Goal: Task Accomplishment & Management: Manage account settings

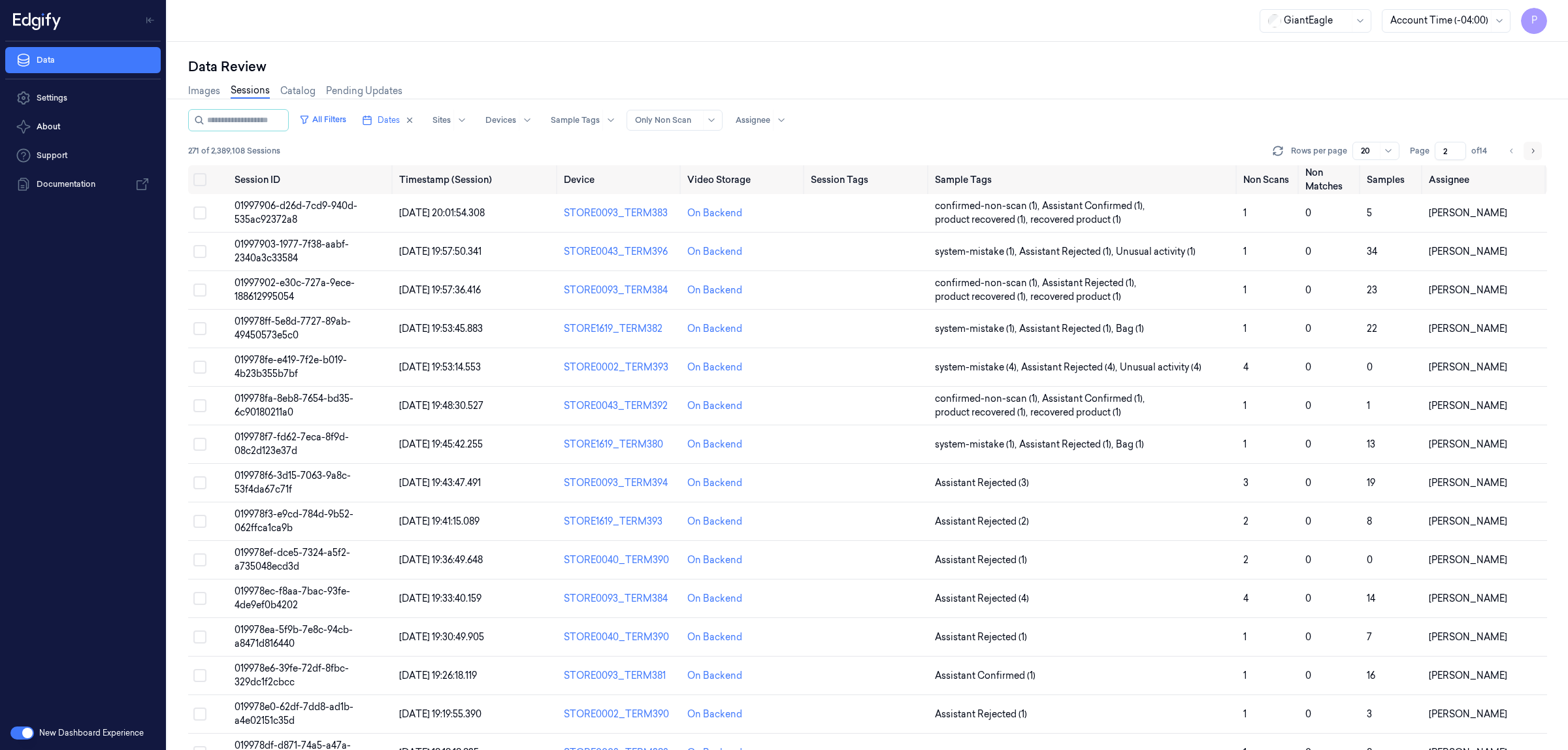
click at [1532, 153] on icon "Go to next page" at bounding box center [1534, 150] width 3 height 4
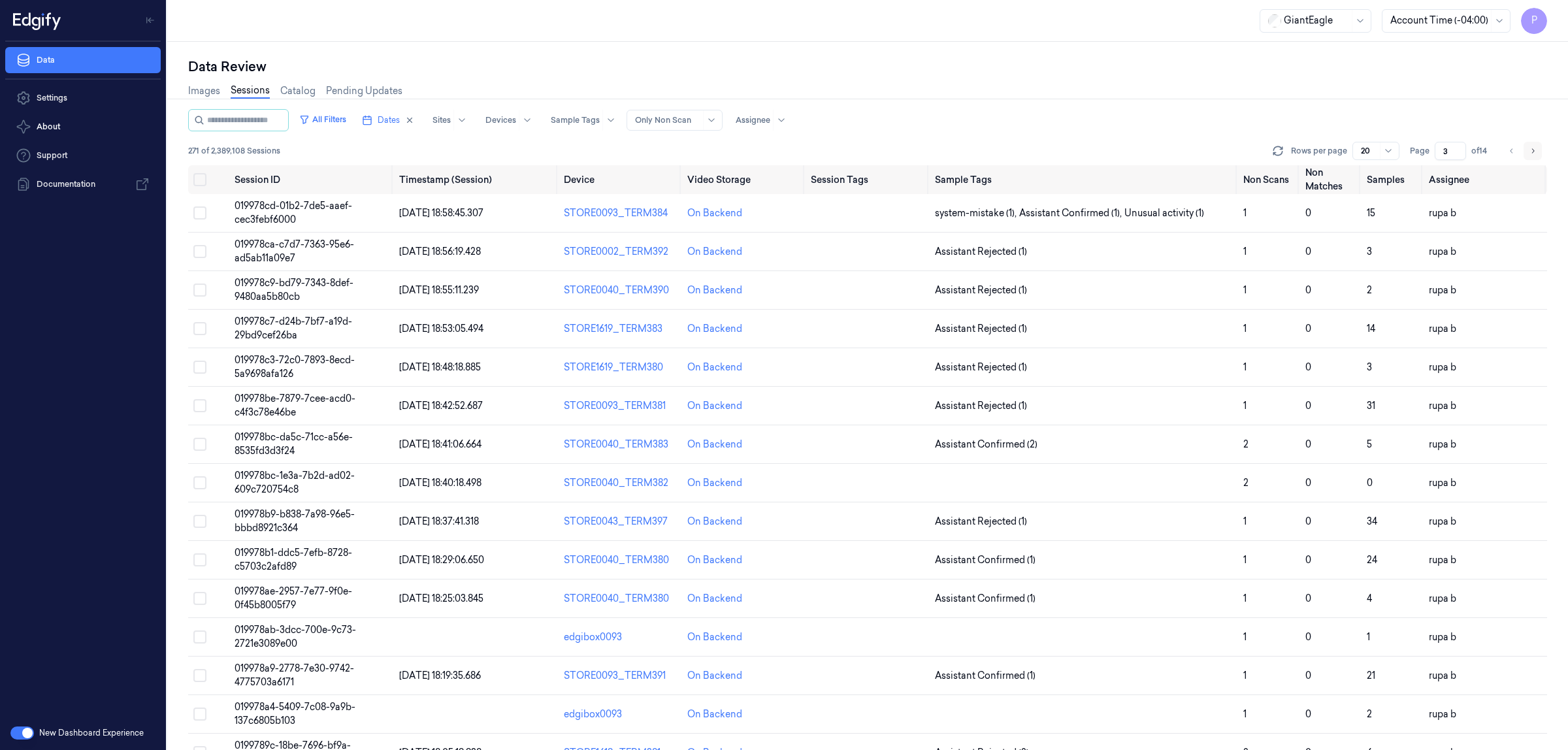
click at [1531, 152] on icon "Go to next page" at bounding box center [1532, 151] width 8 height 10
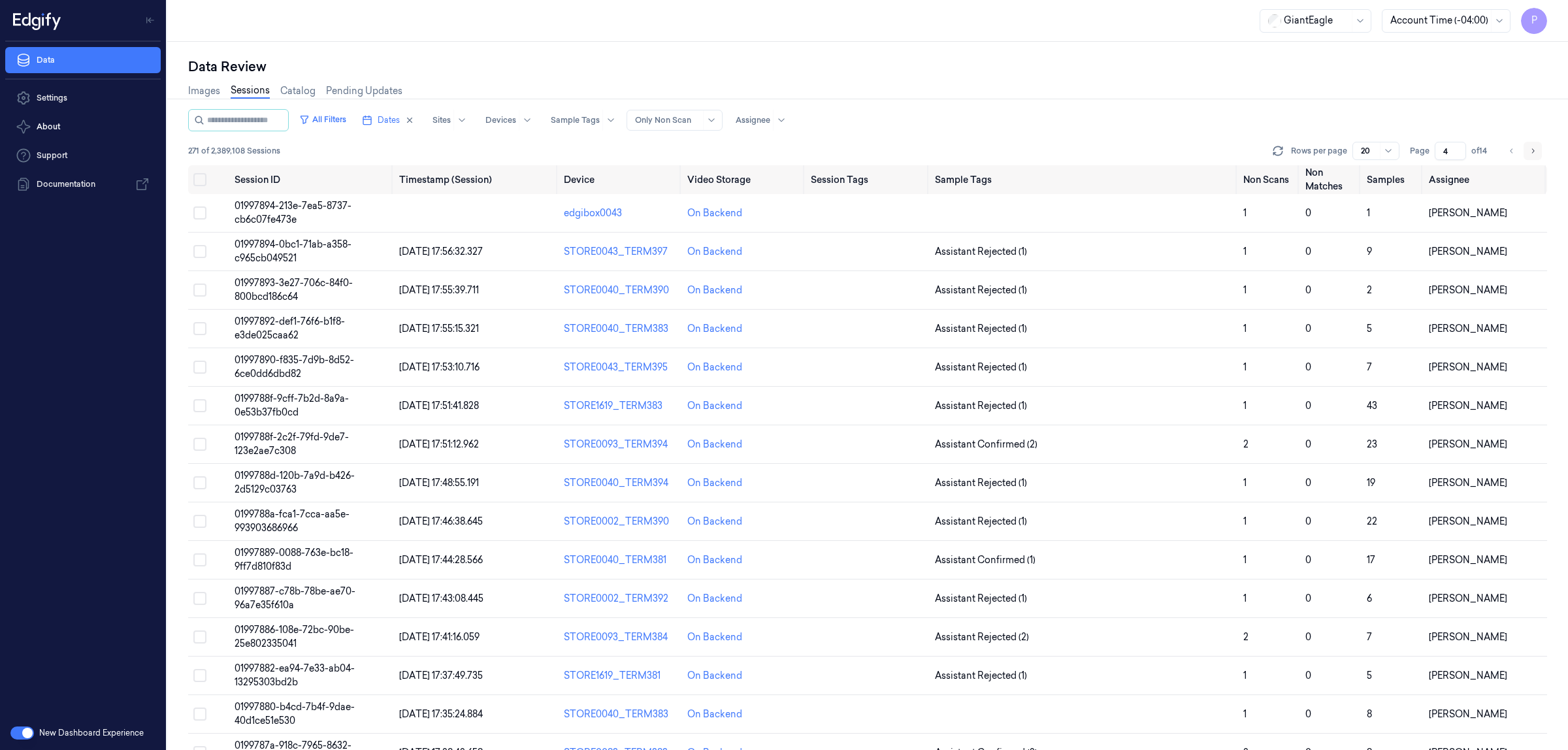
click at [1531, 152] on icon "Go to next page" at bounding box center [1532, 151] width 8 height 10
type input "5"
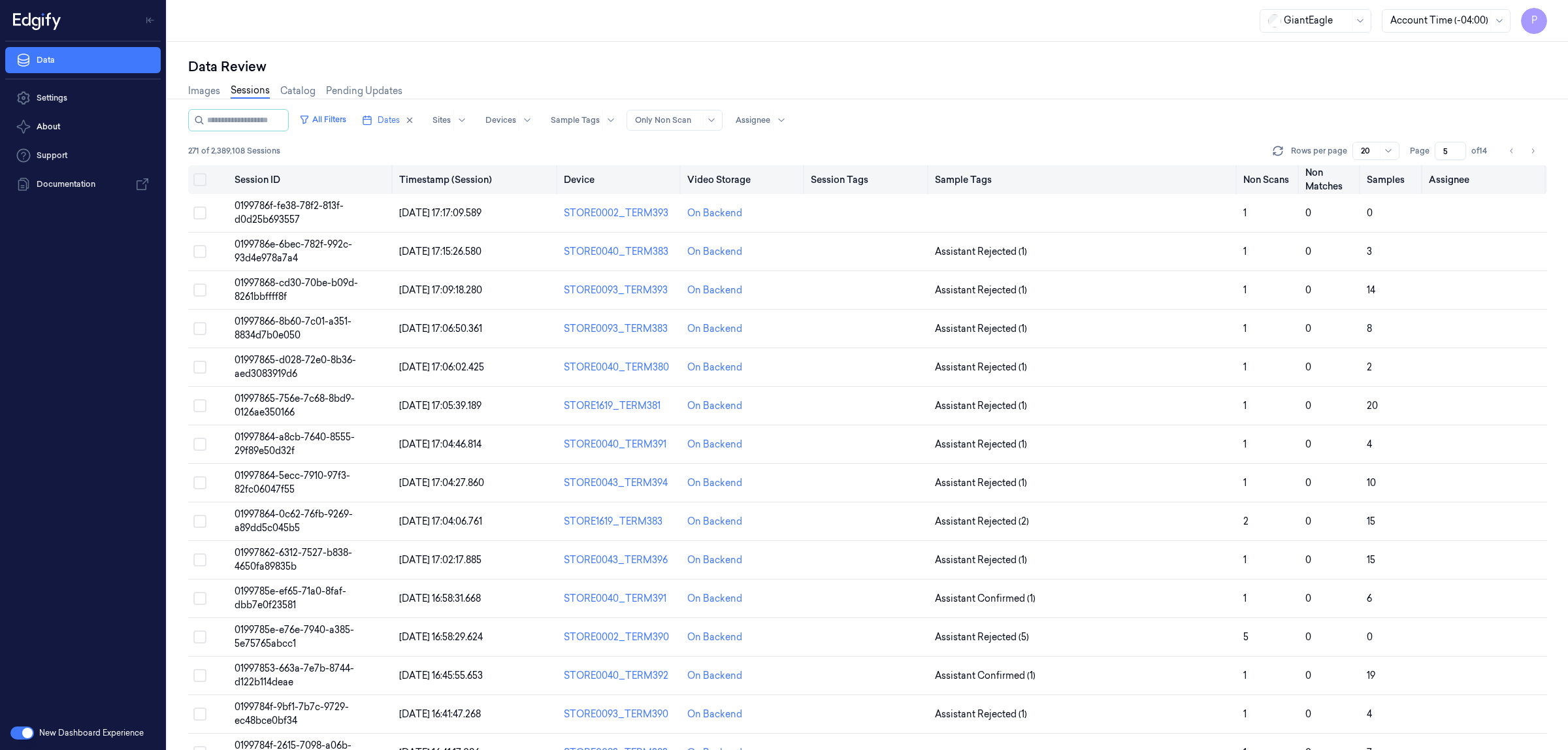
click at [193, 175] on button "Select all" at bounding box center [200, 180] width 13 height 13
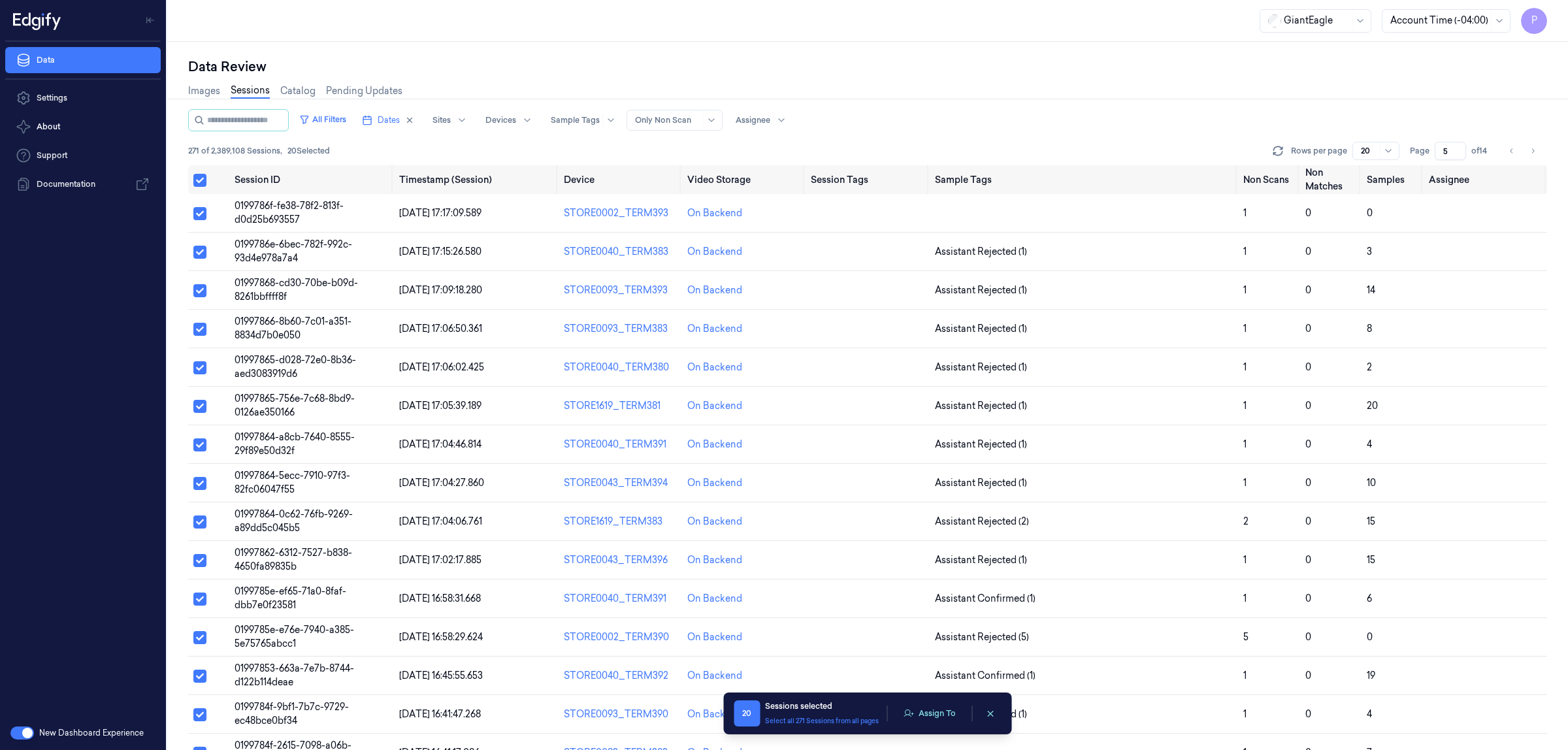
type button "on"
click at [941, 713] on button "Assign To" at bounding box center [929, 714] width 69 height 19
click at [938, 713] on button "Assign To" at bounding box center [929, 714] width 69 height 19
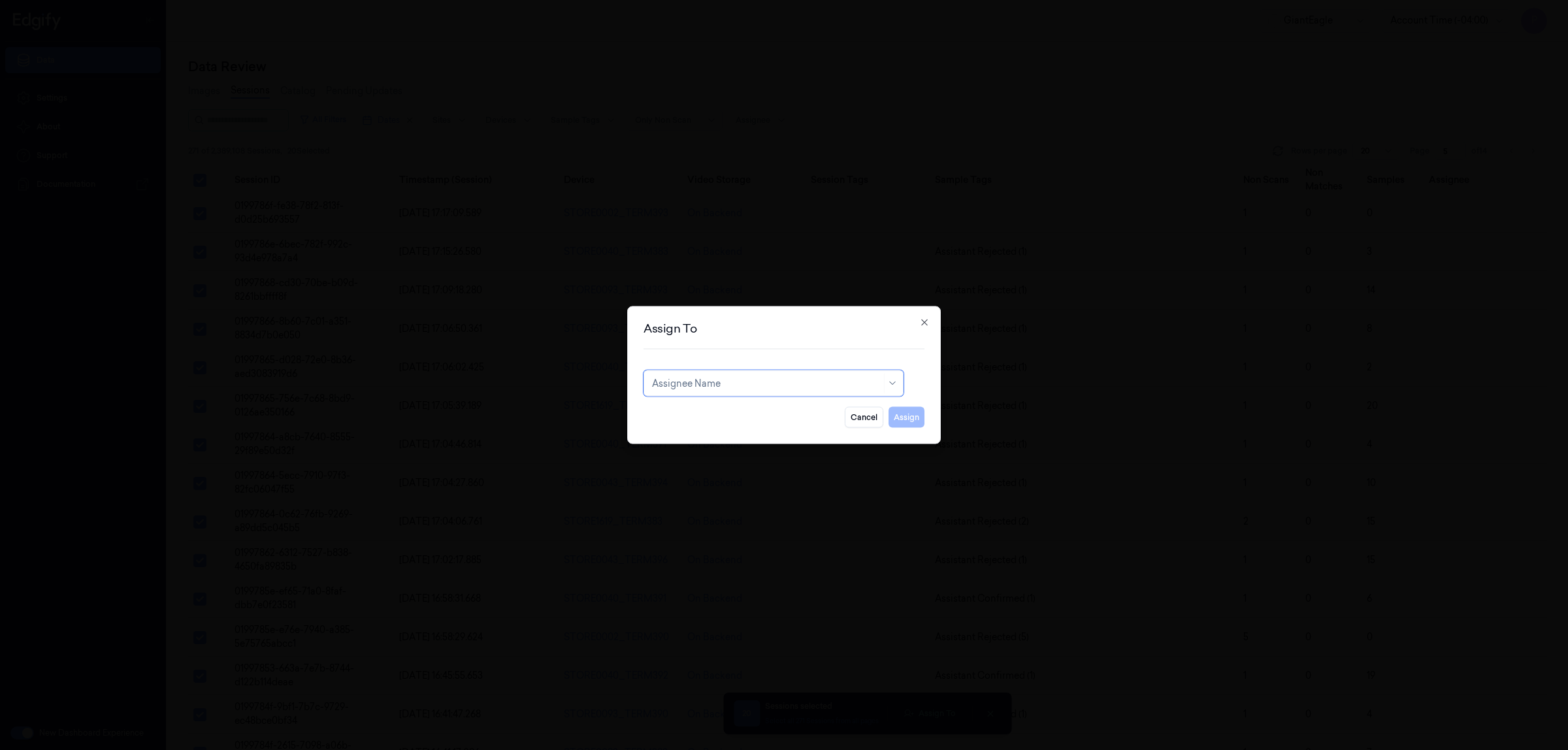
click at [717, 378] on div at bounding box center [767, 383] width 229 height 14
type input "vars"
click at [722, 413] on div "[PERSON_NAME]" at bounding box center [774, 413] width 243 height 14
click at [911, 417] on button "Assign" at bounding box center [906, 418] width 36 height 21
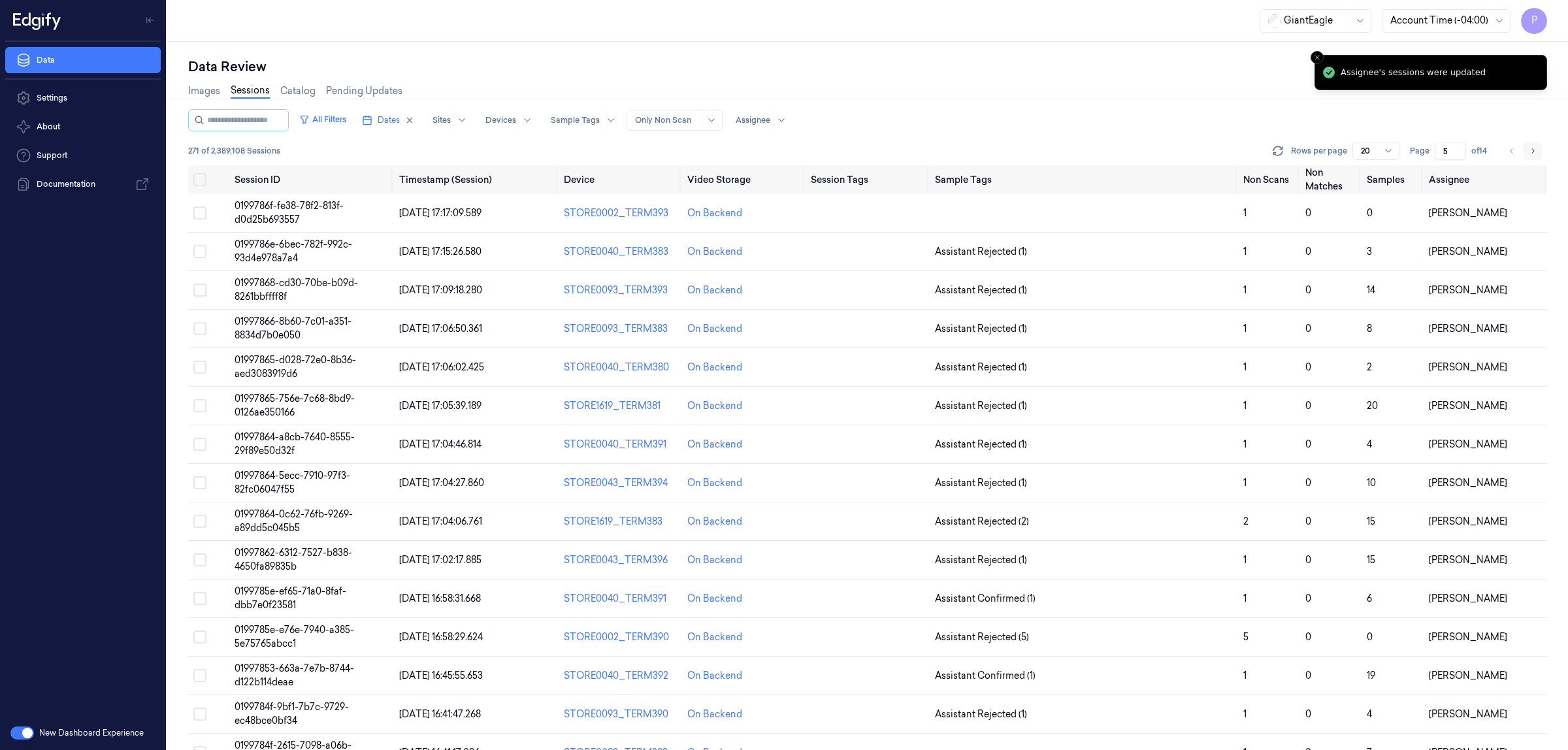
click at [1528, 148] on button "Go to next page" at bounding box center [1532, 151] width 19 height 19
type input "6"
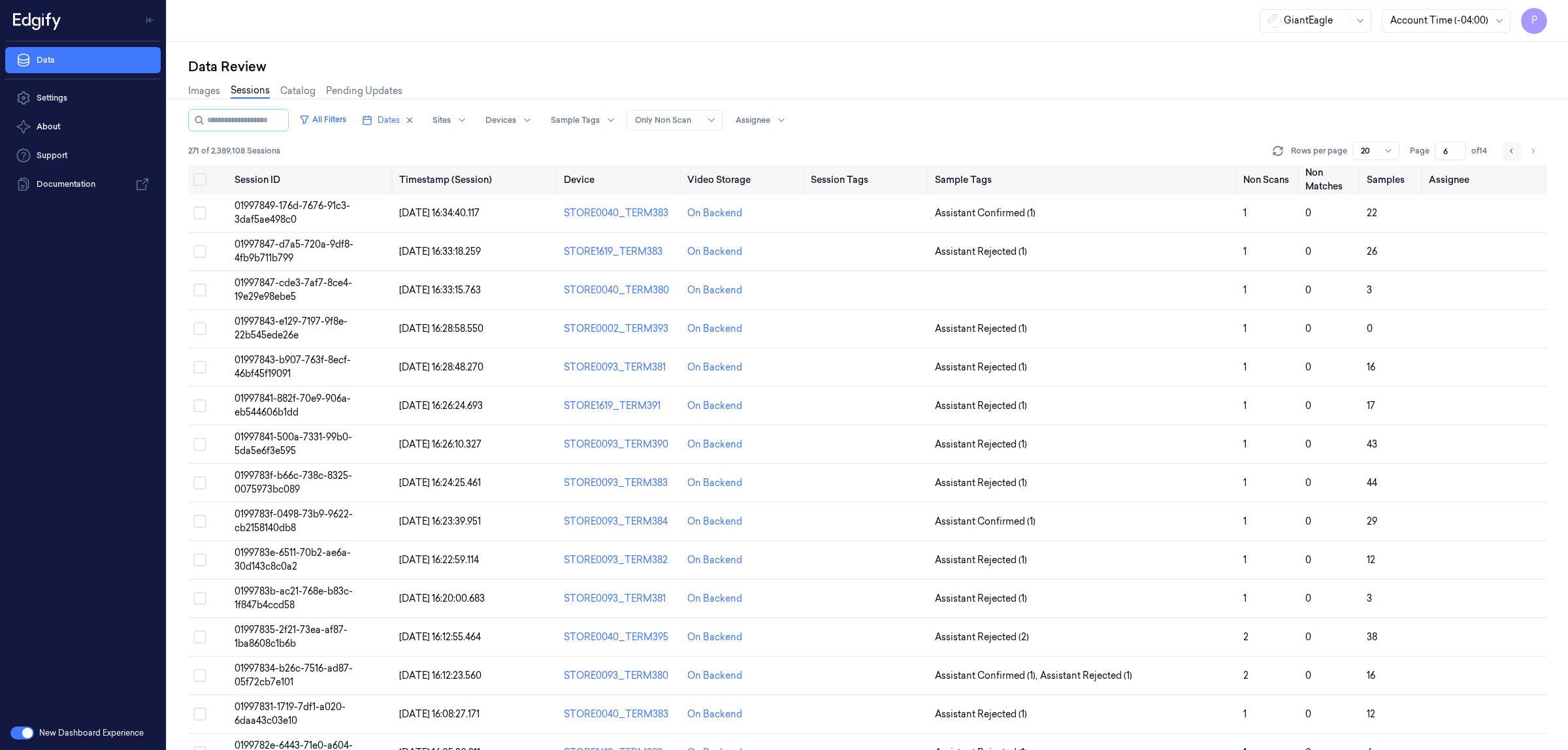
click at [1512, 149] on icon "Go to previous page" at bounding box center [1512, 150] width 3 height 4
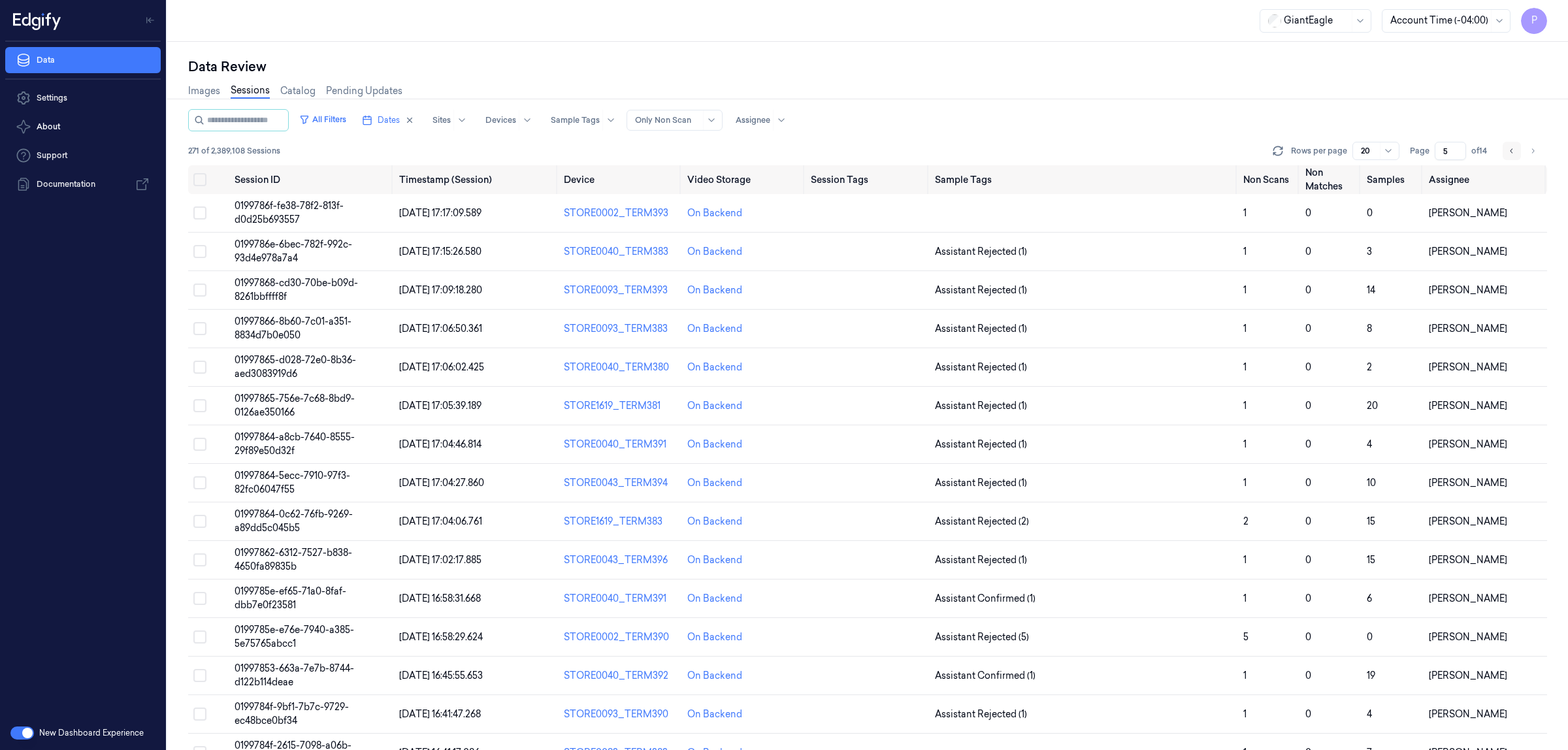
click at [1512, 149] on icon "Go to previous page" at bounding box center [1512, 150] width 3 height 4
type input "4"
click at [317, 249] on span "01997894-0bc1-71ab-a358-c965cb049521" at bounding box center [293, 251] width 117 height 25
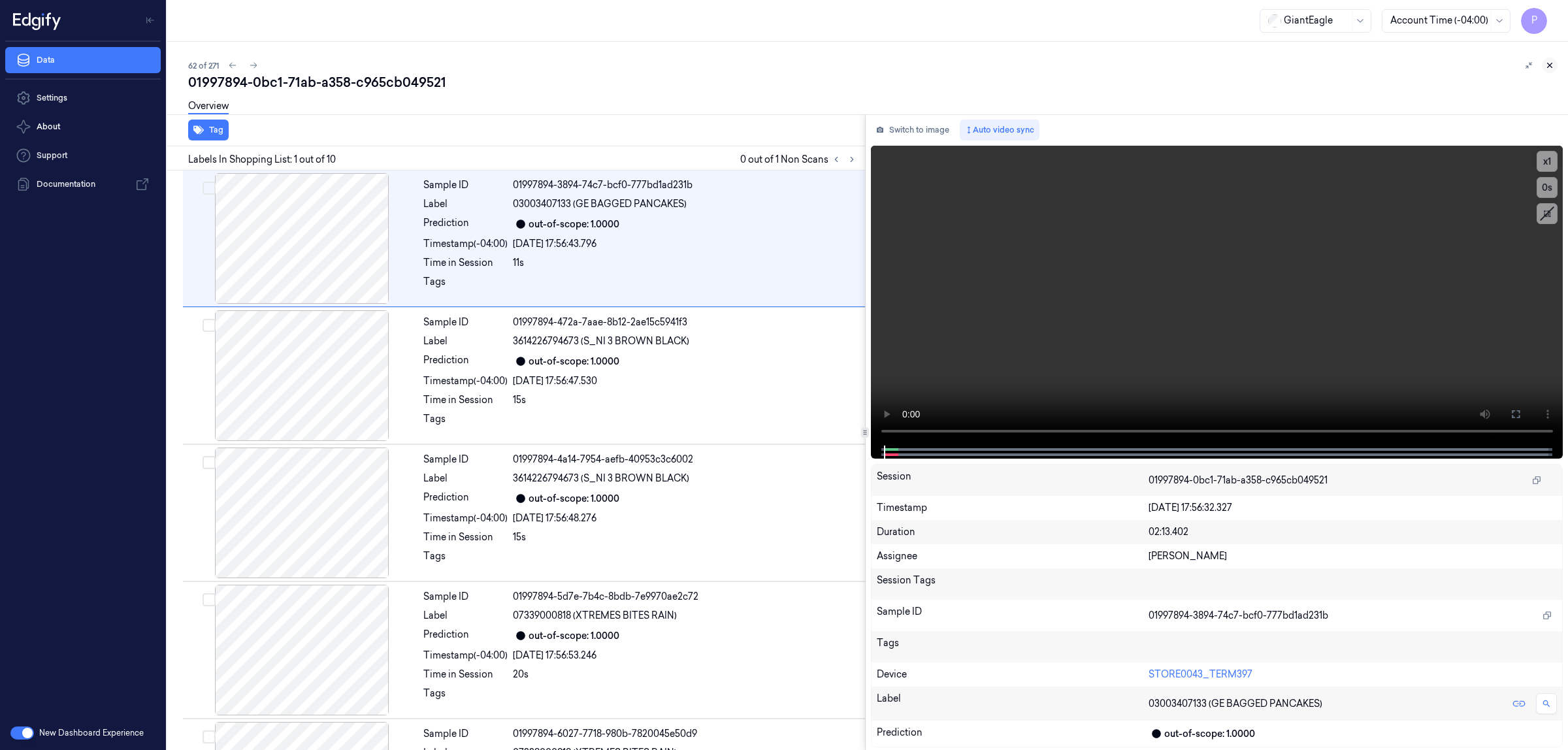
click at [1549, 65] on icon at bounding box center [1550, 66] width 4 height 4
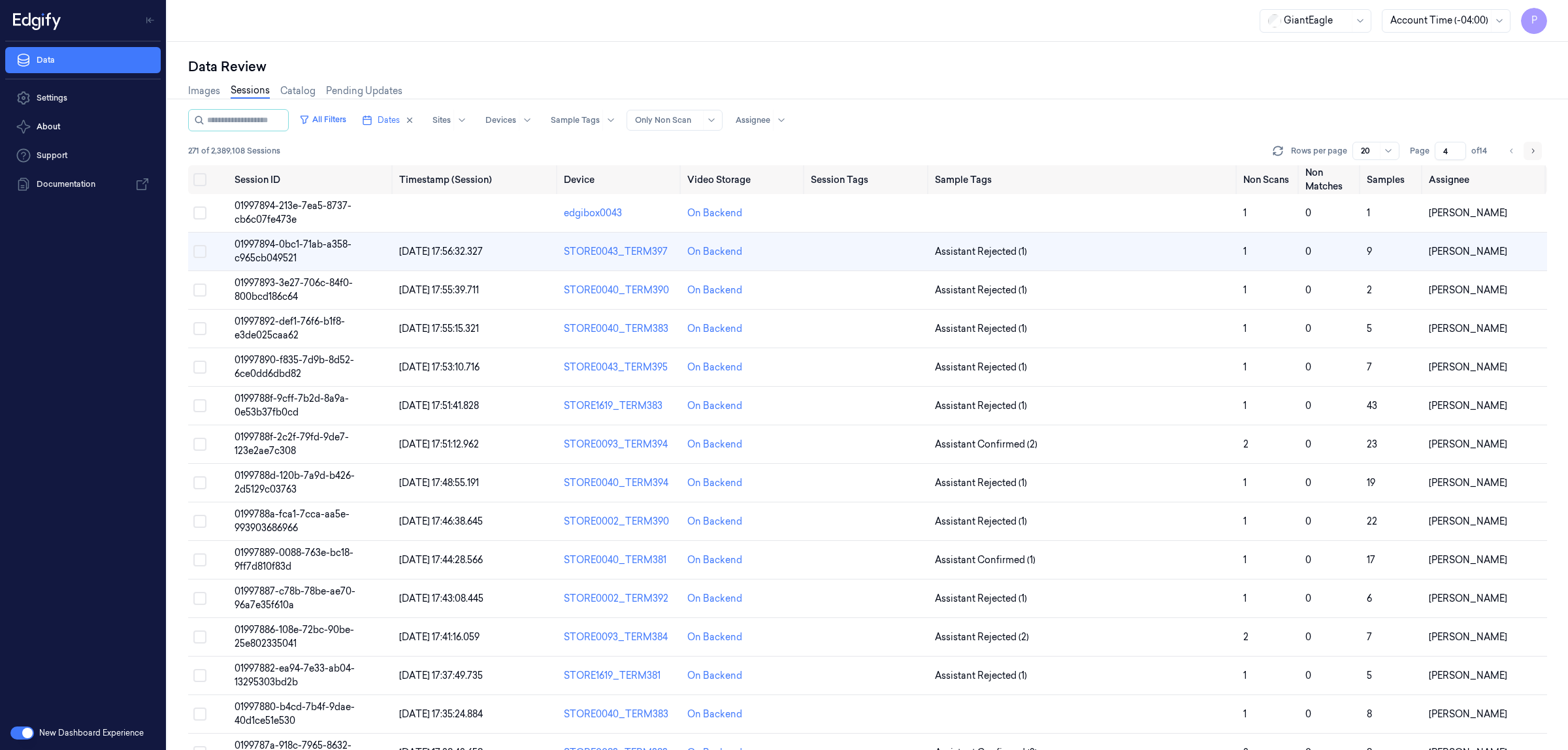
click at [1532, 153] on icon "Go to next page" at bounding box center [1534, 150] width 3 height 4
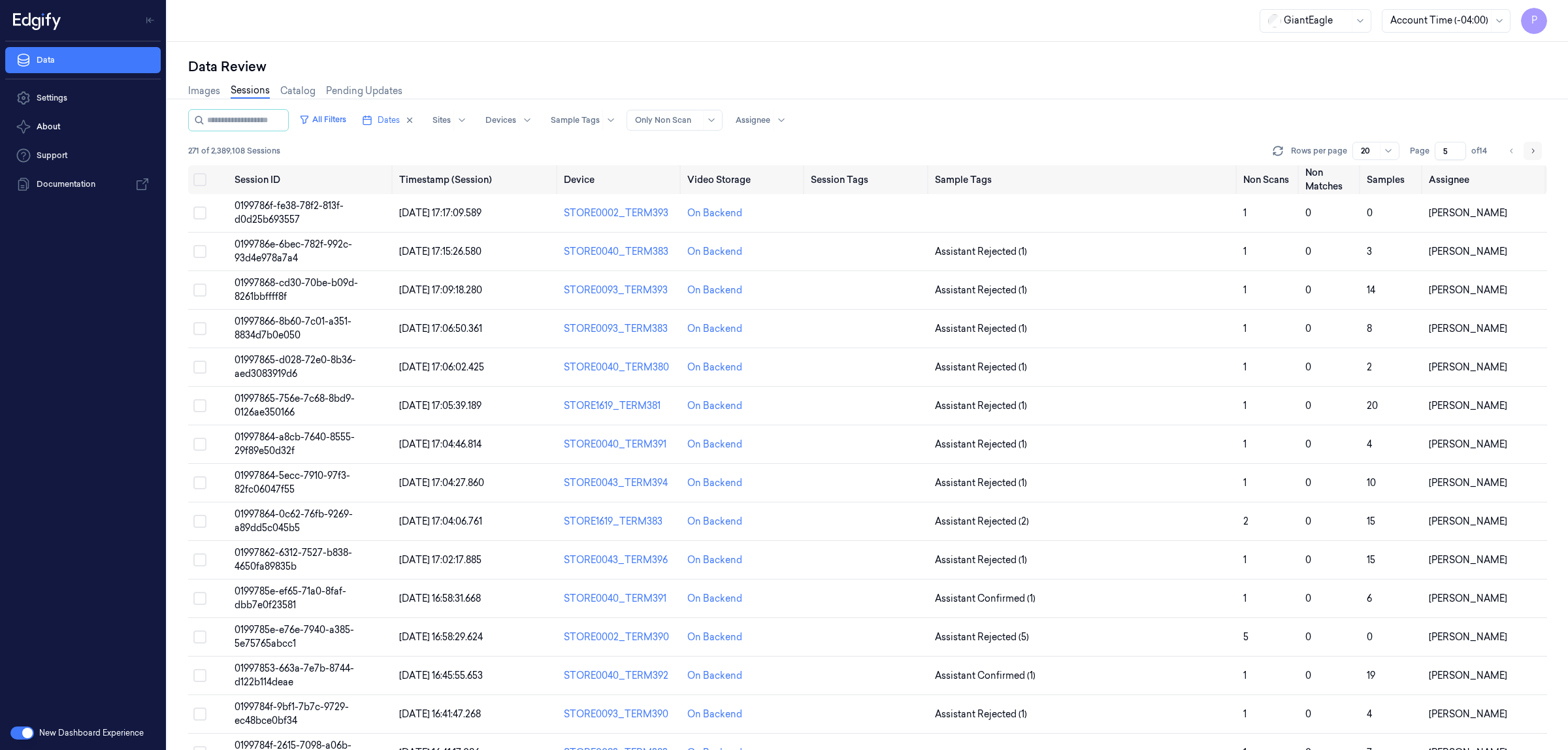
click at [1532, 152] on icon "Go to next page" at bounding box center [1532, 151] width 8 height 10
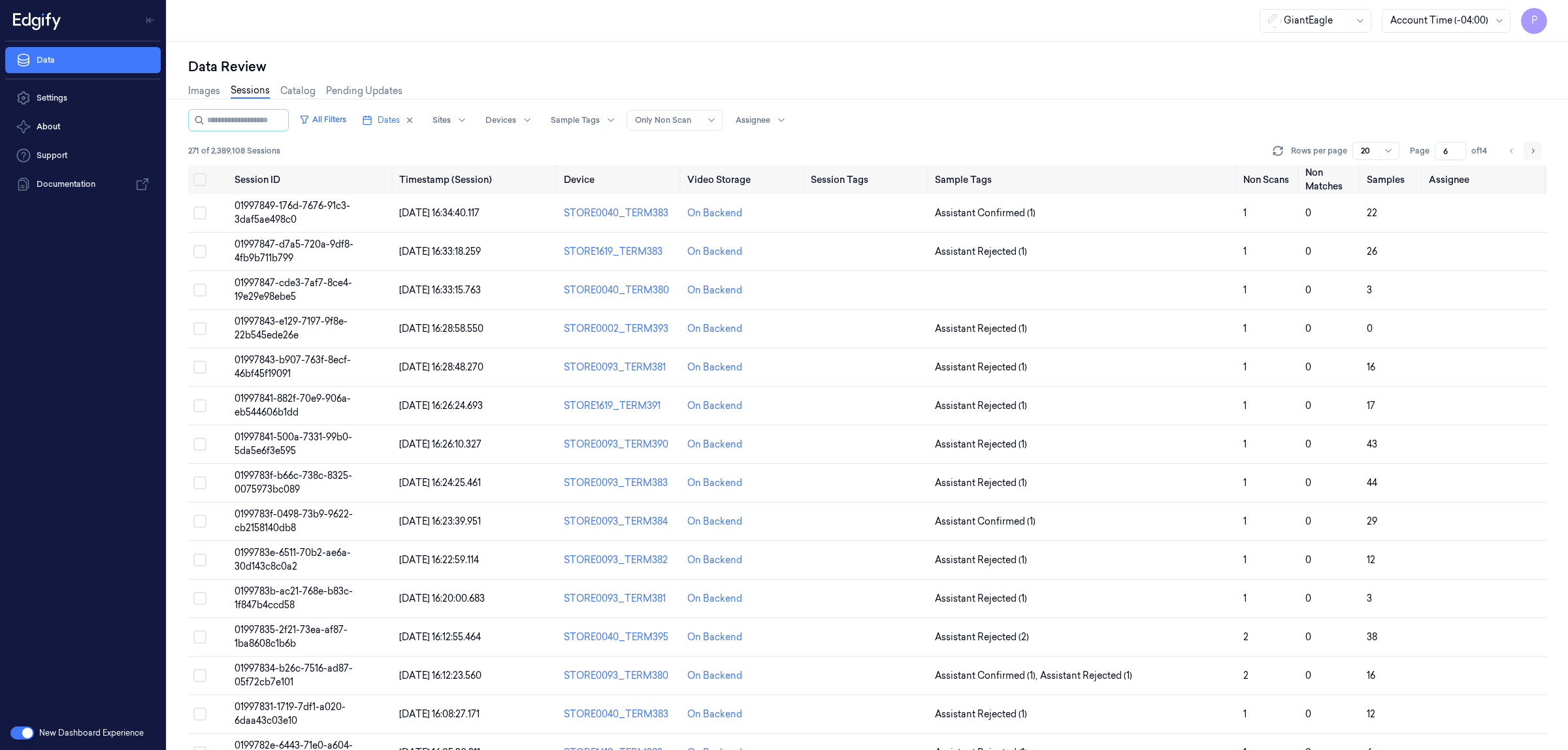
click at [1530, 147] on icon "Go to next page" at bounding box center [1532, 151] width 8 height 10
click at [1539, 149] on button "Go to next page" at bounding box center [1532, 151] width 19 height 19
click at [1535, 148] on icon "Go to next page" at bounding box center [1532, 151] width 8 height 10
click at [1532, 148] on icon "Go to next page" at bounding box center [1534, 150] width 3 height 4
click at [1535, 148] on icon "Go to next page" at bounding box center [1532, 151] width 8 height 10
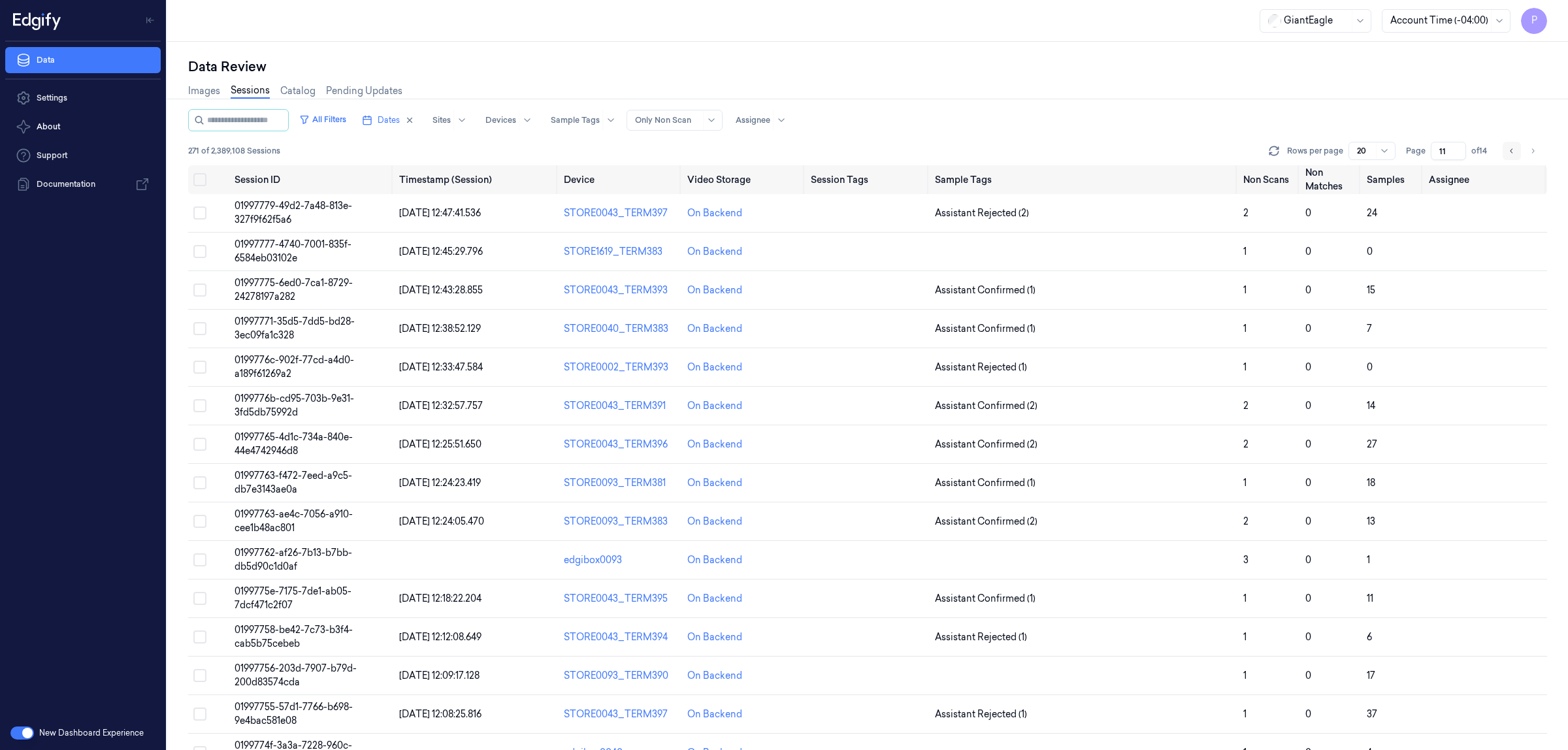
click at [1514, 153] on icon "Go to previous page" at bounding box center [1512, 151] width 8 height 10
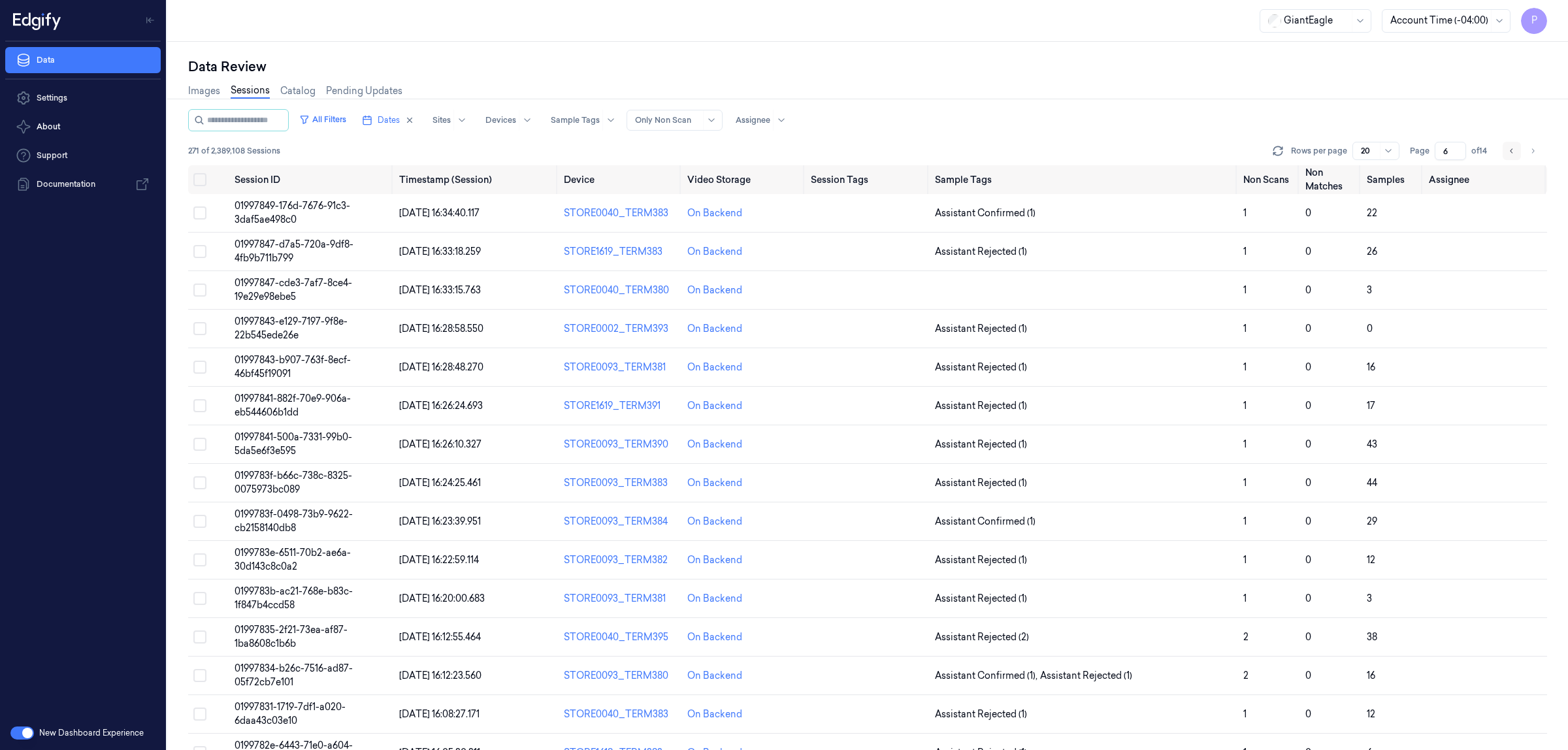
click at [1514, 153] on icon "Go to previous page" at bounding box center [1512, 151] width 8 height 10
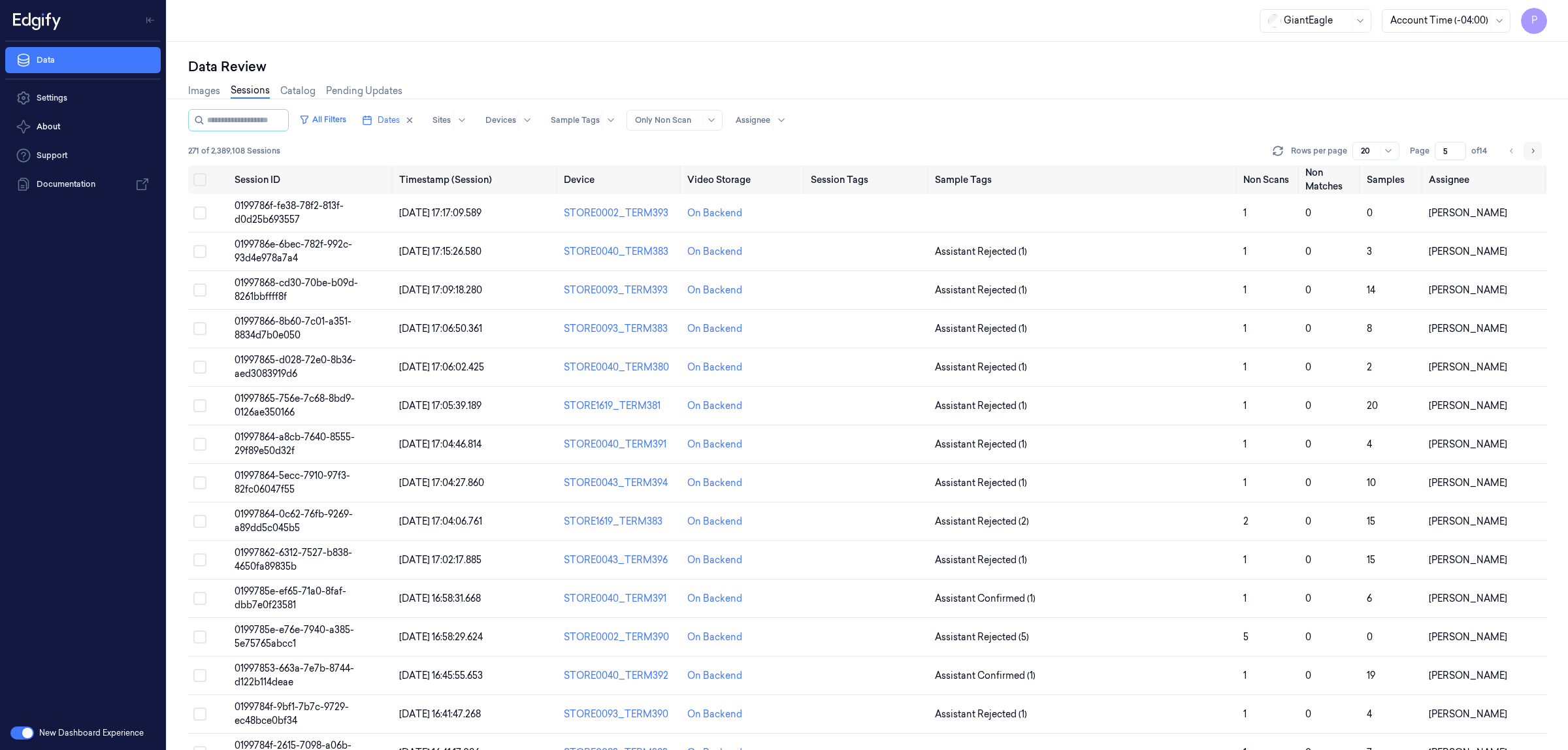
click at [1535, 152] on icon "Go to next page" at bounding box center [1532, 151] width 8 height 10
type input "6"
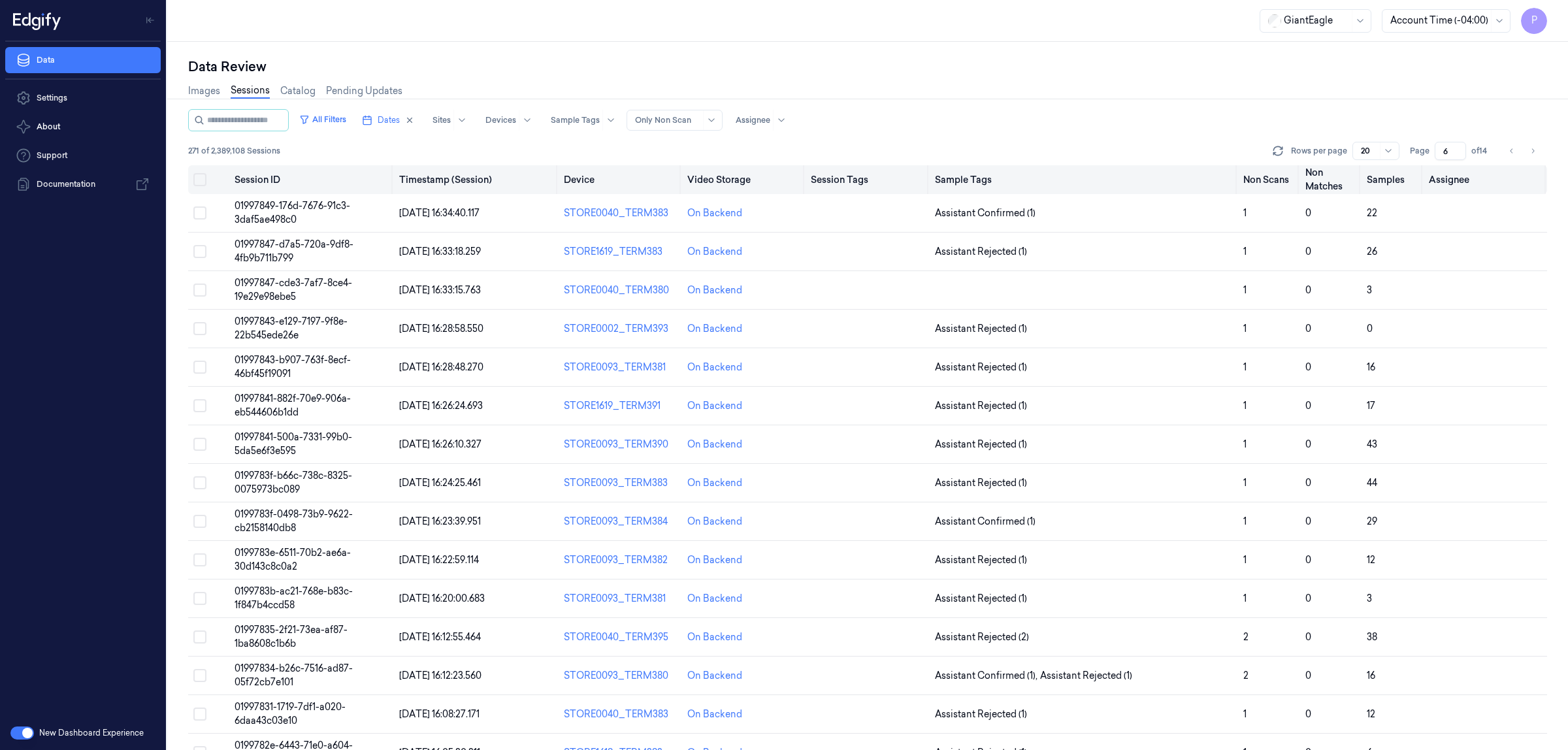
click at [198, 180] on button "Select all" at bounding box center [200, 180] width 13 height 13
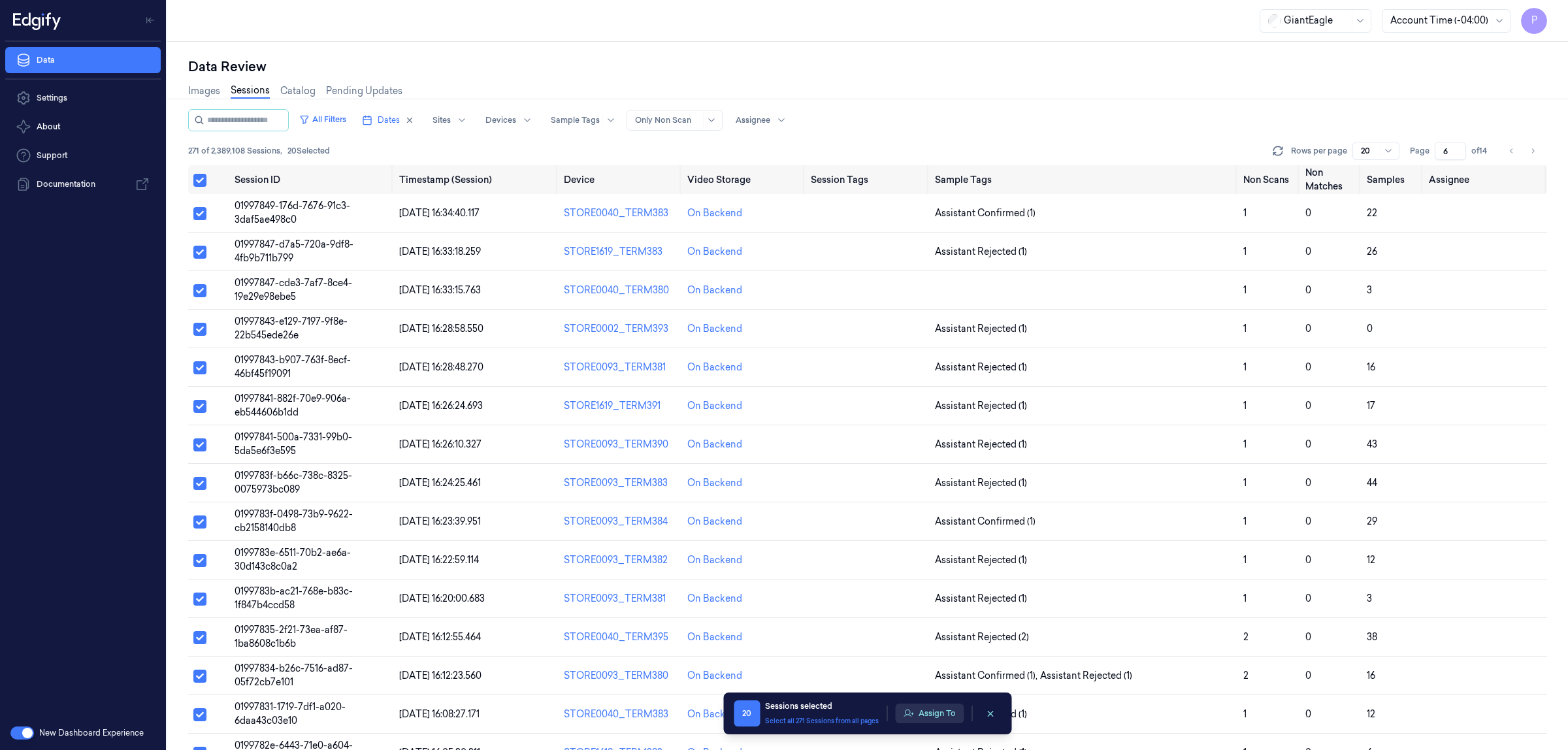
click at [935, 714] on button "Assign To" at bounding box center [929, 714] width 69 height 19
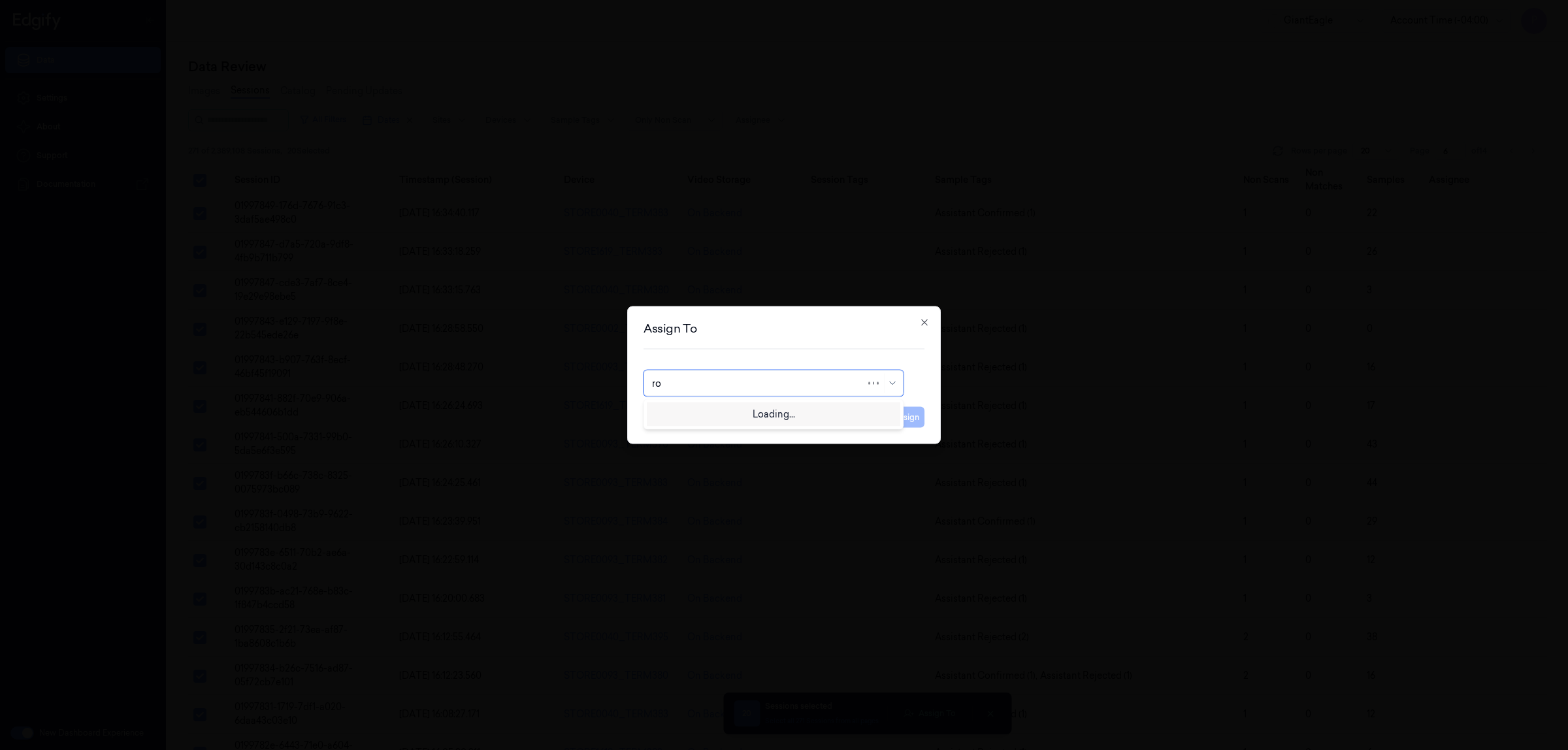
type input "roh"
click at [742, 419] on div "Rohith Acharya" at bounding box center [774, 413] width 243 height 14
click at [894, 413] on button "Assign" at bounding box center [906, 418] width 36 height 21
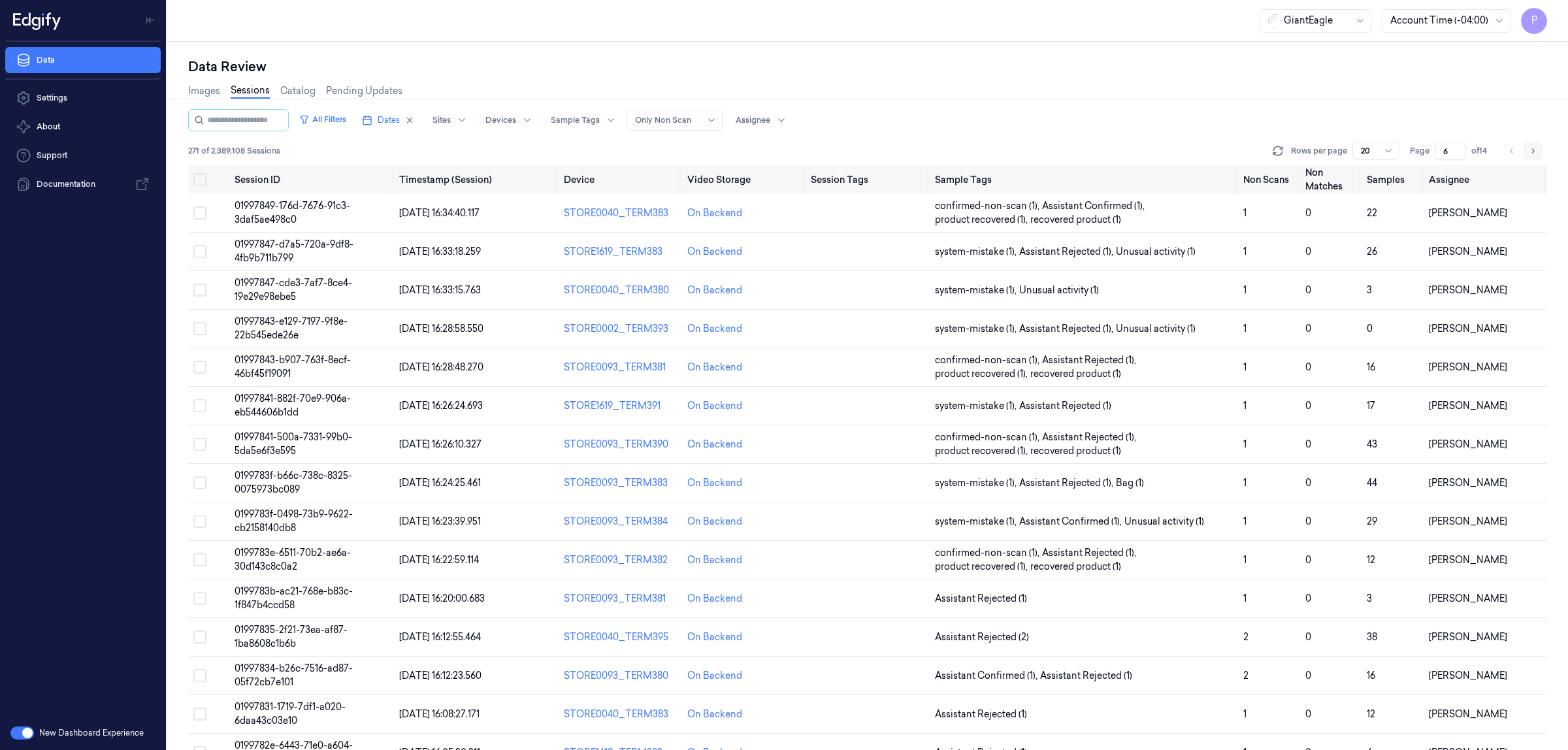
click at [1537, 152] on button "Go to next page" at bounding box center [1532, 151] width 19 height 19
type input "7"
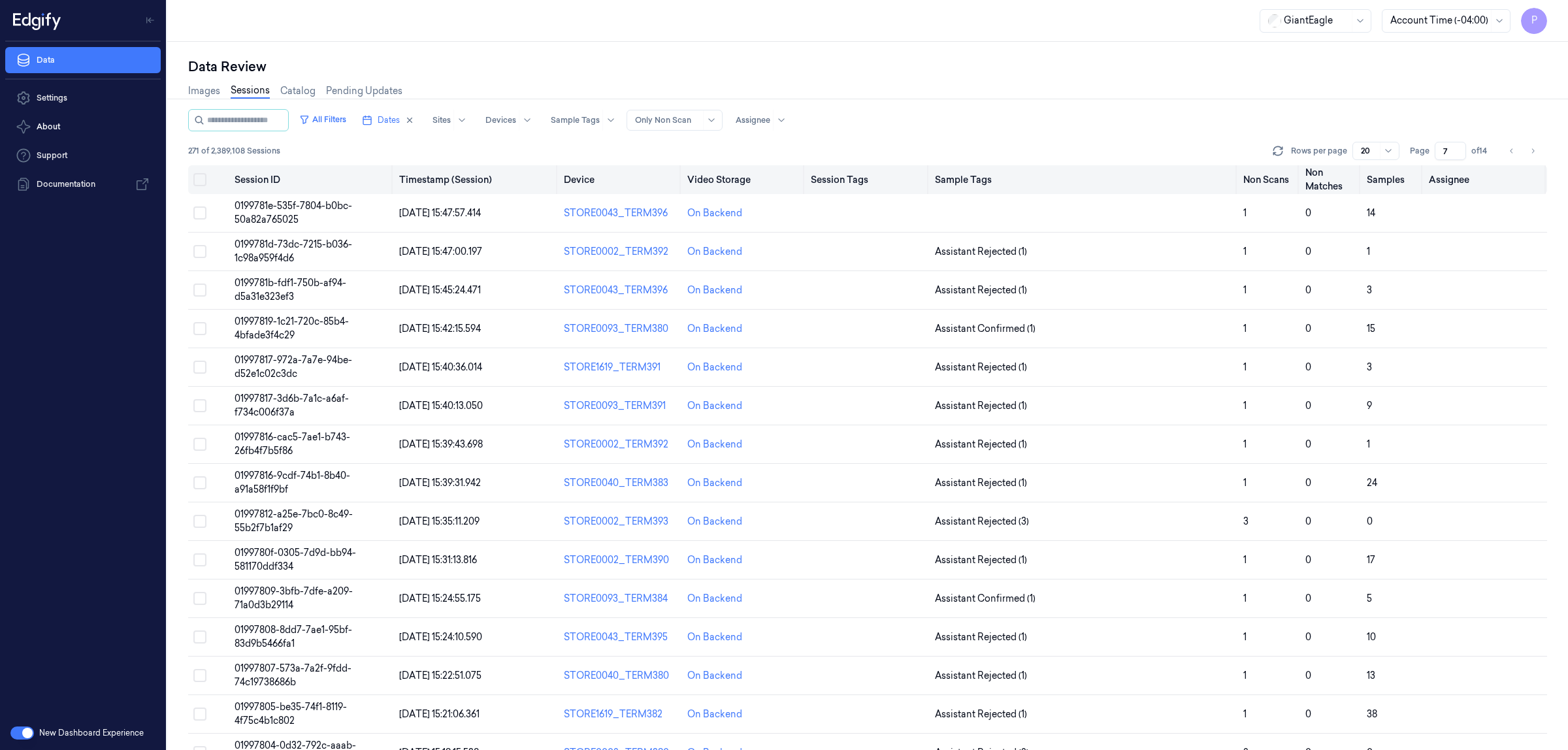
click at [204, 180] on button "Select all" at bounding box center [200, 180] width 13 height 13
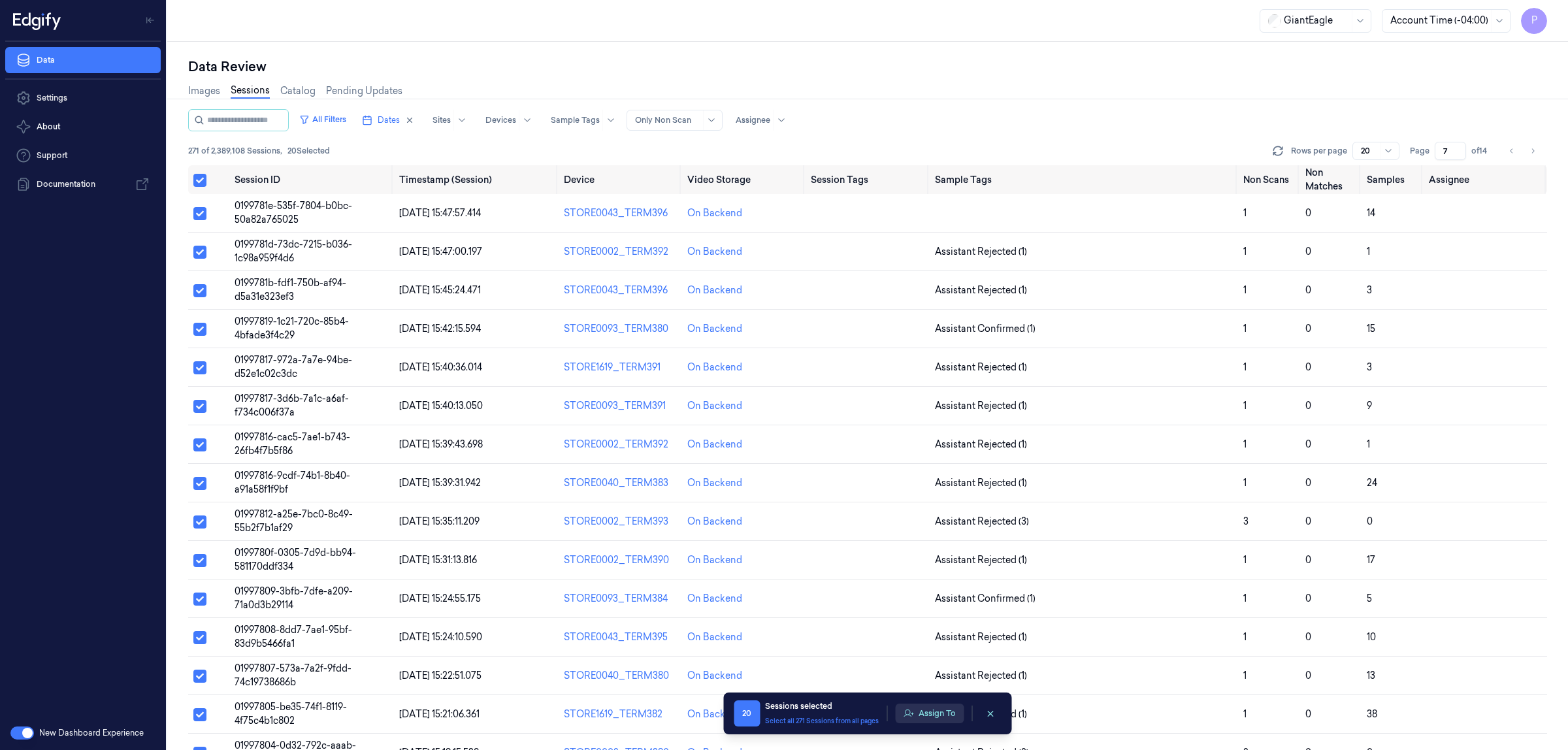
click at [943, 714] on button "Assign To" at bounding box center [929, 714] width 69 height 19
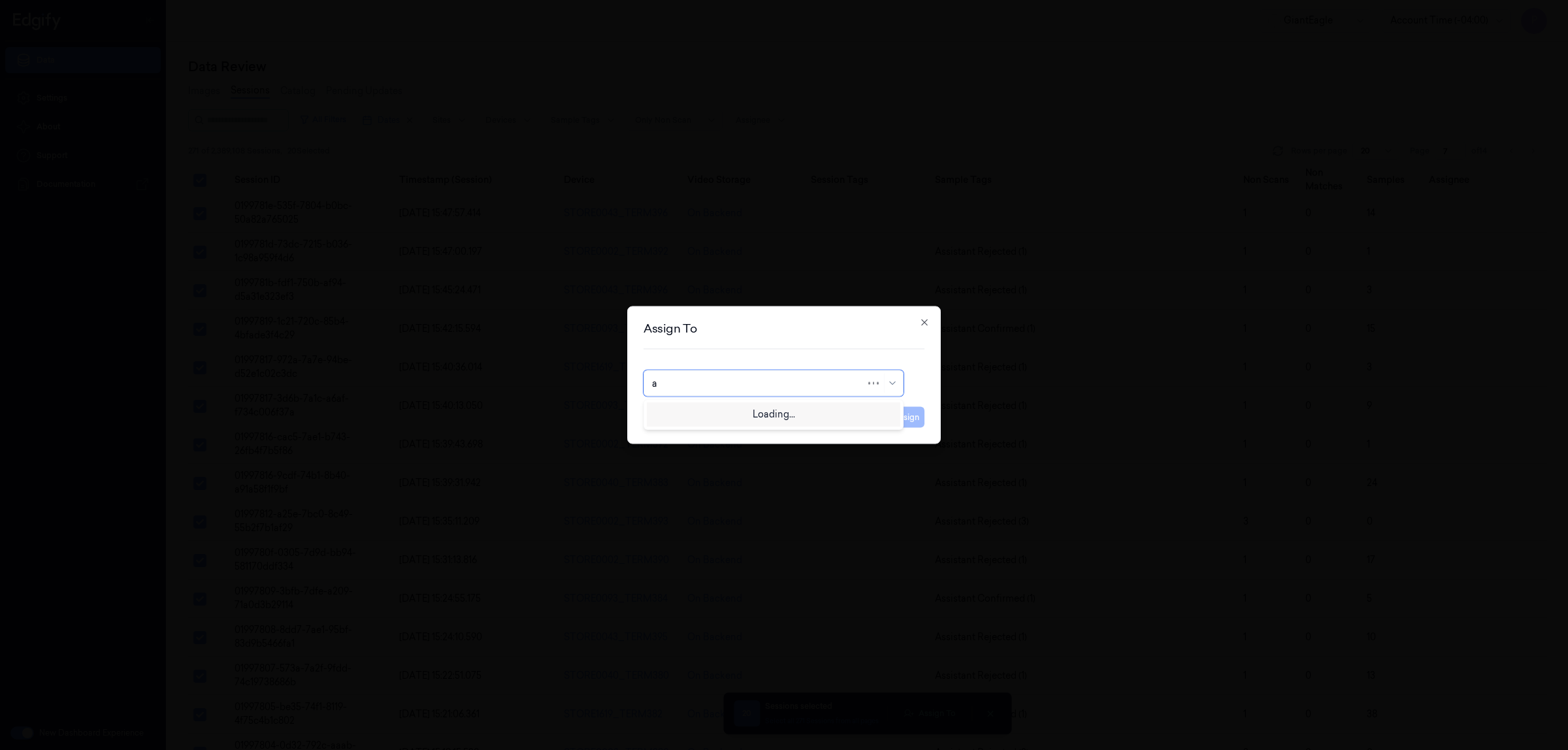
type input "an"
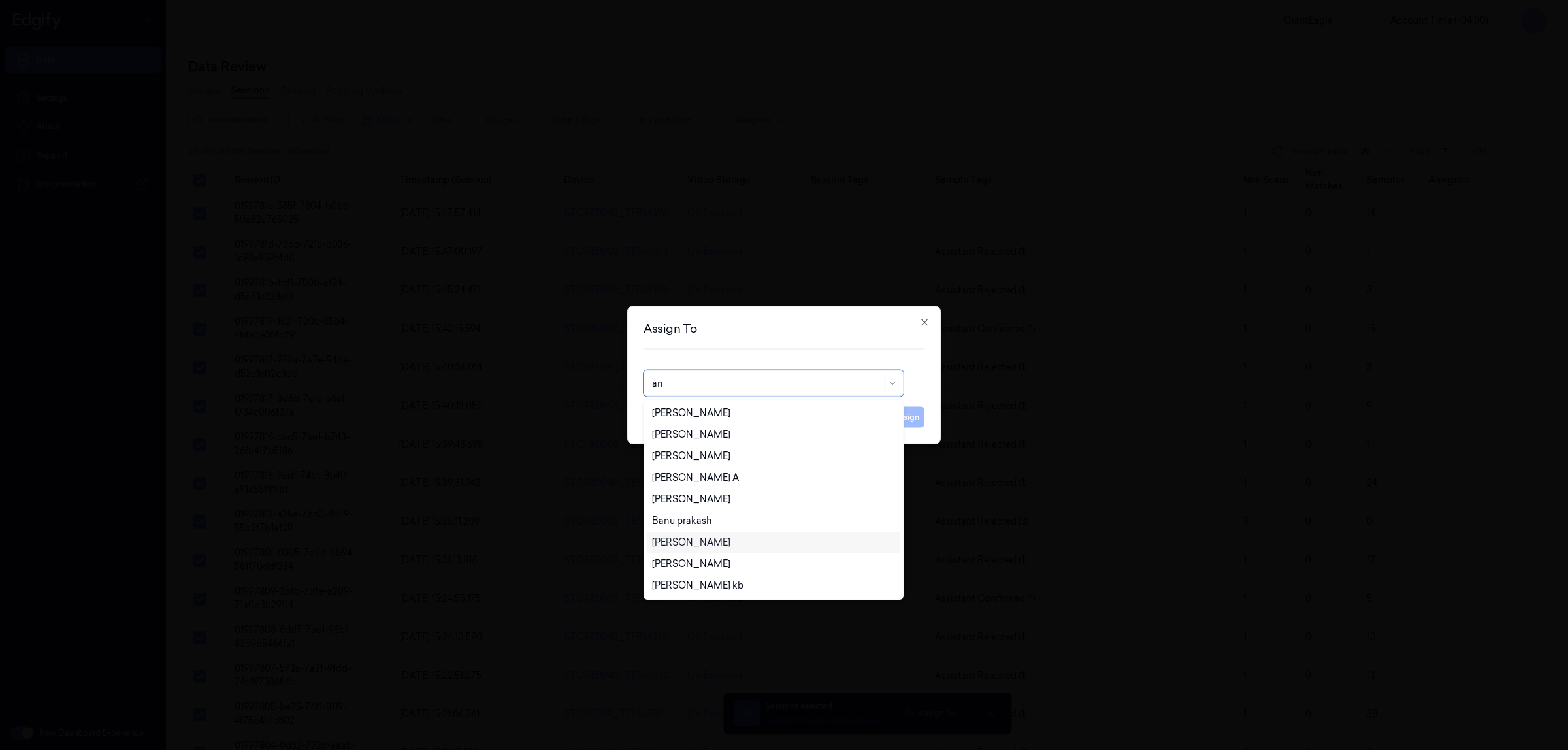
click at [713, 540] on div "Ankitha Naik" at bounding box center [774, 543] width 243 height 14
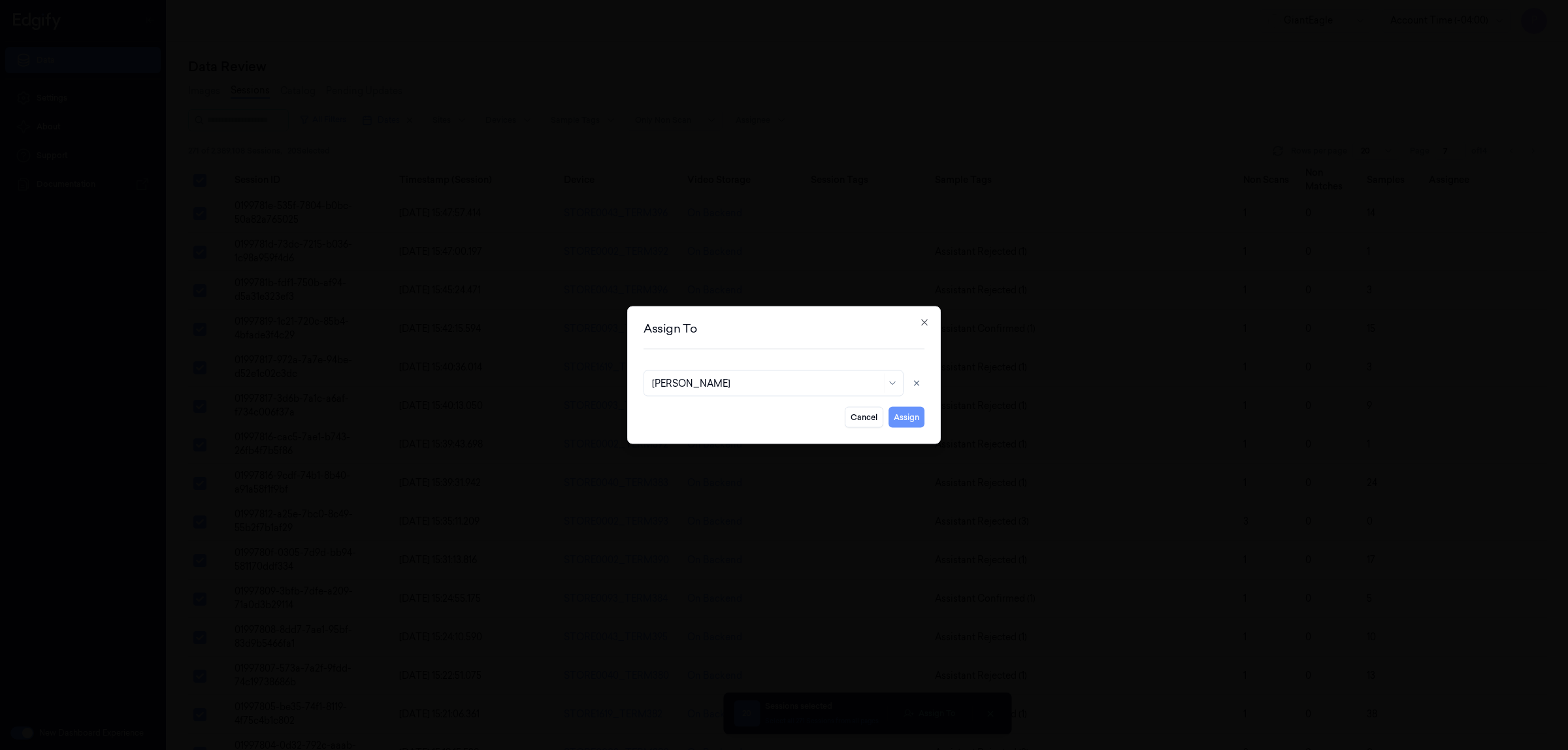
click at [897, 415] on button "Assign" at bounding box center [906, 418] width 36 height 21
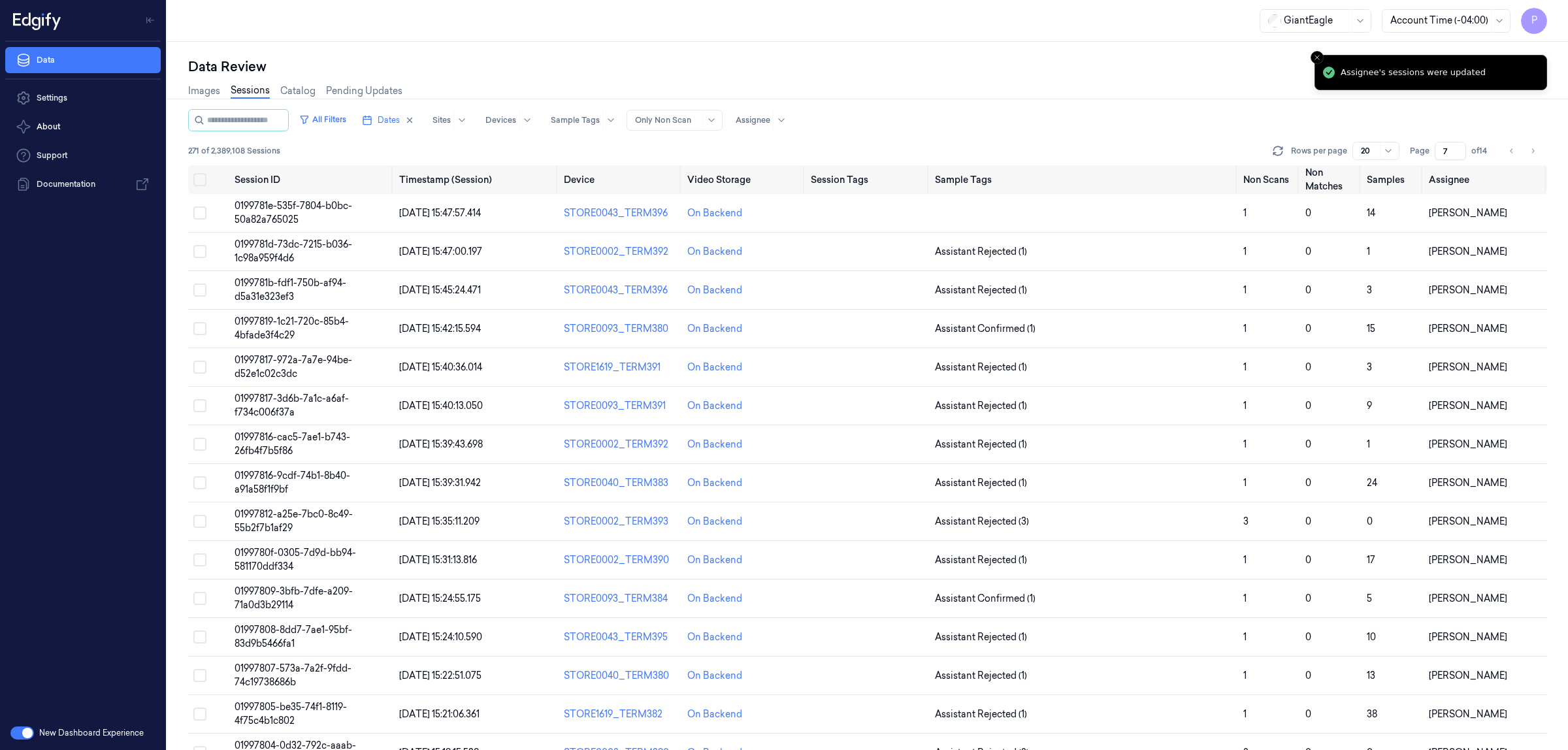
click at [1149, 77] on div "Images Sessions Catalog Pending Updates" at bounding box center [868, 92] width 1359 height 33
click at [1537, 147] on button "Go to next page" at bounding box center [1532, 151] width 19 height 19
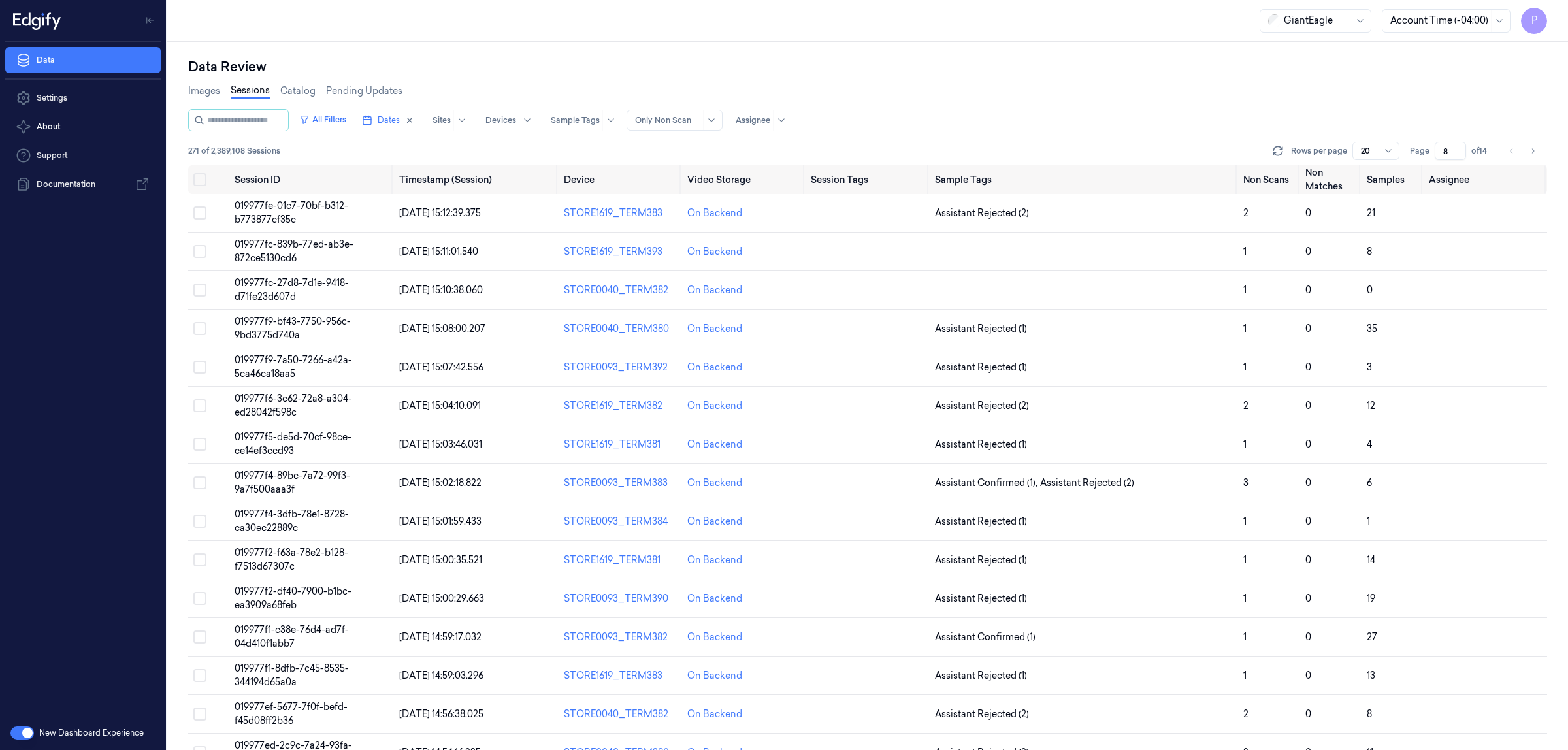
click at [1484, 126] on div "All Filters Dates Sites Devices Sample Tags Alert Type Only Non Scan Assignee" at bounding box center [868, 120] width 1359 height 22
click at [1510, 146] on icon "Go to previous page" at bounding box center [1512, 151] width 8 height 10
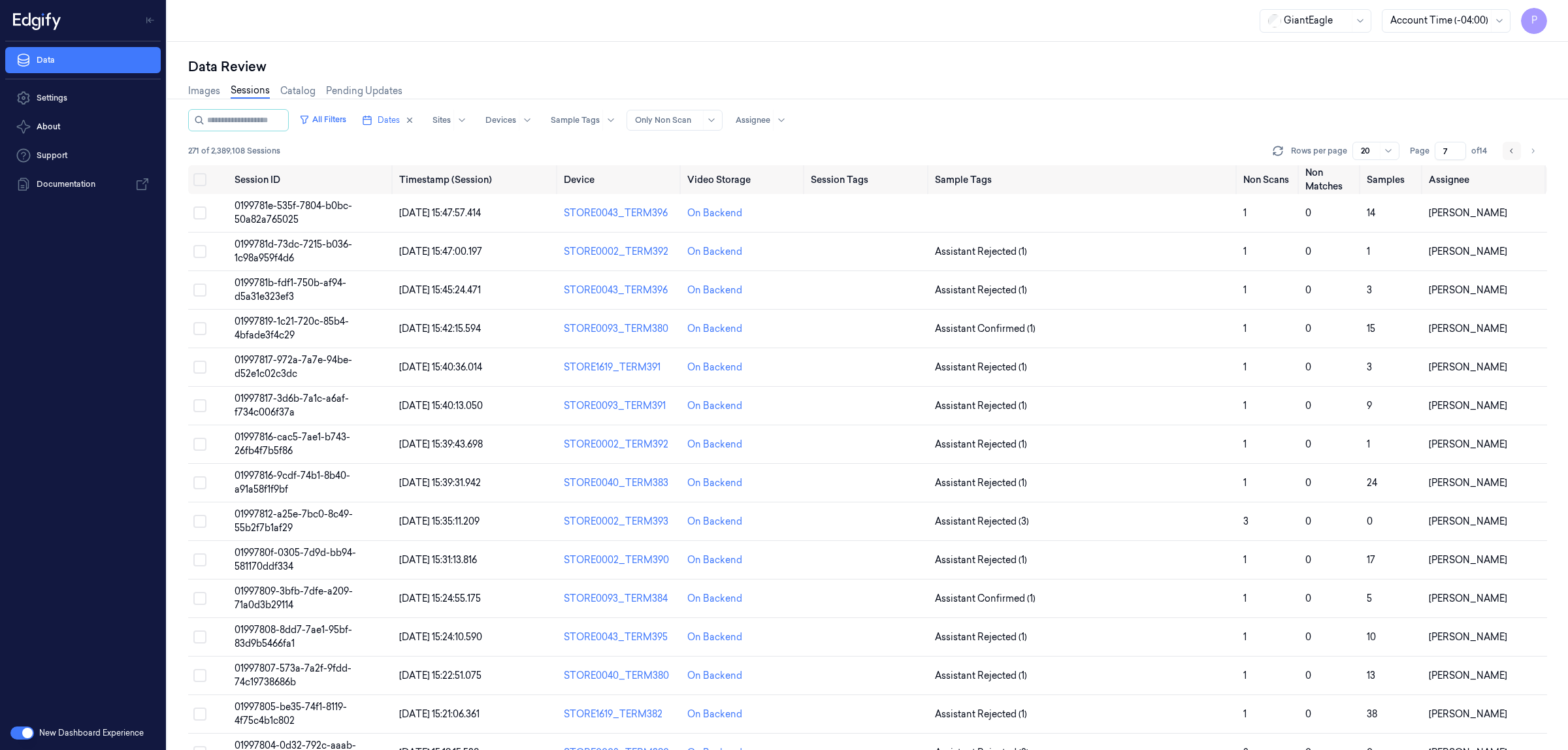
click at [1510, 146] on icon "Go to previous page" at bounding box center [1512, 151] width 8 height 10
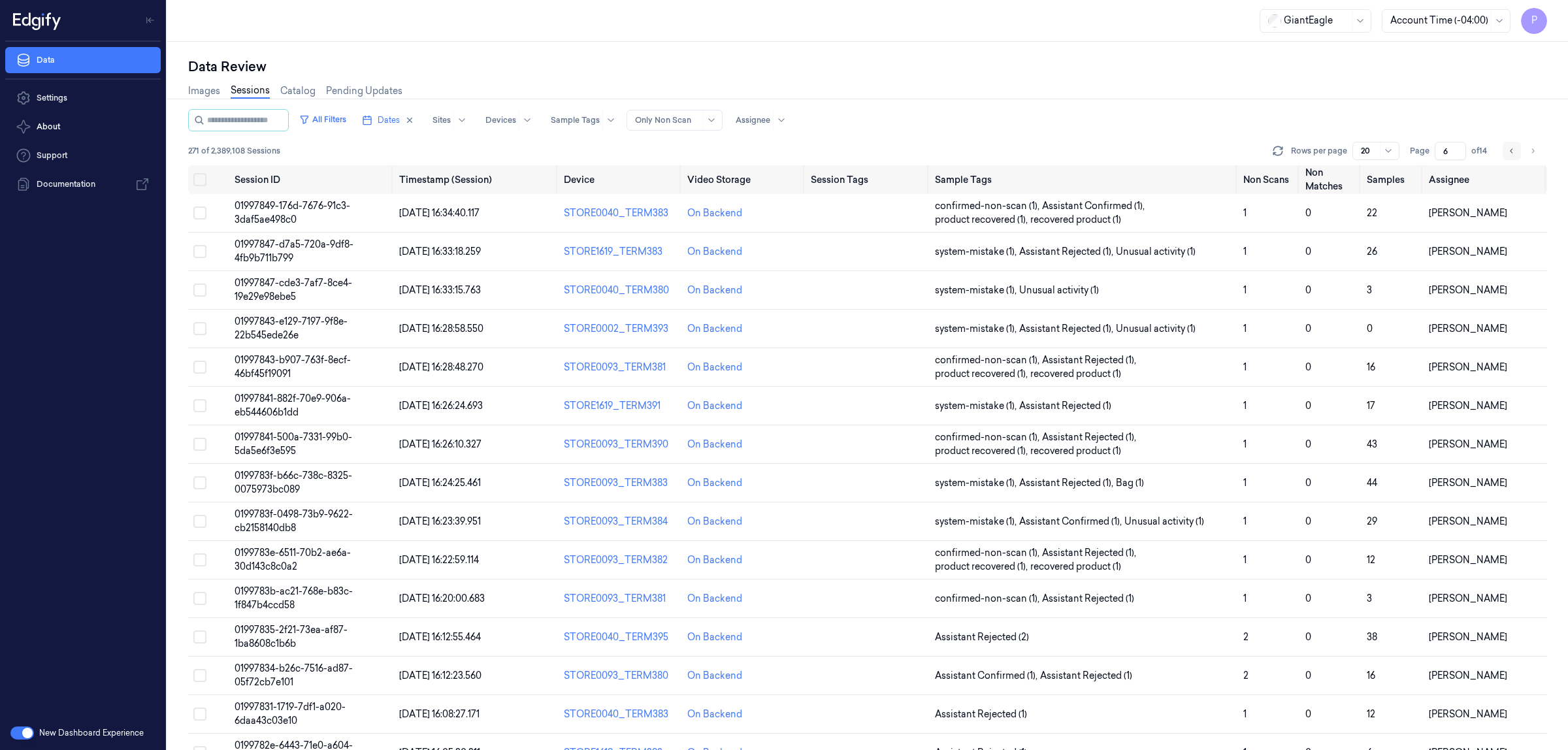
click at [1510, 146] on icon "Go to previous page" at bounding box center [1512, 151] width 8 height 10
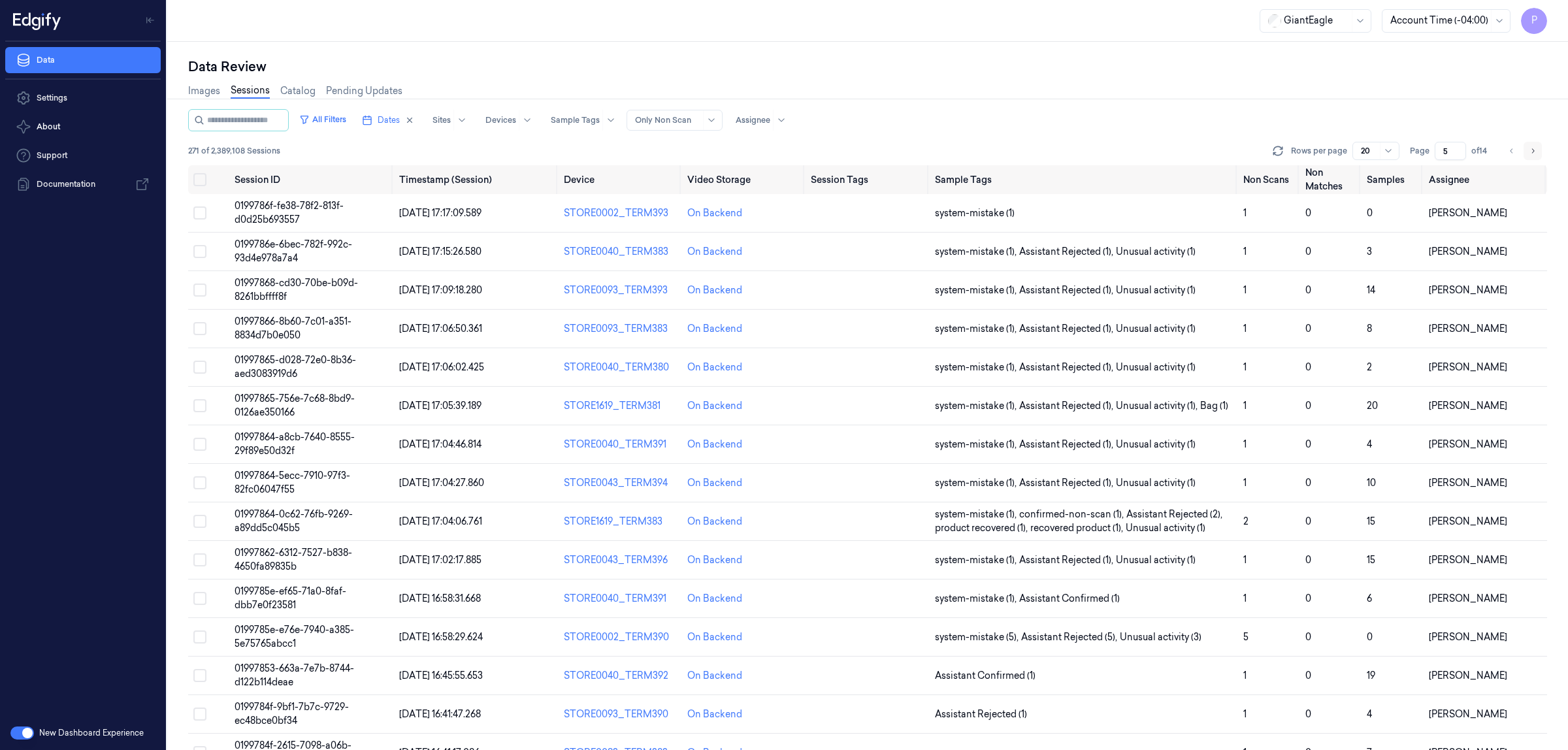
click at [1527, 148] on button "Go to next page" at bounding box center [1532, 151] width 19 height 19
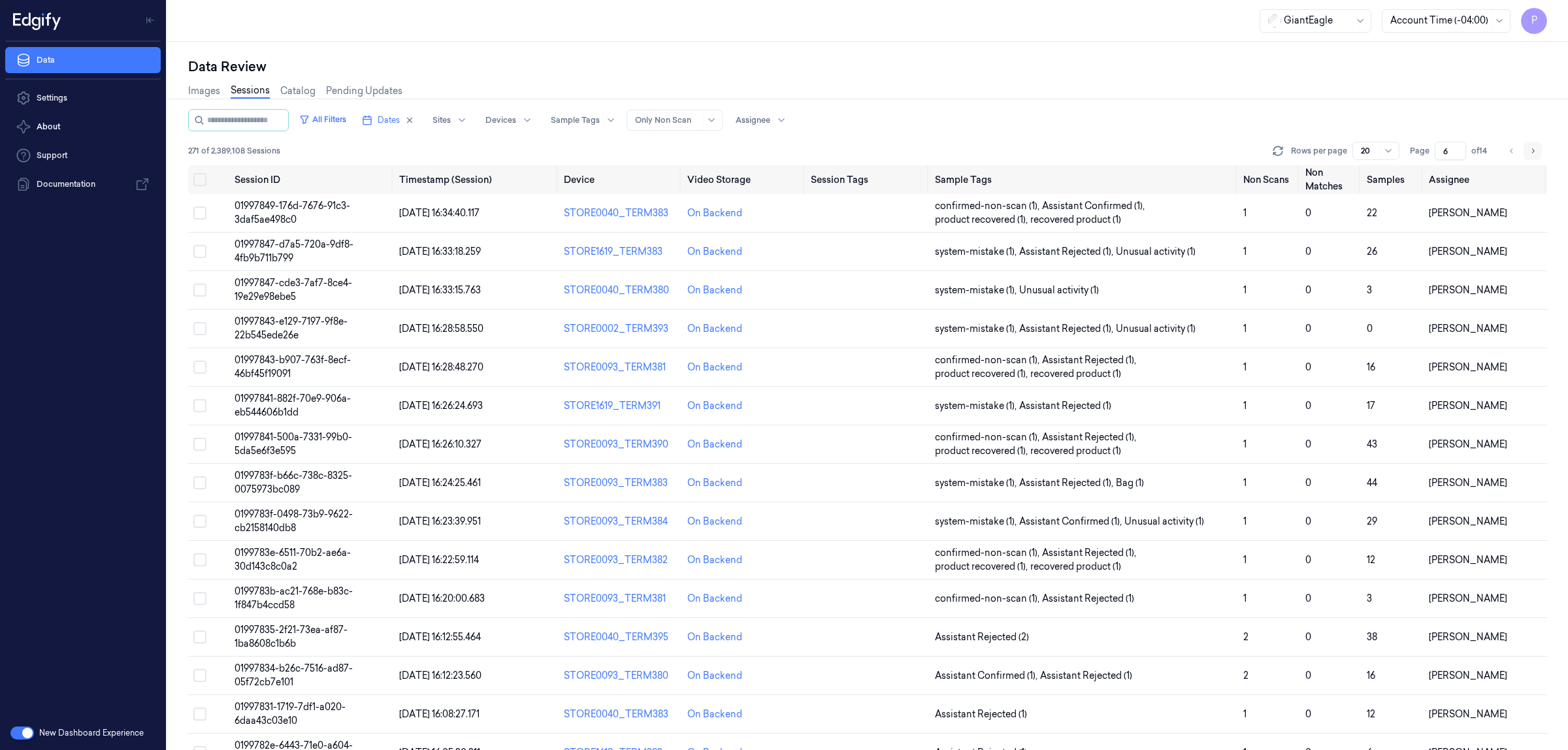
click at [1531, 151] on icon "Go to next page" at bounding box center [1532, 151] width 8 height 10
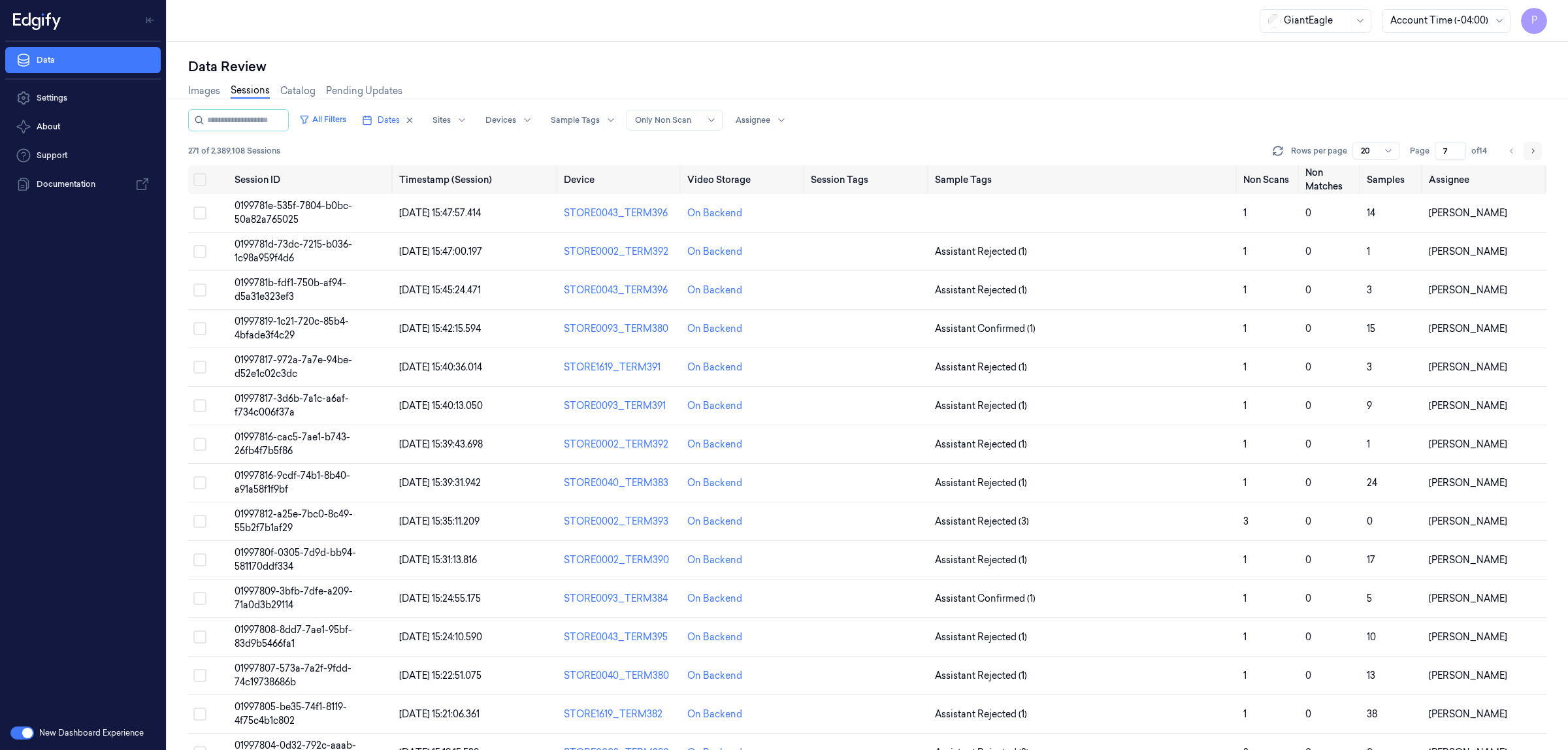
click at [1535, 152] on icon "Go to next page" at bounding box center [1532, 151] width 8 height 10
type input "8"
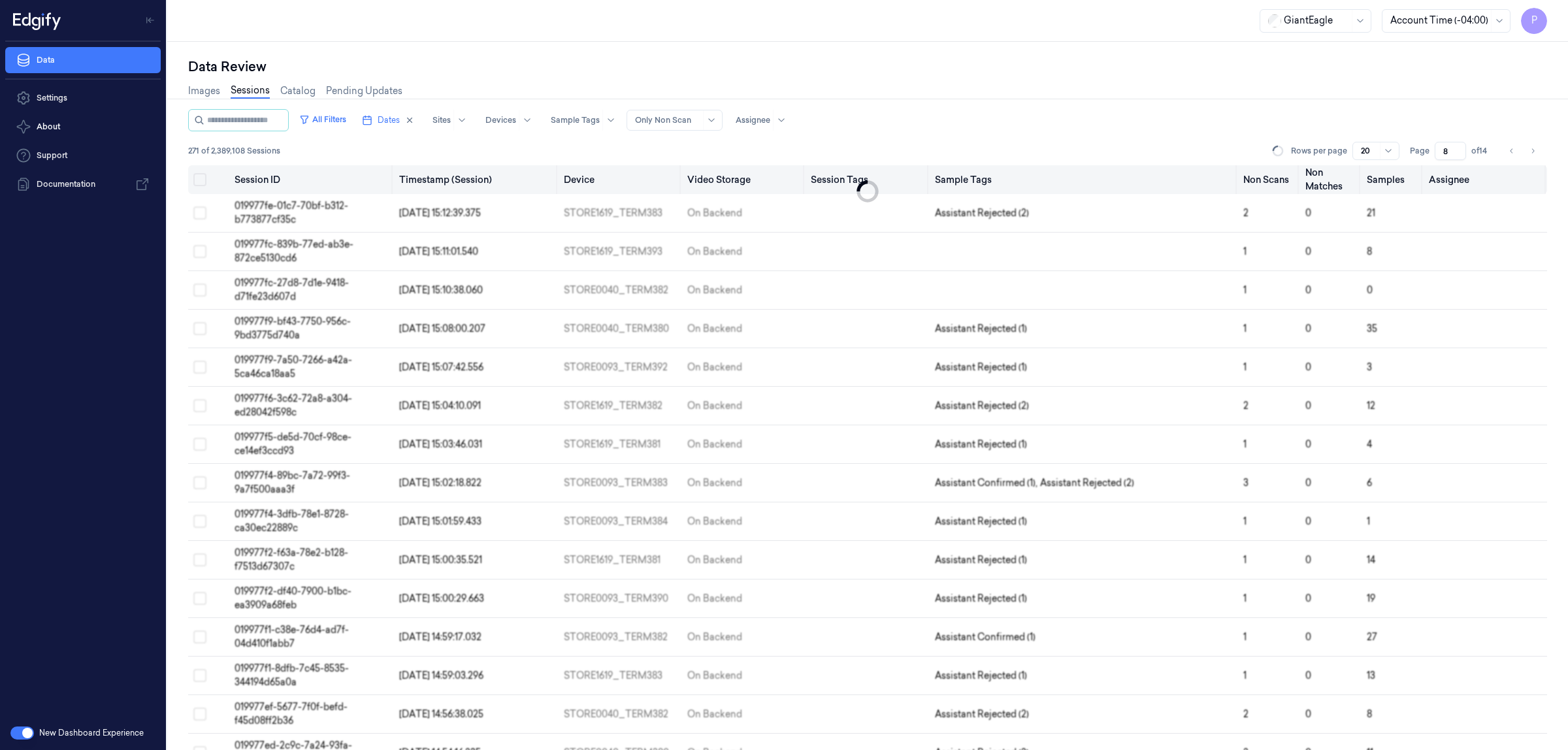
click at [201, 177] on button "Select all" at bounding box center [200, 180] width 13 height 13
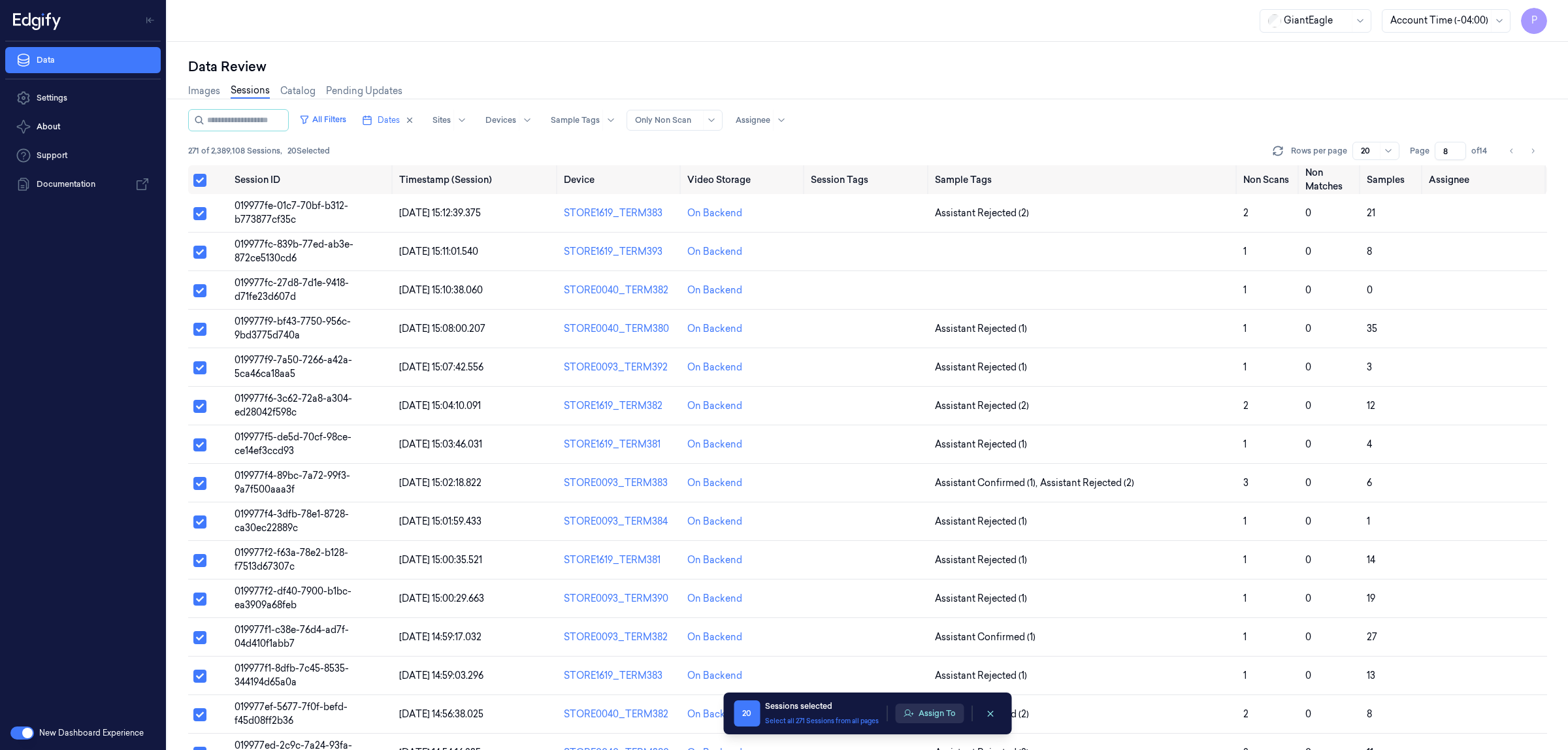
click at [928, 714] on button "Assign To" at bounding box center [929, 714] width 69 height 19
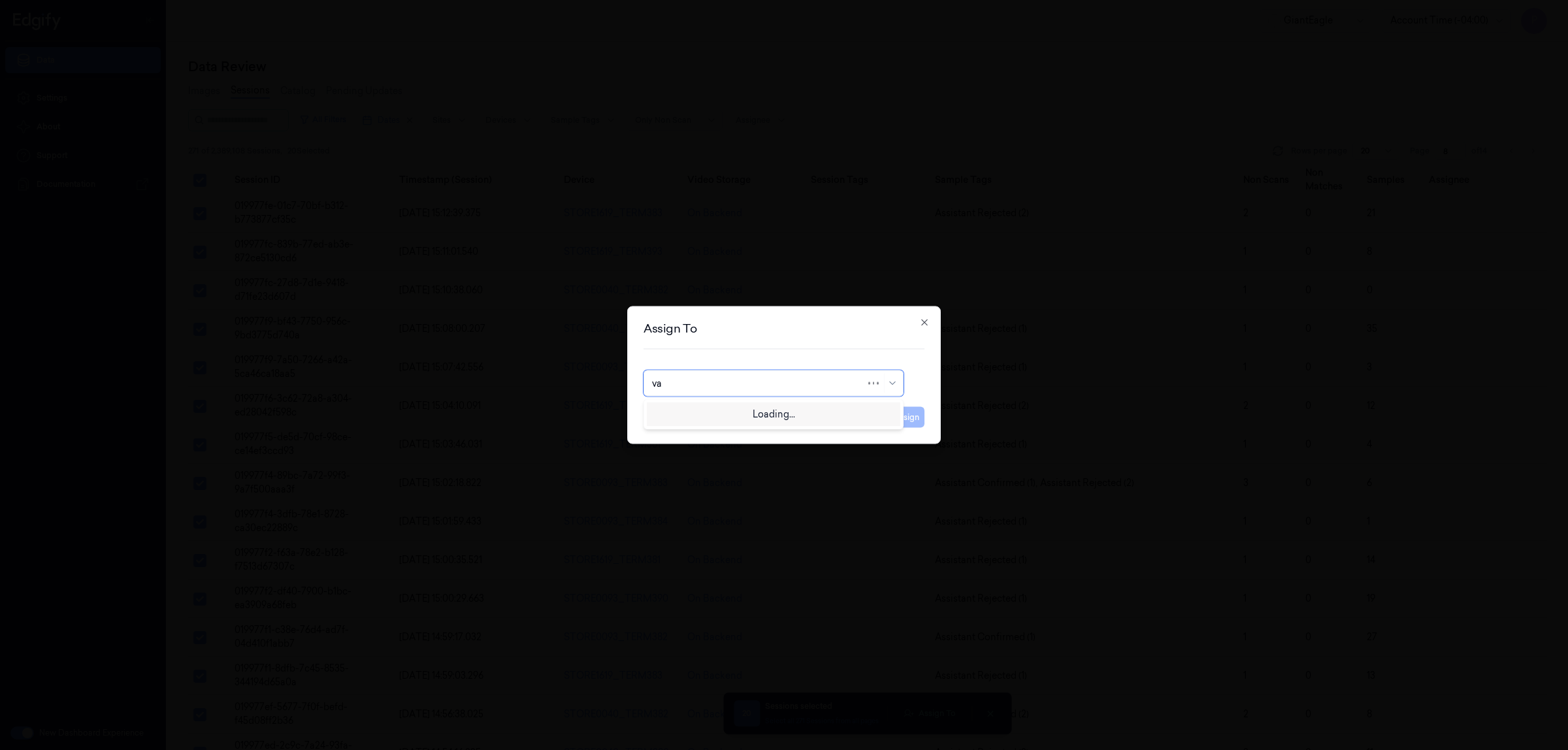
type input "var"
click at [728, 432] on div "varsha g" at bounding box center [774, 435] width 243 height 14
click at [919, 420] on button "Assign" at bounding box center [906, 418] width 36 height 21
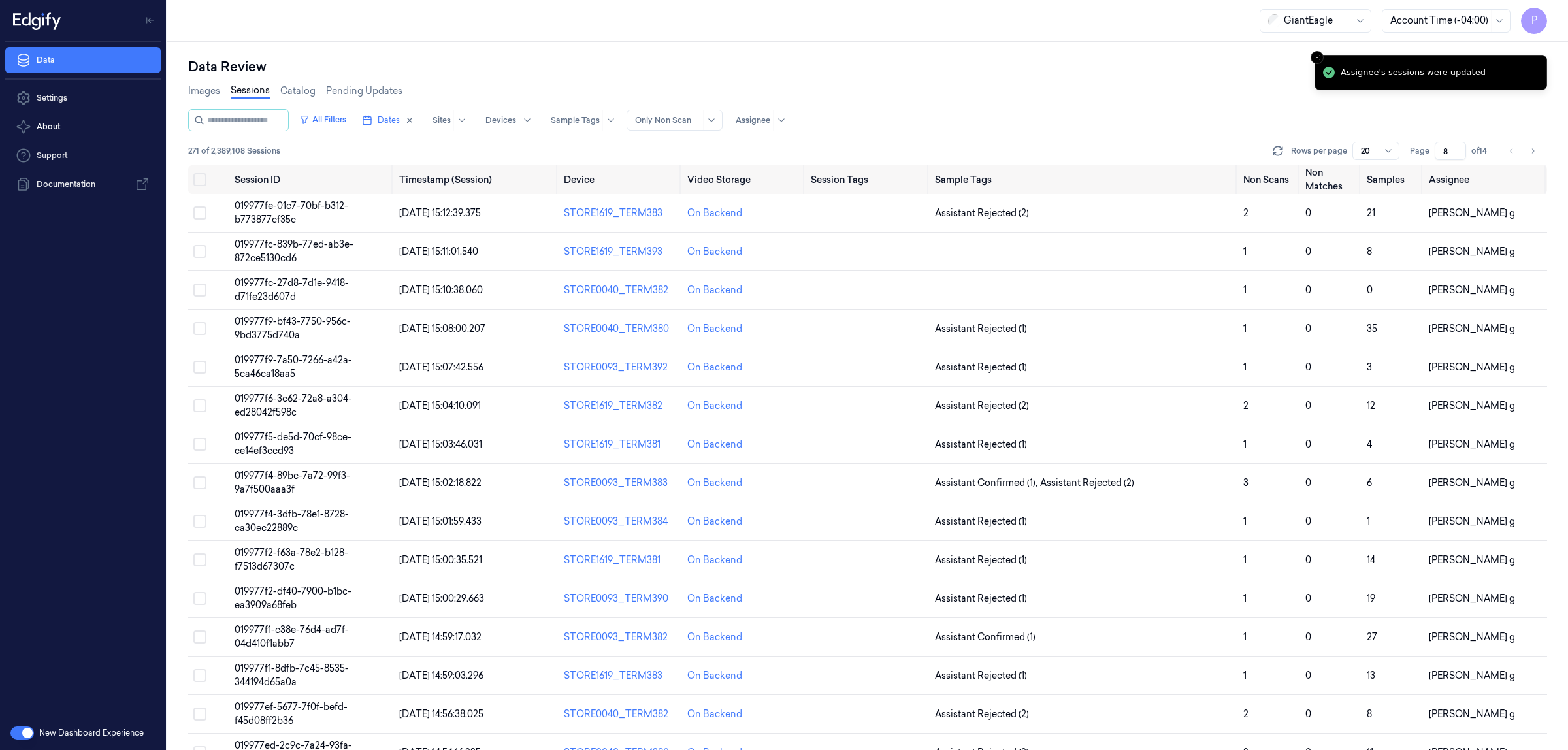
click at [1135, 98] on div at bounding box center [868, 98] width 1412 height 1
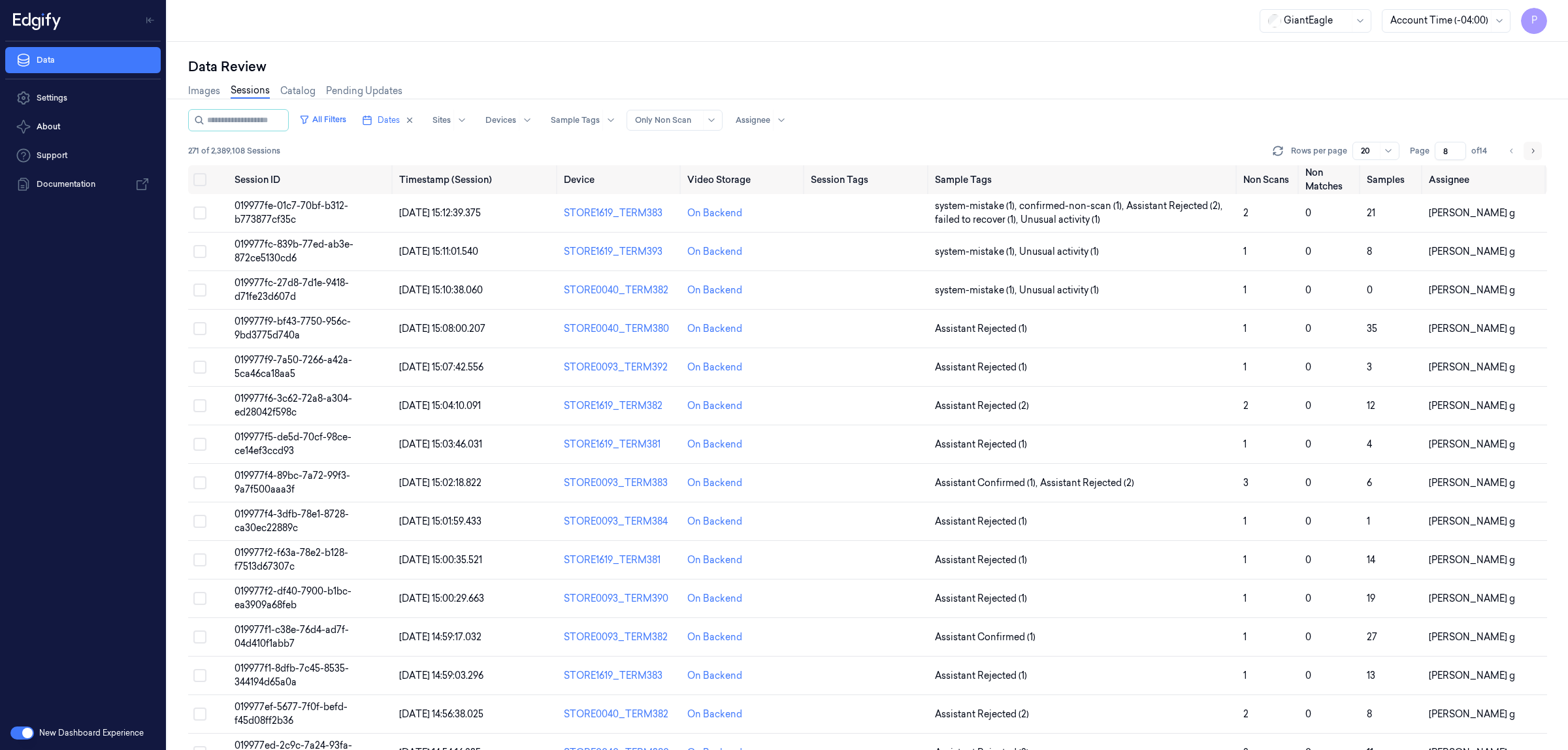
click at [1532, 147] on icon "Go to next page" at bounding box center [1532, 151] width 8 height 10
type input "9"
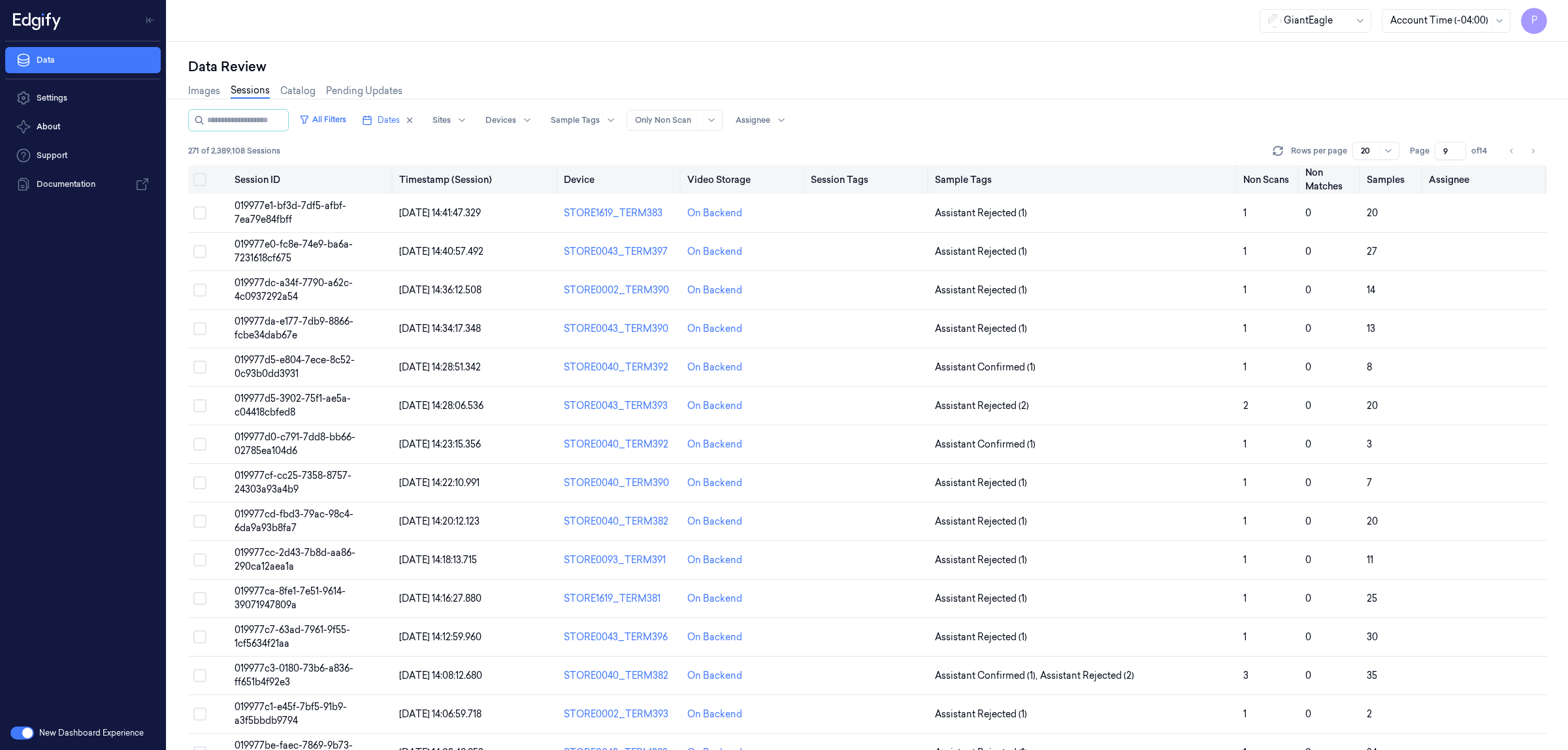
click at [200, 181] on button "Select all" at bounding box center [200, 180] width 13 height 13
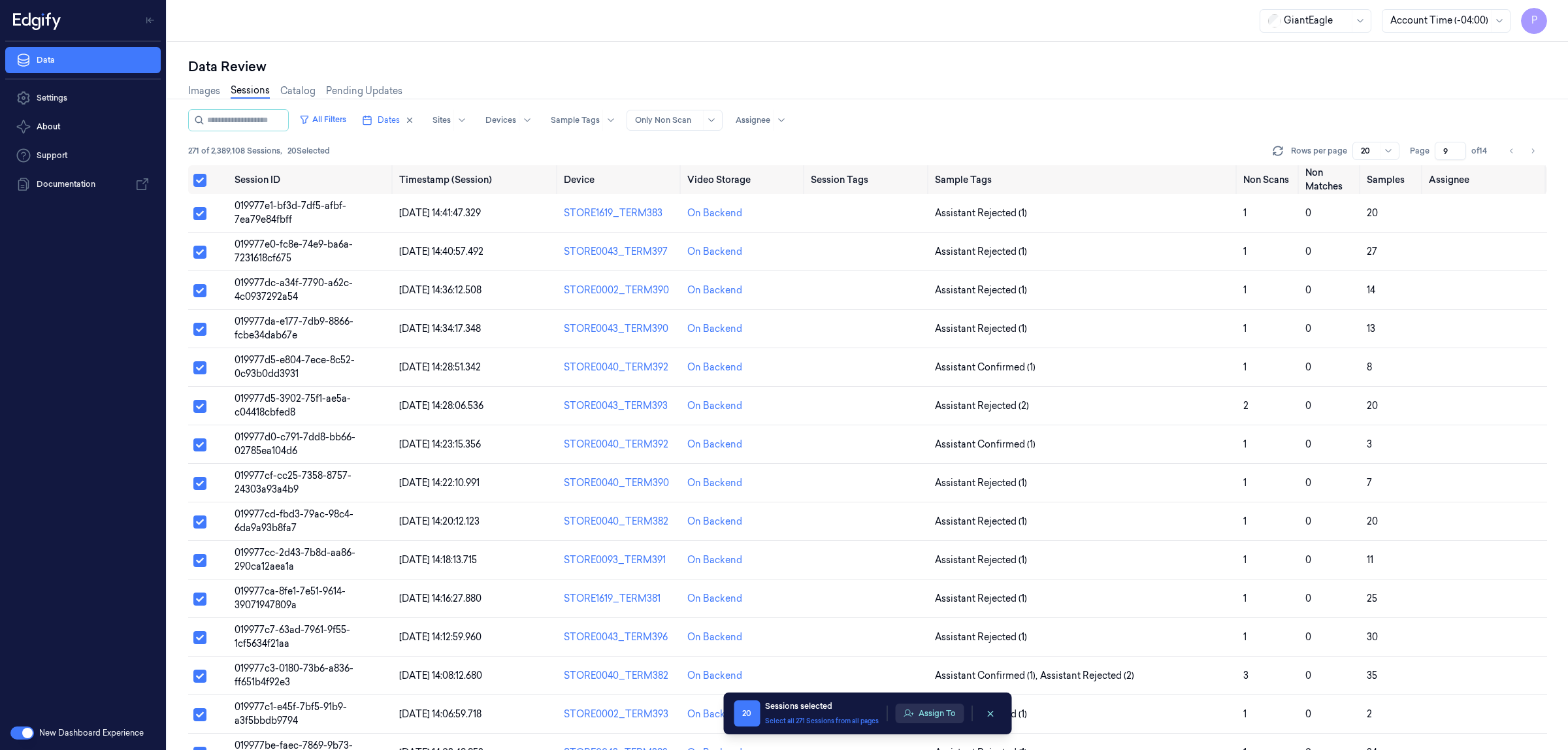
click at [937, 714] on button "Assign To" at bounding box center [929, 714] width 69 height 19
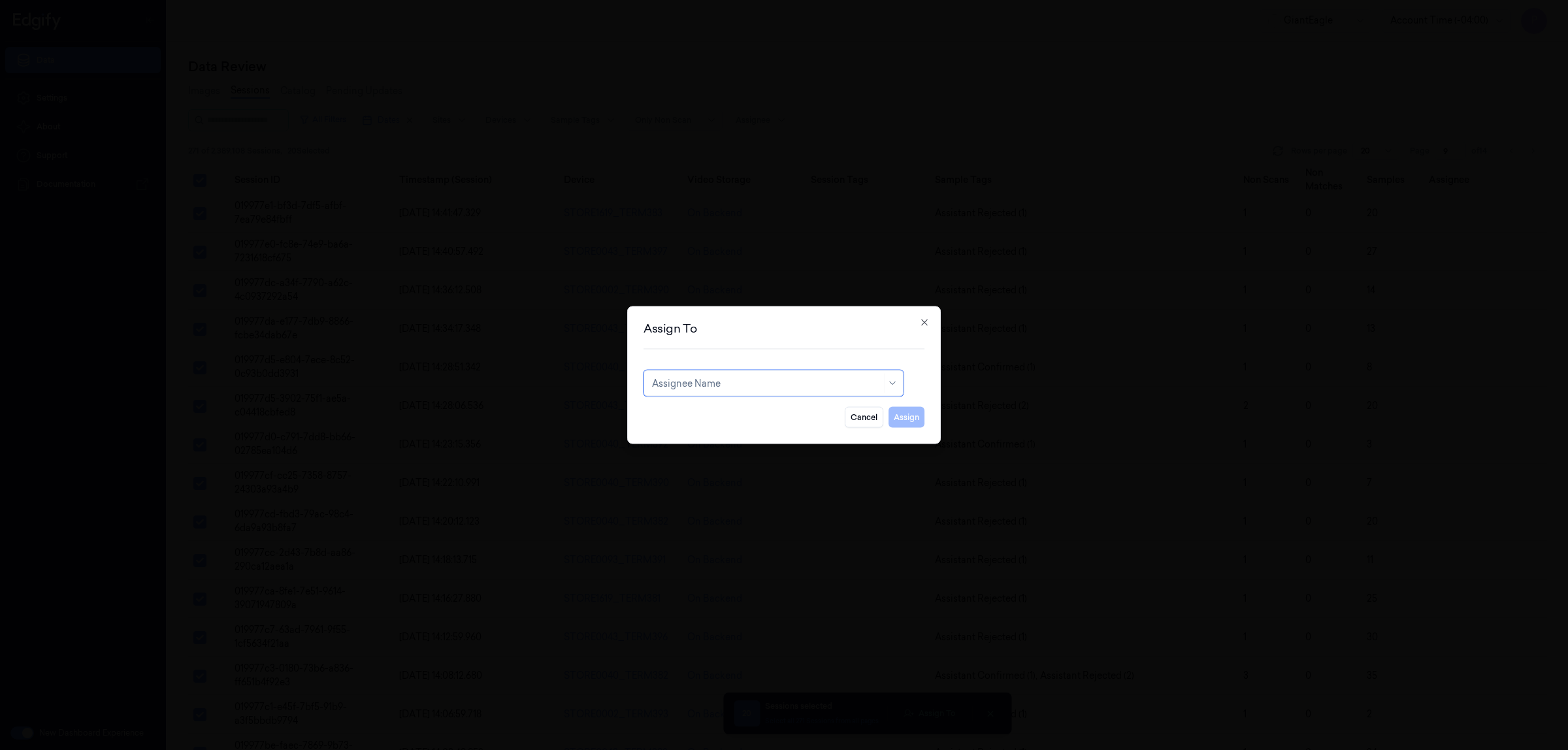
click at [739, 386] on div at bounding box center [767, 383] width 229 height 14
type input "var"
click at [730, 412] on div "Varsha Poojary" at bounding box center [774, 413] width 243 height 14
click at [920, 421] on button "Assign" at bounding box center [906, 418] width 36 height 21
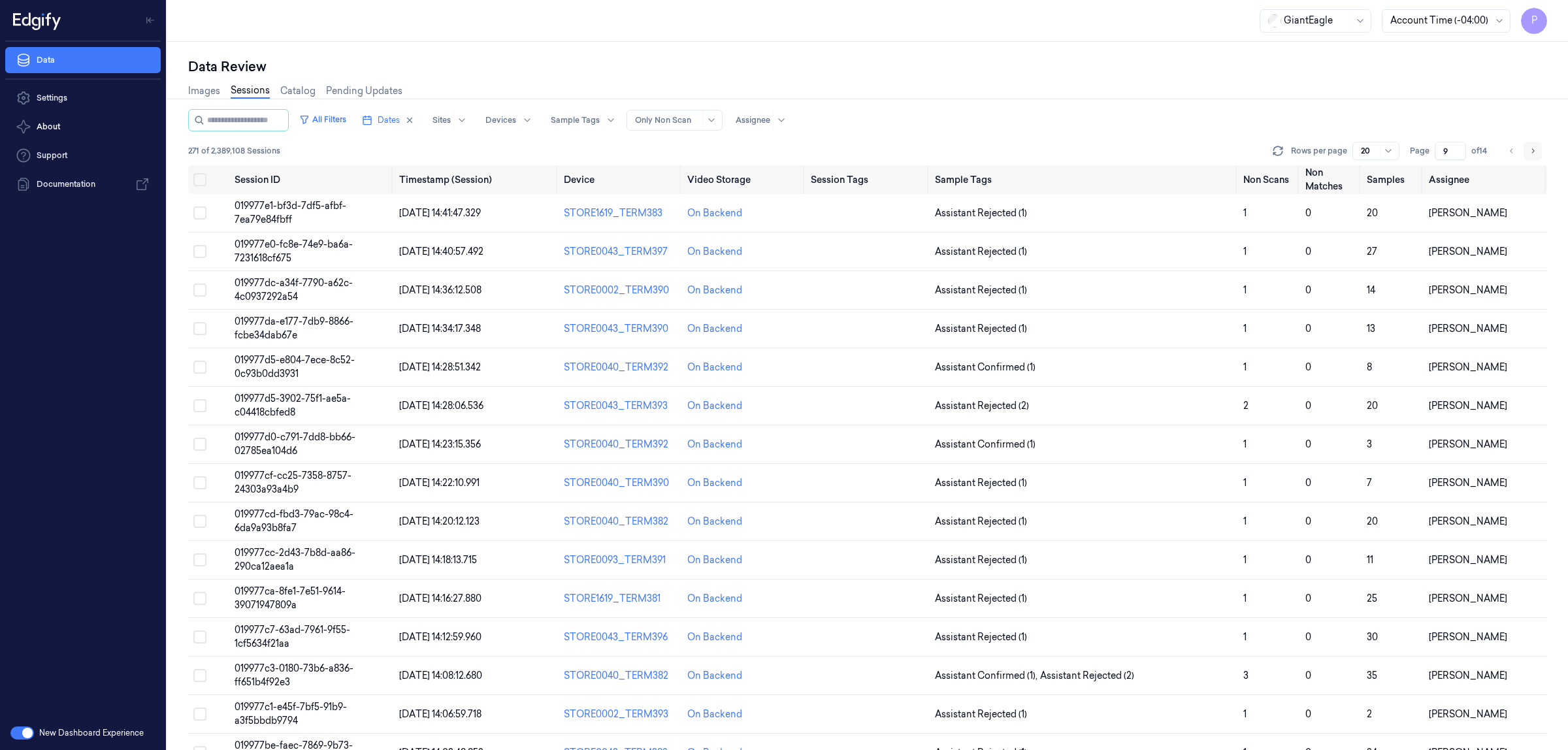
click at [1530, 144] on button "Go to next page" at bounding box center [1532, 151] width 19 height 19
type input "11"
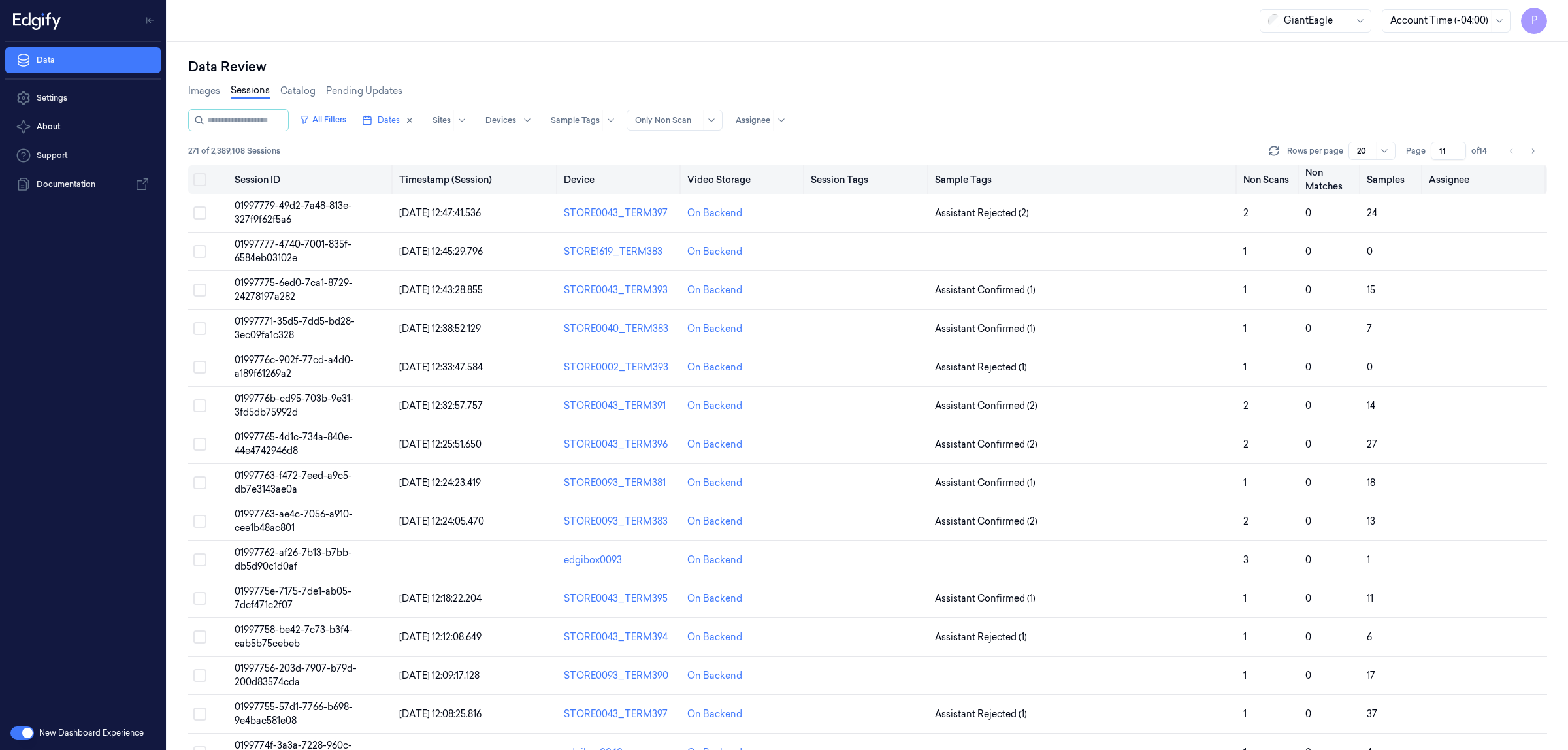
click at [191, 177] on th at bounding box center [209, 179] width 41 height 29
click at [198, 177] on button "Select all" at bounding box center [200, 180] width 13 height 13
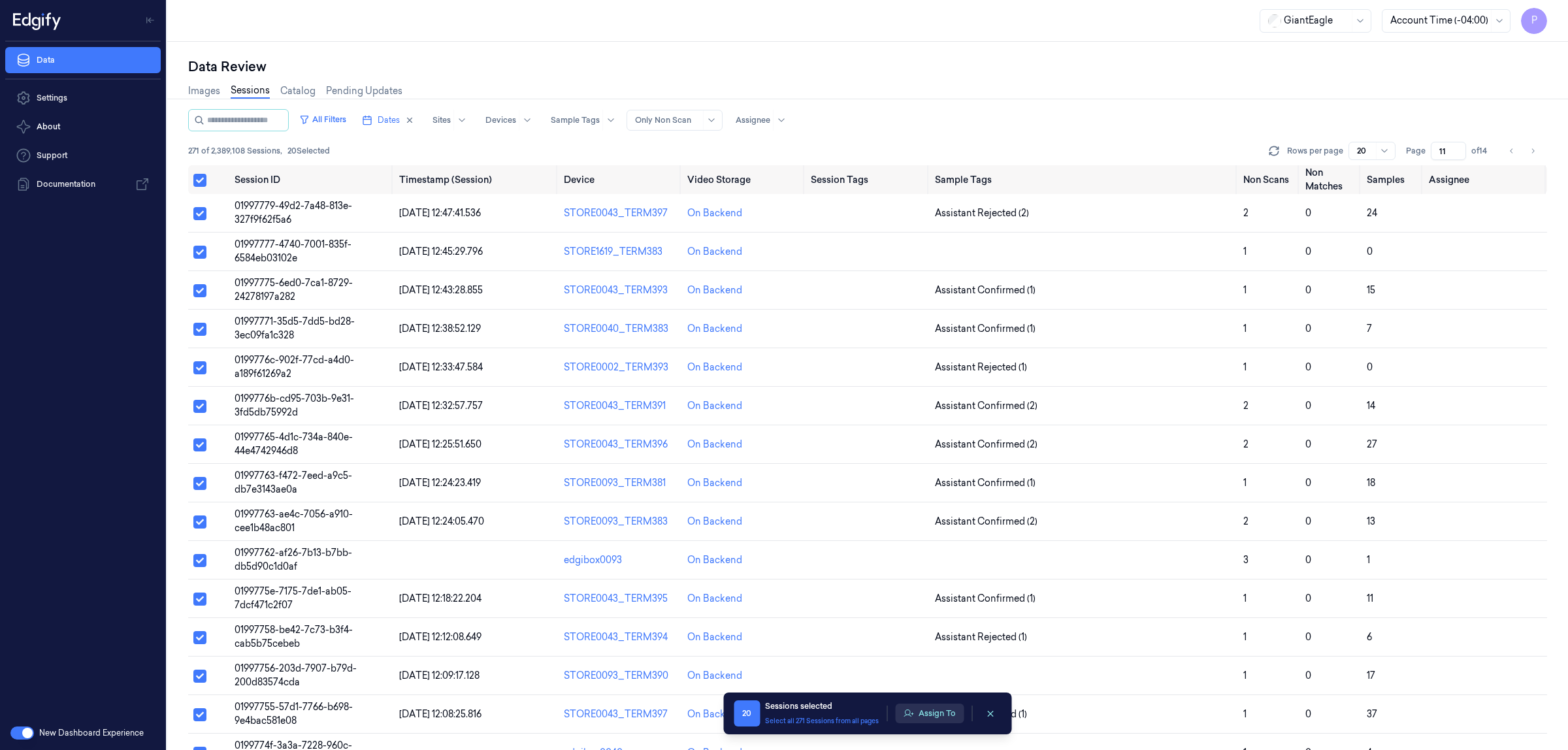
click at [939, 716] on button "Assign To" at bounding box center [929, 714] width 69 height 19
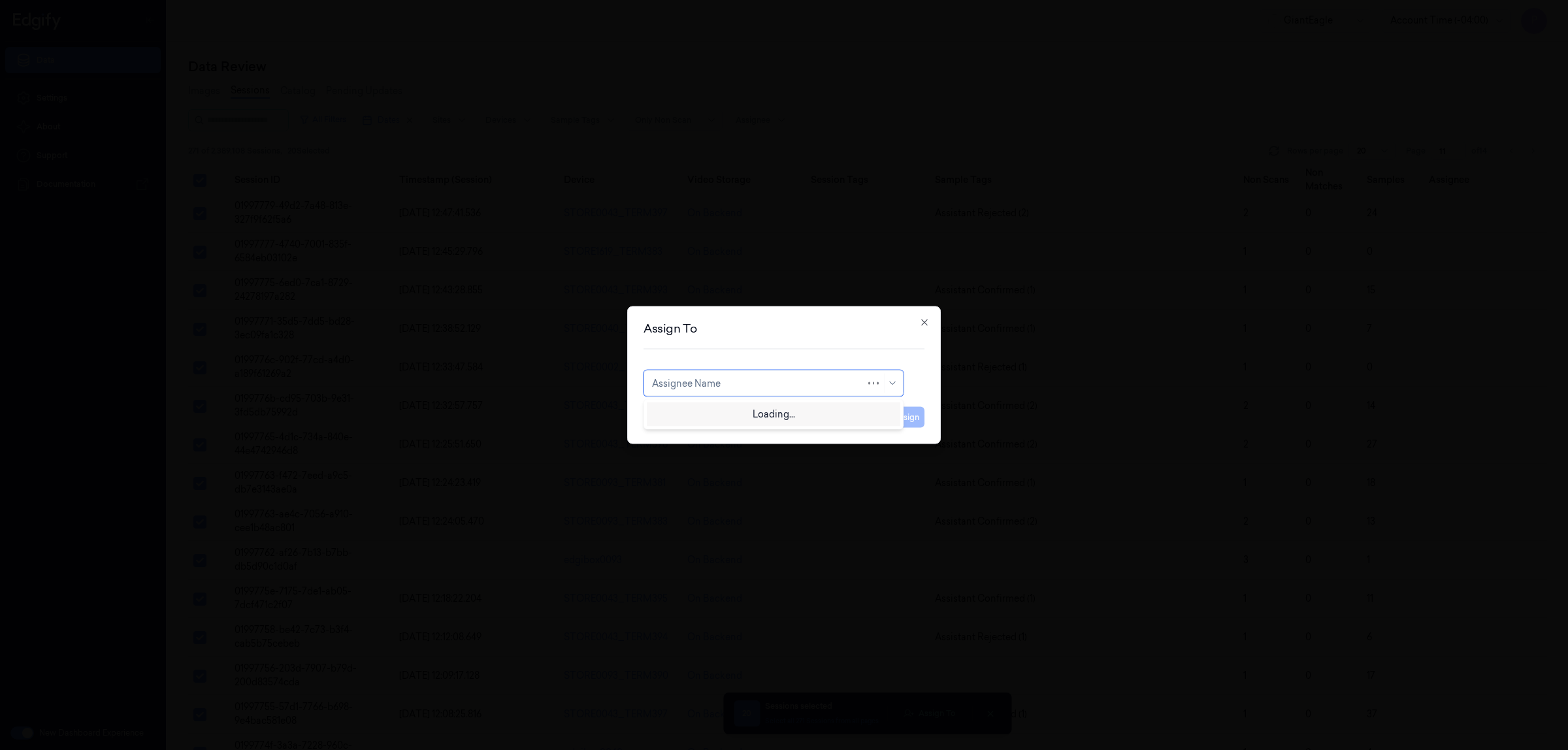
click at [807, 384] on div at bounding box center [759, 383] width 214 height 14
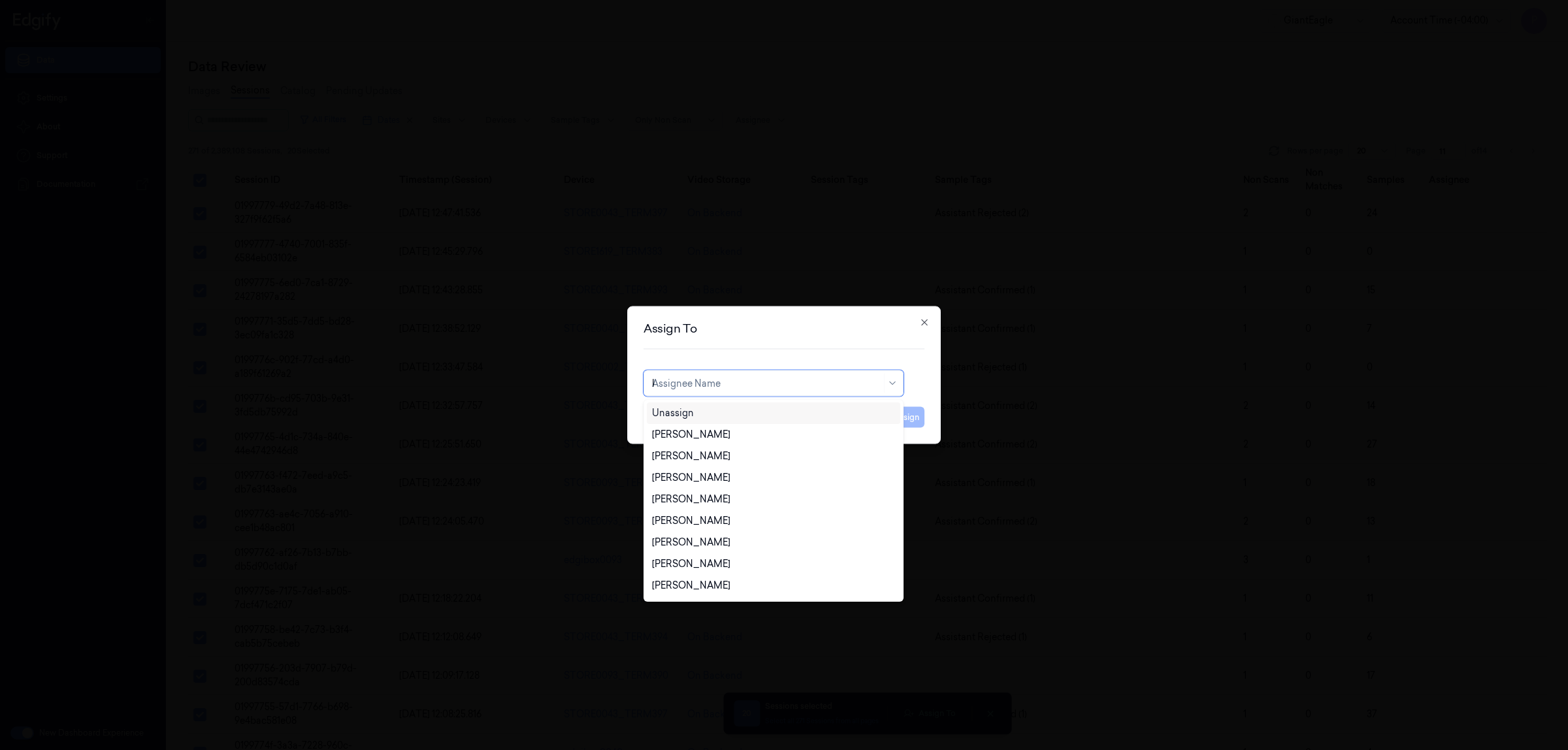
type input "ko"
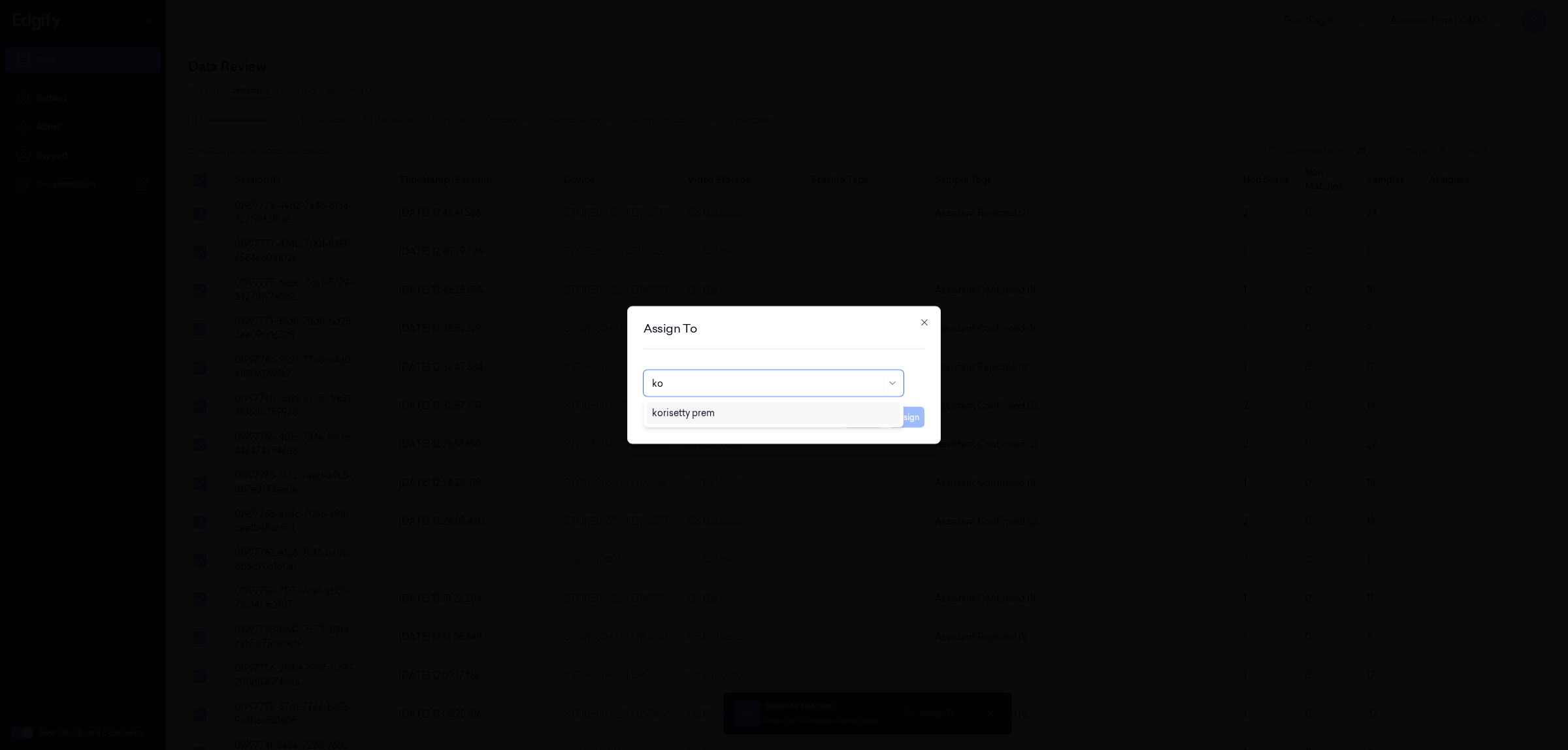
click at [745, 409] on div "korisetty prem" at bounding box center [774, 413] width 243 height 14
click at [905, 418] on button "Assign" at bounding box center [906, 418] width 36 height 21
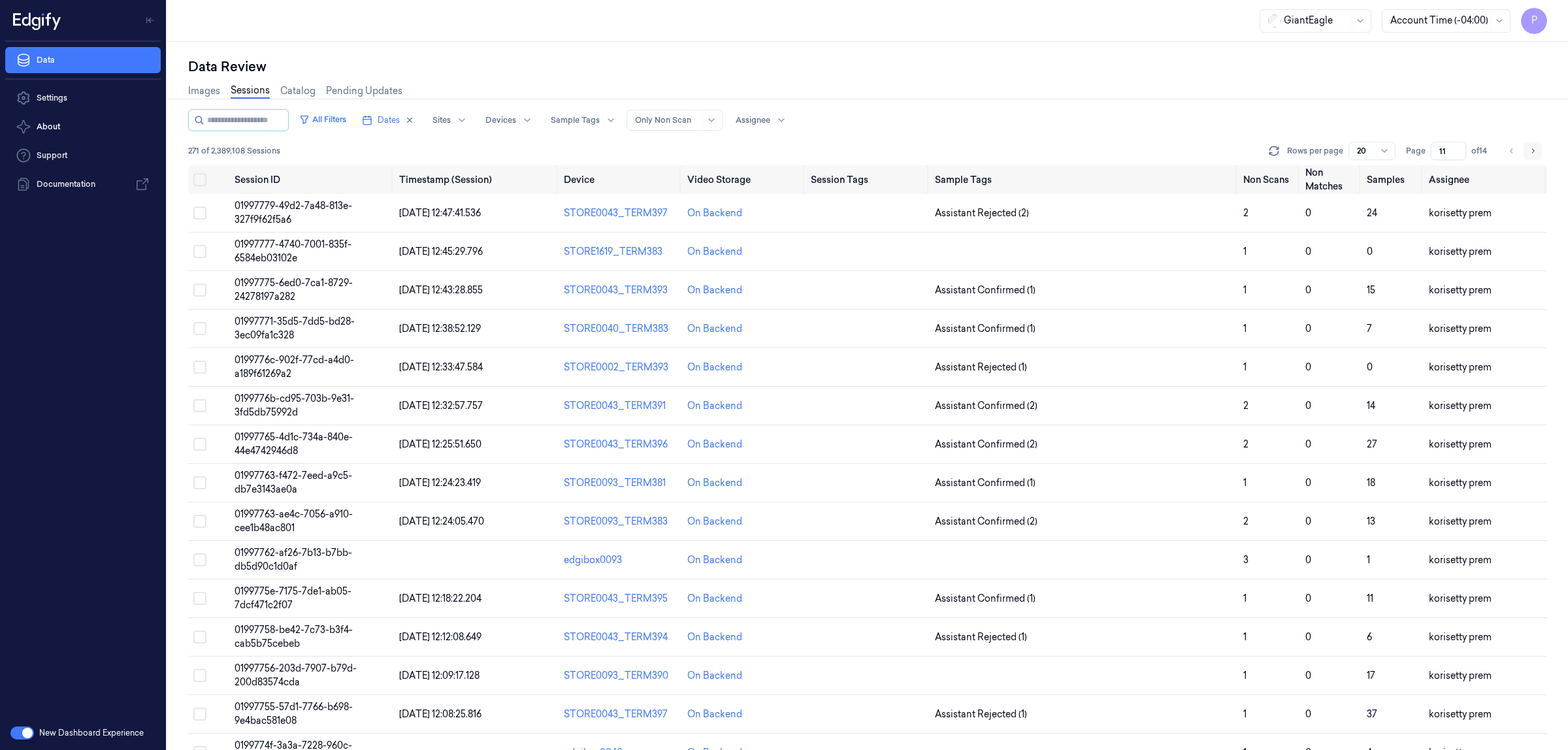
click at [1534, 153] on icon "Go to next page" at bounding box center [1532, 151] width 8 height 10
type input "12"
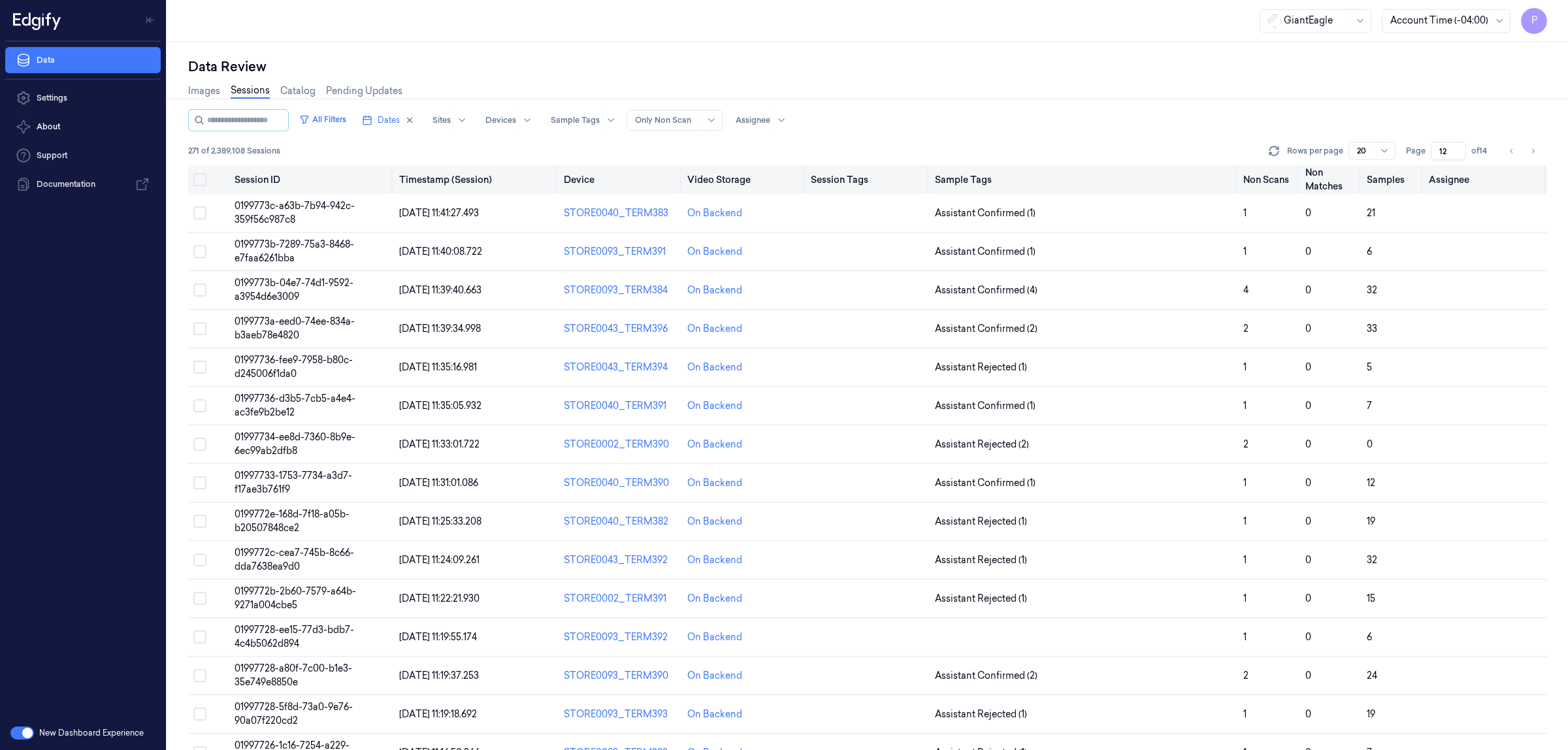
click at [200, 181] on button "Select all" at bounding box center [200, 180] width 13 height 13
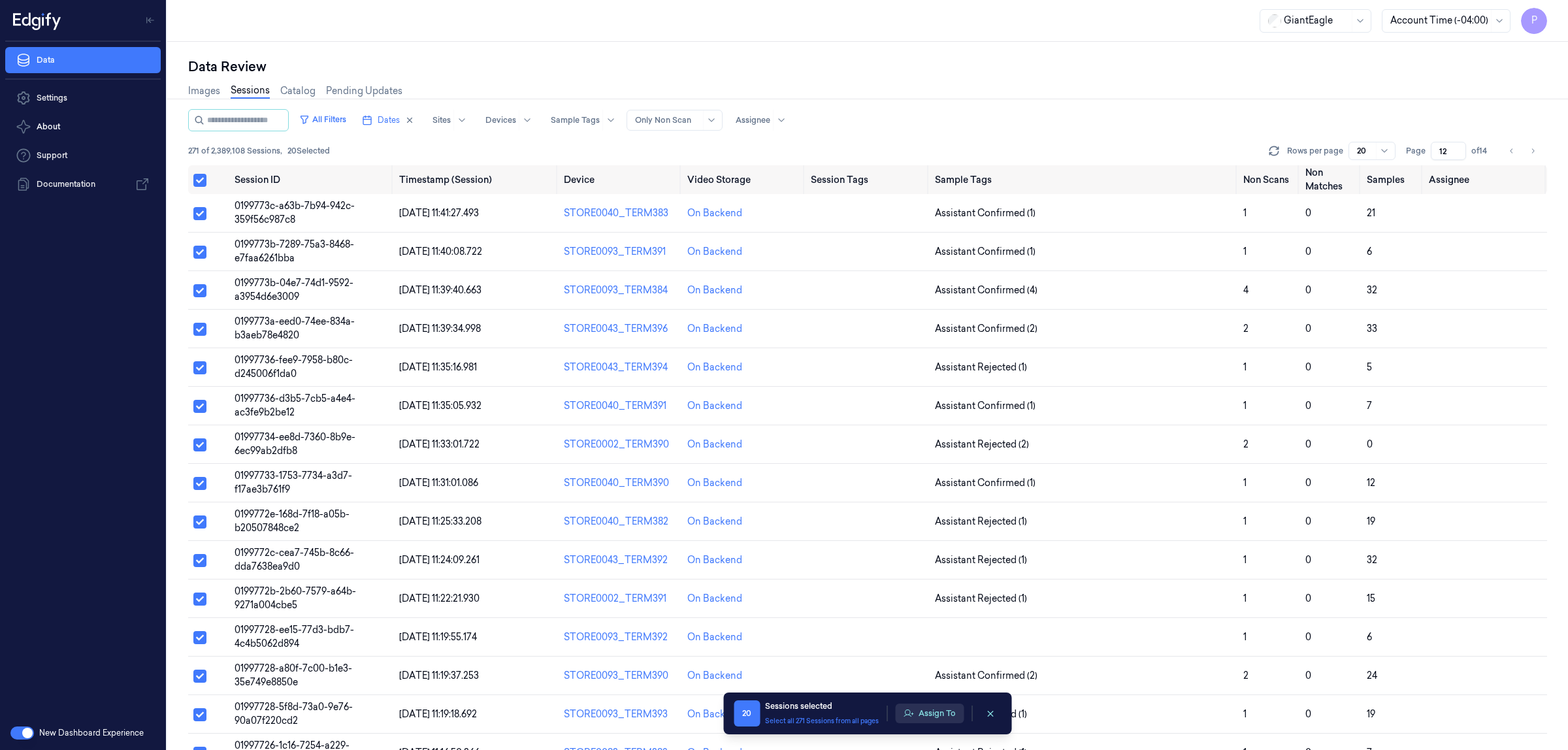
click at [920, 712] on button "Assign To" at bounding box center [929, 714] width 69 height 19
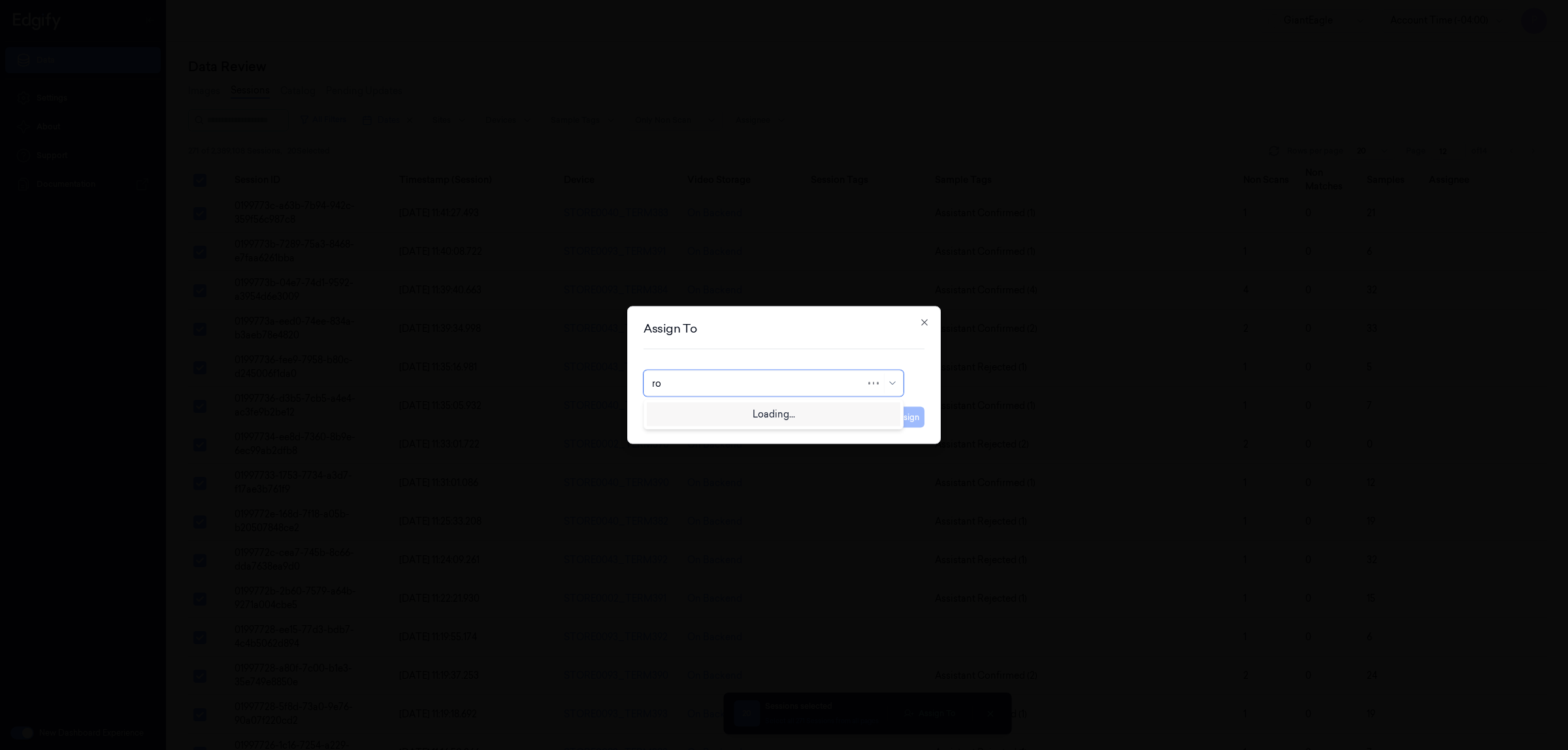
type input "roh"
click at [738, 419] on div "Rohith Acharya" at bounding box center [774, 413] width 243 height 14
click at [903, 423] on button "Assign" at bounding box center [906, 418] width 36 height 21
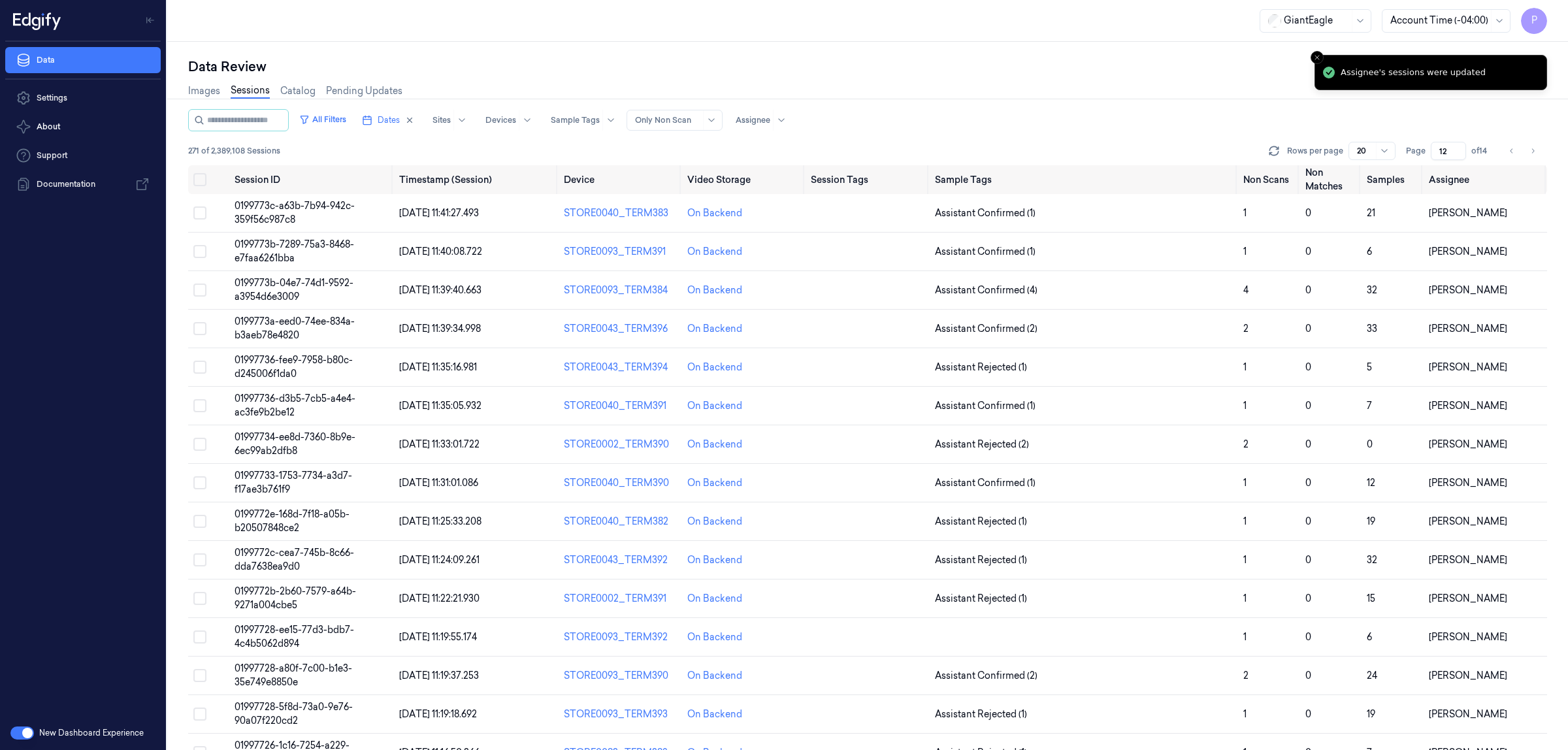
click at [1220, 103] on div "Images Sessions Catalog Pending Updates" at bounding box center [868, 92] width 1359 height 33
click at [1508, 150] on icon "Go to previous page" at bounding box center [1512, 151] width 8 height 10
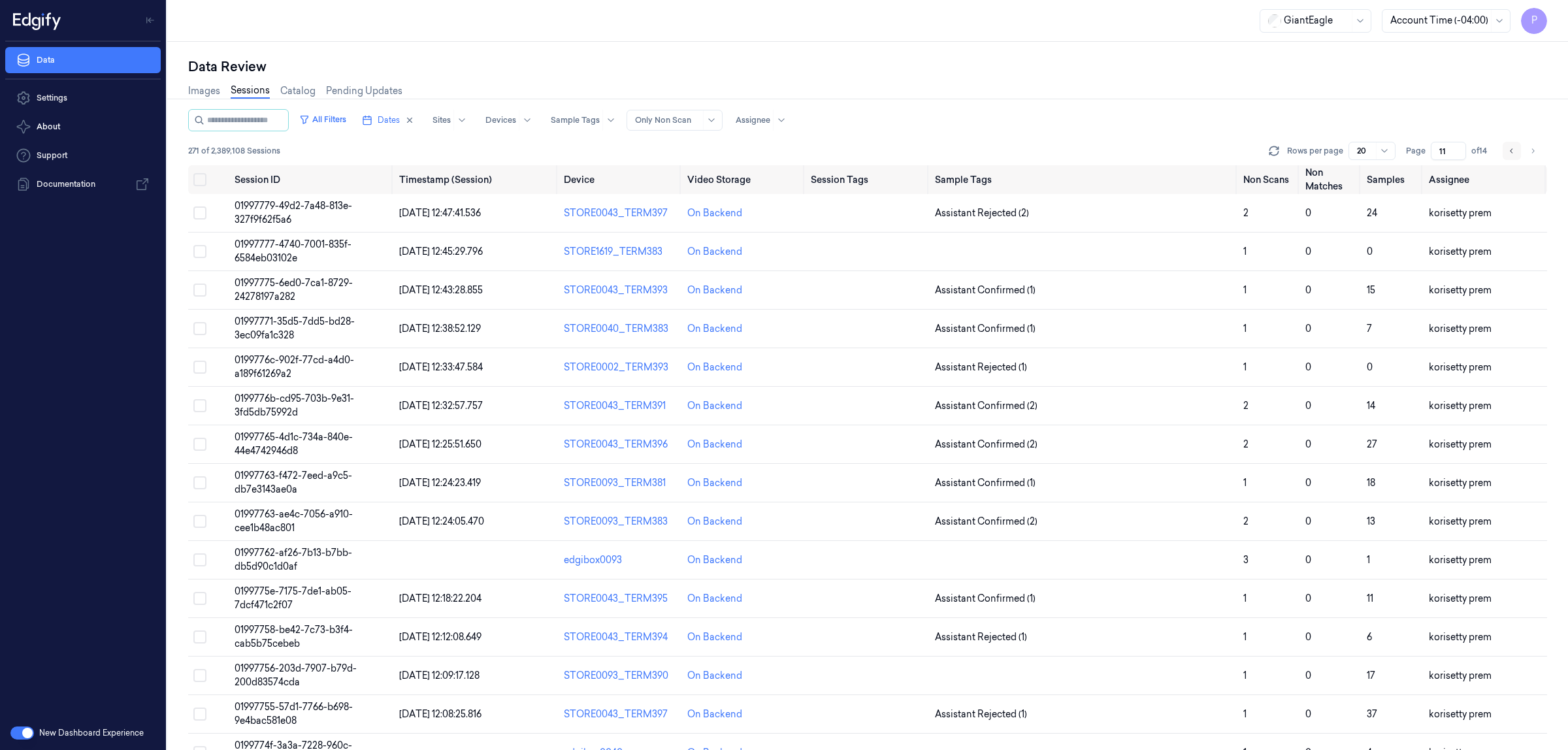
click at [1508, 150] on icon "Go to previous page" at bounding box center [1512, 151] width 8 height 10
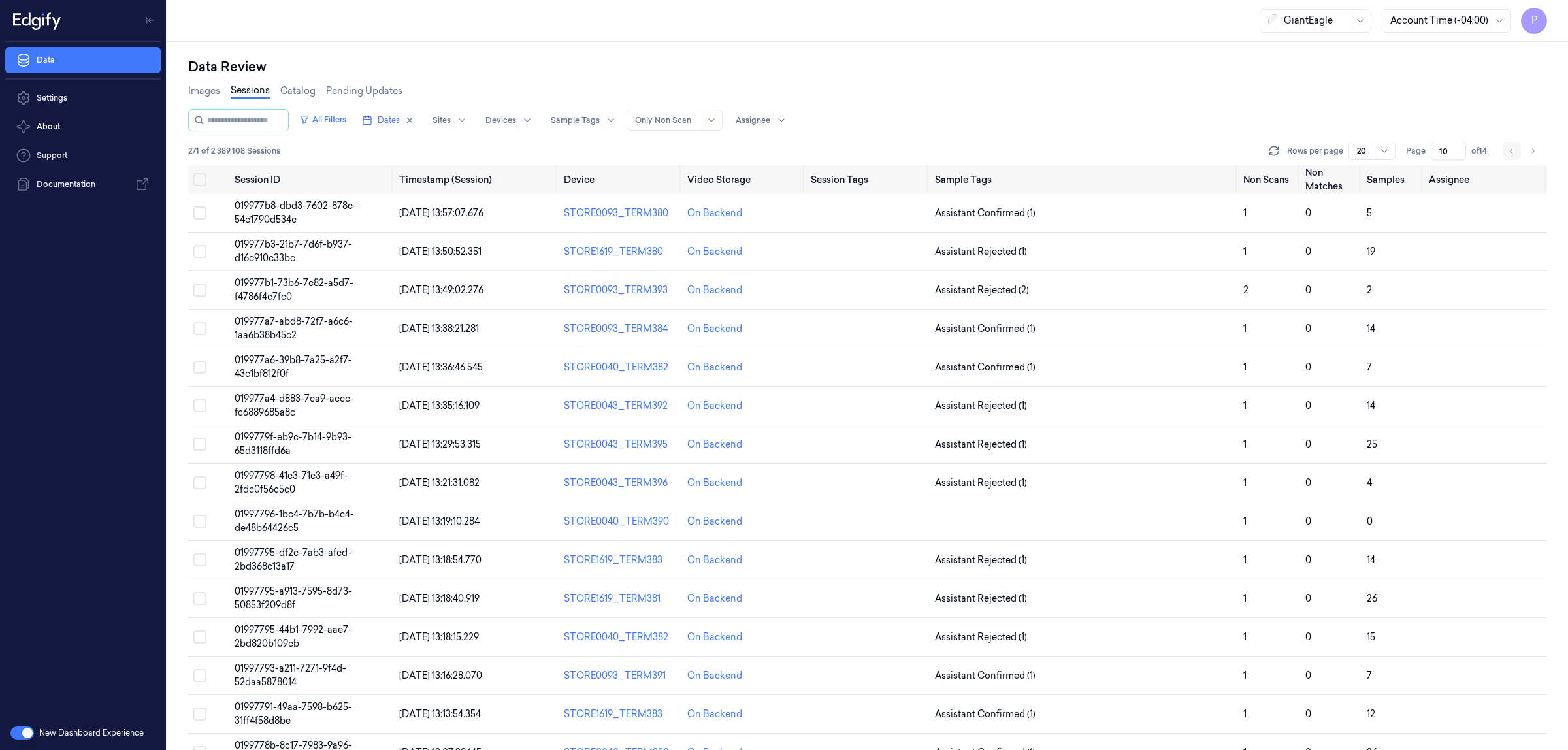
click at [1508, 150] on icon "Go to previous page" at bounding box center [1512, 151] width 8 height 10
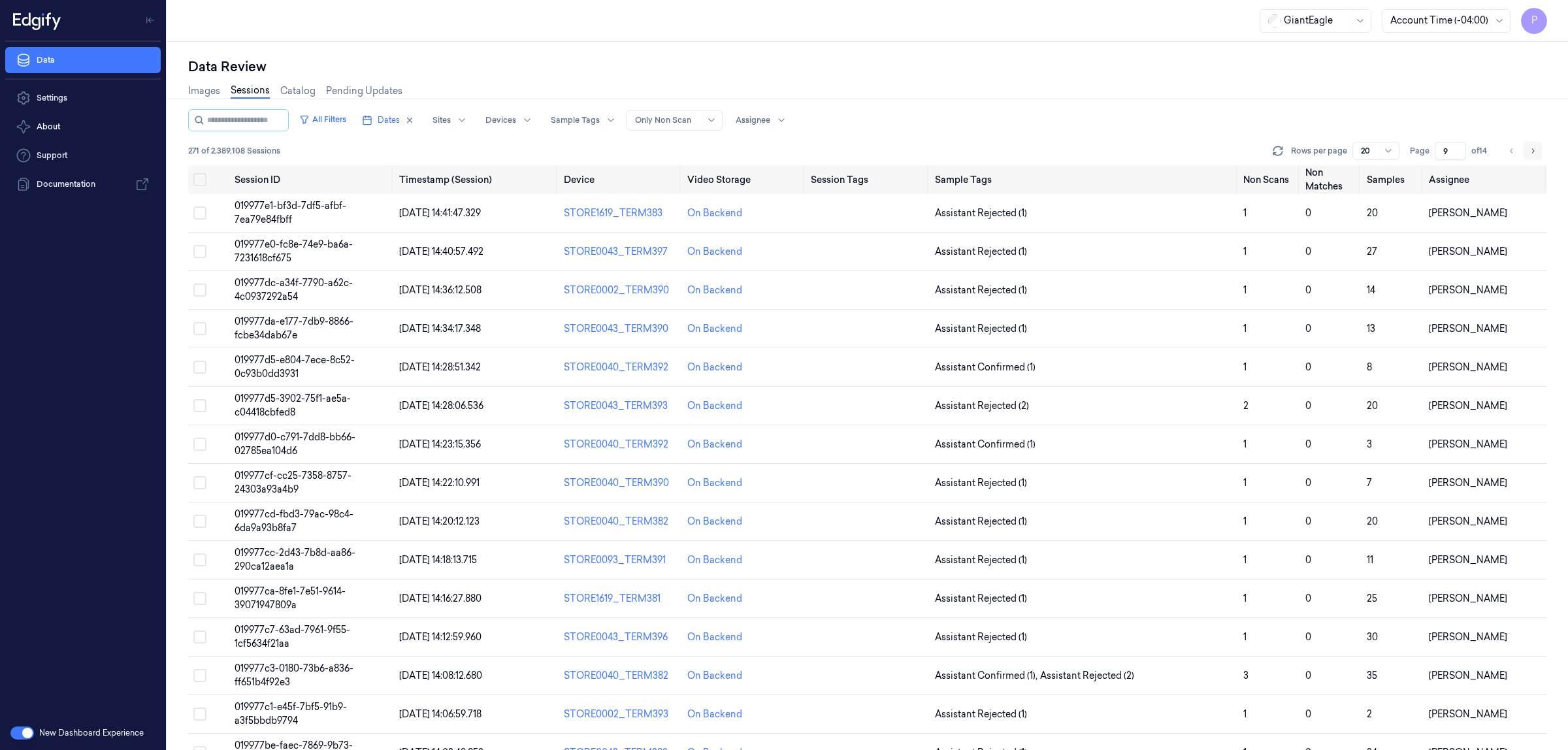
click at [1539, 153] on button "Go to next page" at bounding box center [1532, 151] width 19 height 19
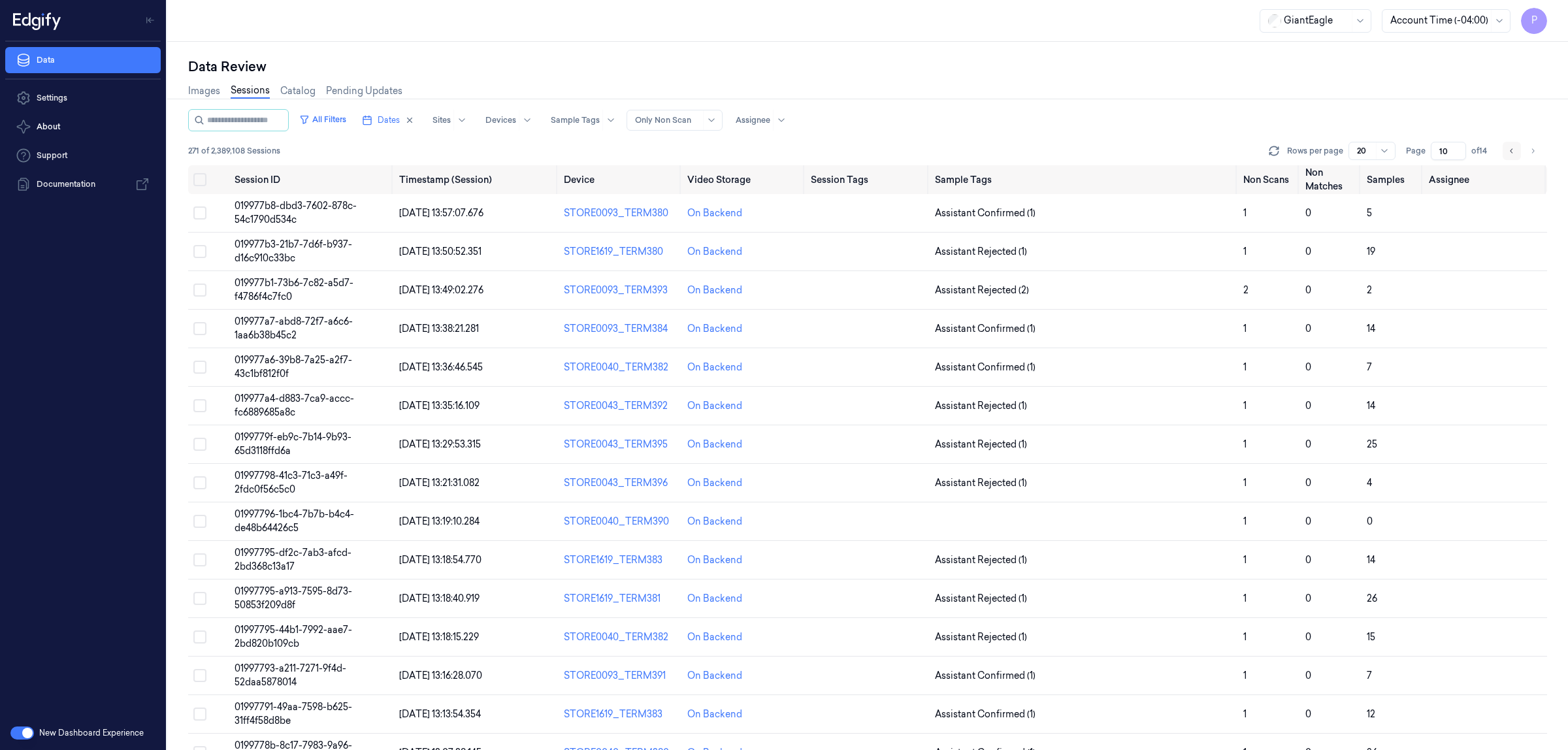
click at [1513, 149] on icon "Go to previous page" at bounding box center [1512, 151] width 8 height 10
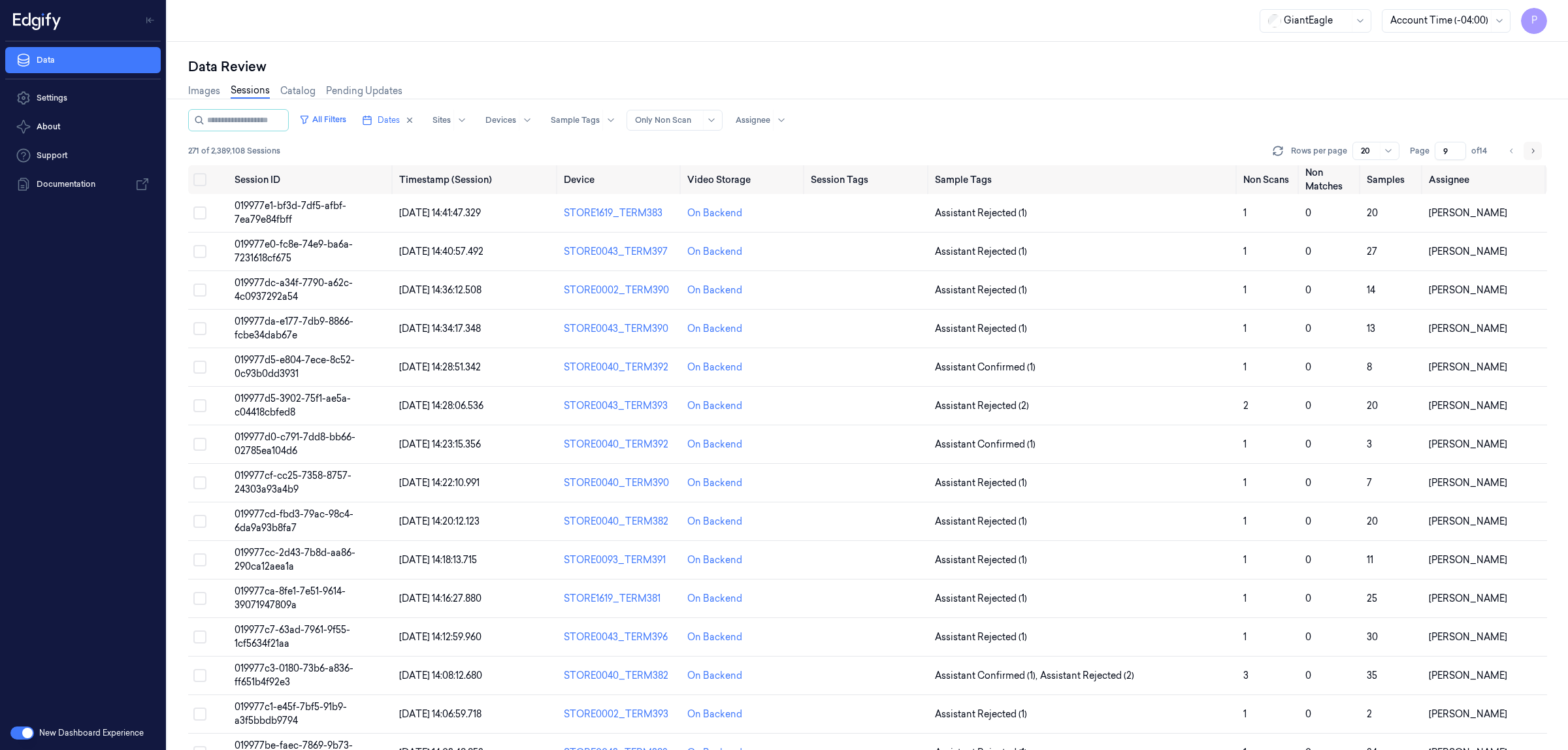
click at [1531, 149] on icon "Go to next page" at bounding box center [1532, 151] width 8 height 10
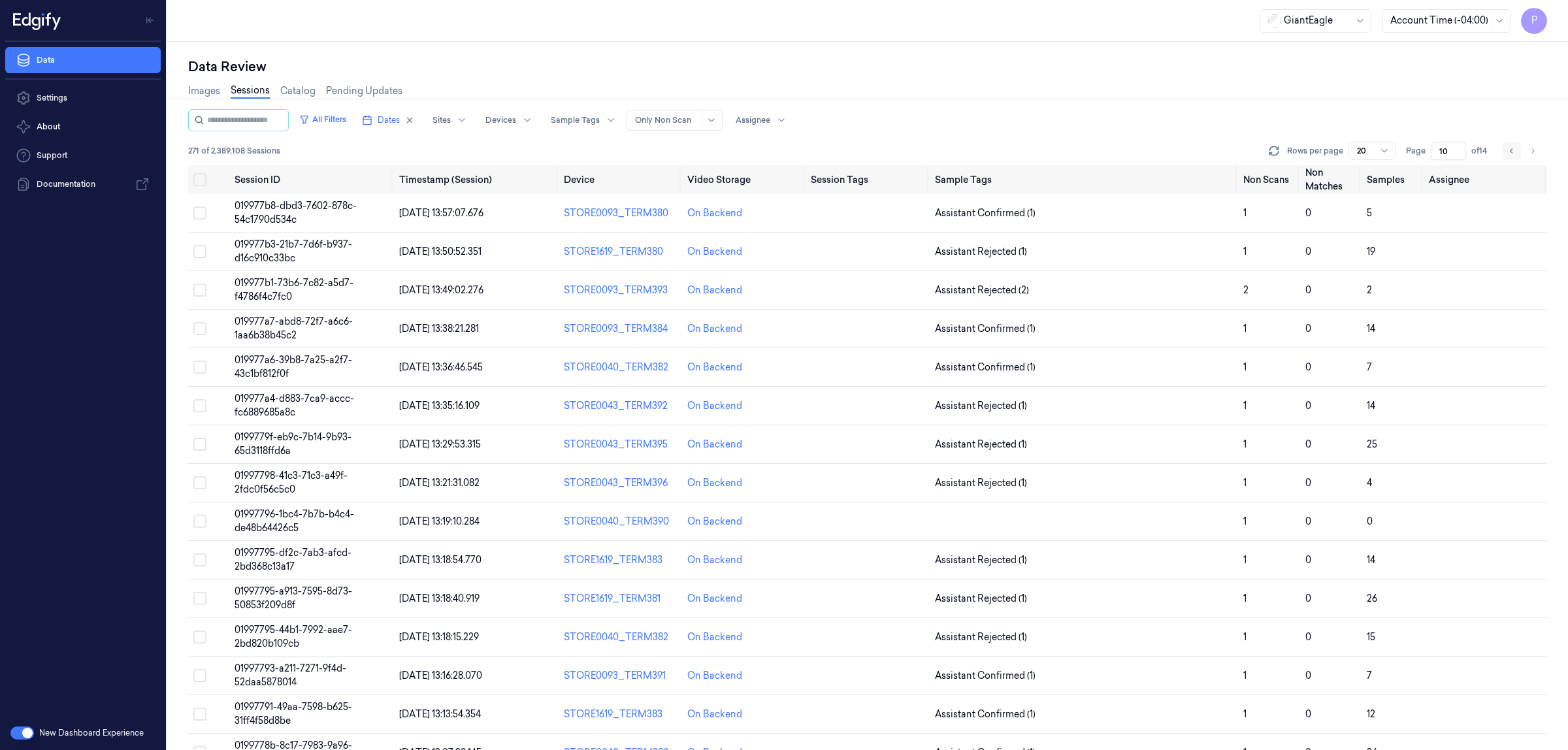
click at [1512, 153] on icon "Go to previous page" at bounding box center [1512, 151] width 8 height 10
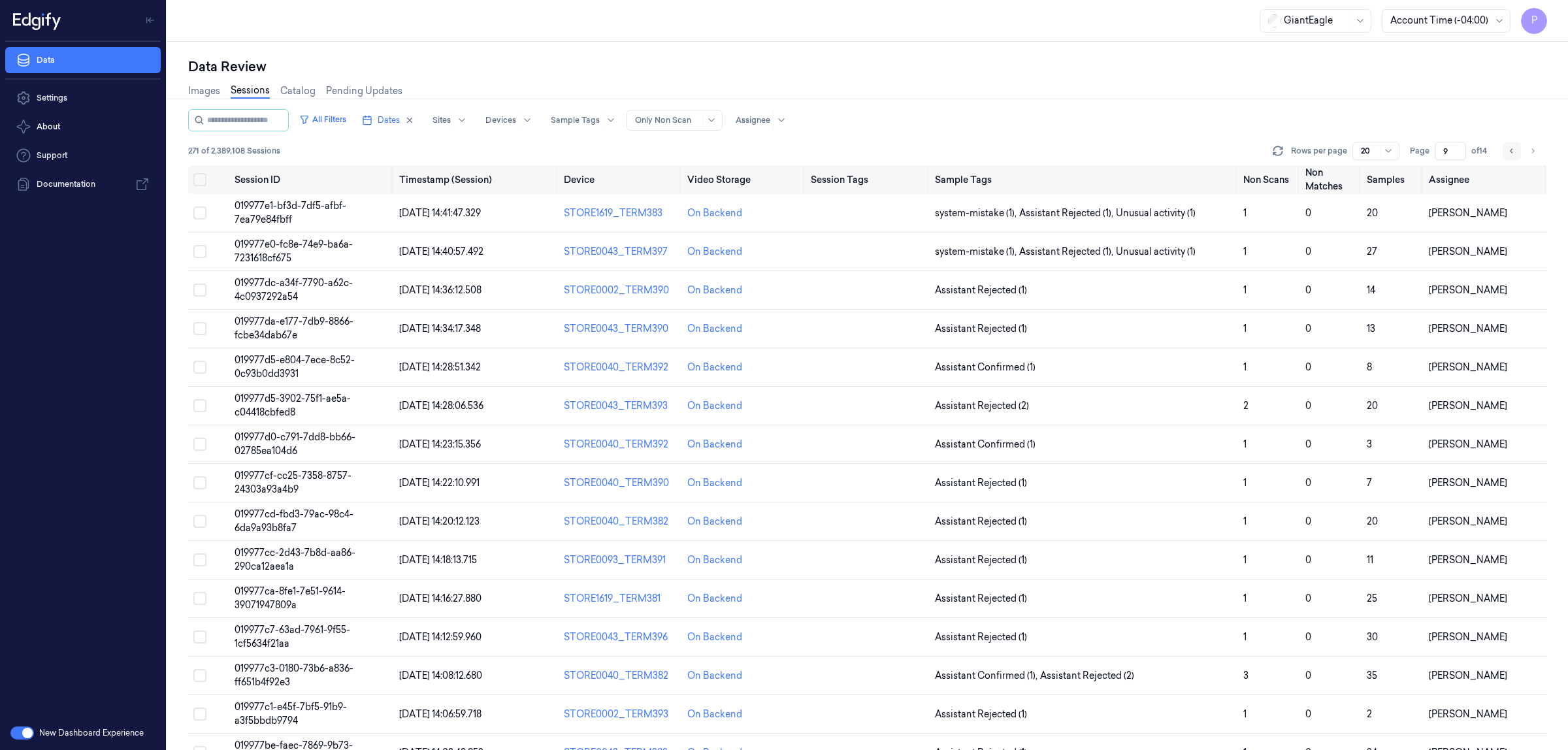
click at [1512, 153] on icon "Go to previous page" at bounding box center [1512, 151] width 8 height 10
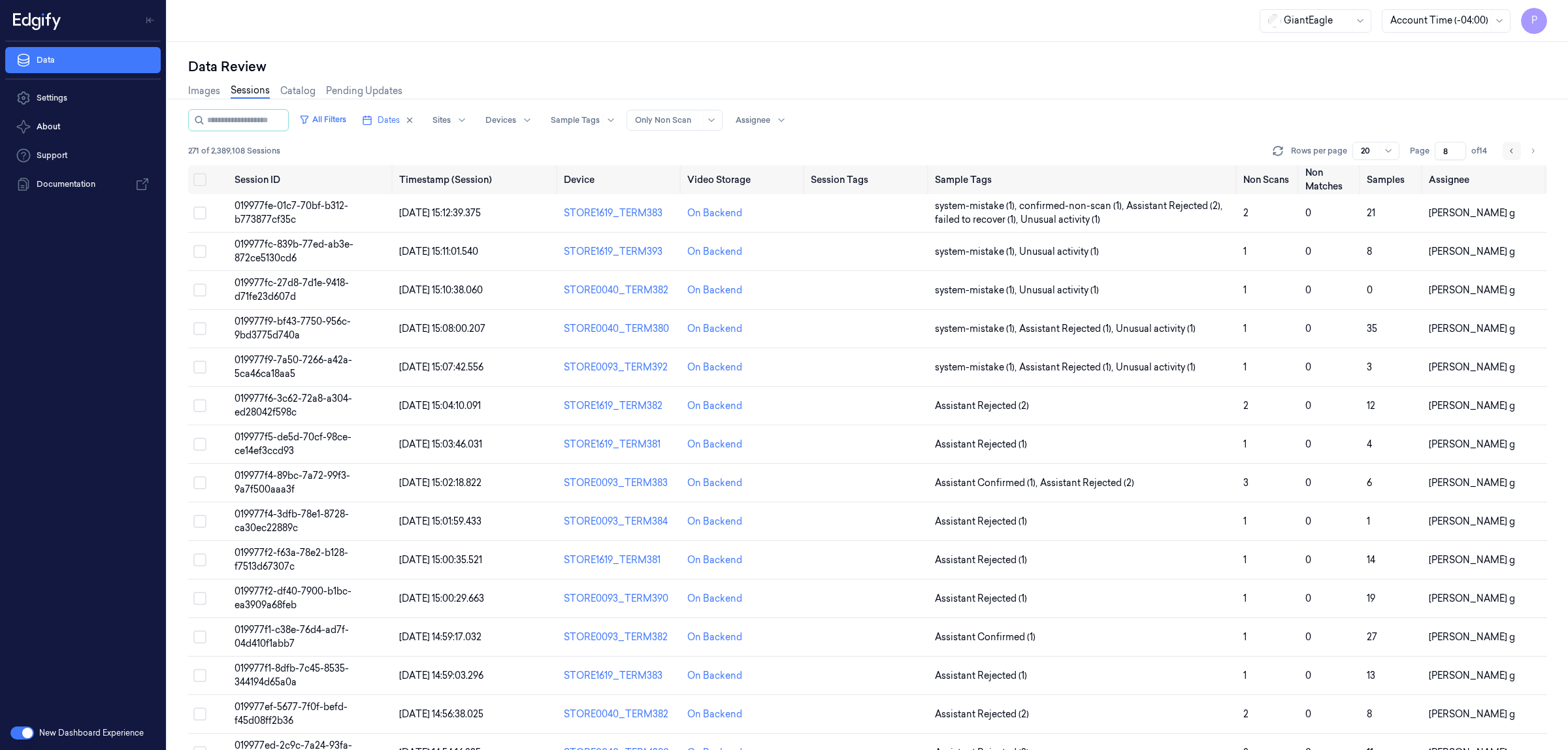
click at [1512, 153] on icon "Go to previous page" at bounding box center [1512, 151] width 8 height 10
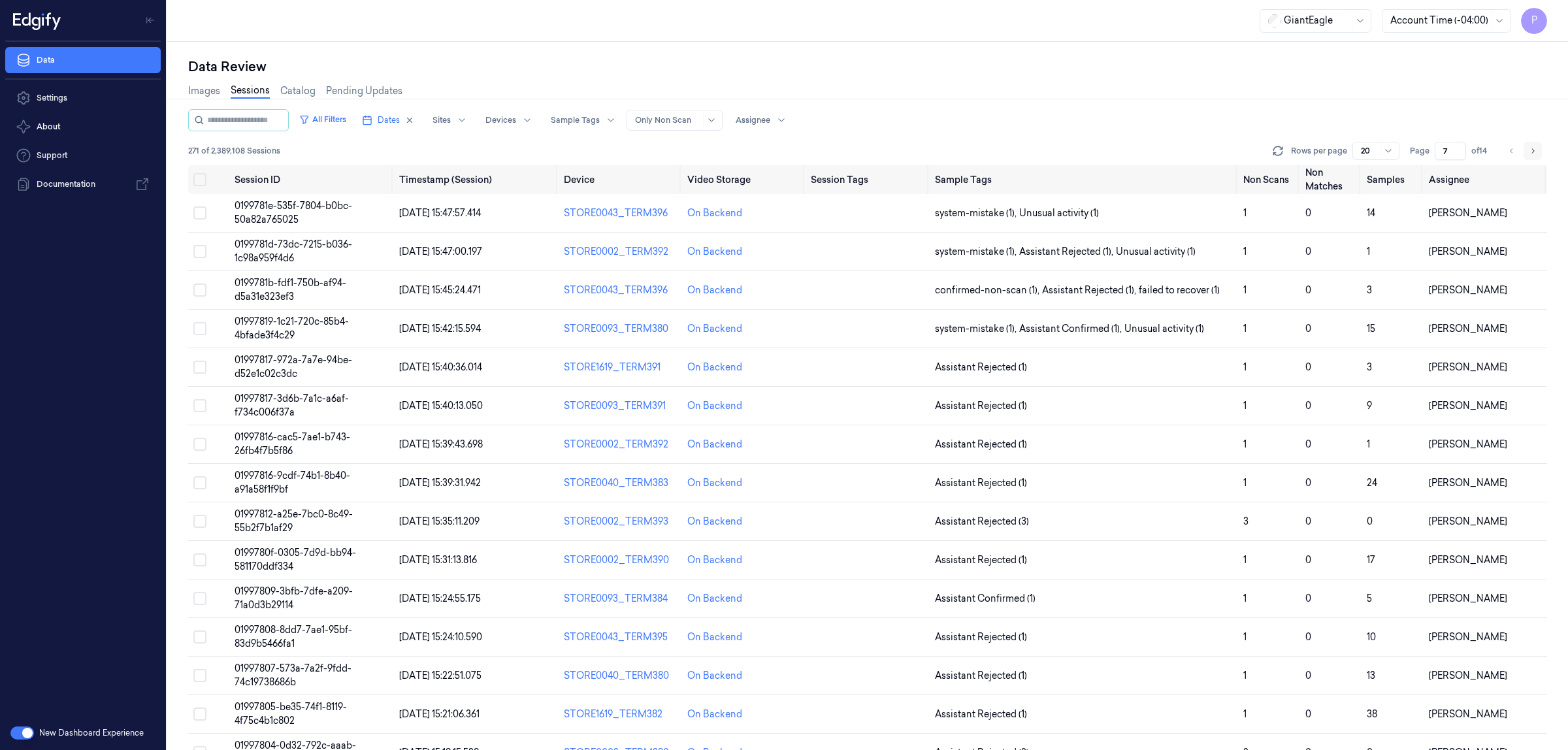
click at [1534, 151] on icon "Go to next page" at bounding box center [1534, 150] width 3 height 4
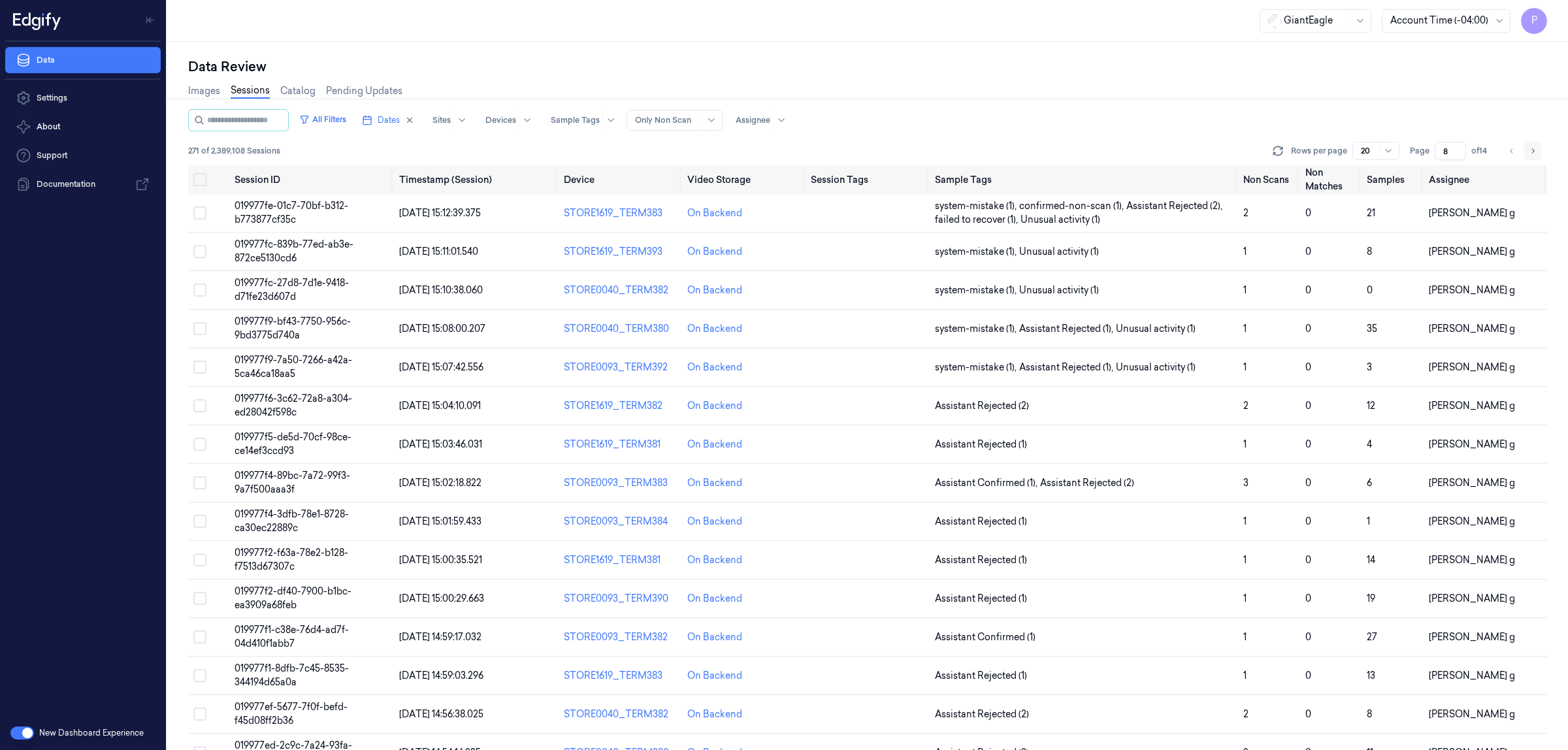
click at [1534, 151] on icon "Go to next page" at bounding box center [1534, 150] width 3 height 4
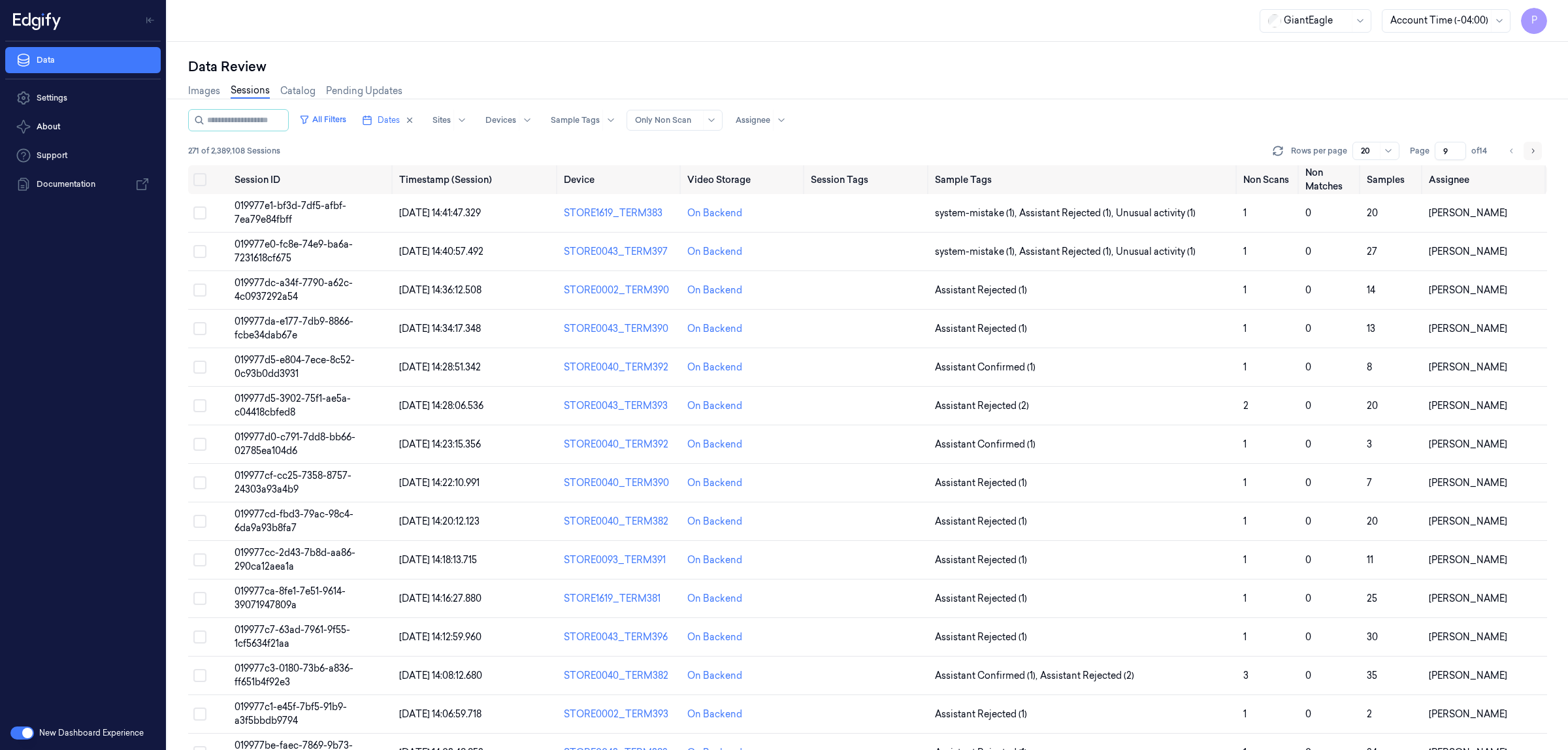
click at [1534, 151] on icon "Go to next page" at bounding box center [1534, 150] width 3 height 4
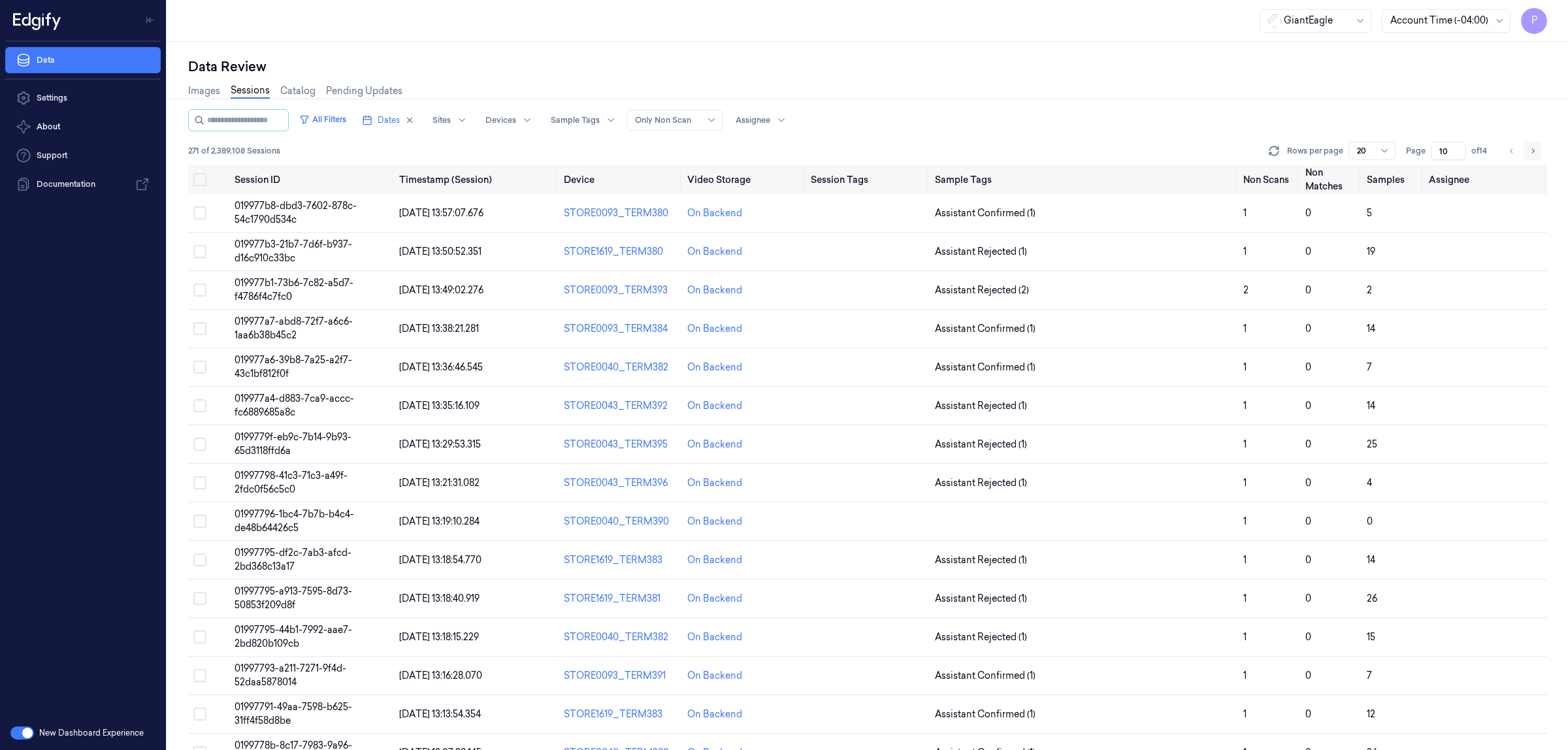
click at [1530, 148] on icon "Go to next page" at bounding box center [1532, 151] width 8 height 10
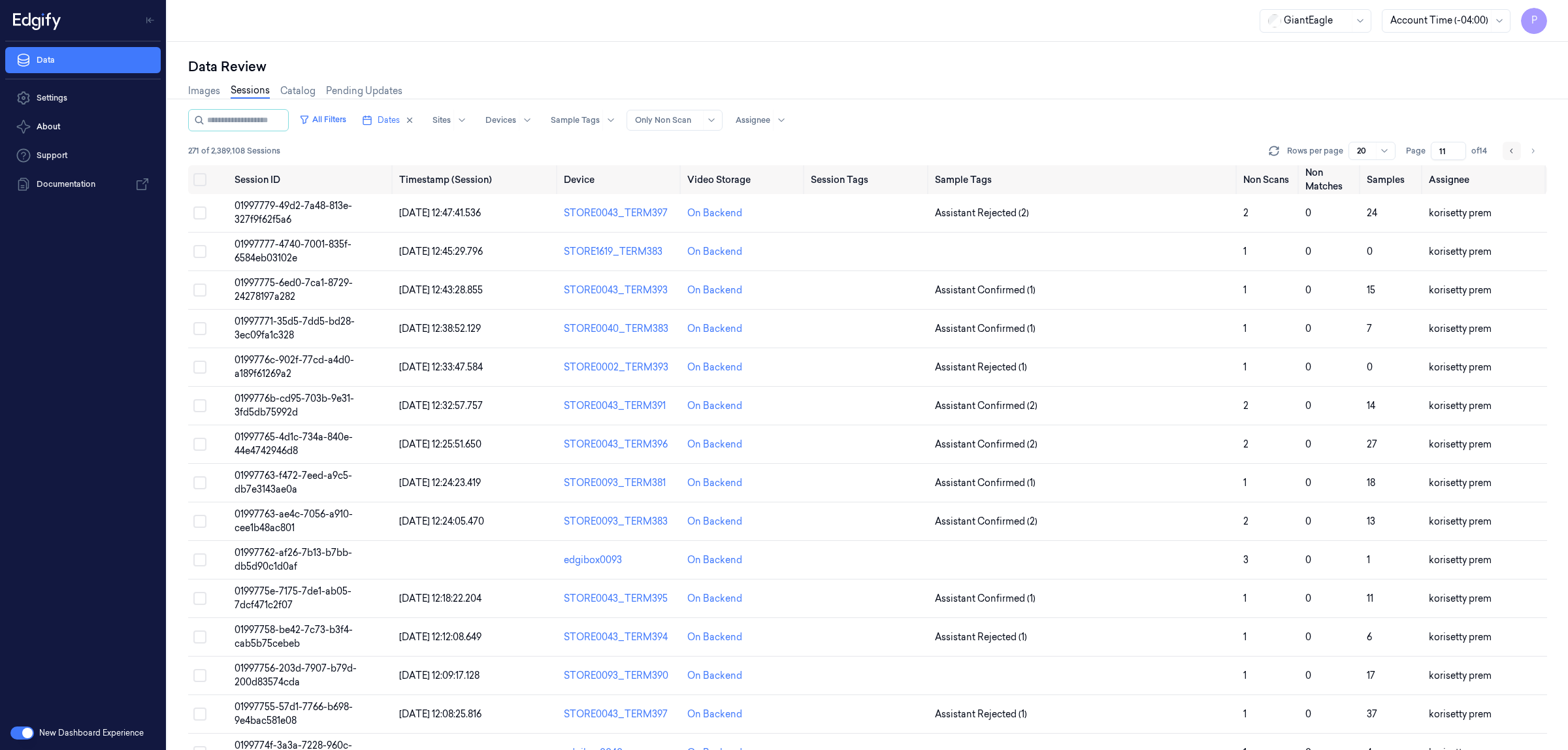
click at [1513, 147] on icon "Go to previous page" at bounding box center [1512, 151] width 8 height 10
type input "10"
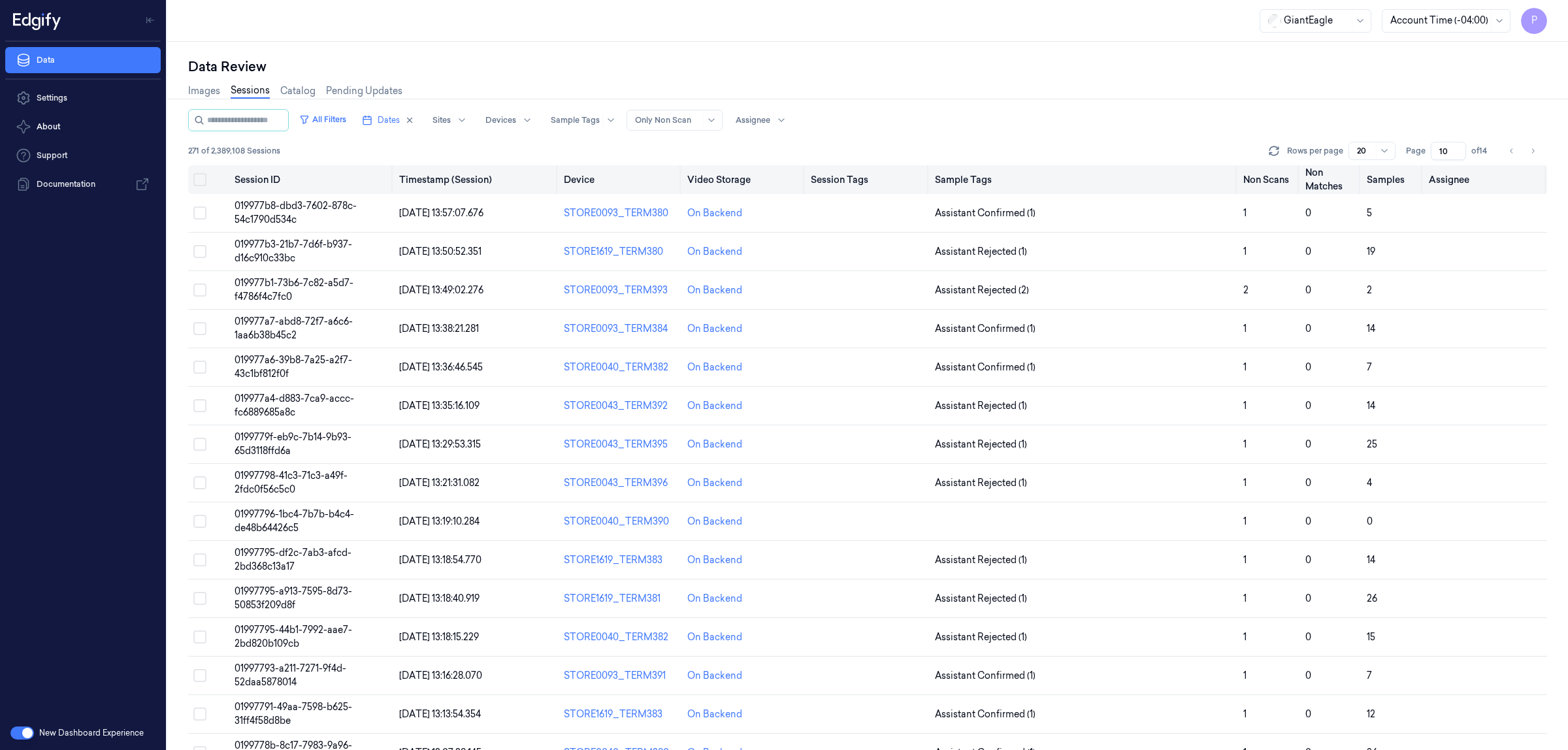
click at [204, 177] on button "Select all" at bounding box center [200, 180] width 13 height 13
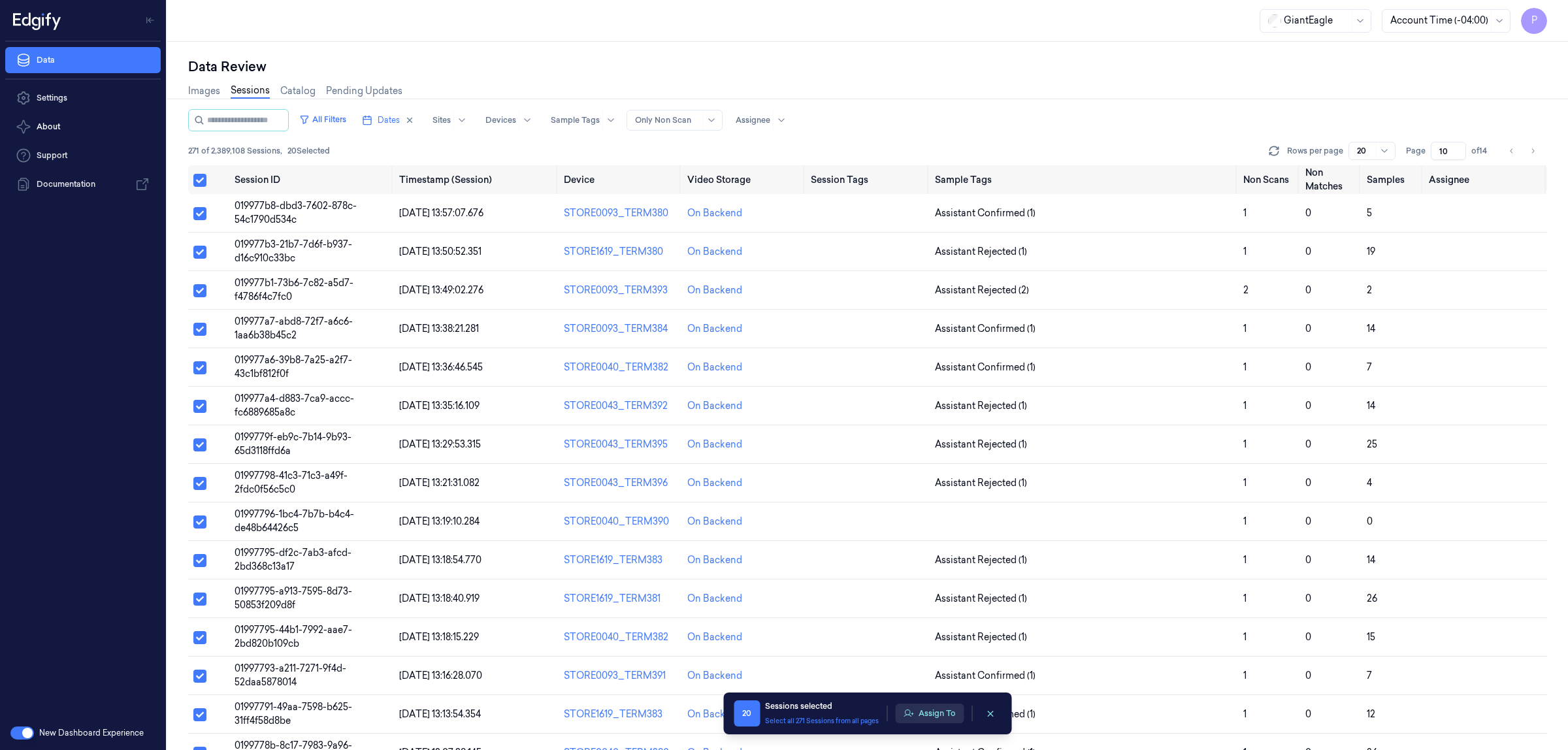
click at [944, 708] on button "Assign To" at bounding box center [929, 714] width 69 height 19
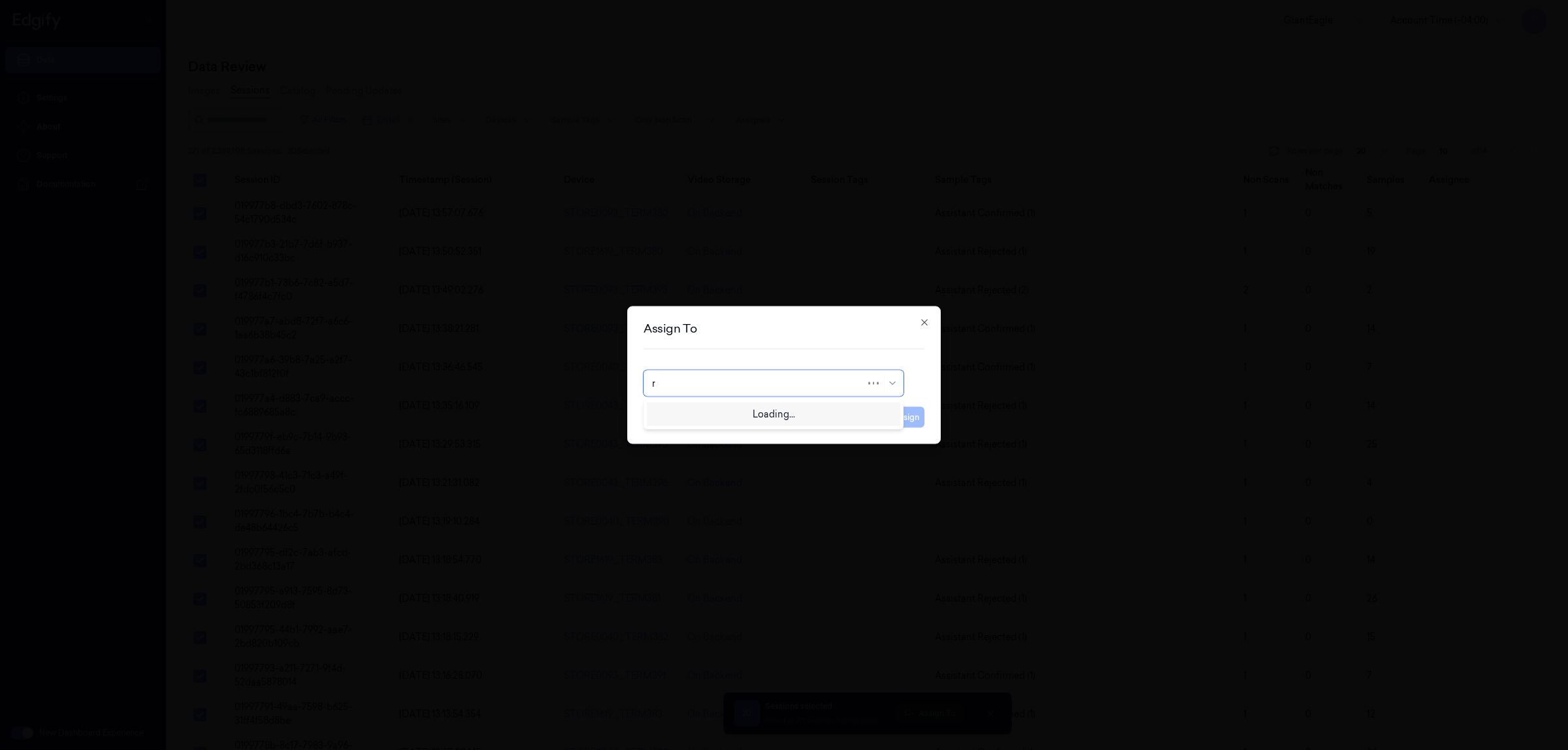
type input "ru"
click at [771, 412] on div "rupa b" at bounding box center [774, 413] width 243 height 14
click at [900, 419] on button "Assign" at bounding box center [906, 418] width 36 height 21
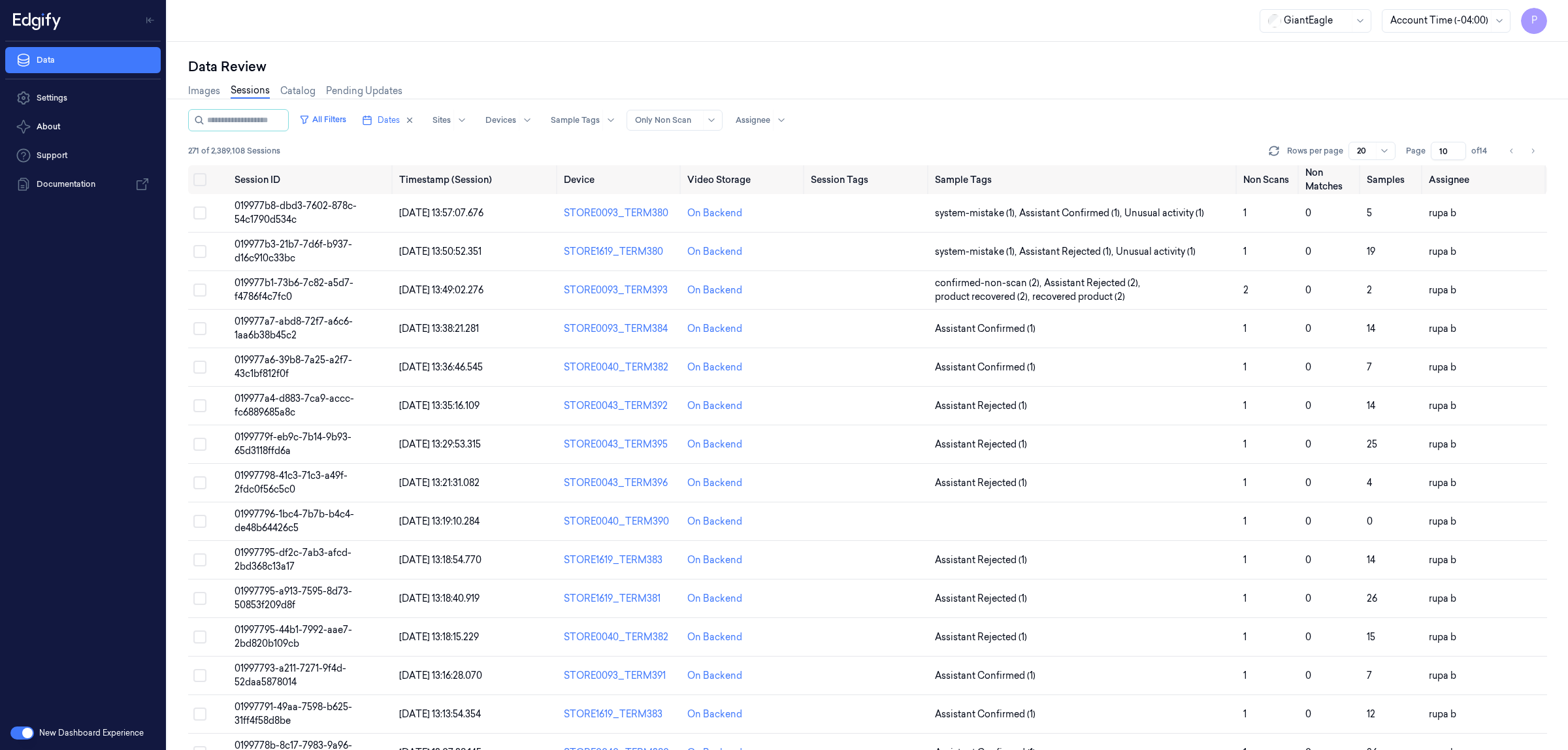
drag, startPoint x: 1450, startPoint y: 153, endPoint x: 1439, endPoint y: 152, distance: 11.0
click at [1439, 152] on input "10" at bounding box center [1449, 151] width 36 height 19
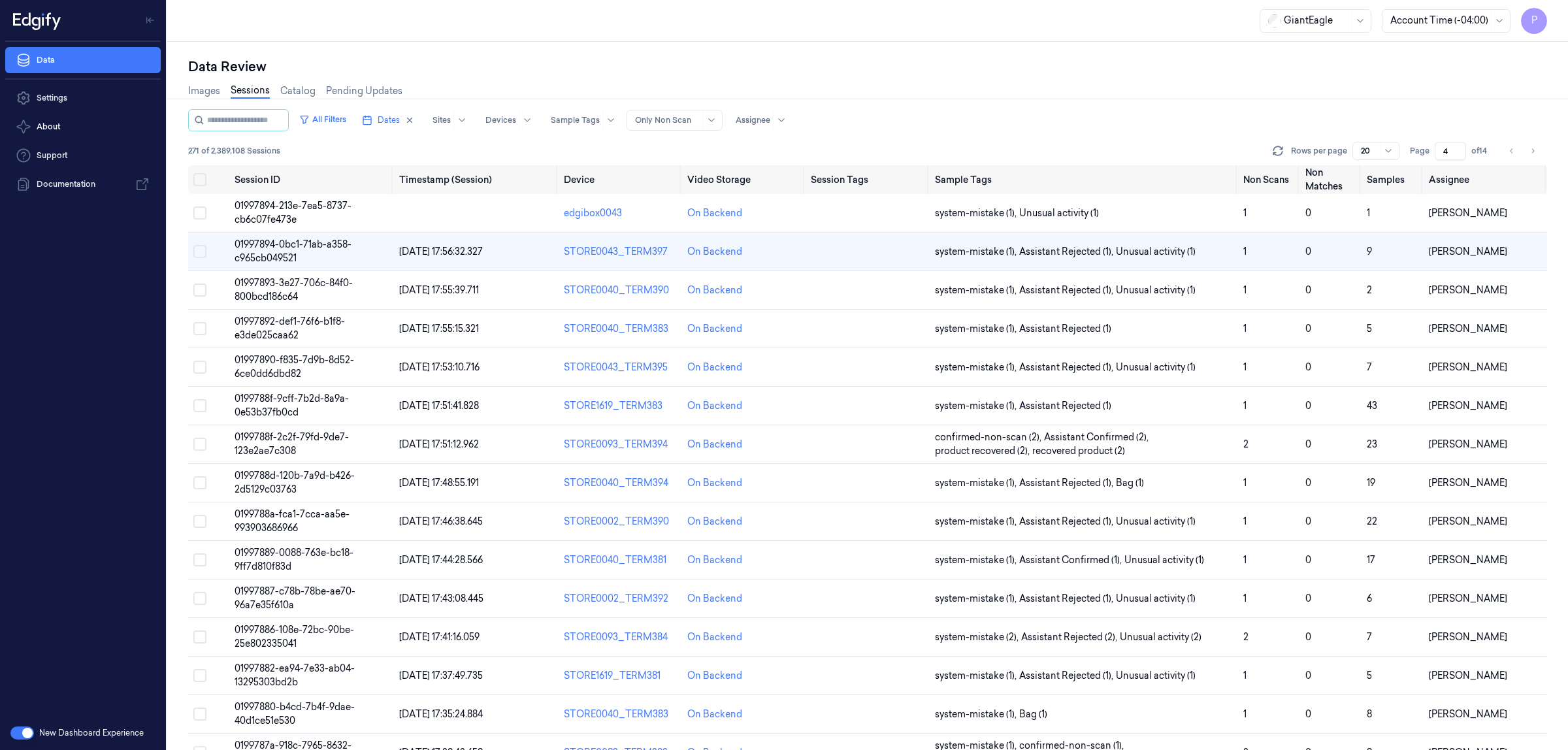
click at [1309, 92] on div "Images Sessions Catalog Pending Updates" at bounding box center [868, 92] width 1359 height 33
click at [1378, 113] on div "All Filters Dates Sites Devices Sample Tags Alert Type Only Non Scan Assignee" at bounding box center [868, 120] width 1359 height 22
drag, startPoint x: 1451, startPoint y: 148, endPoint x: 1441, endPoint y: 149, distance: 10.0
click at [1441, 149] on input "4" at bounding box center [1450, 151] width 31 height 19
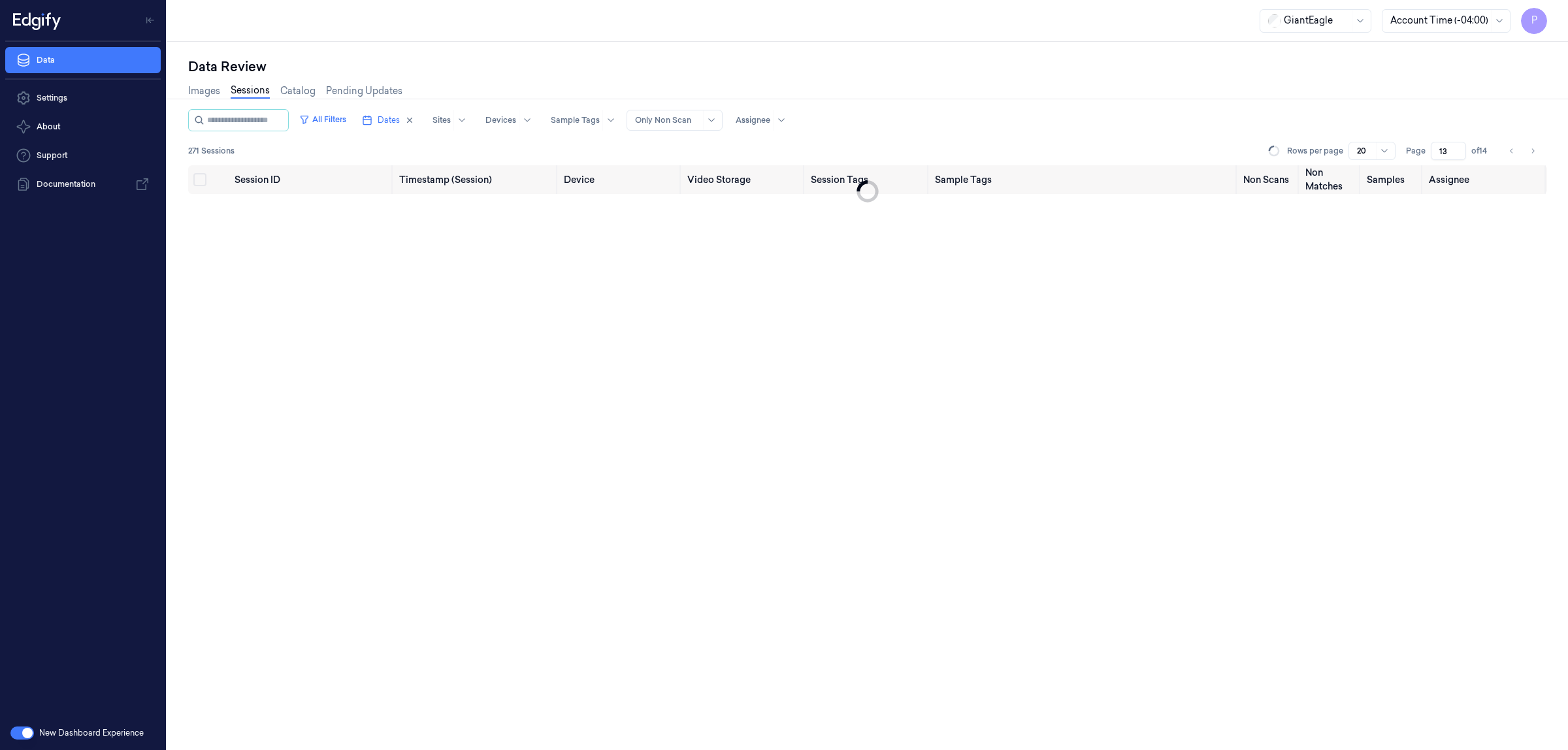
type input "13"
click at [1196, 47] on div "Data Review Images Sessions Catalog Pending Updates All Filters Dates Sites Dev…" at bounding box center [868, 395] width 1401 height 709
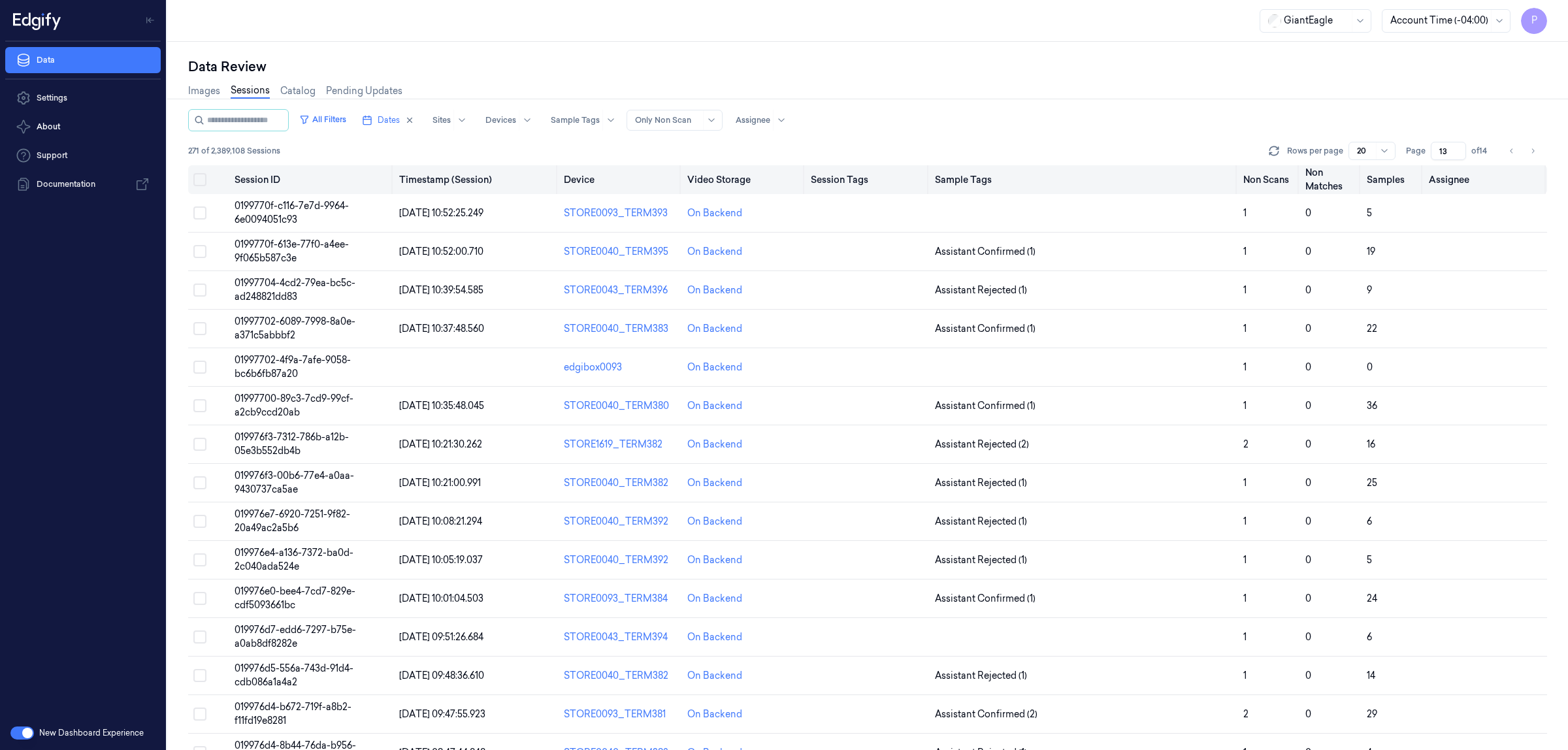
click at [198, 178] on button "Select all" at bounding box center [200, 180] width 13 height 13
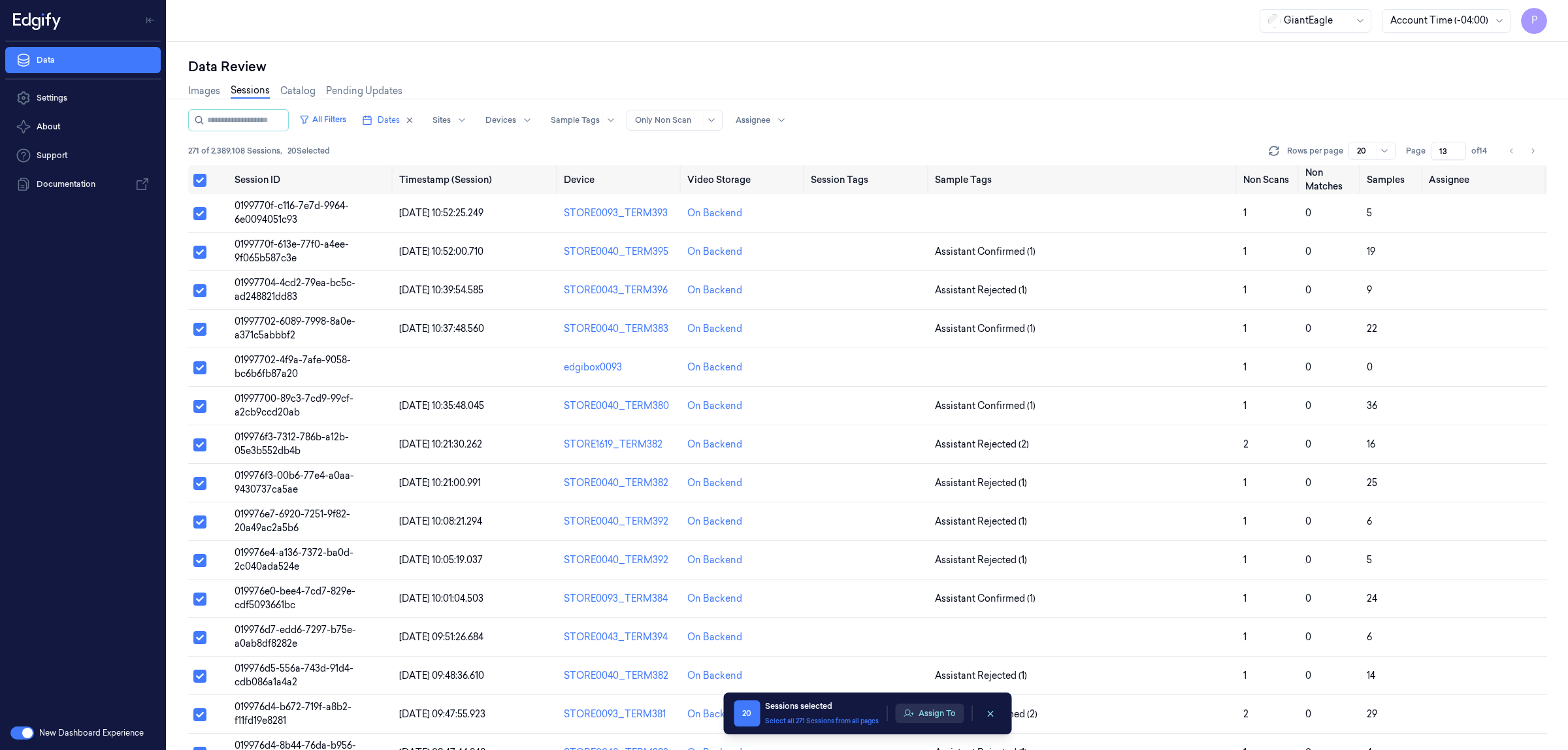
click at [939, 717] on button "Assign To" at bounding box center [929, 714] width 69 height 19
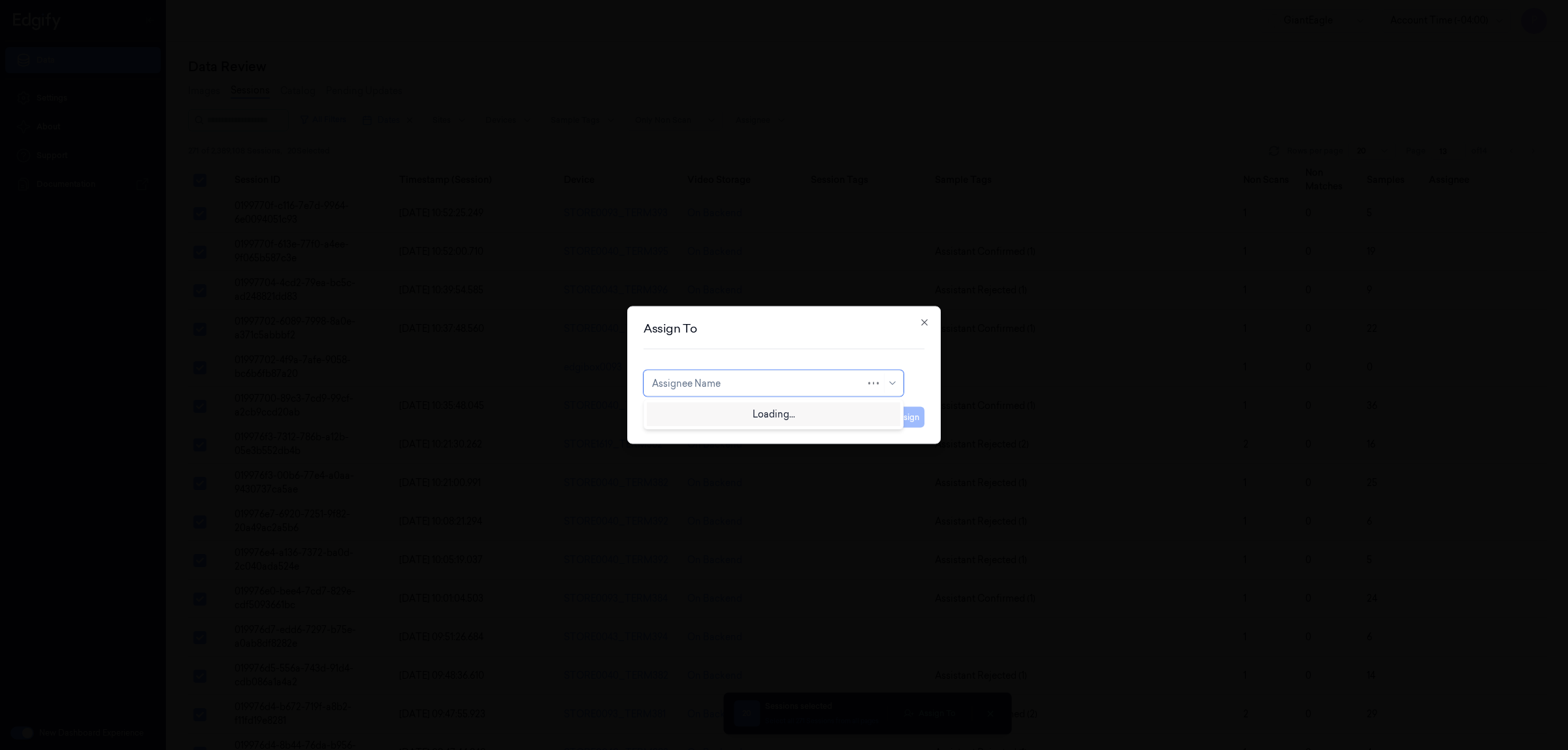
click at [740, 376] on div at bounding box center [759, 383] width 214 height 14
type input "moha"
click at [731, 415] on div "[PERSON_NAME]" at bounding box center [774, 413] width 243 height 14
click at [917, 416] on button "Assign" at bounding box center [906, 418] width 36 height 21
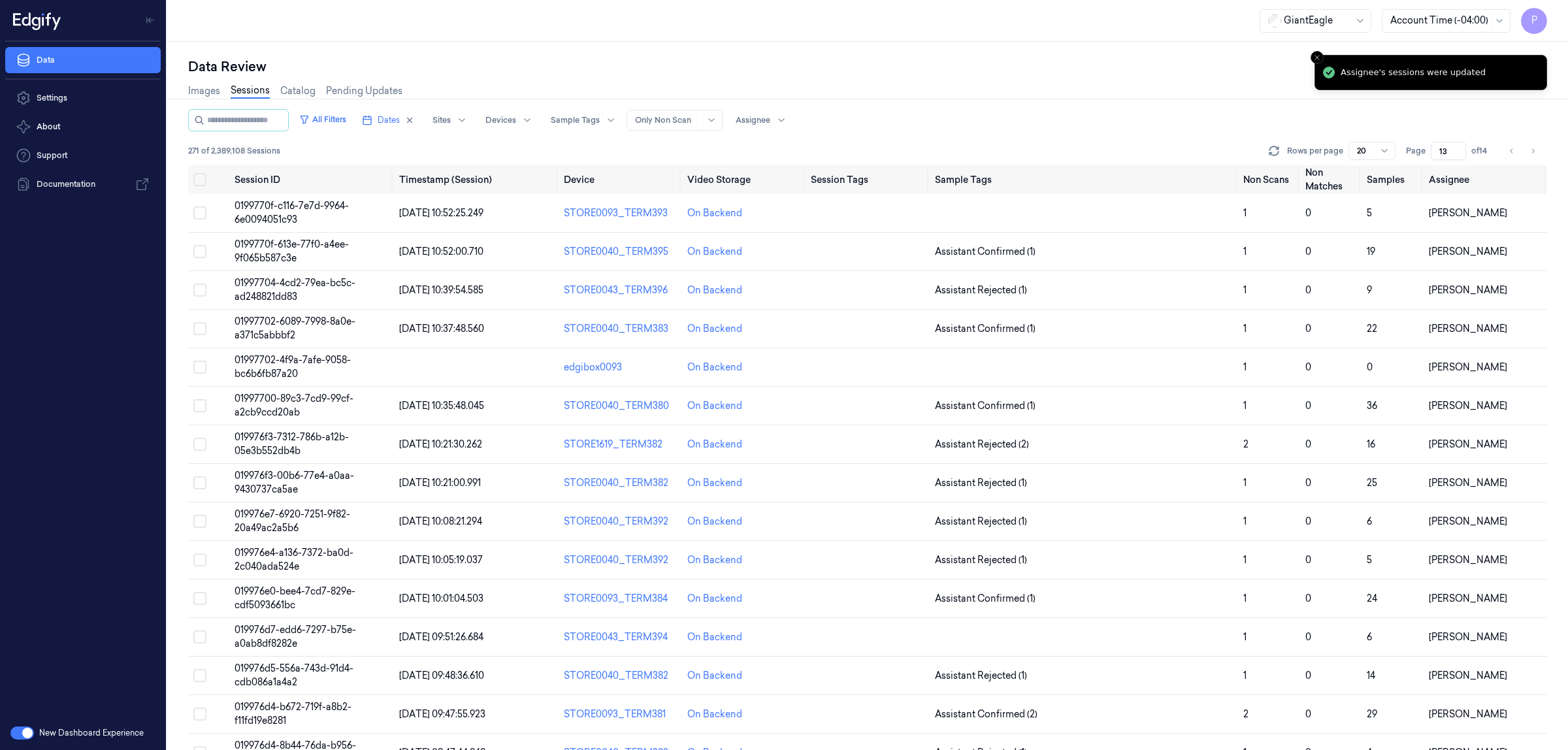
click at [1150, 87] on div "Images Sessions Catalog Pending Updates" at bounding box center [868, 92] width 1359 height 33
click at [1534, 151] on icon "Go to next page" at bounding box center [1534, 150] width 3 height 4
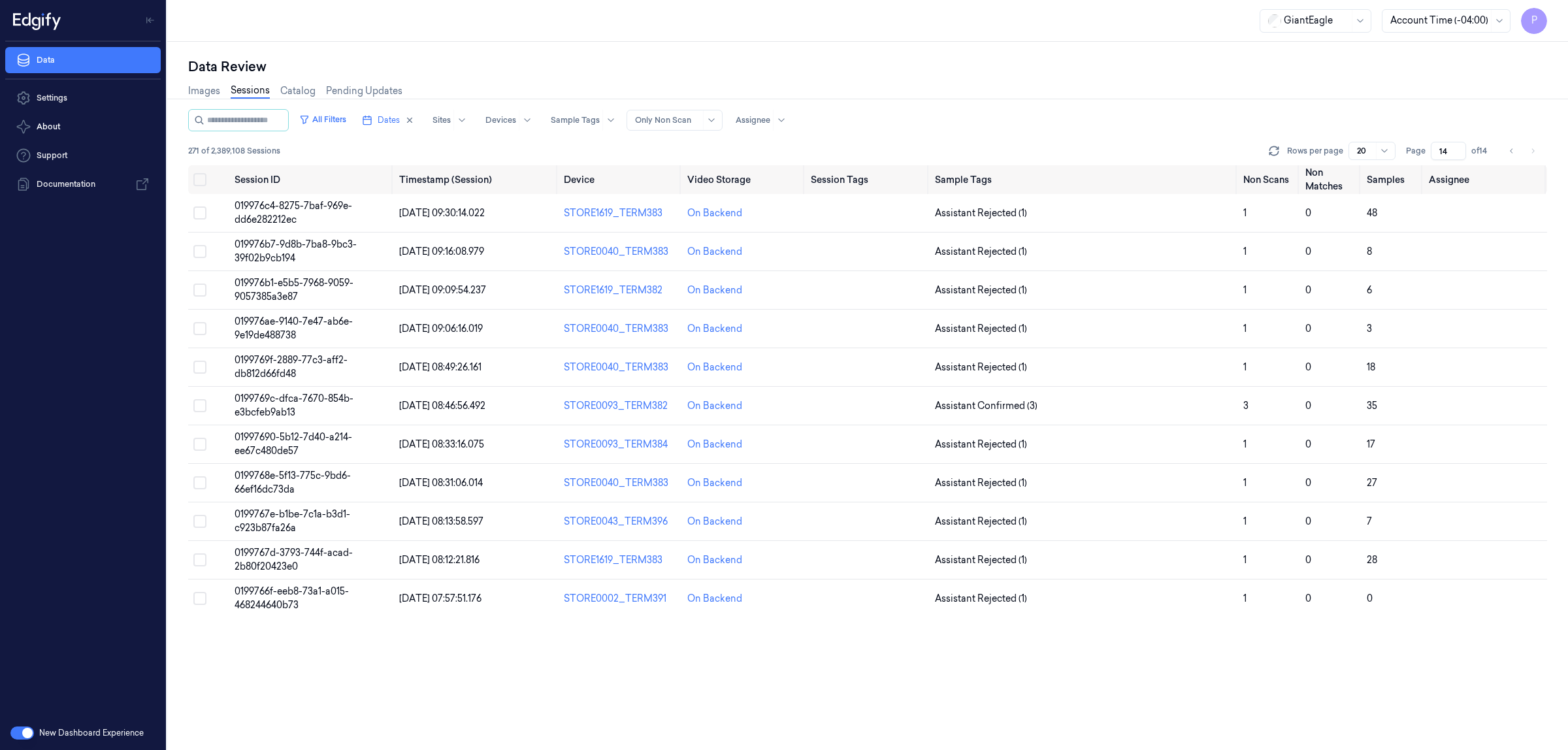
click at [1233, 92] on div "Images Sessions Catalog Pending Updates" at bounding box center [868, 92] width 1359 height 33
click at [415, 122] on icon "button" at bounding box center [409, 120] width 9 height 9
type input "1"
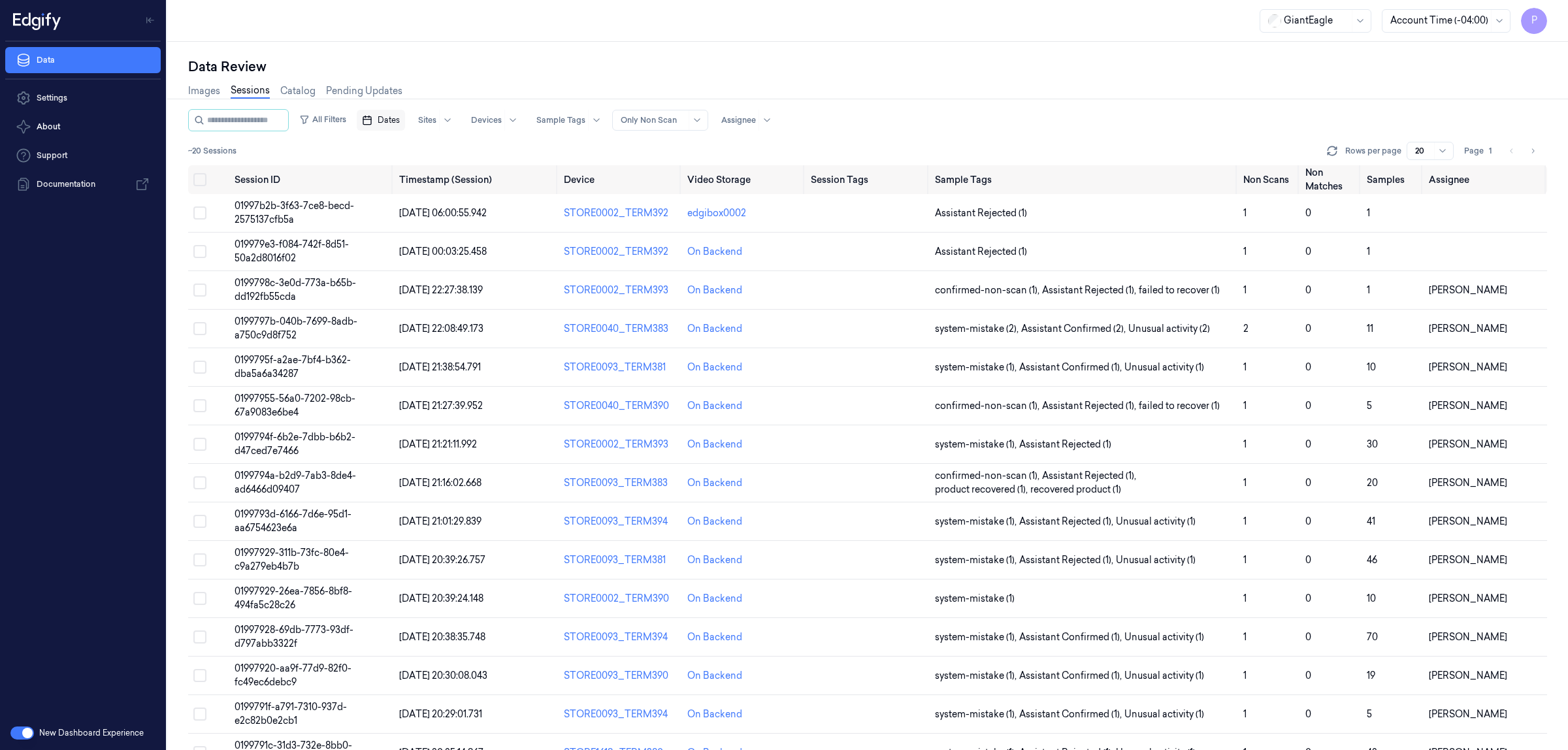
click at [400, 121] on span "Dates" at bounding box center [389, 120] width 22 height 12
click at [456, 278] on button "24" at bounding box center [452, 278] width 21 height 21
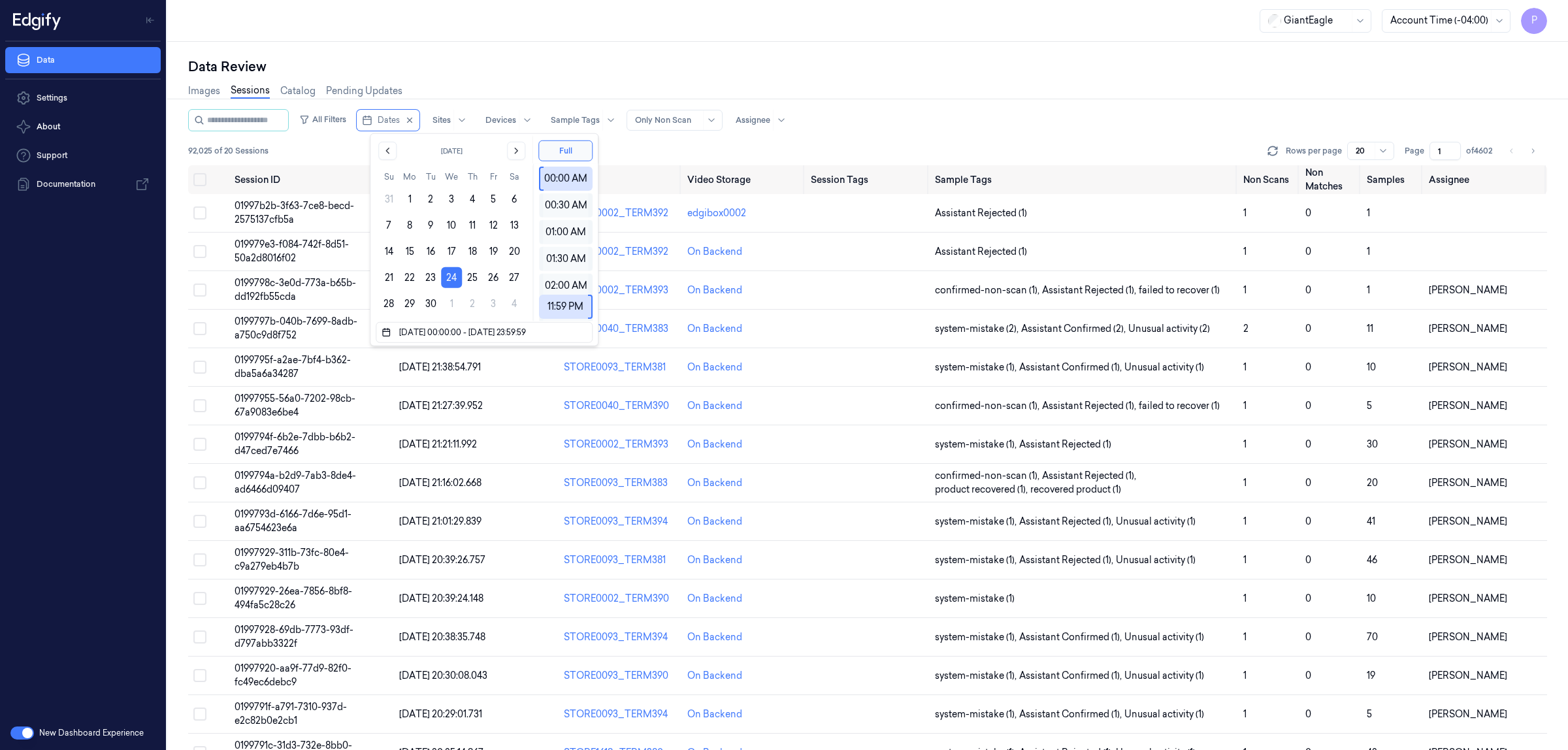
click at [866, 70] on div "Data Review" at bounding box center [868, 67] width 1359 height 19
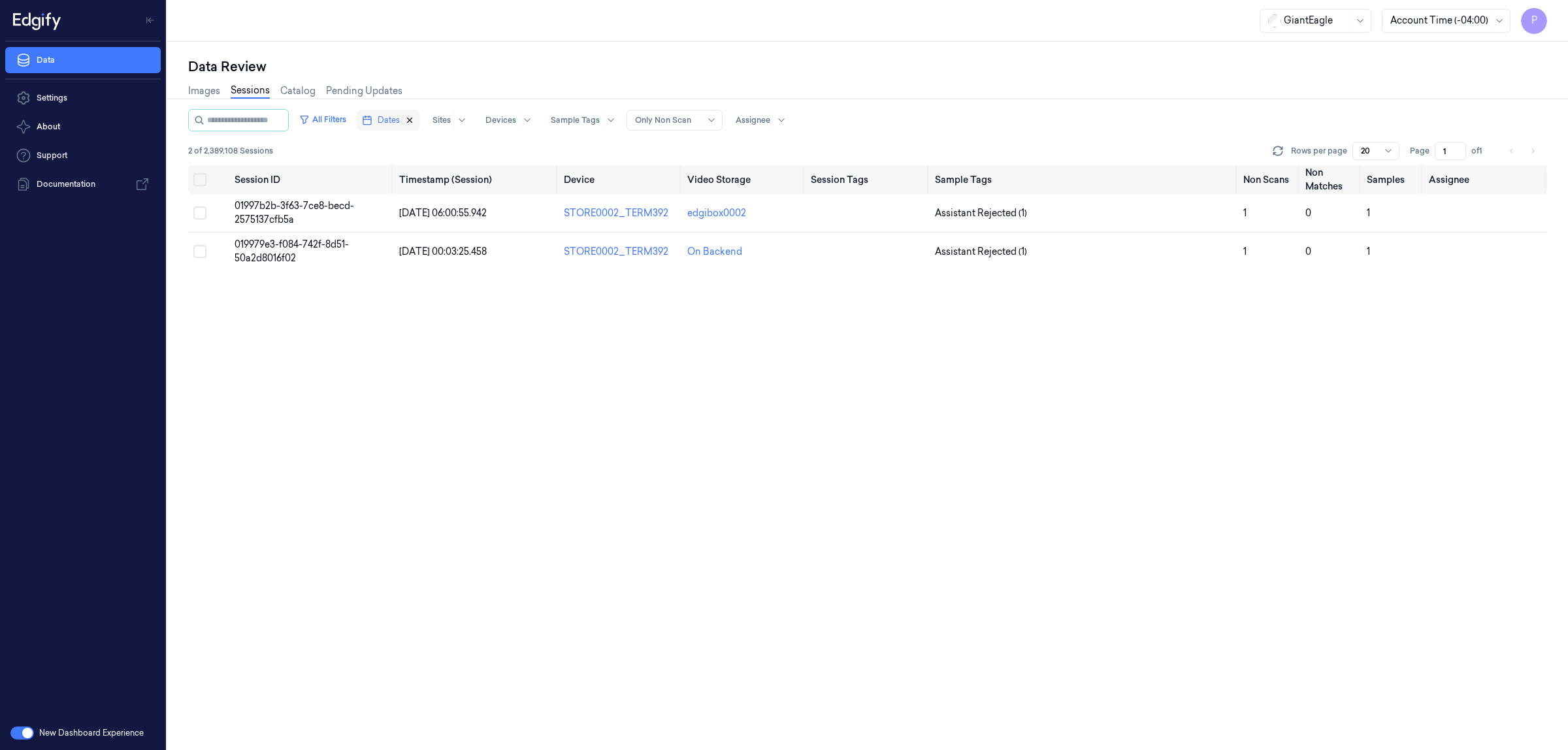
click at [415, 120] on icon "button" at bounding box center [409, 120] width 9 height 9
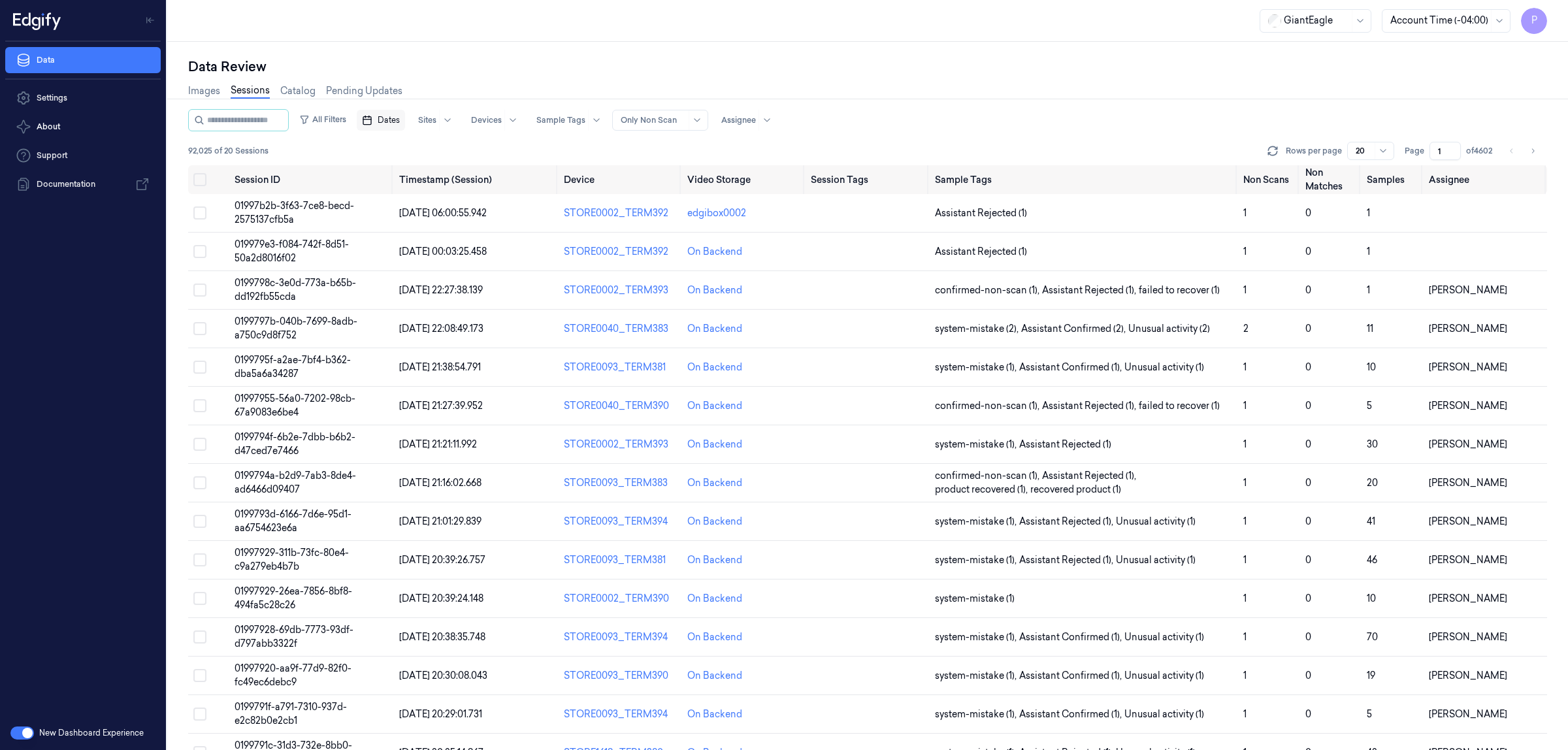
click at [400, 121] on span "Dates" at bounding box center [389, 120] width 22 height 12
click at [432, 281] on button "23" at bounding box center [431, 278] width 21 height 21
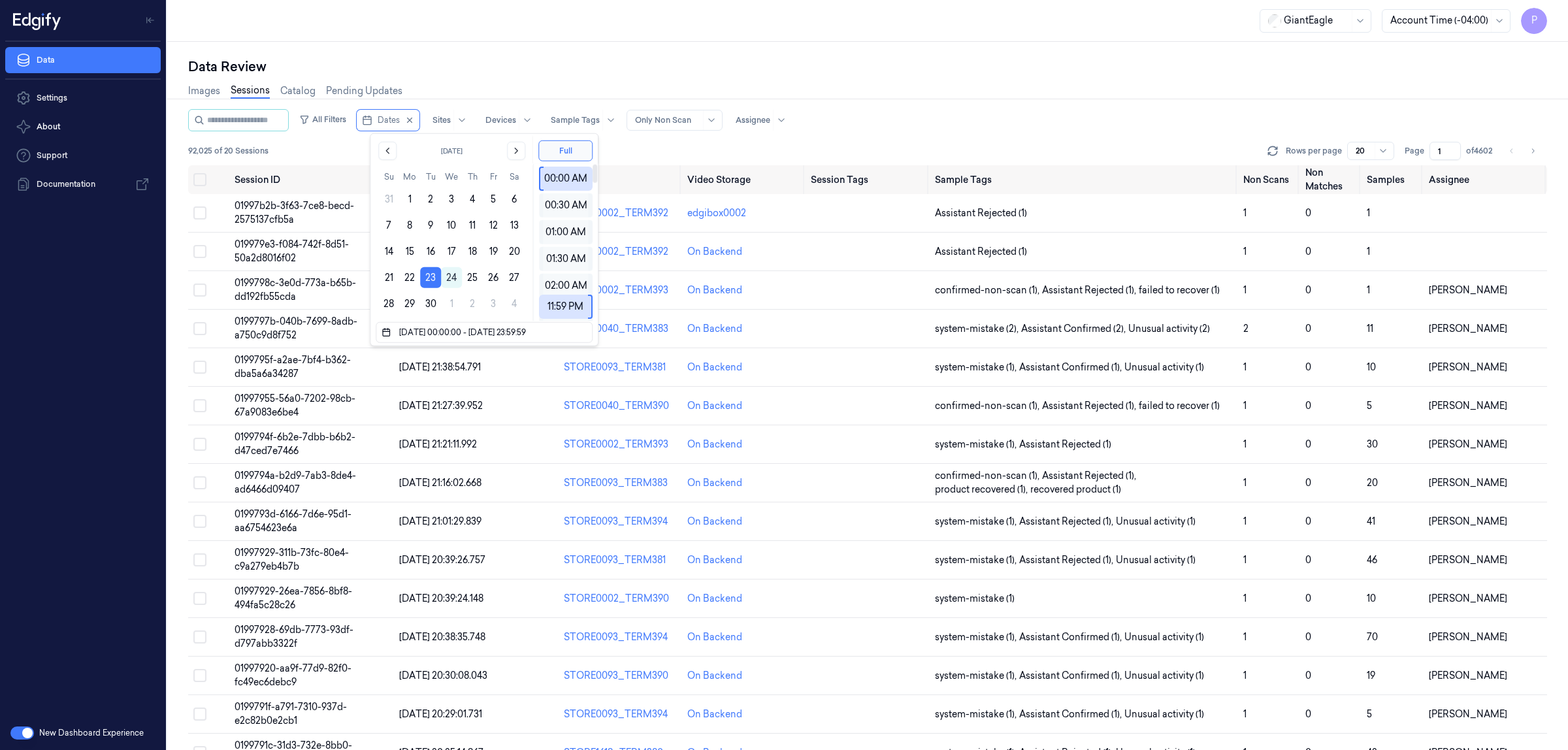
click at [945, 73] on div "Data Review" at bounding box center [868, 67] width 1359 height 19
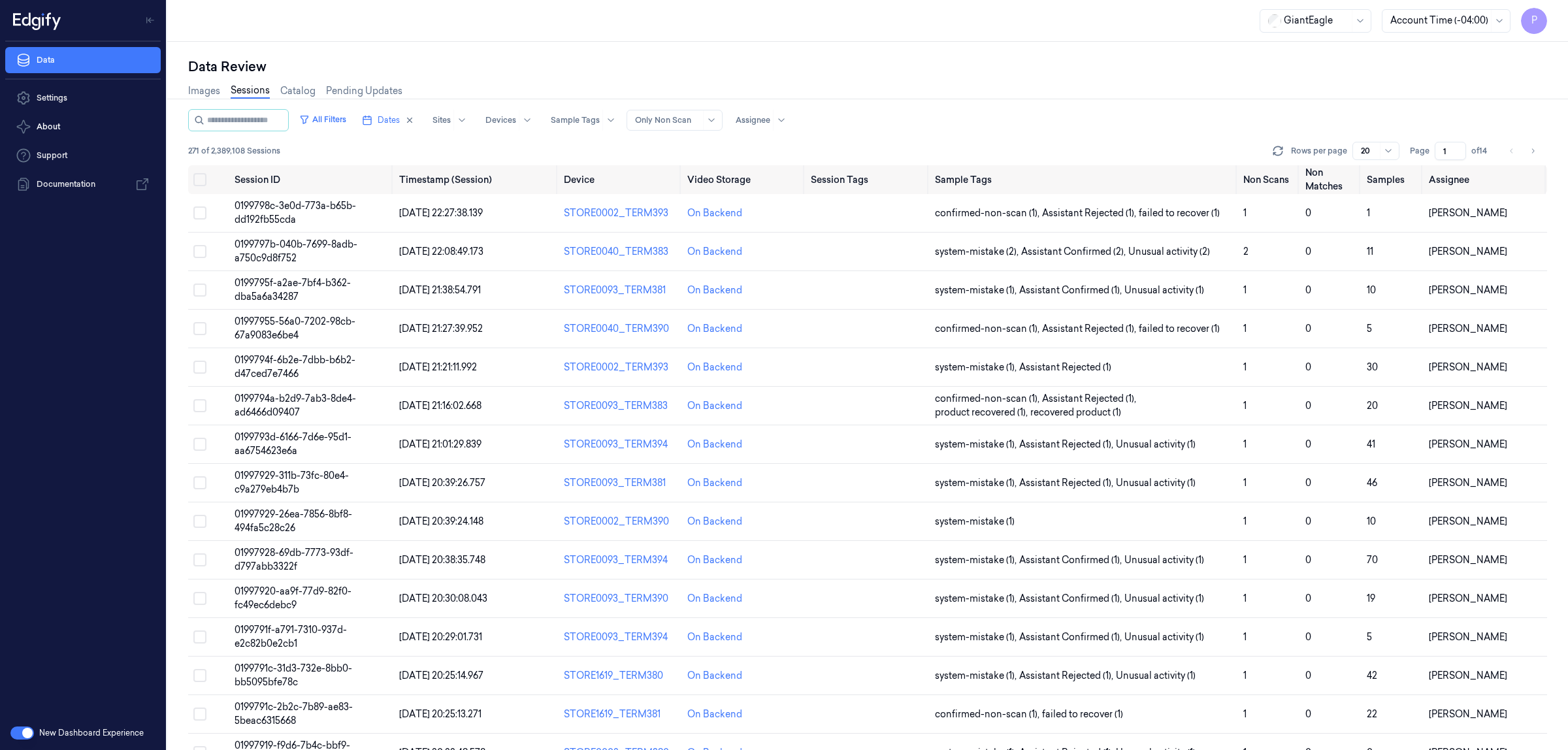
click at [1449, 149] on input "1" at bounding box center [1450, 151] width 31 height 19
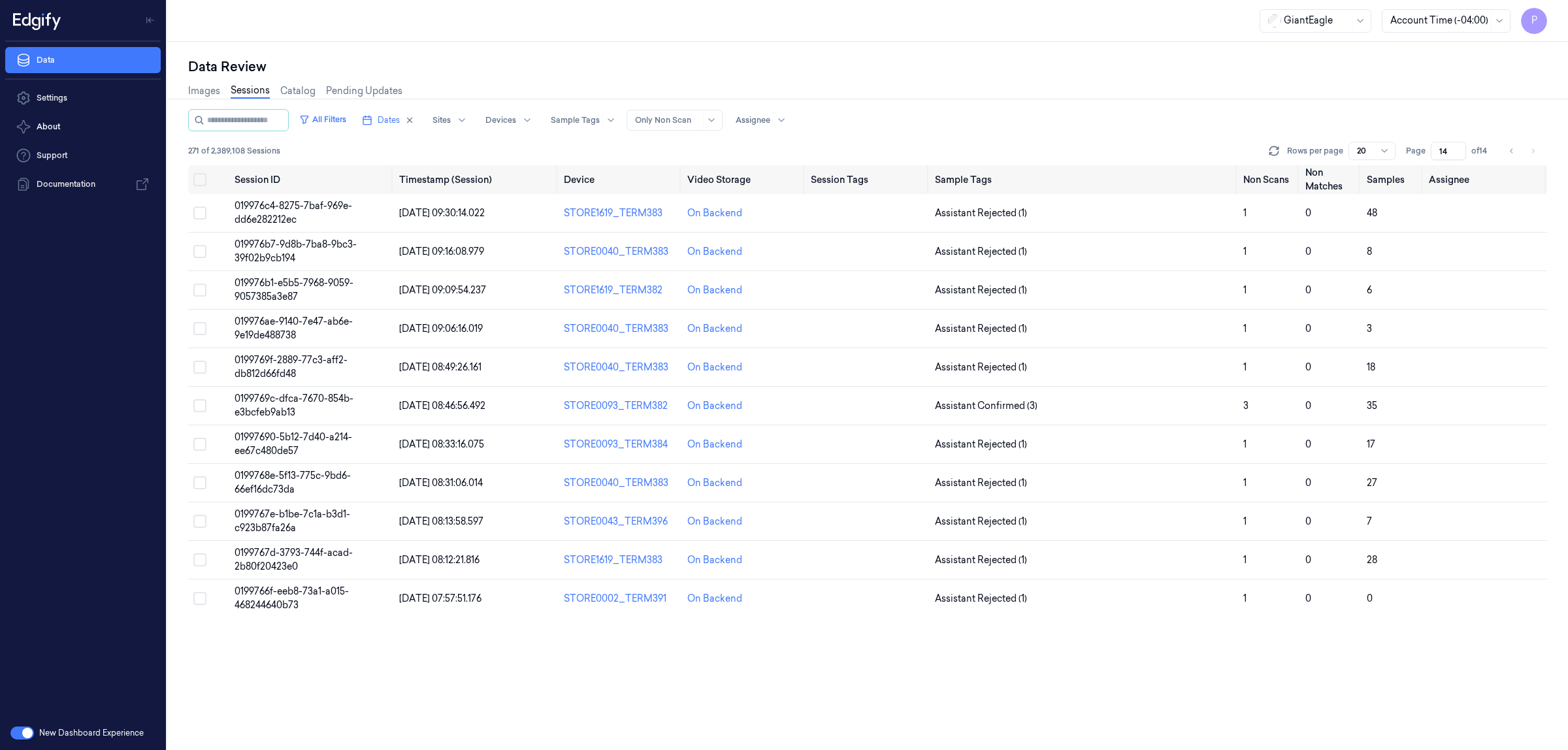
type input "14"
click at [1210, 105] on div "Images Sessions Catalog Pending Updates" at bounding box center [868, 92] width 1359 height 33
drag, startPoint x: 935, startPoint y: 56, endPoint x: 923, endPoint y: 56, distance: 12.0
click at [935, 56] on div "Data Review Images Sessions Catalog Pending Updates All Filters Dates Sites Dev…" at bounding box center [868, 395] width 1401 height 709
click at [204, 181] on button "Select all" at bounding box center [200, 180] width 13 height 13
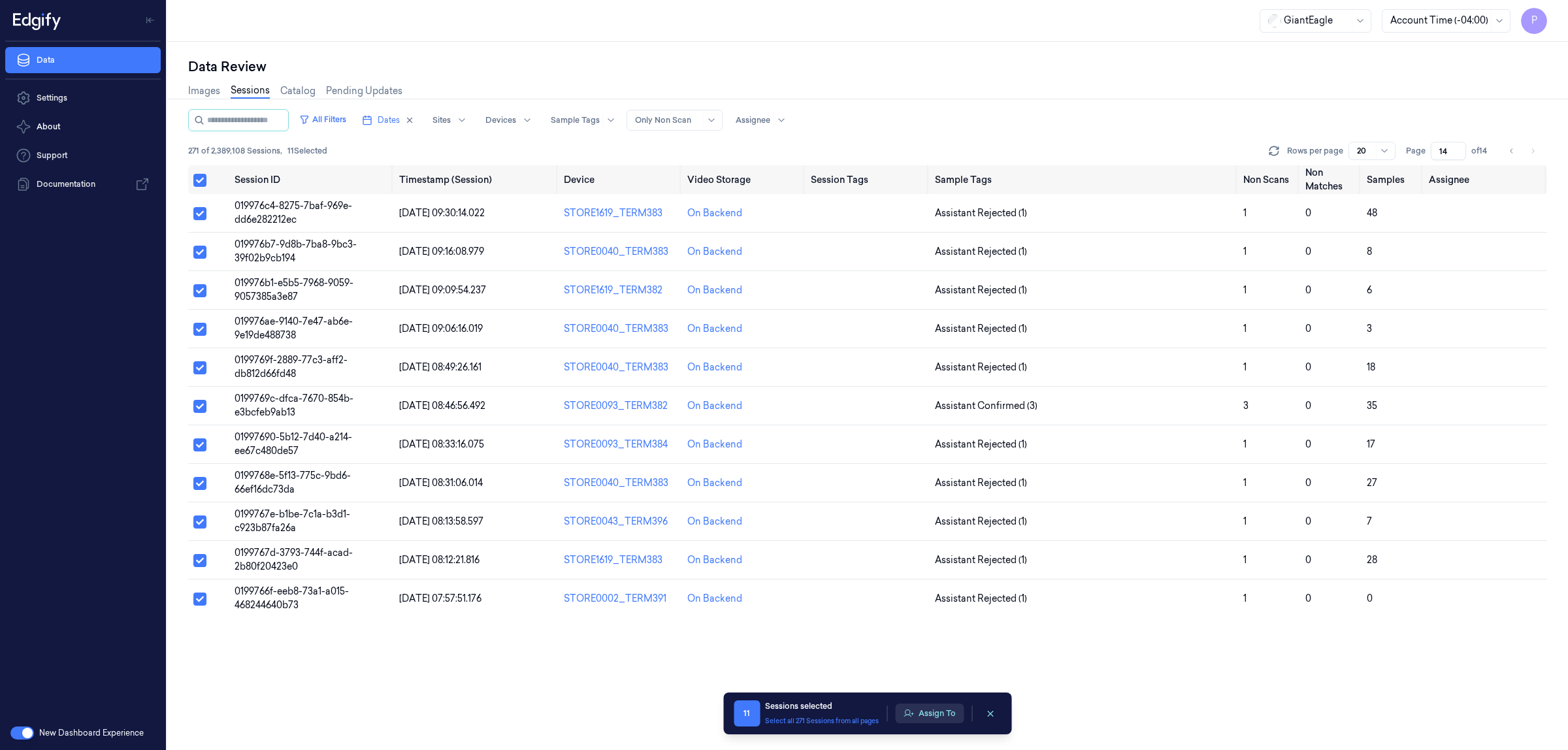
click at [918, 712] on button "Assign To" at bounding box center [929, 714] width 69 height 19
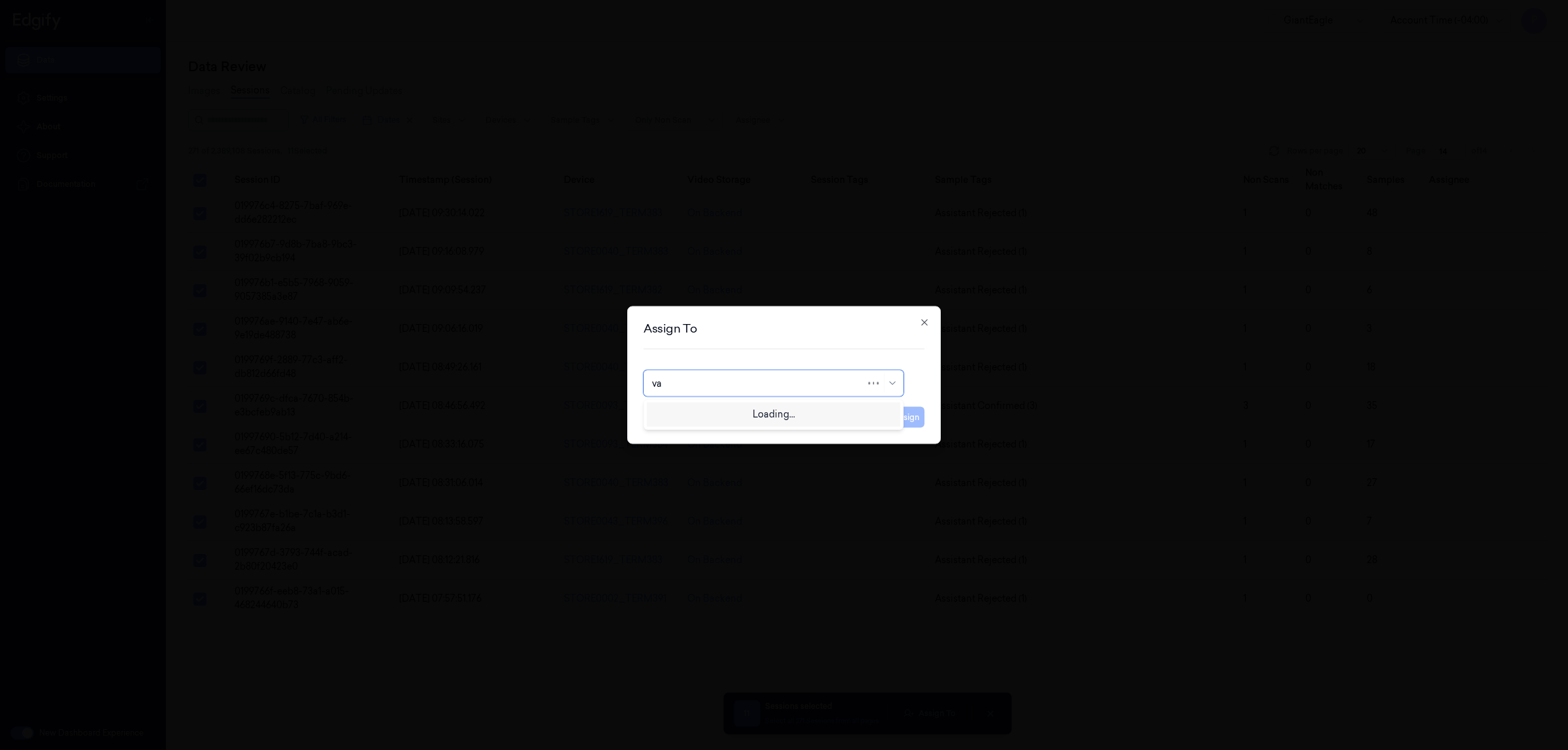
type input "var"
click at [710, 432] on div "[PERSON_NAME] g" at bounding box center [774, 435] width 243 height 14
click at [902, 422] on button "Assign" at bounding box center [906, 418] width 36 height 21
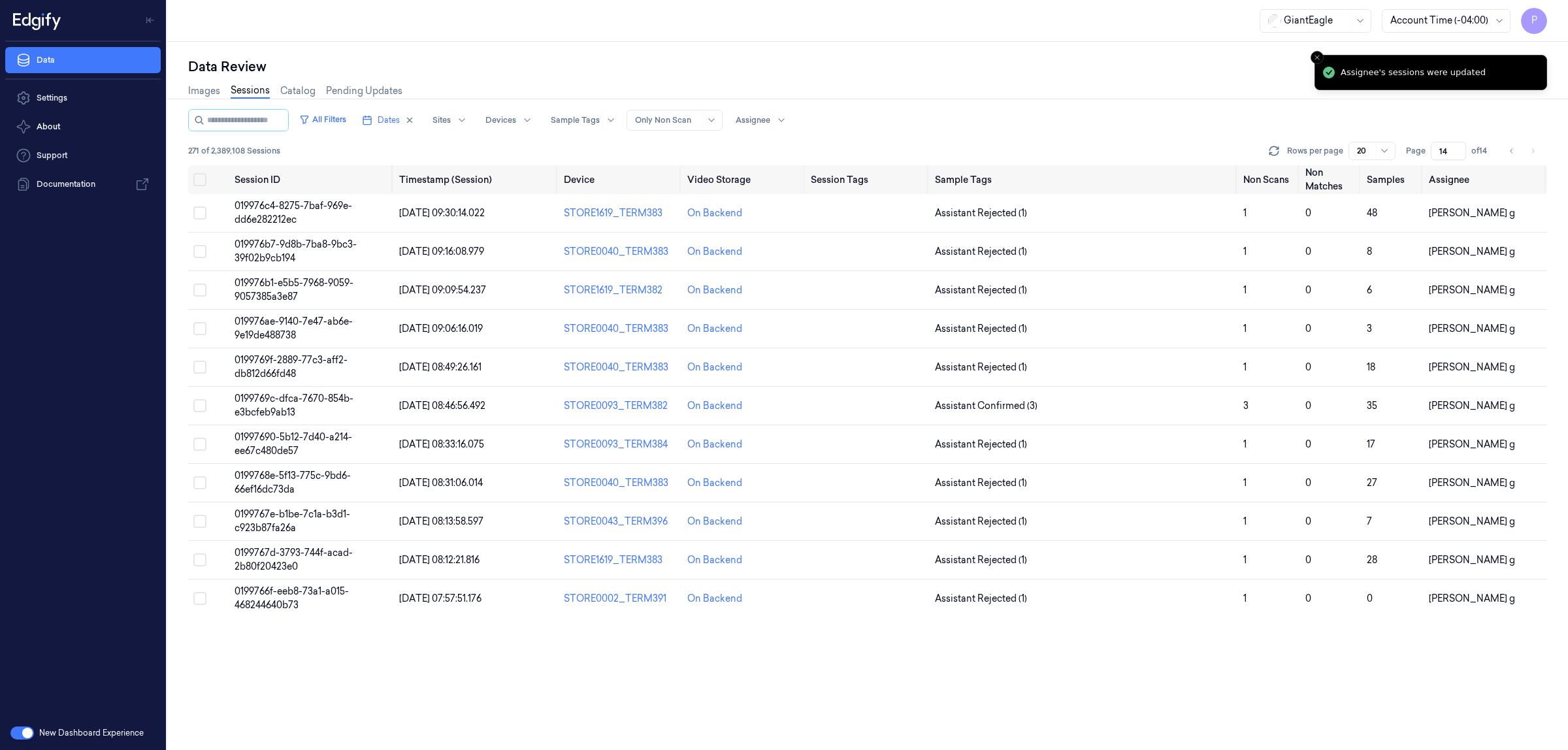
click at [1094, 70] on div "Data Review" at bounding box center [868, 67] width 1359 height 19
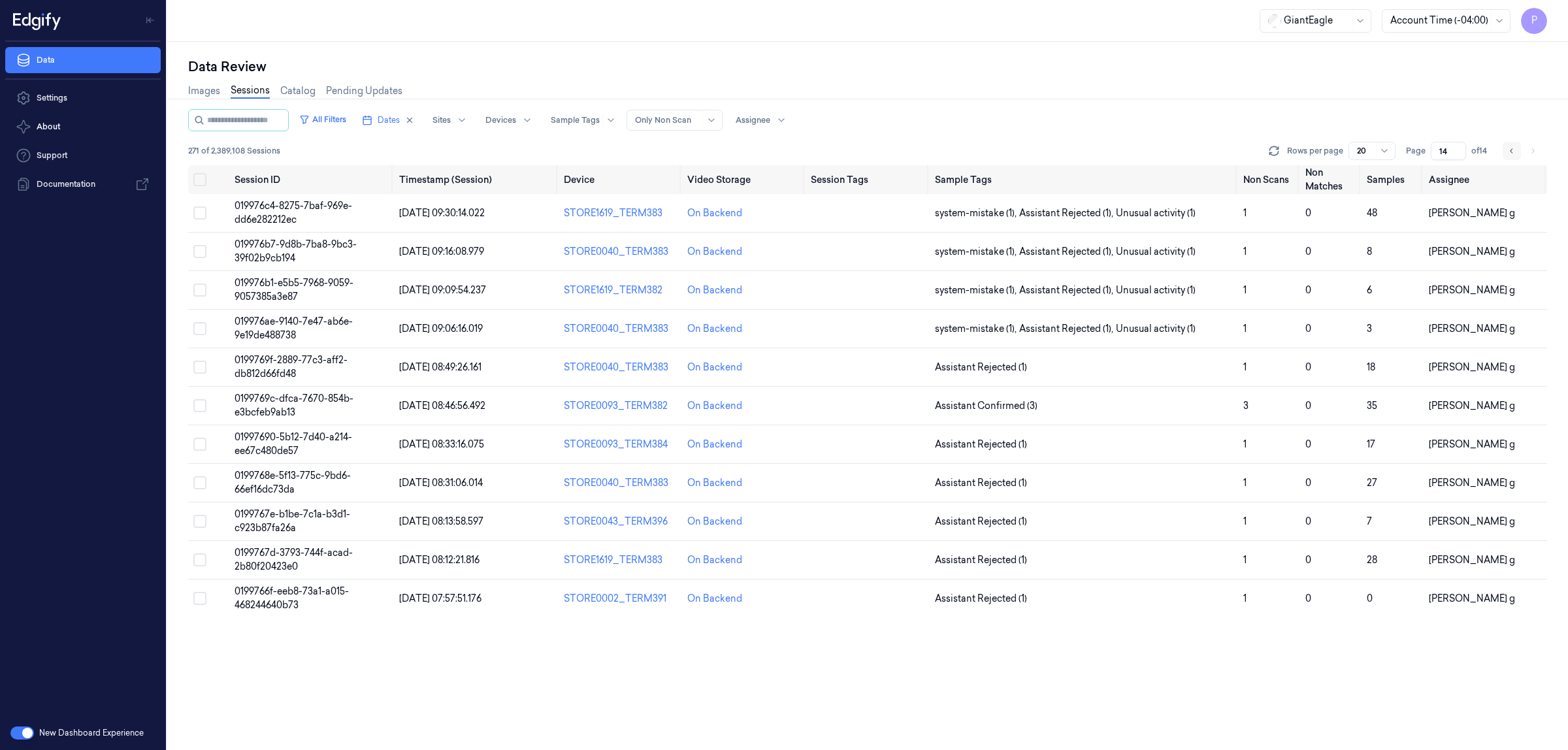
click at [1510, 148] on icon "Go to previous page" at bounding box center [1512, 151] width 8 height 10
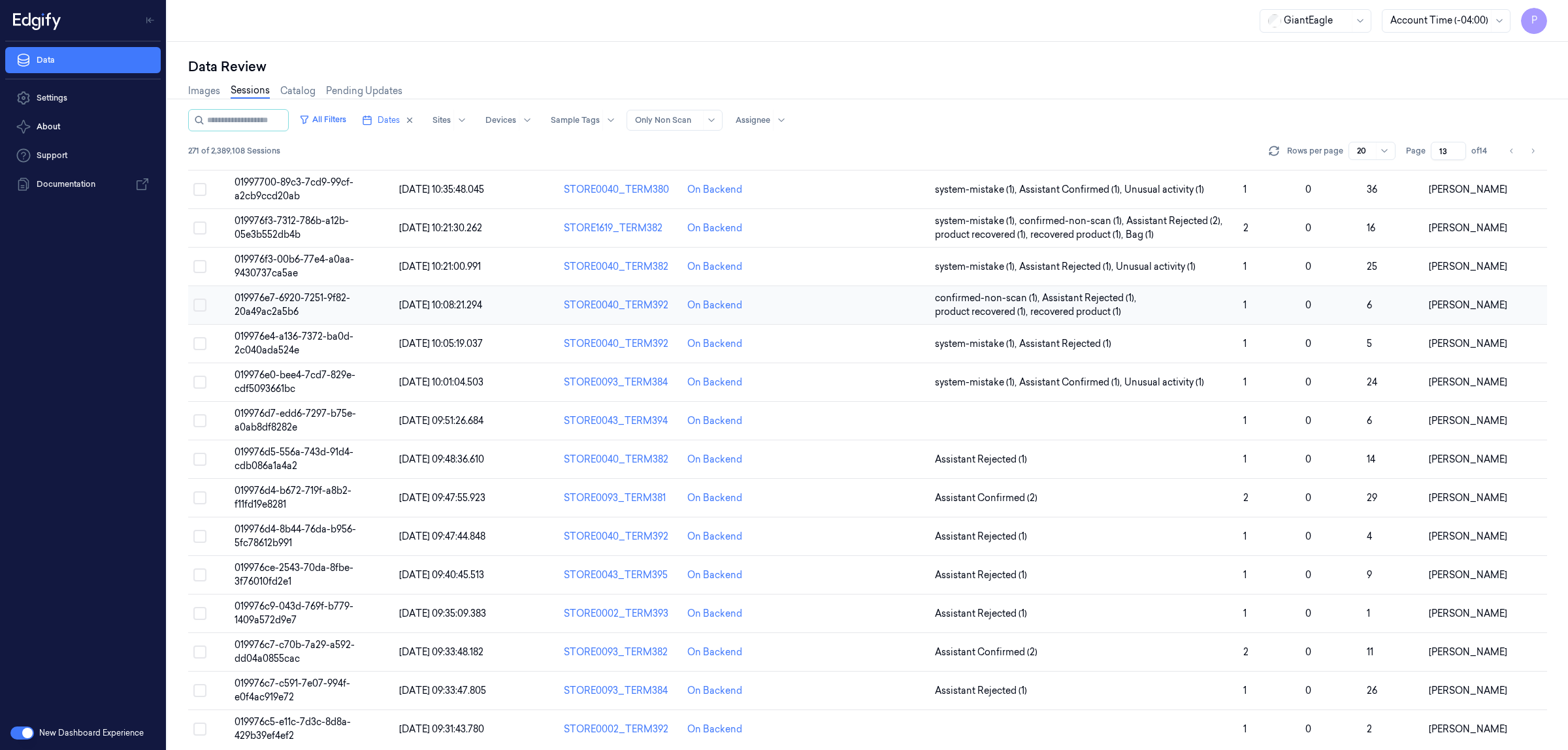
scroll to position [226, 0]
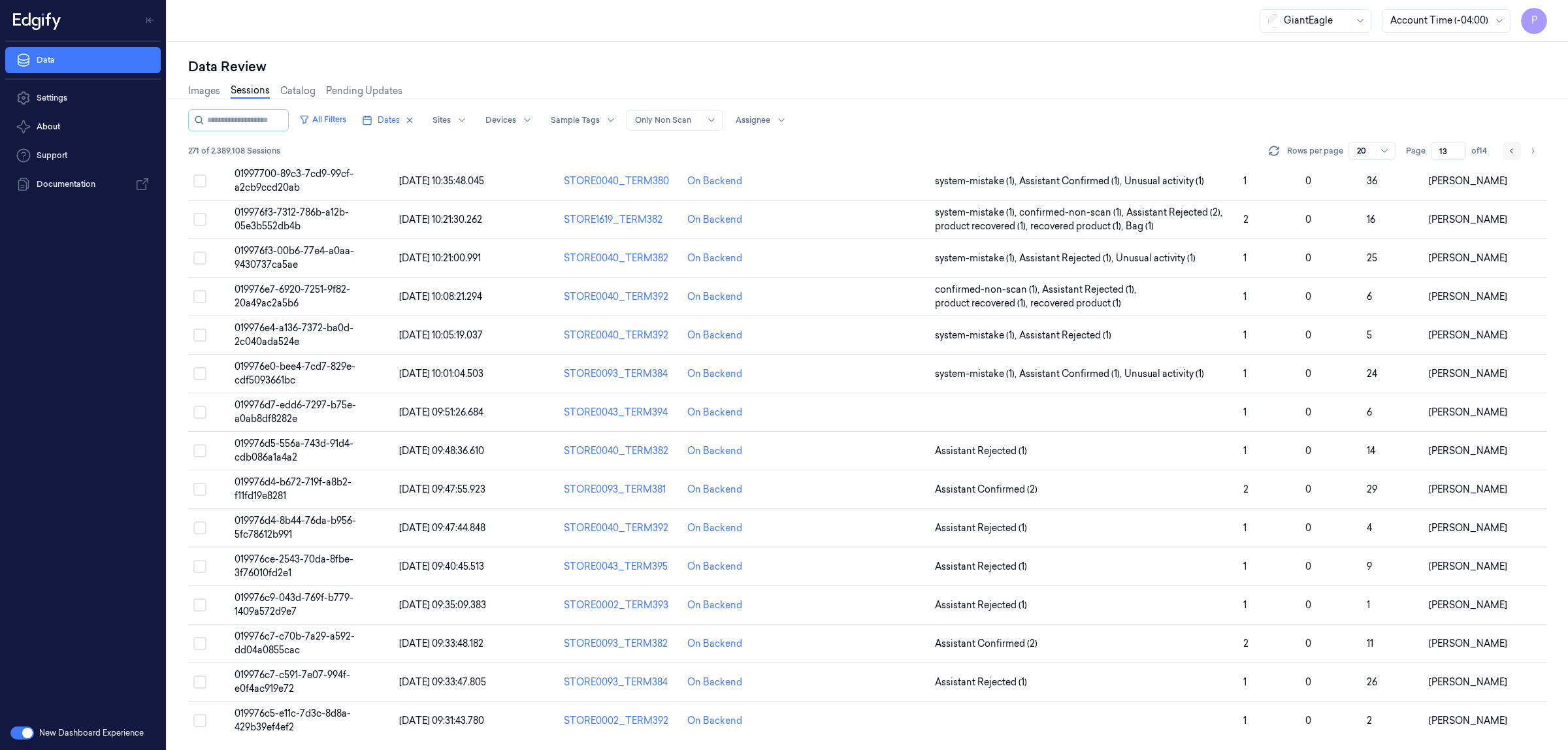
click at [1508, 152] on icon "Go to previous page" at bounding box center [1512, 151] width 8 height 10
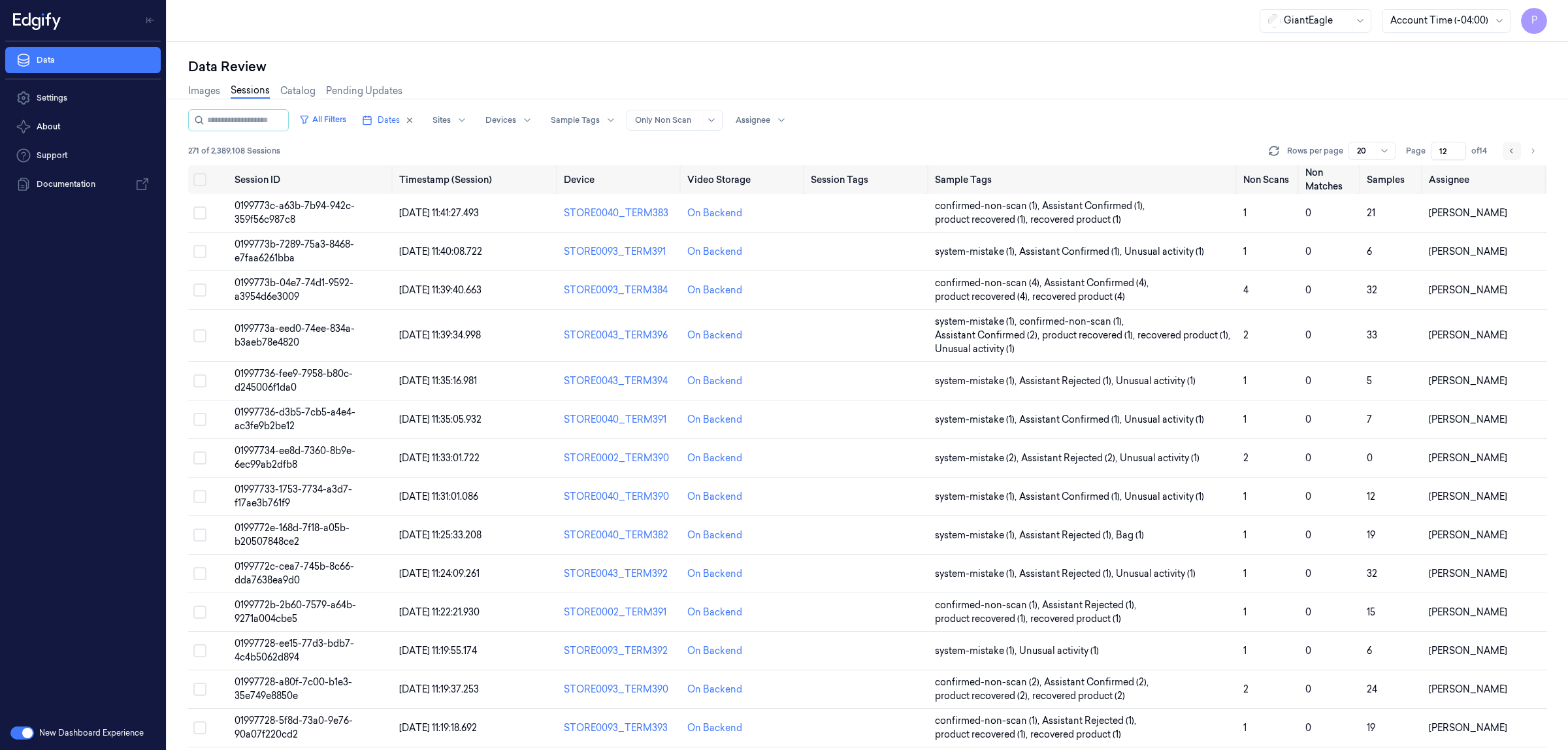
click at [1515, 146] on icon "Go to previous page" at bounding box center [1512, 151] width 8 height 10
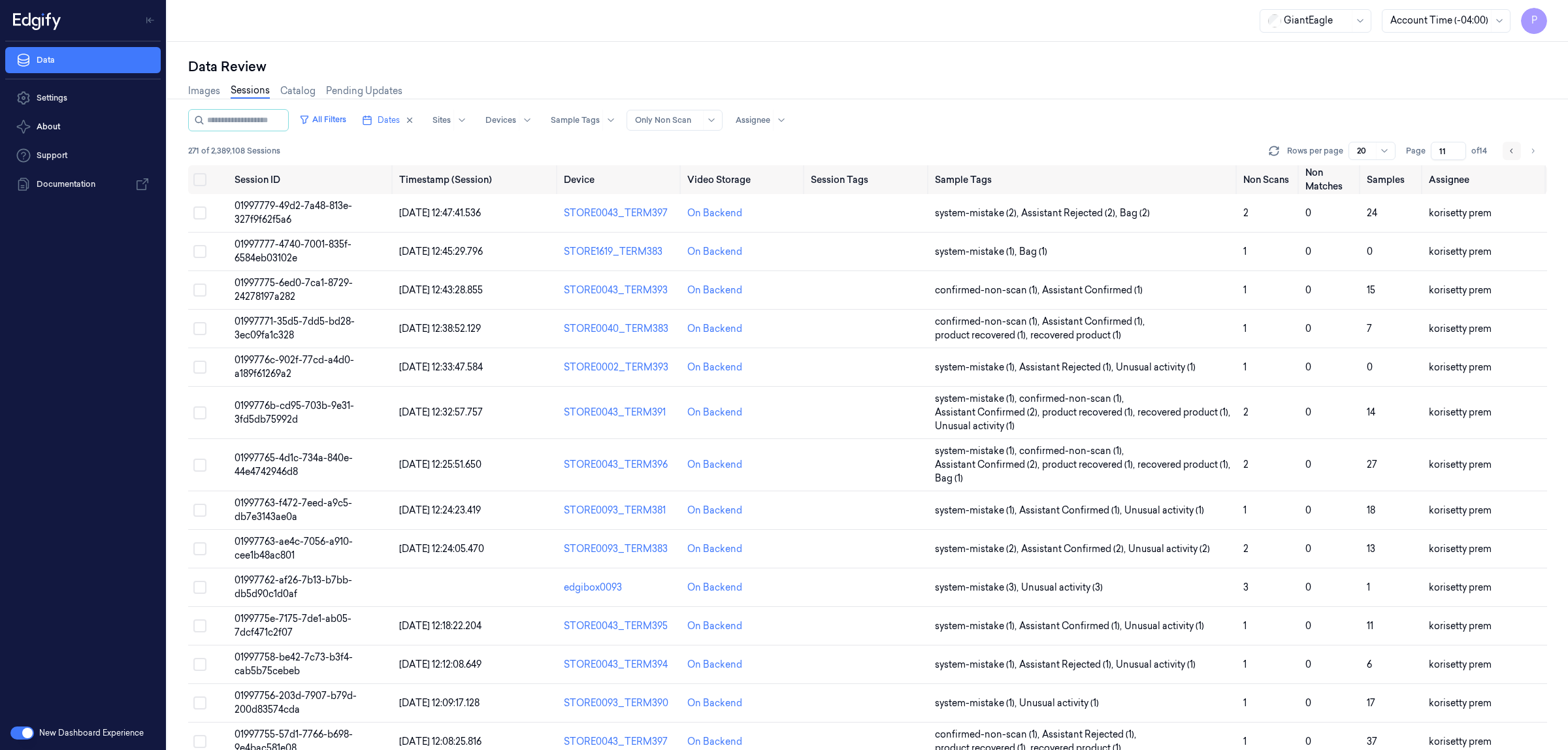
click at [1511, 146] on icon "Go to previous page" at bounding box center [1512, 151] width 8 height 10
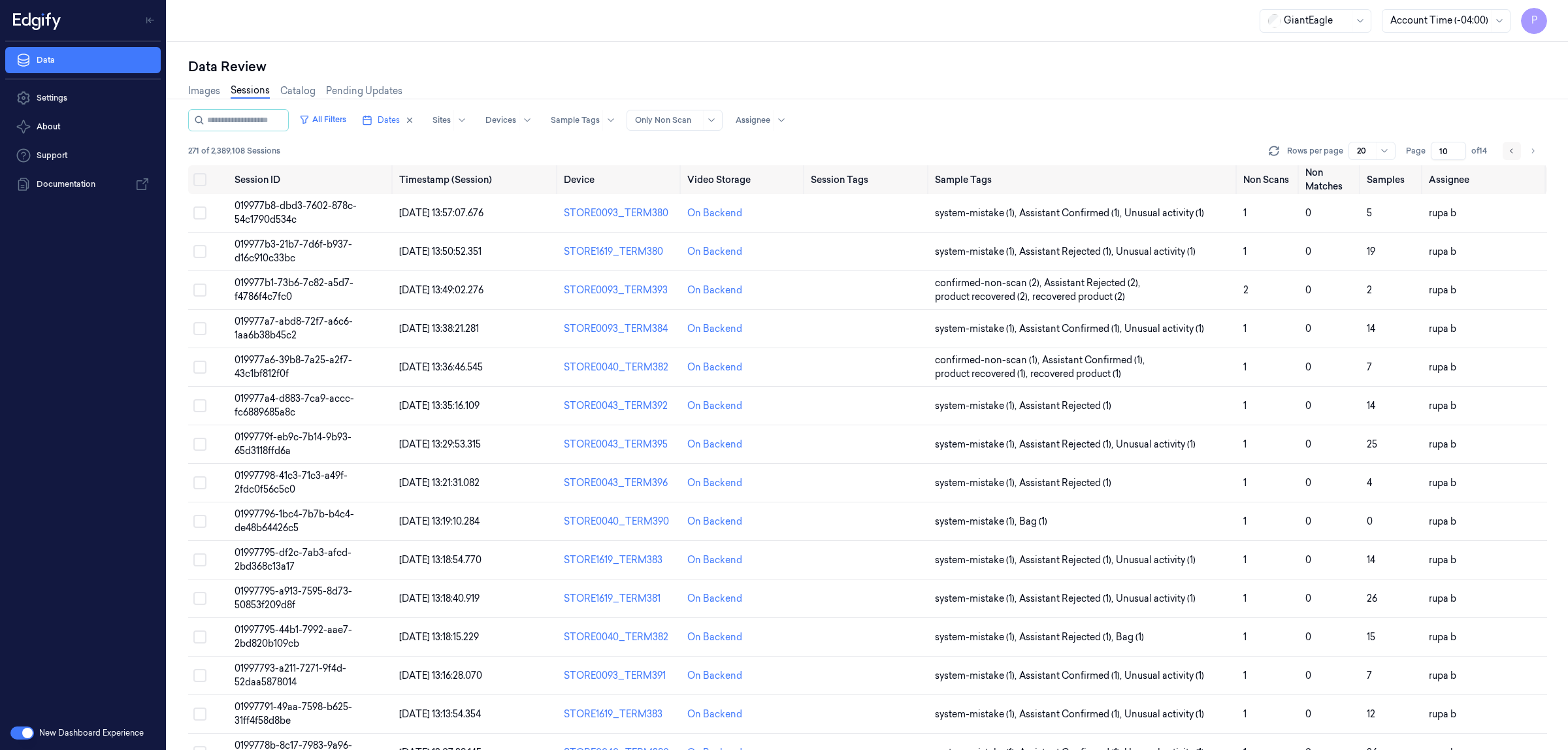
click at [1514, 151] on icon "Go to previous page" at bounding box center [1512, 151] width 8 height 10
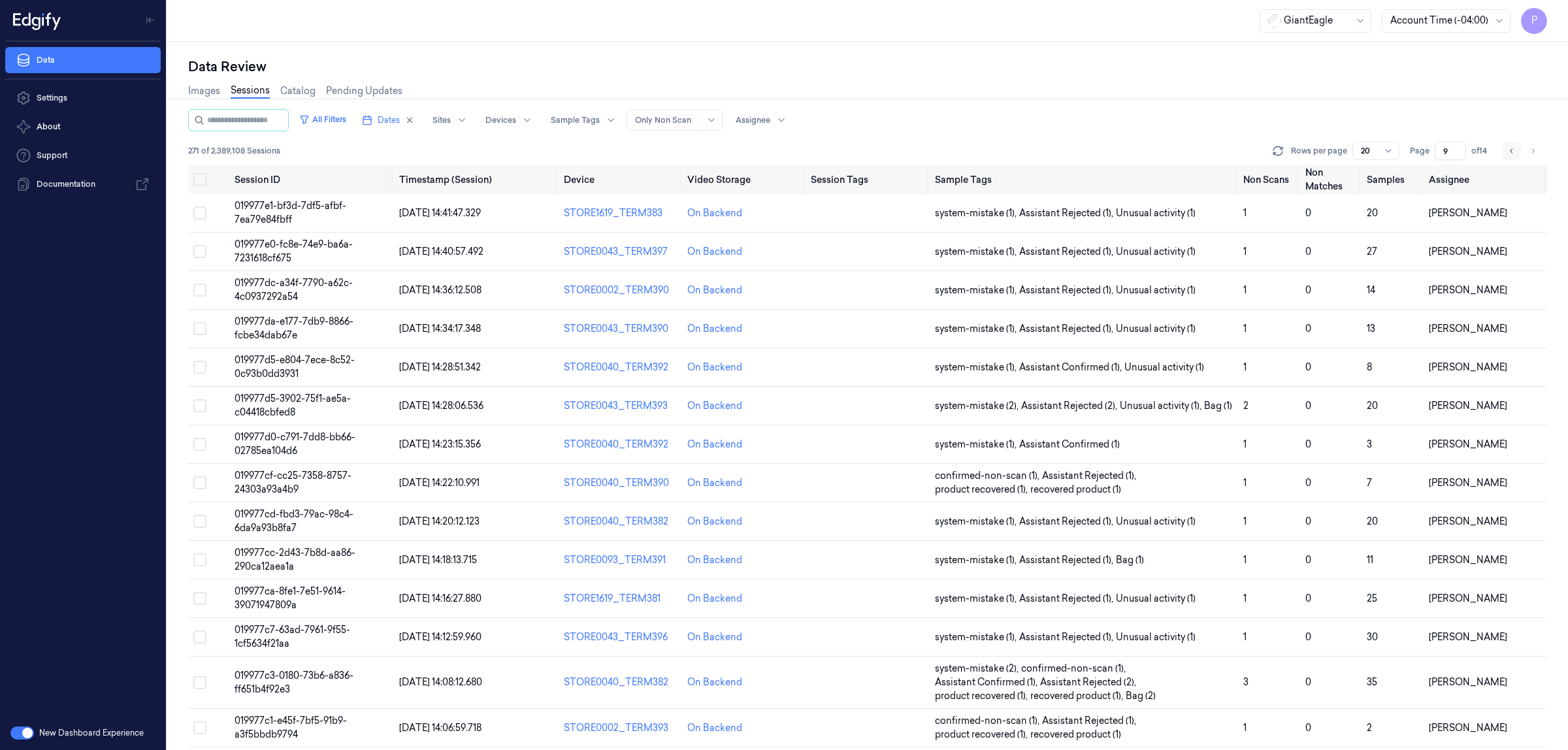
click at [1512, 158] on button "Go to previous page" at bounding box center [1512, 151] width 19 height 19
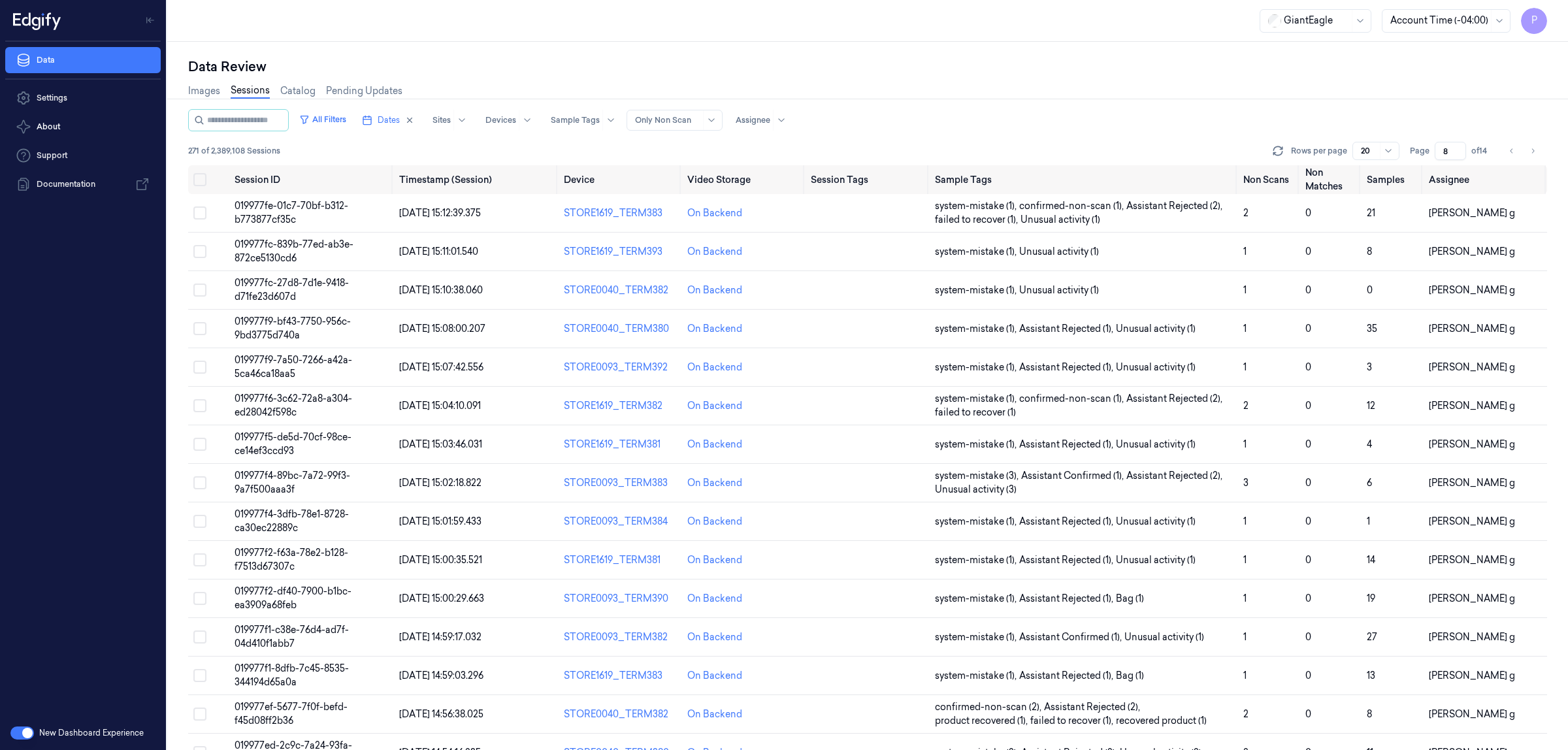
click at [1319, 83] on div "Images Sessions Catalog Pending Updates" at bounding box center [868, 92] width 1359 height 33
click at [1513, 153] on icon "Go to previous page" at bounding box center [1512, 151] width 8 height 10
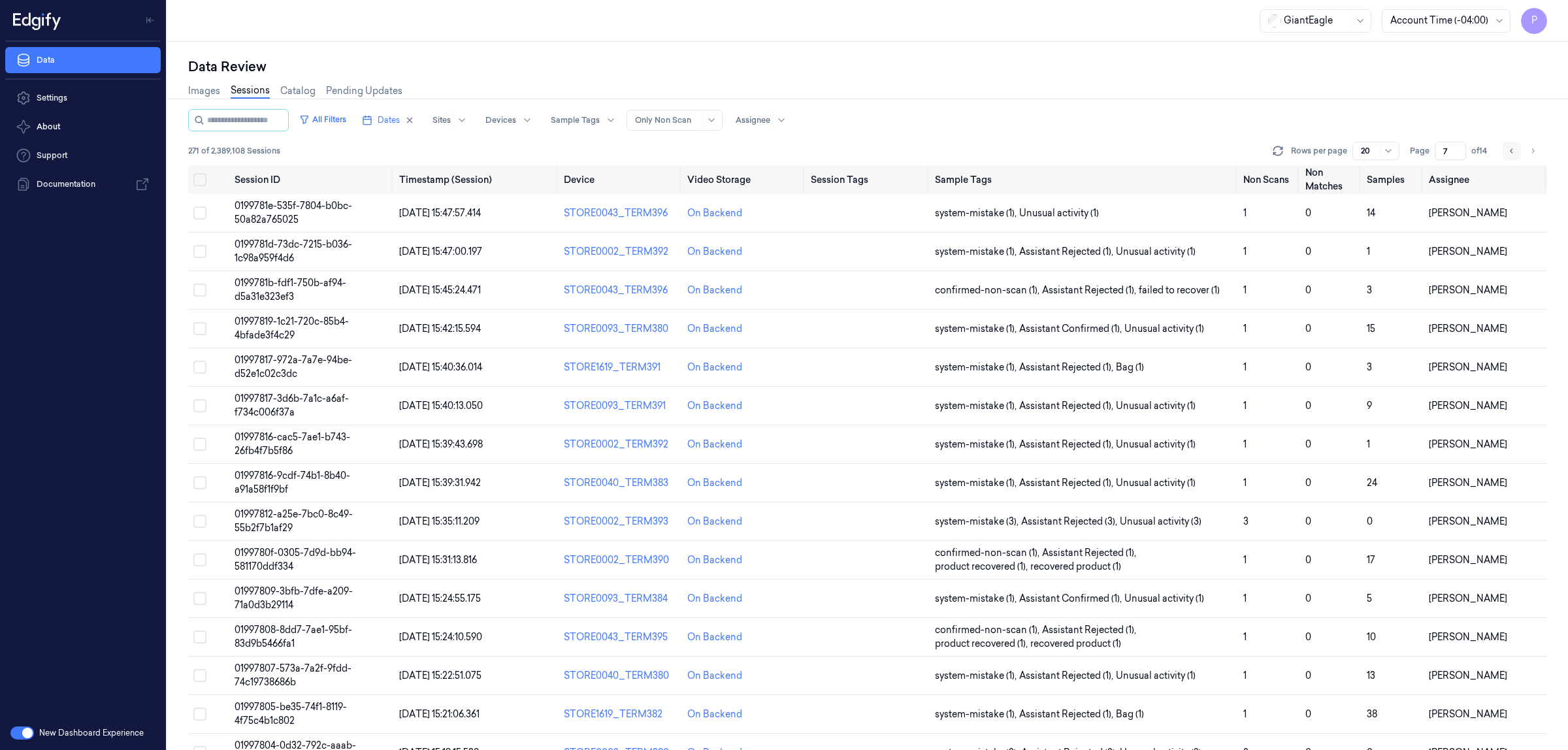
click at [1511, 150] on icon "Go to previous page" at bounding box center [1512, 150] width 3 height 4
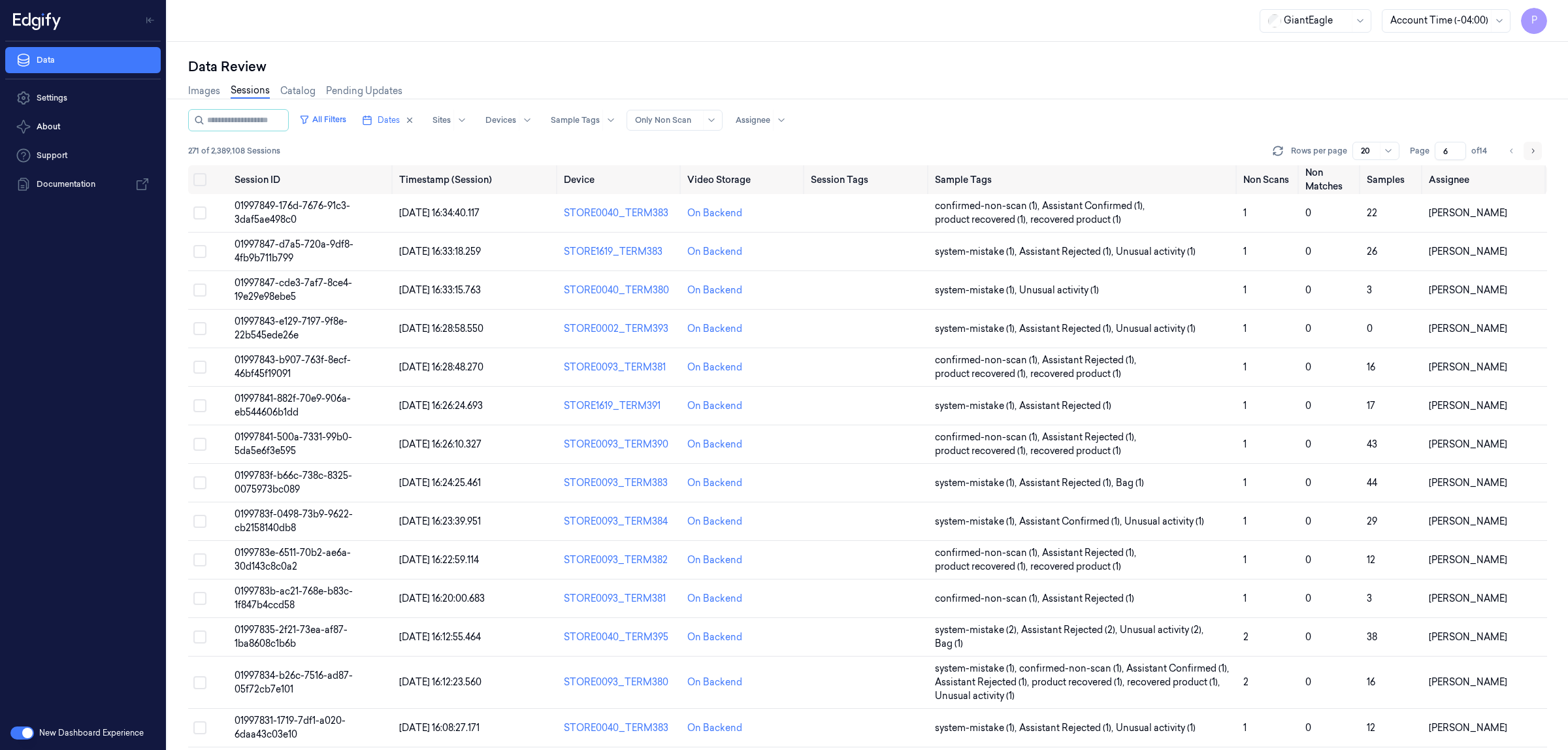
click at [1530, 151] on icon "Go to next page" at bounding box center [1532, 151] width 8 height 10
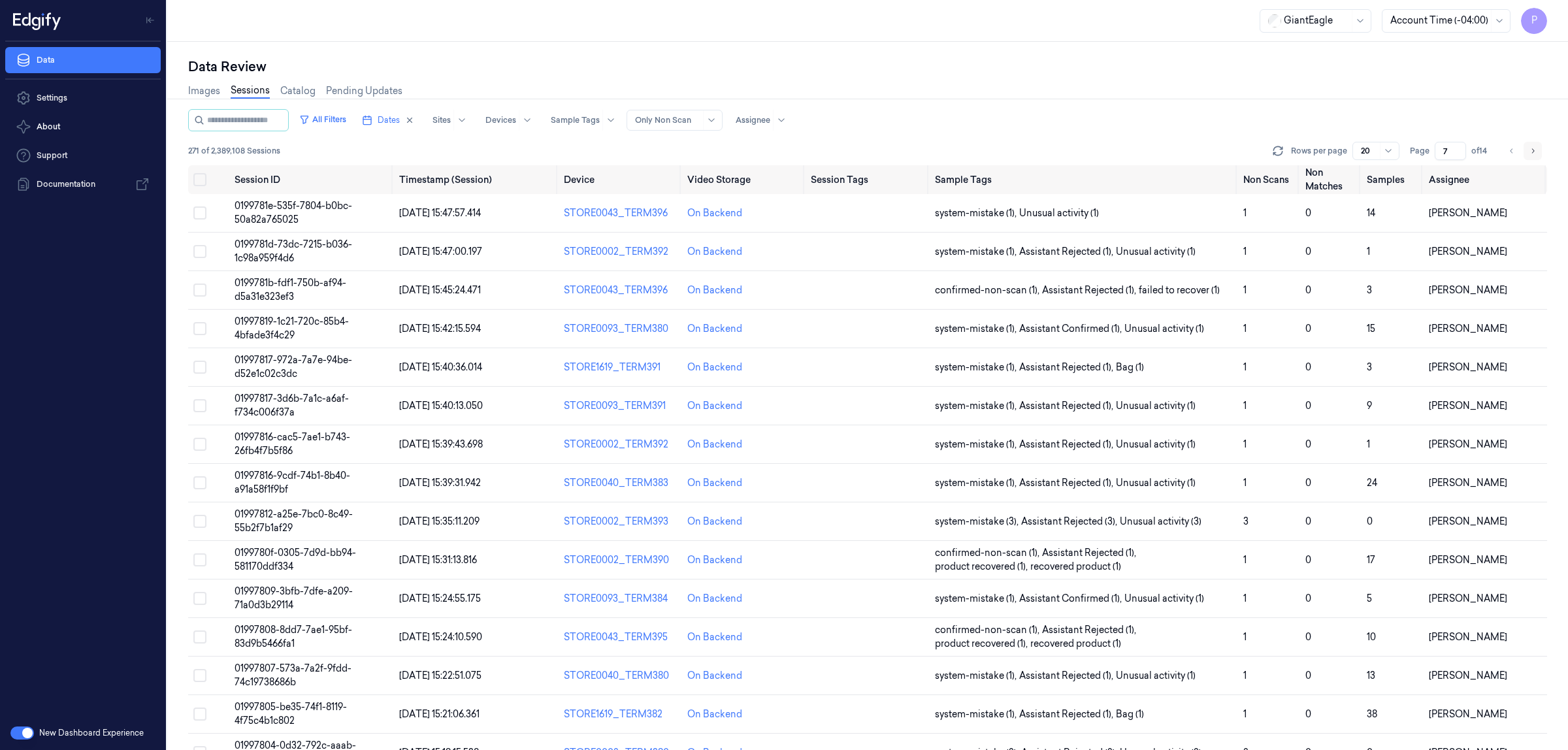
click at [1530, 151] on icon "Go to next page" at bounding box center [1532, 151] width 8 height 10
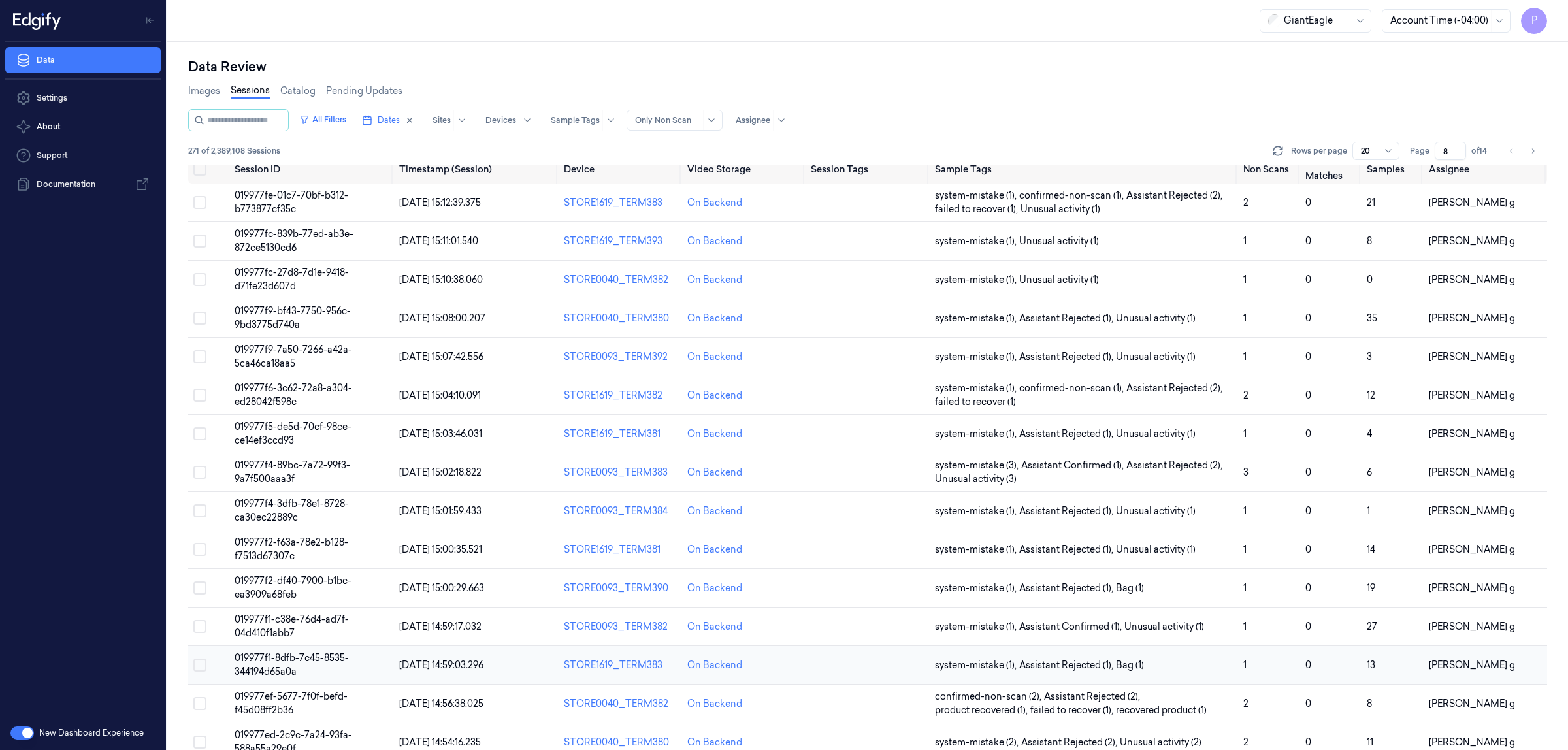
scroll to position [8, 0]
click at [1537, 151] on button "Go to next page" at bounding box center [1532, 151] width 19 height 19
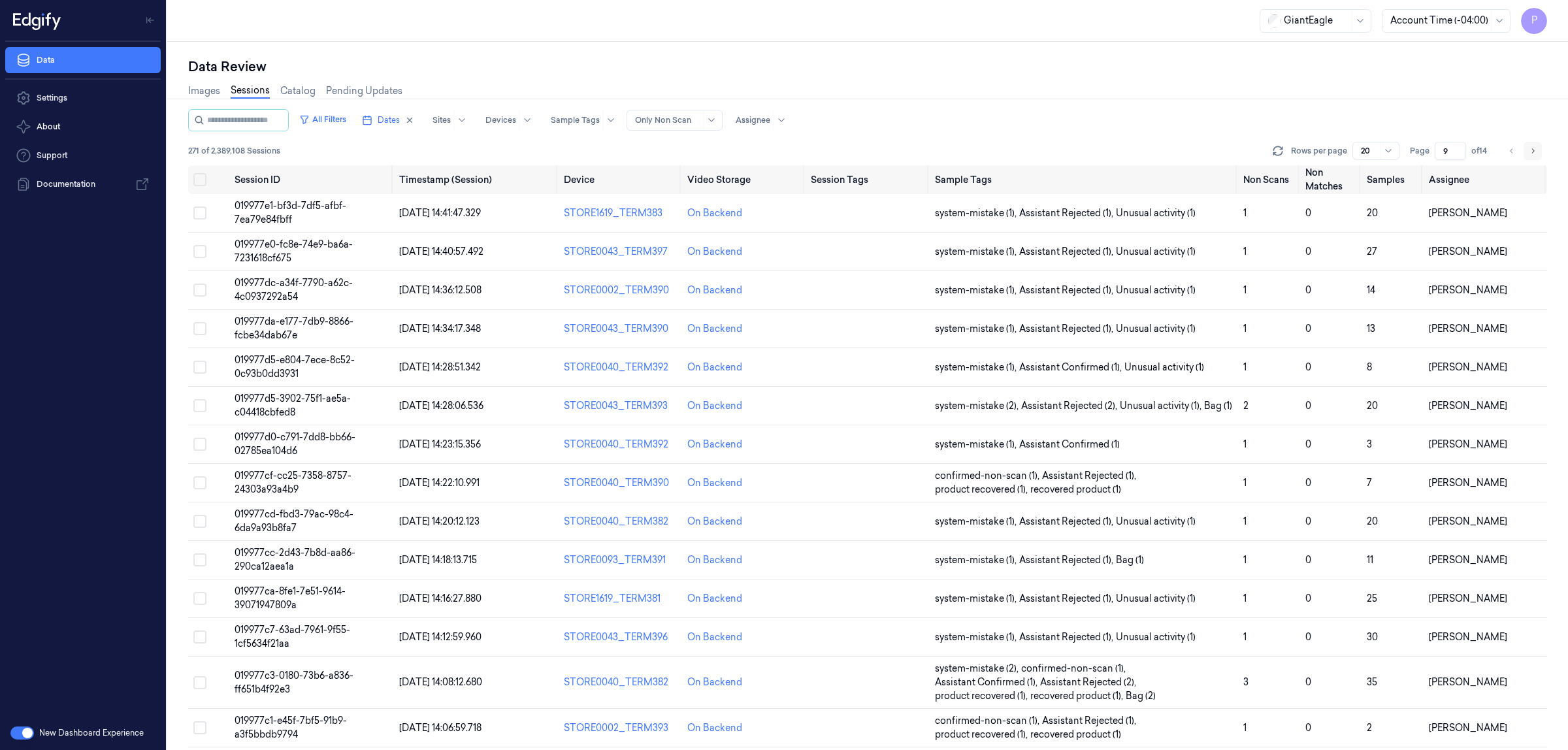
click at [1532, 151] on icon "Go to next page" at bounding box center [1532, 151] width 8 height 10
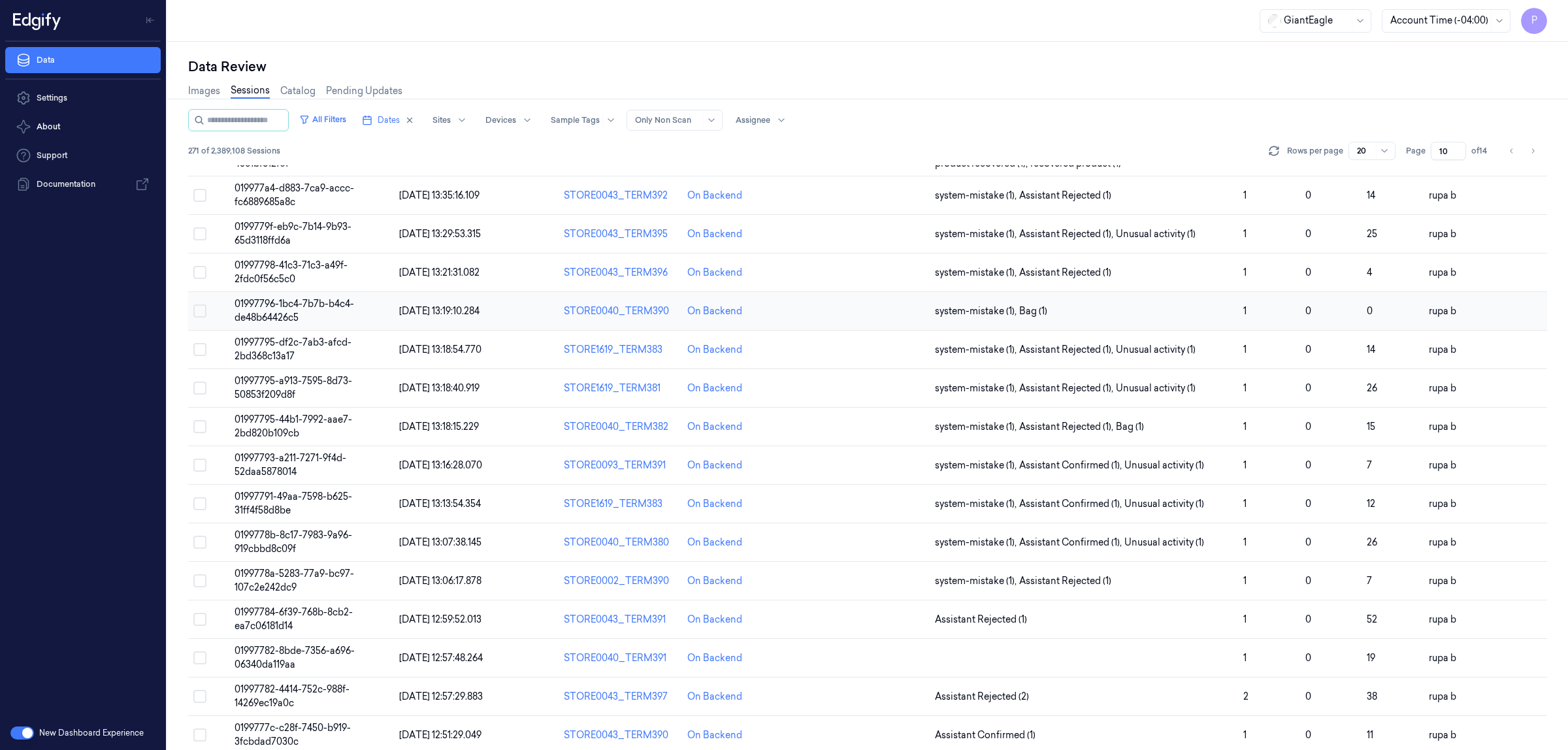
scroll to position [226, 0]
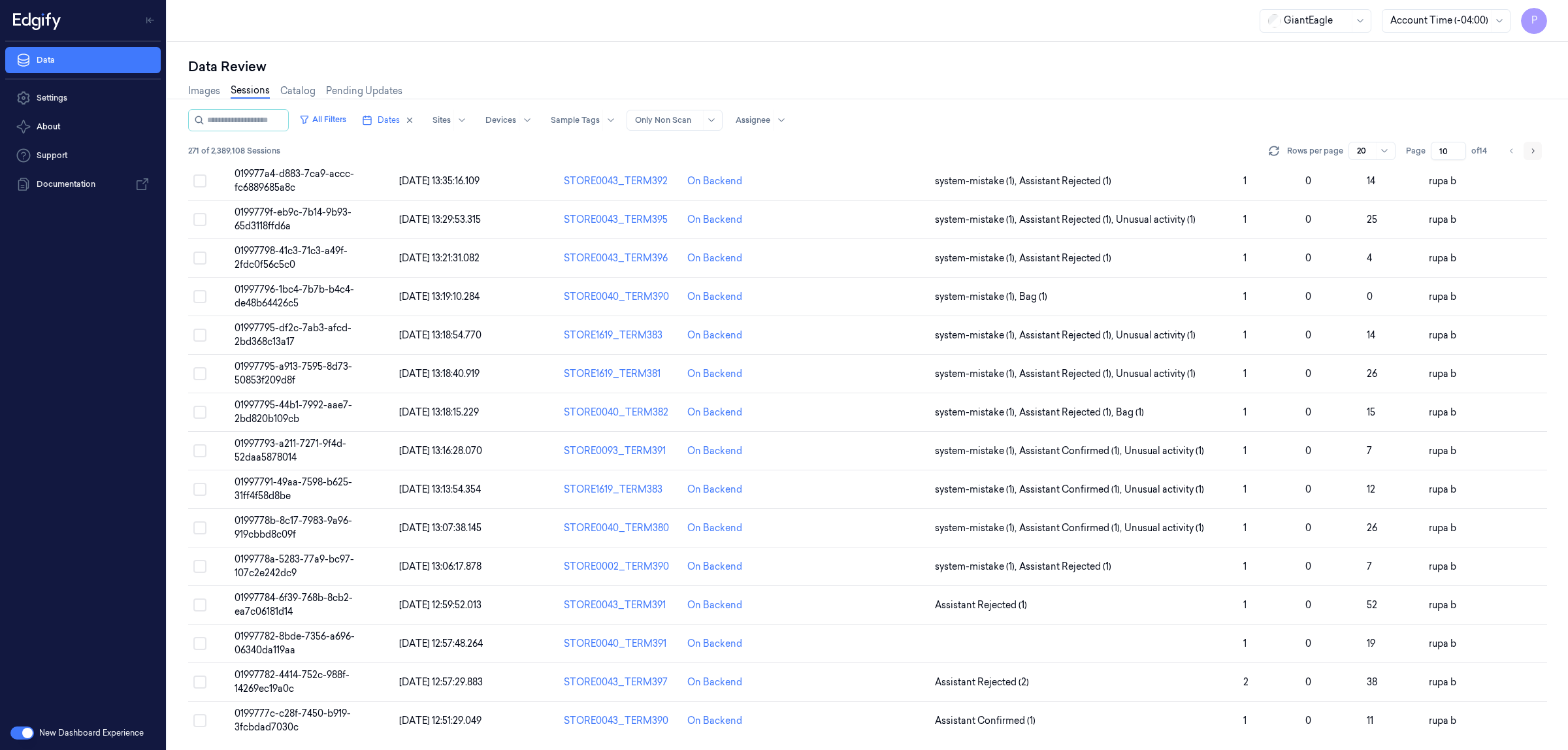
click at [1535, 147] on icon "Go to next page" at bounding box center [1532, 151] width 8 height 10
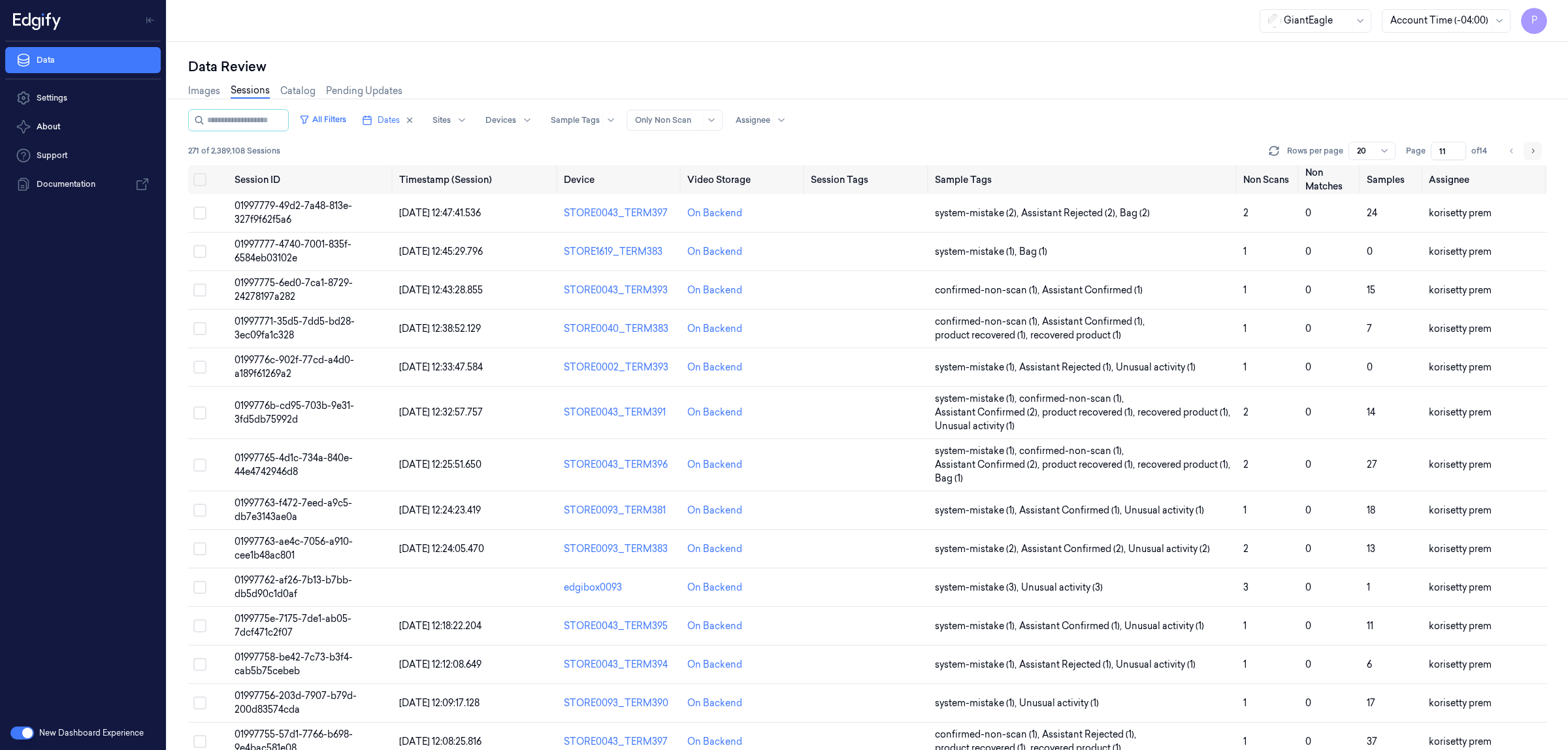
click at [1537, 148] on button "Go to next page" at bounding box center [1532, 151] width 19 height 19
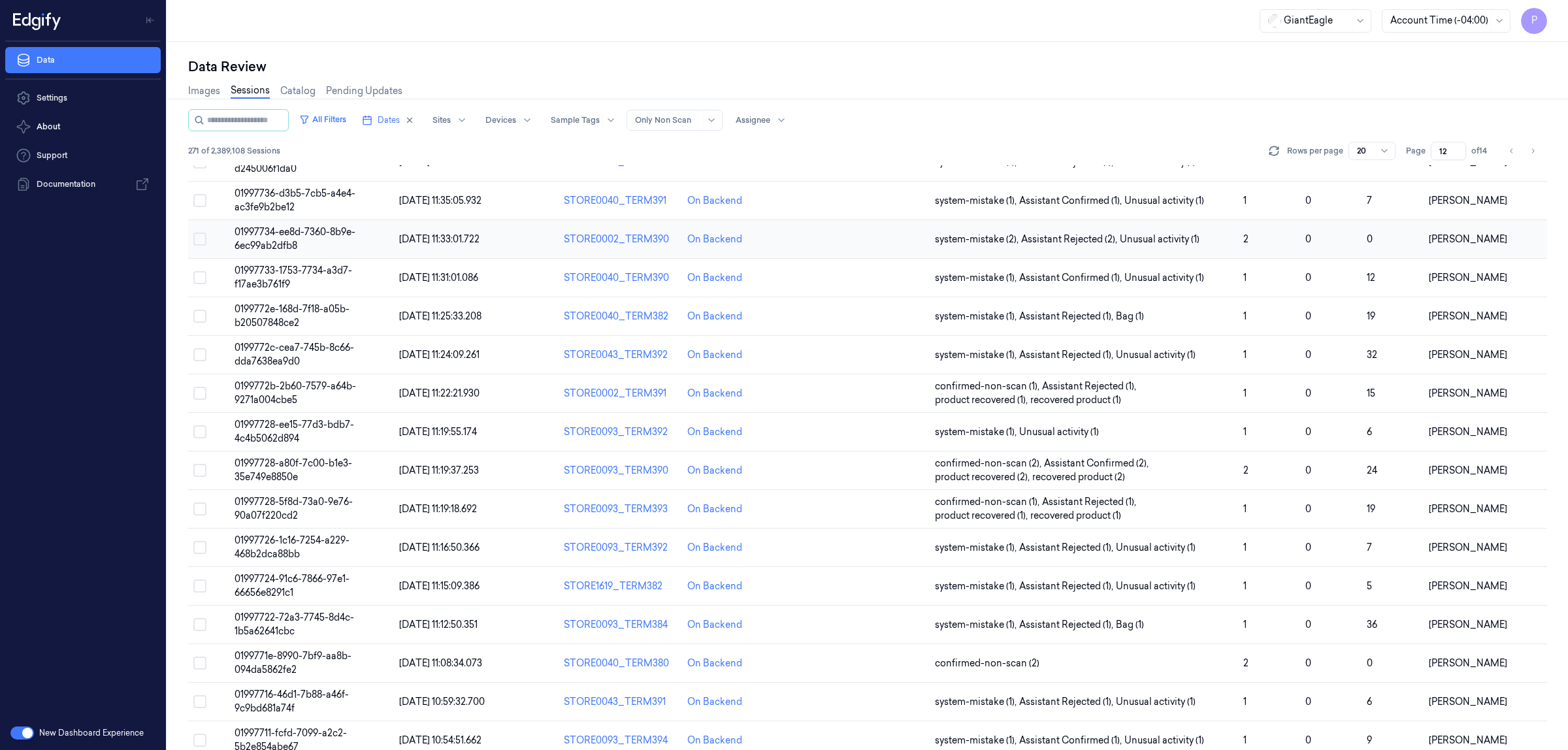
scroll to position [226, 0]
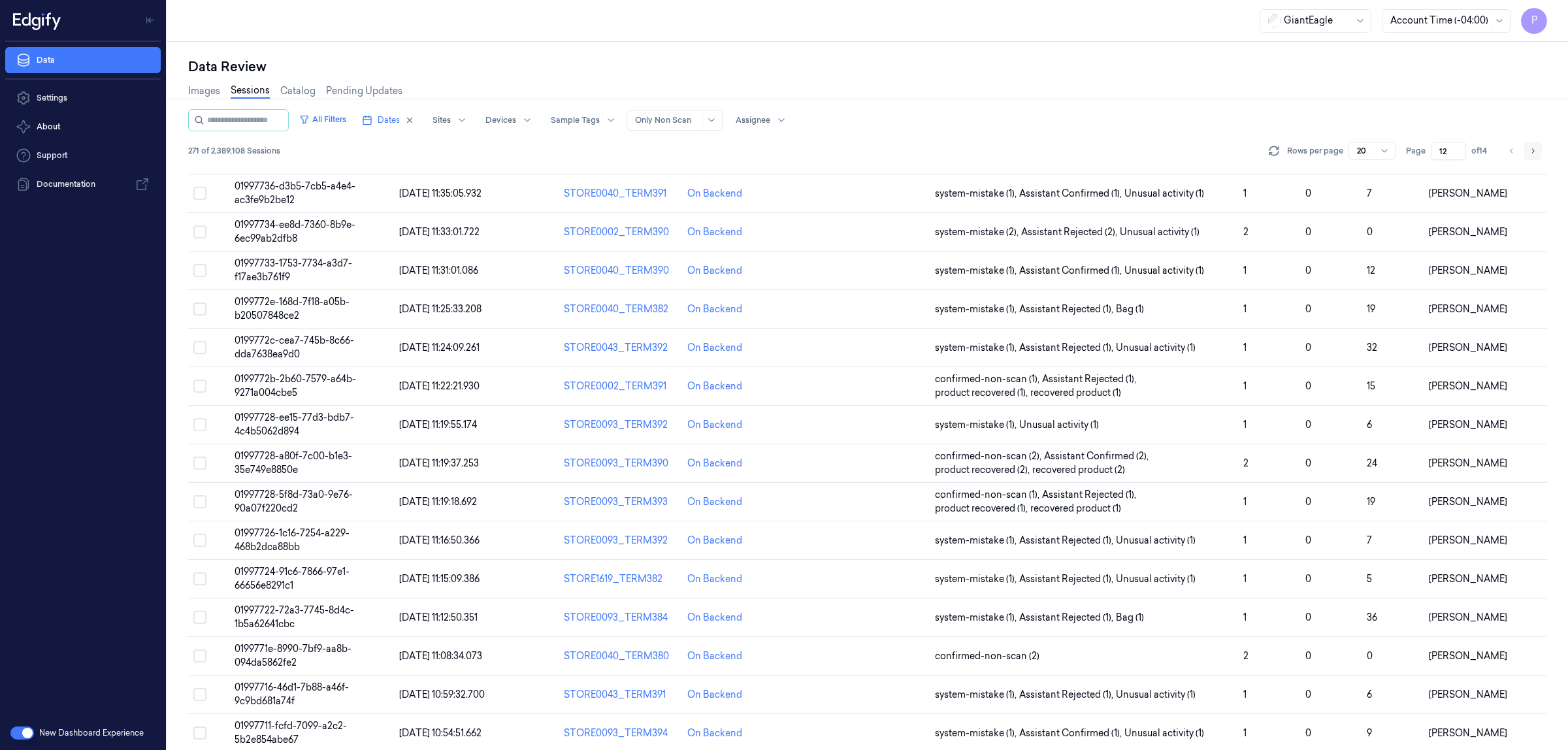
click at [1531, 154] on icon "Go to next page" at bounding box center [1532, 151] width 8 height 10
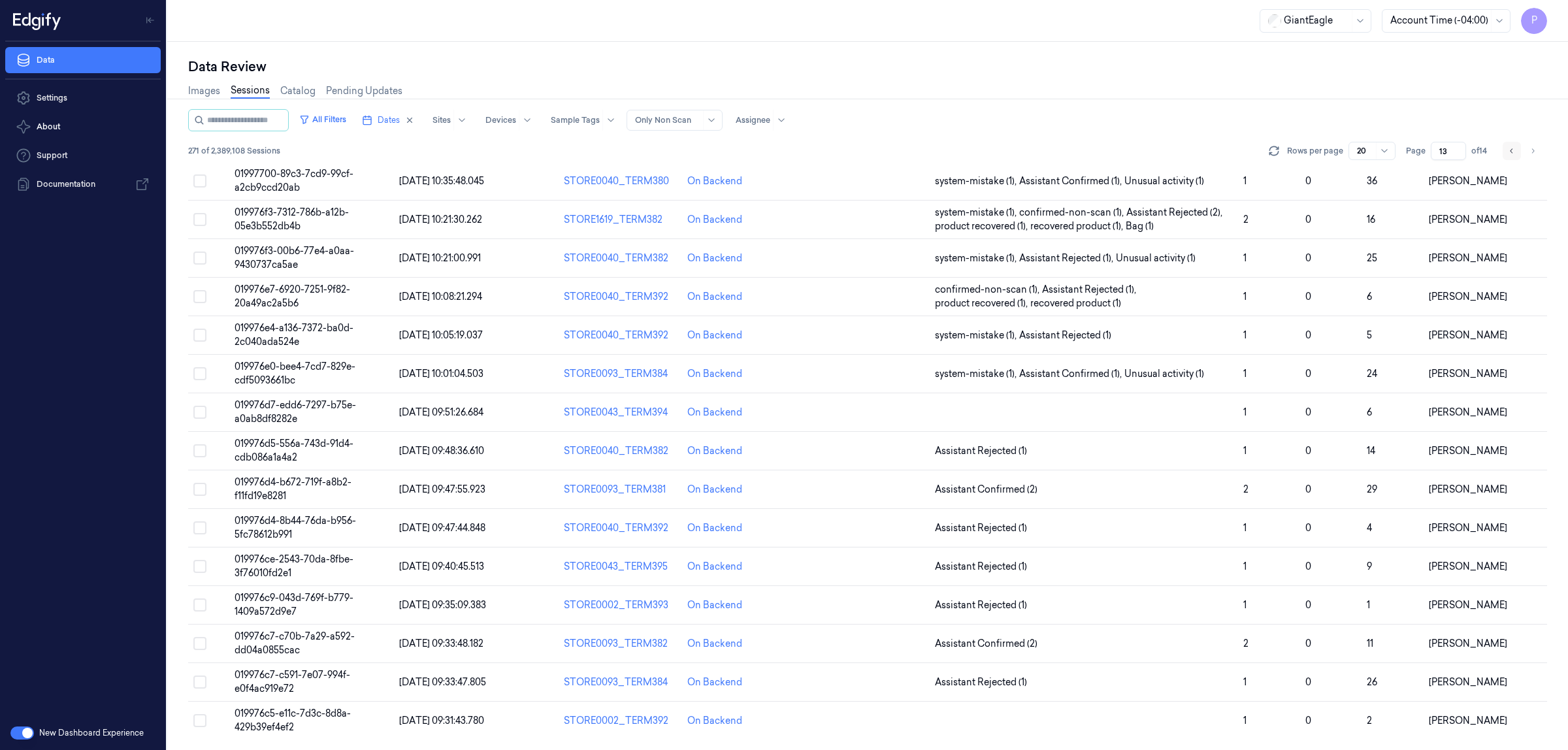
click at [1512, 146] on icon "Go to previous page" at bounding box center [1512, 151] width 8 height 10
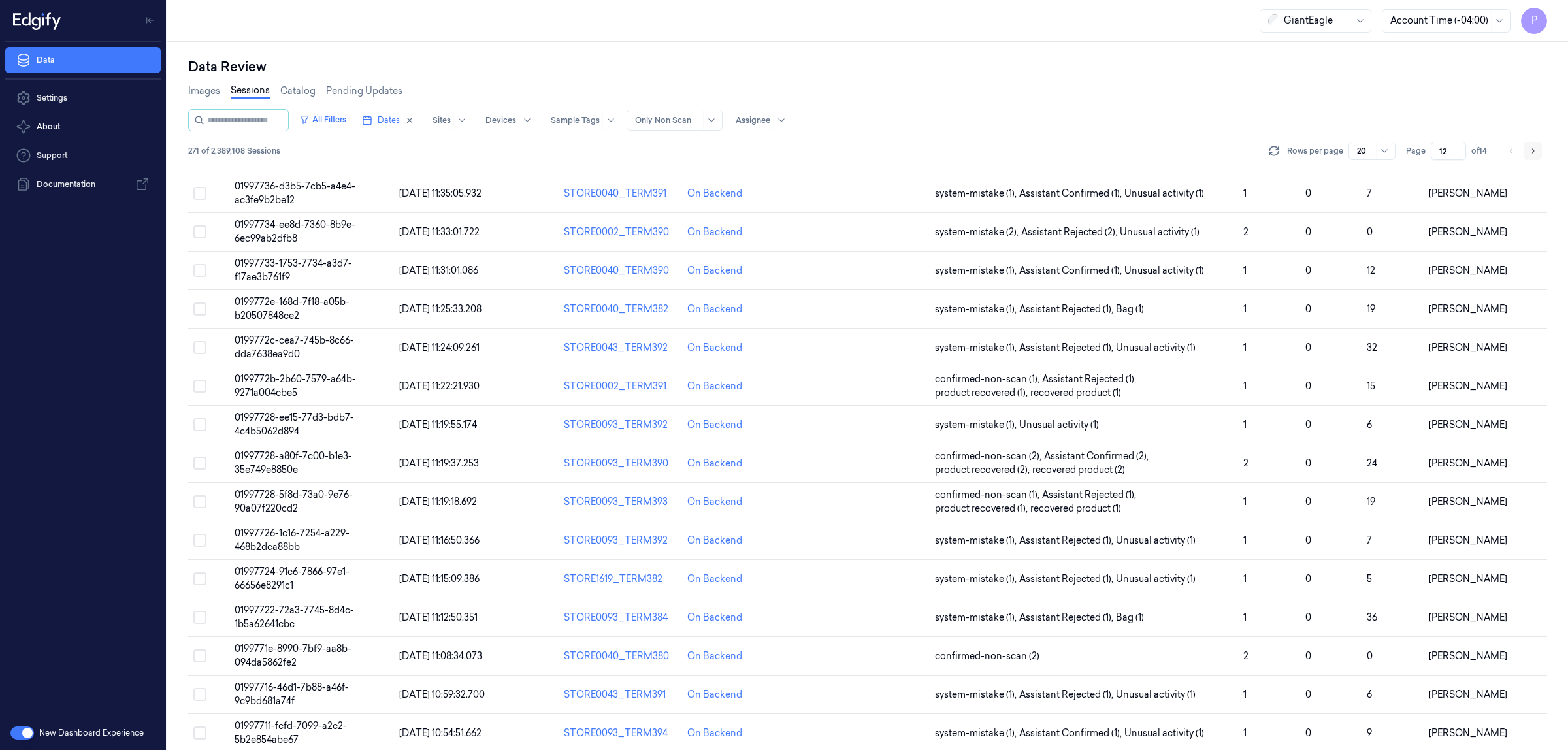
click at [1528, 150] on button "Go to next page" at bounding box center [1532, 151] width 19 height 19
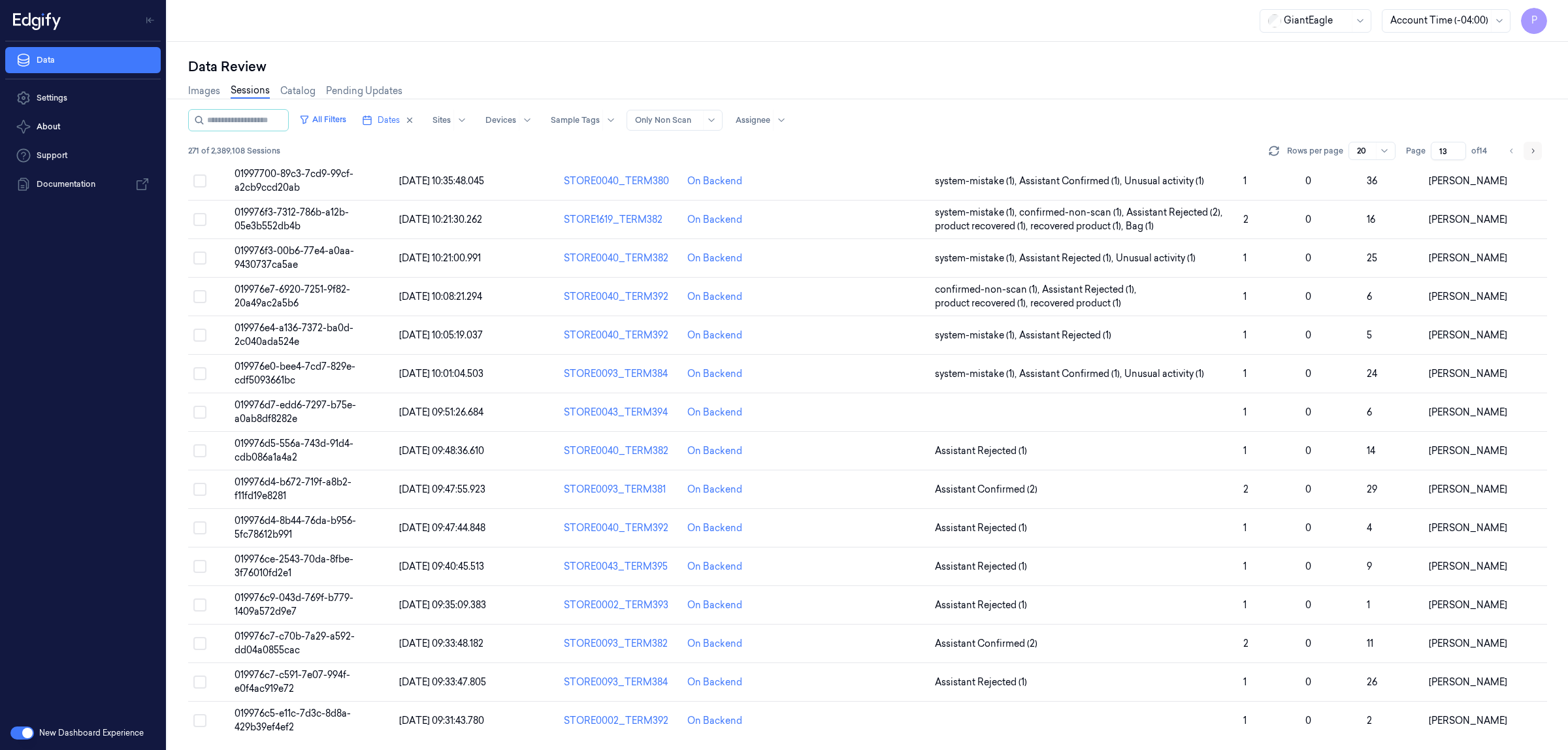
click at [1527, 147] on button "Go to next page" at bounding box center [1532, 151] width 19 height 19
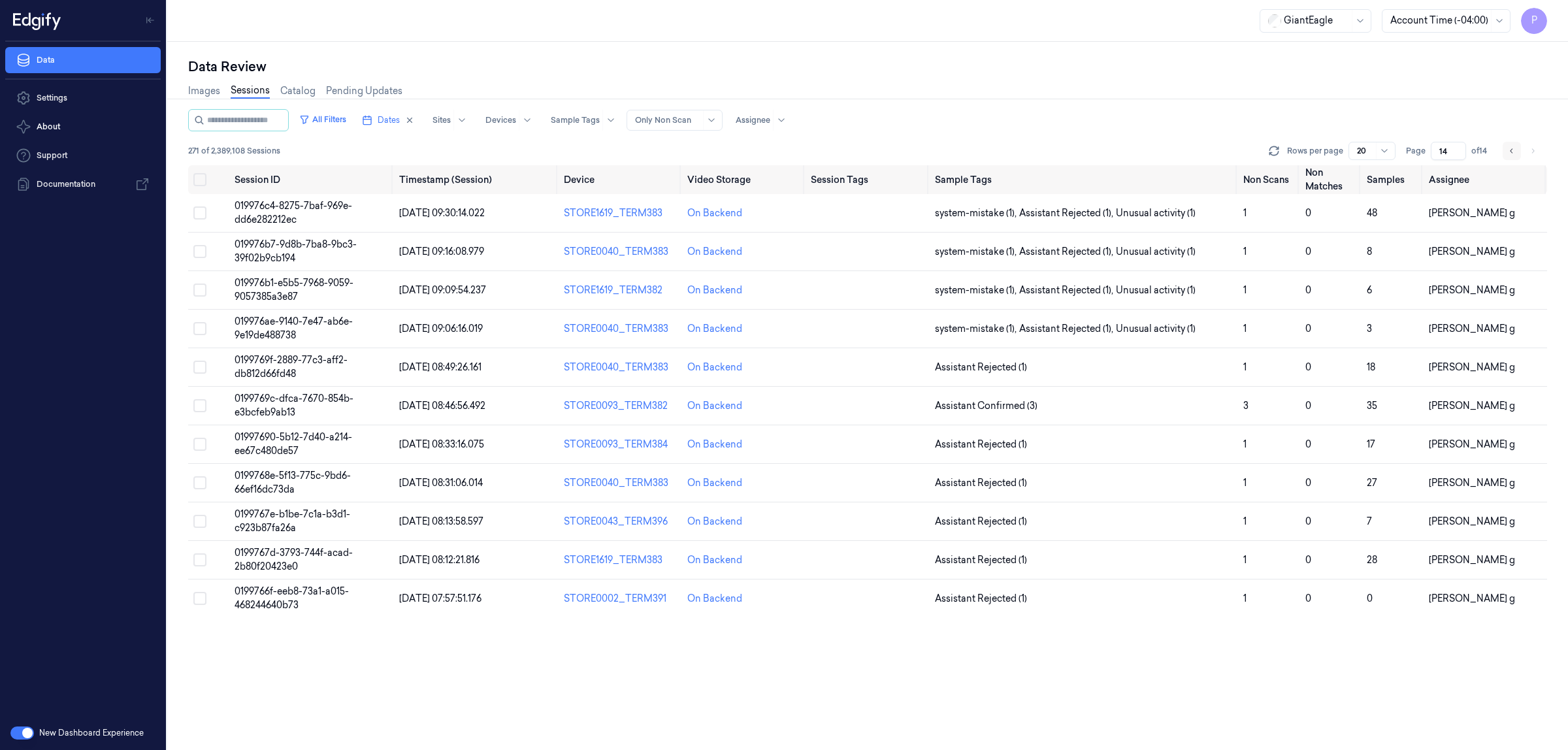
click at [1510, 150] on icon "Go to previous page" at bounding box center [1512, 151] width 8 height 10
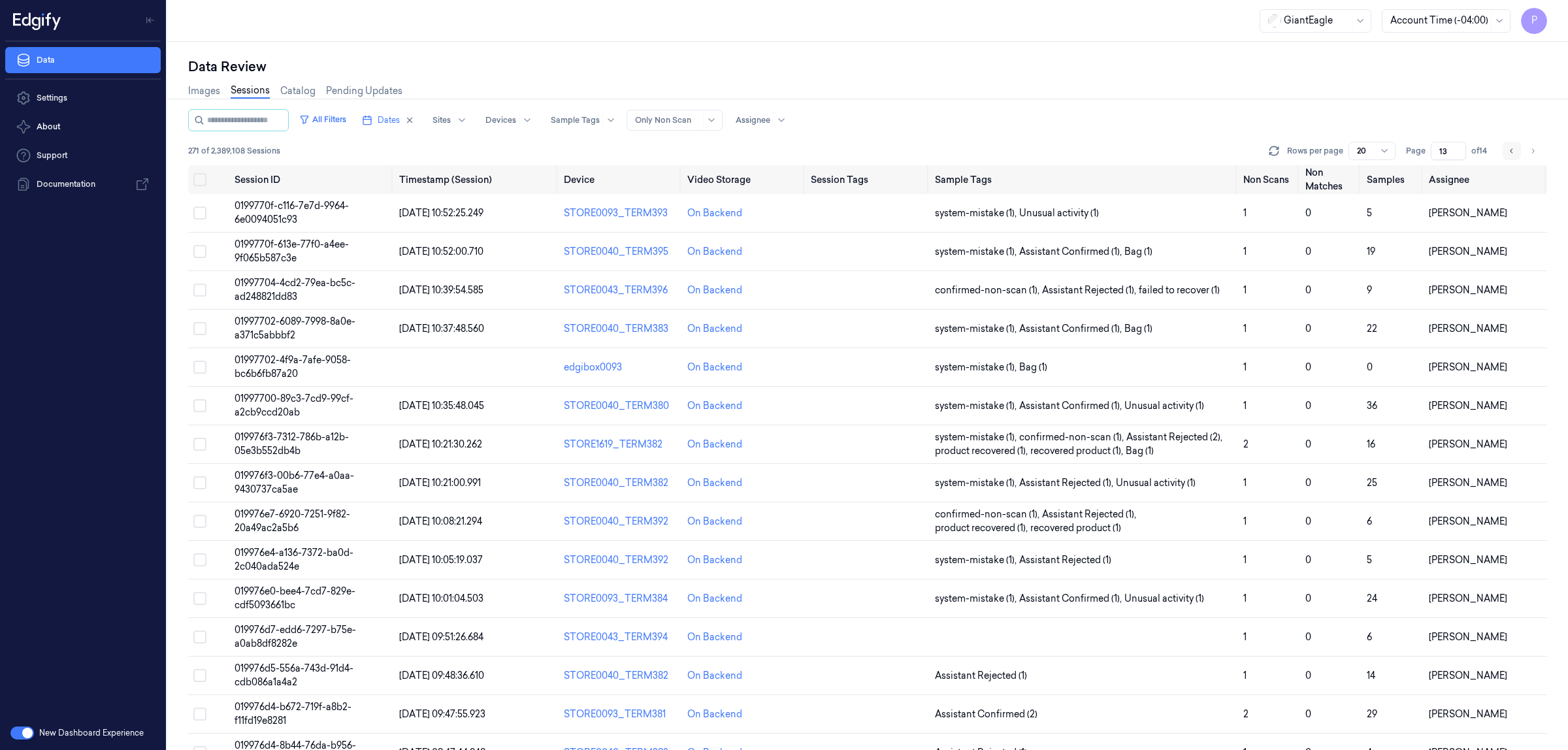
click at [1511, 153] on icon "Go to previous page" at bounding box center [1512, 151] width 8 height 10
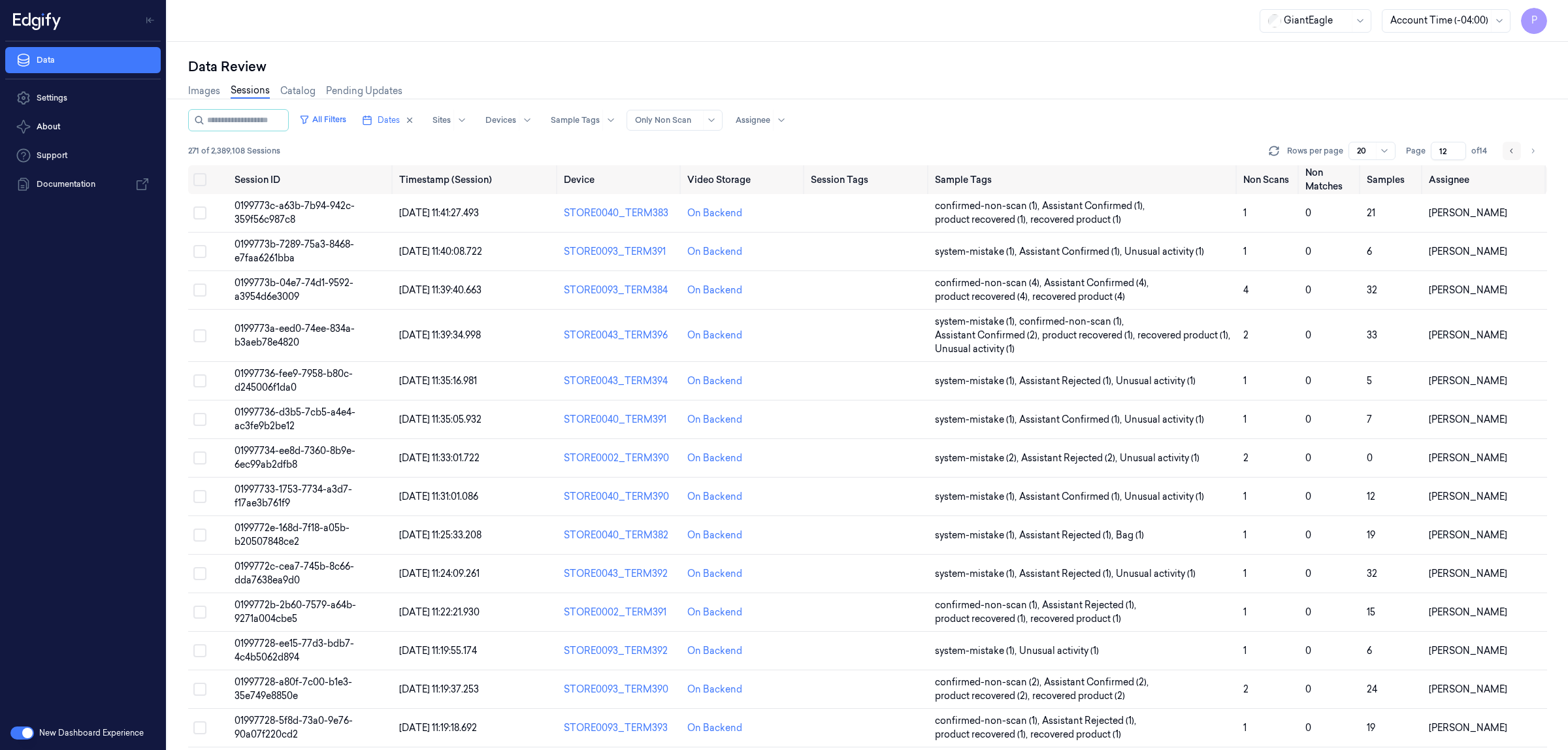
click at [1511, 153] on icon "Go to previous page" at bounding box center [1512, 151] width 8 height 10
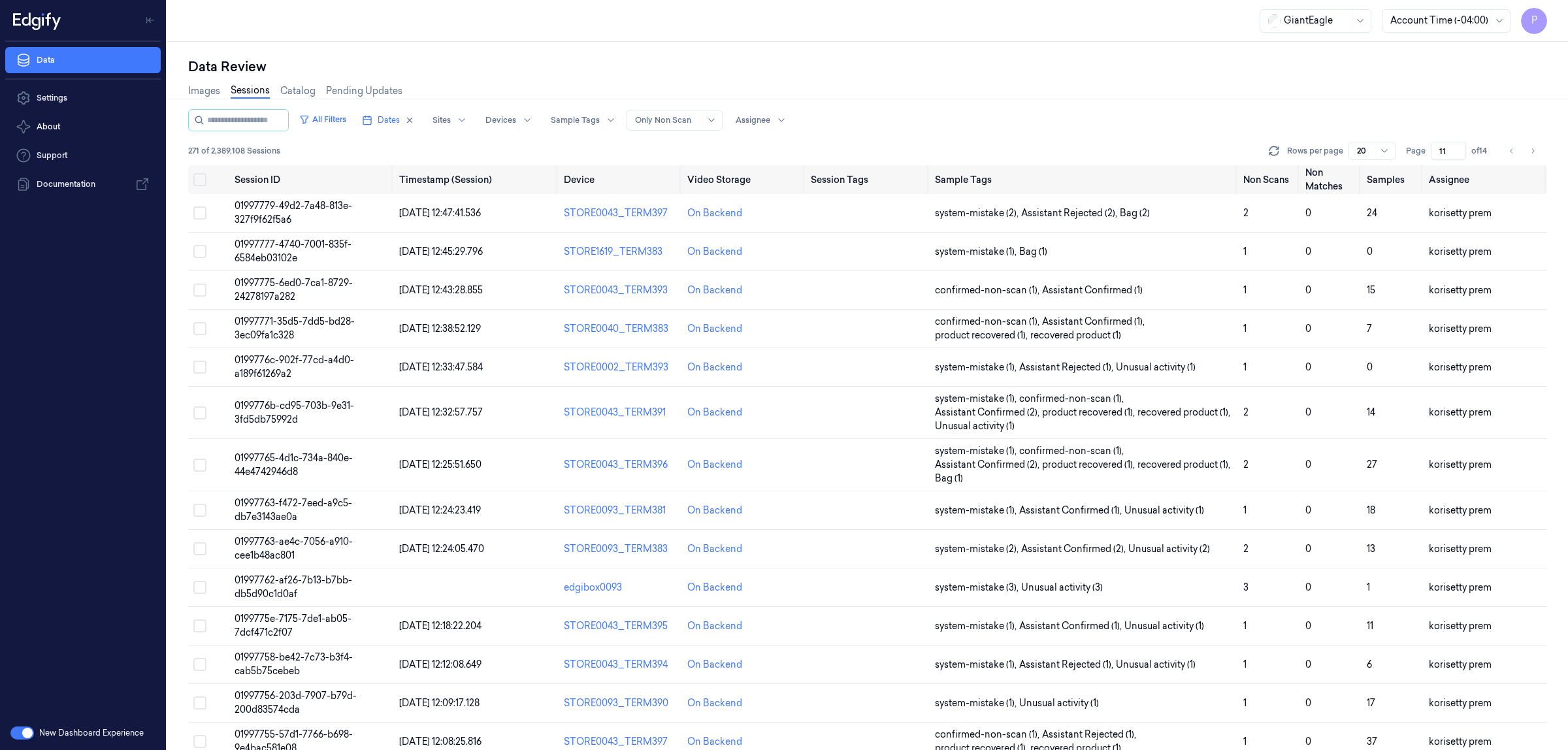
click at [1461, 81] on div "Images Sessions Catalog Pending Updates" at bounding box center [868, 92] width 1359 height 33
click at [1461, 82] on div "Images Sessions Catalog Pending Updates" at bounding box center [868, 92] width 1359 height 33
click at [1350, 65] on div "Data Review" at bounding box center [868, 67] width 1359 height 19
click at [1370, 76] on div "Images Sessions Catalog Pending Updates" at bounding box center [868, 92] width 1359 height 33
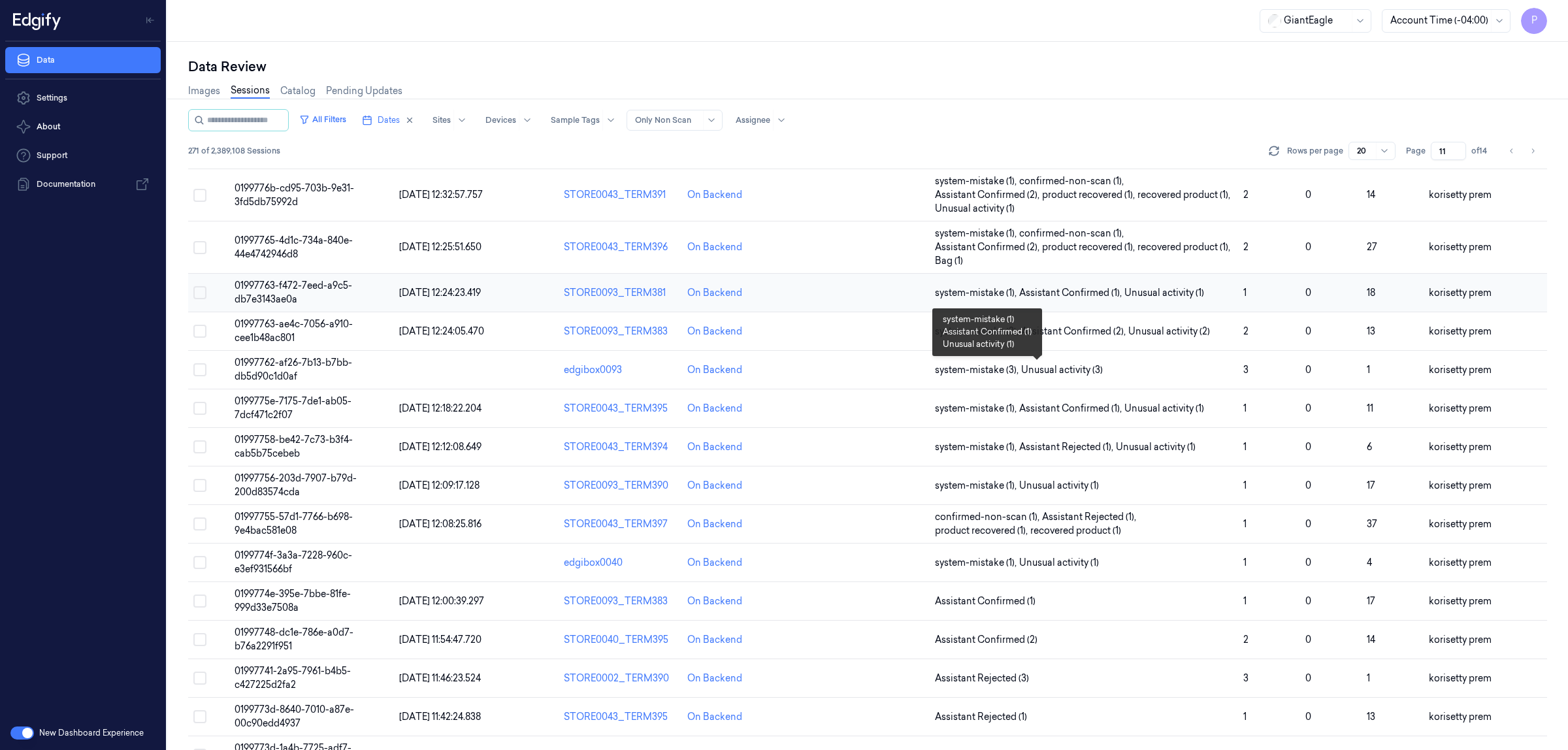
scroll to position [226, 0]
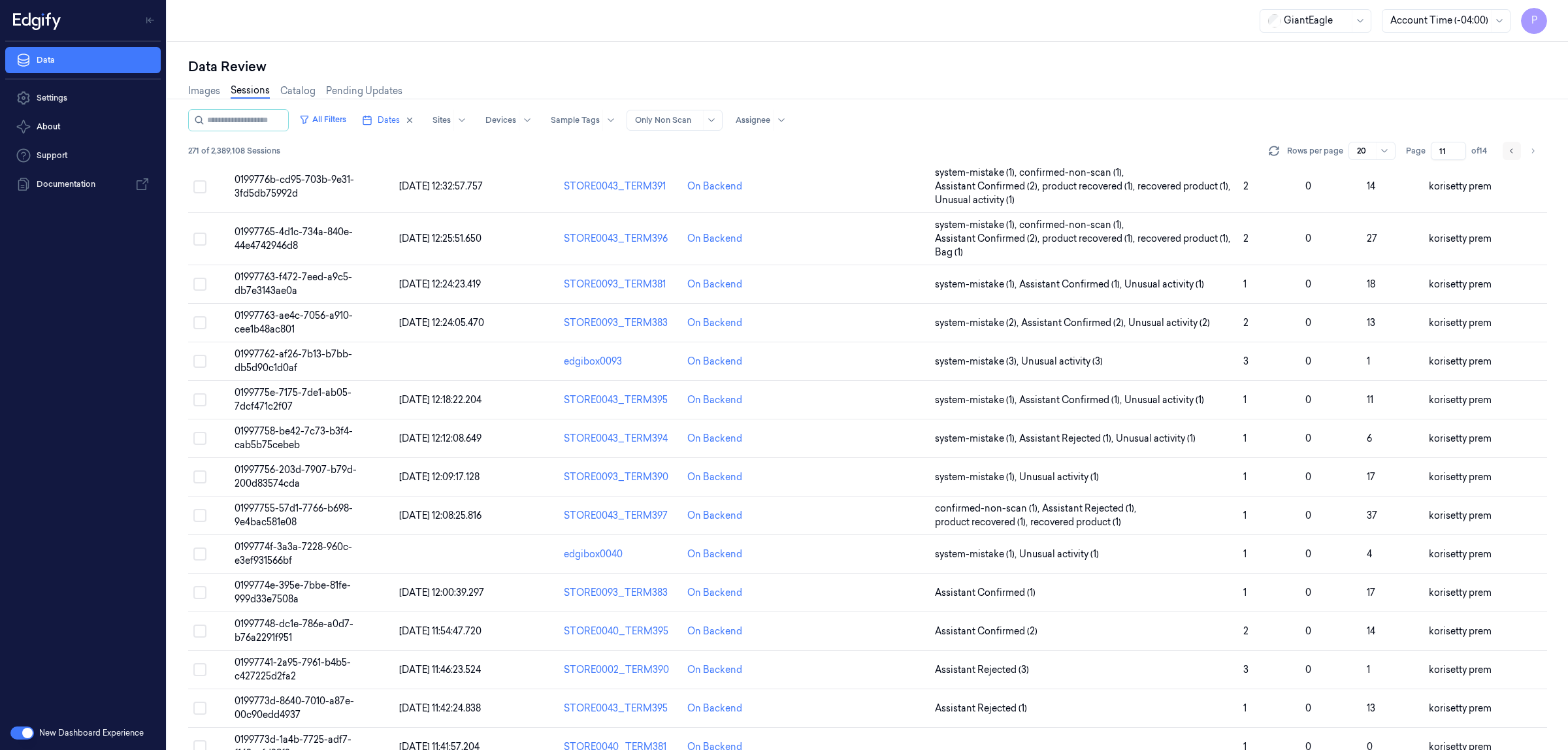
click at [1512, 153] on icon "Go to previous page" at bounding box center [1512, 151] width 8 height 10
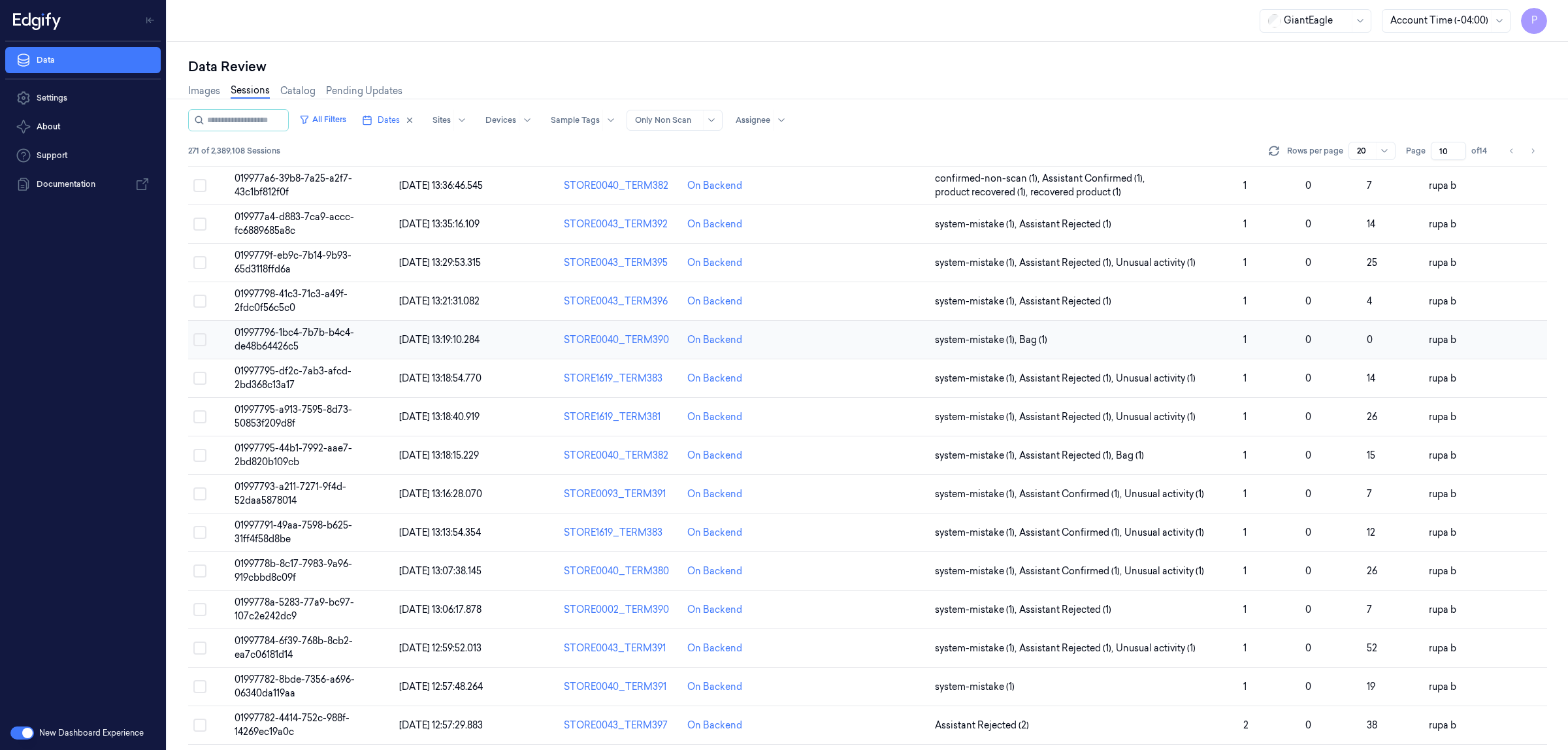
scroll to position [226, 0]
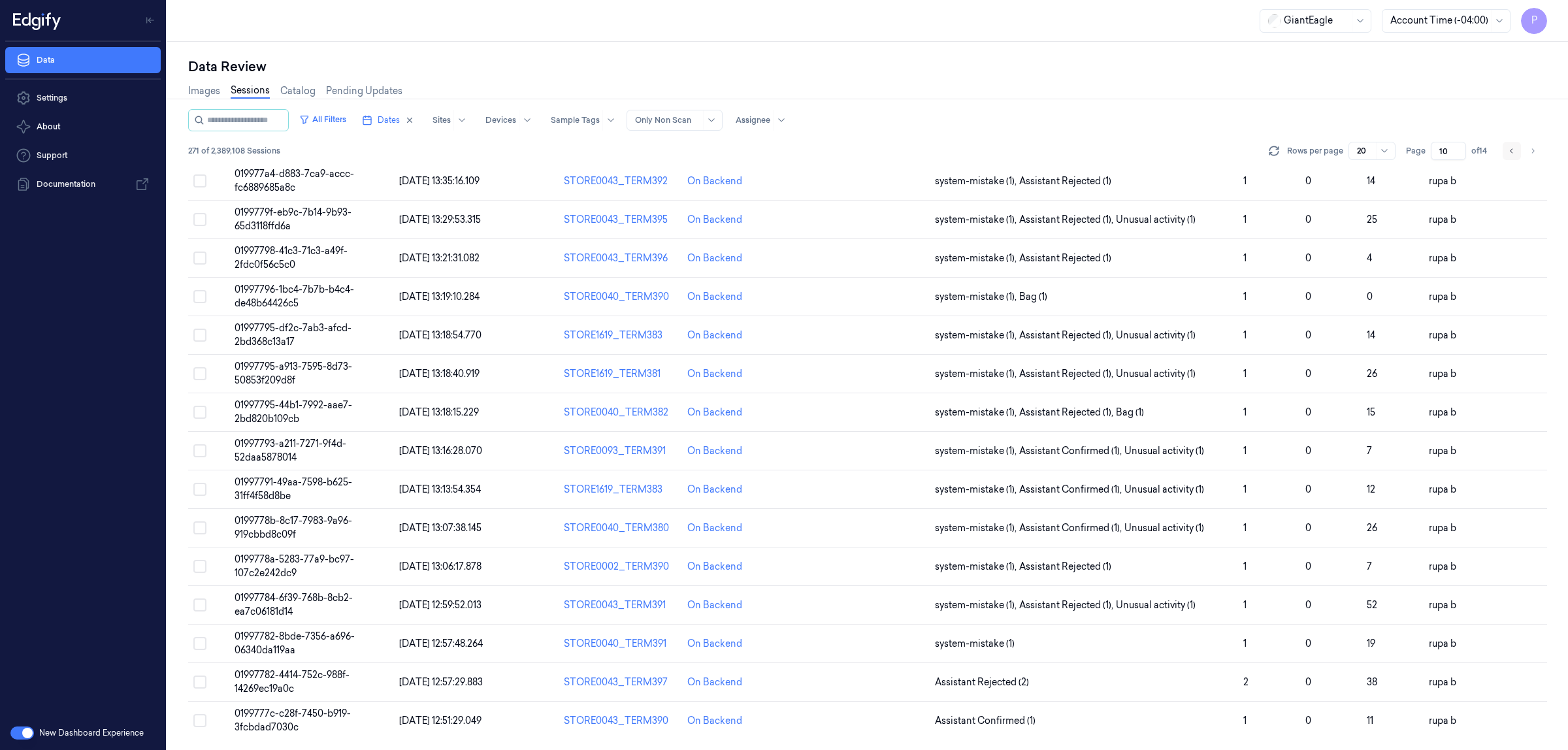
click at [1510, 147] on icon "Go to previous page" at bounding box center [1512, 151] width 8 height 10
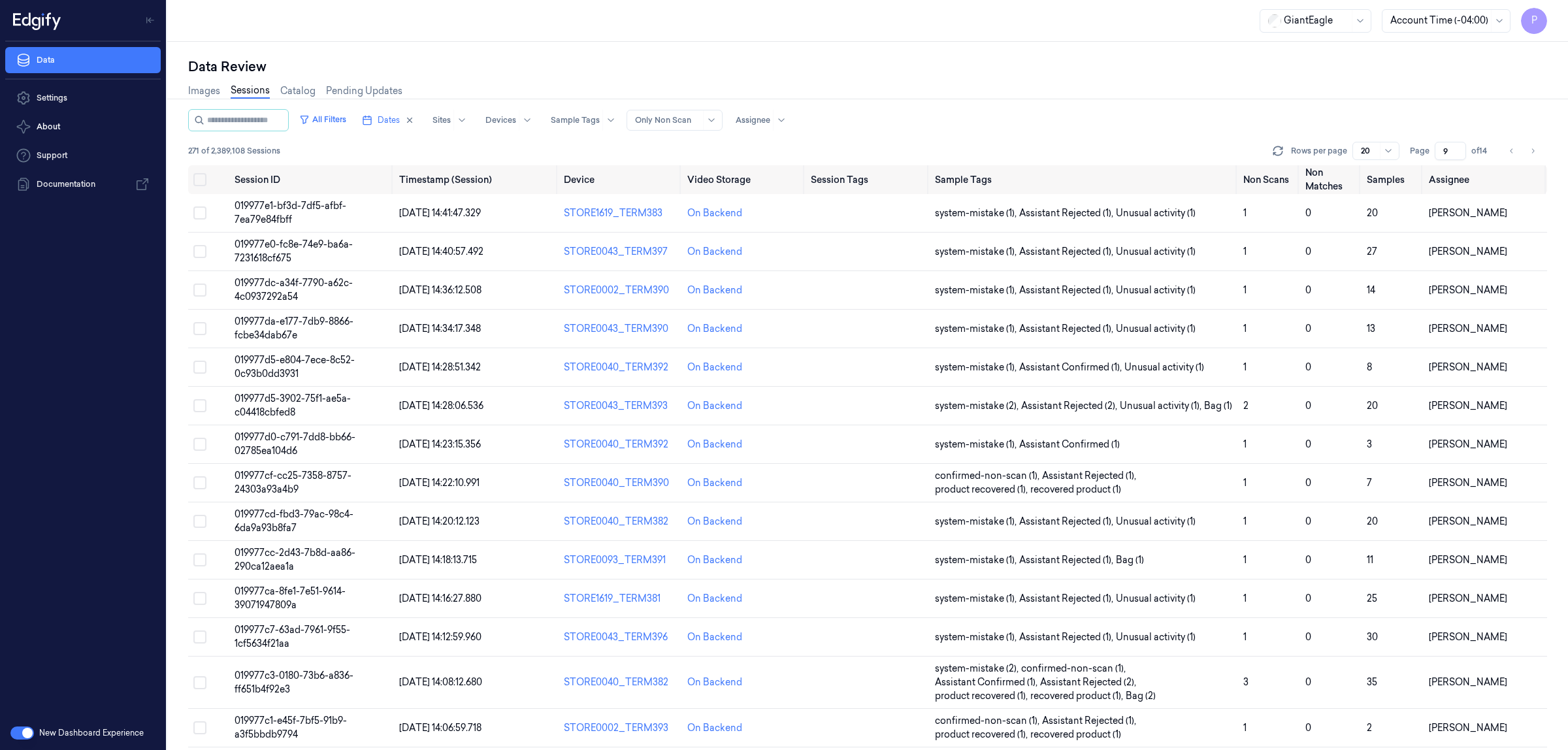
drag, startPoint x: 1451, startPoint y: 147, endPoint x: 1443, endPoint y: 147, distance: 8.0
click at [1443, 147] on input "9" at bounding box center [1450, 151] width 31 height 19
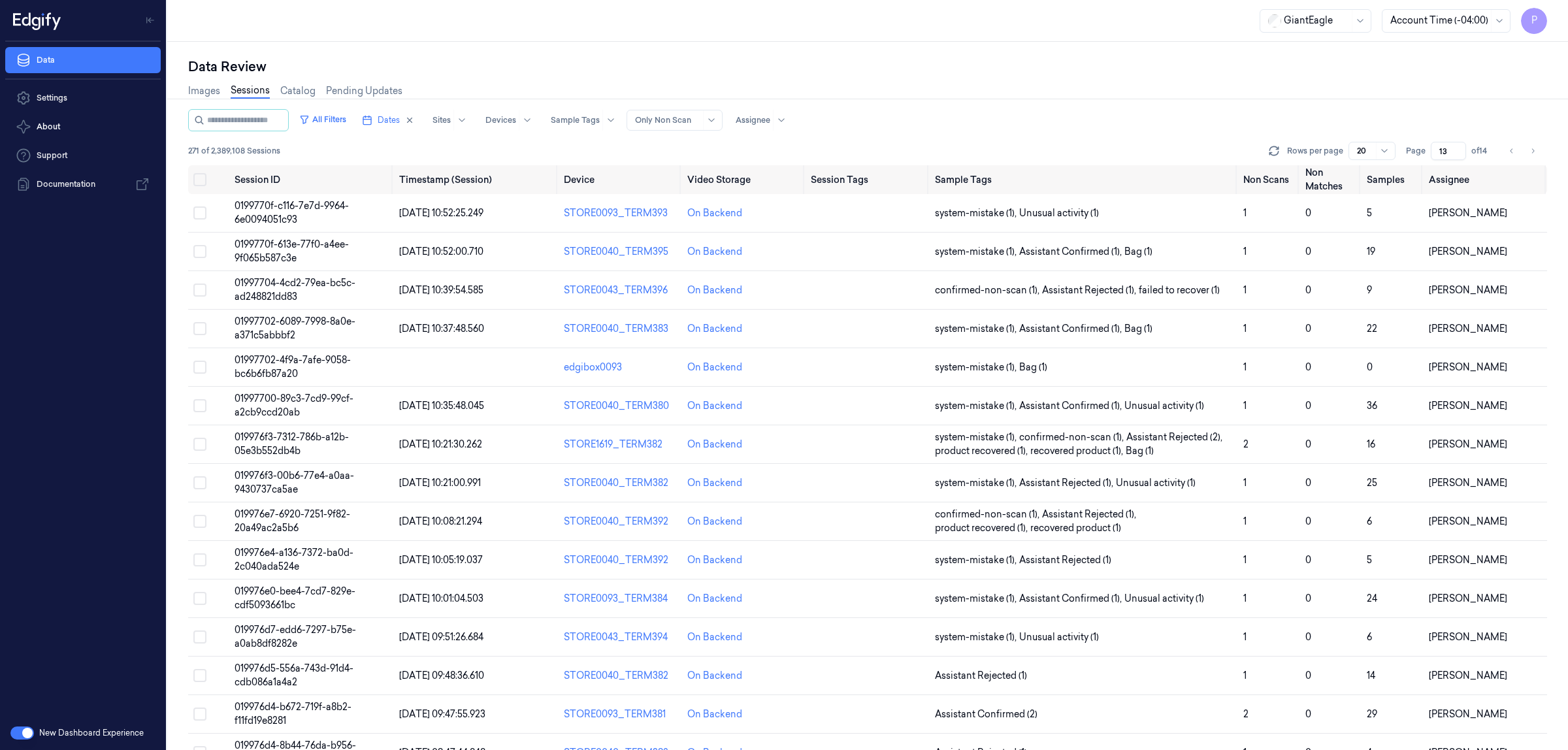
type input "13"
click at [1312, 103] on div "Images Sessions Catalog Pending Updates" at bounding box center [868, 92] width 1359 height 33
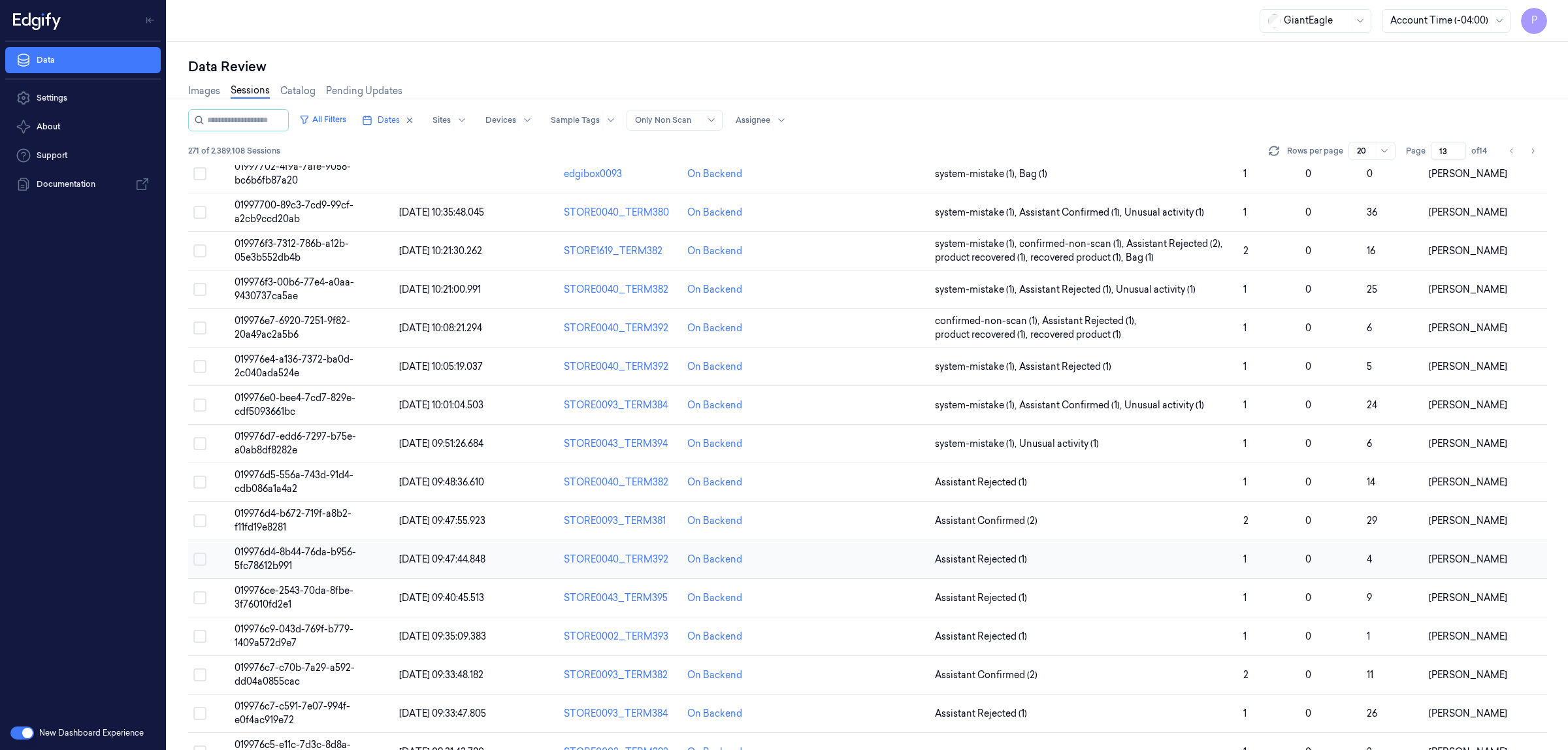
scroll to position [226, 0]
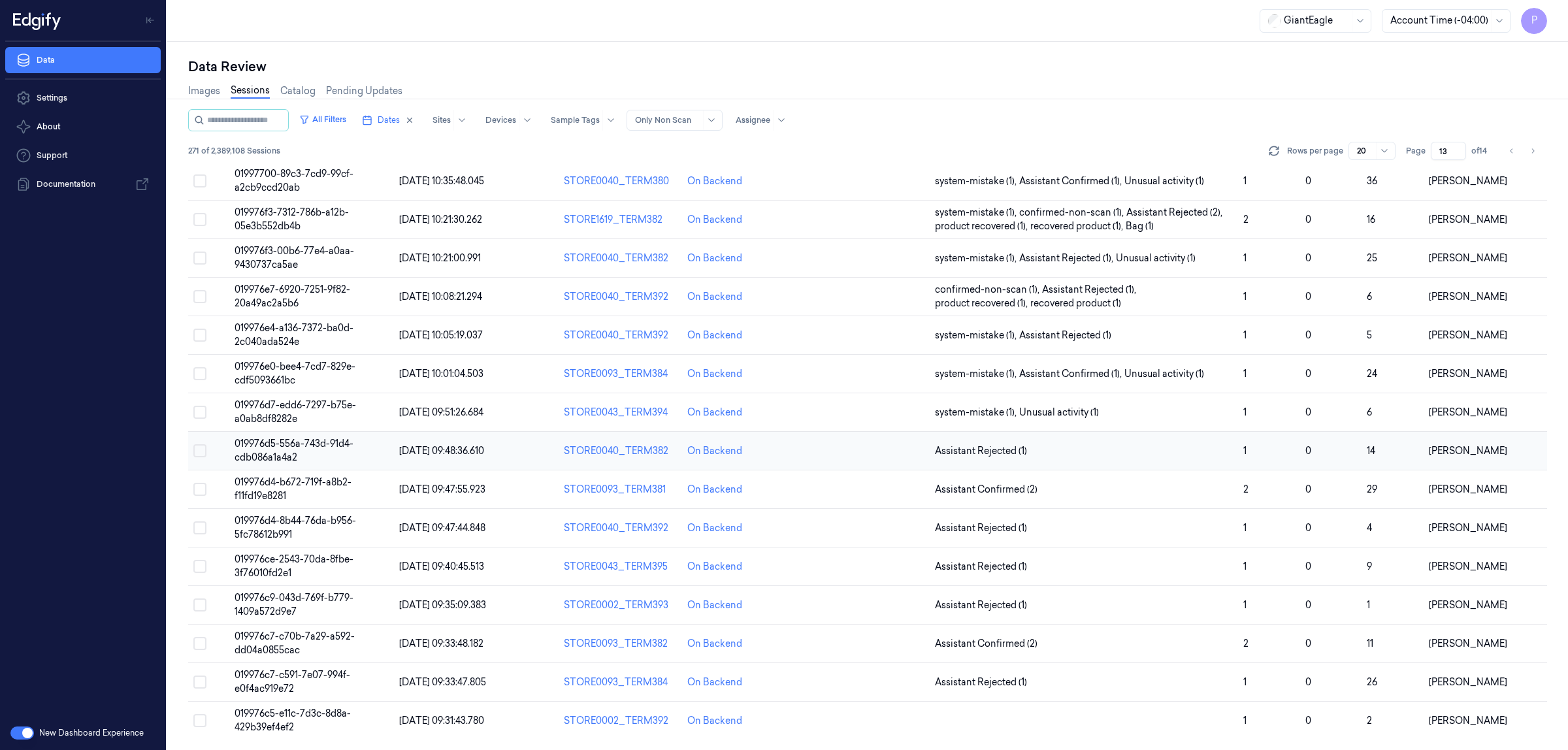
click at [198, 446] on button "Select row" at bounding box center [200, 451] width 13 height 13
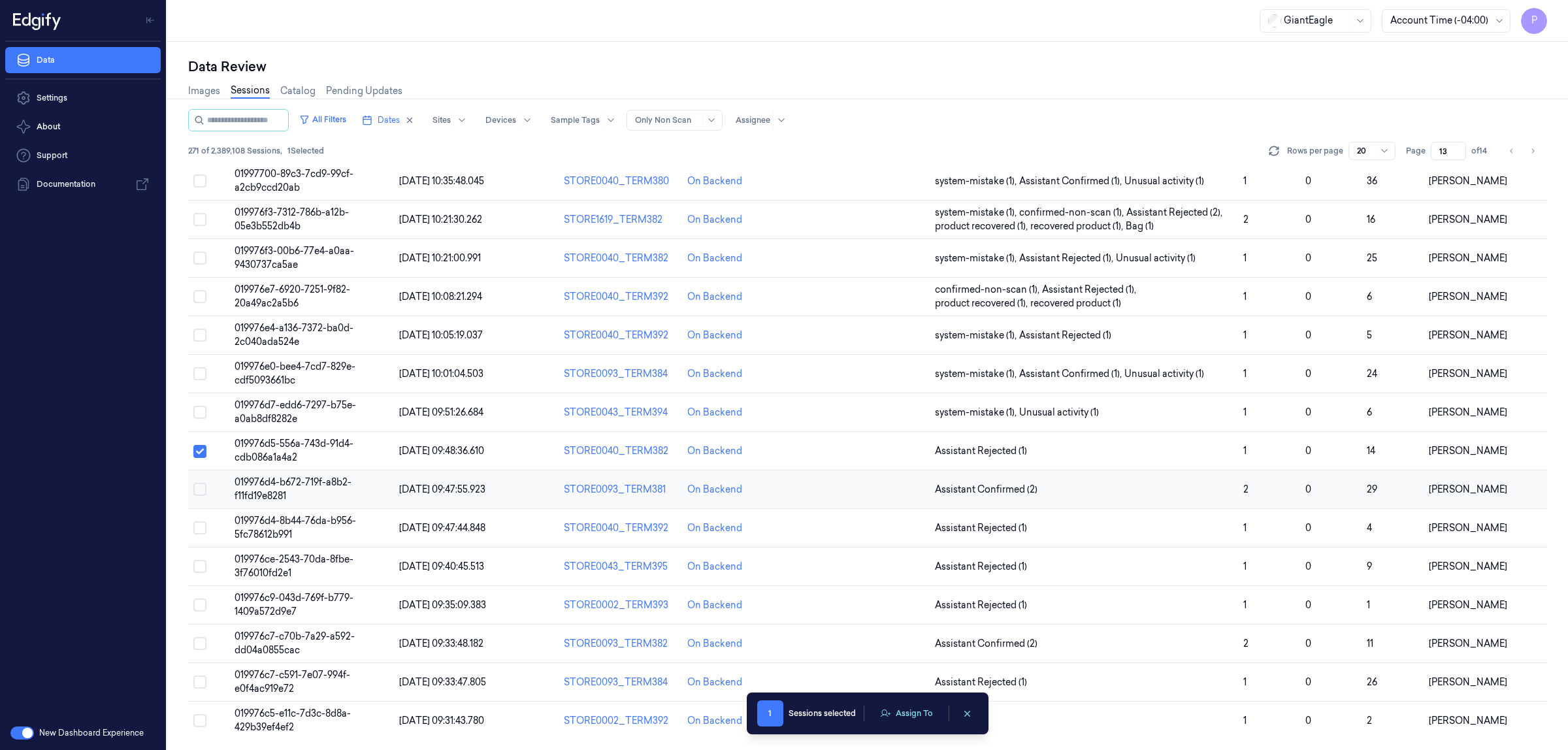
click at [195, 494] on button "Select row" at bounding box center [200, 489] width 13 height 13
click at [200, 529] on button "Select row" at bounding box center [200, 528] width 13 height 13
click at [203, 566] on button "Select row" at bounding box center [200, 566] width 13 height 13
click at [201, 605] on button "Select row" at bounding box center [200, 606] width 13 height 13
click at [197, 648] on button "Select row" at bounding box center [200, 644] width 13 height 13
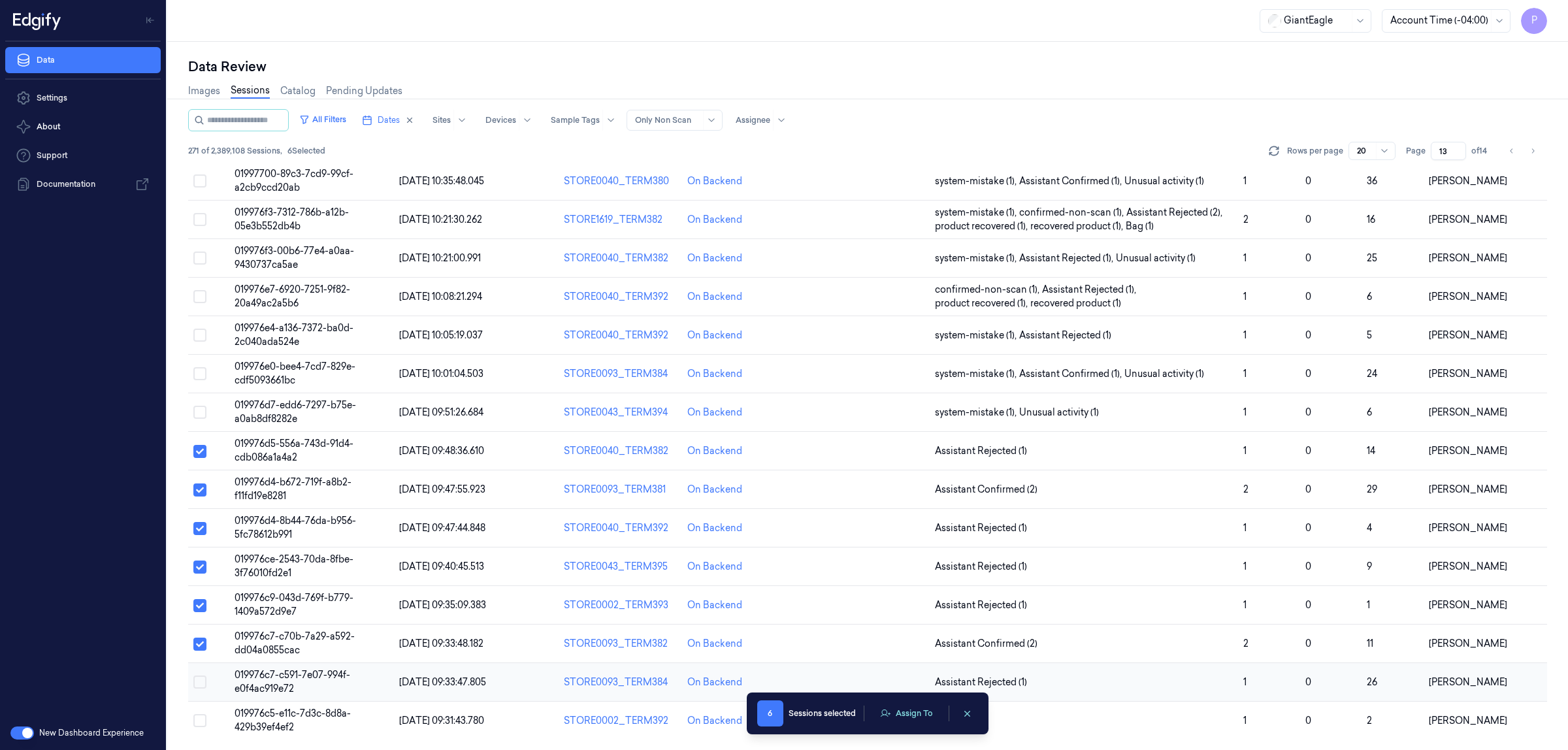
click at [203, 682] on button "Select row" at bounding box center [200, 683] width 13 height 13
drag, startPoint x: 204, startPoint y: 720, endPoint x: 210, endPoint y: 722, distance: 6.3
click at [204, 722] on button "Select row" at bounding box center [200, 721] width 13 height 13
click at [905, 714] on button "Assign To" at bounding box center [906, 714] width 69 height 19
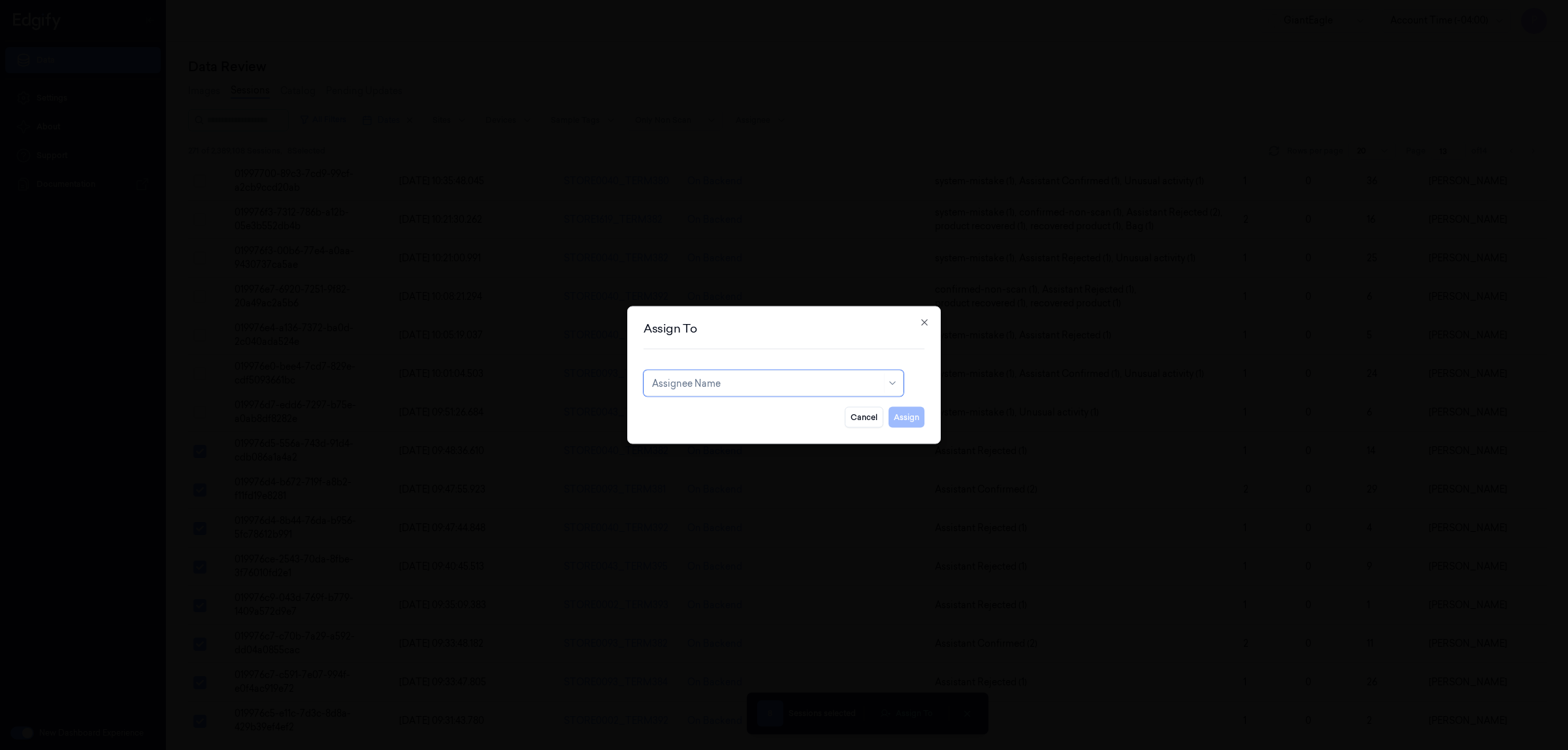
click at [783, 387] on div at bounding box center [767, 383] width 229 height 14
type input "ko"
click at [749, 416] on div "korisetty prem" at bounding box center [774, 413] width 243 height 14
click at [902, 412] on button "Assign" at bounding box center [906, 418] width 36 height 21
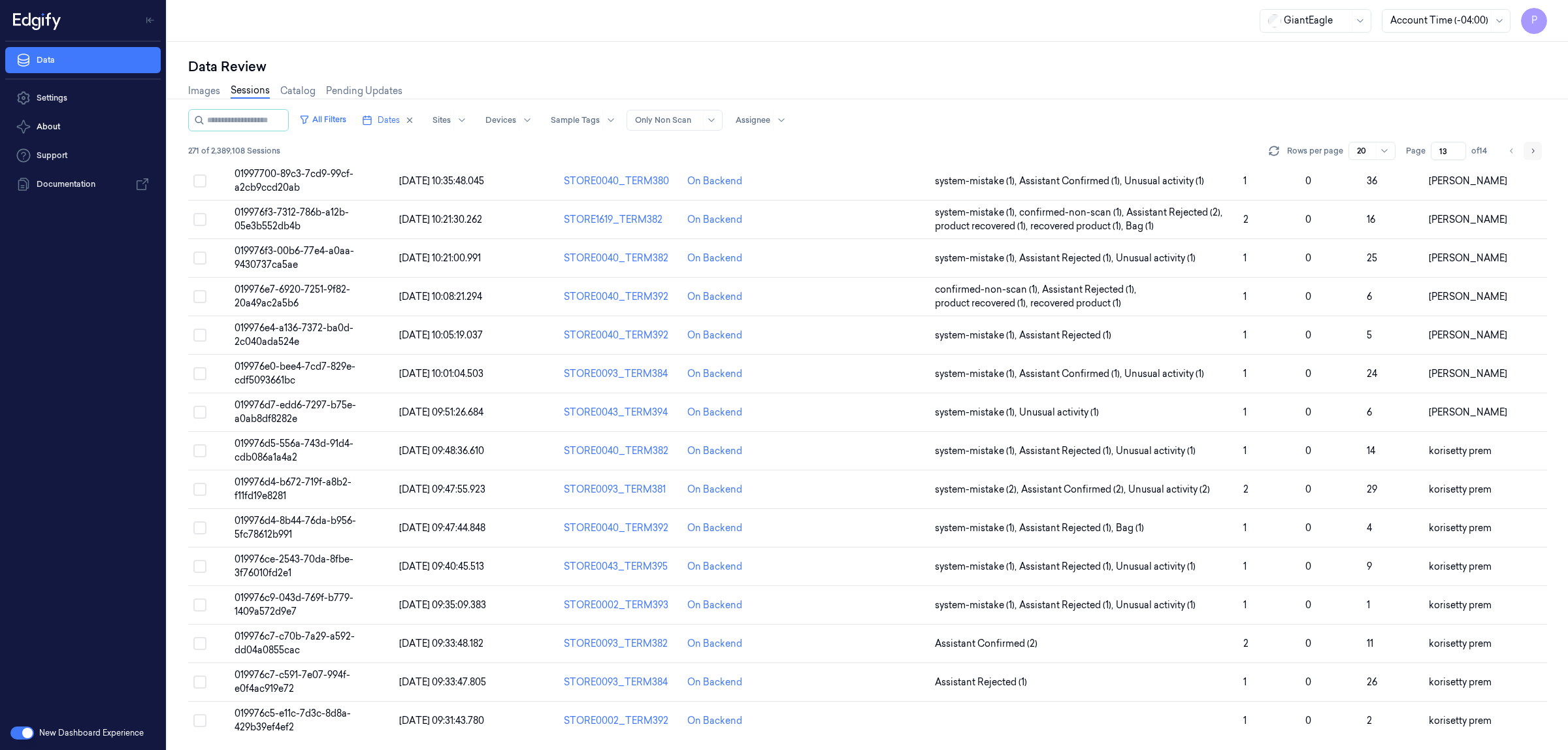
click at [1531, 152] on icon "Go to next page" at bounding box center [1532, 151] width 8 height 10
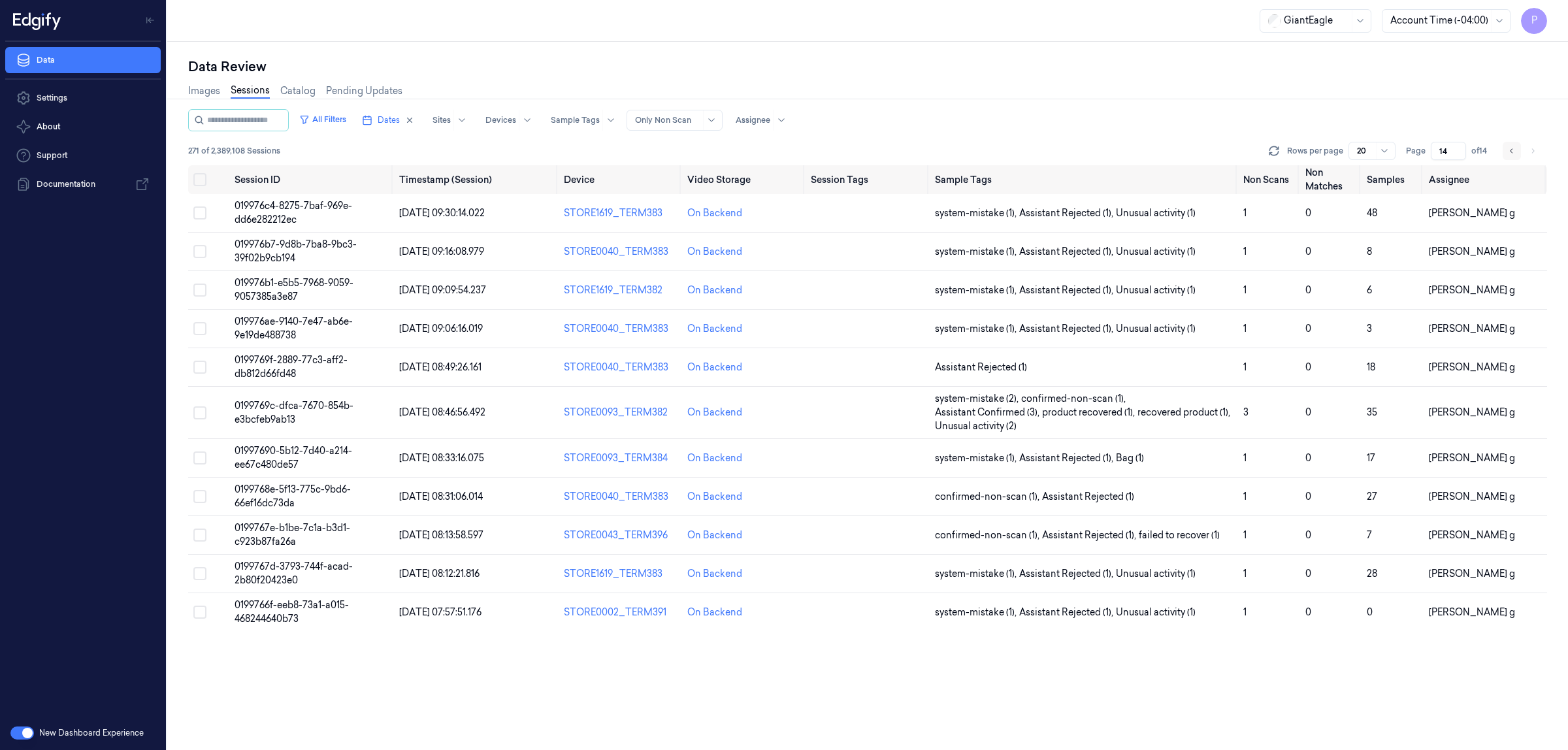
click at [1510, 147] on icon "Go to previous page" at bounding box center [1512, 151] width 8 height 10
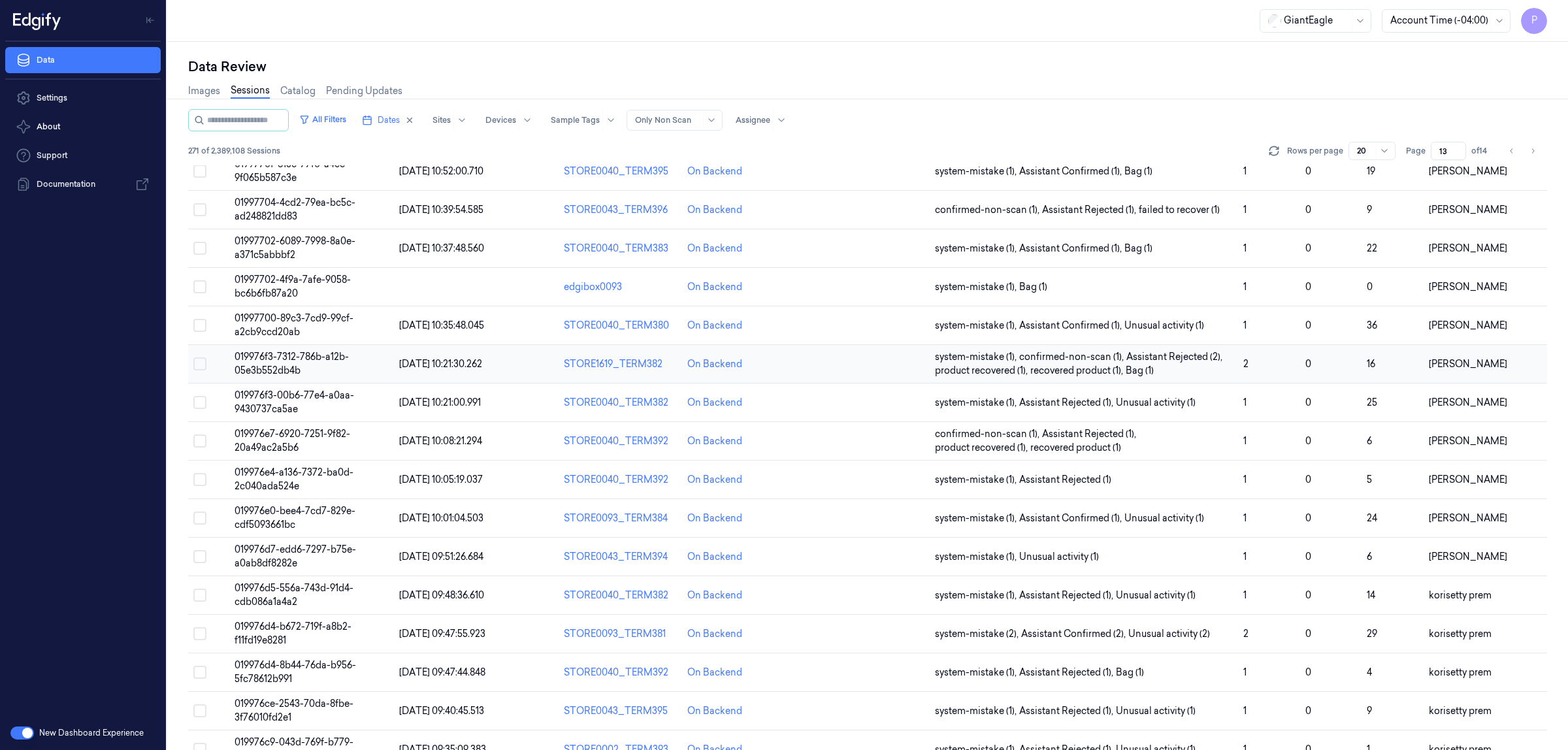
scroll to position [226, 0]
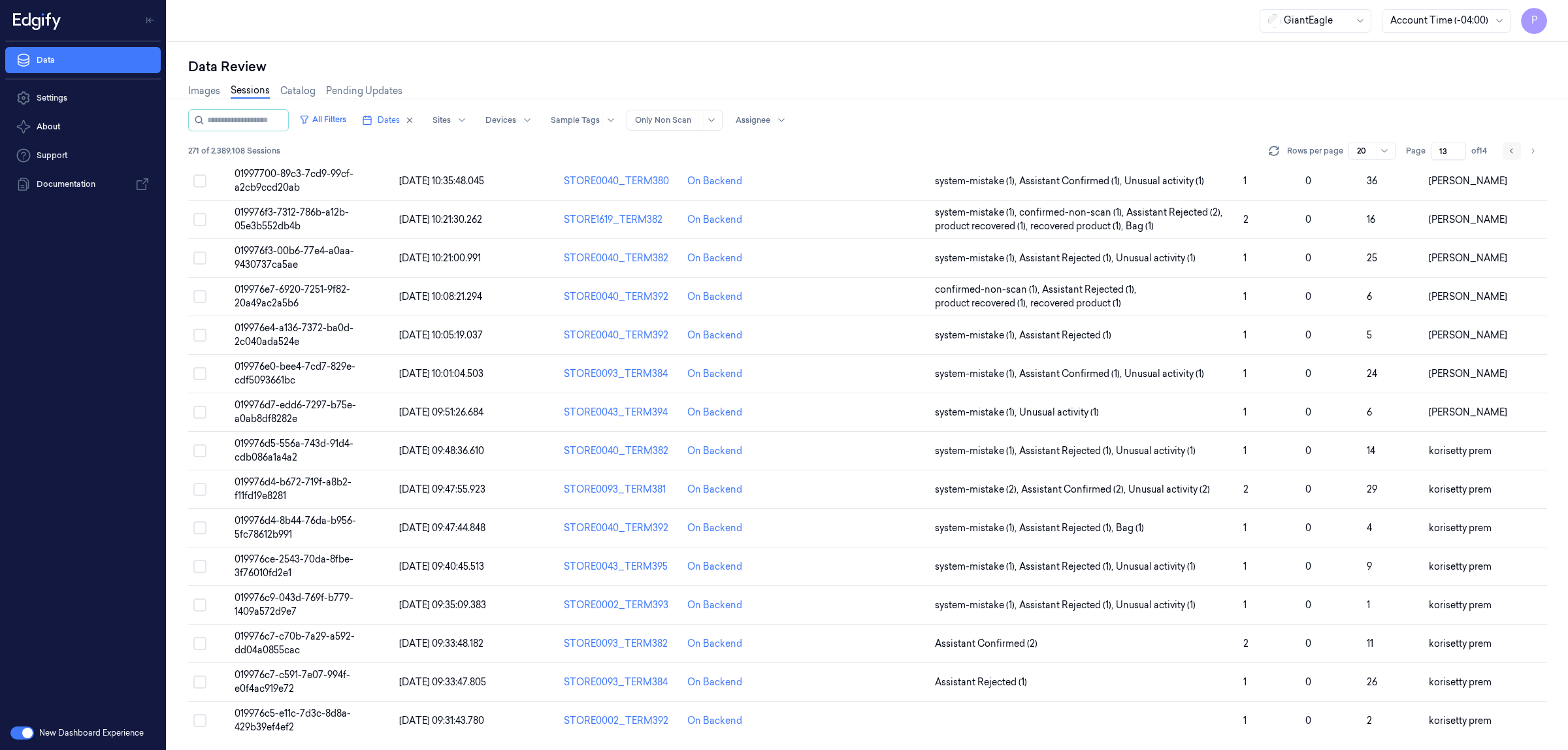
click at [1508, 152] on icon "Go to previous page" at bounding box center [1512, 151] width 8 height 10
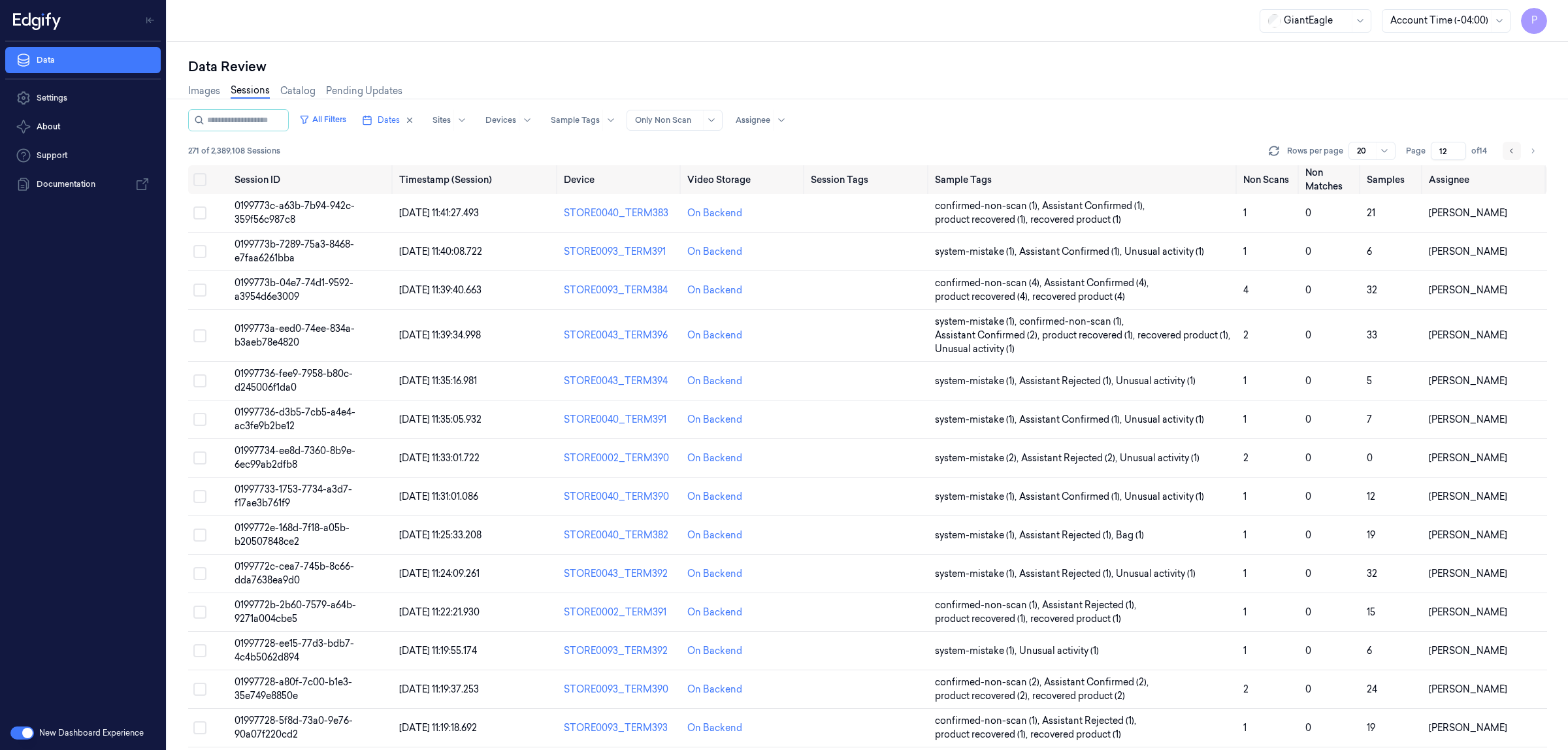
click at [1512, 151] on icon "Go to previous page" at bounding box center [1512, 151] width 8 height 10
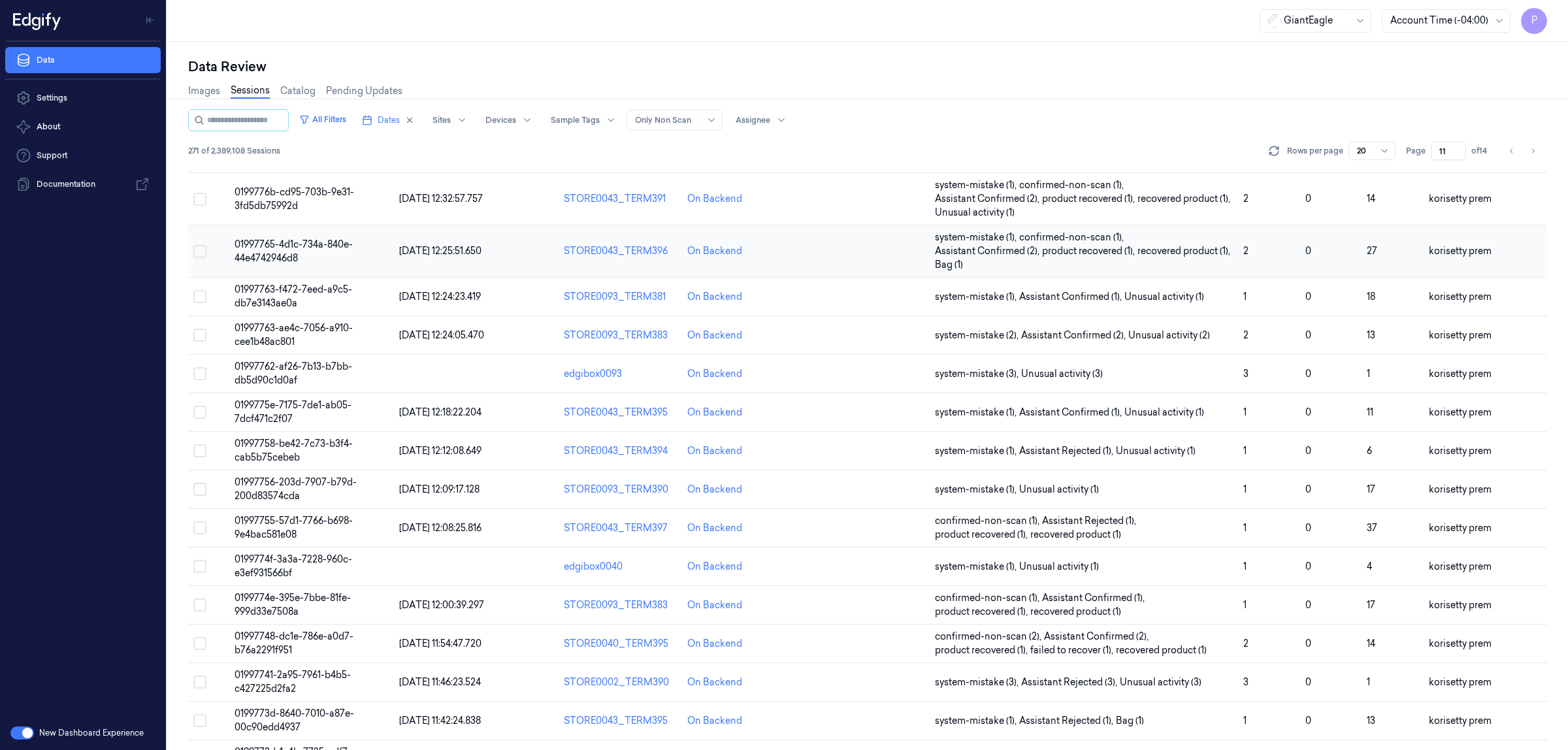
scroll to position [226, 0]
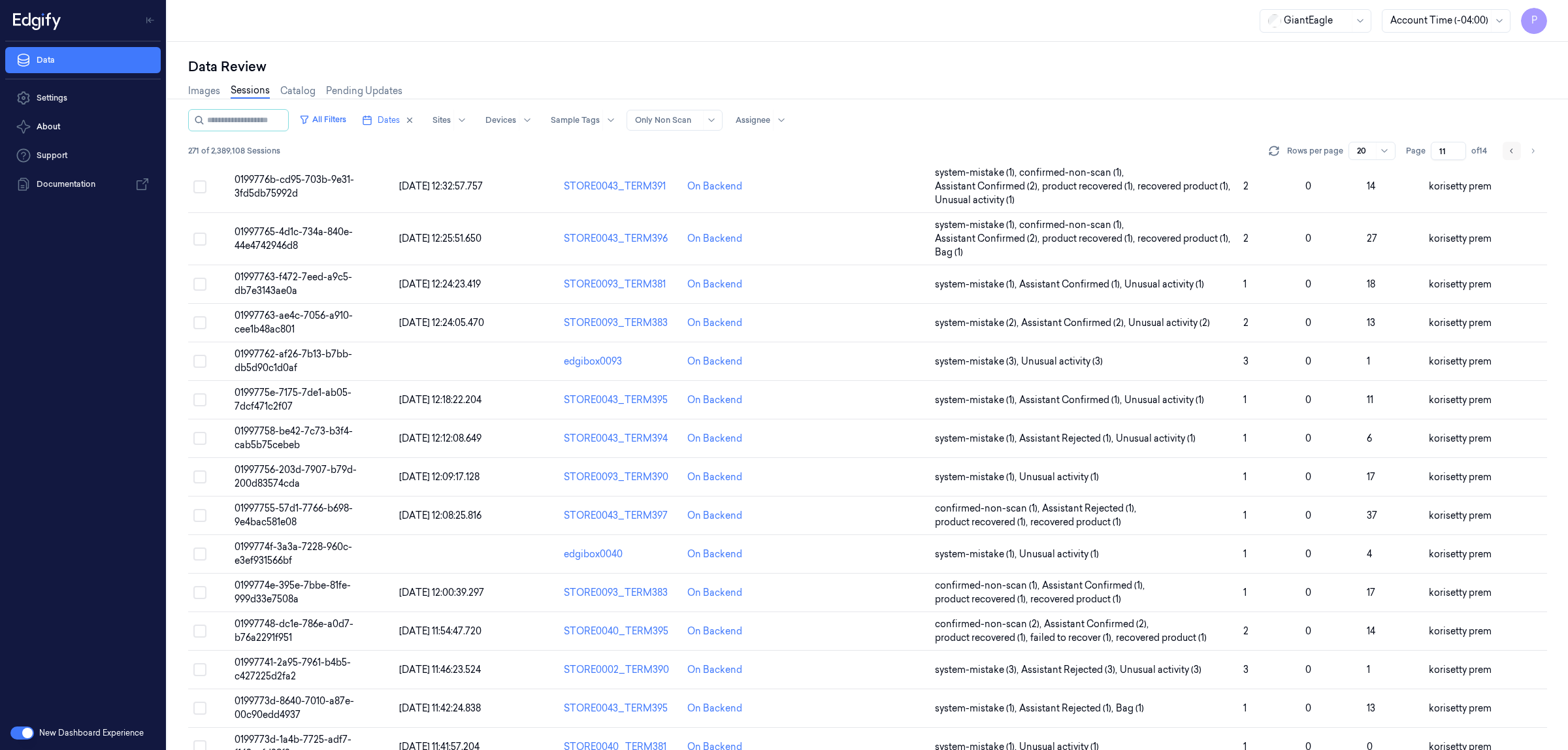
click at [1510, 150] on icon "Go to previous page" at bounding box center [1512, 151] width 8 height 10
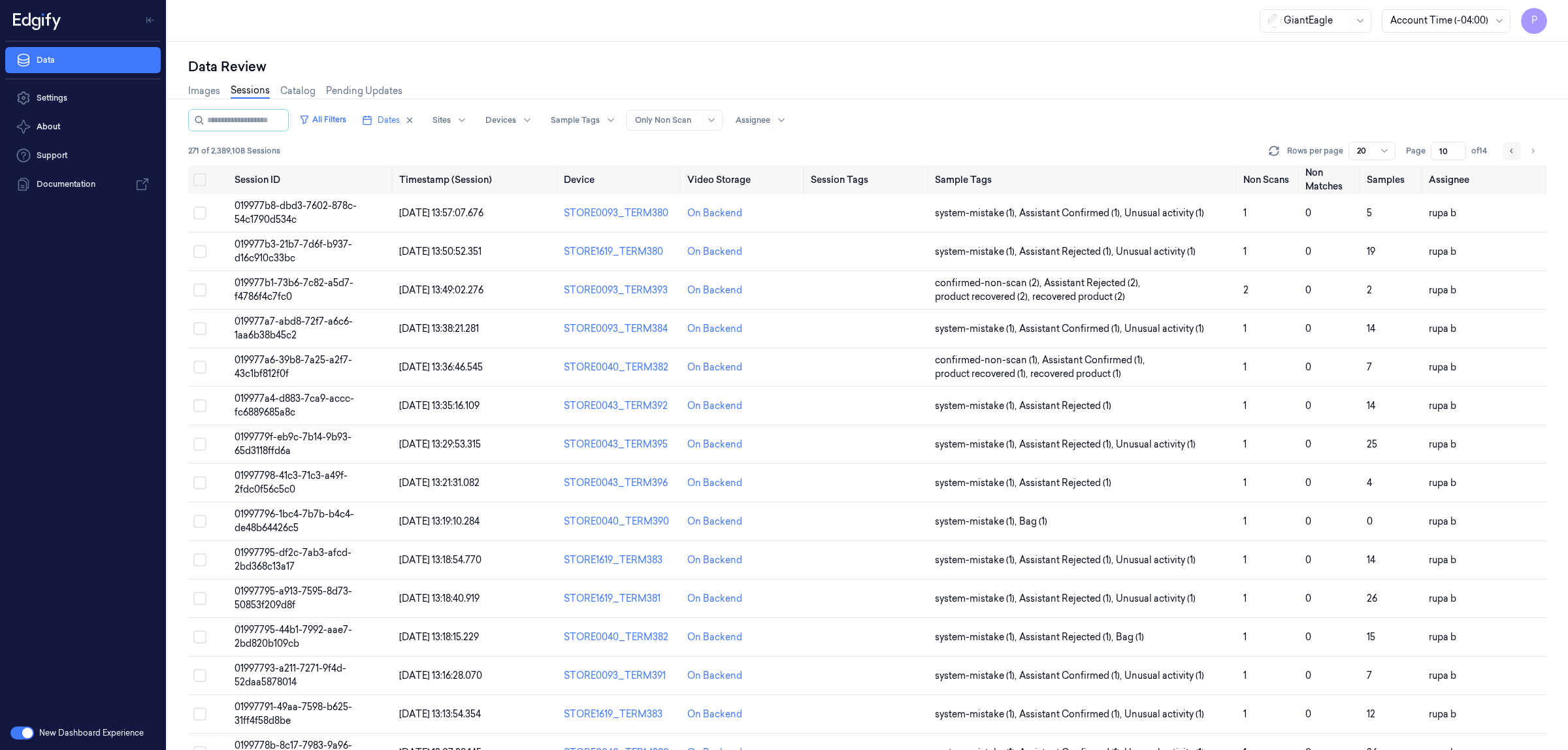
click at [1511, 149] on icon "Go to previous page" at bounding box center [1512, 151] width 8 height 10
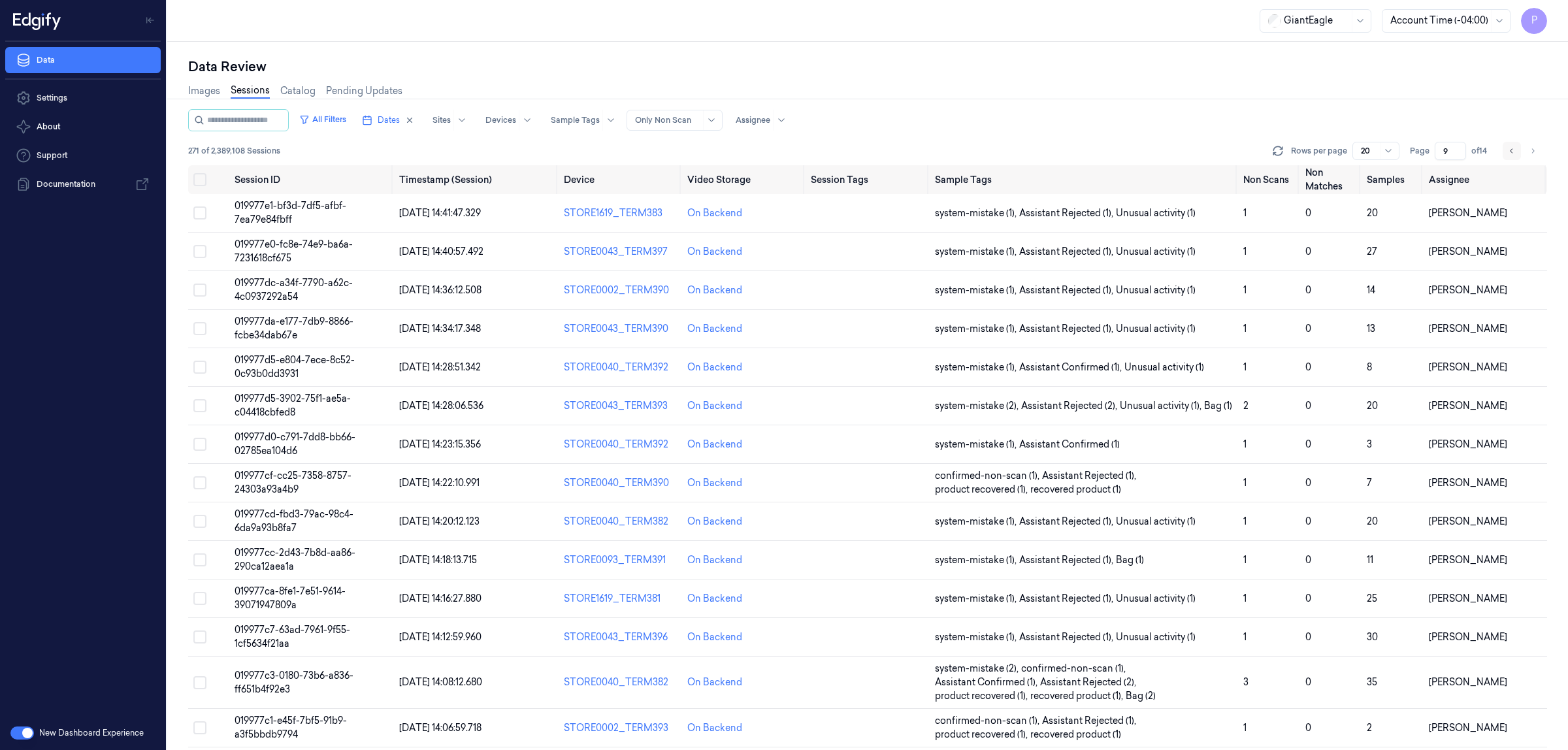
click at [1510, 155] on icon "Go to previous page" at bounding box center [1512, 151] width 8 height 10
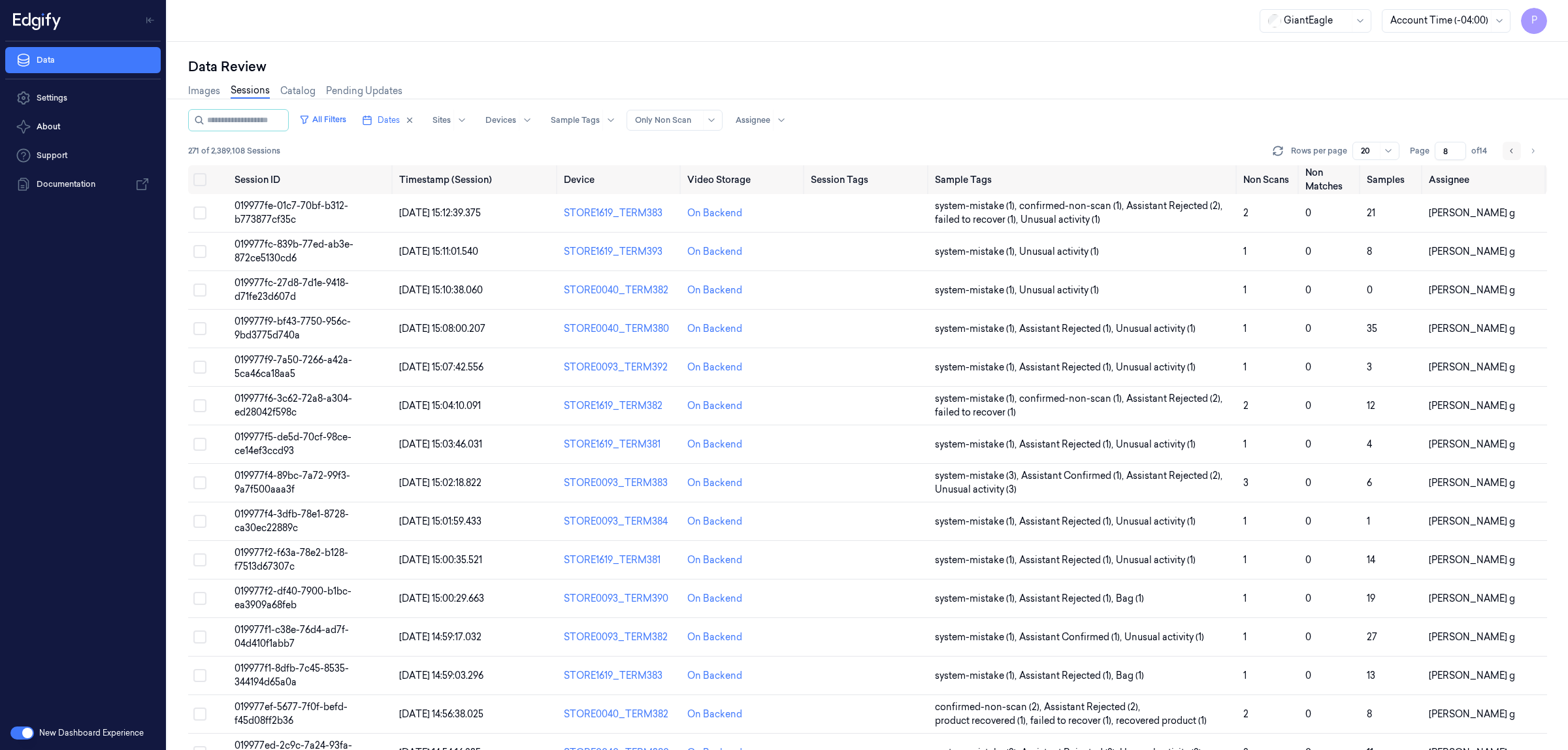
click at [1508, 147] on icon "Go to previous page" at bounding box center [1512, 151] width 8 height 10
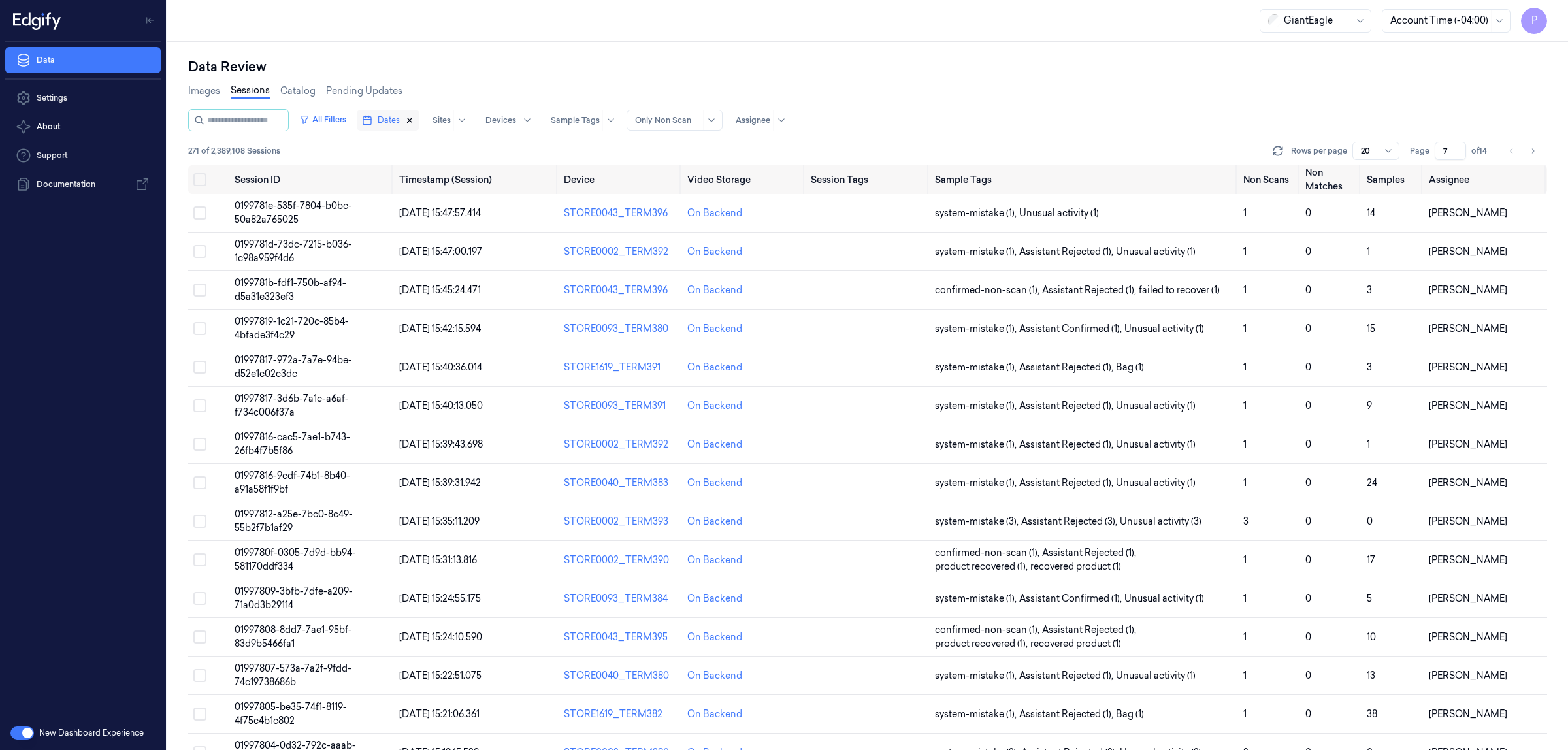
click at [412, 121] on icon "button" at bounding box center [410, 121] width 4 height 4
type input "1"
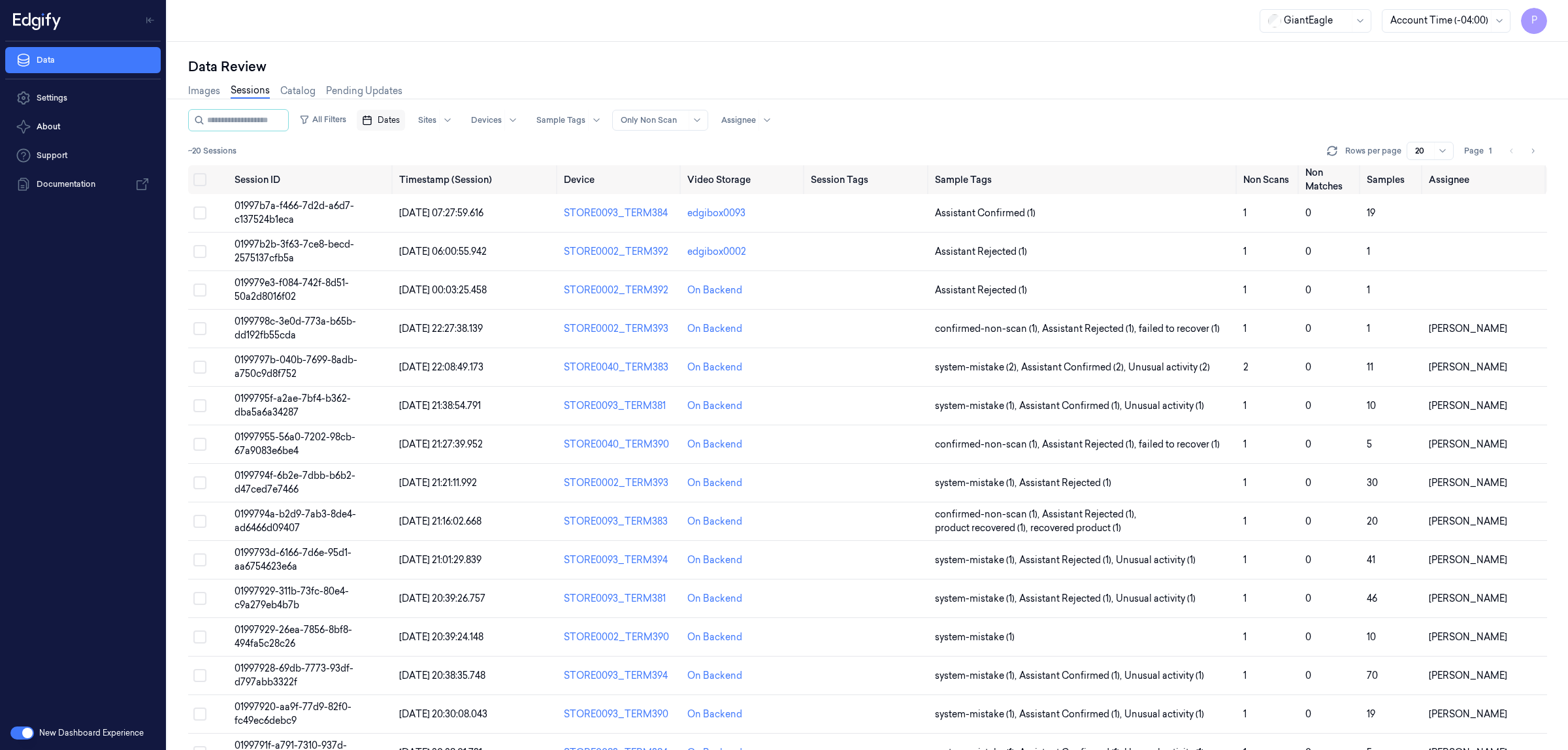
click at [400, 120] on span "Dates" at bounding box center [389, 120] width 22 height 12
click at [453, 278] on button "24" at bounding box center [452, 278] width 21 height 21
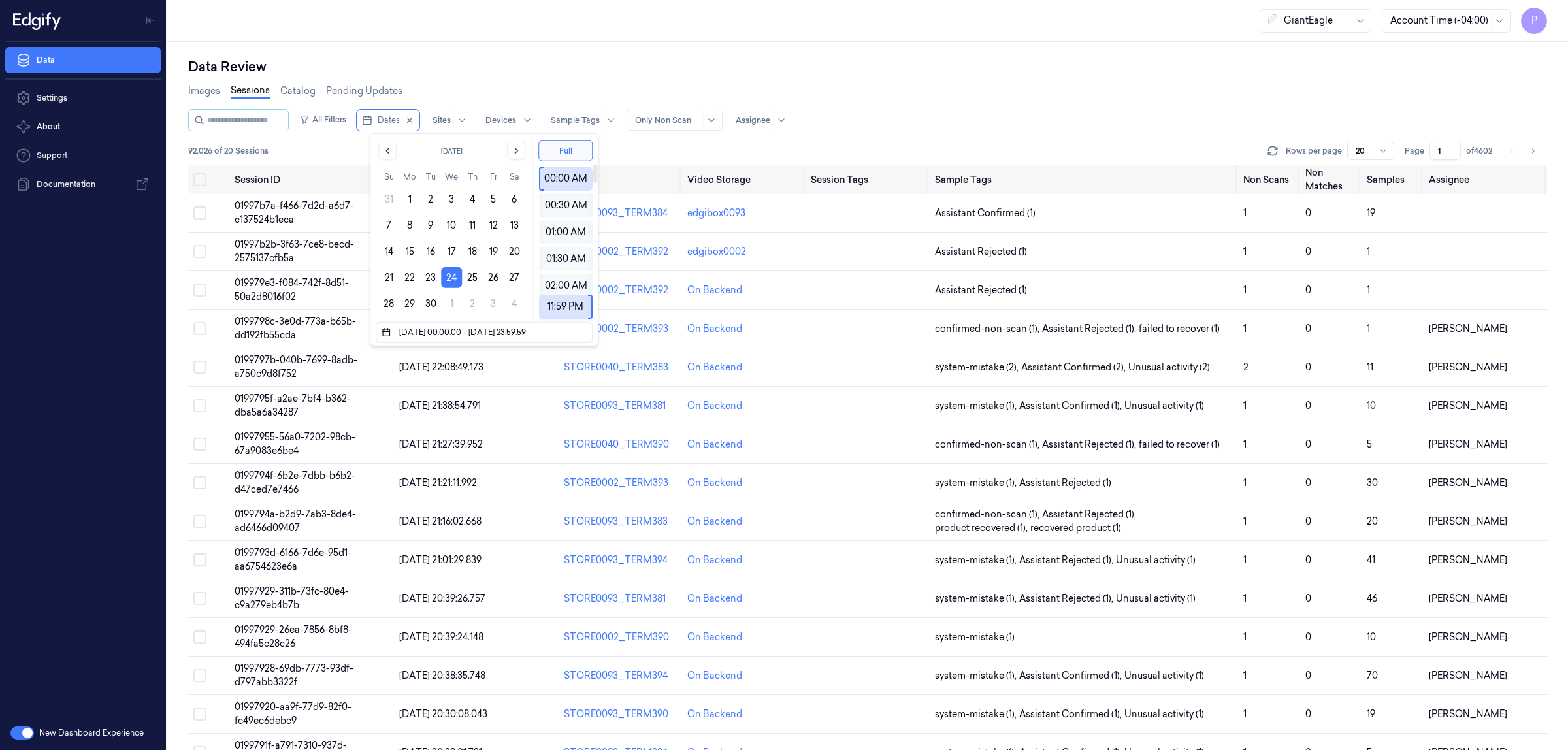
click at [754, 60] on div "Data Review" at bounding box center [868, 67] width 1359 height 19
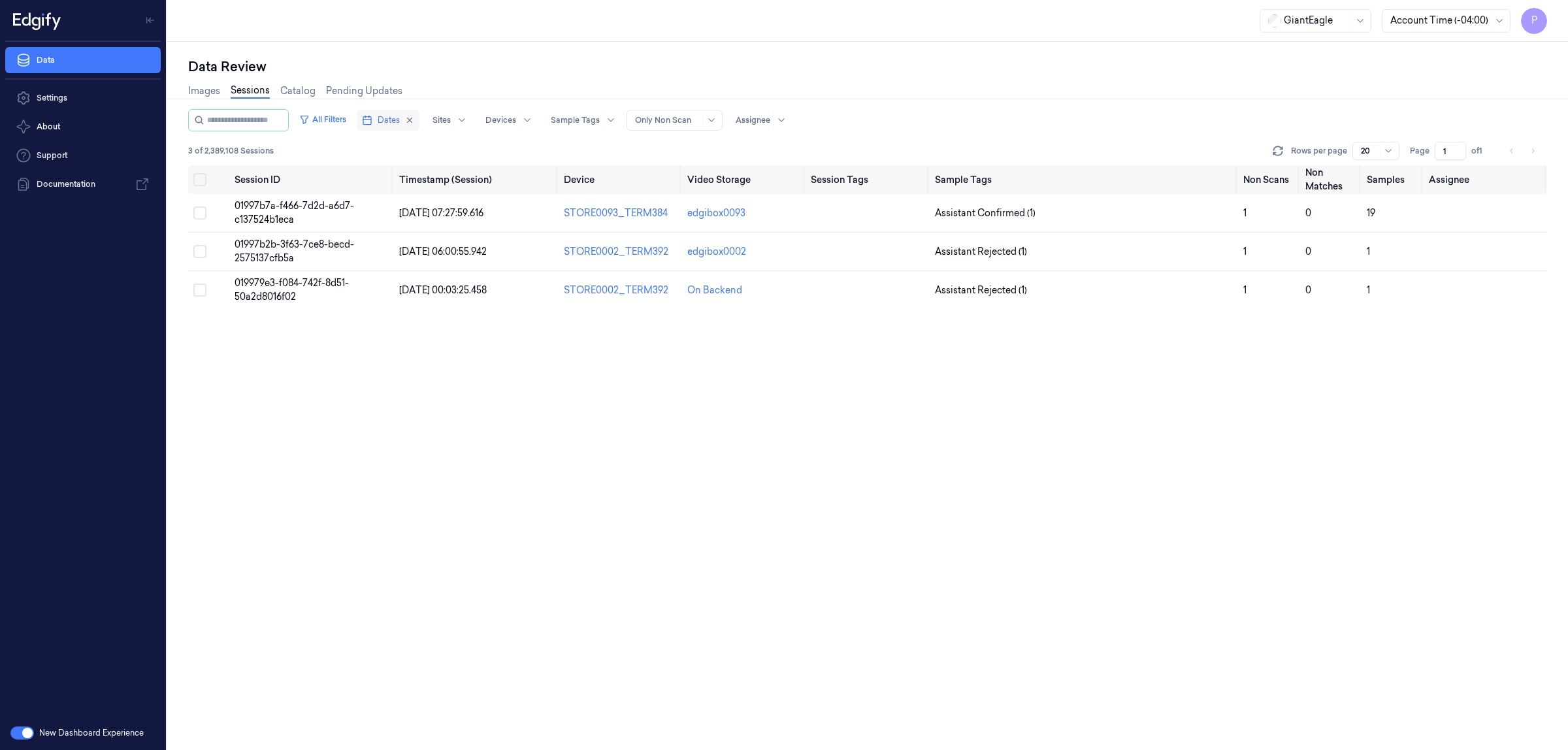
click at [420, 124] on button "Dates" at bounding box center [388, 120] width 63 height 21
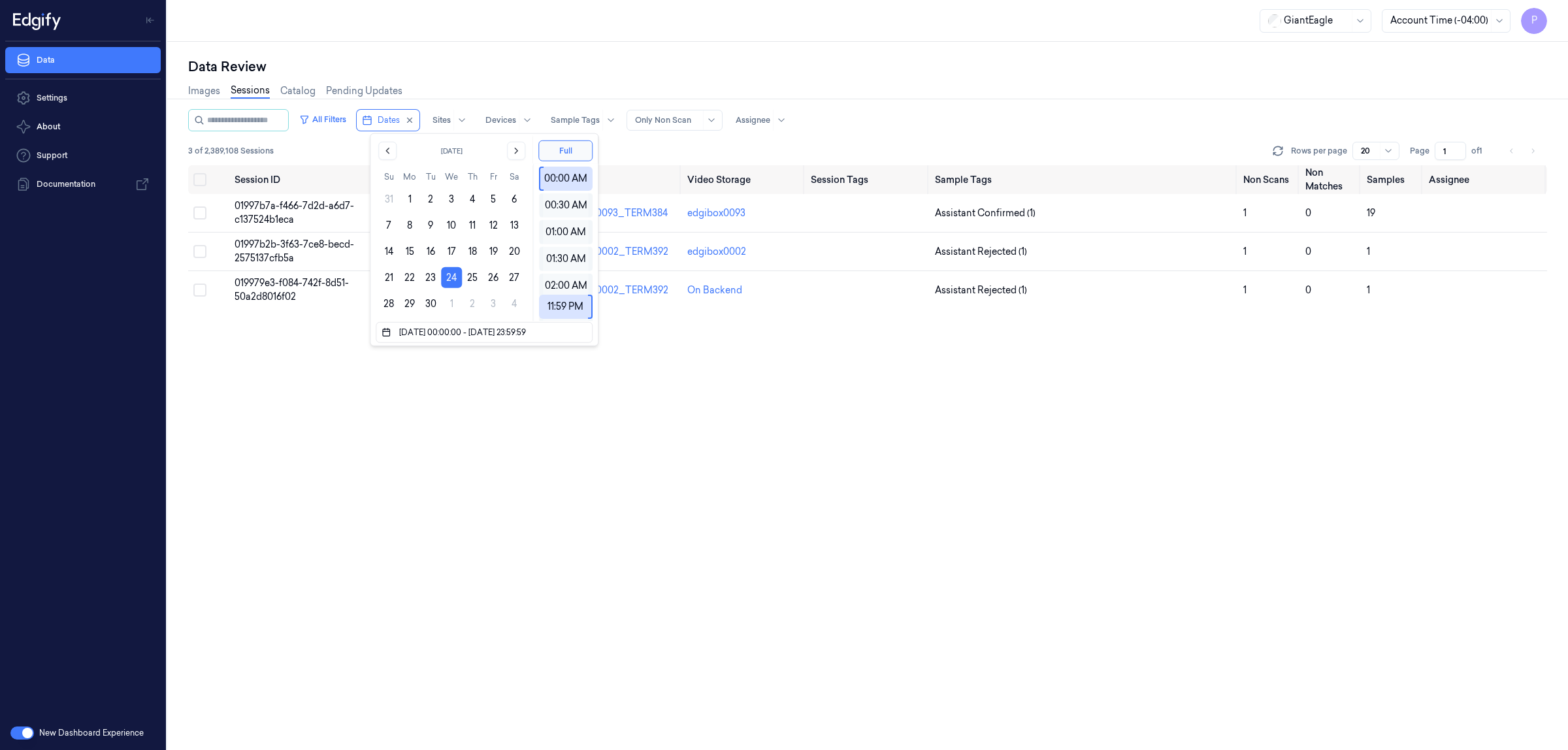
click at [500, 54] on div "Data Review Images Sessions Catalog Pending Updates All Filters Dates Sites Dev…" at bounding box center [868, 395] width 1401 height 709
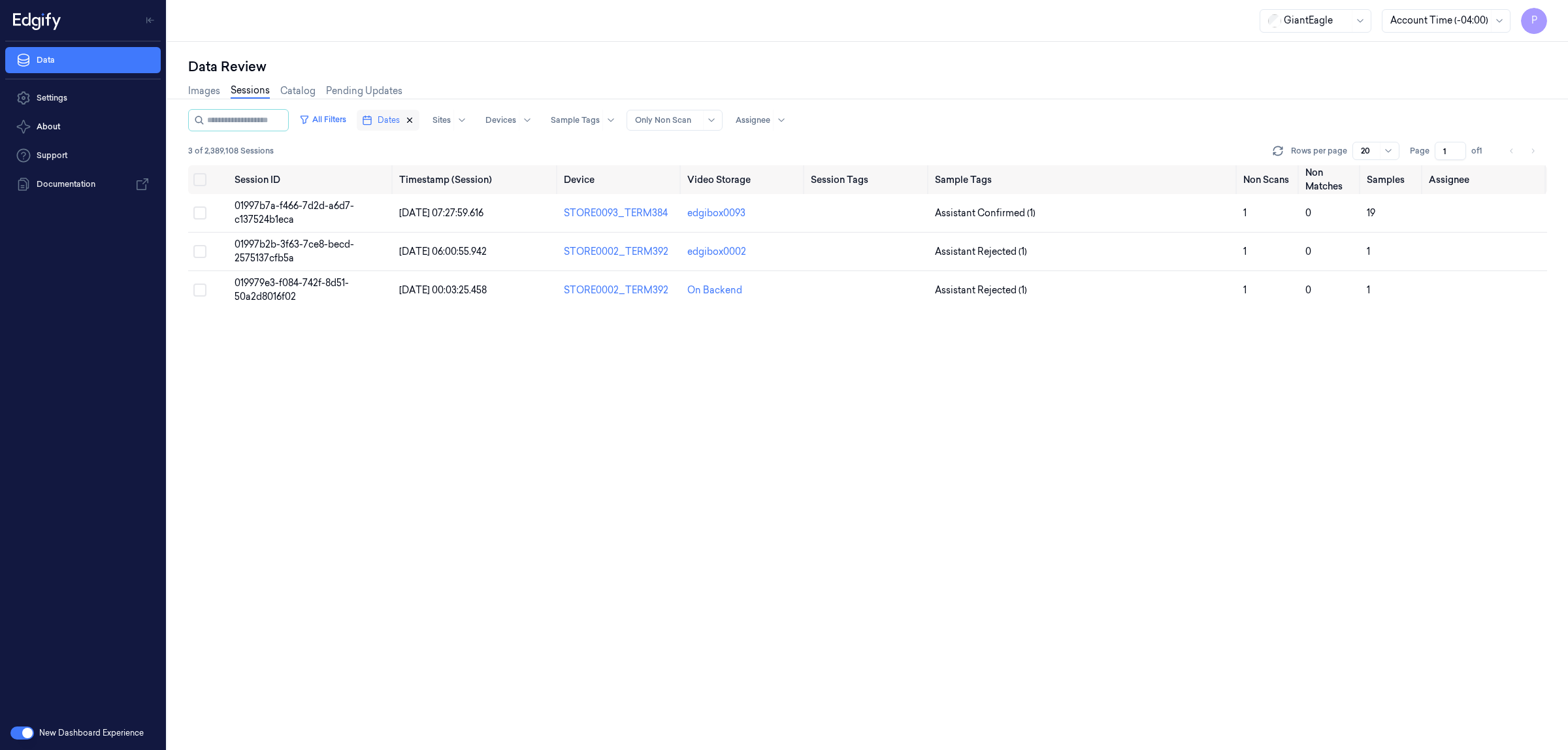
click at [415, 118] on icon "button" at bounding box center [409, 120] width 9 height 9
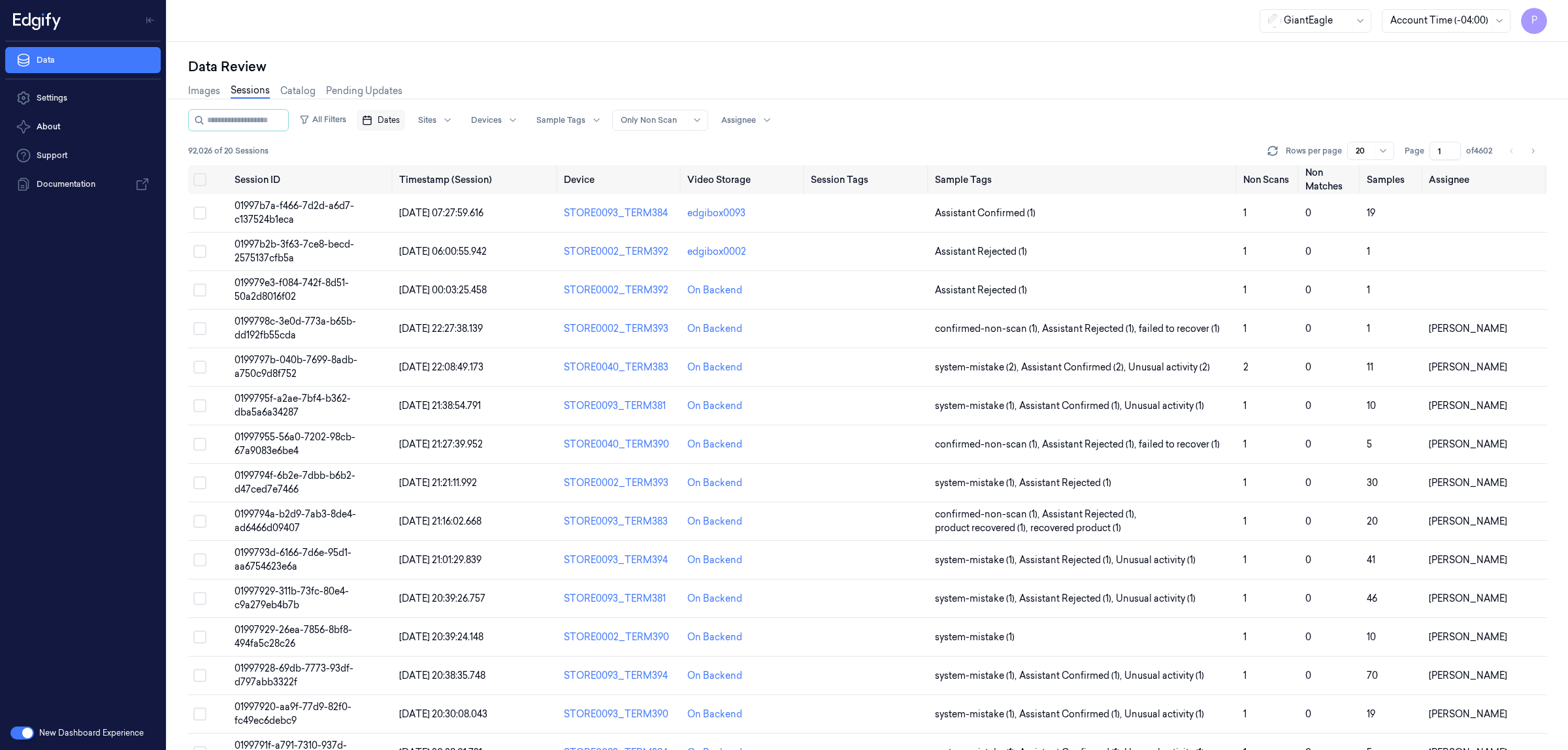
click at [525, 60] on div "Data Review" at bounding box center [868, 67] width 1359 height 19
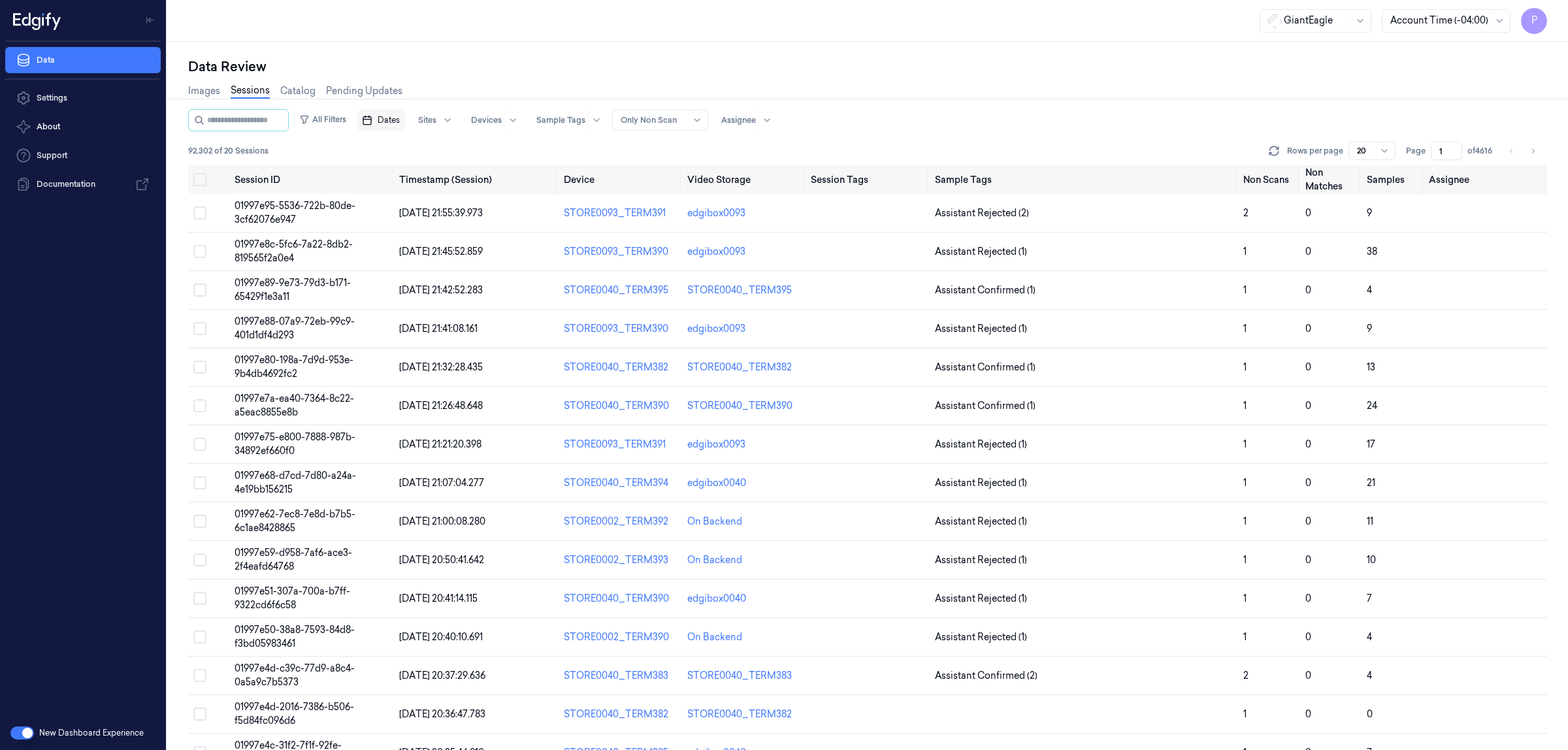
click at [397, 119] on span "Dates" at bounding box center [389, 120] width 22 height 12
click at [449, 281] on button "24" at bounding box center [452, 278] width 21 height 21
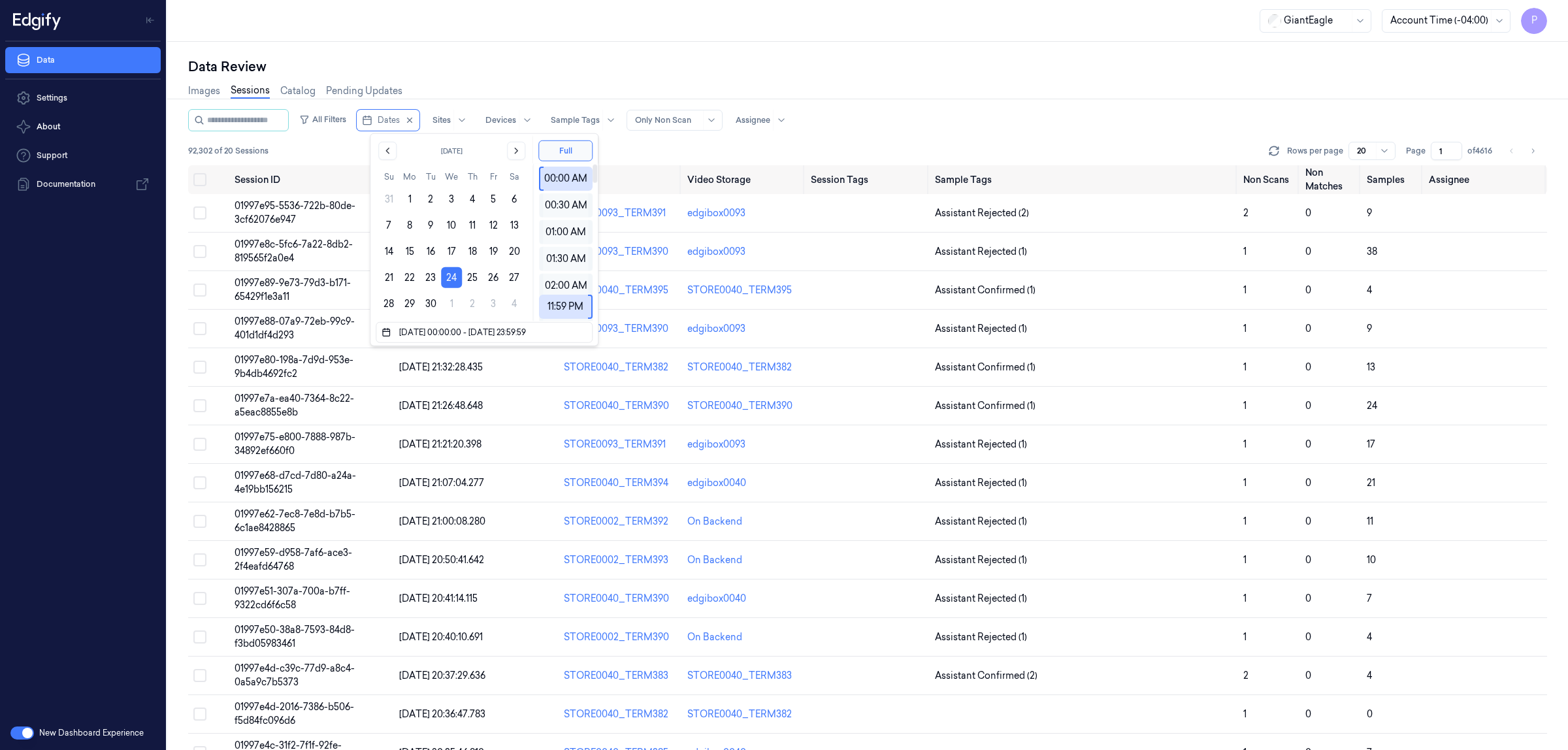
click at [631, 58] on div "Data Review" at bounding box center [868, 67] width 1359 height 19
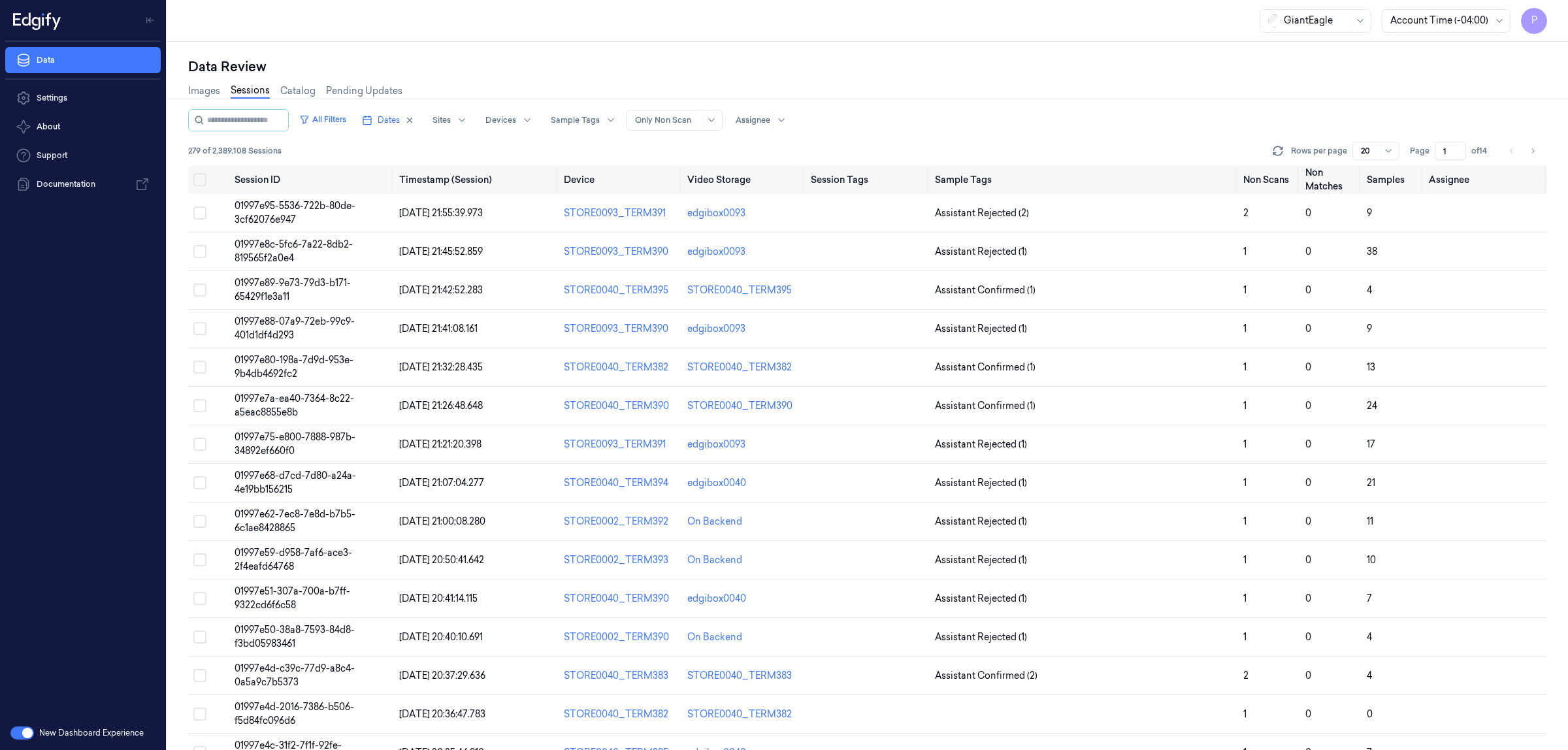
drag, startPoint x: 1450, startPoint y: 151, endPoint x: 1429, endPoint y: 153, distance: 21.1
click at [1429, 153] on div "Page 1 of 14" at bounding box center [1451, 151] width 82 height 19
click at [1162, 115] on div "All Filters Dates Sites Devices Sample Tags Alert Type Only Non Scan Assignee" at bounding box center [868, 120] width 1359 height 22
click at [1512, 151] on icon "Go to previous page" at bounding box center [1512, 151] width 8 height 10
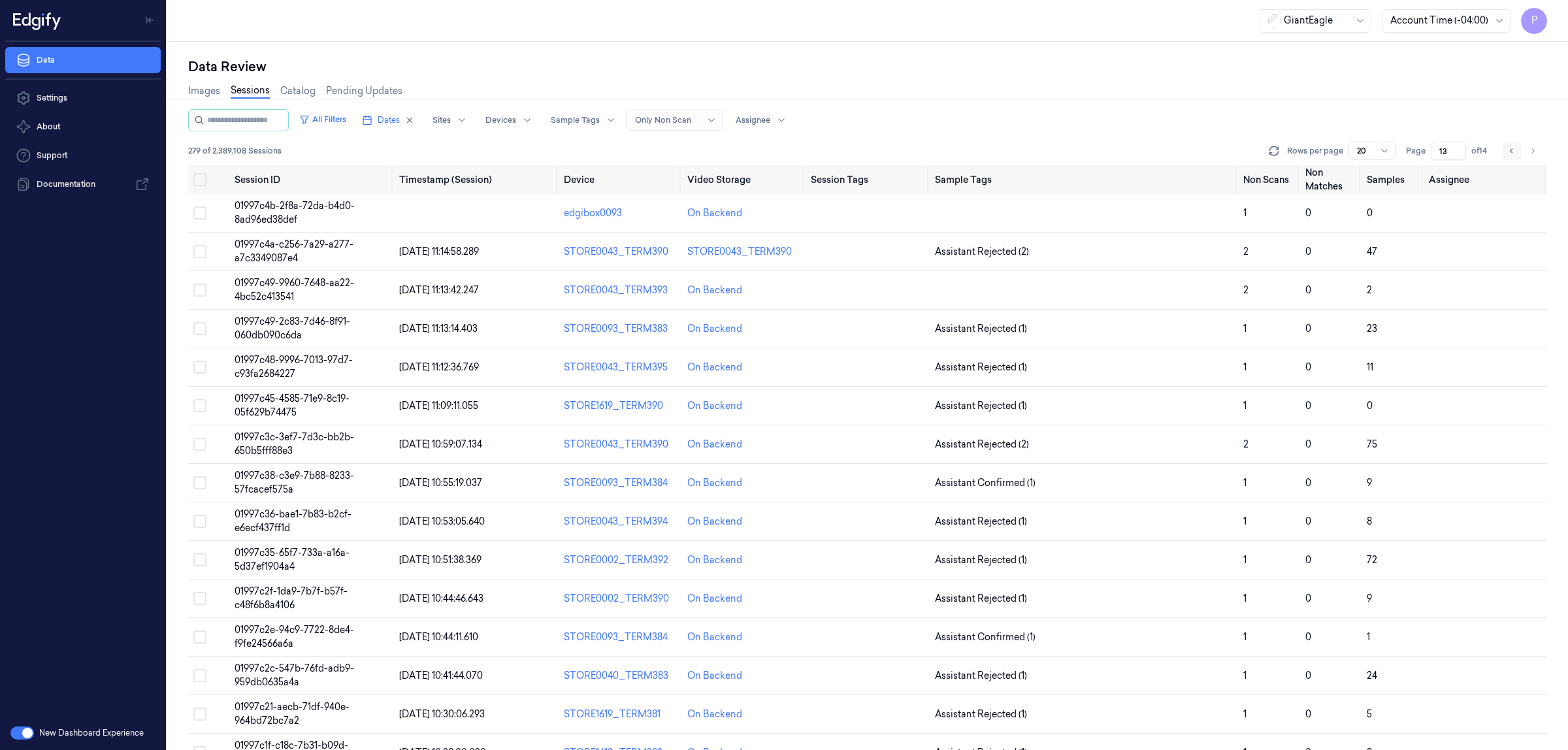
click at [1510, 149] on icon "Go to previous page" at bounding box center [1512, 151] width 8 height 10
click at [1513, 152] on icon "Go to previous page" at bounding box center [1512, 151] width 8 height 10
click at [1510, 148] on icon "Go to previous page" at bounding box center [1512, 151] width 8 height 10
click at [1510, 153] on icon "Go to previous page" at bounding box center [1512, 151] width 8 height 10
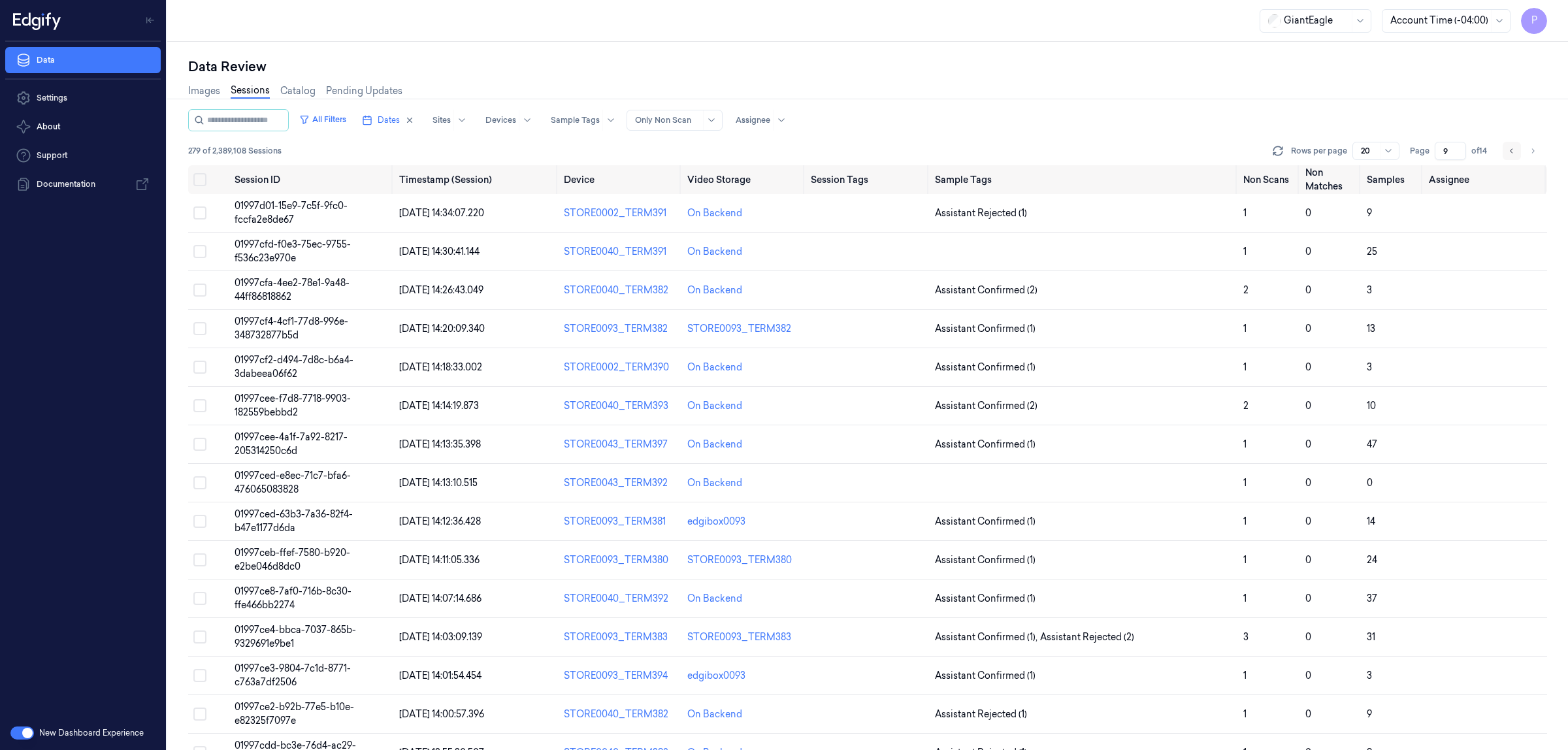
click at [1510, 152] on icon "Go to previous page" at bounding box center [1512, 151] width 8 height 10
click at [1527, 151] on button "Go to next page" at bounding box center [1532, 151] width 19 height 19
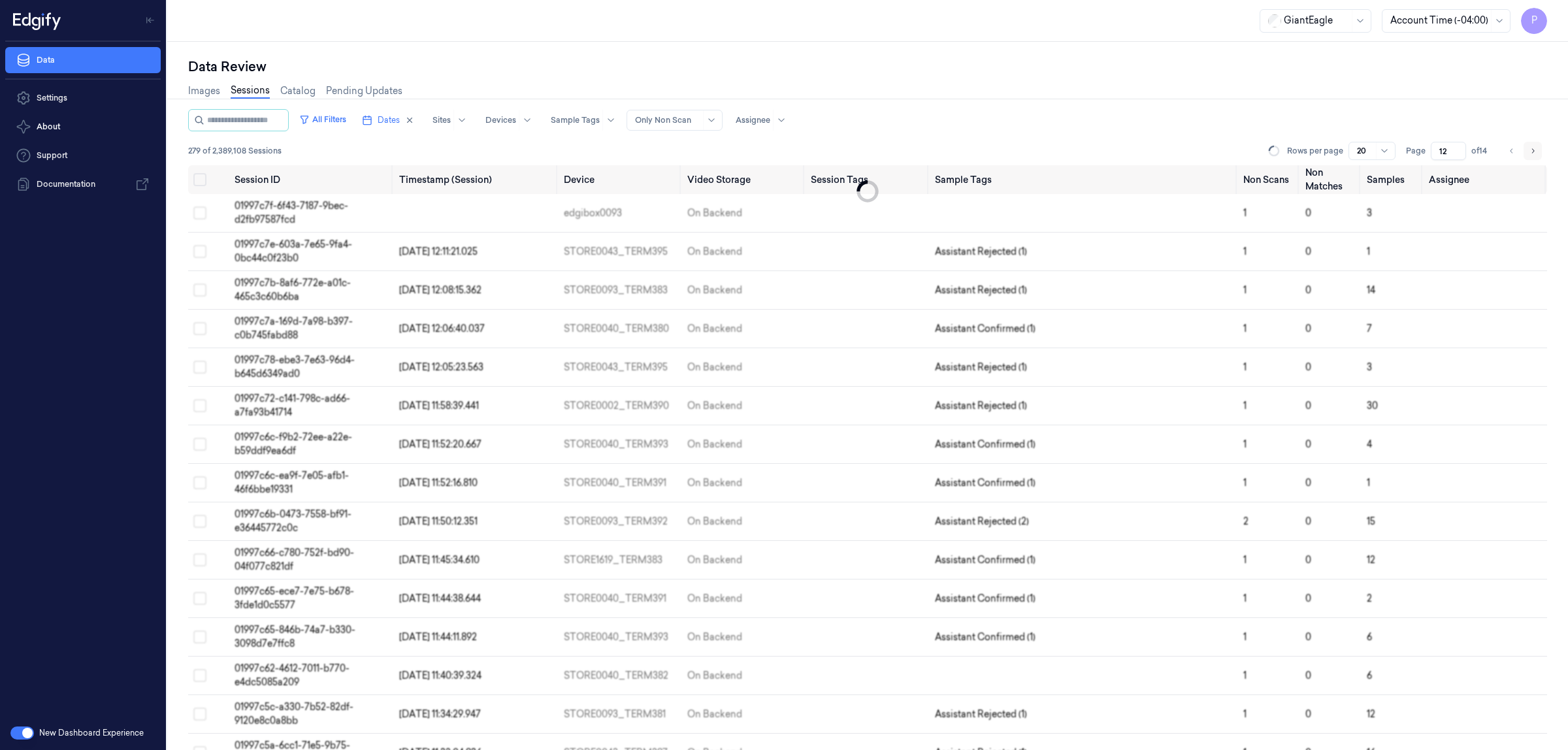
click at [1527, 151] on button "Go to next page" at bounding box center [1532, 151] width 19 height 19
type input "14"
click at [1527, 151] on li "pagination" at bounding box center [1532, 151] width 19 height 19
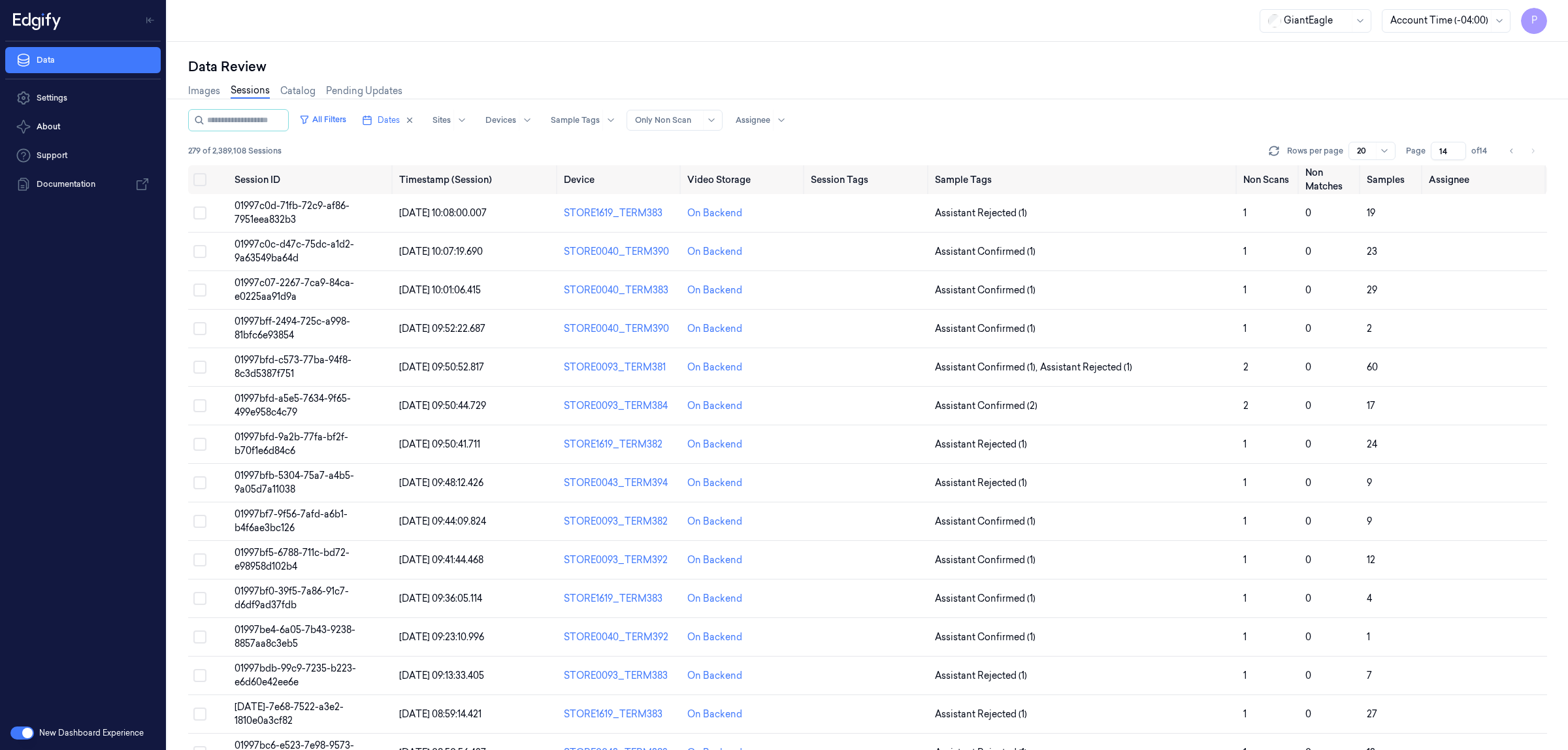
click at [1531, 151] on li "pagination" at bounding box center [1532, 151] width 19 height 19
click at [1125, 116] on div "All Filters Dates Sites Devices Sample Tags Alert Type Only Non Scan Assignee" at bounding box center [868, 120] width 1359 height 22
click at [199, 213] on button "Select row" at bounding box center [200, 213] width 13 height 13
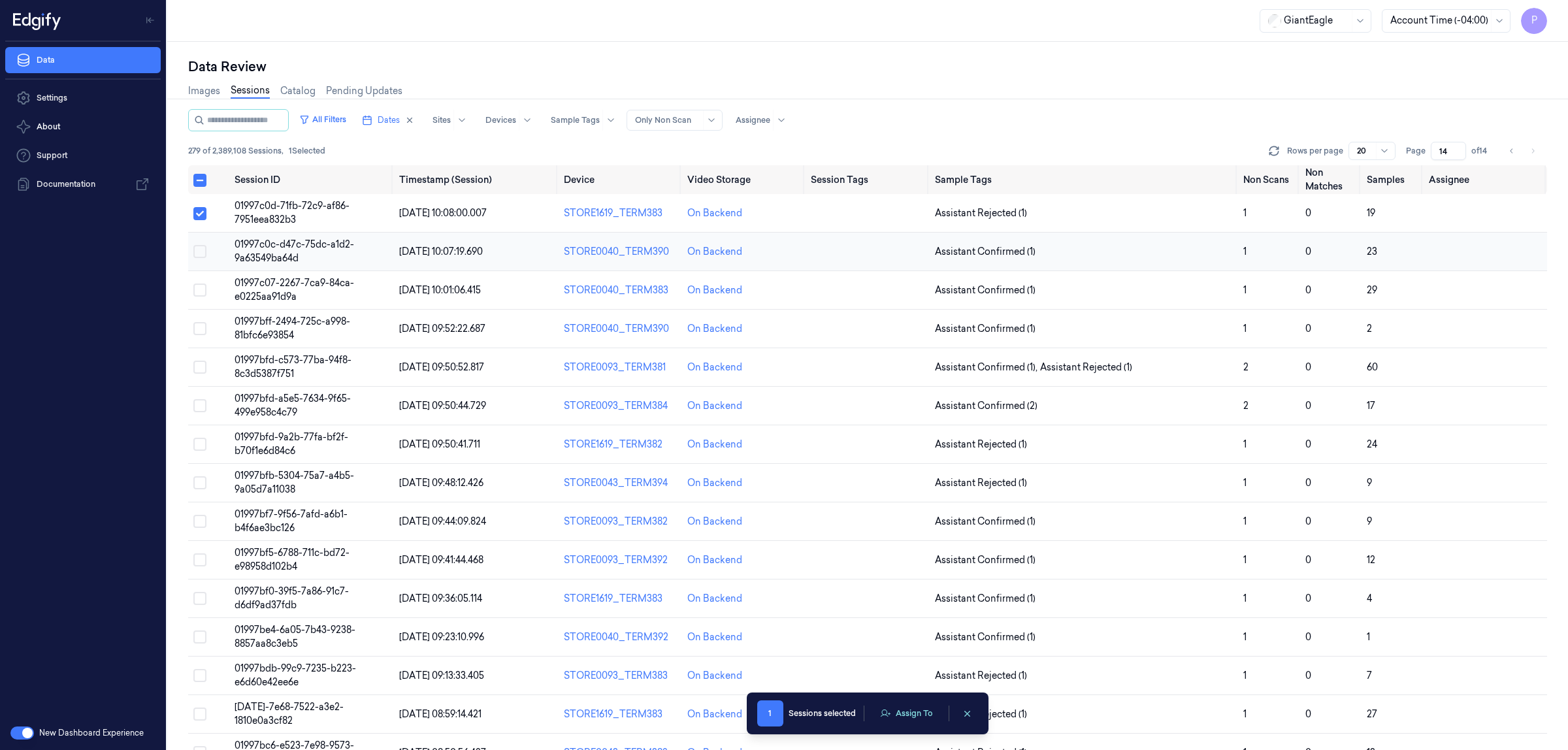
click at [199, 255] on button "Select row" at bounding box center [200, 252] width 13 height 13
click at [198, 295] on button "Select row" at bounding box center [200, 290] width 13 height 13
click at [201, 321] on td at bounding box center [209, 329] width 41 height 38
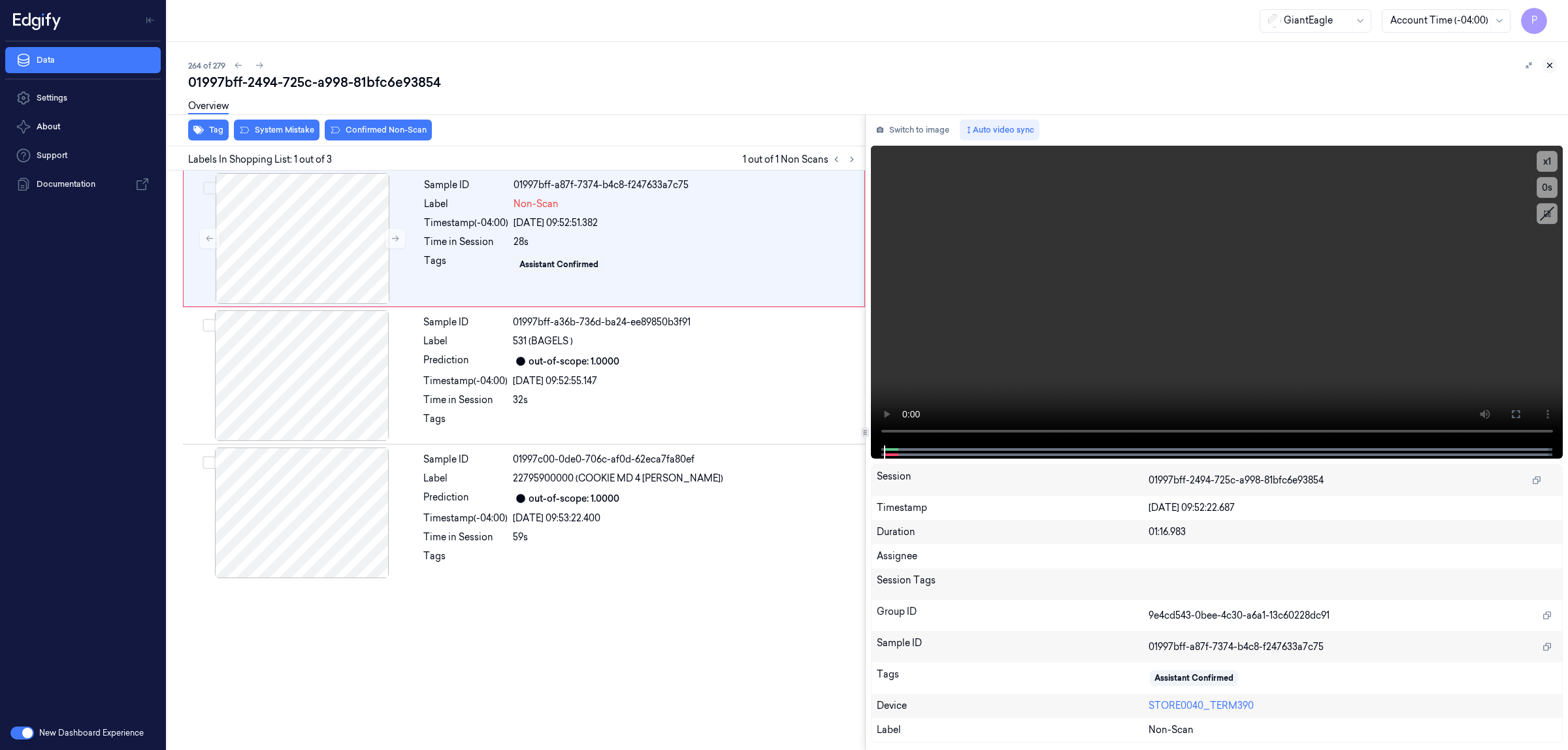
click at [1550, 61] on icon at bounding box center [1550, 65] width 9 height 9
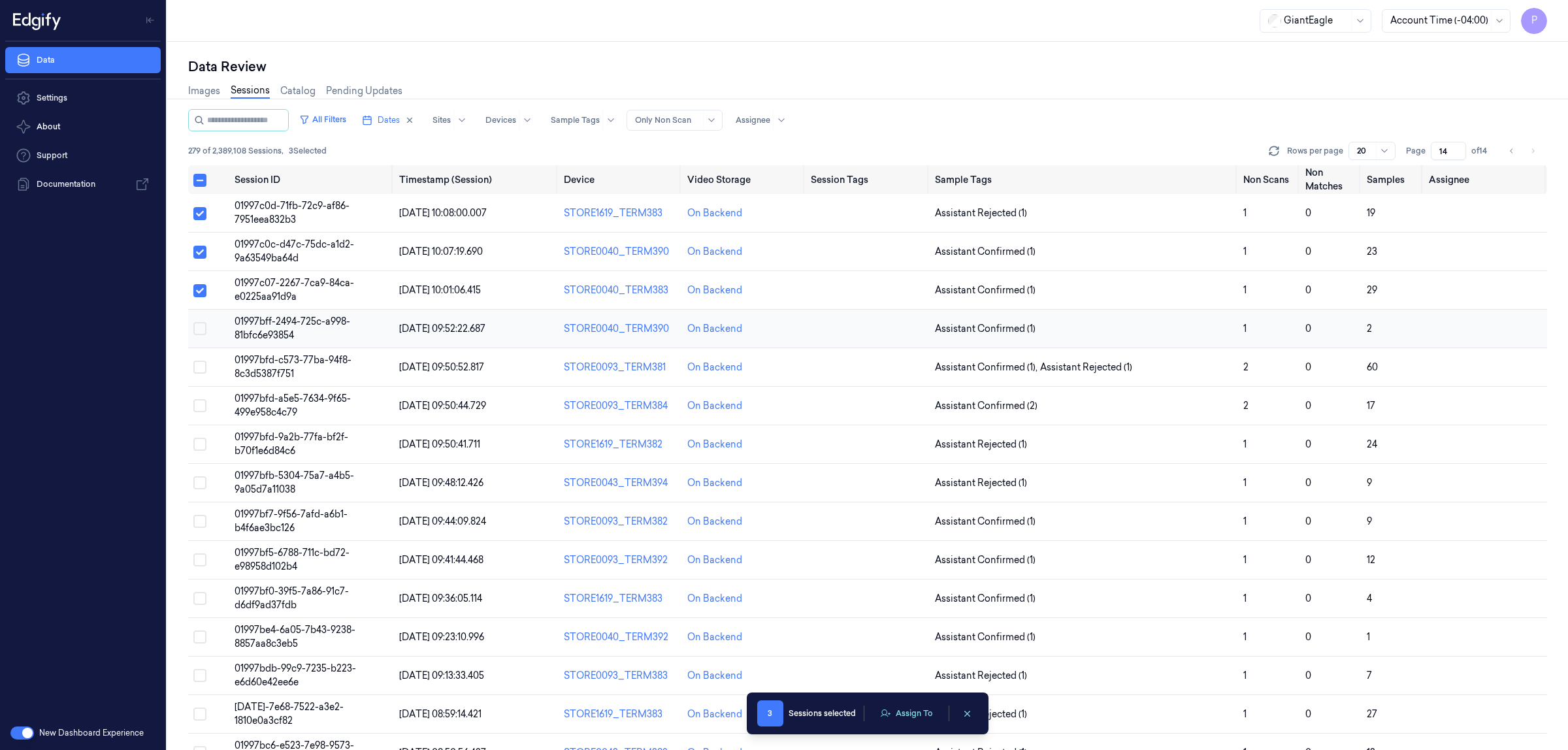
click at [204, 326] on button "Select row" at bounding box center [200, 329] width 13 height 13
click at [198, 372] on button "Select row" at bounding box center [200, 367] width 13 height 13
click at [197, 407] on button "Select row" at bounding box center [200, 406] width 13 height 13
click at [199, 446] on button "Select row" at bounding box center [200, 444] width 13 height 13
click at [199, 482] on button "Select row" at bounding box center [200, 483] width 13 height 13
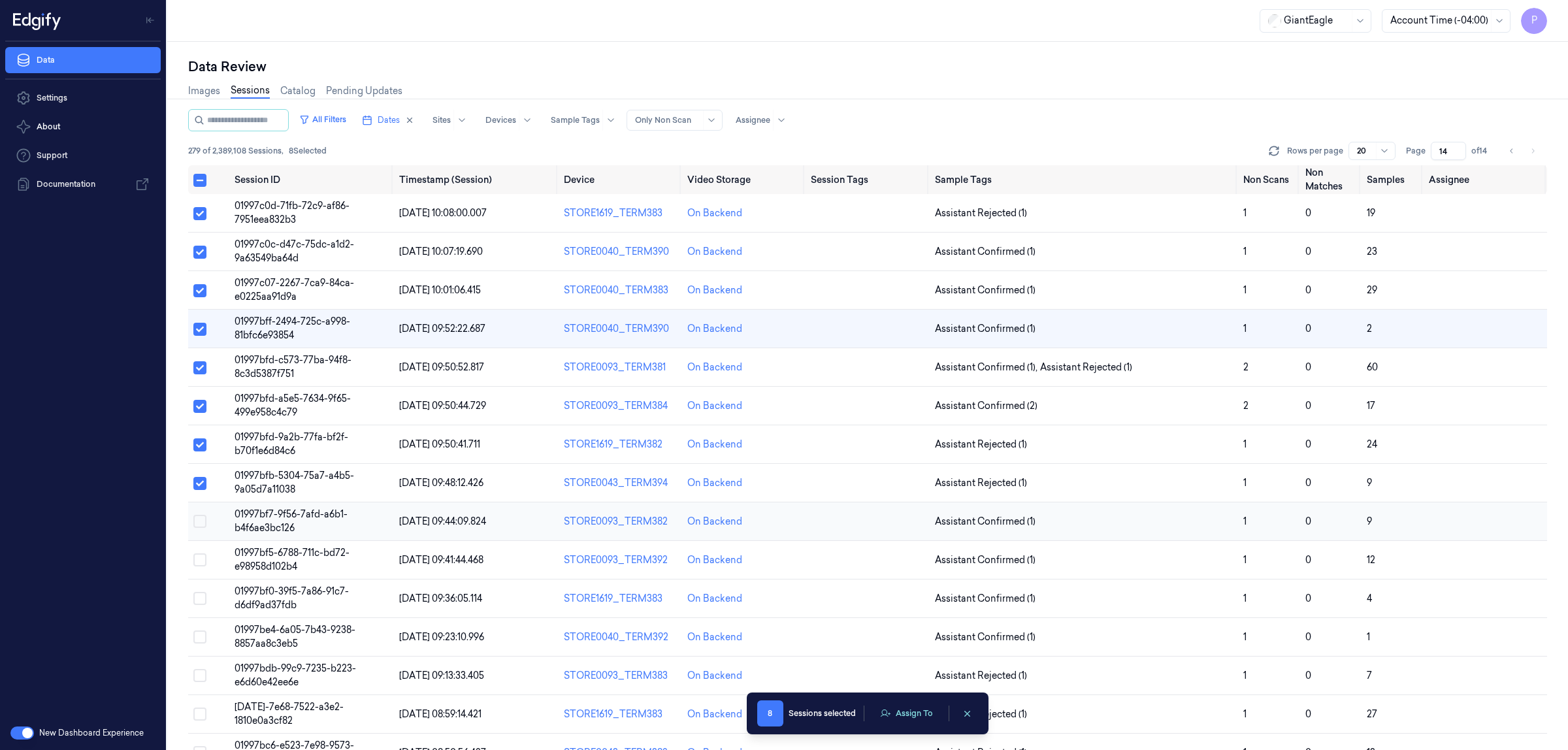
click at [198, 520] on button "Select row" at bounding box center [200, 522] width 13 height 13
click at [198, 560] on button "Select row" at bounding box center [200, 560] width 13 height 13
click at [902, 714] on button "Assign To" at bounding box center [906, 714] width 69 height 19
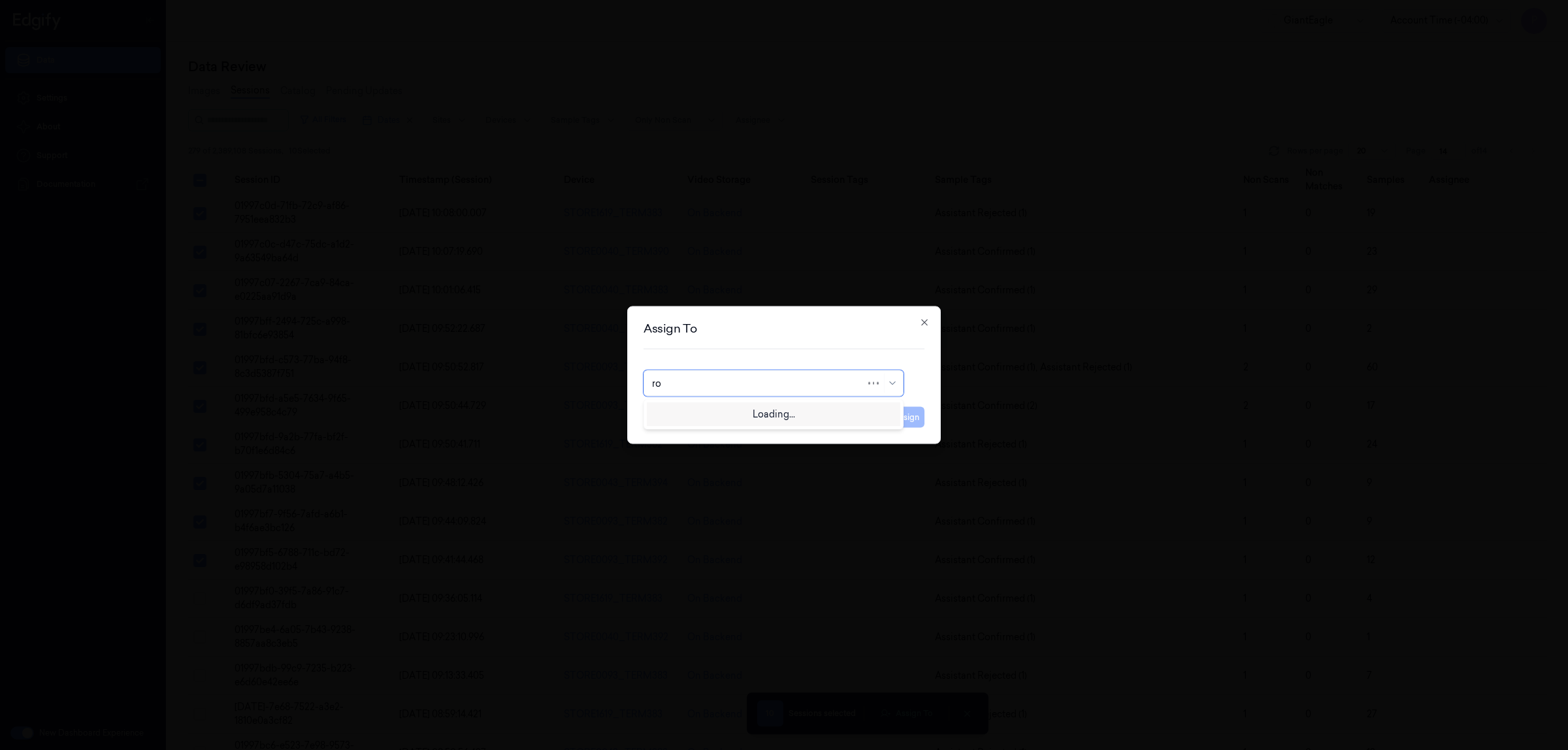
type input "roh"
click at [784, 407] on div "Rohith Acharya" at bounding box center [774, 413] width 243 height 14
click at [899, 419] on button "Assign" at bounding box center [906, 418] width 36 height 21
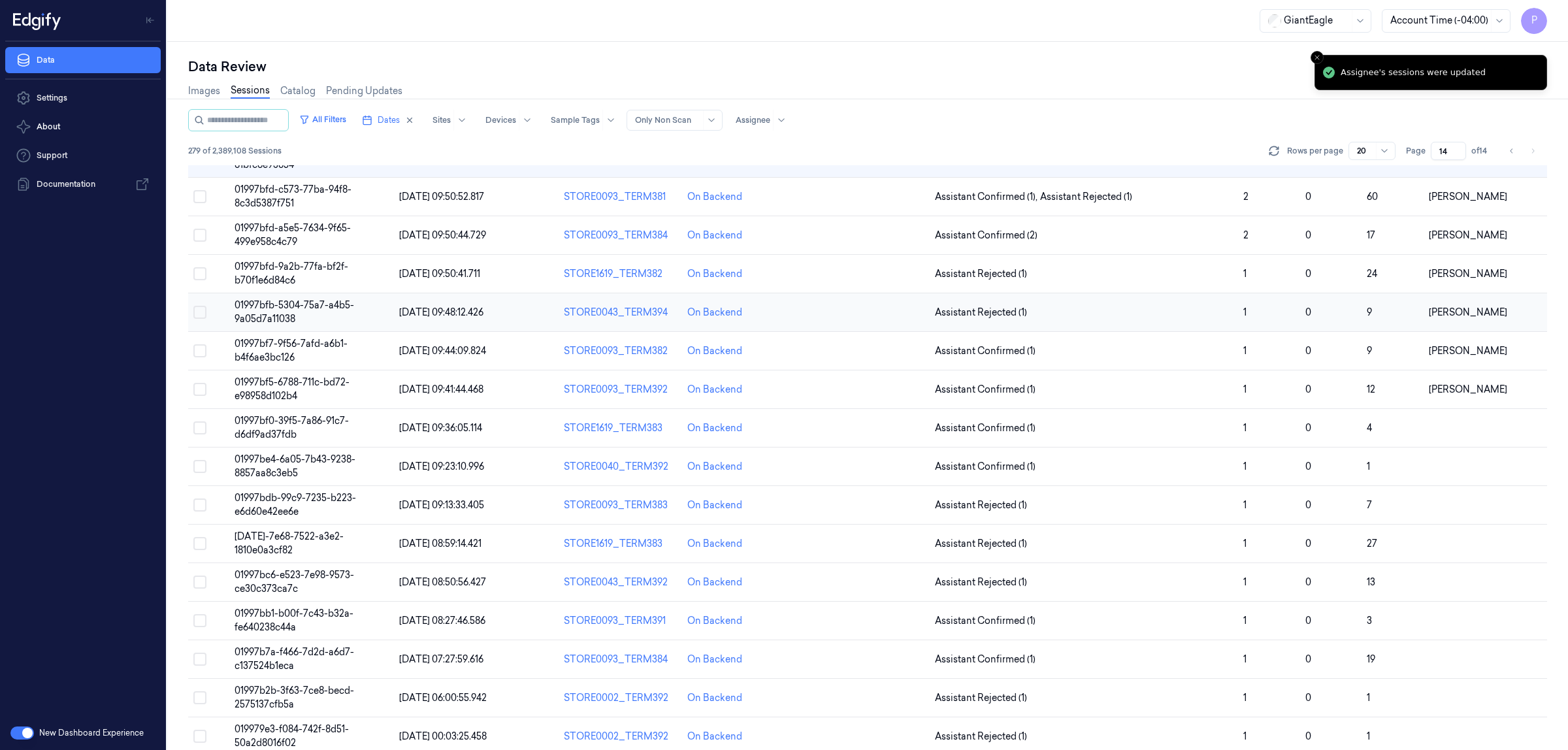
scroll to position [187, 0]
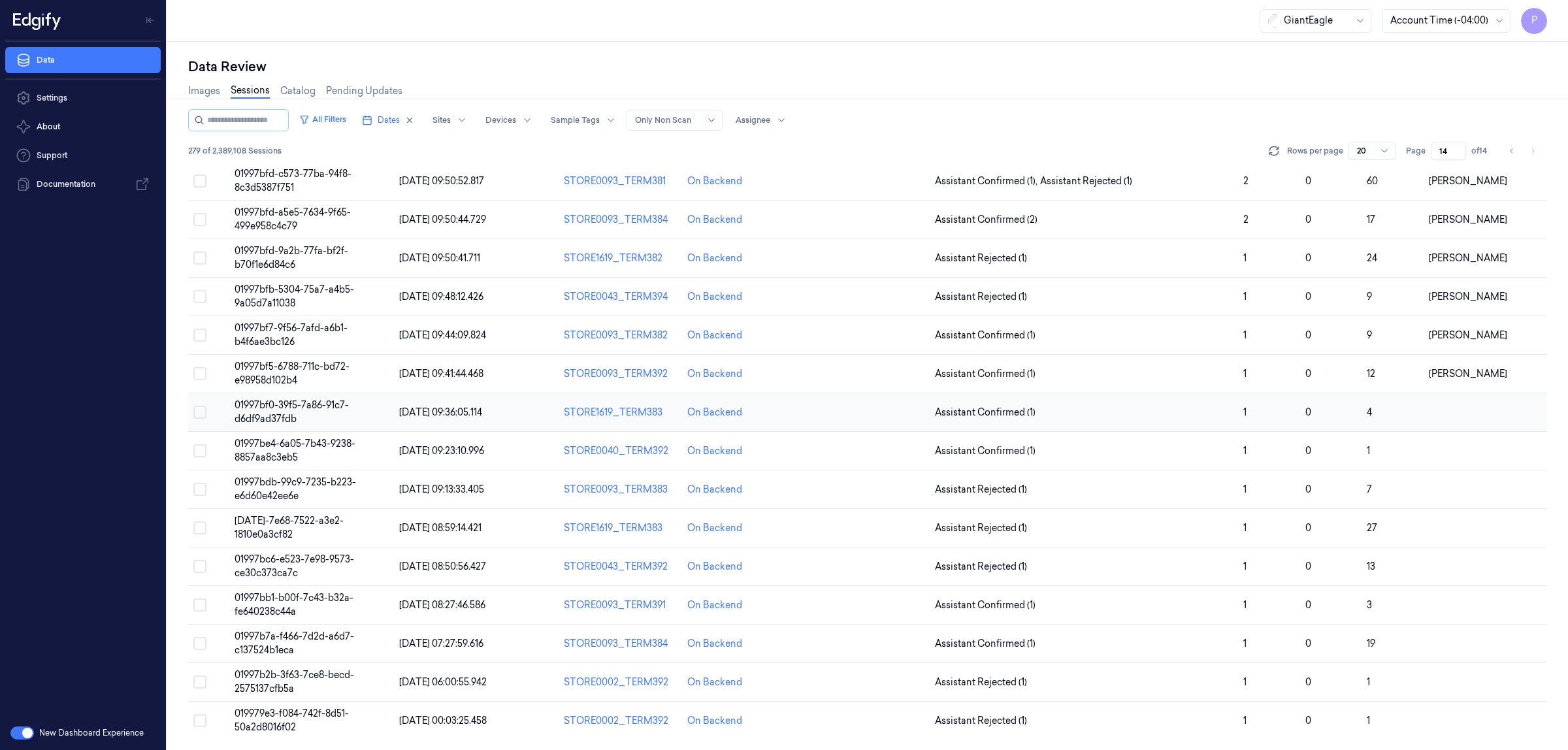
click at [203, 409] on button "Select row" at bounding box center [200, 412] width 13 height 13
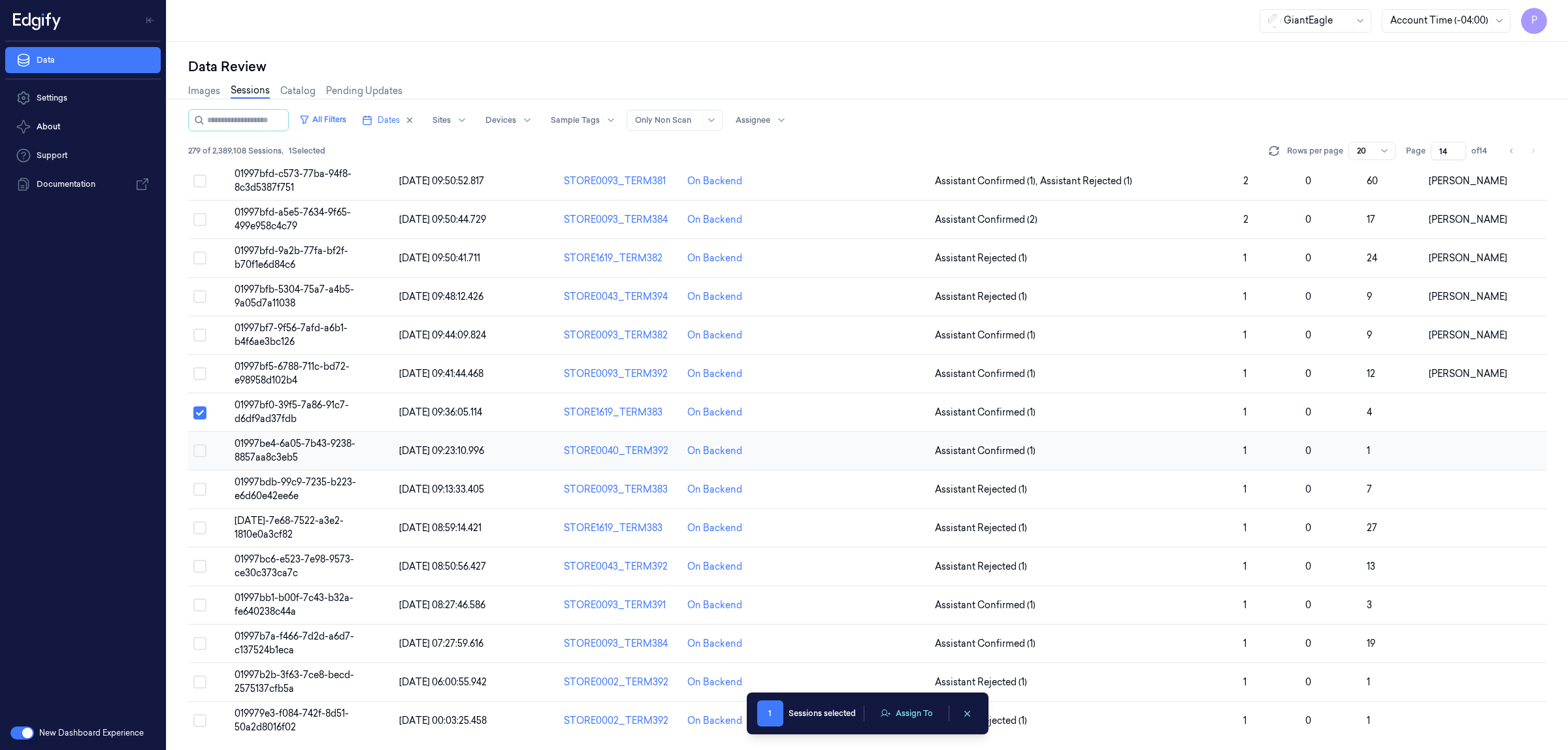
click at [201, 451] on button "Select row" at bounding box center [200, 451] width 13 height 13
click at [200, 486] on button "Select row" at bounding box center [200, 489] width 13 height 13
click at [204, 528] on button "Select row" at bounding box center [200, 528] width 13 height 13
click at [201, 563] on button "Select row" at bounding box center [200, 566] width 13 height 13
drag, startPoint x: 203, startPoint y: 602, endPoint x: 203, endPoint y: 649, distance: 47.0
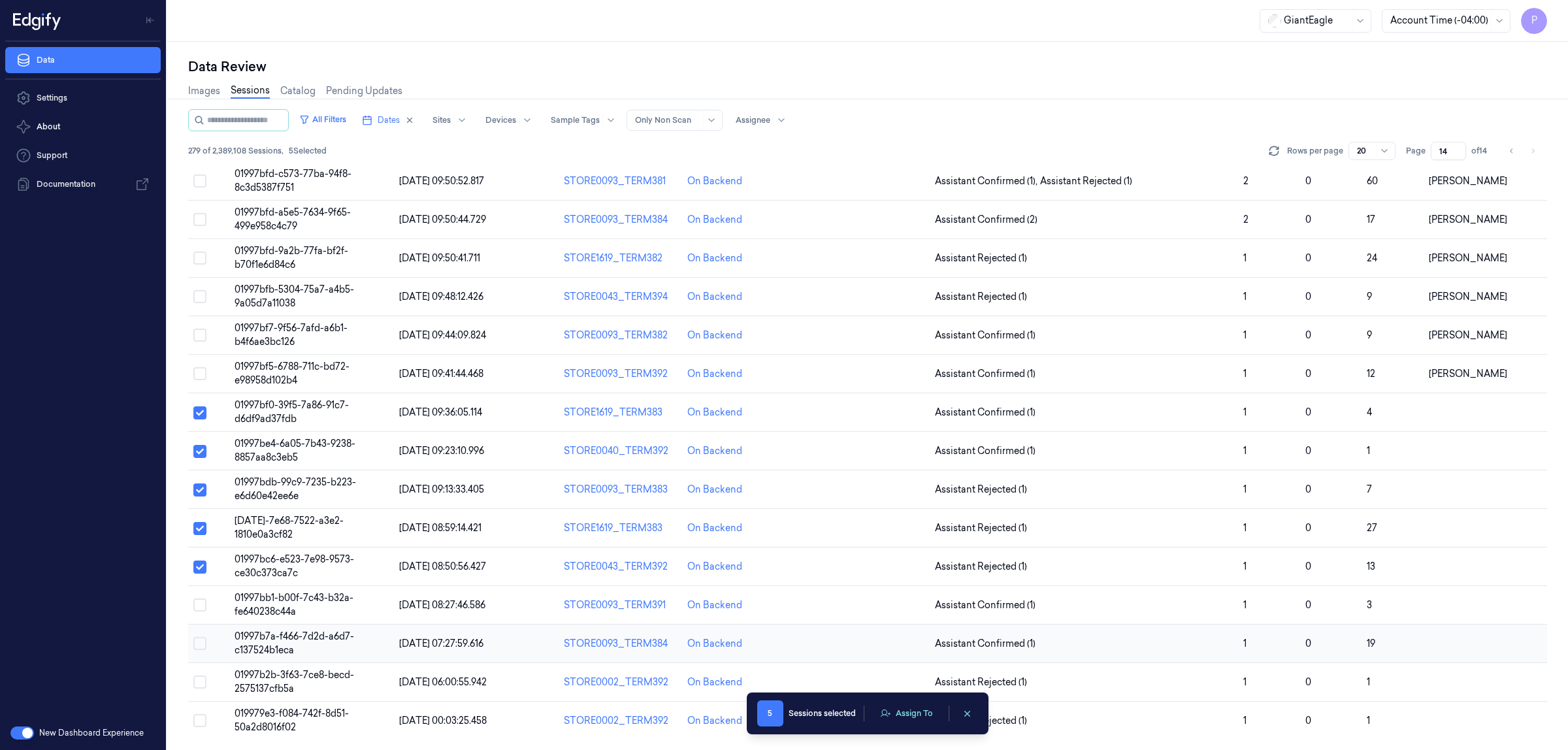
click at [201, 603] on button "Select row" at bounding box center [200, 606] width 13 height 13
click at [201, 648] on button "Select row" at bounding box center [200, 644] width 13 height 13
click at [199, 681] on button "Select row" at bounding box center [200, 683] width 13 height 13
click at [198, 726] on button "Select row" at bounding box center [200, 721] width 13 height 13
click at [902, 717] on button "Assign To" at bounding box center [906, 714] width 69 height 19
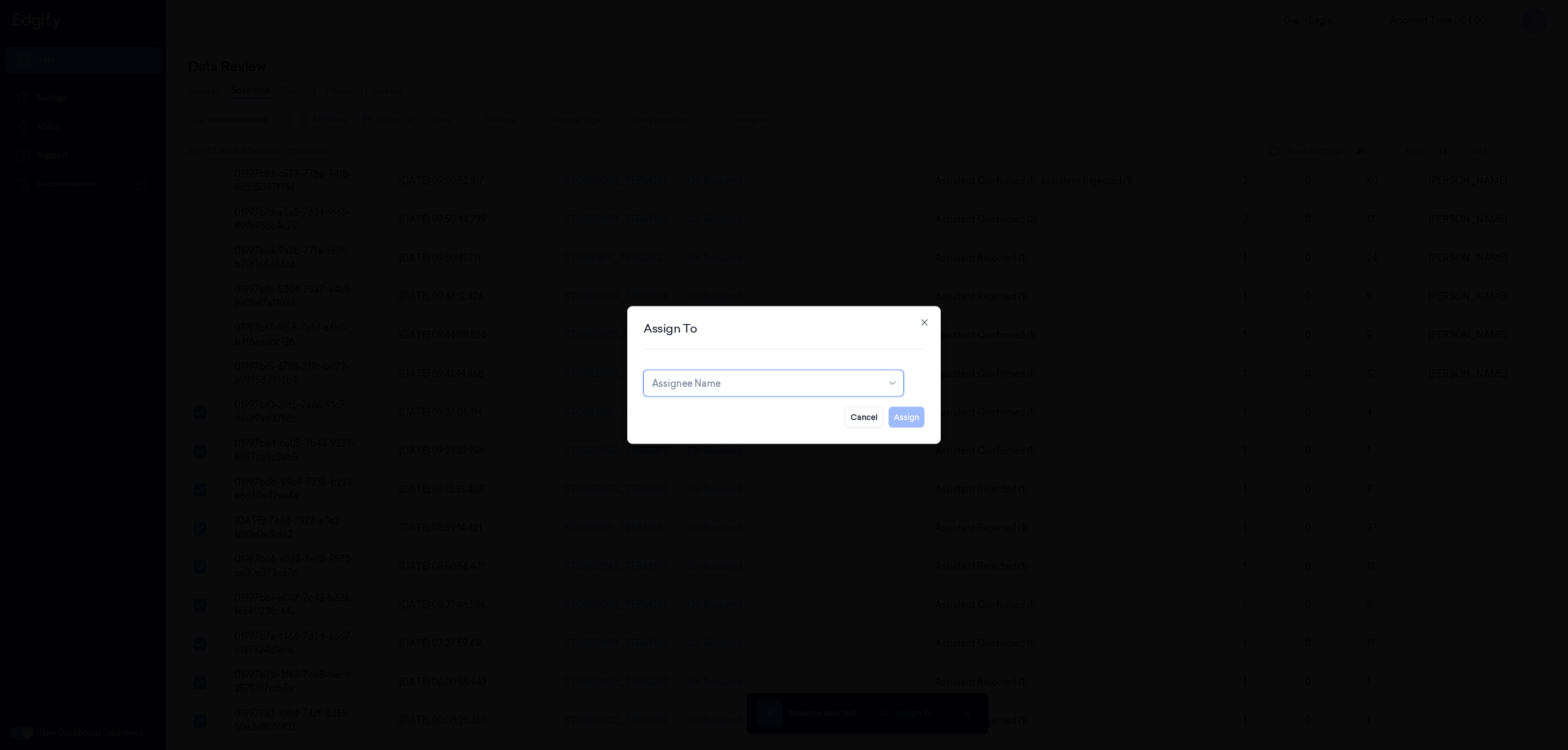
click at [737, 383] on div at bounding box center [767, 383] width 229 height 14
type input "vars"
click at [734, 415] on div "Varsha Poojary" at bounding box center [774, 413] width 243 height 14
click at [904, 421] on button "Assign" at bounding box center [906, 418] width 36 height 21
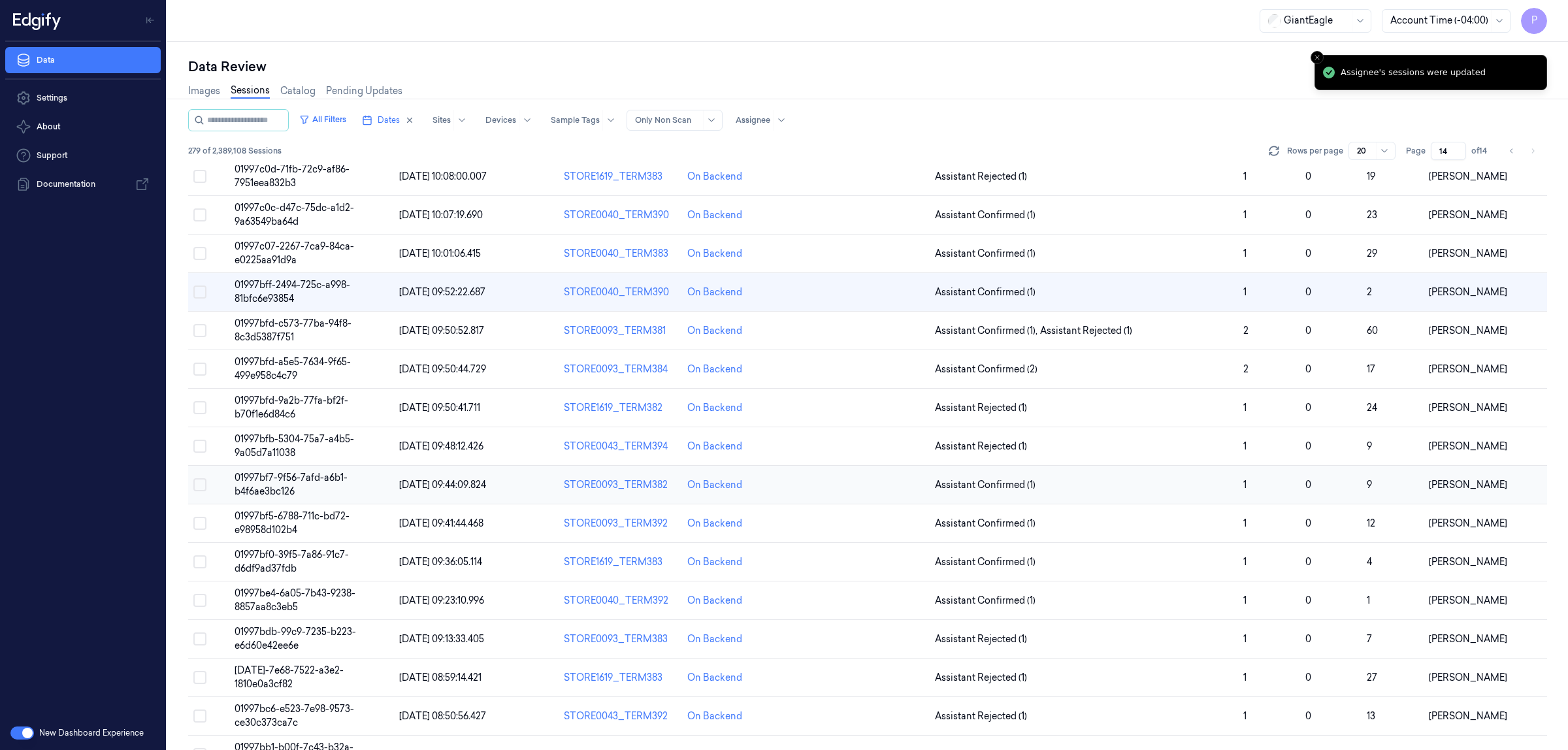
scroll to position [0, 0]
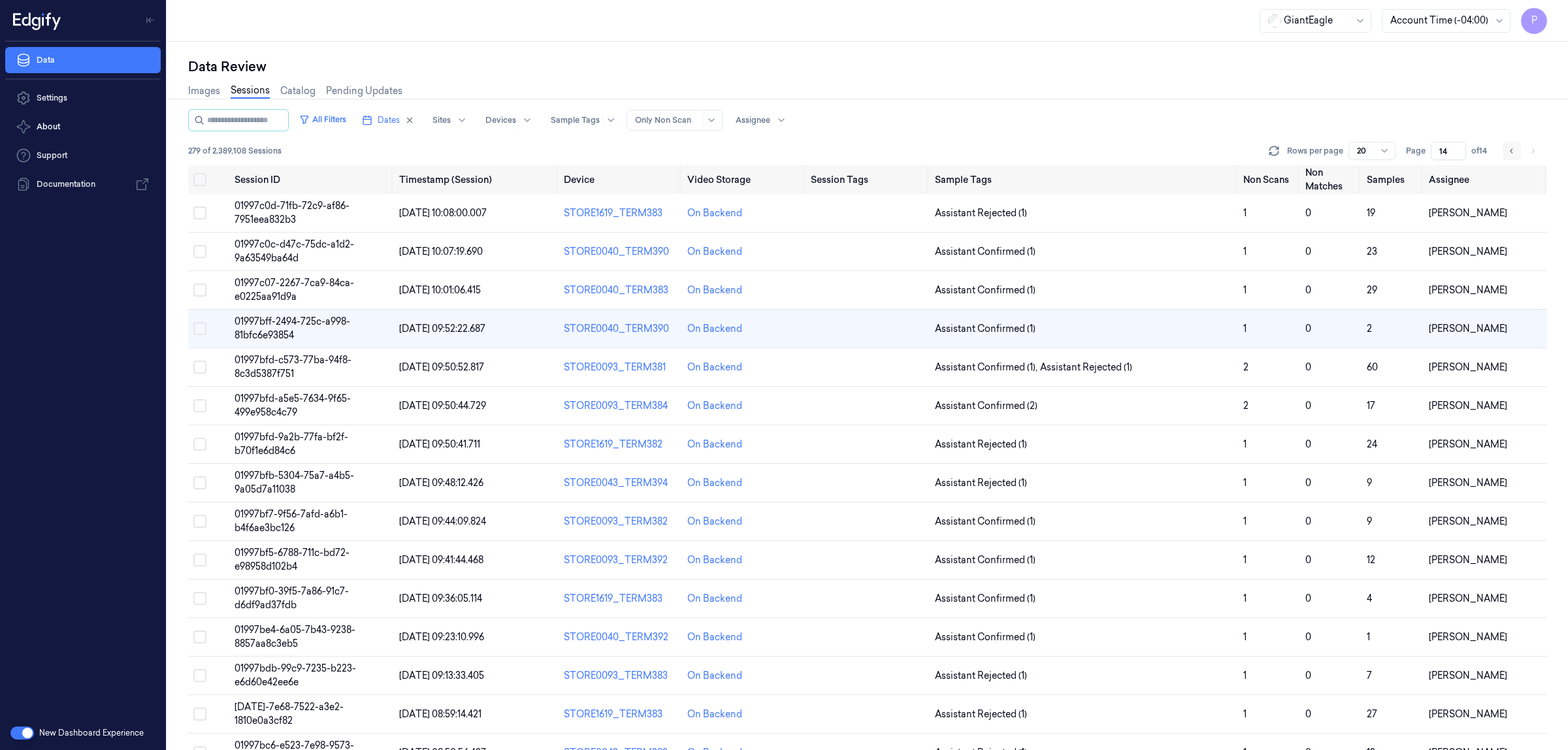
click at [1510, 147] on icon "Go to previous page" at bounding box center [1512, 151] width 8 height 10
type input "13"
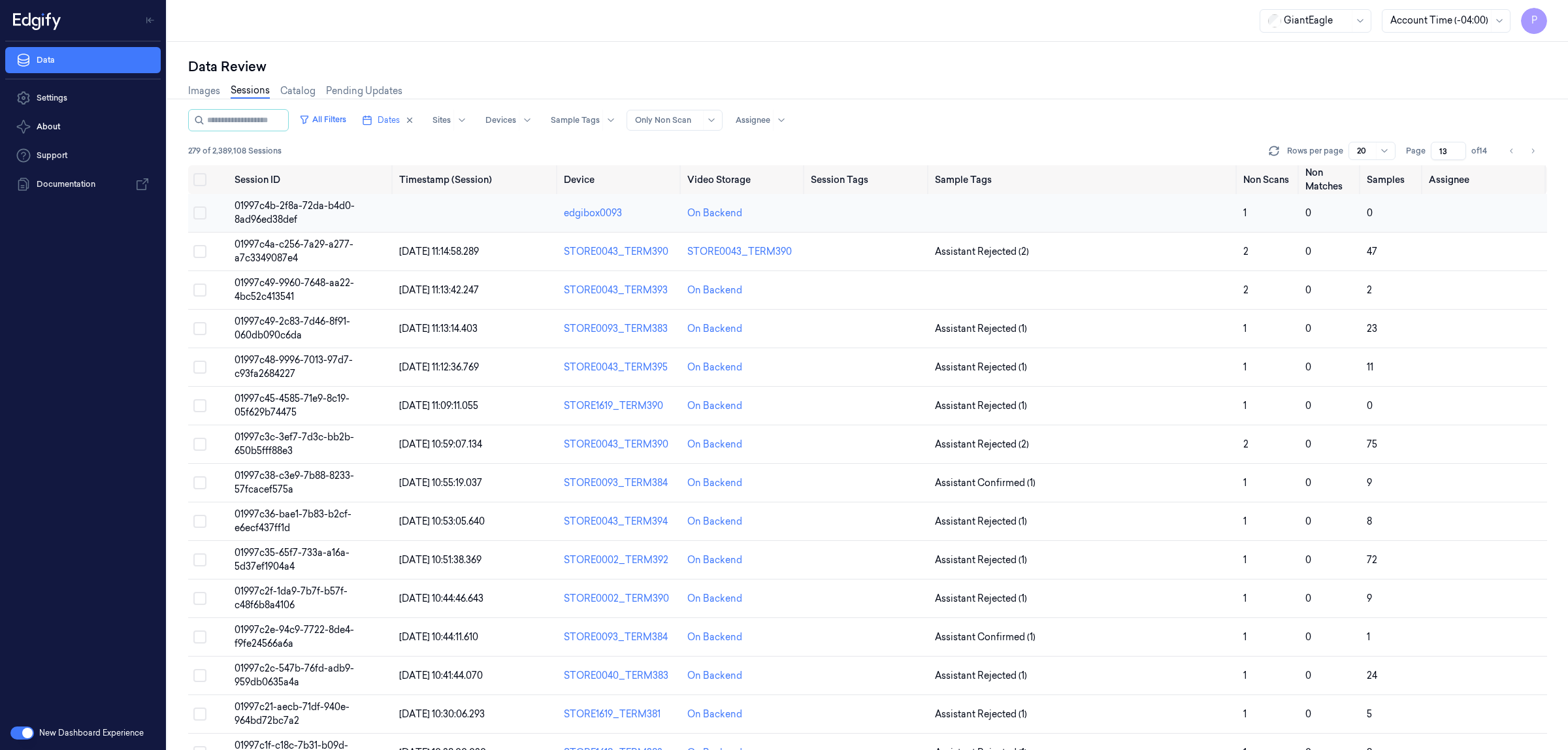
click at [201, 211] on button "Select row" at bounding box center [200, 213] width 13 height 13
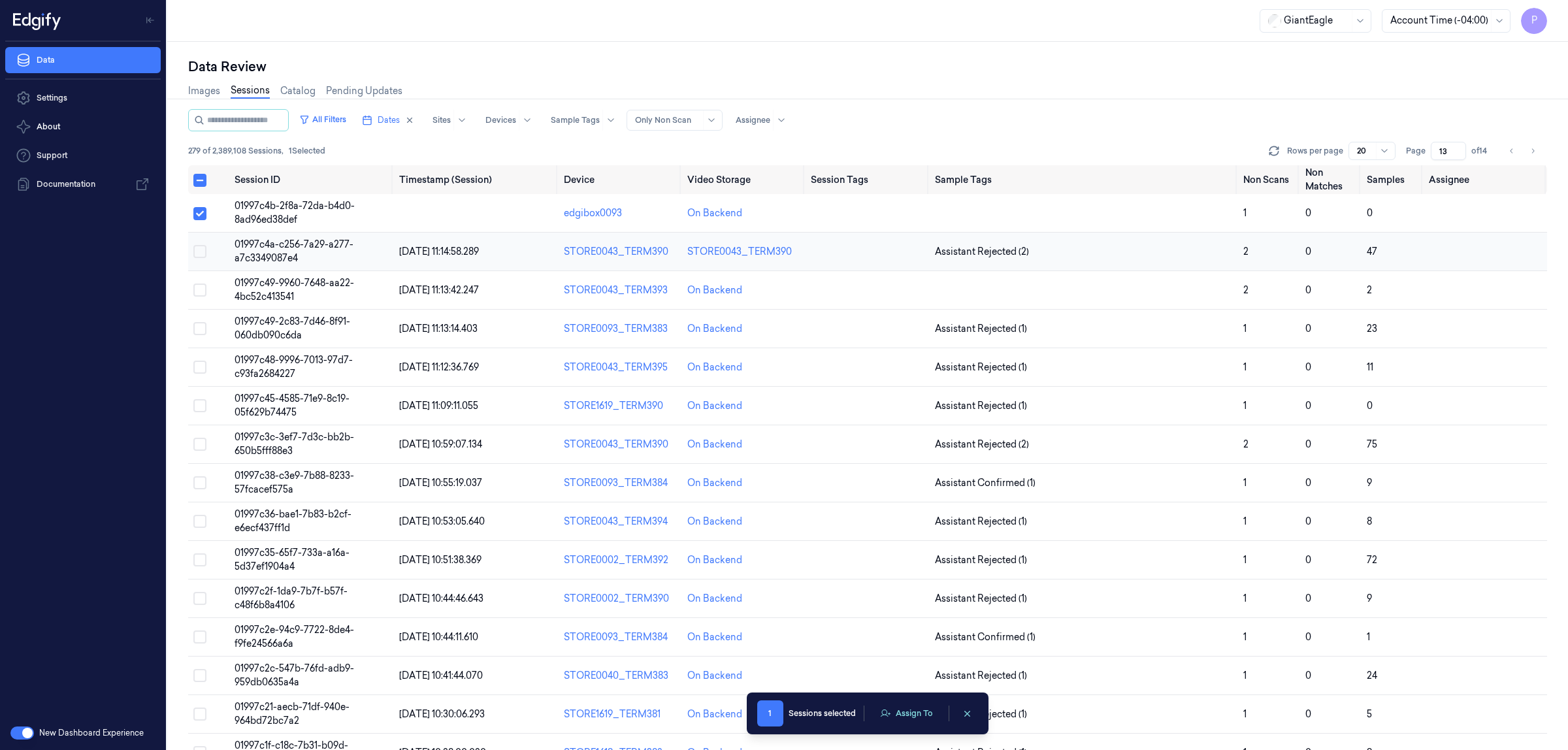
click at [204, 248] on button "Select row" at bounding box center [200, 252] width 13 height 13
click at [201, 284] on button "Select row" at bounding box center [200, 290] width 13 height 13
click at [197, 321] on td at bounding box center [209, 329] width 41 height 38
click at [199, 331] on div "Data Review Images Sessions Catalog Pending Updates All Filters Dates Sites Dev…" at bounding box center [868, 395] width 1401 height 709
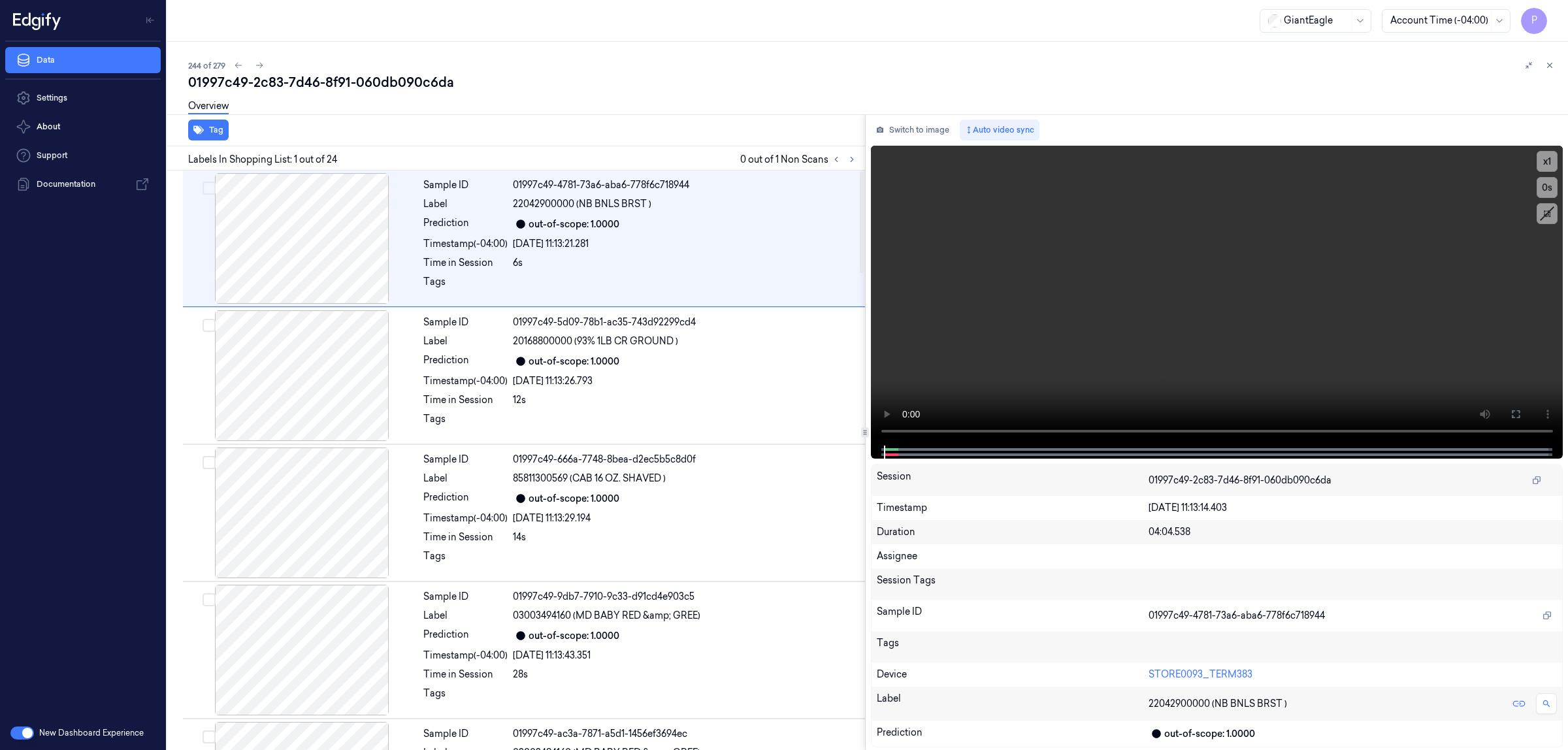
click at [1551, 64] on icon at bounding box center [1550, 66] width 4 height 4
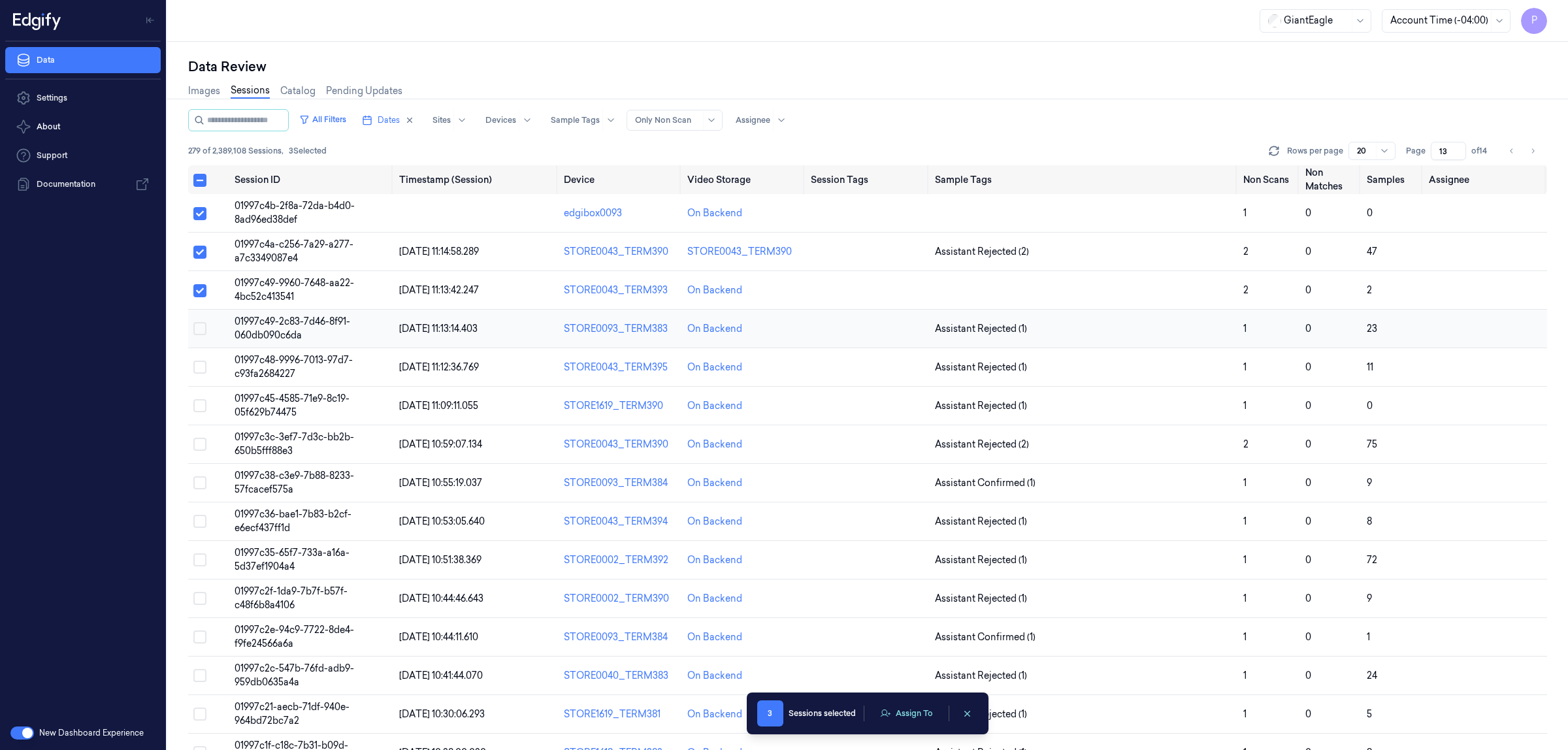
click at [198, 331] on button "Select row" at bounding box center [200, 329] width 13 height 13
click at [201, 367] on button "Select row" at bounding box center [200, 367] width 13 height 13
click at [196, 404] on button "Select row" at bounding box center [200, 406] width 13 height 13
click at [199, 443] on button "Select row" at bounding box center [200, 444] width 13 height 13
click at [203, 484] on button "Select row" at bounding box center [200, 483] width 13 height 13
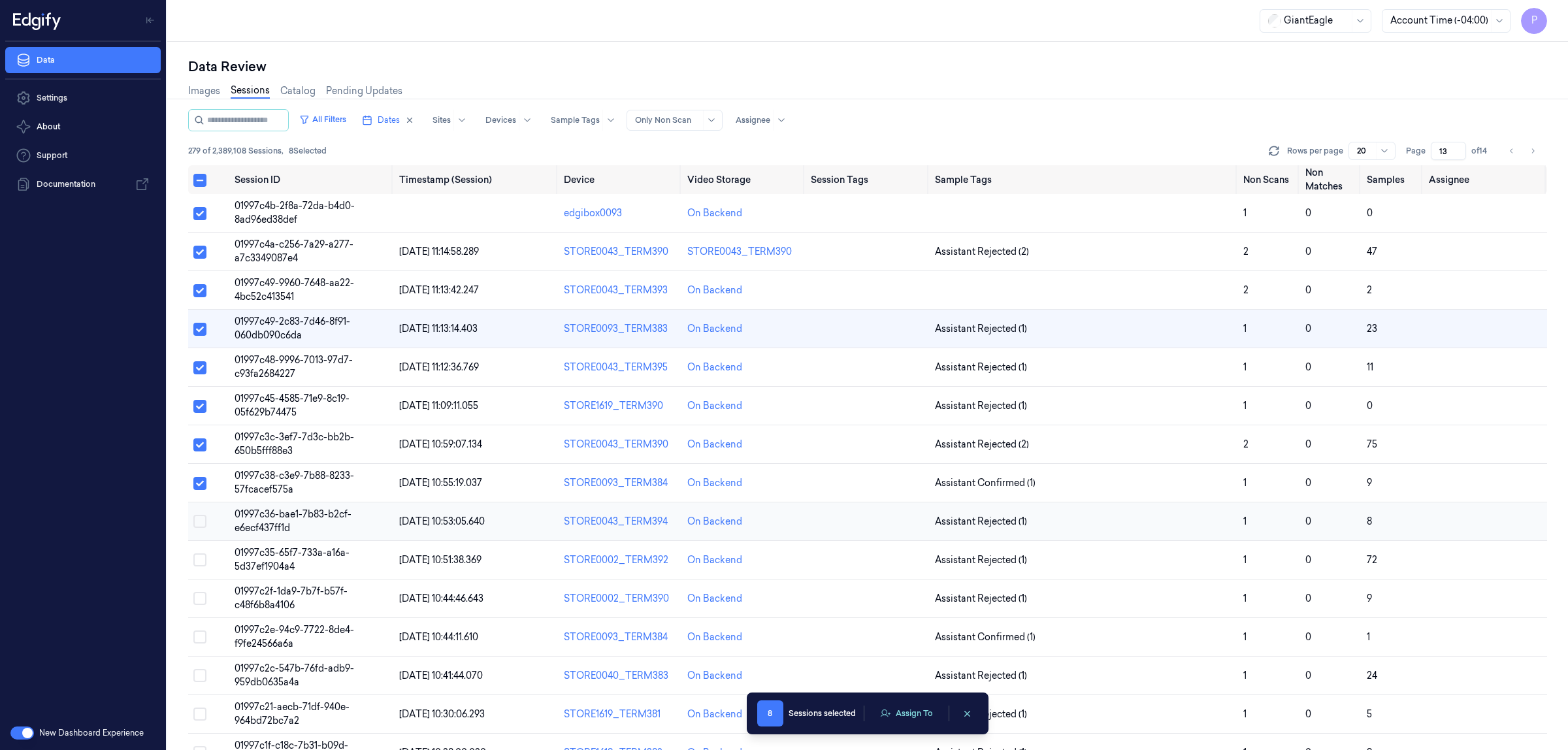
click at [199, 523] on button "Select row" at bounding box center [200, 522] width 13 height 13
click at [198, 562] on button "Select row" at bounding box center [200, 560] width 13 height 13
click at [894, 720] on button "Assign To" at bounding box center [906, 714] width 69 height 19
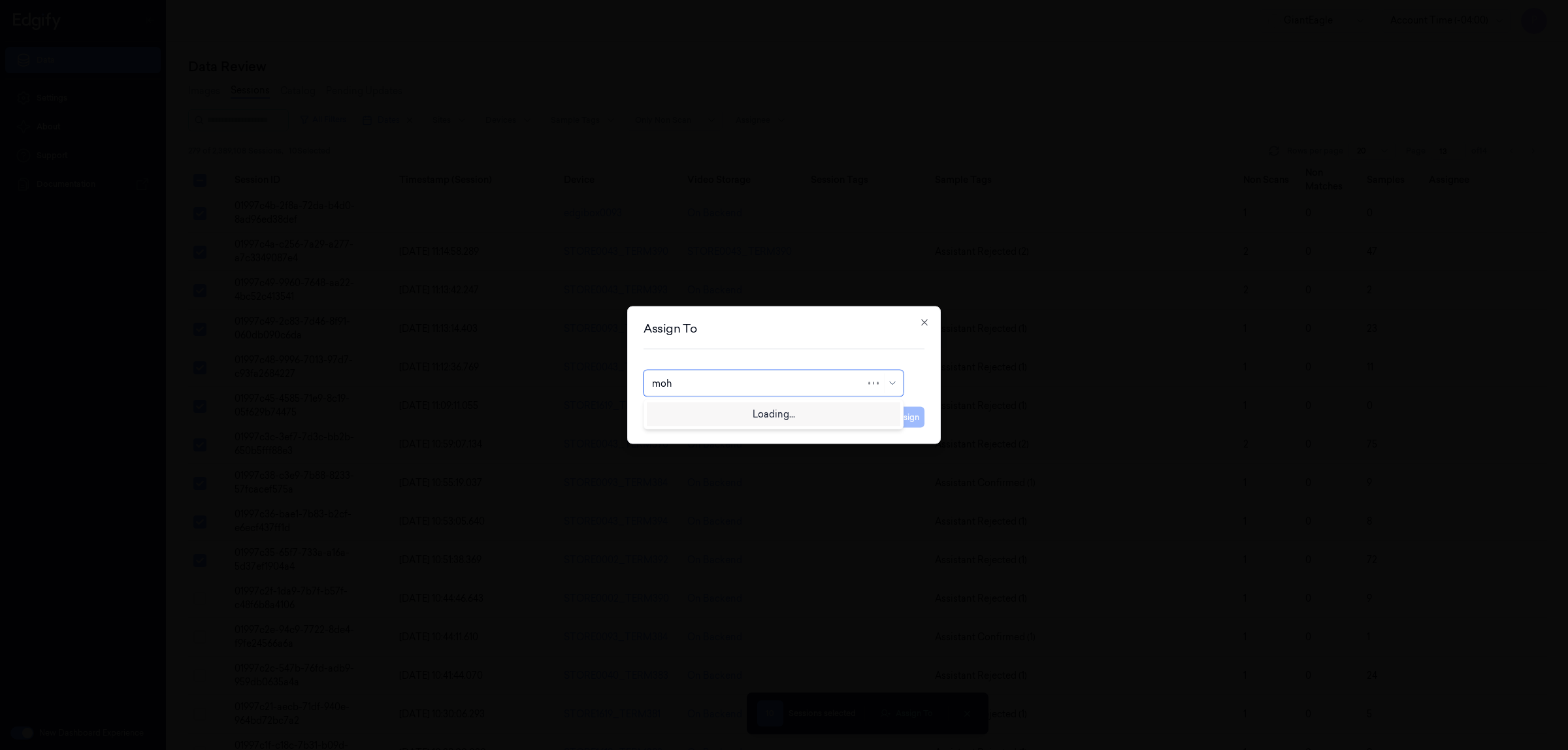
type input "moha"
click at [733, 413] on div "mohan kune" at bounding box center [774, 413] width 243 height 14
click at [903, 421] on button "Assign" at bounding box center [906, 418] width 36 height 21
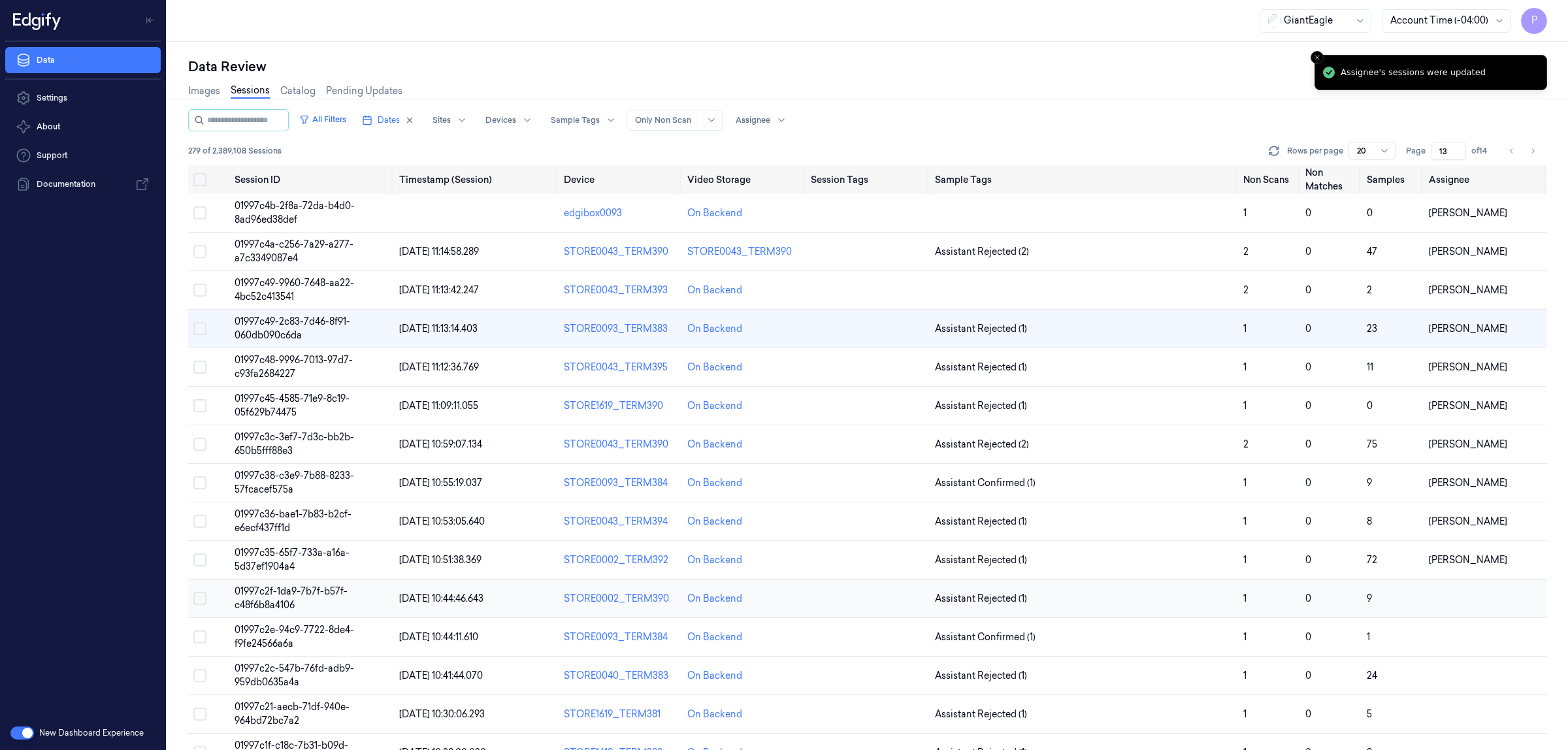
click at [206, 601] on button "Select row" at bounding box center [200, 599] width 13 height 13
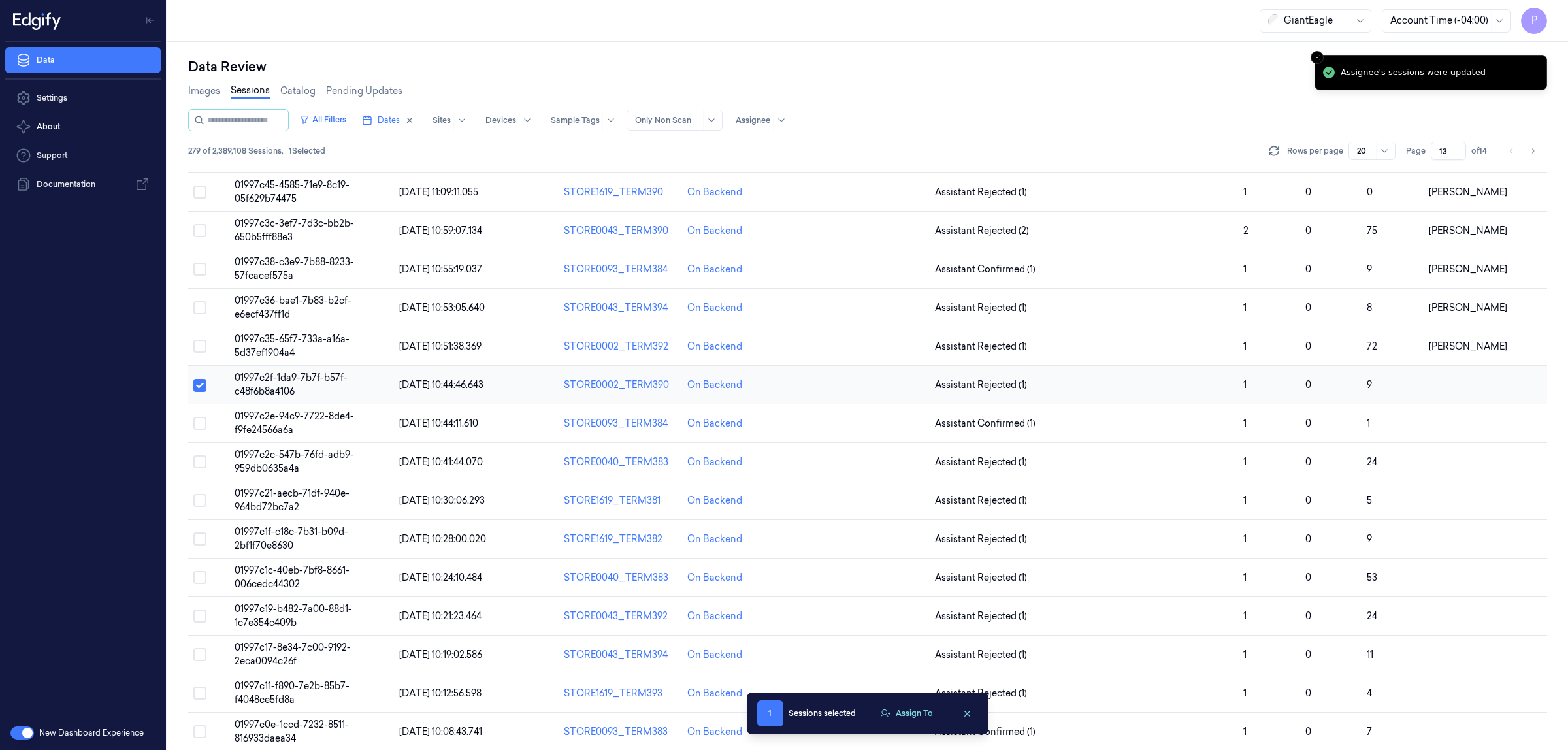
scroll to position [218, 0]
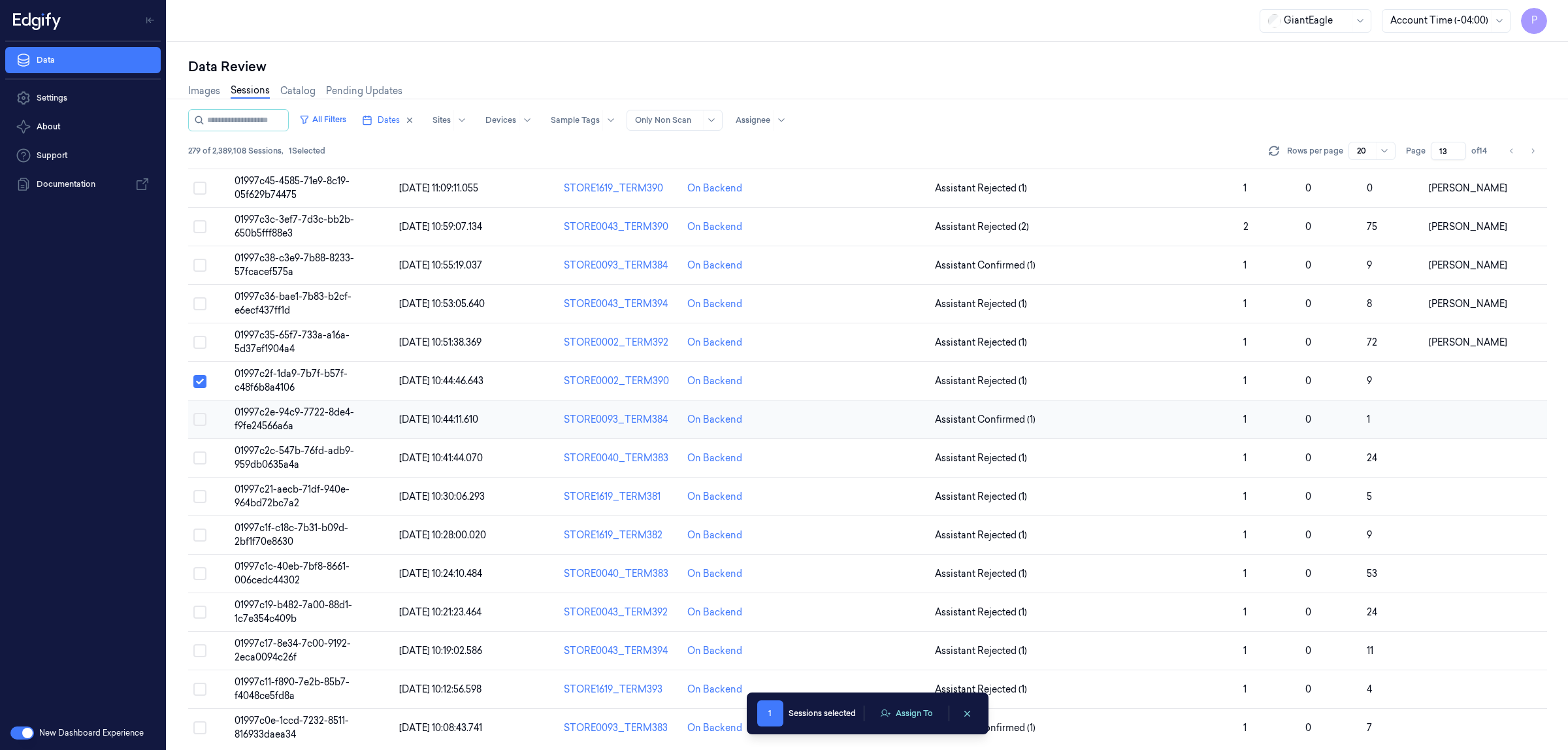
click at [199, 417] on button "Select row" at bounding box center [200, 420] width 13 height 13
click at [198, 461] on button "Select row" at bounding box center [200, 458] width 13 height 13
click at [203, 498] on button "Select row" at bounding box center [200, 497] width 13 height 13
click at [198, 534] on button "Select row" at bounding box center [200, 535] width 13 height 13
click at [201, 575] on button "Select row" at bounding box center [200, 574] width 13 height 13
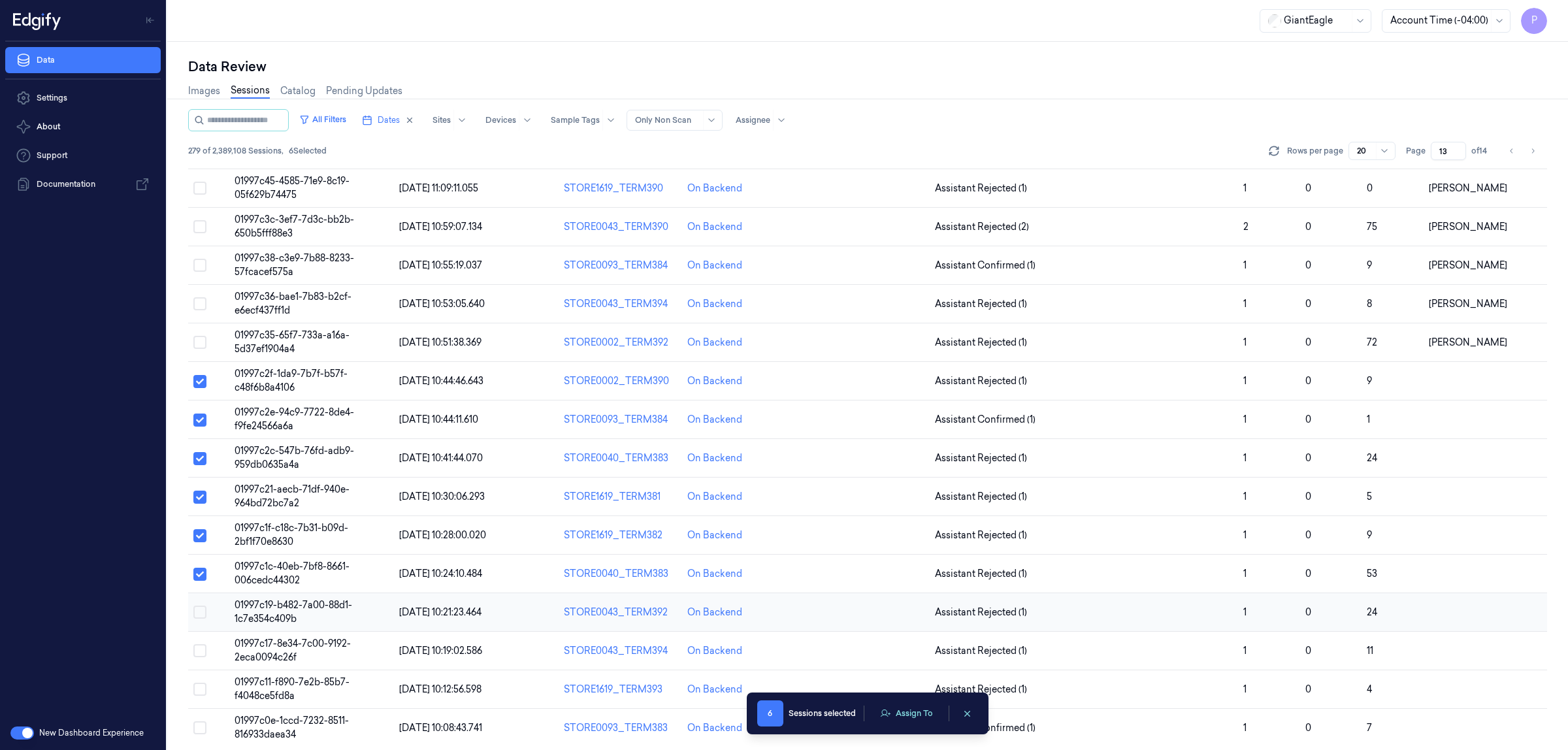
click at [199, 612] on button "Select row" at bounding box center [200, 612] width 13 height 13
click at [203, 652] on button "Select row" at bounding box center [200, 651] width 13 height 13
click at [198, 689] on button "Select row" at bounding box center [200, 689] width 13 height 13
click at [198, 733] on button "Select row" at bounding box center [200, 728] width 13 height 13
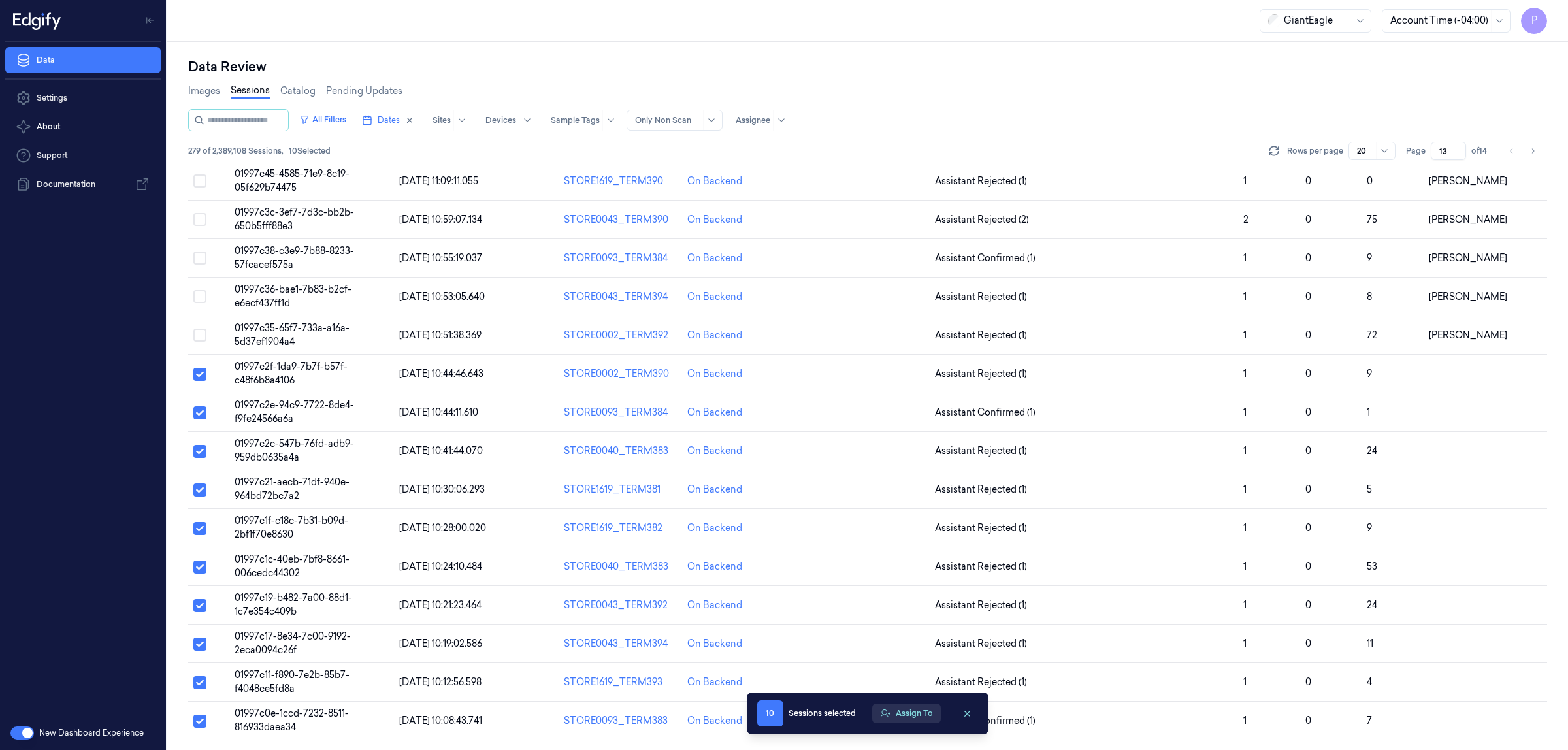
click at [920, 720] on button "Assign To" at bounding box center [906, 714] width 69 height 19
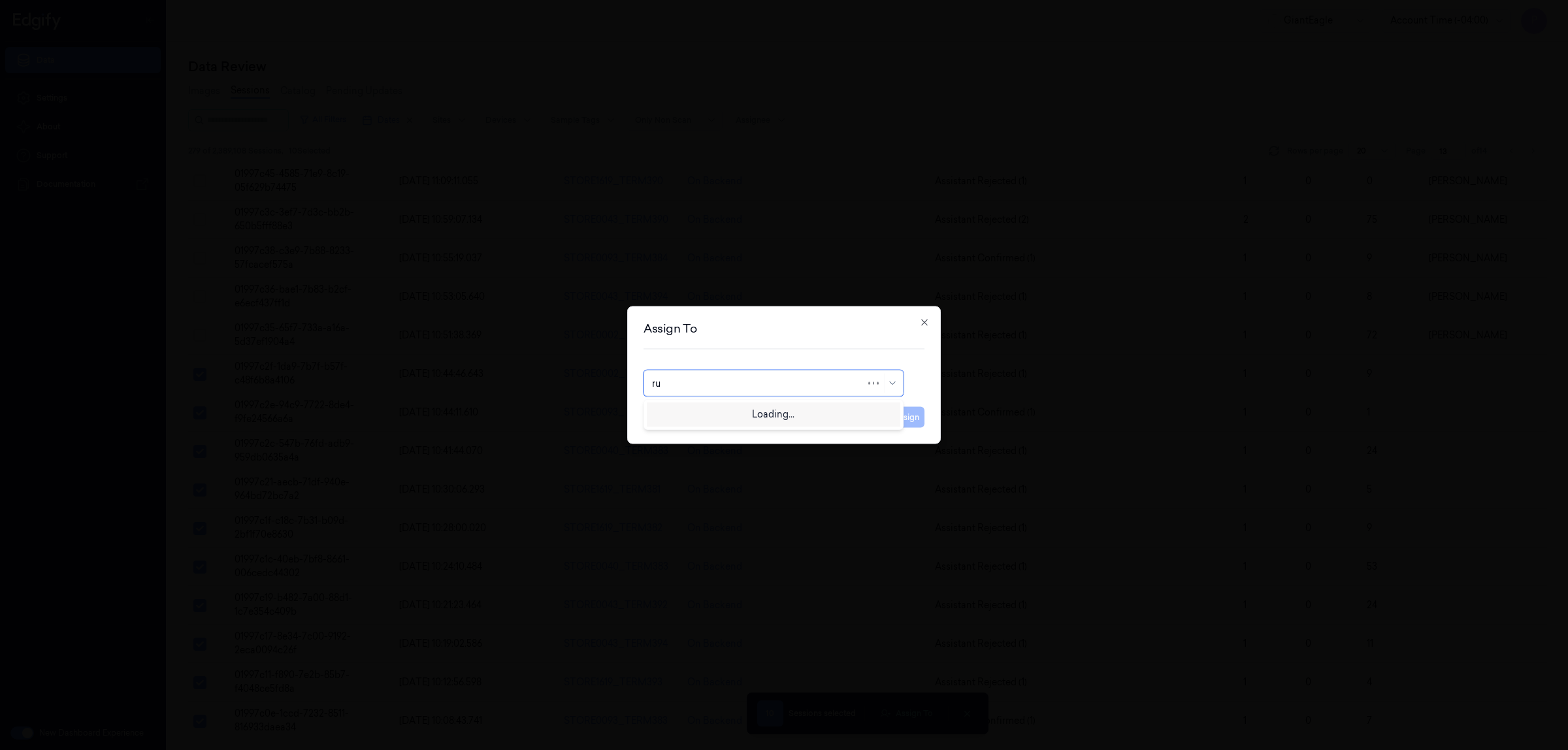
type input "rup"
click at [757, 409] on div "rupa b" at bounding box center [774, 413] width 243 height 14
click at [905, 413] on button "Assign" at bounding box center [906, 418] width 36 height 21
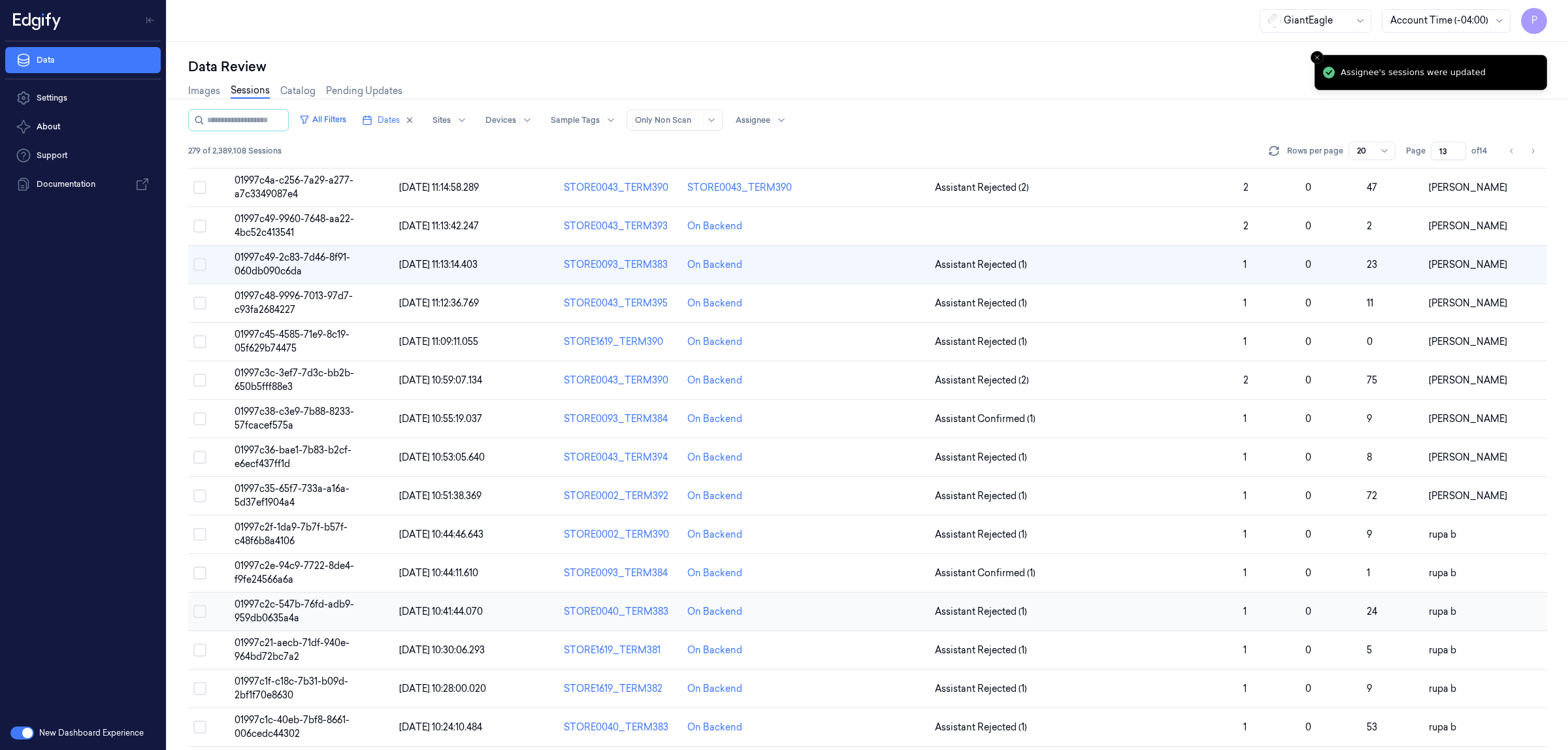
scroll to position [0, 0]
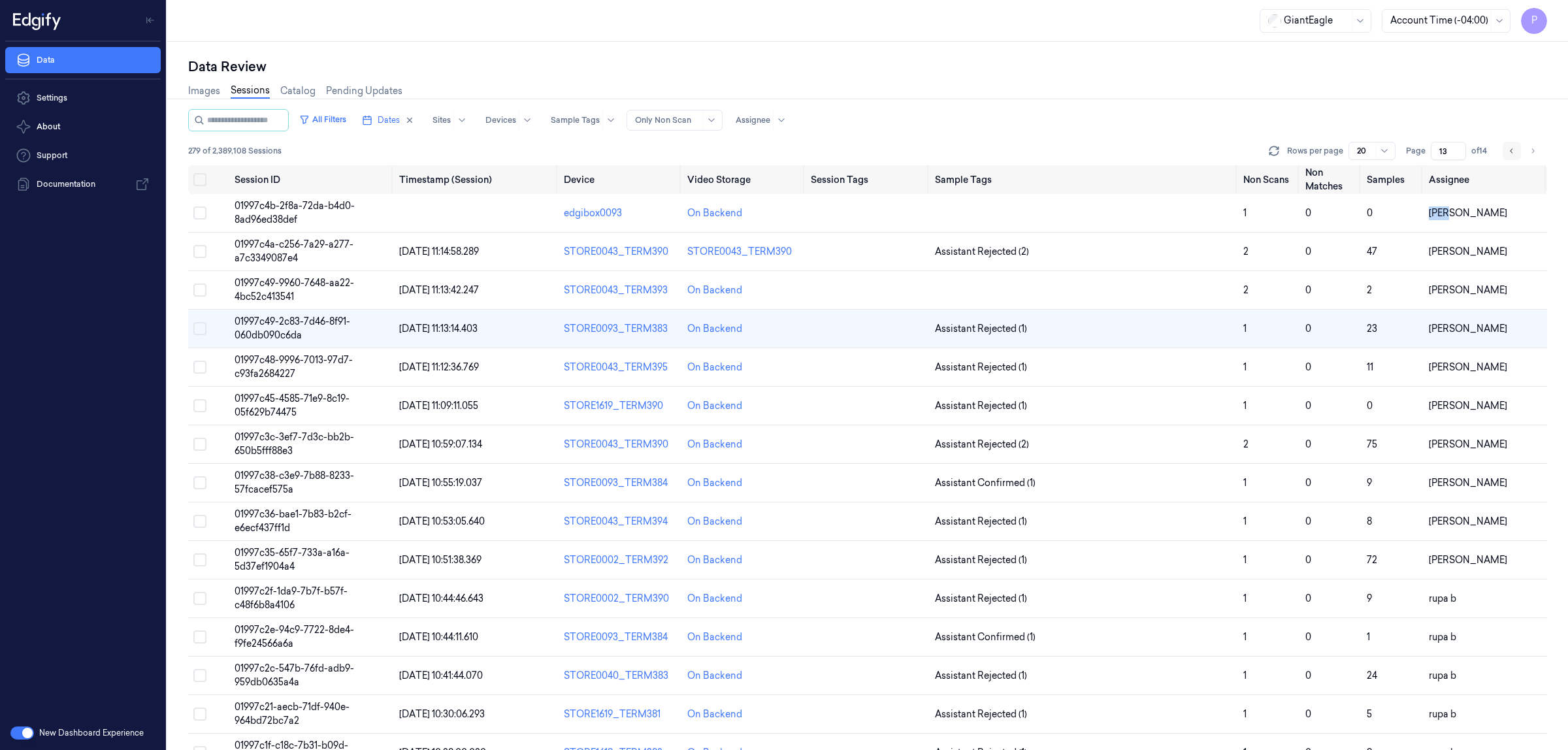
click at [1508, 152] on icon "Go to previous page" at bounding box center [1512, 151] width 8 height 10
type input "12"
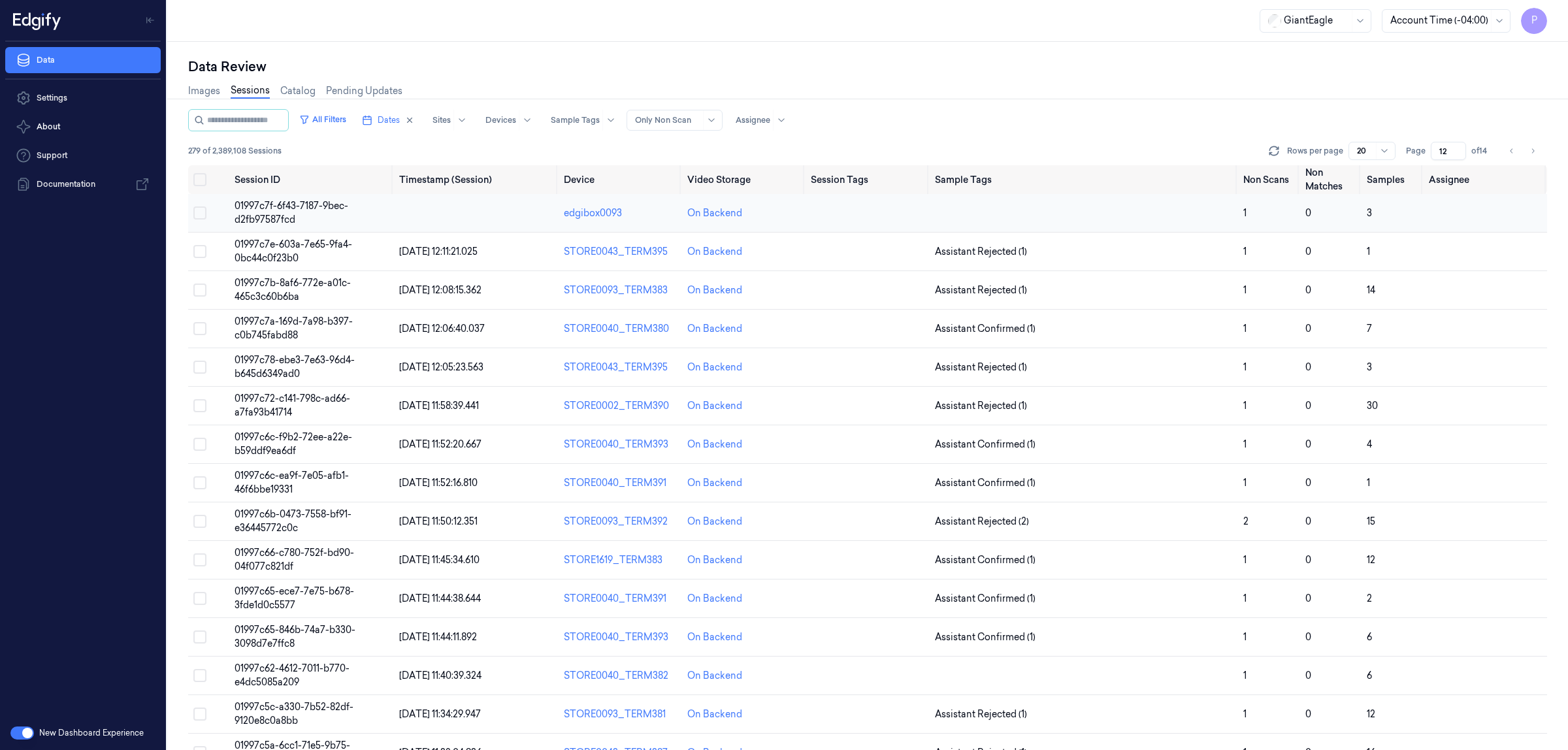
click at [199, 207] on button "Select row" at bounding box center [200, 213] width 13 height 13
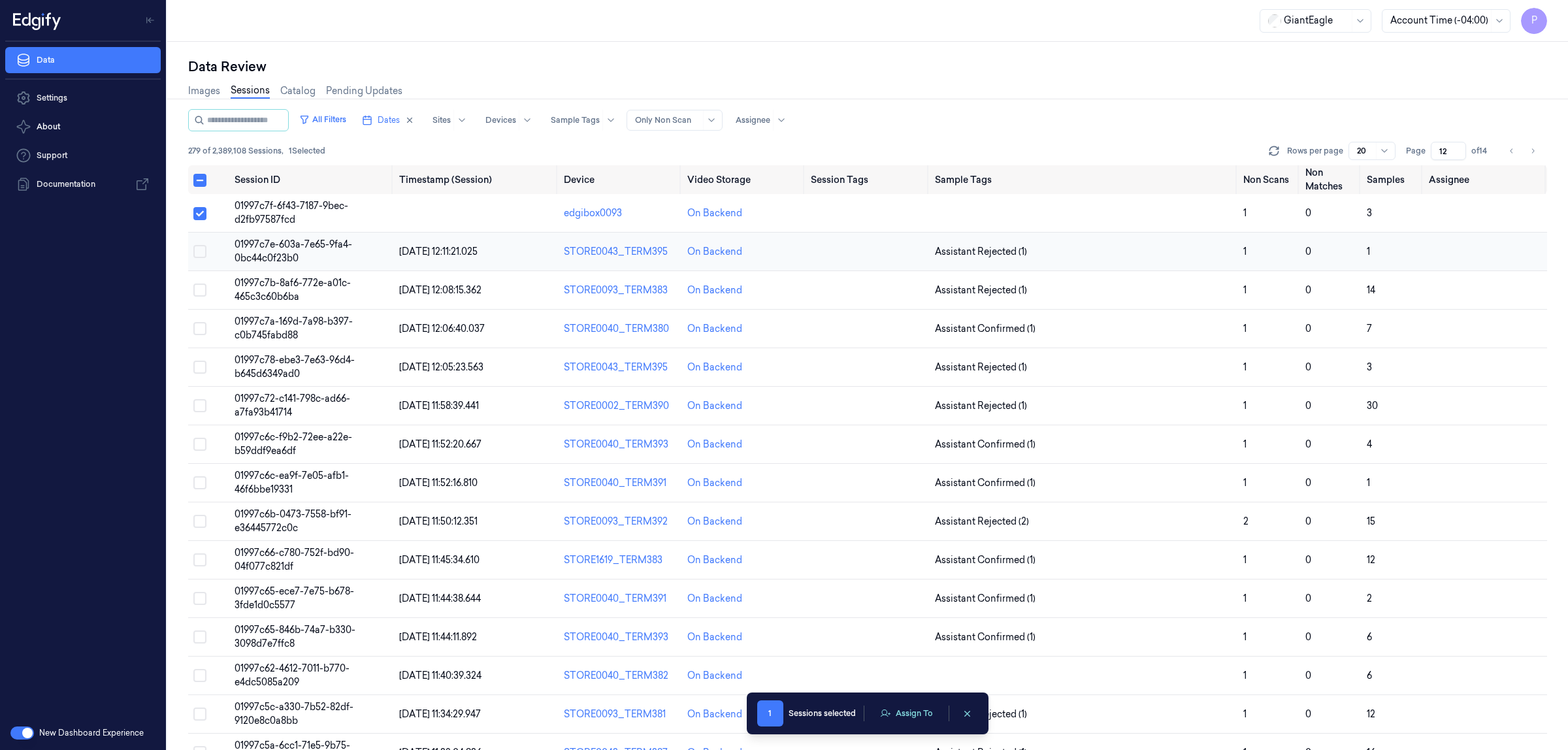
click at [201, 247] on button "Select row" at bounding box center [200, 252] width 13 height 13
click at [197, 291] on button "Select row" at bounding box center [200, 290] width 13 height 13
click at [204, 330] on button "Select row" at bounding box center [200, 329] width 13 height 13
click at [203, 368] on button "Select row" at bounding box center [200, 367] width 13 height 13
click at [204, 407] on button "Select row" at bounding box center [200, 406] width 13 height 13
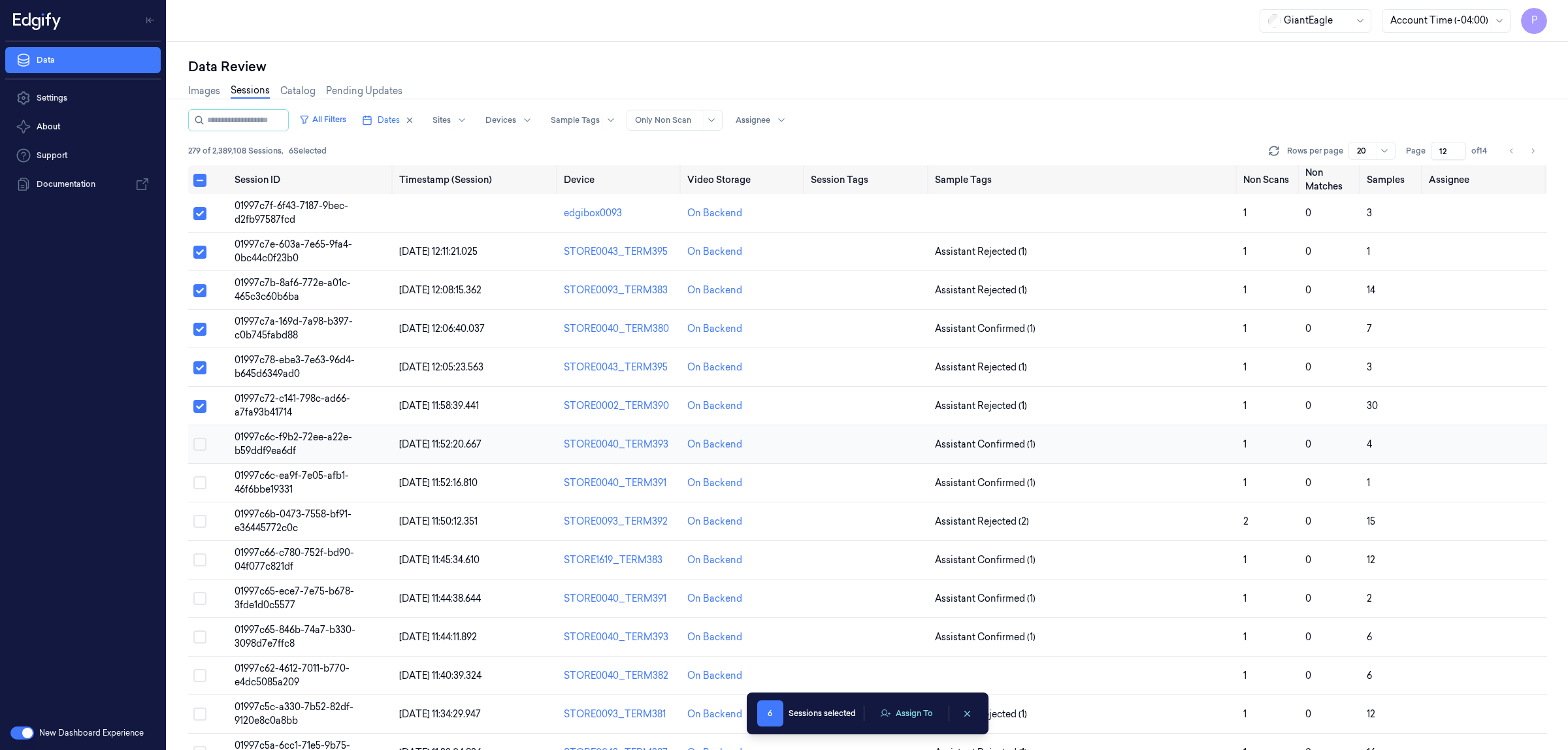
click at [197, 445] on button "Select row" at bounding box center [200, 444] width 13 height 13
click at [198, 487] on button "Select row" at bounding box center [200, 483] width 13 height 13
click at [201, 523] on button "Select row" at bounding box center [200, 522] width 13 height 13
click at [200, 560] on button "Select row" at bounding box center [200, 560] width 13 height 13
click at [925, 717] on button "Assign To" at bounding box center [906, 714] width 69 height 19
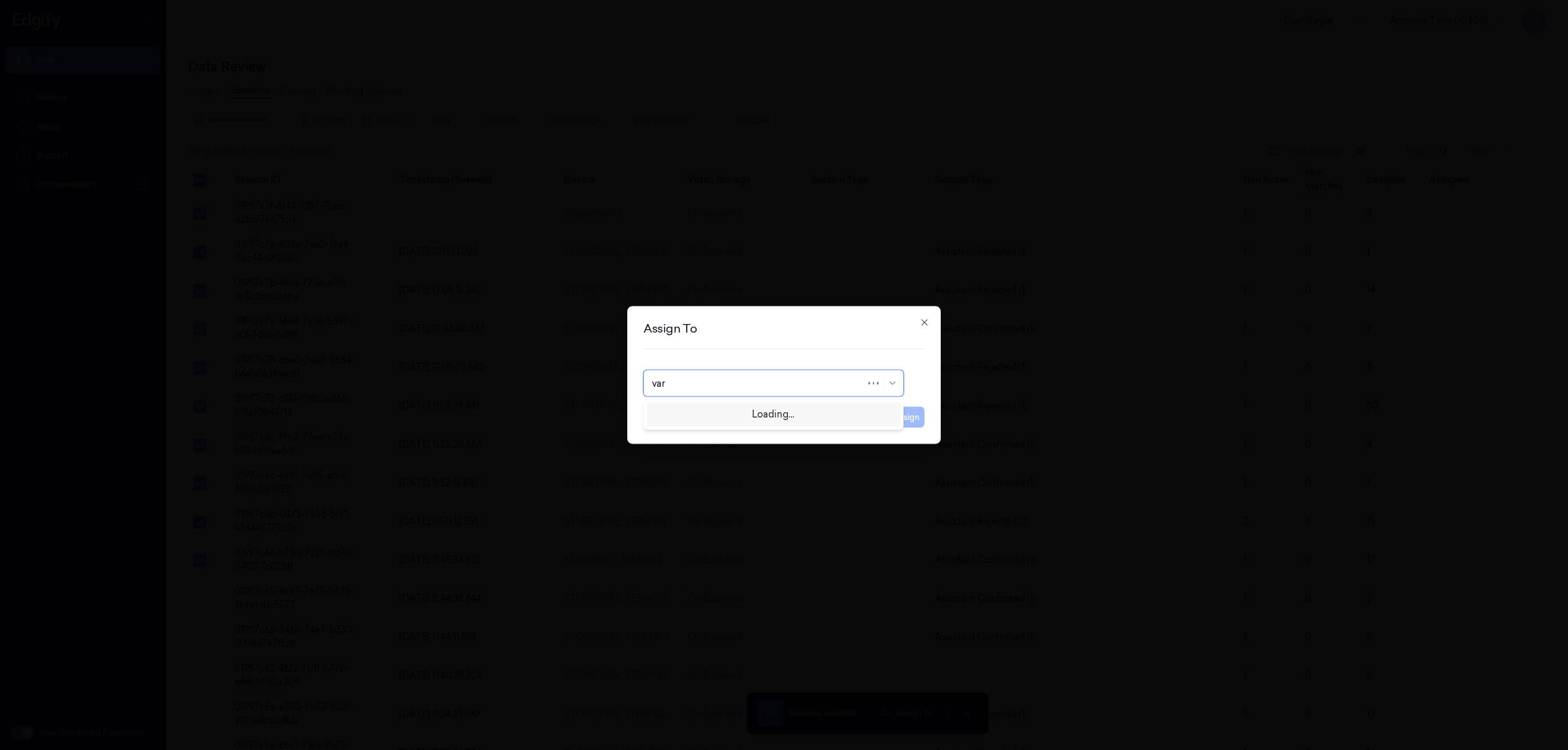
type input "vars"
click at [749, 436] on div "varsha g" at bounding box center [774, 435] width 243 height 14
click at [911, 421] on button "Assign" at bounding box center [906, 418] width 36 height 21
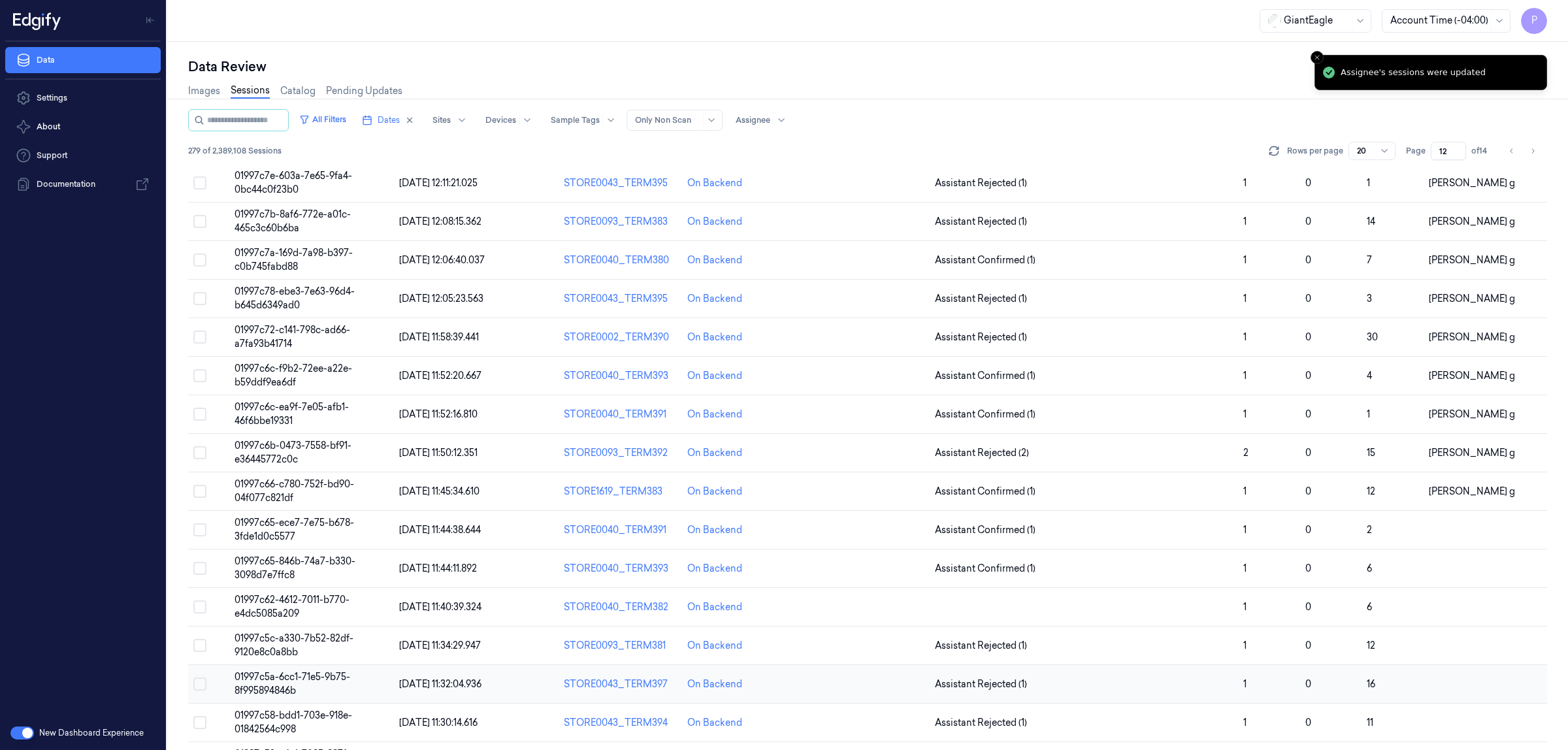
scroll to position [226, 0]
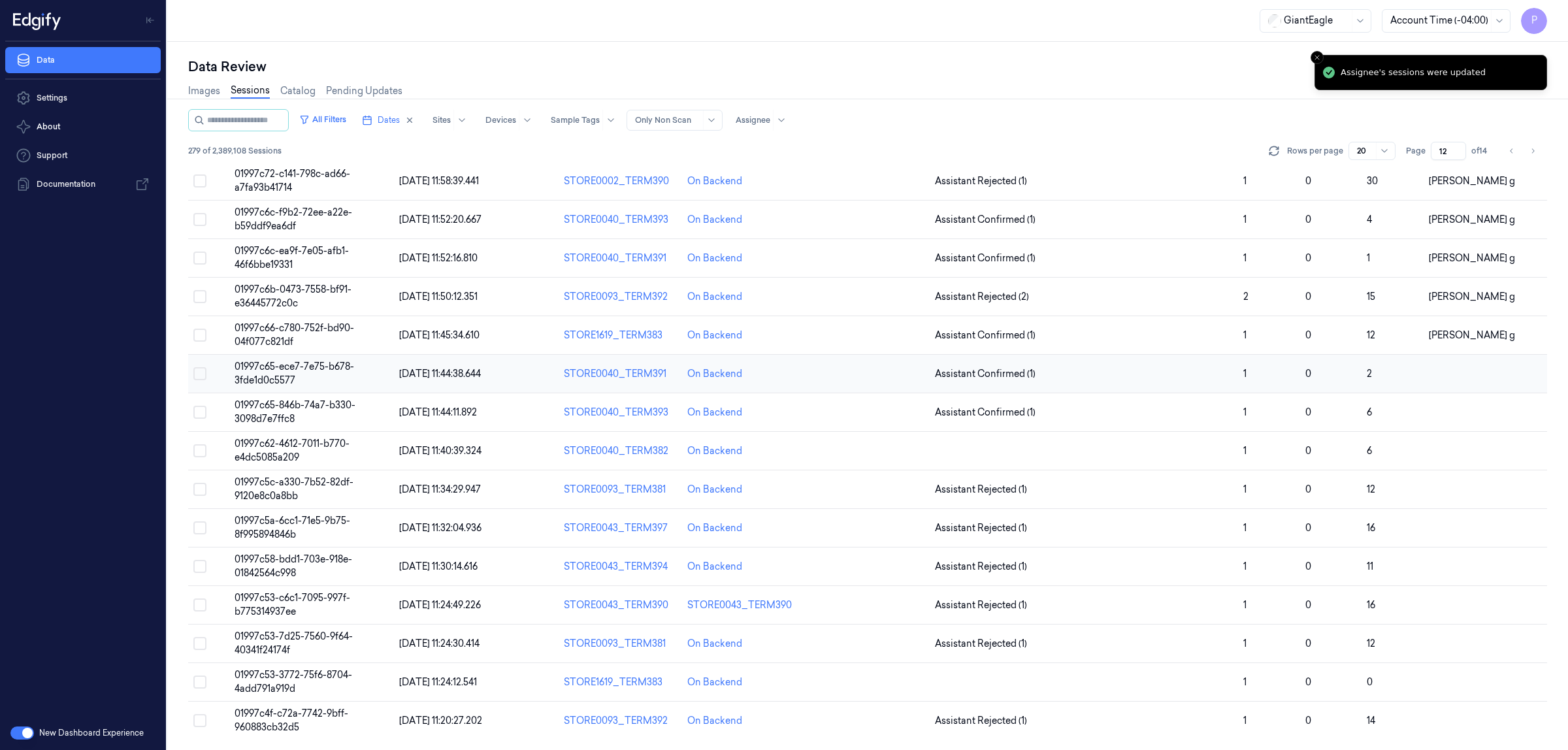
click at [198, 371] on button "Select row" at bounding box center [200, 374] width 13 height 13
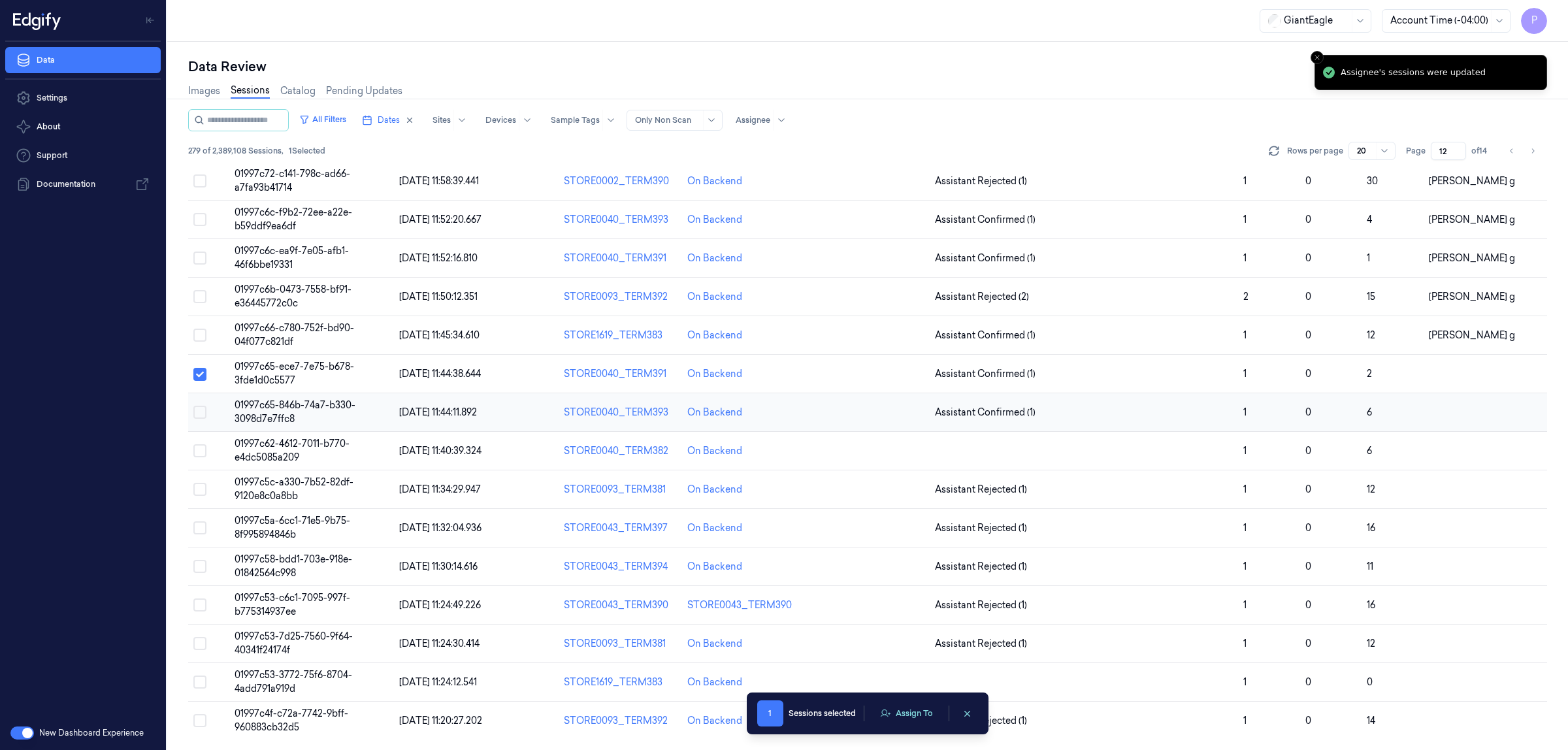
click at [198, 409] on button "Select row" at bounding box center [200, 412] width 13 height 13
click at [201, 455] on button "Select row" at bounding box center [200, 451] width 13 height 13
click at [203, 494] on button "Select row" at bounding box center [200, 489] width 13 height 13
click at [204, 532] on button "Select row" at bounding box center [200, 528] width 13 height 13
click at [201, 566] on button "Select row" at bounding box center [200, 566] width 13 height 13
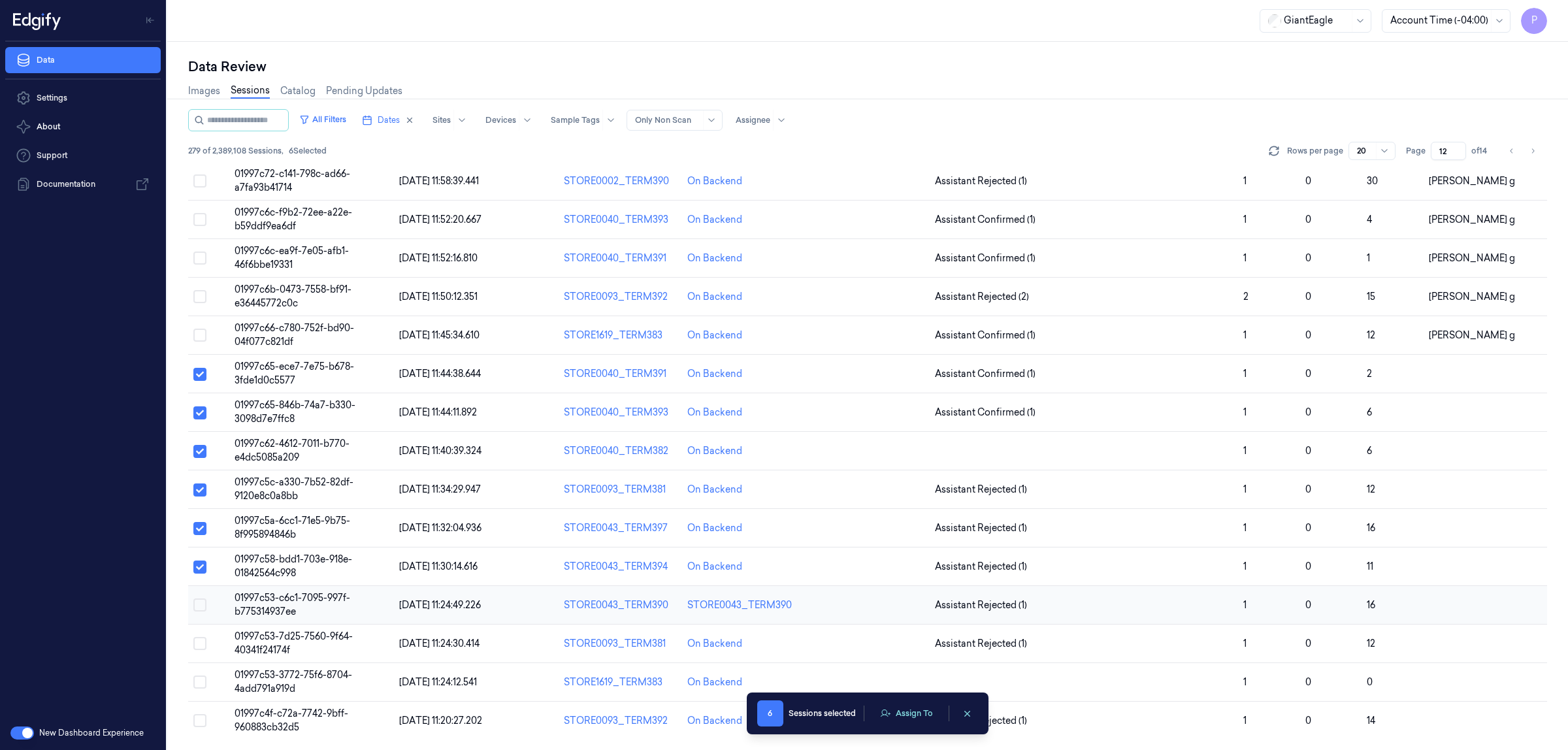
click at [204, 604] on button "Select row" at bounding box center [200, 606] width 13 height 13
click at [204, 642] on button "Select row" at bounding box center [200, 644] width 13 height 13
click at [201, 677] on button "Select row" at bounding box center [200, 683] width 13 height 13
click at [199, 720] on button "Select row" at bounding box center [200, 721] width 13 height 13
click at [928, 722] on button "Assign To" at bounding box center [906, 714] width 69 height 19
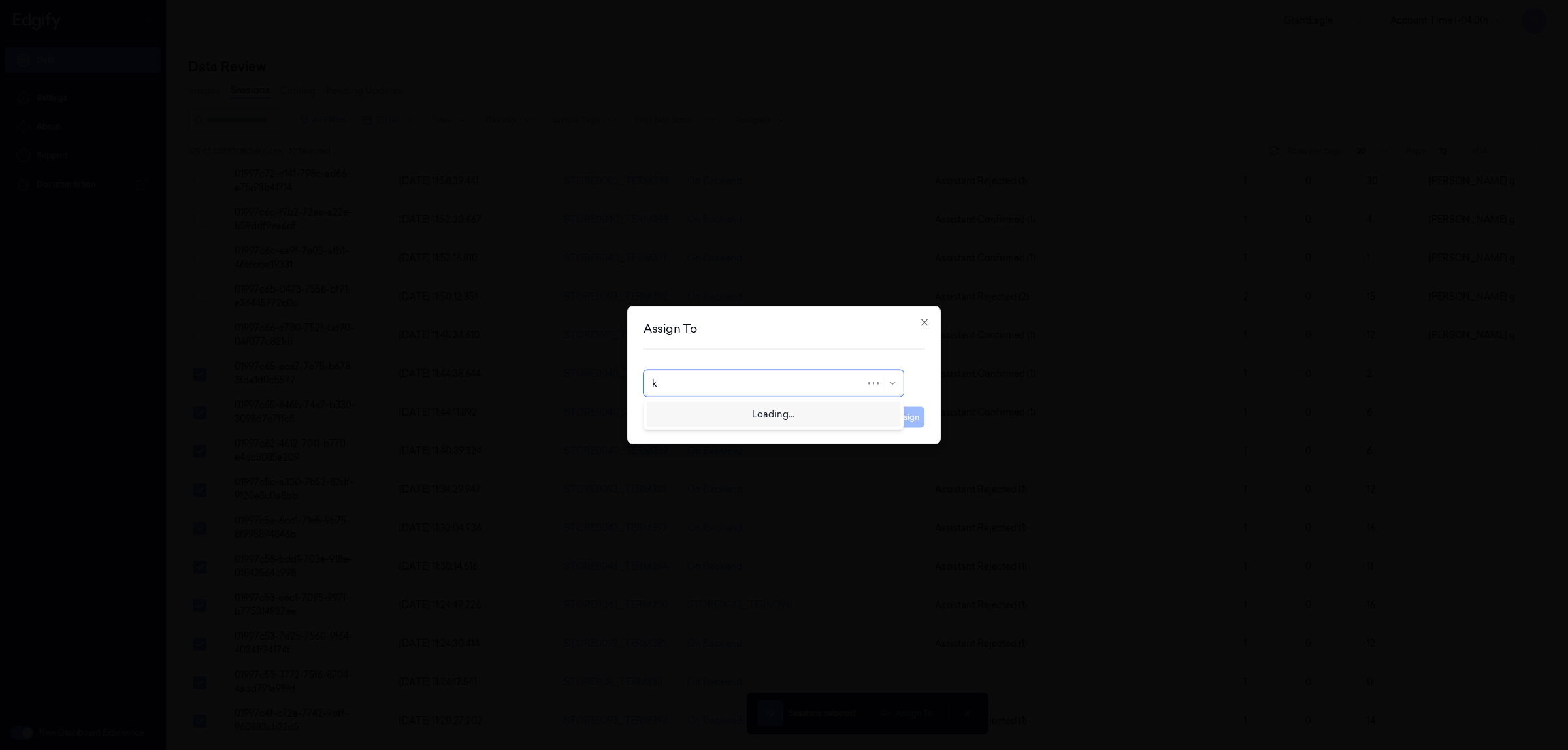
type input "ko"
click at [766, 412] on div "korisetty prem" at bounding box center [774, 413] width 243 height 14
click at [902, 420] on button "Assign" at bounding box center [906, 418] width 36 height 21
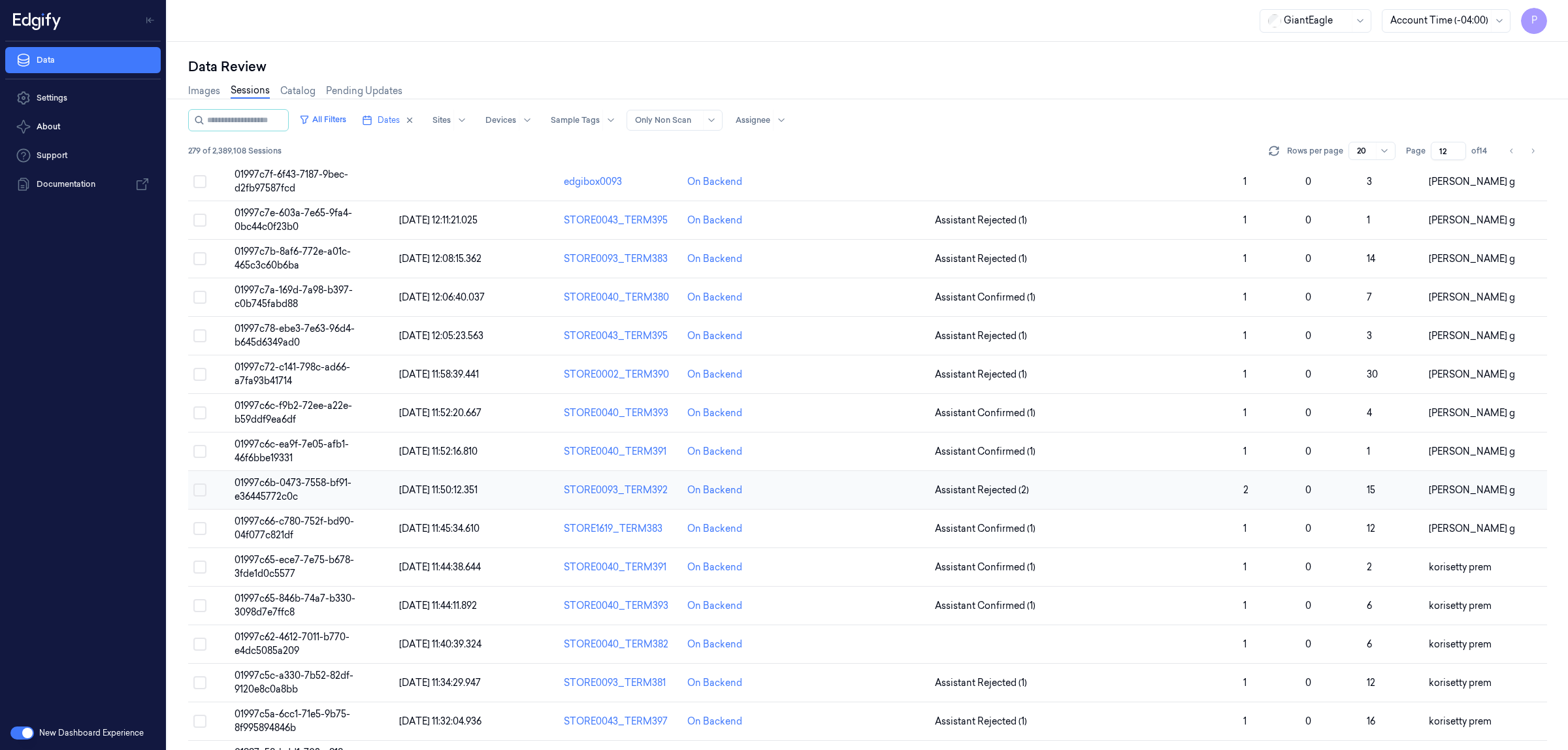
scroll to position [0, 0]
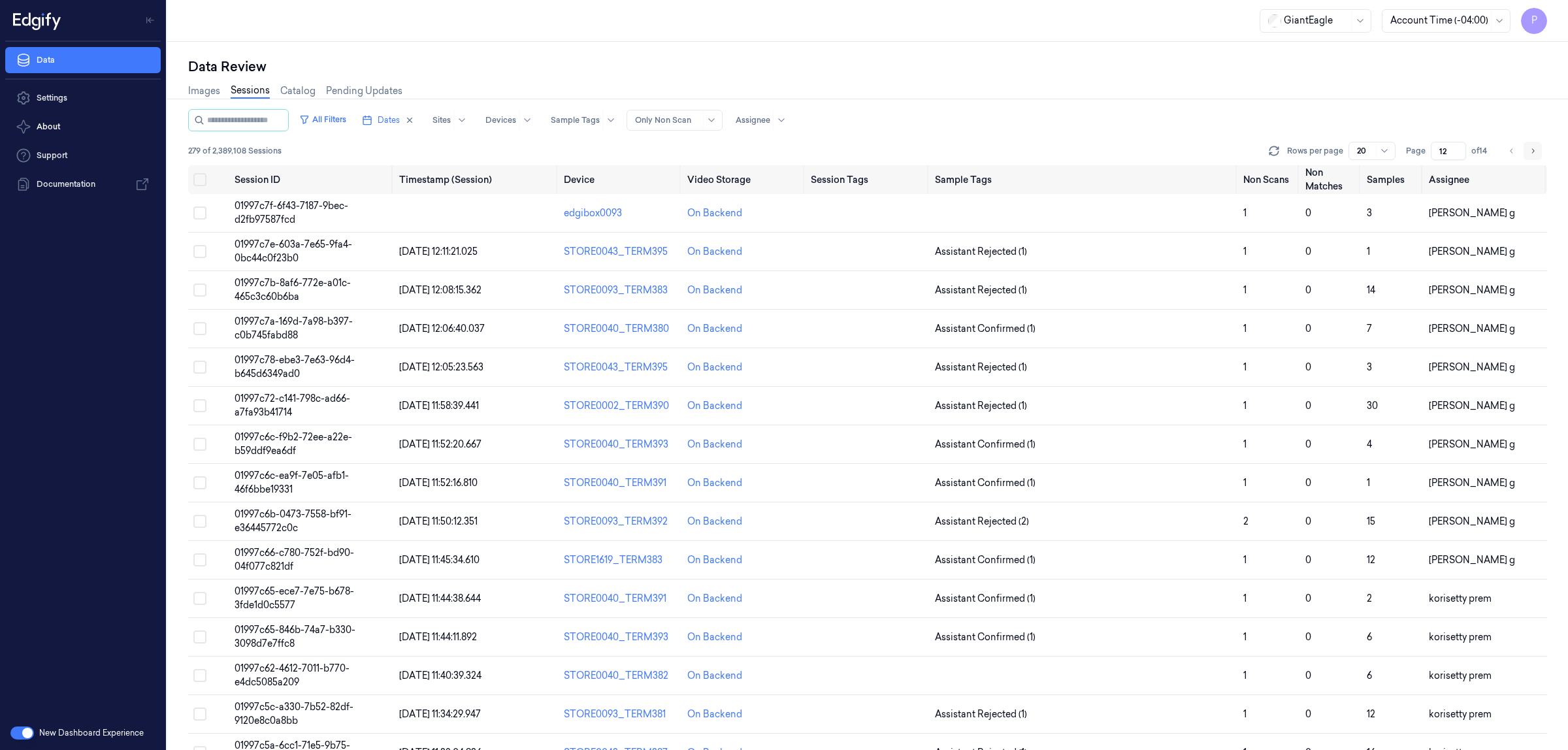
click at [1533, 153] on icon "Go to next page" at bounding box center [1532, 151] width 8 height 10
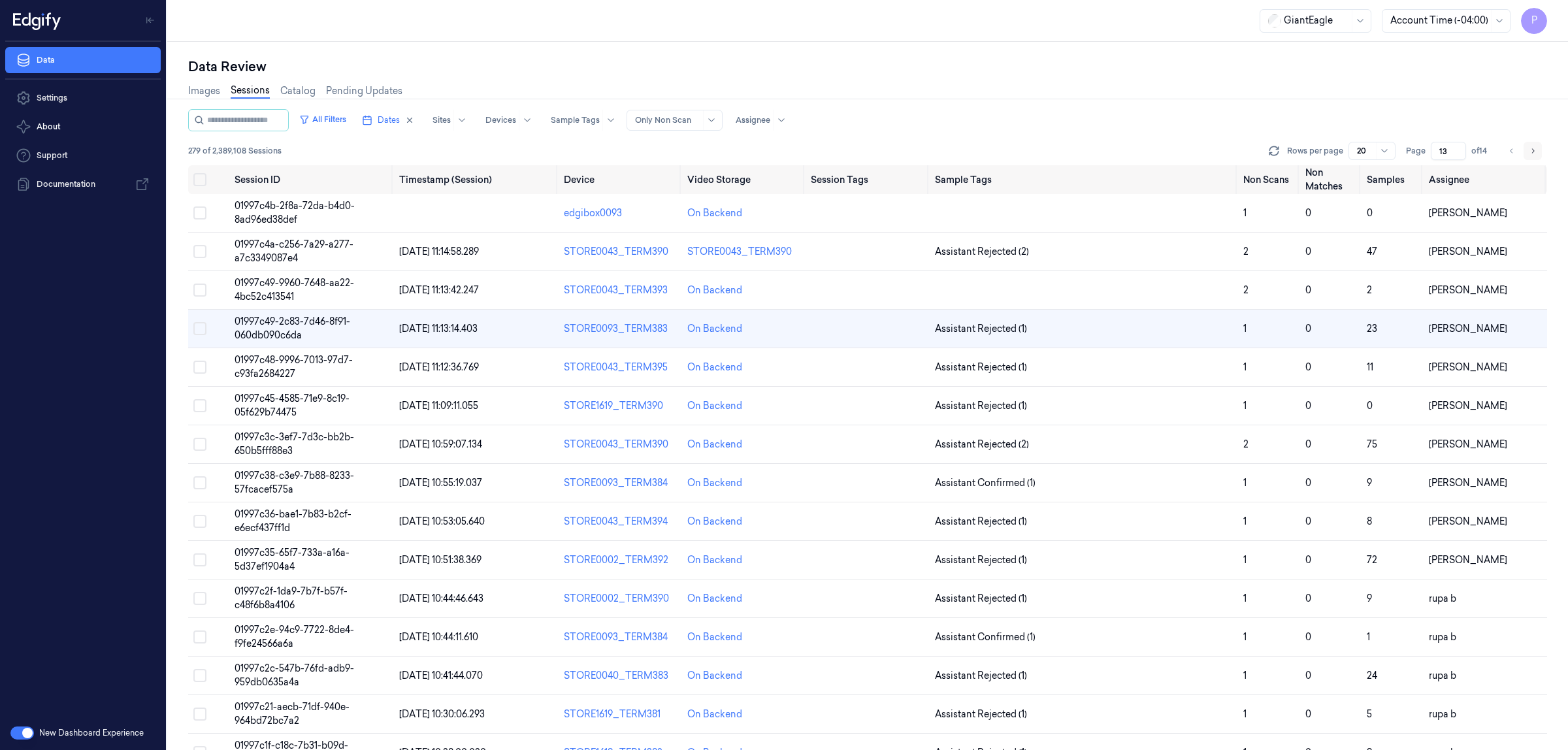
click at [1533, 153] on icon "Go to next page" at bounding box center [1532, 151] width 8 height 10
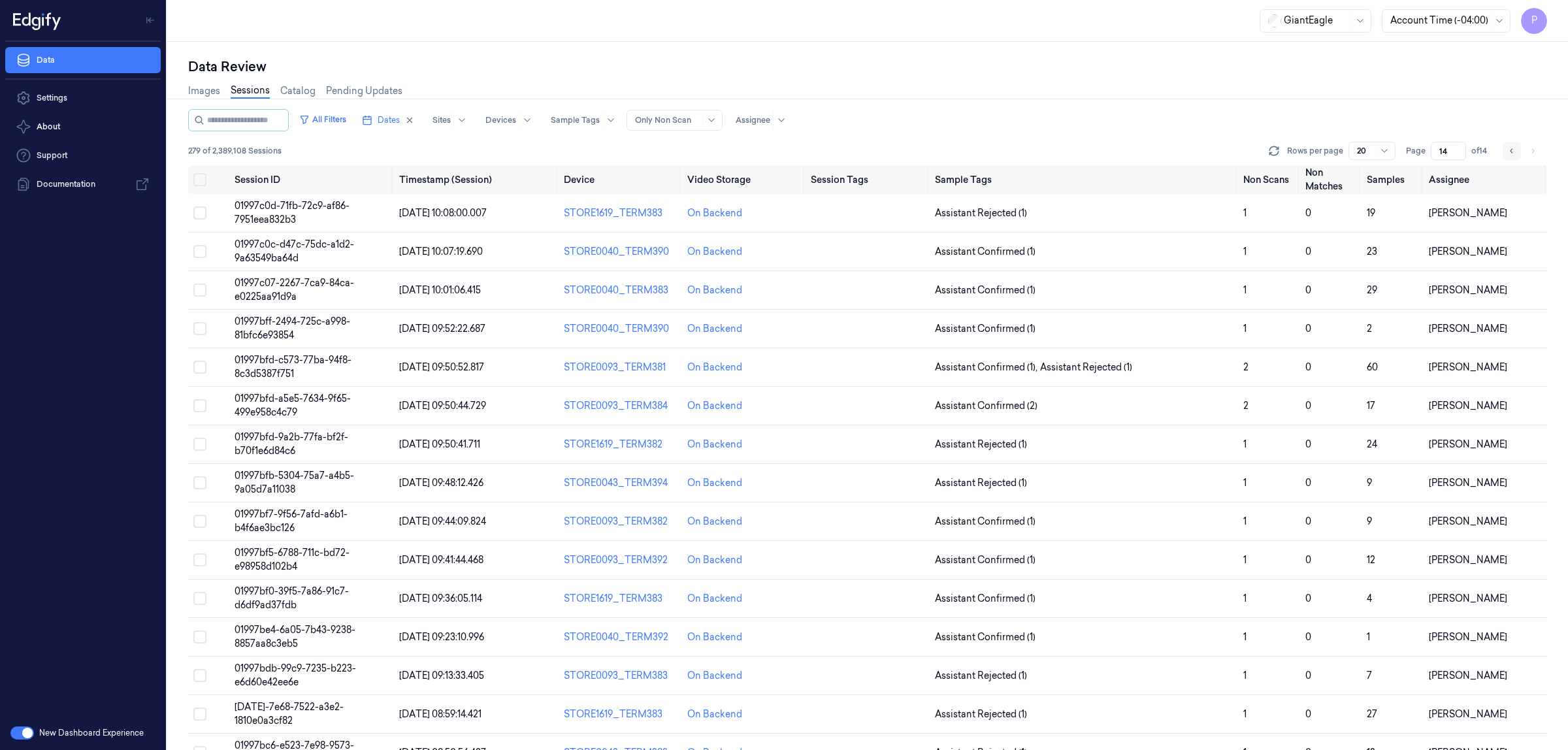
click at [1511, 153] on icon "Go to previous page" at bounding box center [1512, 151] width 8 height 10
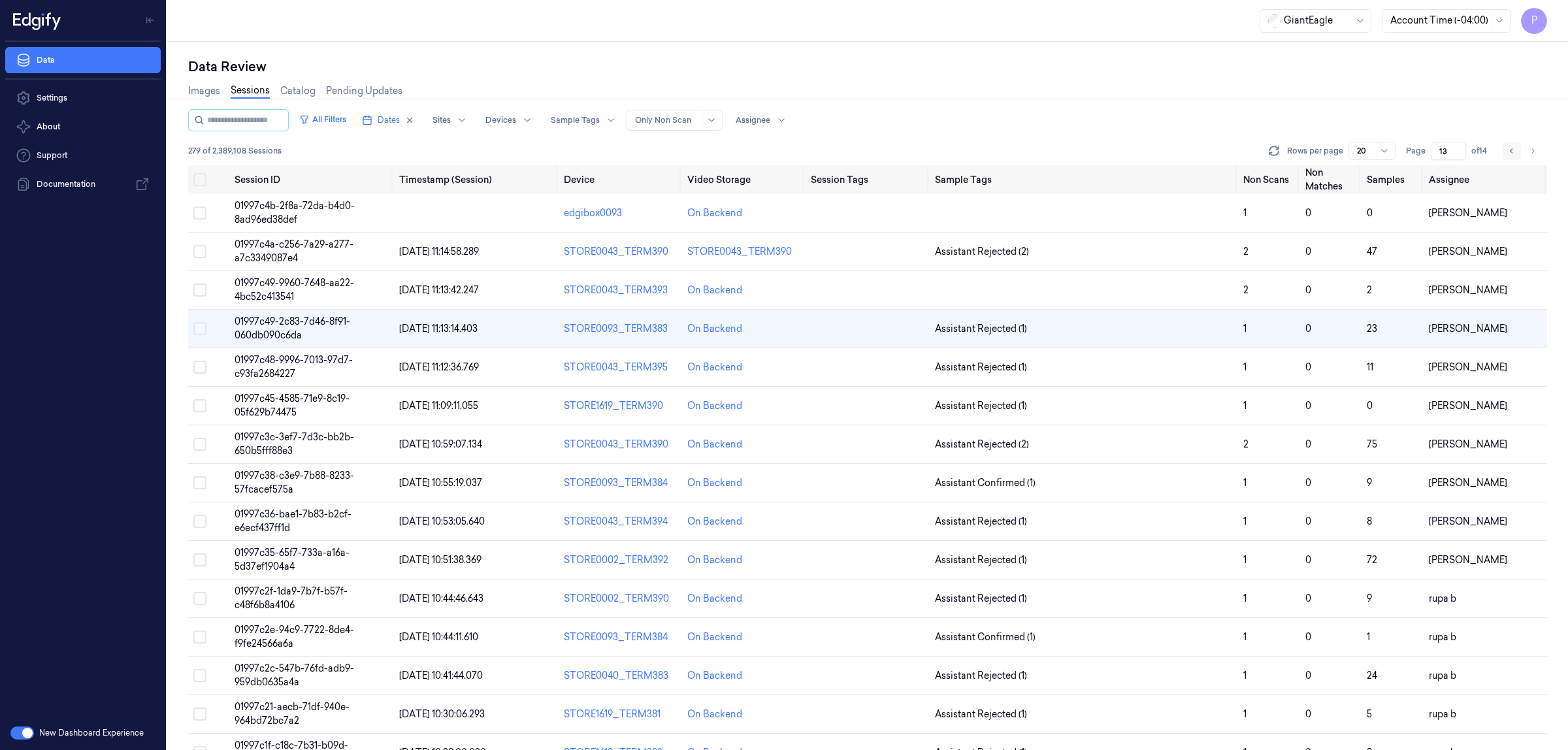
click at [1511, 153] on icon "Go to previous page" at bounding box center [1512, 151] width 8 height 10
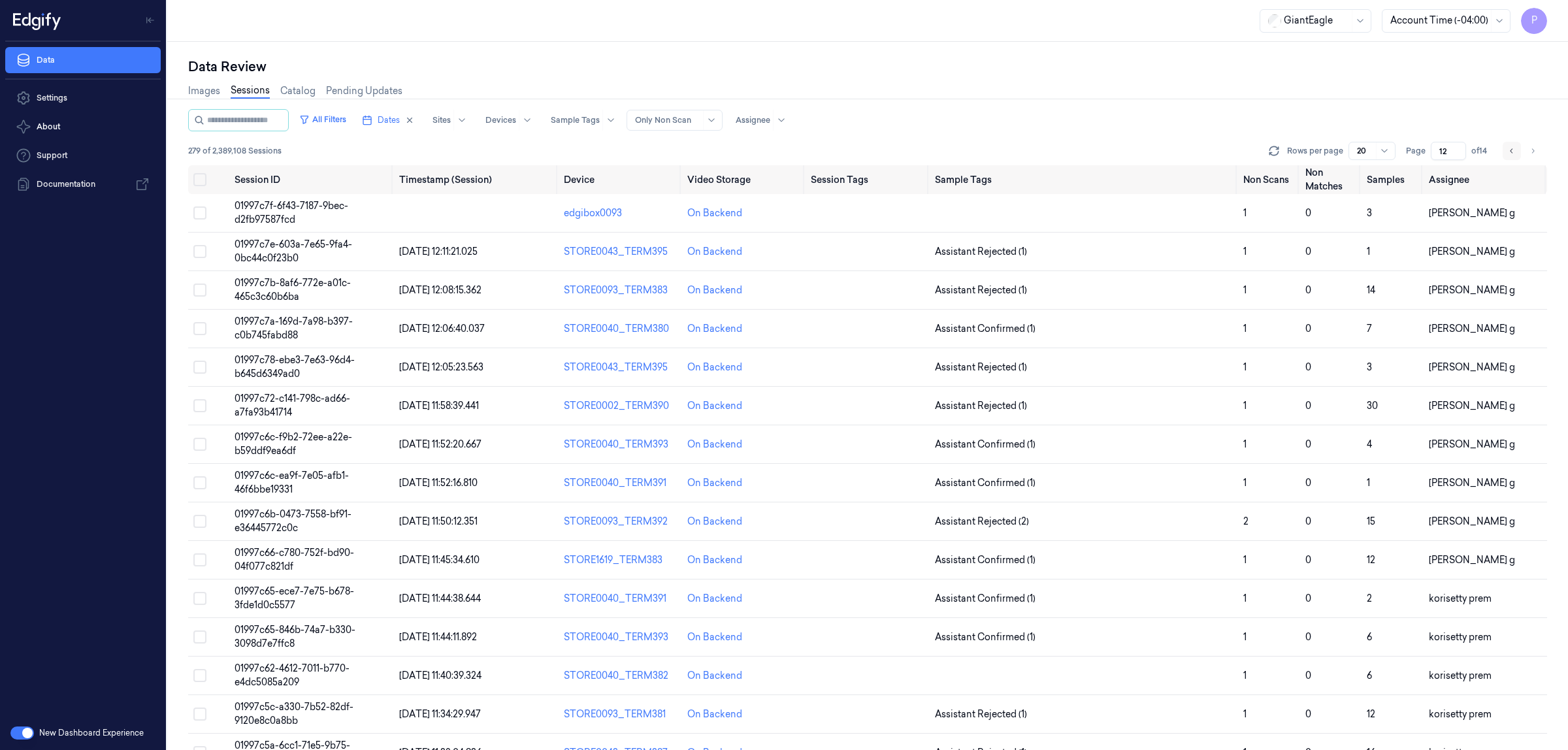
click at [1510, 153] on icon "Go to previous page" at bounding box center [1512, 151] width 8 height 10
type input "11"
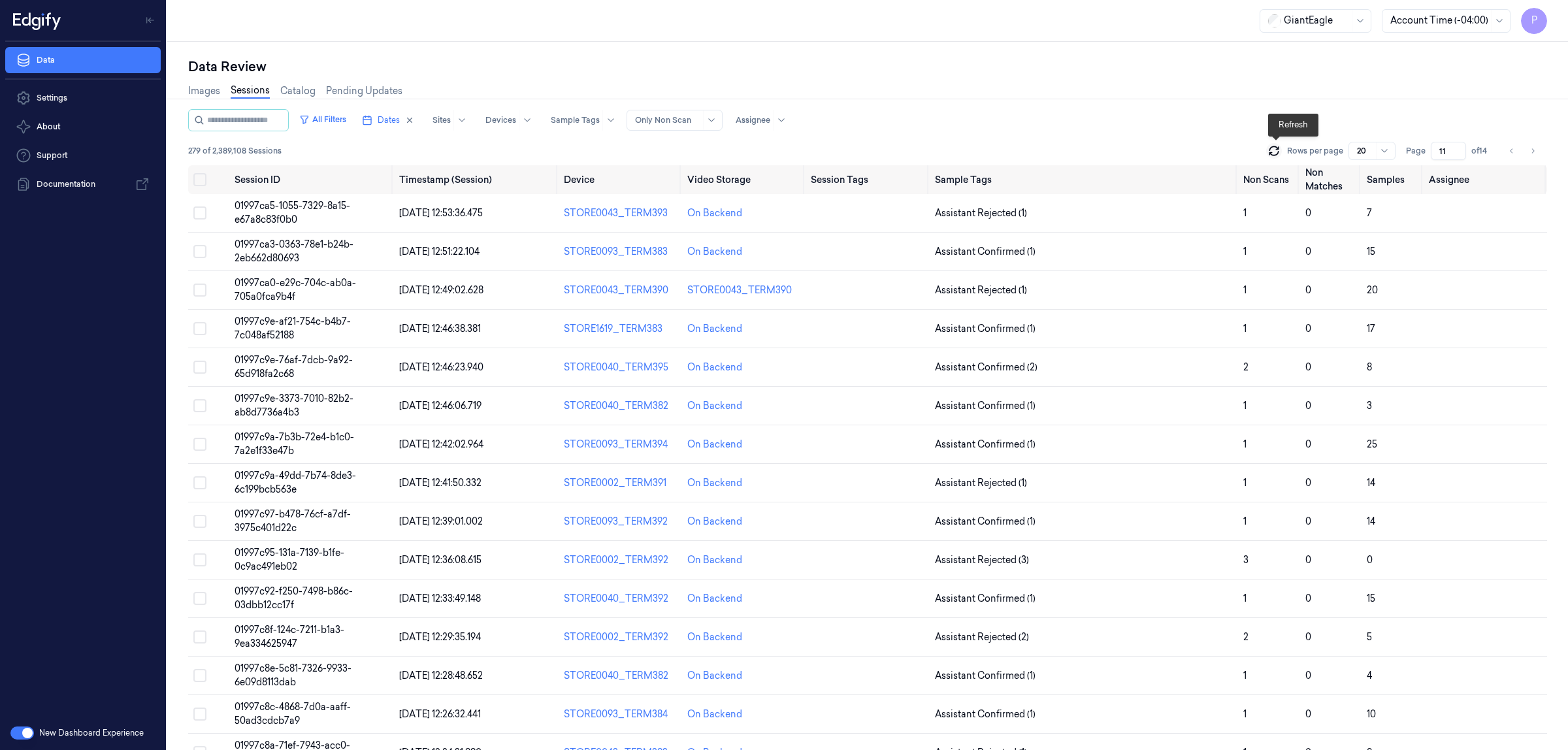
click at [1274, 150] on icon at bounding box center [1274, 151] width 13 height 13
click at [1242, 103] on div "Images Sessions Catalog Pending Updates" at bounding box center [868, 92] width 1359 height 33
click at [1508, 147] on icon "Go to previous page" at bounding box center [1512, 151] width 8 height 10
click at [1508, 150] on icon "Go to previous page" at bounding box center [1512, 151] width 8 height 10
click at [1510, 153] on icon "Go to previous page" at bounding box center [1512, 151] width 8 height 10
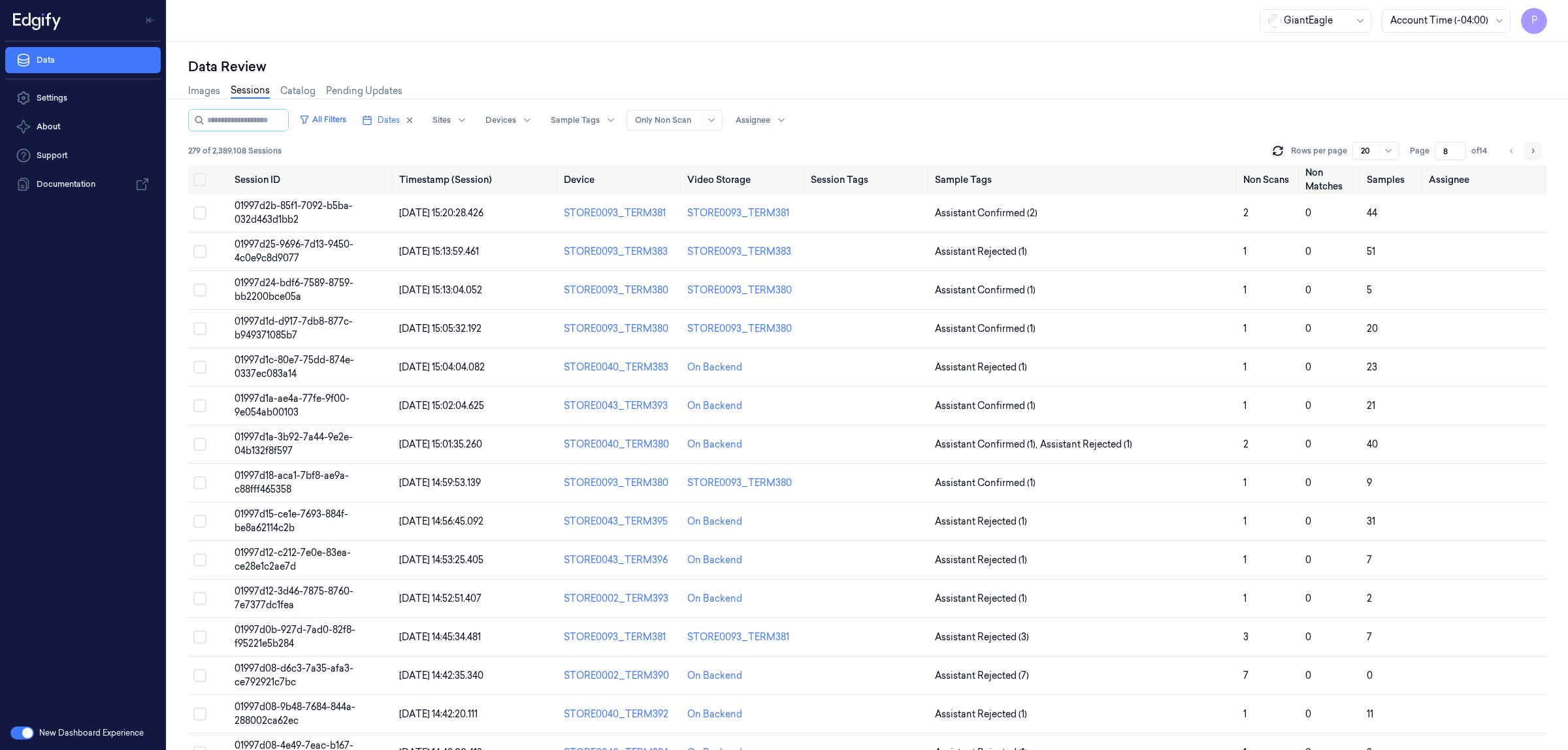
click at [1532, 147] on icon "Go to next page" at bounding box center [1532, 151] width 8 height 10
type input "11"
click at [206, 210] on button "Select row" at bounding box center [200, 213] width 13 height 13
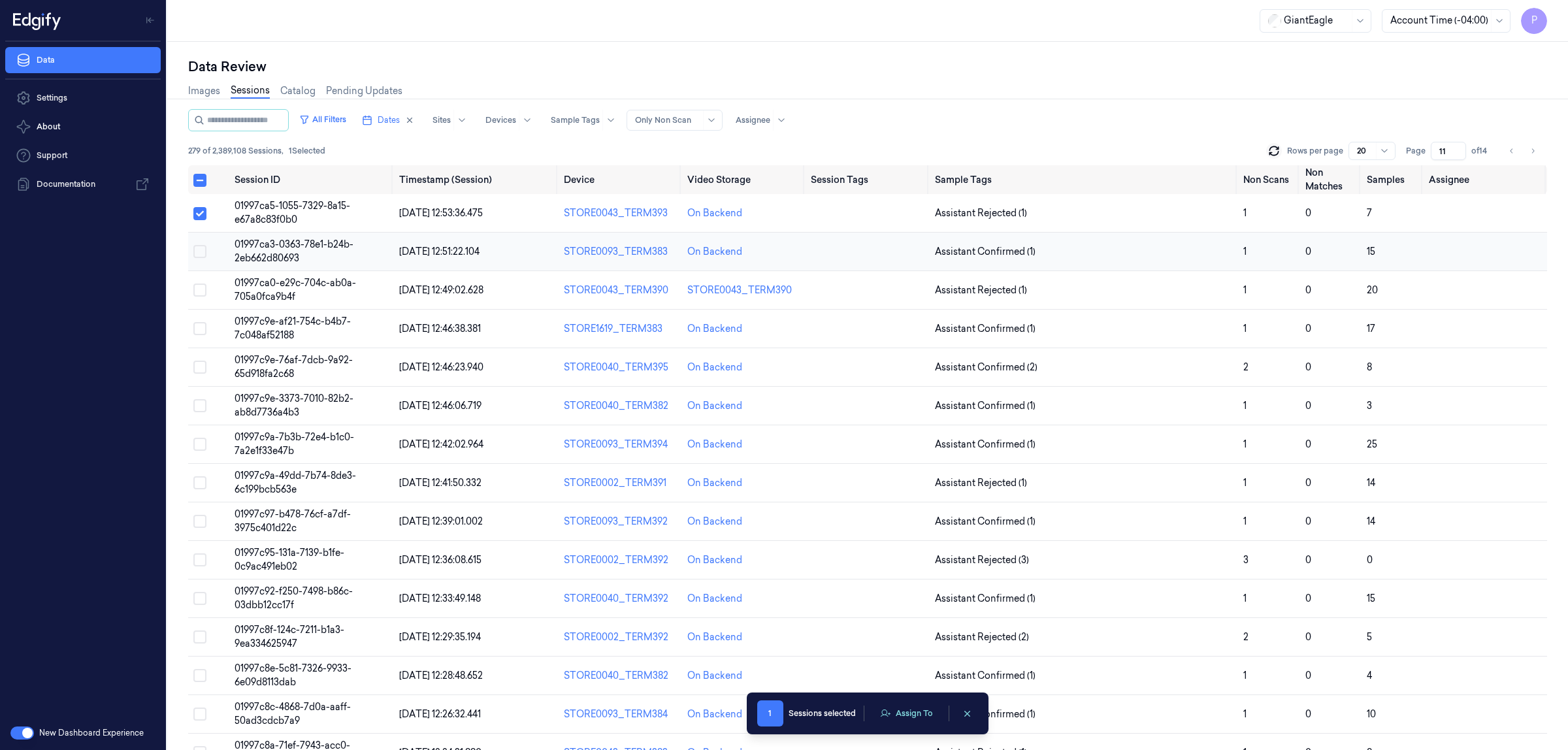
click at [201, 253] on button "Select row" at bounding box center [200, 252] width 13 height 13
click at [196, 287] on button "Select row" at bounding box center [200, 290] width 13 height 13
click at [198, 326] on button "Select row" at bounding box center [200, 329] width 13 height 13
click at [198, 364] on button "Select row" at bounding box center [200, 367] width 13 height 13
drag, startPoint x: 204, startPoint y: 406, endPoint x: 200, endPoint y: 432, distance: 26.3
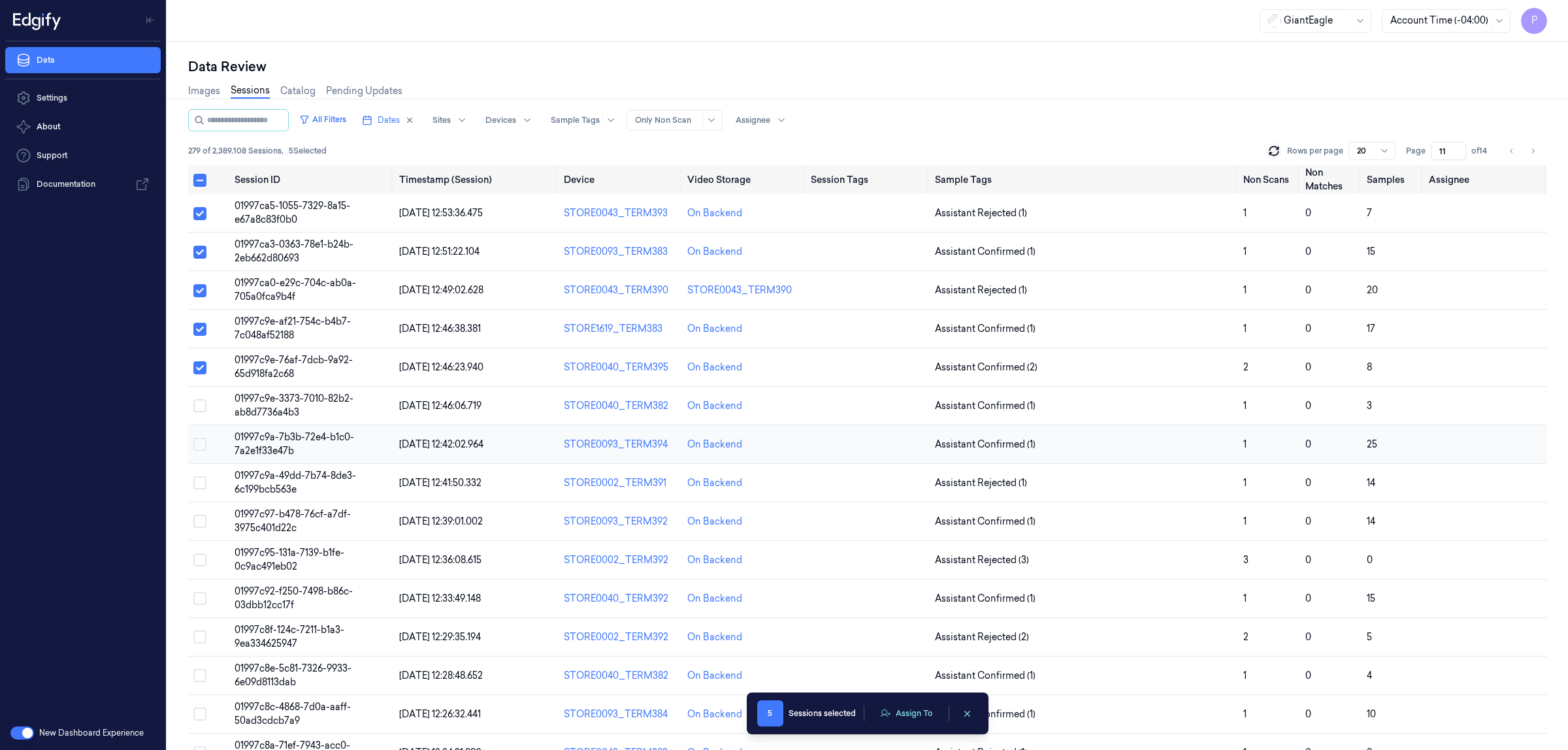
click at [203, 406] on button "Select row" at bounding box center [200, 406] width 13 height 13
click at [200, 443] on button "Select row" at bounding box center [200, 444] width 13 height 13
click at [198, 479] on button "Select row" at bounding box center [200, 483] width 13 height 13
click at [201, 520] on button "Select row" at bounding box center [200, 522] width 13 height 13
click at [198, 563] on button "Select row" at bounding box center [200, 560] width 13 height 13
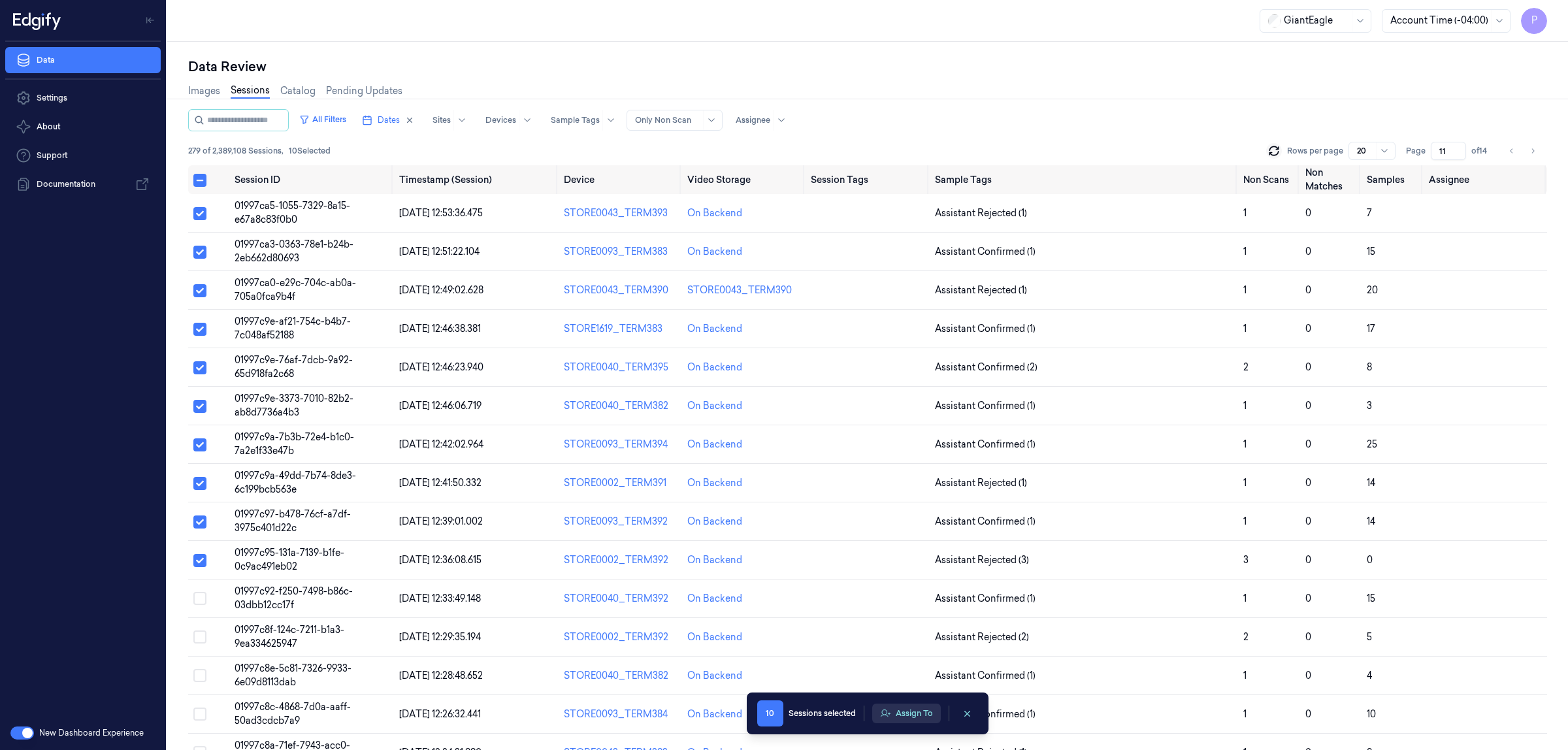
click at [907, 716] on button "Assign To" at bounding box center [906, 714] width 69 height 19
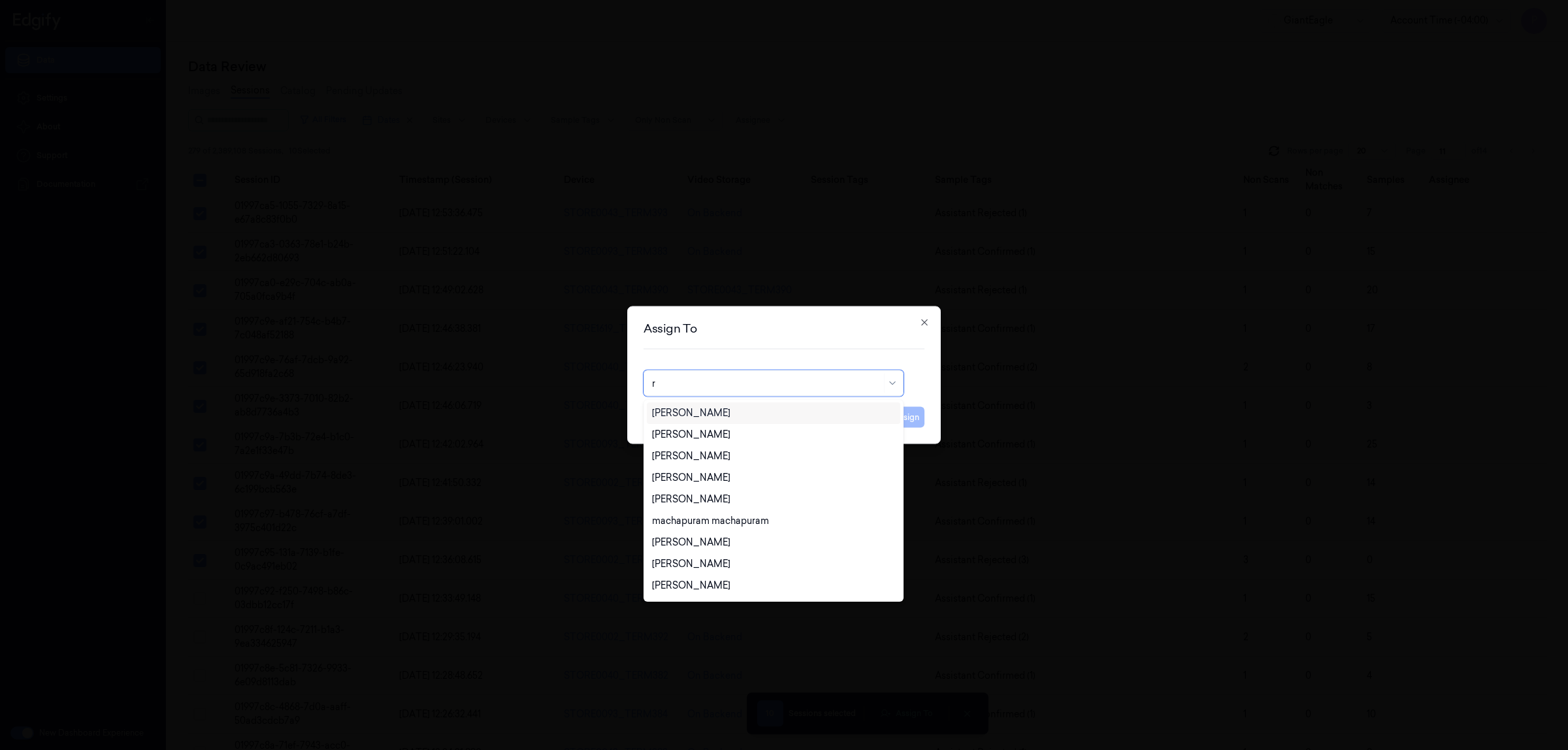
type input "ro"
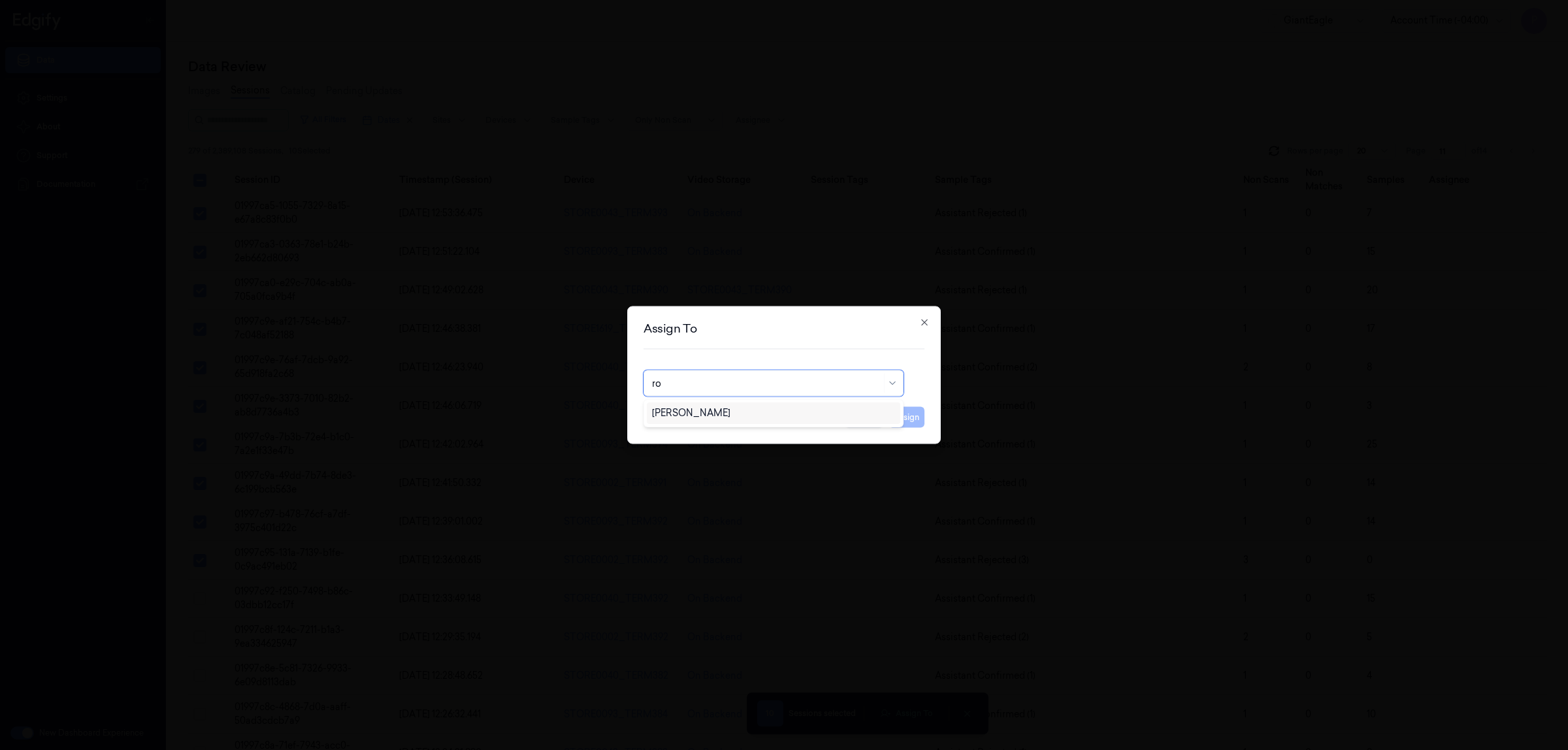
click at [746, 418] on div "Rohith Acharya" at bounding box center [774, 413] width 243 height 14
click at [896, 421] on button "Assign" at bounding box center [906, 418] width 36 height 21
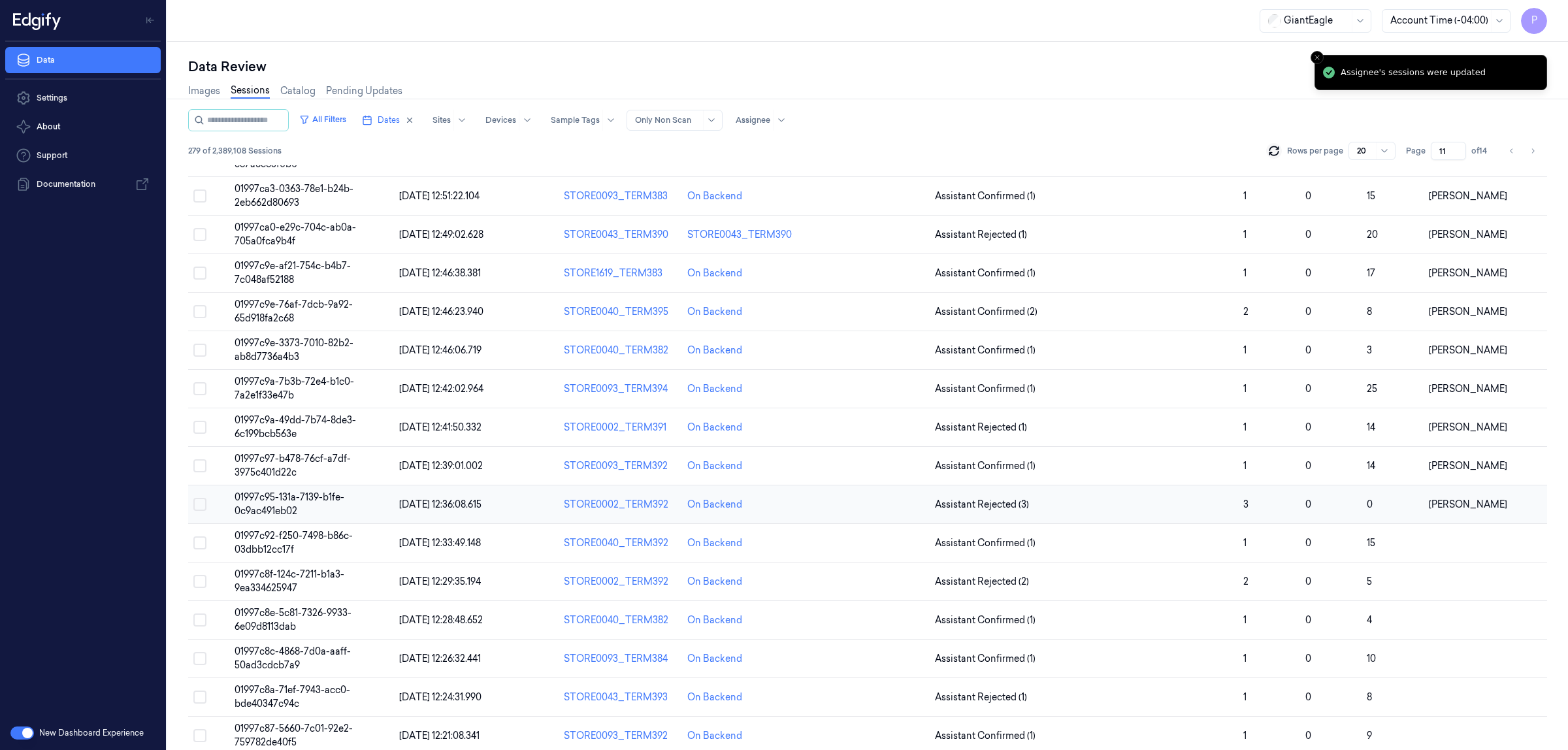
scroll to position [226, 0]
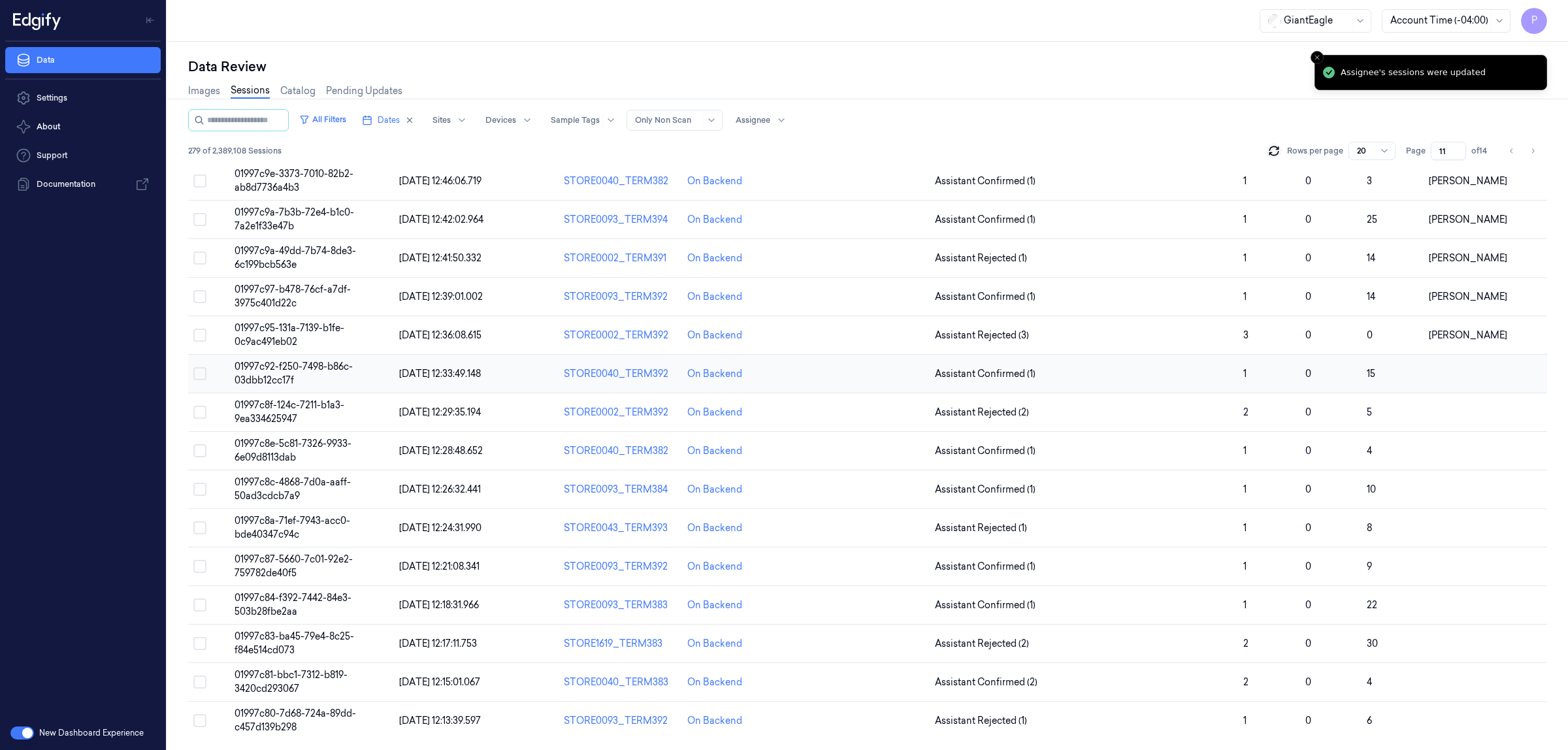
click at [204, 370] on button "Select row" at bounding box center [200, 374] width 13 height 13
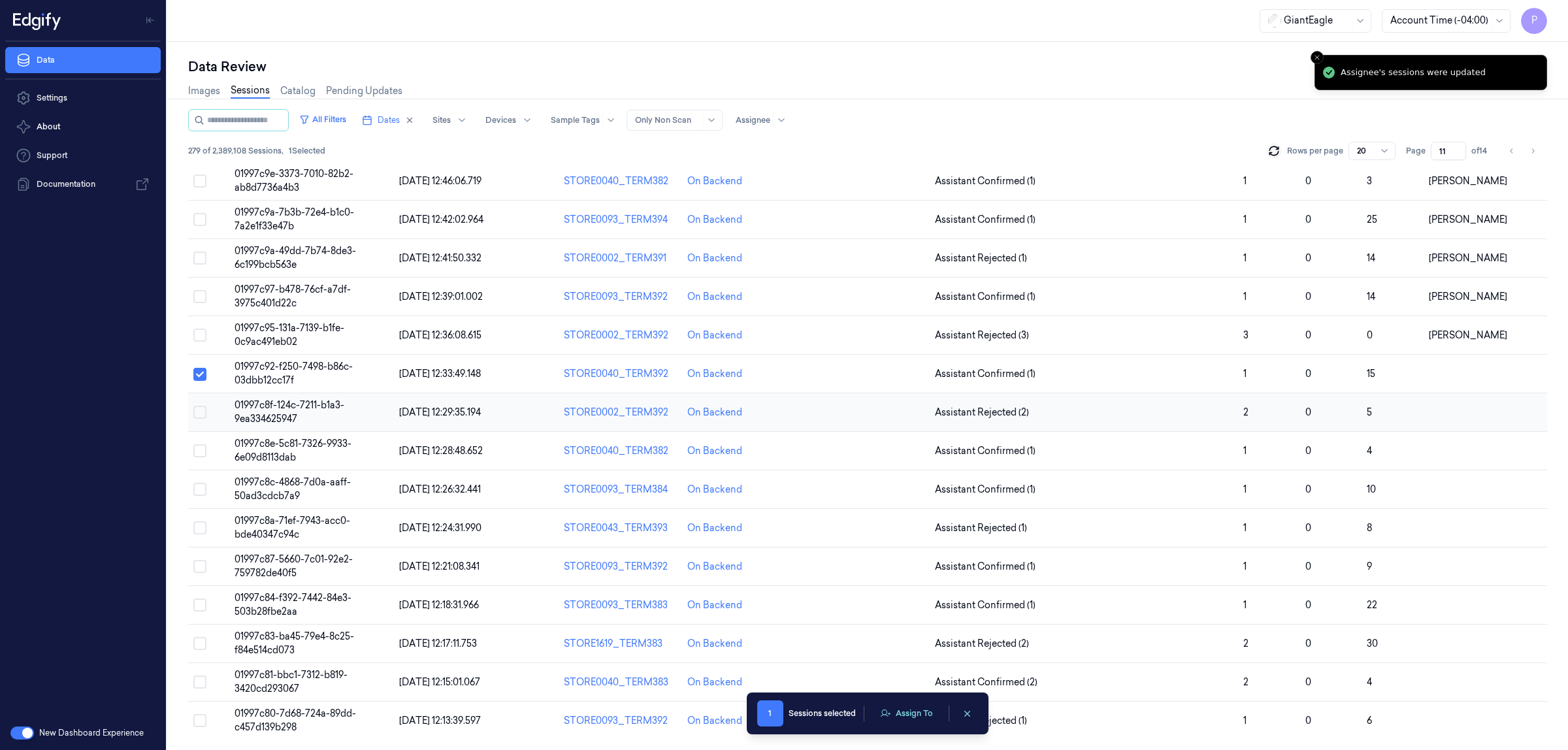
click at [204, 413] on button "Select row" at bounding box center [200, 412] width 13 height 13
click at [197, 449] on button "Select row" at bounding box center [200, 451] width 13 height 13
click at [201, 486] on button "Select row" at bounding box center [200, 489] width 13 height 13
click at [199, 530] on button "Select row" at bounding box center [200, 528] width 13 height 13
click at [198, 567] on button "Select row" at bounding box center [200, 566] width 13 height 13
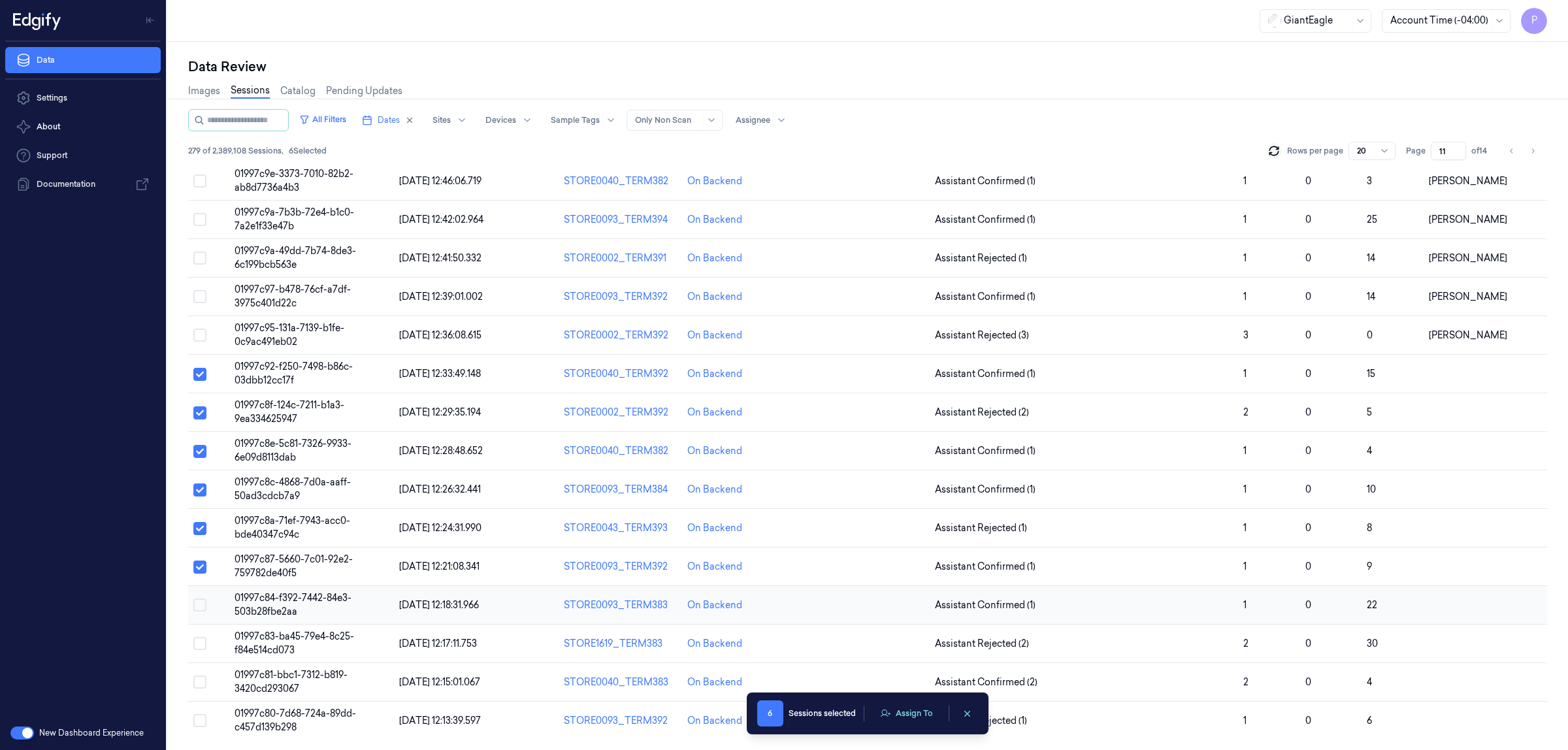
click at [201, 603] on button "Select row" at bounding box center [200, 606] width 13 height 13
click at [198, 646] on button "Select row" at bounding box center [200, 644] width 13 height 13
click at [201, 683] on button "Select row" at bounding box center [200, 683] width 13 height 13
click at [198, 727] on button "Select row" at bounding box center [200, 721] width 13 height 13
click at [913, 717] on button "Assign To" at bounding box center [906, 714] width 69 height 19
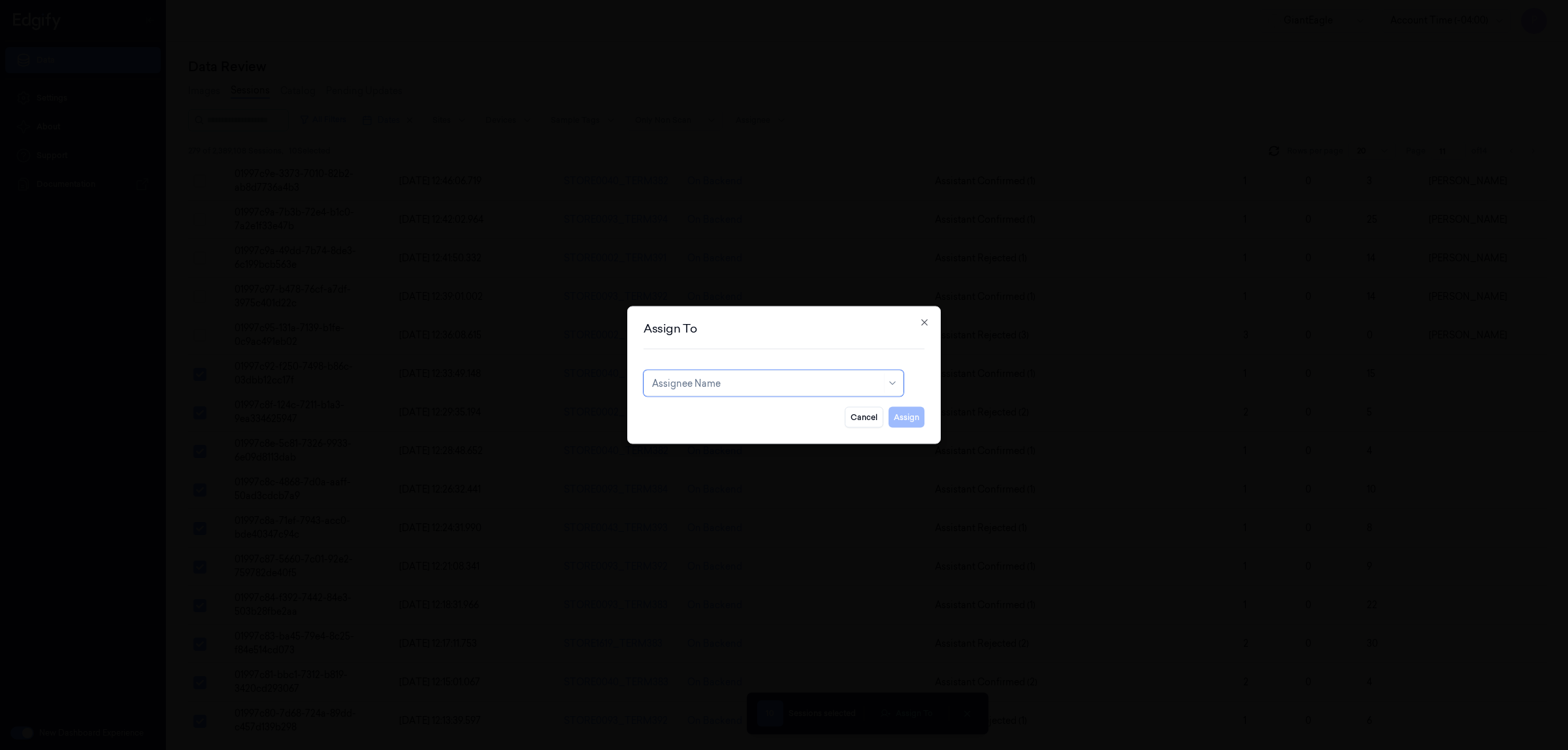
click at [770, 386] on div at bounding box center [767, 383] width 229 height 14
type input "vars"
click at [751, 414] on div "[PERSON_NAME]" at bounding box center [774, 413] width 243 height 14
click at [899, 416] on button "Assign" at bounding box center [906, 418] width 36 height 21
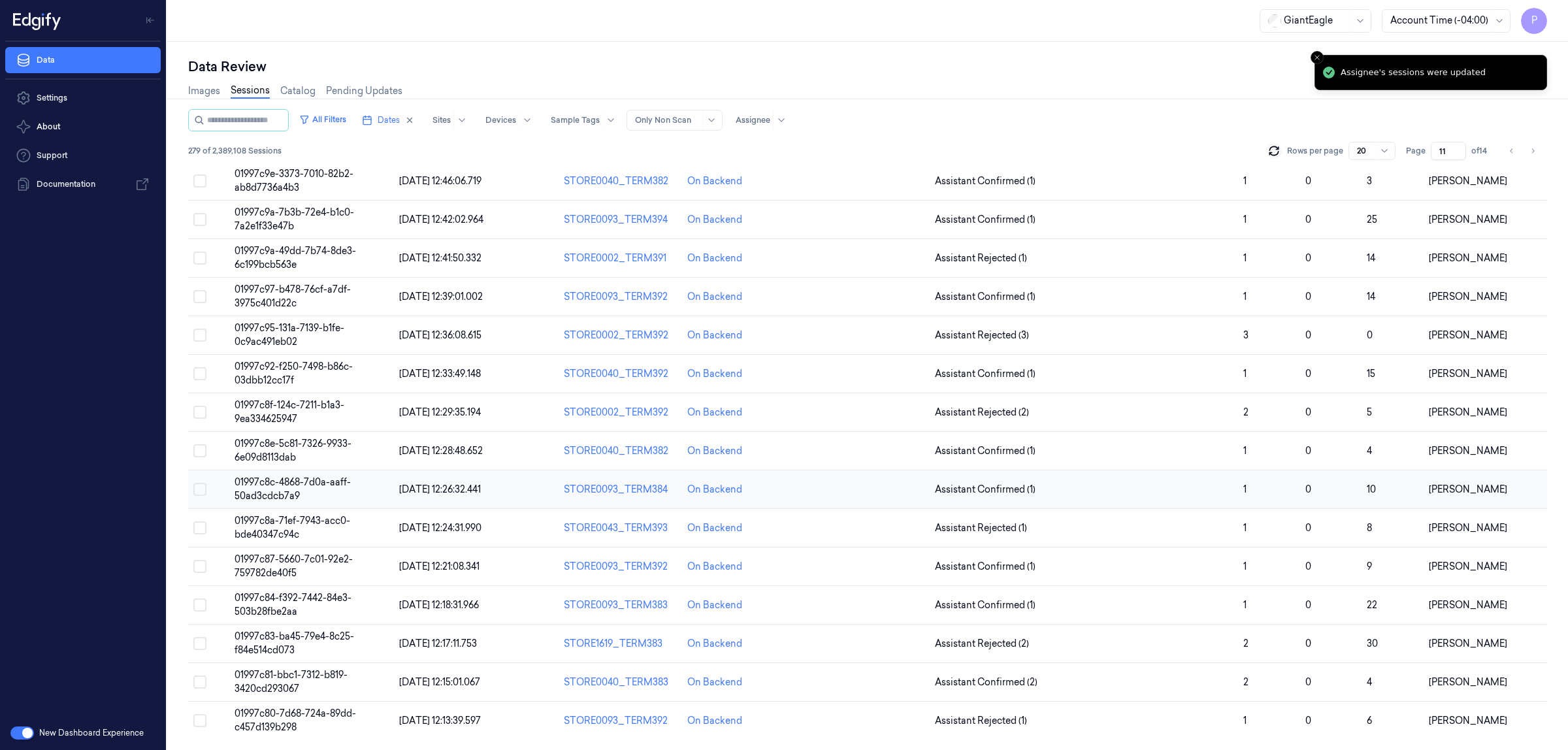
scroll to position [0, 0]
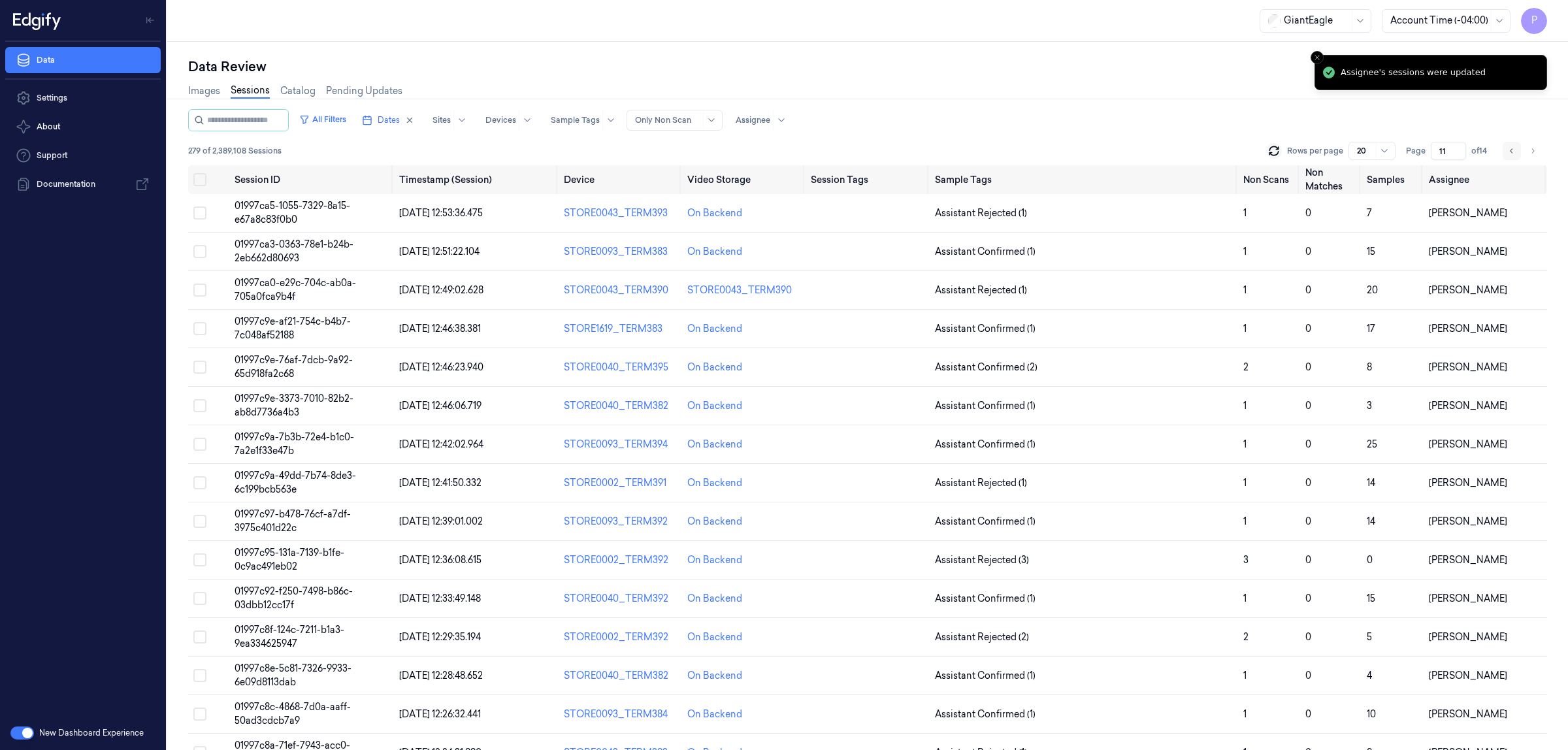
click at [1511, 151] on icon "Go to previous page" at bounding box center [1512, 150] width 3 height 4
type input "10"
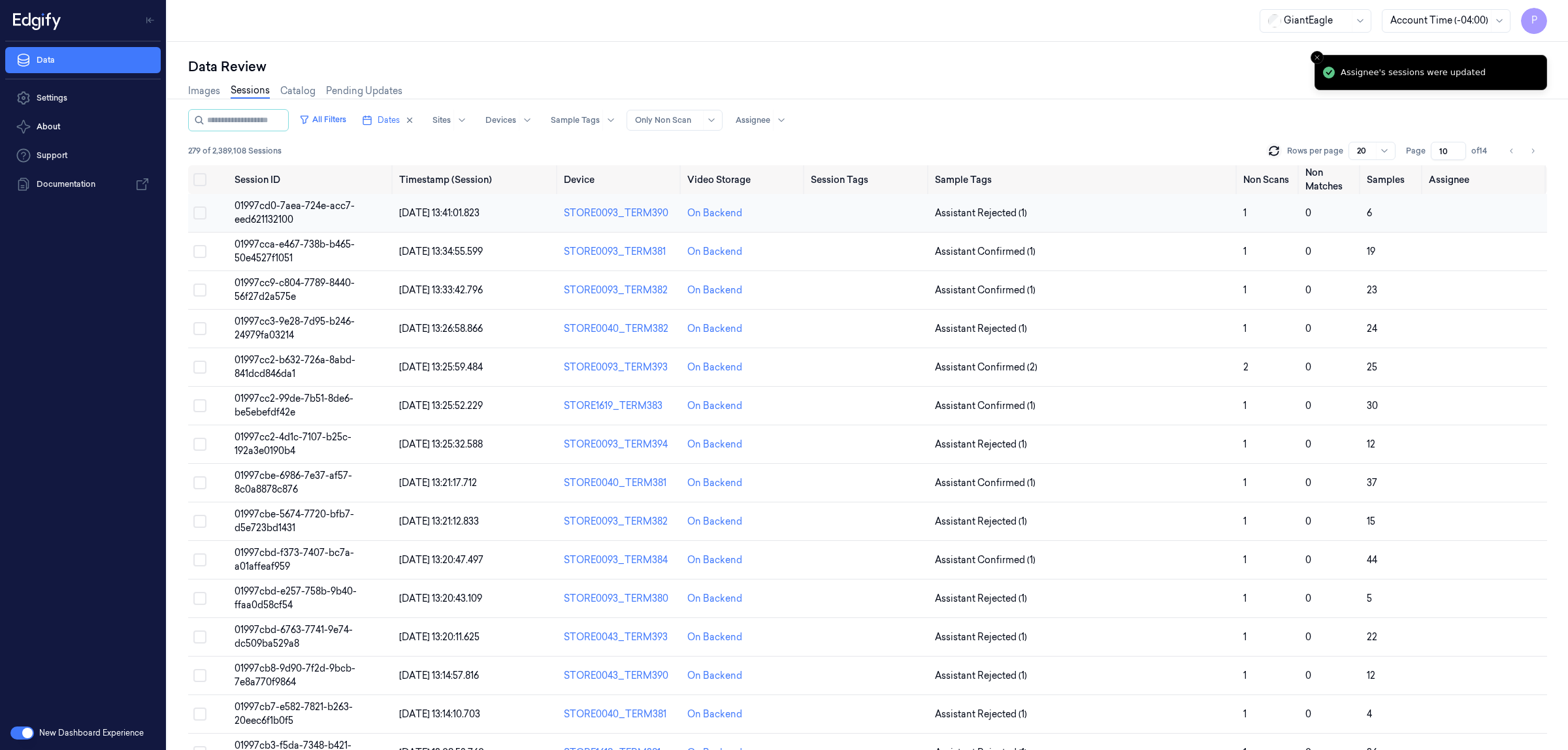
click at [201, 210] on button "Select row" at bounding box center [200, 213] width 13 height 13
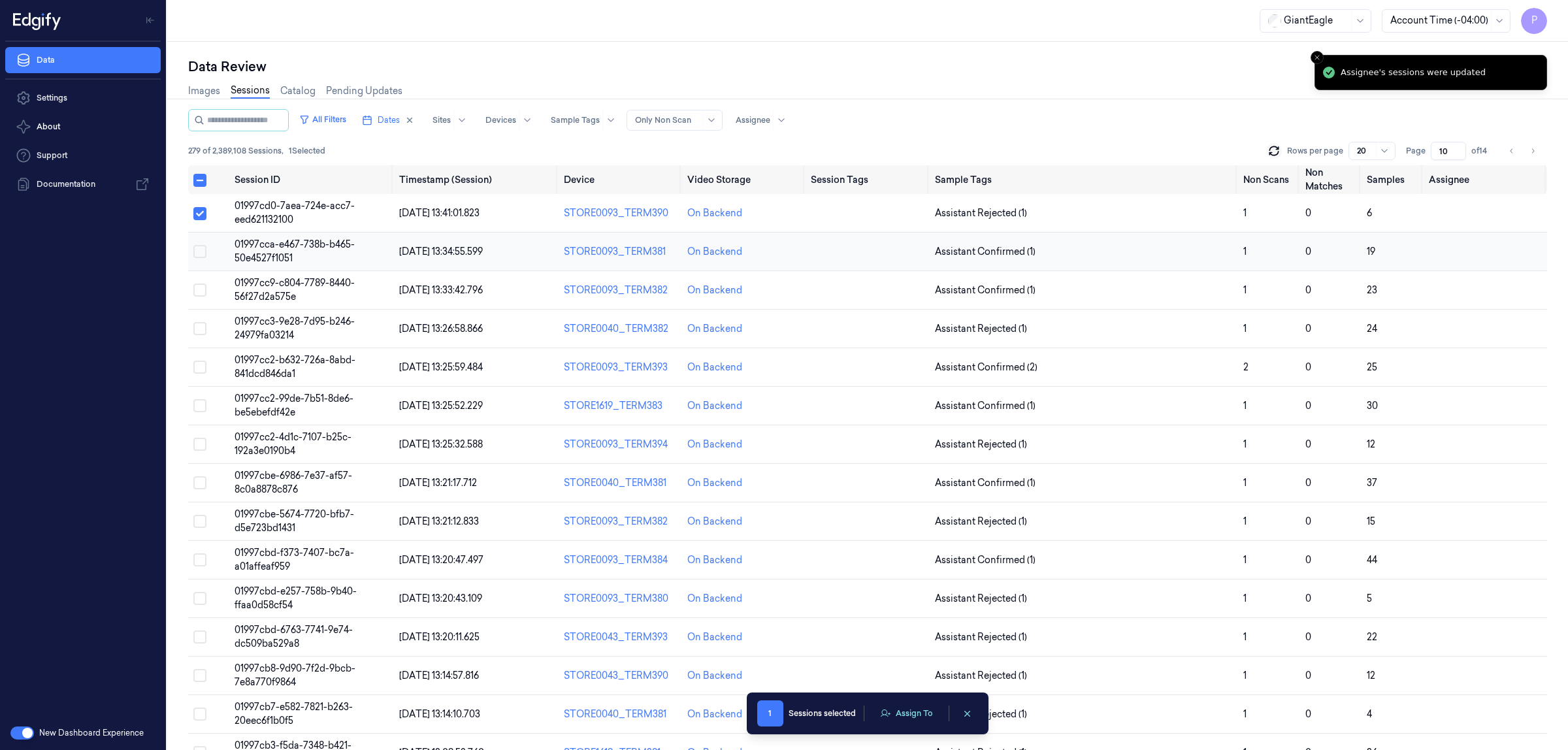
click at [203, 247] on button "Select row" at bounding box center [200, 252] width 13 height 13
click at [203, 289] on button "Select row" at bounding box center [200, 290] width 13 height 13
click at [200, 326] on button "Select row" at bounding box center [200, 329] width 13 height 13
click at [201, 363] on button "Select row" at bounding box center [200, 367] width 13 height 13
click at [198, 409] on button "Select row" at bounding box center [200, 406] width 13 height 13
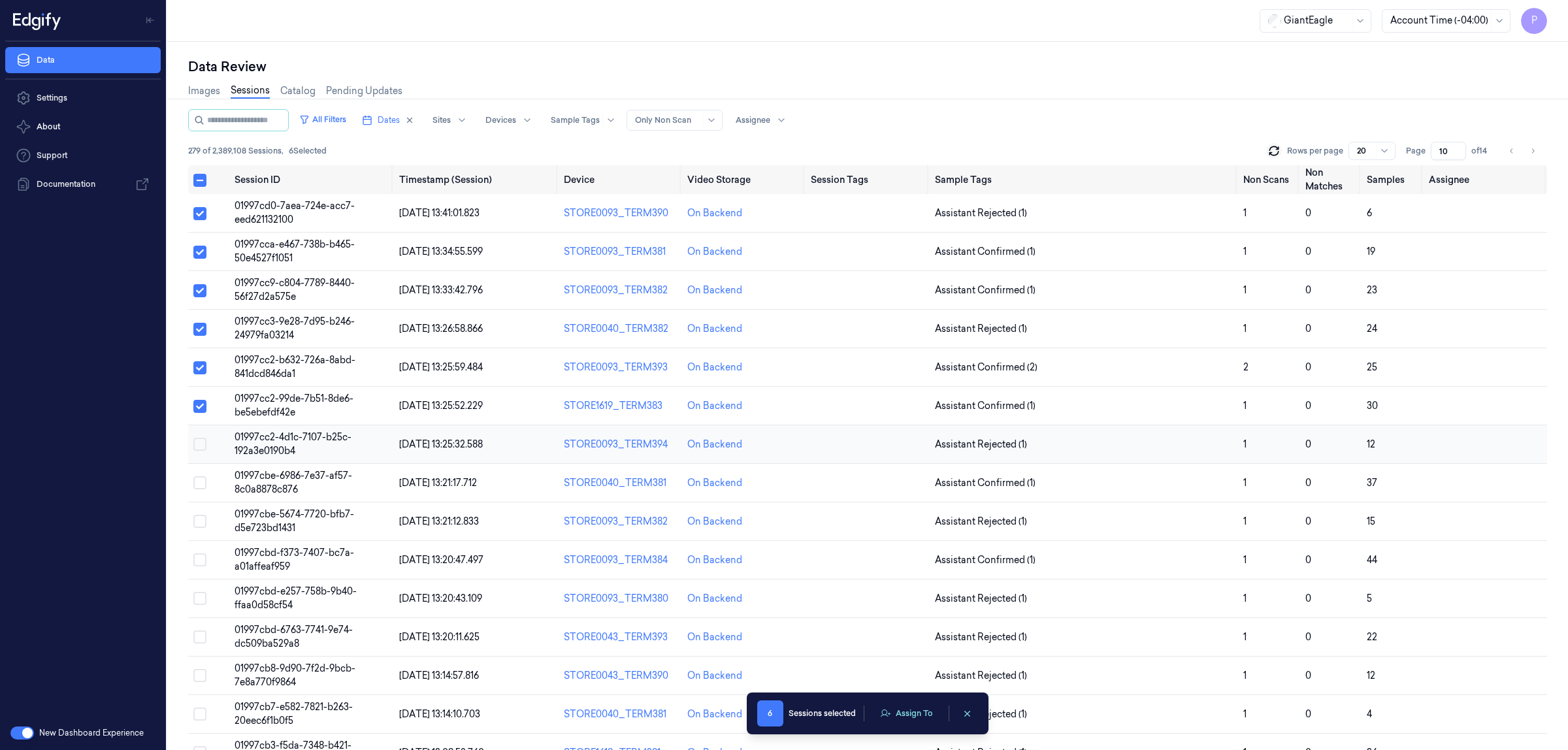
click at [203, 437] on td at bounding box center [209, 445] width 41 height 38
click at [203, 443] on div "Data Review Images Sessions Catalog Pending Updates All Filters Dates Sites Dev…" at bounding box center [868, 395] width 1401 height 709
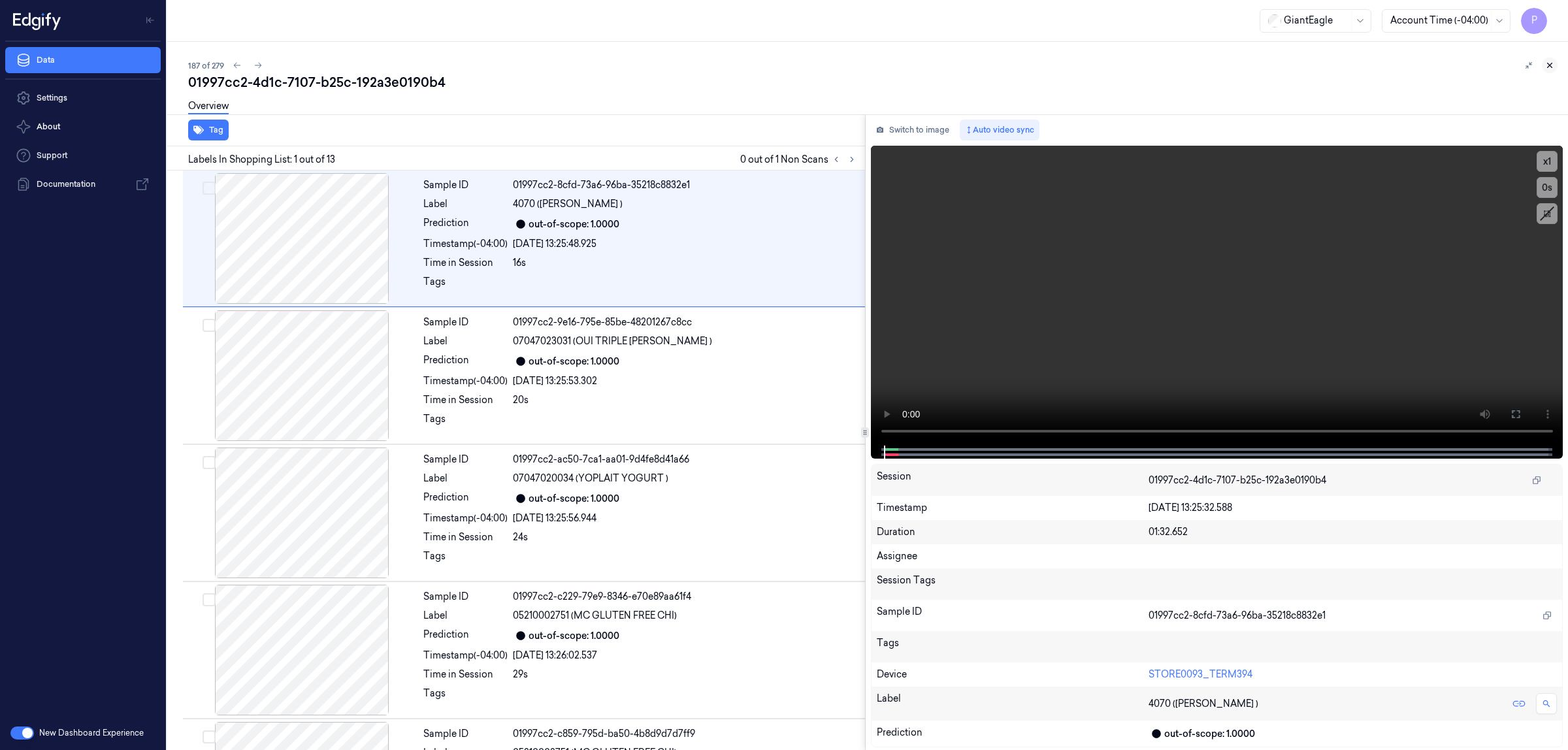
click at [1553, 63] on icon at bounding box center [1550, 65] width 9 height 9
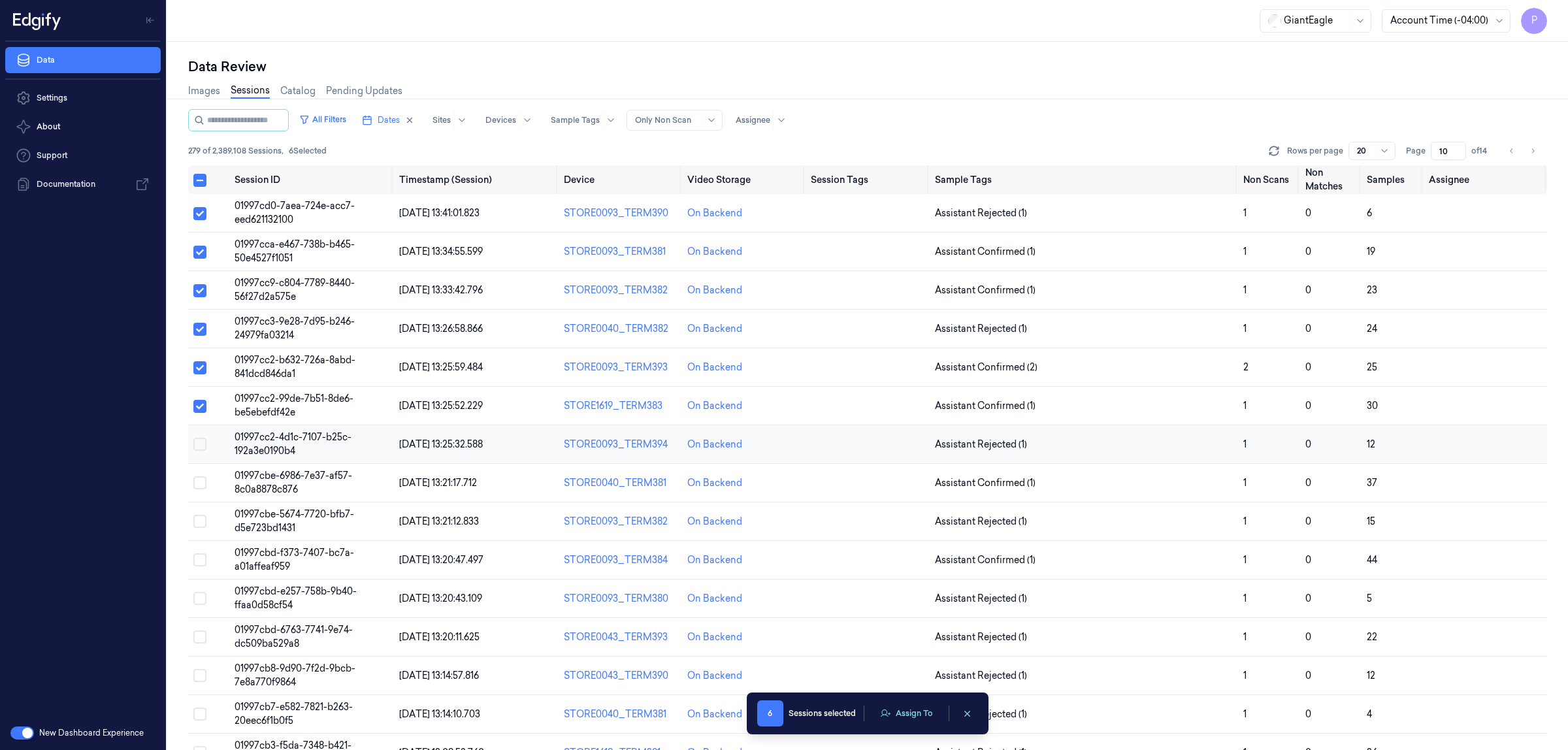
click at [204, 443] on button "Select row" at bounding box center [200, 444] width 13 height 13
click at [199, 481] on button "Select row" at bounding box center [200, 483] width 13 height 13
click at [198, 526] on button "Select row" at bounding box center [200, 522] width 13 height 13
click at [199, 566] on button "Select row" at bounding box center [200, 560] width 13 height 13
click at [907, 714] on button "Assign To" at bounding box center [906, 714] width 69 height 19
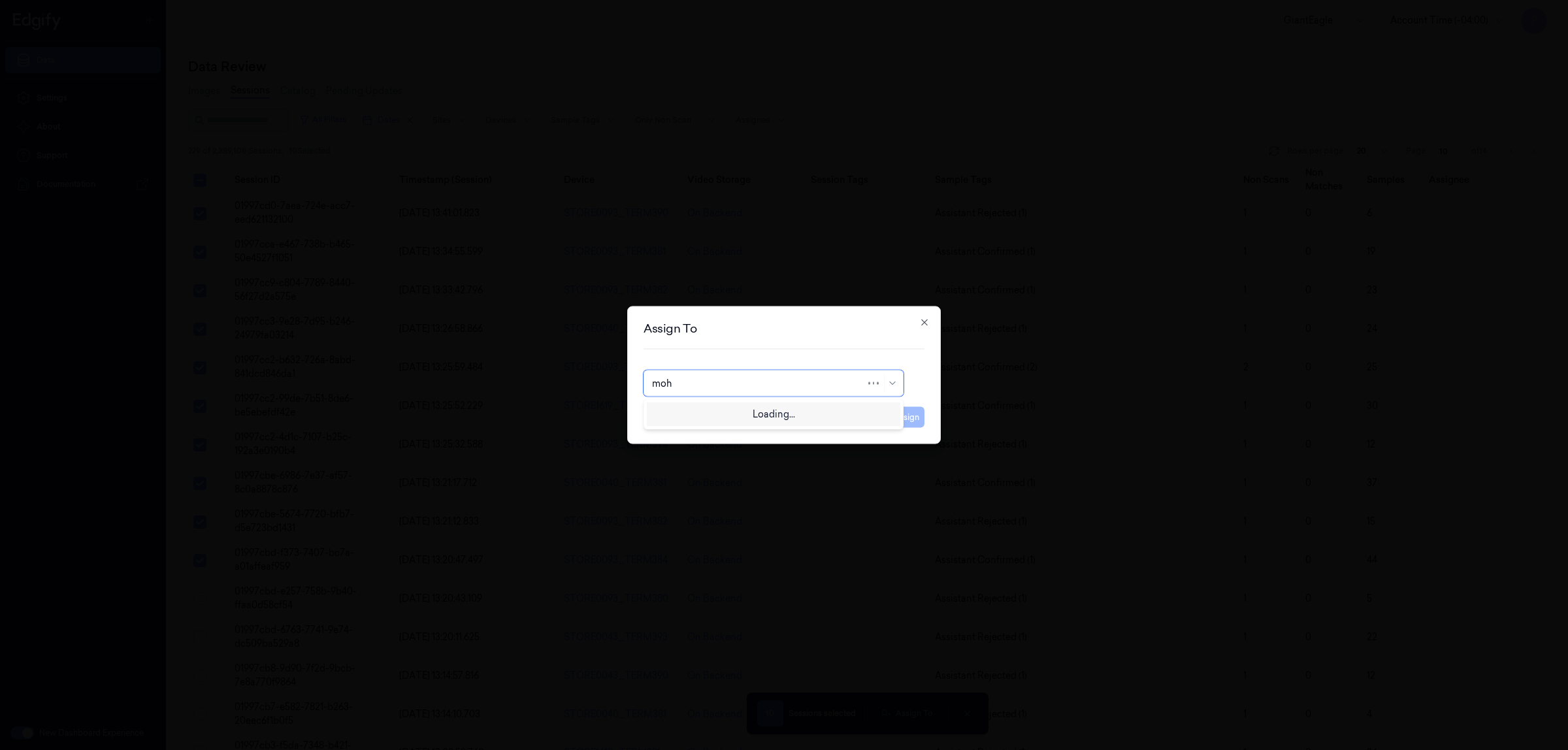
type input "moha"
click at [778, 412] on div "[PERSON_NAME]" at bounding box center [774, 413] width 243 height 14
click at [897, 416] on button "Assign" at bounding box center [906, 418] width 36 height 21
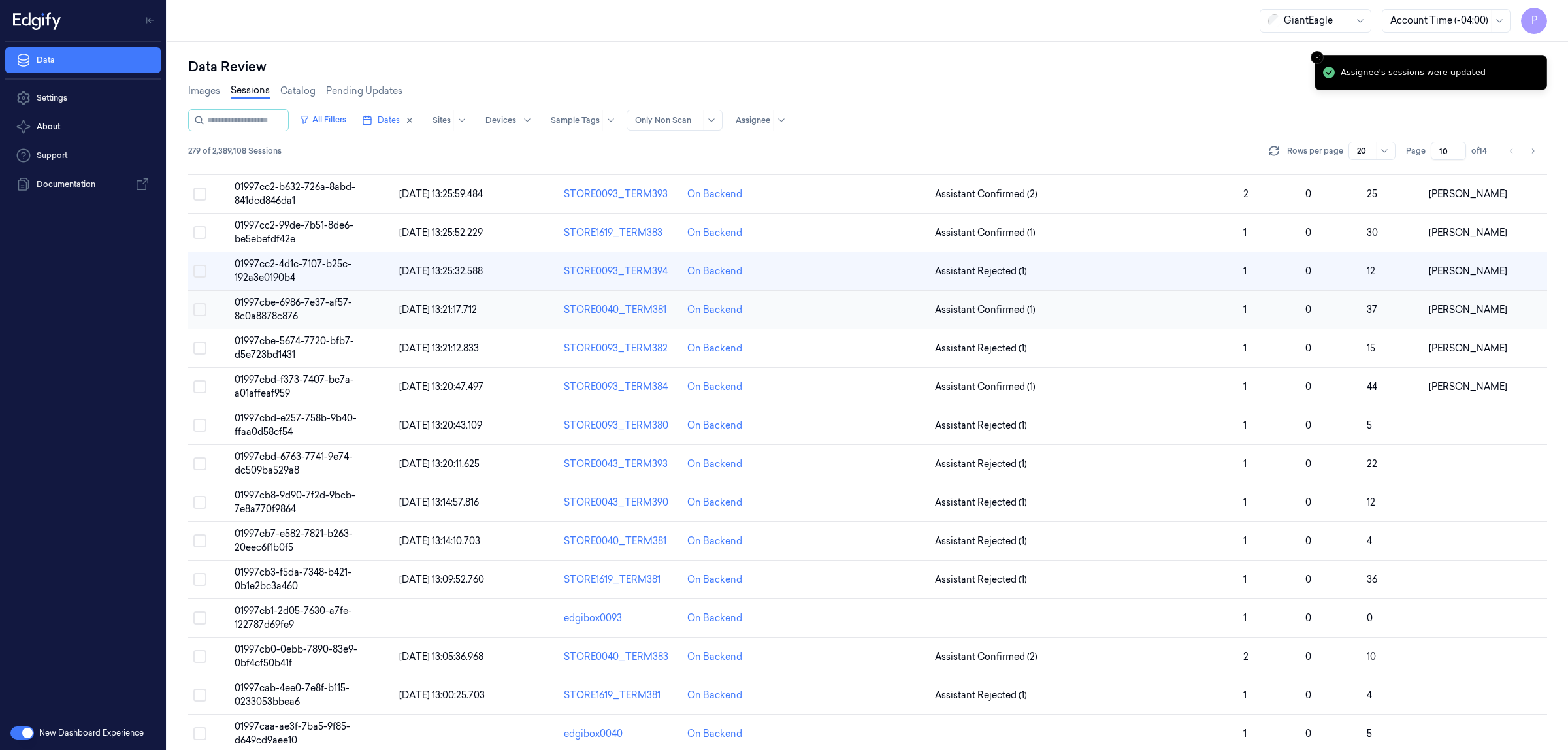
scroll to position [226, 0]
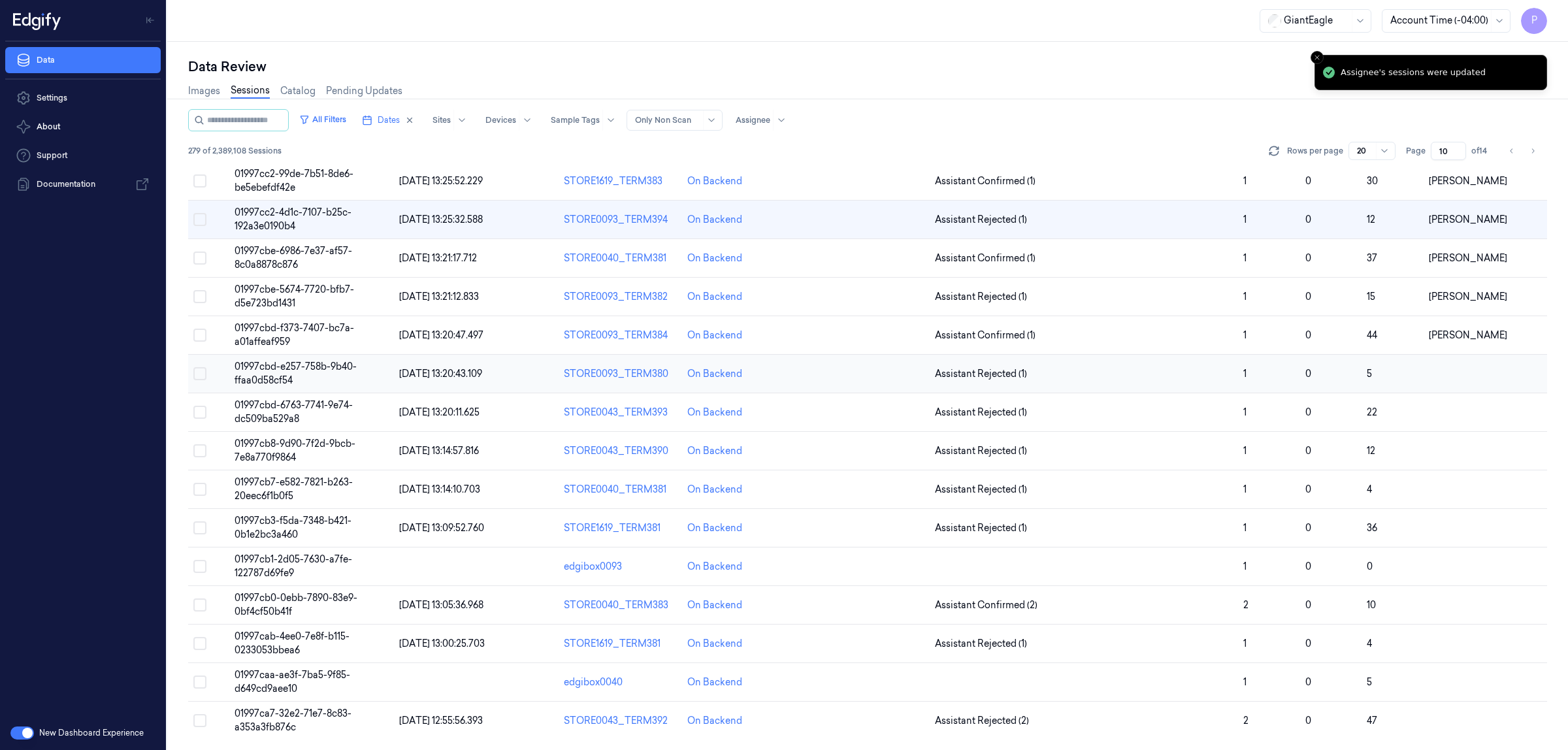
click at [203, 376] on button "Select row" at bounding box center [200, 374] width 13 height 13
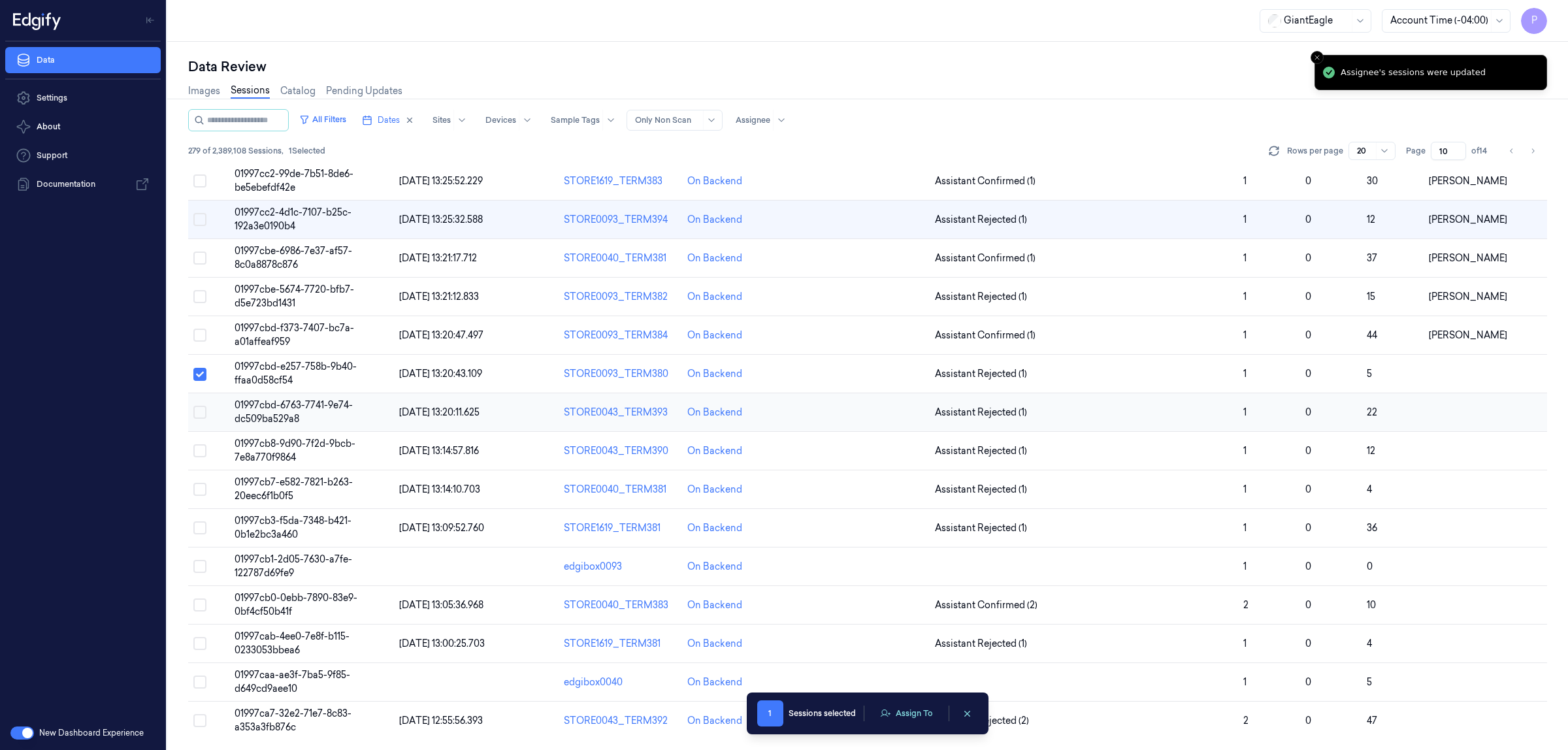
click at [198, 413] on button "Select row" at bounding box center [200, 412] width 13 height 13
click at [201, 453] on button "Select row" at bounding box center [200, 451] width 13 height 13
click at [198, 492] on button "Select row" at bounding box center [200, 489] width 13 height 13
click at [196, 530] on button "Select row" at bounding box center [200, 528] width 13 height 13
click at [199, 567] on button "Select row" at bounding box center [200, 566] width 13 height 13
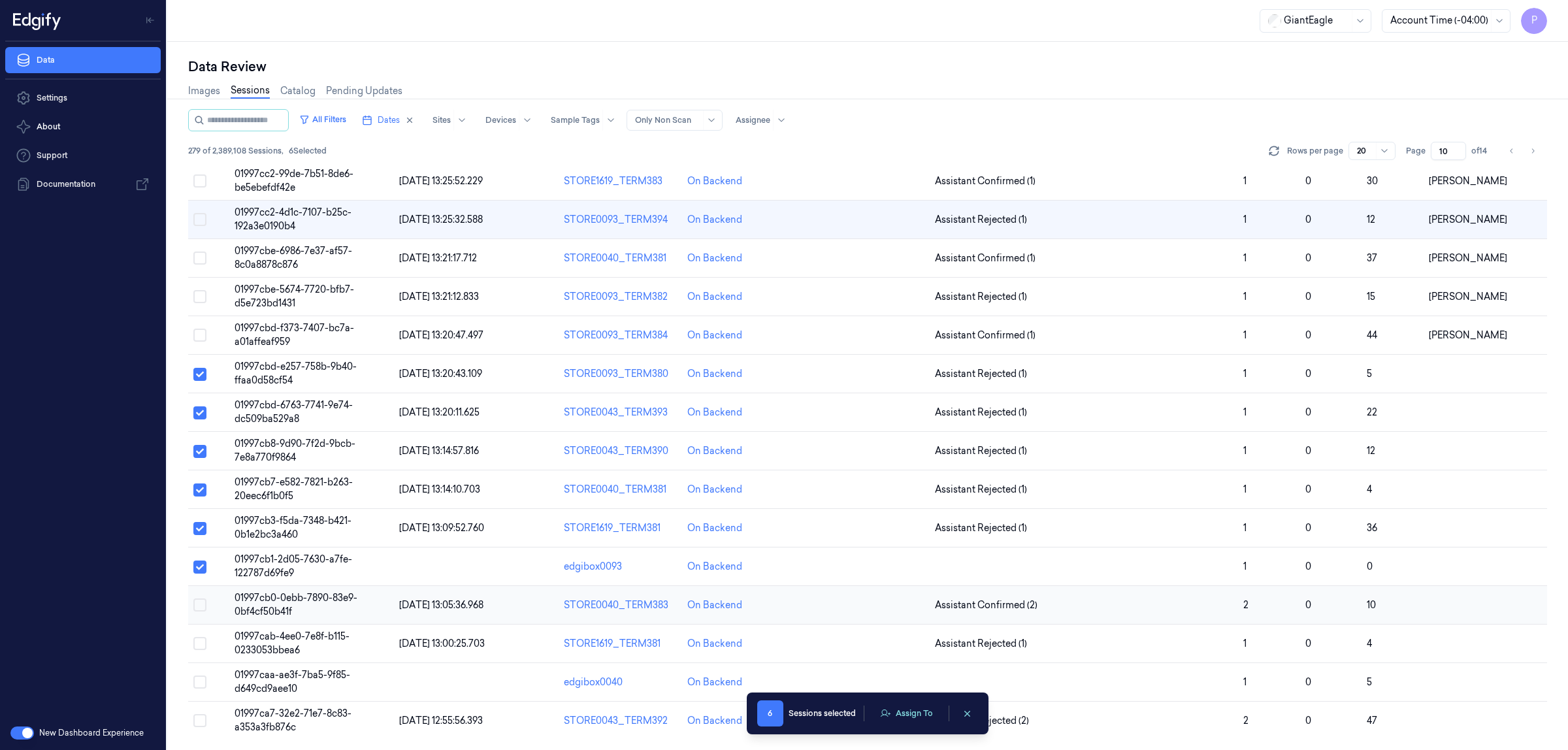
click at [198, 604] on button "Select row" at bounding box center [200, 606] width 13 height 13
click at [198, 646] on button "Select row" at bounding box center [200, 644] width 13 height 13
click at [198, 680] on button "Select row" at bounding box center [200, 683] width 13 height 13
click at [199, 720] on button "Select row" at bounding box center [200, 721] width 13 height 13
click at [919, 714] on button "Assign To" at bounding box center [906, 714] width 69 height 19
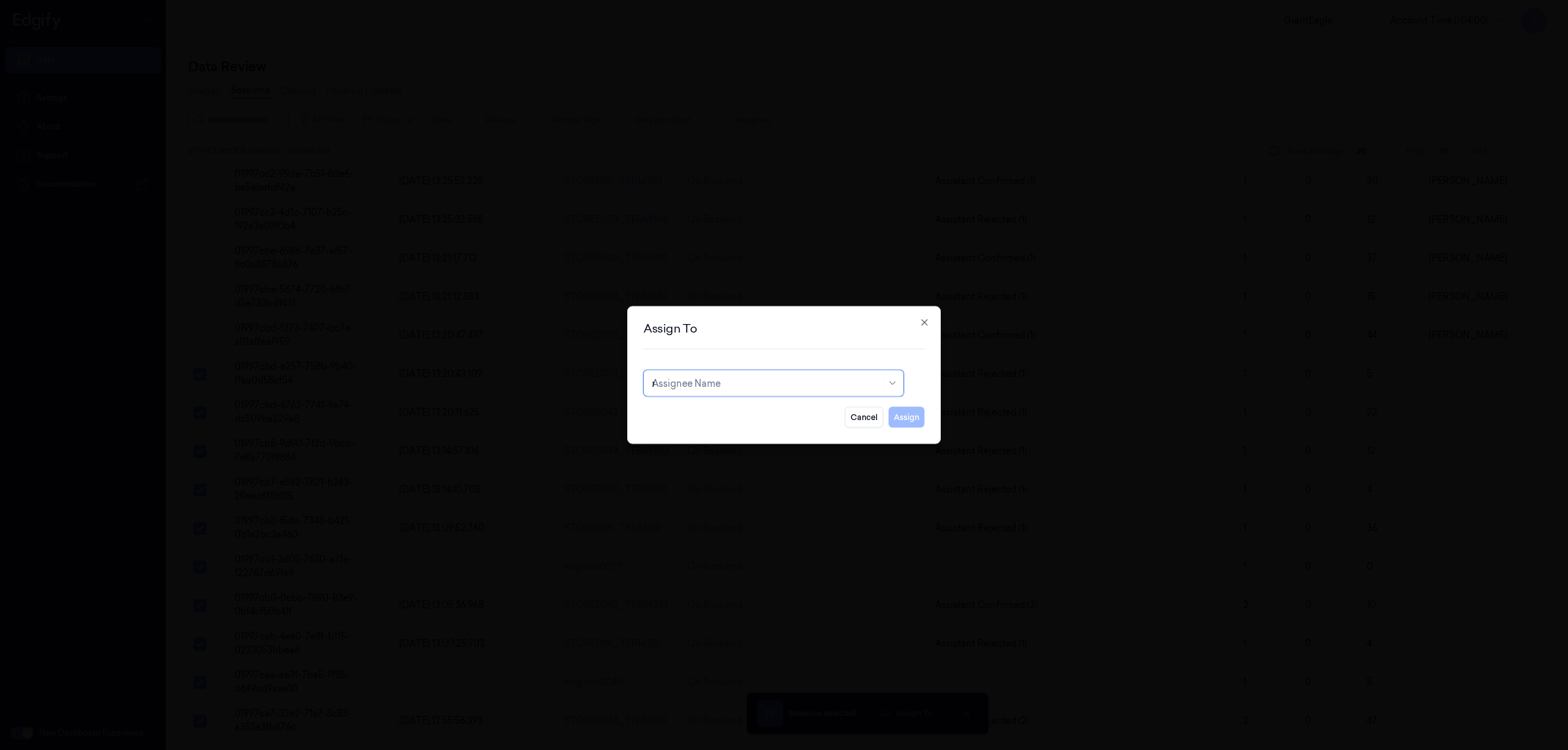
type input "ru"
click at [736, 417] on div "rupa b" at bounding box center [774, 413] width 243 height 14
click at [899, 418] on button "Assign" at bounding box center [906, 418] width 36 height 21
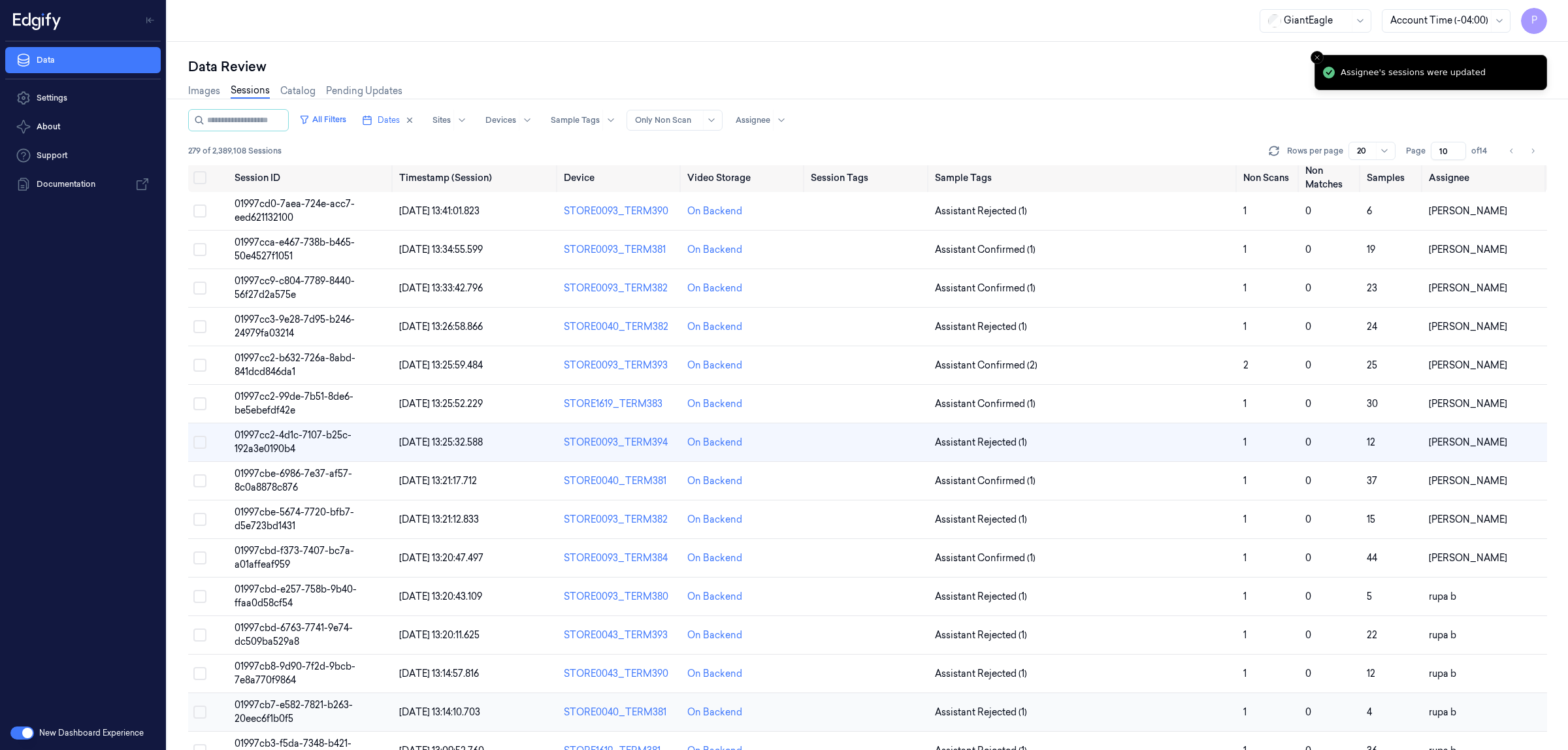
scroll to position [0, 0]
click at [1512, 155] on icon "Go to previous page" at bounding box center [1512, 151] width 8 height 10
type input "9"
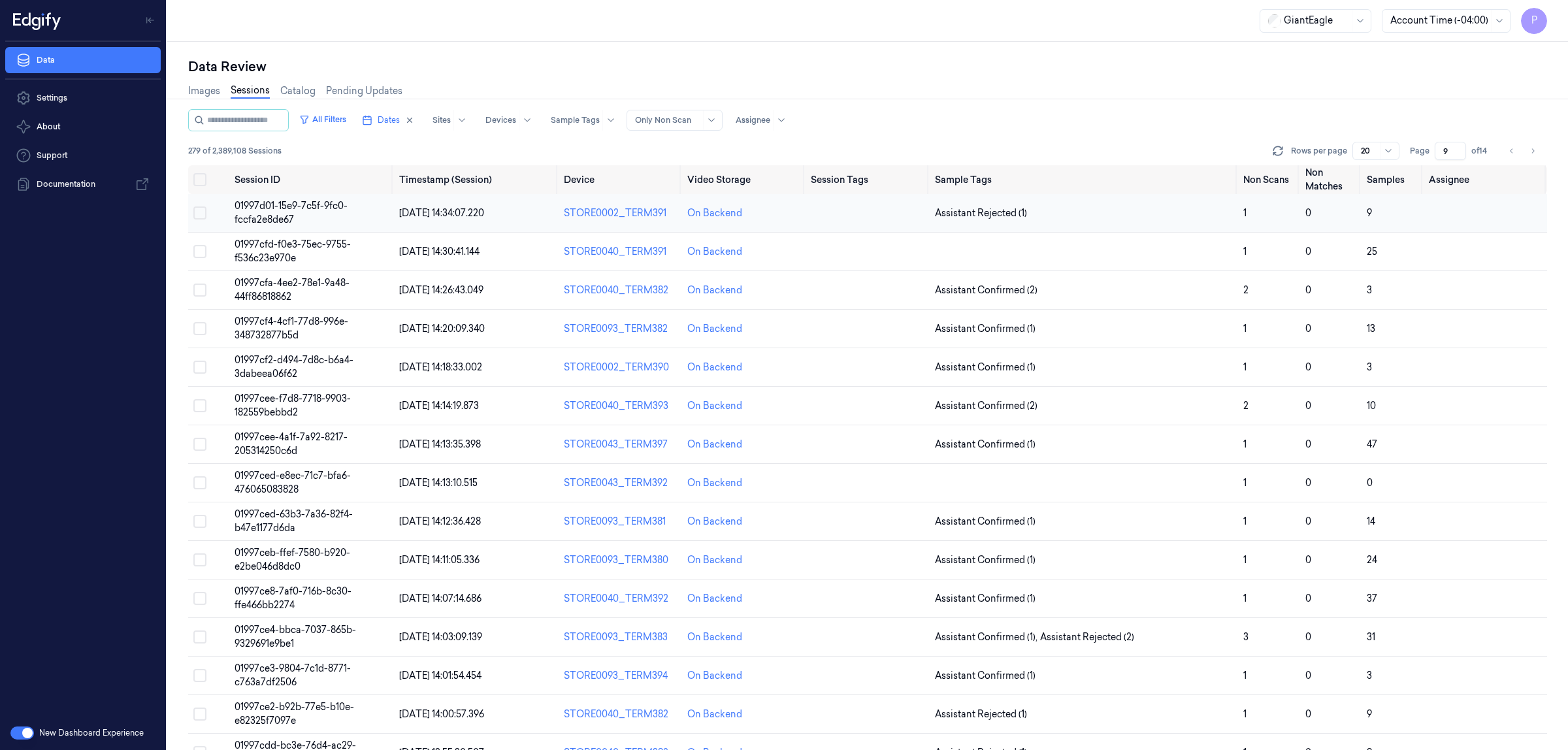
click at [201, 211] on button "Select row" at bounding box center [200, 213] width 13 height 13
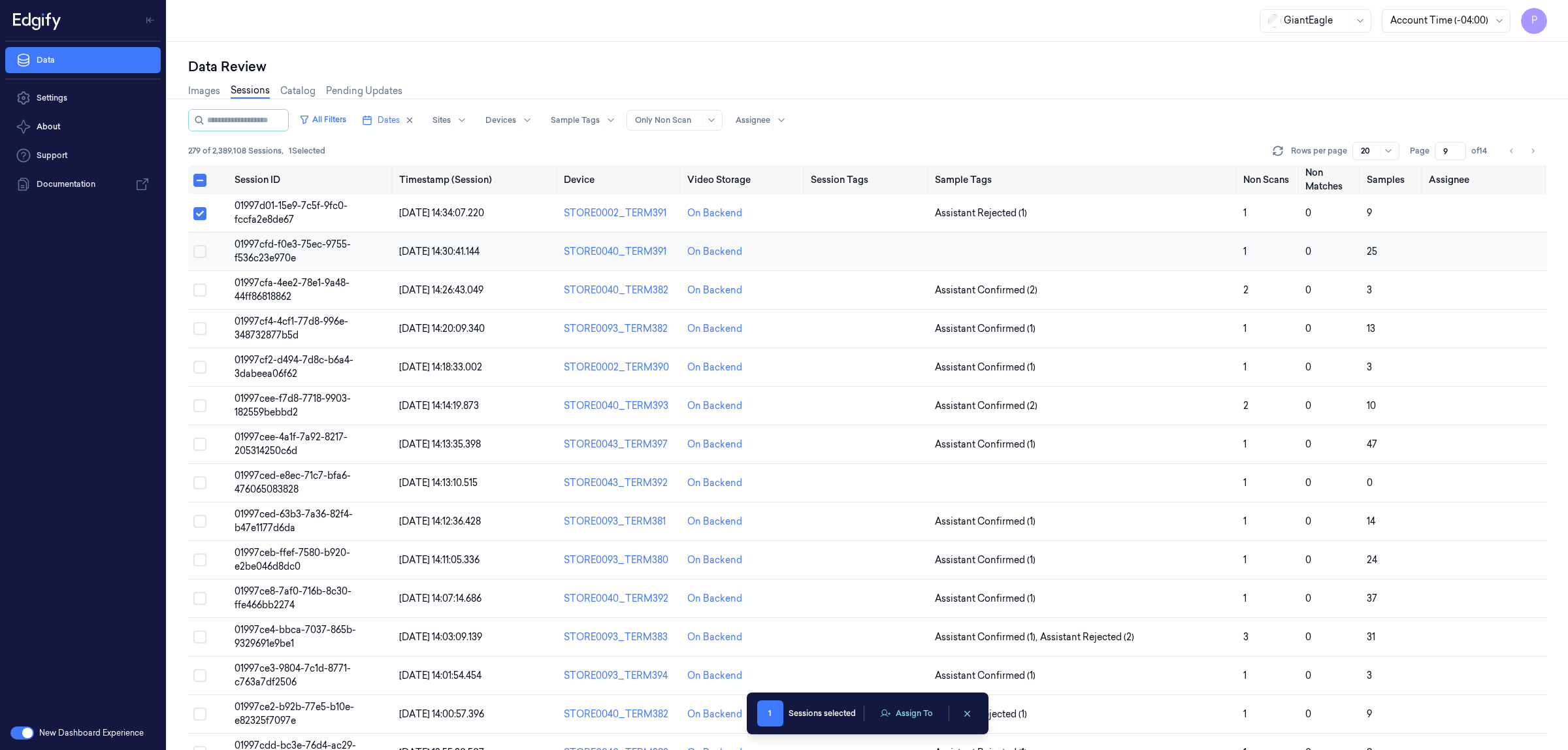
click at [198, 255] on button "Select row" at bounding box center [200, 252] width 13 height 13
click at [201, 291] on button "Select row" at bounding box center [200, 290] width 13 height 13
click at [198, 331] on button "Select row" at bounding box center [200, 329] width 13 height 13
click at [201, 370] on button "Select row" at bounding box center [200, 367] width 13 height 13
click at [199, 407] on button "Select row" at bounding box center [200, 406] width 13 height 13
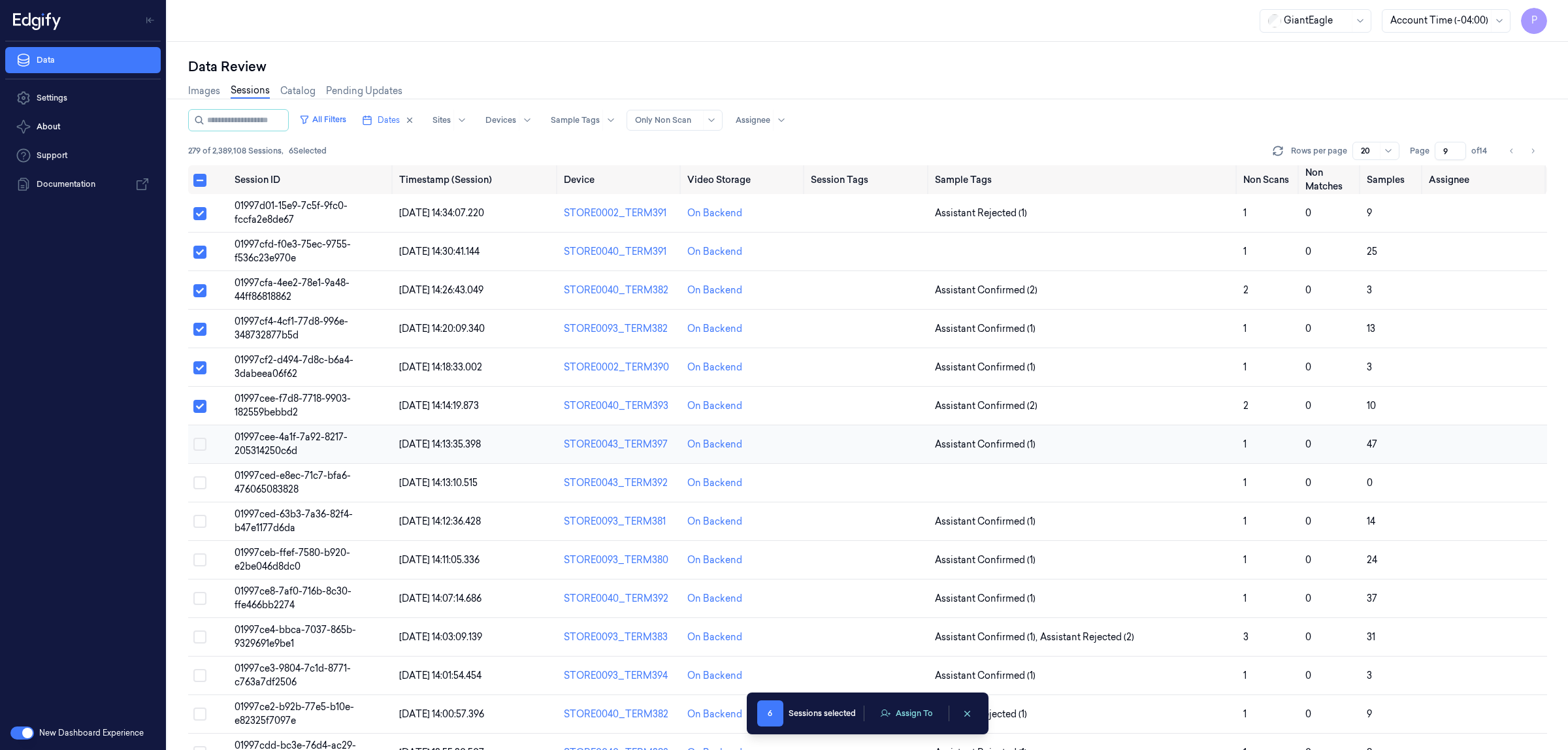
click at [201, 446] on button "Select row" at bounding box center [200, 444] width 13 height 13
click at [201, 484] on button "Select row" at bounding box center [200, 483] width 13 height 13
click at [197, 520] on button "Select row" at bounding box center [200, 522] width 13 height 13
click at [201, 560] on button "Select row" at bounding box center [200, 560] width 13 height 13
click at [920, 713] on button "Assign To" at bounding box center [906, 714] width 69 height 19
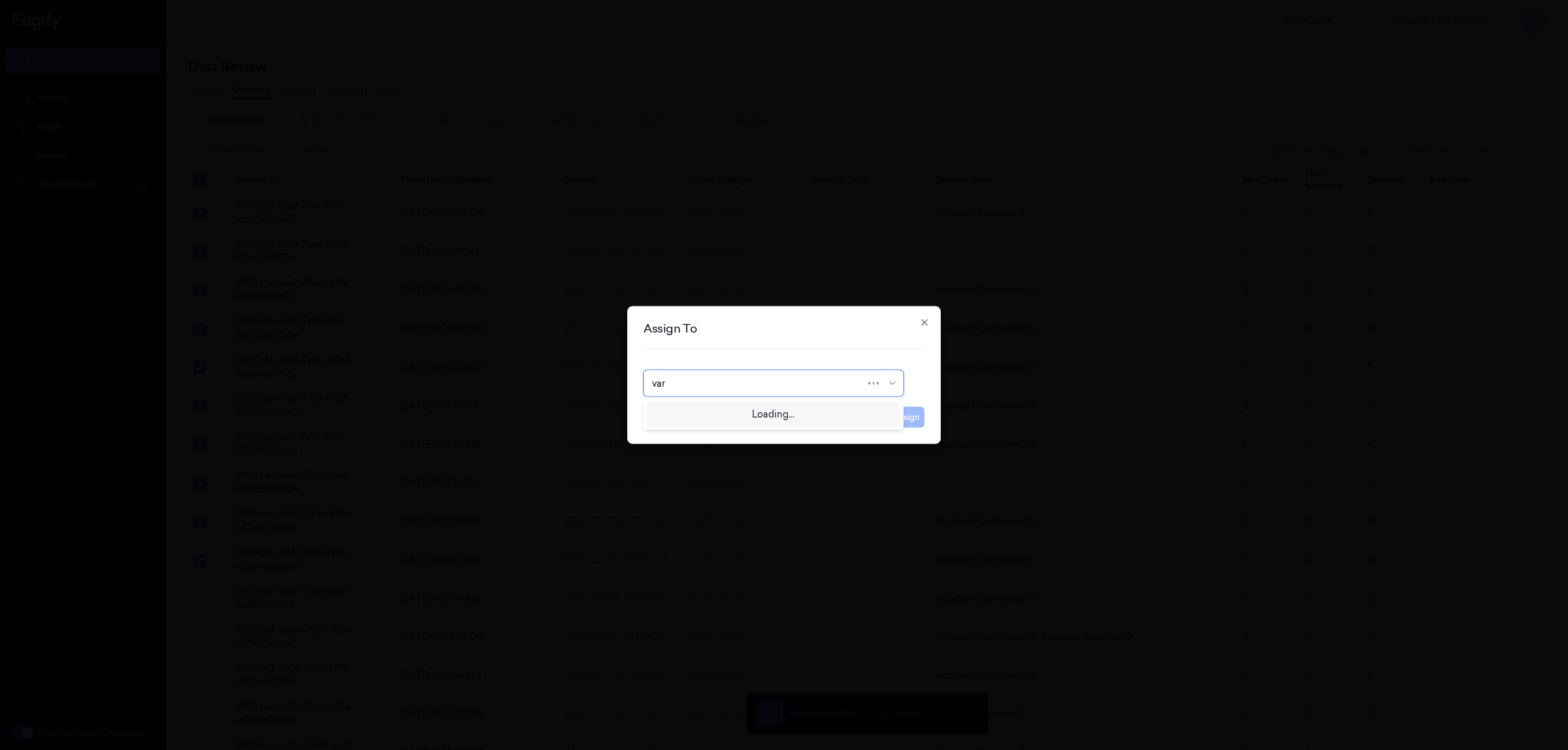
type input "vars"
click at [700, 430] on div "[PERSON_NAME] g" at bounding box center [774, 435] width 243 height 14
click at [903, 421] on button "Assign" at bounding box center [906, 418] width 36 height 21
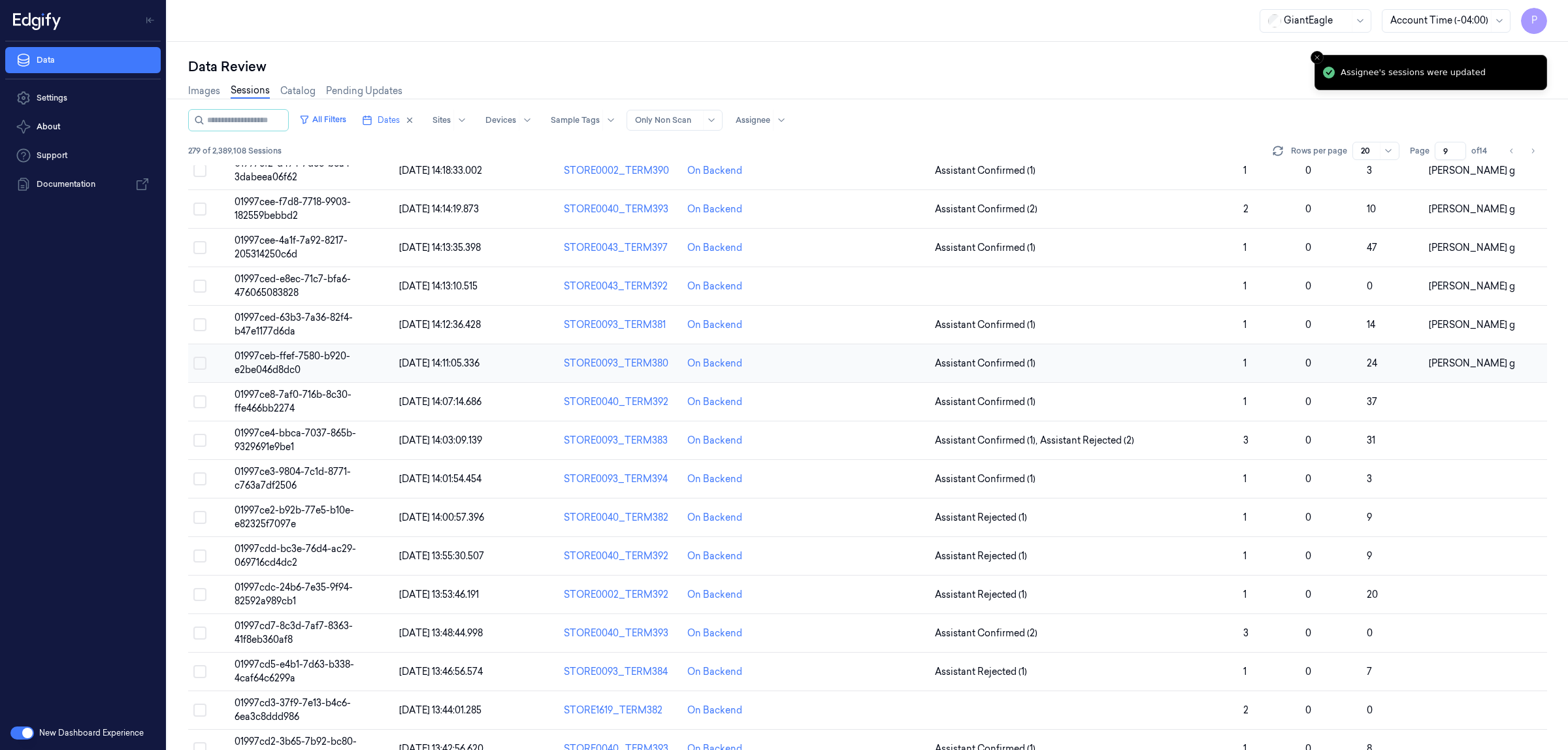
scroll to position [226, 0]
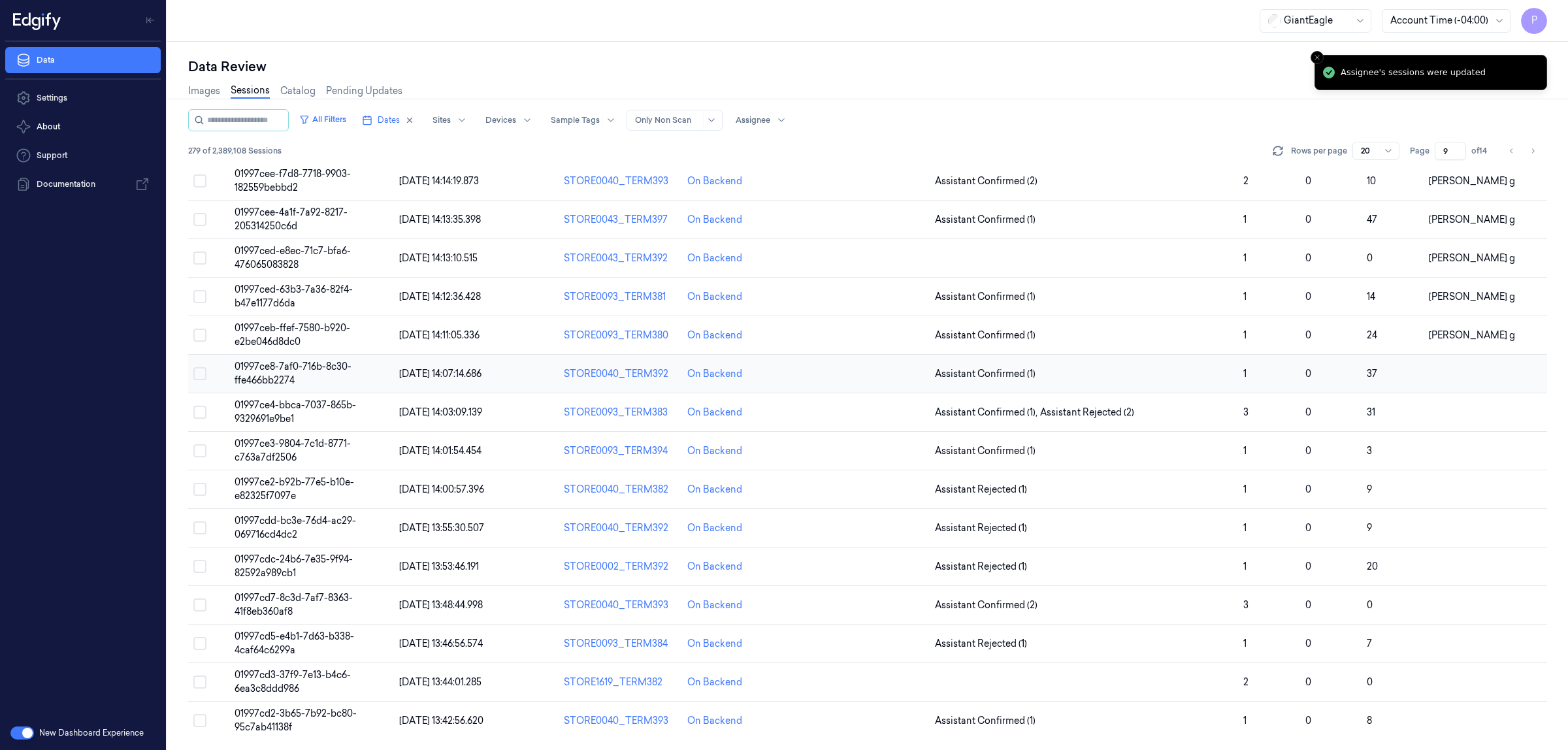
click at [199, 373] on button "Select row" at bounding box center [200, 374] width 13 height 13
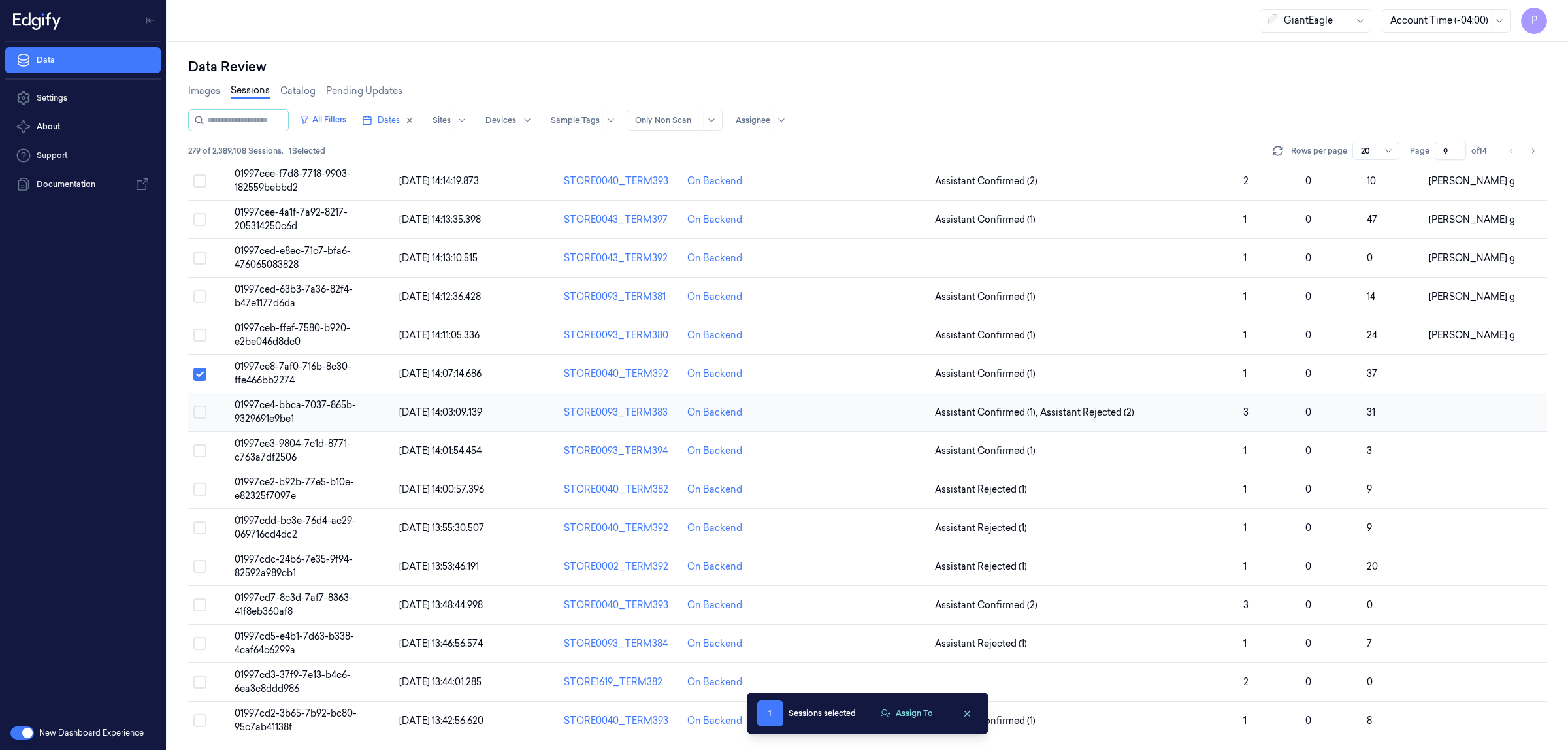
click at [198, 415] on button "Select row" at bounding box center [200, 412] width 13 height 13
click at [201, 449] on button "Select row" at bounding box center [200, 451] width 13 height 13
click at [198, 486] on button "Select row" at bounding box center [200, 489] width 13 height 13
click at [199, 527] on button "Select row" at bounding box center [200, 528] width 13 height 13
click at [199, 563] on button "Select row" at bounding box center [200, 566] width 13 height 13
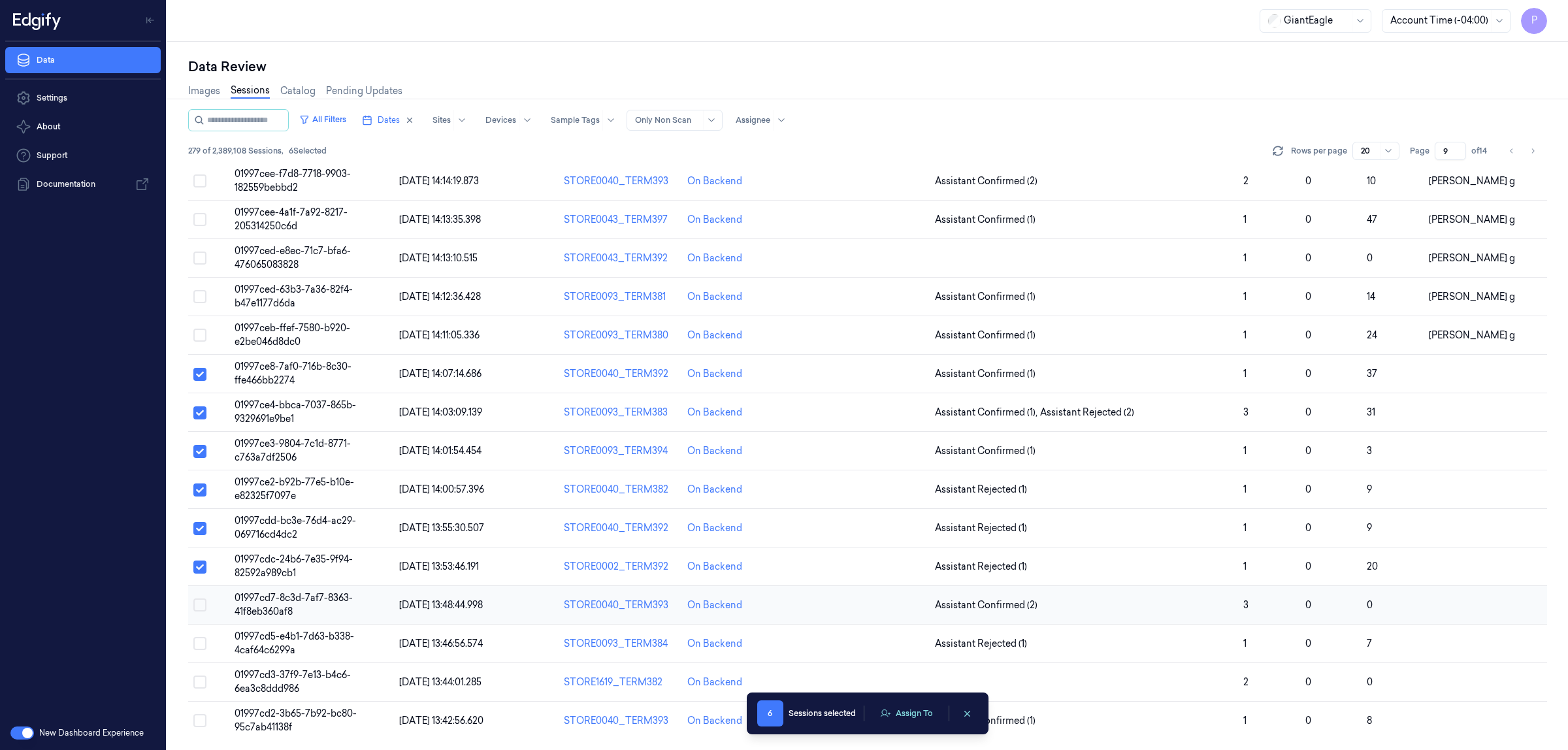
click at [200, 603] on button "Select row" at bounding box center [200, 606] width 13 height 13
click at [200, 648] on button "Select row" at bounding box center [200, 644] width 13 height 13
click at [200, 681] on button "Select row" at bounding box center [200, 683] width 13 height 13
click at [201, 721] on button "Select row" at bounding box center [200, 721] width 13 height 13
click at [903, 716] on button "Assign To" at bounding box center [906, 714] width 69 height 19
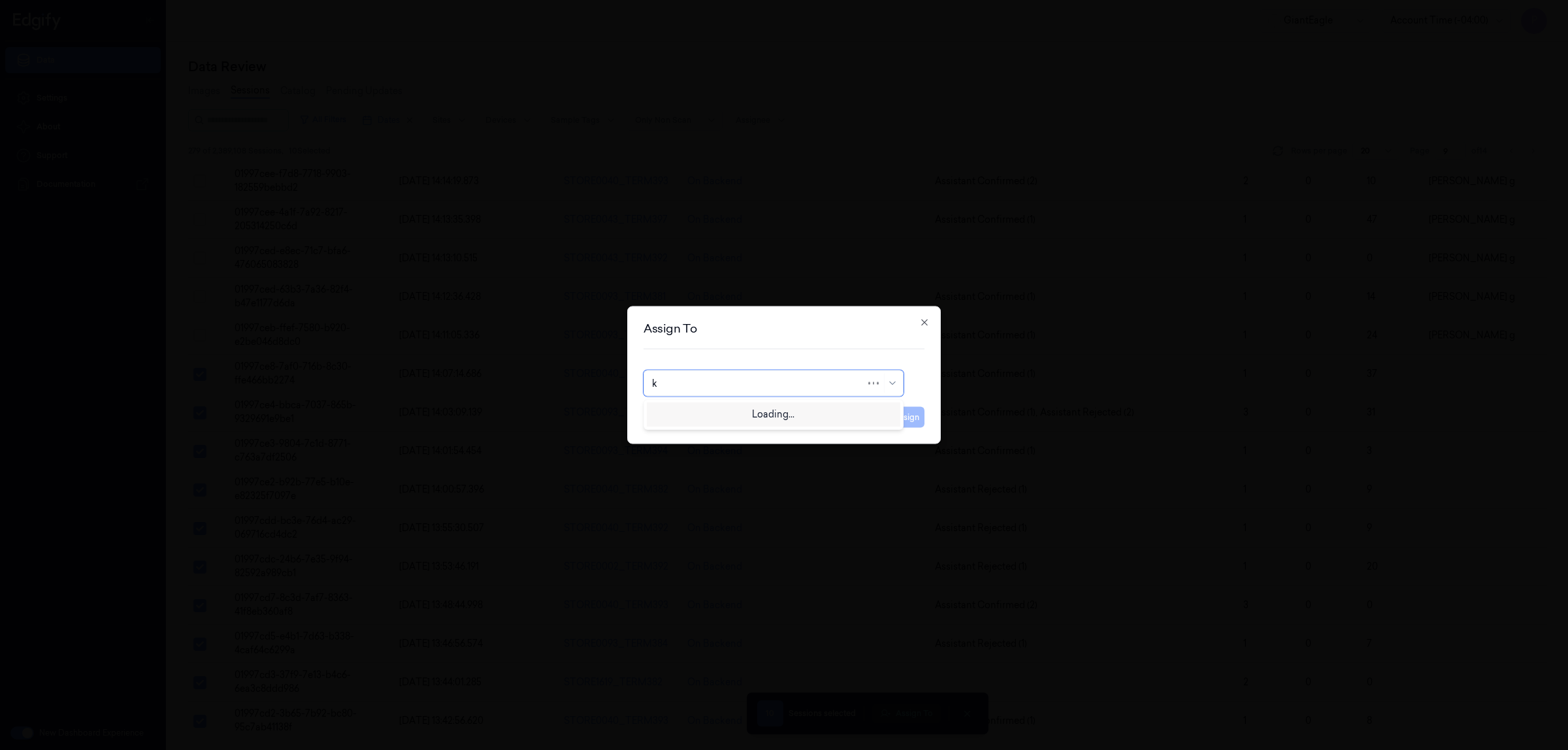
type input "ko"
click at [723, 416] on div "korisetty prem" at bounding box center [774, 413] width 243 height 14
click at [908, 418] on button "Assign" at bounding box center [906, 418] width 36 height 21
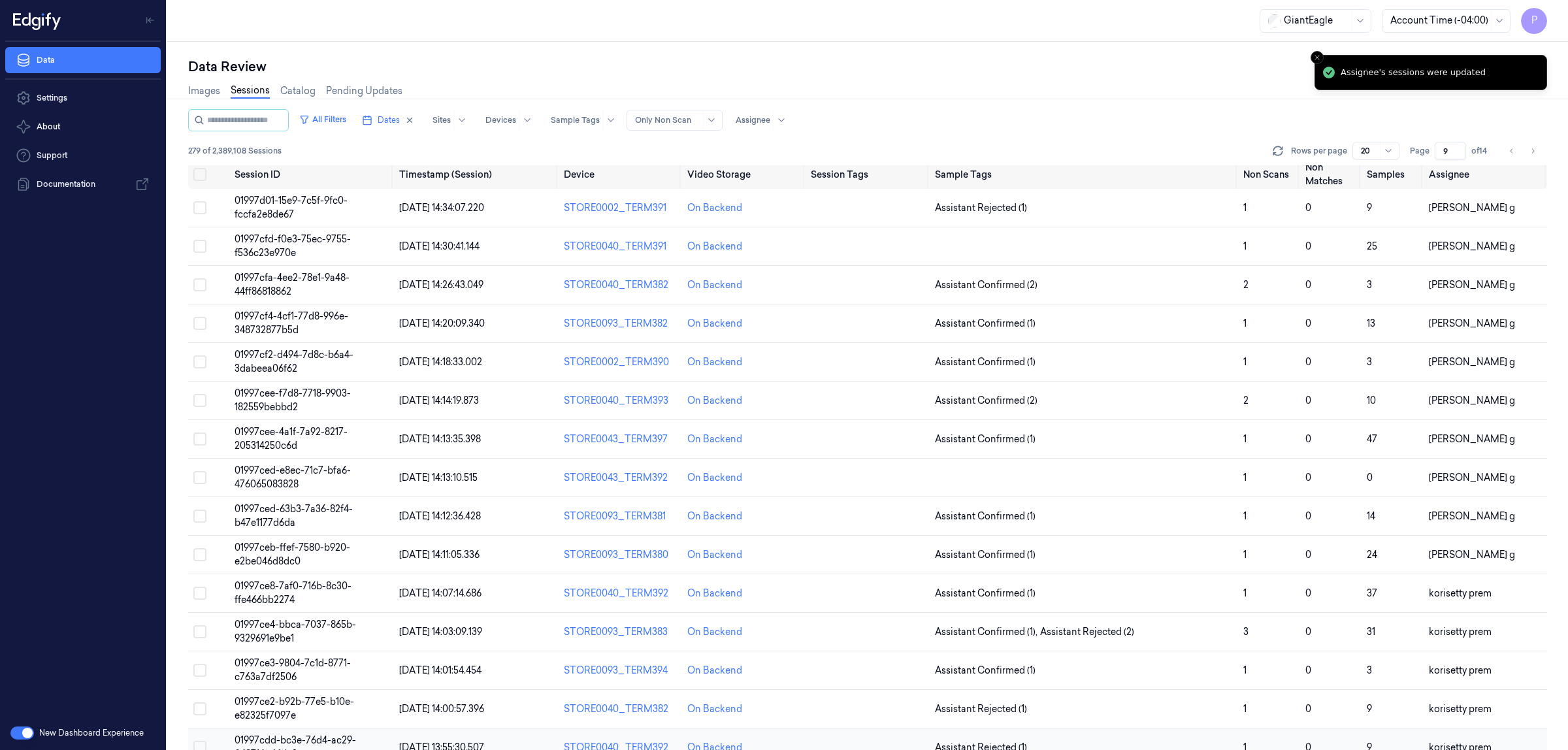
scroll to position [0, 0]
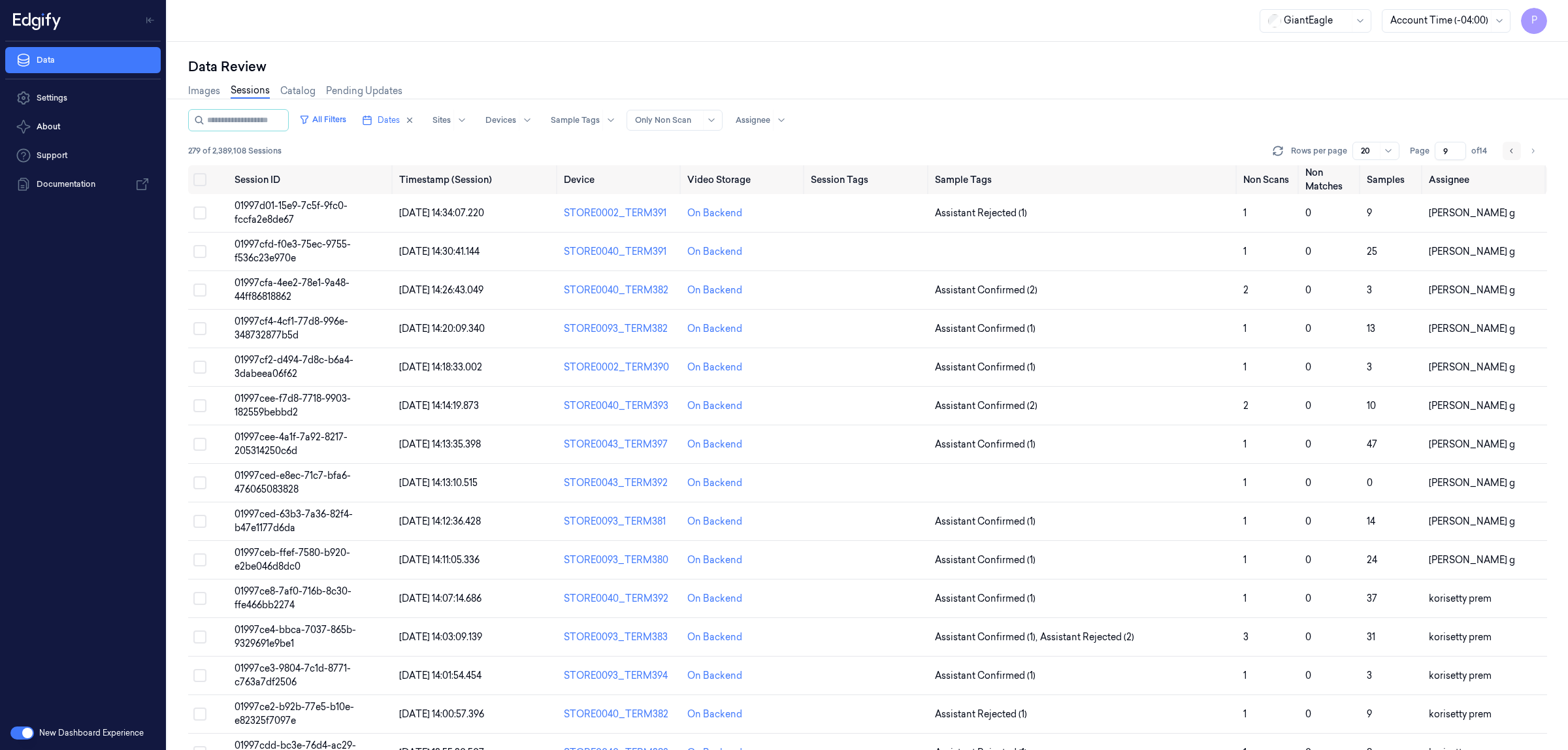
click at [1518, 148] on button "Go to previous page" at bounding box center [1512, 151] width 19 height 19
type input "8"
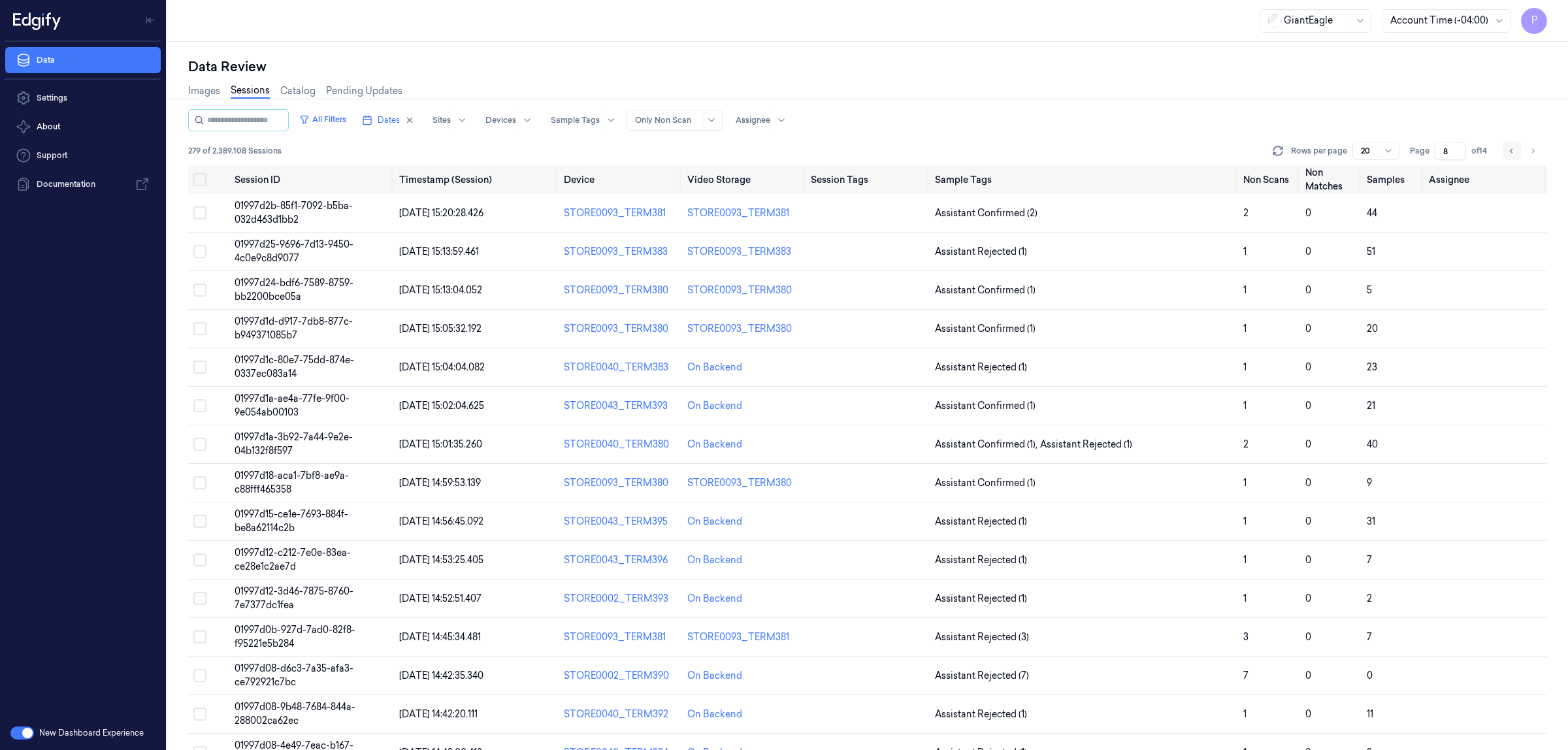
click at [1510, 151] on icon "Go to previous page" at bounding box center [1512, 151] width 8 height 10
click at [1533, 149] on icon "Go to next page" at bounding box center [1534, 150] width 3 height 4
click at [1535, 150] on icon "Go to next page" at bounding box center [1532, 151] width 8 height 10
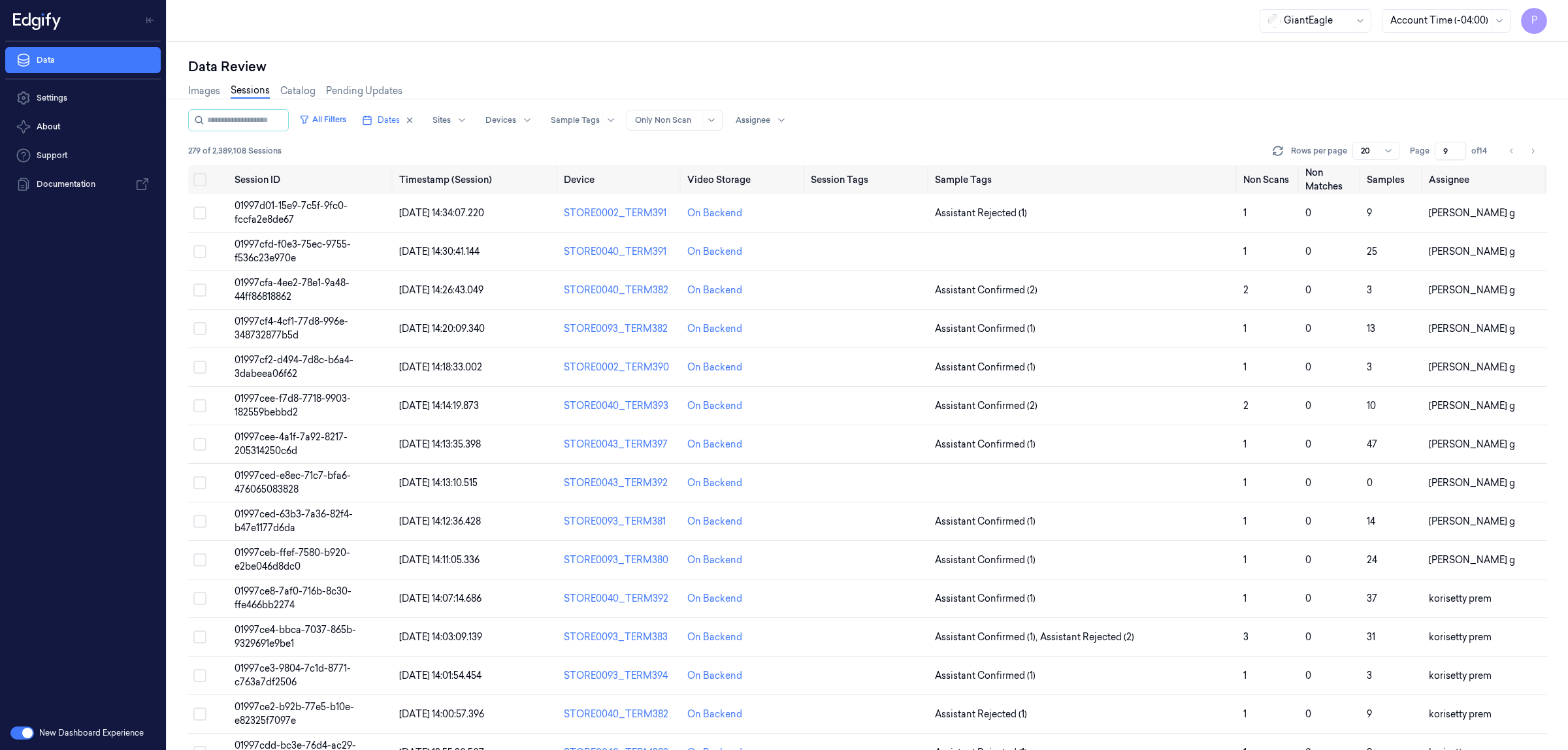
click at [1164, 77] on div "Images Sessions Catalog Pending Updates" at bounding box center [868, 92] width 1359 height 33
click at [1508, 150] on icon "Go to previous page" at bounding box center [1512, 151] width 8 height 10
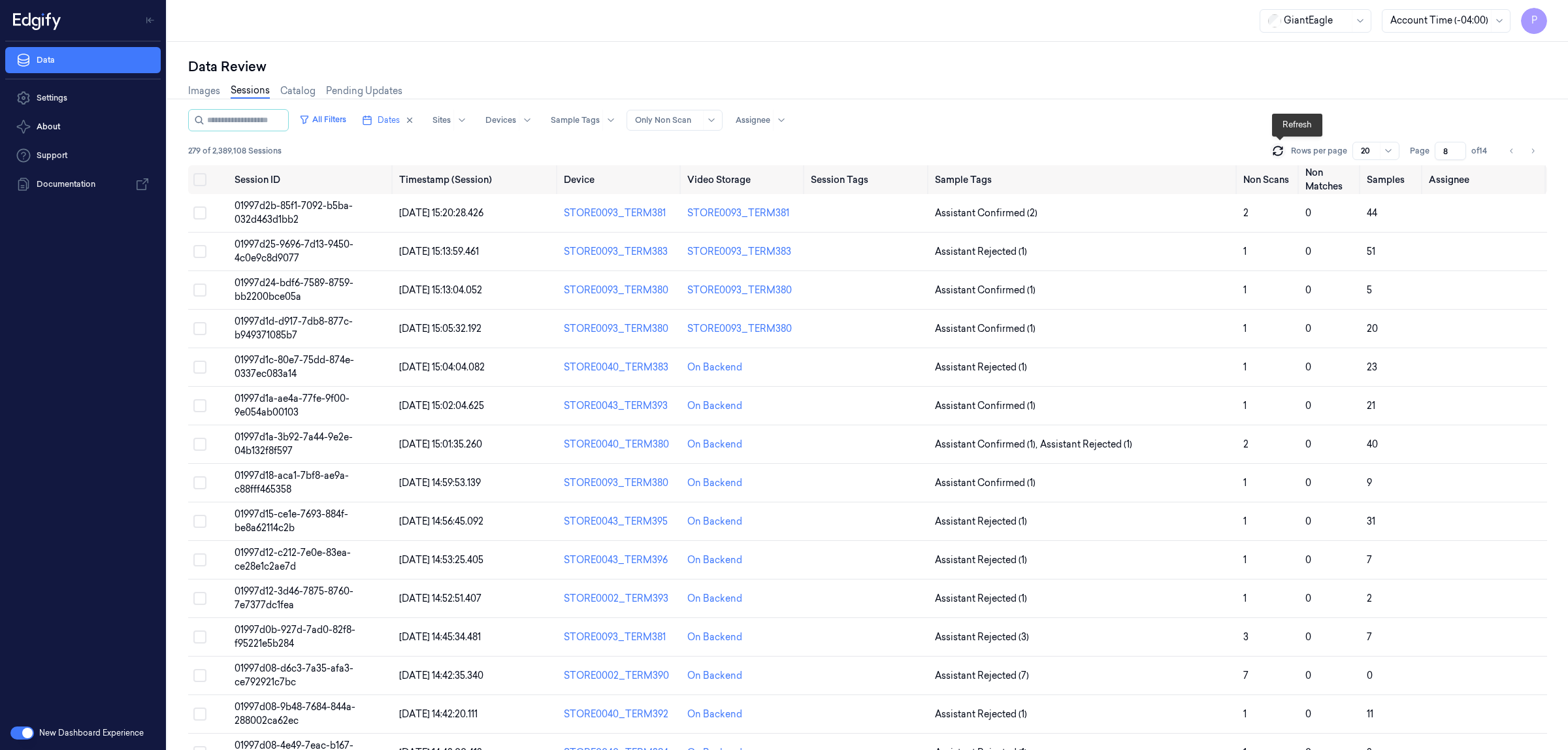
click at [1279, 150] on icon at bounding box center [1279, 151] width 13 height 13
click at [1535, 153] on icon "Go to next page" at bounding box center [1532, 151] width 8 height 10
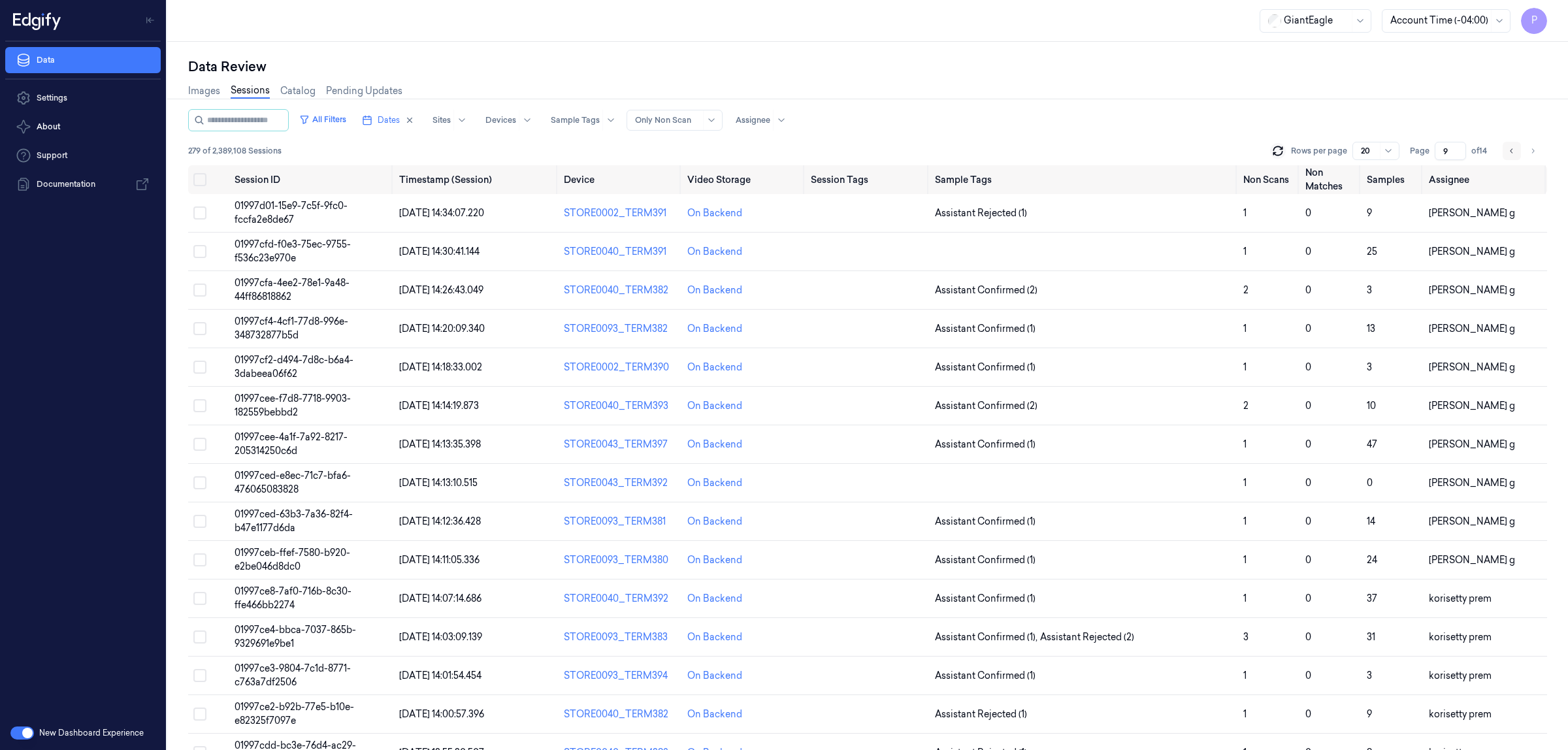
click at [1510, 152] on icon "Go to previous page" at bounding box center [1512, 151] width 8 height 10
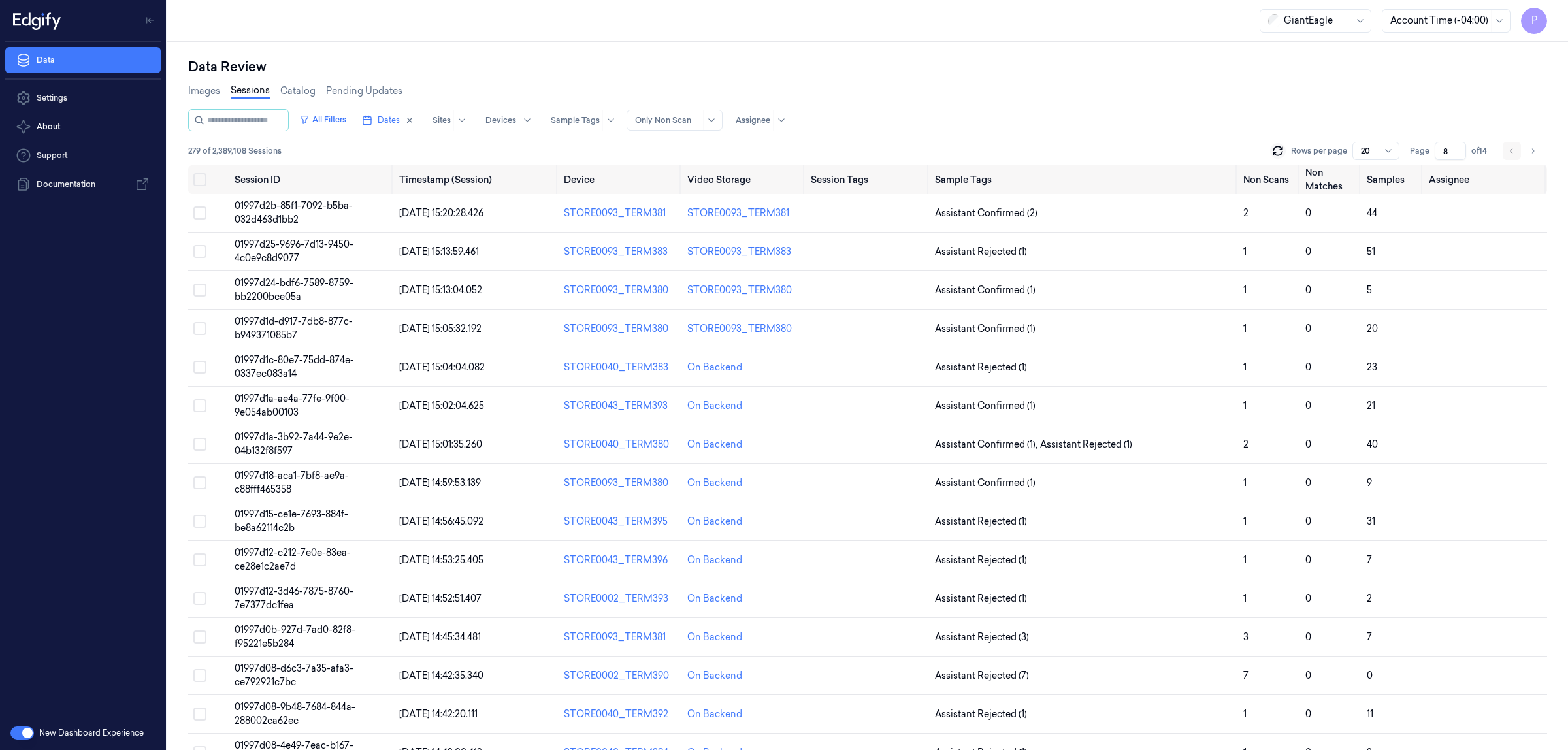
click at [1510, 152] on icon "Go to previous page" at bounding box center [1512, 151] width 8 height 10
click at [1531, 151] on icon "Go to next page" at bounding box center [1532, 151] width 8 height 10
click at [1535, 147] on icon "Go to next page" at bounding box center [1532, 151] width 8 height 10
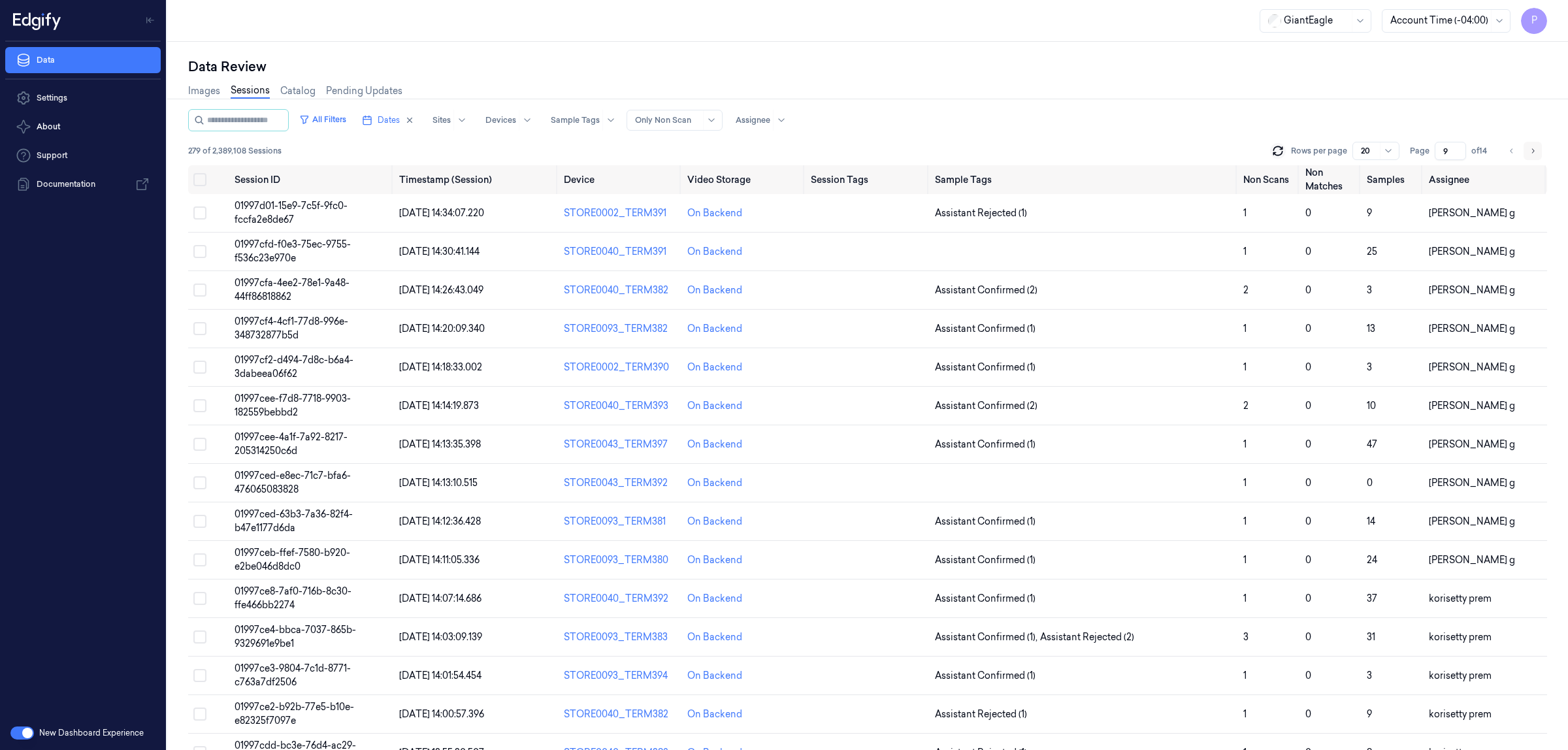
click at [1535, 147] on icon "Go to next page" at bounding box center [1532, 151] width 8 height 10
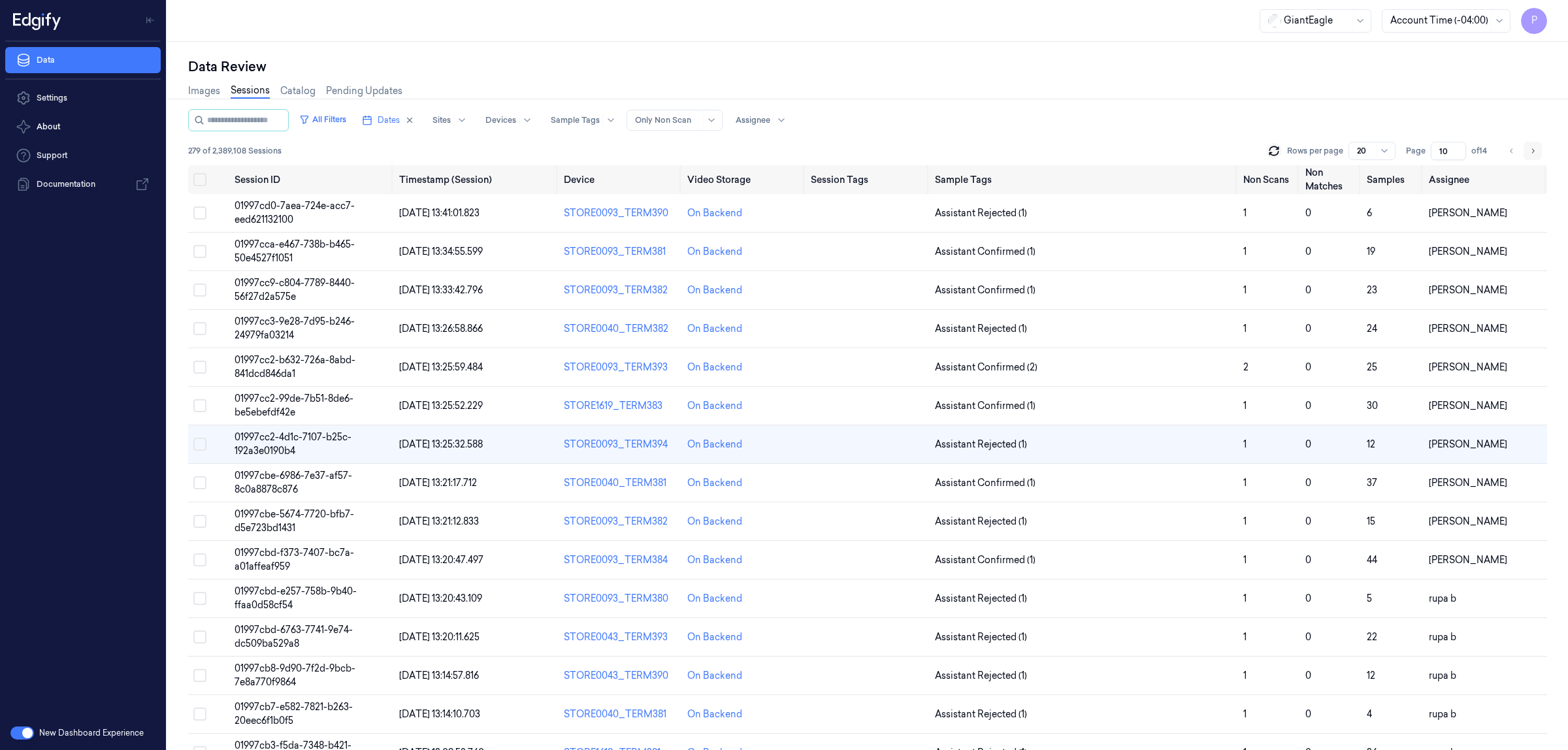
click at [1535, 147] on icon "Go to next page" at bounding box center [1532, 151] width 8 height 10
type input "11"
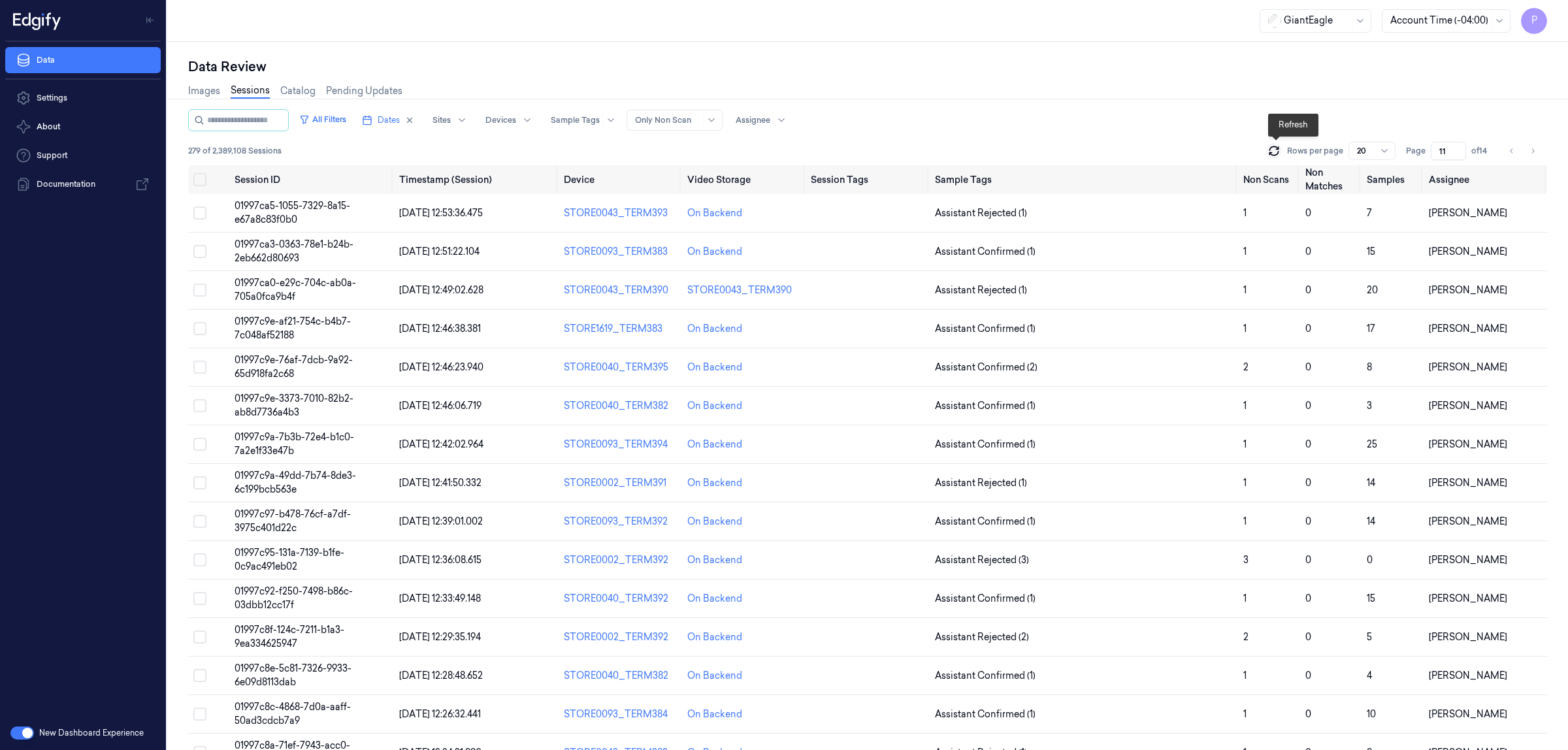
click at [1276, 153] on icon at bounding box center [1274, 151] width 13 height 13
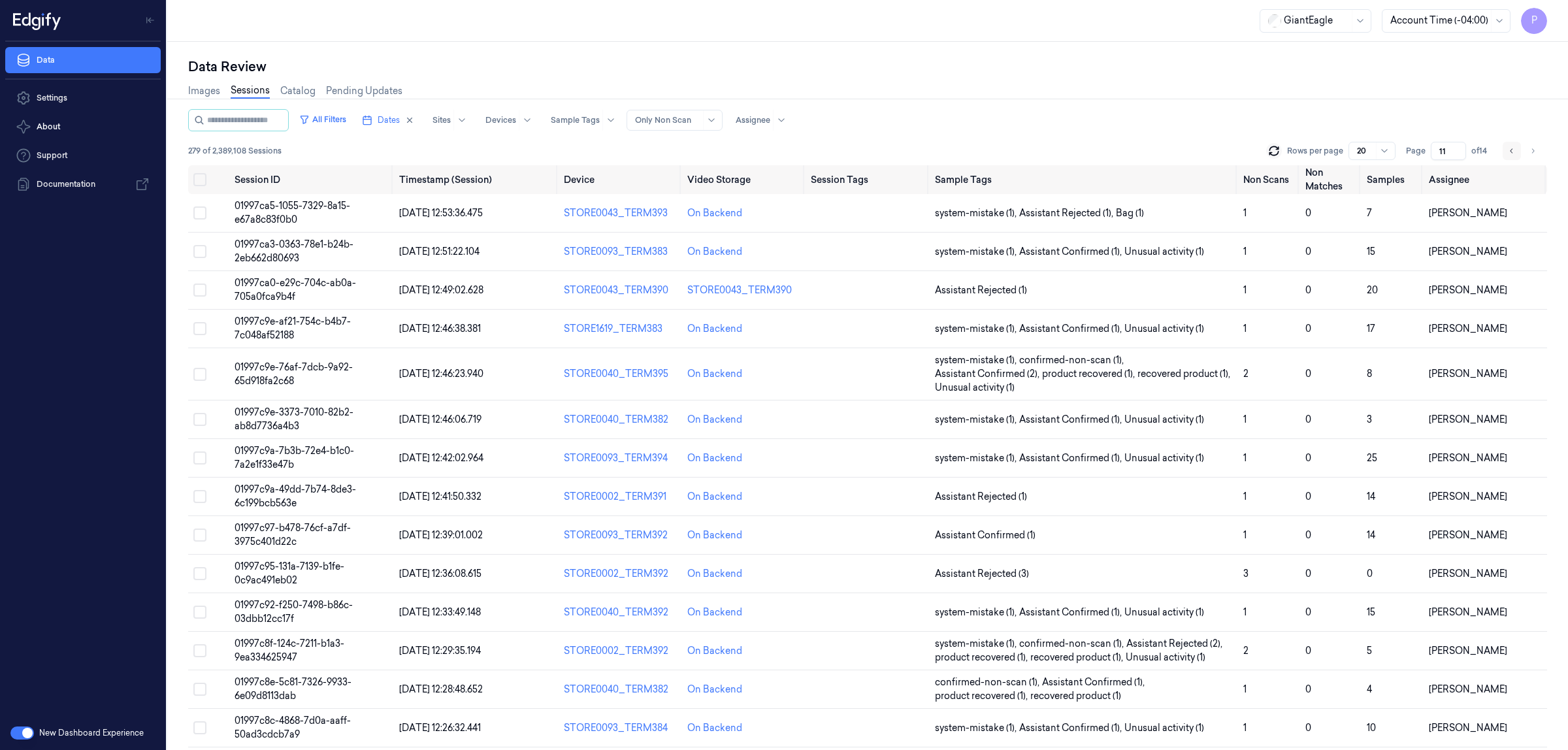
click at [1510, 152] on icon "Go to previous page" at bounding box center [1512, 151] width 8 height 10
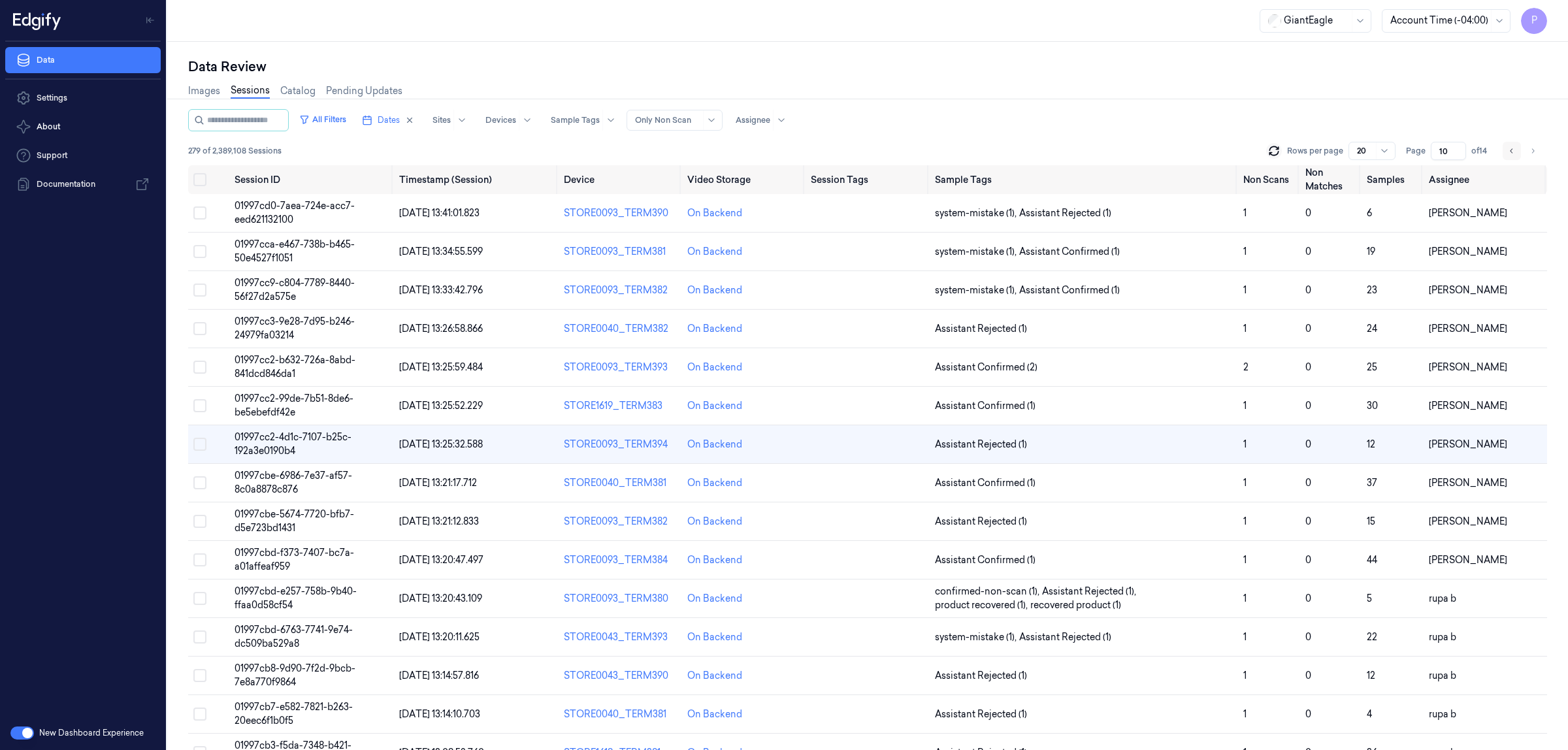
click at [1510, 152] on icon "Go to previous page" at bounding box center [1512, 151] width 8 height 10
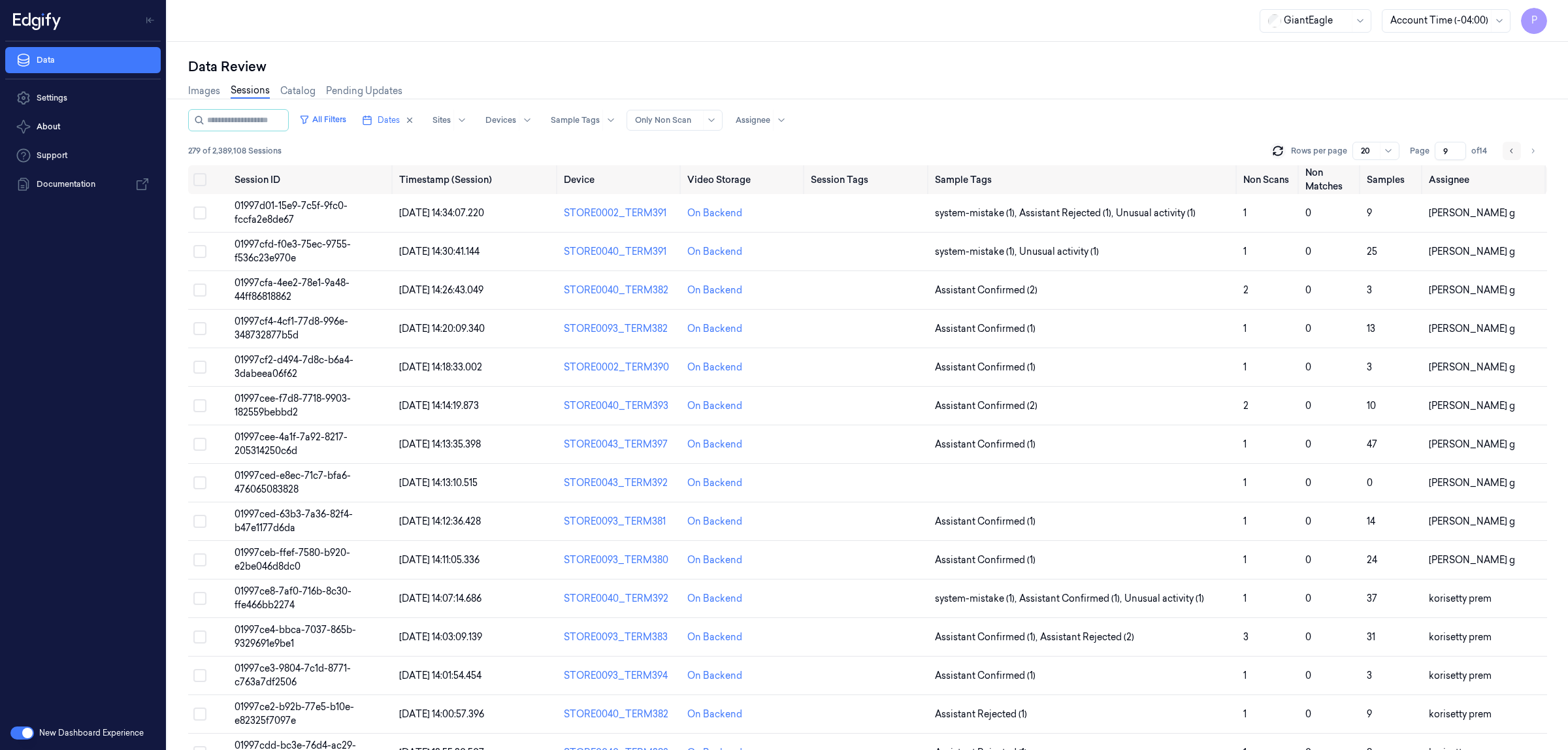
click at [1510, 152] on icon "Go to previous page" at bounding box center [1512, 151] width 8 height 10
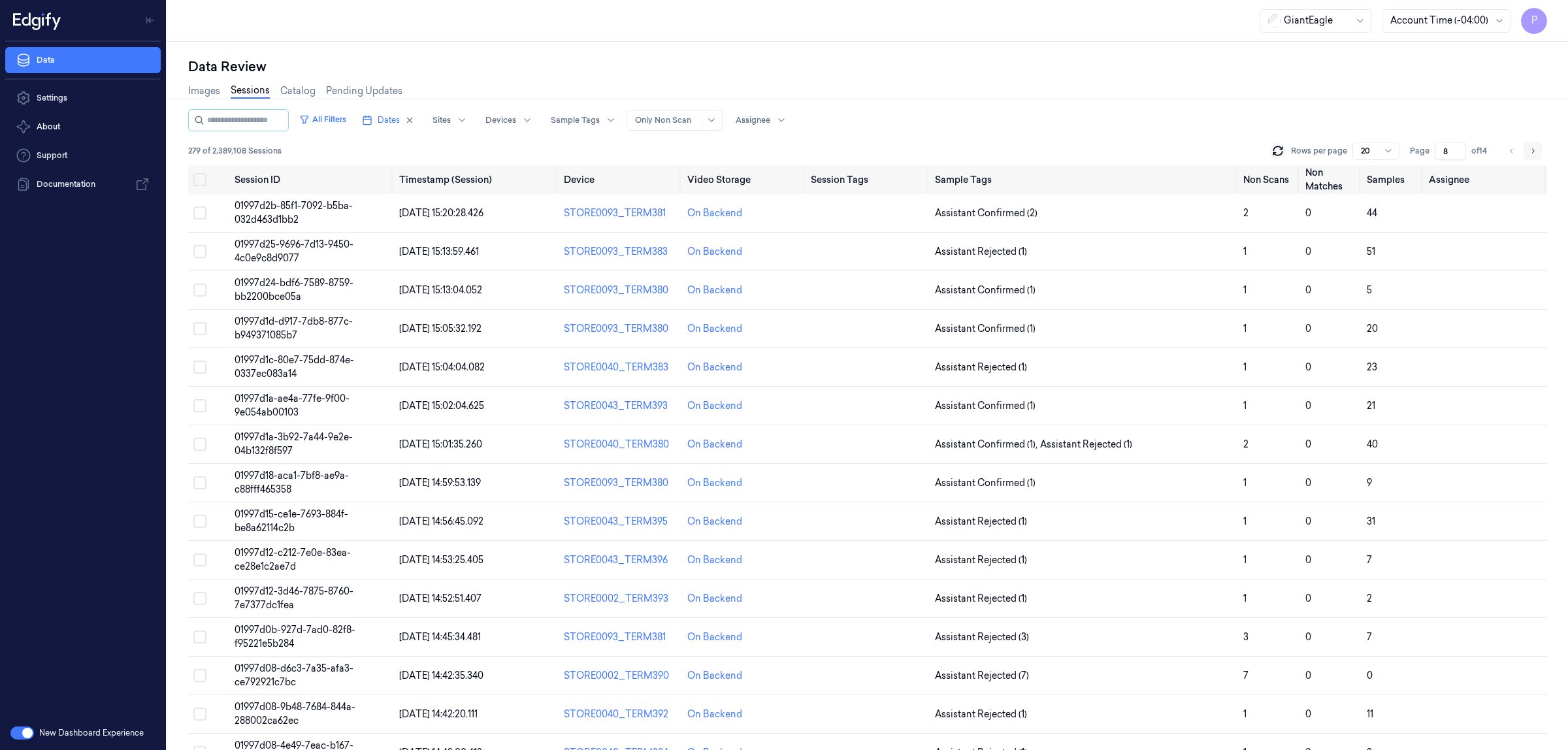
click at [1536, 150] on icon "Go to next page" at bounding box center [1532, 151] width 8 height 10
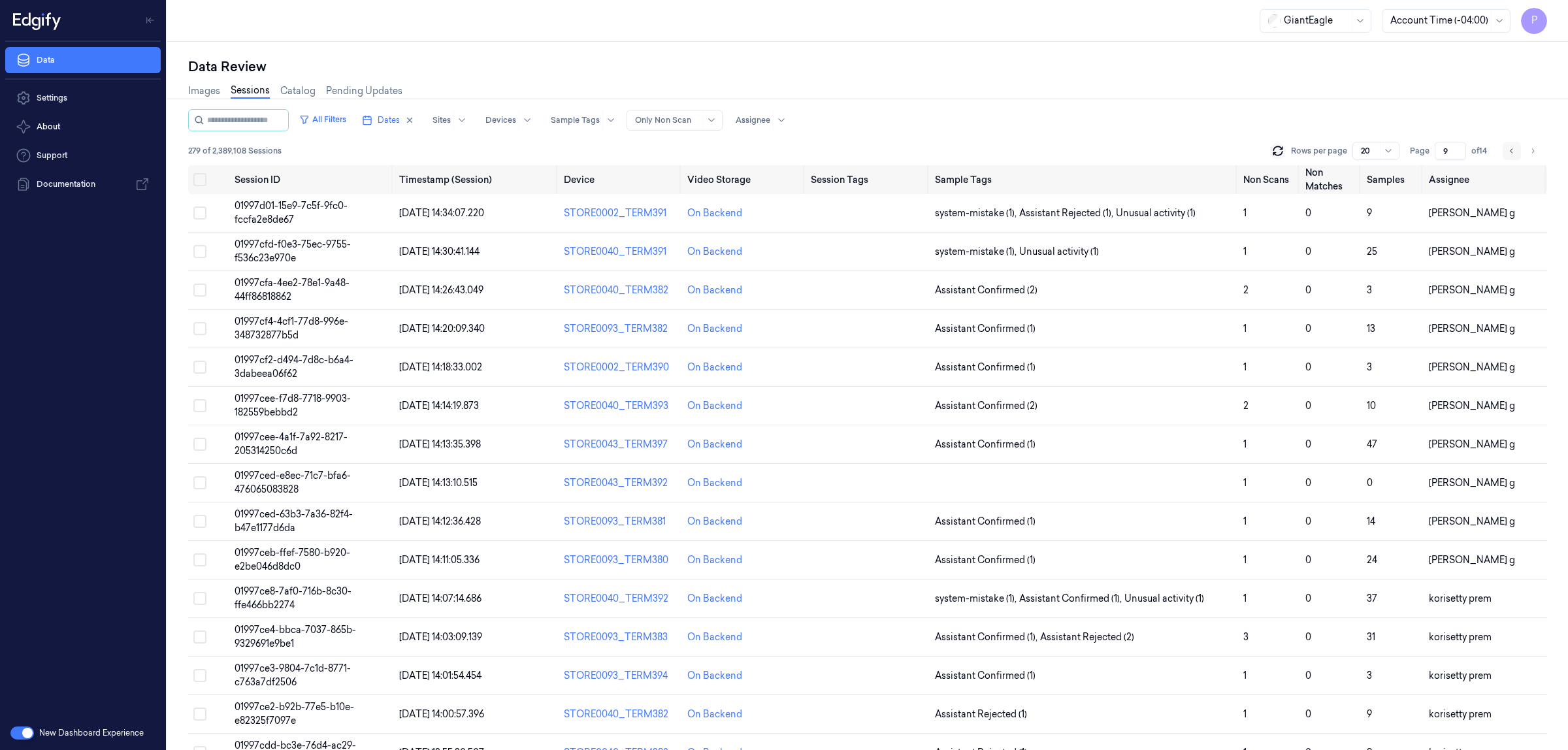
click at [1514, 151] on icon "Go to previous page" at bounding box center [1512, 151] width 8 height 10
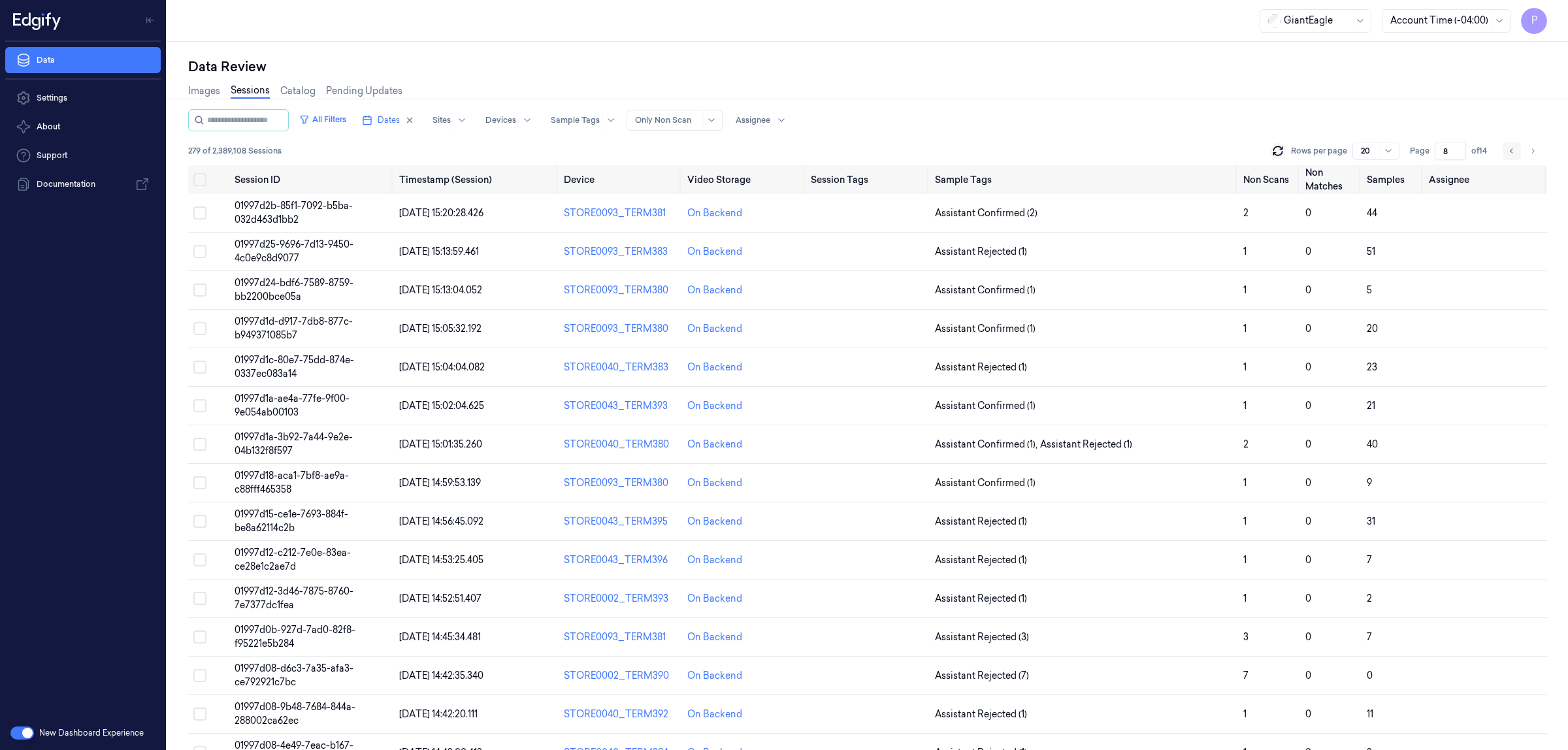
click at [1510, 153] on icon "Go to previous page" at bounding box center [1512, 151] width 8 height 10
click at [1511, 153] on icon "Go to previous page" at bounding box center [1512, 151] width 8 height 10
click at [1536, 147] on icon "Go to next page" at bounding box center [1532, 151] width 8 height 10
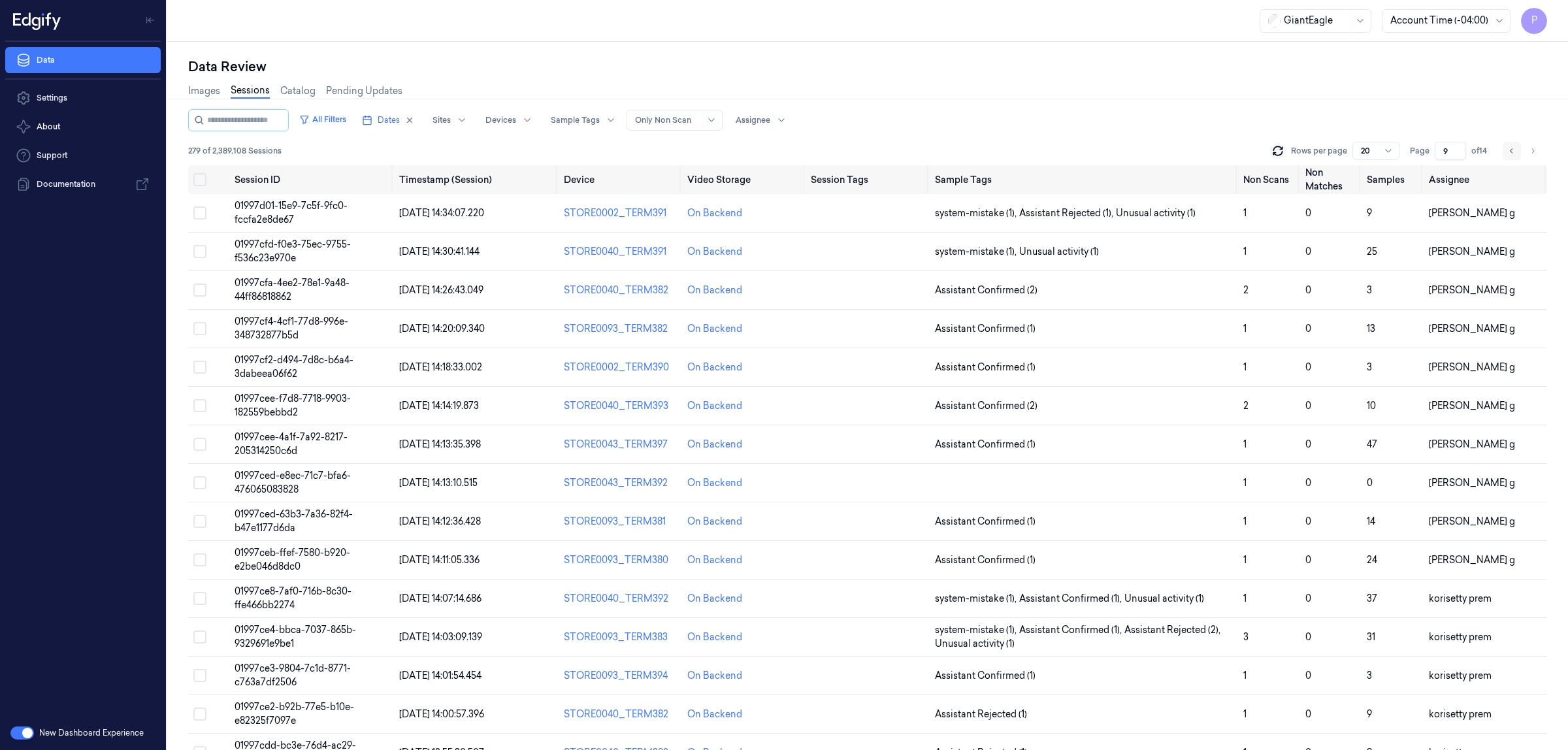
click at [1512, 147] on icon "Go to previous page" at bounding box center [1512, 151] width 8 height 10
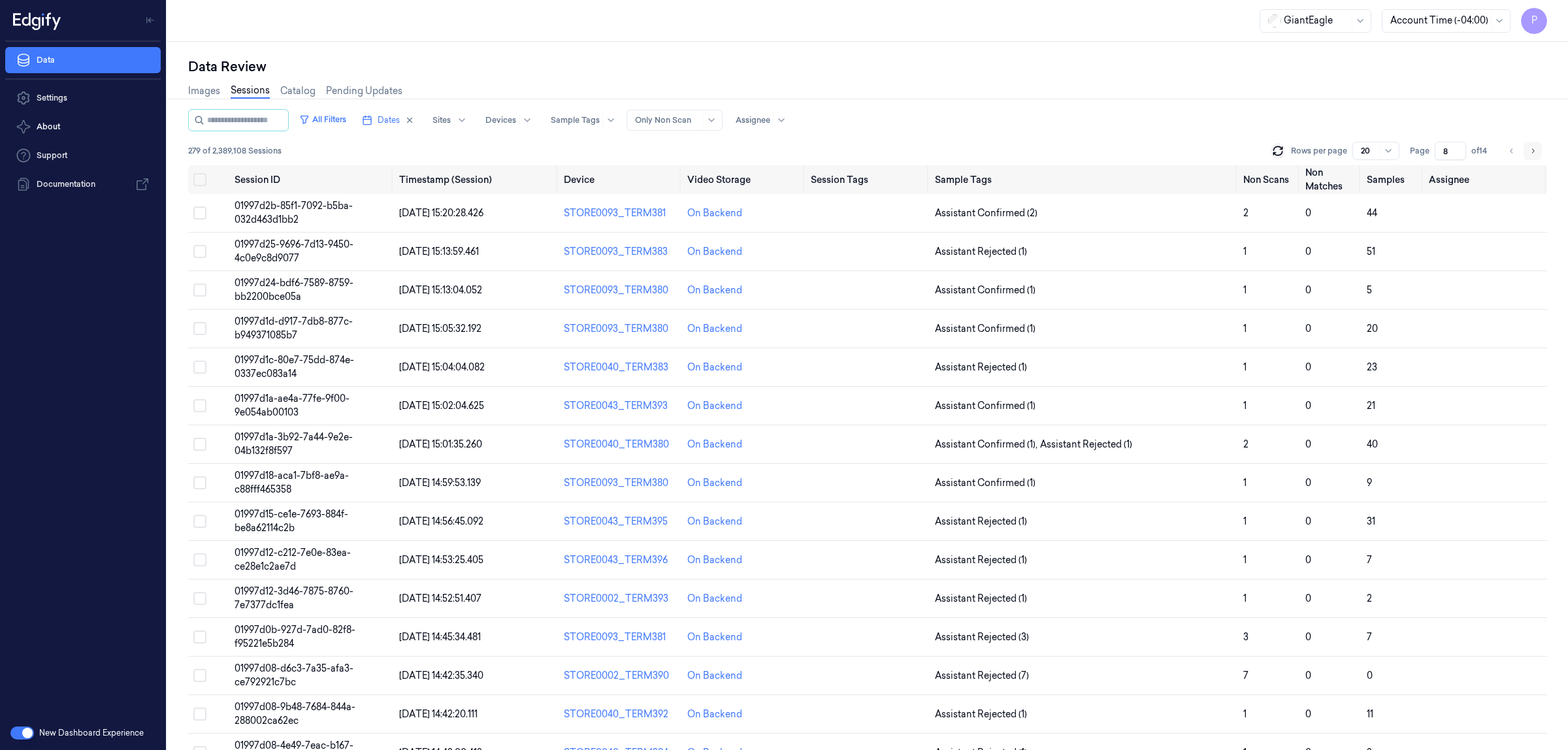
click at [1533, 152] on icon "Go to next page" at bounding box center [1534, 150] width 3 height 4
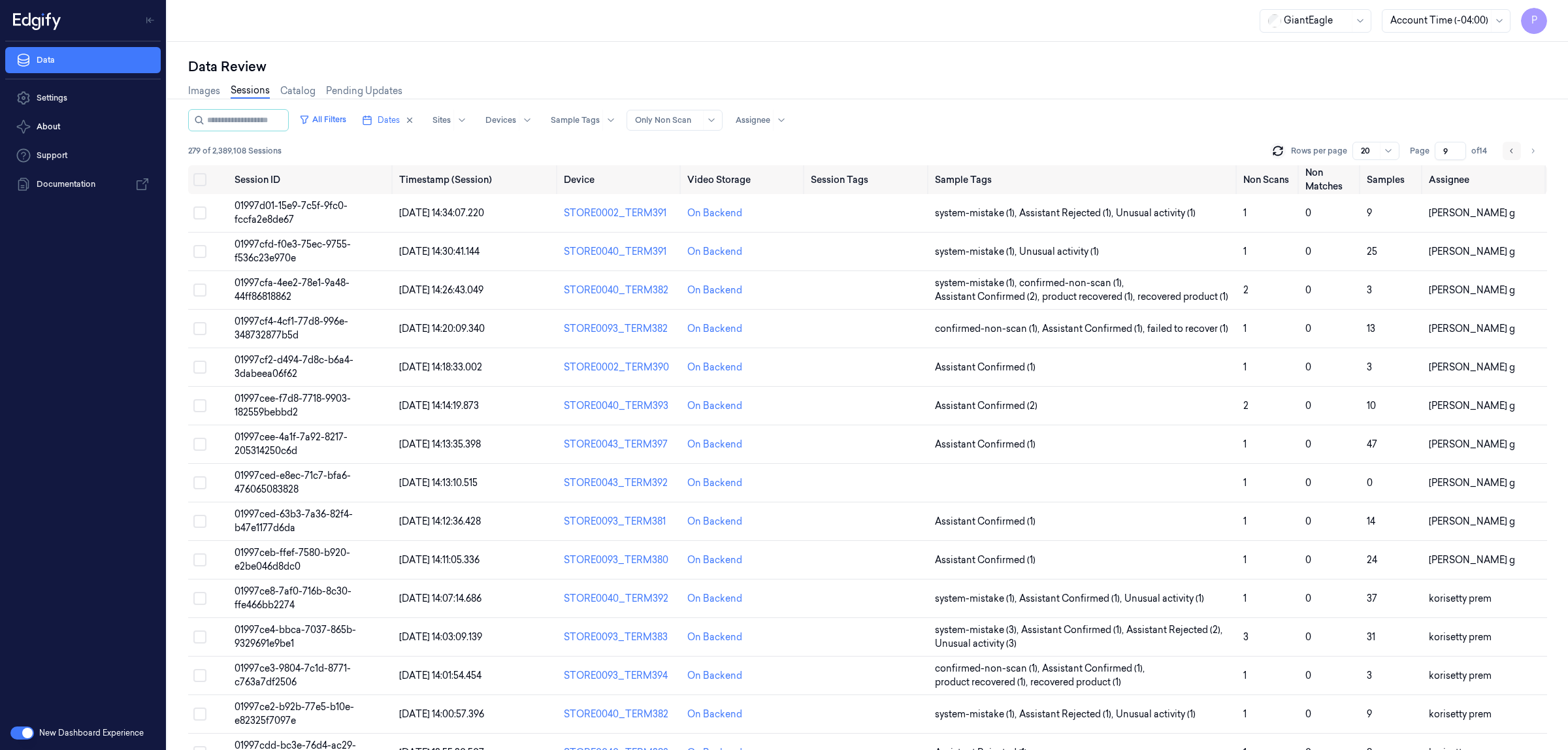
click at [1508, 153] on icon "Go to previous page" at bounding box center [1512, 151] width 8 height 10
type input "8"
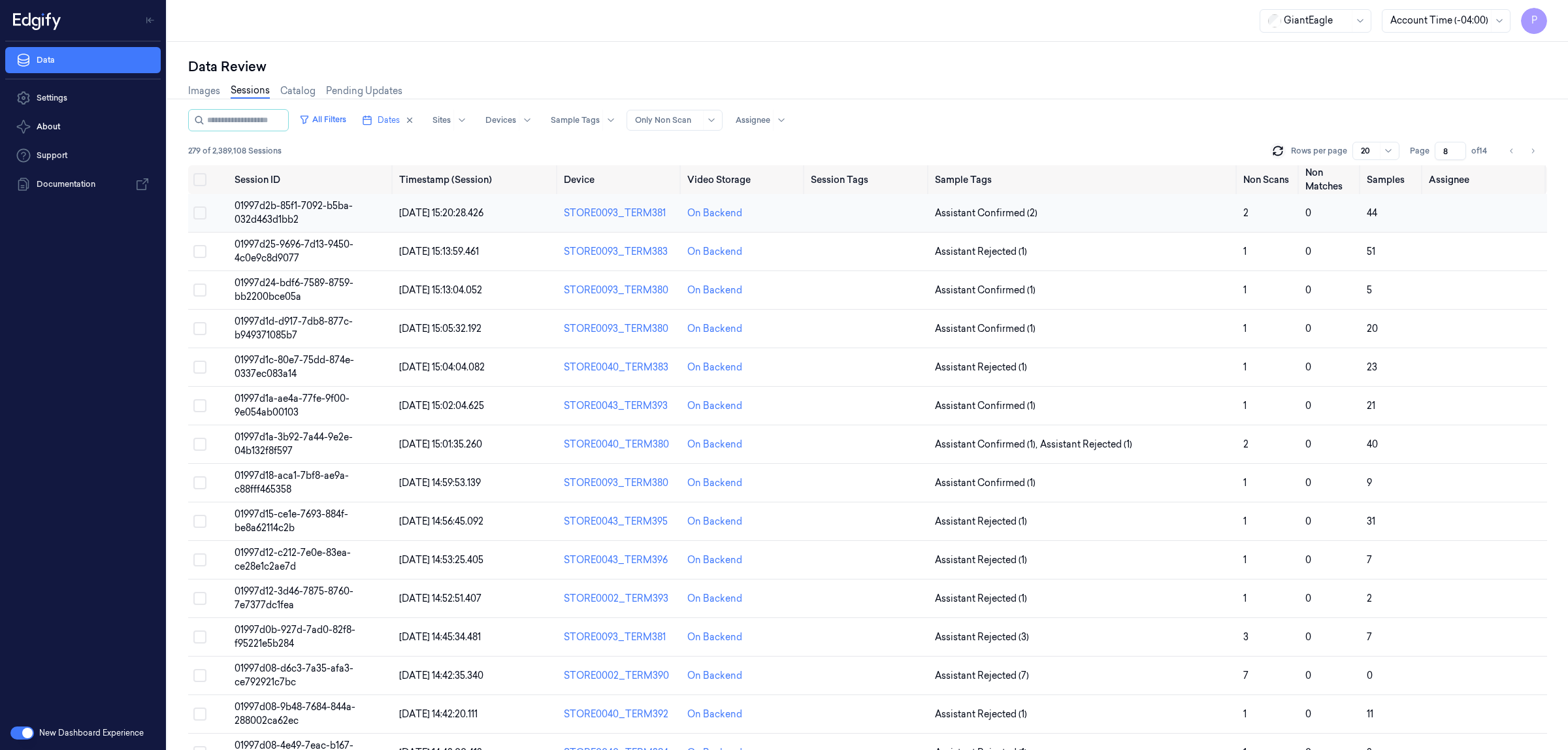
click at [204, 211] on button "Select row" at bounding box center [200, 213] width 13 height 13
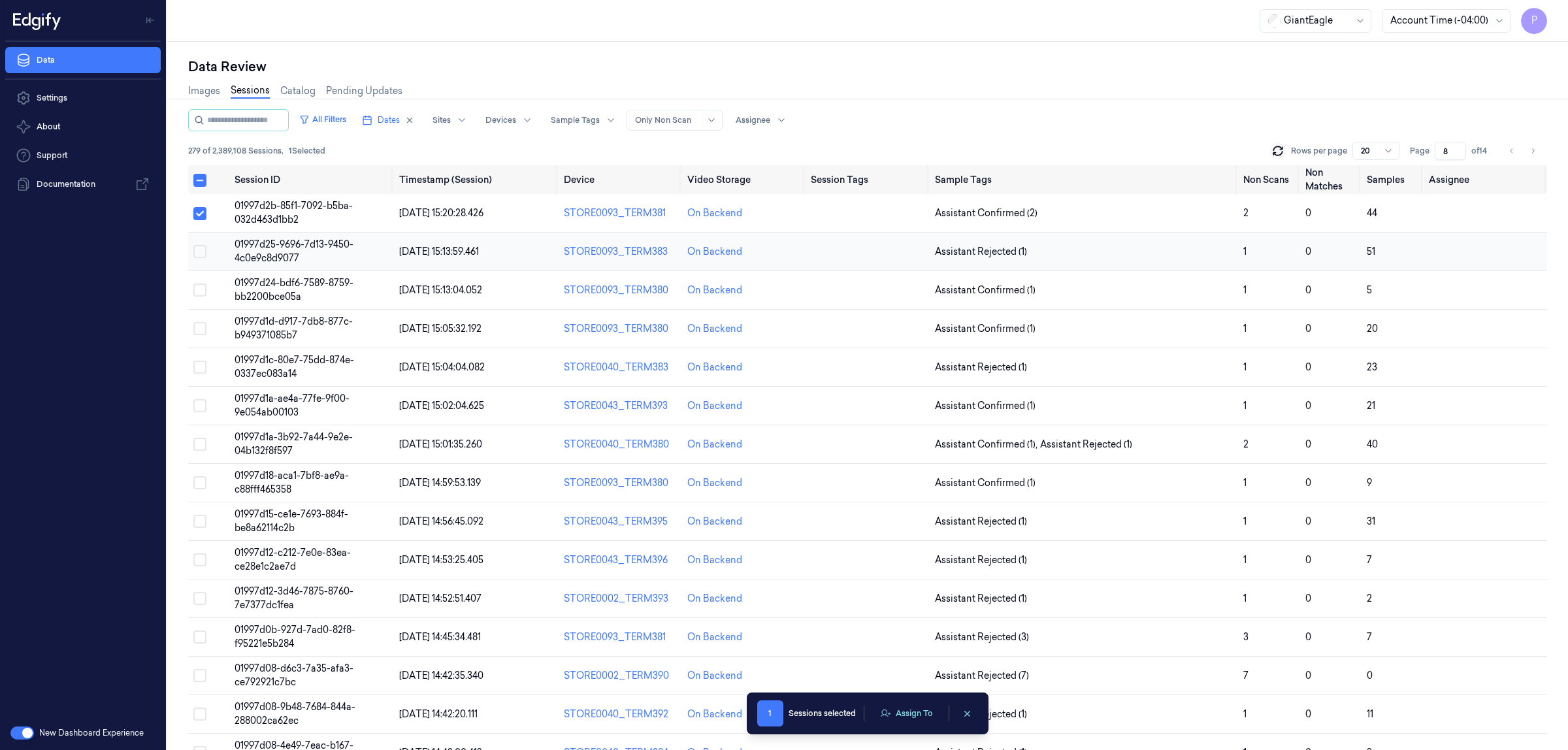
click at [198, 253] on button "Select row" at bounding box center [200, 252] width 13 height 13
click at [201, 292] on button "Select row" at bounding box center [200, 290] width 13 height 13
click at [196, 327] on button "Select row" at bounding box center [200, 329] width 13 height 13
click at [199, 368] on button "Select row" at bounding box center [200, 367] width 13 height 13
click at [200, 410] on button "Select row" at bounding box center [200, 406] width 13 height 13
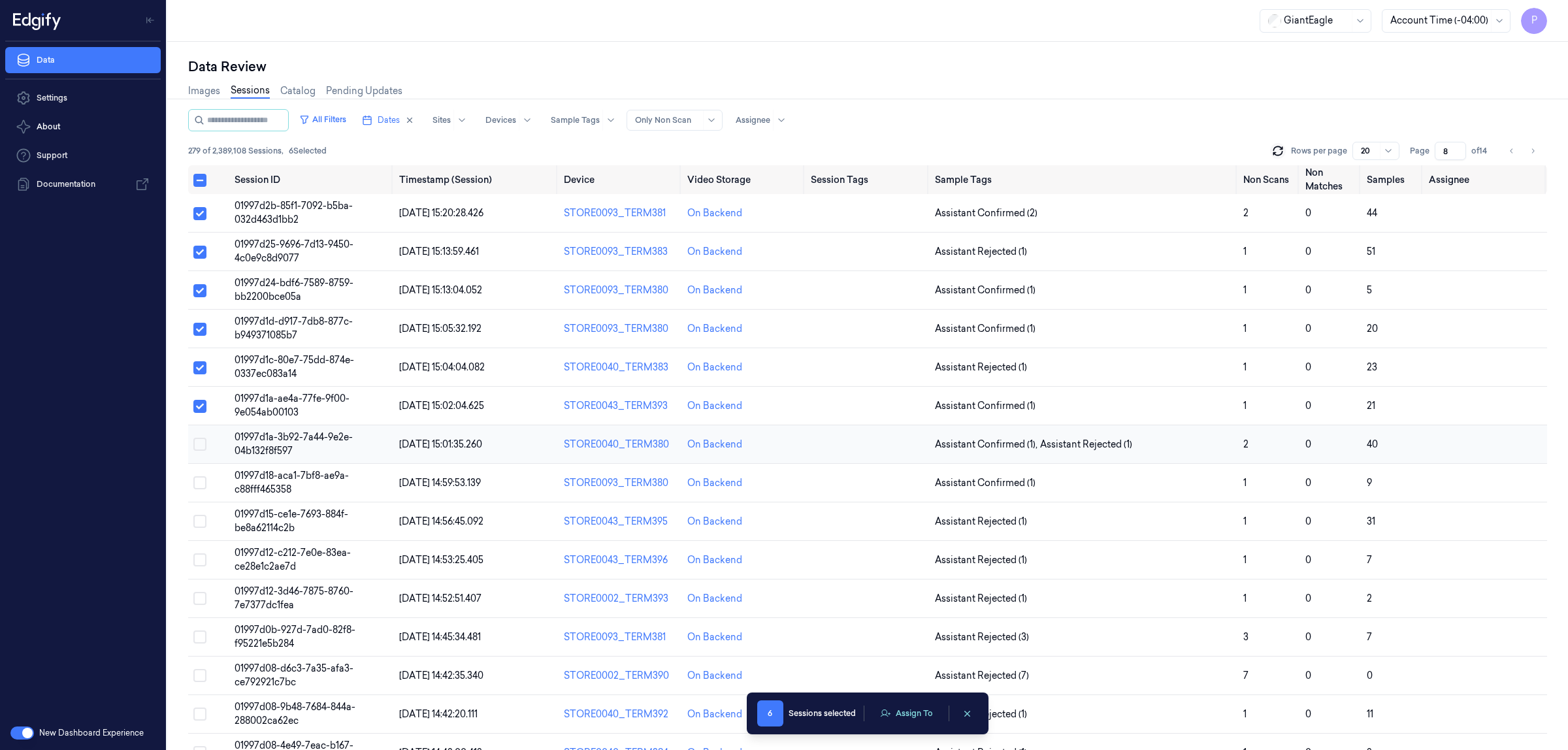
click at [201, 448] on button "Select row" at bounding box center [200, 444] width 13 height 13
click at [203, 482] on button "Select row" at bounding box center [200, 483] width 13 height 13
click at [203, 523] on button "Select row" at bounding box center [200, 522] width 13 height 13
click at [198, 563] on button "Select row" at bounding box center [200, 560] width 13 height 13
click at [917, 713] on button "Assign To" at bounding box center [906, 714] width 69 height 19
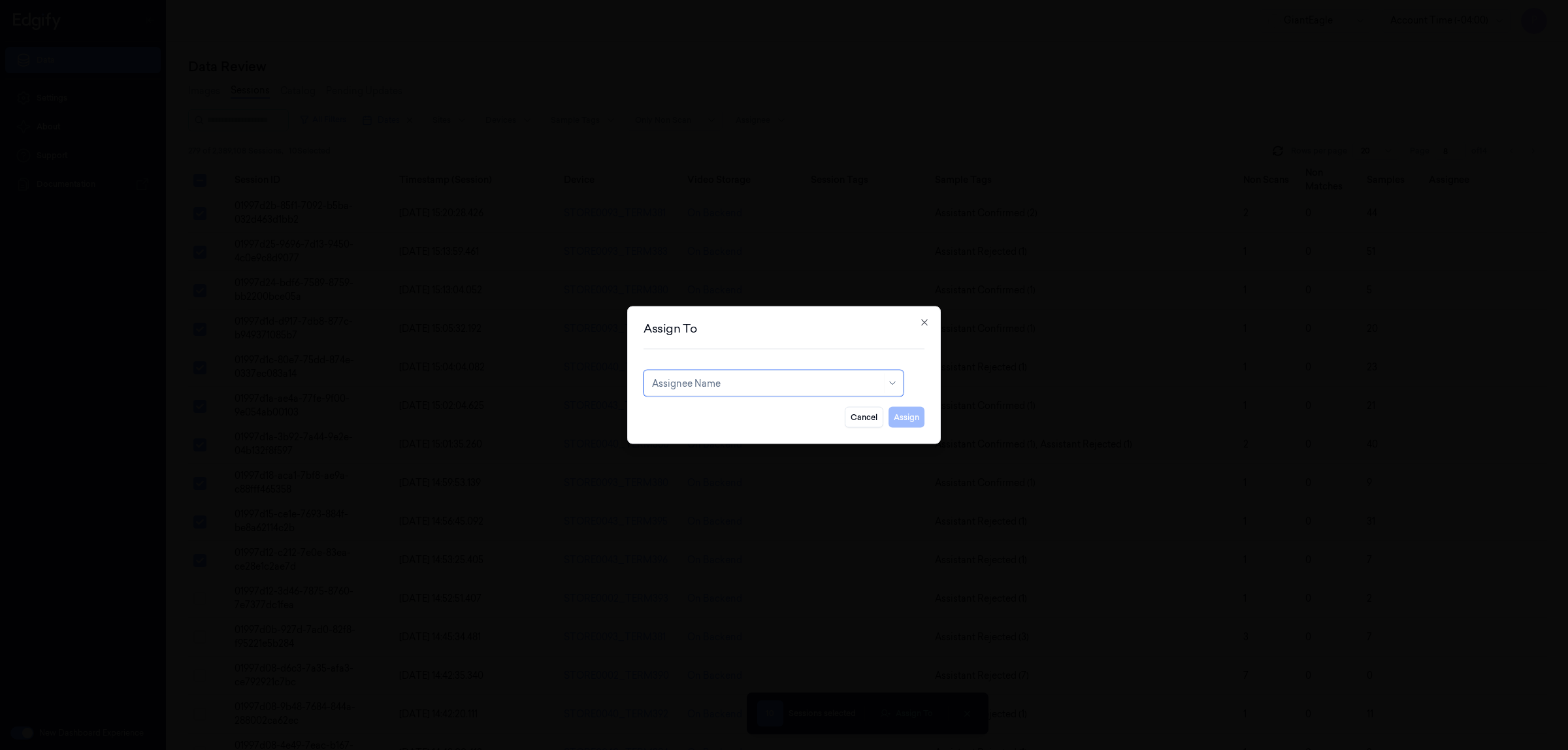
click at [755, 386] on div at bounding box center [767, 383] width 229 height 14
type input "ro"
click at [729, 409] on div "Rohith Acharya" at bounding box center [774, 413] width 243 height 14
click at [913, 418] on button "Assign" at bounding box center [906, 418] width 36 height 21
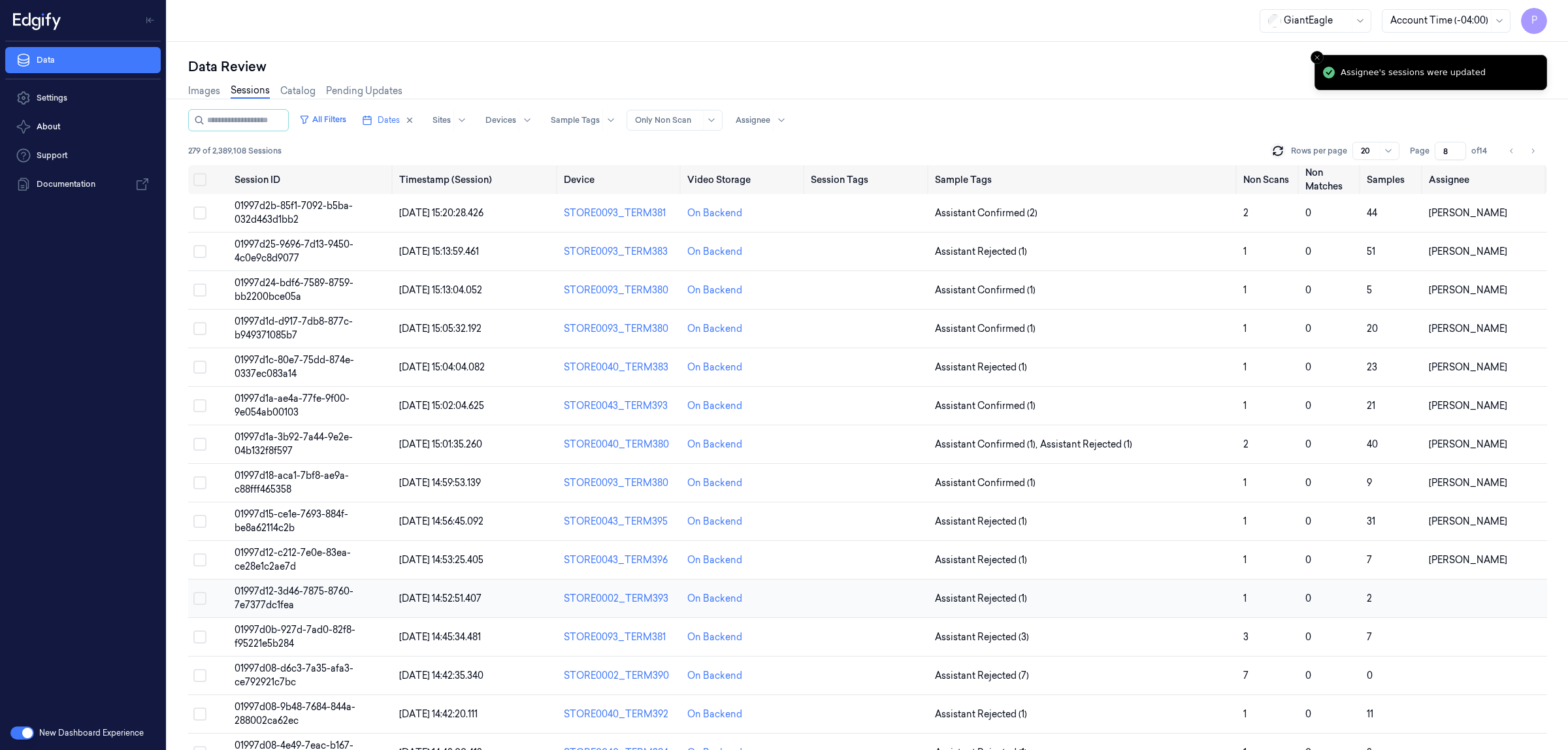
click at [201, 599] on button "Select row" at bounding box center [200, 599] width 13 height 13
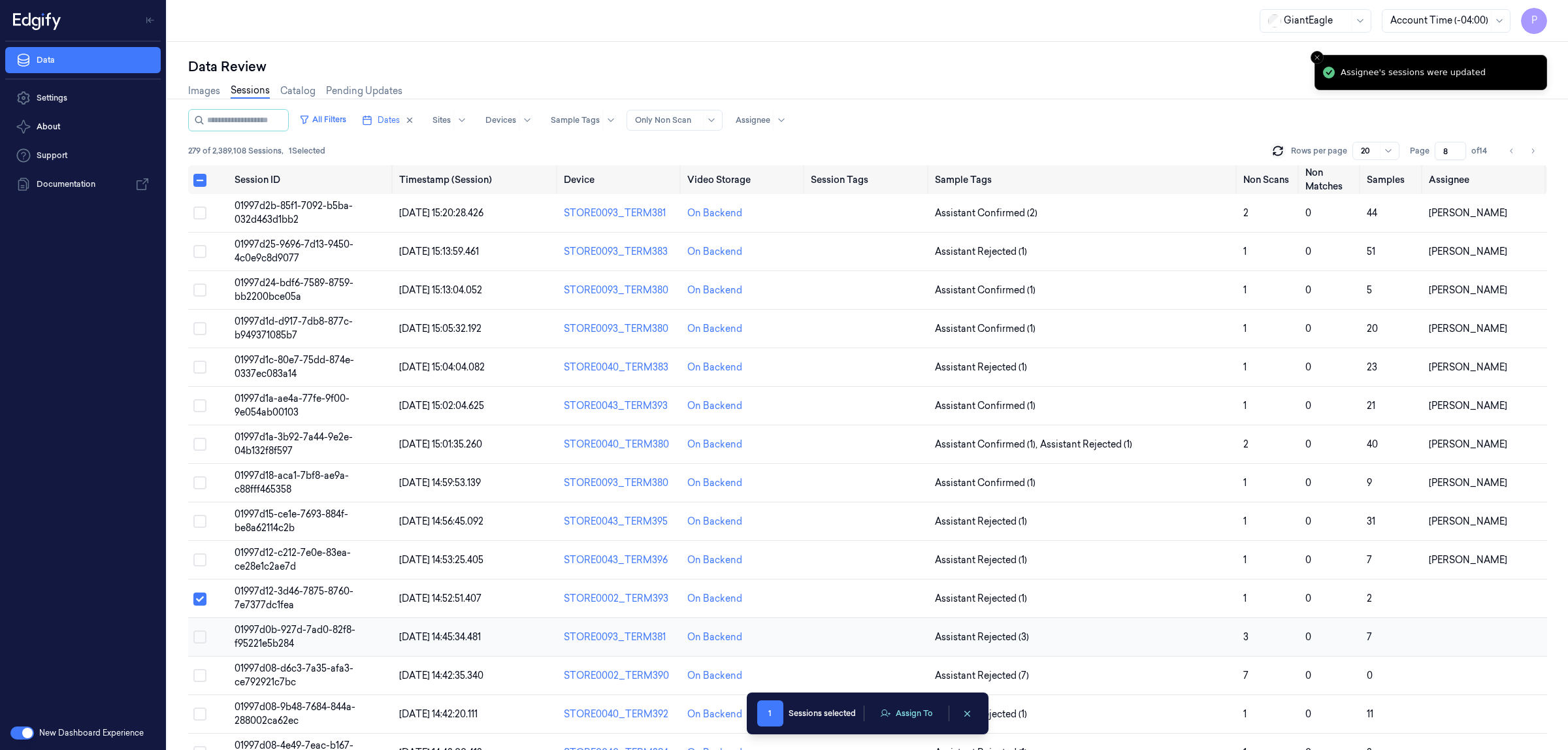
click at [199, 643] on button "Select row" at bounding box center [200, 637] width 13 height 13
click at [201, 678] on button "Select row" at bounding box center [200, 676] width 13 height 13
click at [204, 720] on button "Select row" at bounding box center [200, 714] width 13 height 13
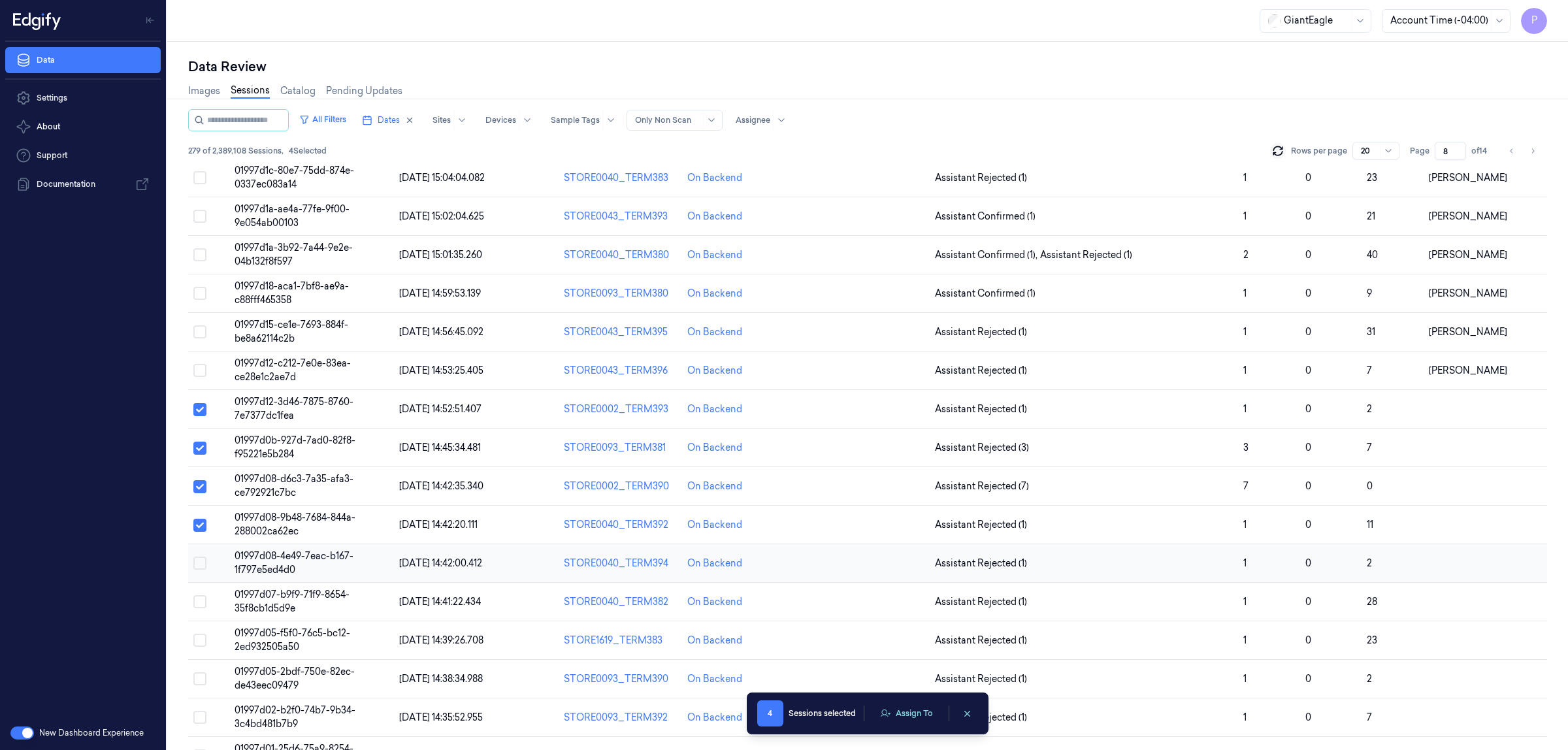
scroll to position [226, 0]
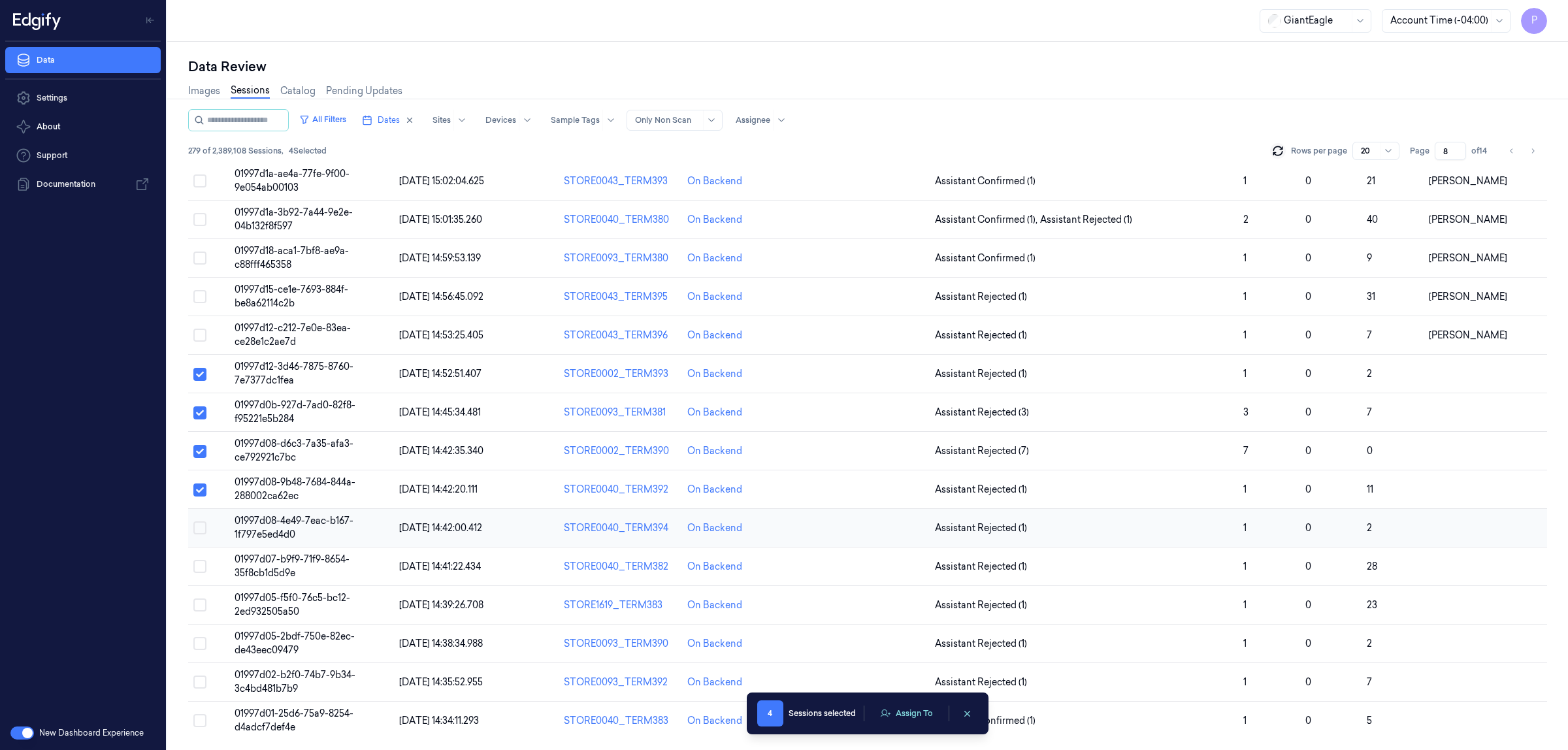
click at [199, 526] on button "Select row" at bounding box center [200, 528] width 13 height 13
click at [197, 564] on button "Select row" at bounding box center [200, 566] width 13 height 13
click at [198, 606] on button "Select row" at bounding box center [200, 606] width 13 height 13
drag, startPoint x: 201, startPoint y: 642, endPoint x: 201, endPoint y: 654, distance: 12.0
click at [201, 643] on button "Select row" at bounding box center [200, 644] width 13 height 13
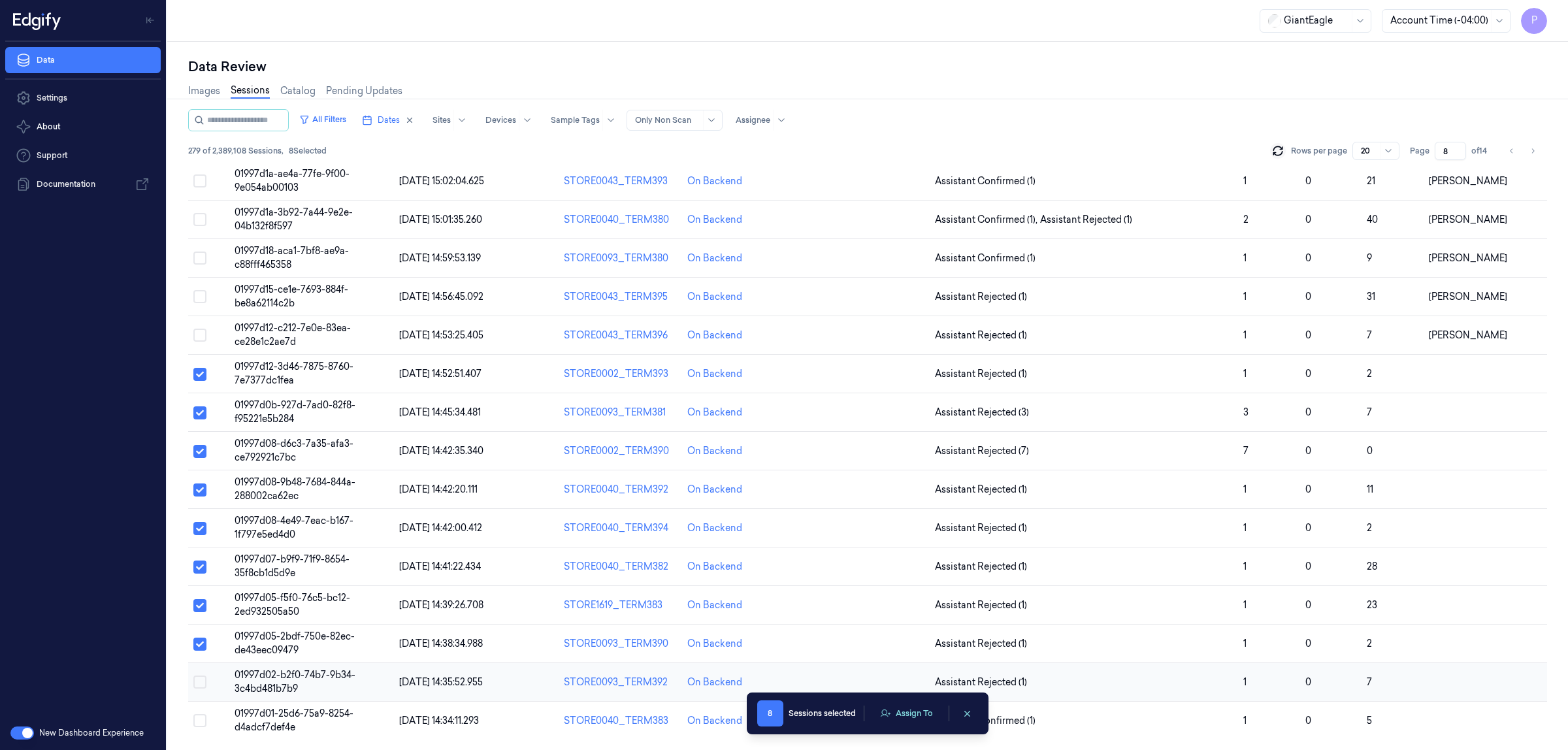
click at [203, 683] on button "Select row" at bounding box center [200, 683] width 13 height 13
click at [198, 720] on button "Select row" at bounding box center [200, 721] width 13 height 13
click at [907, 722] on button "Assign To" at bounding box center [906, 714] width 69 height 19
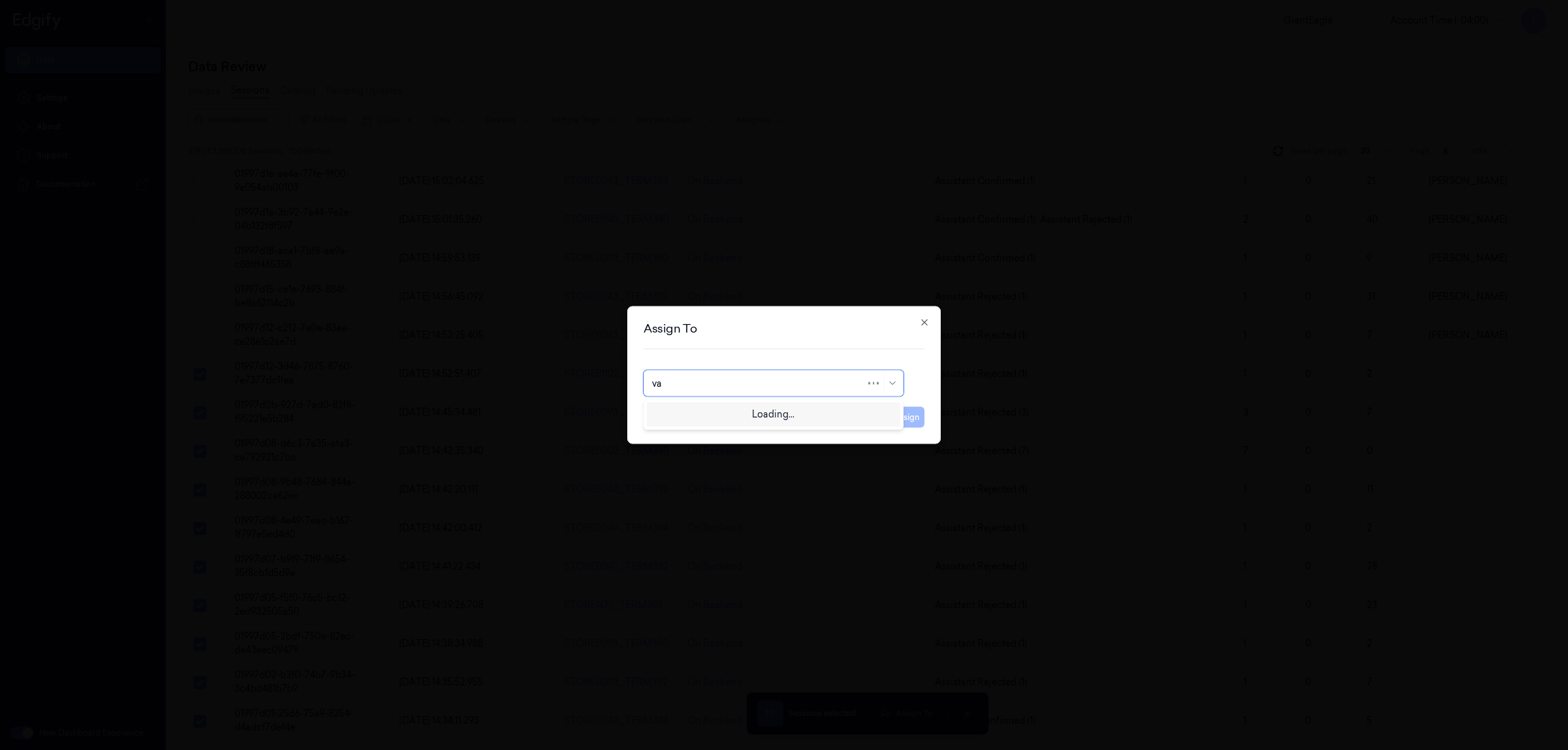
type input "var"
click at [729, 416] on div "Varsha Poojary" at bounding box center [774, 413] width 243 height 14
click at [908, 416] on button "Assign" at bounding box center [906, 418] width 36 height 21
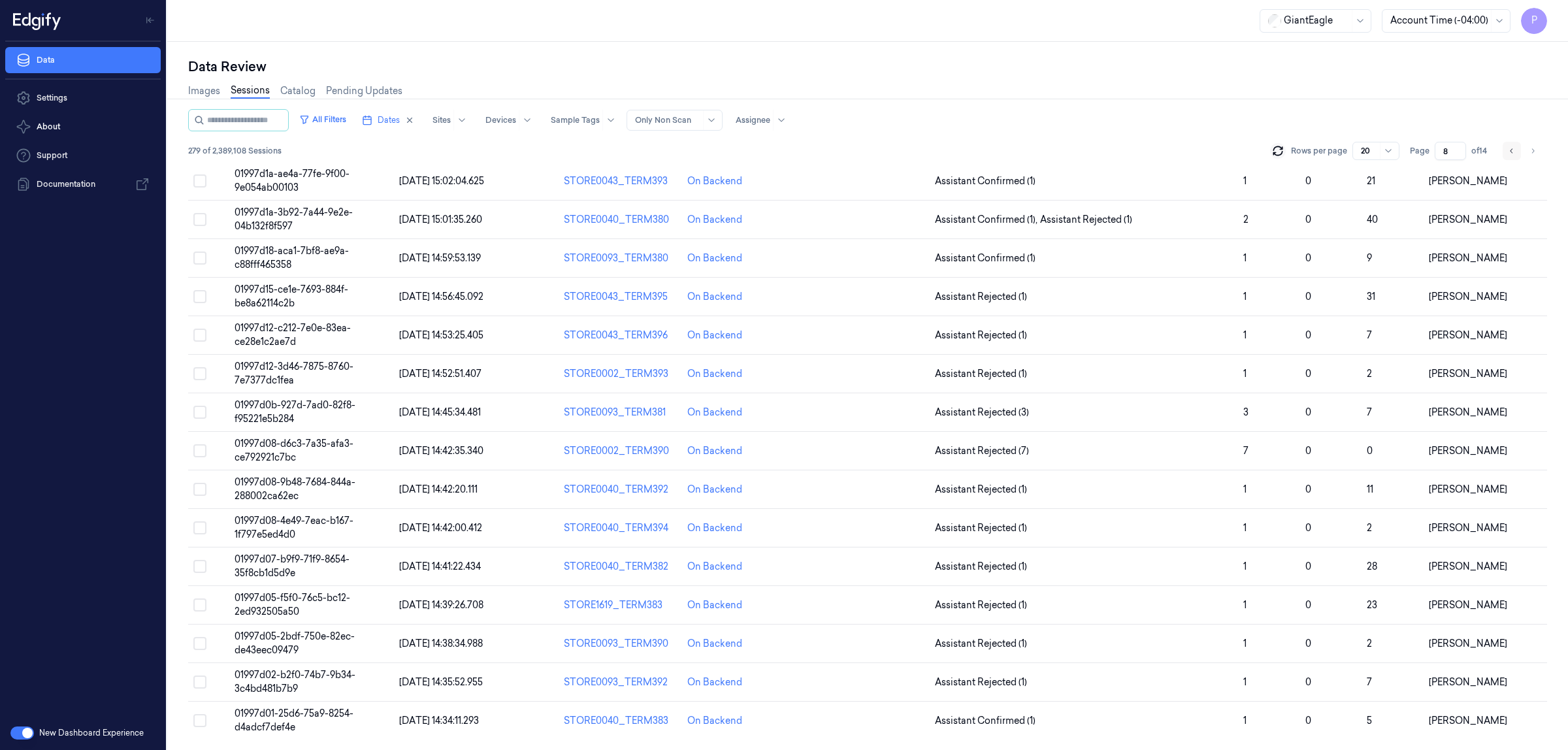
click at [1508, 148] on icon "Go to previous page" at bounding box center [1512, 151] width 8 height 10
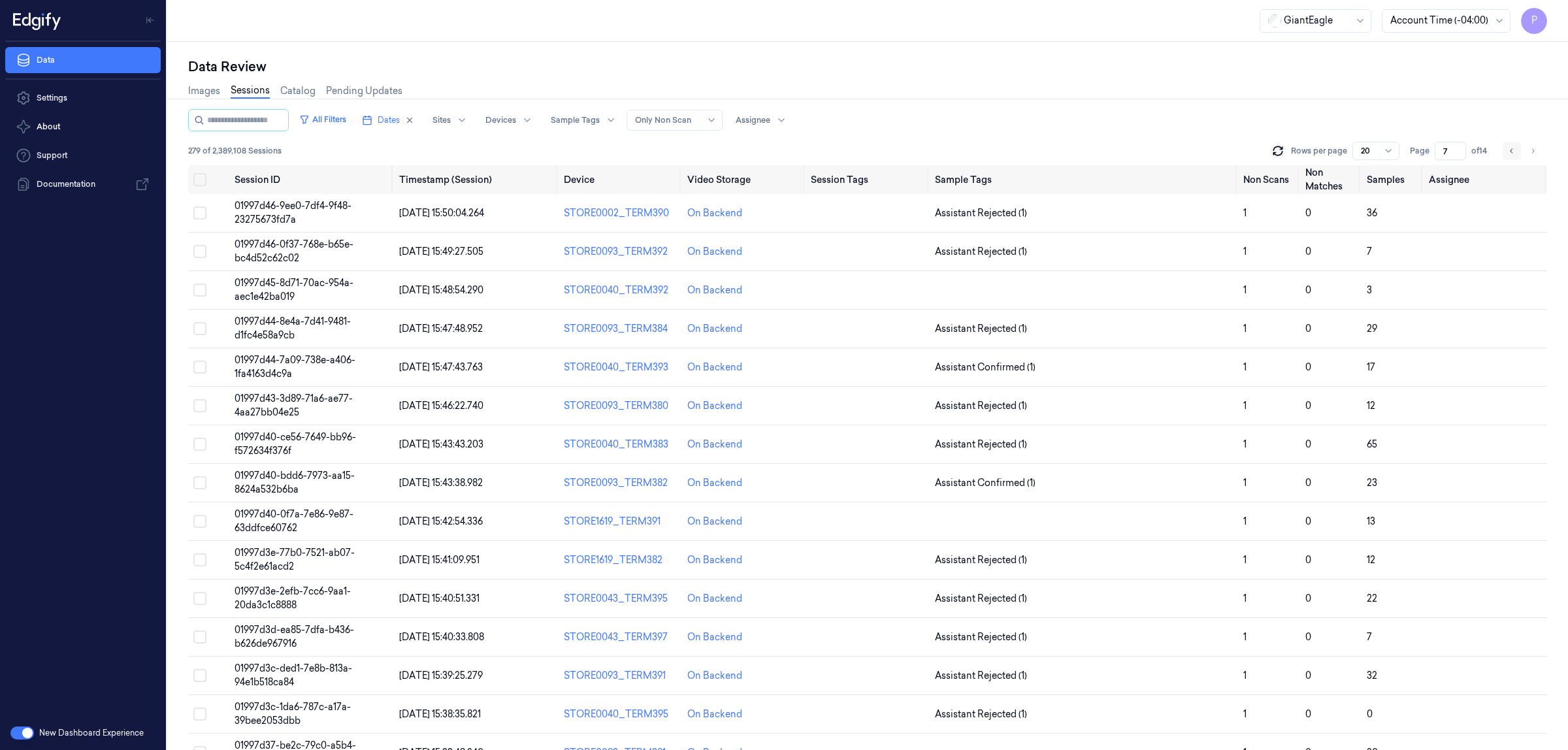
click at [1511, 151] on icon "Go to previous page" at bounding box center [1512, 150] width 3 height 4
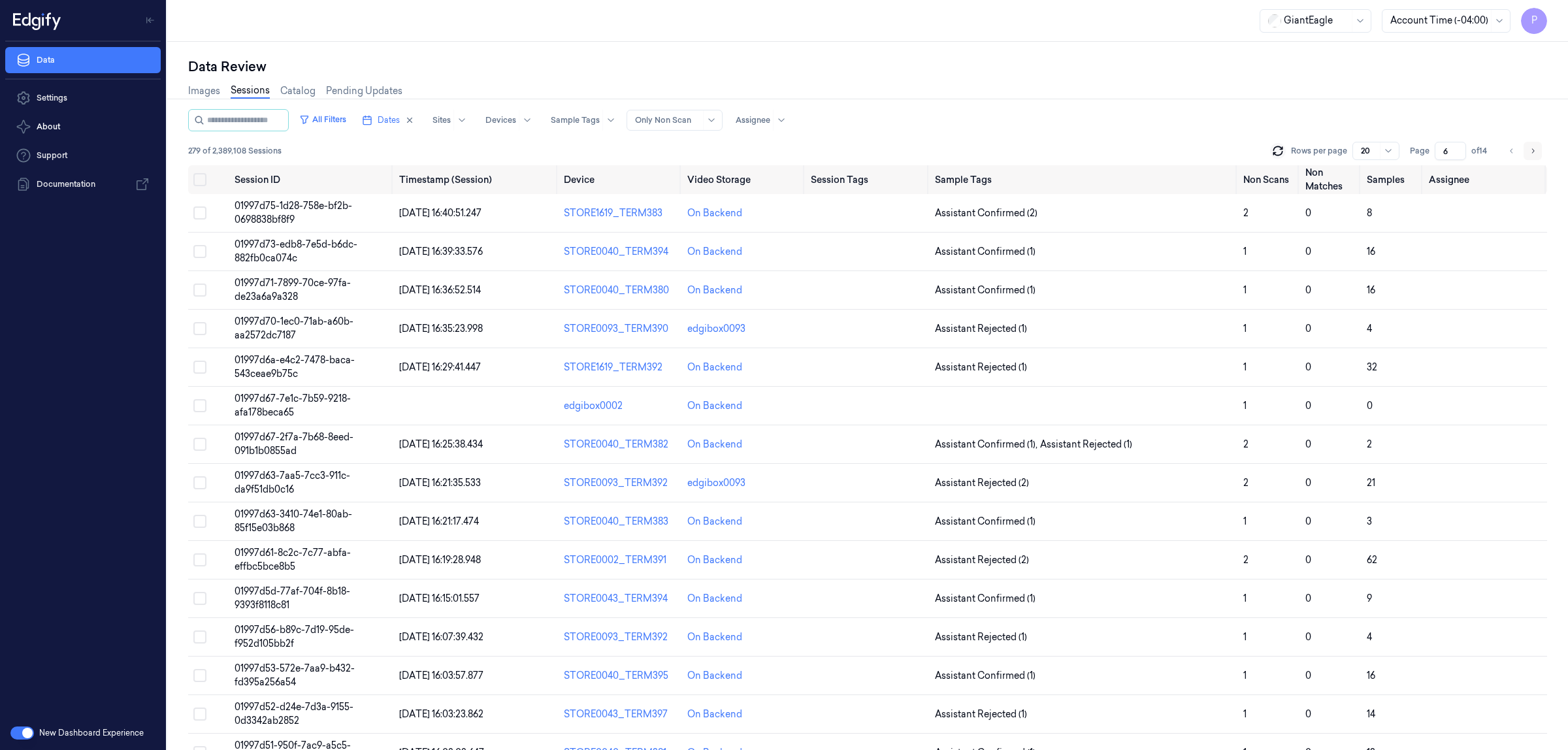
click at [1533, 152] on icon "Go to next page" at bounding box center [1534, 150] width 3 height 4
type input "7"
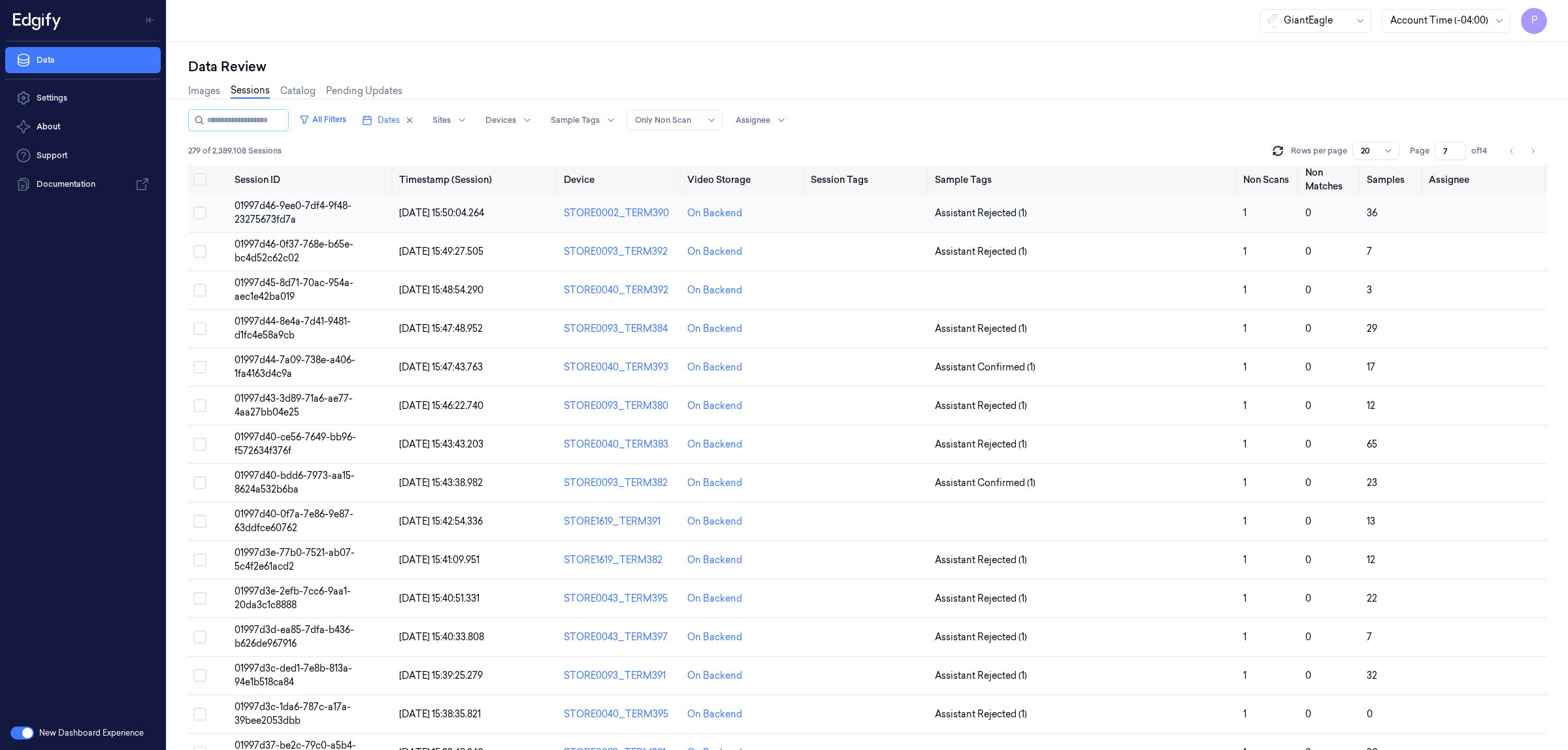
click at [201, 212] on button "Select row" at bounding box center [200, 213] width 13 height 13
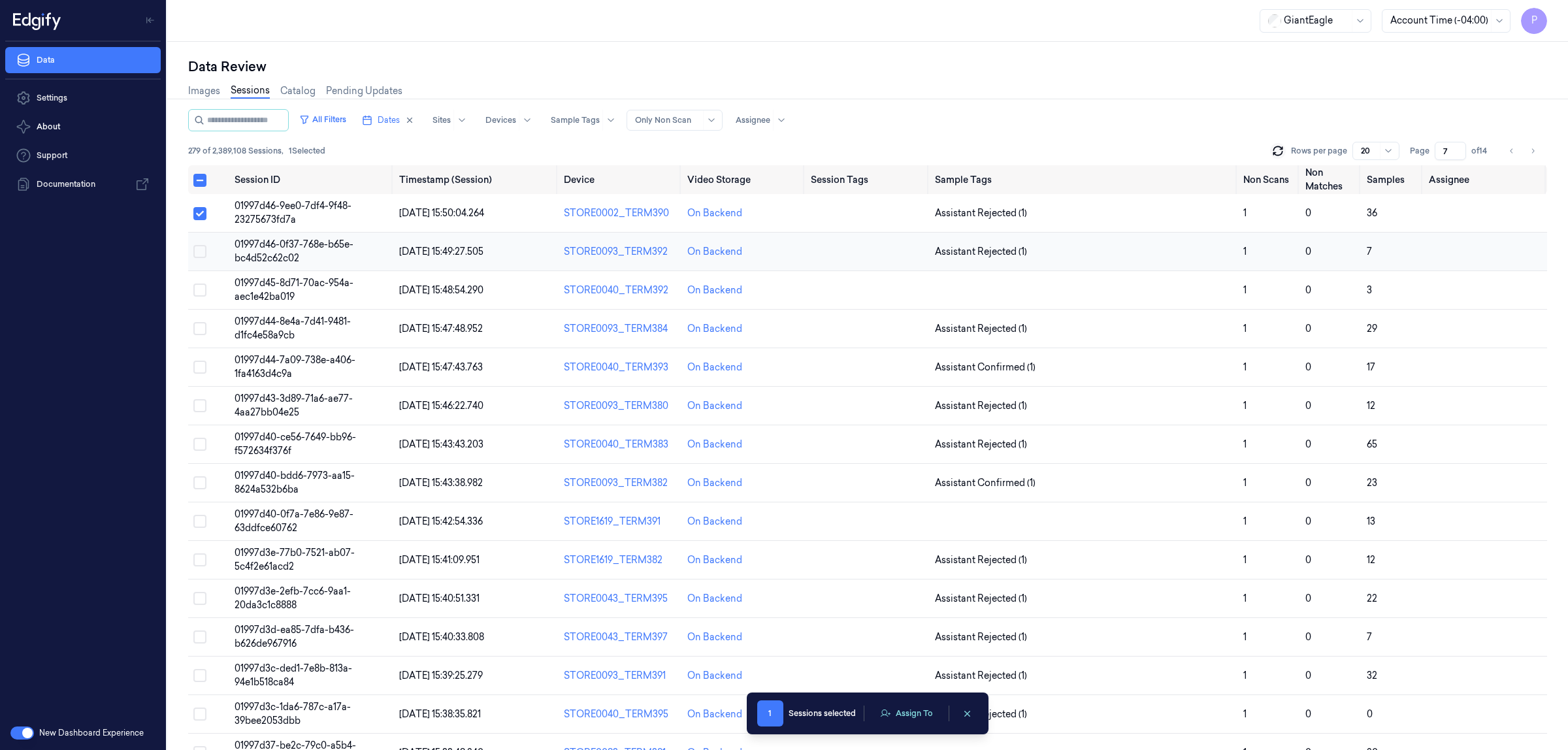
click at [203, 247] on button "Select row" at bounding box center [200, 252] width 13 height 13
click at [199, 291] on button "Select row" at bounding box center [200, 290] width 13 height 13
click at [199, 331] on button "Select row" at bounding box center [200, 329] width 13 height 13
click at [198, 368] on button "Select row" at bounding box center [200, 367] width 13 height 13
drag, startPoint x: 204, startPoint y: 404, endPoint x: 200, endPoint y: 439, distance: 35.2
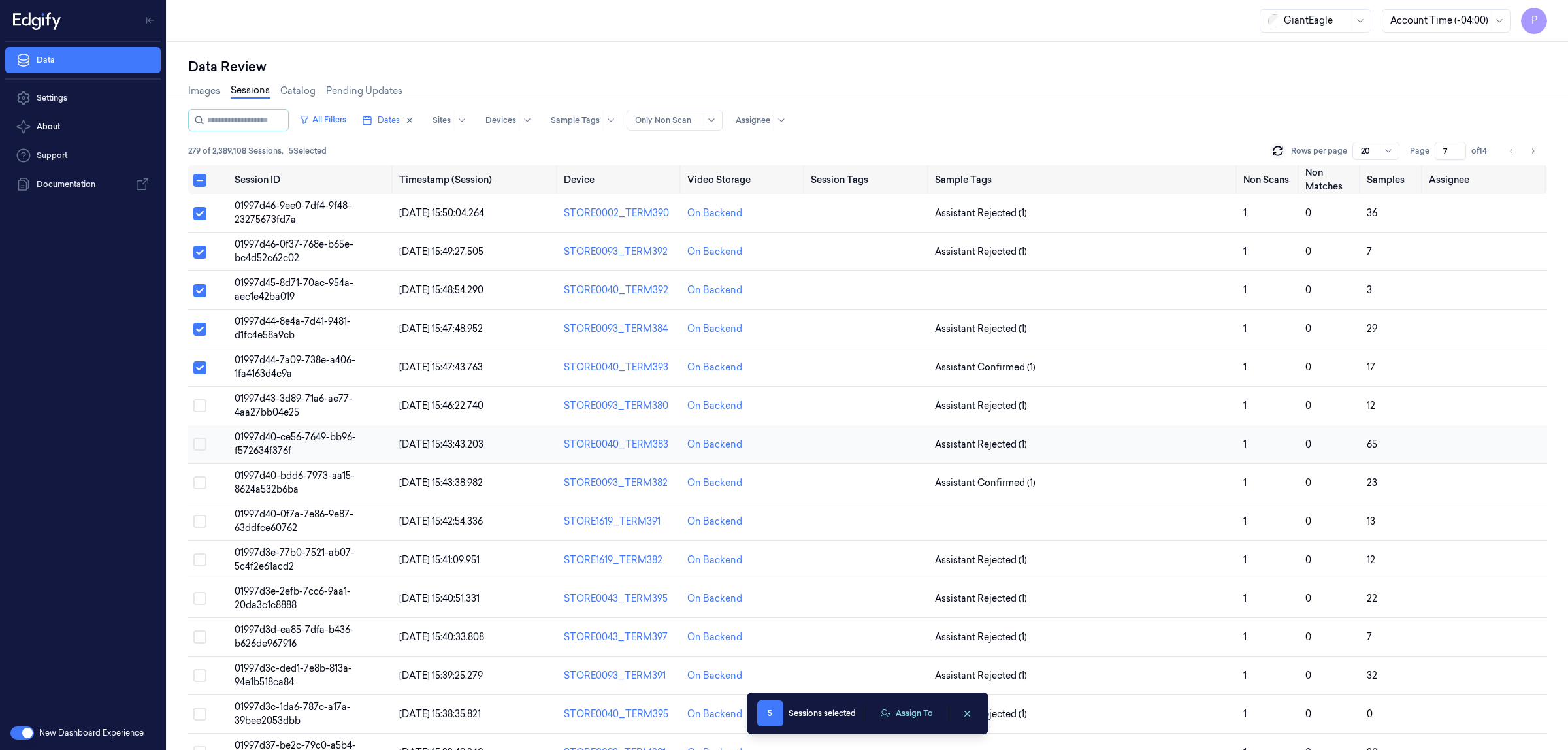
click at [203, 404] on button "Select row" at bounding box center [200, 406] width 13 height 13
click at [199, 441] on button "Select row" at bounding box center [200, 444] width 13 height 13
click at [200, 487] on button "Select row" at bounding box center [200, 483] width 13 height 13
click at [198, 526] on button "Select row" at bounding box center [200, 522] width 13 height 13
click at [201, 563] on button "Select row" at bounding box center [200, 560] width 13 height 13
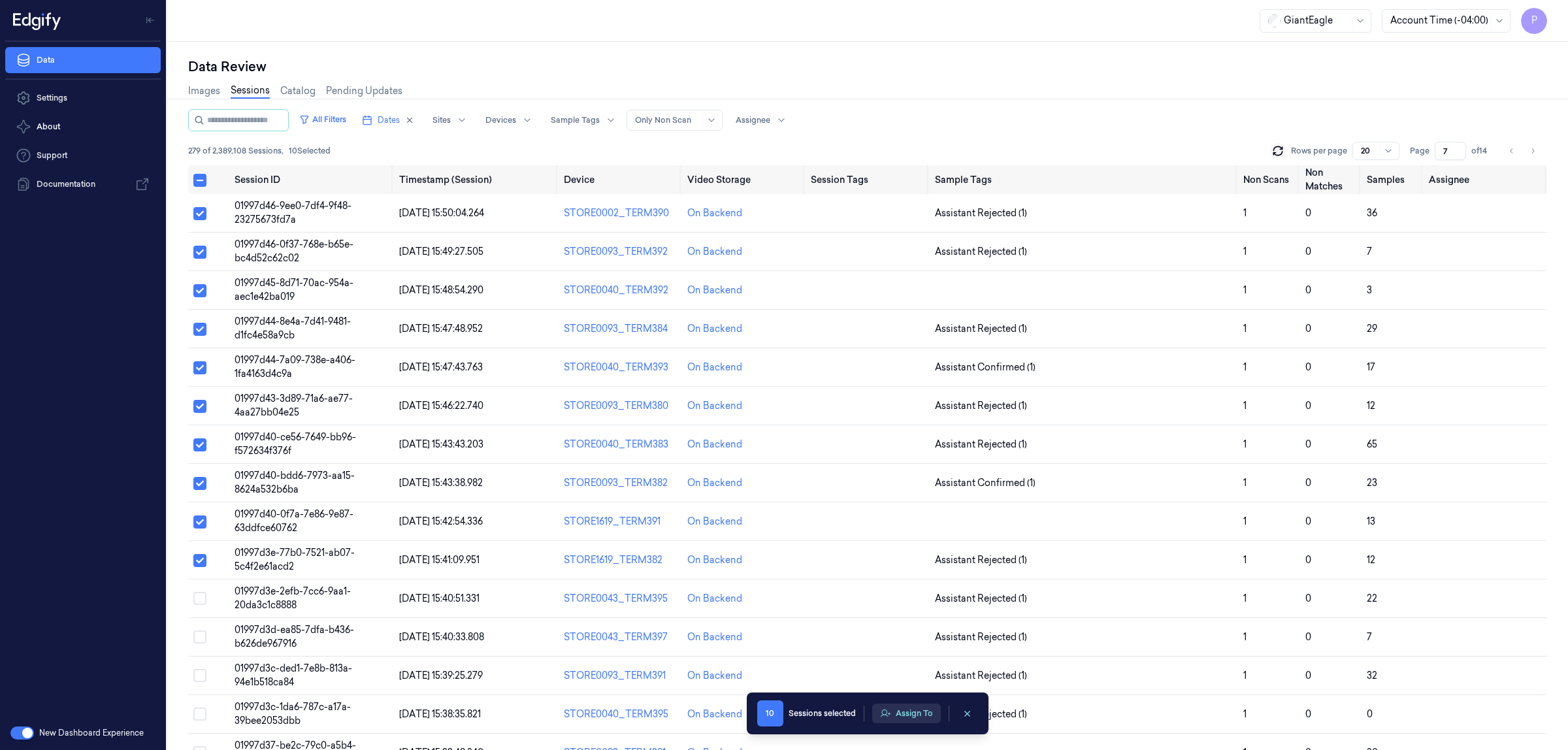
click at [899, 714] on button "Assign To" at bounding box center [906, 714] width 69 height 19
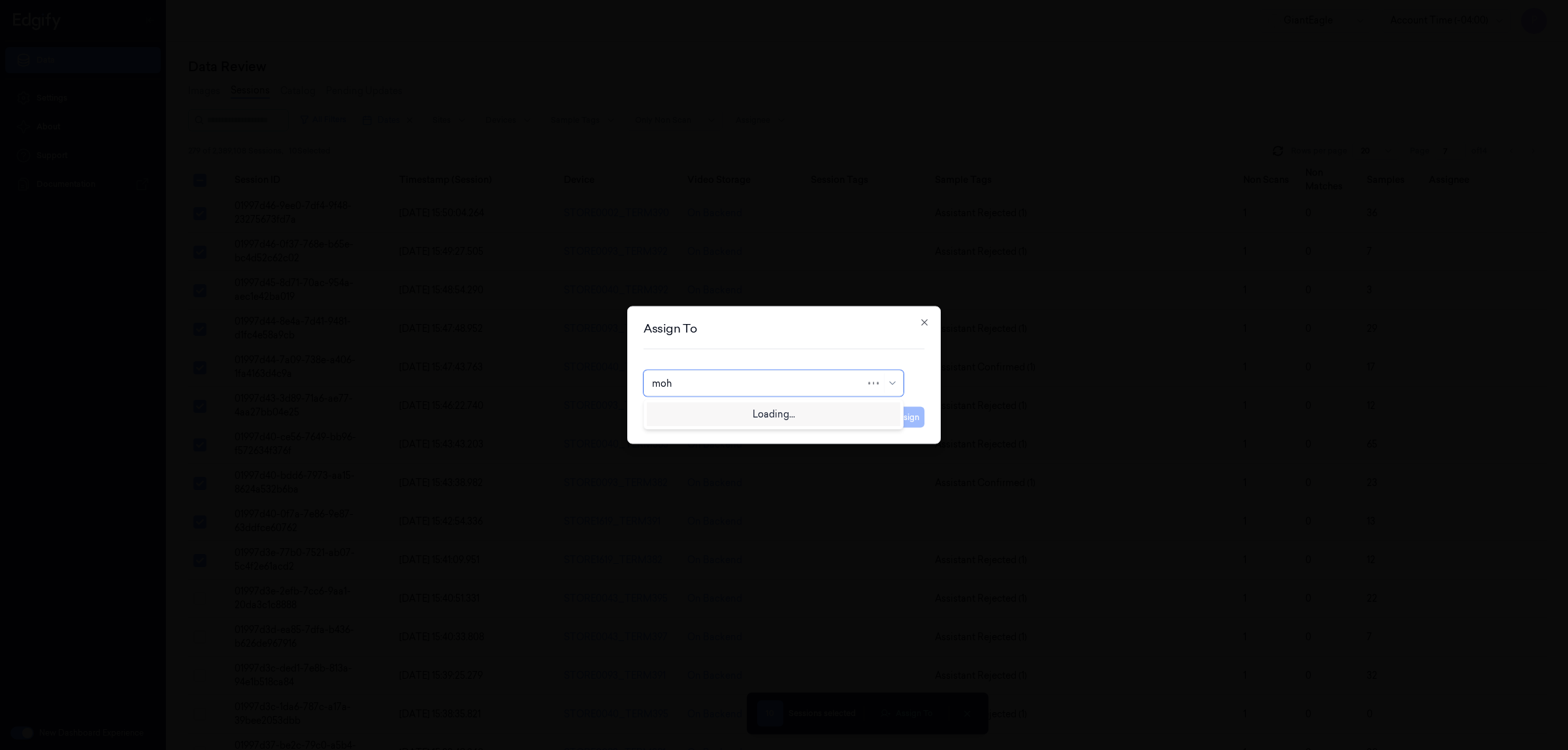
type input "moha"
click at [740, 415] on div "mohan kune" at bounding box center [774, 413] width 243 height 14
click at [909, 416] on button "Assign" at bounding box center [906, 418] width 36 height 21
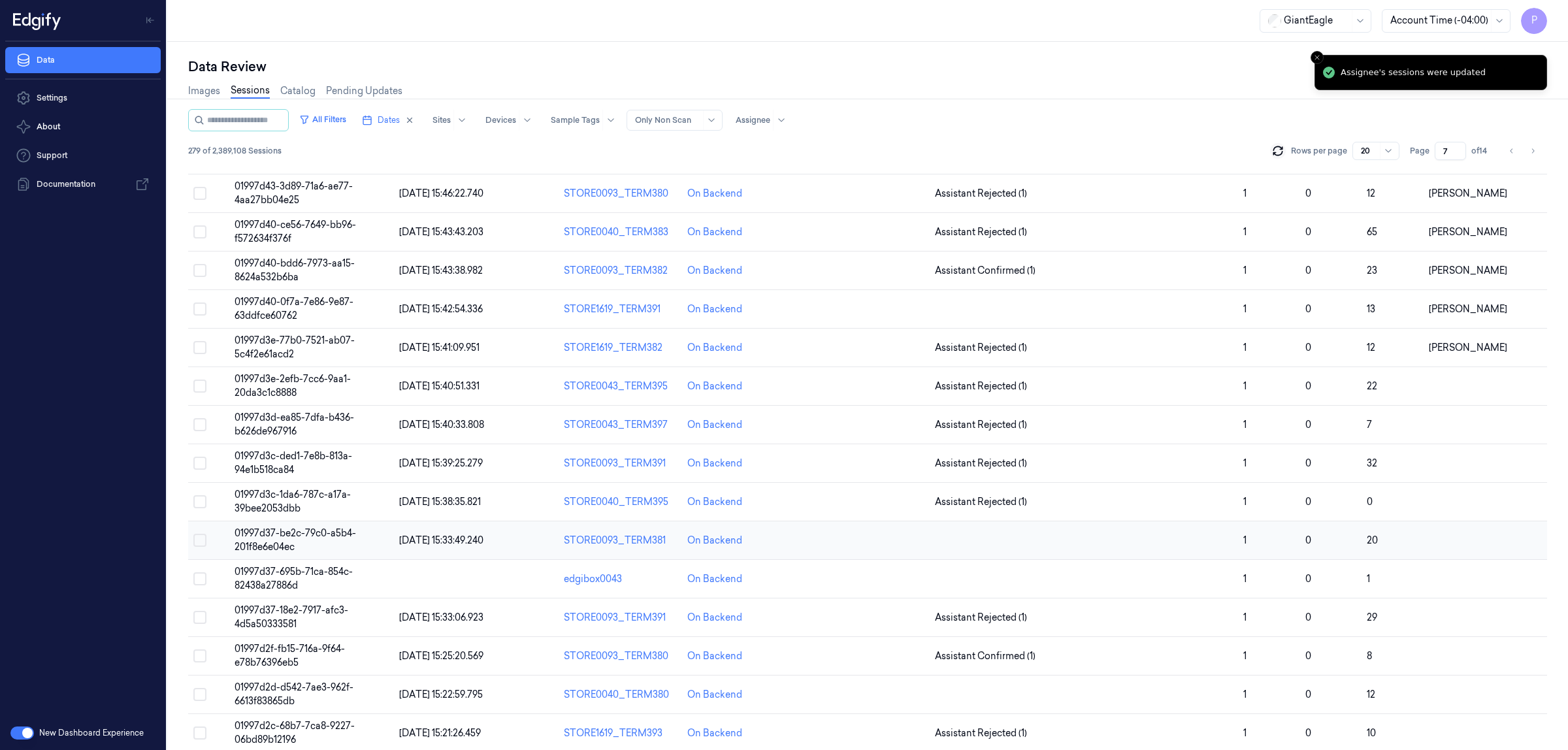
scroll to position [226, 0]
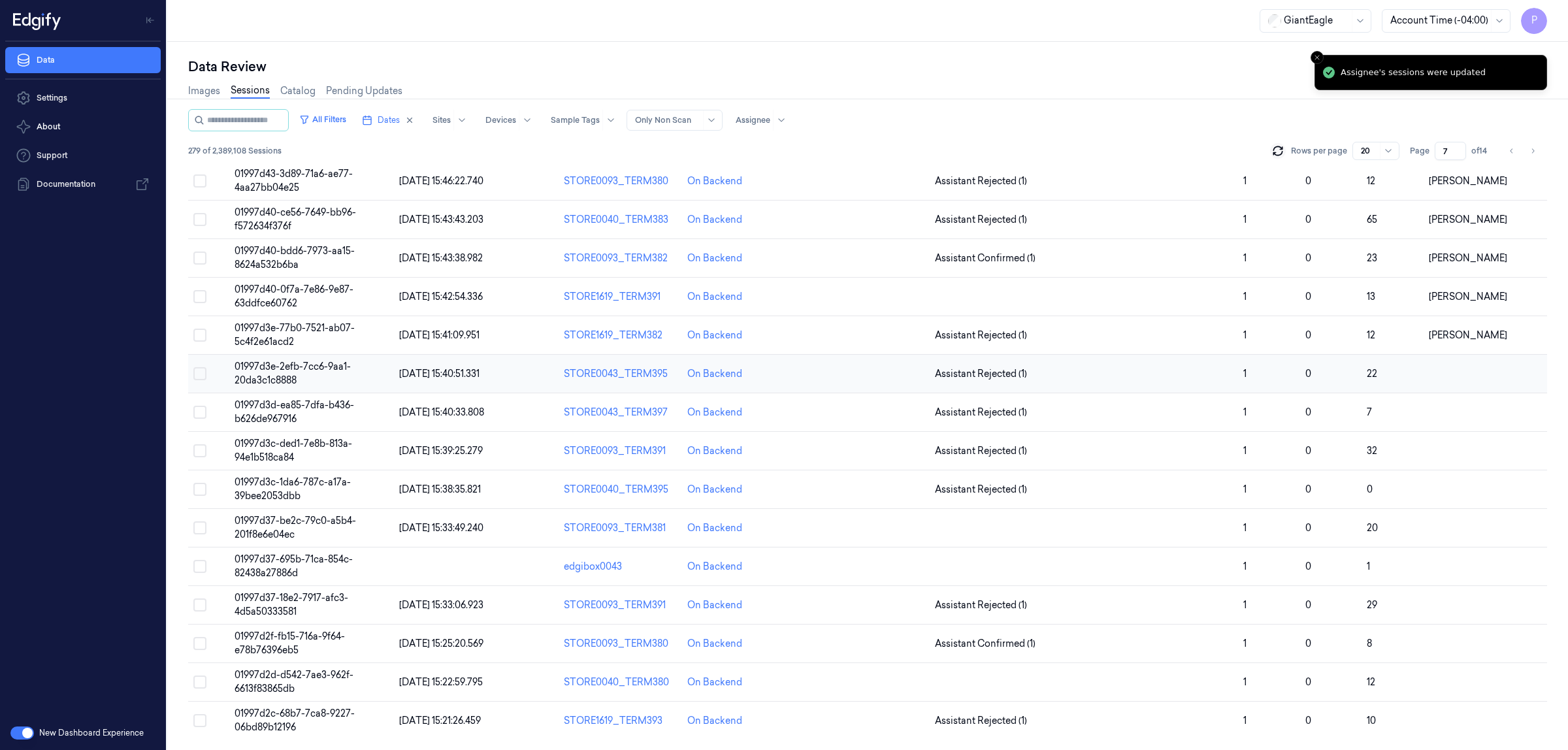
click at [198, 371] on button "Select row" at bounding box center [200, 374] width 13 height 13
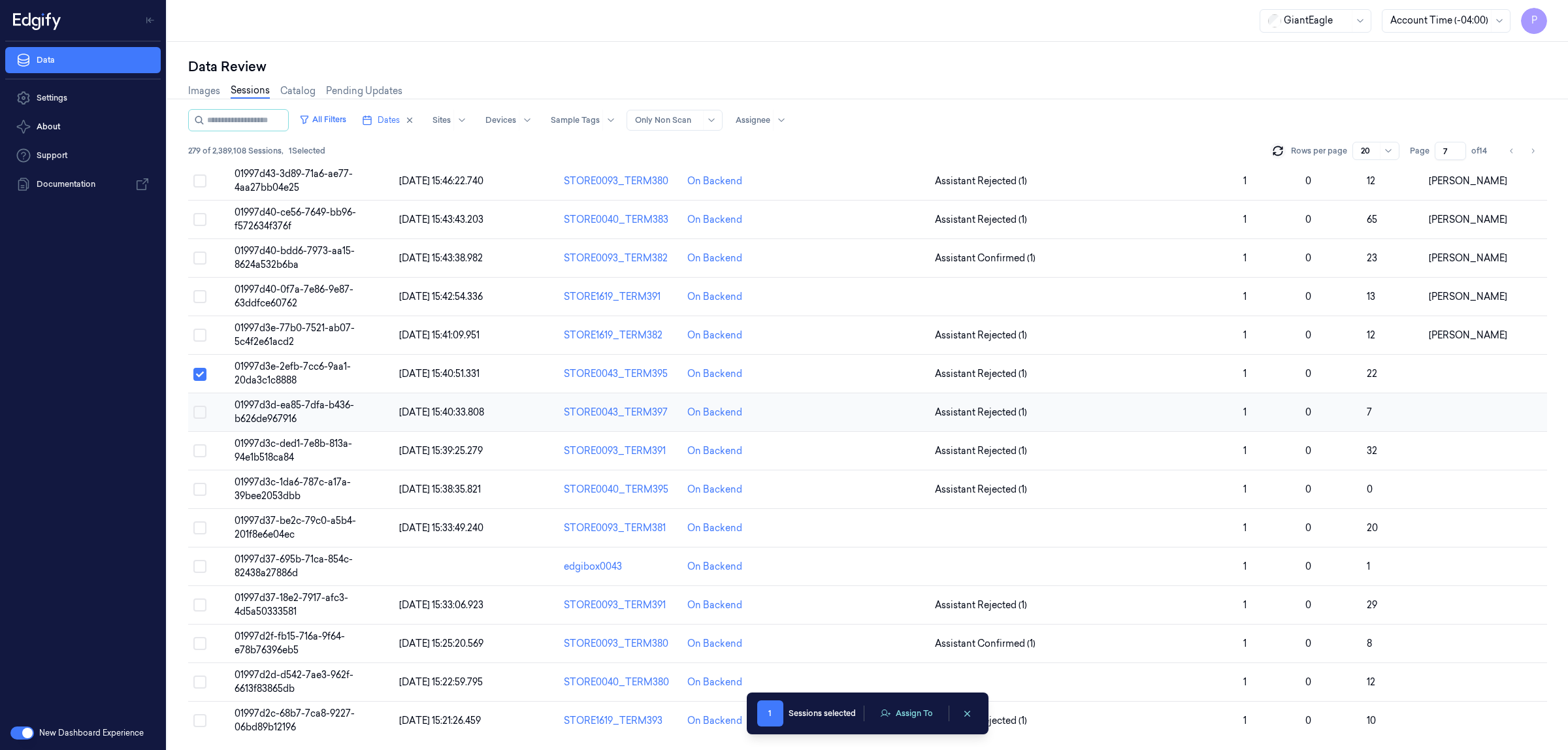
click at [198, 409] on button "Select row" at bounding box center [200, 412] width 13 height 13
click at [201, 456] on button "Select row" at bounding box center [200, 451] width 13 height 13
click at [198, 494] on button "Select row" at bounding box center [200, 489] width 13 height 13
click at [198, 527] on button "Select row" at bounding box center [200, 528] width 13 height 13
click at [199, 564] on button "Select row" at bounding box center [200, 566] width 13 height 13
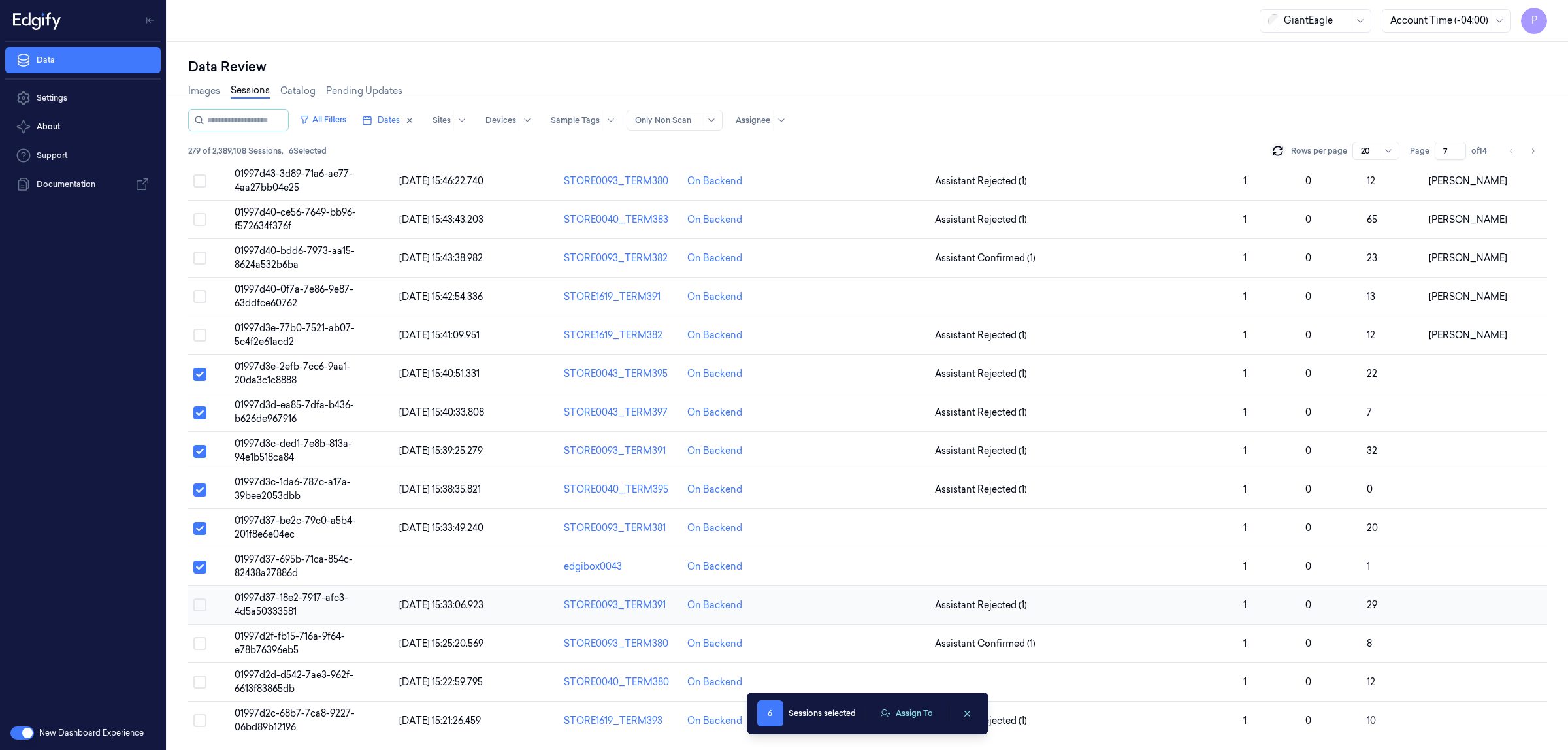
click at [201, 609] on button "Select row" at bounding box center [200, 606] width 13 height 13
click at [199, 642] on button "Select row" at bounding box center [200, 644] width 13 height 13
click at [199, 687] on button "Select row" at bounding box center [200, 683] width 13 height 13
click at [198, 724] on button "Select row" at bounding box center [200, 721] width 13 height 13
click at [919, 710] on button "Assign To" at bounding box center [906, 714] width 69 height 19
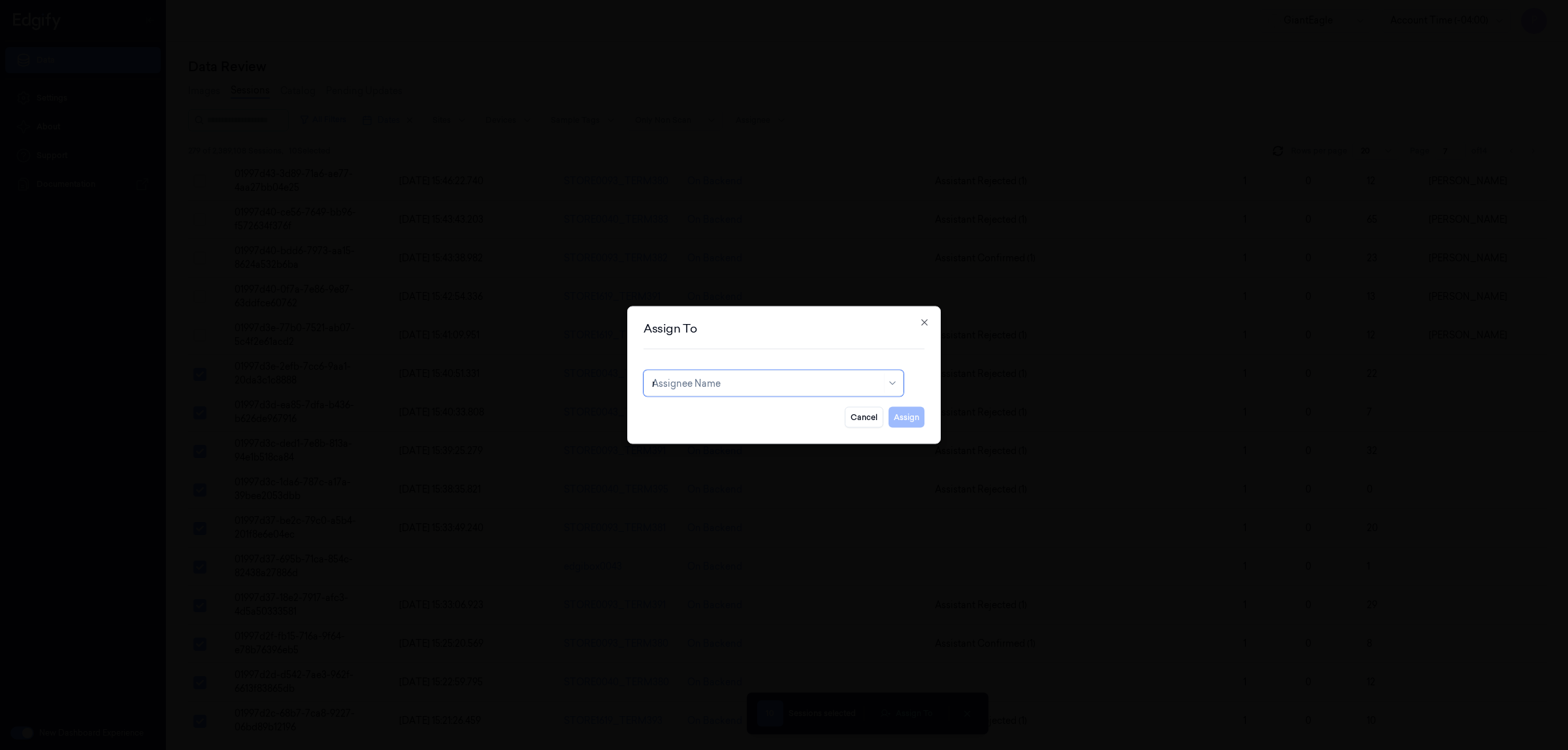
type input "ru"
click at [768, 413] on div "rupa b" at bounding box center [774, 413] width 243 height 14
click at [911, 417] on button "Assign" at bounding box center [906, 418] width 36 height 21
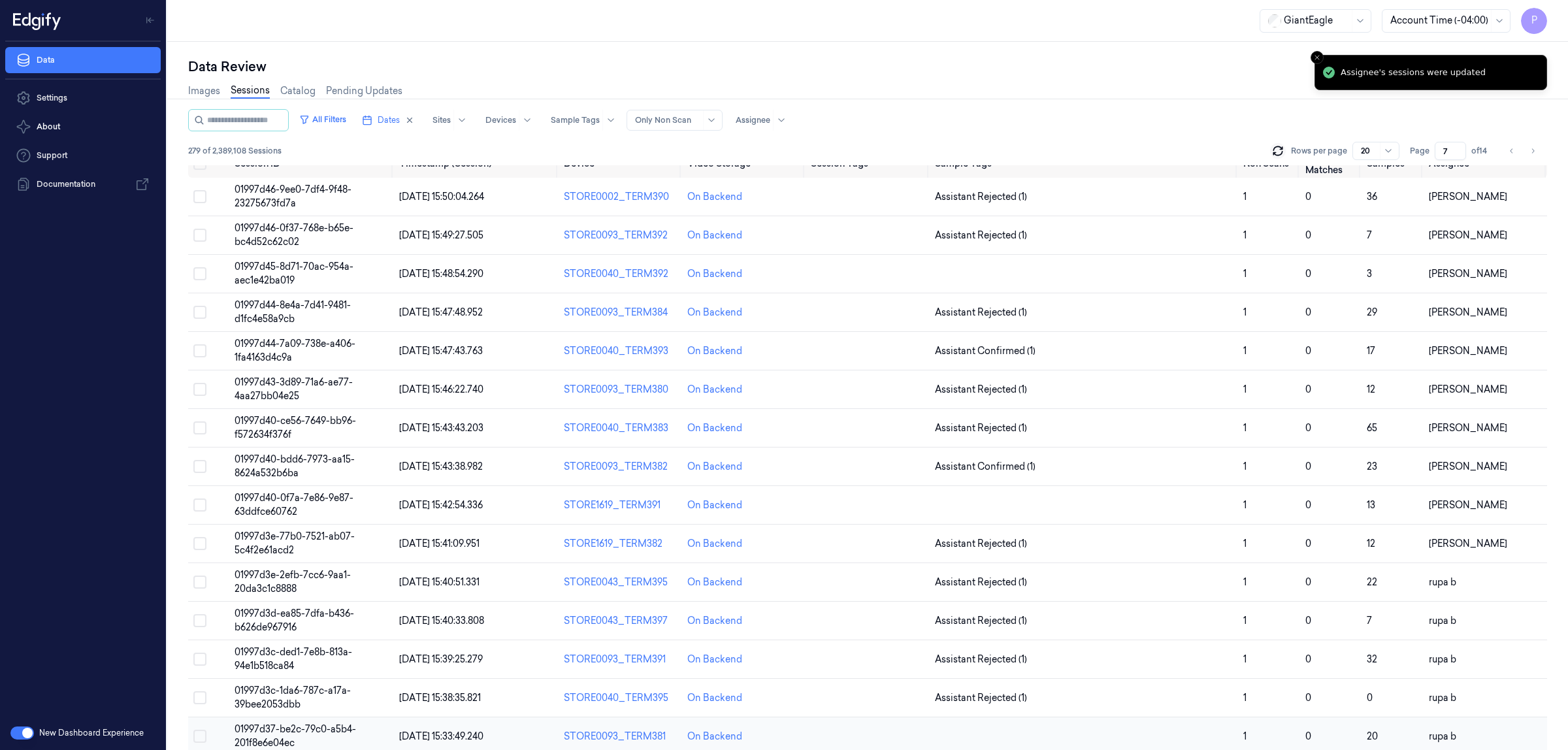
scroll to position [0, 0]
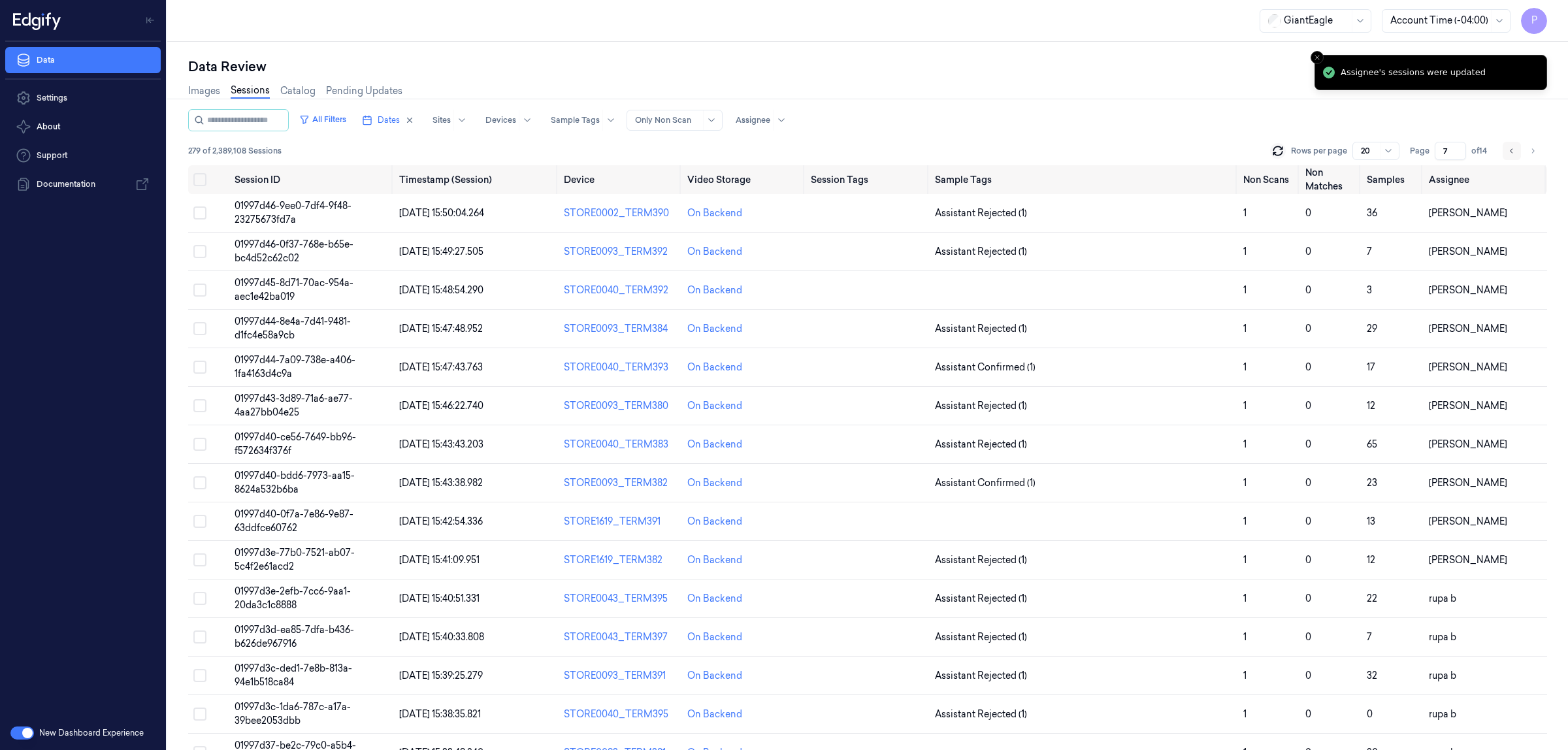
click at [1510, 153] on icon "Go to previous page" at bounding box center [1512, 151] width 8 height 10
type input "6"
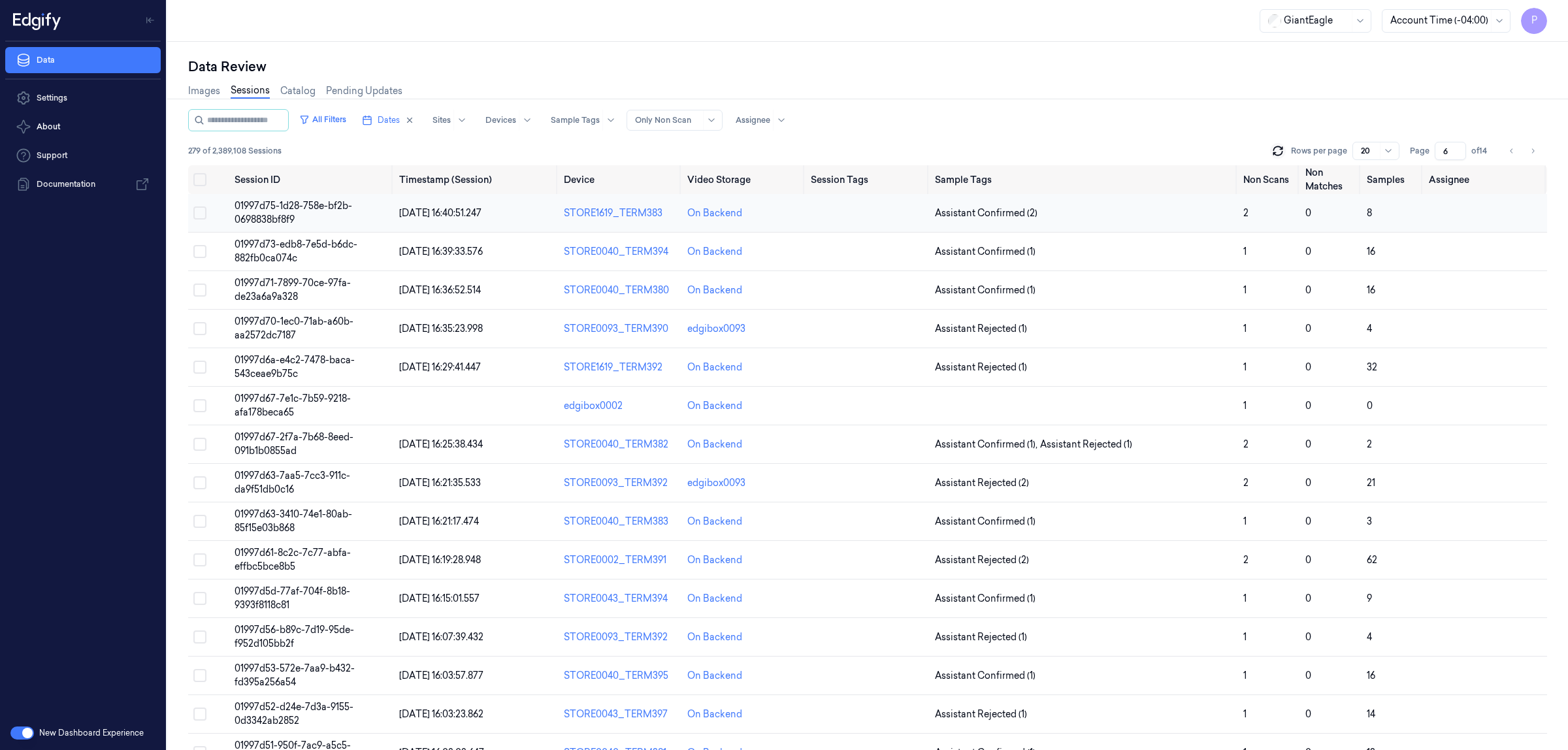
click at [201, 213] on button "Select row" at bounding box center [200, 213] width 13 height 13
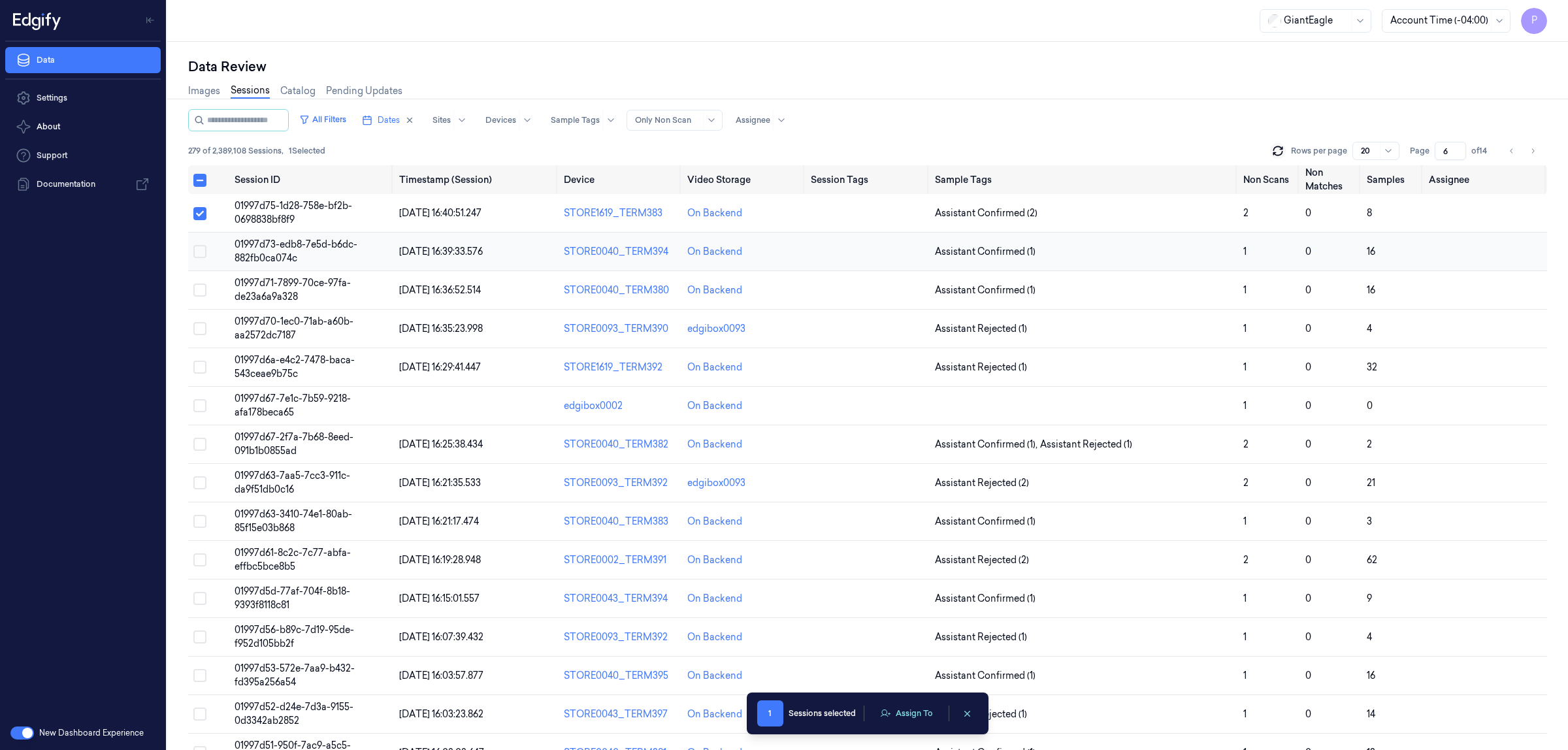
click at [203, 250] on button "Select row" at bounding box center [200, 252] width 13 height 13
click at [196, 288] on button "Select row" at bounding box center [200, 290] width 13 height 13
click at [198, 331] on button "Select row" at bounding box center [200, 329] width 13 height 13
click at [203, 369] on button "Select row" at bounding box center [200, 367] width 13 height 13
click at [200, 406] on button "Select row" at bounding box center [200, 406] width 13 height 13
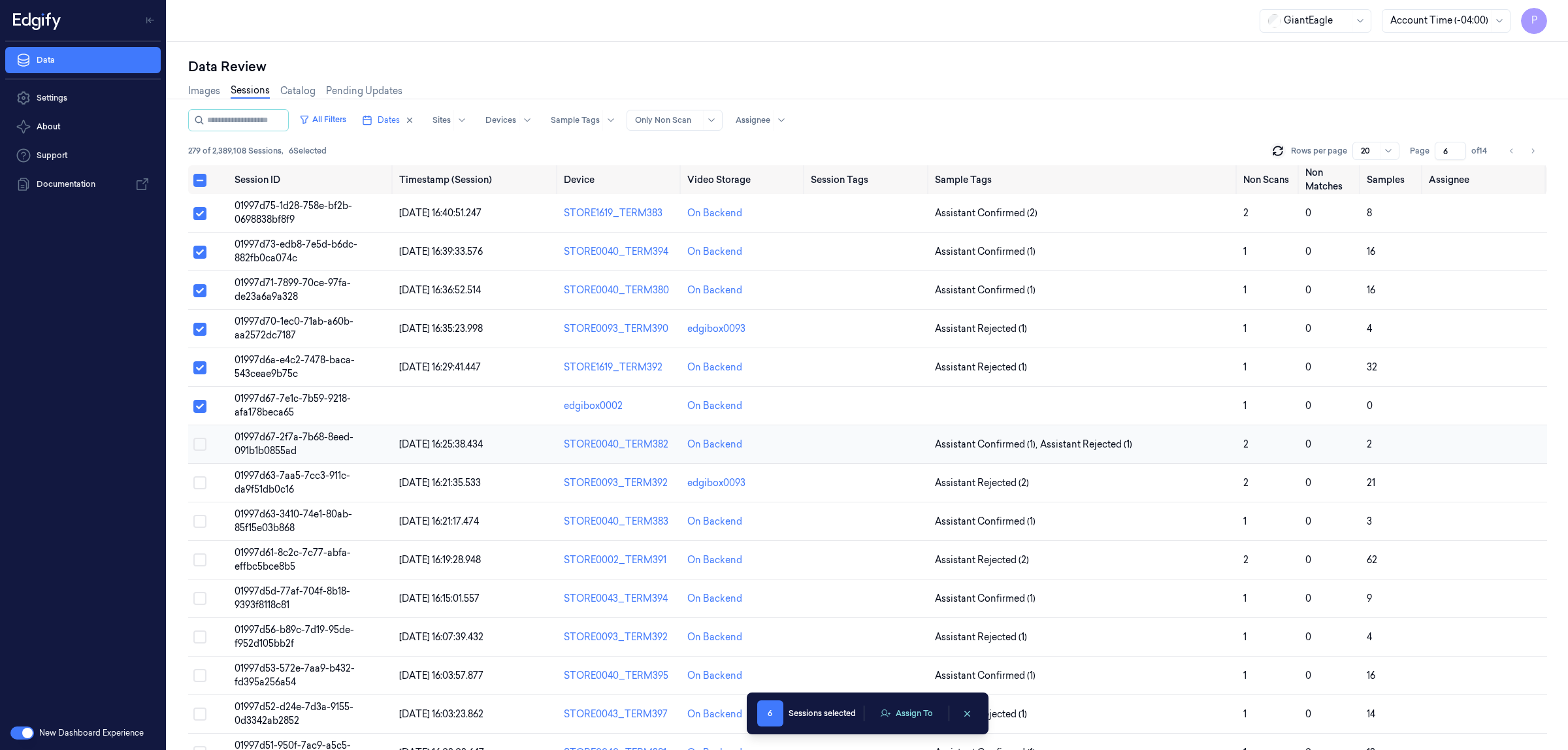
click at [200, 449] on button "Select row" at bounding box center [200, 444] width 13 height 13
click at [200, 479] on button "Select row" at bounding box center [200, 483] width 13 height 13
click at [199, 520] on button "Select row" at bounding box center [200, 522] width 13 height 13
click at [201, 560] on button "Select row" at bounding box center [200, 560] width 13 height 13
click at [897, 708] on button "Assign To" at bounding box center [906, 714] width 69 height 19
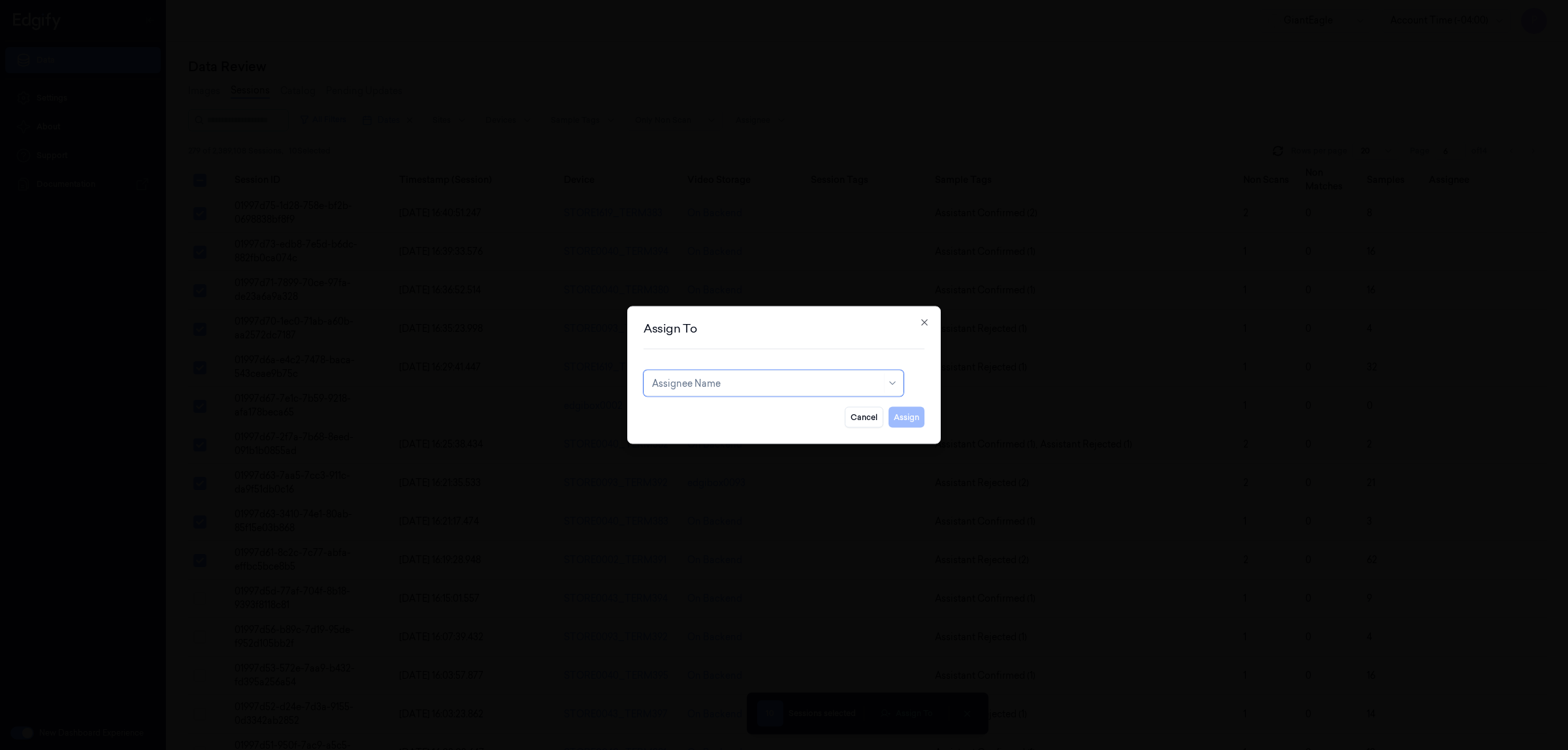
click at [739, 383] on div at bounding box center [767, 383] width 229 height 14
type input "var"
click at [707, 435] on div "[PERSON_NAME] g" at bounding box center [774, 435] width 243 height 14
click at [900, 422] on button "Assign" at bounding box center [906, 418] width 36 height 21
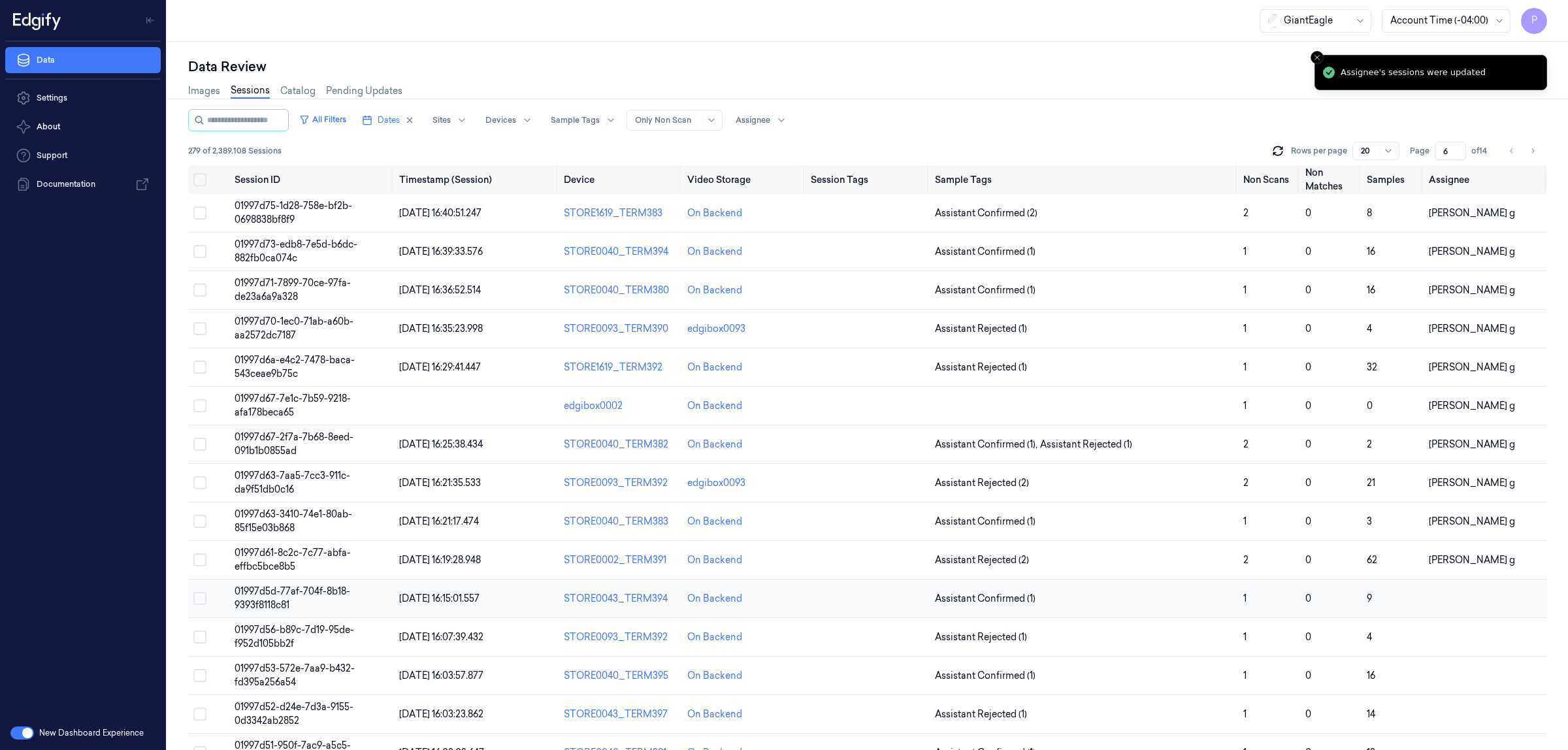
click at [200, 599] on button "Select row" at bounding box center [200, 599] width 13 height 13
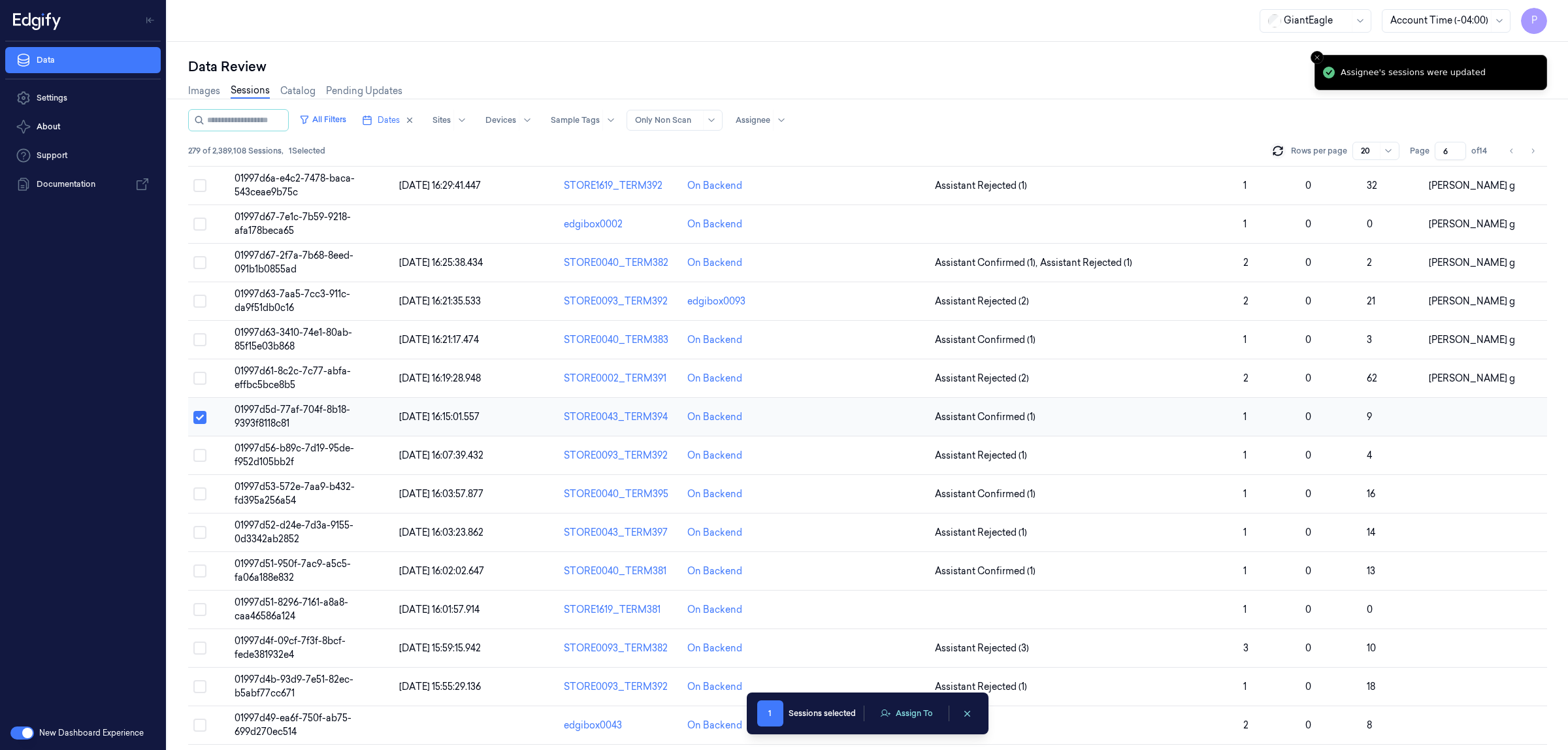
scroll to position [226, 0]
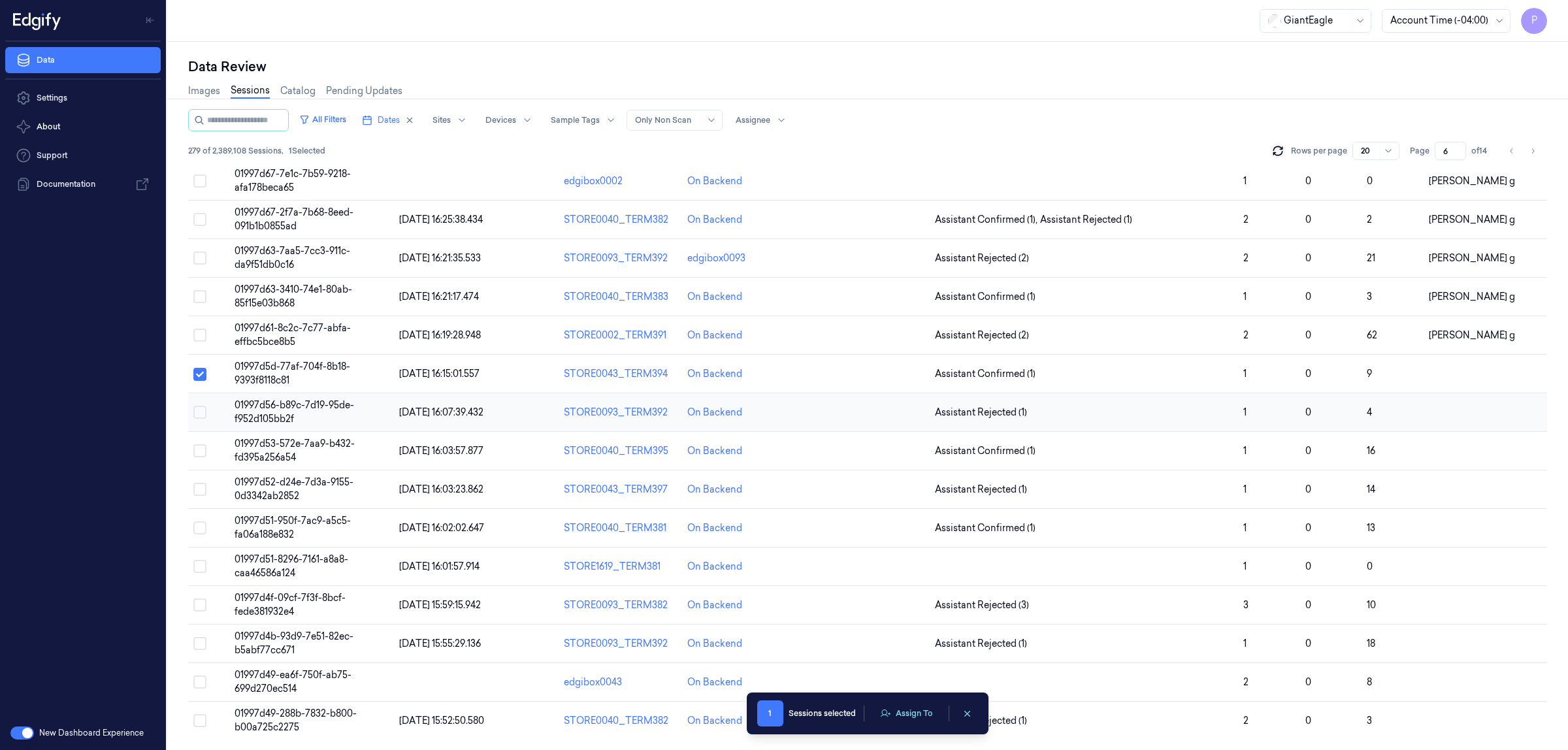
click at [197, 409] on button "Select row" at bounding box center [200, 412] width 13 height 13
click at [204, 446] on button "Select row" at bounding box center [200, 451] width 13 height 13
click at [195, 484] on button "Select row" at bounding box center [200, 489] width 13 height 13
click at [200, 524] on button "Select row" at bounding box center [200, 528] width 13 height 13
click at [203, 566] on button "Select row" at bounding box center [200, 566] width 13 height 13
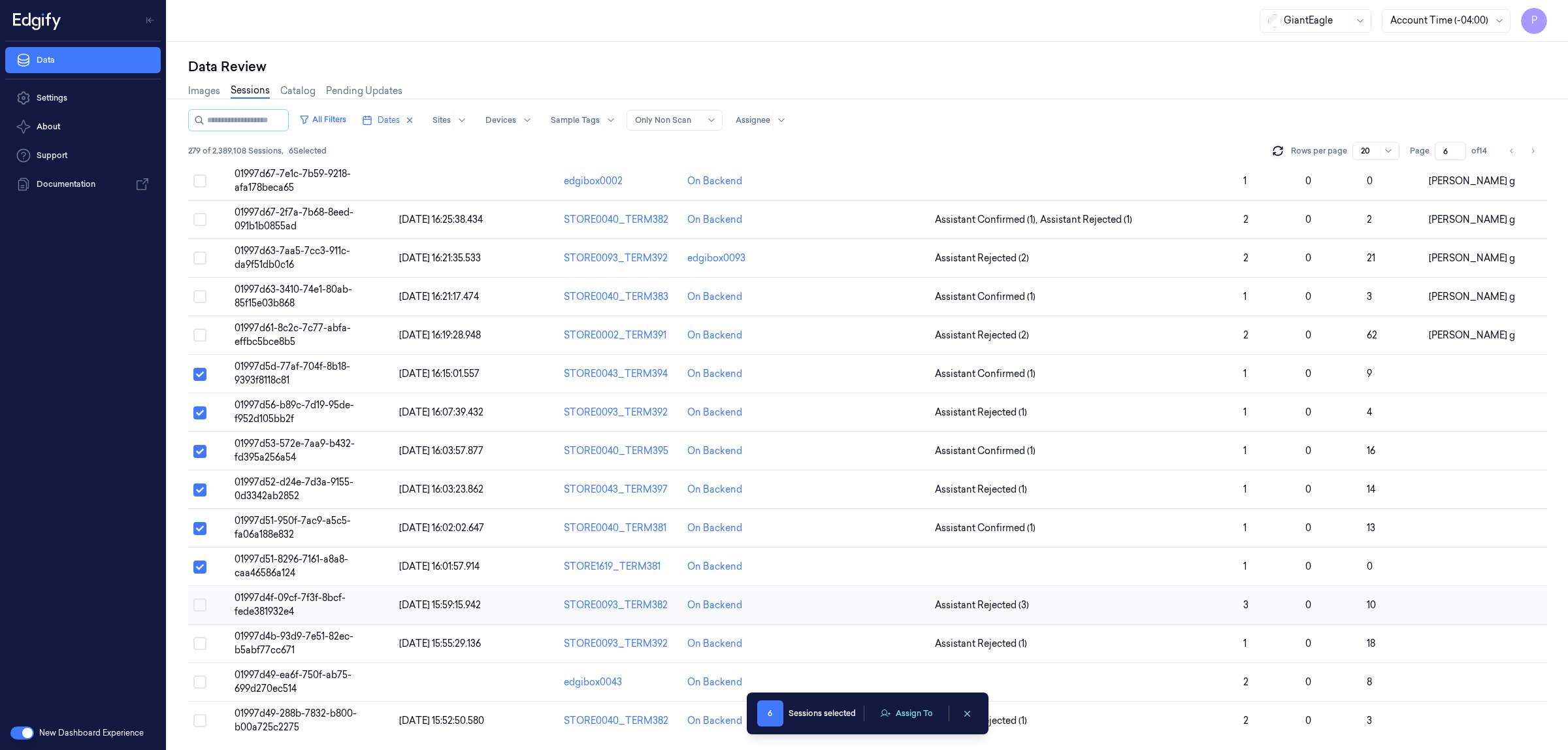
click at [204, 603] on button "Select row" at bounding box center [200, 606] width 13 height 13
click at [199, 649] on button "Select row" at bounding box center [200, 644] width 13 height 13
click at [203, 677] on button "Select row" at bounding box center [200, 683] width 13 height 13
click at [196, 726] on button "Select row" at bounding box center [200, 721] width 13 height 13
click at [912, 712] on button "Assign To" at bounding box center [906, 714] width 69 height 19
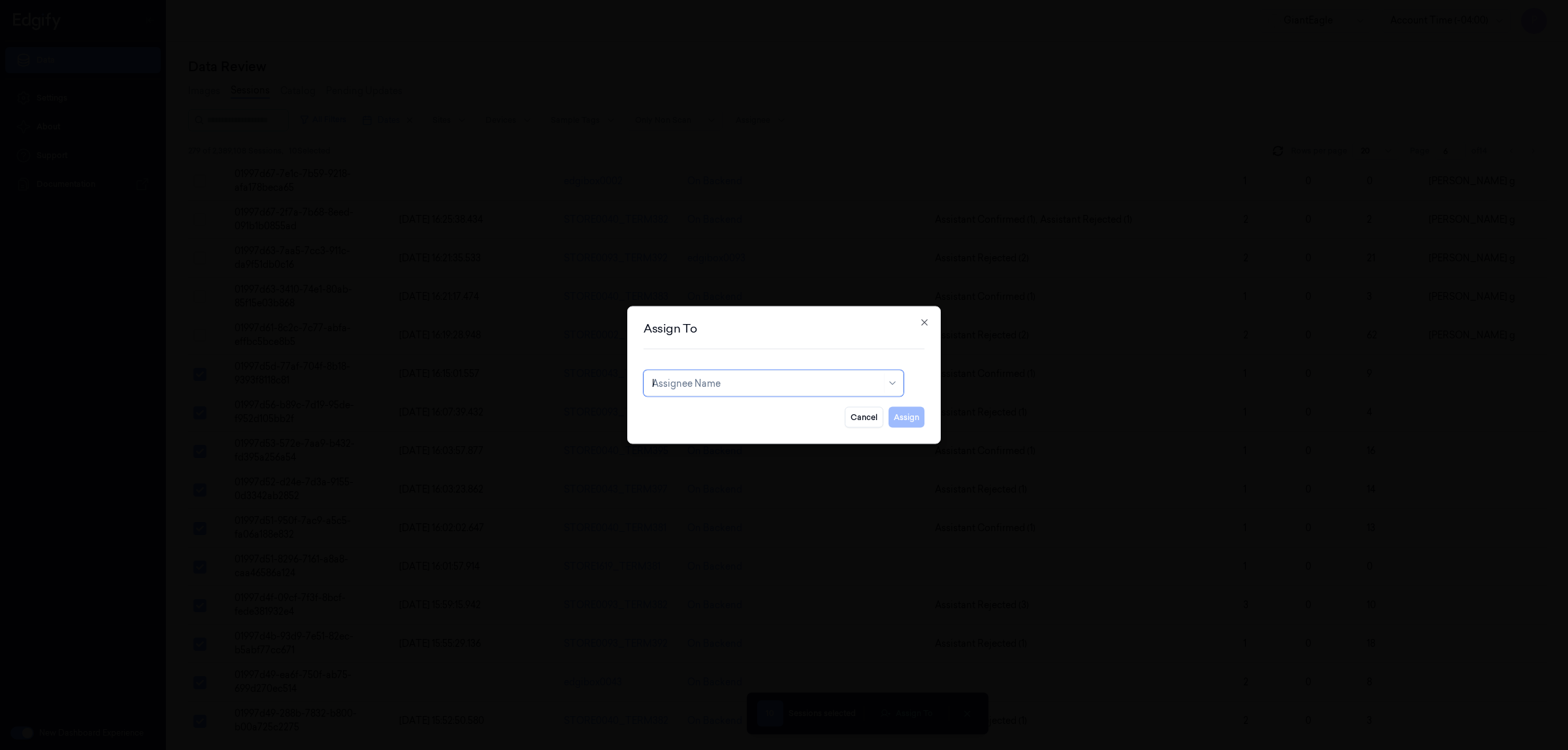
type input "ko"
click at [749, 412] on div "korisetty prem" at bounding box center [774, 413] width 243 height 14
click at [899, 415] on button "Assign" at bounding box center [906, 418] width 36 height 21
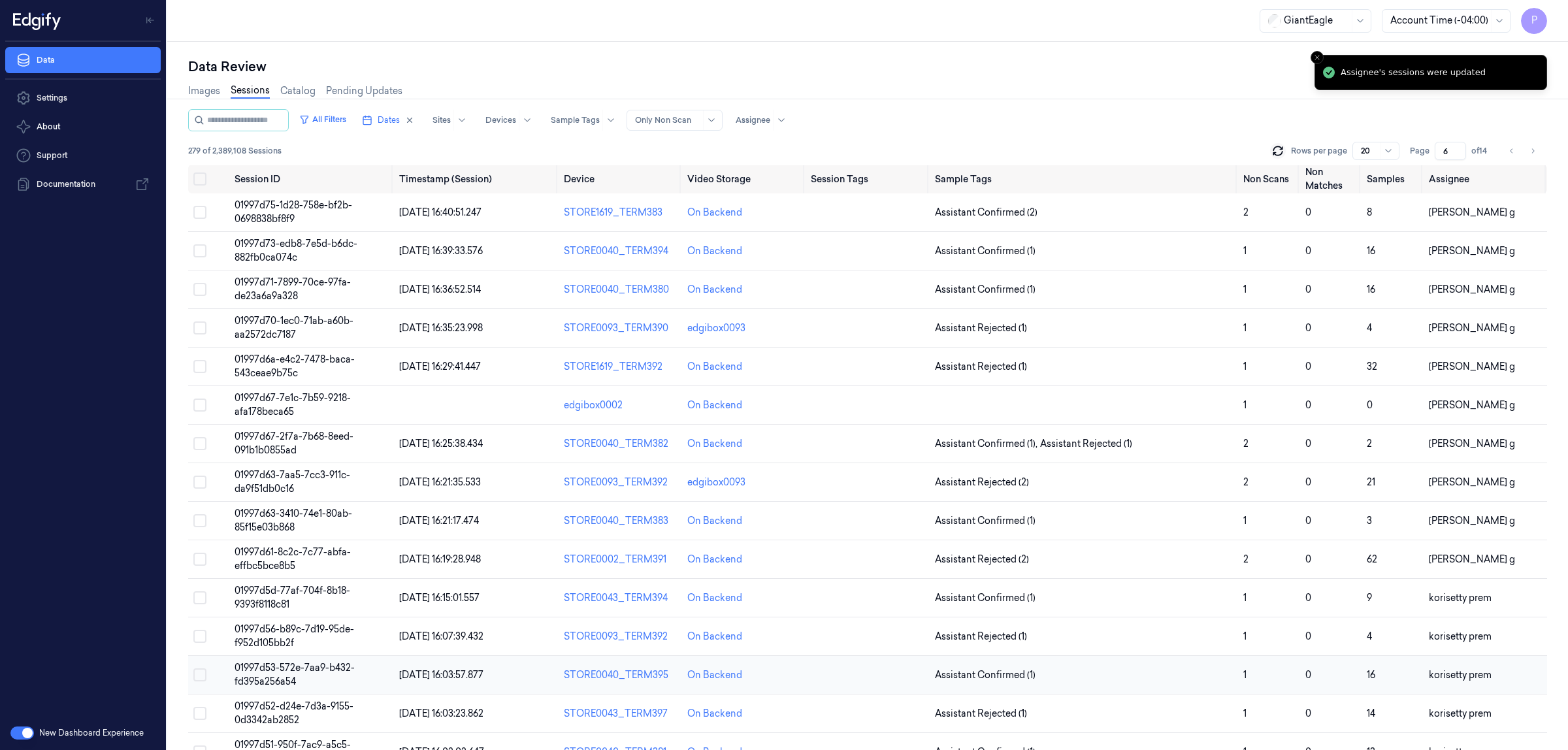
scroll to position [0, 0]
click at [1510, 157] on button "Go to previous page" at bounding box center [1512, 151] width 19 height 19
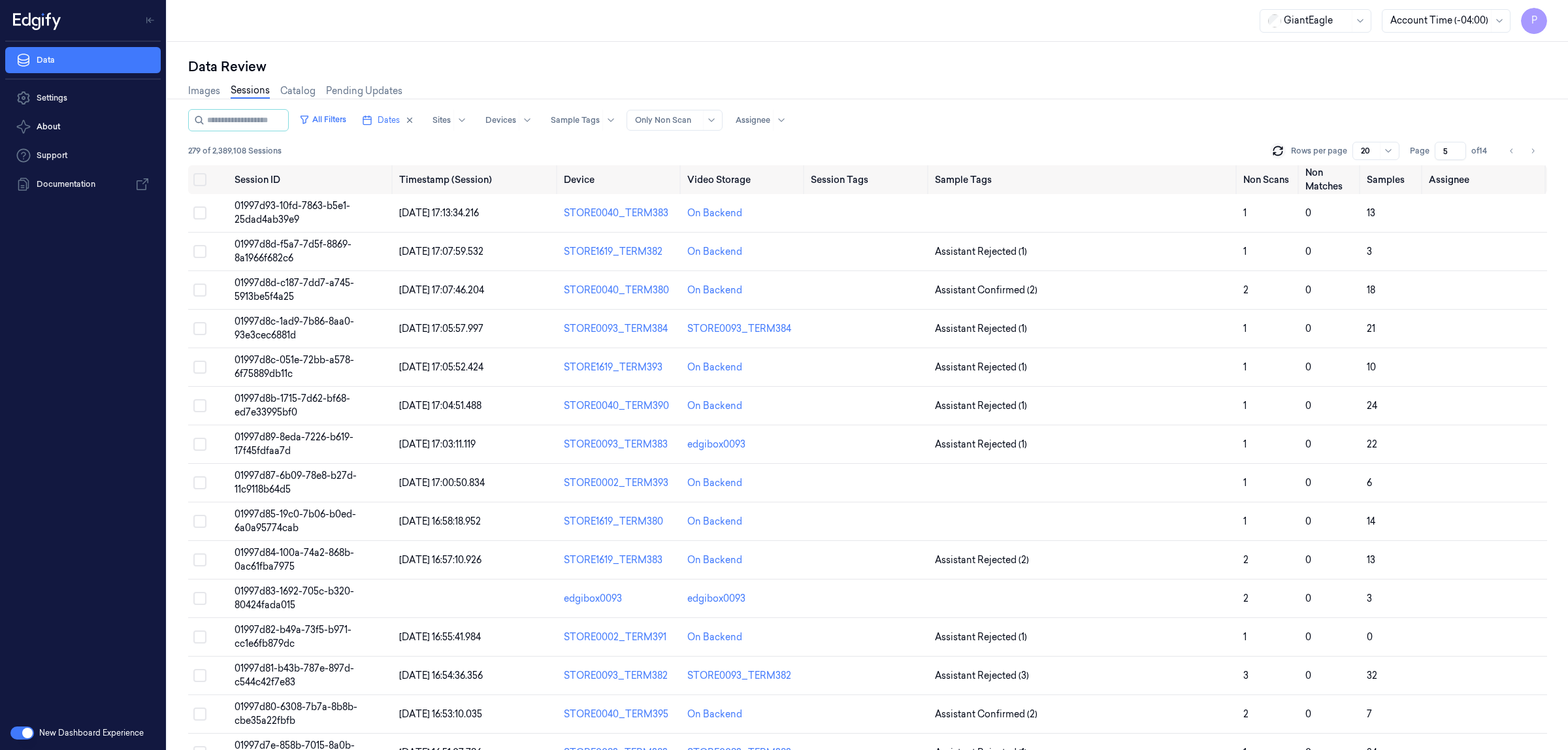
click at [1281, 155] on icon at bounding box center [1277, 153] width 8 height 4
click at [1512, 153] on icon "Go to previous page" at bounding box center [1512, 151] width 8 height 10
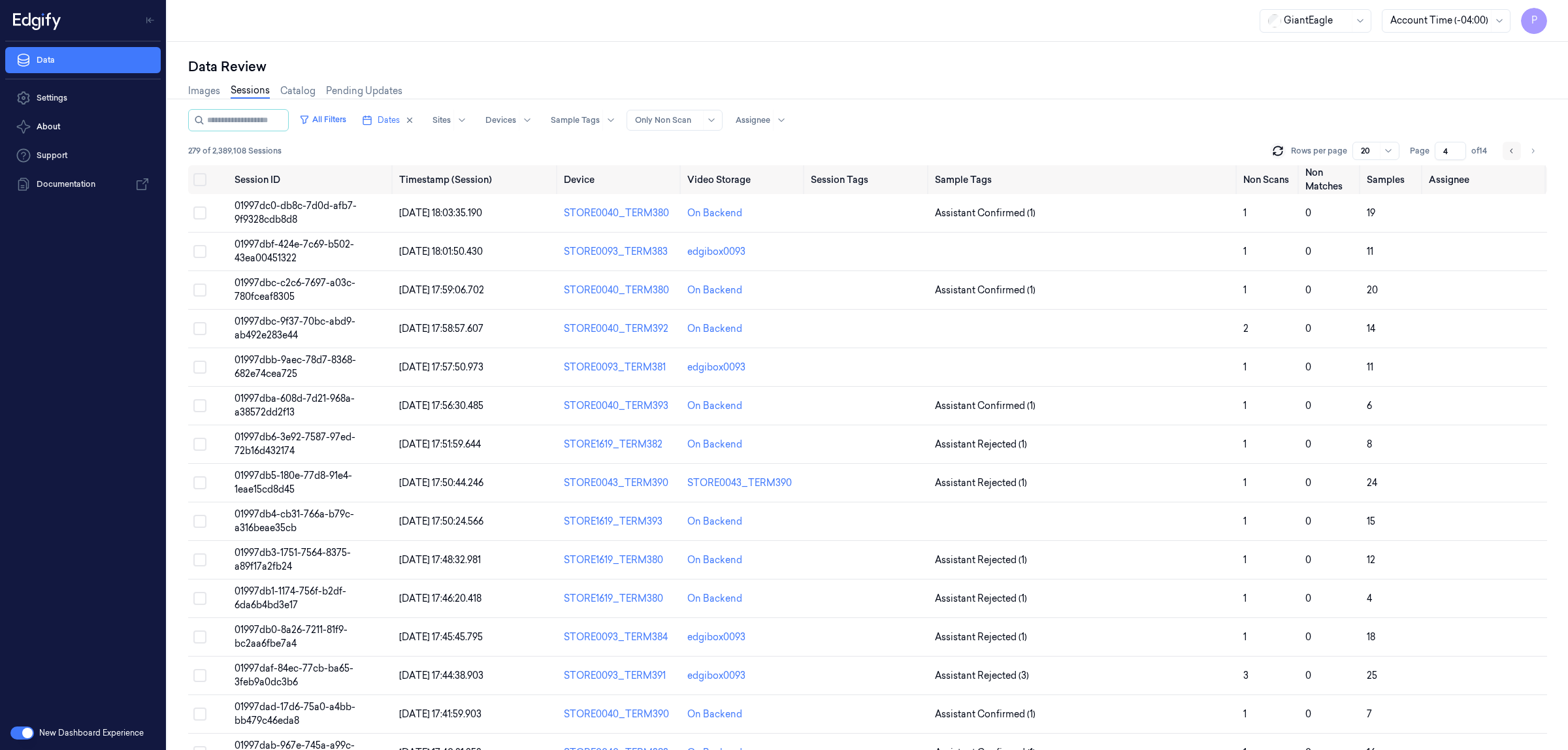
click at [1512, 153] on icon "Go to previous page" at bounding box center [1512, 151] width 8 height 10
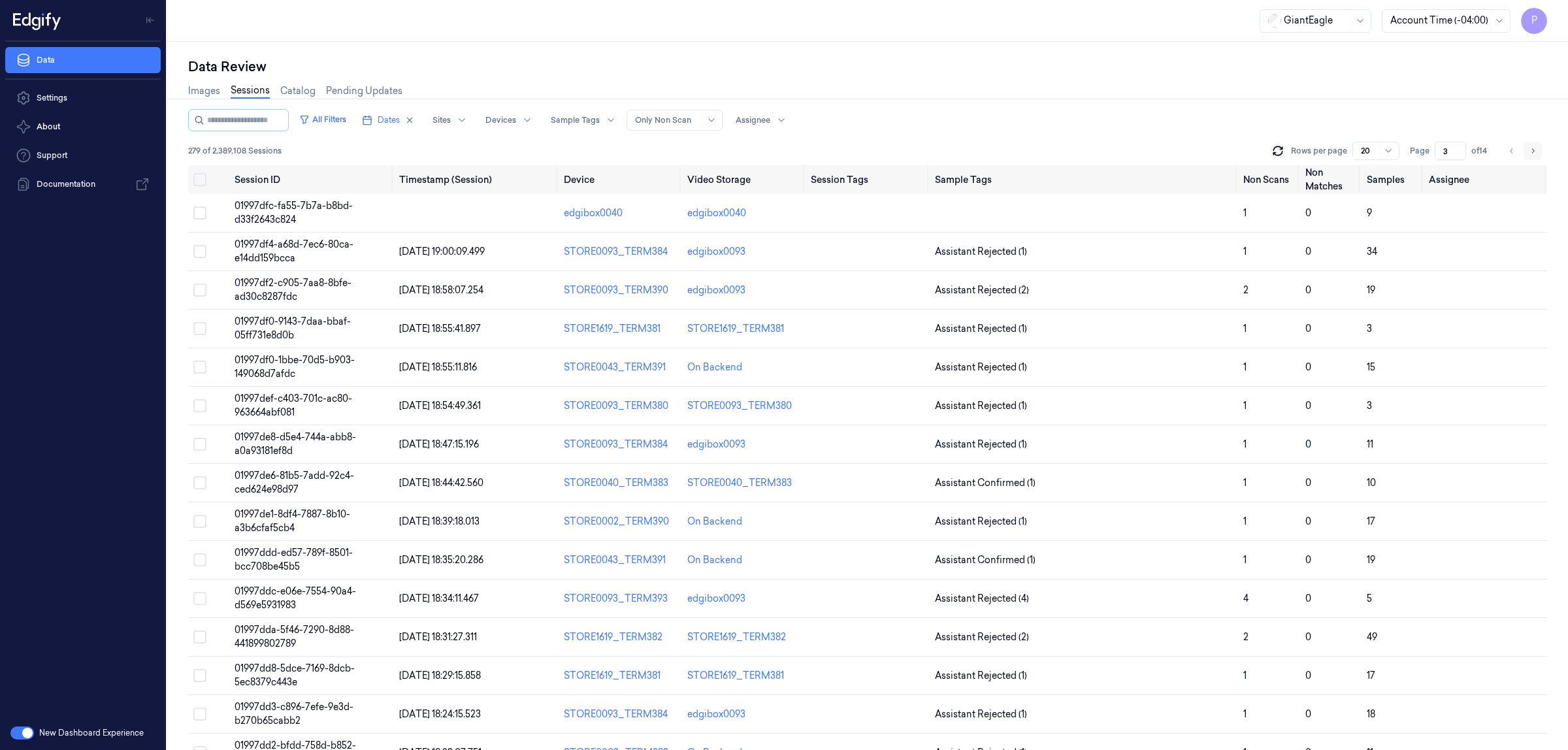
click at [1534, 149] on icon "Go to next page" at bounding box center [1532, 151] width 8 height 10
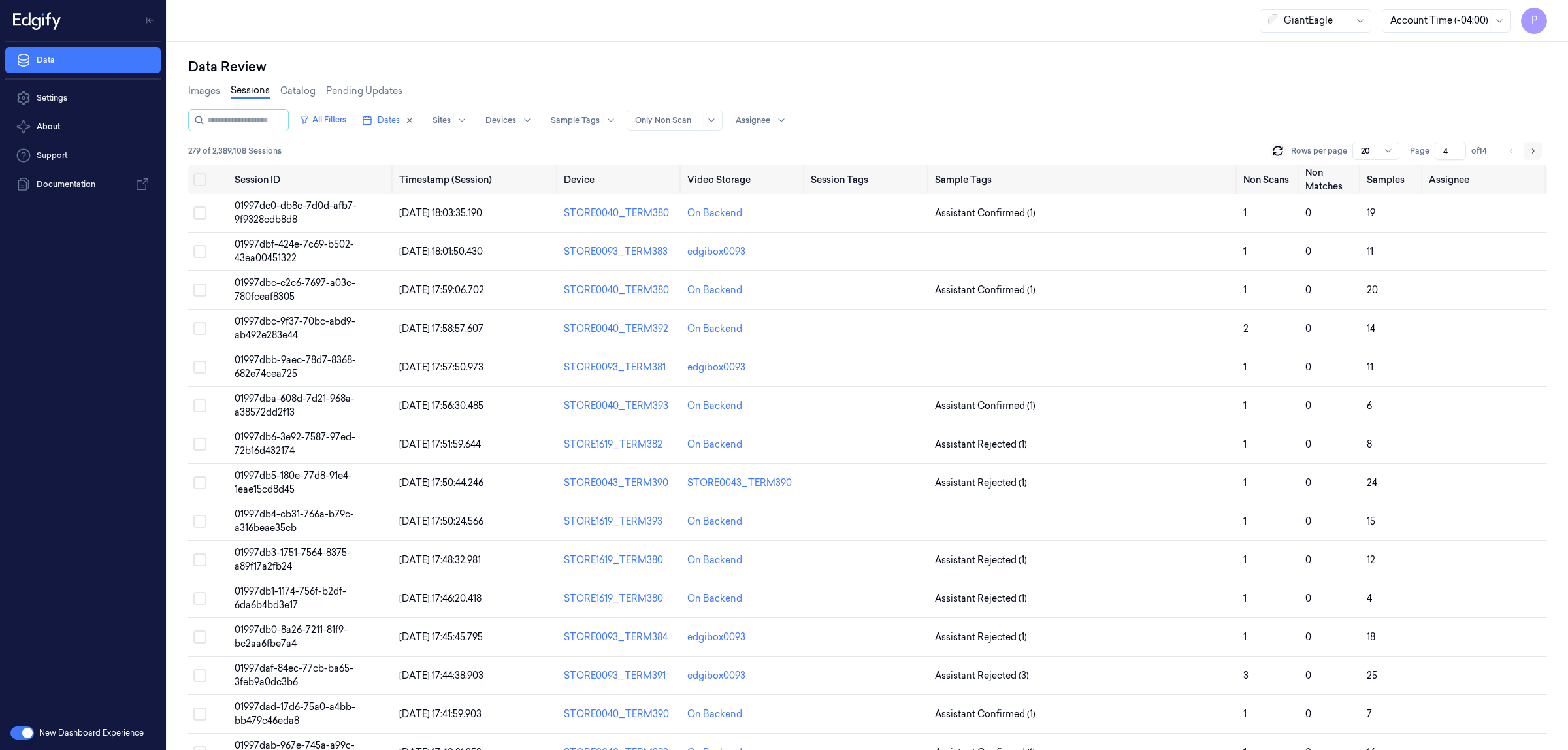
click at [1534, 149] on icon "Go to next page" at bounding box center [1532, 151] width 8 height 10
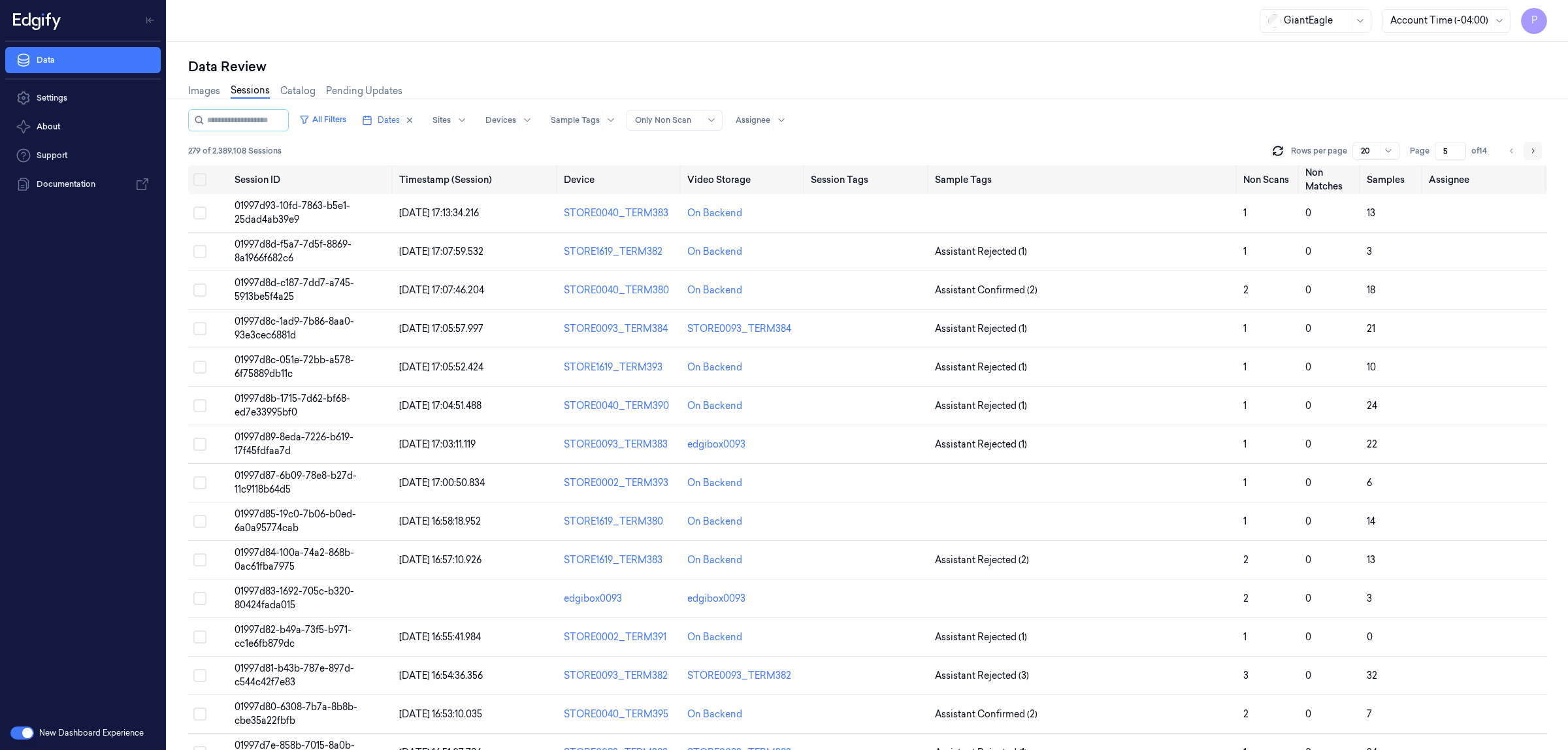
click at [1534, 149] on icon "Go to next page" at bounding box center [1532, 151] width 8 height 10
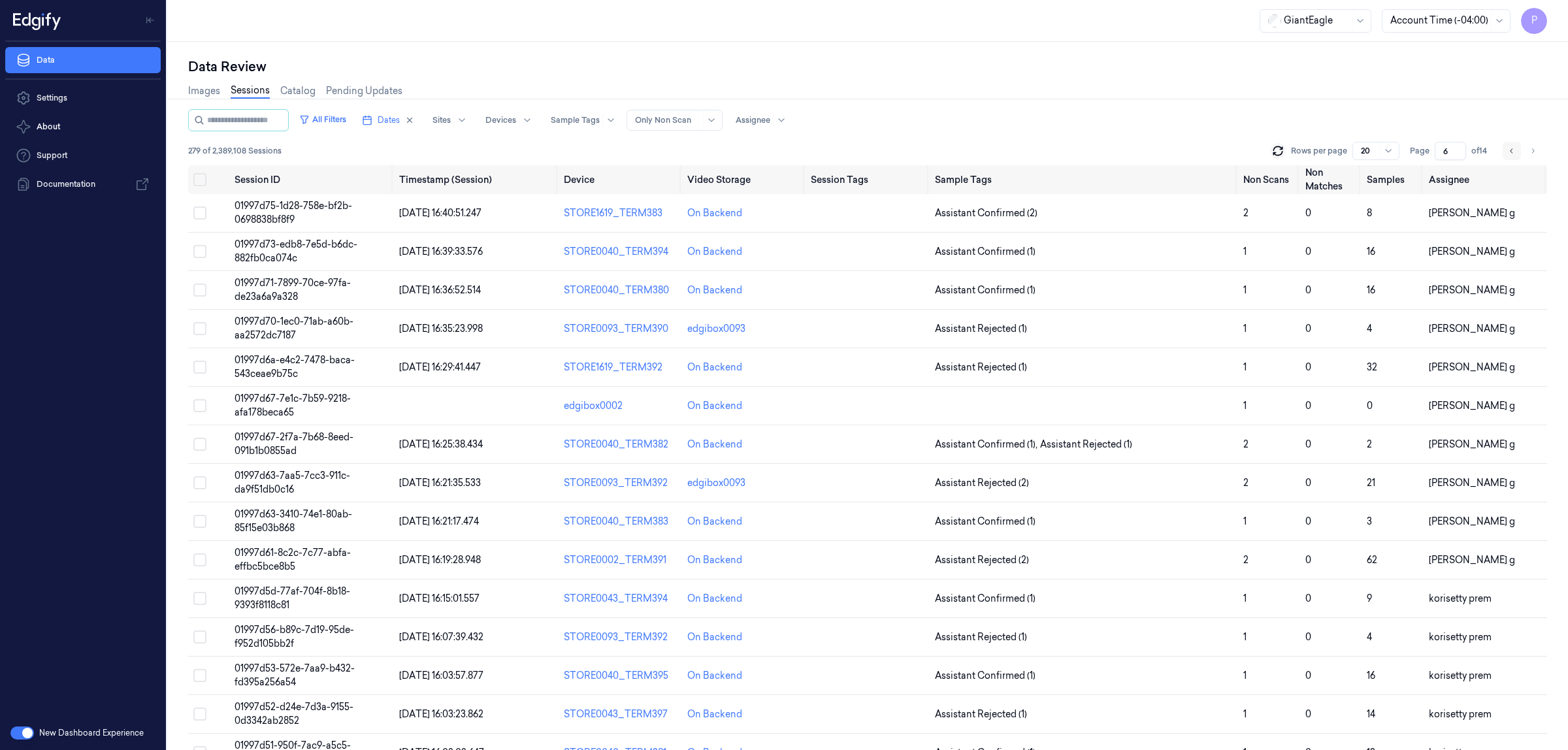
click at [1507, 147] on button "Go to previous page" at bounding box center [1512, 151] width 19 height 19
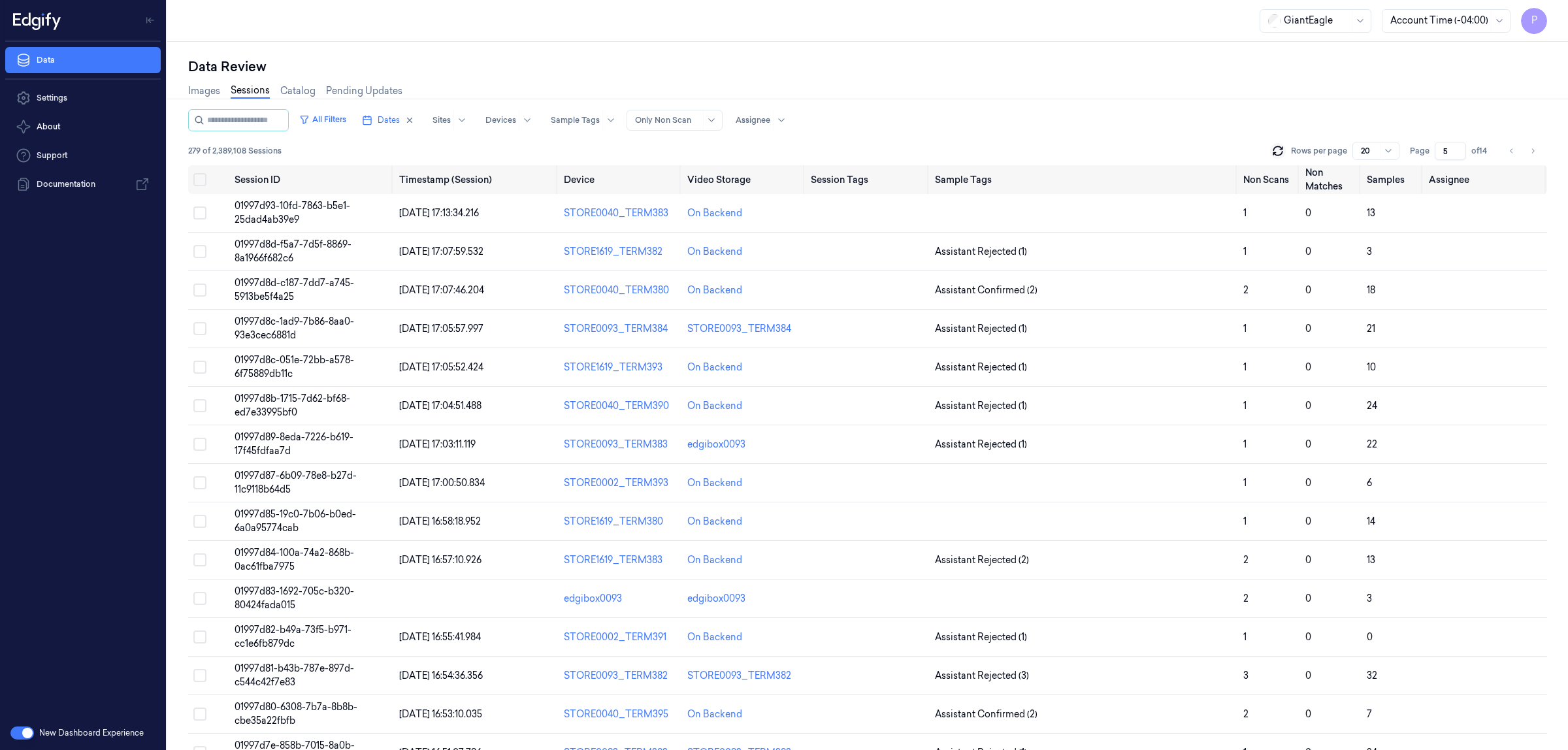
click at [1093, 63] on div "Data Review" at bounding box center [868, 67] width 1359 height 19
click at [1145, 76] on div "Images Sessions Catalog Pending Updates" at bounding box center [868, 92] width 1359 height 33
click at [1540, 153] on button "Go to next page" at bounding box center [1532, 151] width 19 height 19
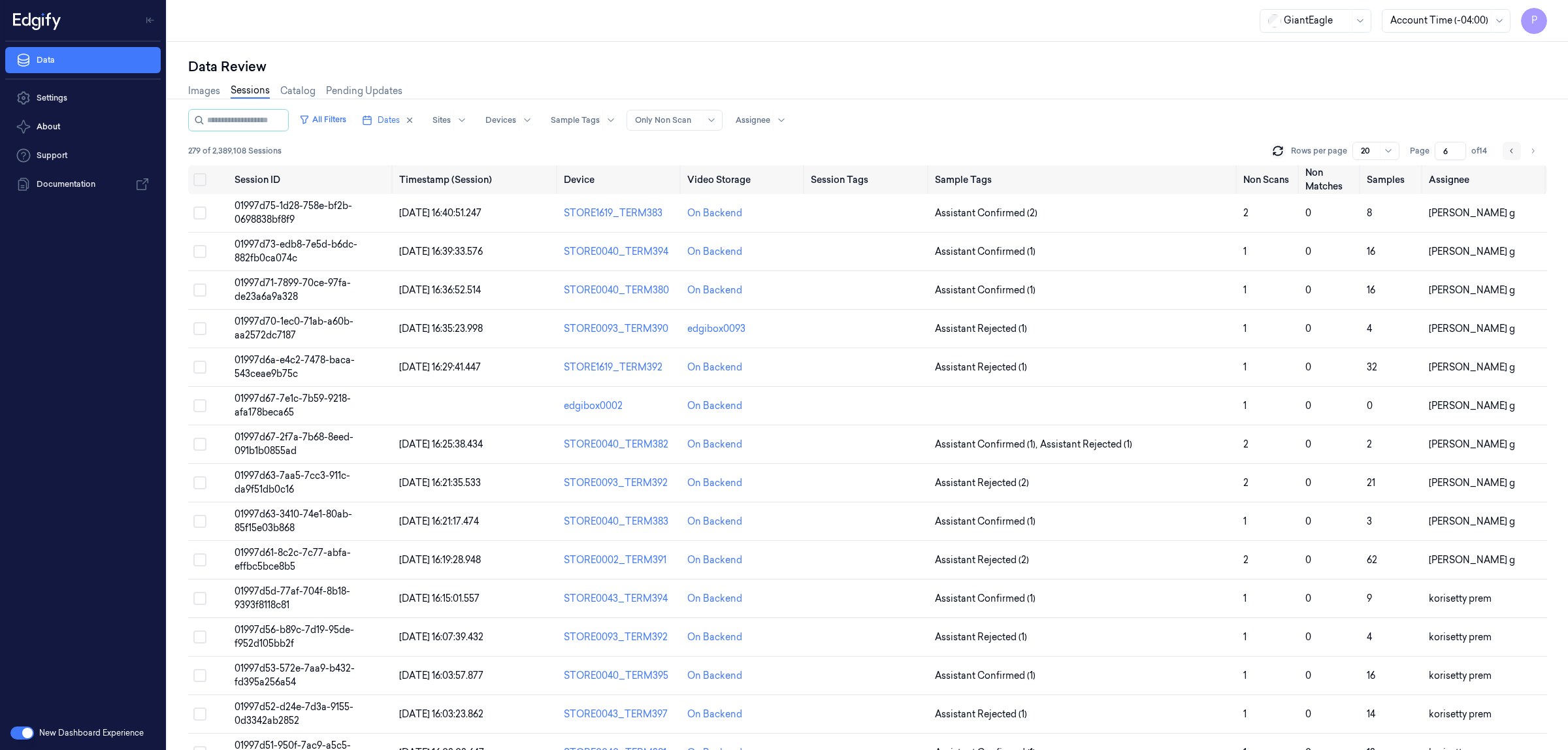
click at [1511, 151] on icon "Go to previous page" at bounding box center [1512, 150] width 3 height 4
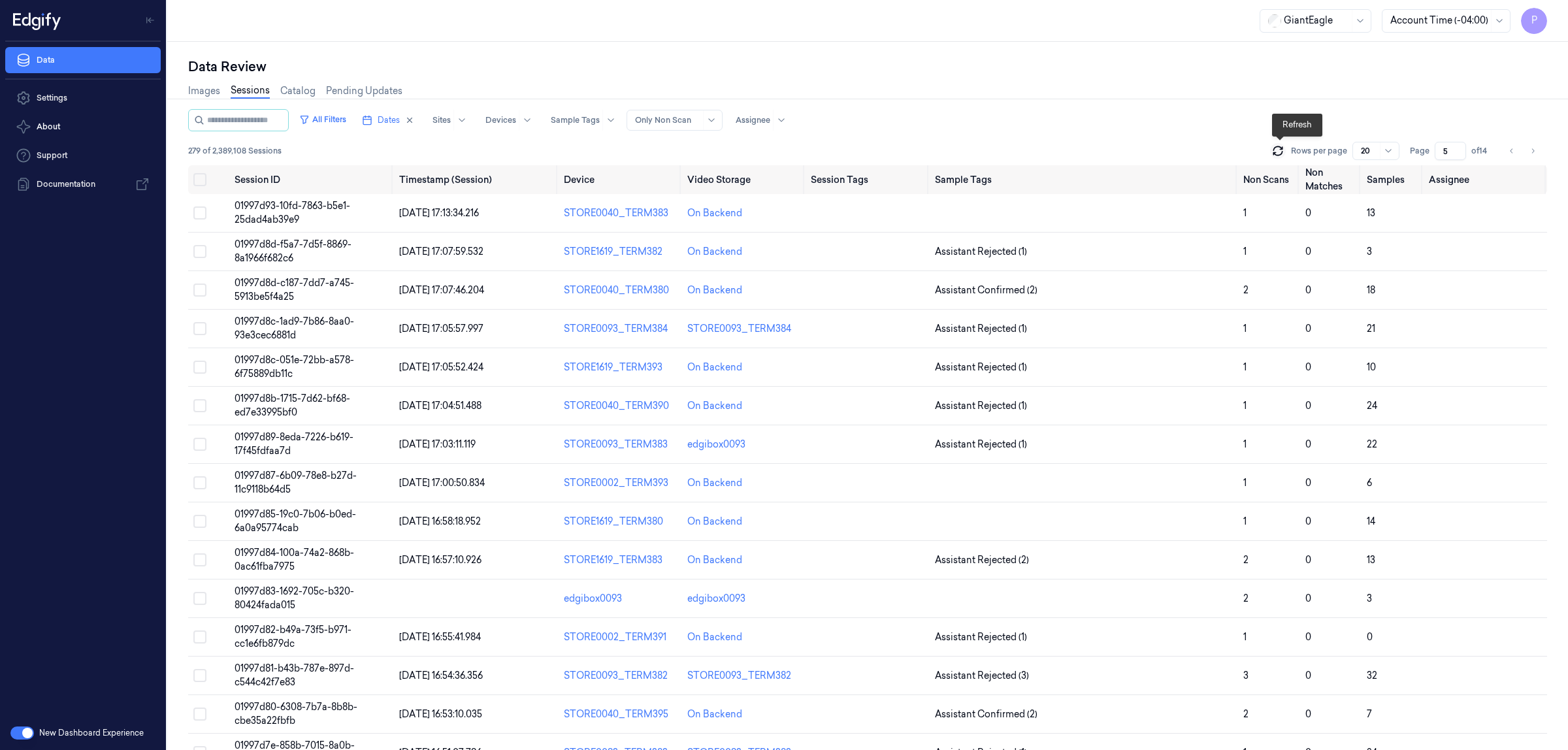
click at [1281, 154] on icon at bounding box center [1277, 153] width 8 height 4
click at [1282, 152] on icon at bounding box center [1277, 153] width 8 height 4
click at [1276, 154] on icon at bounding box center [1277, 153] width 8 height 4
click at [1210, 78] on div "Images Sessions Catalog Pending Updates" at bounding box center [868, 92] width 1359 height 33
click at [1276, 150] on icon at bounding box center [1279, 151] width 13 height 13
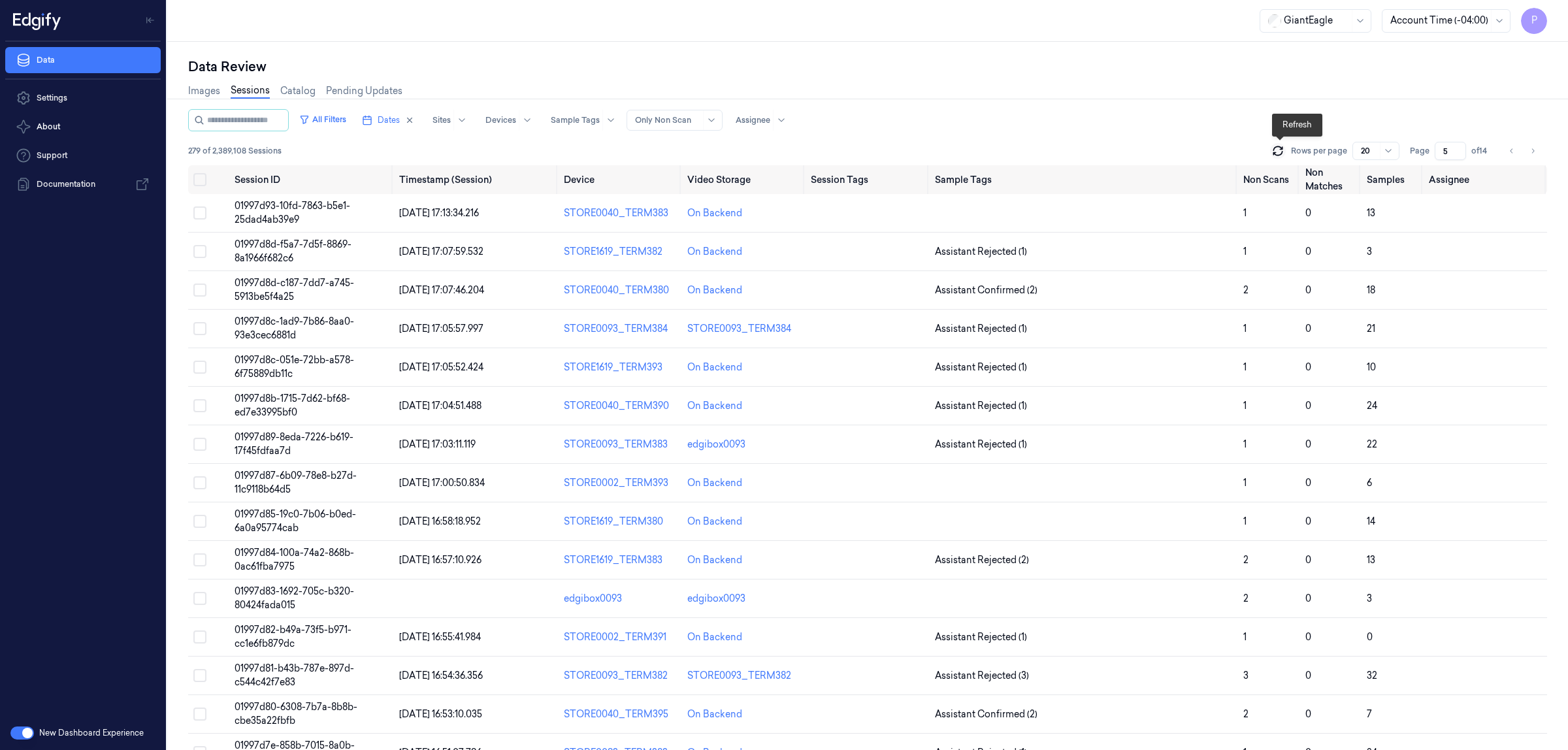
click at [1279, 152] on icon at bounding box center [1279, 151] width 13 height 13
click at [1510, 153] on icon "Go to previous page" at bounding box center [1512, 151] width 8 height 10
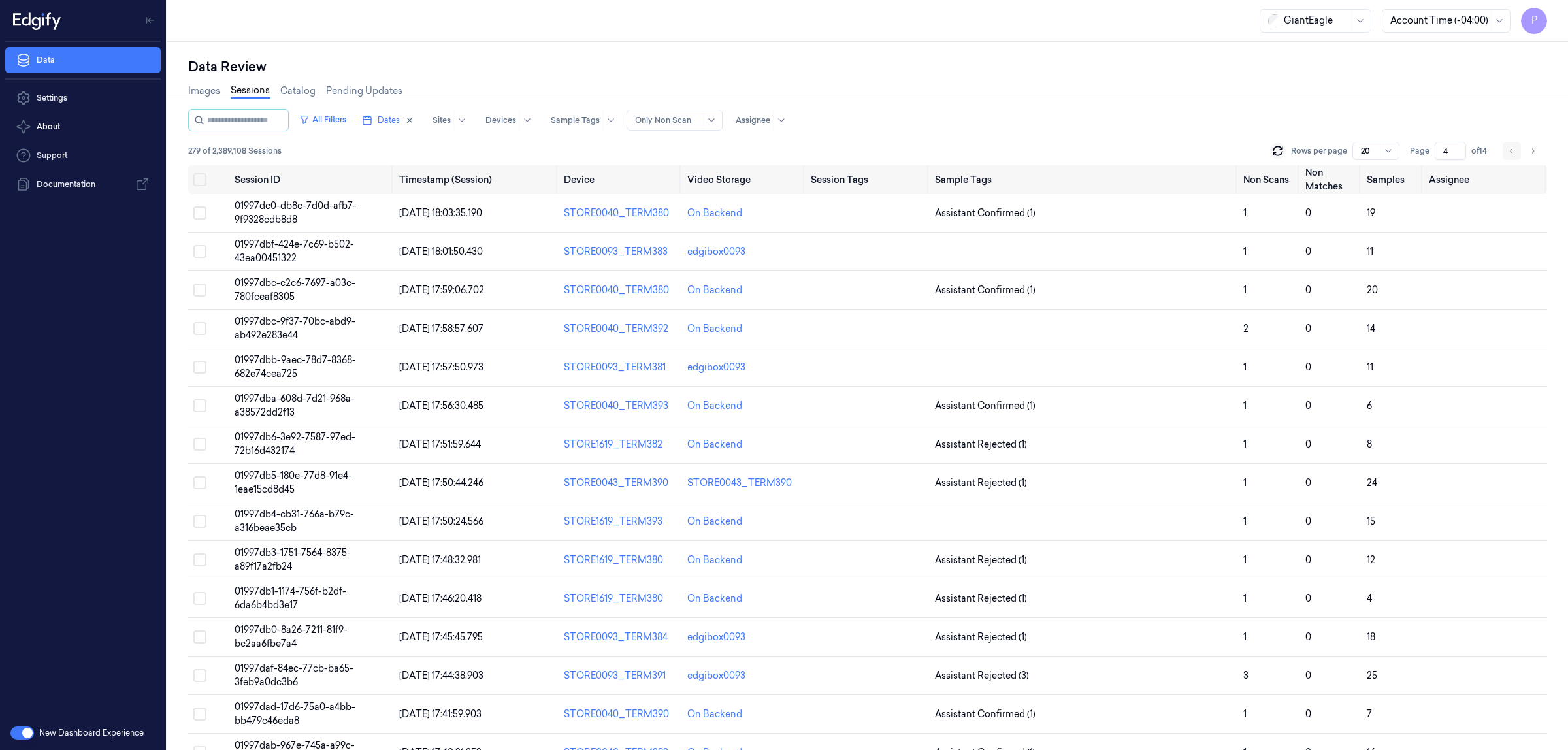
click at [1510, 150] on icon "Go to previous page" at bounding box center [1512, 151] width 8 height 10
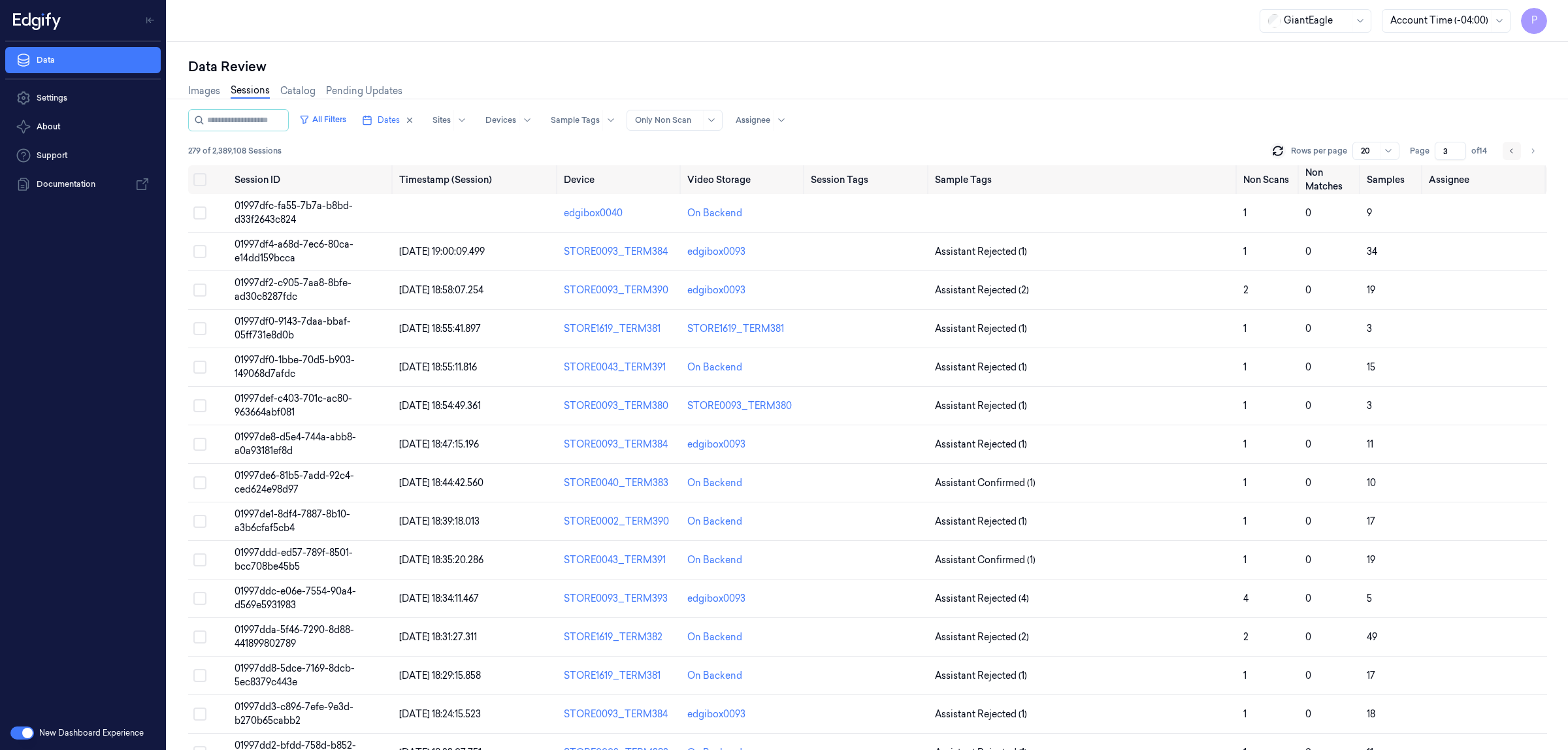
click at [1513, 151] on icon "Go to previous page" at bounding box center [1512, 151] width 8 height 10
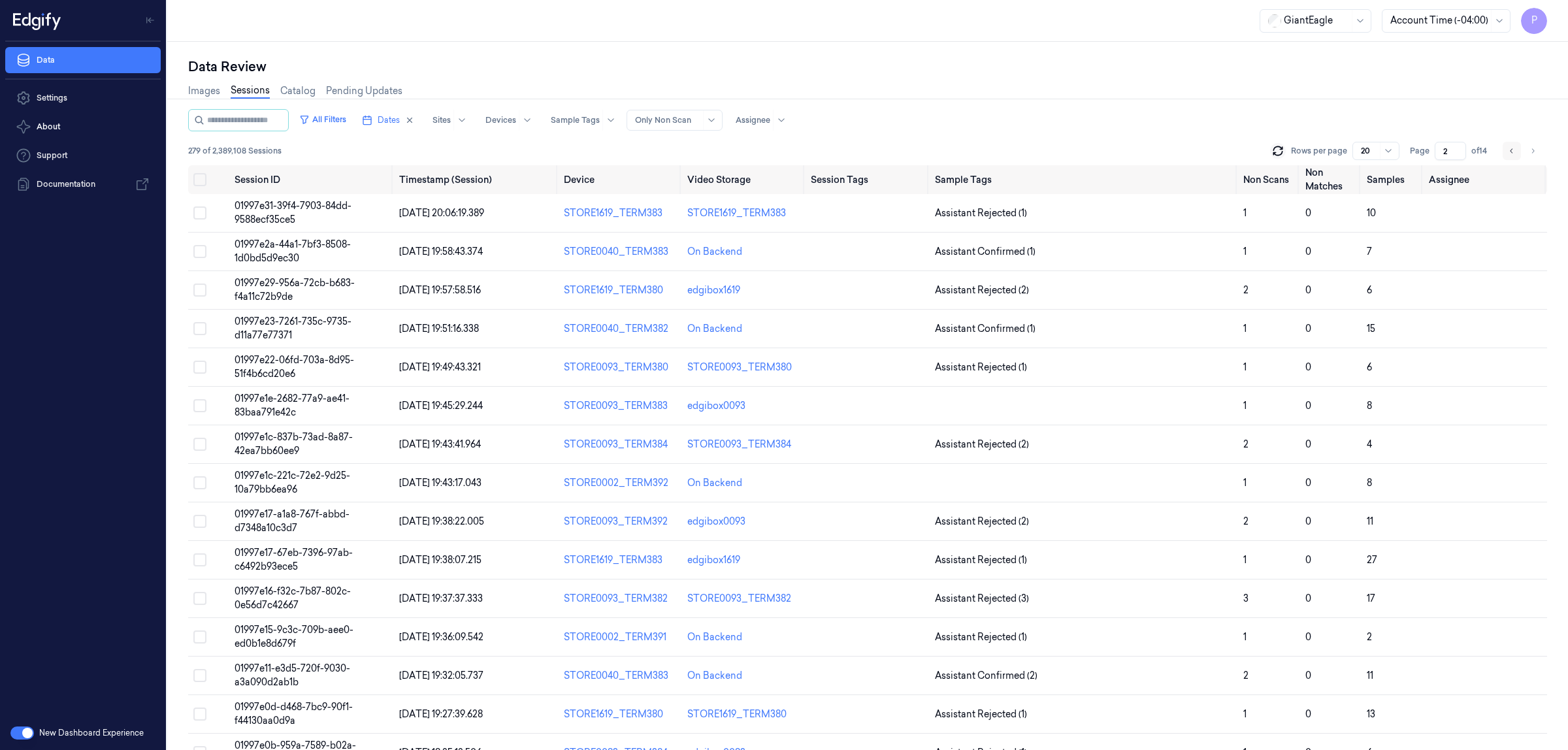
click at [1513, 151] on icon "Go to previous page" at bounding box center [1512, 151] width 8 height 10
click at [1531, 148] on icon "Go to next page" at bounding box center [1532, 151] width 8 height 10
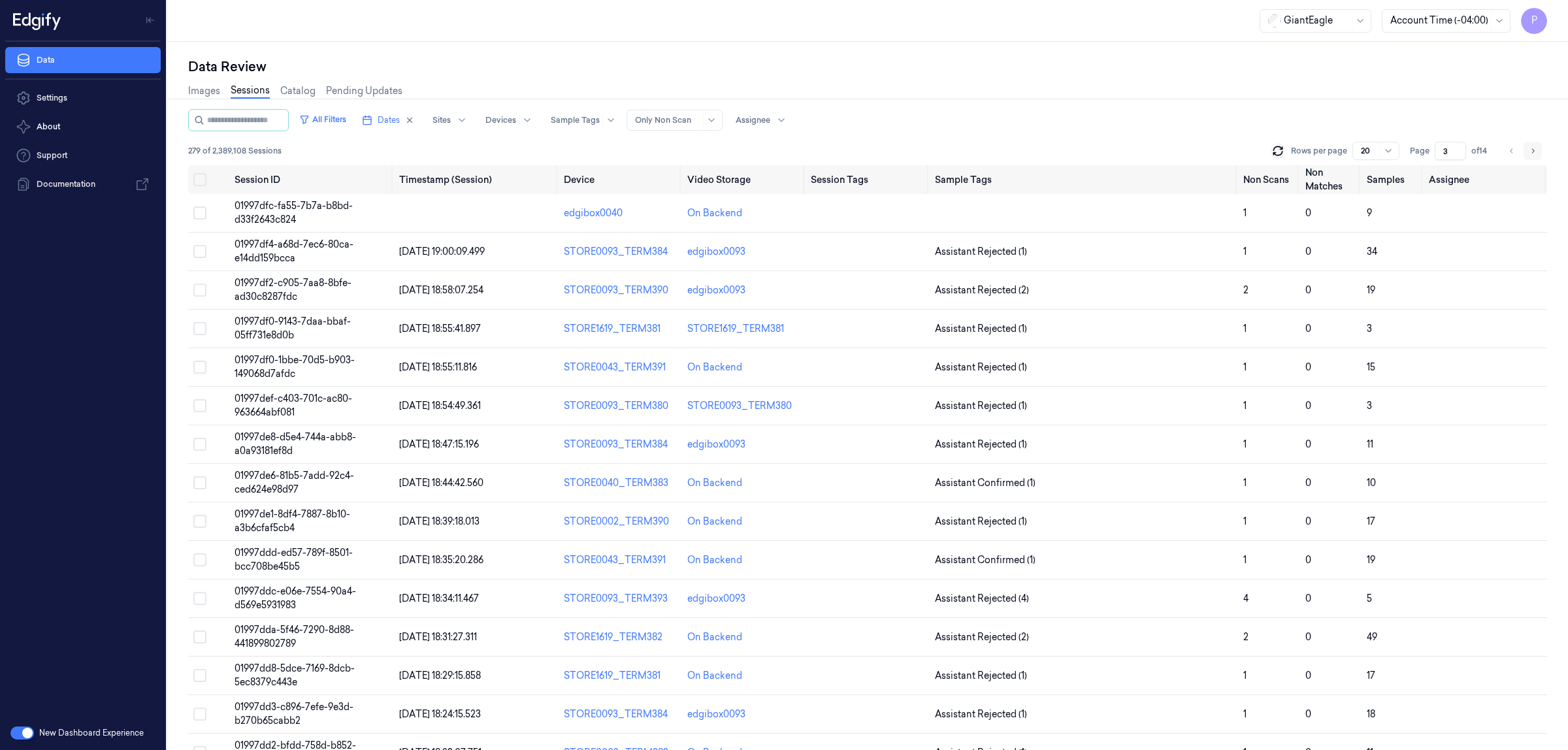
click at [1531, 148] on icon "Go to next page" at bounding box center [1532, 151] width 8 height 10
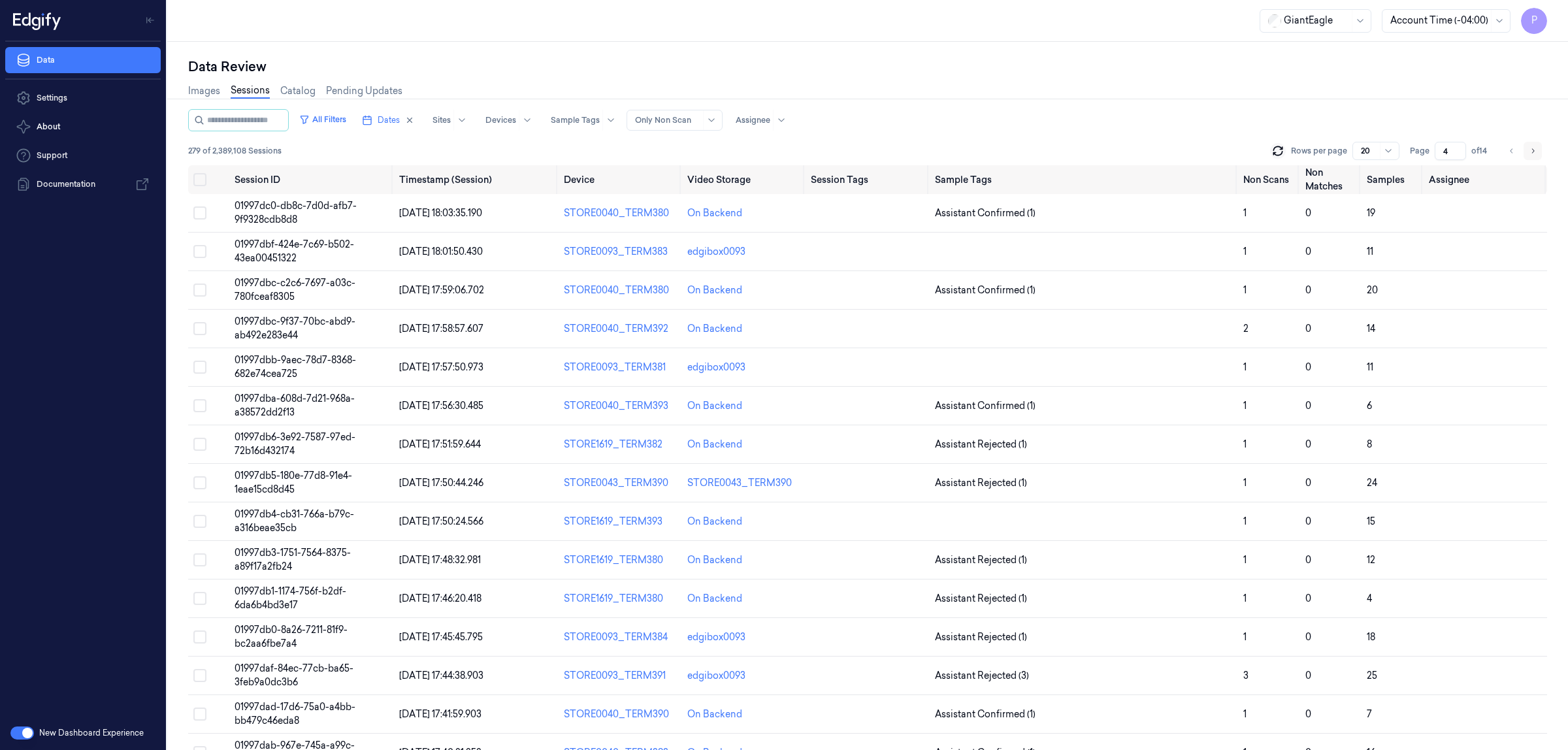
click at [1531, 148] on icon "Go to next page" at bounding box center [1532, 151] width 8 height 10
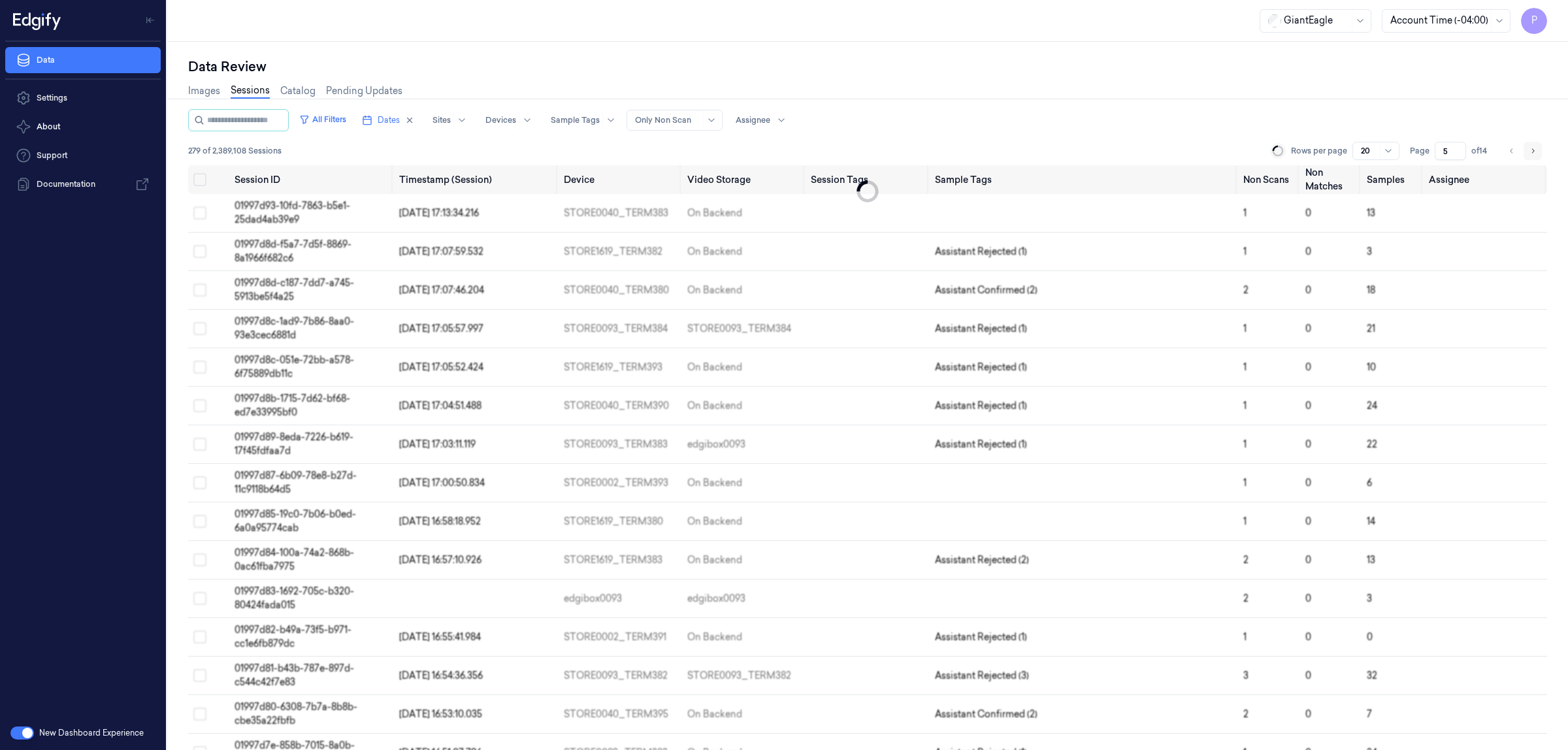
click at [1531, 148] on icon "Go to next page" at bounding box center [1532, 151] width 8 height 10
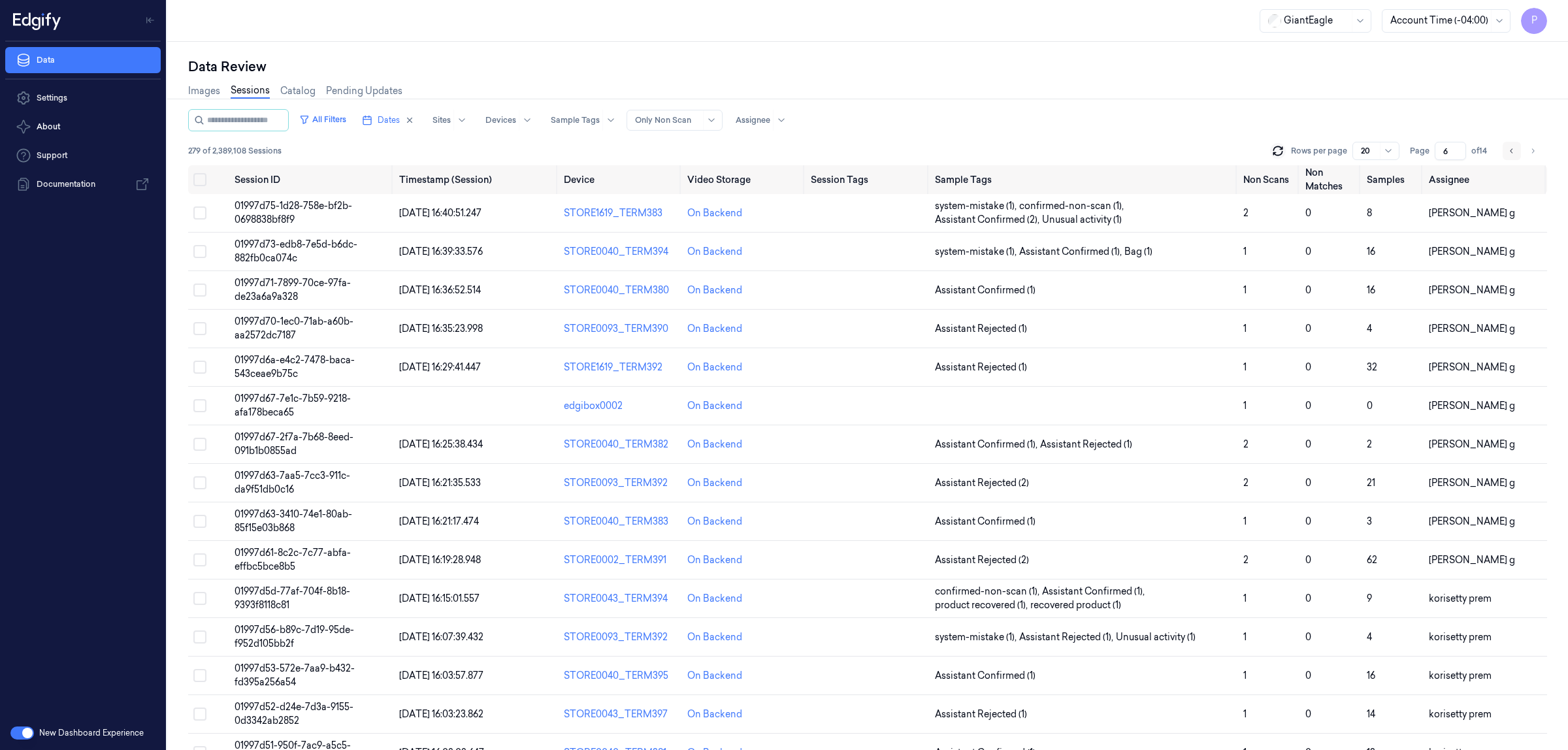
click at [1510, 155] on button "Go to previous page" at bounding box center [1512, 151] width 19 height 19
type input "5"
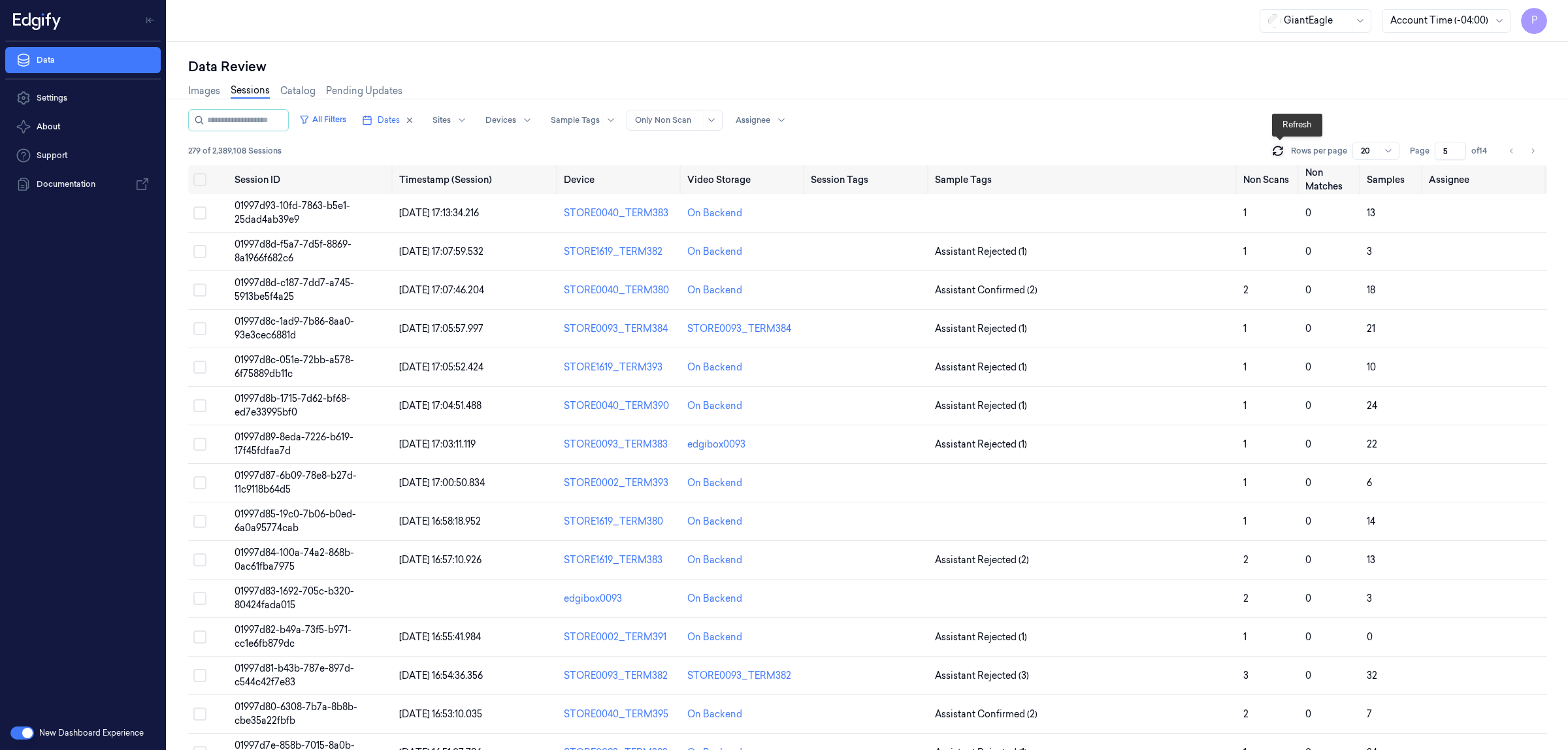
click at [1282, 152] on icon at bounding box center [1277, 153] width 8 height 4
click at [1278, 155] on icon at bounding box center [1279, 151] width 13 height 13
click at [196, 209] on button "Select row" at bounding box center [200, 213] width 13 height 13
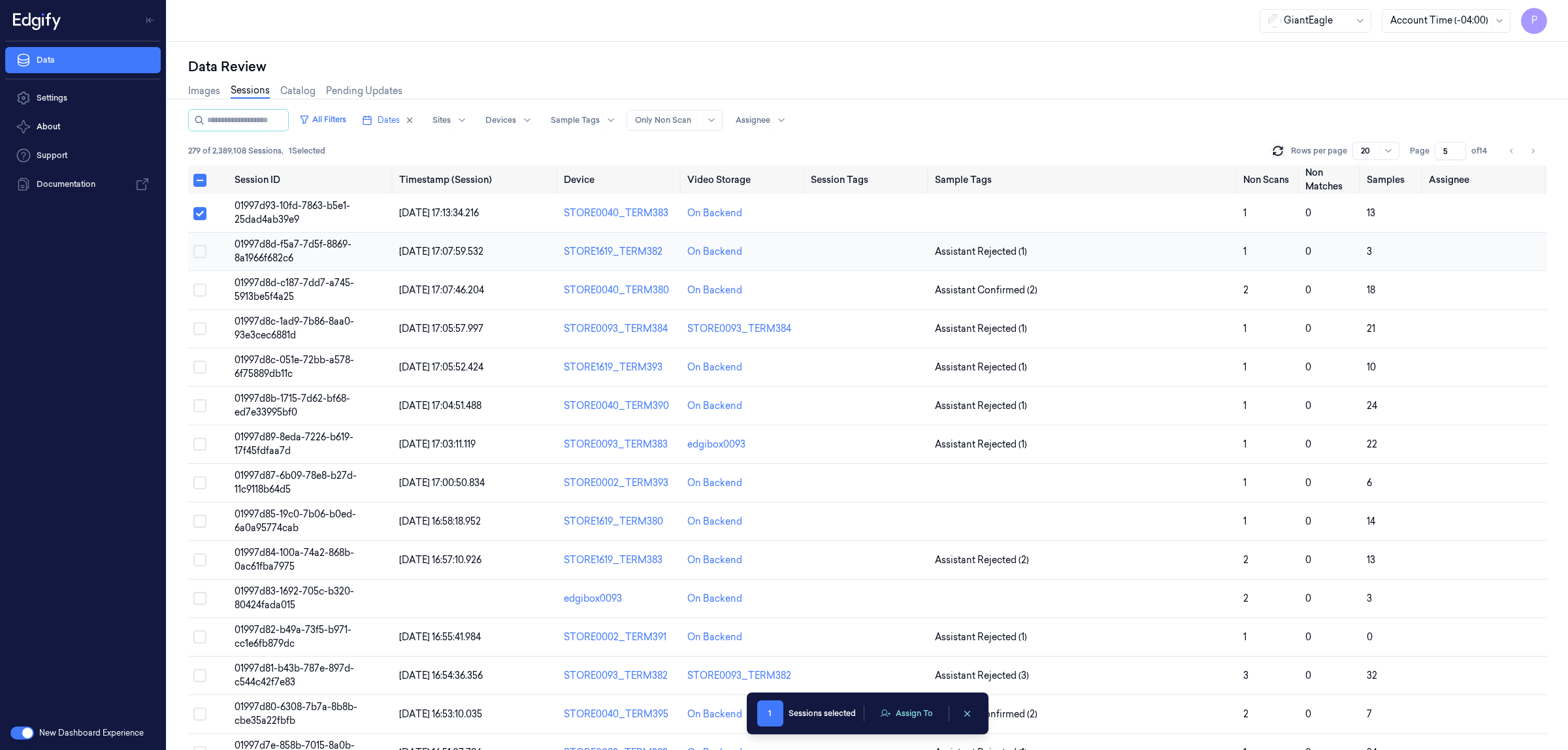
click at [200, 256] on button "Select row" at bounding box center [200, 252] width 13 height 13
click at [199, 292] on button "Select row" at bounding box center [200, 290] width 13 height 13
click at [197, 321] on td at bounding box center [209, 329] width 41 height 38
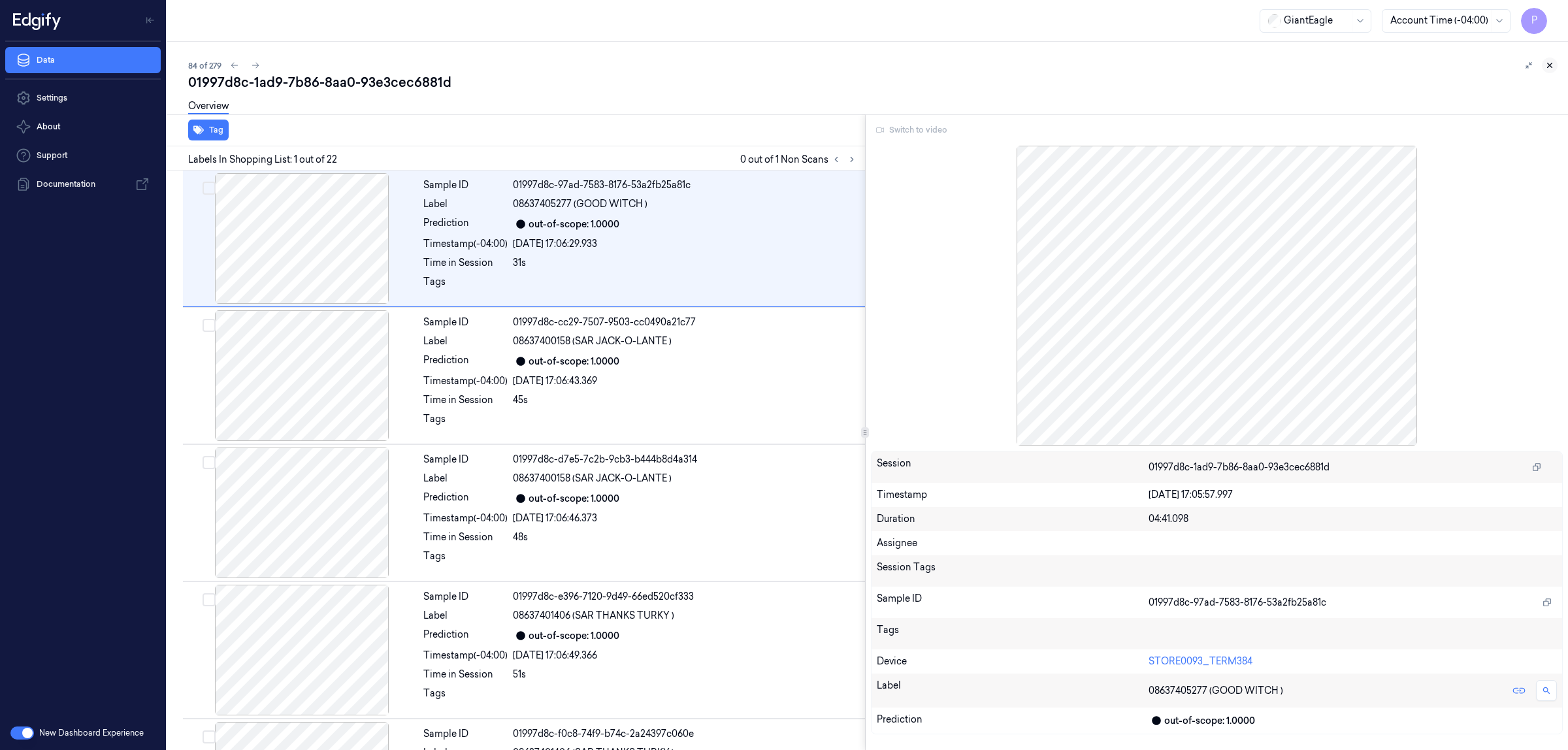
click at [1552, 64] on icon at bounding box center [1550, 65] width 9 height 9
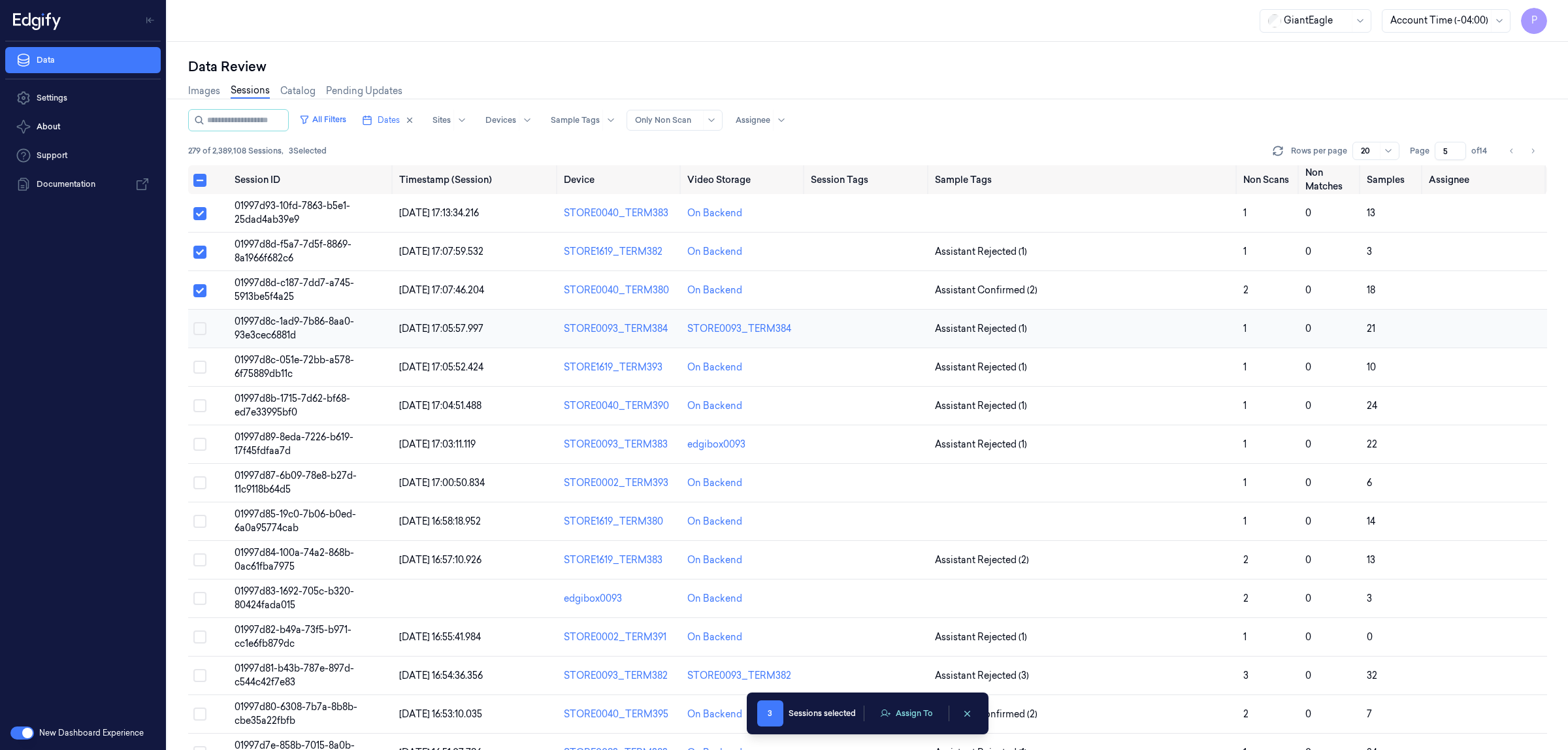
click at [200, 327] on button "Select row" at bounding box center [200, 329] width 13 height 13
click at [198, 369] on button "Select row" at bounding box center [200, 367] width 13 height 13
click at [198, 409] on button "Select row" at bounding box center [200, 406] width 13 height 13
click at [198, 442] on button "Select row" at bounding box center [200, 444] width 13 height 13
click at [201, 482] on button "Select row" at bounding box center [200, 483] width 13 height 13
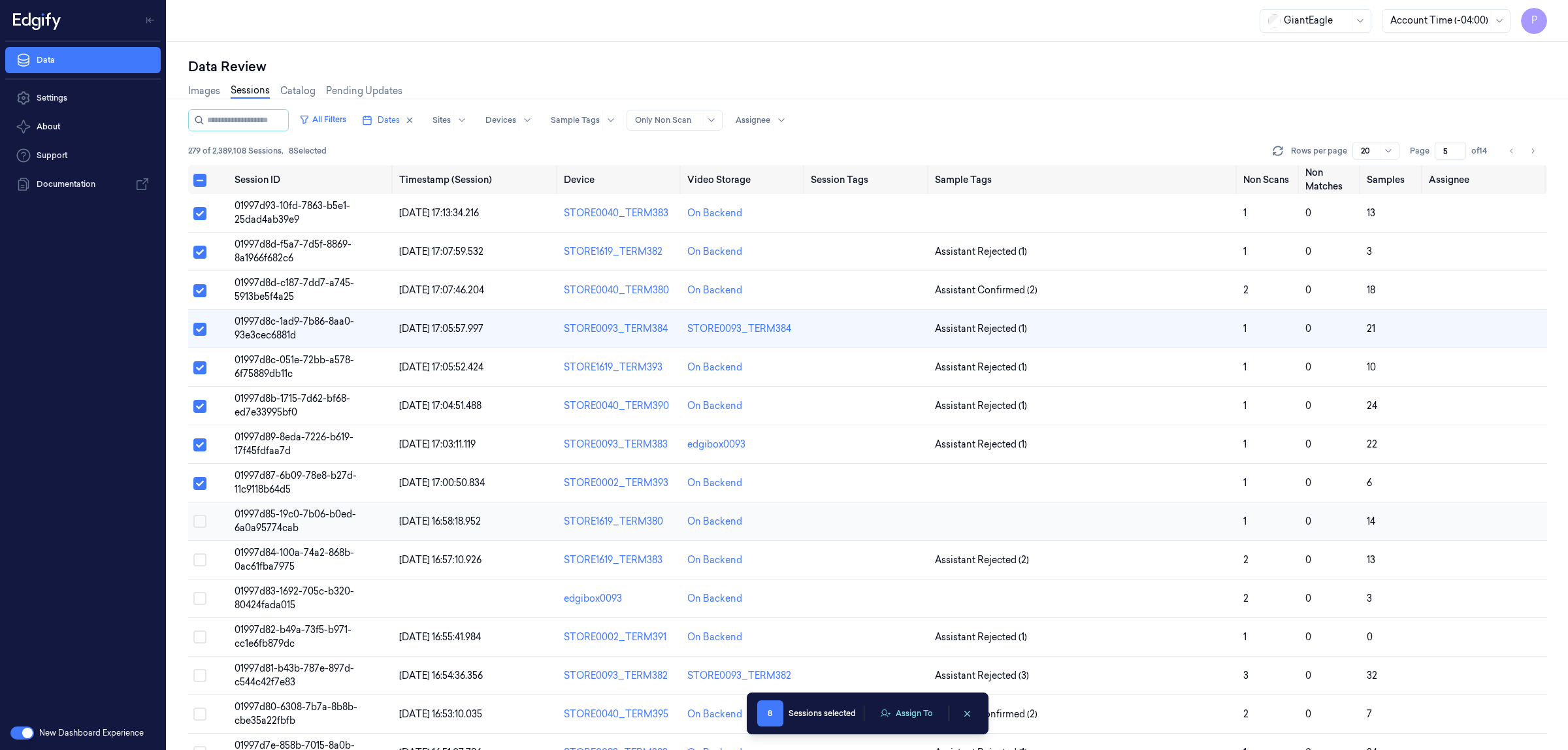
click at [198, 518] on button "Select row" at bounding box center [200, 522] width 13 height 13
click at [198, 560] on button "Select row" at bounding box center [200, 560] width 13 height 13
click at [897, 709] on button "Assign To" at bounding box center [906, 714] width 69 height 19
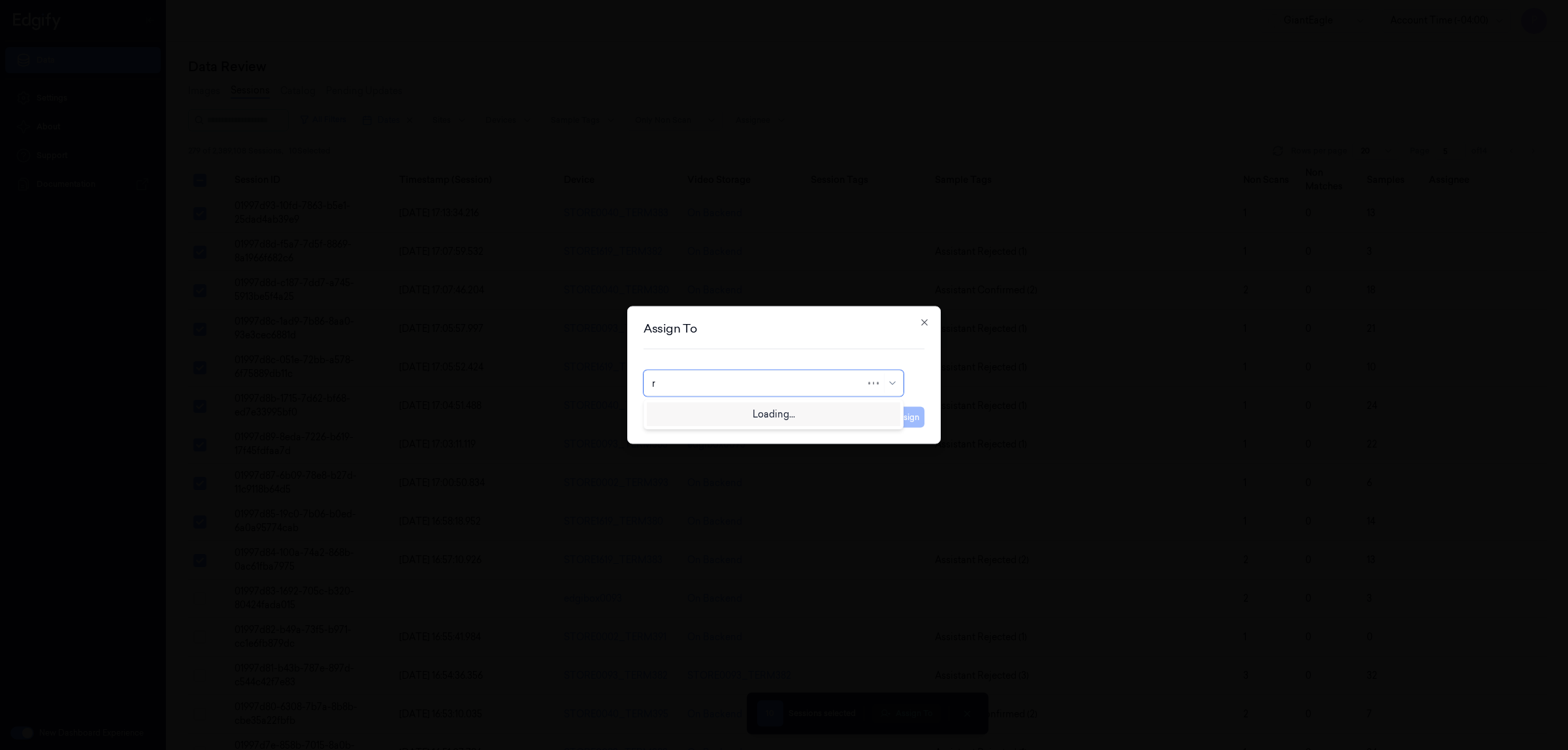
type input "ro"
click at [754, 419] on div "Rohith Acharya" at bounding box center [774, 413] width 243 height 14
click at [908, 423] on button "Assign" at bounding box center [906, 418] width 36 height 21
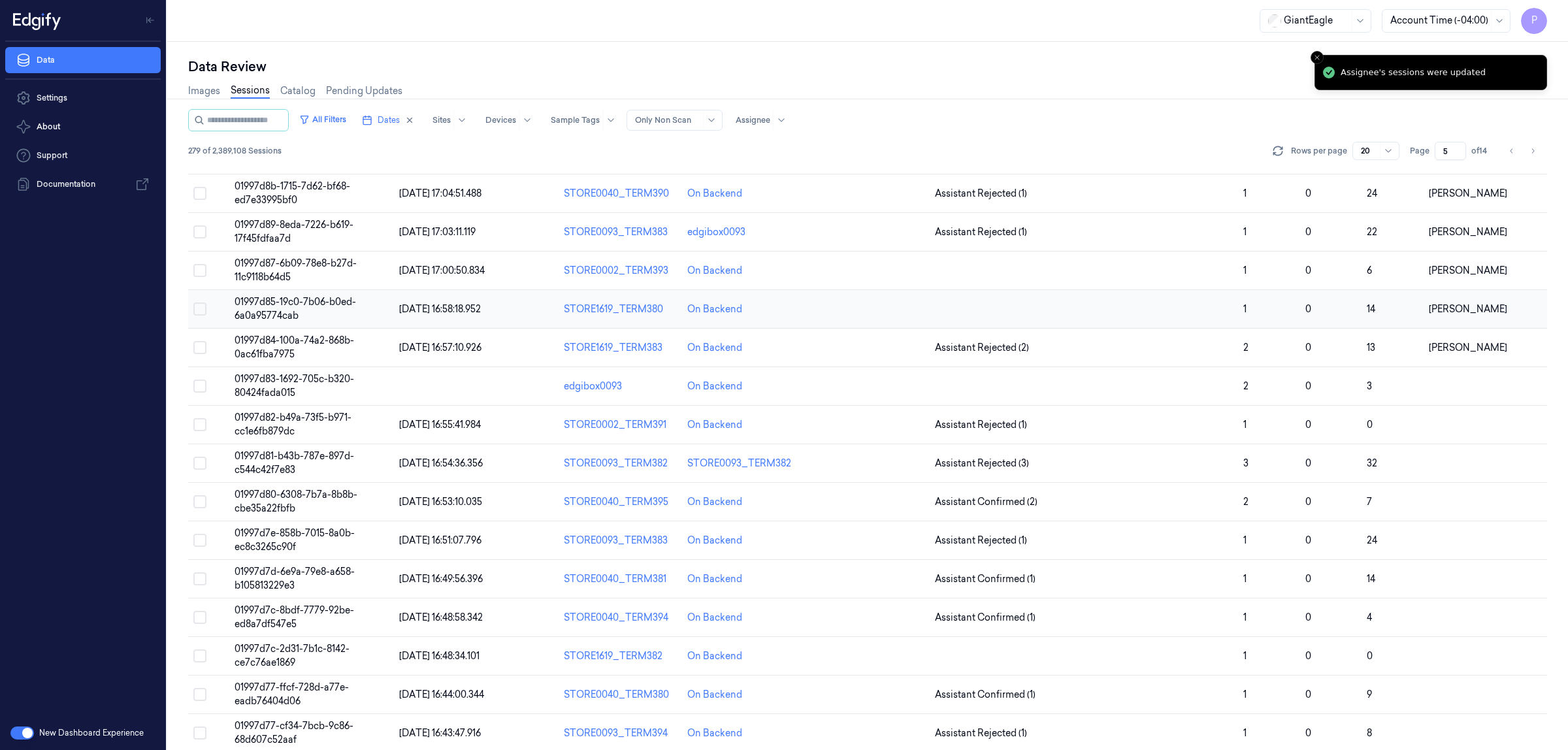
scroll to position [218, 0]
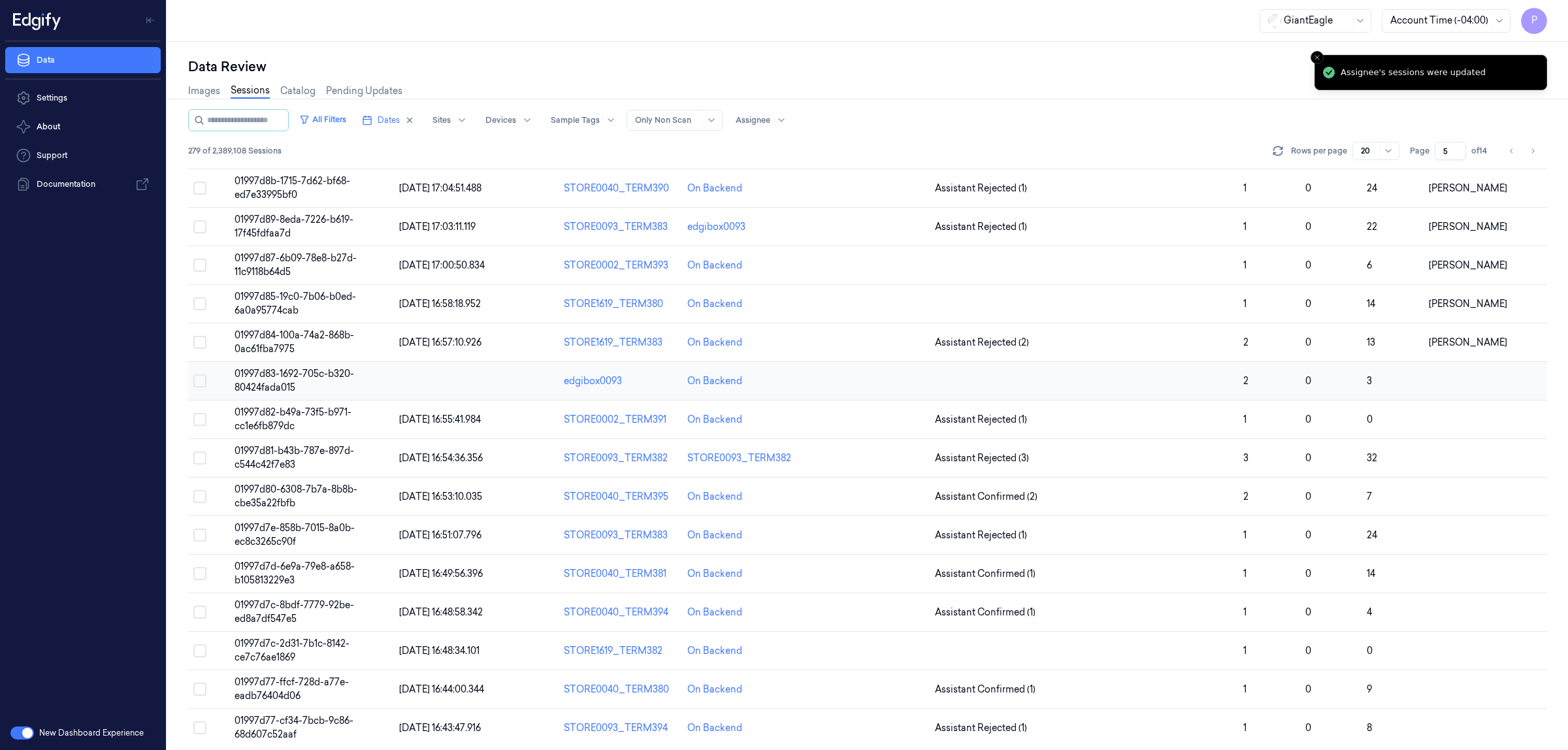
click at [201, 382] on button "Select row" at bounding box center [200, 381] width 13 height 13
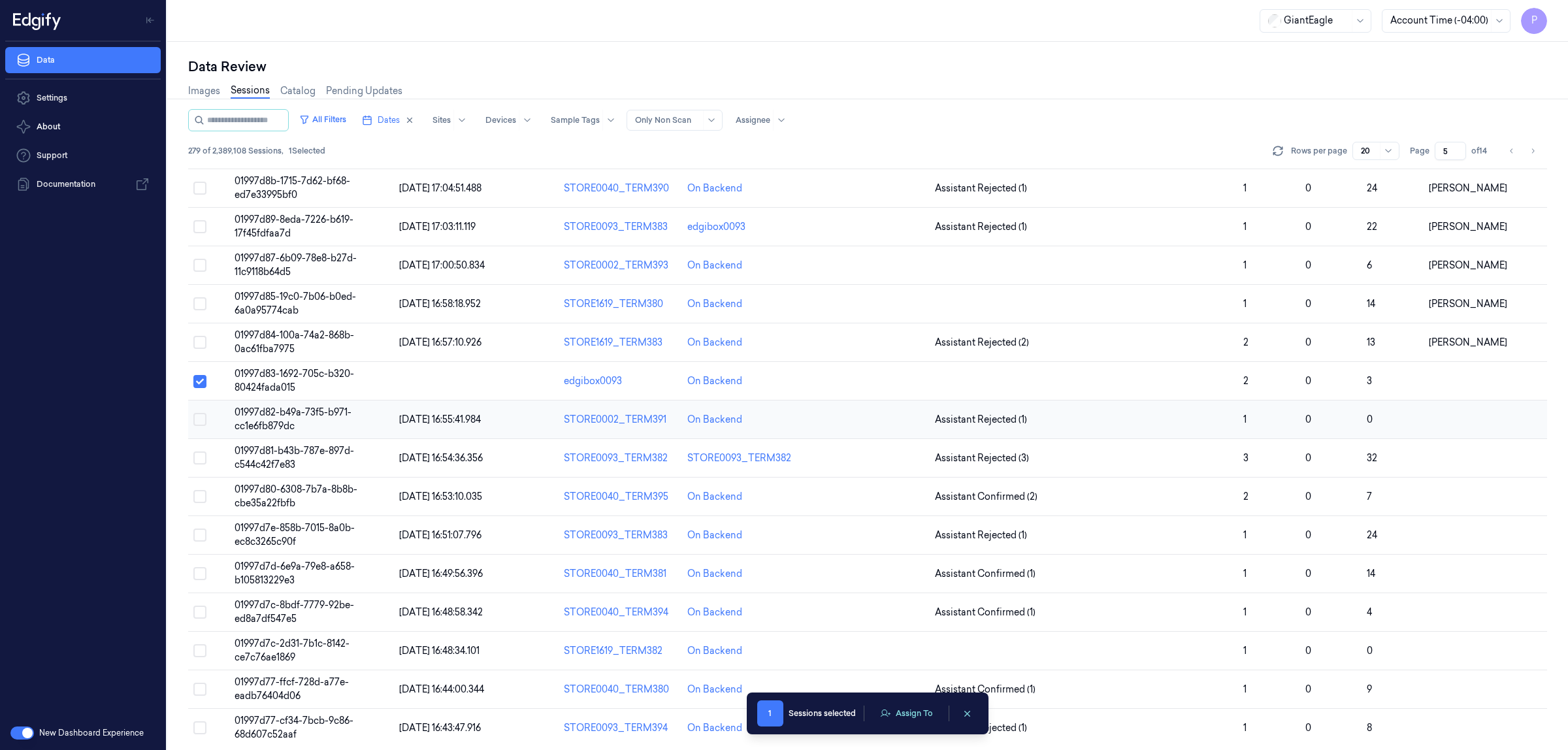
click at [201, 422] on button "Select row" at bounding box center [200, 420] width 13 height 13
click at [200, 460] on button "Select row" at bounding box center [200, 458] width 13 height 13
click at [199, 495] on button "Select row" at bounding box center [200, 497] width 13 height 13
click at [198, 538] on button "Select row" at bounding box center [200, 535] width 13 height 13
click at [196, 576] on button "Select row" at bounding box center [200, 574] width 13 height 13
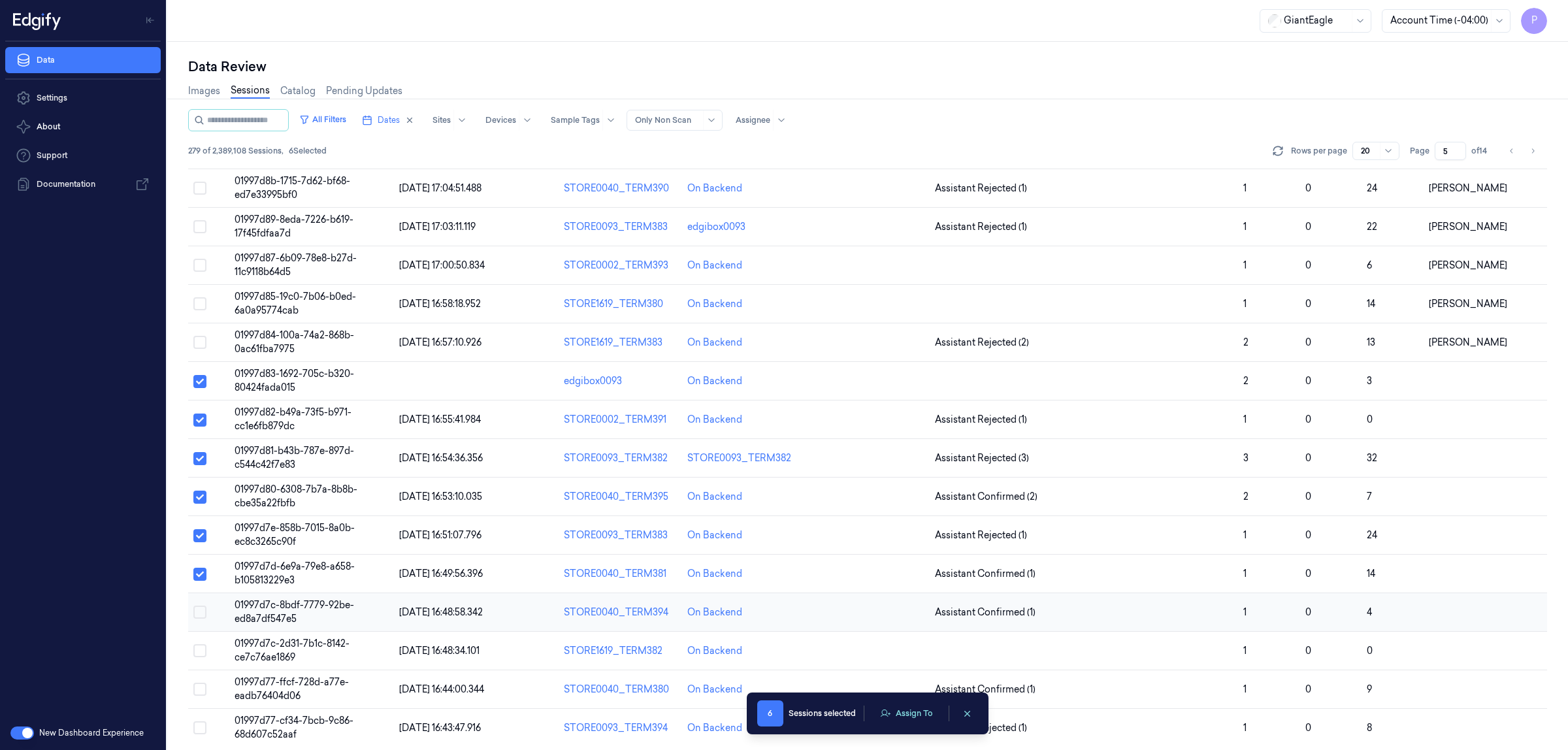
click at [196, 615] on button "Select row" at bounding box center [200, 612] width 13 height 13
click at [193, 654] on button "Select row" at bounding box center [200, 651] width 13 height 13
click at [199, 691] on button "Select row" at bounding box center [200, 689] width 13 height 13
click at [203, 732] on button "Select row" at bounding box center [200, 728] width 13 height 13
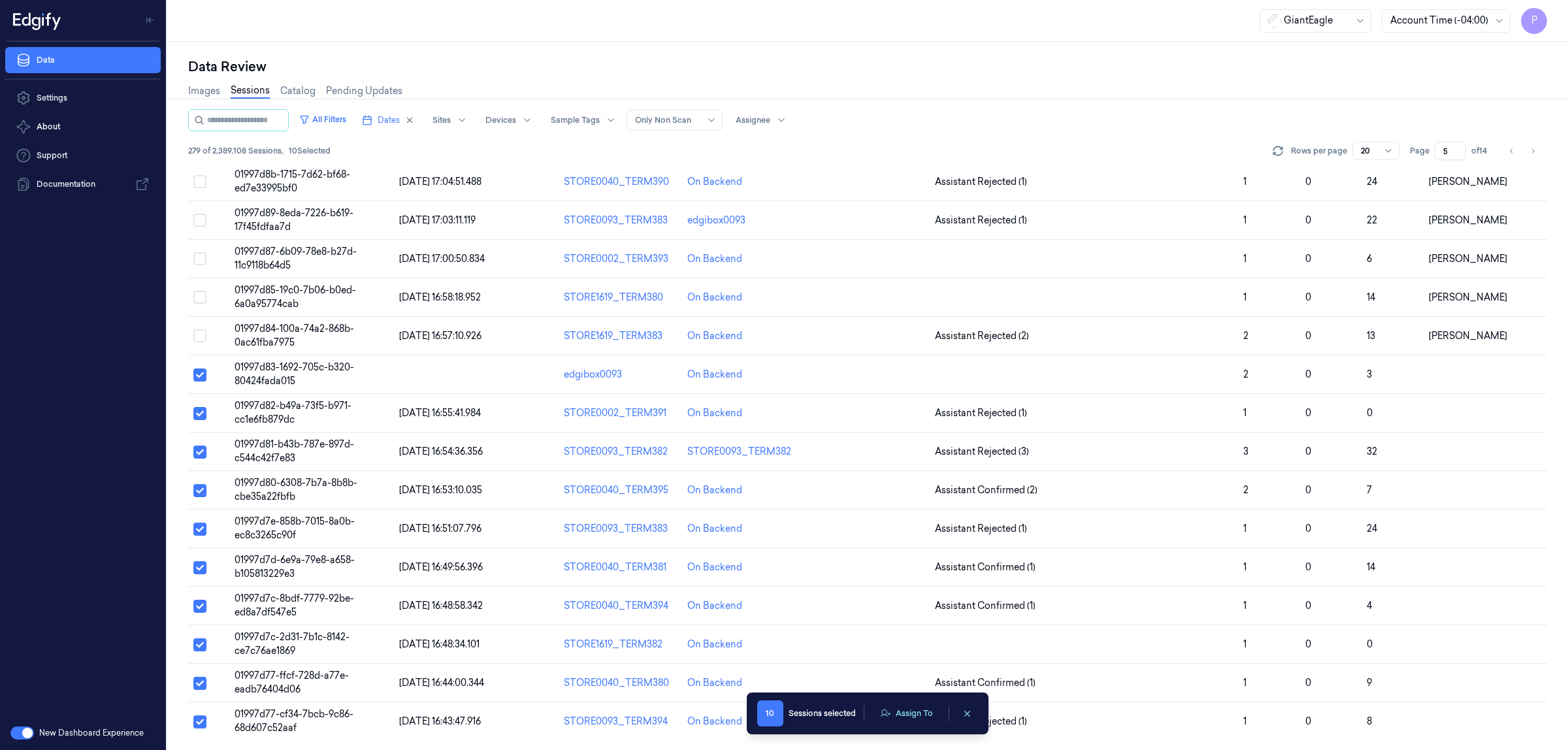
scroll to position [226, 0]
click at [923, 716] on button "Assign To" at bounding box center [906, 714] width 69 height 19
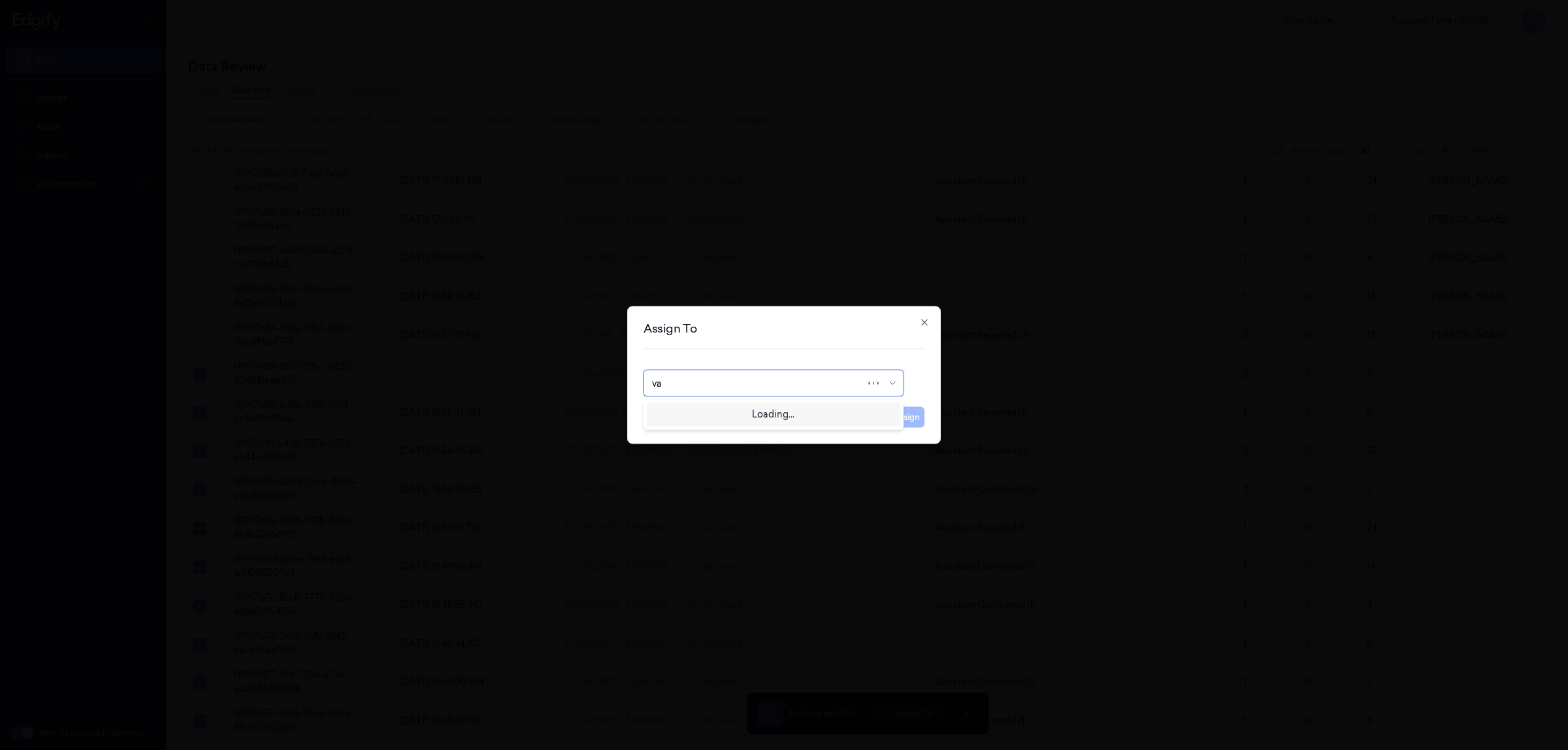
type input "var"
click at [721, 417] on div "Varsha Poojary" at bounding box center [774, 413] width 243 height 14
click at [899, 416] on button "Assign" at bounding box center [906, 418] width 36 height 21
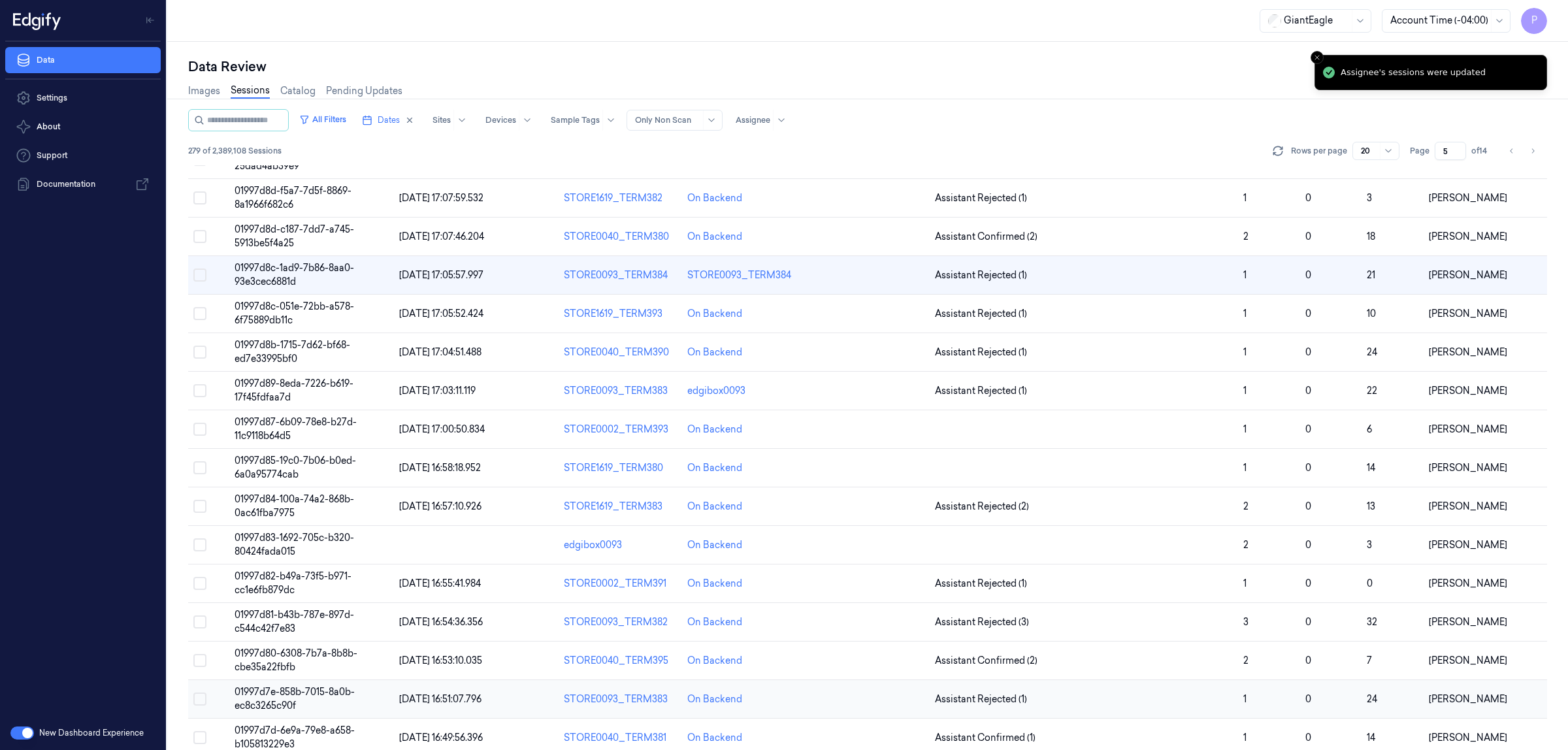
scroll to position [0, 0]
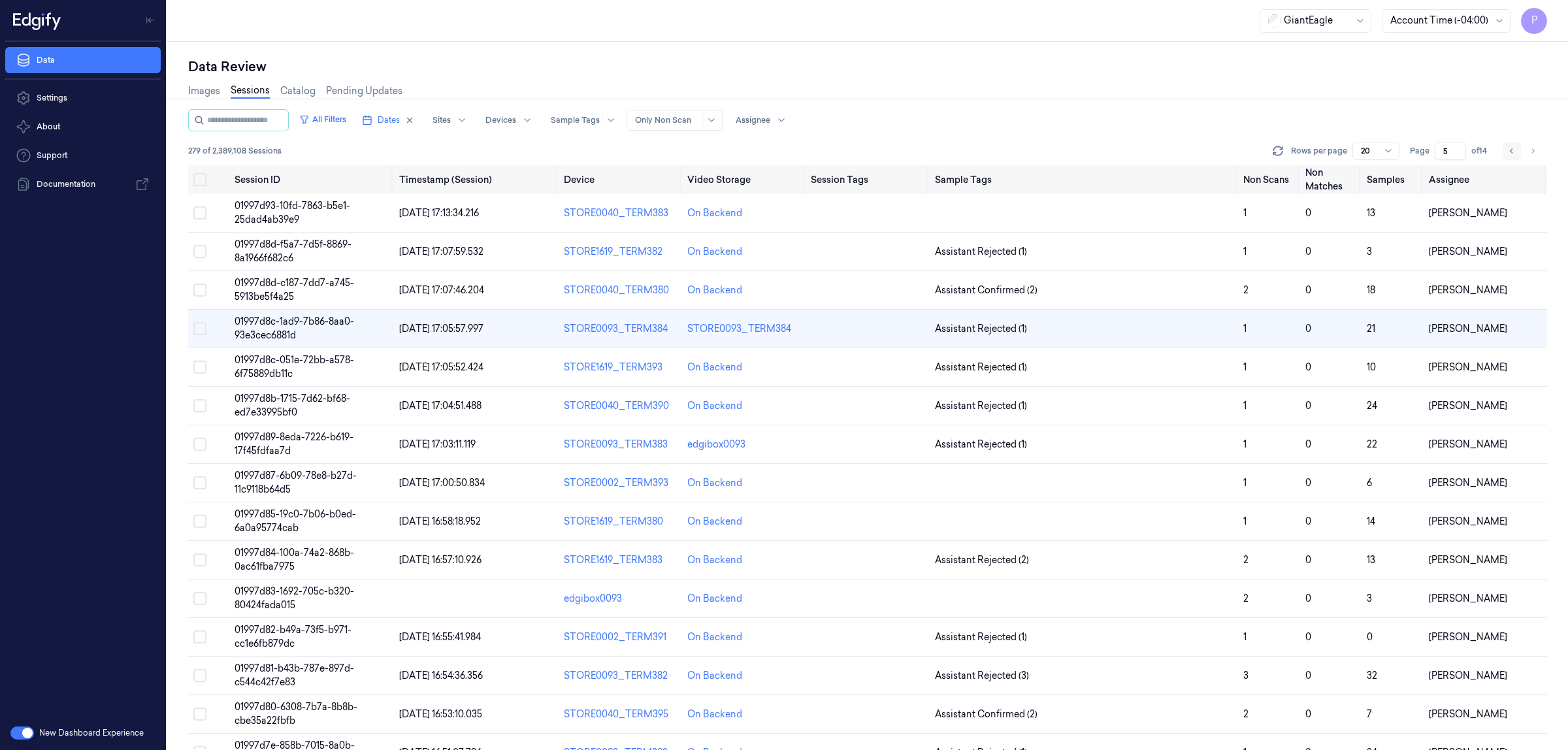
click at [1510, 149] on icon "Go to previous page" at bounding box center [1512, 151] width 8 height 10
type input "4"
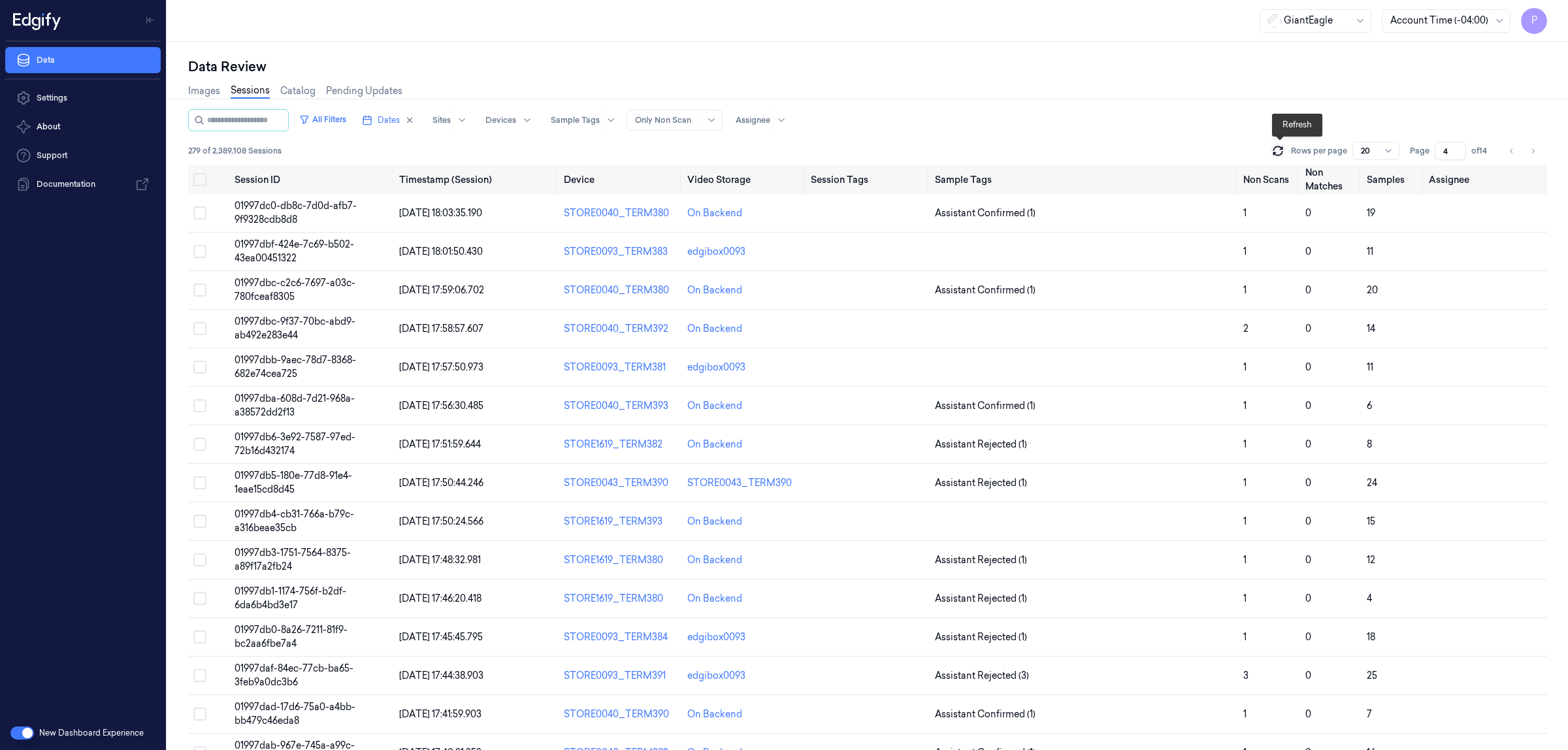
click at [1279, 150] on icon at bounding box center [1279, 151] width 13 height 13
click at [1276, 149] on icon at bounding box center [1279, 151] width 13 height 13
click at [1165, 118] on div "All Filters Dates Sites Devices Sample Tags Alert Type Only Non Scan Assignee" at bounding box center [868, 120] width 1359 height 22
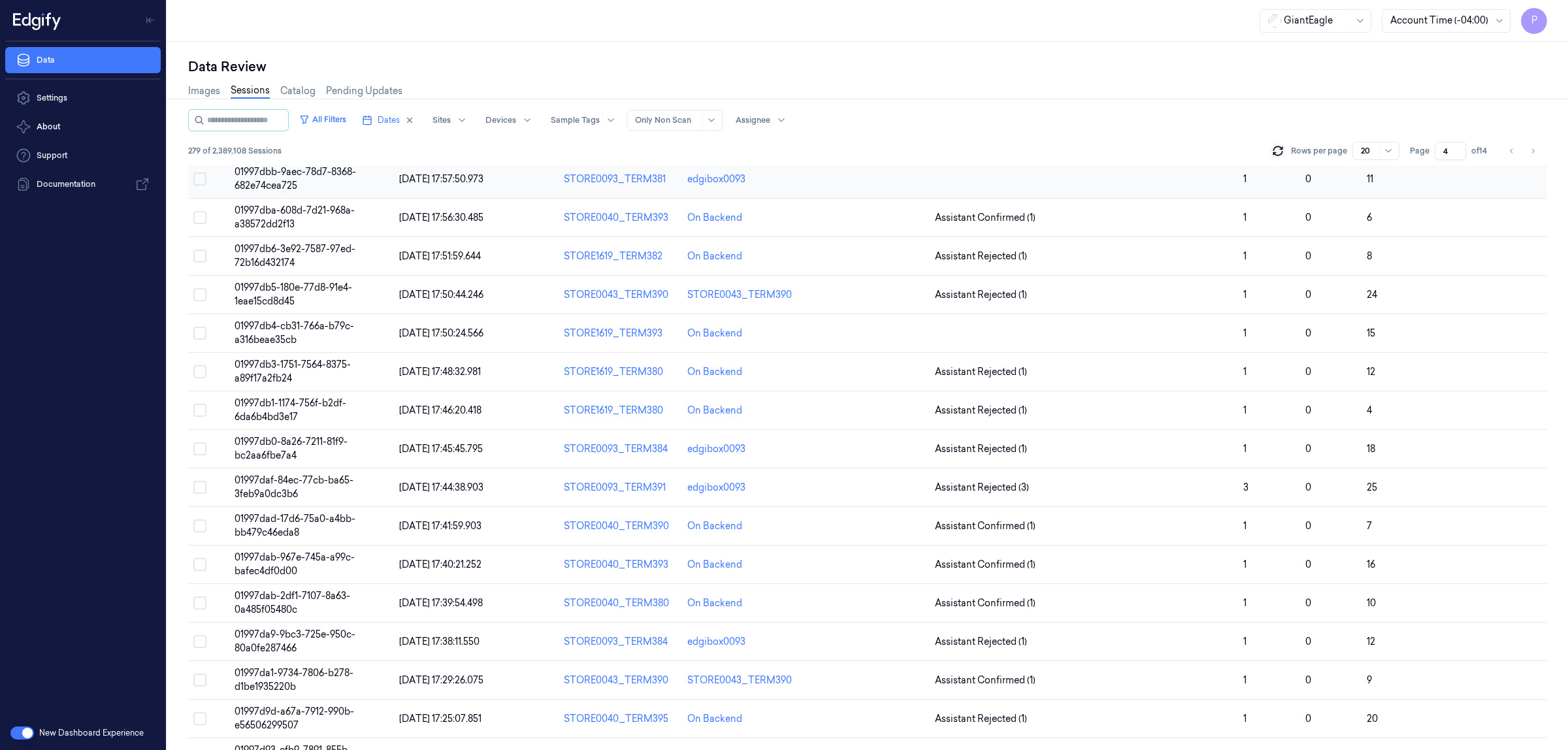
scroll to position [226, 0]
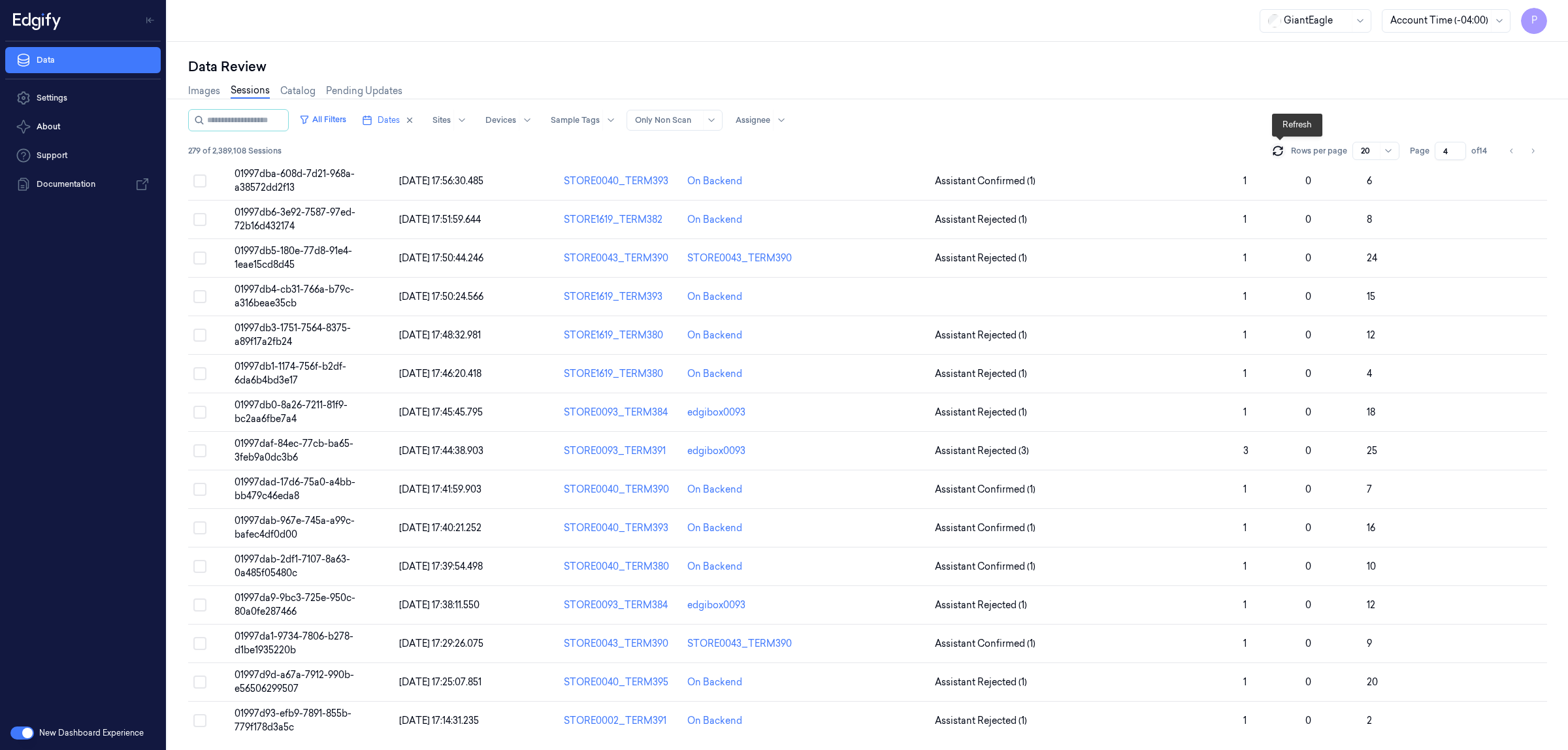
click at [1279, 157] on icon at bounding box center [1279, 151] width 13 height 13
click at [1535, 147] on icon "Go to next page" at bounding box center [1532, 151] width 8 height 10
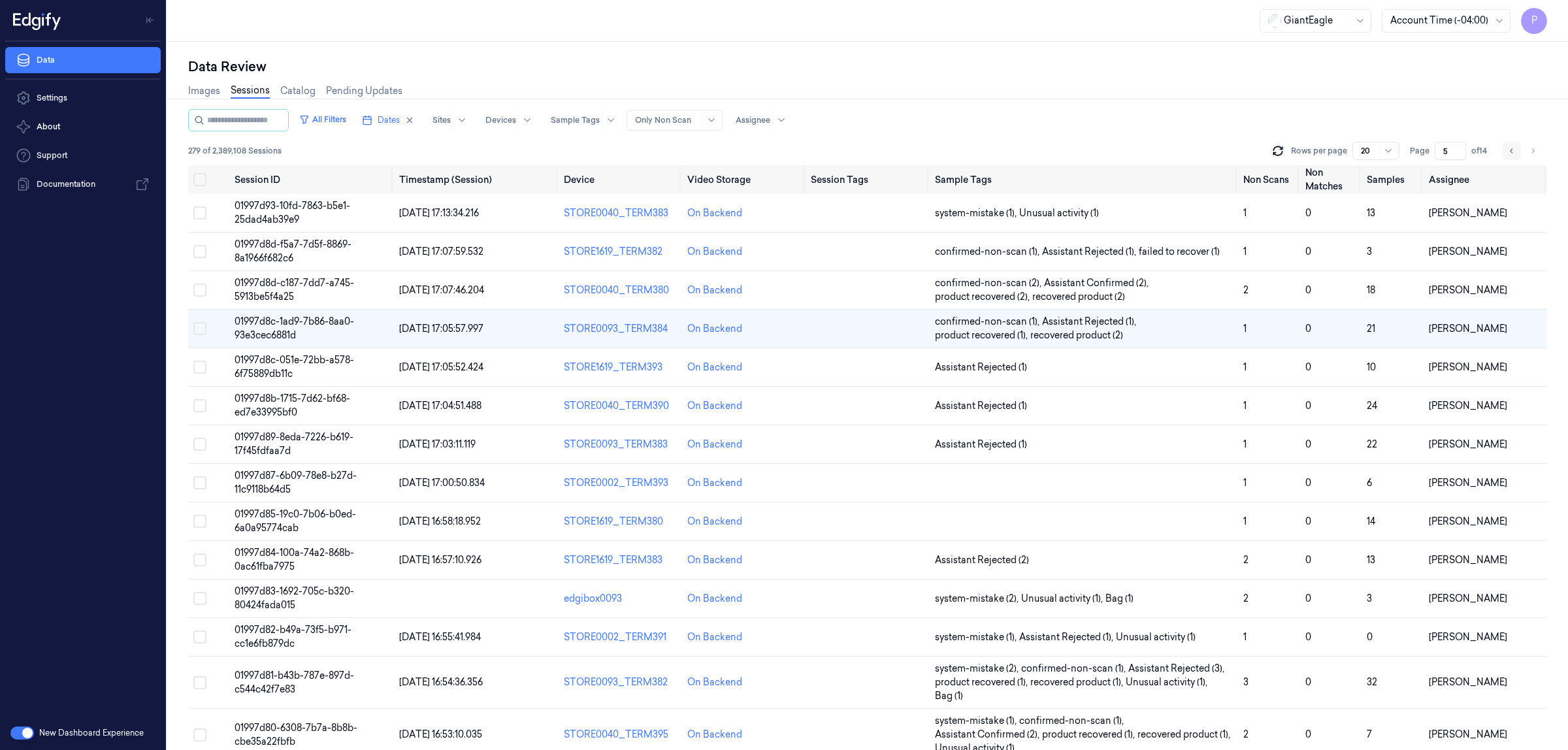
click at [1514, 153] on icon "Go to previous page" at bounding box center [1512, 151] width 8 height 10
type input "4"
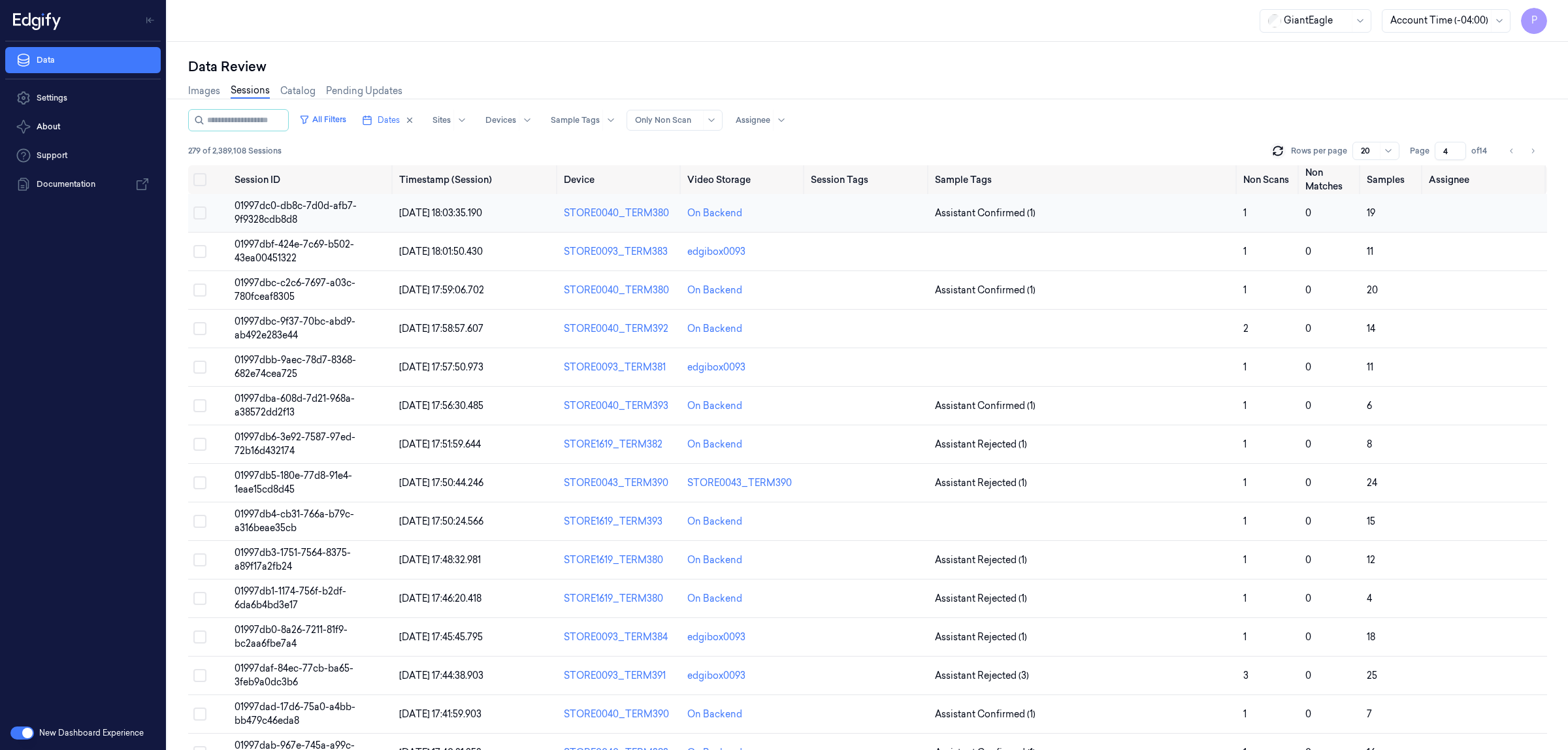
click at [203, 217] on button "Select row" at bounding box center [200, 213] width 13 height 13
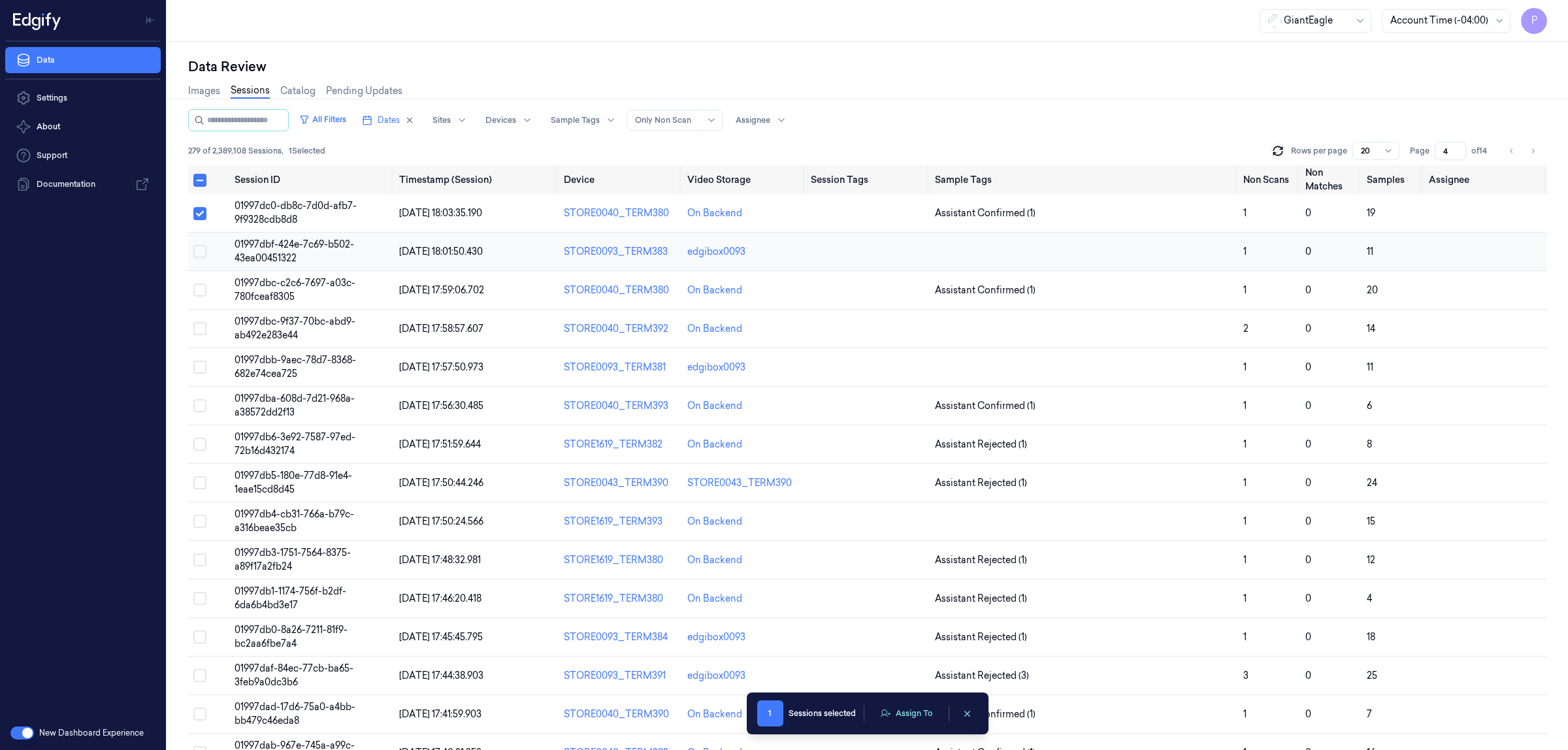
click at [204, 252] on button "Select row" at bounding box center [200, 252] width 13 height 13
click at [198, 287] on button "Select row" at bounding box center [200, 290] width 13 height 13
click at [201, 324] on button "Select row" at bounding box center [200, 329] width 13 height 13
click at [201, 368] on button "Select row" at bounding box center [200, 367] width 13 height 13
click at [201, 403] on button "Select row" at bounding box center [200, 406] width 13 height 13
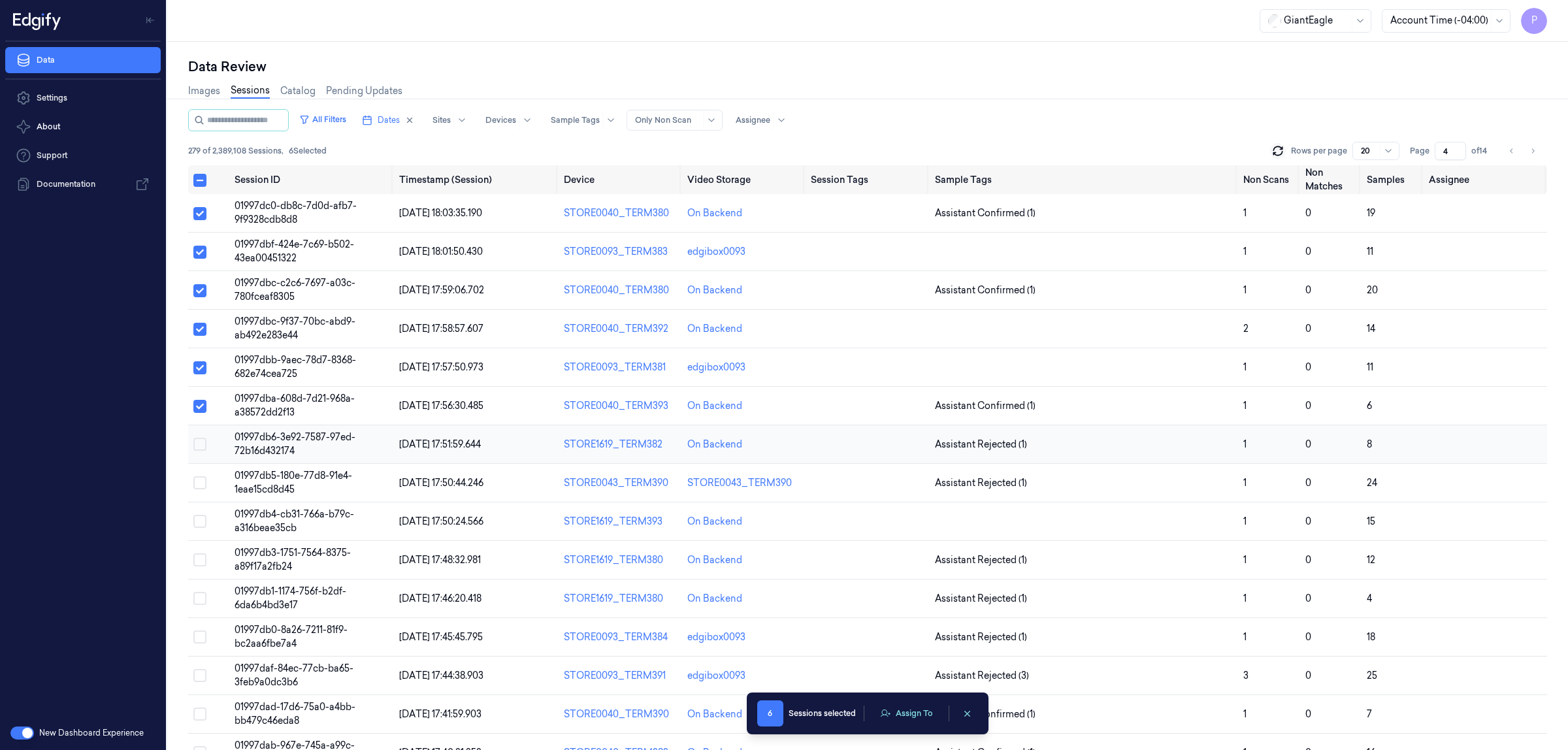
click at [197, 446] on button "Select row" at bounding box center [200, 444] width 13 height 13
click at [196, 482] on button "Select row" at bounding box center [200, 483] width 13 height 13
click at [198, 521] on button "Select row" at bounding box center [200, 522] width 13 height 13
click at [198, 559] on button "Select row" at bounding box center [200, 560] width 13 height 13
click at [912, 720] on button "Assign To" at bounding box center [906, 714] width 69 height 19
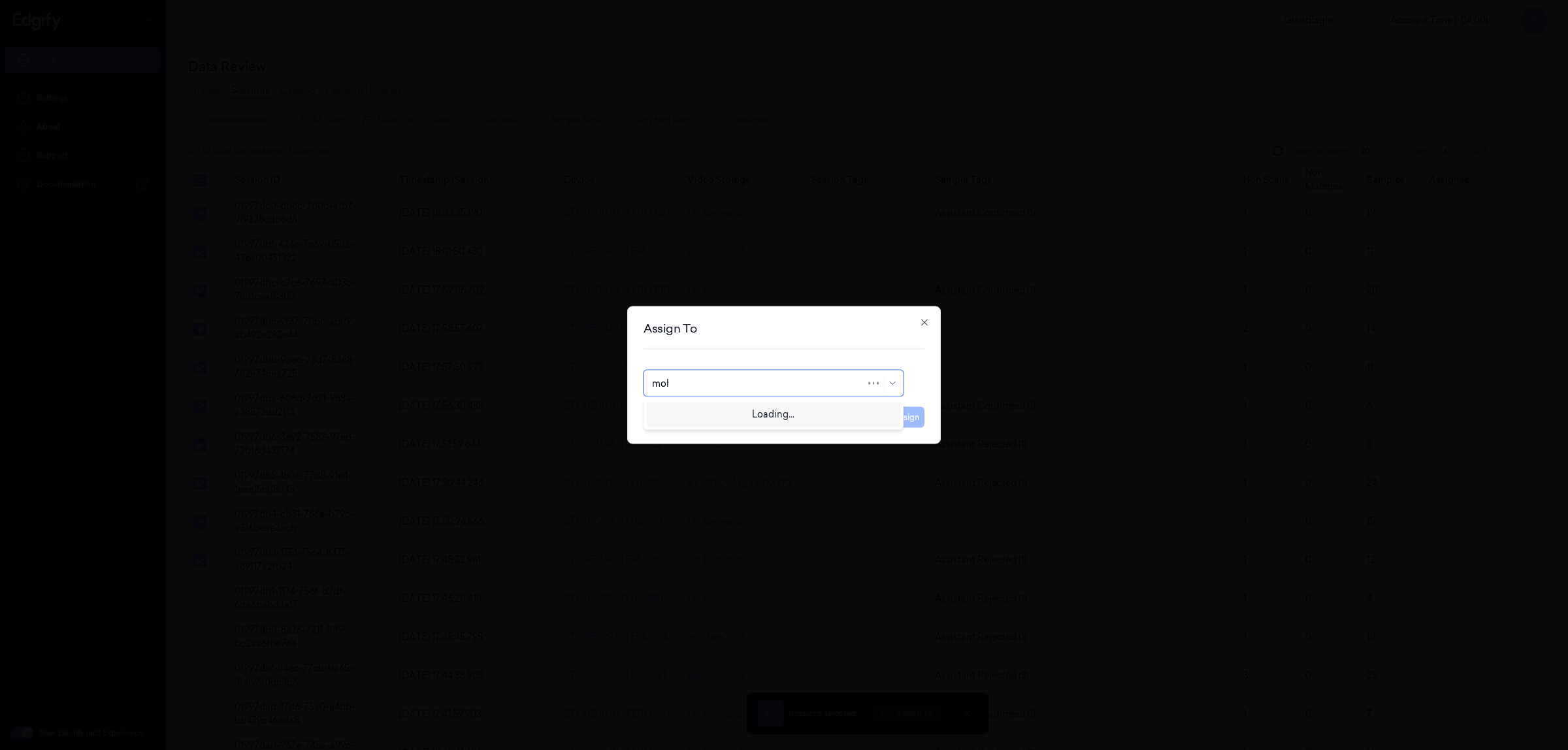
type input "moha"
click at [694, 409] on div "mohan kune" at bounding box center [691, 413] width 78 height 14
click at [917, 415] on button "Assign" at bounding box center [906, 418] width 36 height 21
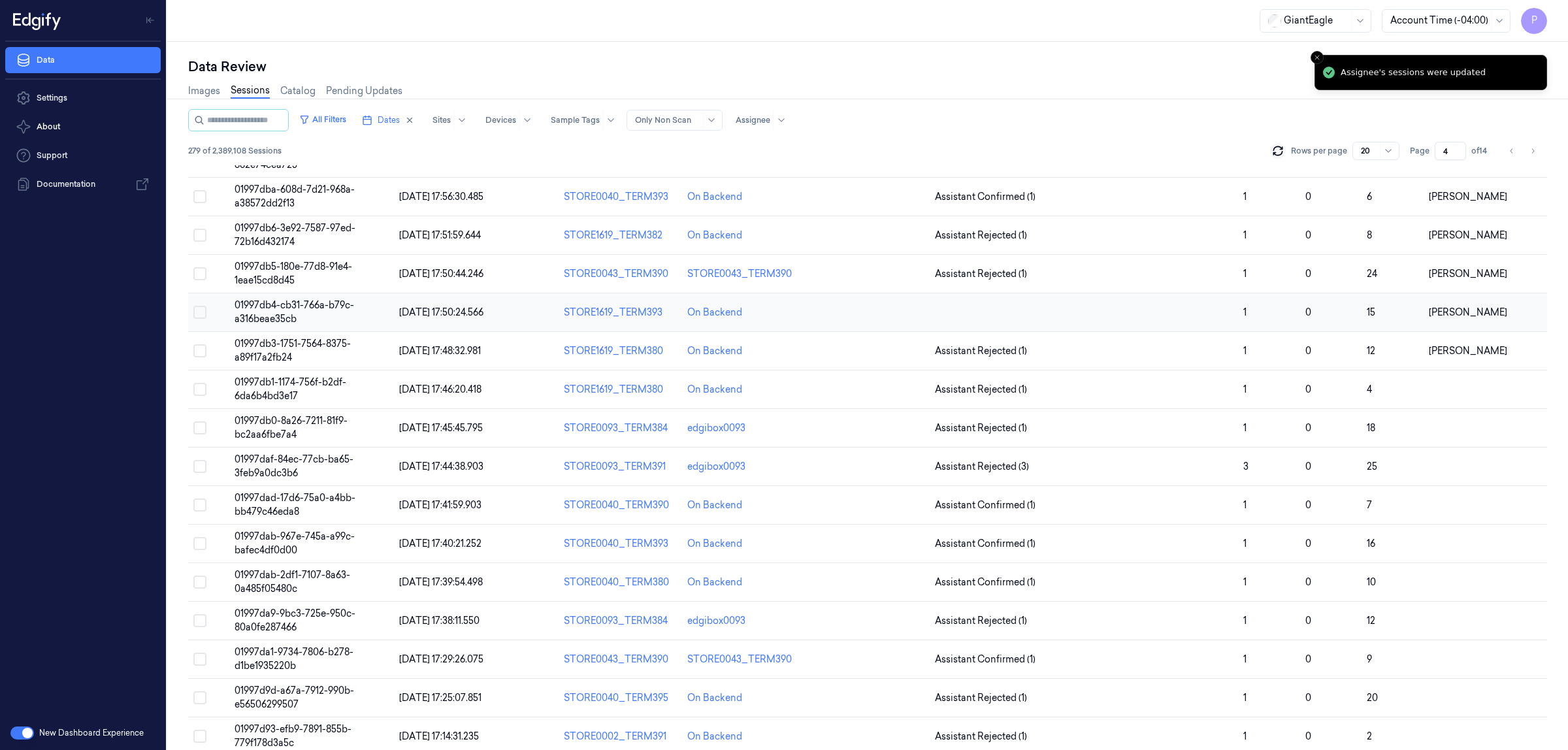
scroll to position [226, 0]
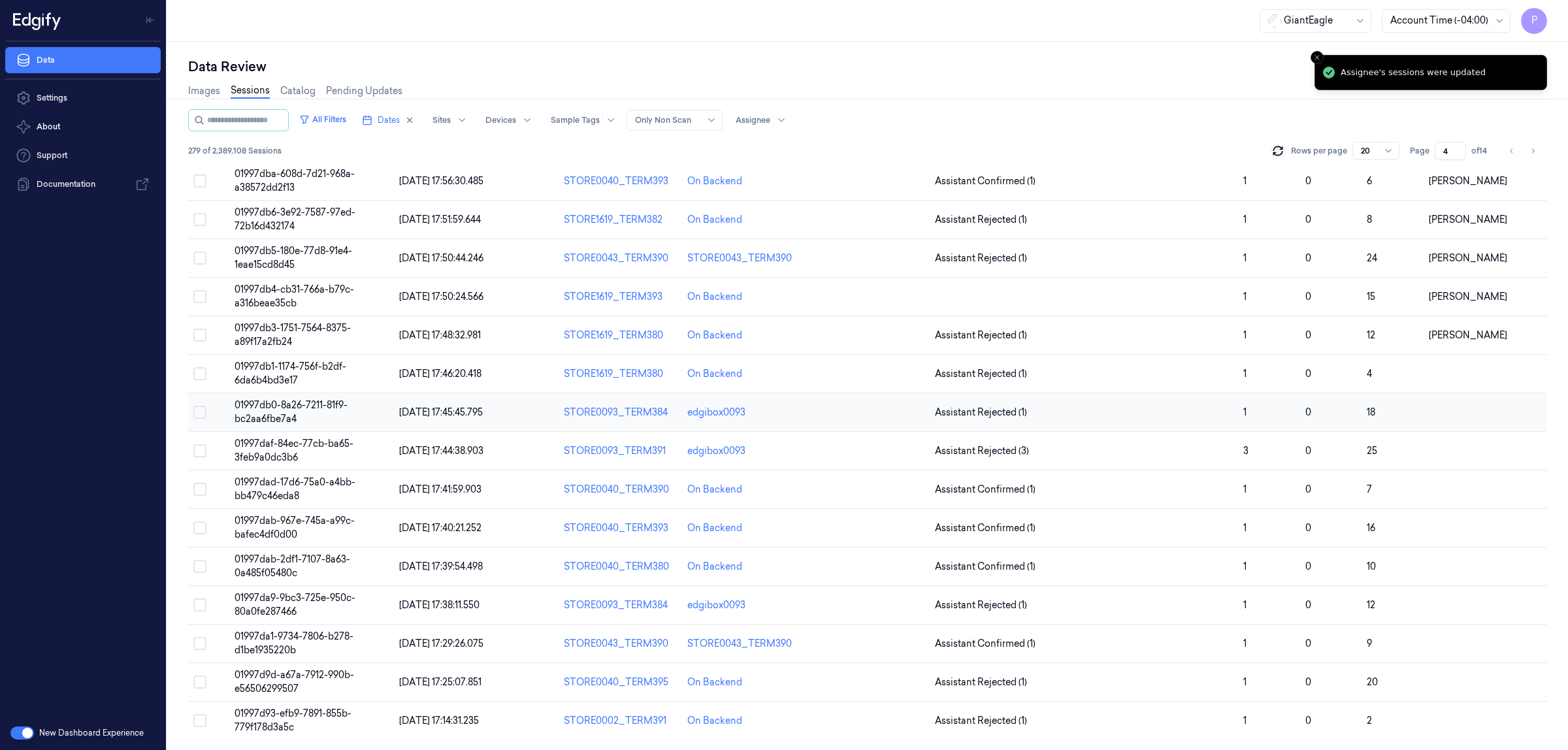
drag, startPoint x: 197, startPoint y: 371, endPoint x: 206, endPoint y: 400, distance: 30.4
click at [198, 371] on button "Select row" at bounding box center [200, 374] width 13 height 13
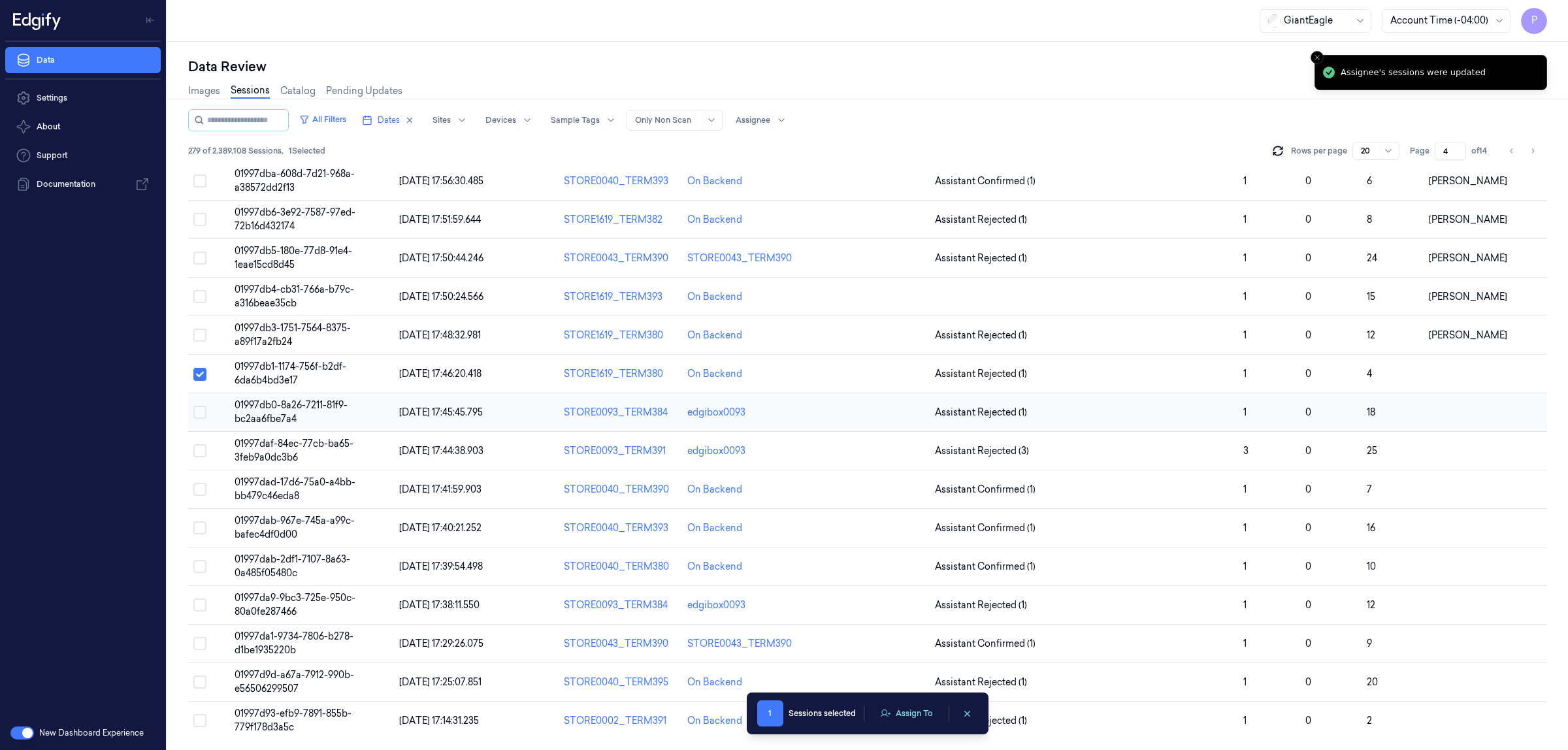
click at [200, 414] on button "Select row" at bounding box center [200, 412] width 13 height 13
click at [198, 454] on button "Select row" at bounding box center [200, 451] width 13 height 13
click at [199, 492] on button "Select row" at bounding box center [200, 489] width 13 height 13
click at [199, 523] on button "Select row" at bounding box center [200, 528] width 13 height 13
click at [198, 567] on button "Select row" at bounding box center [200, 566] width 13 height 13
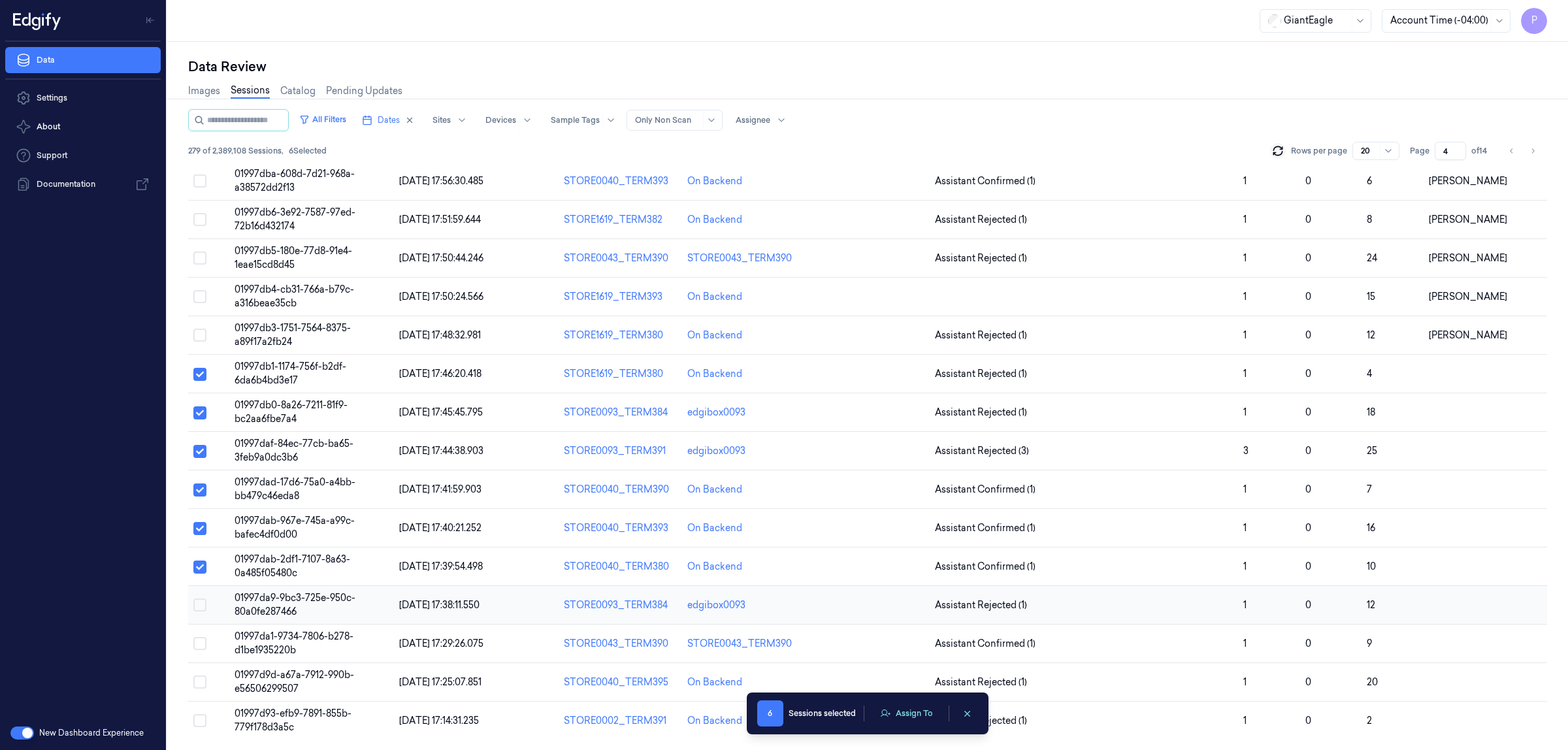
click at [198, 606] on button "Select row" at bounding box center [200, 606] width 13 height 13
click at [201, 643] on button "Select row" at bounding box center [200, 644] width 13 height 13
click at [199, 680] on button "Select row" at bounding box center [200, 683] width 13 height 13
click at [201, 722] on button "Select row" at bounding box center [200, 721] width 13 height 13
click at [903, 713] on button "Assign To" at bounding box center [906, 714] width 69 height 19
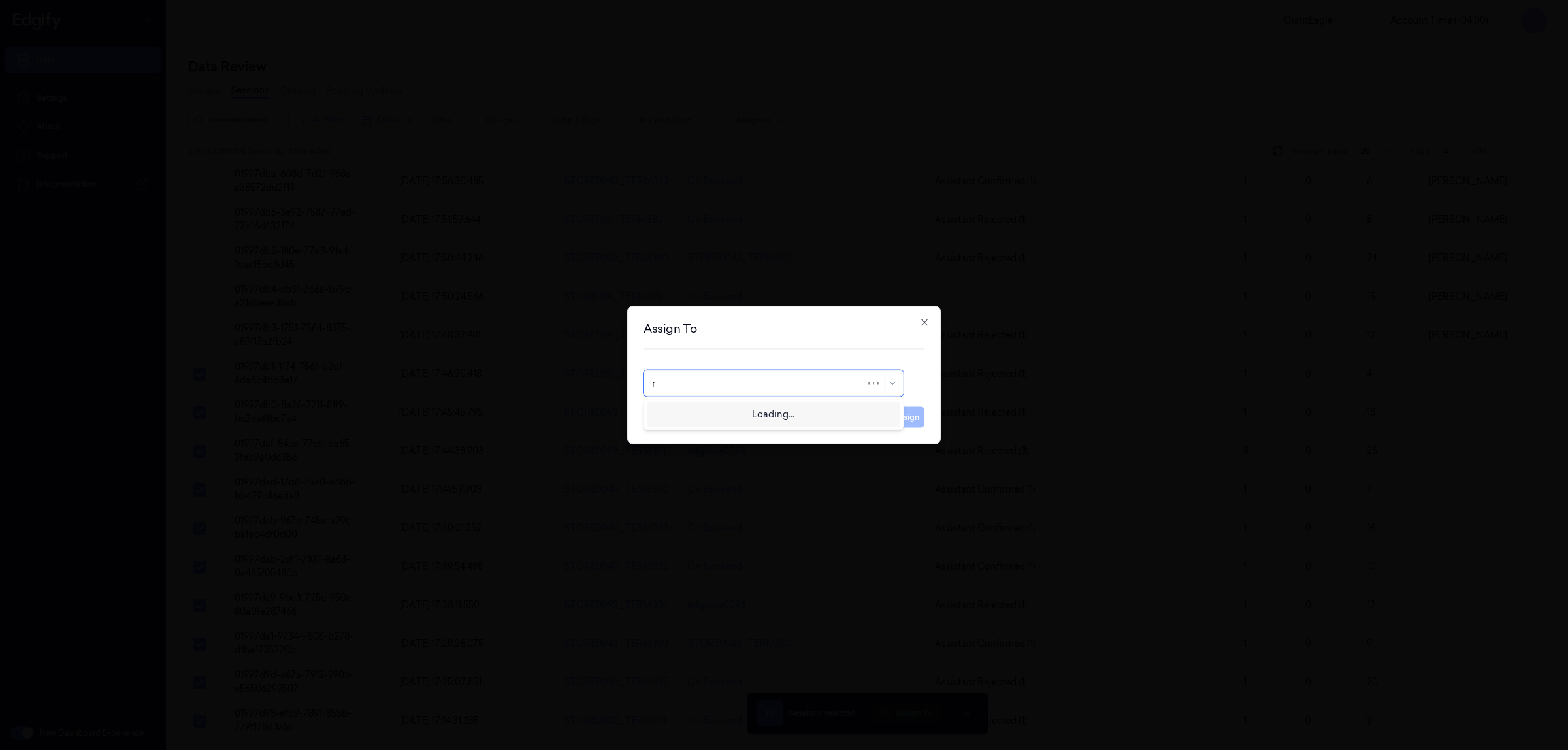
type input "ru"
click at [724, 415] on div "rupa b" at bounding box center [774, 413] width 243 height 14
click at [913, 419] on button "Assign" at bounding box center [906, 418] width 36 height 21
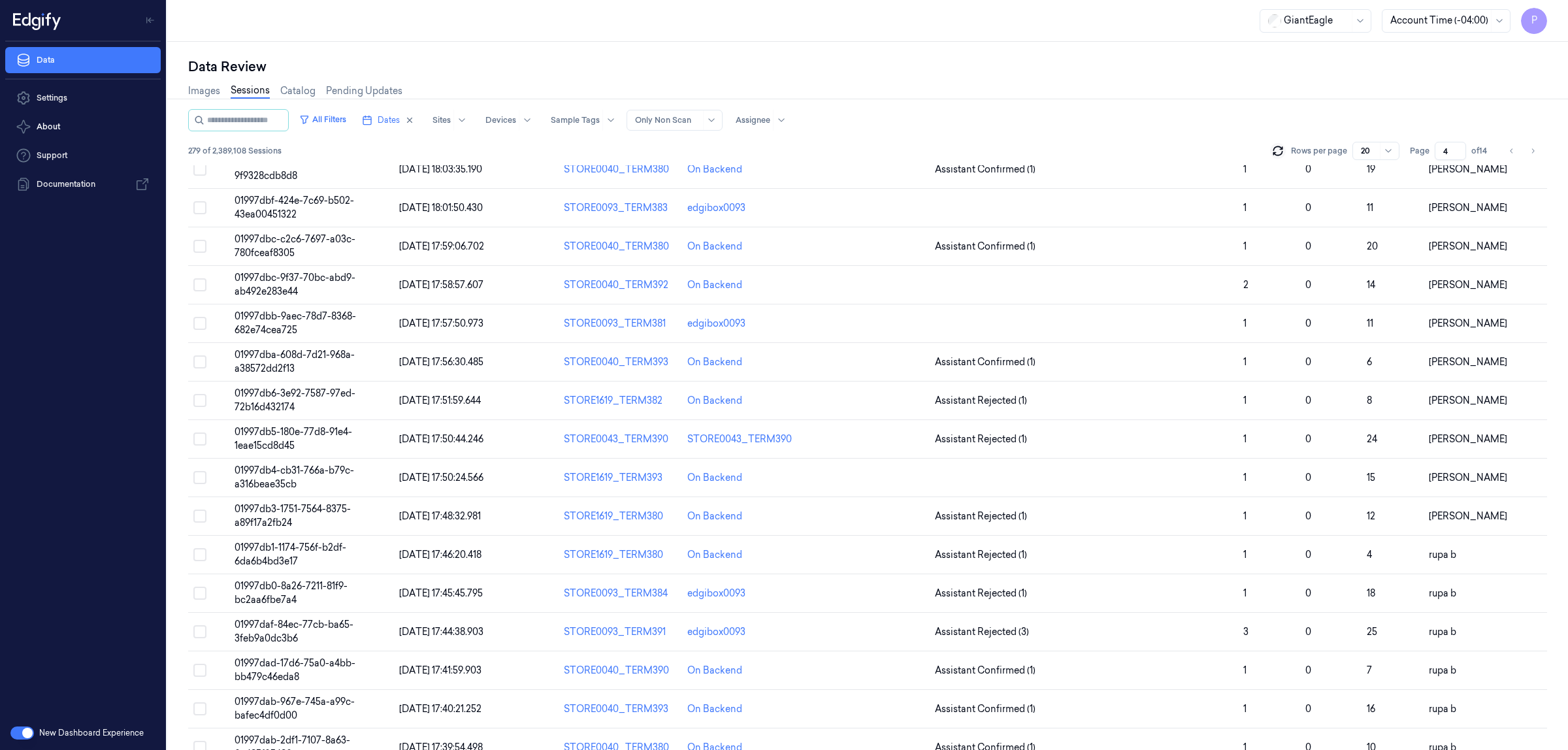
scroll to position [0, 0]
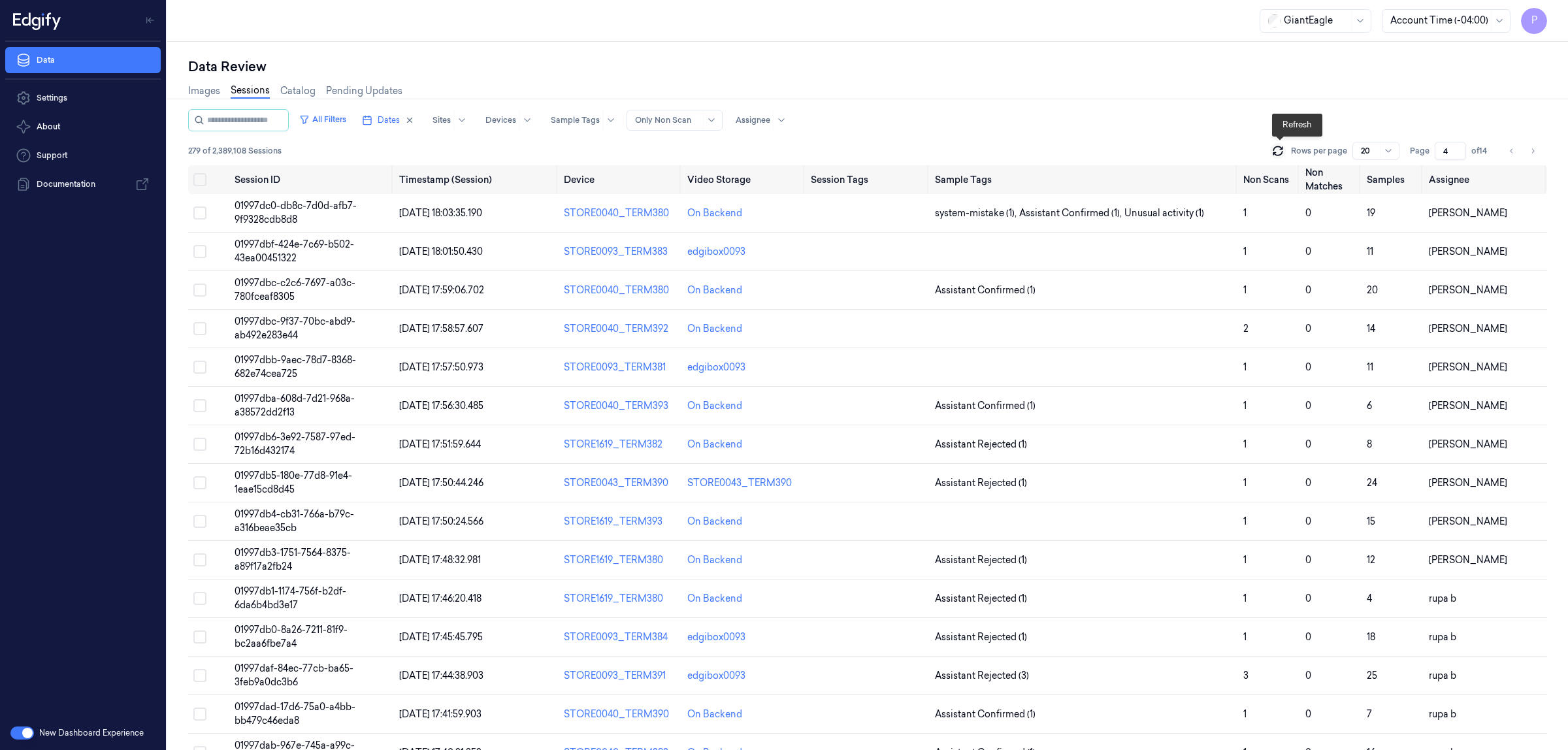
click at [1275, 150] on icon at bounding box center [1279, 151] width 13 height 13
click at [1537, 150] on button "Go to next page" at bounding box center [1532, 151] width 19 height 19
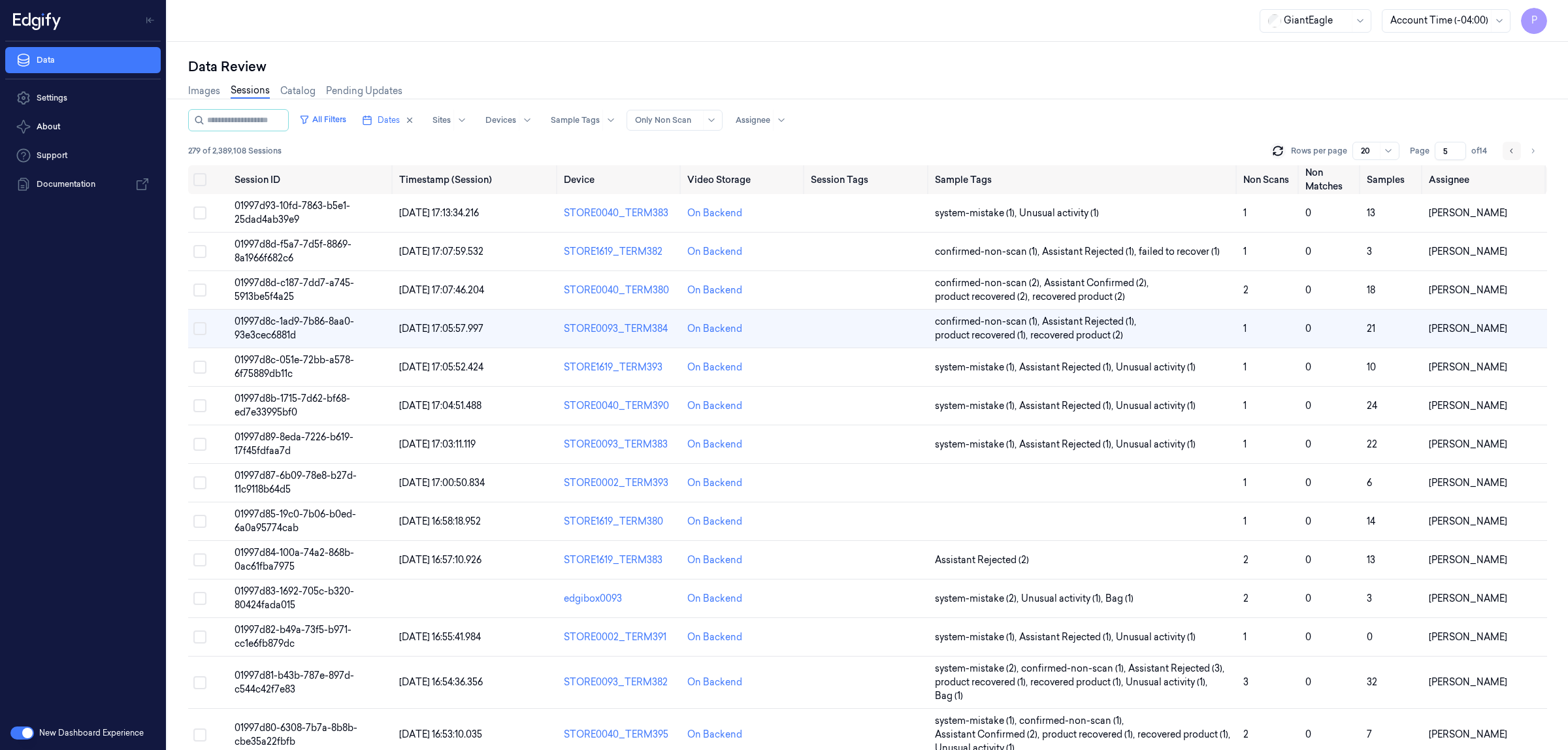
click at [1508, 152] on icon "Go to previous page" at bounding box center [1512, 151] width 8 height 10
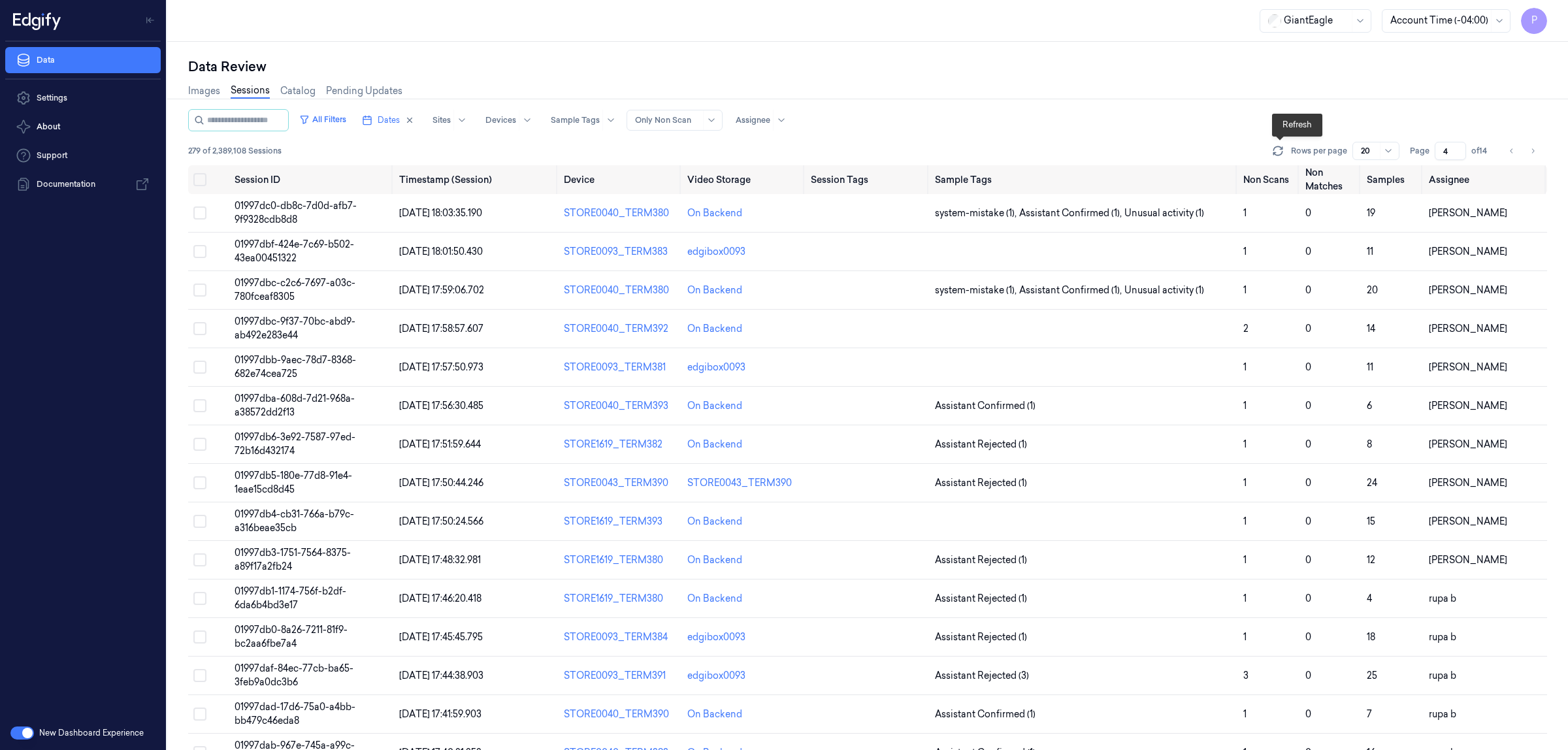
drag, startPoint x: 1283, startPoint y: 147, endPoint x: 1219, endPoint y: 125, distance: 67.7
click at [1282, 147] on icon at bounding box center [1277, 148] width 8 height 4
click at [200, 210] on button "Select row" at bounding box center [200, 213] width 13 height 13
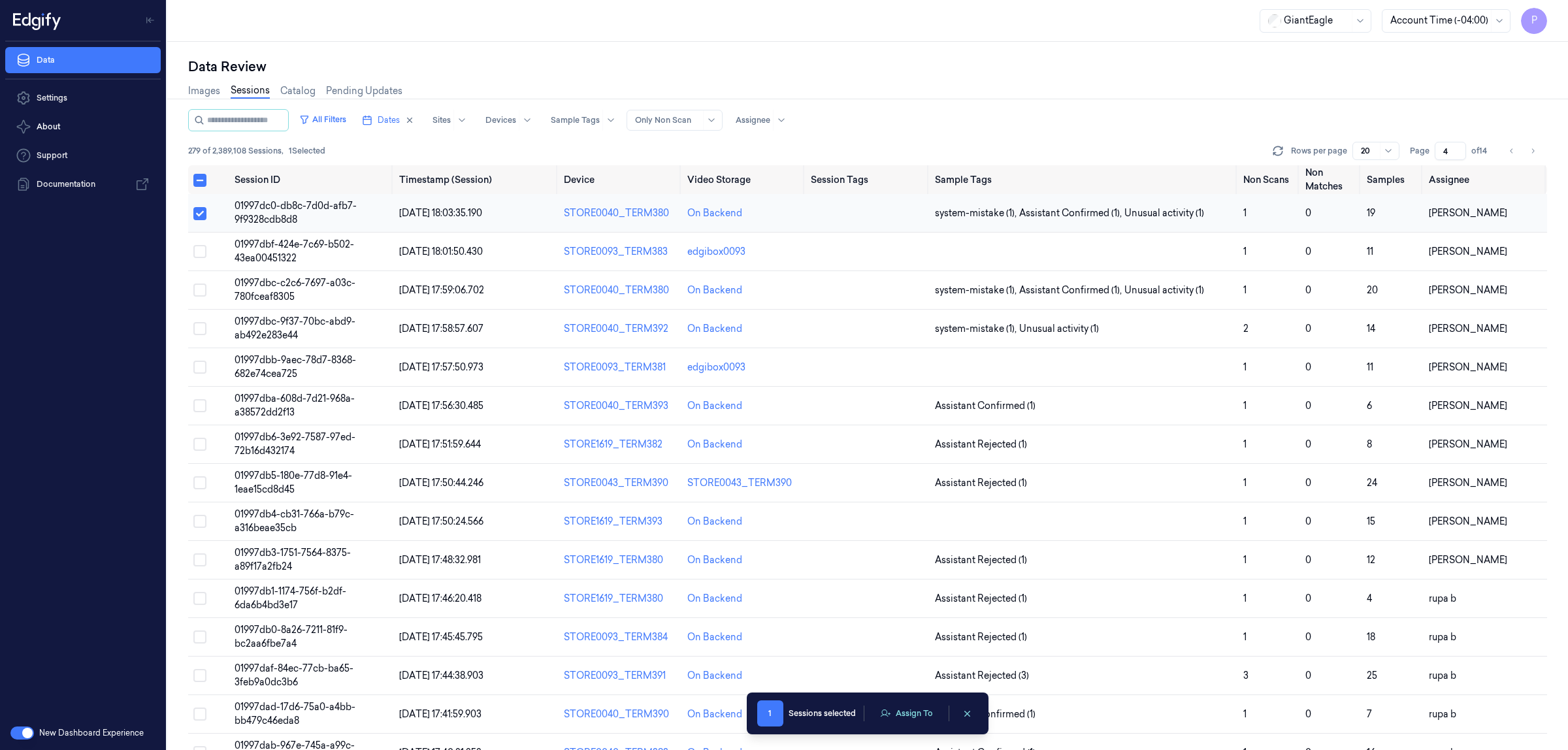
click at [201, 210] on button "Select row" at bounding box center [200, 214] width 13 height 13
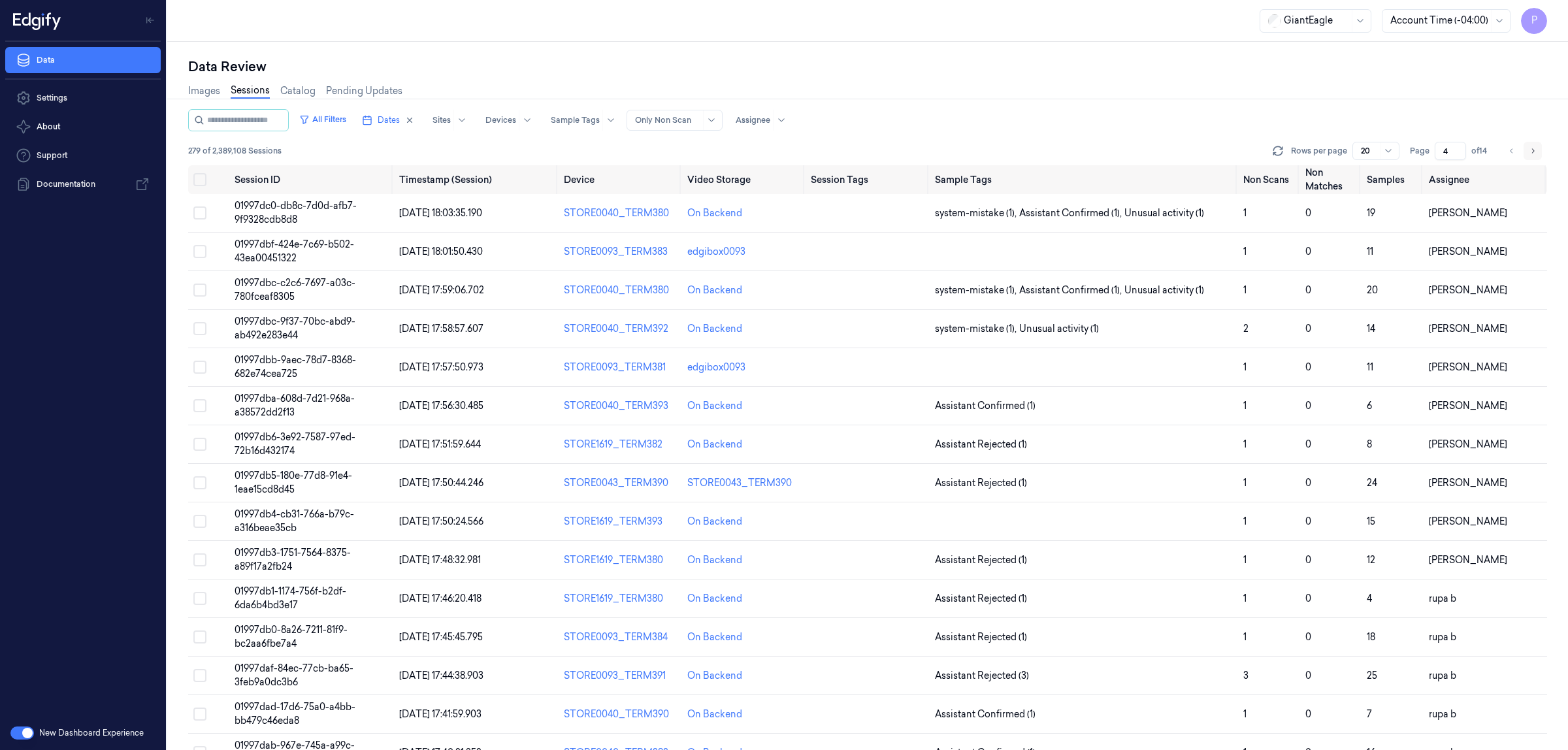
click at [1534, 149] on icon "Go to next page" at bounding box center [1532, 151] width 8 height 10
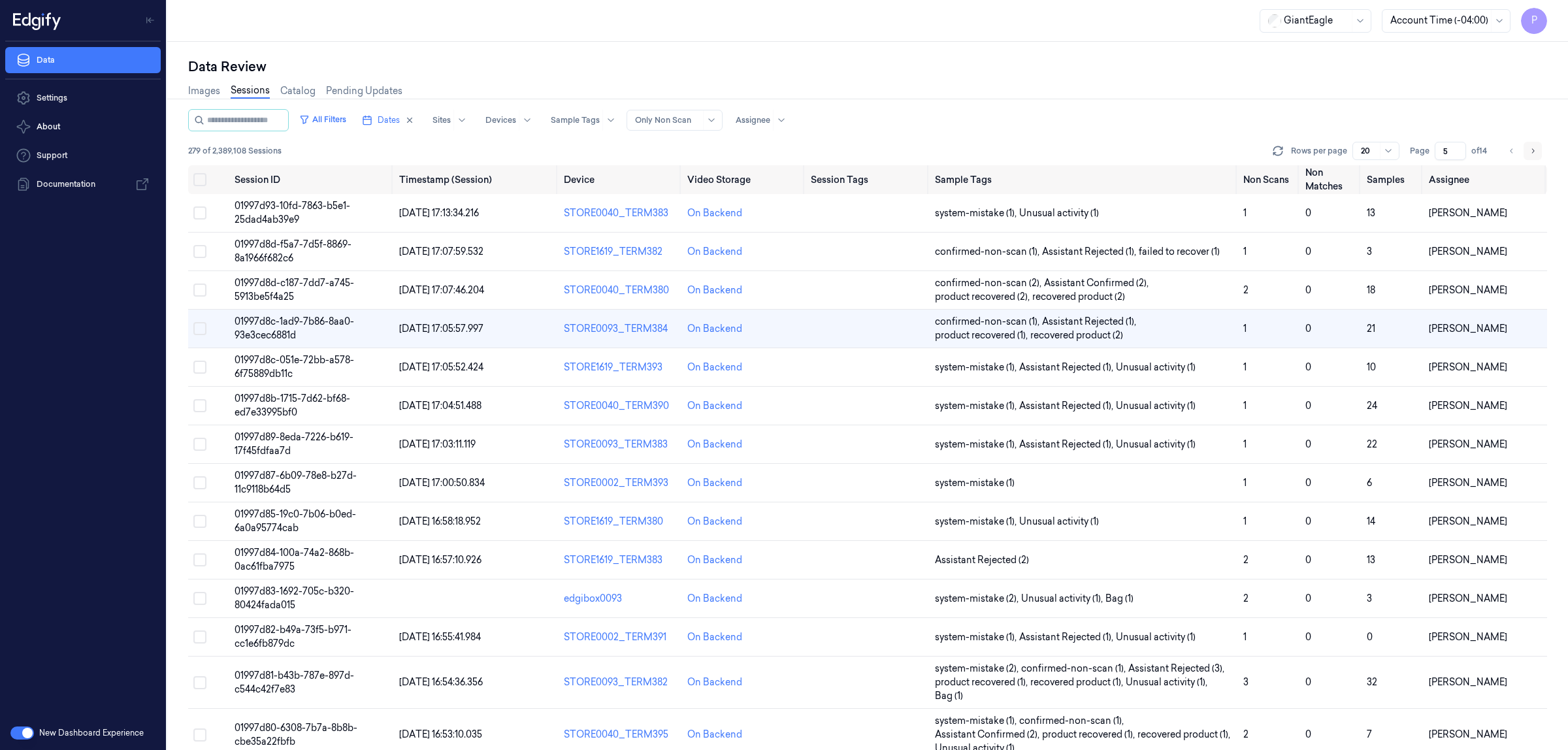
click at [1533, 149] on icon "Go to next page" at bounding box center [1534, 150] width 3 height 4
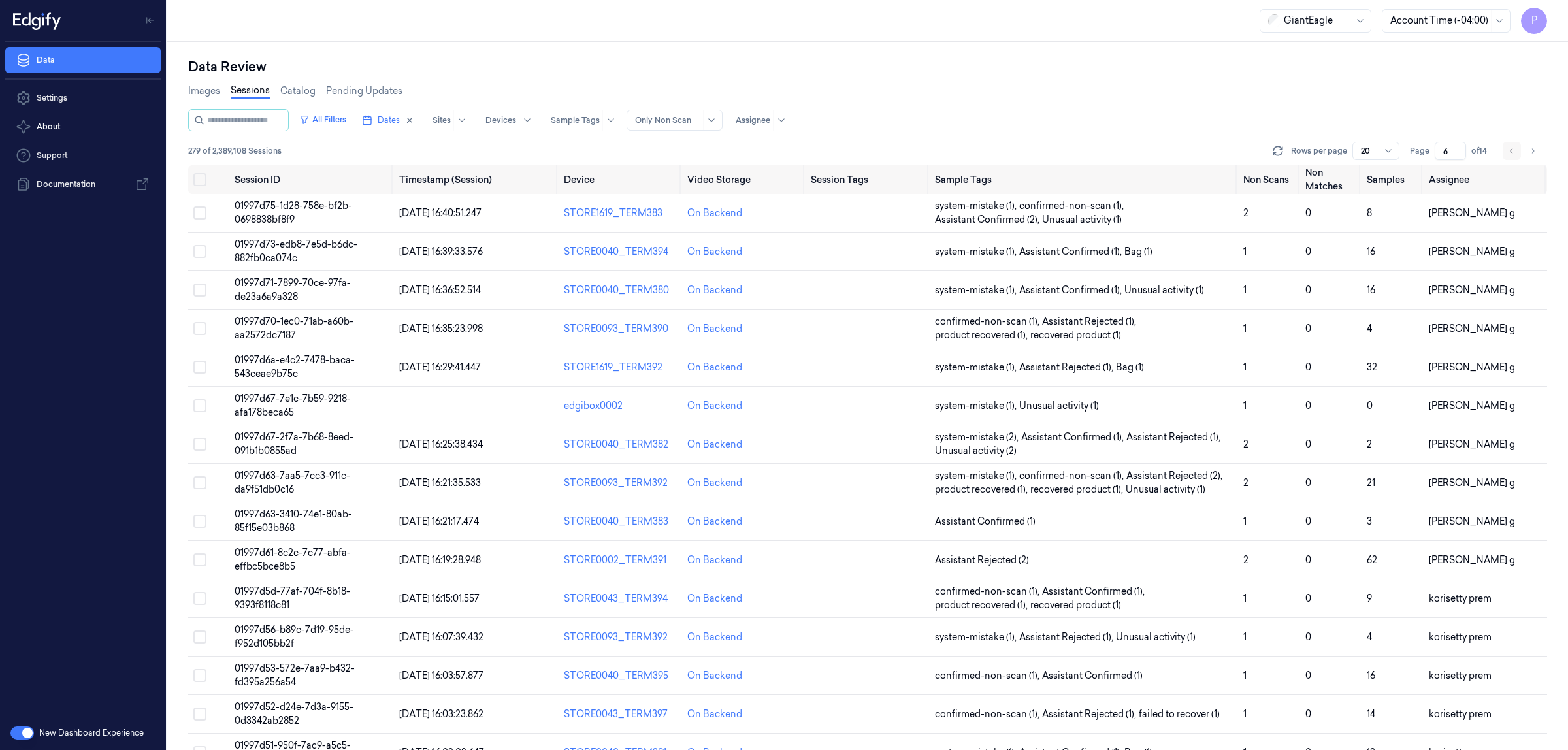
click at [1513, 149] on icon "Go to previous page" at bounding box center [1512, 151] width 8 height 10
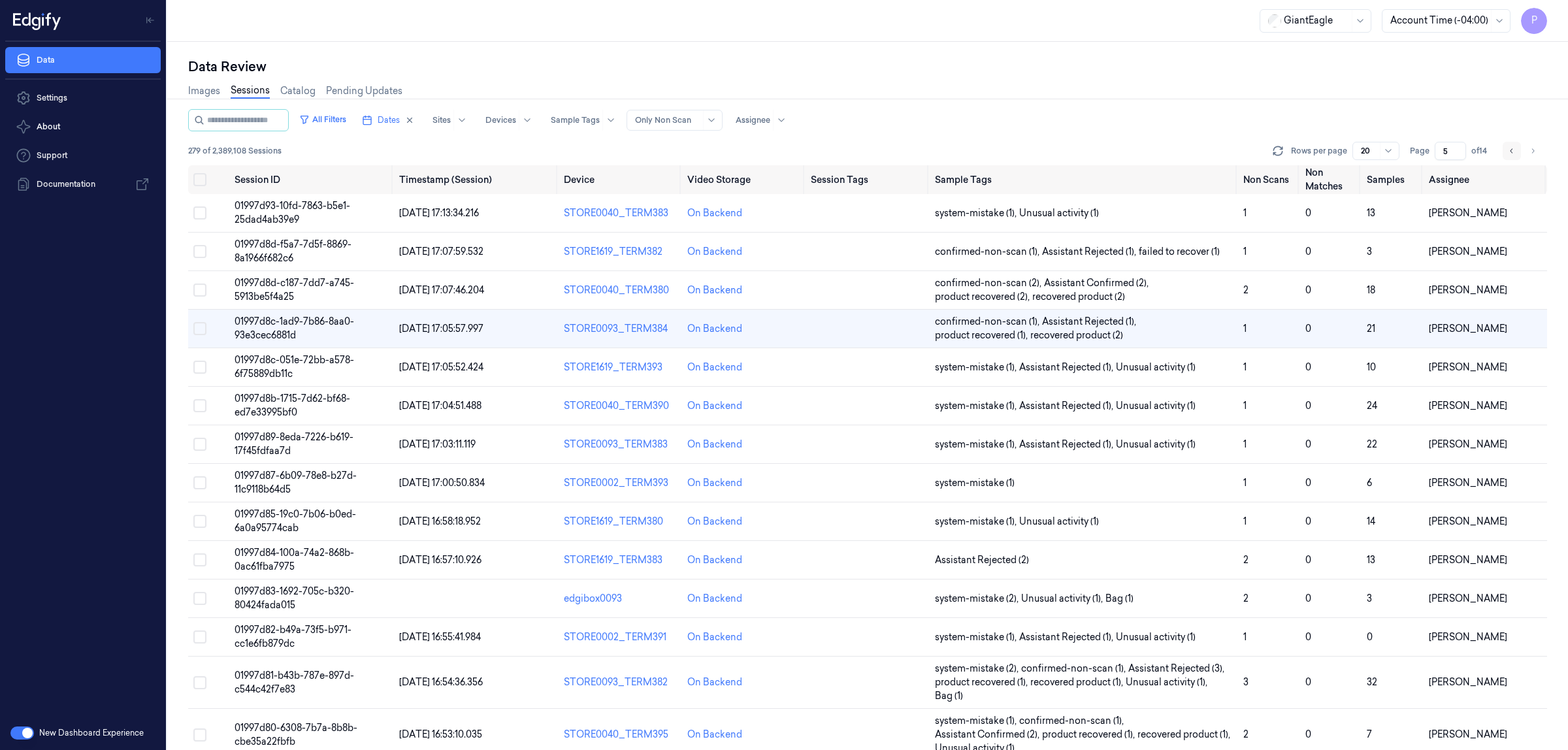
click at [1513, 149] on icon "Go to previous page" at bounding box center [1512, 151] width 8 height 10
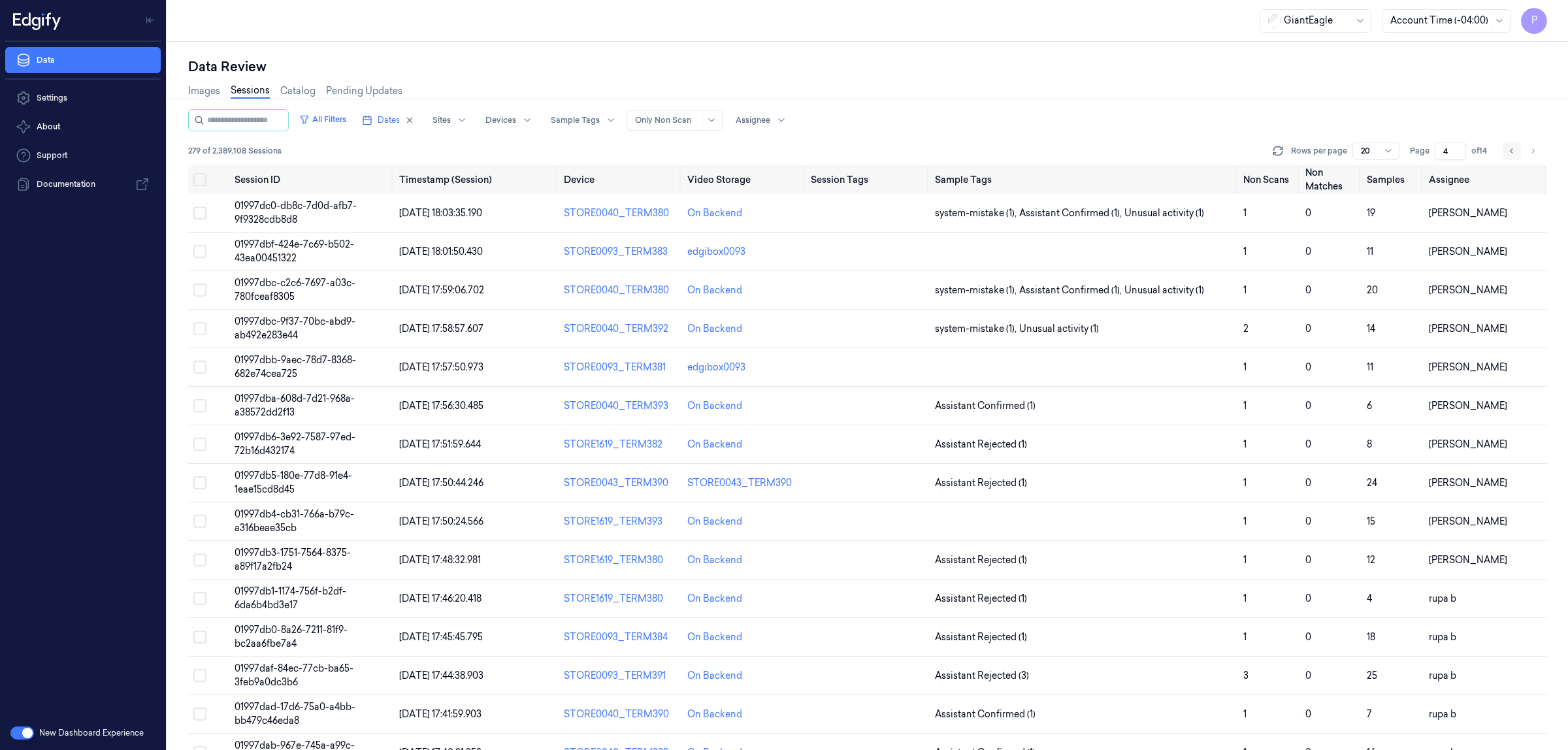
click at [1513, 149] on icon "Go to previous page" at bounding box center [1512, 151] width 8 height 10
type input "3"
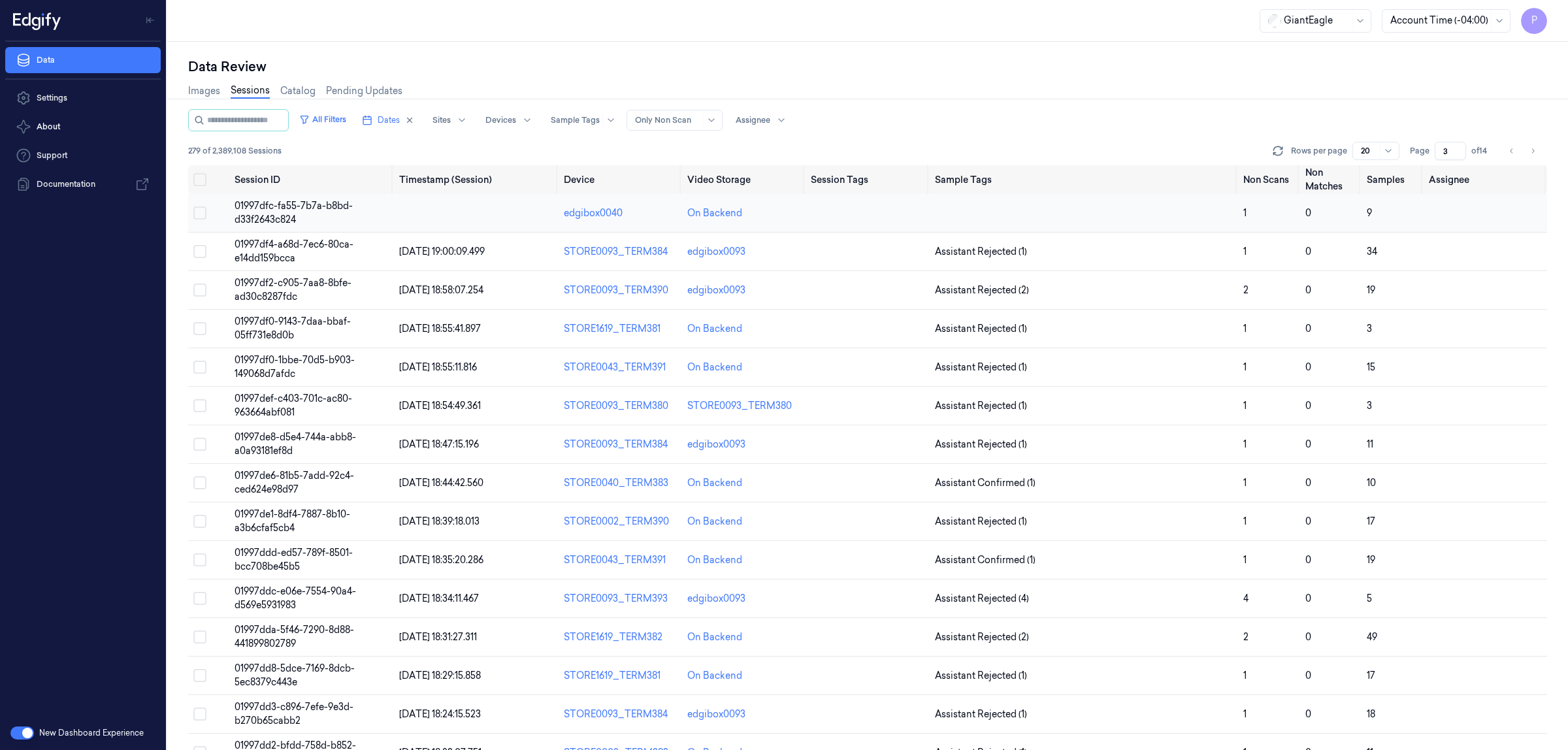
click at [200, 216] on button "Select row" at bounding box center [200, 213] width 13 height 13
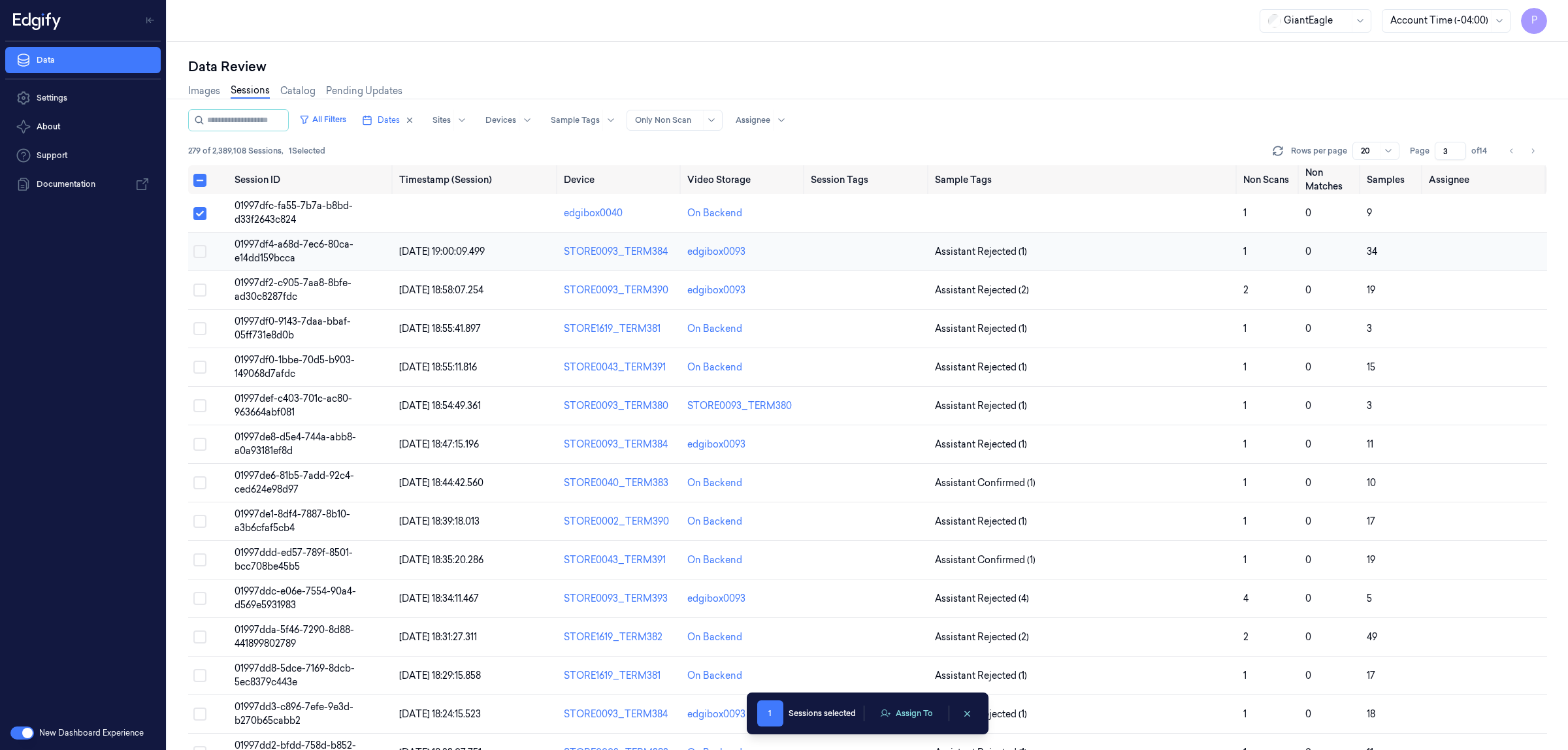
click at [198, 256] on button "Select row" at bounding box center [200, 252] width 13 height 13
click at [200, 296] on td at bounding box center [209, 290] width 41 height 38
click at [198, 288] on div "Data Review Images Sessions Catalog Pending Updates All Filters Dates Sites Dev…" at bounding box center [868, 395] width 1401 height 709
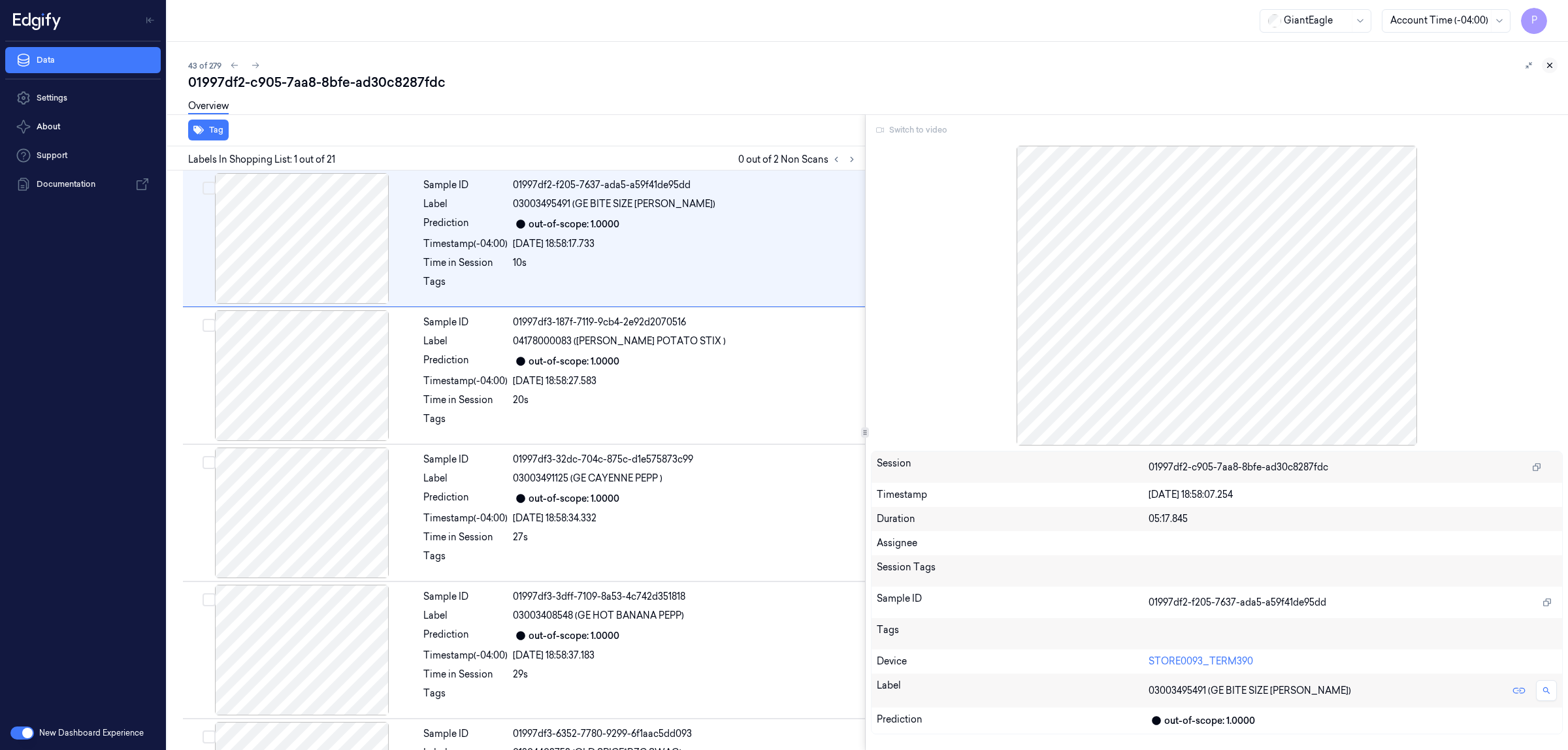
click at [1551, 67] on icon at bounding box center [1550, 66] width 4 height 4
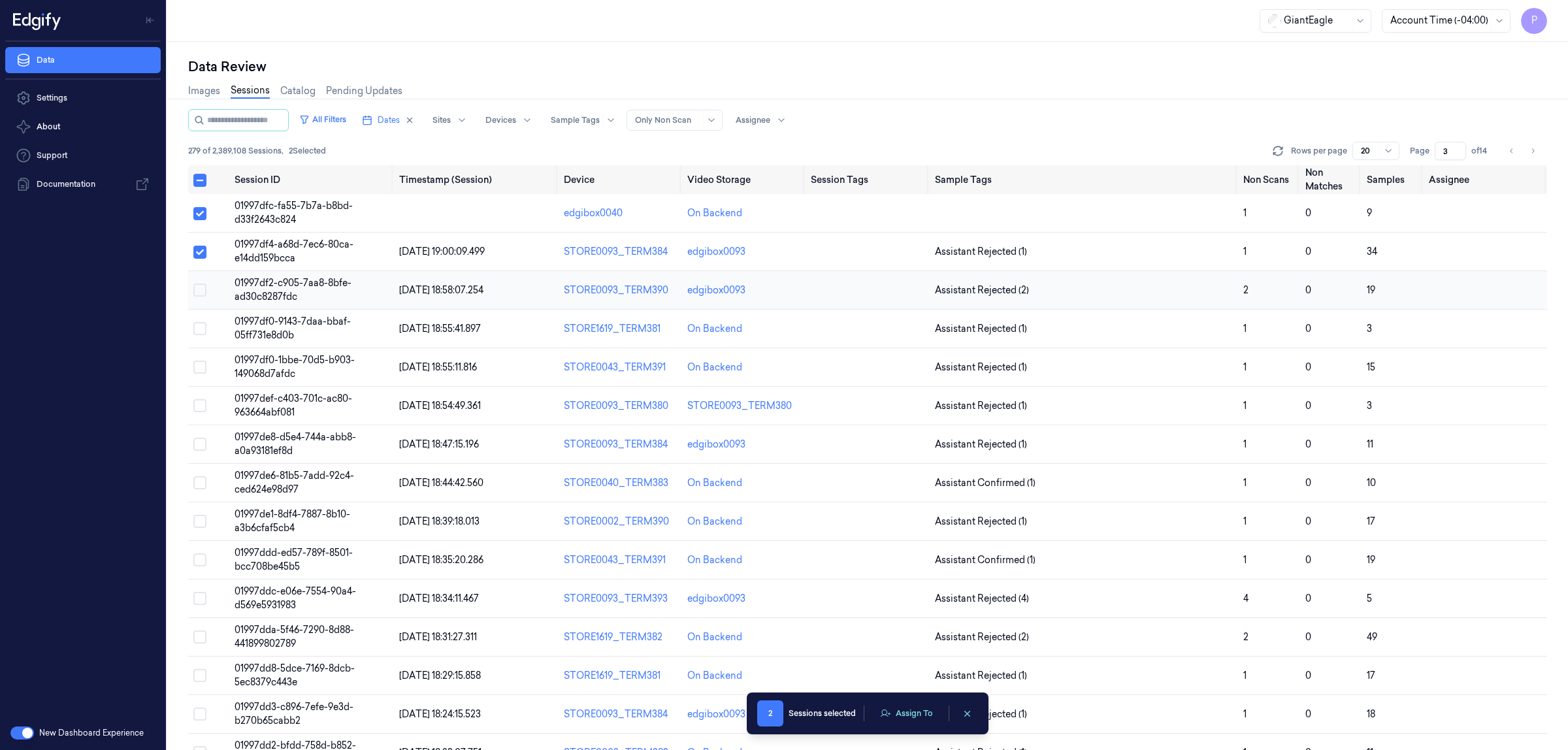
click at [200, 291] on button "Select row" at bounding box center [200, 290] width 13 height 13
click at [201, 331] on button "Select row" at bounding box center [200, 329] width 13 height 13
click at [200, 365] on button "Select row" at bounding box center [200, 367] width 13 height 13
click at [199, 406] on button "Select row" at bounding box center [200, 406] width 13 height 13
click at [198, 448] on button "Select row" at bounding box center [200, 444] width 13 height 13
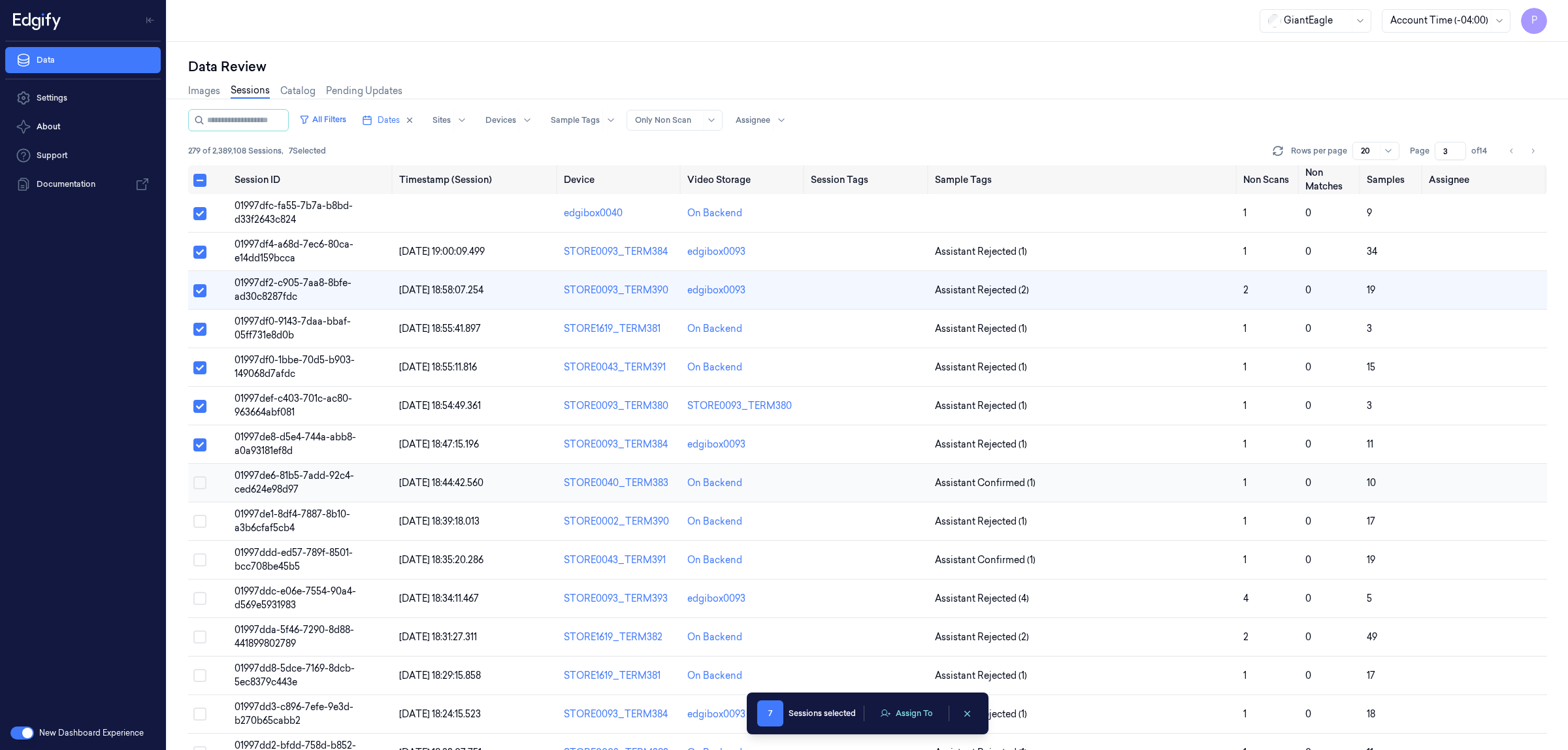
click at [204, 482] on button "Select row" at bounding box center [200, 483] width 13 height 13
click at [204, 524] on button "Select row" at bounding box center [200, 522] width 13 height 13
click at [198, 562] on button "Select row" at bounding box center [200, 560] width 13 height 13
click at [913, 716] on button "Assign To" at bounding box center [906, 714] width 69 height 19
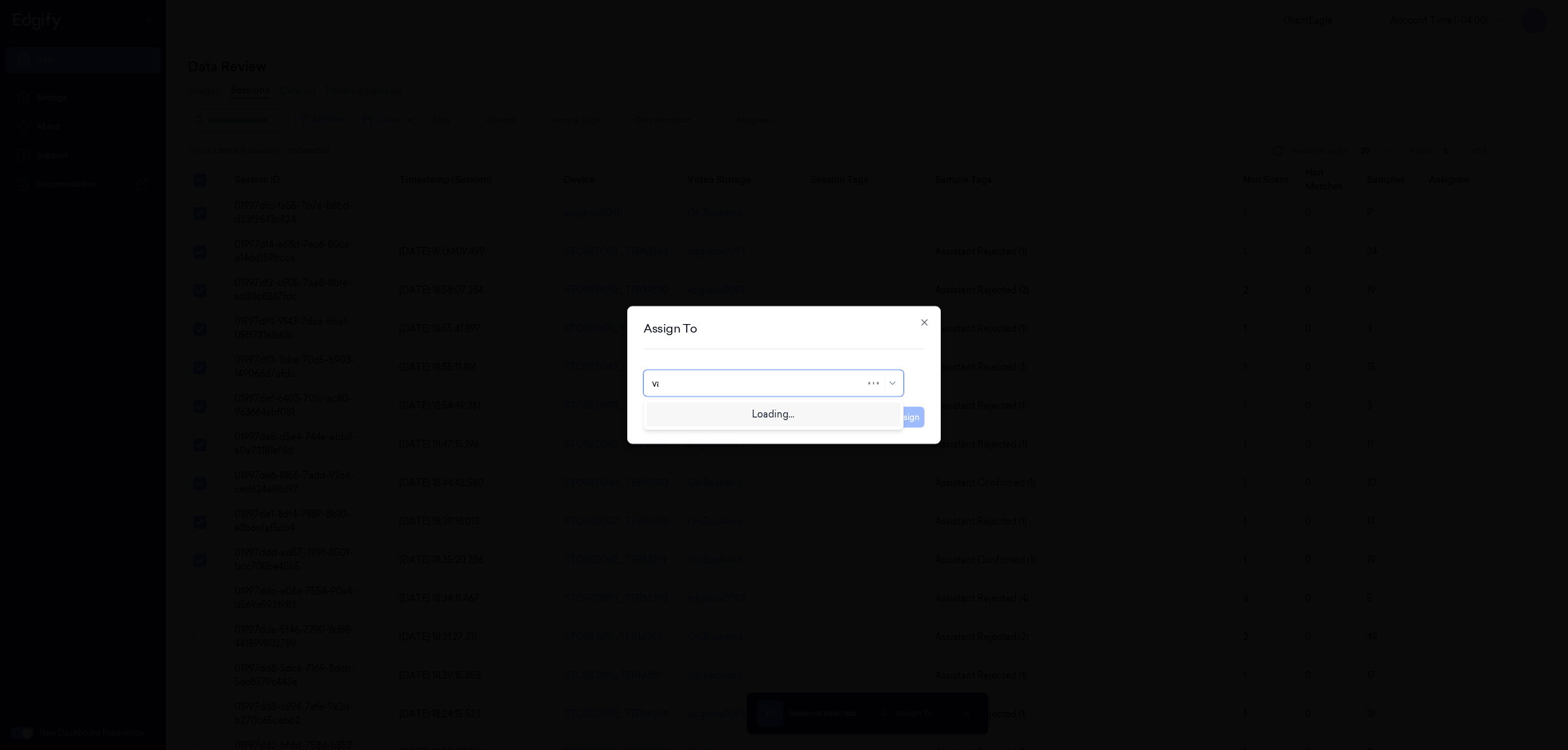
type input "var"
click at [719, 443] on div "[PERSON_NAME] g" at bounding box center [774, 435] width 253 height 21
click at [899, 422] on button "Assign" at bounding box center [906, 418] width 36 height 21
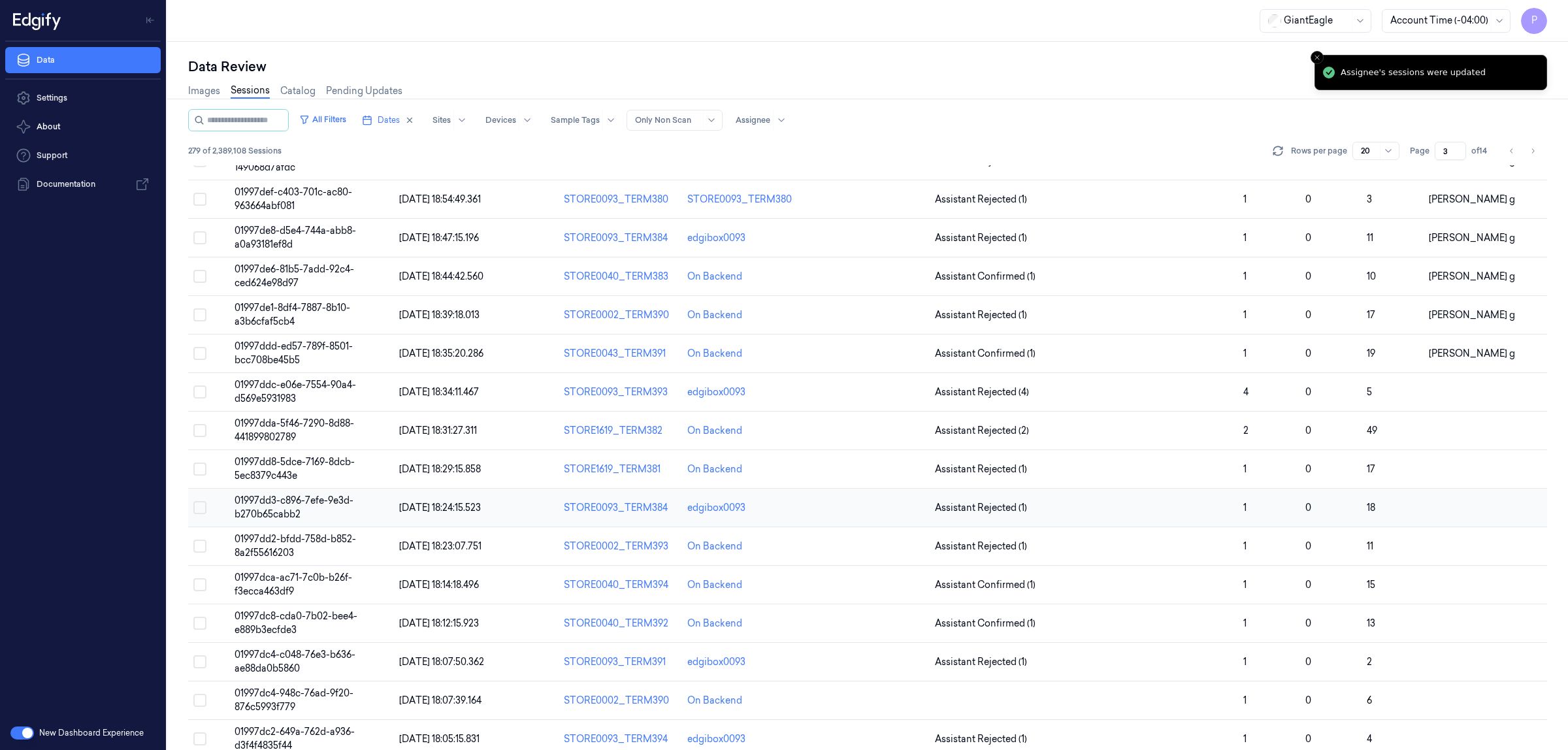
scroll to position [226, 0]
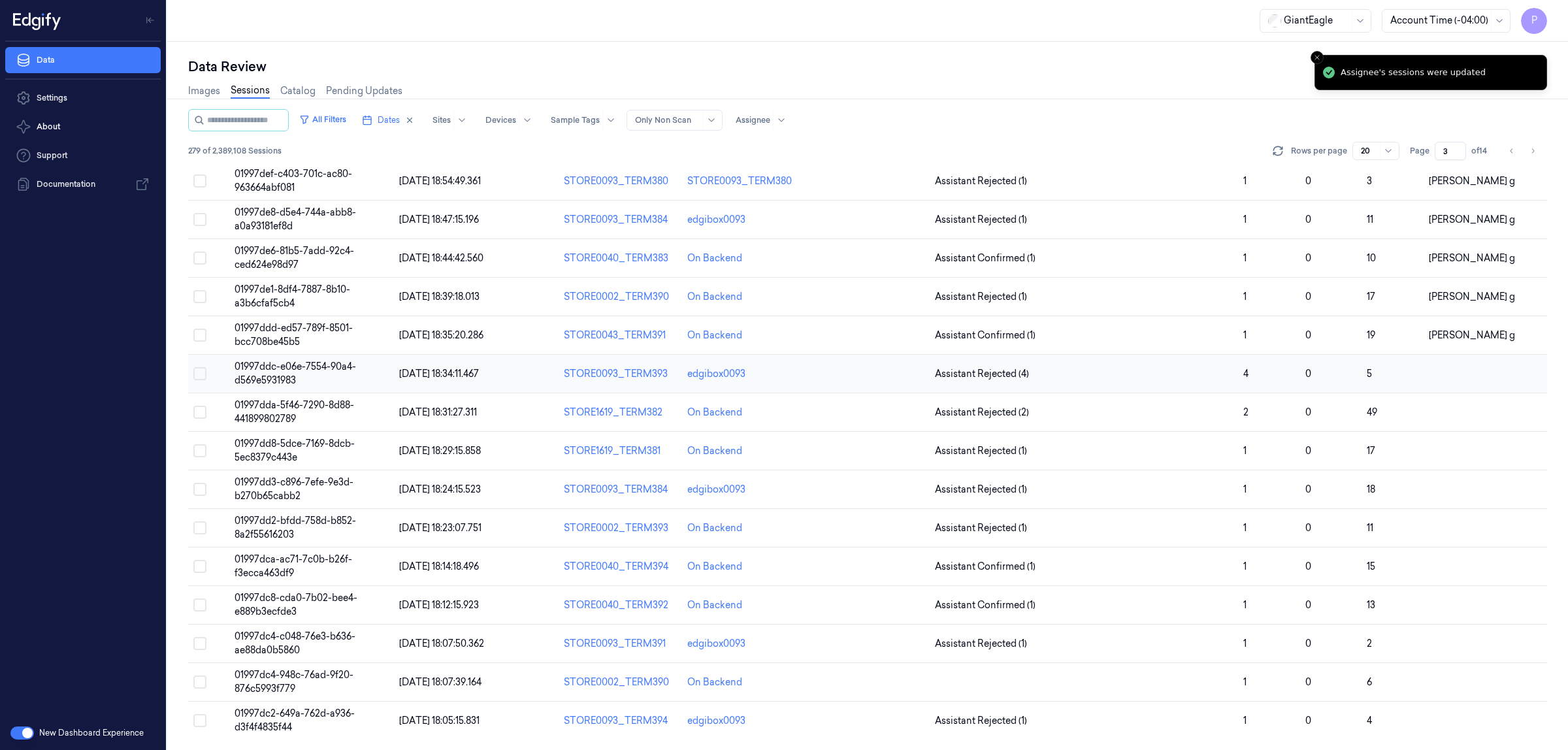
click at [204, 374] on button "Select row" at bounding box center [200, 374] width 13 height 13
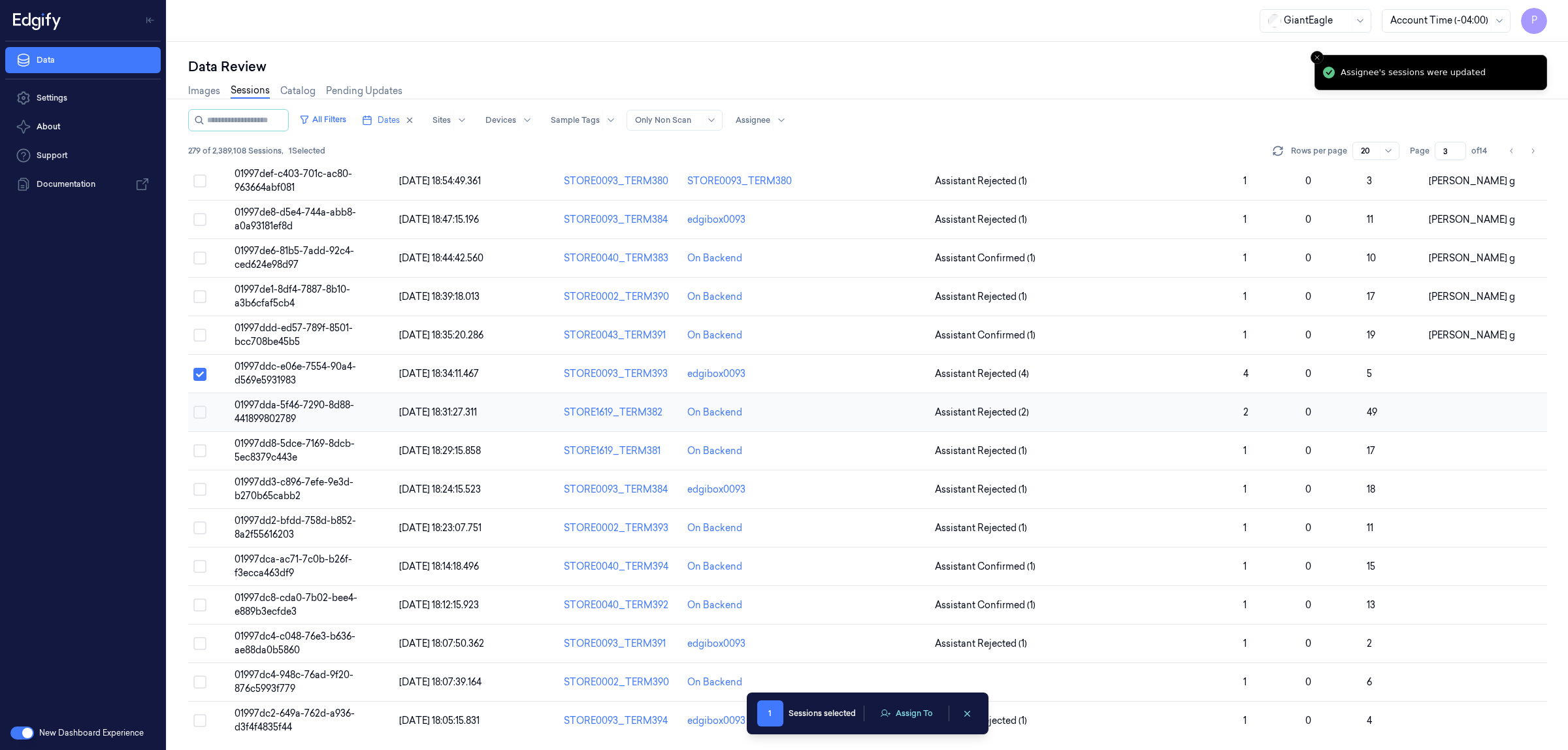
click at [199, 412] on button "Select row" at bounding box center [200, 412] width 13 height 13
click at [199, 449] on button "Select row" at bounding box center [200, 451] width 13 height 13
click at [201, 488] on button "Select row" at bounding box center [200, 489] width 13 height 13
click at [200, 521] on button "Select row" at bounding box center [200, 528] width 13 height 13
click at [200, 567] on button "Select row" at bounding box center [200, 566] width 13 height 13
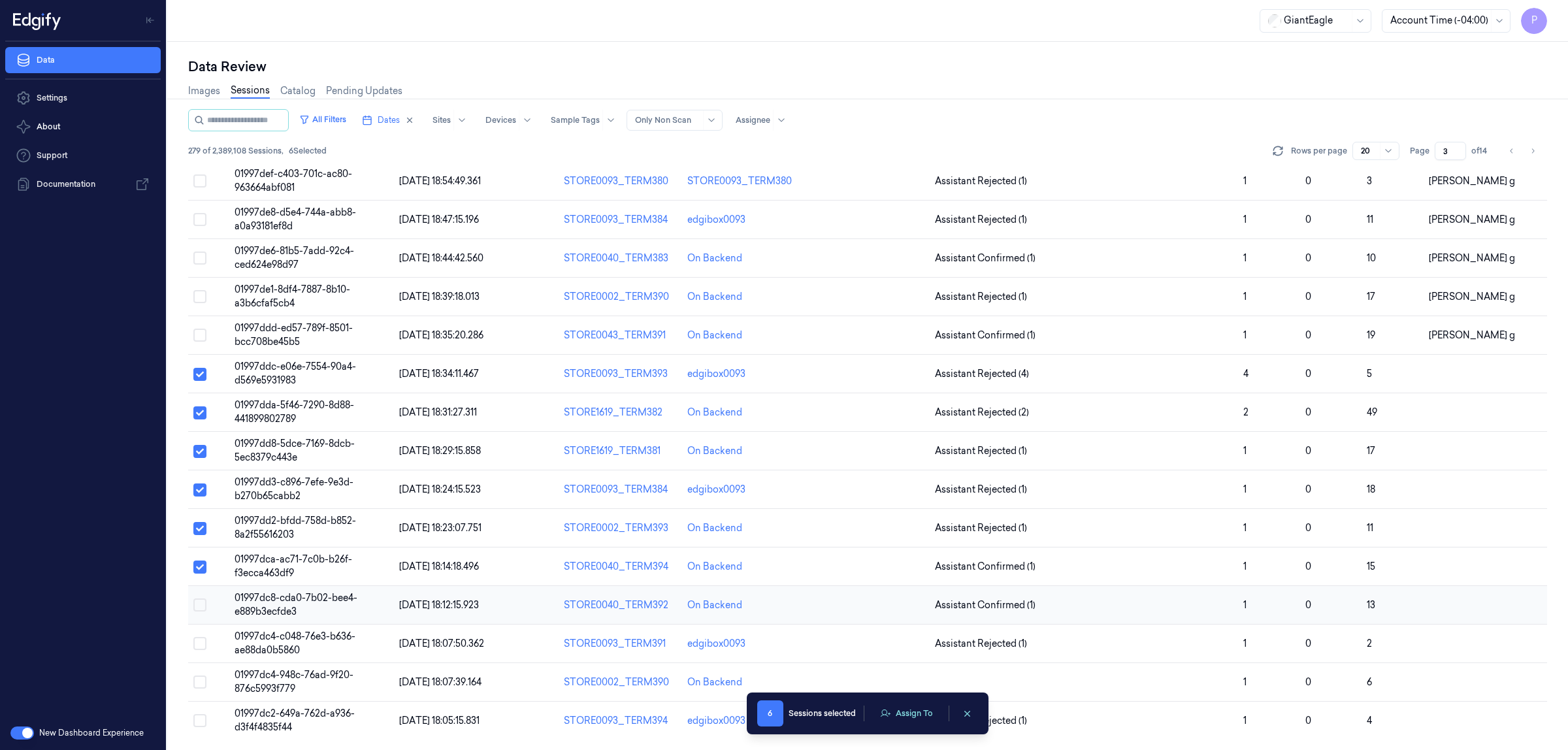
click at [201, 606] on button "Select row" at bounding box center [200, 606] width 13 height 13
click at [199, 649] on button "Select row" at bounding box center [200, 644] width 13 height 13
click at [198, 683] on button "Select row" at bounding box center [200, 683] width 13 height 13
click at [201, 723] on button "Select row" at bounding box center [200, 721] width 13 height 13
click at [912, 711] on button "Assign To" at bounding box center [906, 714] width 69 height 19
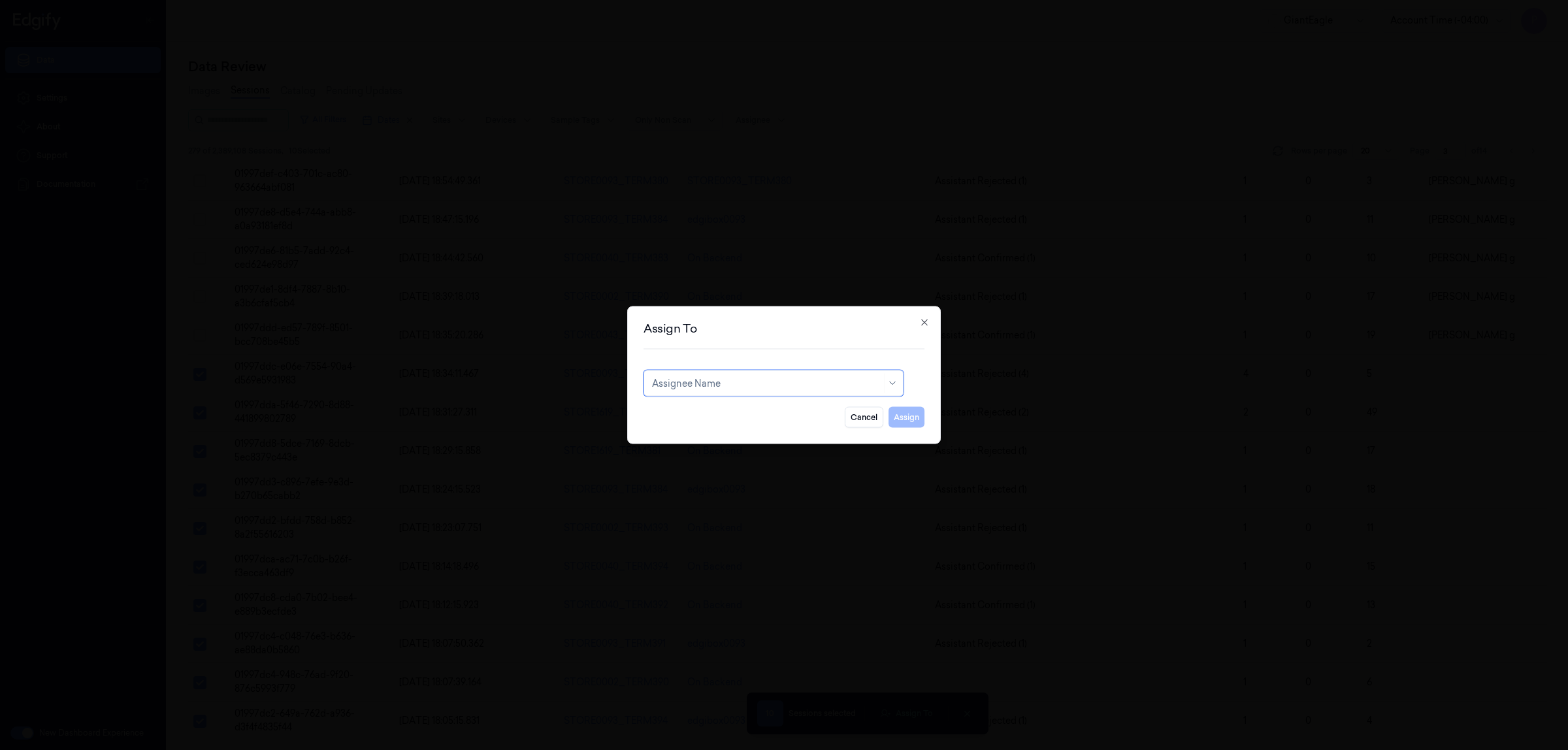
type input "p"
type input "ko"
click at [740, 415] on div "korisetty prem" at bounding box center [774, 413] width 243 height 14
click at [911, 418] on button "Assign" at bounding box center [906, 418] width 36 height 21
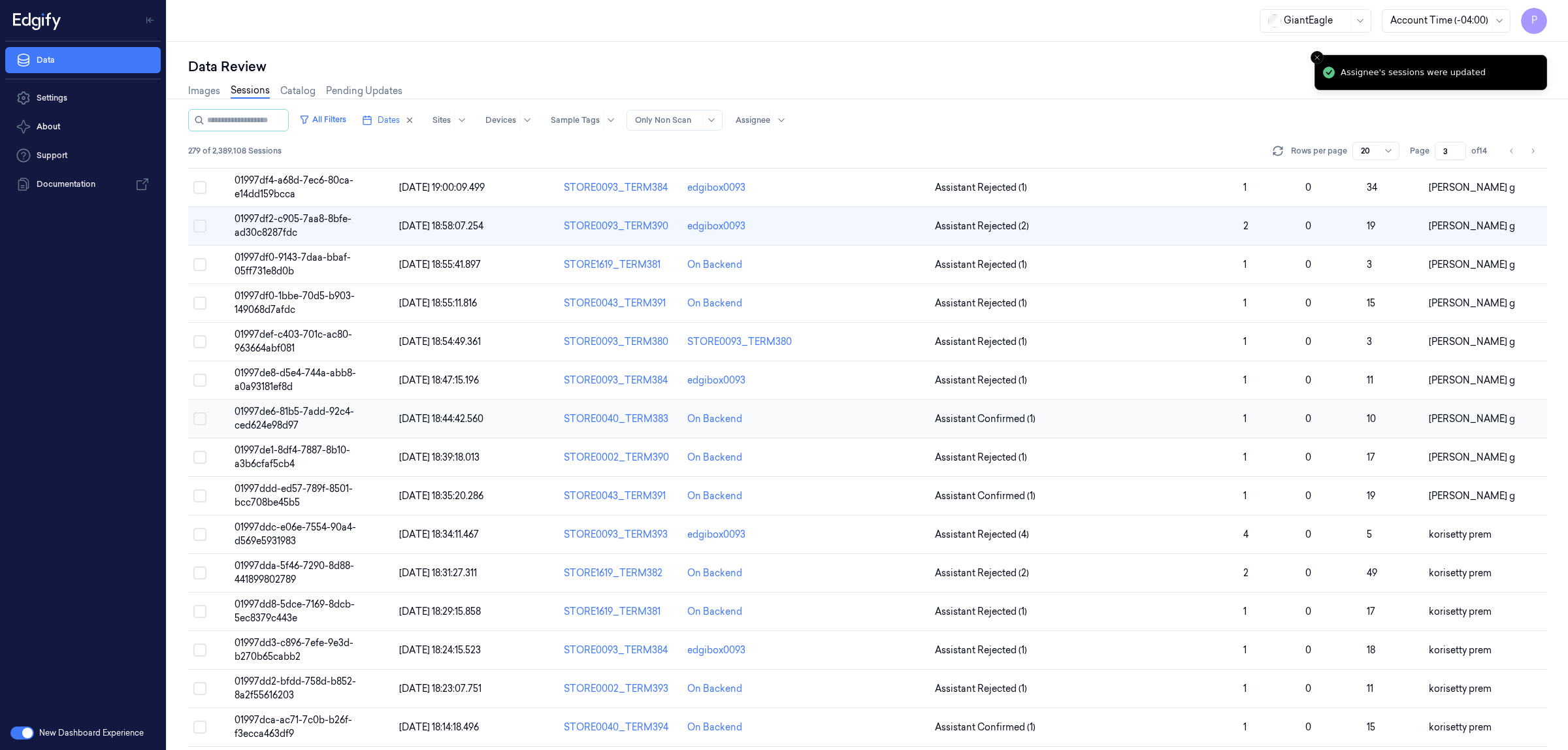
scroll to position [0, 0]
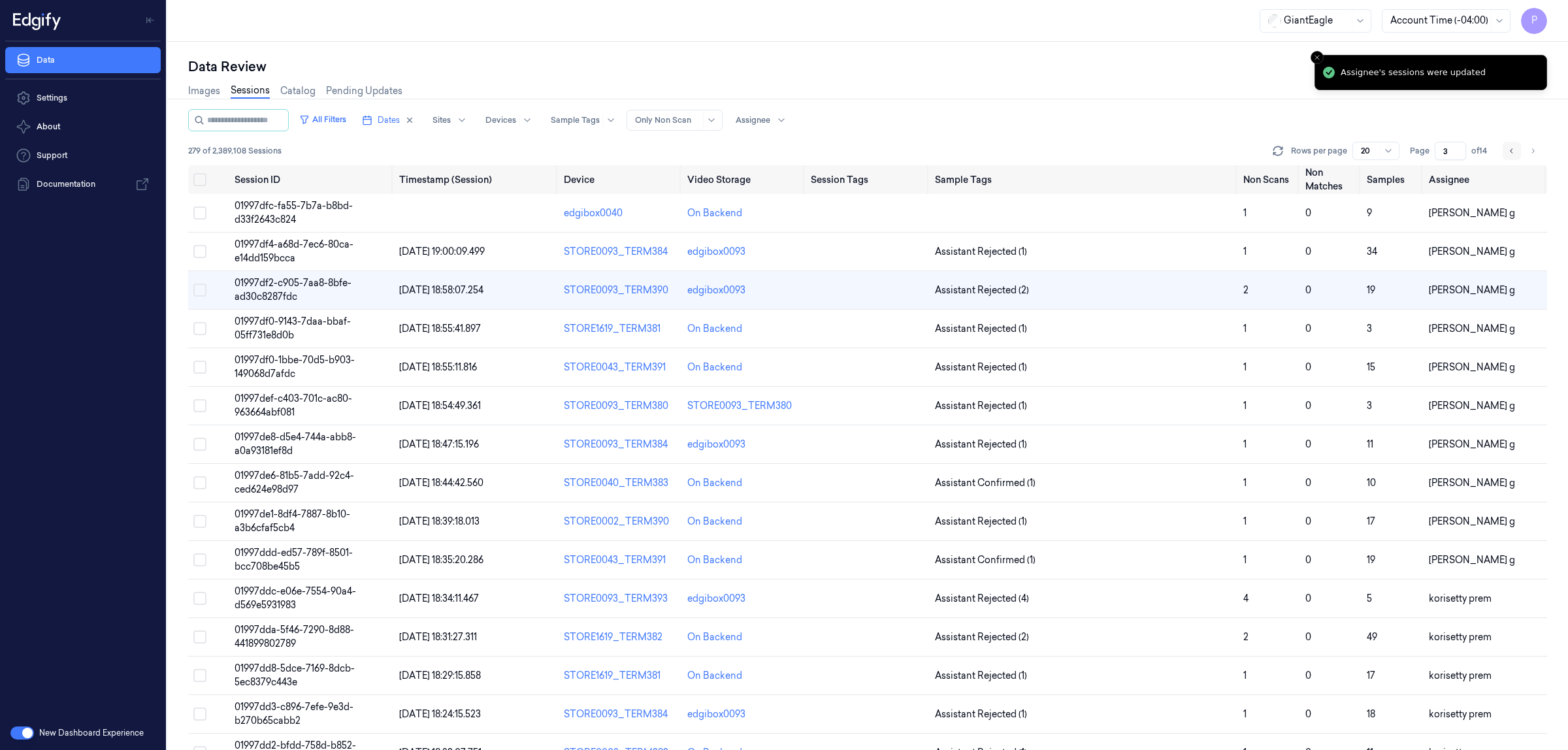
click at [1510, 146] on icon "Go to previous page" at bounding box center [1512, 151] width 8 height 10
type input "2"
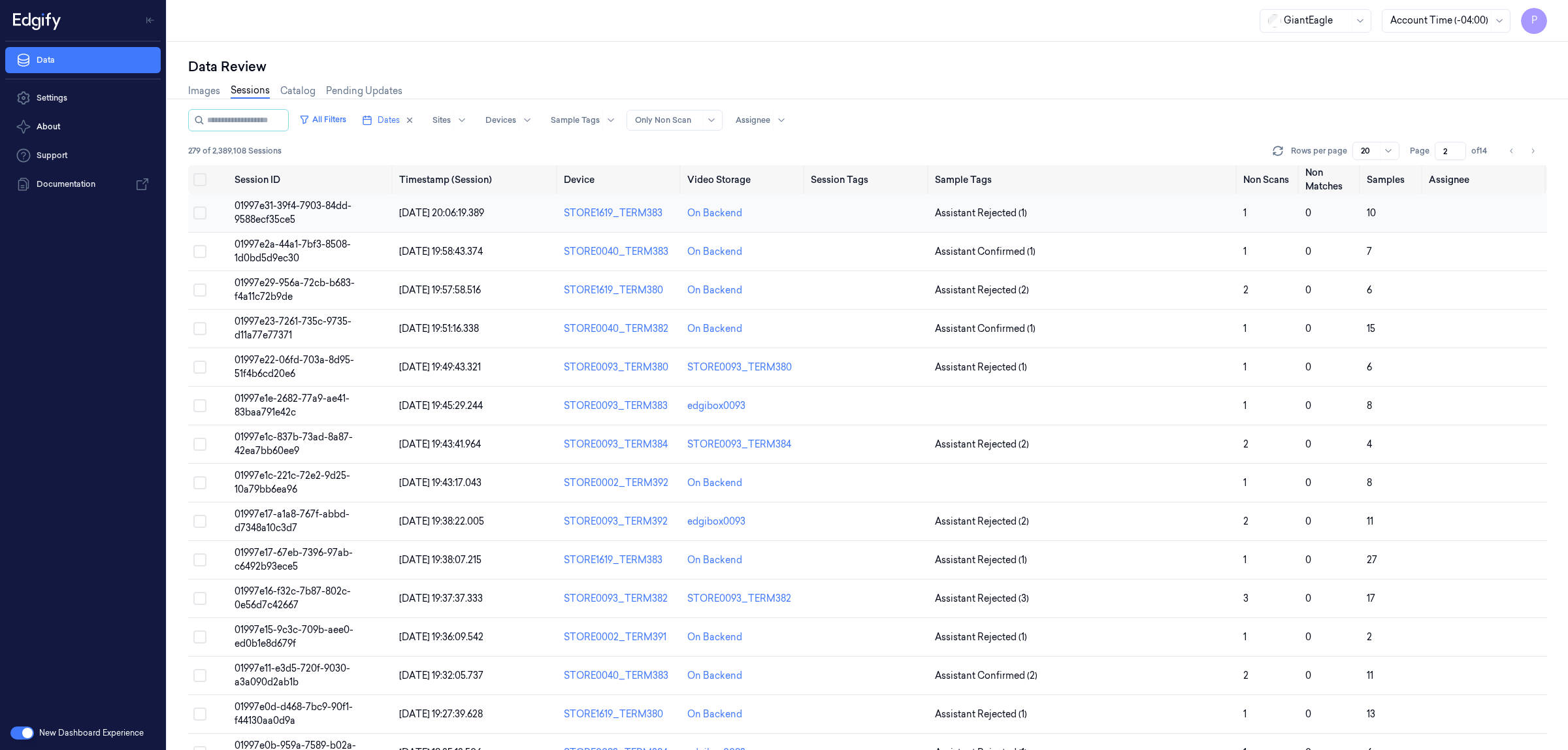
click at [201, 217] on button "Select row" at bounding box center [200, 213] width 13 height 13
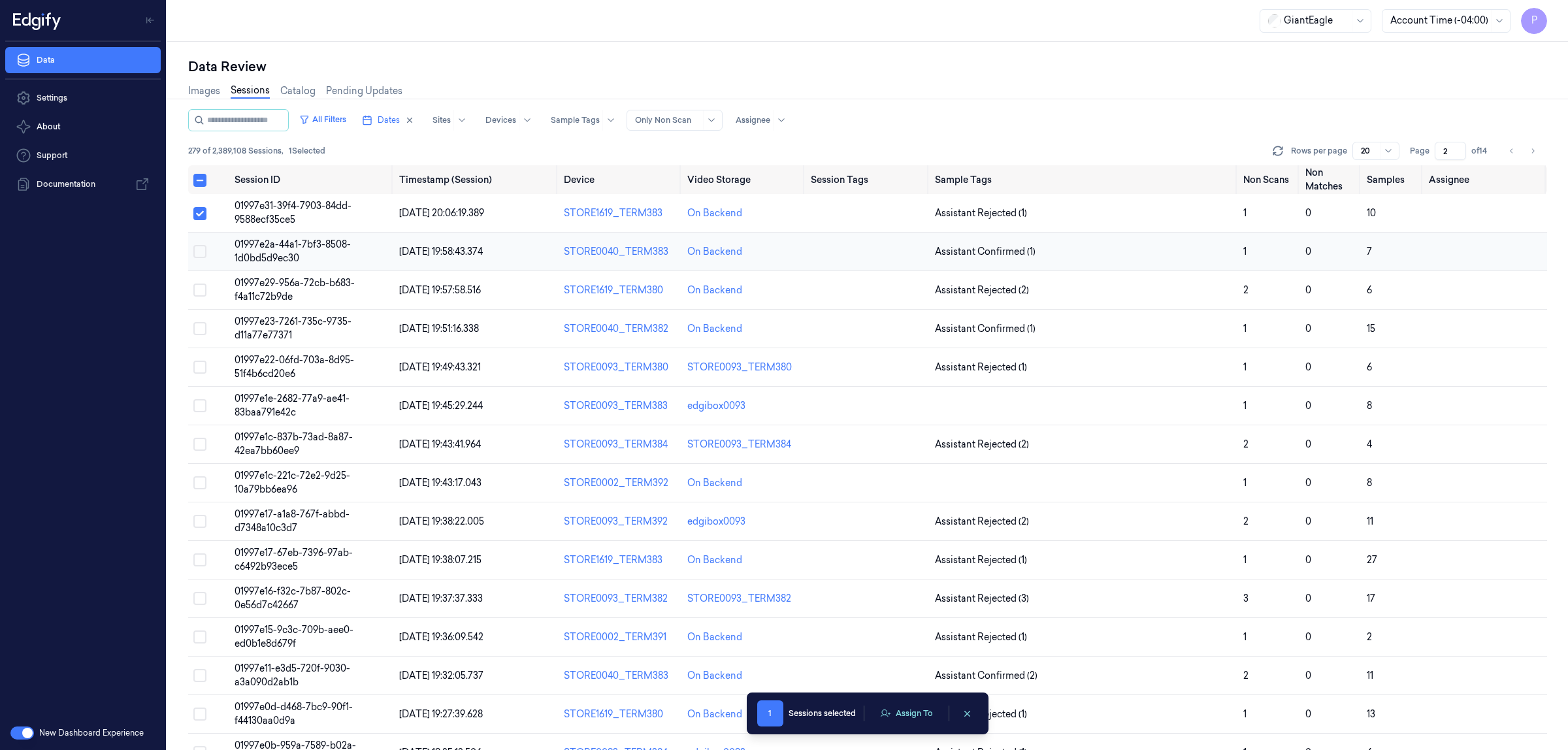
click at [197, 245] on button "Select row" at bounding box center [200, 252] width 13 height 13
click at [194, 286] on button "Select row" at bounding box center [200, 290] width 13 height 13
click at [197, 325] on button "Select row" at bounding box center [200, 329] width 13 height 13
click at [199, 370] on button "Select row" at bounding box center [200, 367] width 13 height 13
click at [201, 407] on button "Select row" at bounding box center [200, 406] width 13 height 13
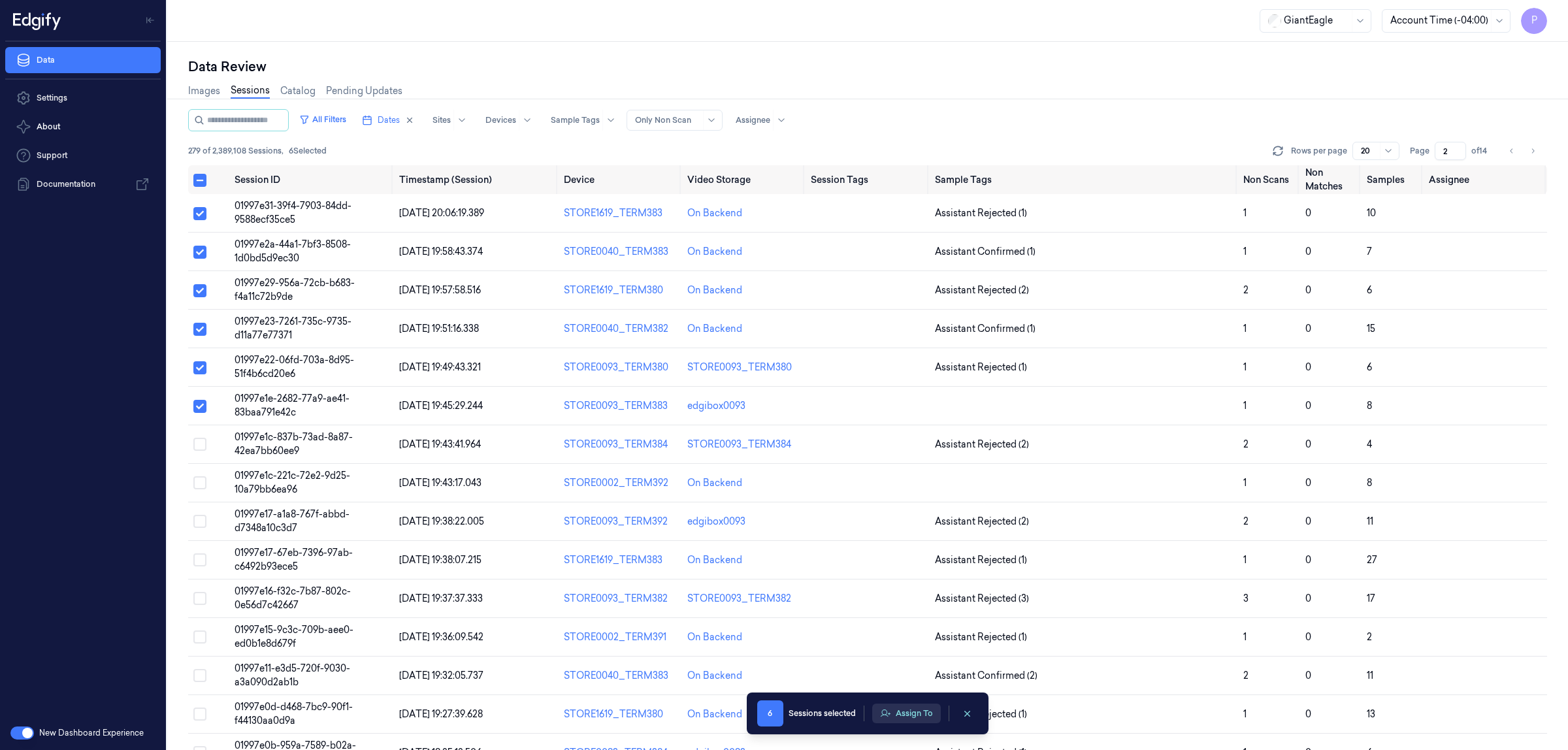
click at [911, 717] on button "Assign To" at bounding box center [906, 714] width 69 height 19
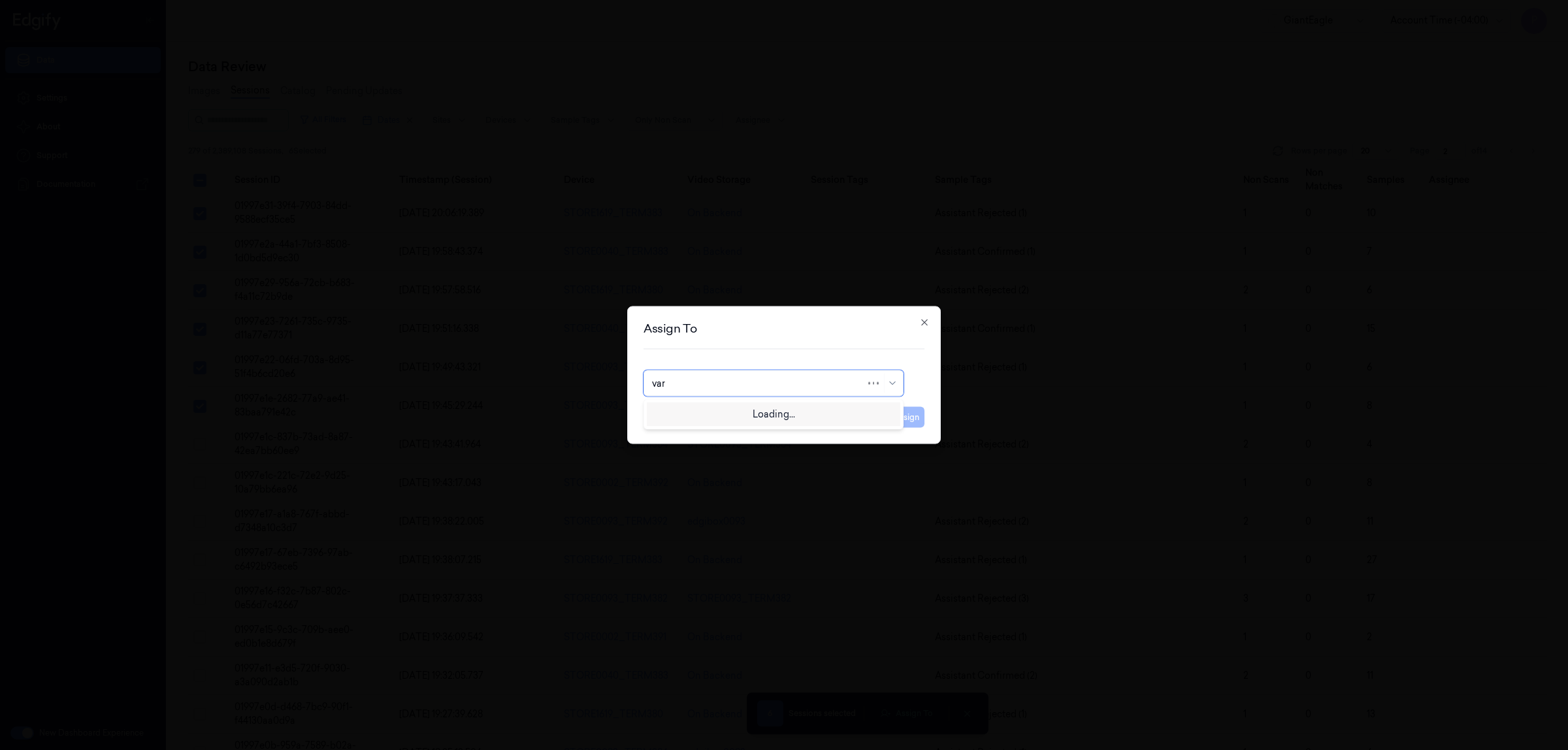
type input "vars"
click at [722, 414] on div "Varsha Poojary" at bounding box center [774, 413] width 243 height 14
click at [911, 421] on button "Assign" at bounding box center [906, 418] width 36 height 21
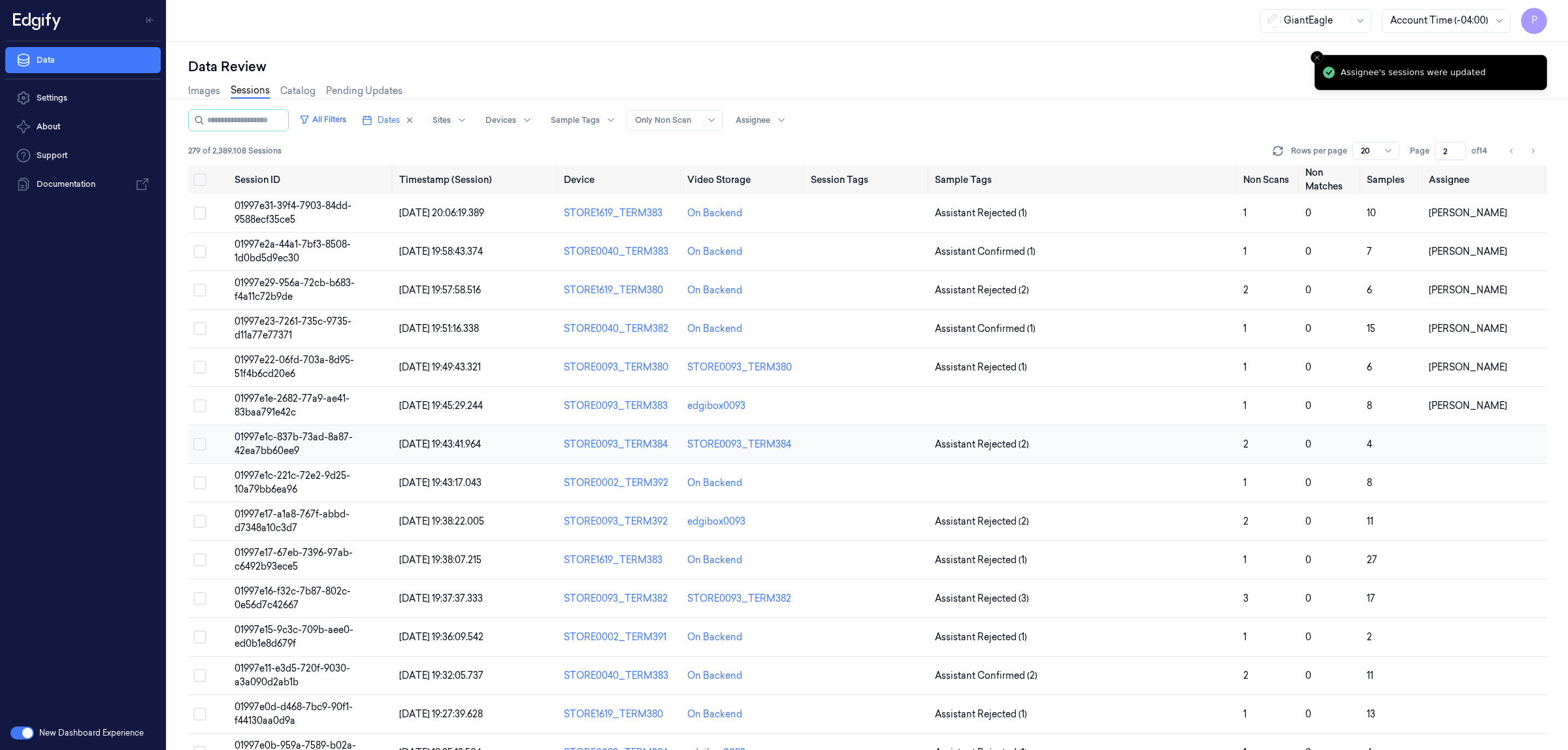
click at [203, 443] on button "Select row" at bounding box center [200, 444] width 13 height 13
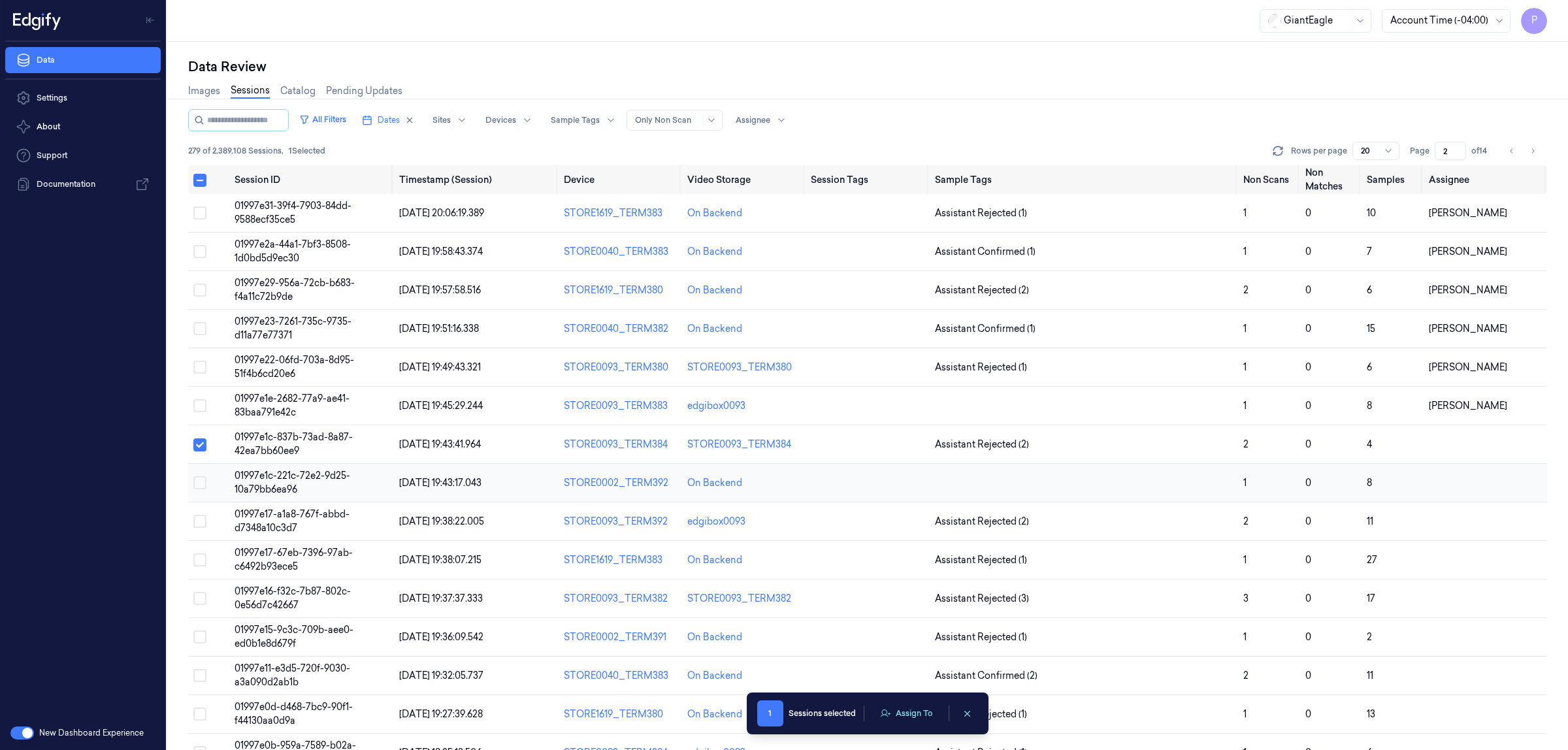
click at [197, 476] on button "Select row" at bounding box center [200, 483] width 13 height 13
click at [199, 523] on button "Select row" at bounding box center [200, 522] width 13 height 13
click at [203, 563] on button "Select row" at bounding box center [200, 560] width 13 height 13
click at [198, 601] on button "Select row" at bounding box center [200, 599] width 13 height 13
click at [201, 638] on button "Select row" at bounding box center [200, 637] width 13 height 13
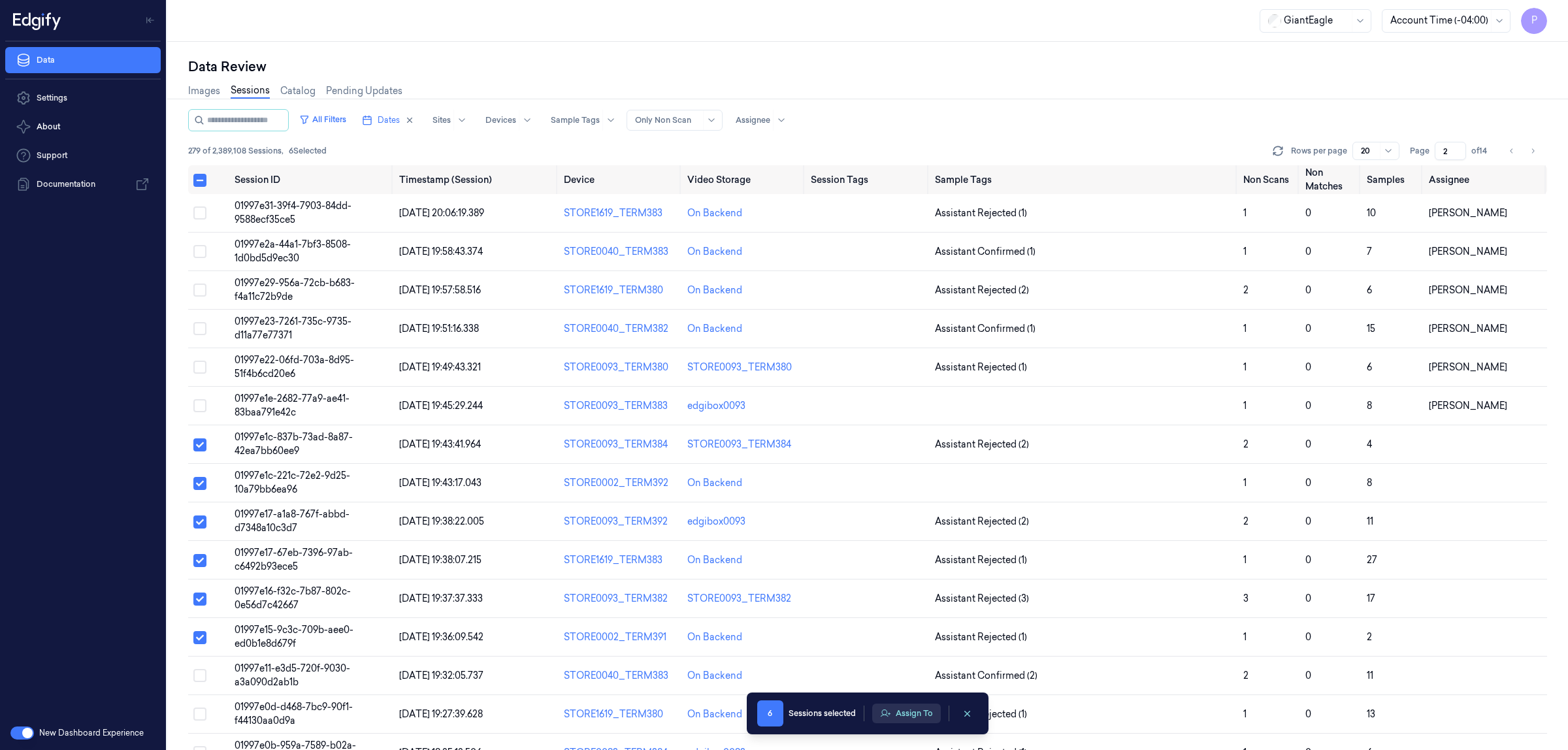
click at [909, 713] on button "Assign To" at bounding box center [906, 714] width 69 height 19
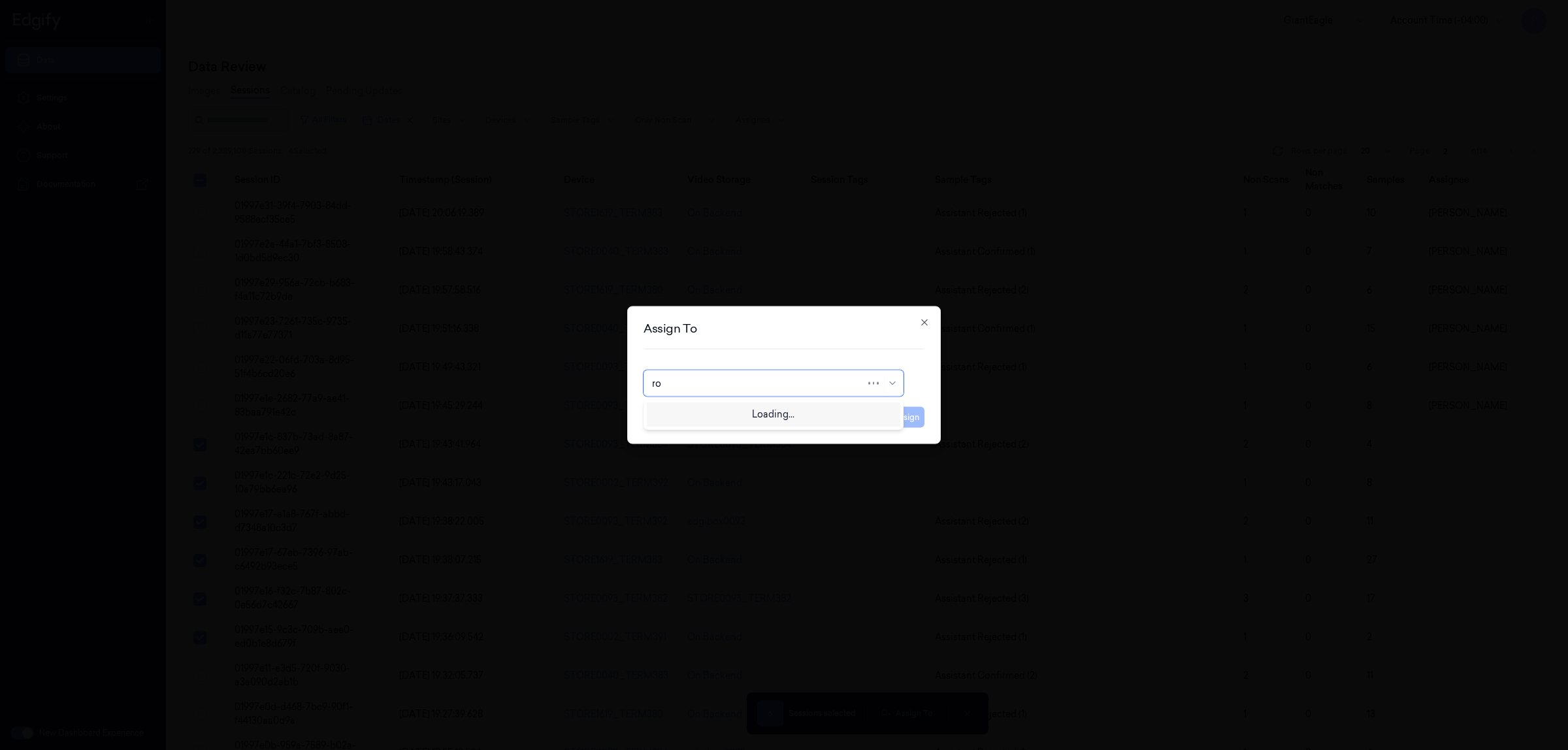
type input "roh"
click at [734, 414] on div "Rohith Acharya" at bounding box center [774, 413] width 243 height 14
click at [899, 421] on button "Assign" at bounding box center [906, 418] width 36 height 21
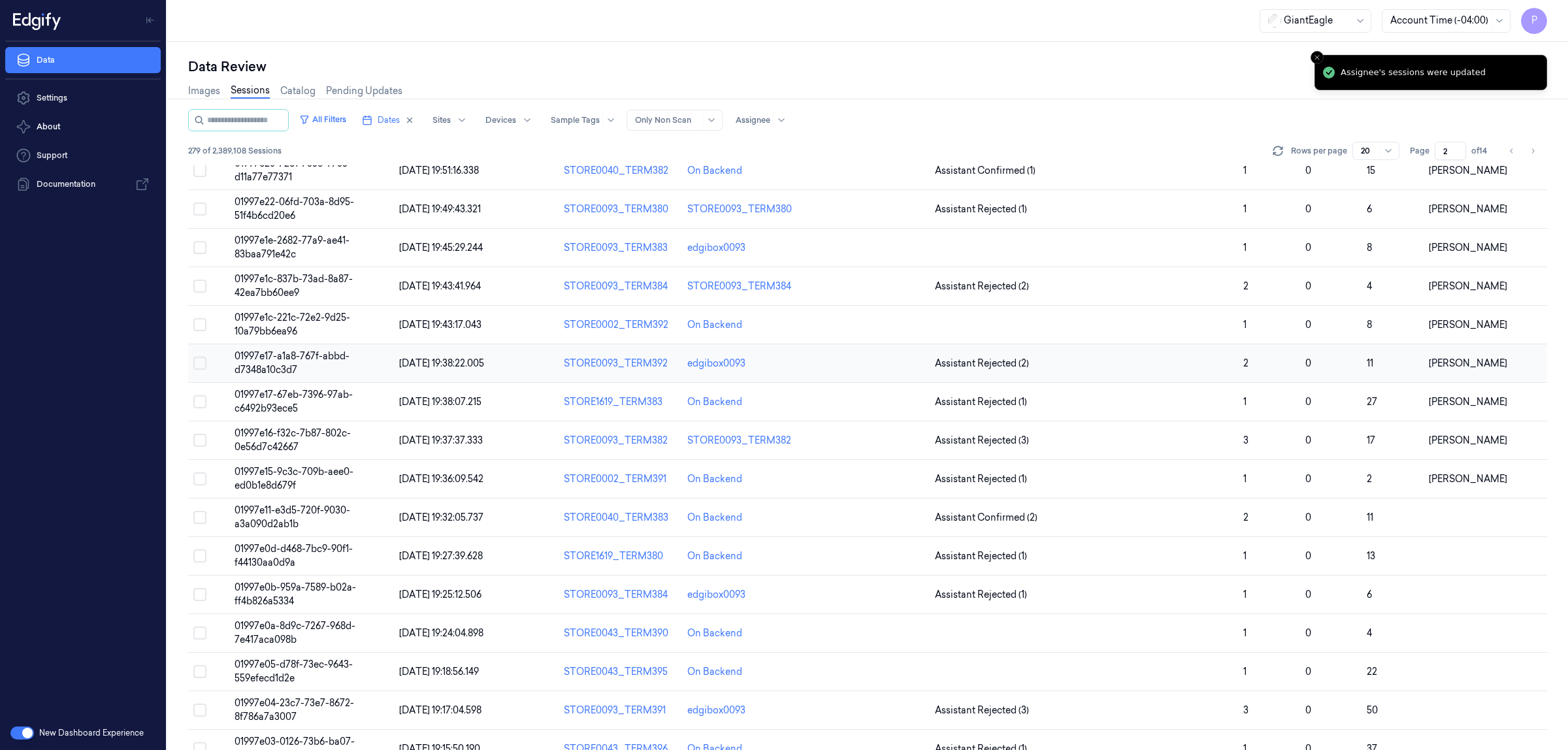
scroll to position [226, 0]
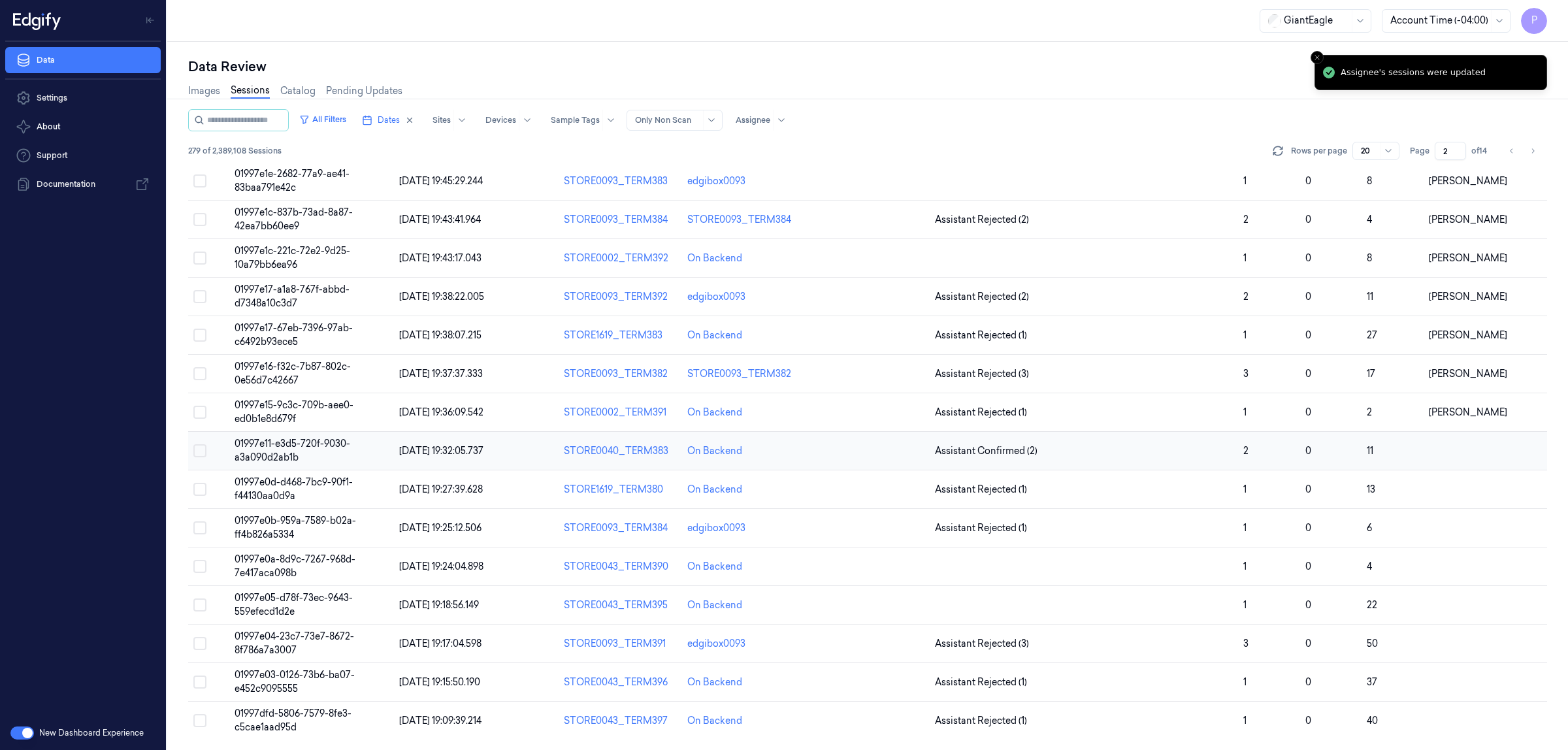
click at [200, 451] on button "Select row" at bounding box center [200, 451] width 13 height 13
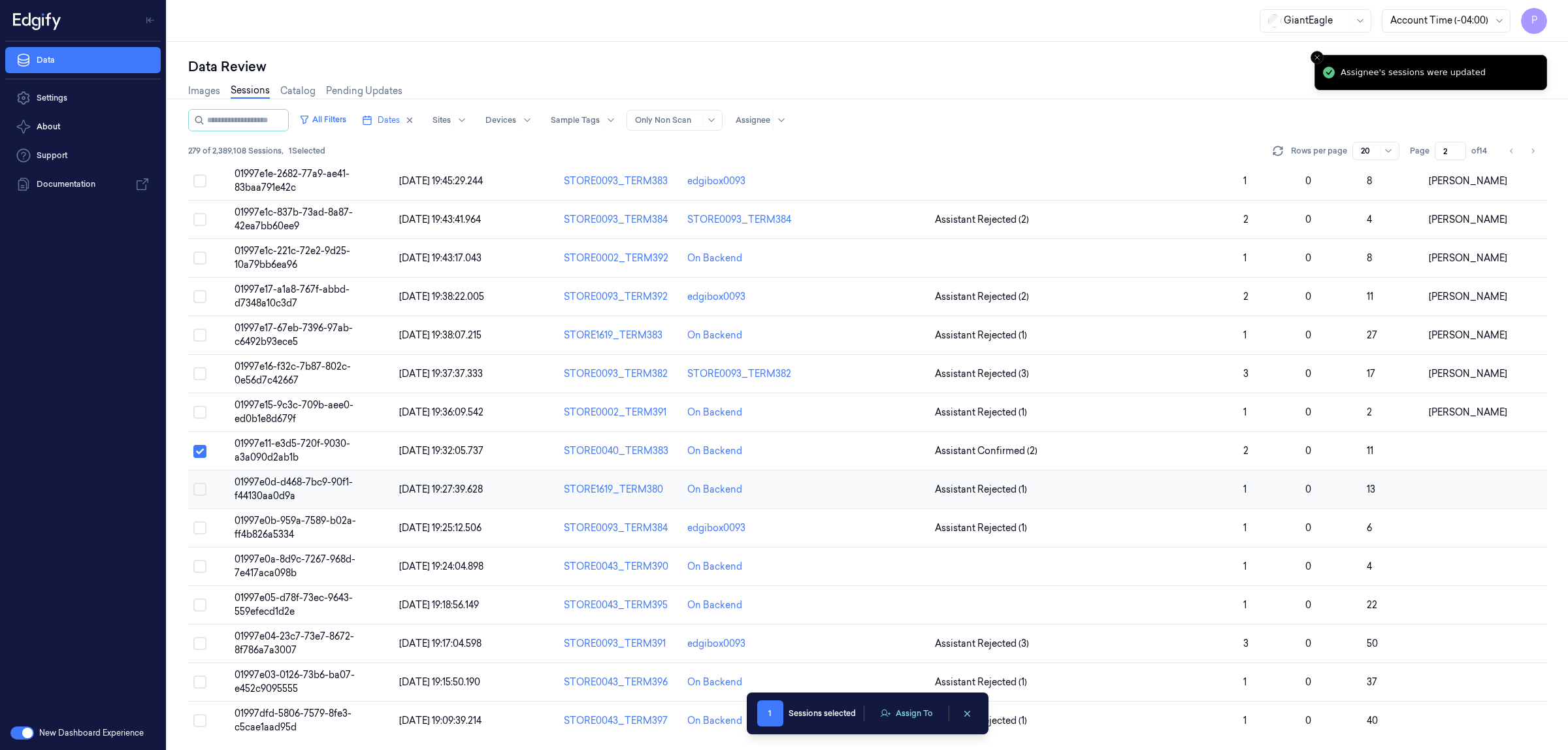
click at [201, 487] on button "Select row" at bounding box center [200, 489] width 13 height 13
click at [200, 527] on button "Select row" at bounding box center [200, 528] width 13 height 13
click at [201, 564] on button "Select row" at bounding box center [200, 566] width 13 height 13
click at [201, 606] on button "Select row" at bounding box center [200, 606] width 13 height 13
click at [203, 643] on button "Select row" at bounding box center [200, 644] width 13 height 13
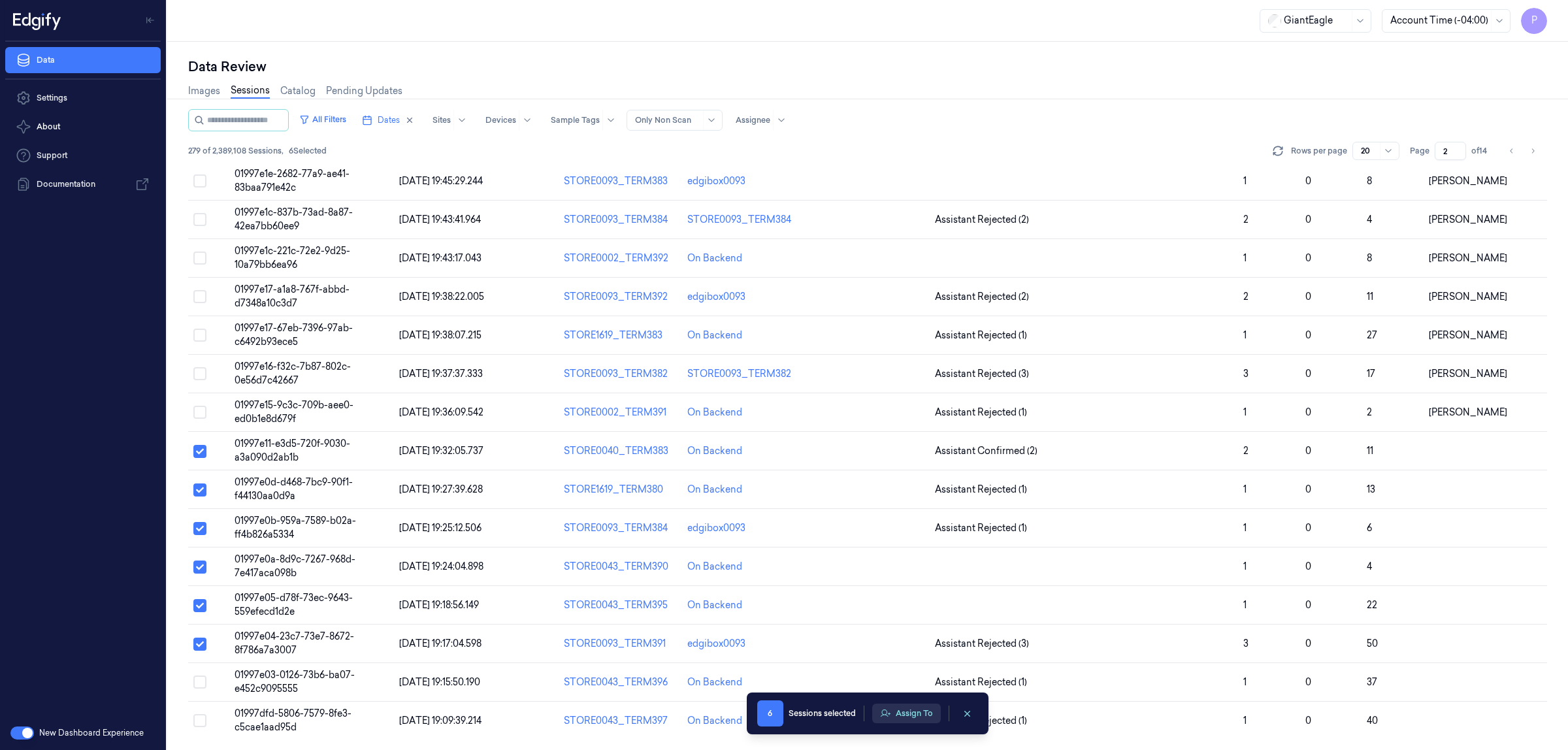
click at [894, 719] on button "Assign To" at bounding box center [906, 714] width 69 height 19
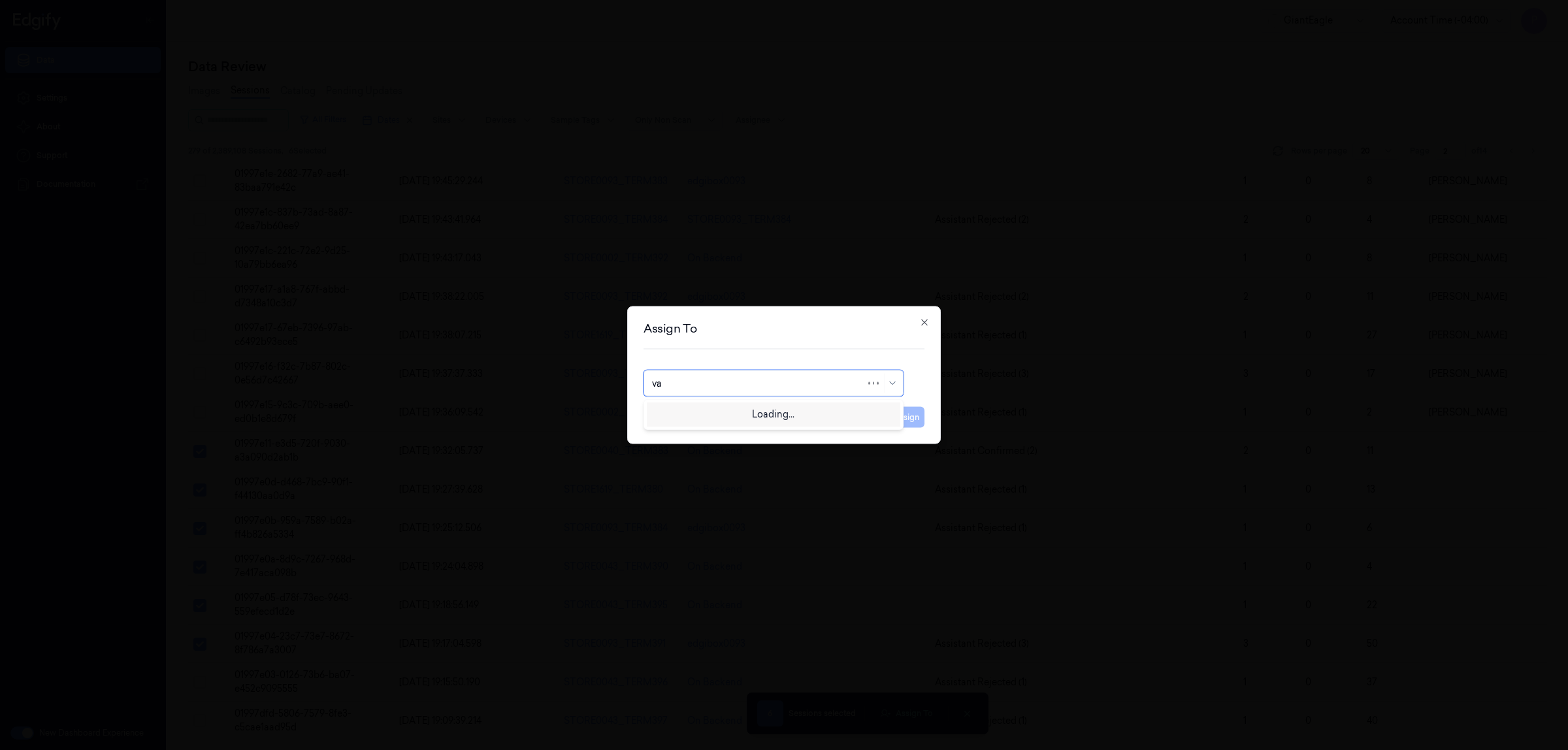
type input "var"
click at [717, 430] on div "[PERSON_NAME] g" at bounding box center [774, 435] width 243 height 14
click at [905, 418] on button "Assign" at bounding box center [906, 418] width 36 height 21
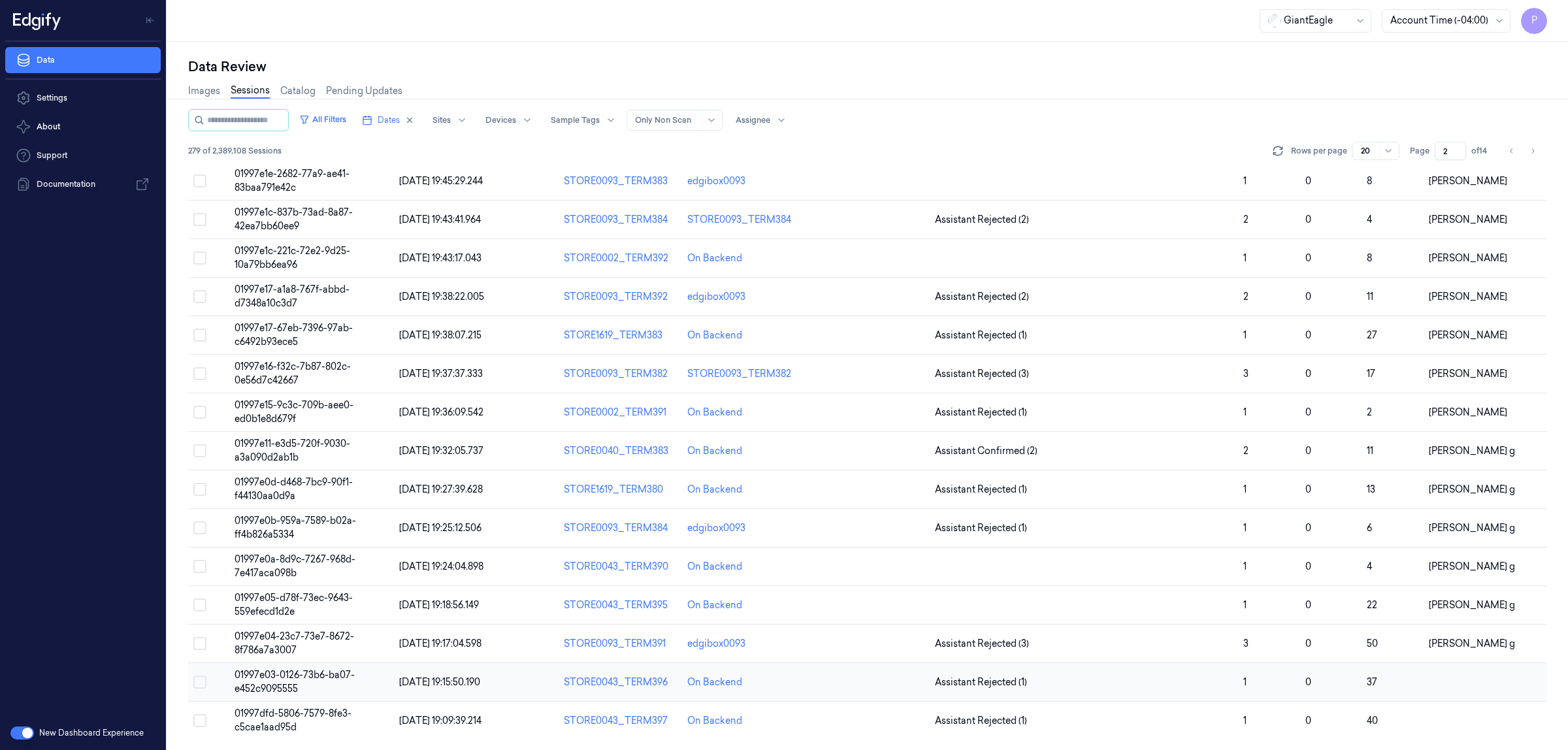
click at [203, 684] on button "Select row" at bounding box center [200, 683] width 13 height 13
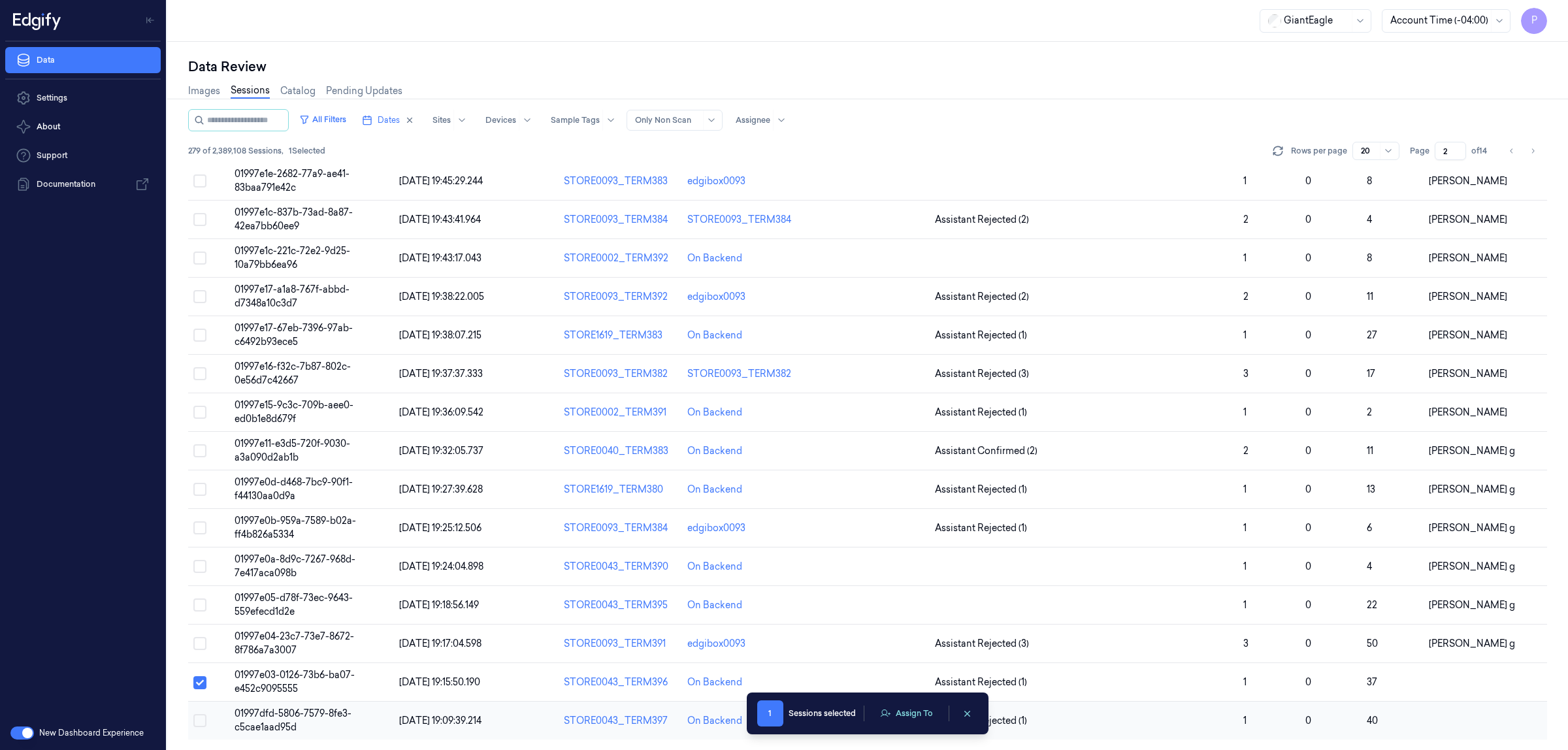
click at [201, 723] on button "Select row" at bounding box center [200, 721] width 13 height 13
click at [907, 710] on button "Assign To" at bounding box center [906, 714] width 69 height 19
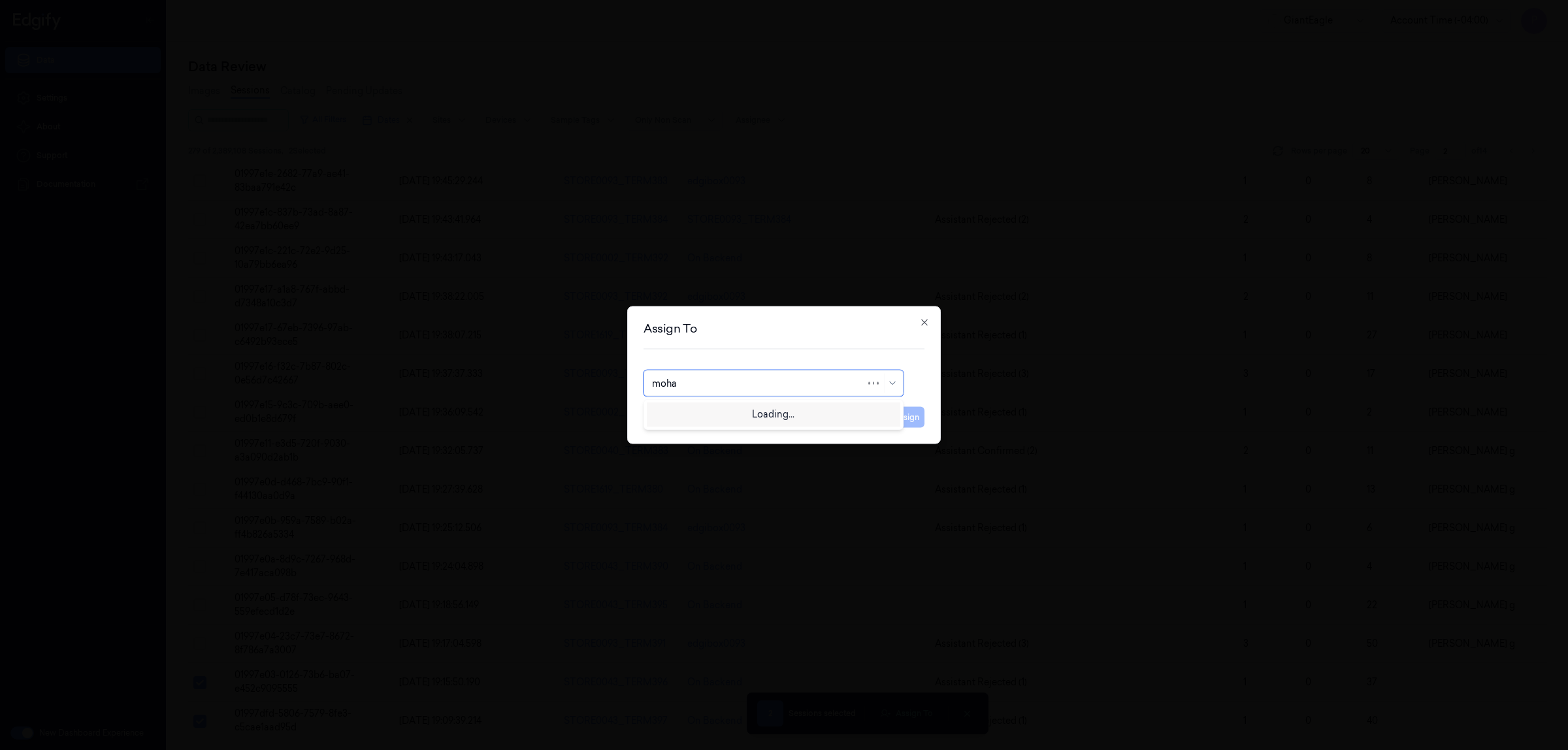
type input "mohan"
click at [760, 404] on div "mohan kune" at bounding box center [774, 413] width 253 height 21
click at [906, 416] on button "Assign" at bounding box center [906, 418] width 36 height 21
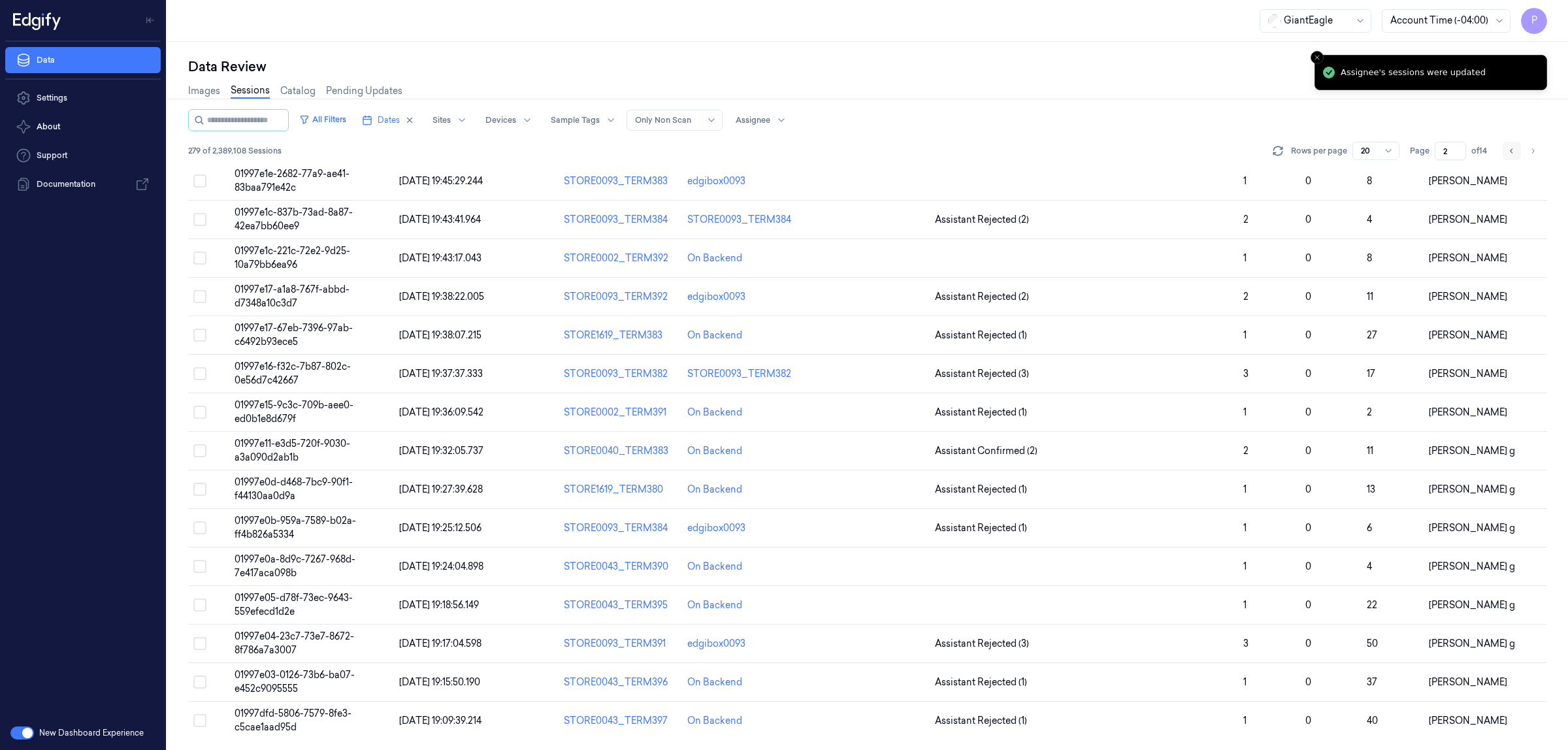
click at [1512, 149] on icon "Go to previous page" at bounding box center [1512, 150] width 3 height 4
type input "1"
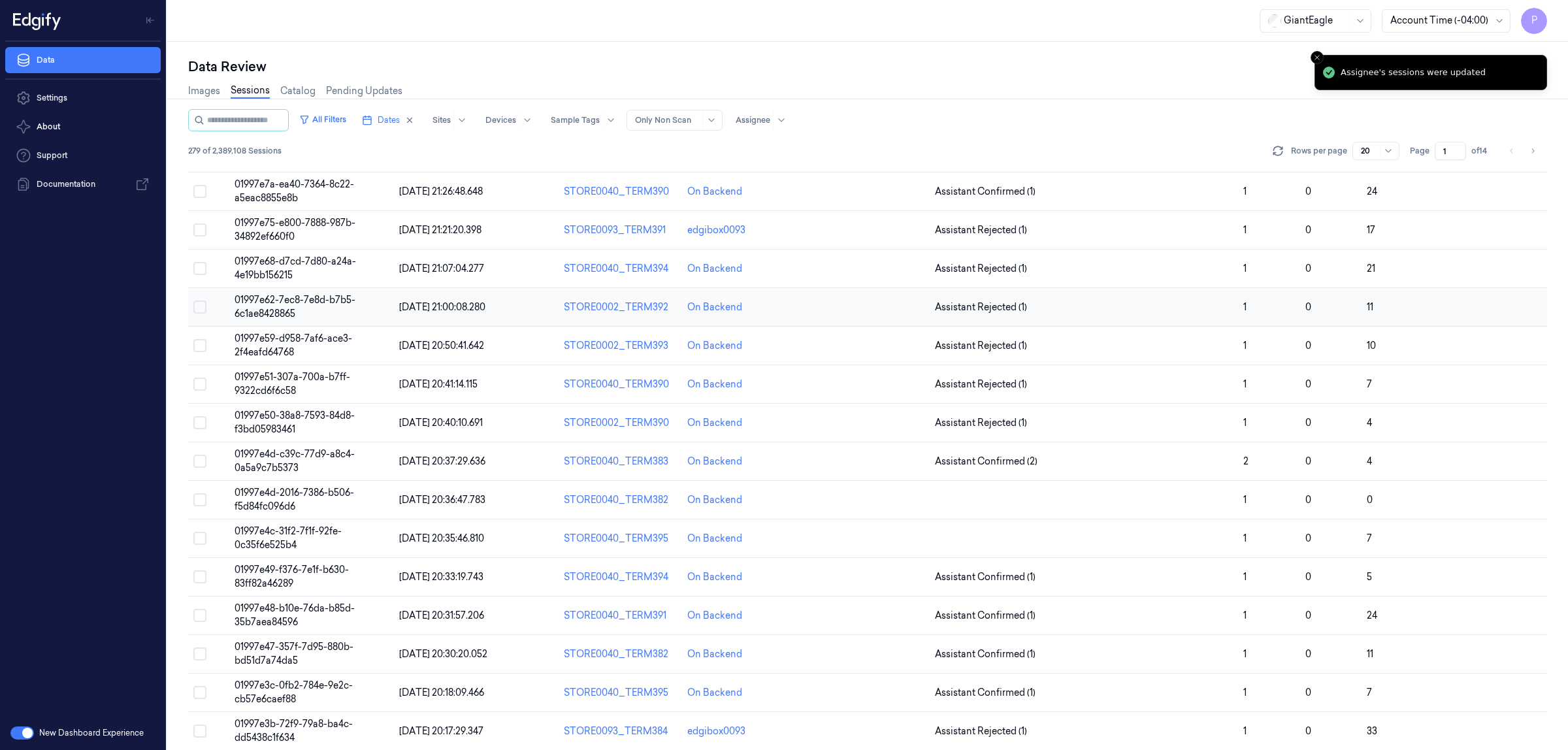
scroll to position [226, 0]
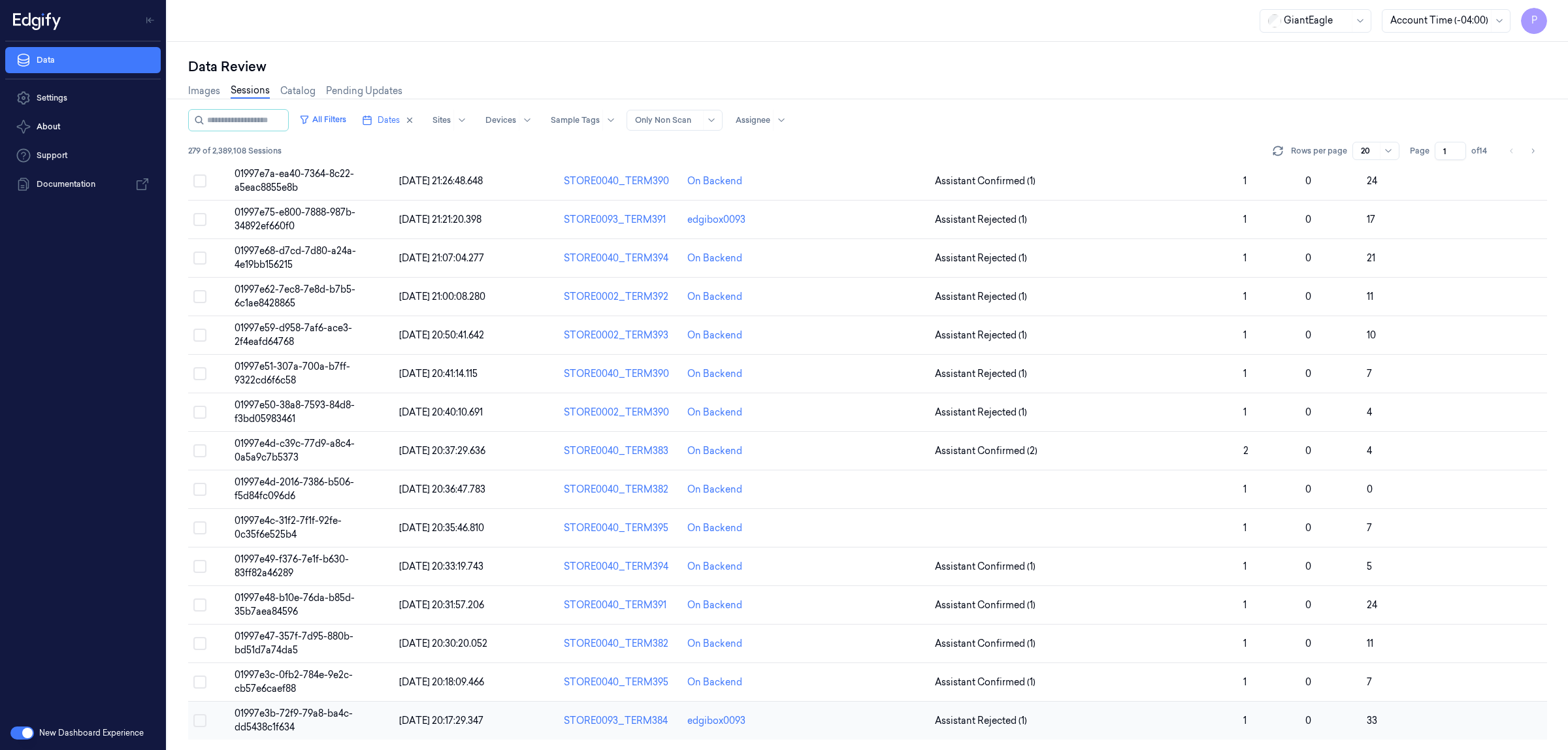
click at [196, 721] on button "Select row" at bounding box center [200, 721] width 13 height 13
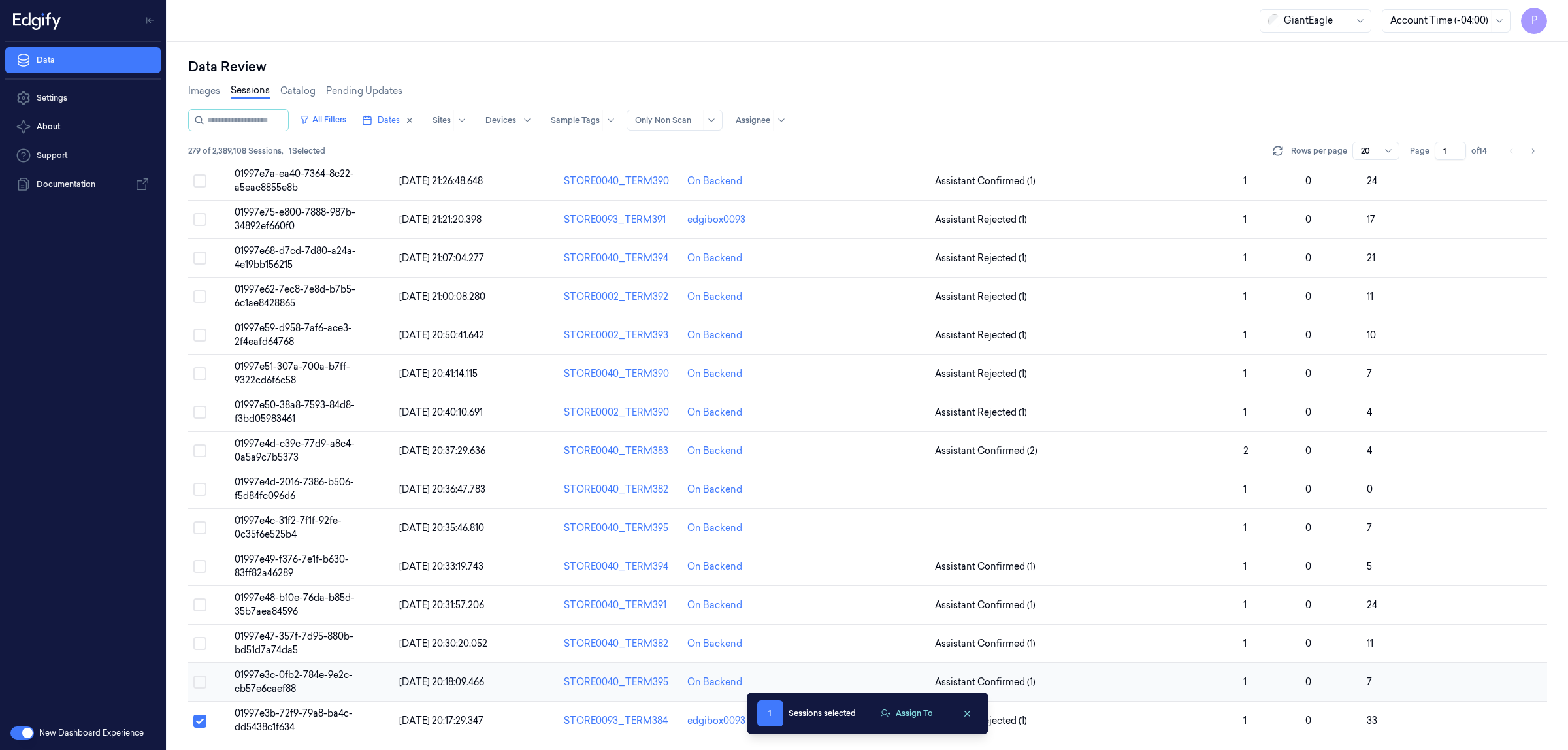
click at [201, 680] on button "Select row" at bounding box center [200, 683] width 13 height 13
click at [204, 640] on button "Select row" at bounding box center [200, 644] width 13 height 13
click at [203, 602] on button "Select row" at bounding box center [200, 606] width 13 height 13
click at [896, 710] on button "Assign To" at bounding box center [906, 714] width 69 height 19
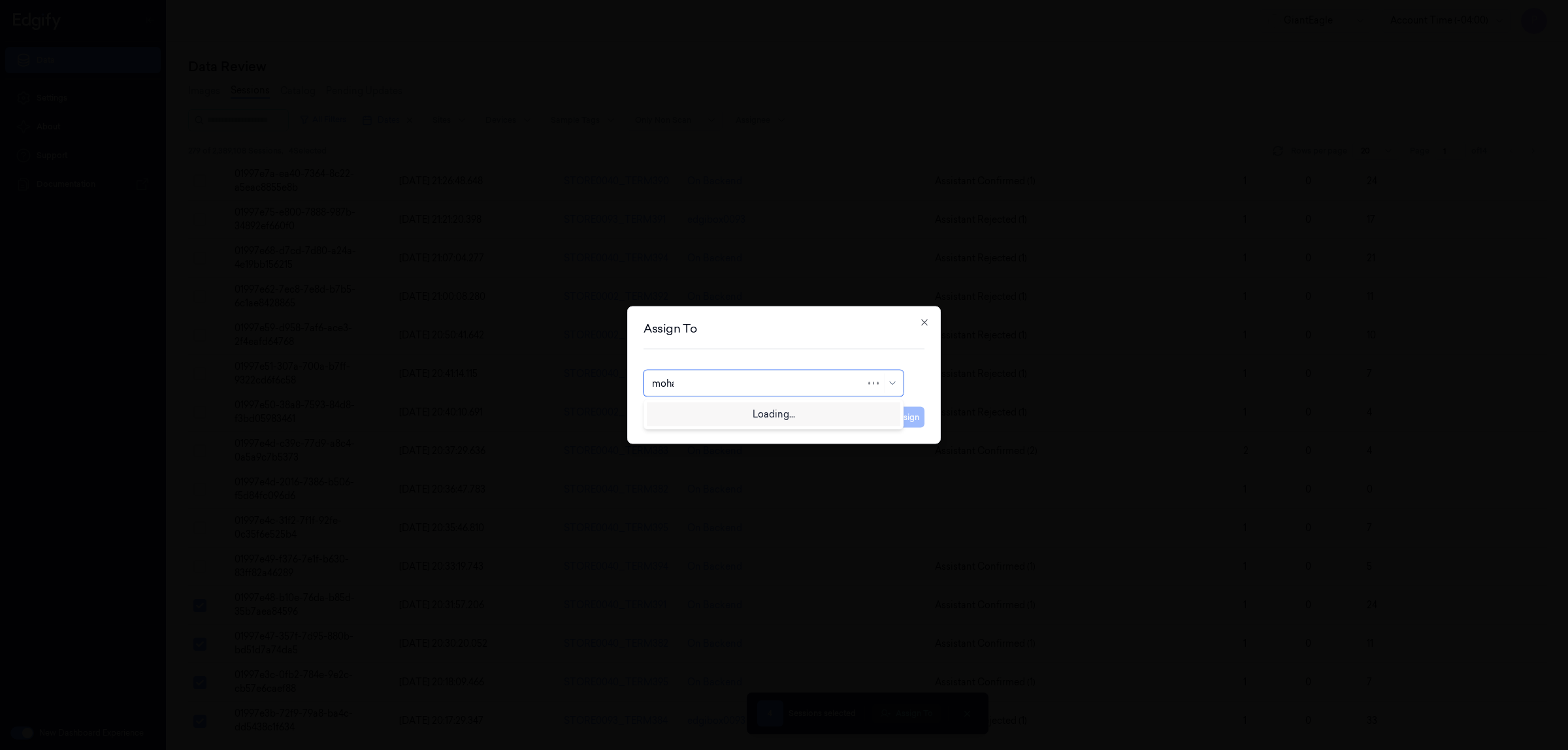
type input "mohan"
click at [768, 418] on div "mohan kune" at bounding box center [774, 413] width 243 height 14
click at [900, 421] on button "Assign" at bounding box center [906, 418] width 36 height 21
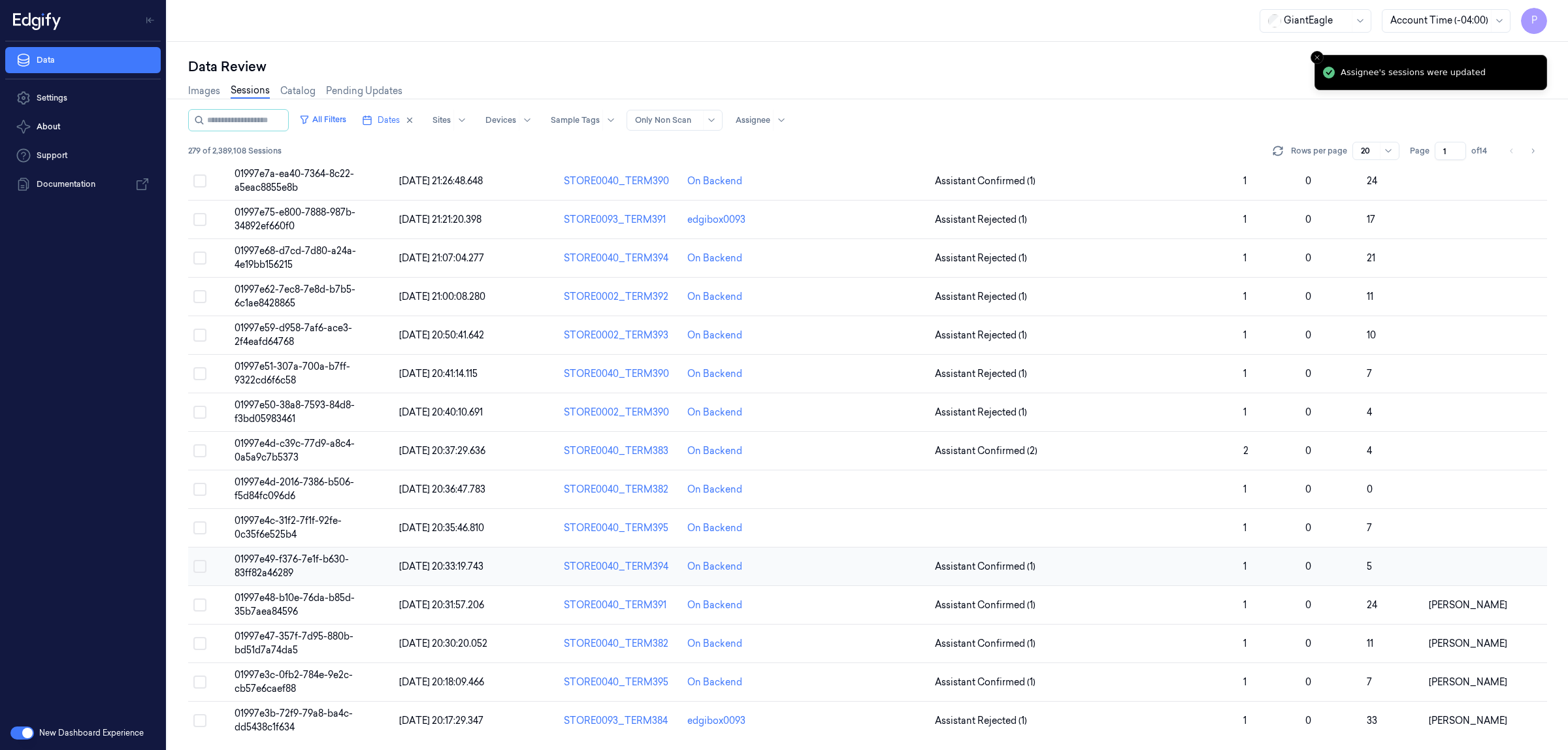
click at [200, 566] on button "Select row" at bounding box center [200, 566] width 13 height 13
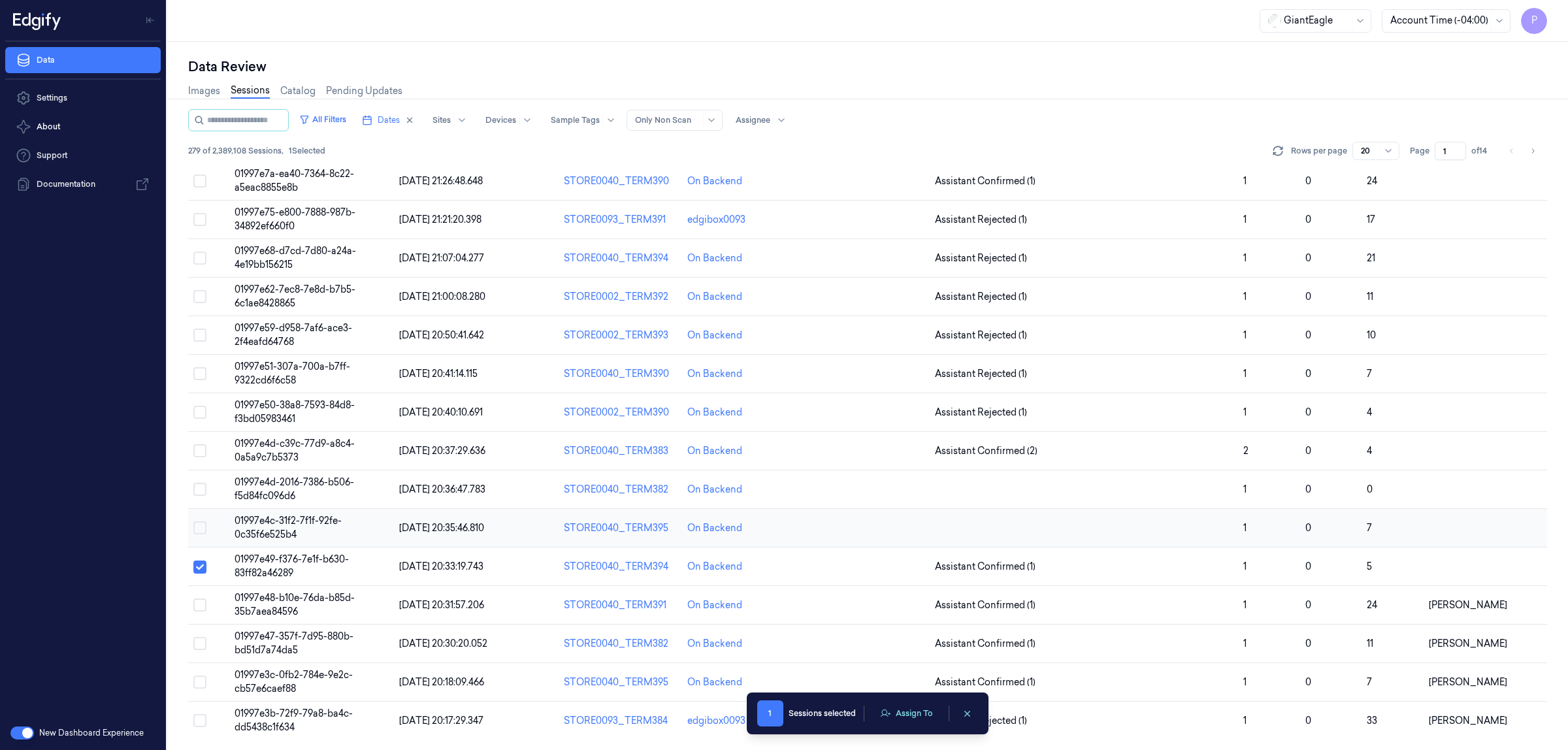
click at [200, 529] on button "Select row" at bounding box center [200, 528] width 13 height 13
click at [198, 491] on button "Select row" at bounding box center [200, 489] width 13 height 13
click at [200, 449] on button "Select row" at bounding box center [200, 451] width 13 height 13
click at [200, 412] on button "Select row" at bounding box center [200, 412] width 13 height 13
click at [201, 371] on button "Select row" at bounding box center [200, 374] width 13 height 13
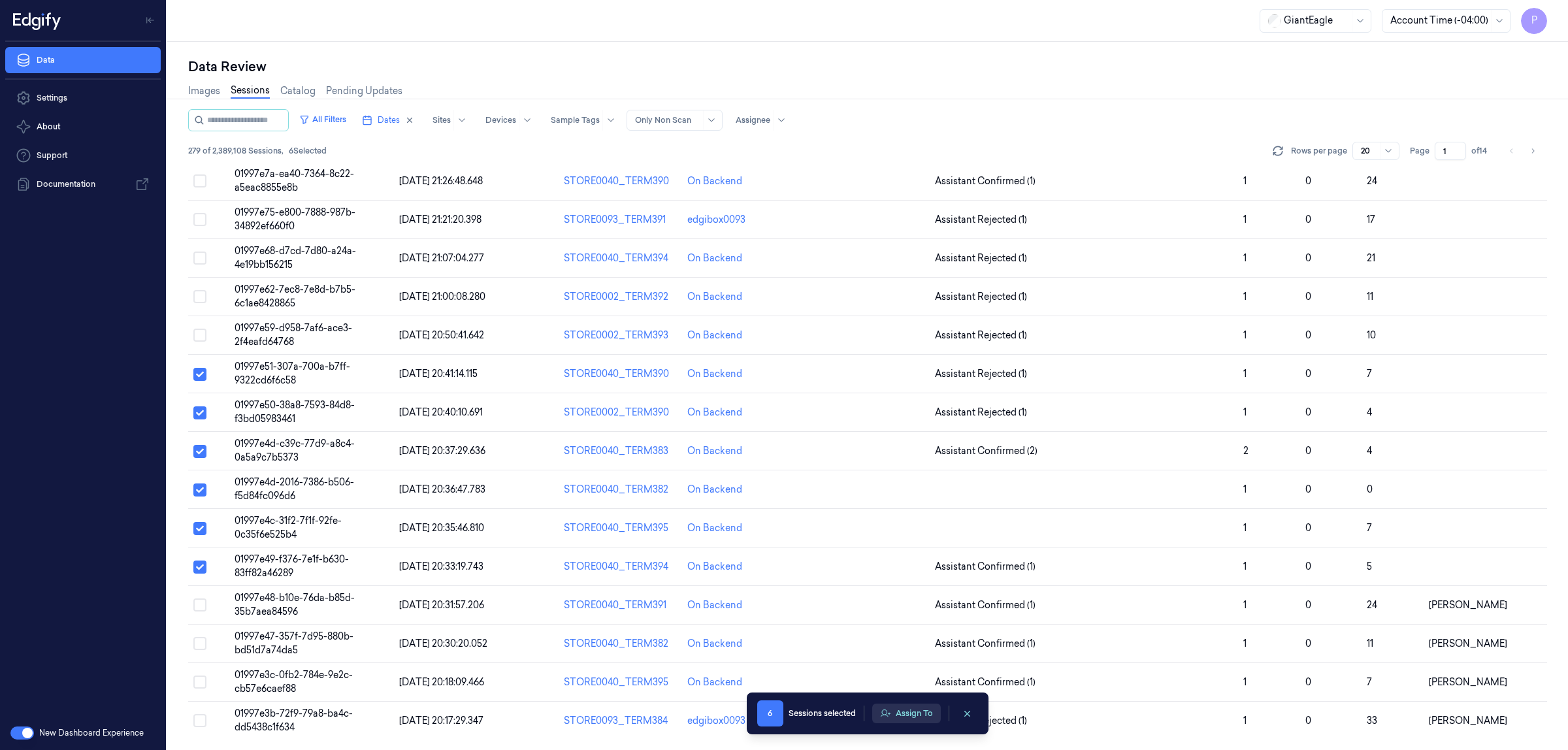
click at [906, 707] on button "Assign To" at bounding box center [906, 714] width 69 height 19
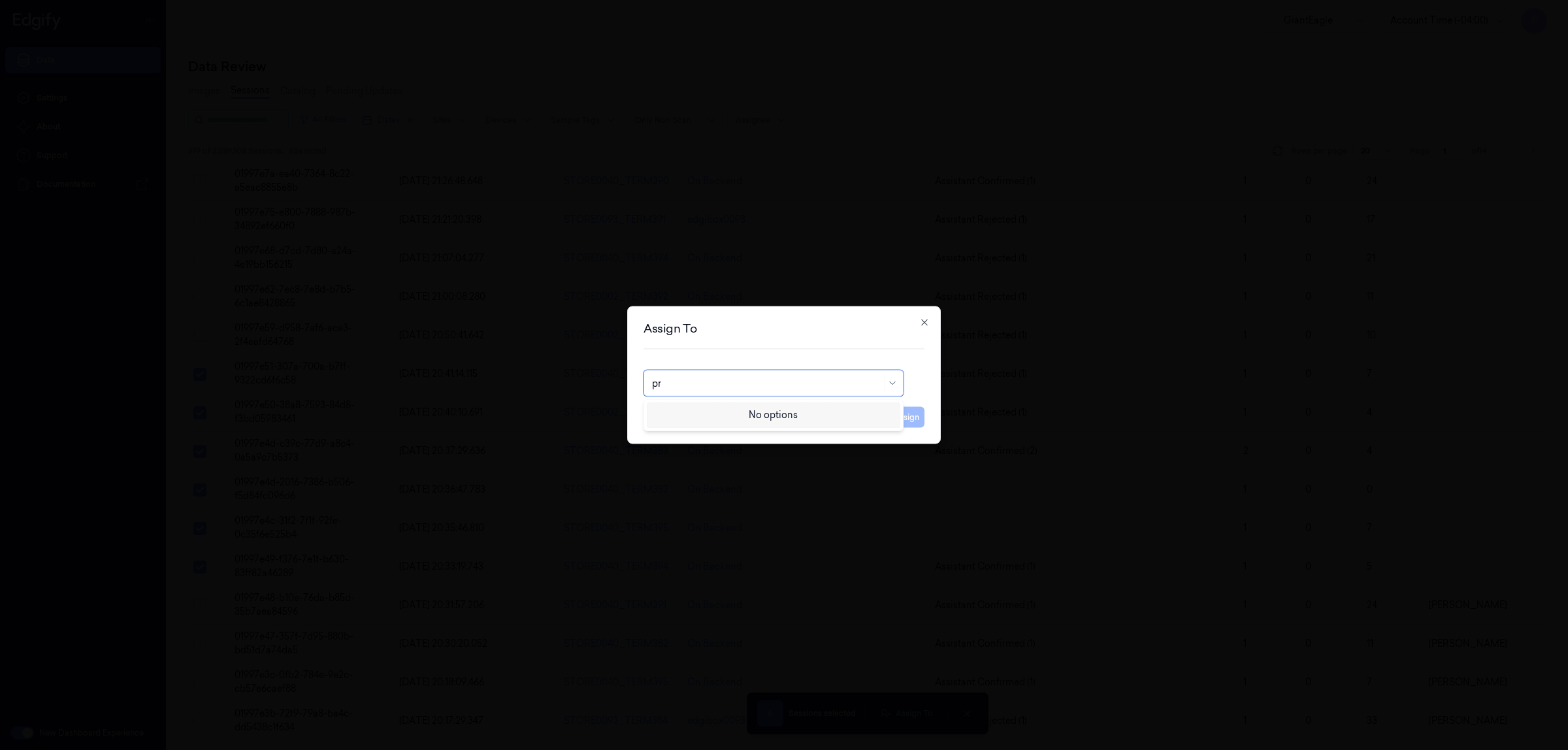
type input "p"
type input "ko"
click at [688, 415] on div "korisetty prem" at bounding box center [683, 413] width 63 height 14
click at [899, 413] on button "Assign" at bounding box center [906, 418] width 36 height 21
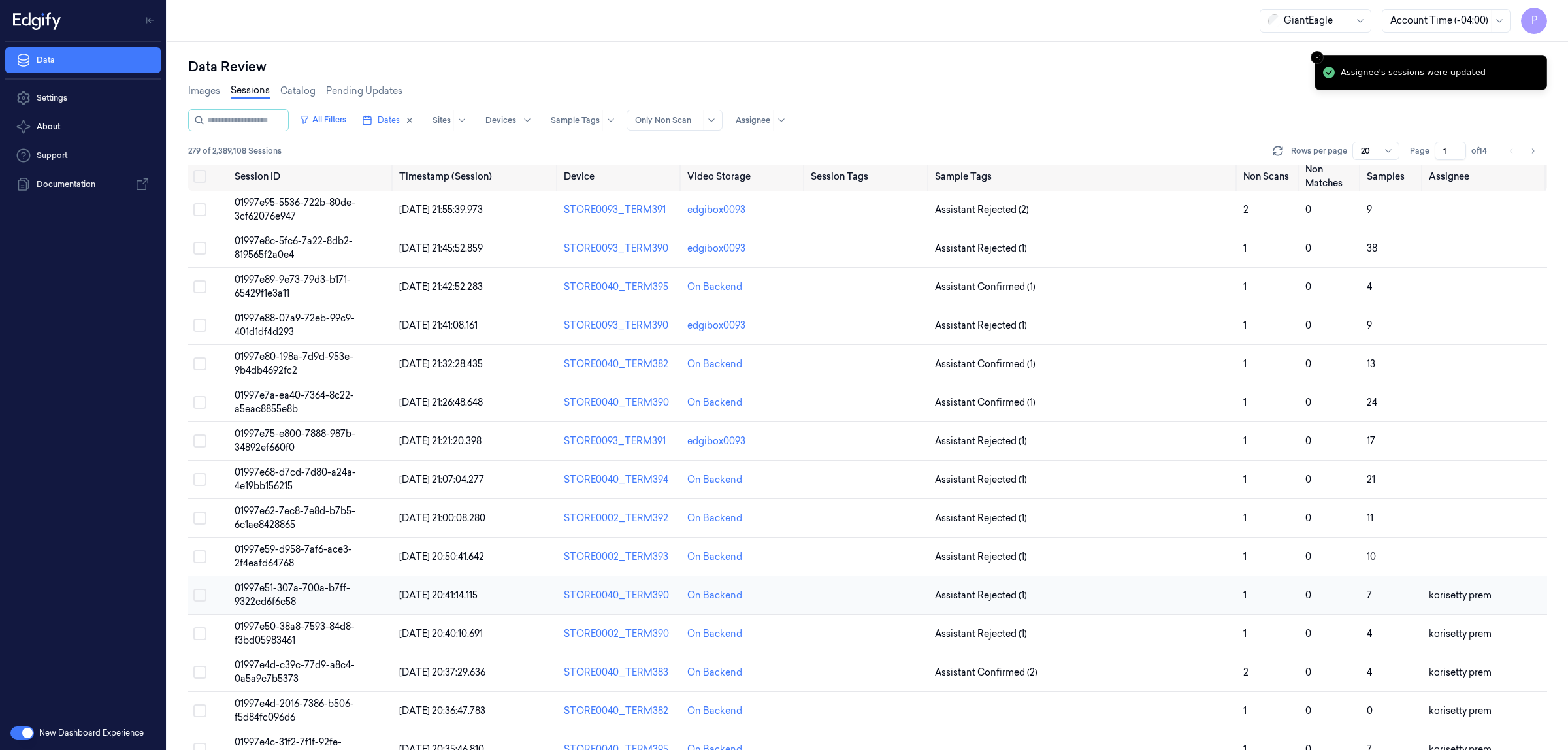
scroll to position [0, 0]
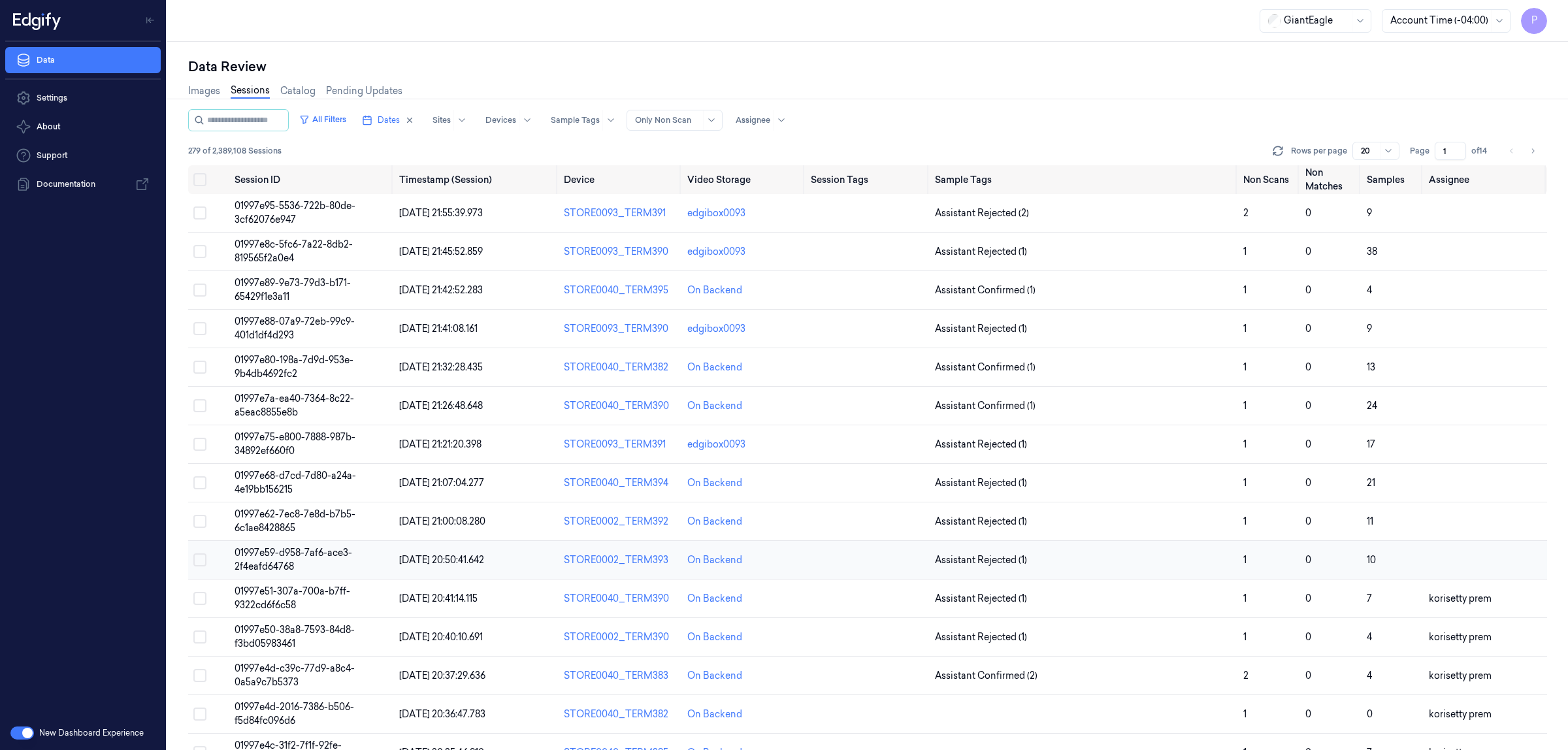
click at [201, 560] on button "Select row" at bounding box center [200, 560] width 13 height 13
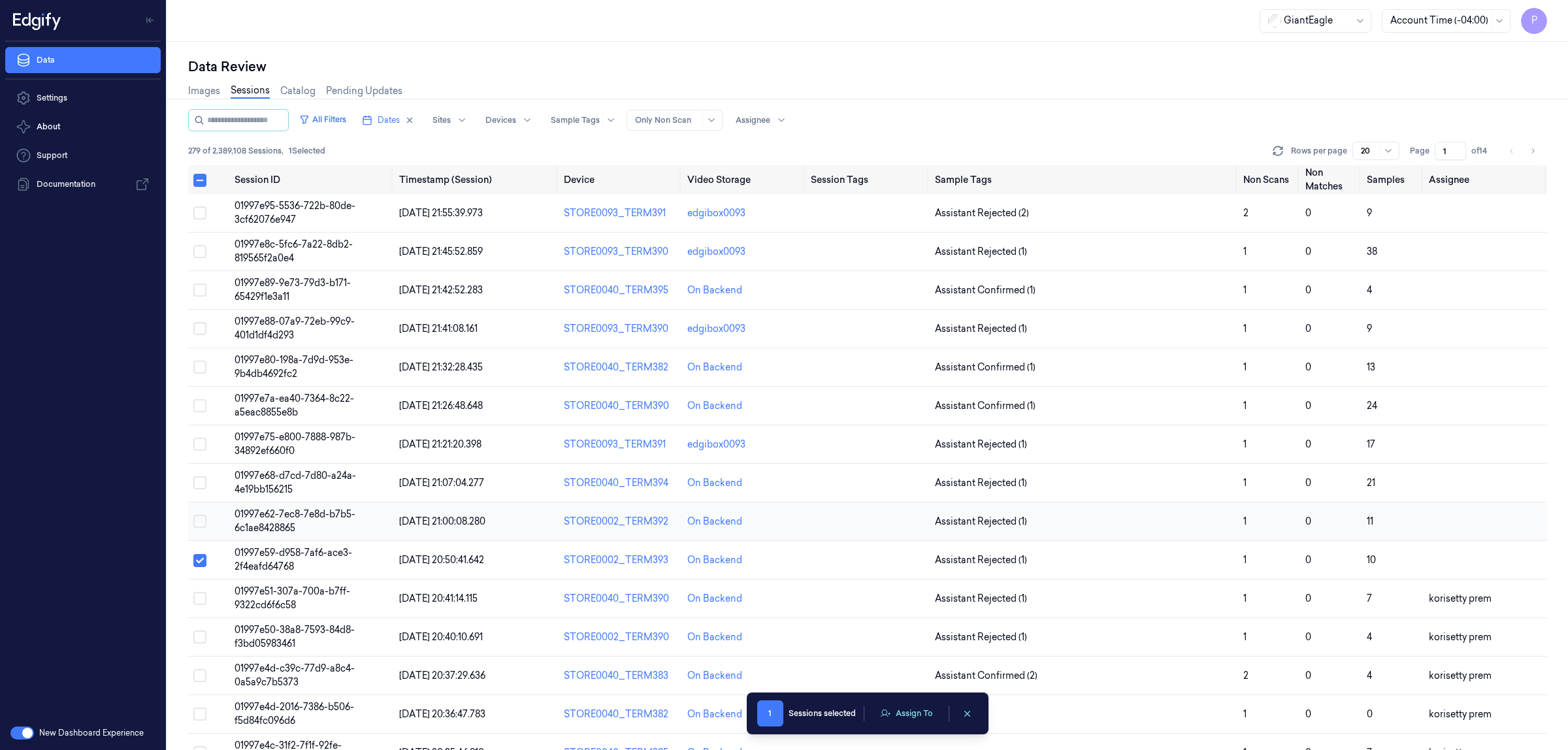
click at [197, 520] on button "Select row" at bounding box center [200, 522] width 13 height 13
click at [201, 478] on button "Select row" at bounding box center [200, 483] width 13 height 13
click at [201, 443] on button "Select row" at bounding box center [200, 444] width 13 height 13
click at [197, 396] on td at bounding box center [209, 406] width 41 height 38
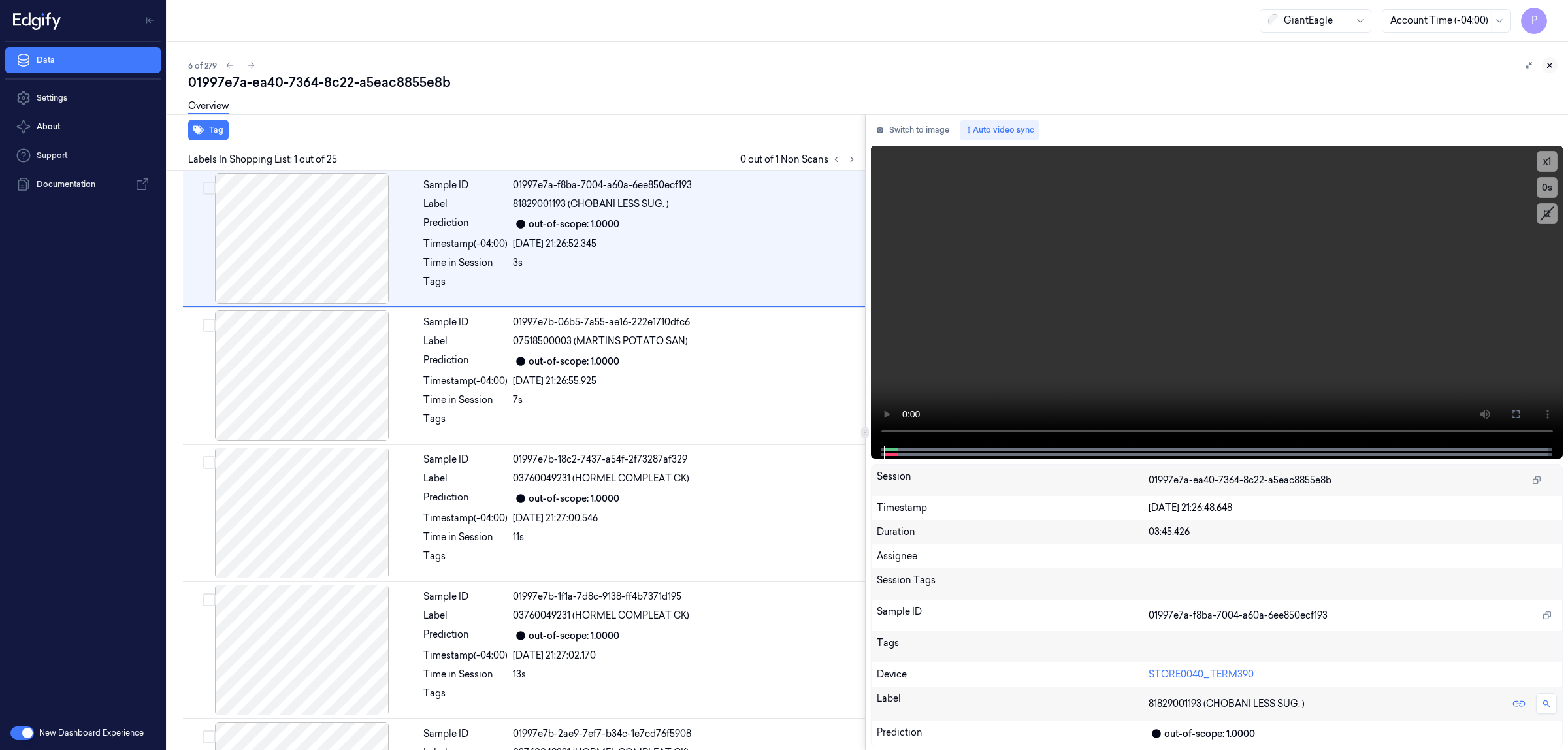
click at [1552, 64] on icon at bounding box center [1550, 65] width 9 height 9
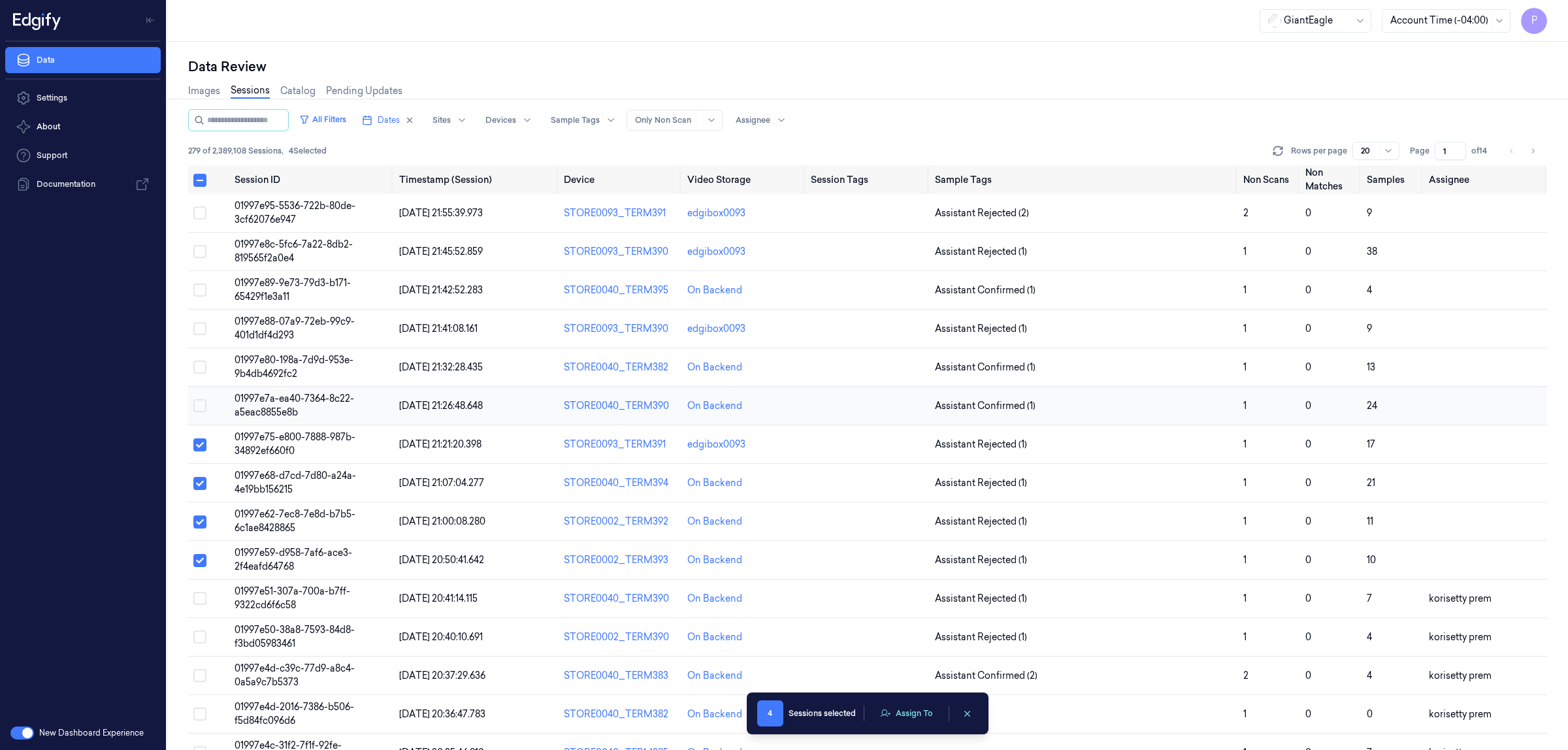
click at [199, 409] on button "Select row" at bounding box center [200, 406] width 13 height 13
click at [204, 368] on button "Select row" at bounding box center [200, 367] width 13 height 13
click at [913, 720] on button "Assign To" at bounding box center [906, 714] width 69 height 19
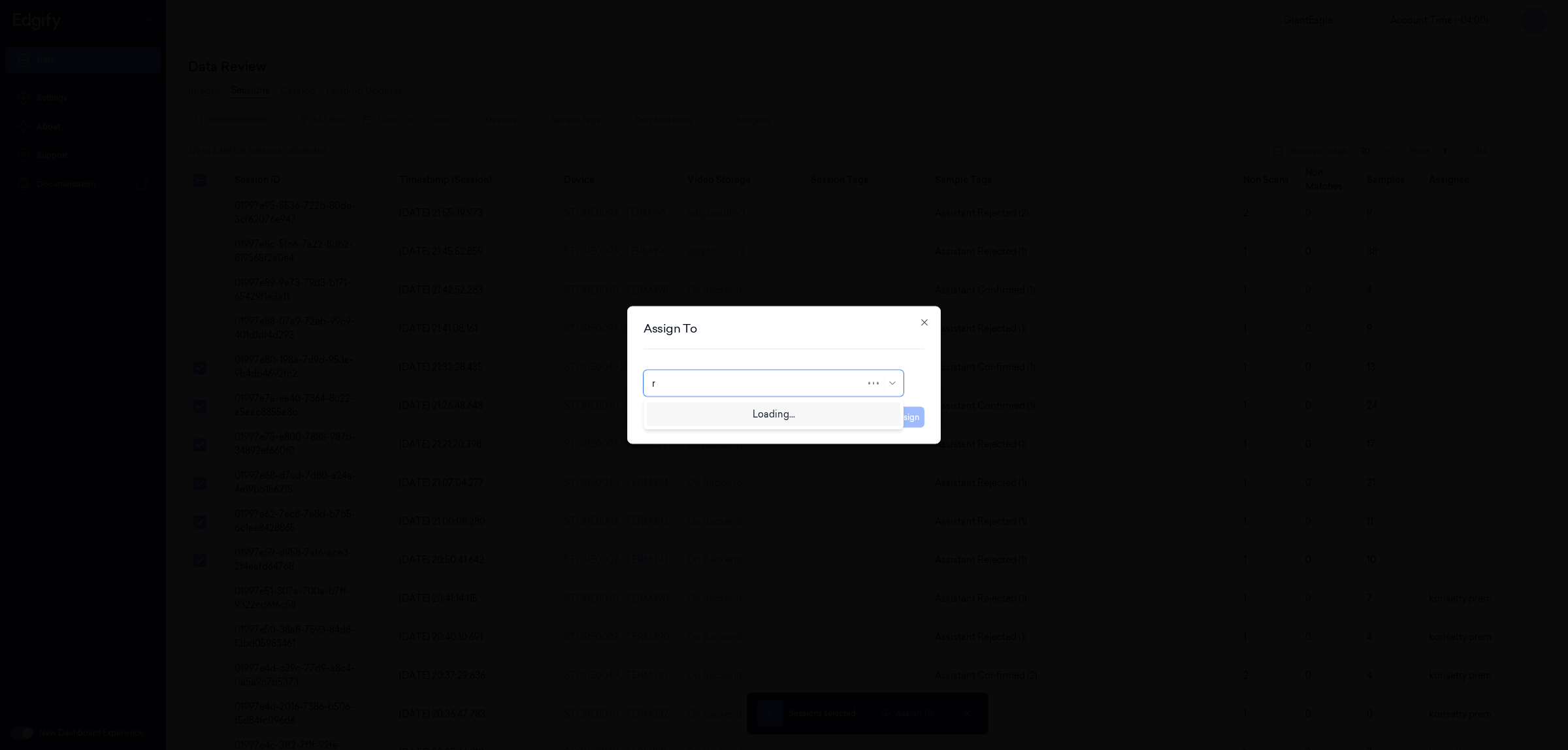
type input "ru"
click at [769, 414] on div "rupa b" at bounding box center [774, 413] width 243 height 14
click at [905, 421] on button "Assign" at bounding box center [906, 418] width 36 height 21
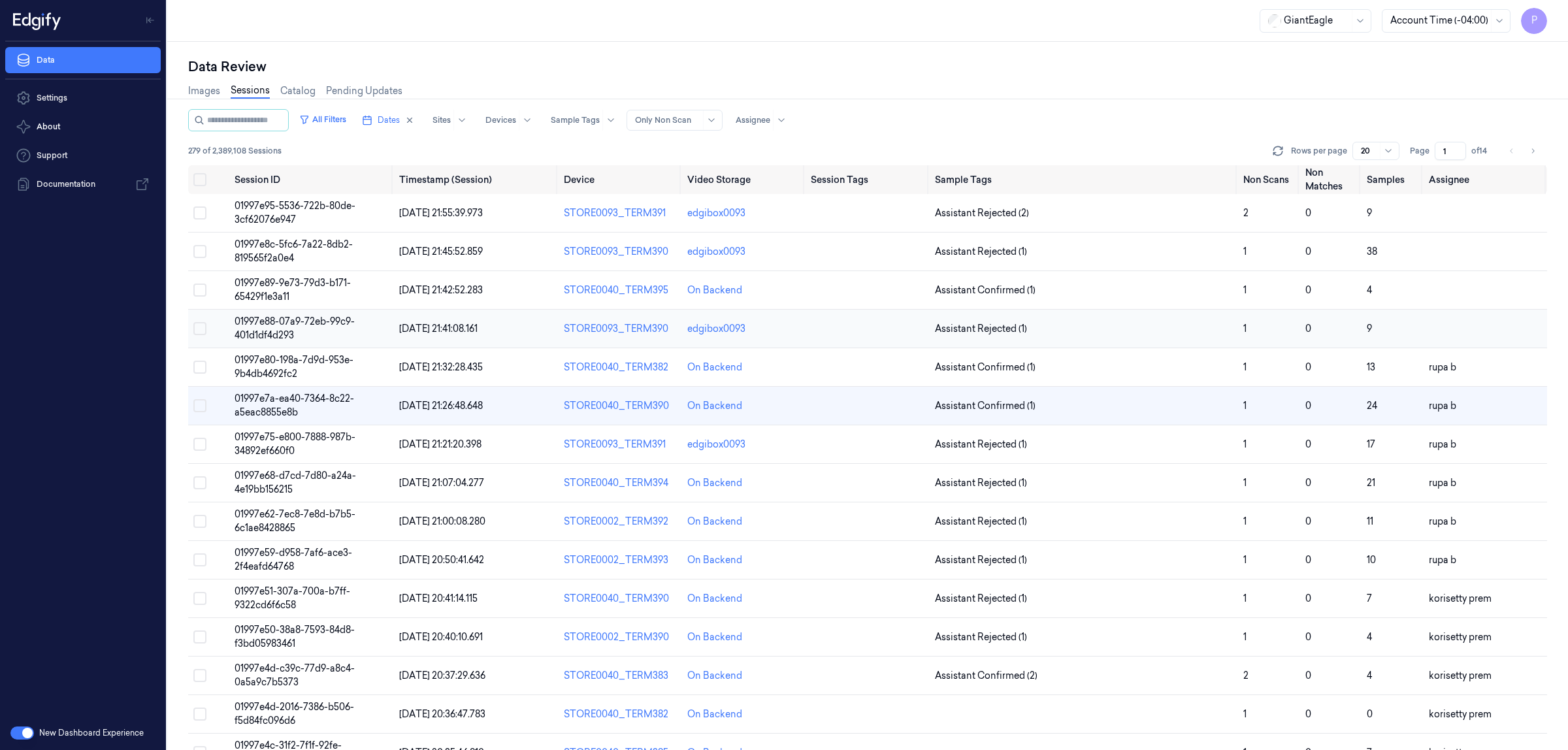
click at [201, 331] on button "Select row" at bounding box center [200, 329] width 13 height 13
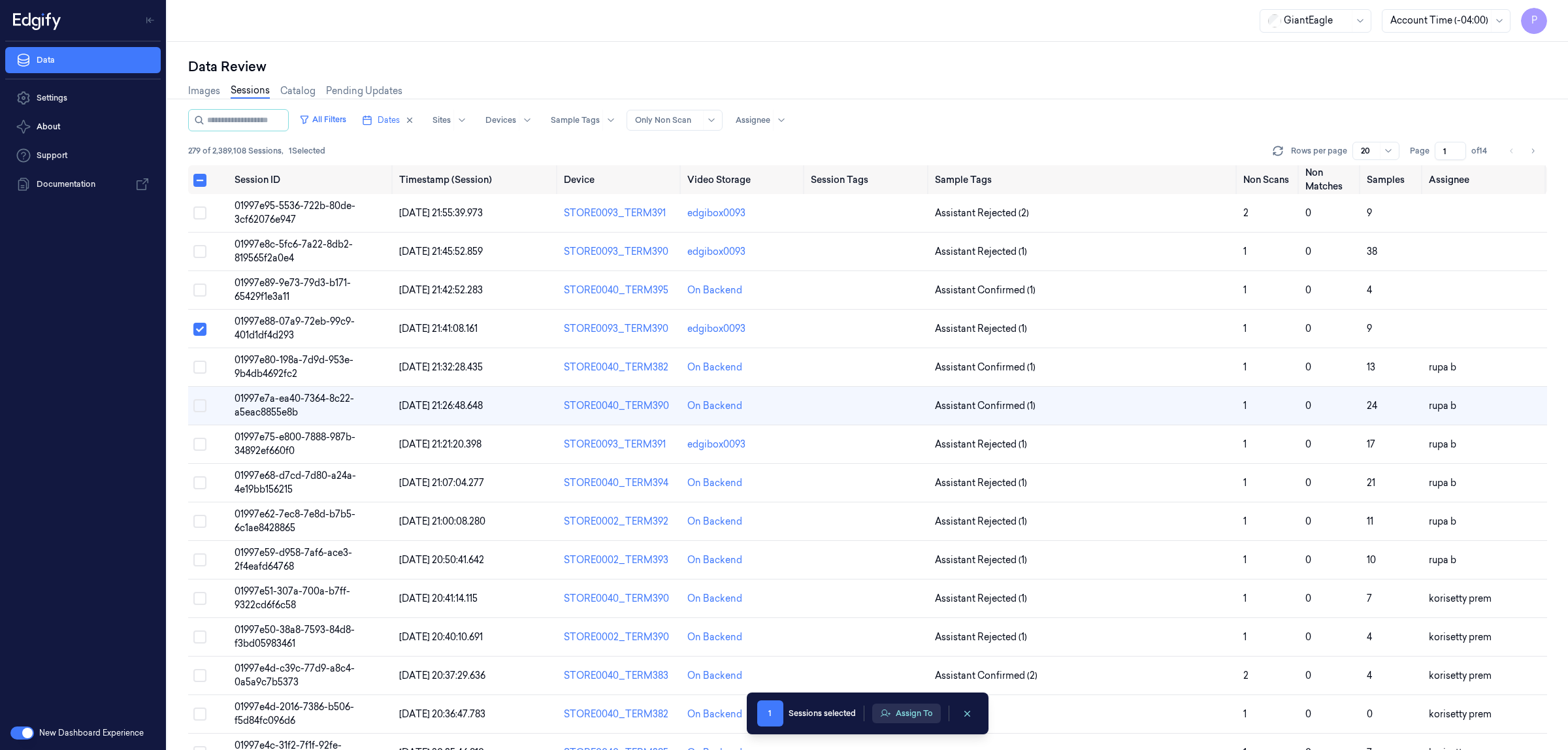
click at [891, 710] on button "Assign To" at bounding box center [906, 714] width 69 height 19
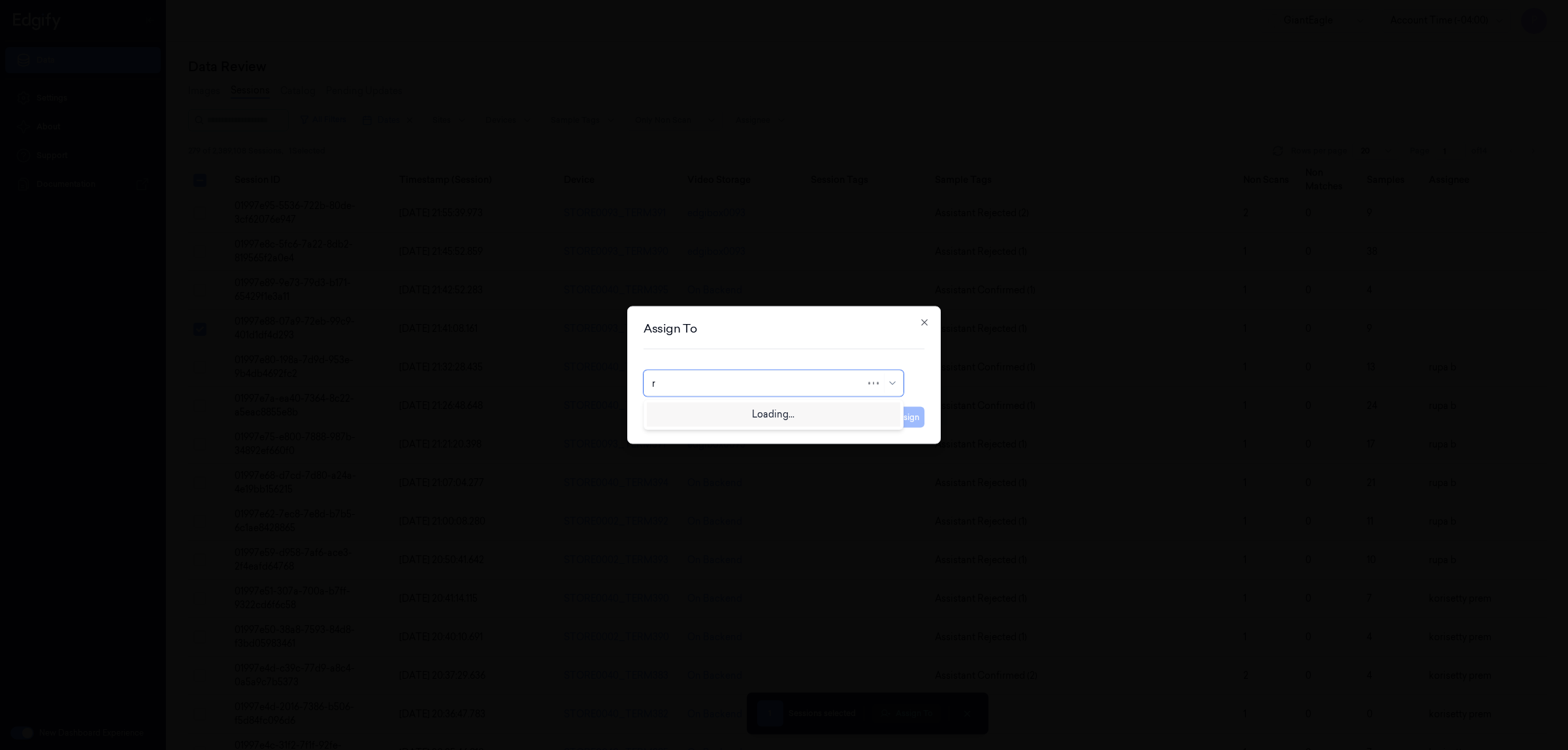
type input "ru"
click at [784, 421] on div "rupa b" at bounding box center [774, 413] width 253 height 21
click at [913, 421] on button "Assign" at bounding box center [906, 418] width 36 height 21
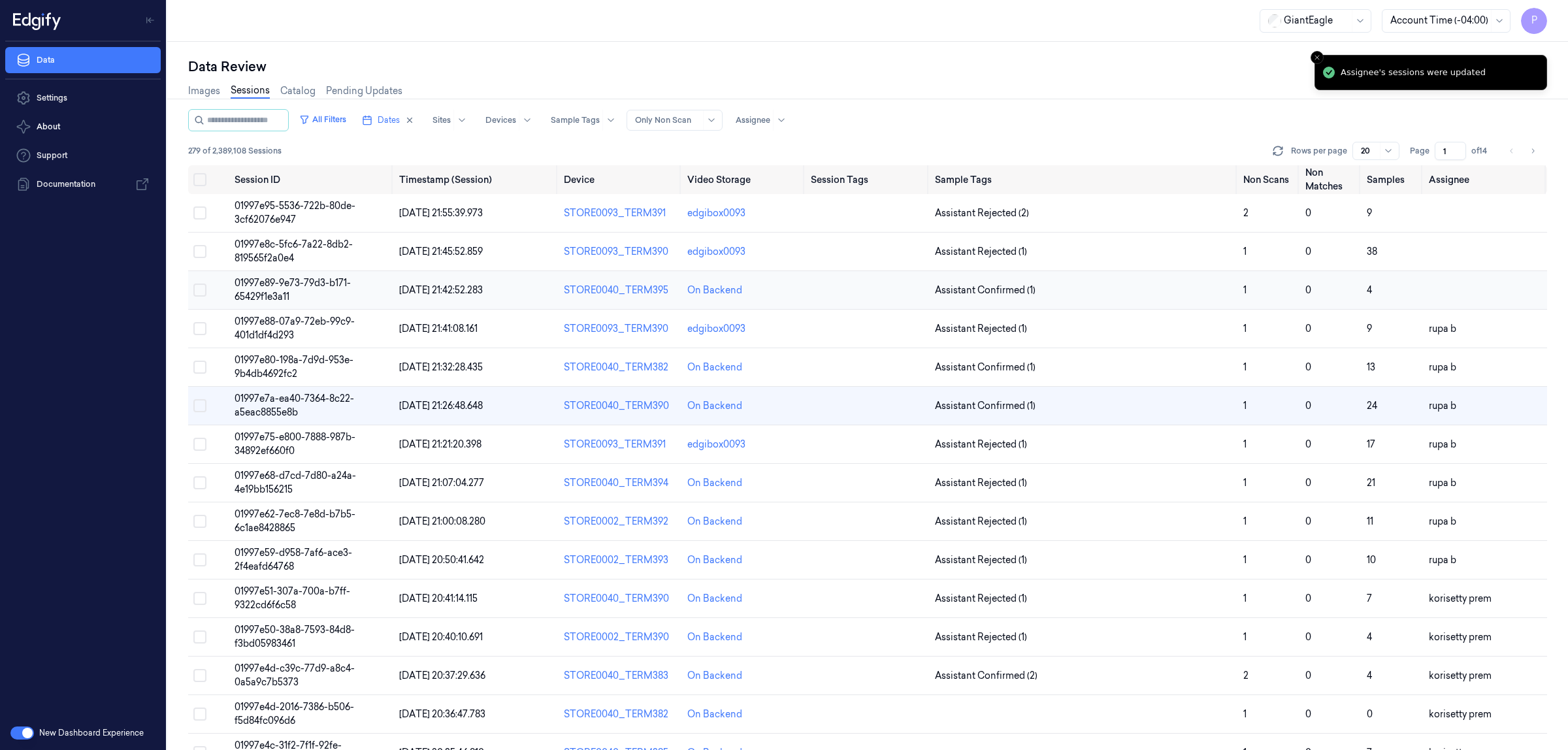
click at [203, 289] on button "Select row" at bounding box center [200, 290] width 13 height 13
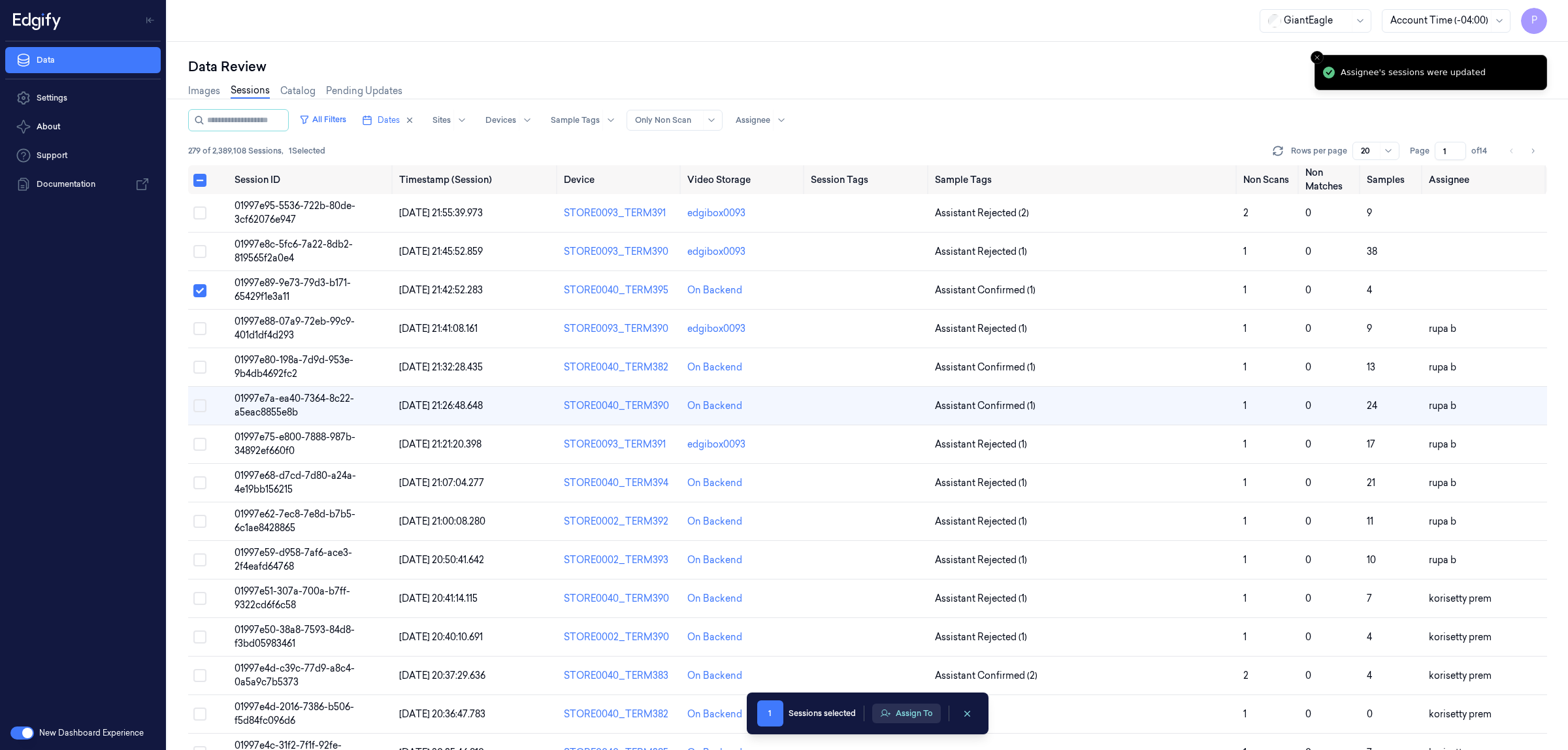
click at [922, 711] on button "Assign To" at bounding box center [906, 714] width 69 height 19
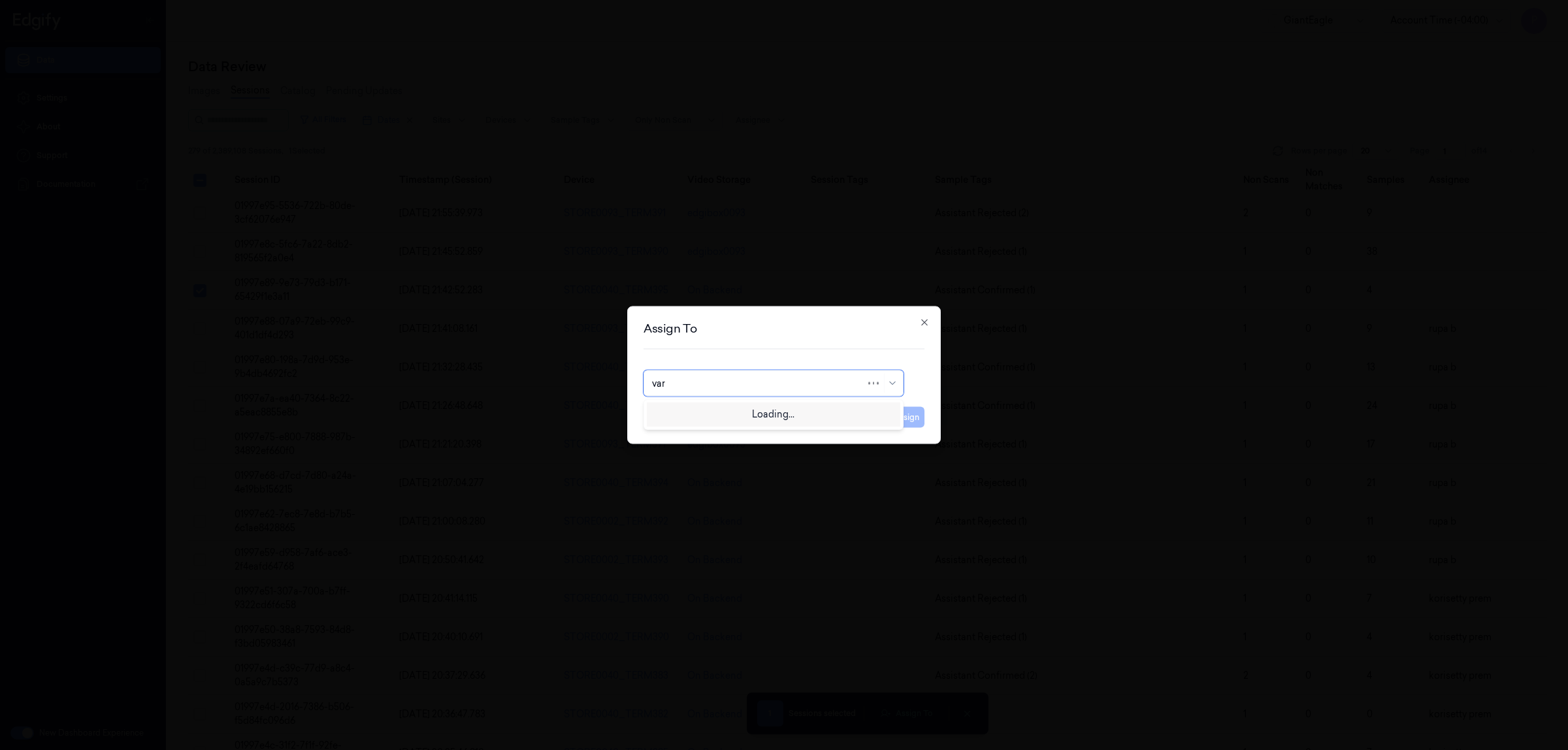
type input "vars"
click at [694, 435] on div "[PERSON_NAME] g" at bounding box center [774, 435] width 243 height 14
click at [890, 421] on button "Assign" at bounding box center [906, 418] width 36 height 21
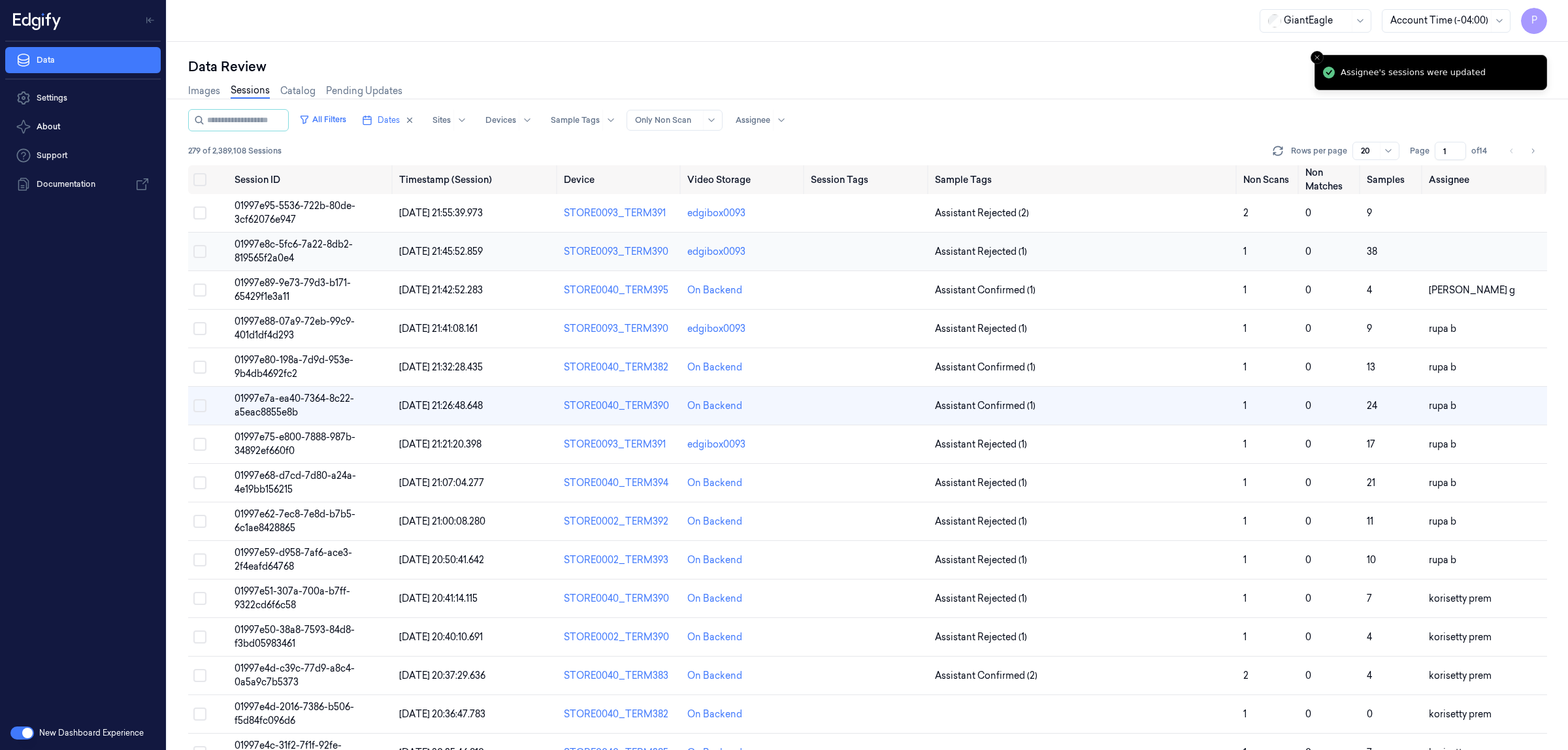
click at [203, 252] on button "Select row" at bounding box center [200, 252] width 13 height 13
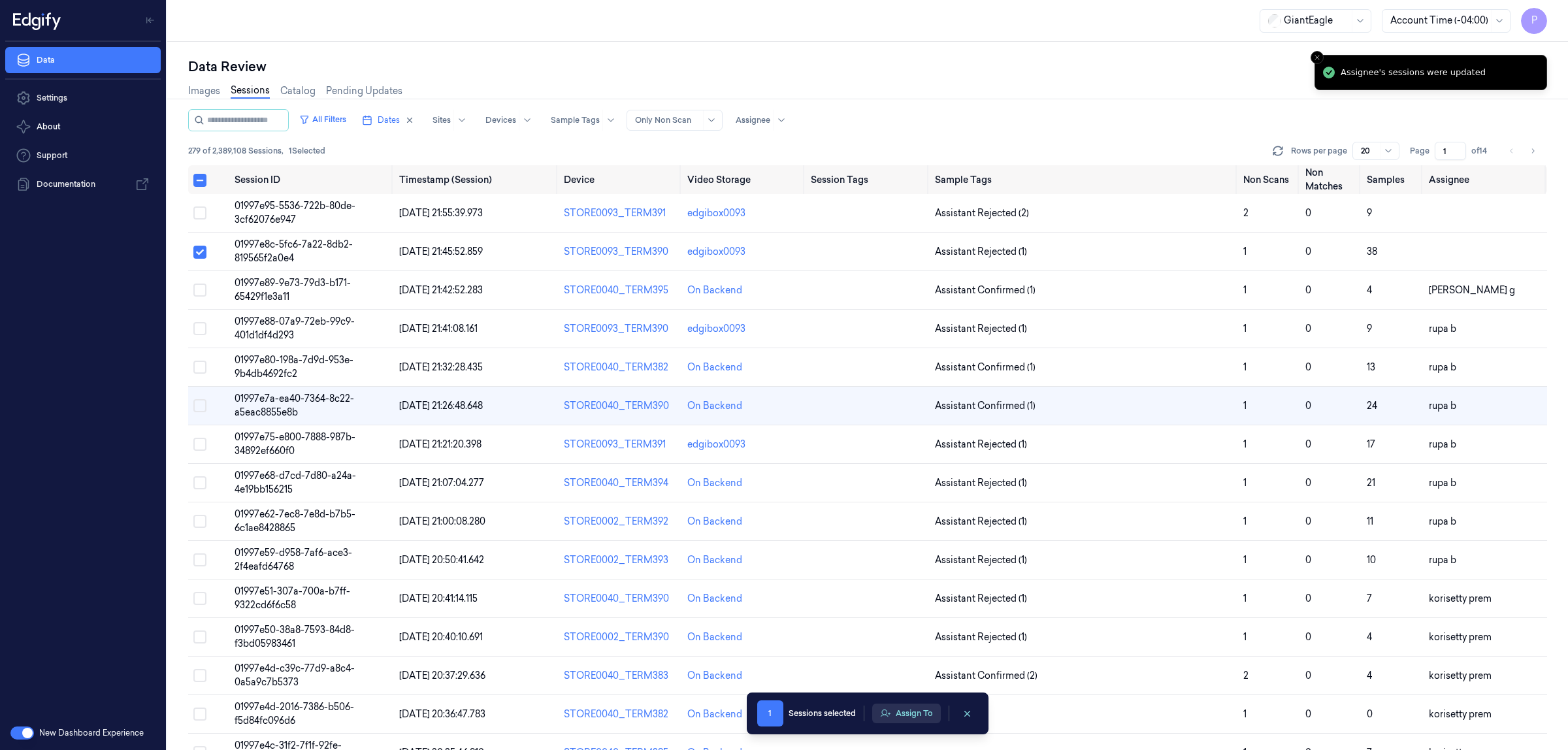
click at [894, 707] on button "Assign To" at bounding box center [906, 714] width 69 height 19
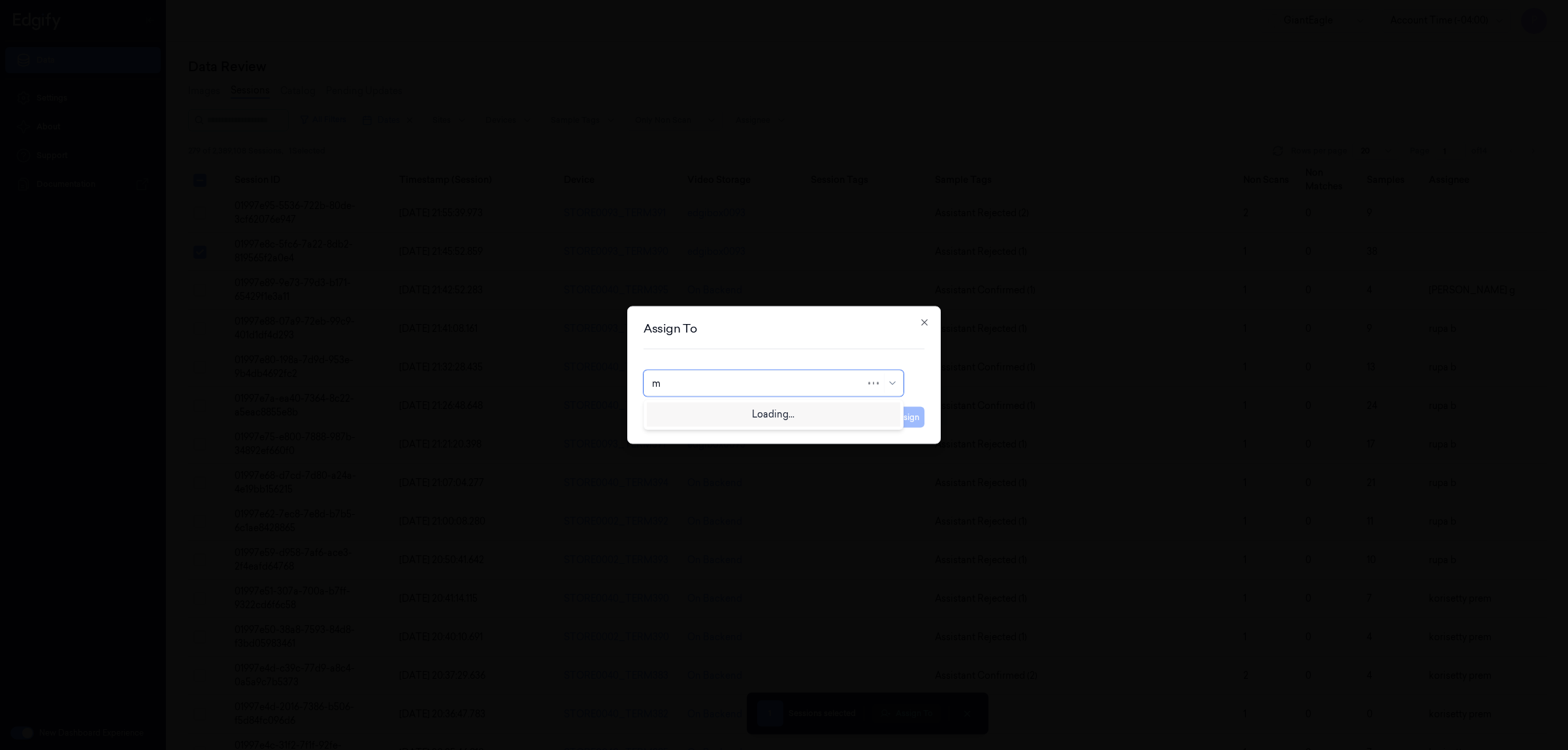
type input "mo"
click at [740, 415] on div "mohan kune" at bounding box center [774, 413] width 243 height 14
click at [896, 419] on button "Assign" at bounding box center [906, 418] width 36 height 21
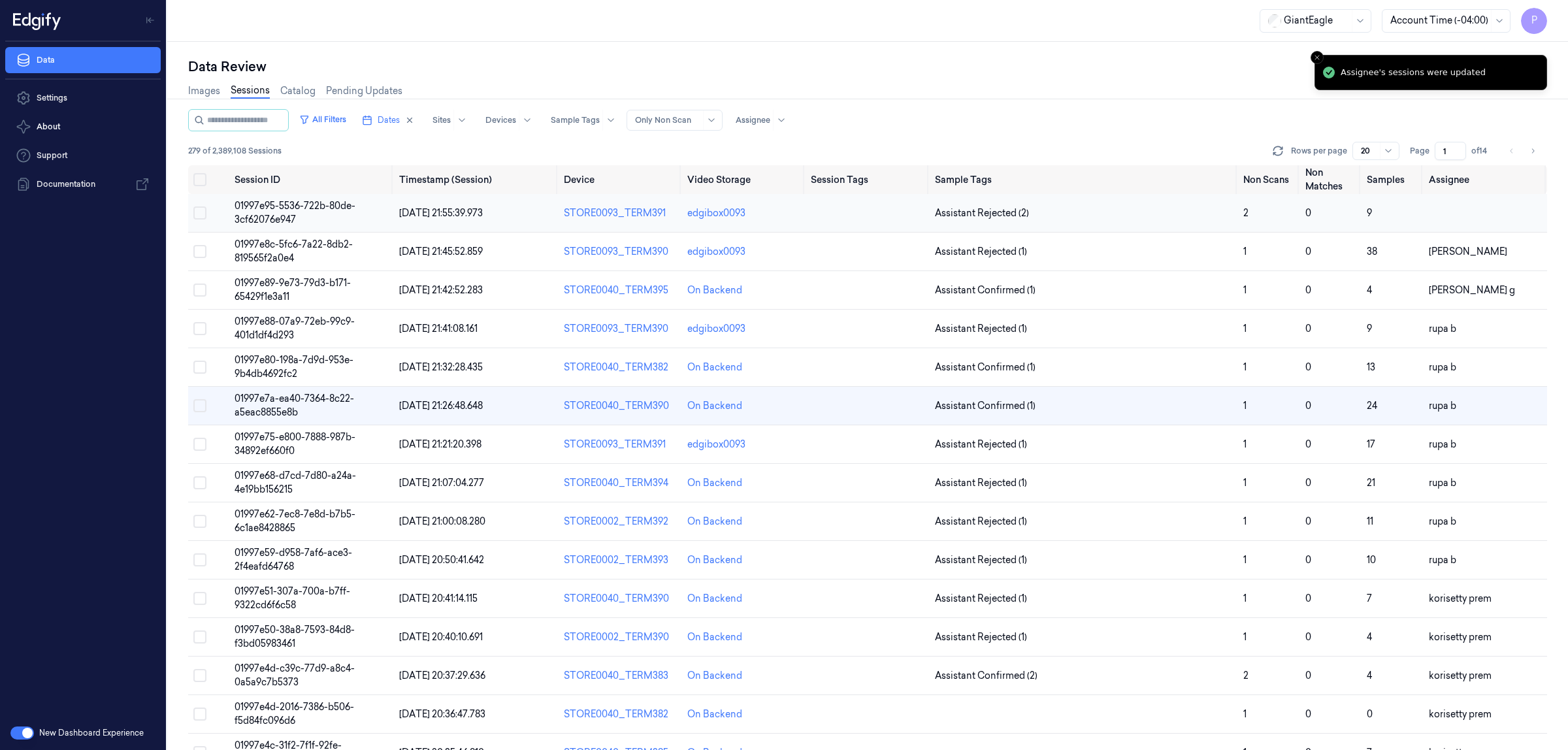
click at [204, 214] on button "Select row" at bounding box center [200, 213] width 13 height 13
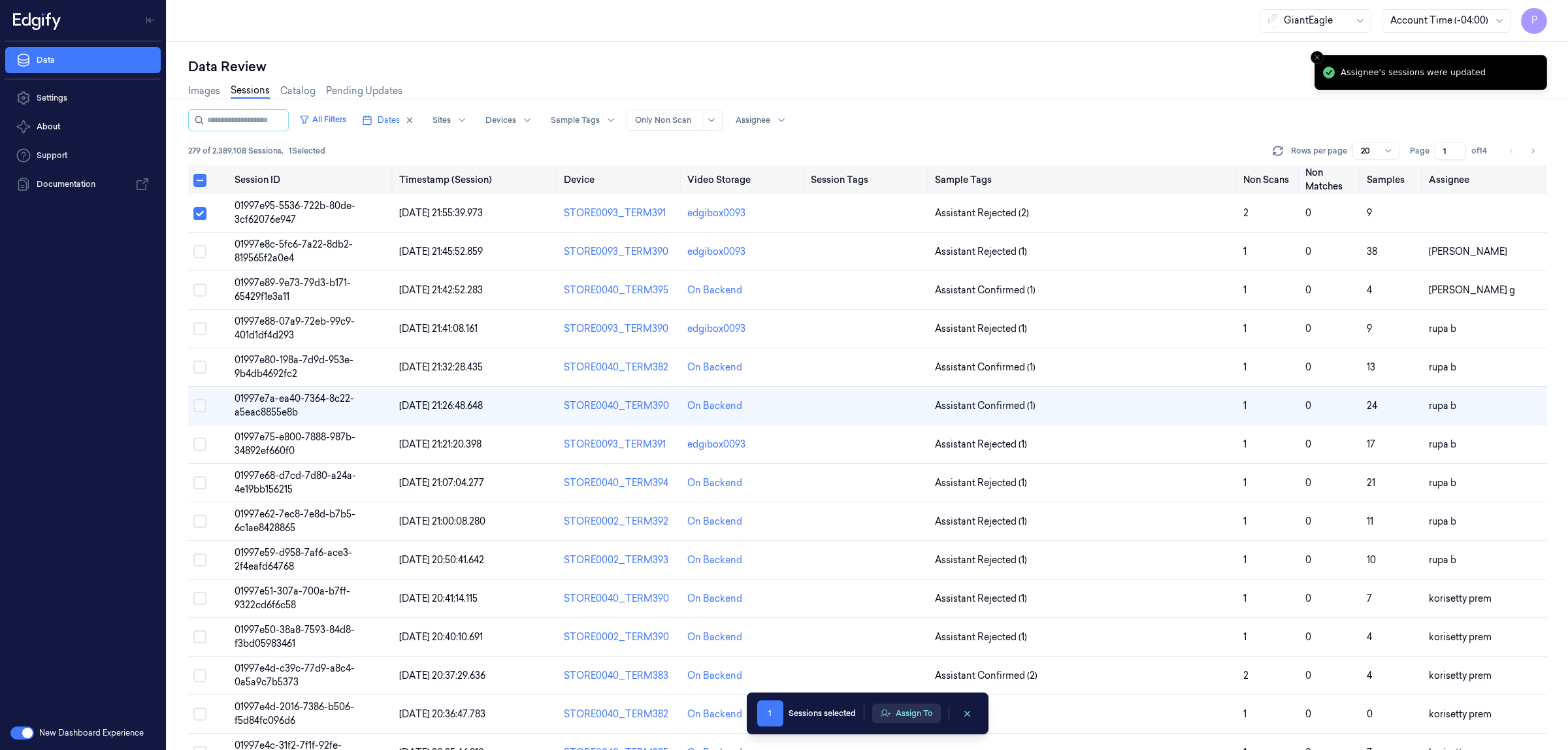
click at [913, 717] on button "Assign To" at bounding box center [906, 714] width 69 height 19
click at [900, 714] on button "Assign To" at bounding box center [906, 714] width 69 height 19
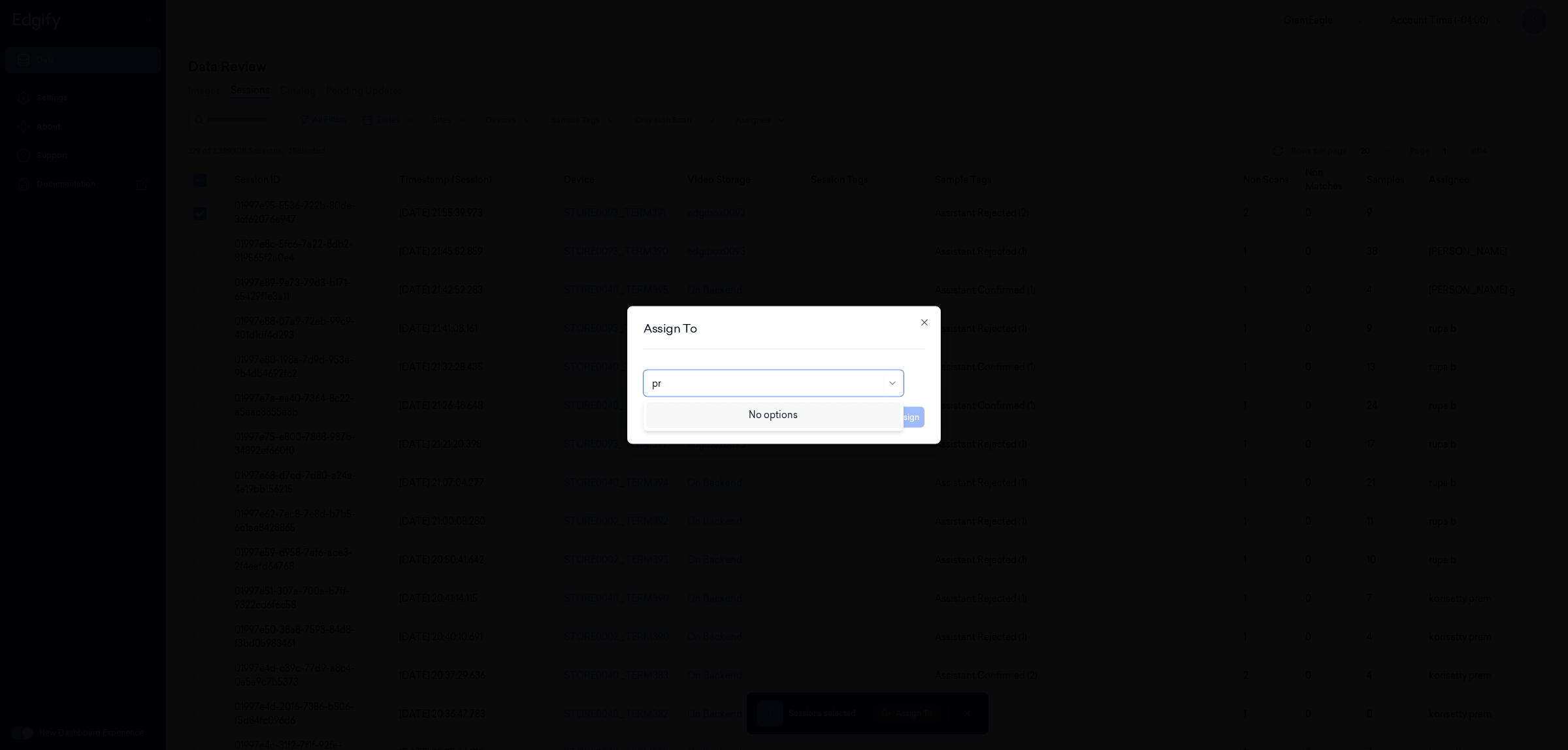
type input "p"
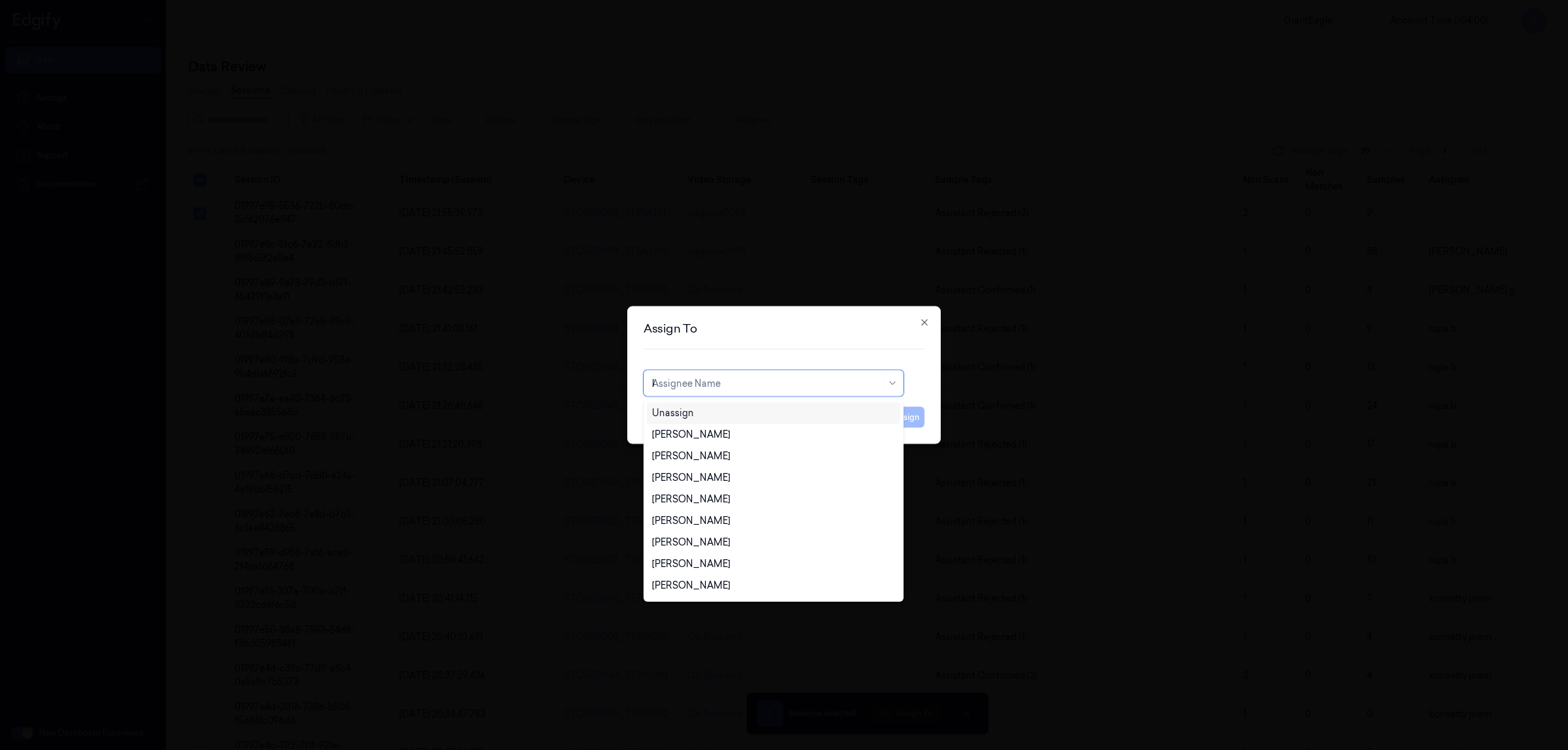
type input "ko"
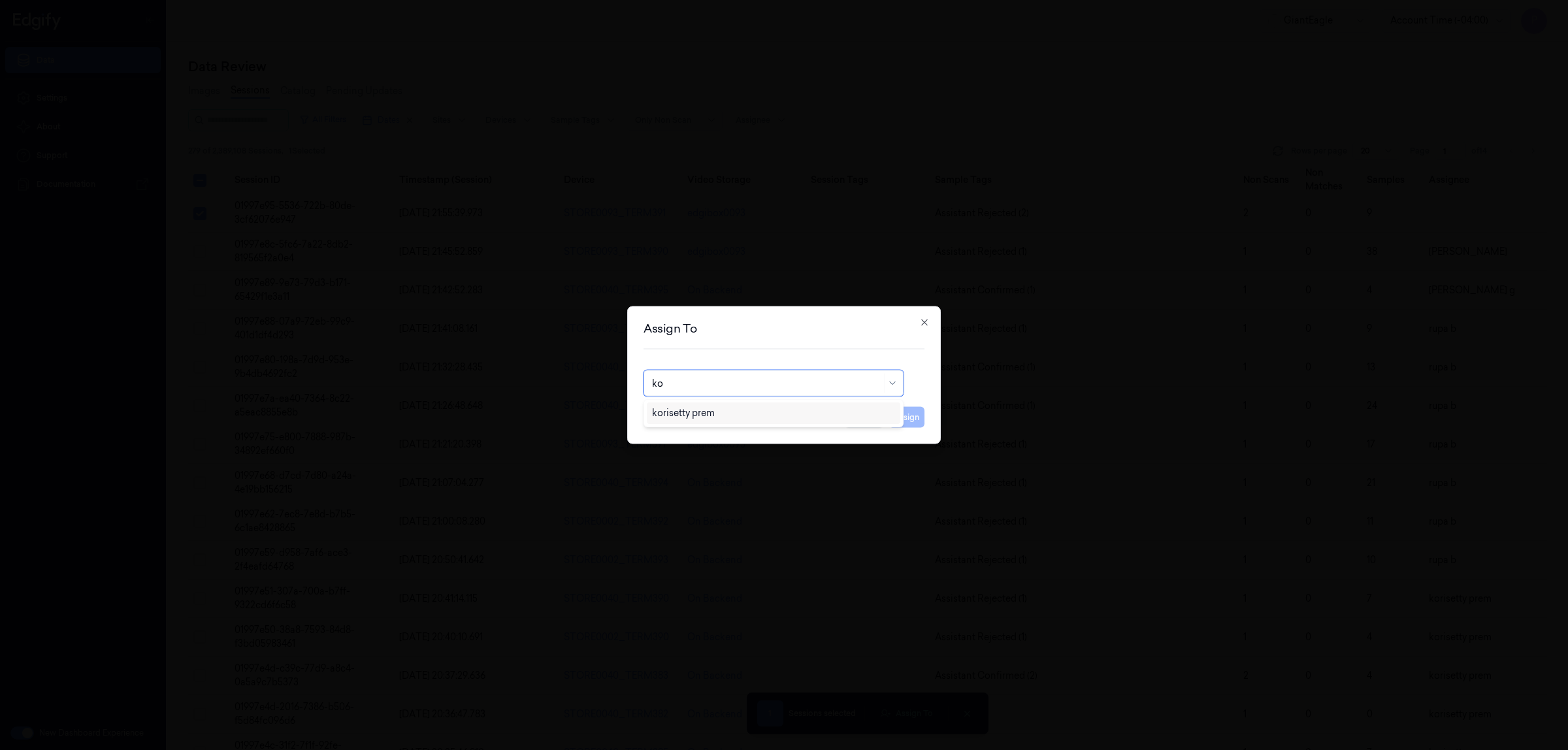
click at [719, 421] on div "korisetty prem" at bounding box center [774, 413] width 253 height 21
click at [916, 413] on button "Assign" at bounding box center [906, 418] width 36 height 21
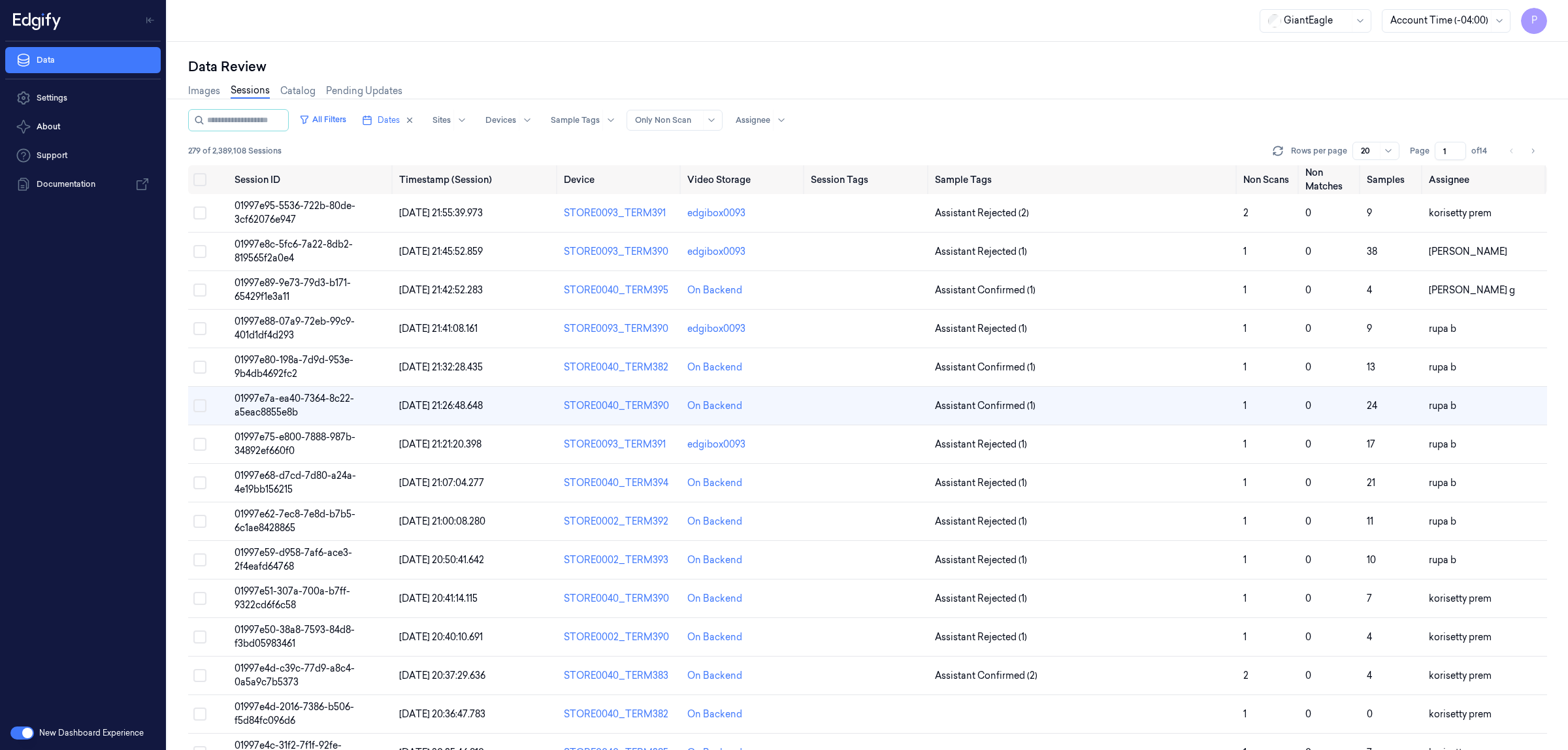
click at [1236, 99] on div "Images Sessions Catalog Pending Updates" at bounding box center [868, 92] width 1359 height 33
click at [1536, 152] on icon "Go to next page" at bounding box center [1532, 151] width 8 height 10
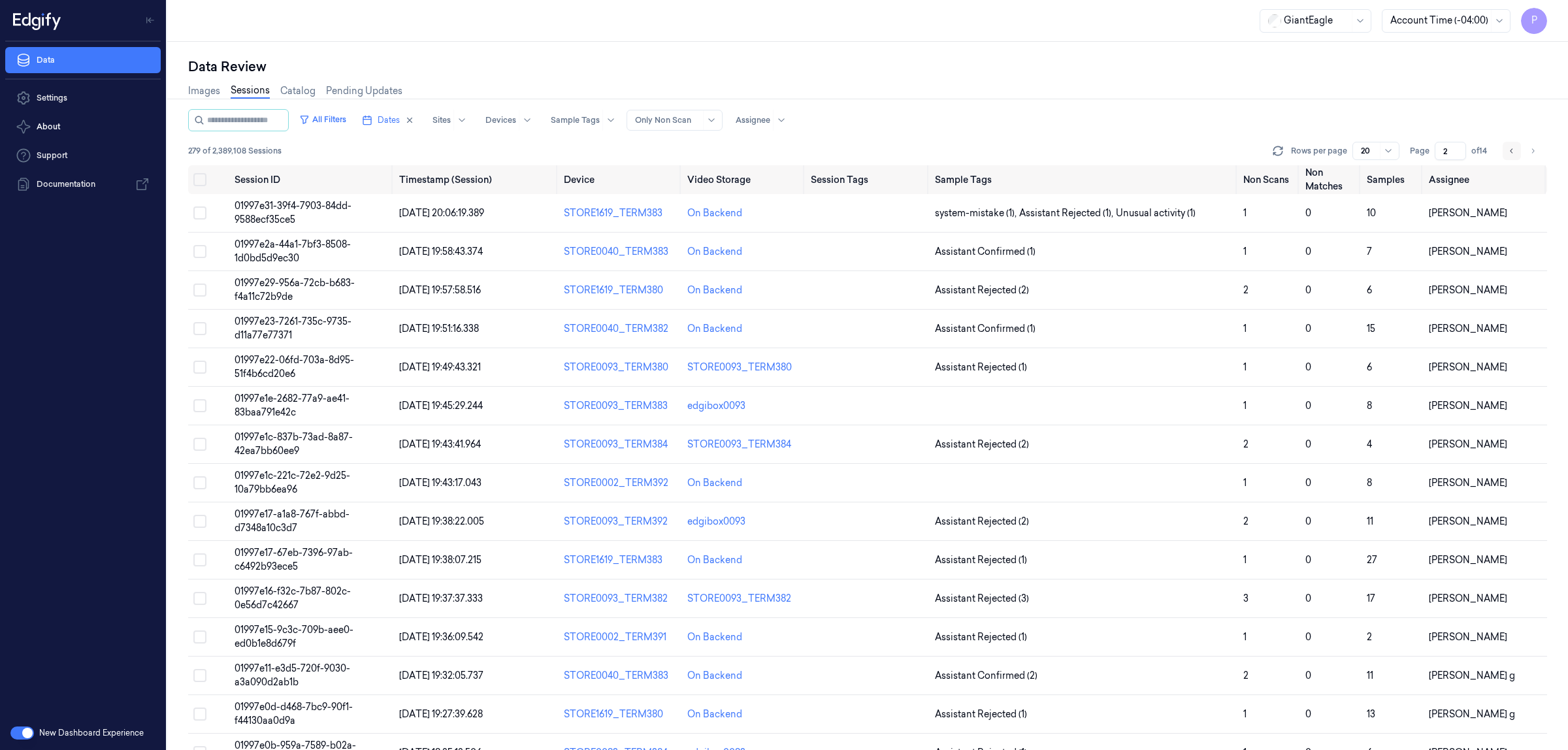
click at [1507, 148] on button "Go to previous page" at bounding box center [1512, 151] width 19 height 19
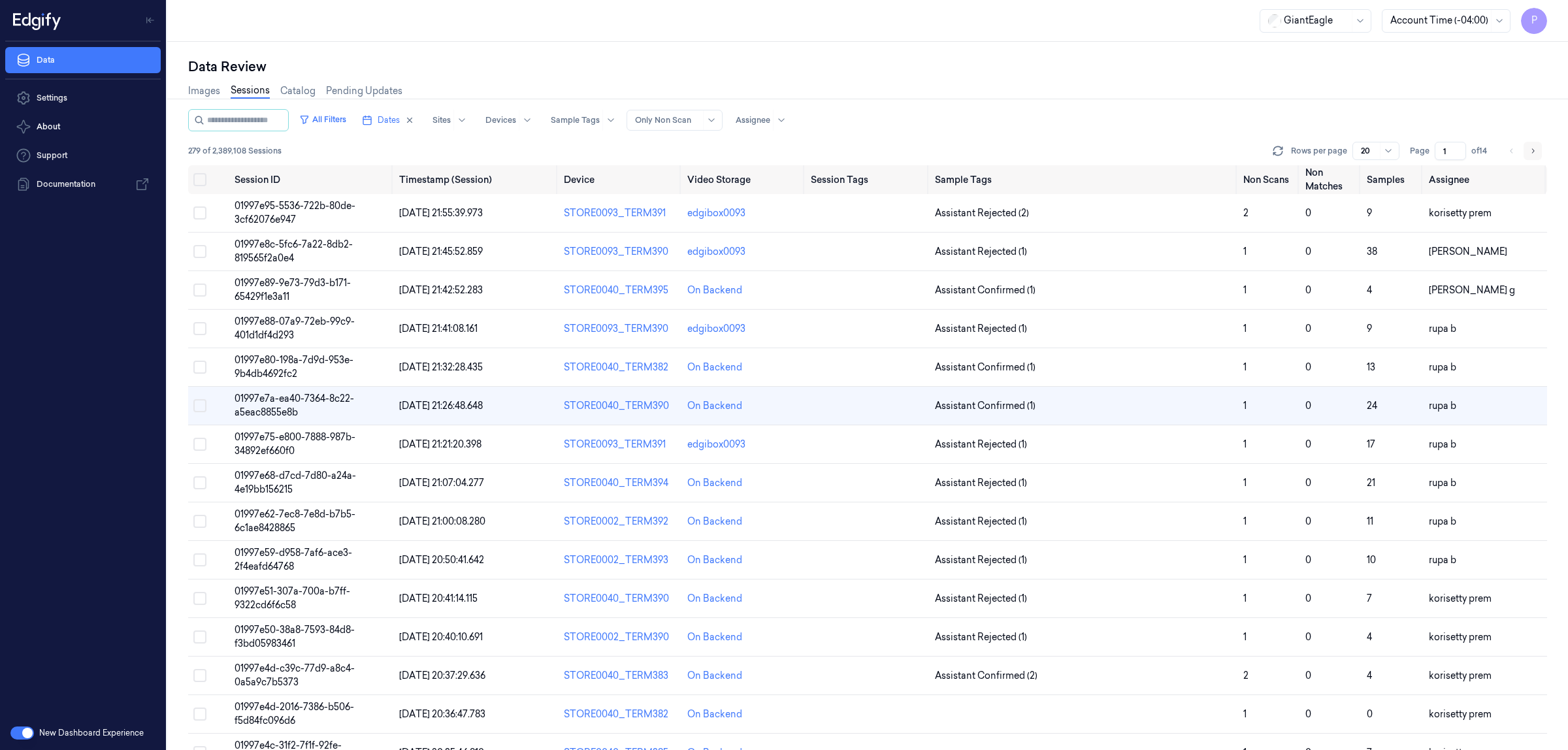
click at [1535, 152] on icon "Go to next page" at bounding box center [1532, 151] width 8 height 10
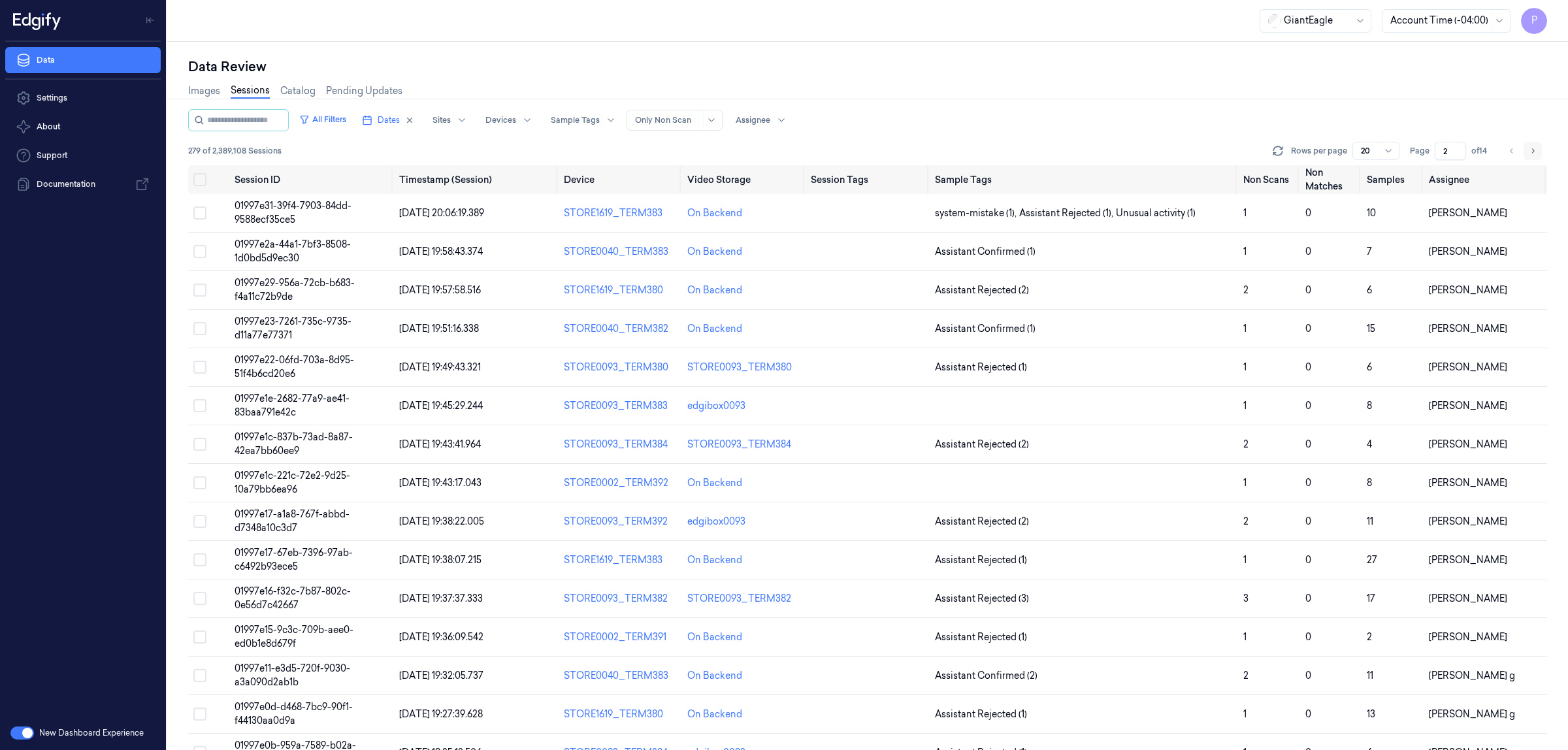
click at [1535, 152] on icon "Go to next page" at bounding box center [1532, 151] width 8 height 10
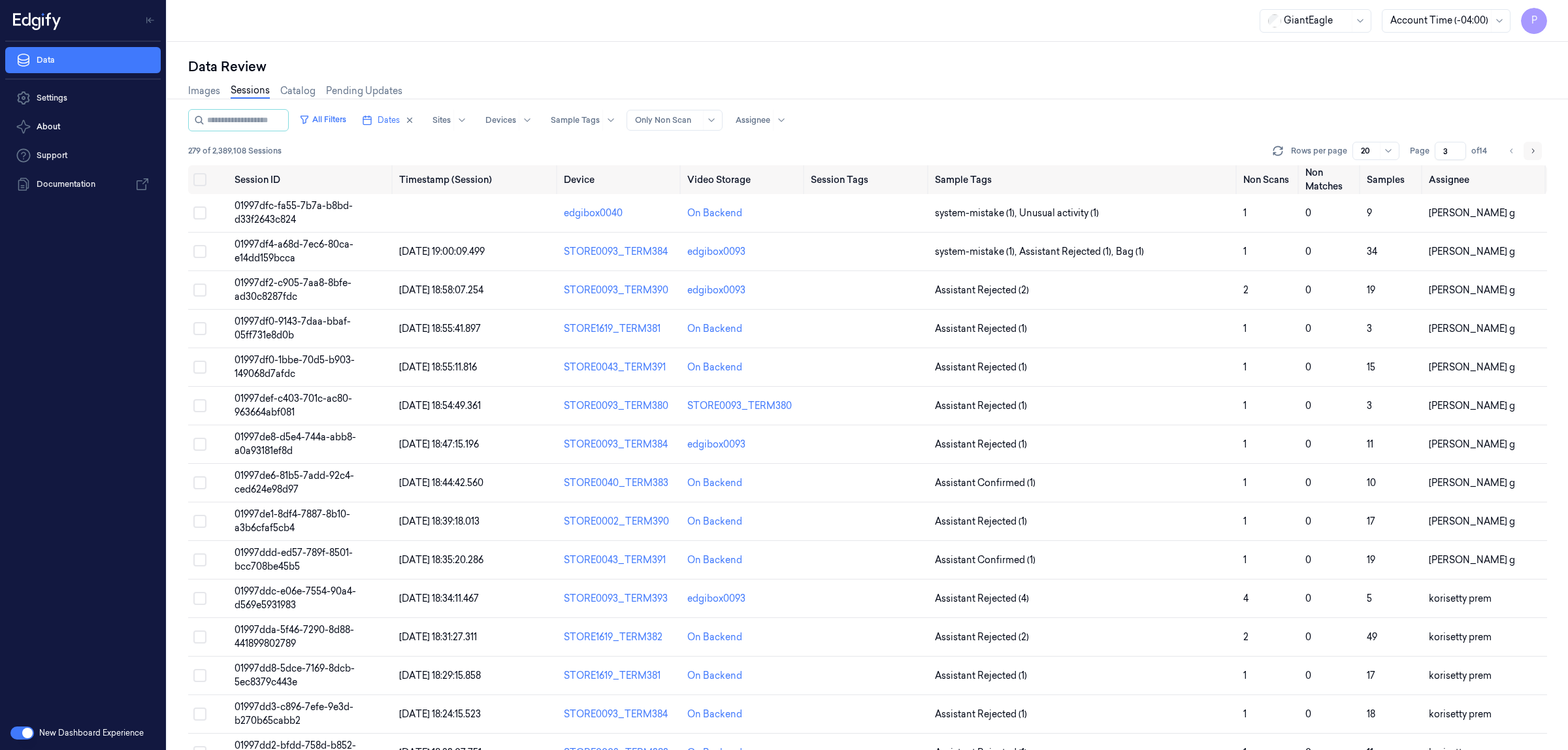
click at [1529, 149] on icon "Go to next page" at bounding box center [1532, 151] width 8 height 10
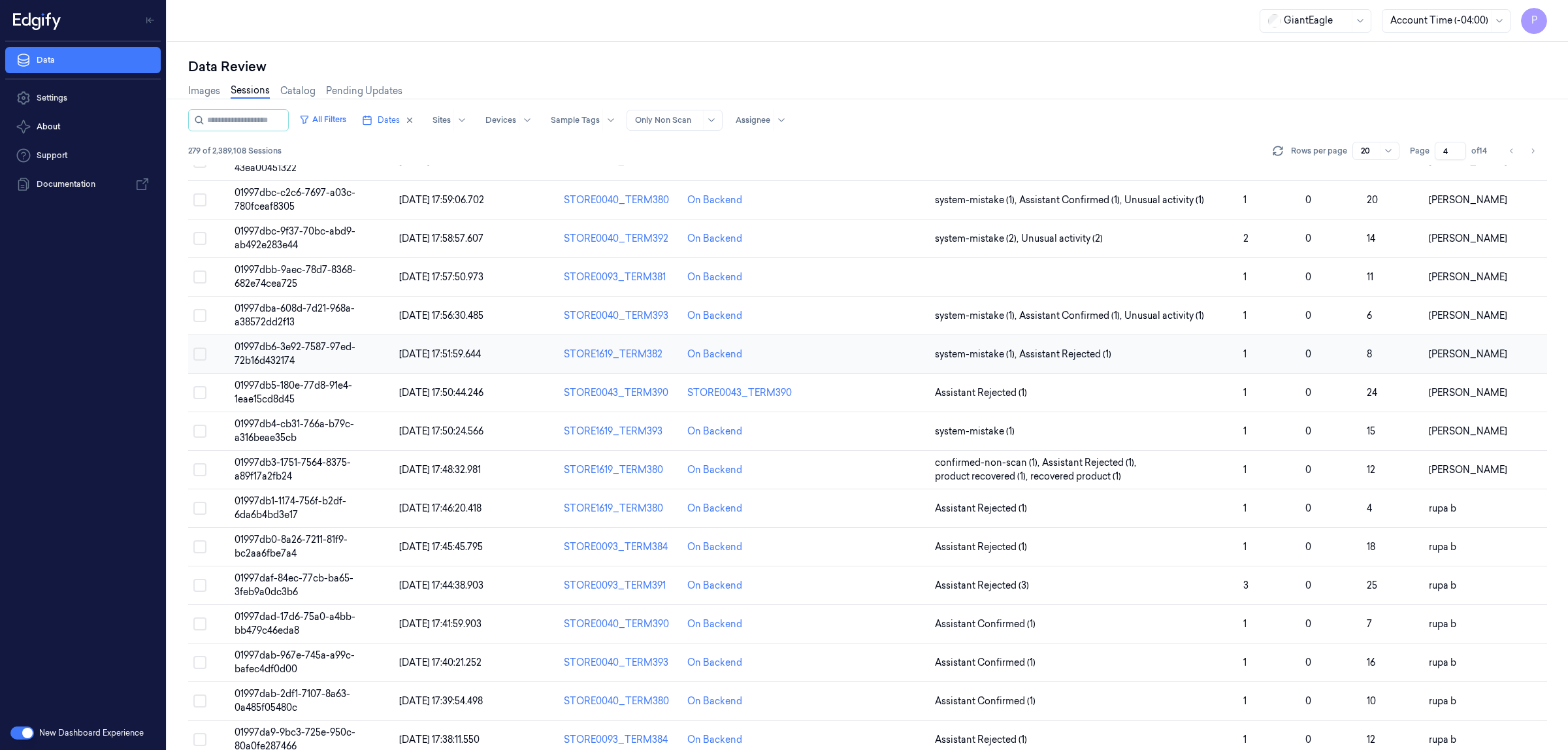
scroll to position [226, 0]
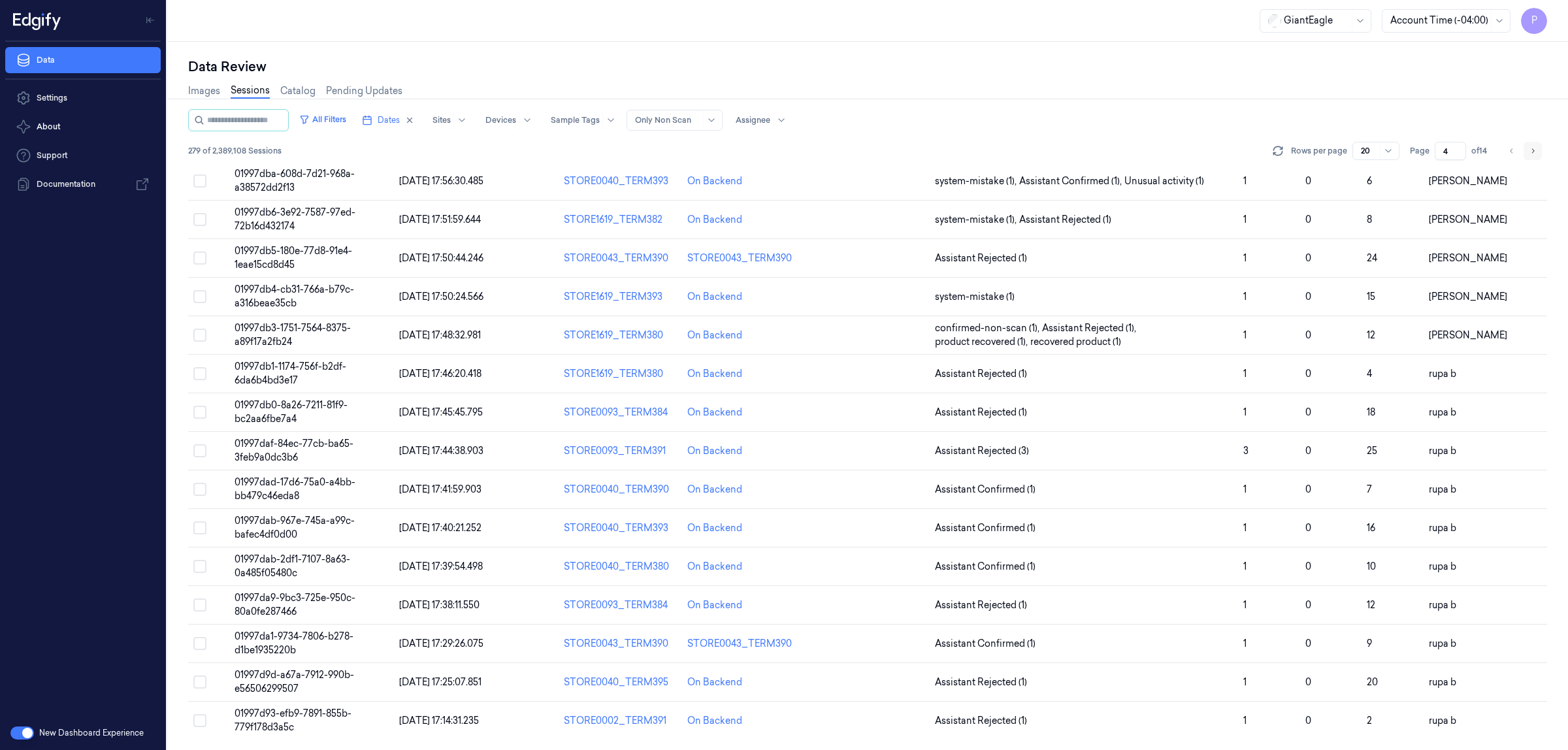
click at [1532, 147] on icon "Go to next page" at bounding box center [1532, 151] width 8 height 10
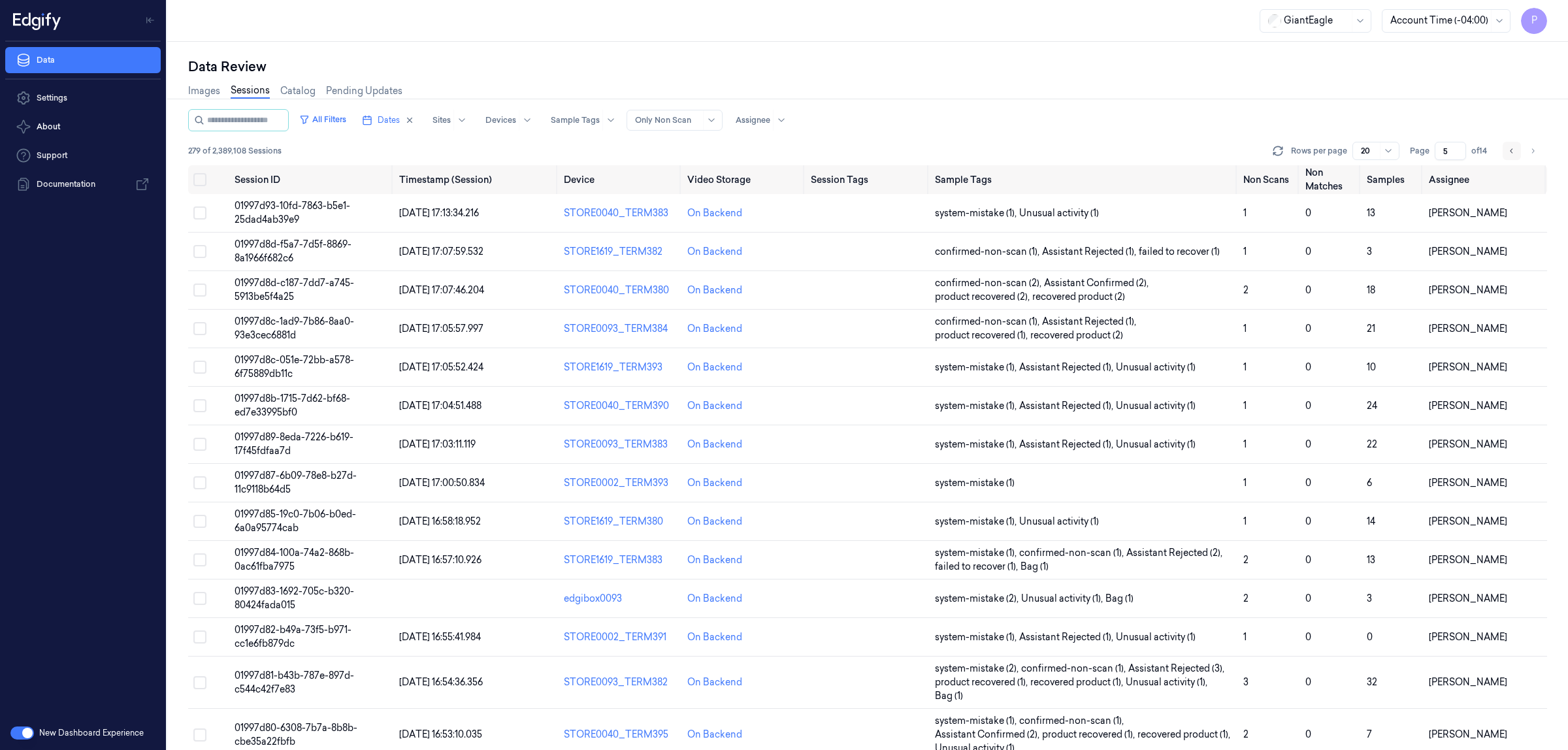
click at [1511, 157] on button "Go to previous page" at bounding box center [1512, 151] width 19 height 19
type input "4"
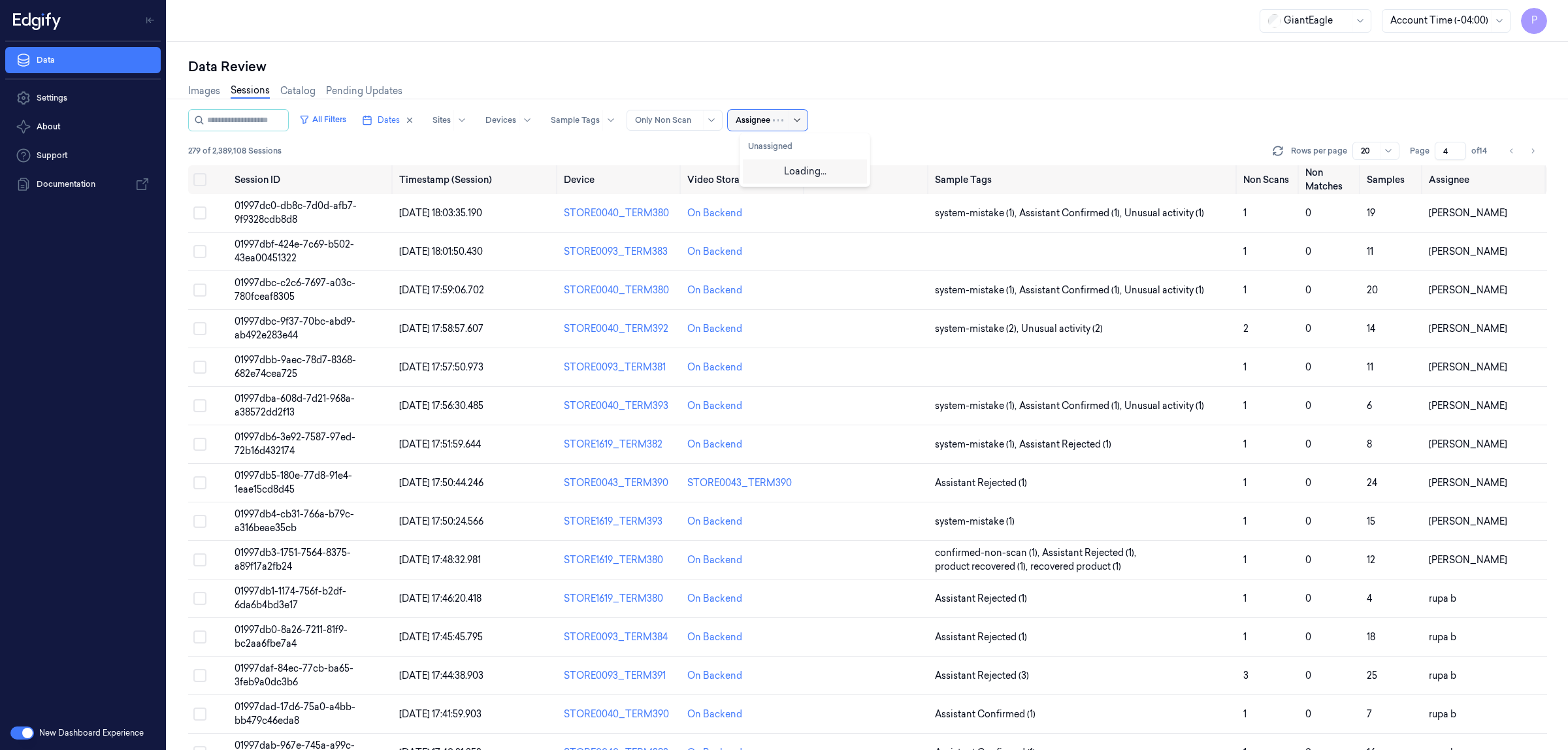
click at [793, 124] on div at bounding box center [788, 120] width 32 height 21
type input "ru"
click at [772, 170] on div "rupa b" at bounding box center [762, 170] width 27 height 14
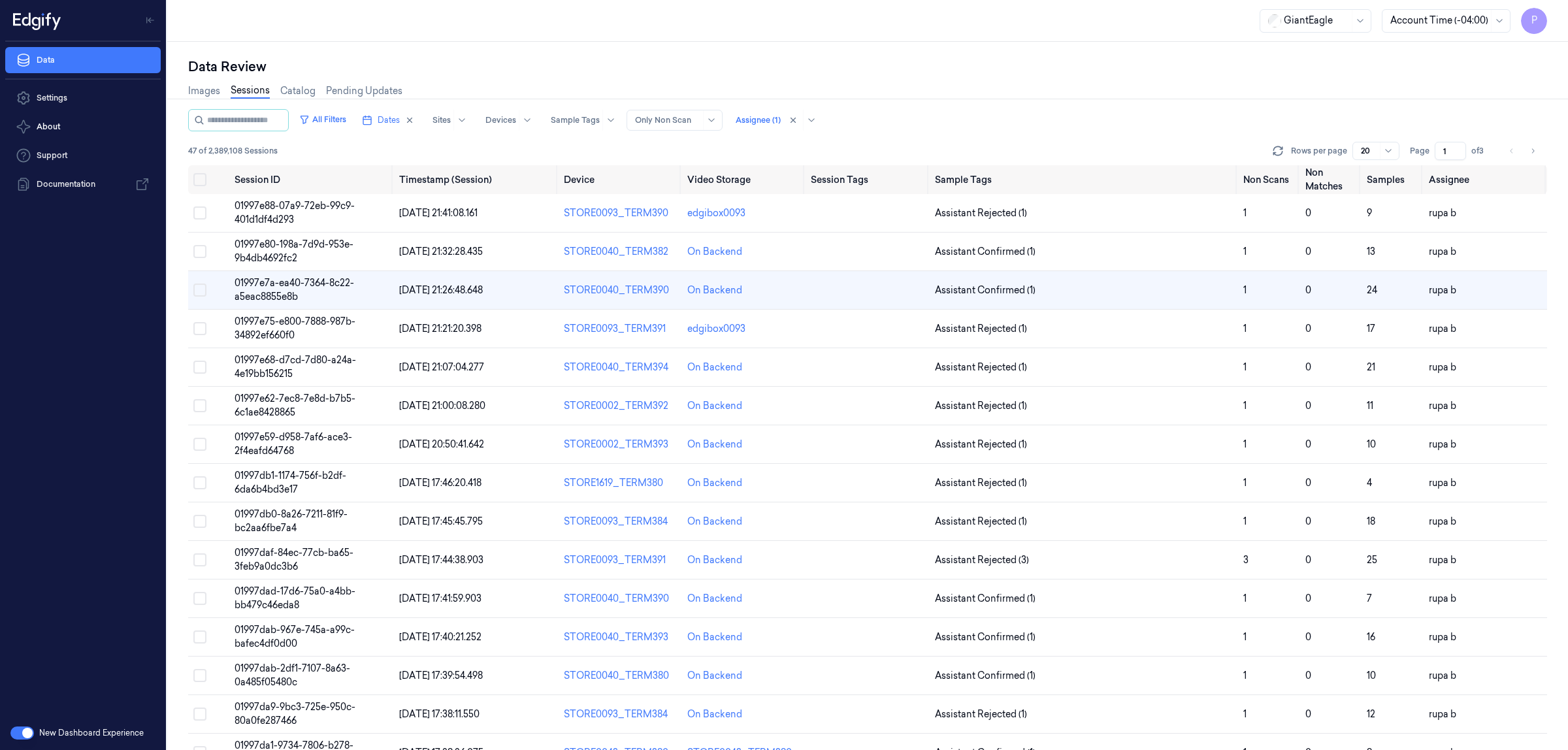
click at [1005, 134] on div "All Filters Dates Sites Devices Sample Tags Alert Type Only Non Scan Assignee (…" at bounding box center [868, 137] width 1359 height 56
click at [1534, 151] on icon "Go to next page" at bounding box center [1534, 150] width 3 height 4
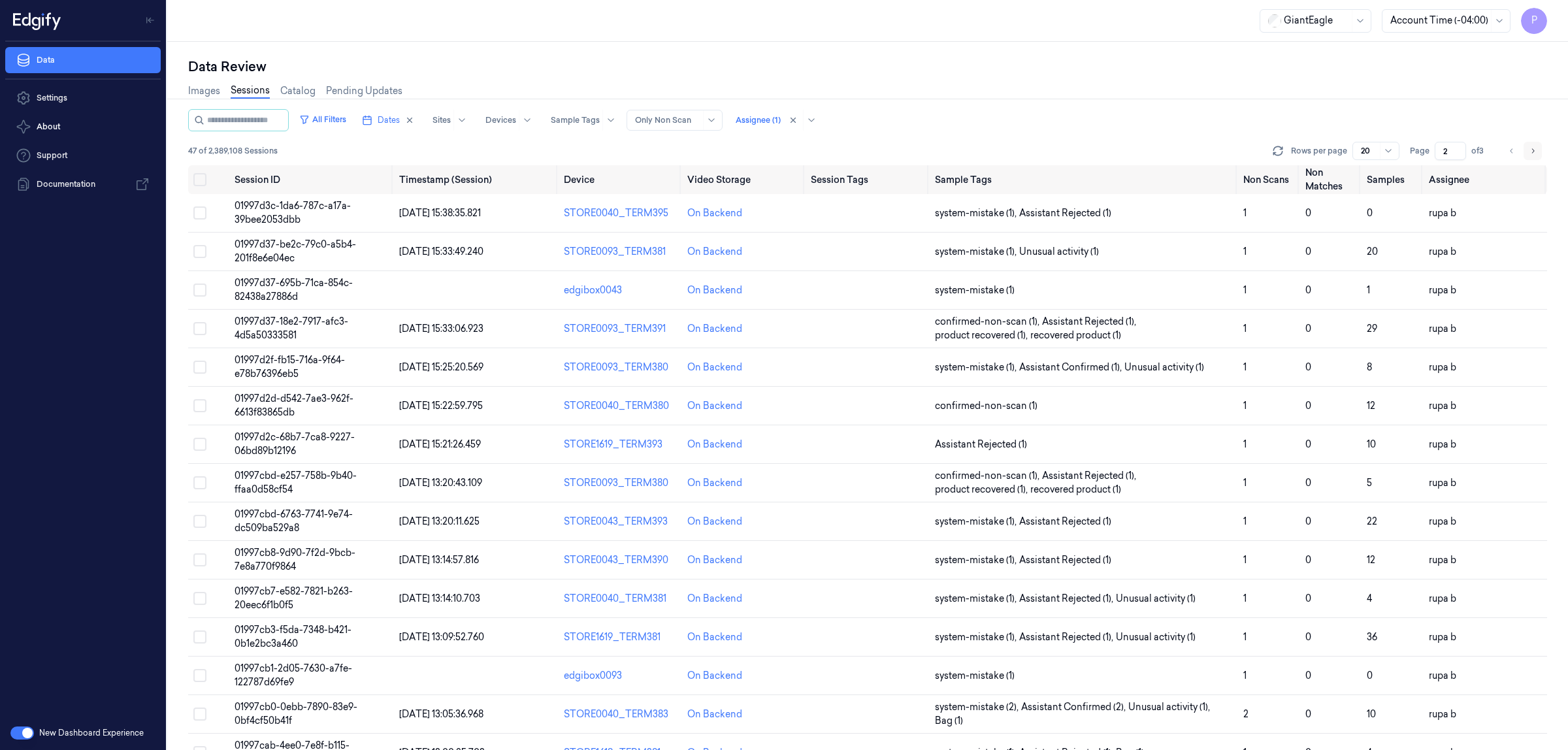
click at [1535, 148] on icon "Go to next page" at bounding box center [1532, 151] width 8 height 10
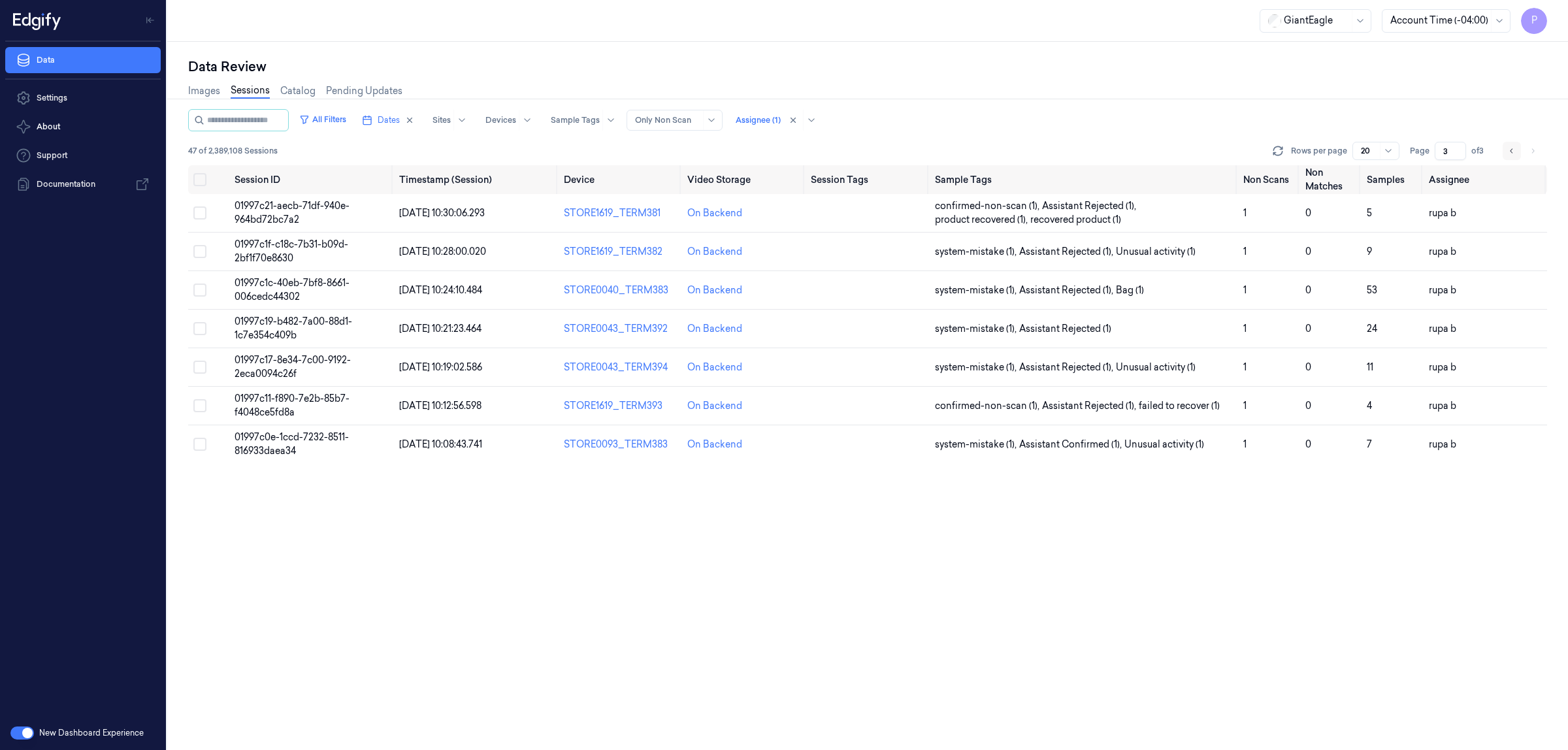
click at [1514, 150] on icon "Go to previous page" at bounding box center [1512, 151] width 8 height 10
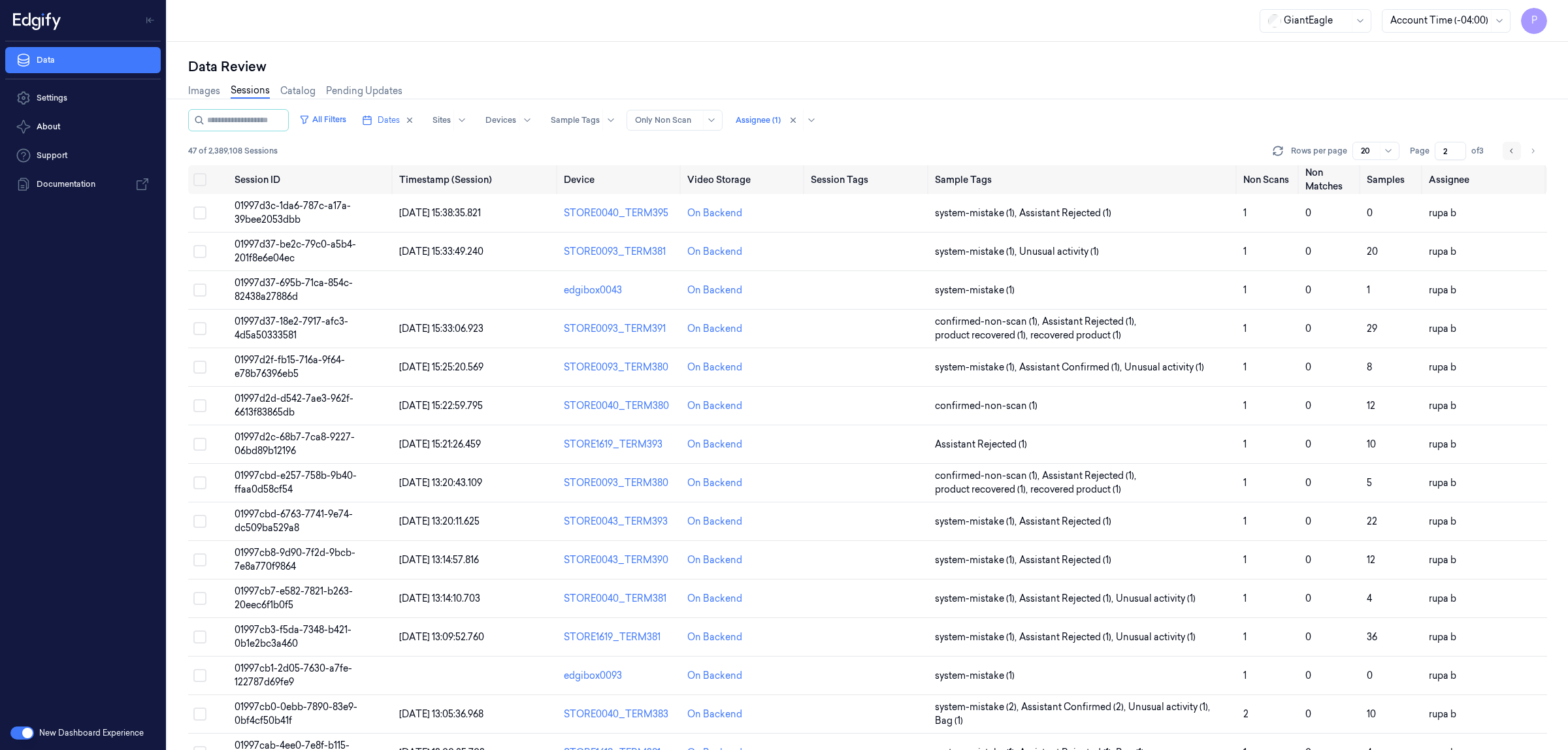
click at [1514, 150] on icon "Go to previous page" at bounding box center [1512, 151] width 8 height 10
type input "1"
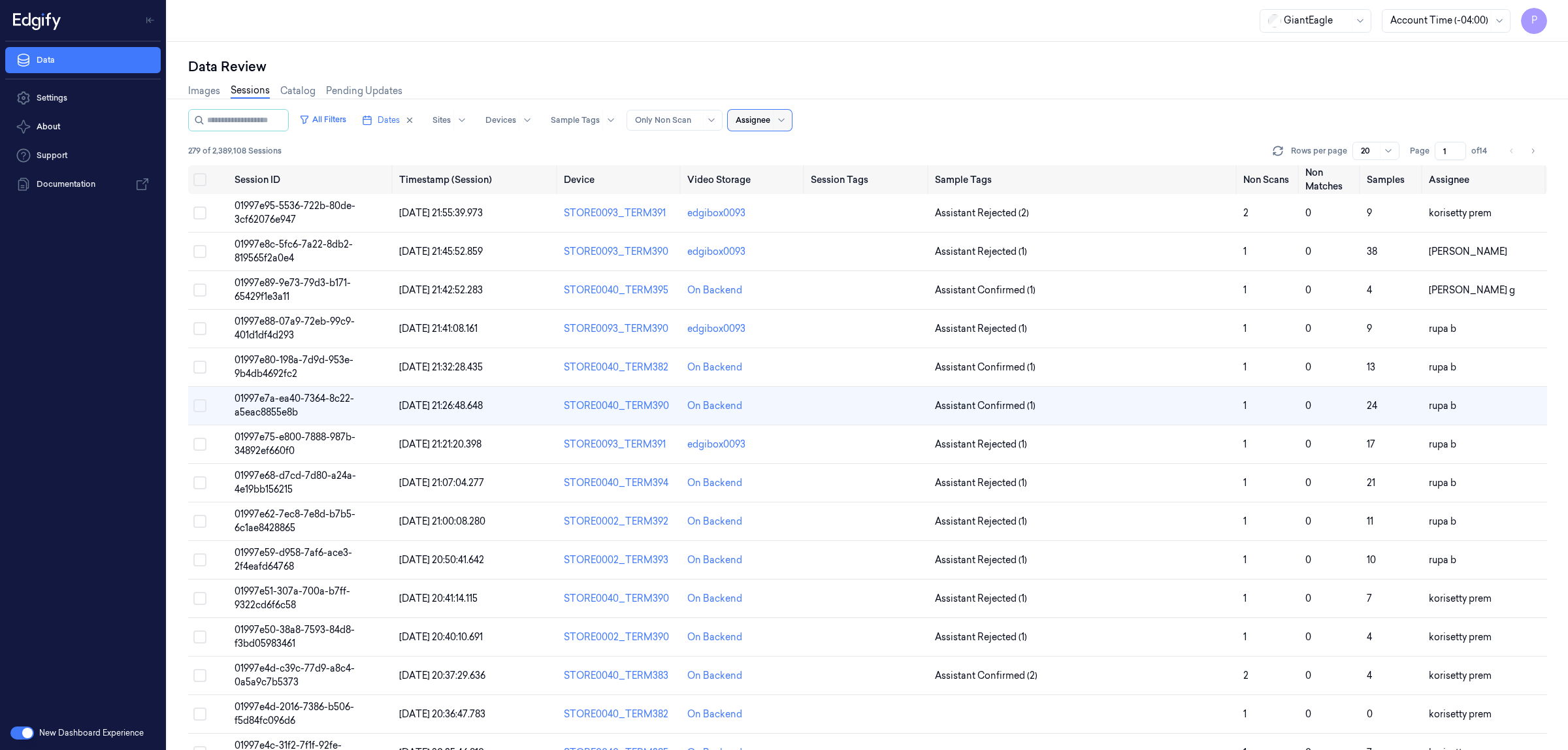
click at [771, 114] on div at bounding box center [753, 120] width 35 height 12
type input "moha"
click at [788, 170] on div "mohan kune" at bounding box center [788, 170] width 78 height 14
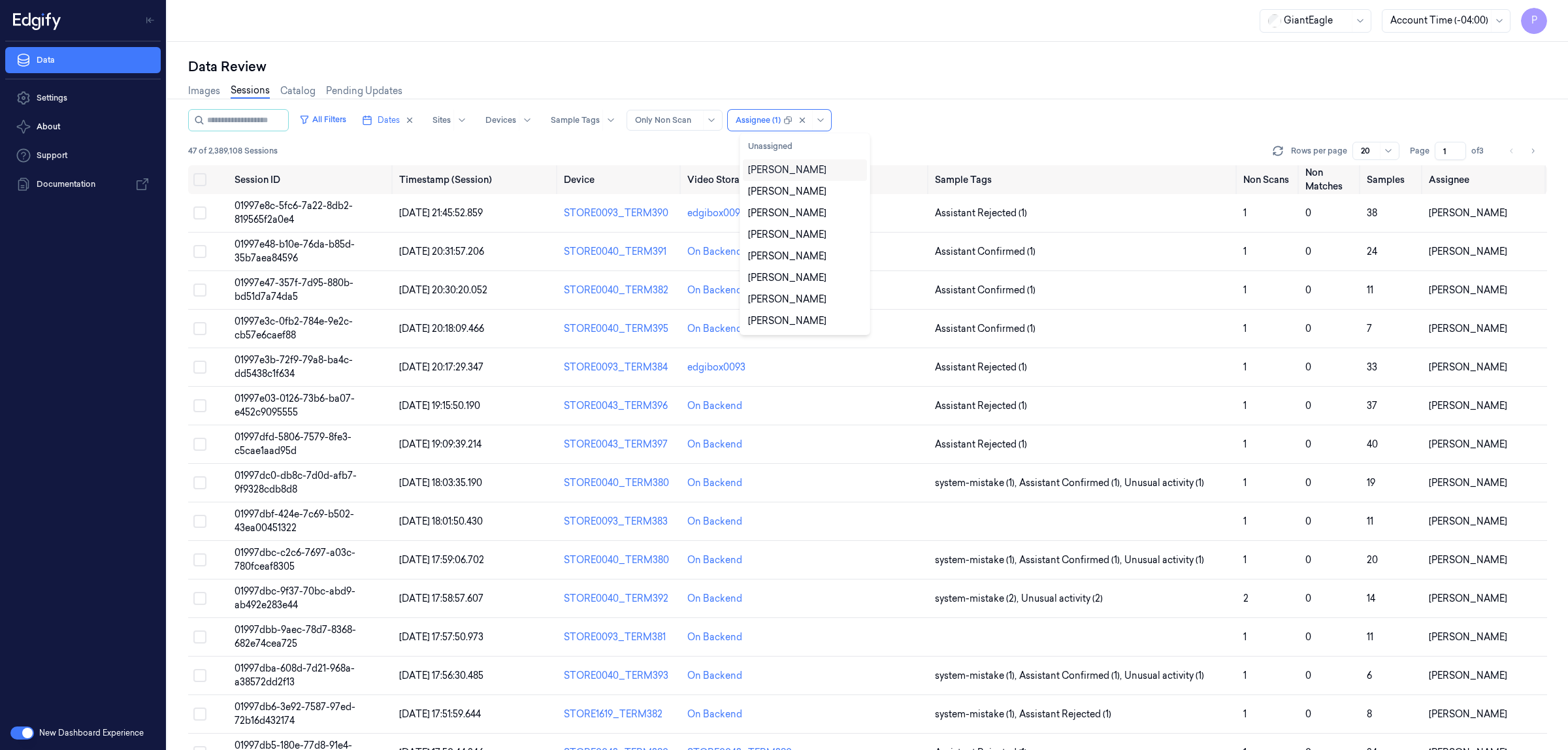
click at [967, 121] on div "All Filters Dates Sites Devices Sample Tags Alert Type Only Non Scan option moh…" at bounding box center [868, 120] width 1359 height 22
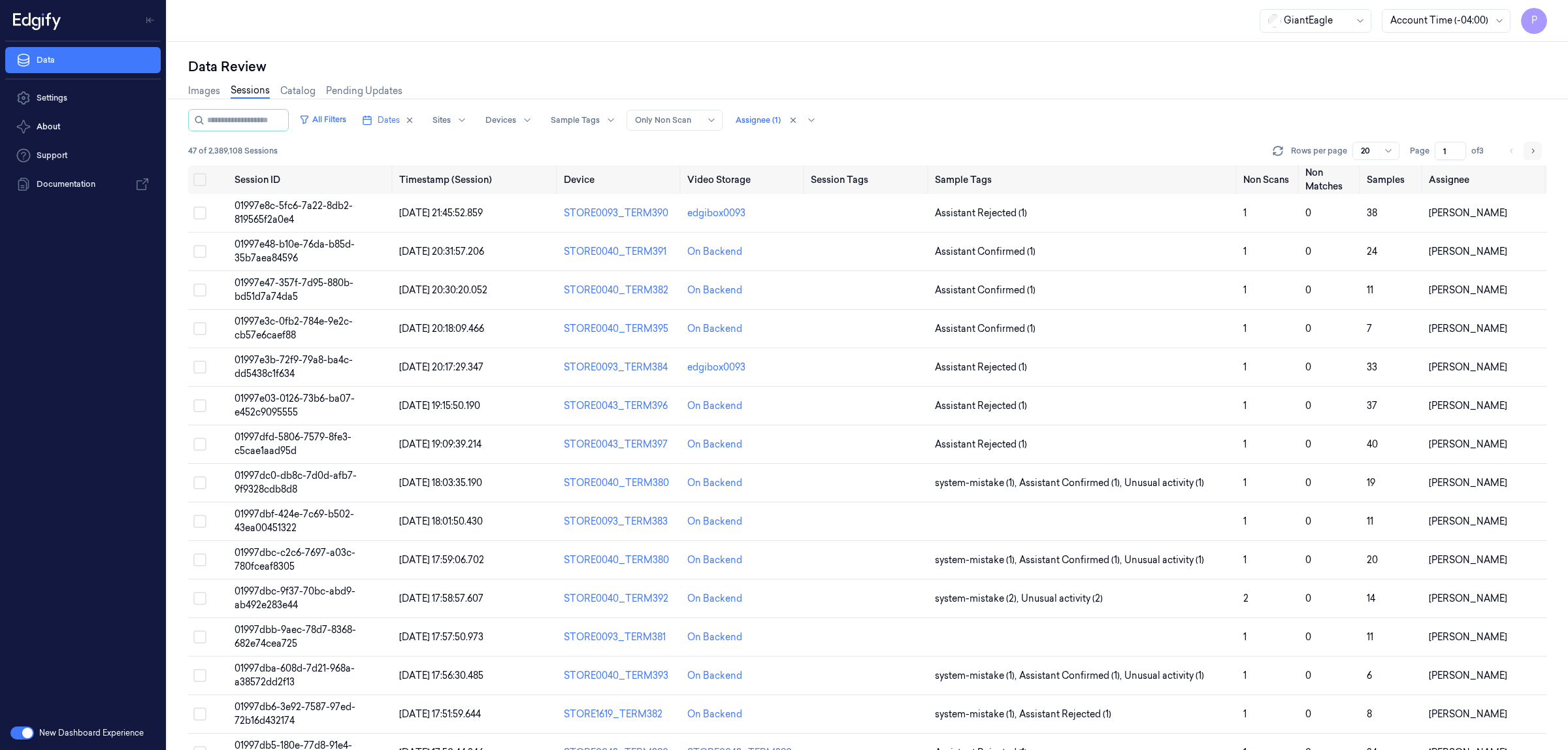
click at [1535, 147] on icon "Go to next page" at bounding box center [1532, 151] width 8 height 10
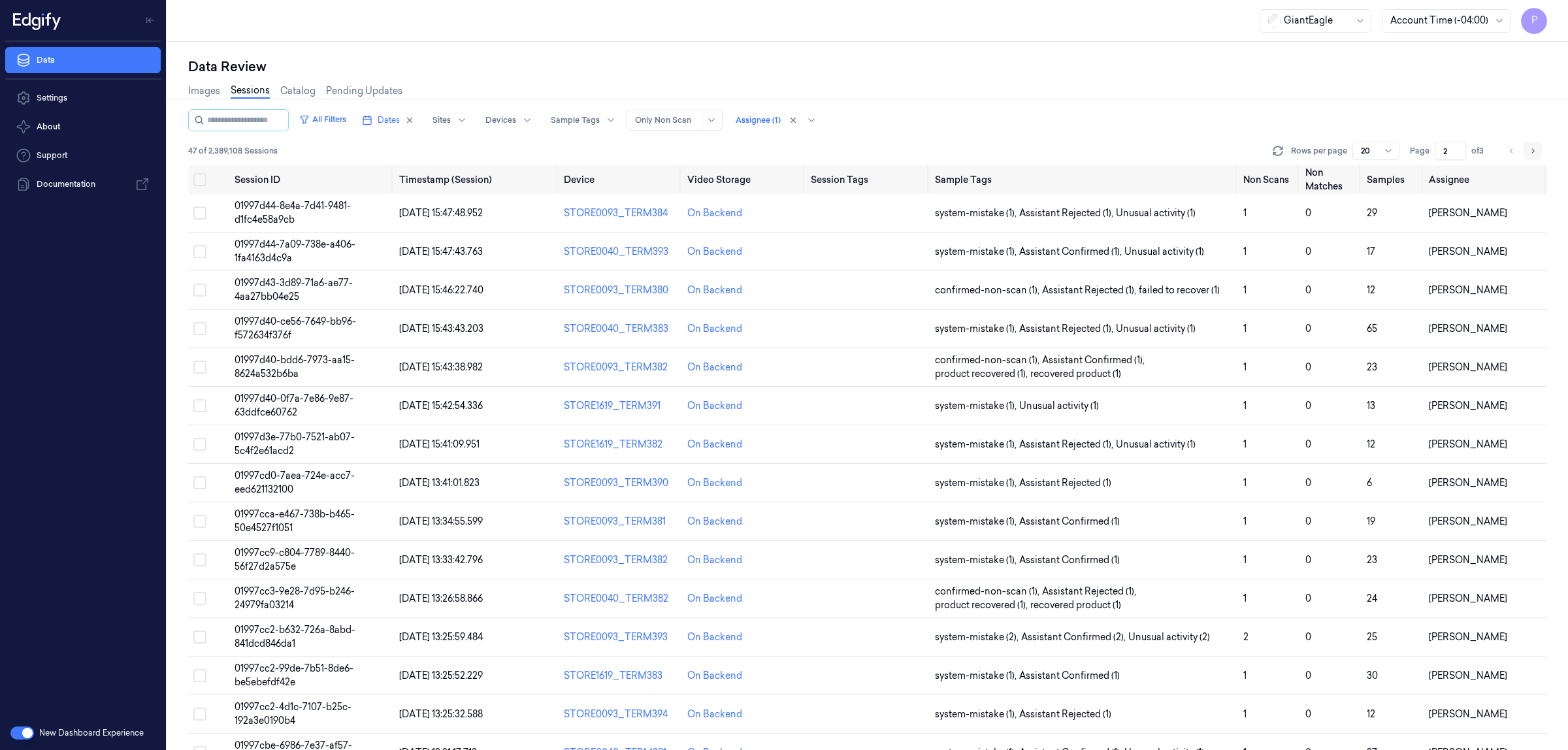
click at [1534, 149] on icon "Go to next page" at bounding box center [1532, 151] width 8 height 10
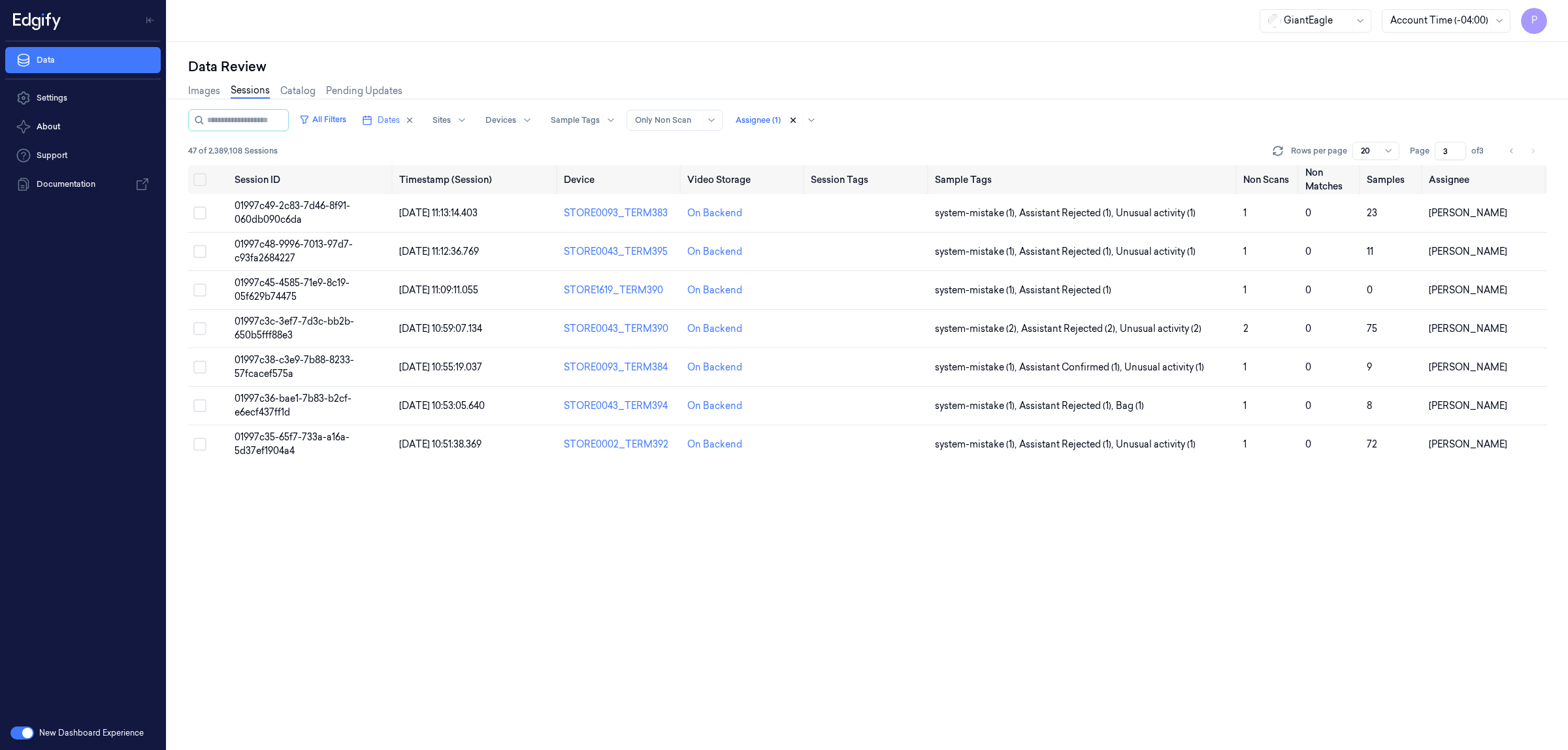
type input "1"
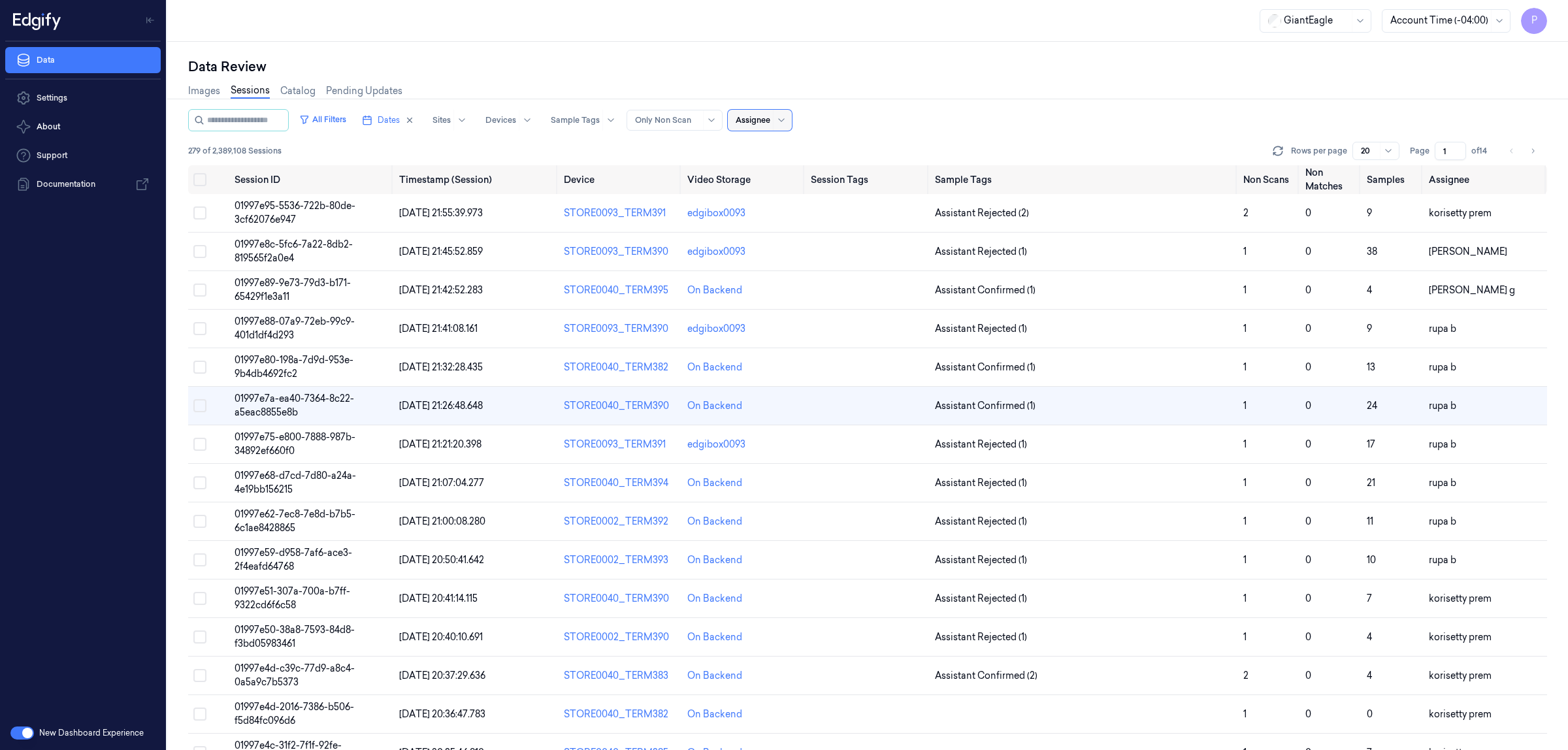
click at [771, 125] on div at bounding box center [753, 120] width 35 height 12
type input "ko"
click at [770, 167] on div "korisetty prem" at bounding box center [780, 170] width 63 height 14
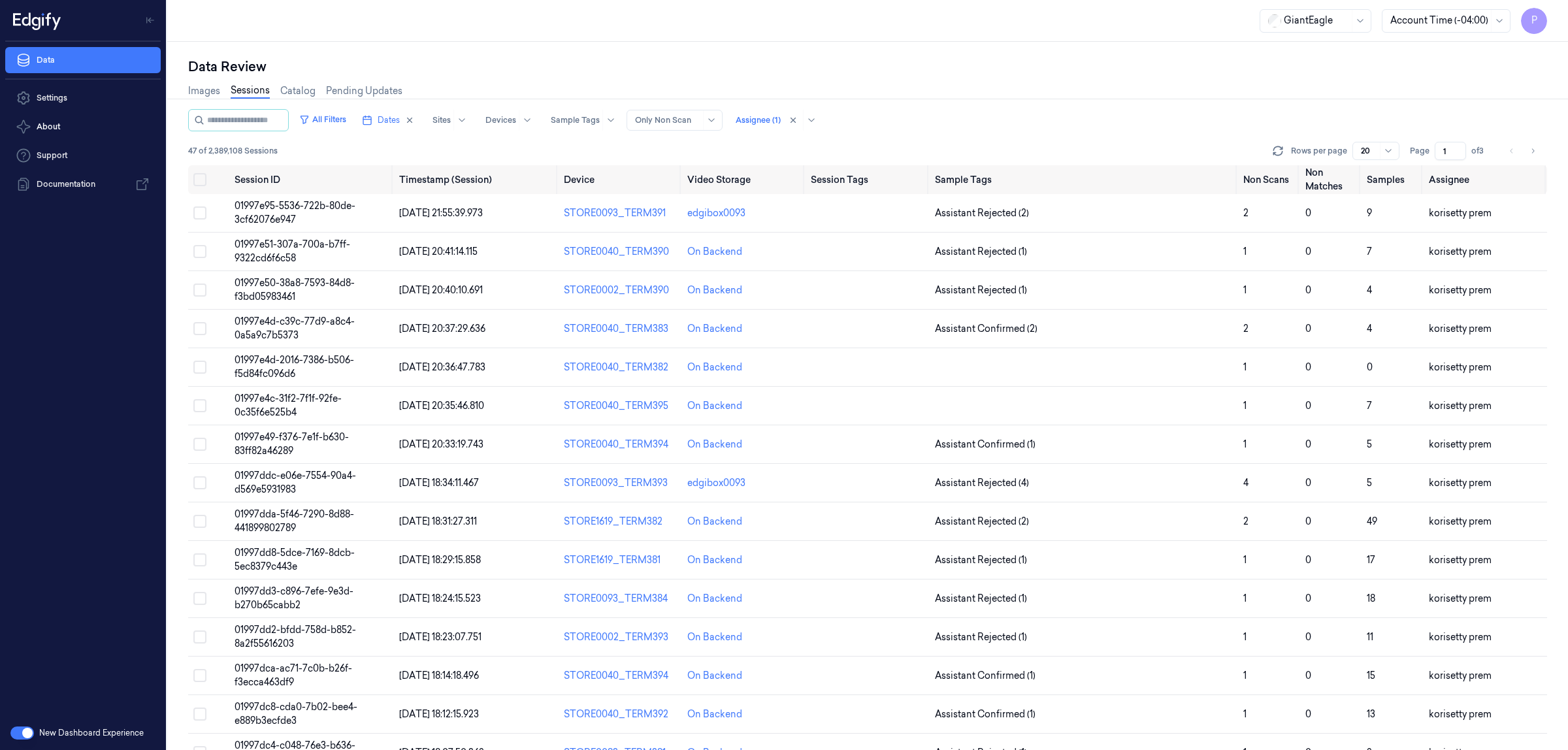
click at [953, 138] on div "All Filters Dates Sites Devices Sample Tags Alert Type Only Non Scan Assignee (…" at bounding box center [868, 137] width 1359 height 56
click at [1536, 148] on icon "Go to next page" at bounding box center [1532, 151] width 8 height 10
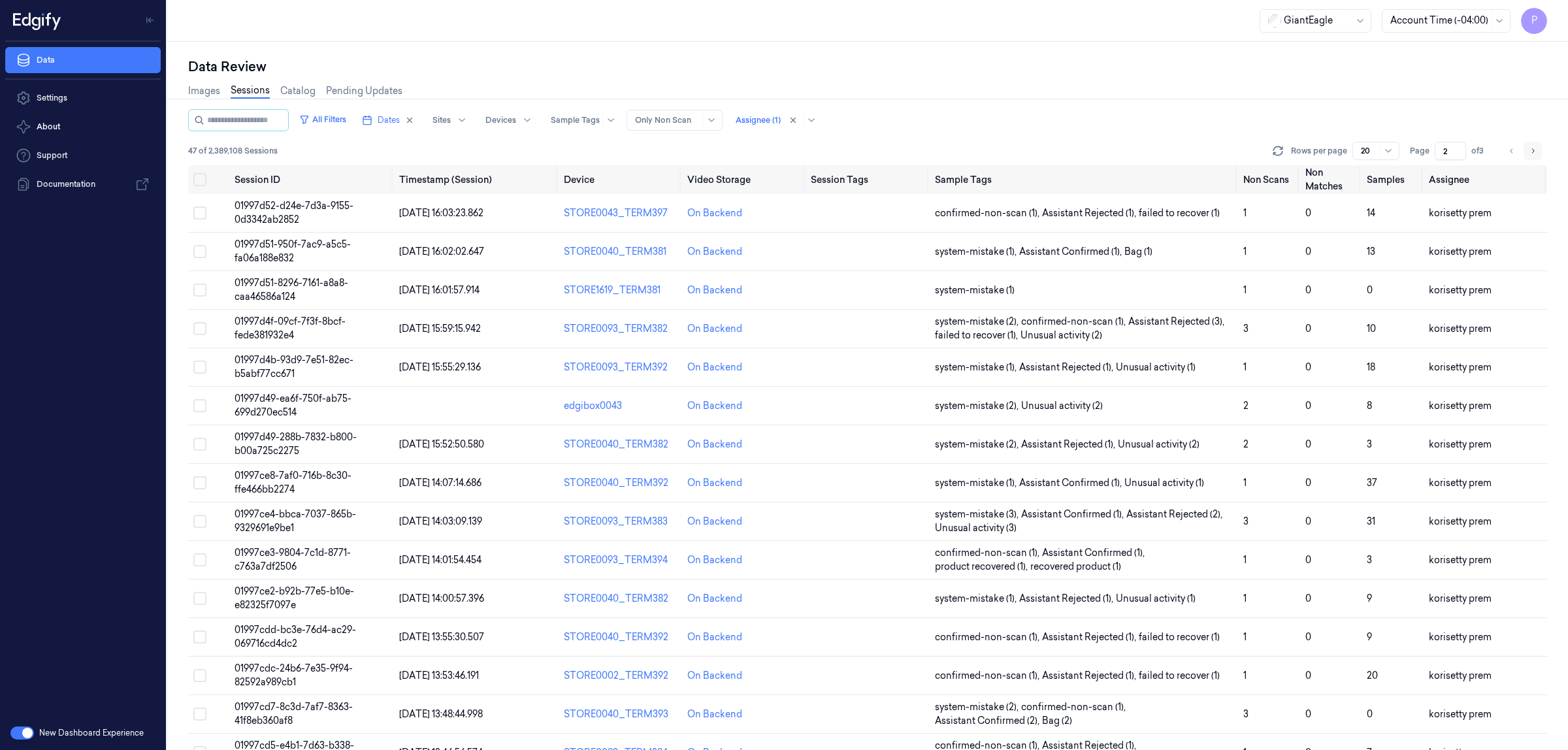
click at [1530, 150] on icon "Go to next page" at bounding box center [1532, 151] width 8 height 10
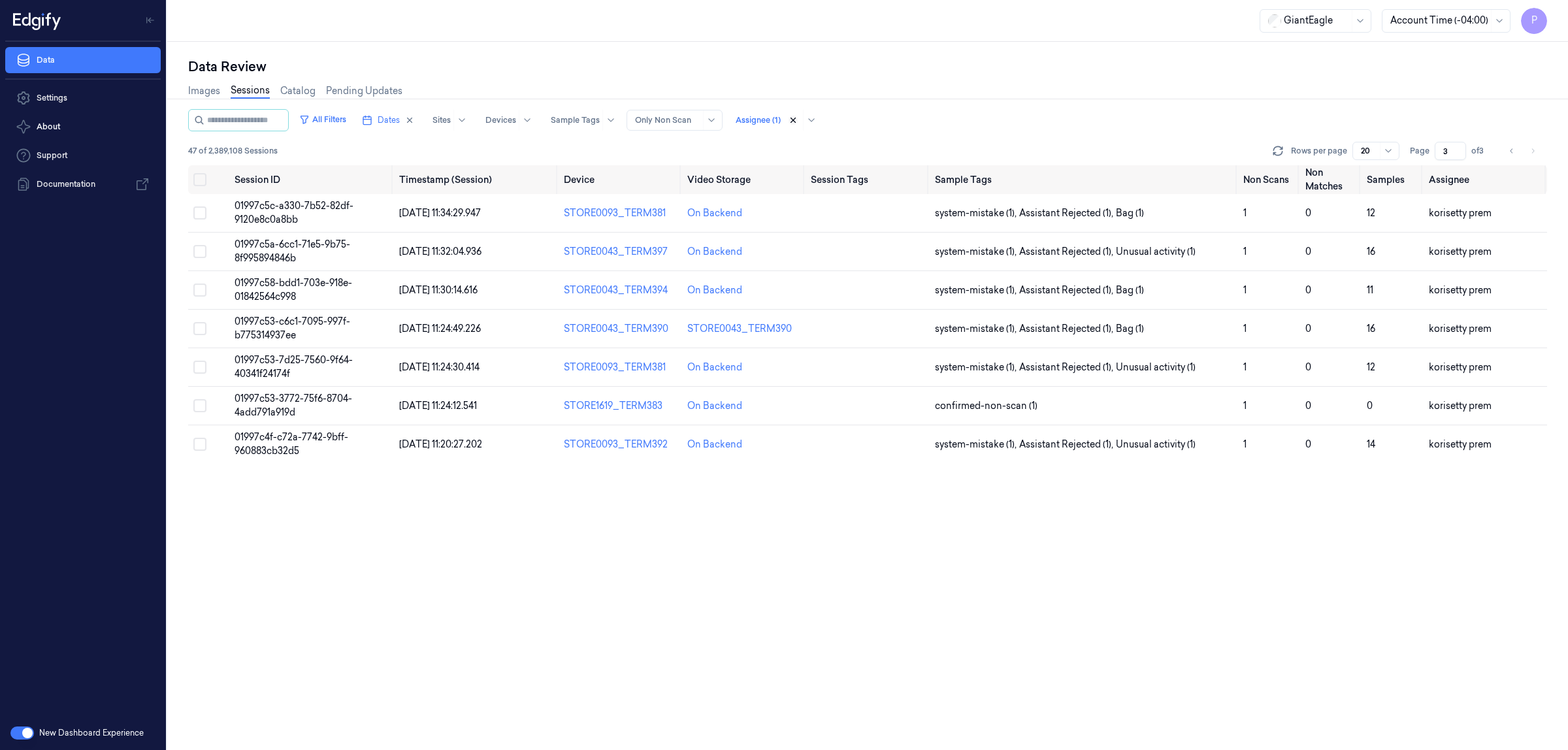
type input "1"
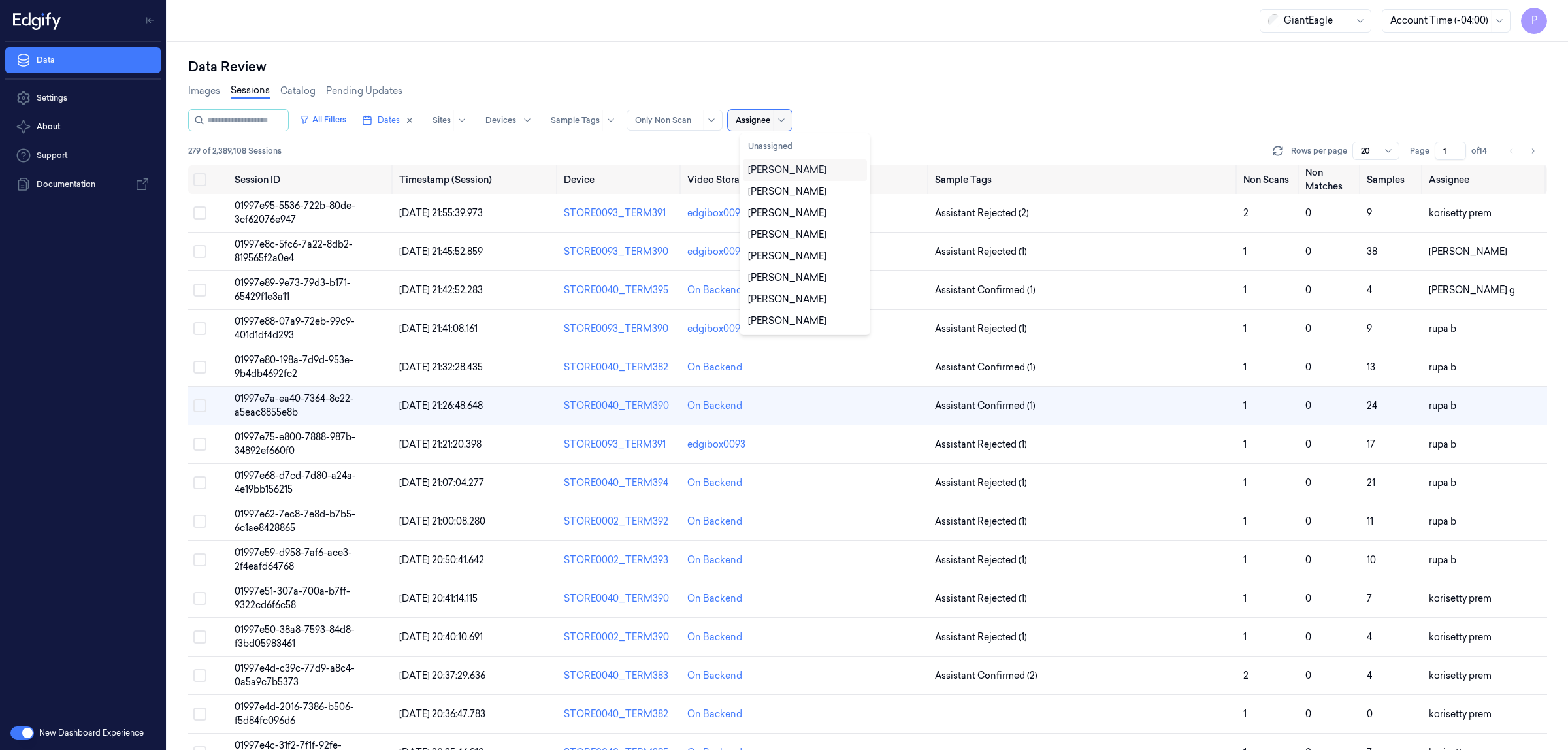
click at [768, 113] on div "Assignee" at bounding box center [753, 120] width 35 height 21
type input "vars"
click at [788, 187] on div "[PERSON_NAME] g" at bounding box center [805, 192] width 114 height 14
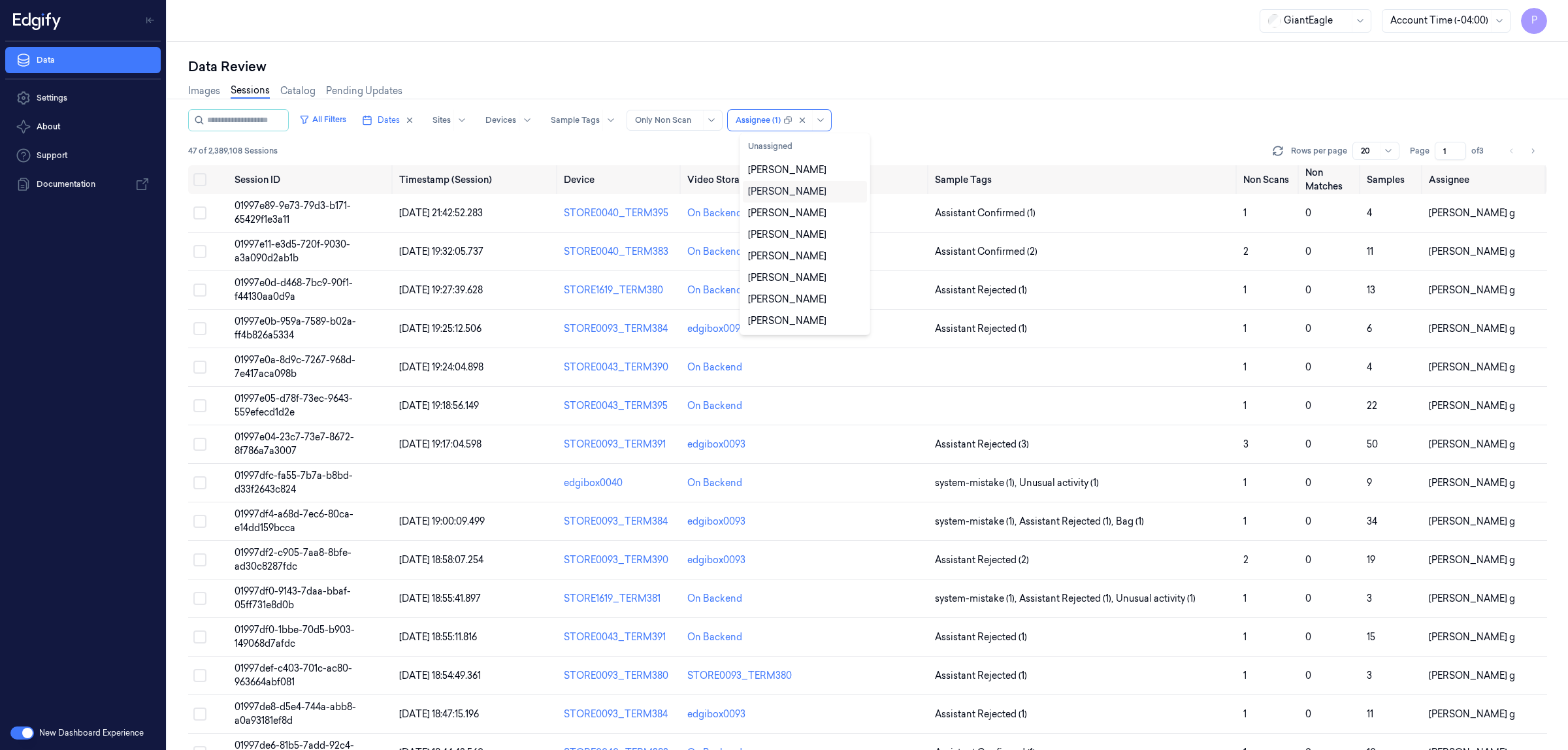
click at [983, 125] on div "All Filters Dates Sites Devices Sample Tags Alert Type Only Non Scan option var…" at bounding box center [868, 120] width 1359 height 22
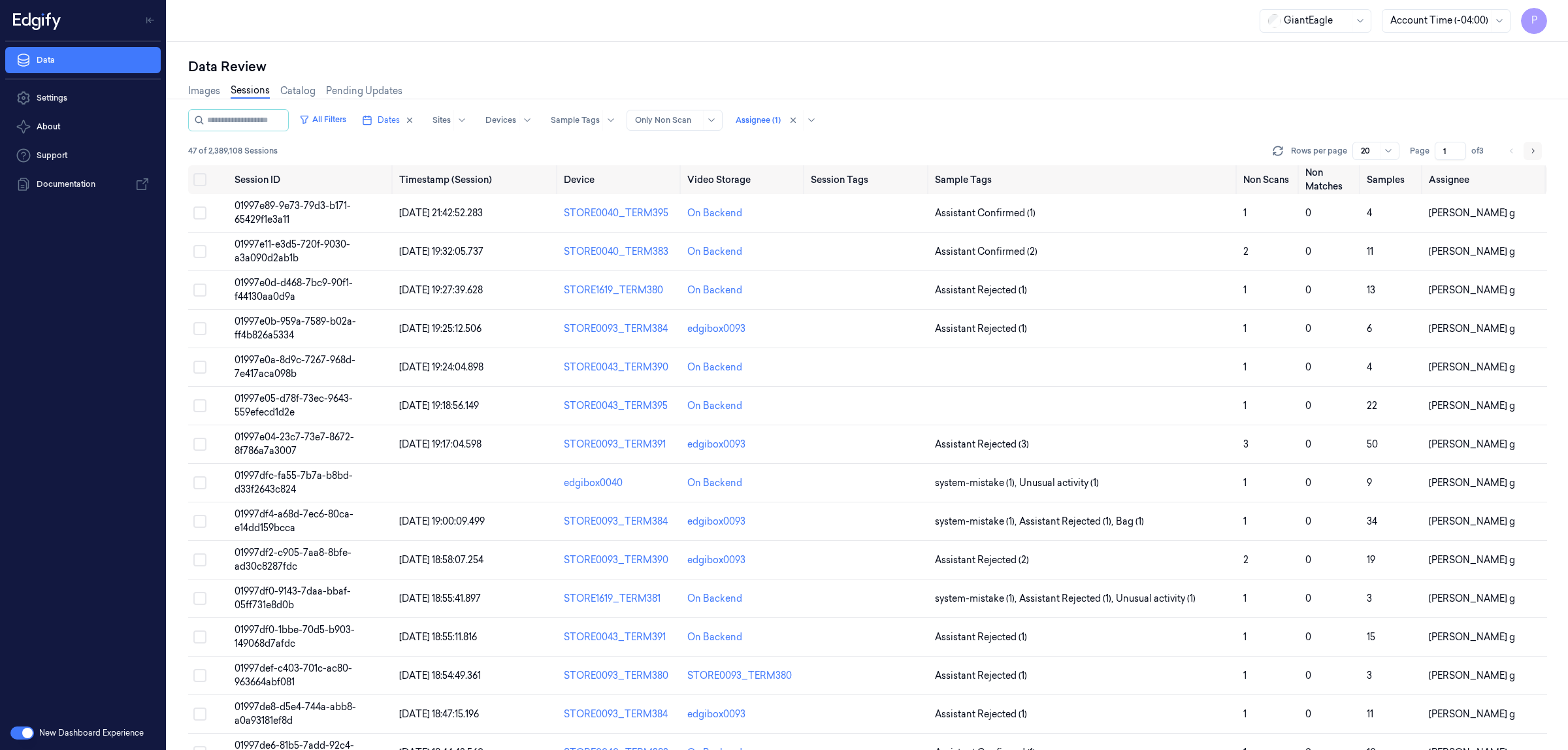
click at [1531, 147] on icon "Go to next page" at bounding box center [1532, 151] width 8 height 10
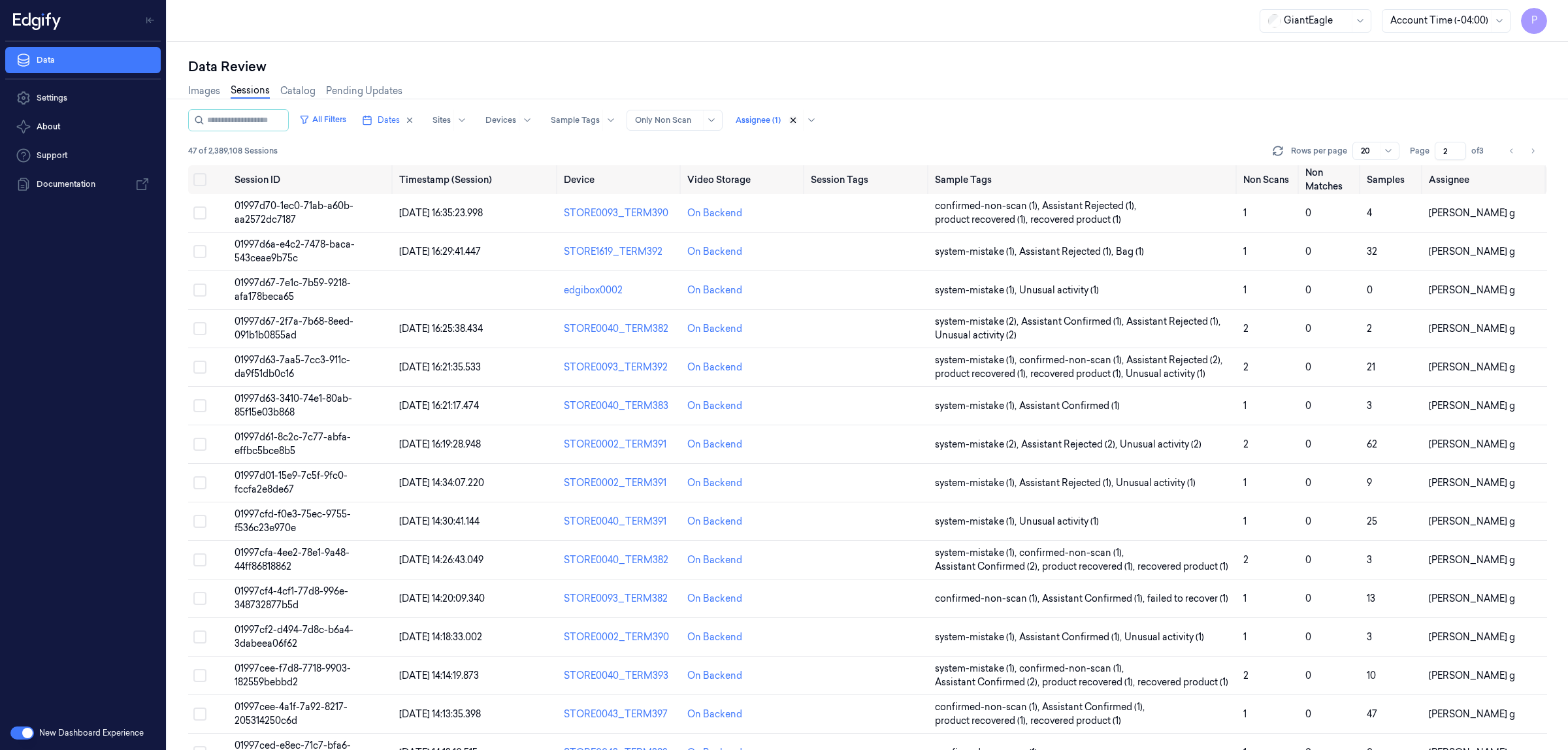
type input "1"
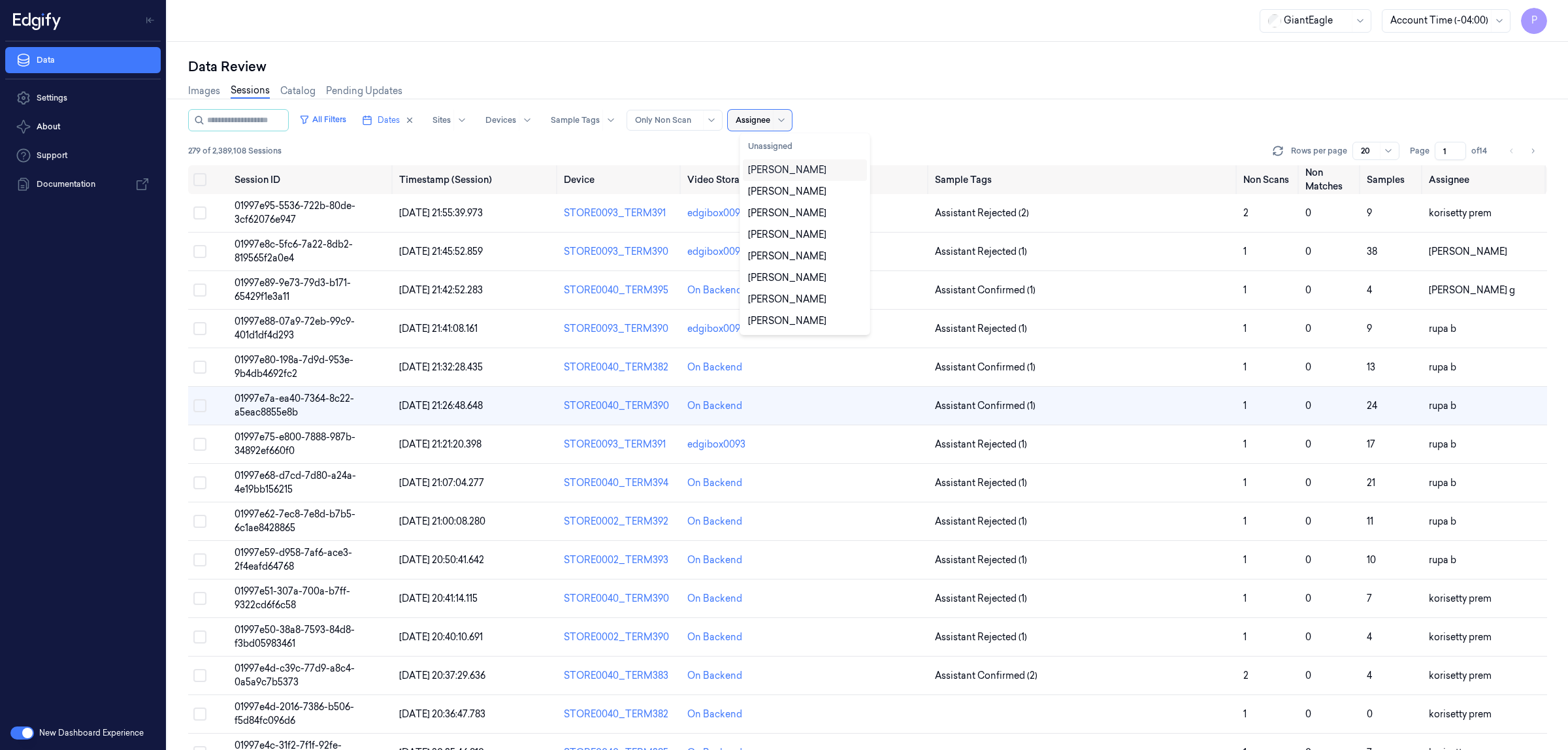
click at [783, 122] on div "Assignee" at bounding box center [760, 120] width 64 height 21
type input "vars"
click at [788, 169] on div "Varsha Poojary" at bounding box center [788, 170] width 78 height 14
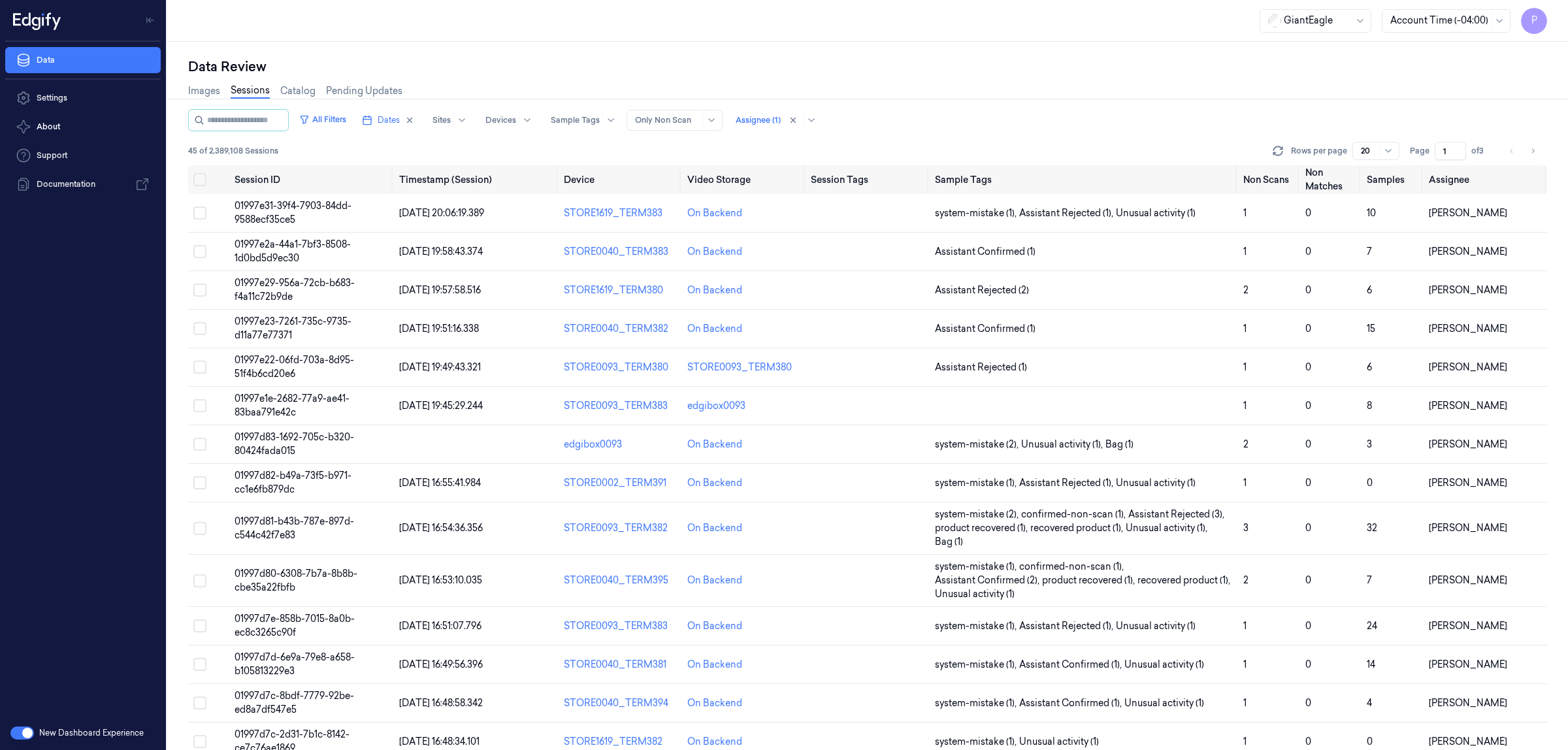
click at [981, 113] on div "All Filters Dates Sites Devices Sample Tags Alert Type Only Non Scan Assignee (…" at bounding box center [868, 120] width 1359 height 22
click at [1534, 152] on icon "Go to next page" at bounding box center [1532, 151] width 8 height 10
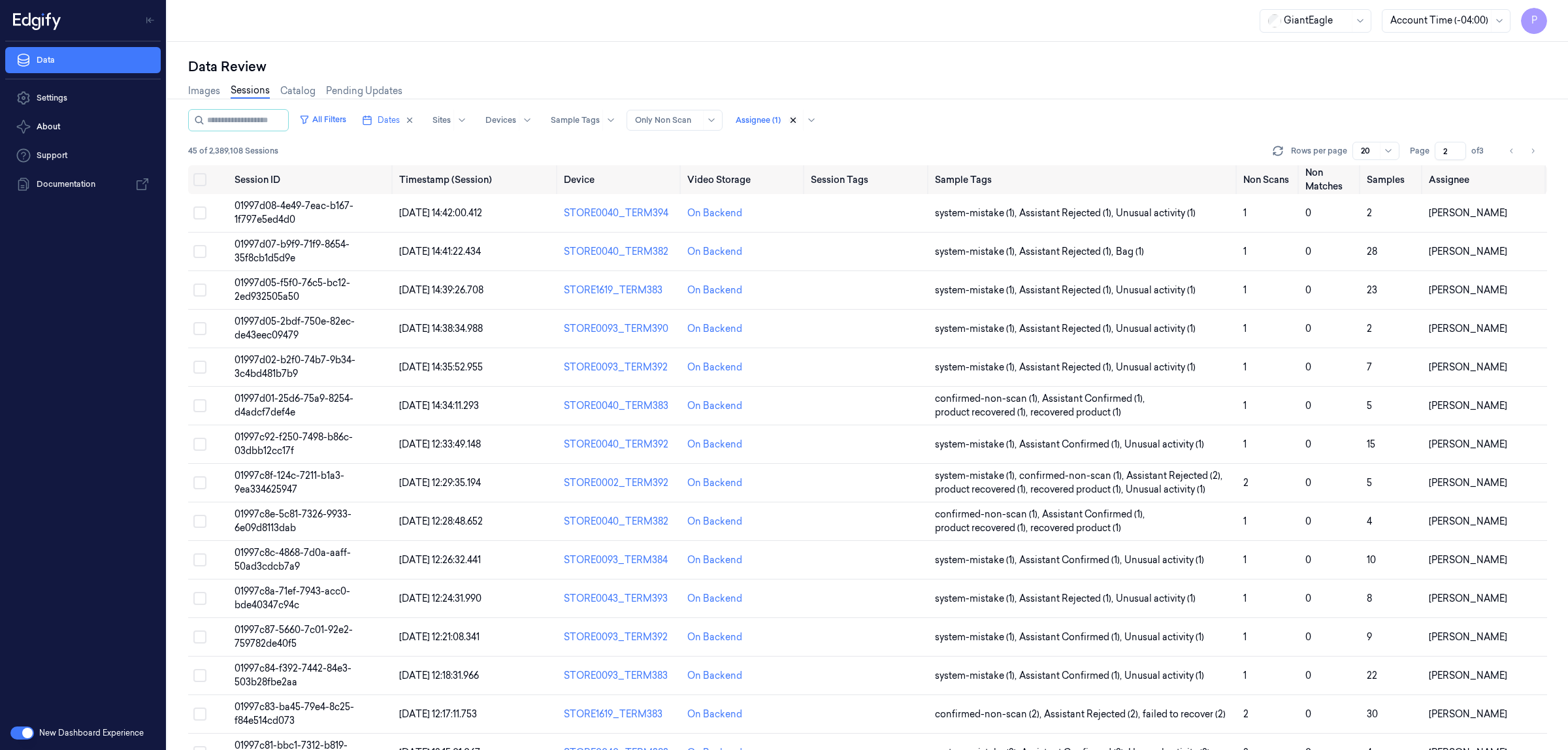
type input "1"
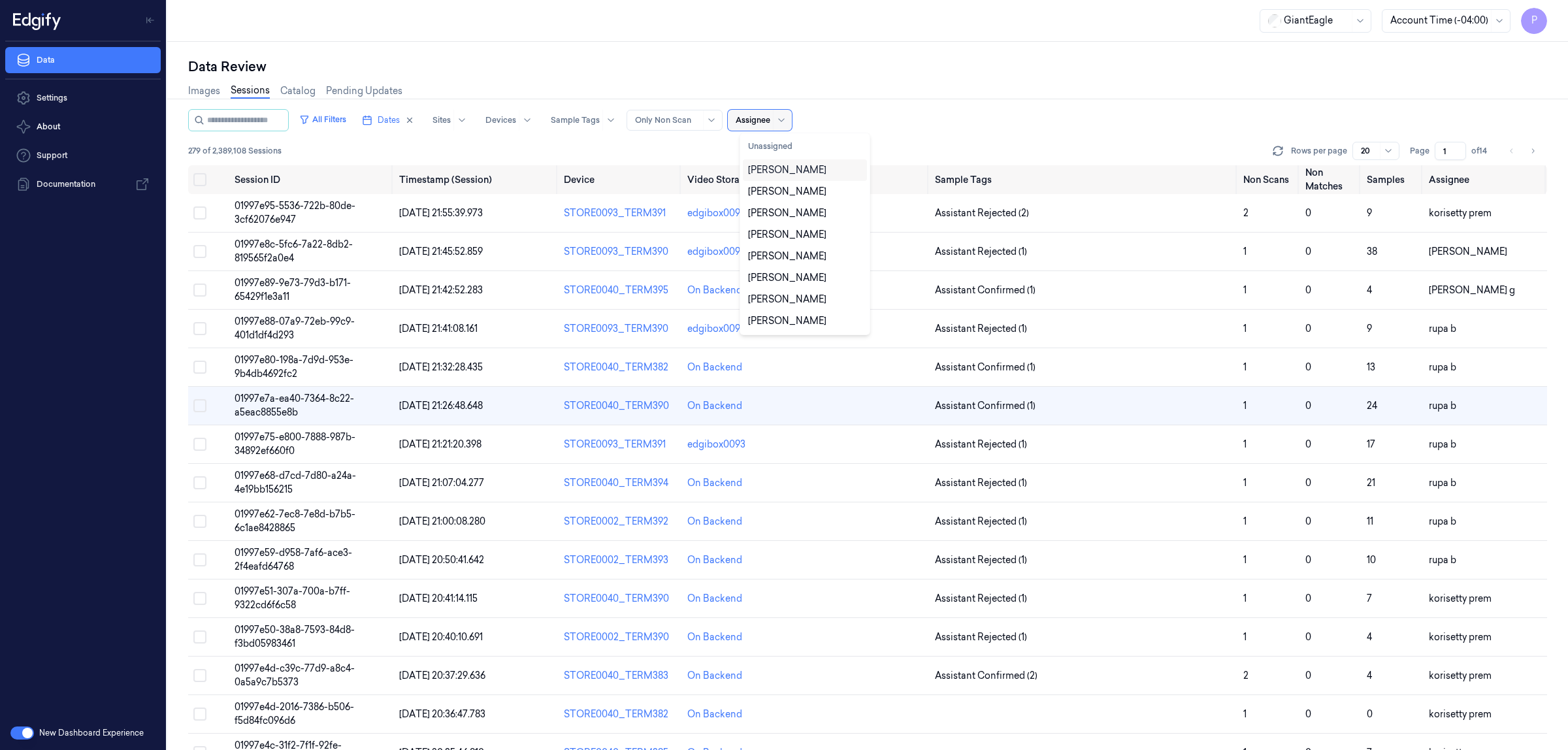
click at [754, 122] on div at bounding box center [753, 120] width 35 height 12
type input "a"
type input "ro"
click at [783, 174] on div "Rohith Acharya" at bounding box center [788, 170] width 78 height 14
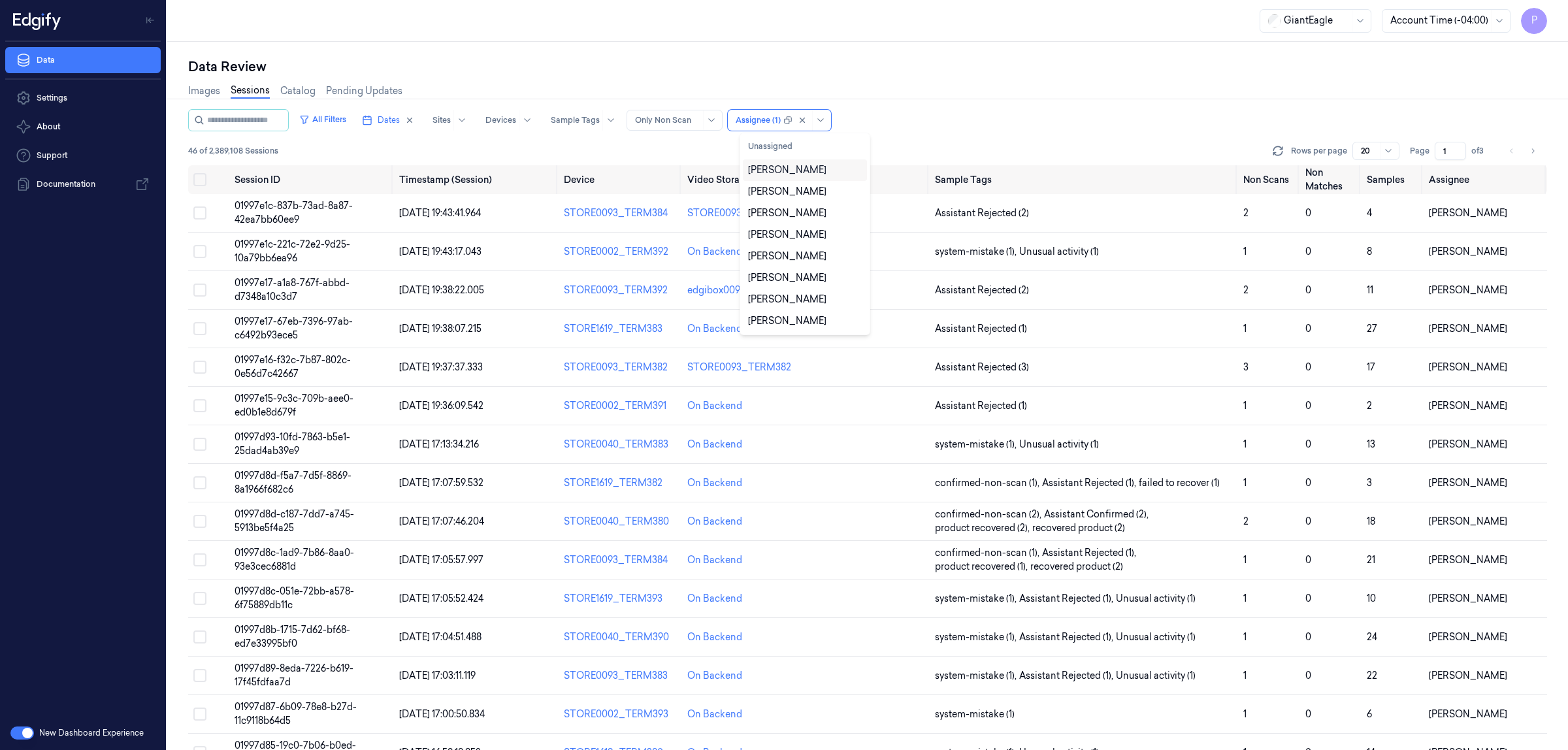
click at [1001, 131] on div "All Filters Dates Sites Devices Sample Tags Alert Type Only Non Scan option Roh…" at bounding box center [868, 120] width 1359 height 22
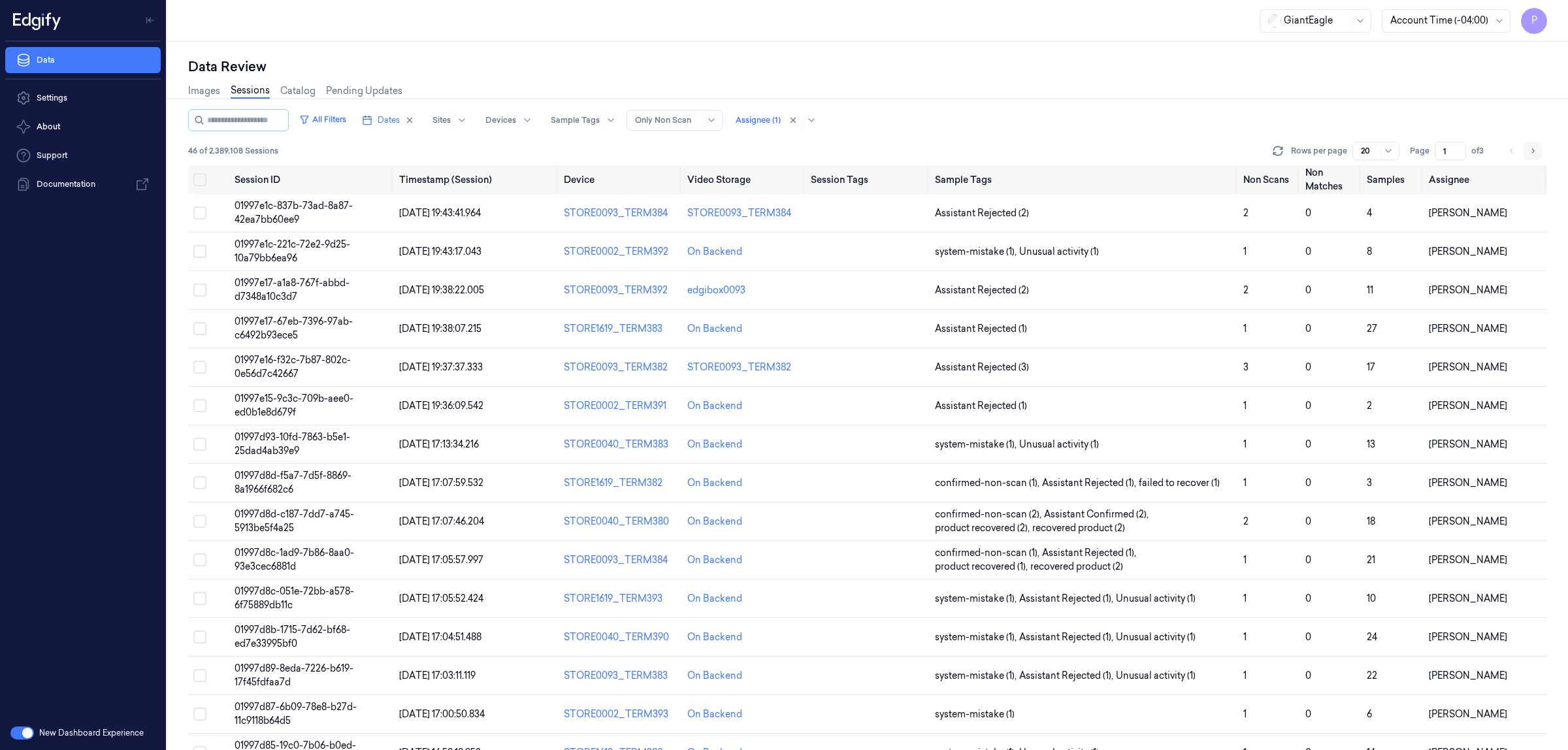
click at [1540, 153] on button "Go to next page" at bounding box center [1532, 151] width 19 height 19
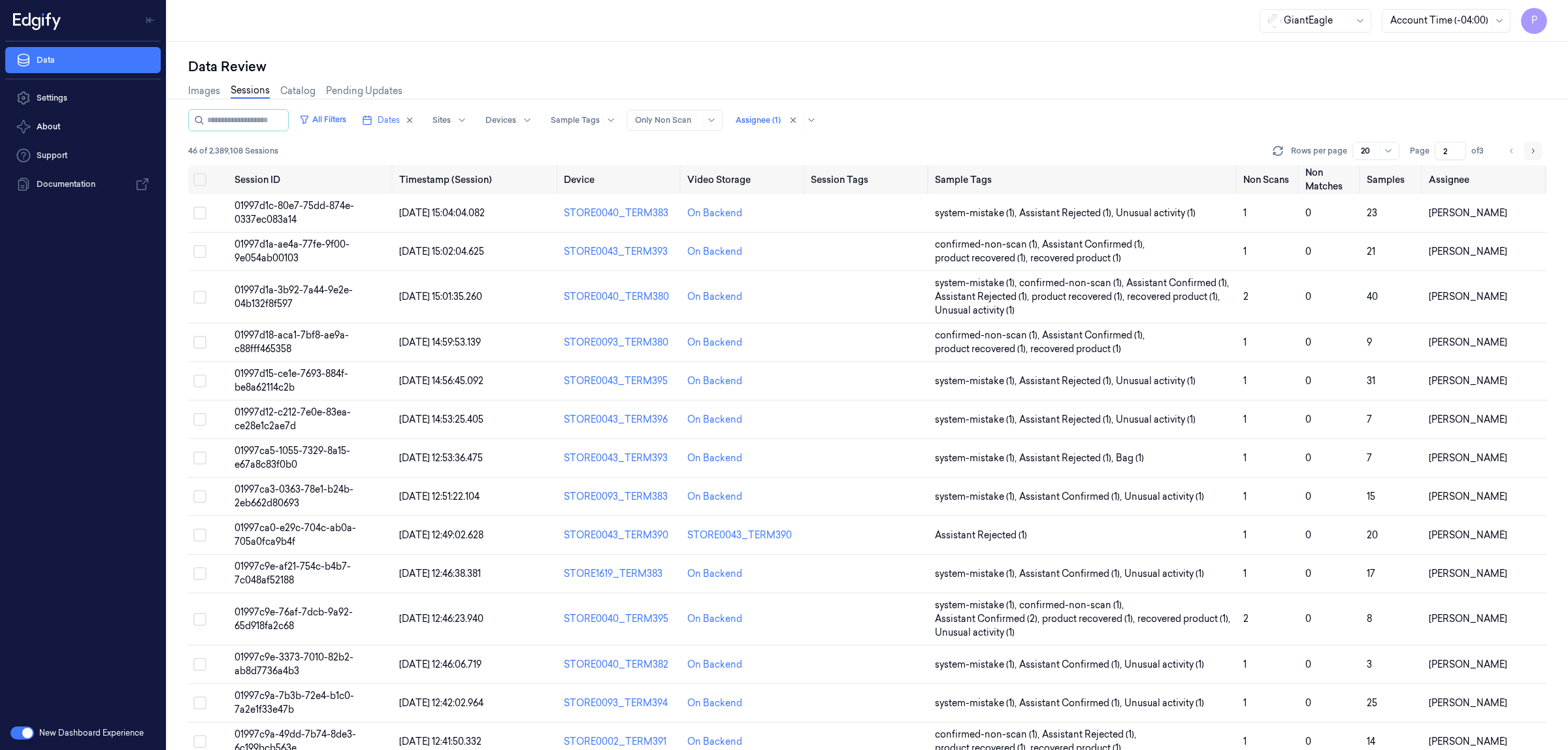
click at [1530, 148] on icon "Go to next page" at bounding box center [1532, 151] width 8 height 10
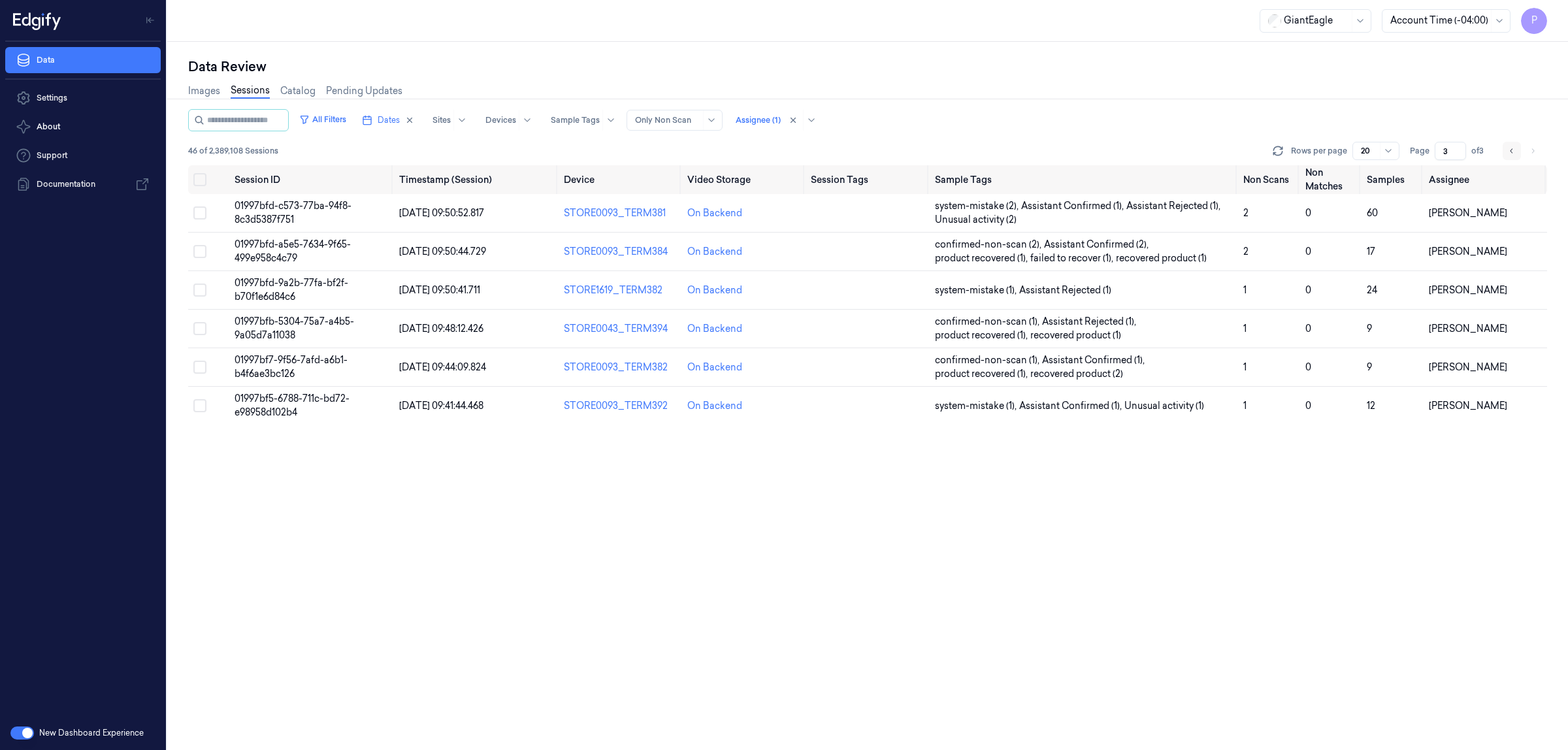
click at [1517, 152] on button "Go to previous page" at bounding box center [1512, 151] width 19 height 19
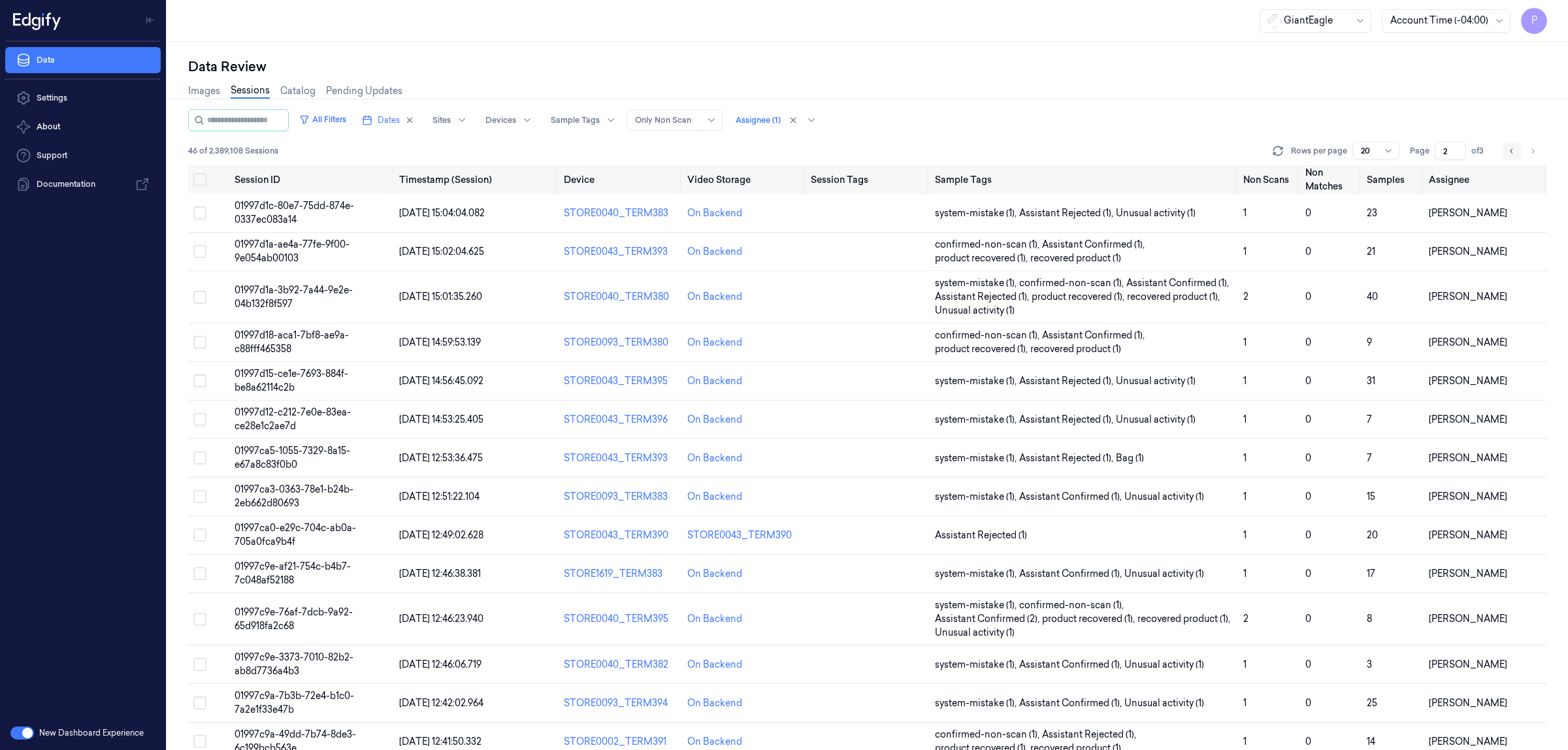
click at [1517, 152] on button "Go to previous page" at bounding box center [1512, 151] width 19 height 19
type input "1"
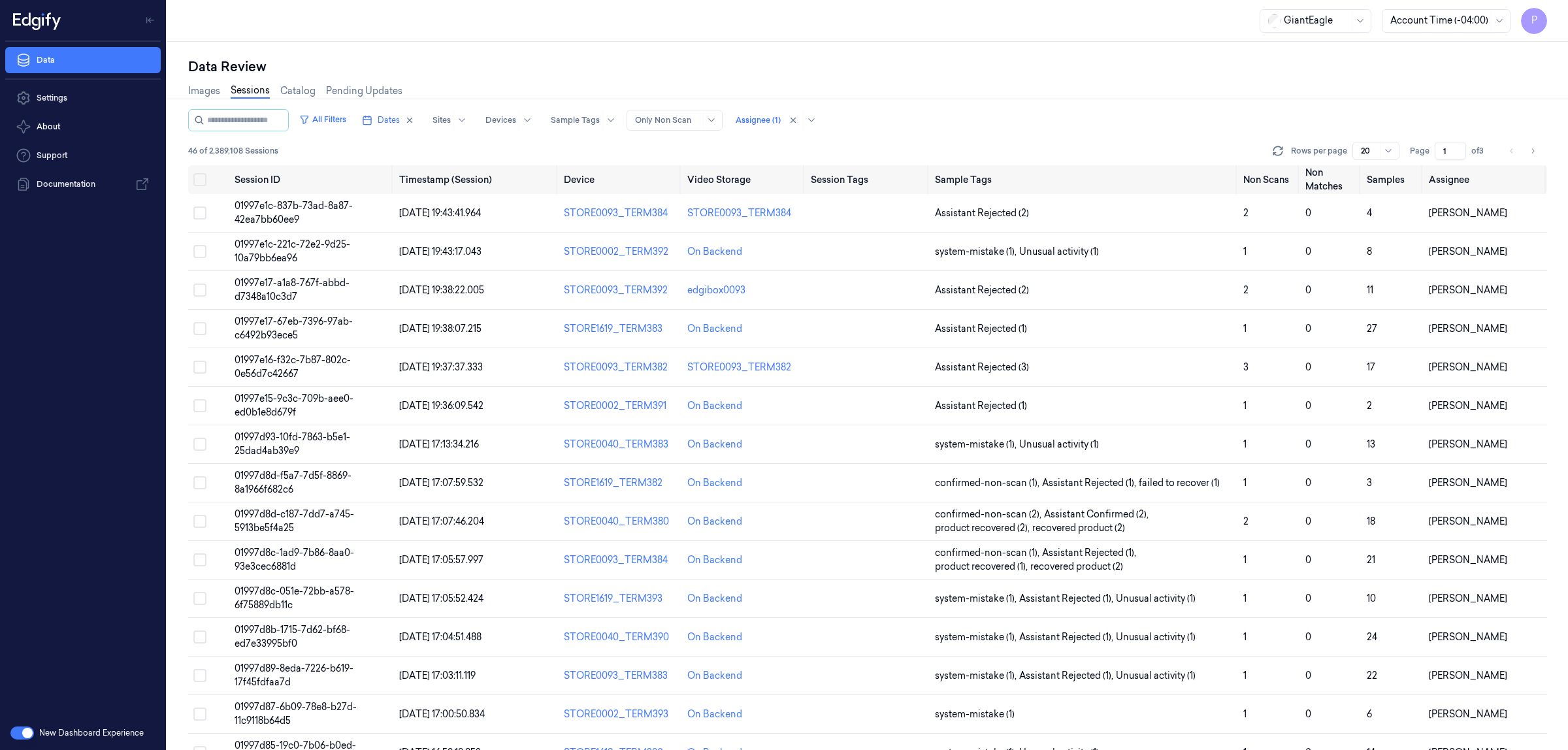
click at [1018, 119] on div "All Filters Dates Sites Devices Sample Tags Alert Type Only Non Scan Assignee (…" at bounding box center [868, 120] width 1359 height 22
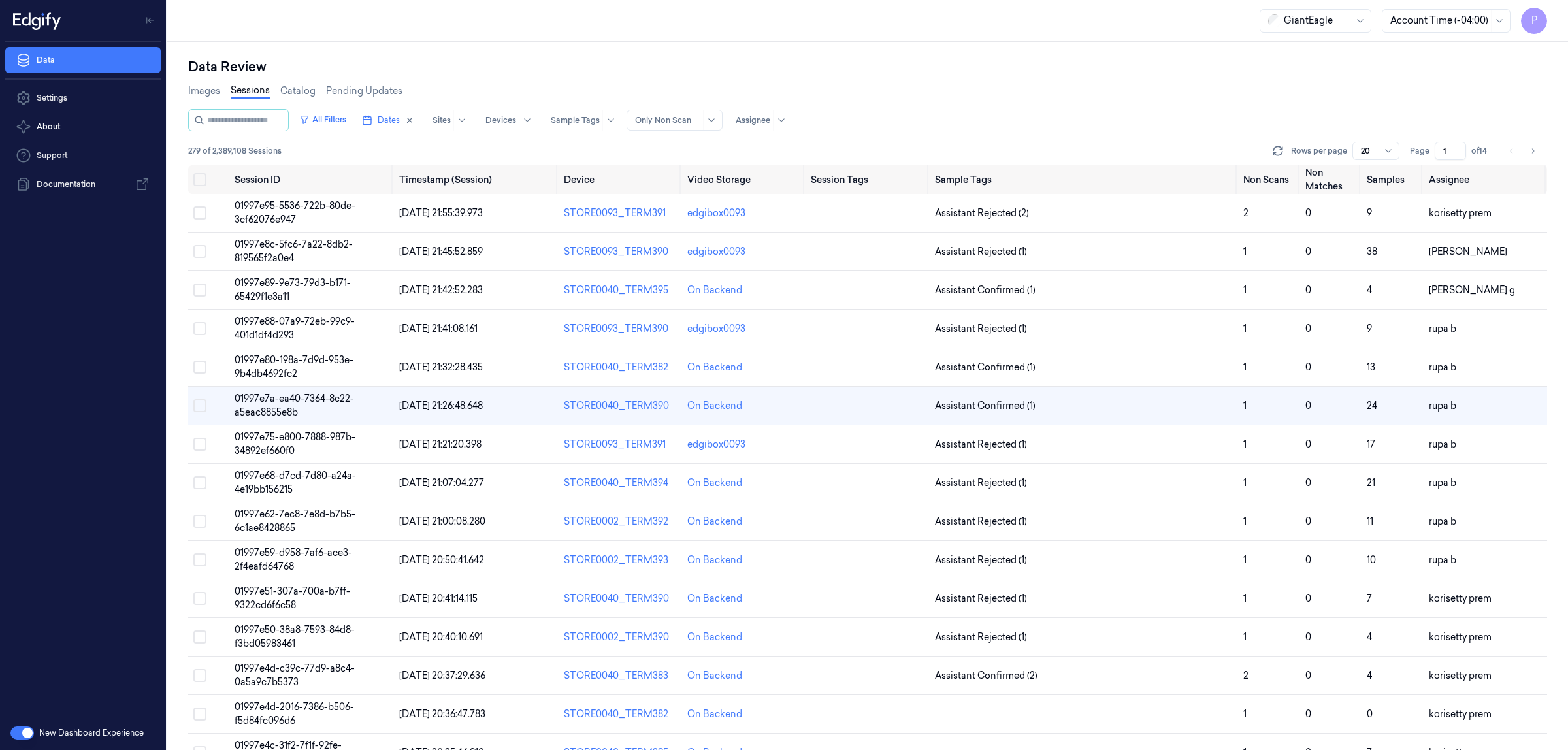
click at [968, 120] on div "All Filters Dates Sites Devices Sample Tags Alert Type Only Non Scan Assignee" at bounding box center [868, 120] width 1359 height 22
click at [684, 112] on div "Only Non Scan" at bounding box center [668, 120] width 65 height 19
click at [831, 90] on div "Images Sessions Catalog Pending Updates" at bounding box center [868, 92] width 1359 height 33
click at [785, 115] on div at bounding box center [781, 120] width 16 height 21
type input "rup"
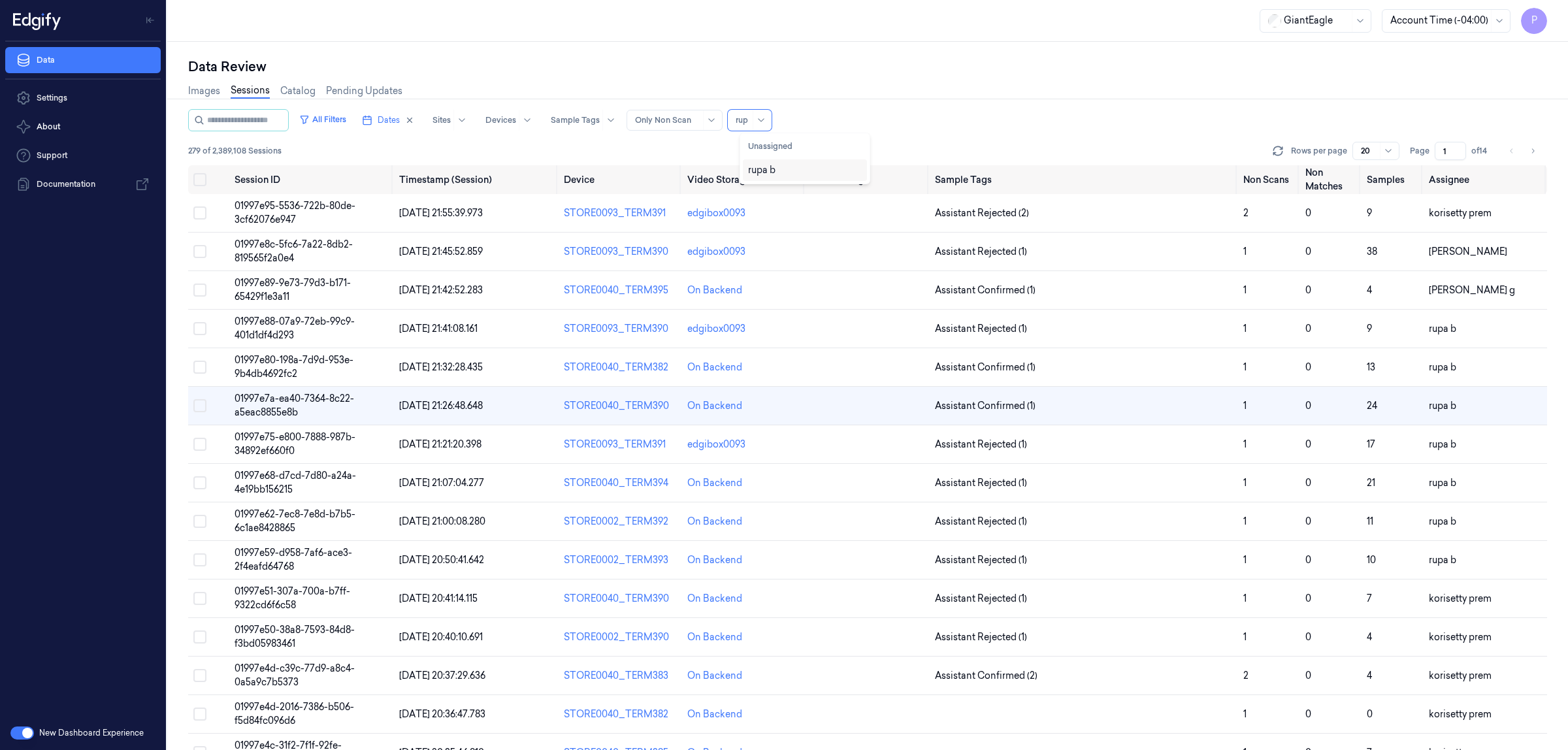
click at [801, 170] on div "rupa b" at bounding box center [805, 170] width 114 height 14
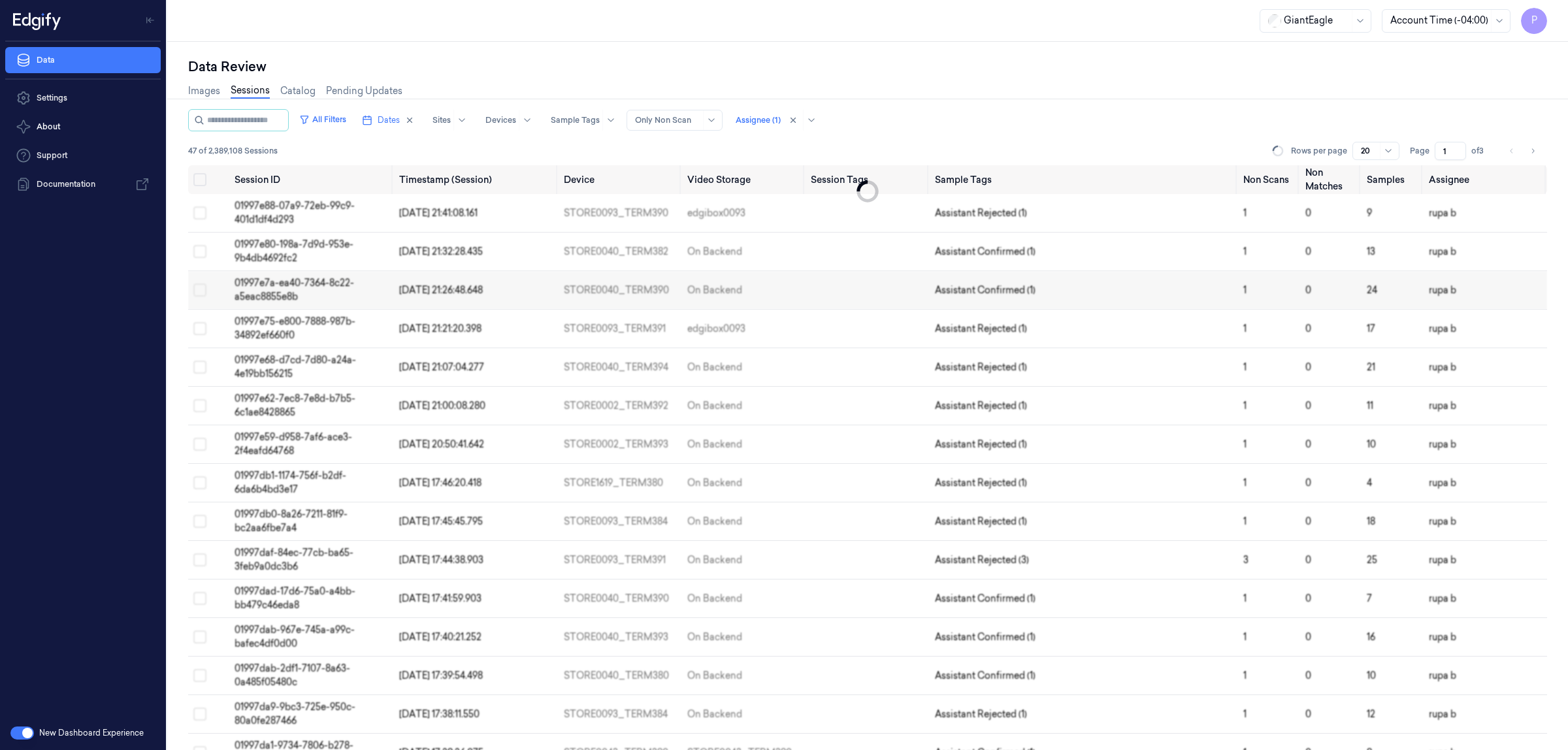
click at [922, 141] on div "All Filters Dates Sites Devices Sample Tags Alert Type Only Non Scan Assignee (…" at bounding box center [868, 137] width 1359 height 56
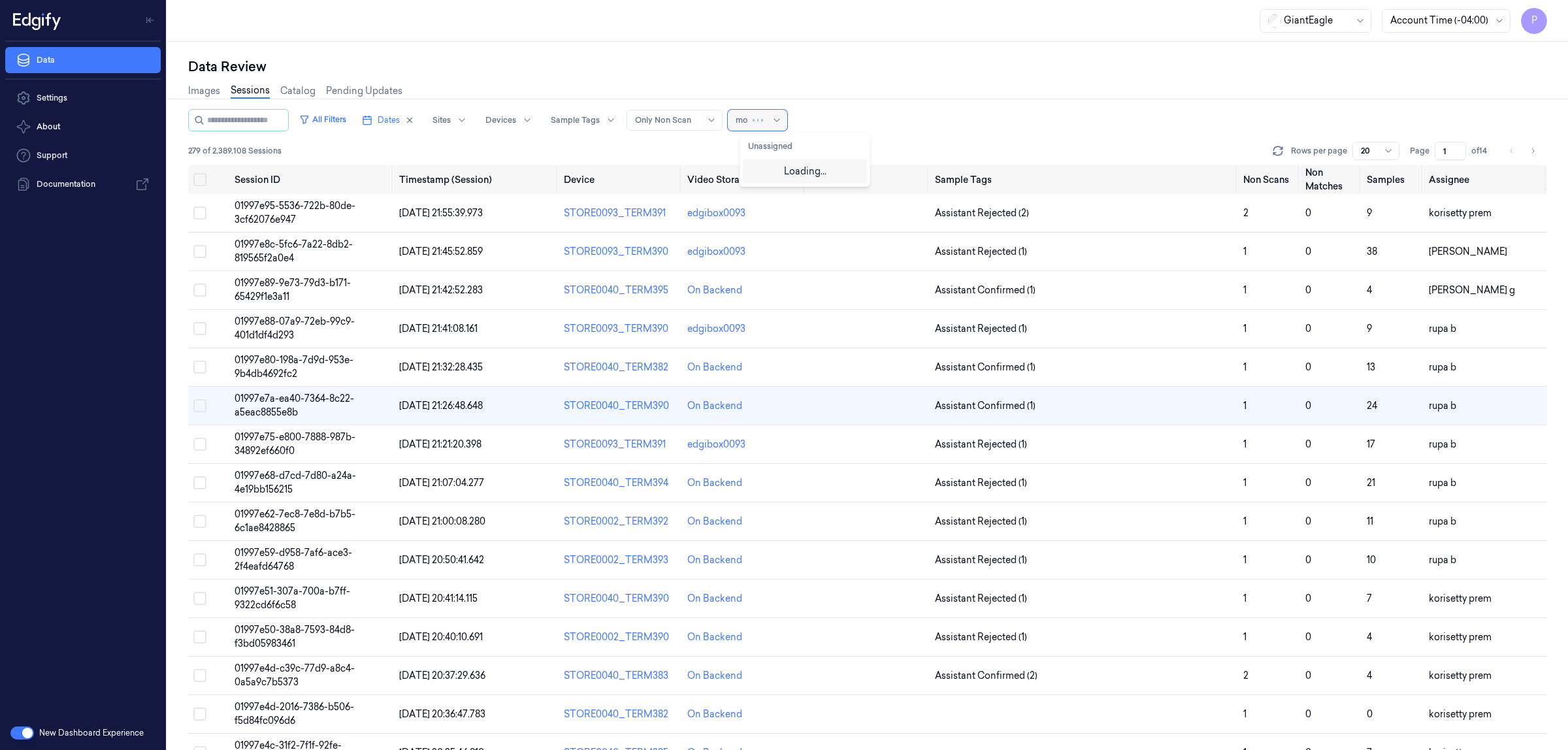
type input "moh"
click at [777, 175] on div "mohan kune" at bounding box center [788, 170] width 78 height 14
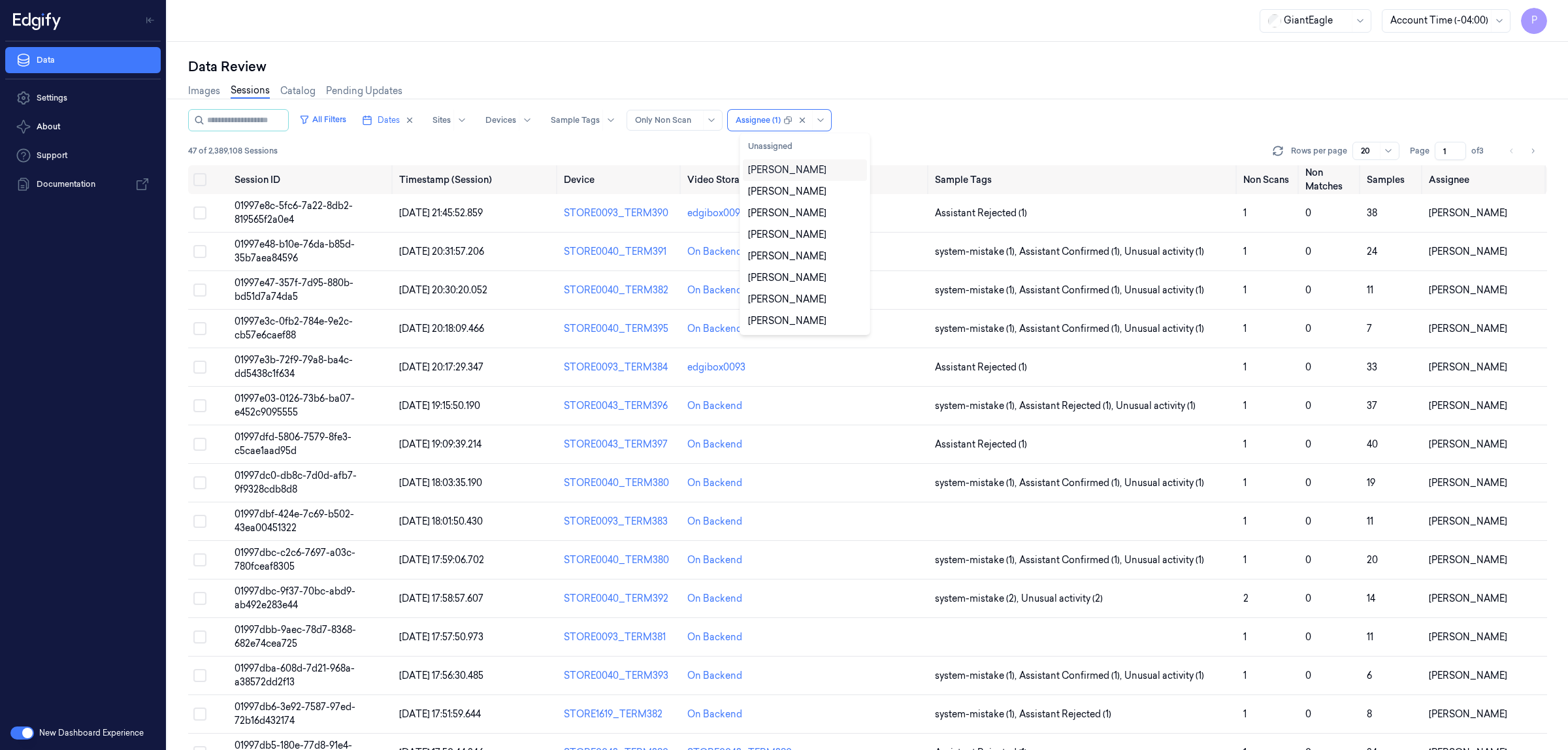
click at [931, 113] on div "All Filters Dates Sites Devices Sample Tags Alert Type Only Non Scan option moh…" at bounding box center [868, 120] width 1359 height 22
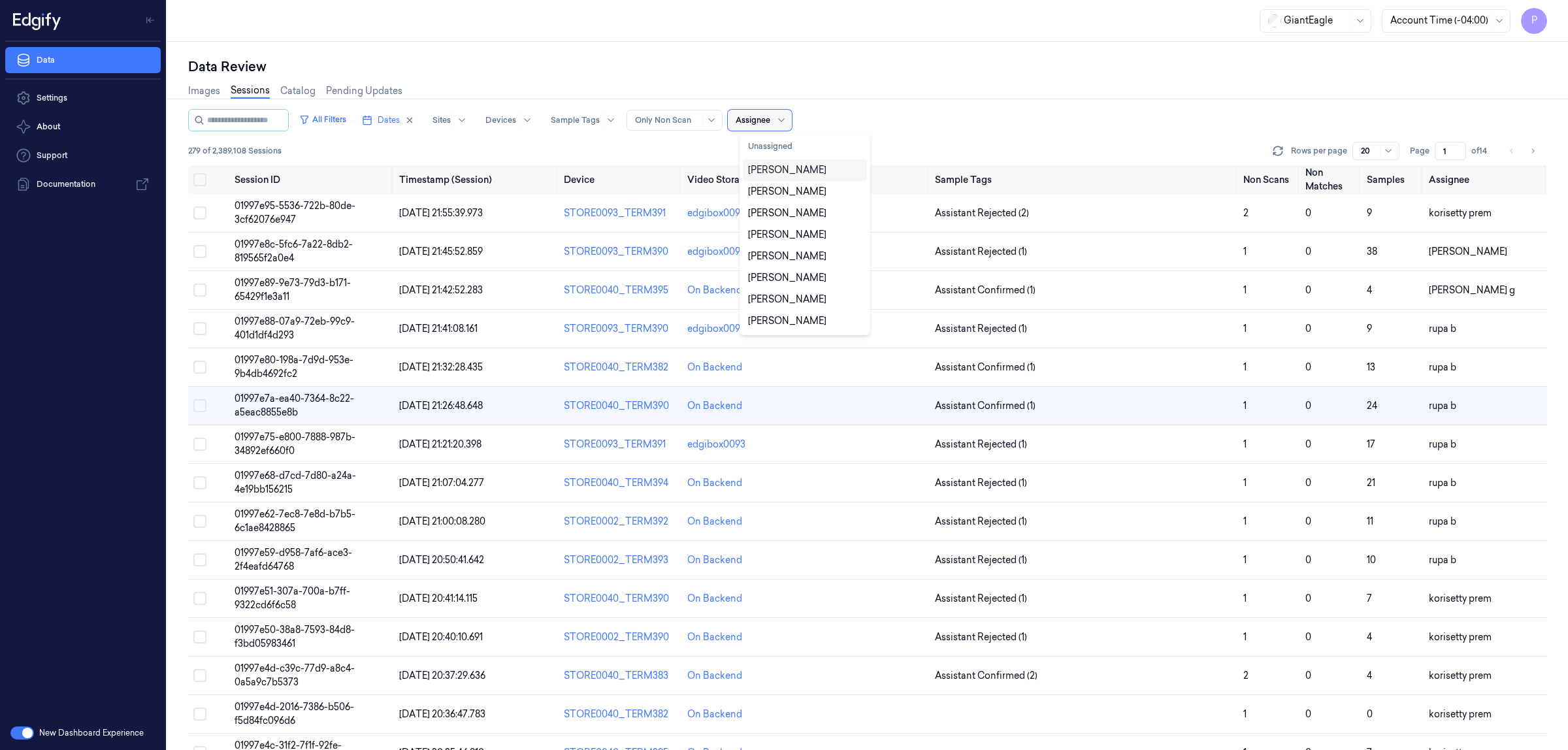
click at [771, 118] on div at bounding box center [753, 120] width 35 height 12
click at [816, 238] on div "Giriraj Deka" at bounding box center [805, 235] width 114 height 14
click at [768, 122] on div at bounding box center [753, 120] width 35 height 12
type input "p"
type input "ko"
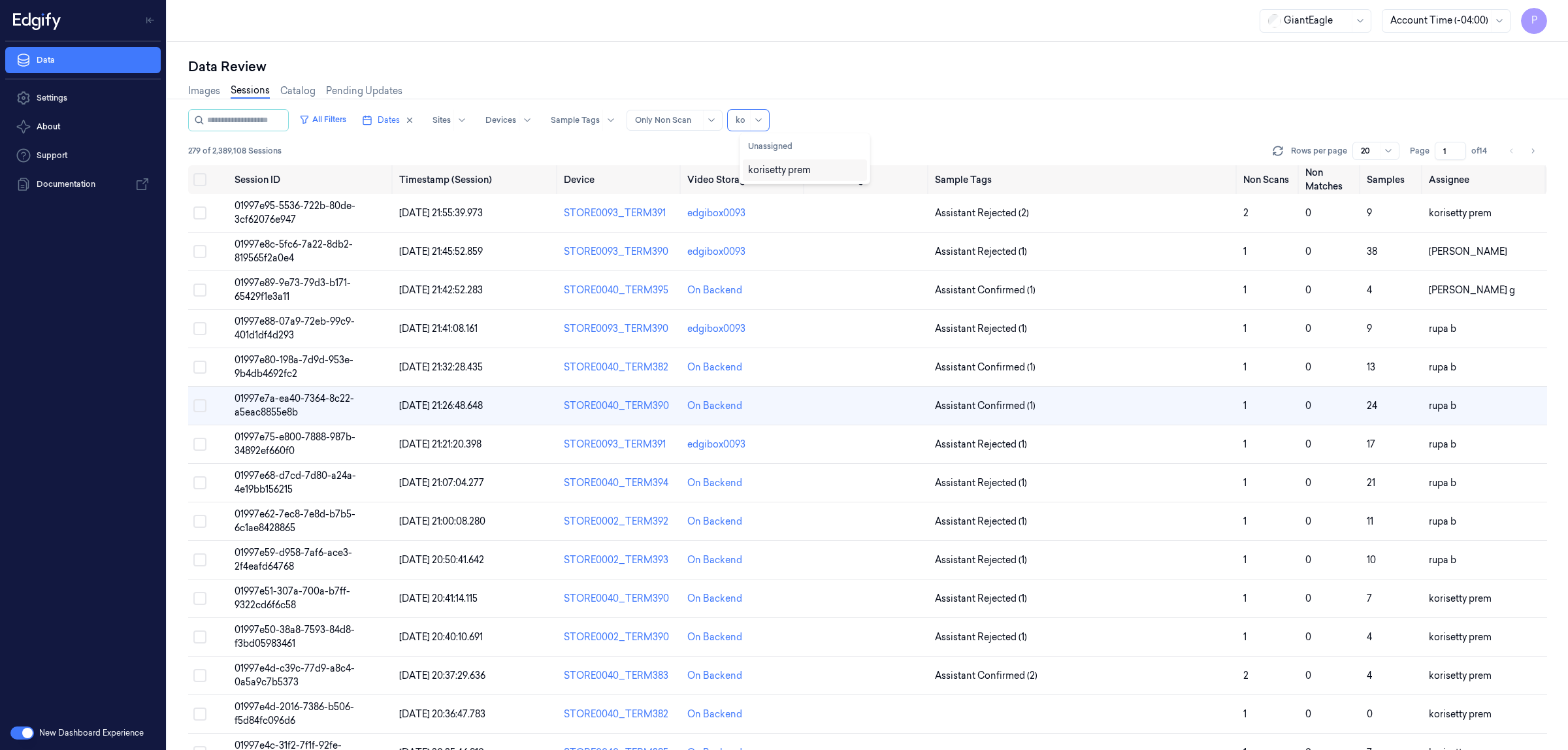
click at [791, 172] on div "korisetty prem" at bounding box center [780, 170] width 63 height 14
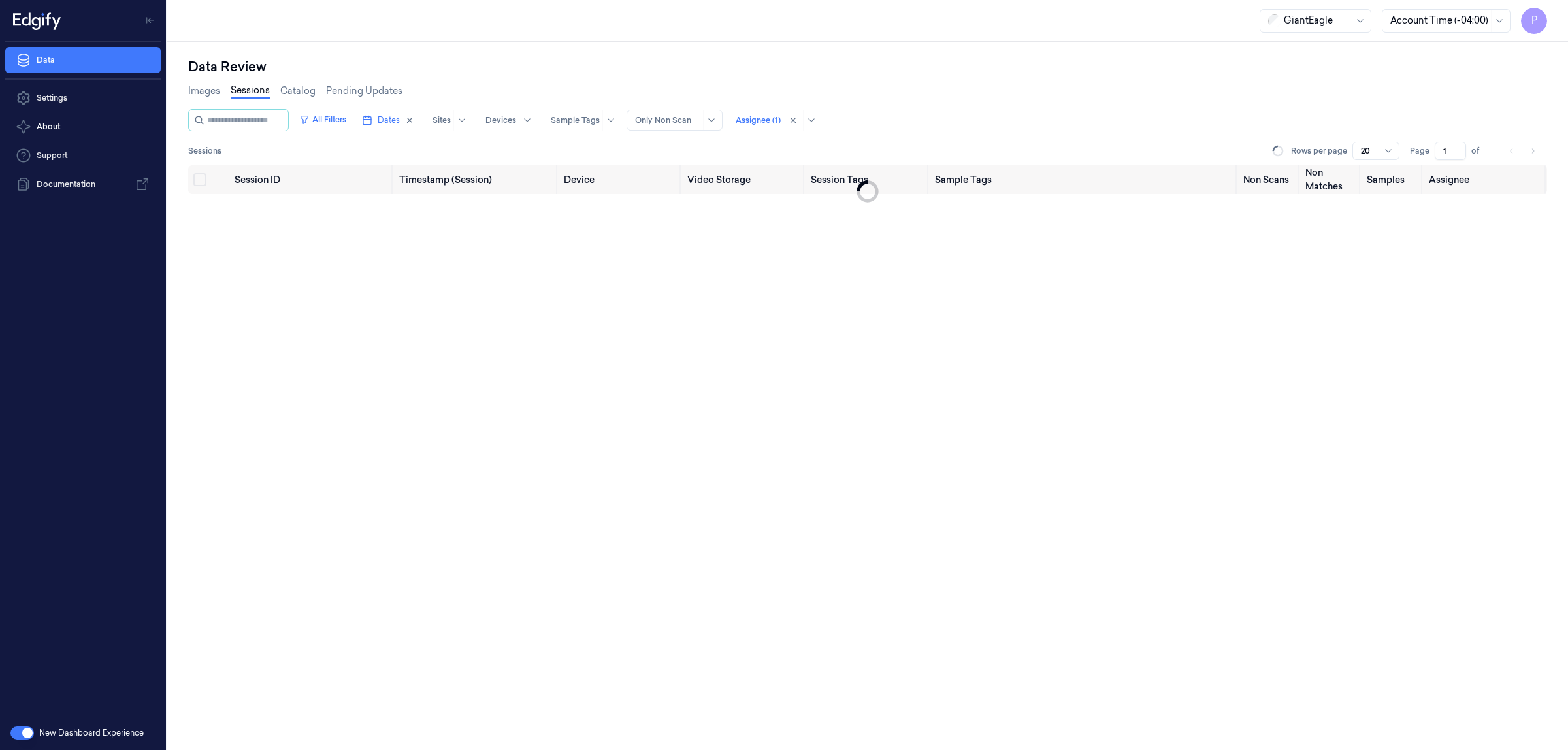
click at [951, 134] on div "All Filters Dates Sites Devices Sample Tags Alert Type Only Non Scan Assignee (…" at bounding box center [868, 137] width 1359 height 56
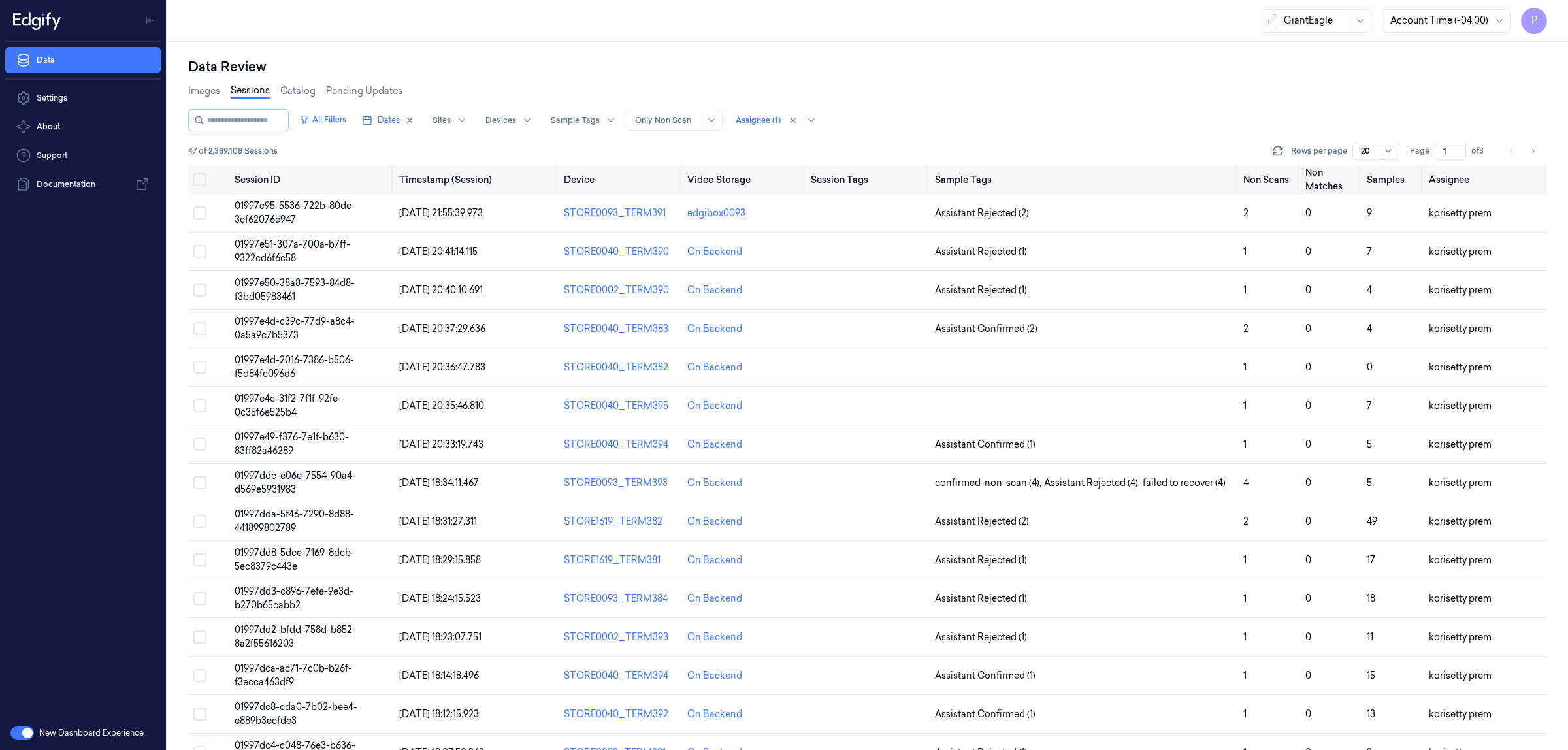
click at [1149, 72] on div "Data Review" at bounding box center [868, 67] width 1359 height 19
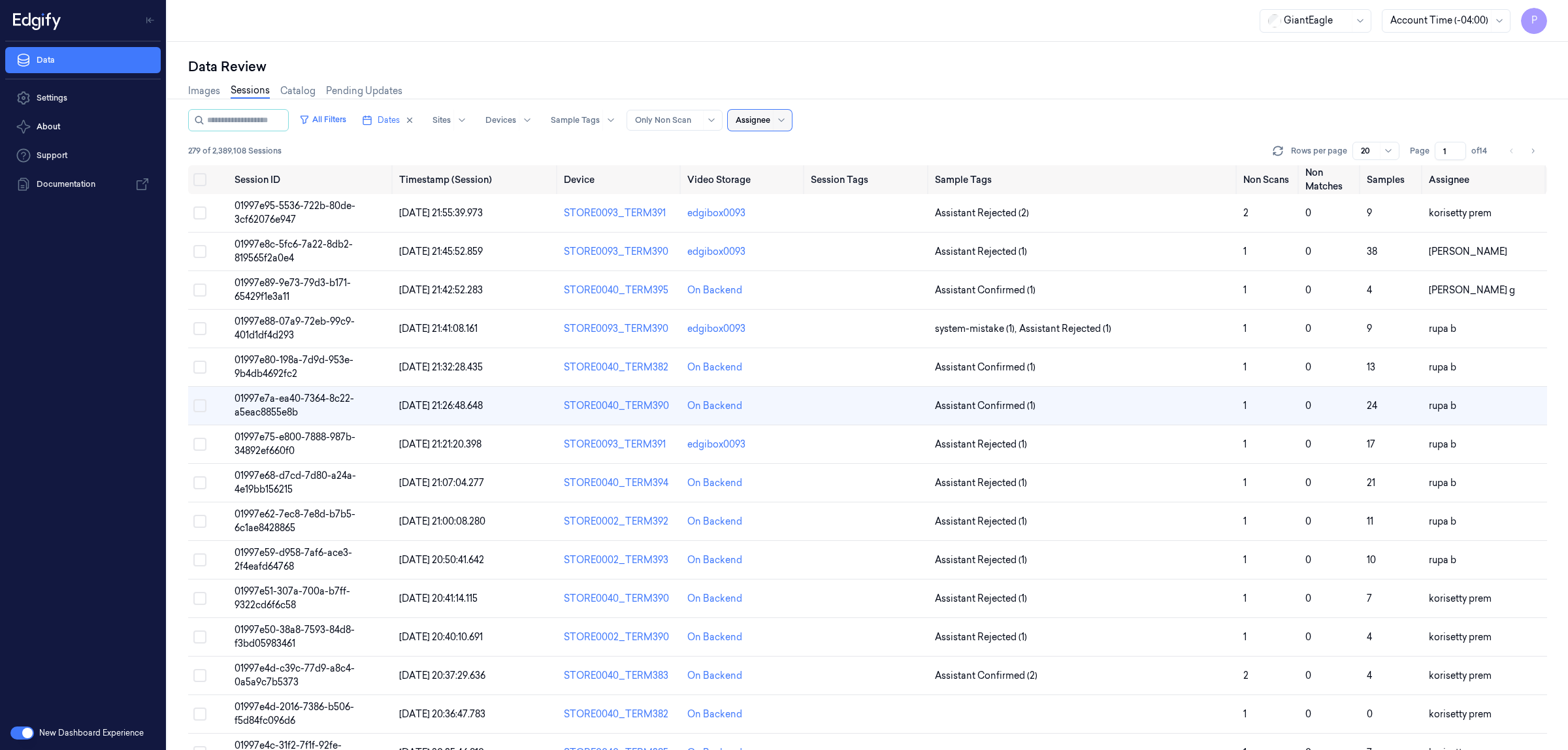
click at [758, 121] on div at bounding box center [753, 120] width 35 height 12
type input "rup"
click at [792, 170] on div "rupa b" at bounding box center [805, 170] width 114 height 14
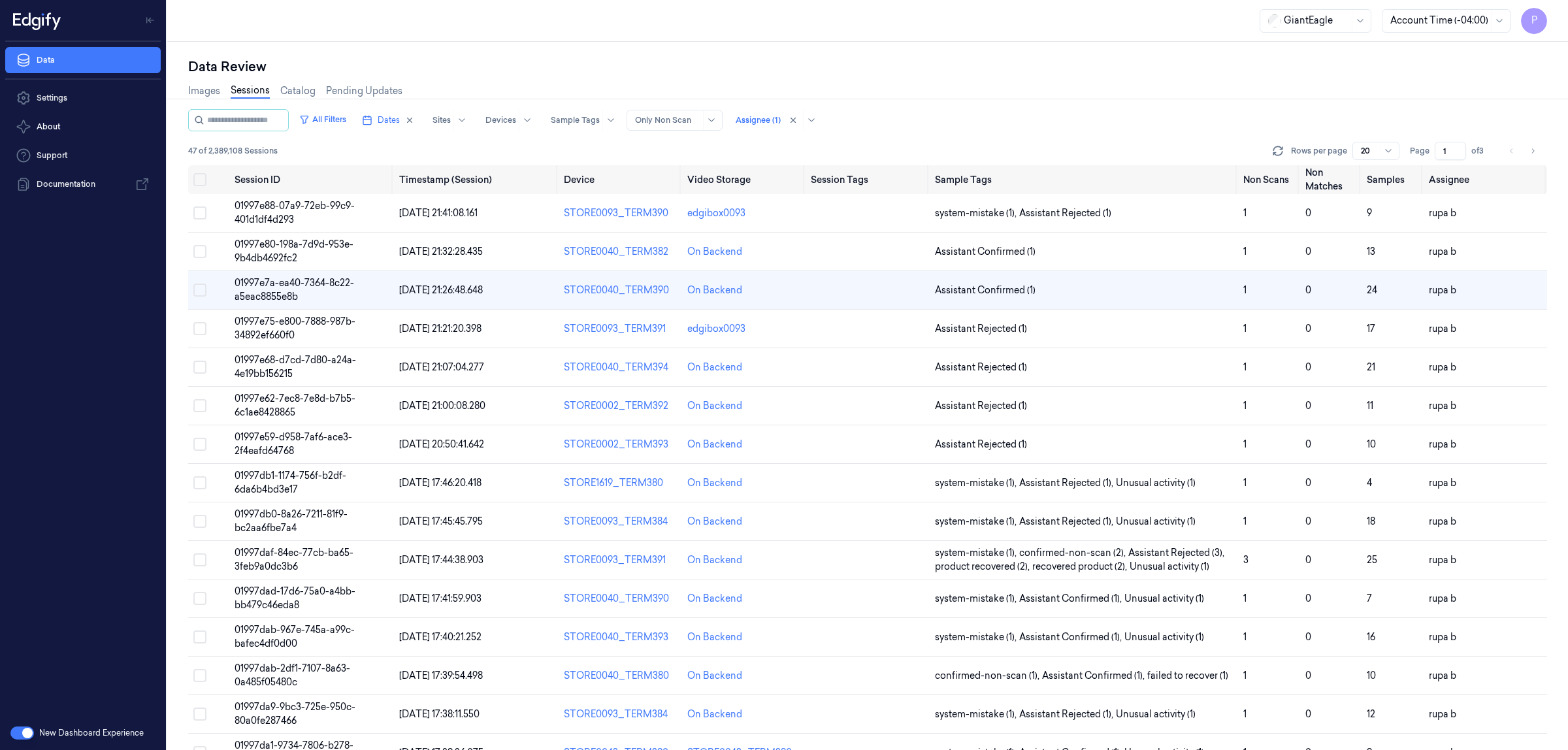
click at [1150, 50] on div "Data Review Images Sessions Catalog Pending Updates All Filters Dates Sites Dev…" at bounding box center [868, 395] width 1401 height 709
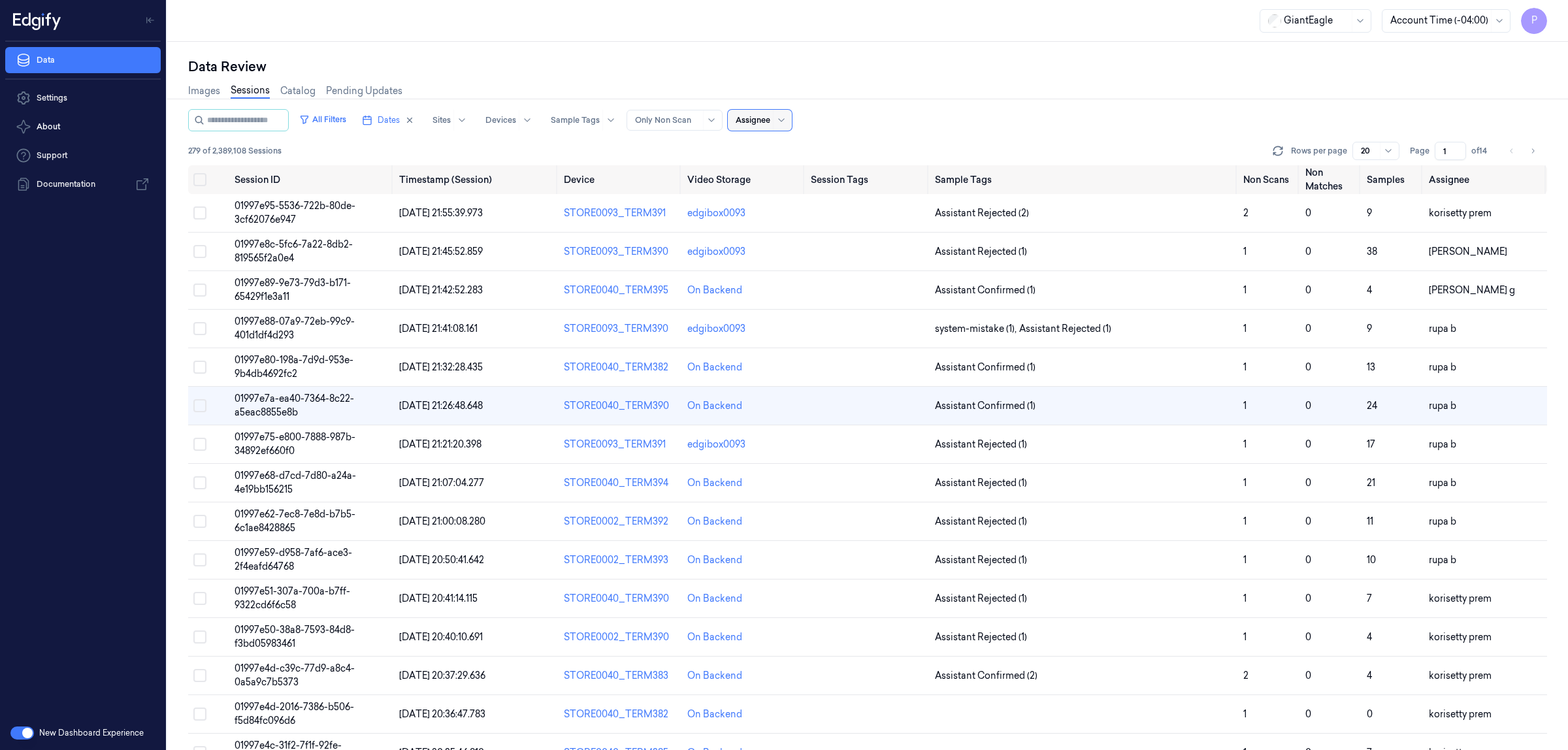
click at [765, 119] on div at bounding box center [753, 120] width 35 height 12
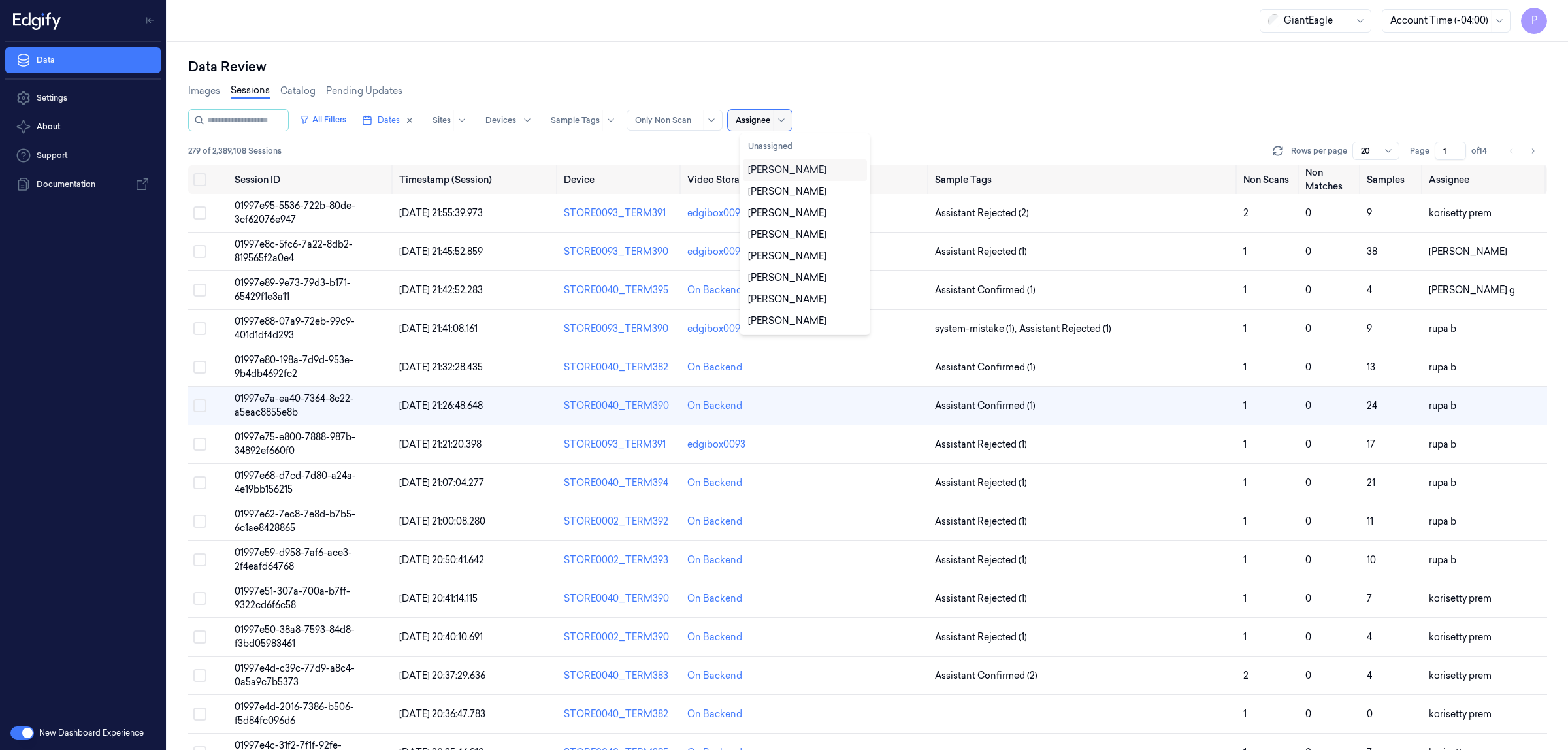
click at [757, 118] on div at bounding box center [753, 120] width 35 height 12
type input "moha"
click at [779, 170] on div "mohan kune" at bounding box center [788, 170] width 78 height 14
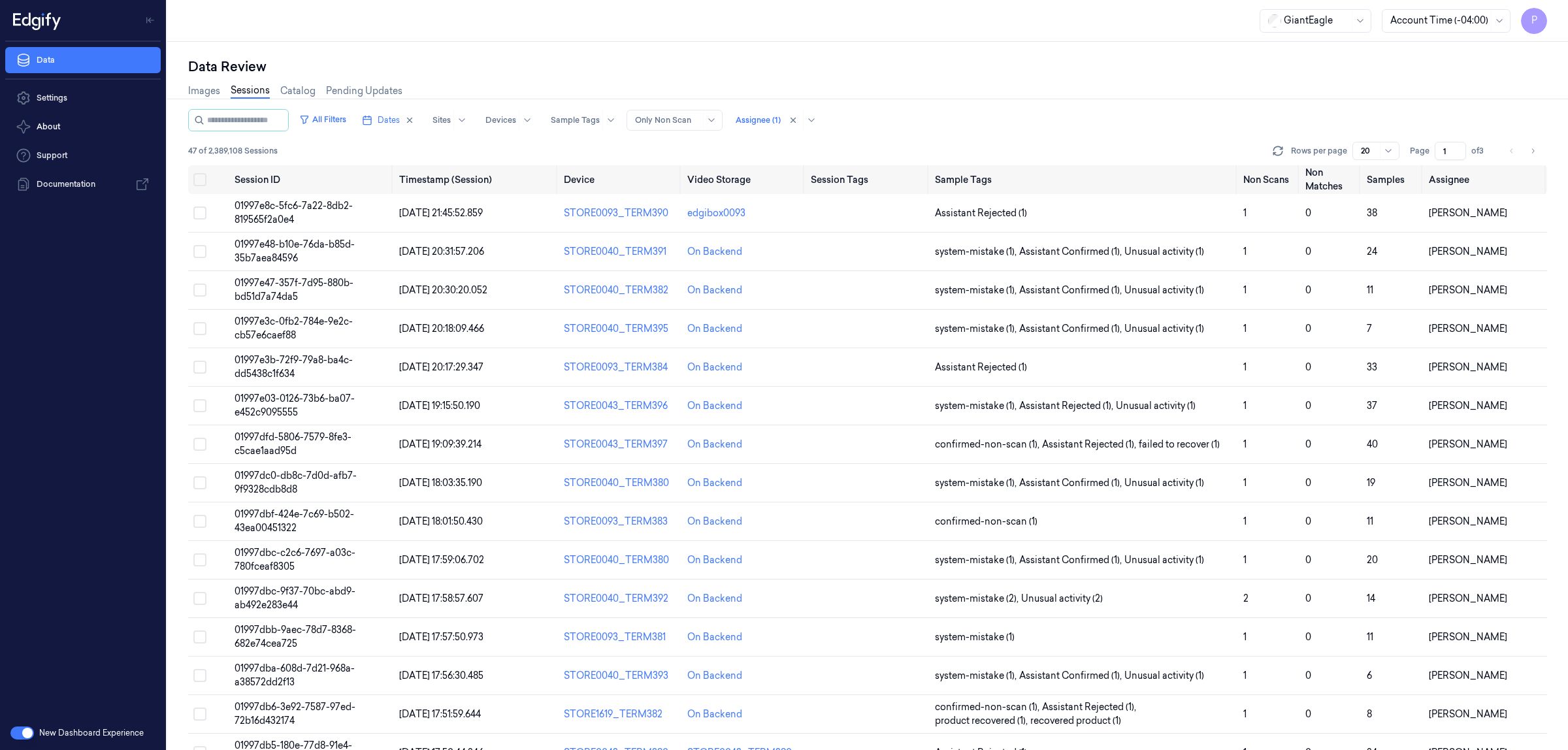
click at [1018, 105] on div "Images Sessions Catalog Pending Updates" at bounding box center [868, 92] width 1359 height 33
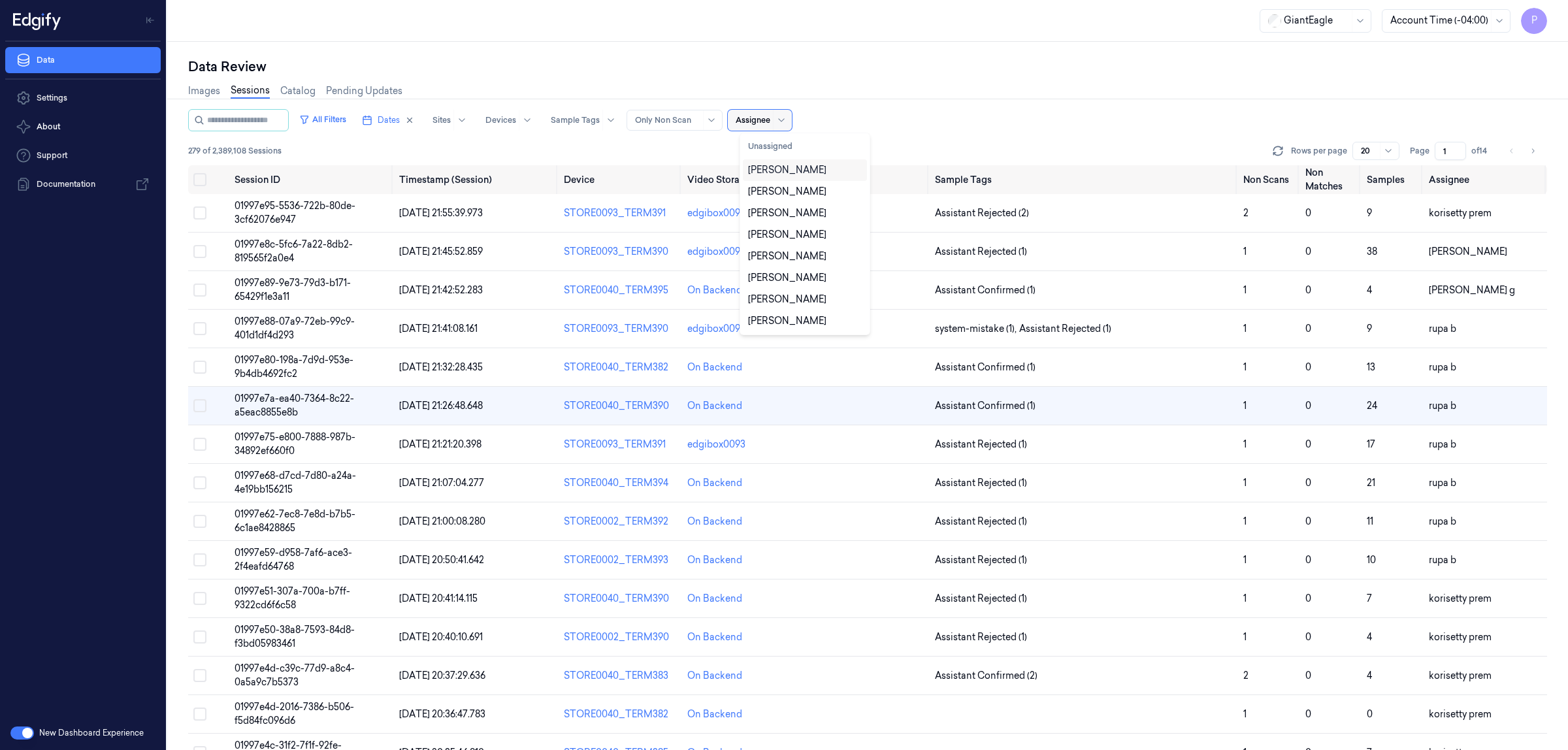
click at [768, 118] on div at bounding box center [753, 120] width 35 height 12
type input "varsha"
click at [774, 193] on div "[PERSON_NAME] g" at bounding box center [791, 192] width 87 height 14
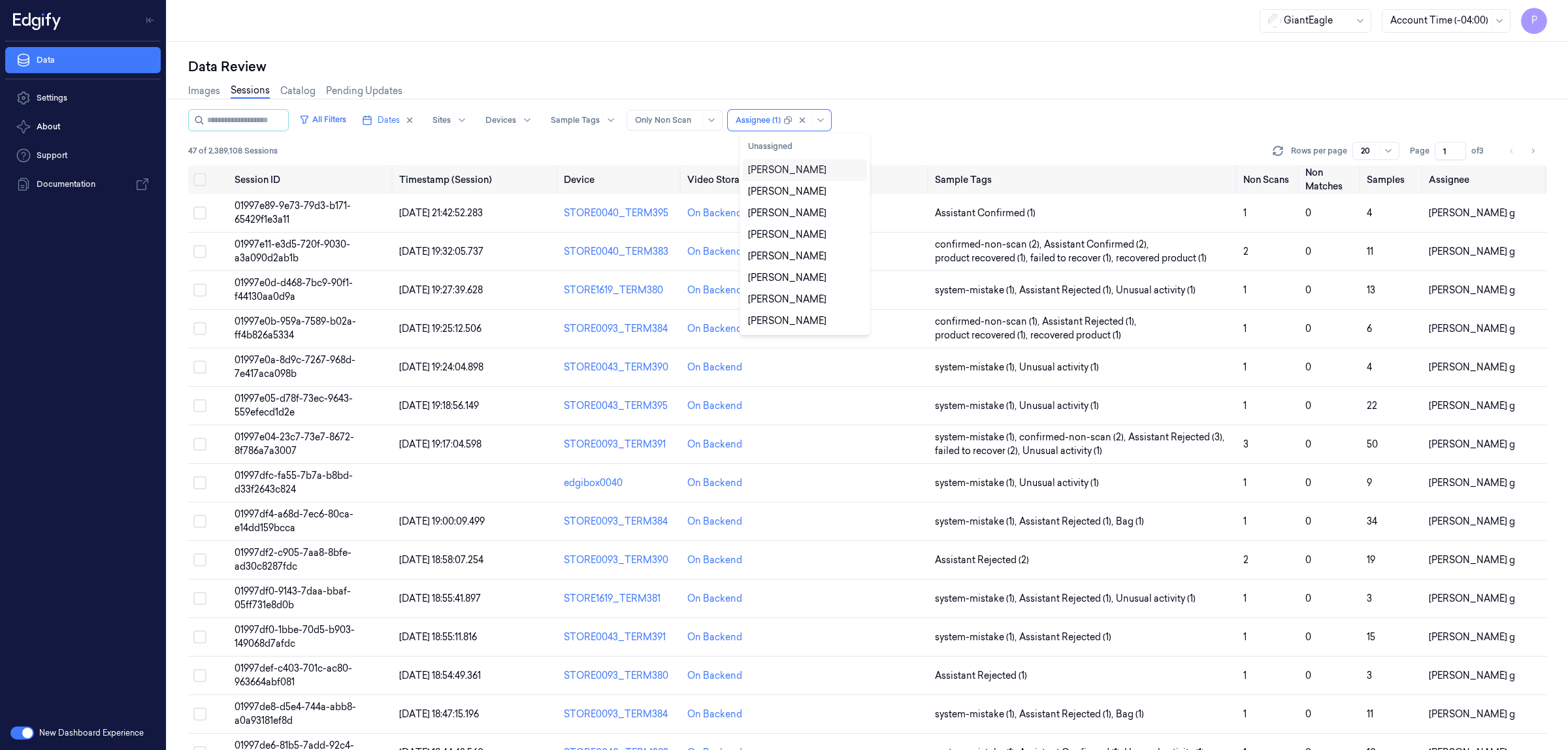
click at [945, 134] on div "All Filters Dates Sites Devices Sample Tags Alert Type Only Non Scan option var…" at bounding box center [868, 137] width 1359 height 56
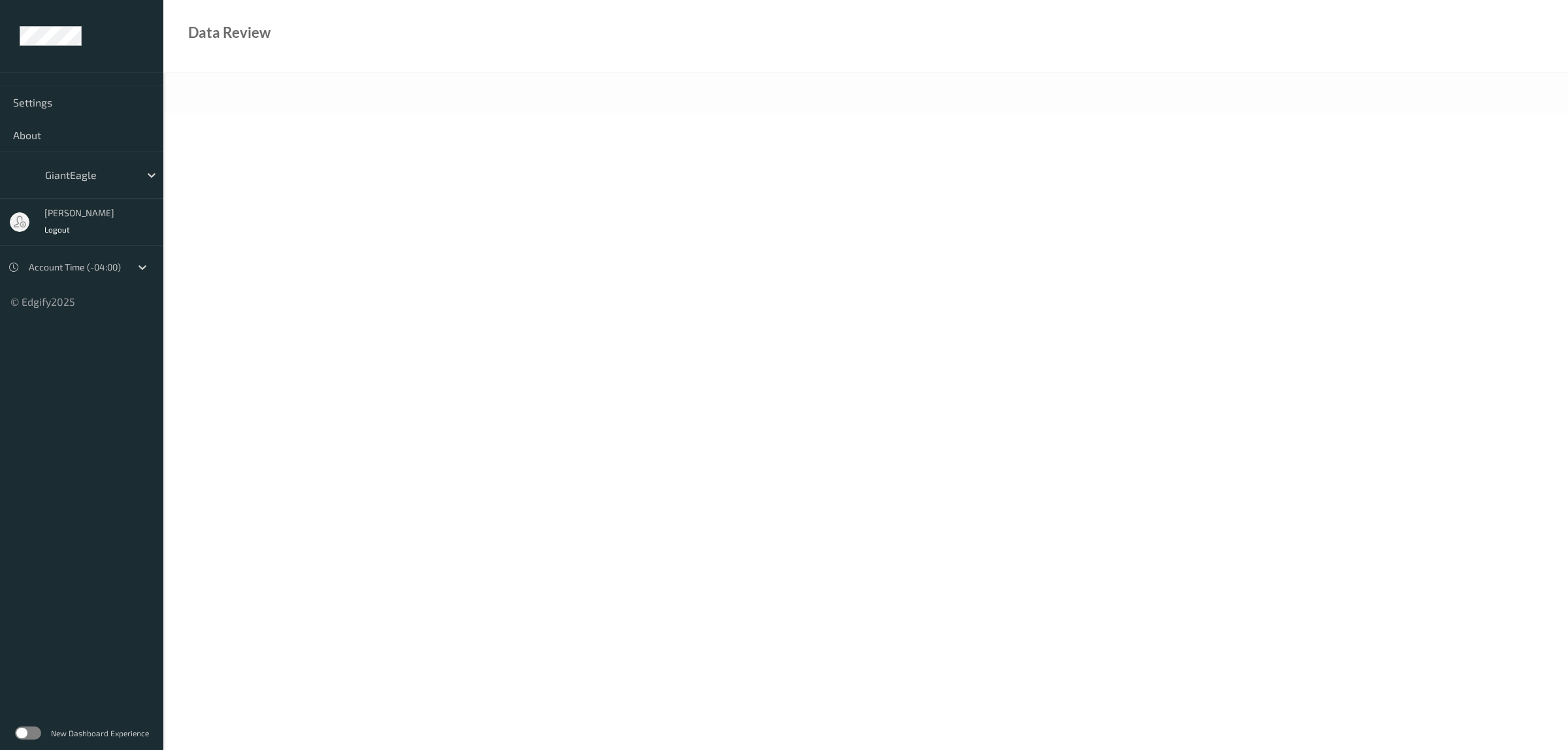
click at [30, 732] on label at bounding box center [27, 734] width 26 height 13
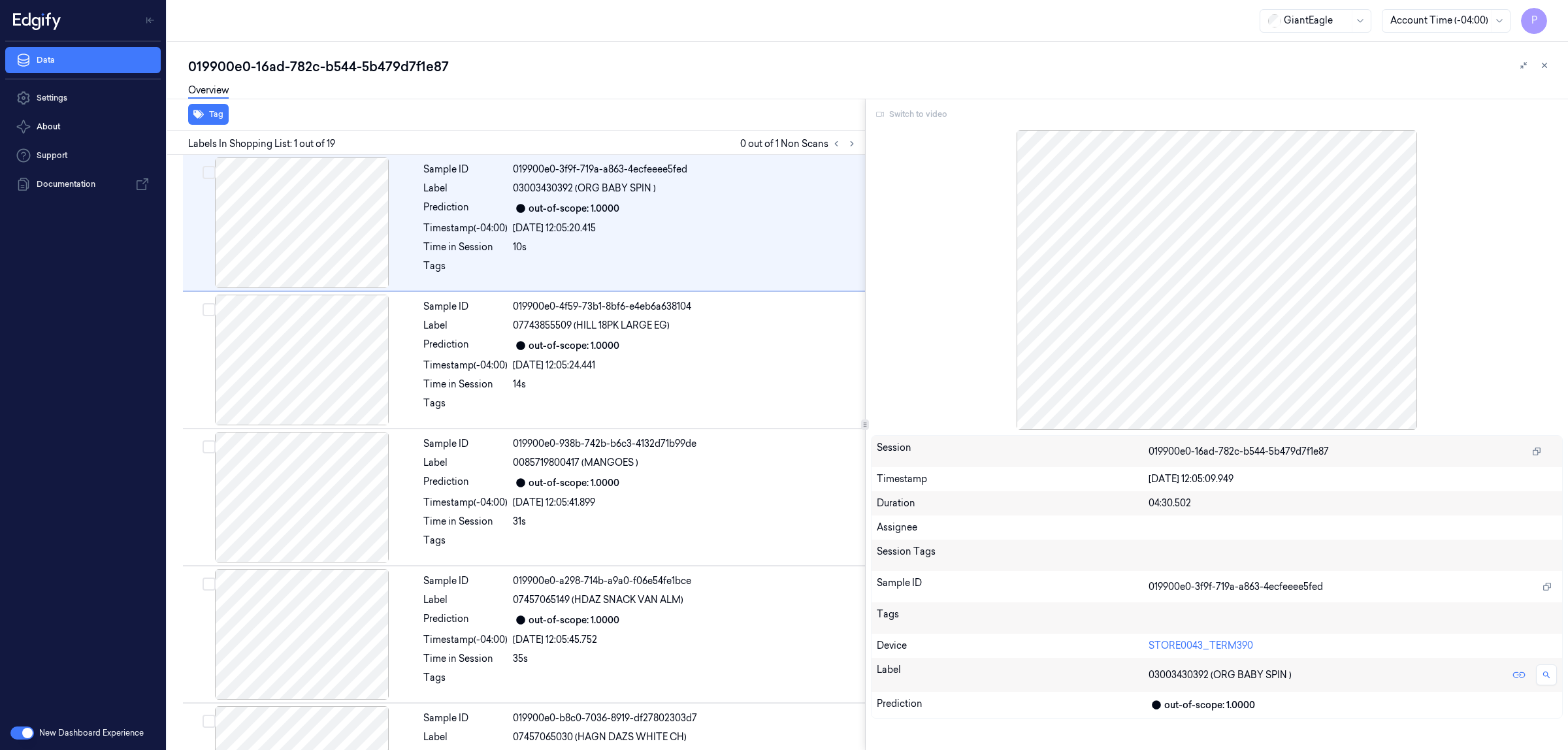
click at [925, 111] on div "Switch to video" at bounding box center [1218, 114] width 693 height 21
click at [783, 70] on div "019900e0-16ad-782c-b544-5b479d7f1e87" at bounding box center [873, 67] width 1370 height 19
click at [846, 141] on button at bounding box center [851, 144] width 16 height 16
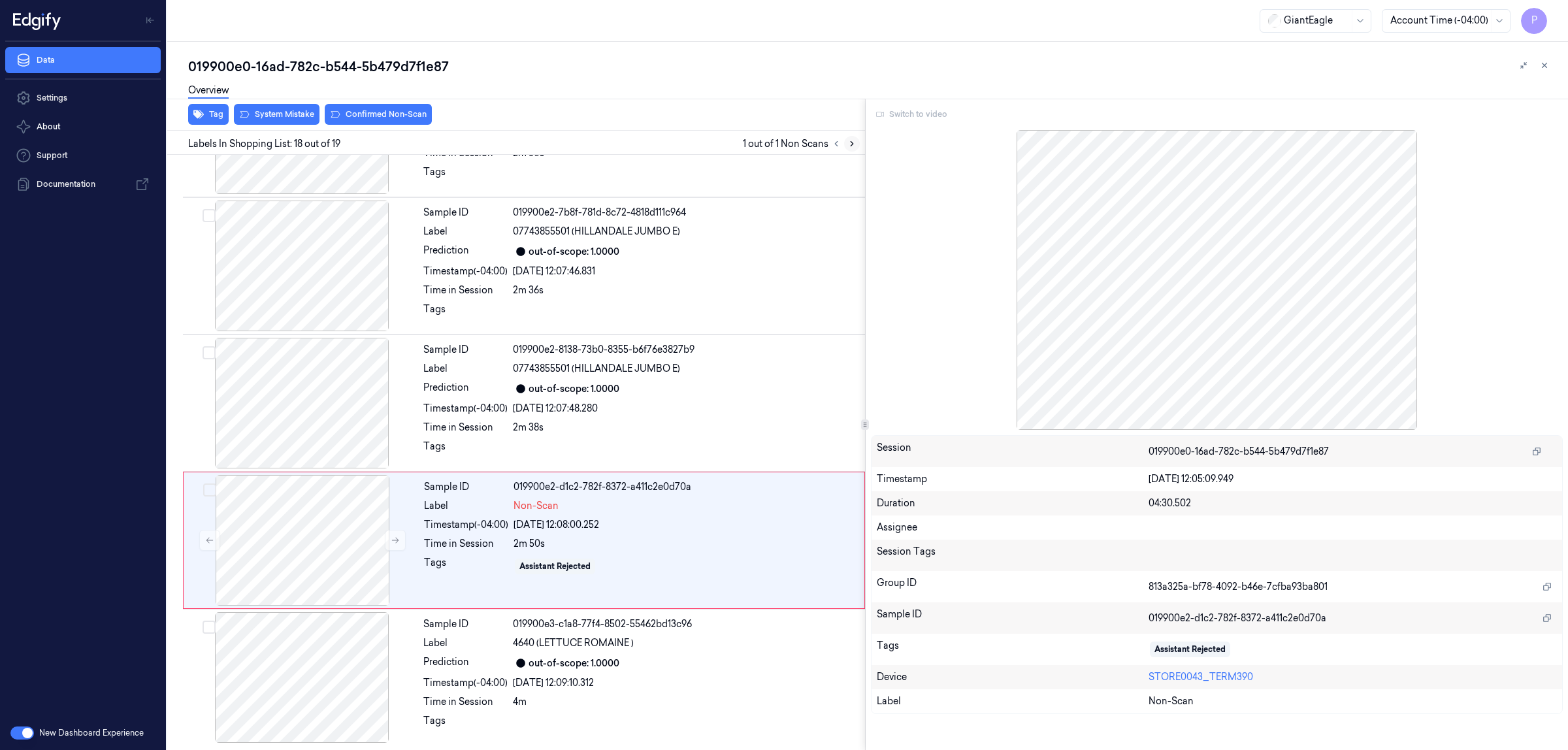
scroll to position [2020, 0]
click at [398, 540] on icon at bounding box center [396, 540] width 7 height 6
click at [319, 530] on div at bounding box center [303, 540] width 232 height 131
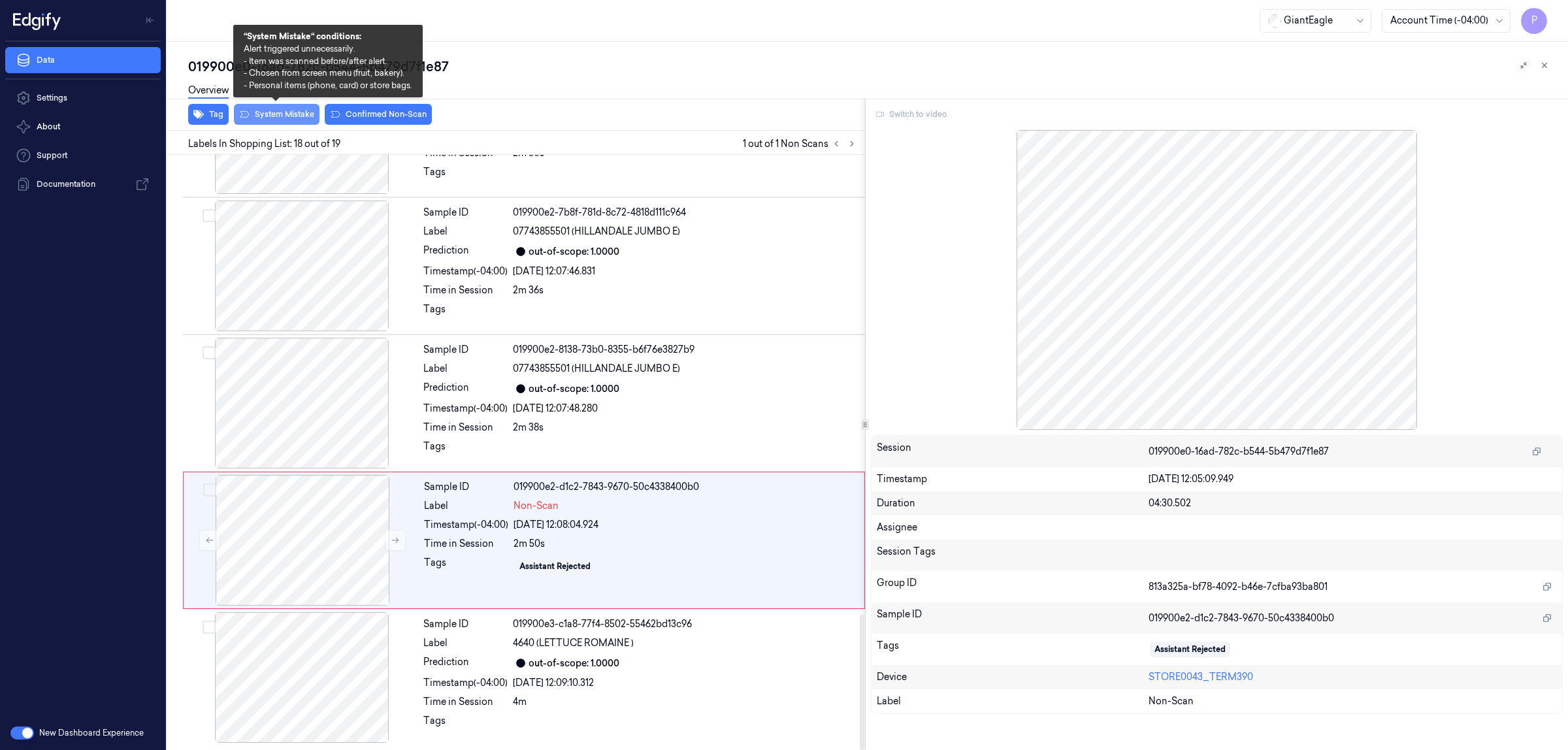
click at [280, 118] on button "System Mistake" at bounding box center [277, 114] width 86 height 21
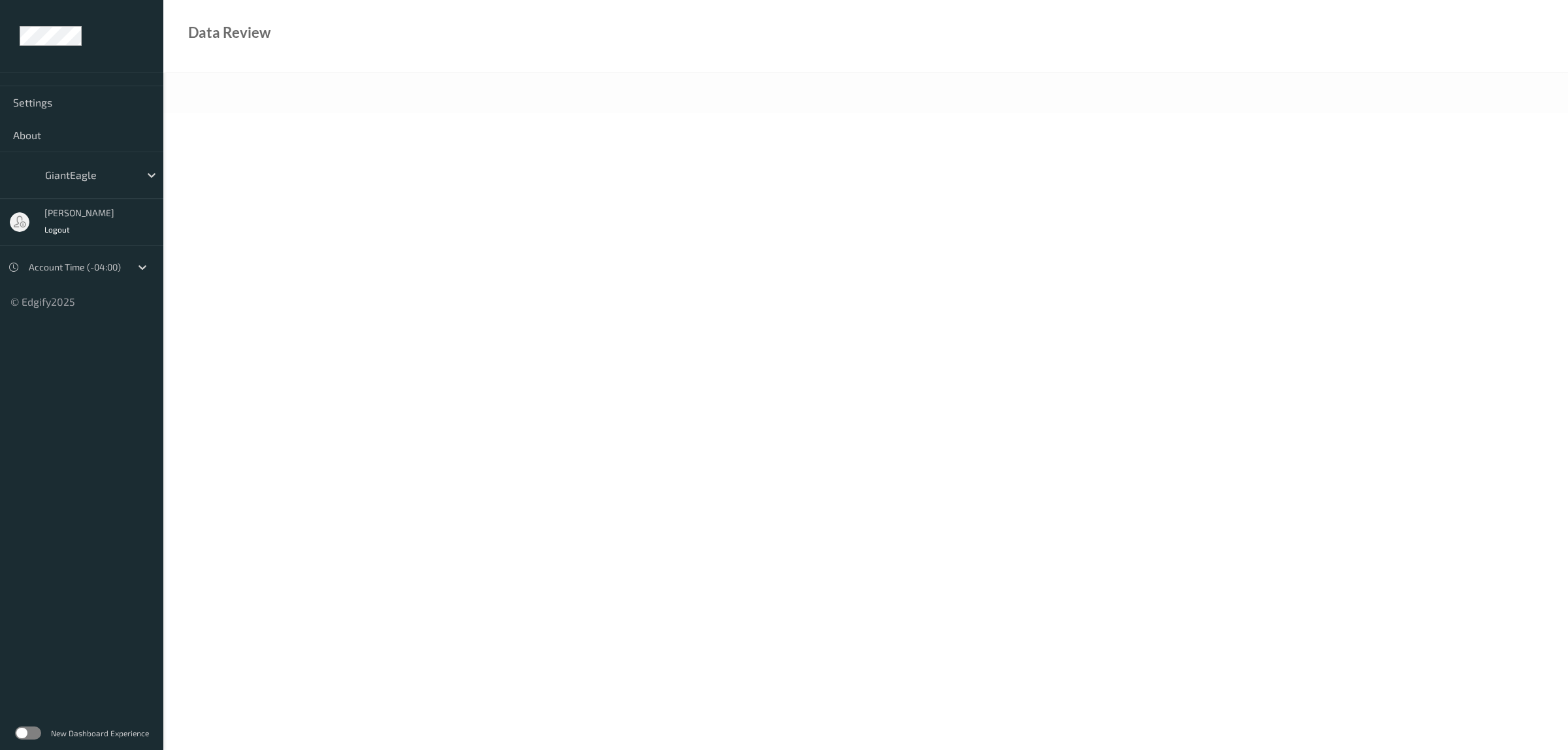
click at [39, 734] on label at bounding box center [27, 734] width 26 height 13
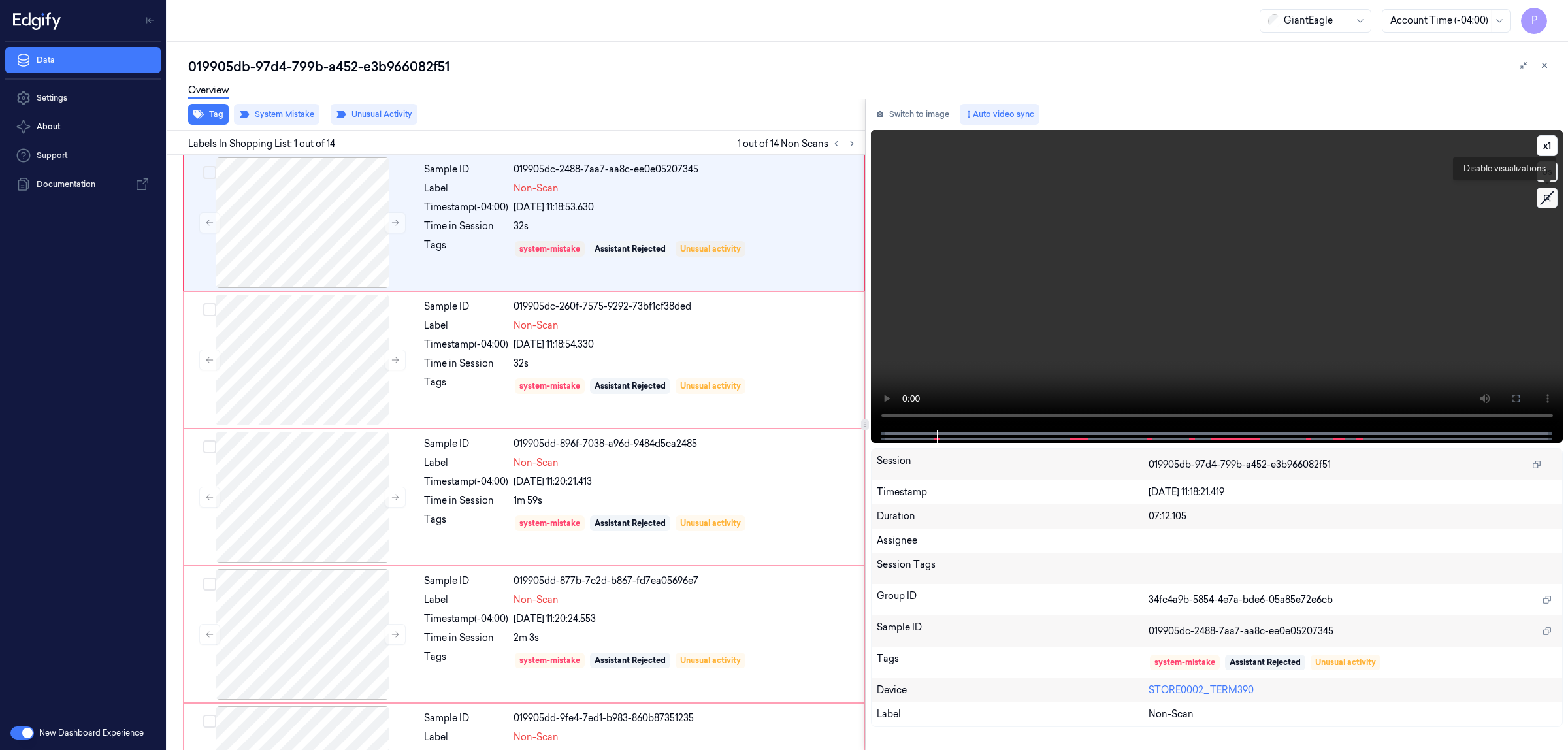
click at [1544, 204] on icon at bounding box center [1547, 198] width 19 height 19
click at [1514, 396] on icon at bounding box center [1516, 398] width 10 height 10
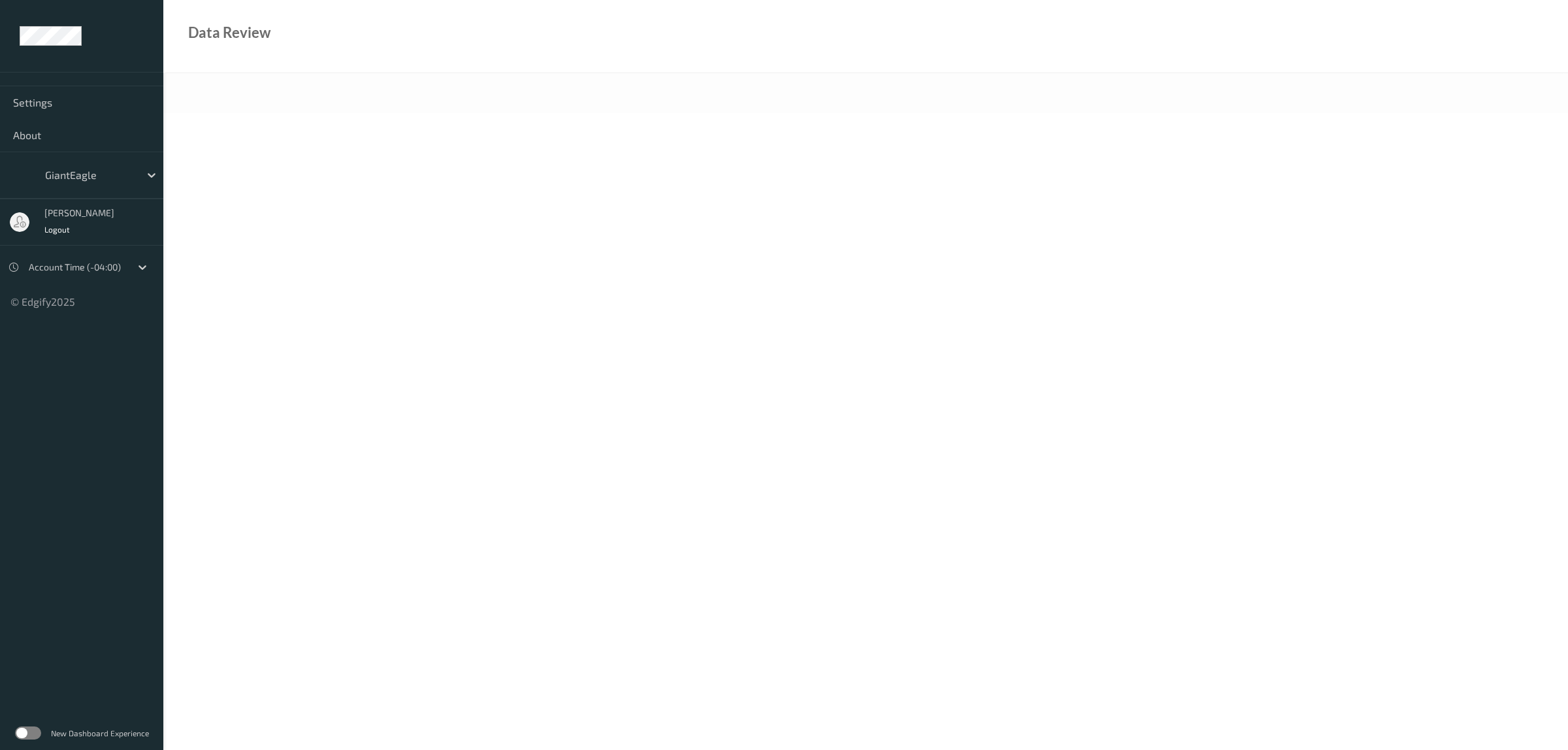
click at [31, 729] on label at bounding box center [27, 734] width 26 height 13
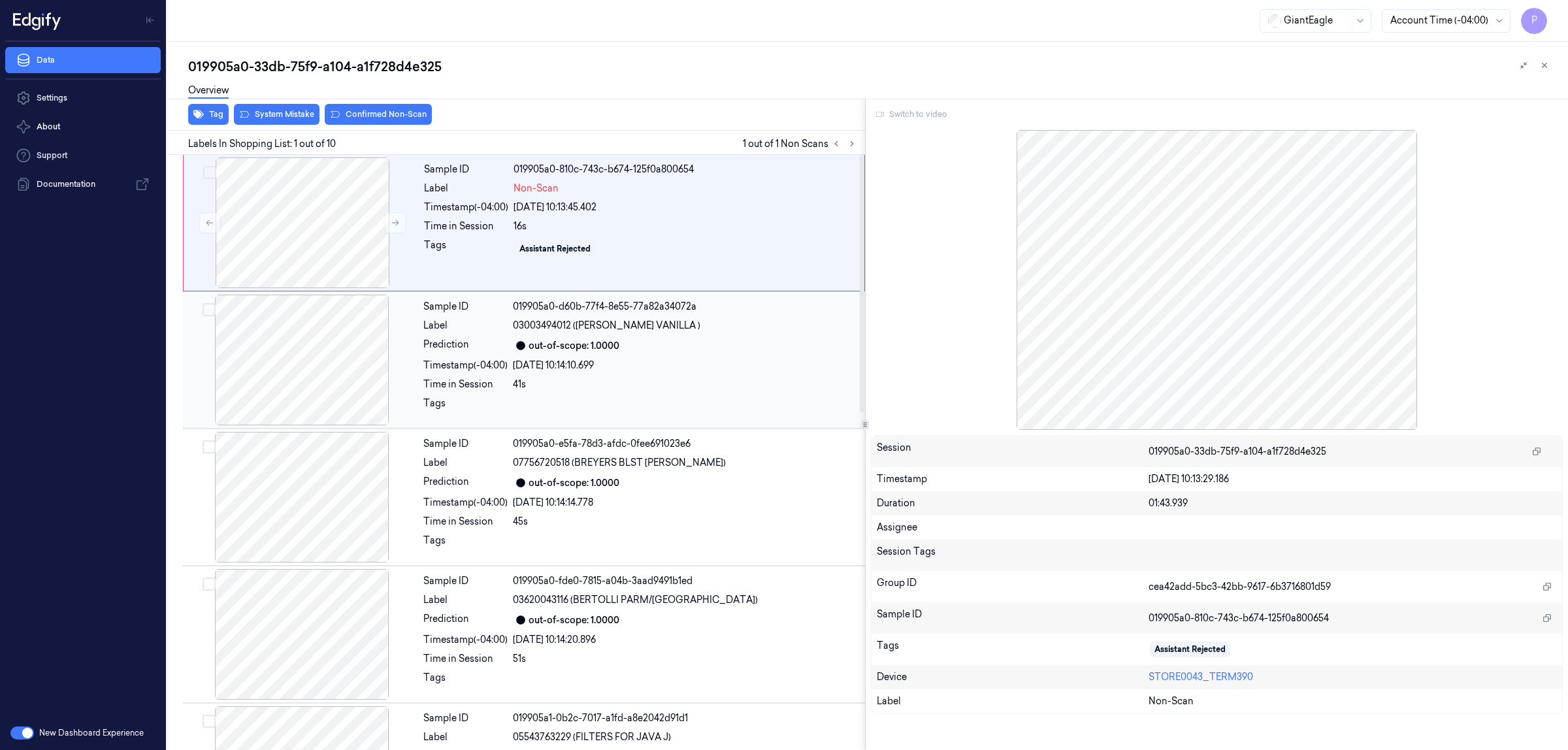
click at [347, 359] on div at bounding box center [302, 360] width 232 height 131
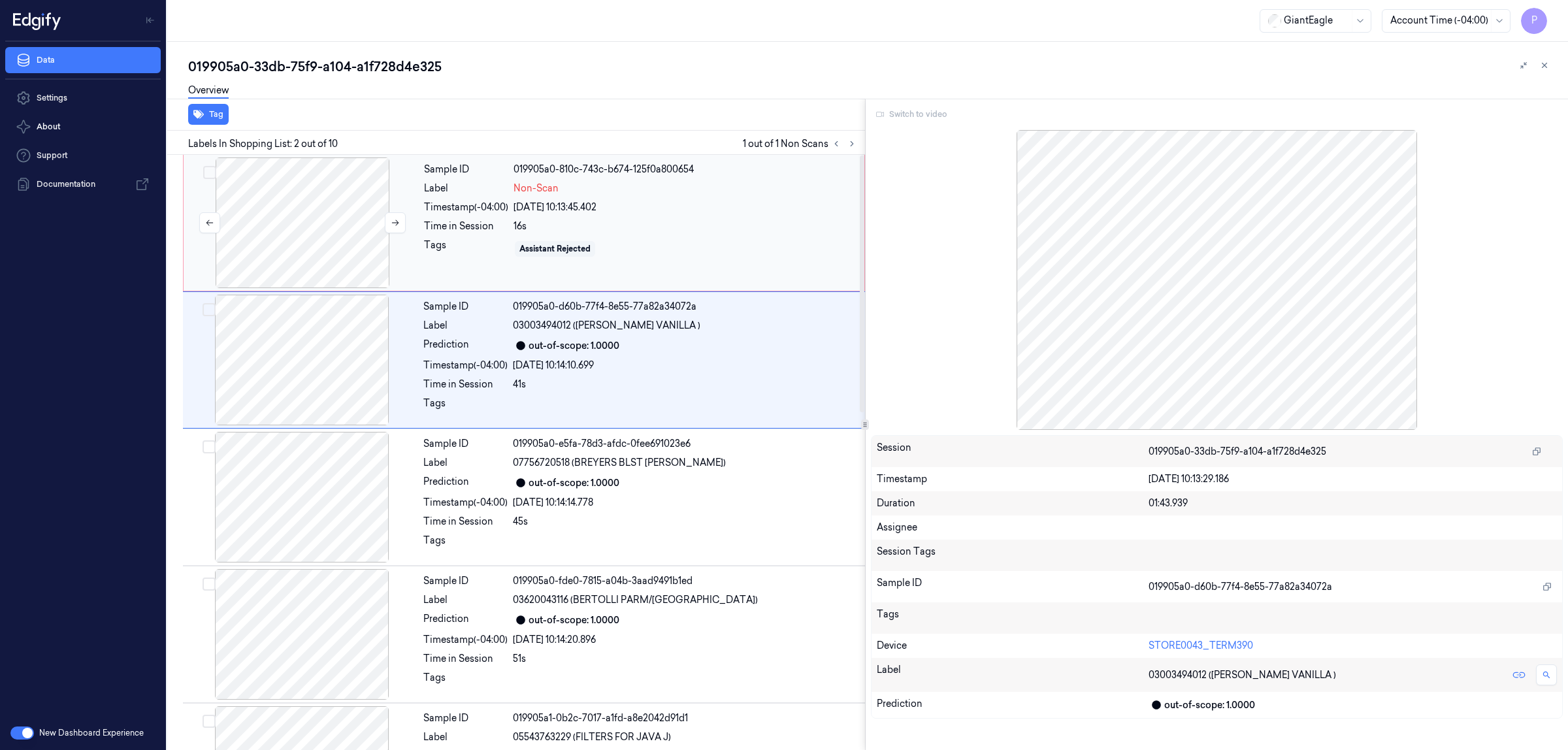
click at [318, 209] on div at bounding box center [303, 223] width 232 height 131
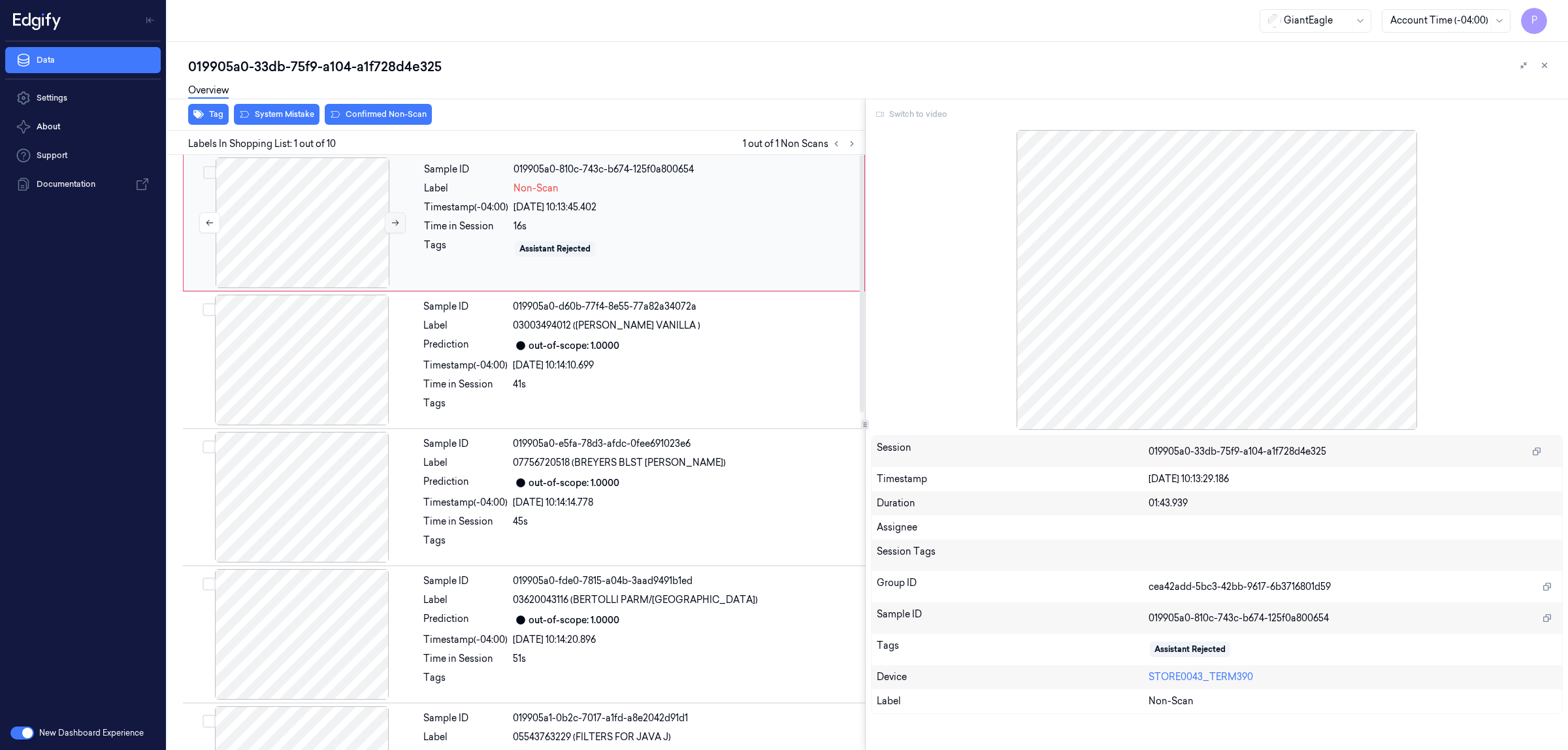
click at [398, 220] on icon at bounding box center [395, 223] width 9 height 9
click at [398, 220] on icon at bounding box center [395, 223] width 9 height 9
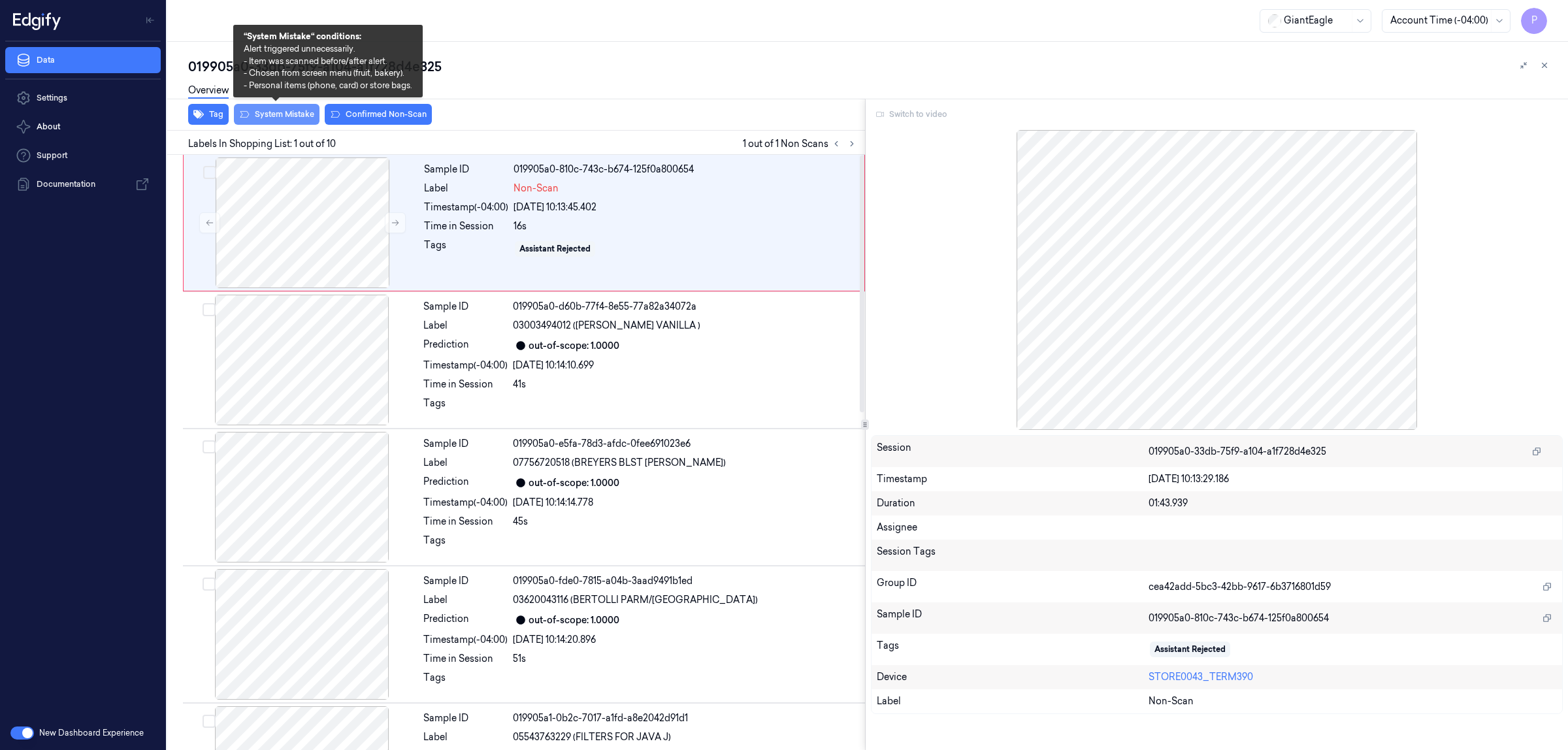
drag, startPoint x: 289, startPoint y: 115, endPoint x: 315, endPoint y: 114, distance: 26.0
click at [288, 114] on button "System Mistake" at bounding box center [277, 114] width 86 height 21
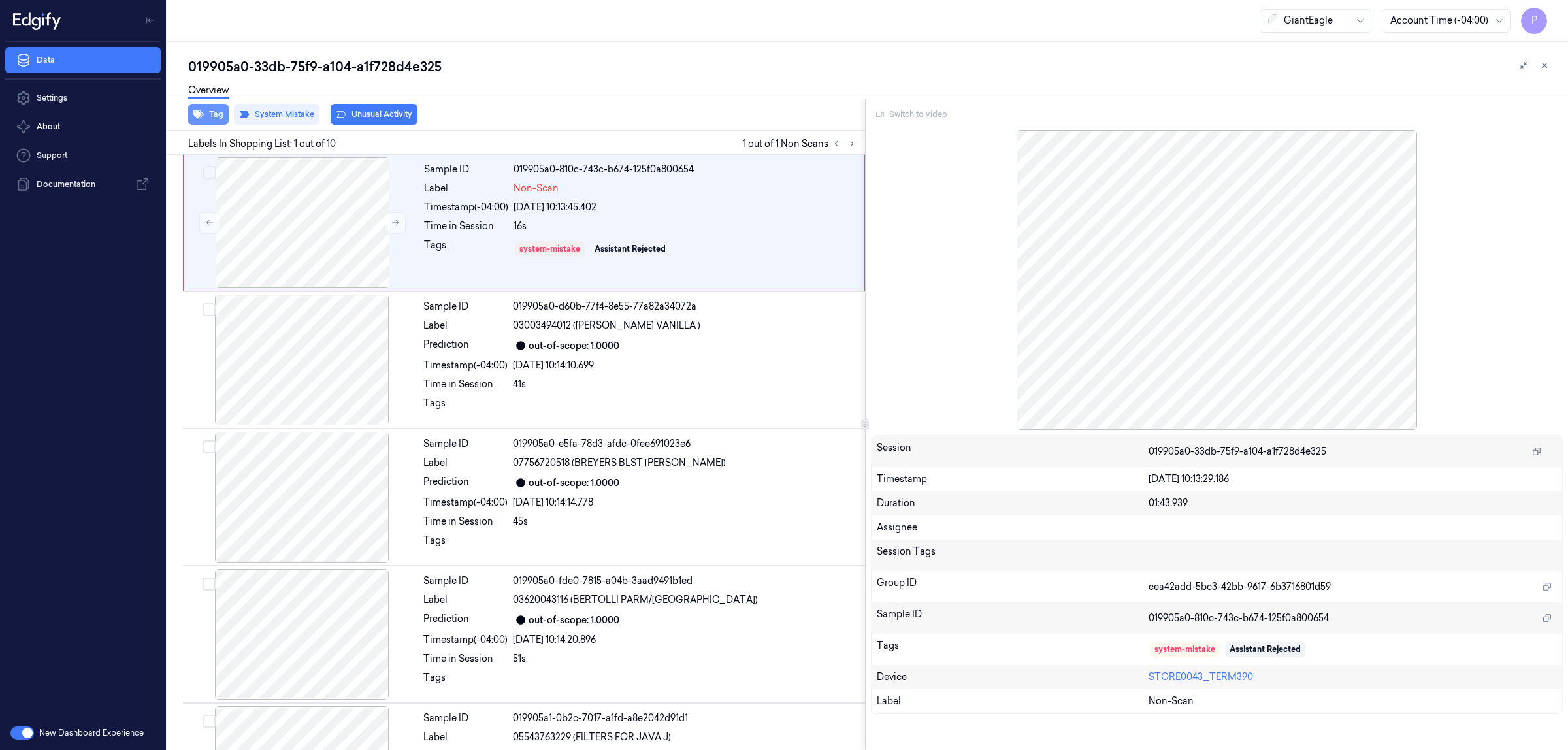
click at [210, 114] on button "Tag" at bounding box center [208, 114] width 41 height 21
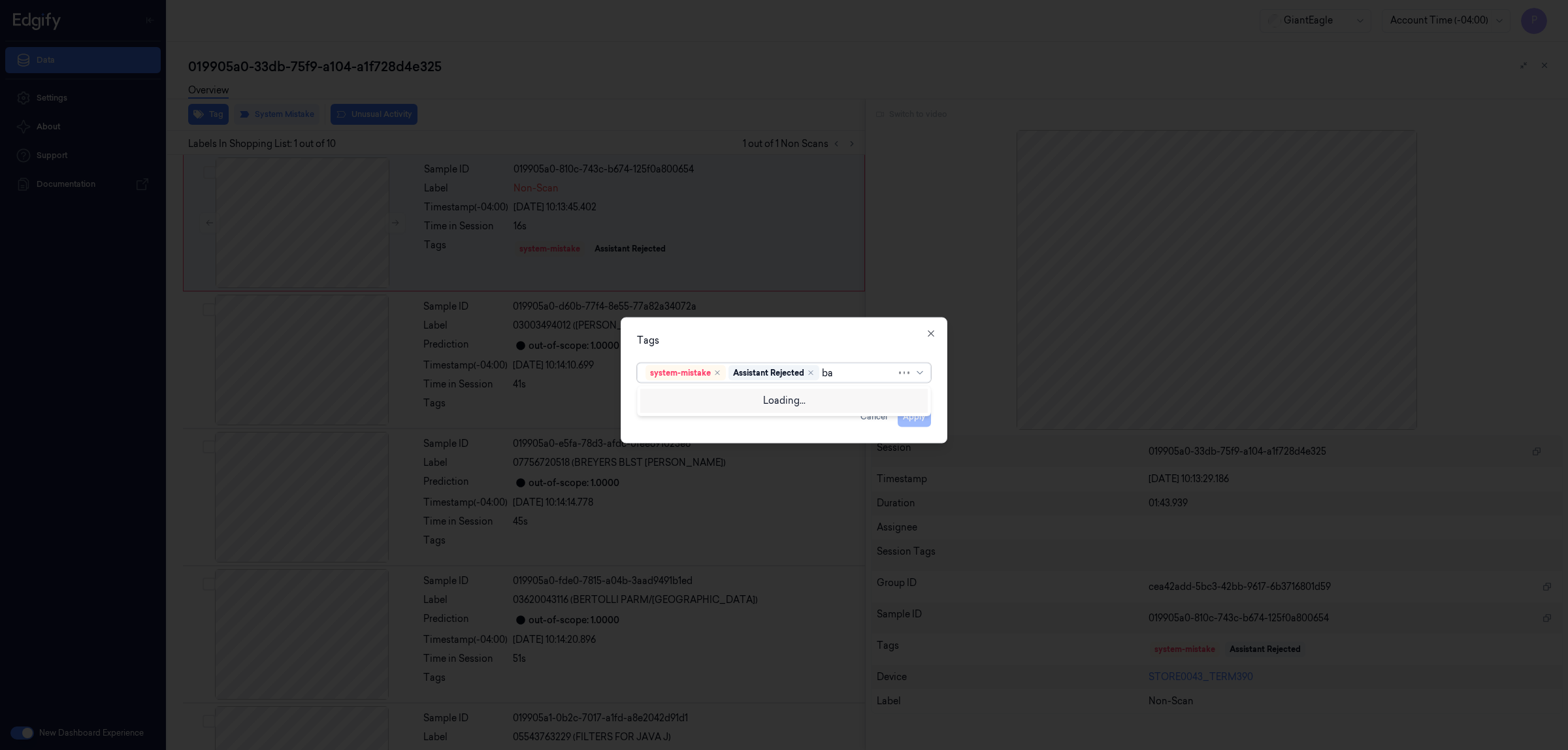
type input "bag"
click at [674, 402] on div "Bag" at bounding box center [784, 399] width 277 height 14
click at [886, 337] on div "Tags" at bounding box center [784, 341] width 294 height 14
click at [918, 418] on button "Apply" at bounding box center [914, 417] width 33 height 21
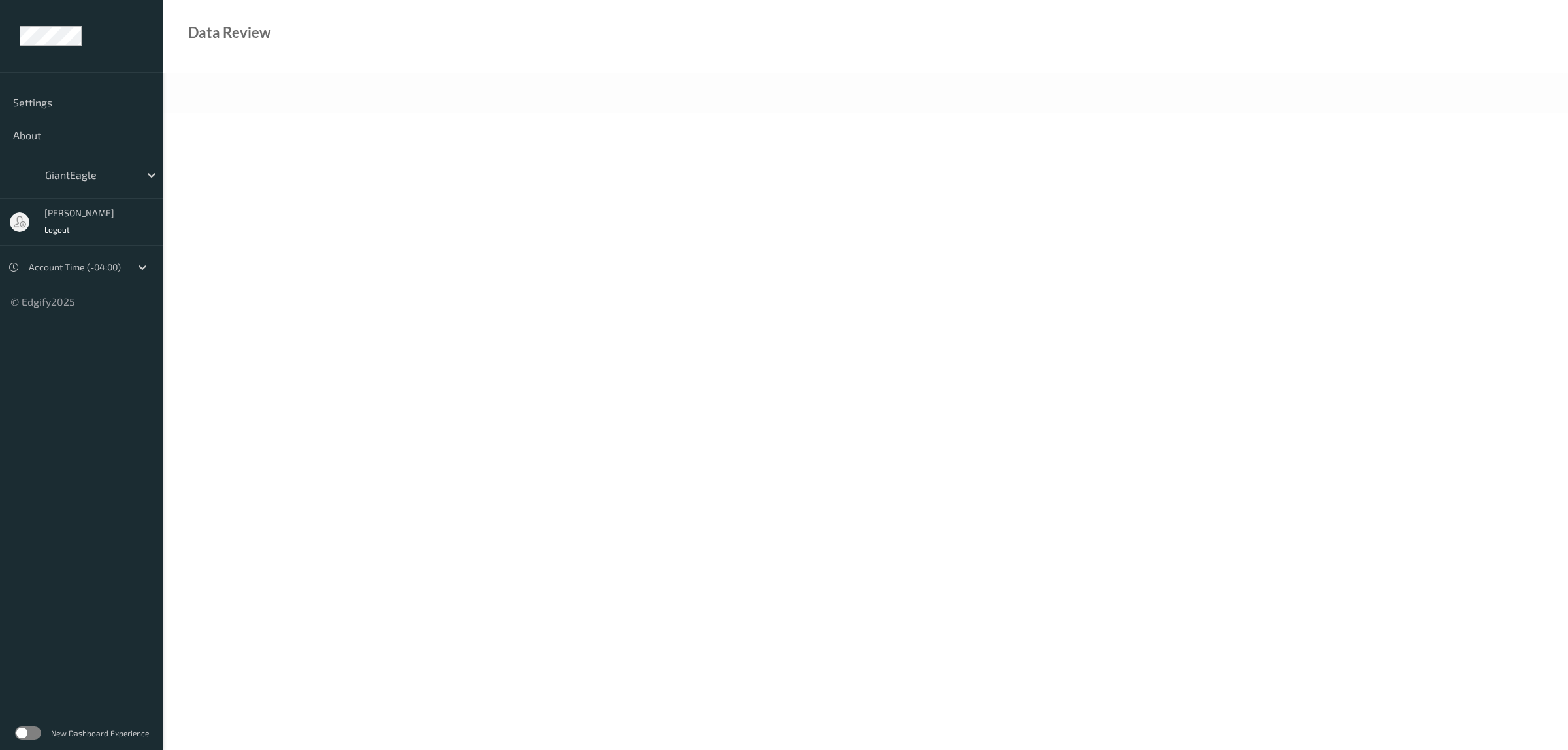
click at [33, 732] on label at bounding box center [27, 734] width 26 height 13
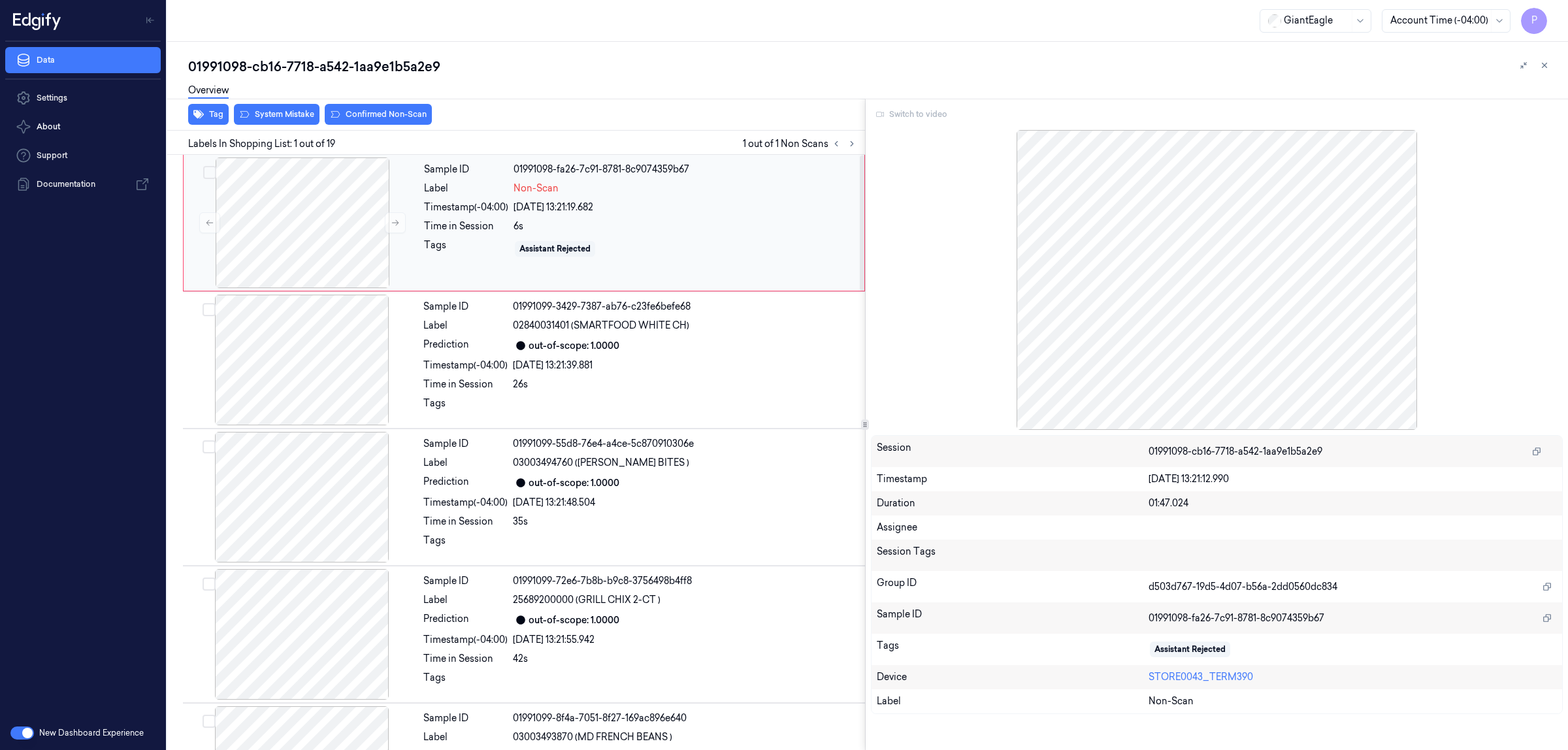
click at [756, 213] on div "[DATE] 13:21:19.682" at bounding box center [685, 207] width 343 height 14
click at [389, 224] on button at bounding box center [395, 223] width 21 height 21
click at [270, 110] on button "System Mistake" at bounding box center [277, 114] width 86 height 21
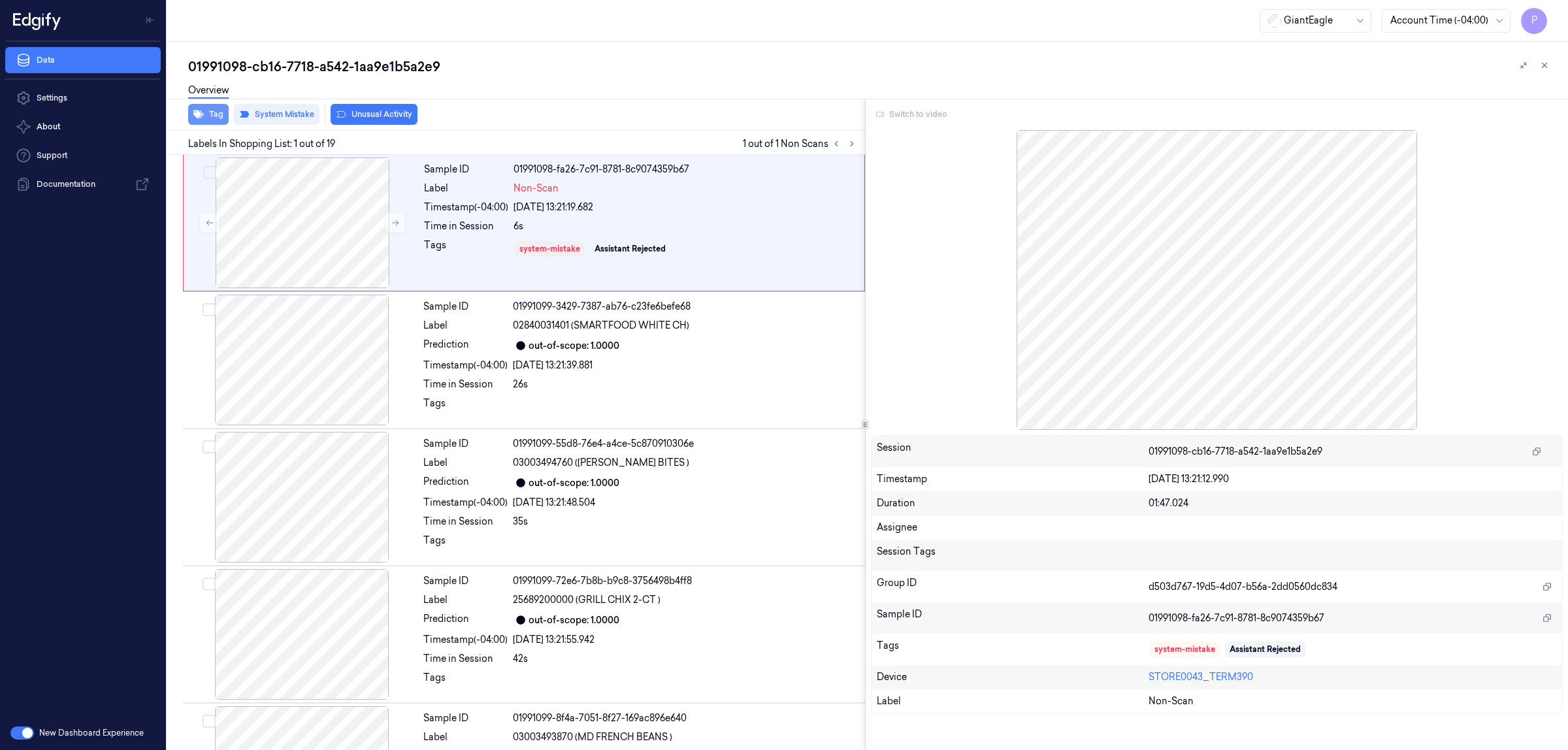
click at [201, 113] on icon "button" at bounding box center [198, 114] width 10 height 10
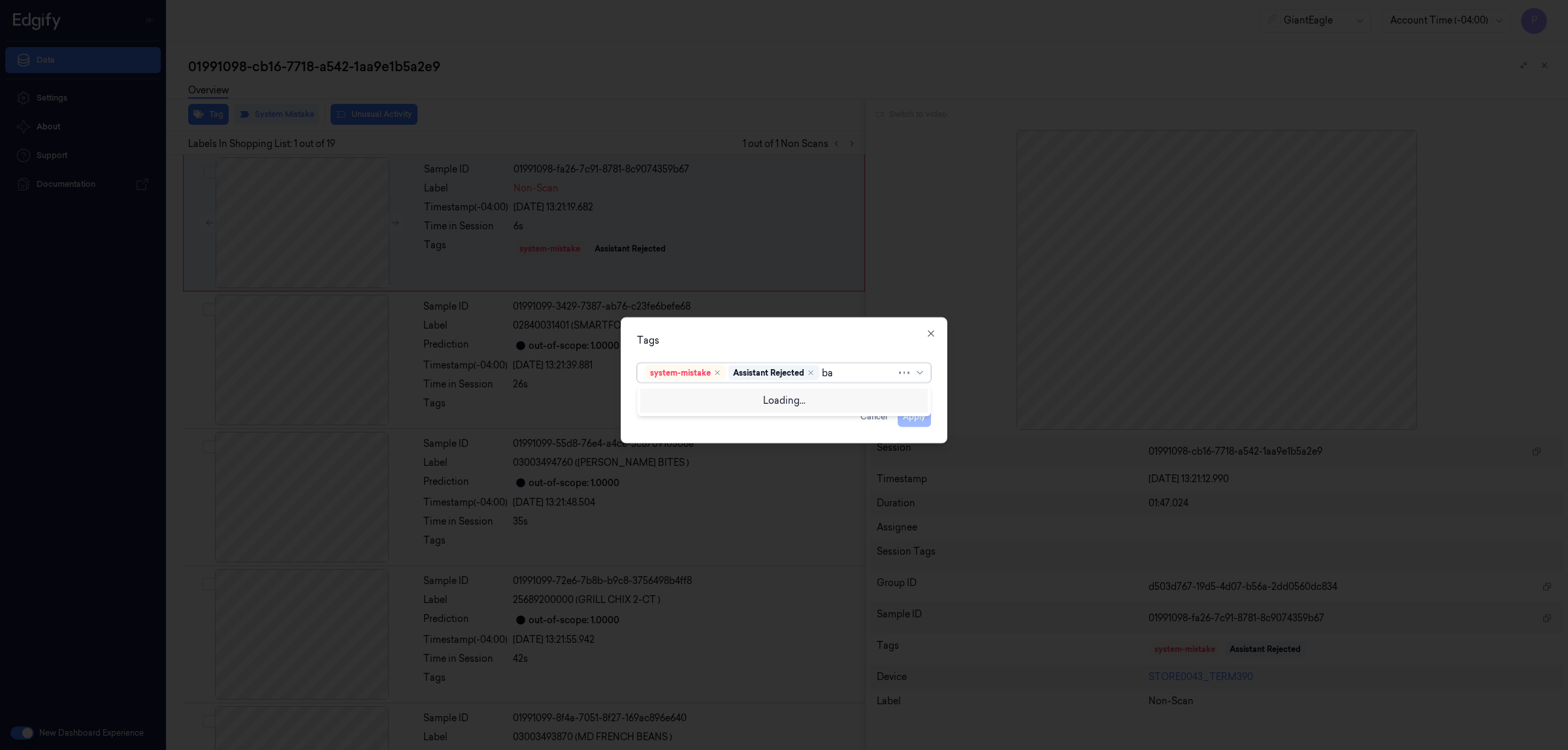
type input "bag"
click at [683, 401] on div "Bag" at bounding box center [784, 399] width 277 height 14
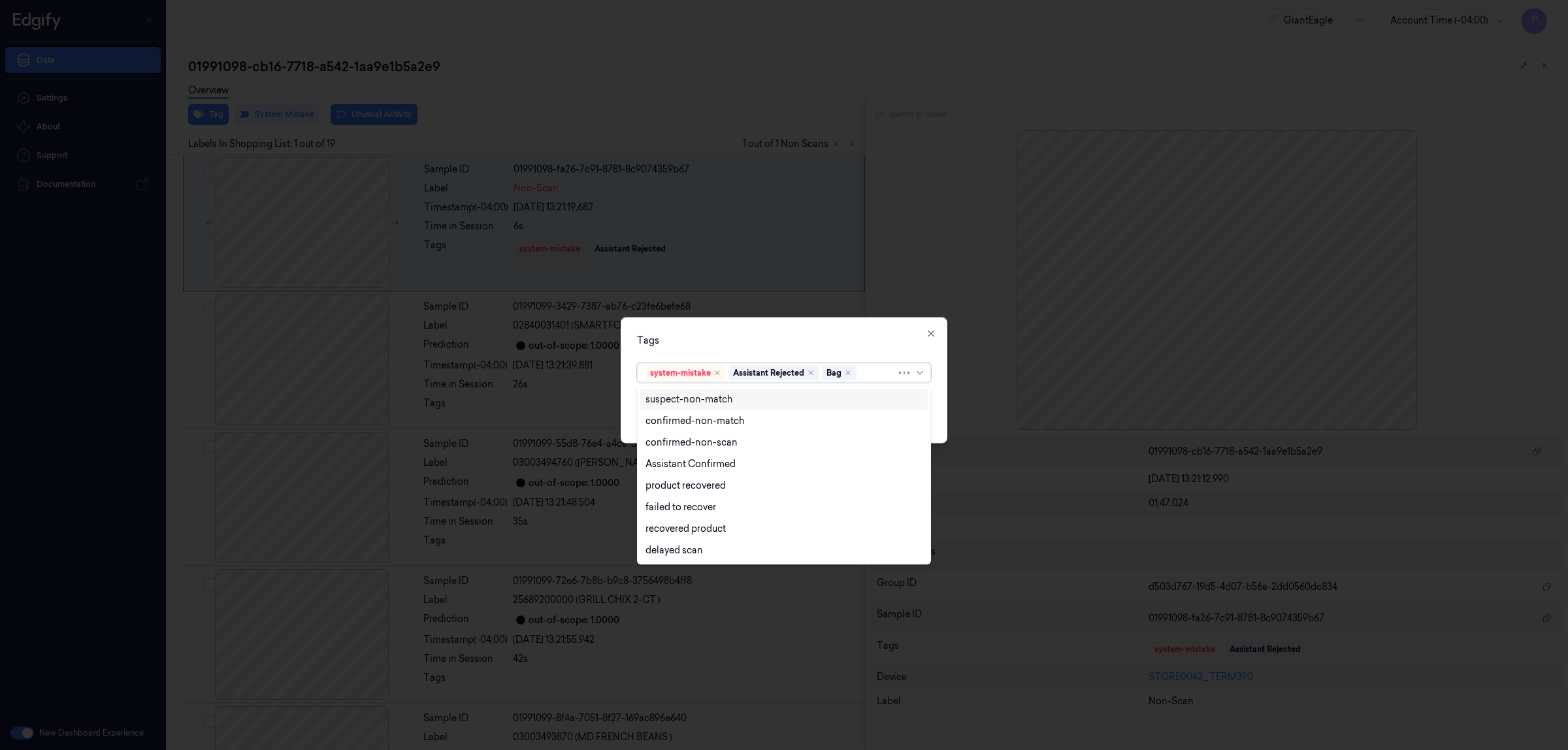
click at [883, 340] on div "Tags" at bounding box center [784, 341] width 294 height 14
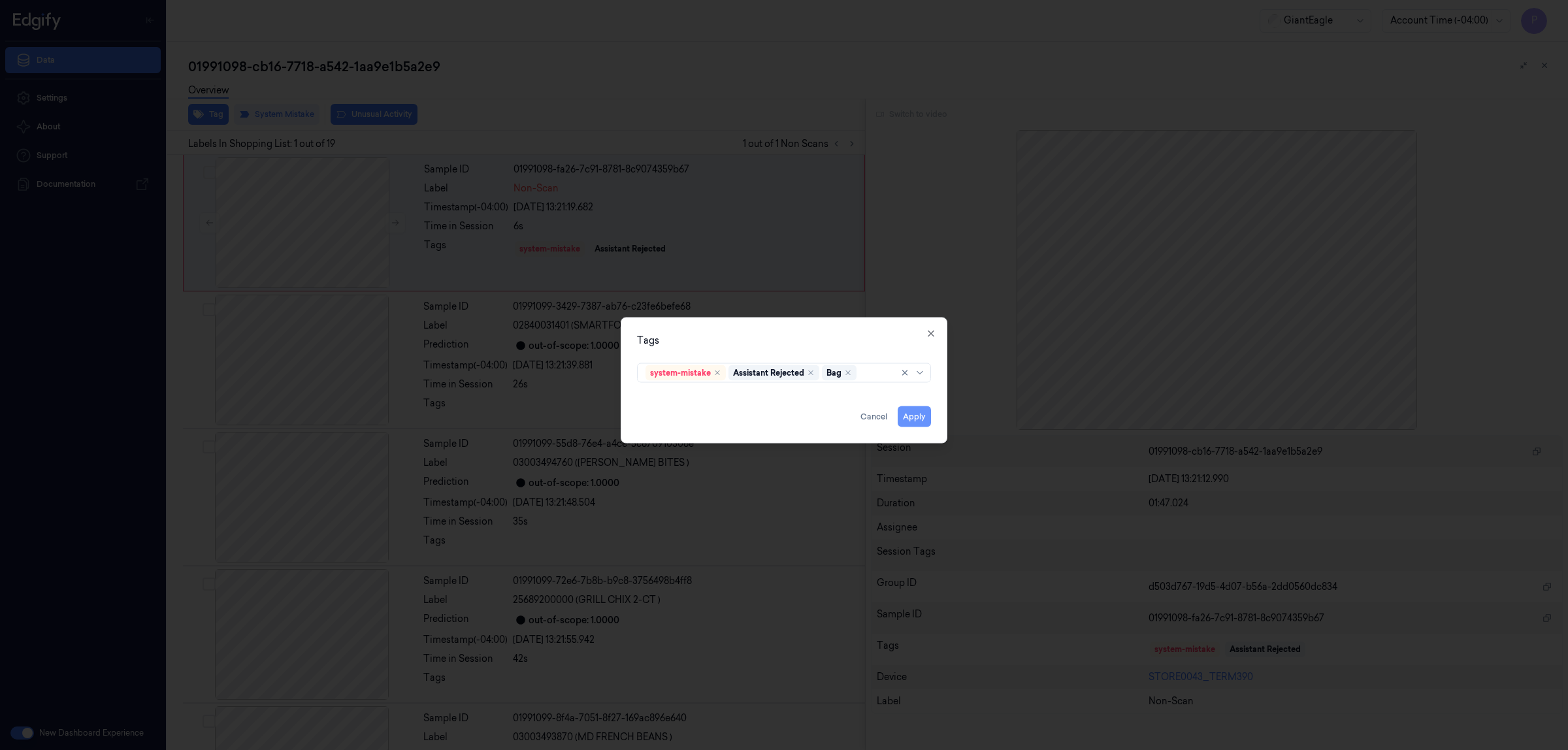
click at [918, 421] on button "Apply" at bounding box center [914, 417] width 33 height 21
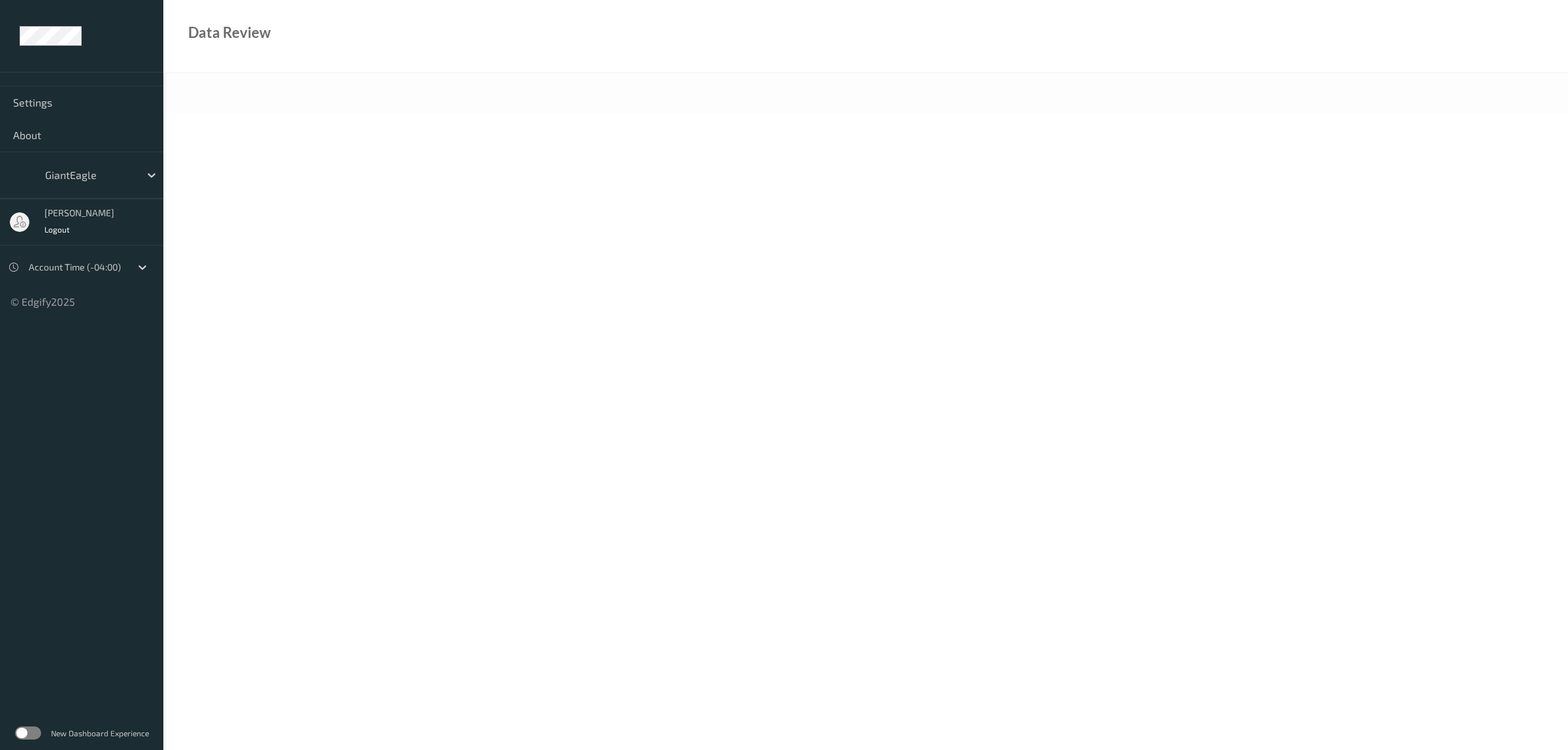
click at [40, 731] on label at bounding box center [27, 734] width 26 height 13
click at [37, 734] on label at bounding box center [27, 734] width 26 height 13
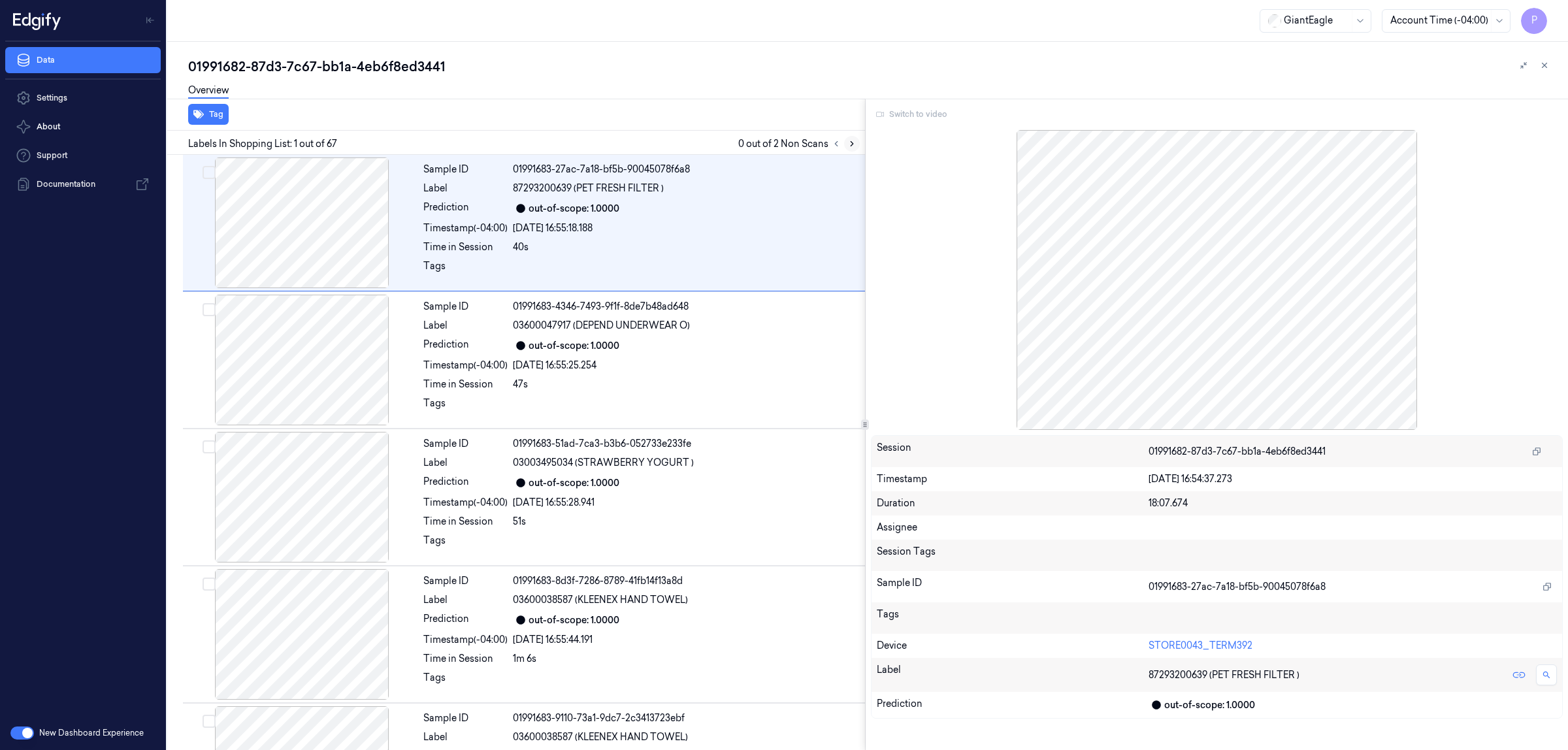
click at [851, 142] on icon at bounding box center [852, 144] width 3 height 4
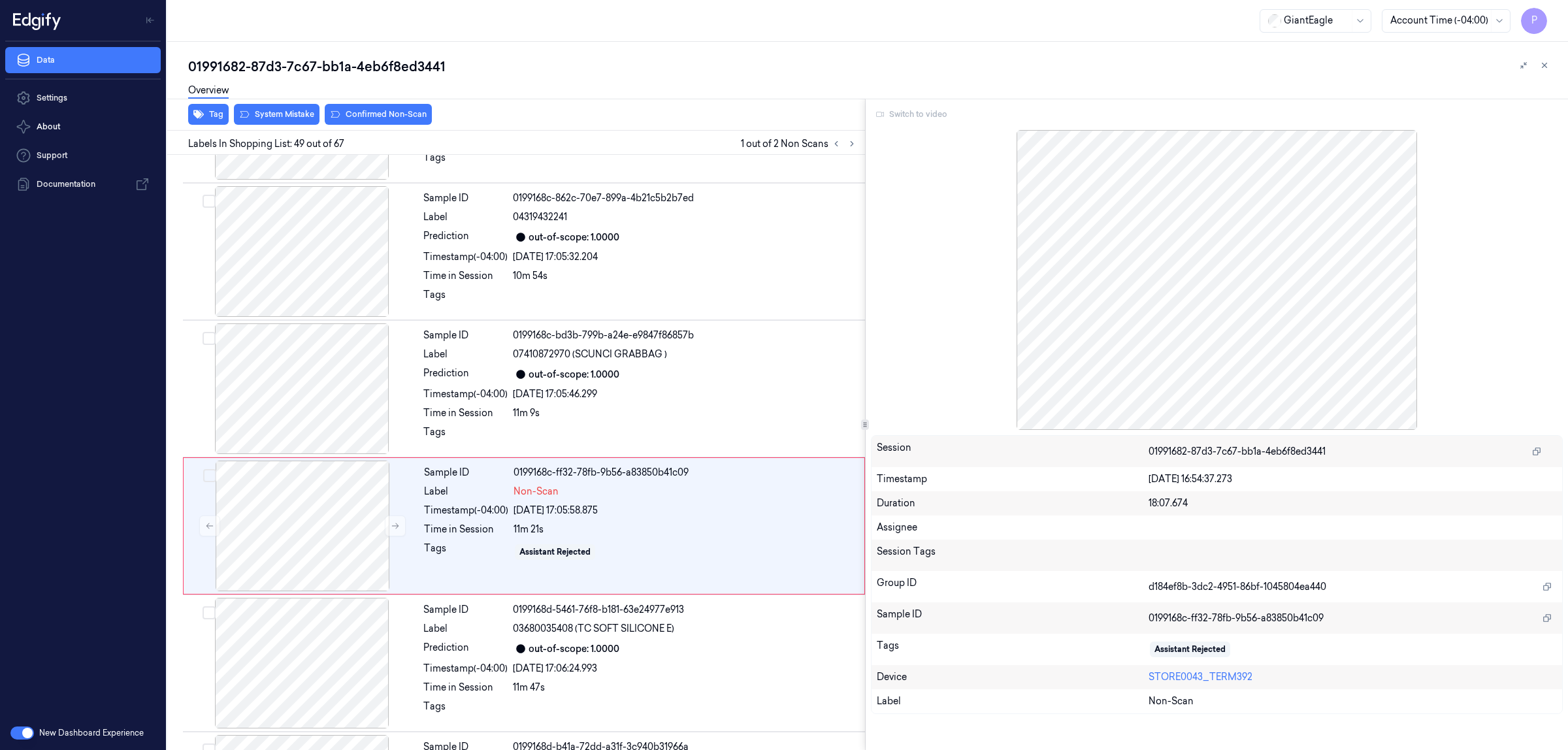
scroll to position [6372, 0]
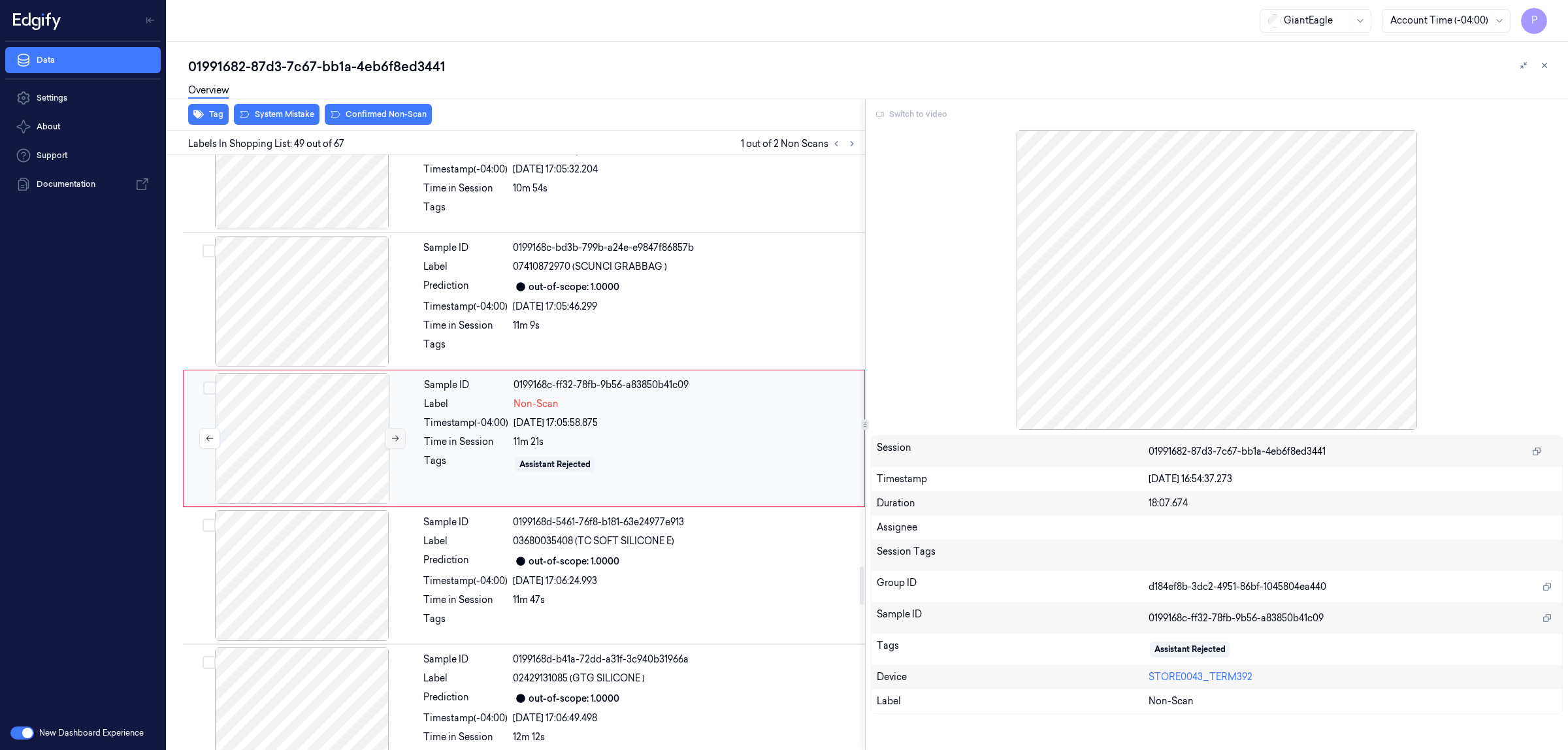
click at [392, 443] on icon at bounding box center [395, 438] width 9 height 9
click at [337, 315] on div at bounding box center [302, 301] width 232 height 131
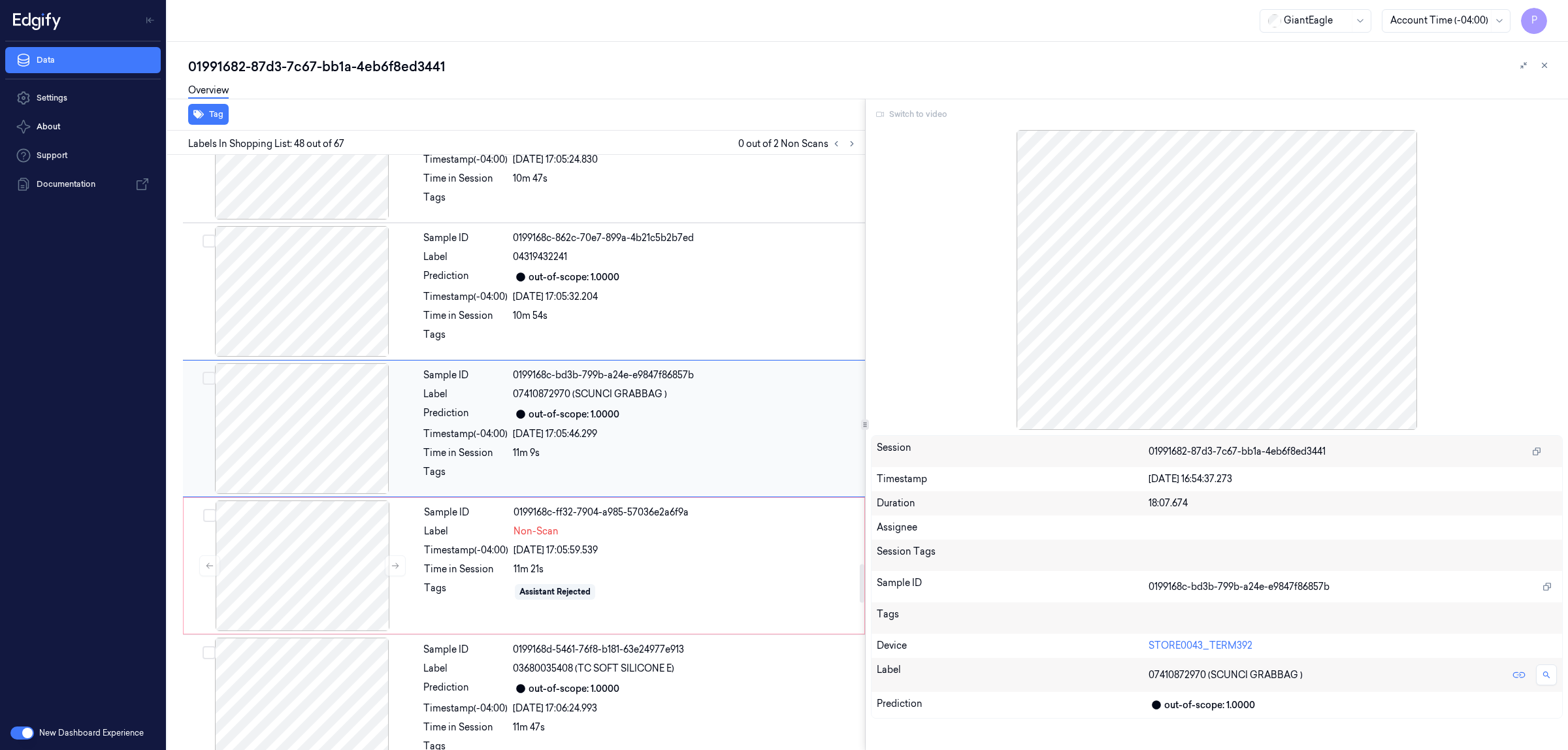
scroll to position [6235, 0]
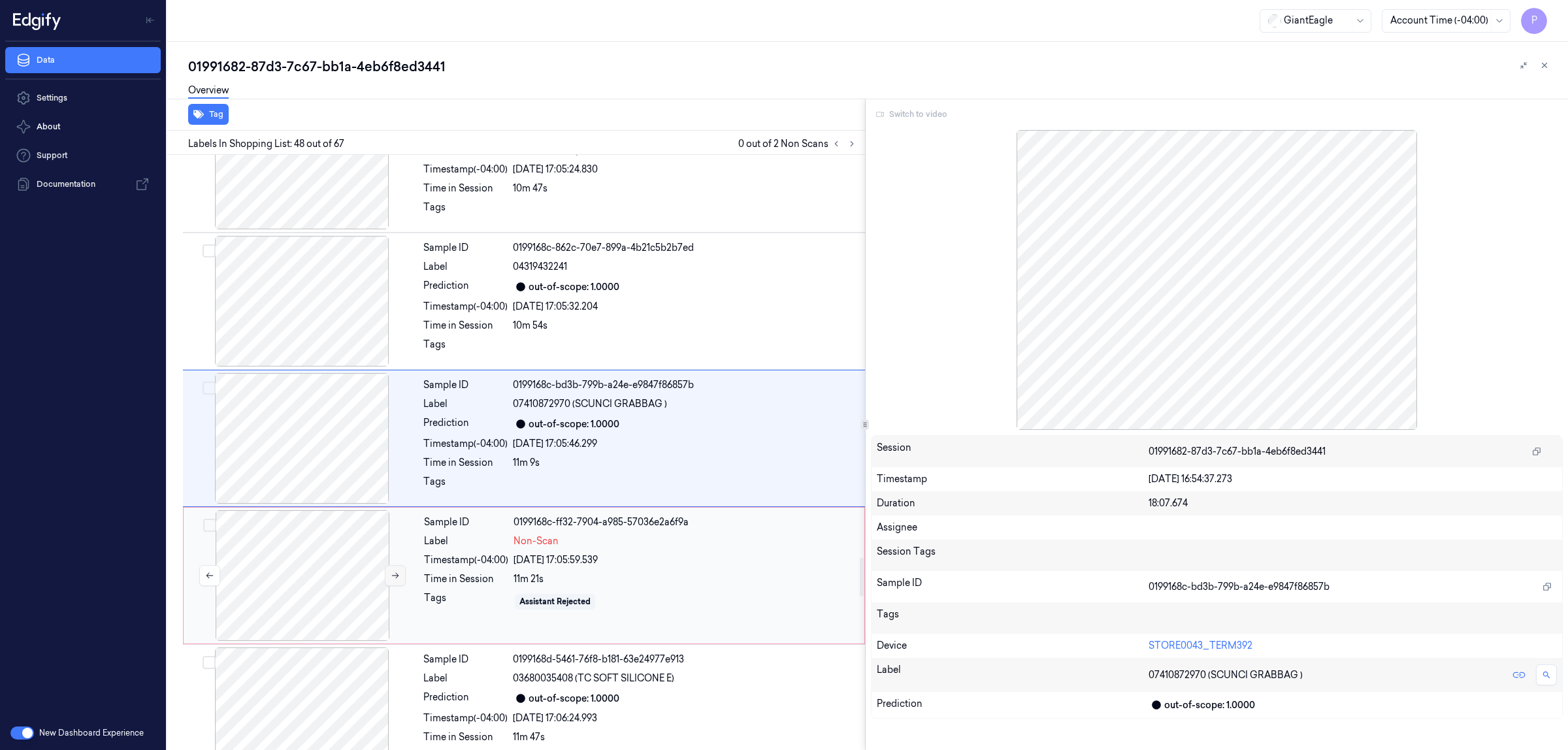
click at [398, 580] on icon at bounding box center [395, 575] width 9 height 9
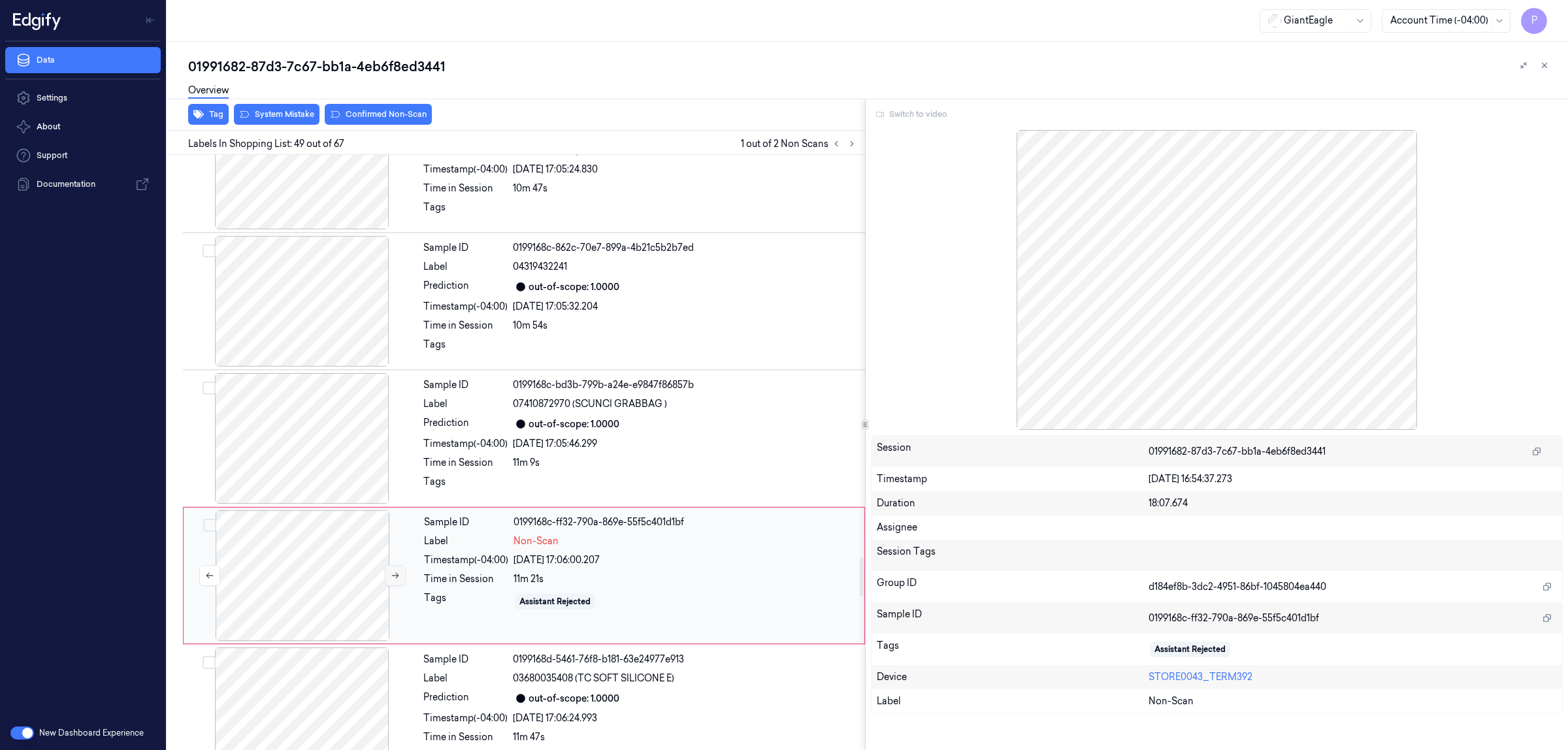
scroll to position [6372, 0]
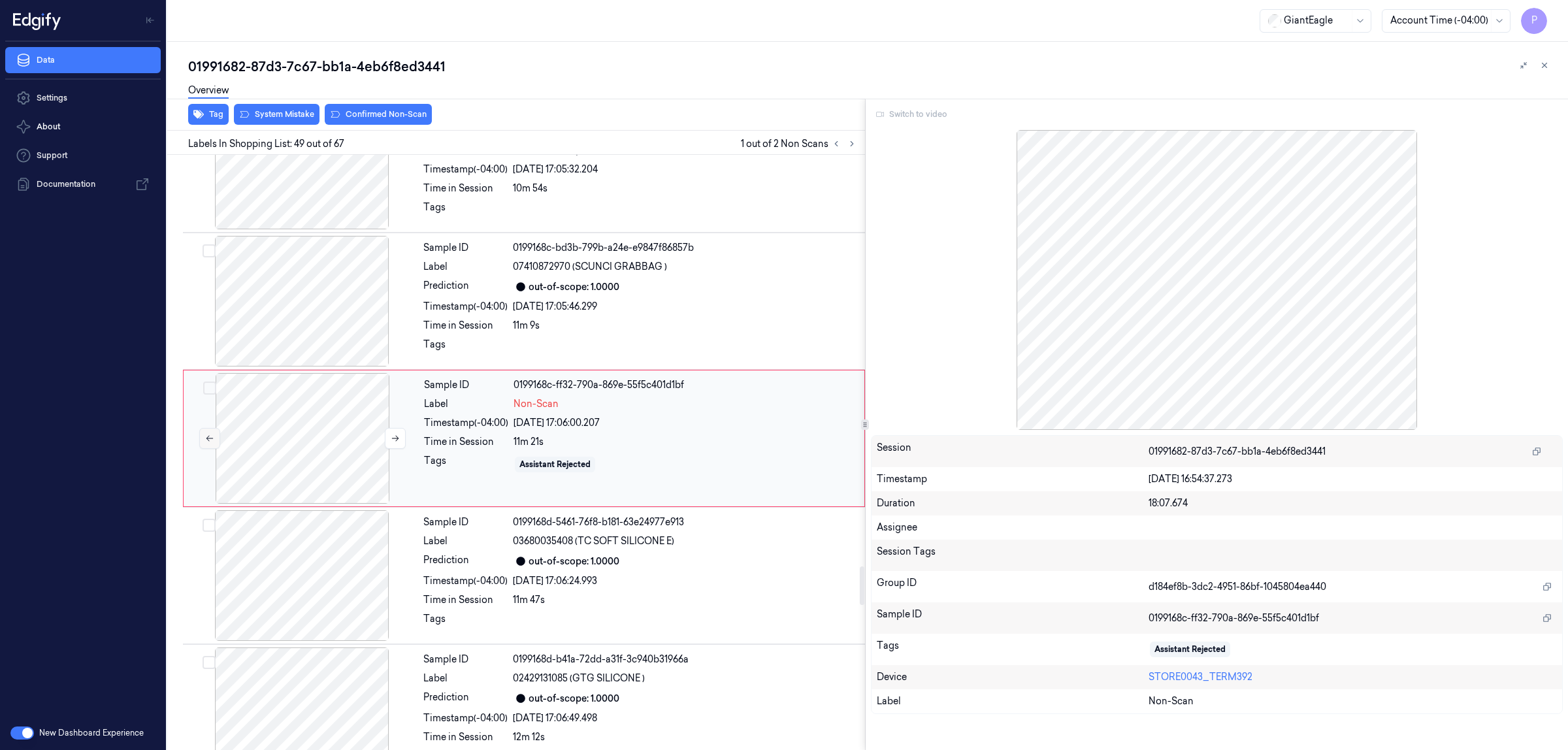
click at [206, 443] on icon at bounding box center [210, 438] width 9 height 9
click at [298, 321] on div at bounding box center [302, 301] width 232 height 131
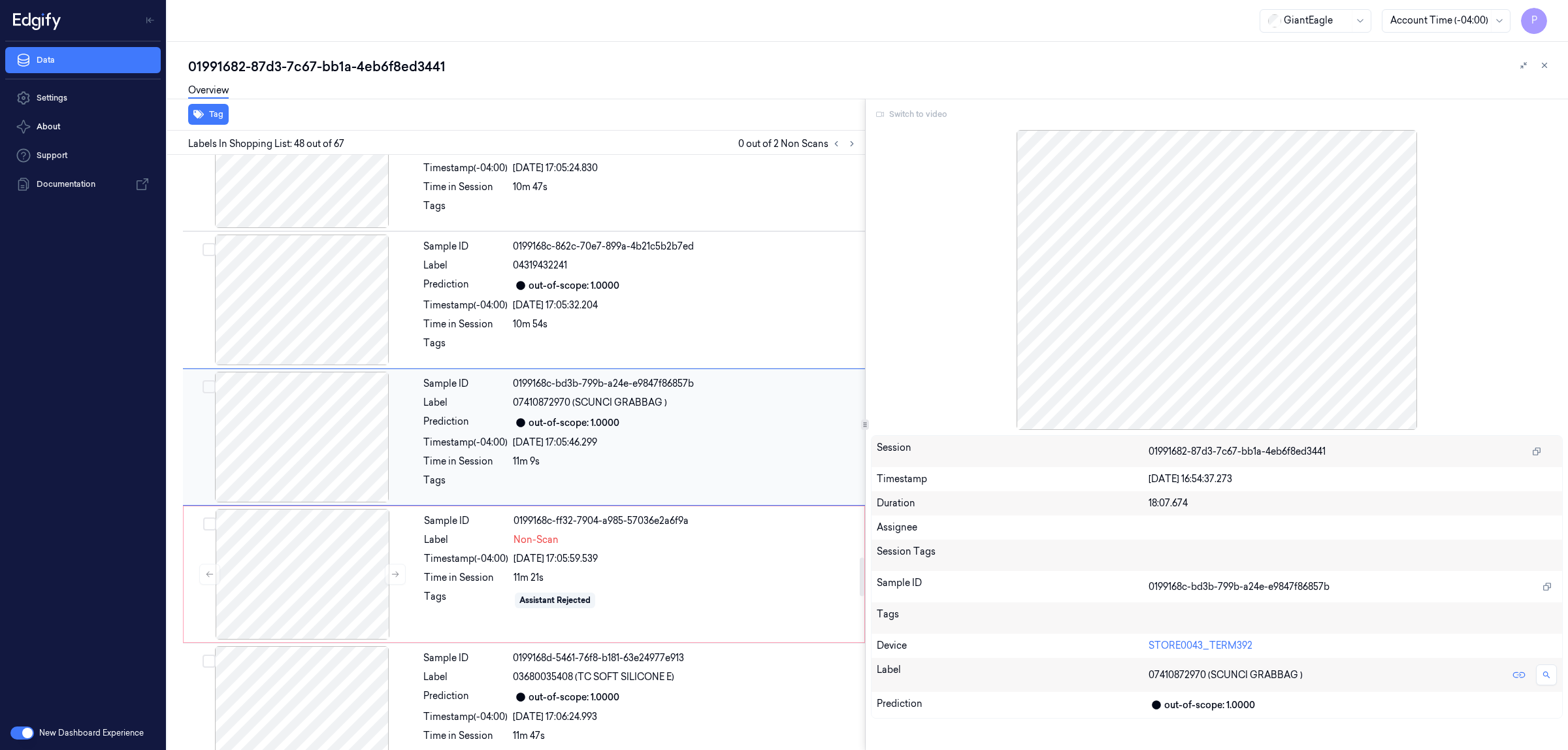
scroll to position [6235, 0]
click at [284, 572] on div at bounding box center [303, 575] width 232 height 131
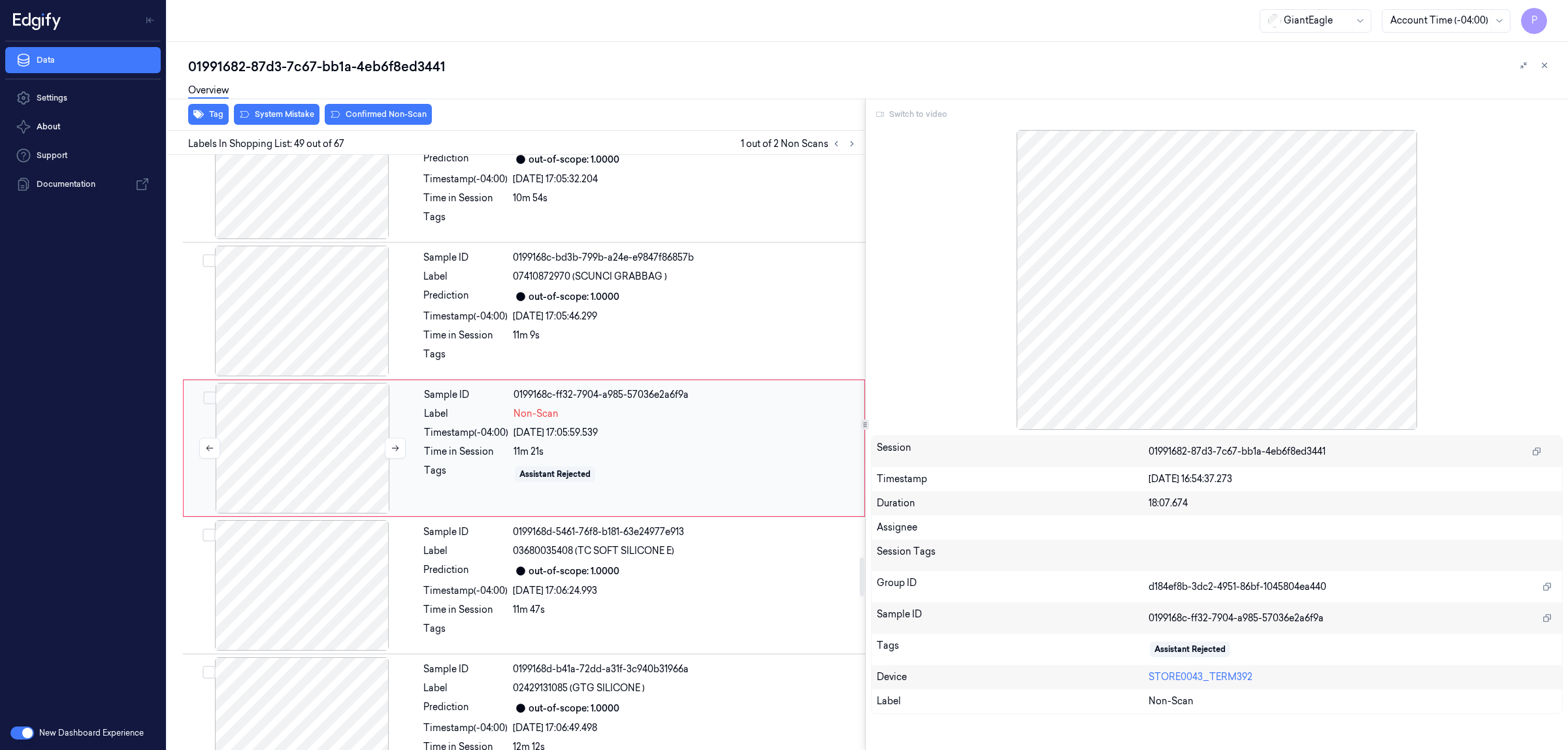
scroll to position [6372, 0]
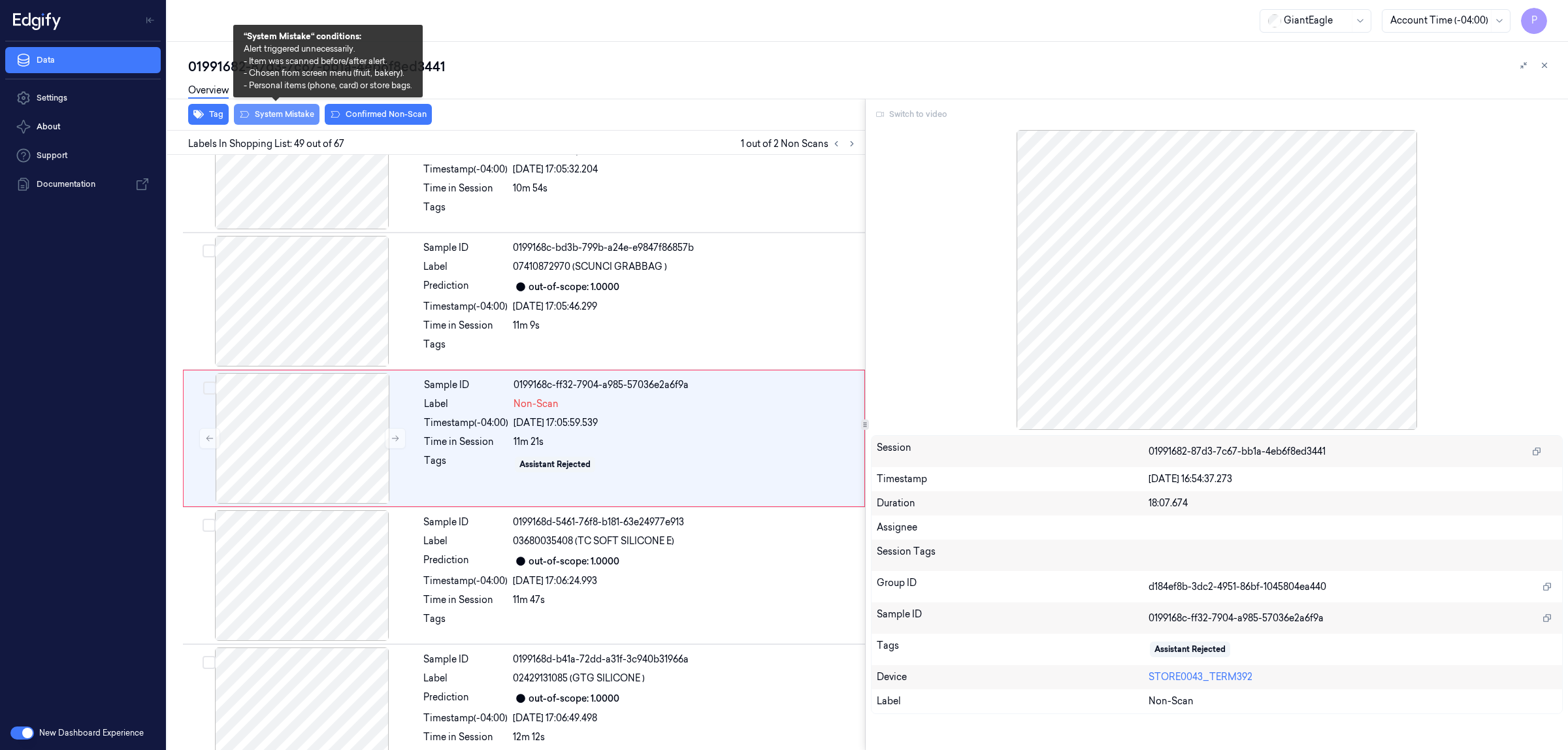
click at [279, 115] on button "System Mistake" at bounding box center [277, 114] width 86 height 21
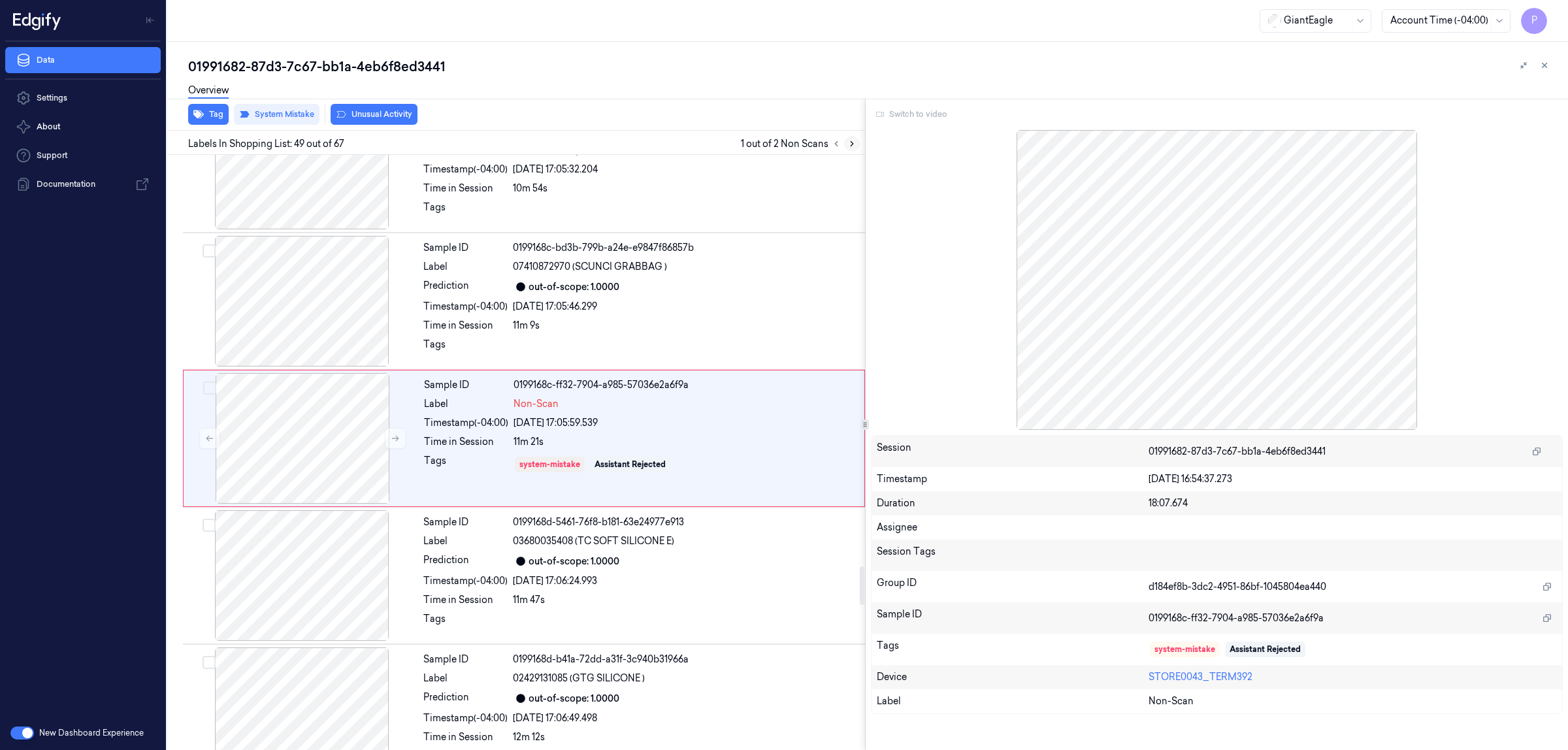
click at [851, 144] on icon at bounding box center [852, 144] width 3 height 4
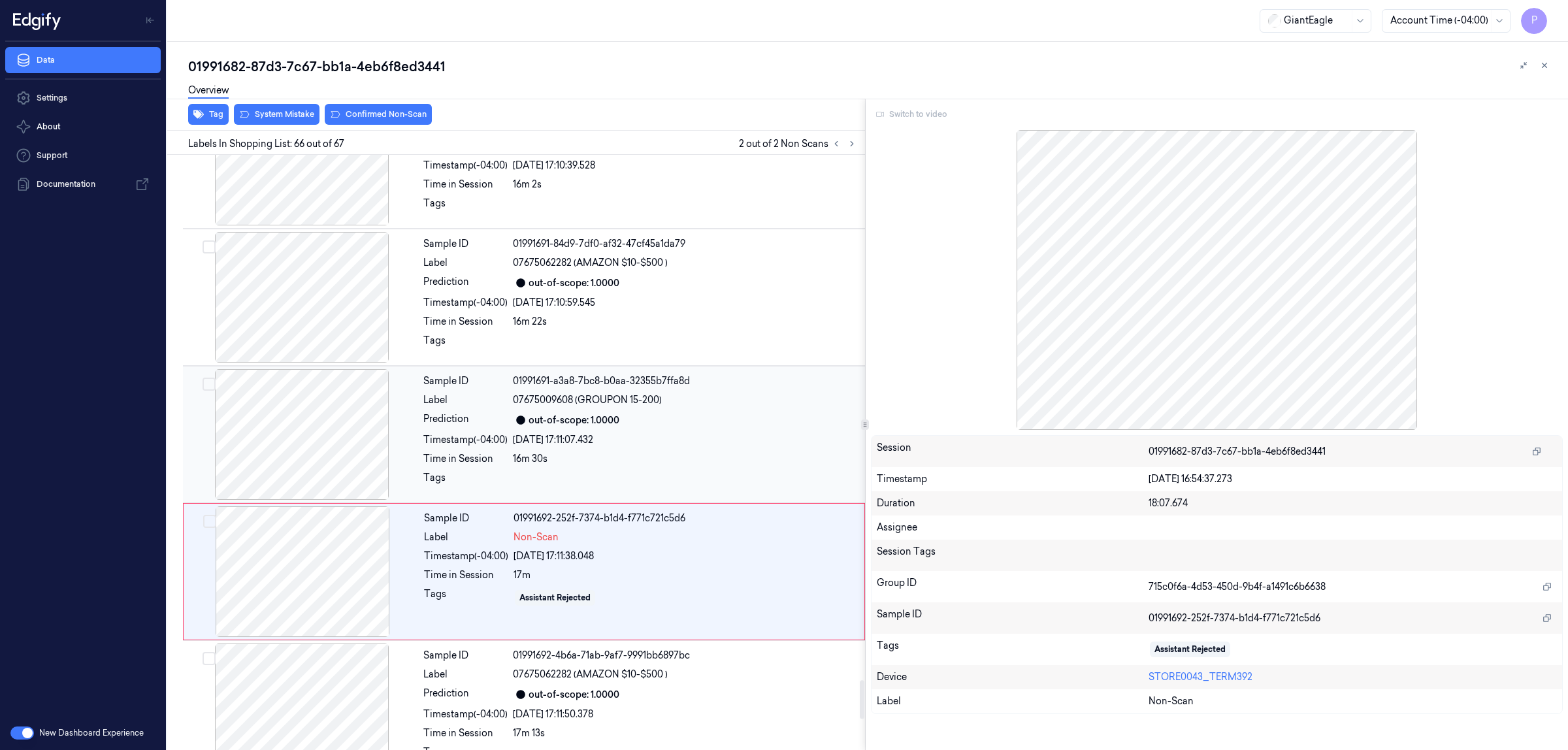
scroll to position [8623, 0]
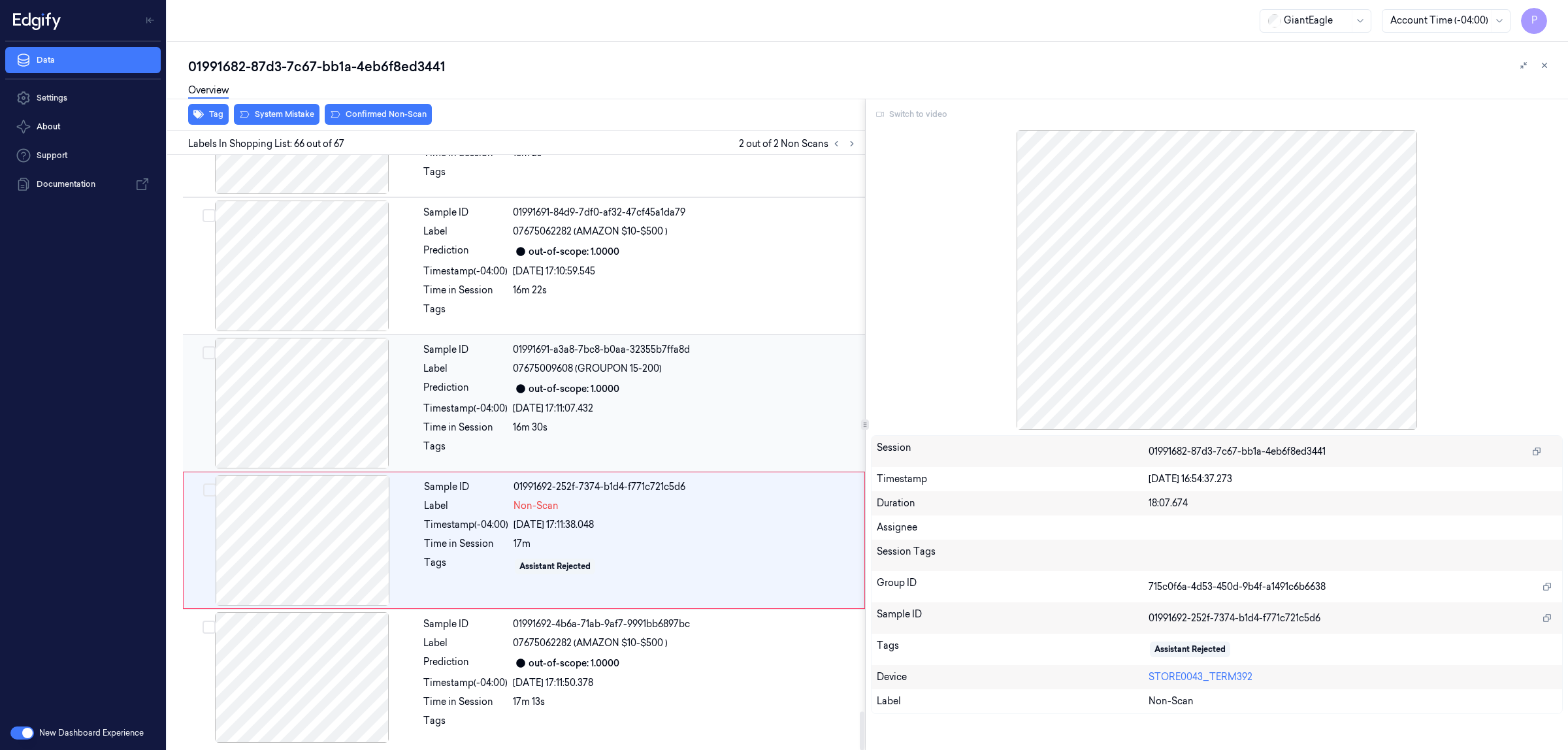
click at [363, 404] on div at bounding box center [302, 403] width 232 height 131
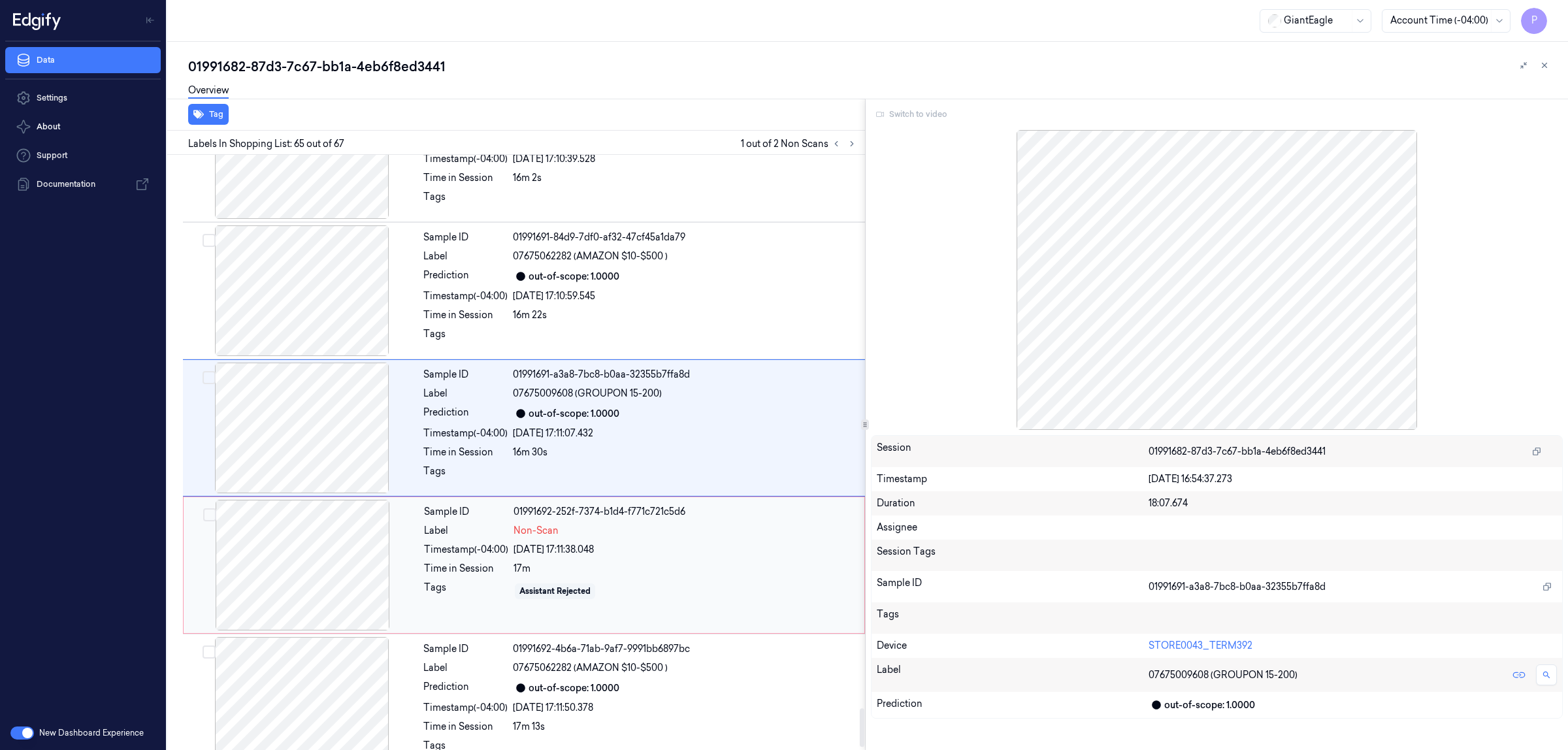
scroll to position [8572, 0]
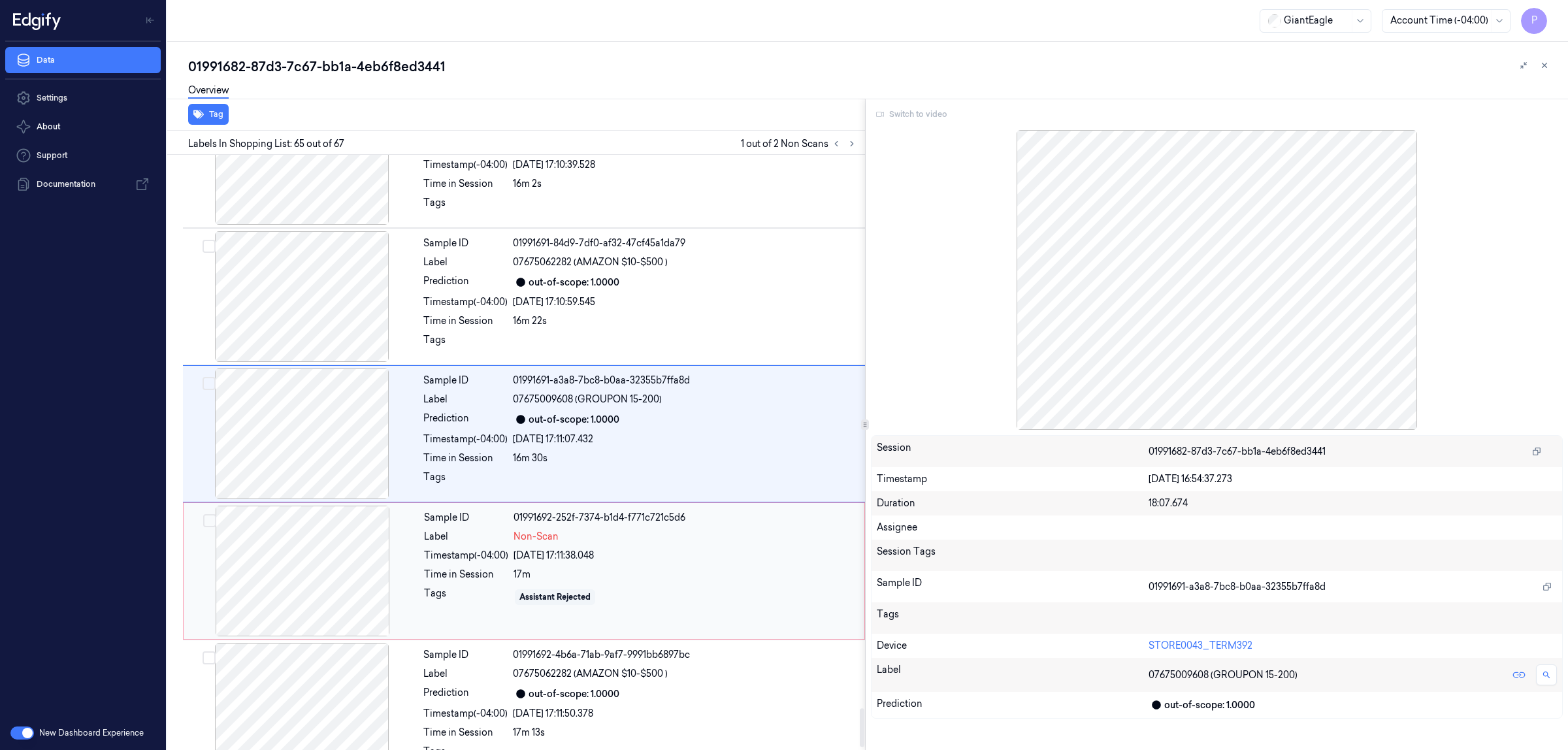
click at [349, 563] on div at bounding box center [303, 571] width 232 height 131
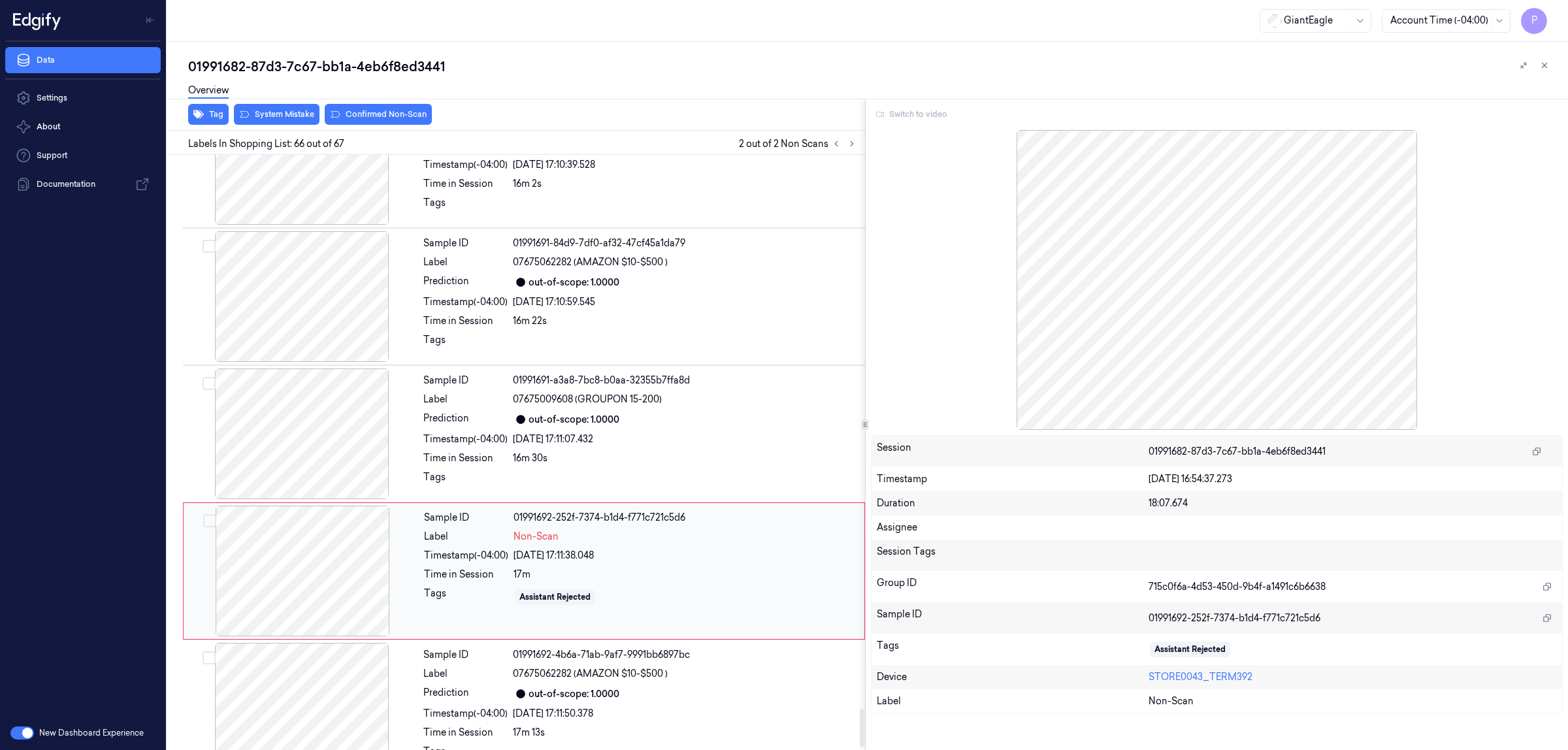
scroll to position [8623, 0]
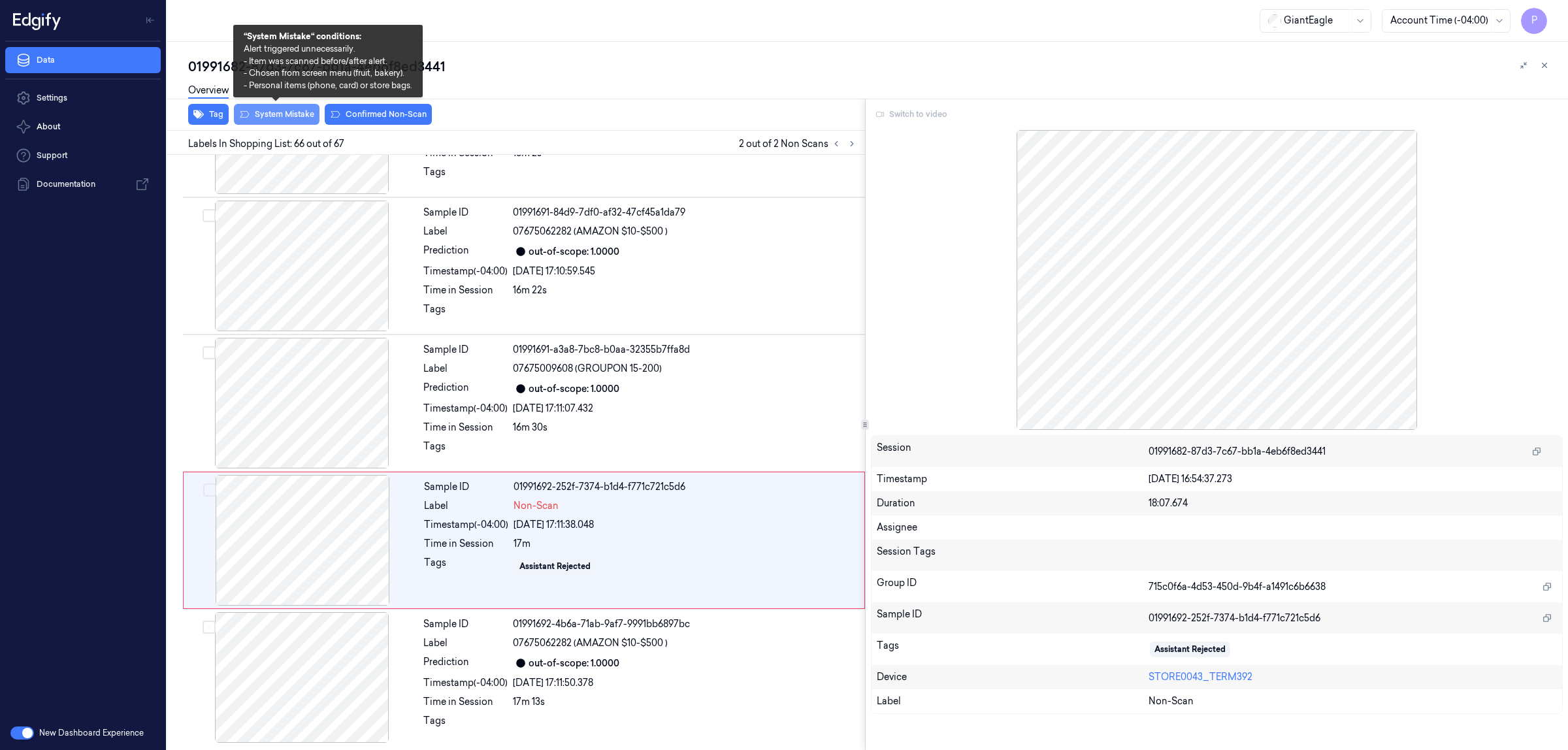
click at [270, 109] on button "System Mistake" at bounding box center [277, 114] width 86 height 21
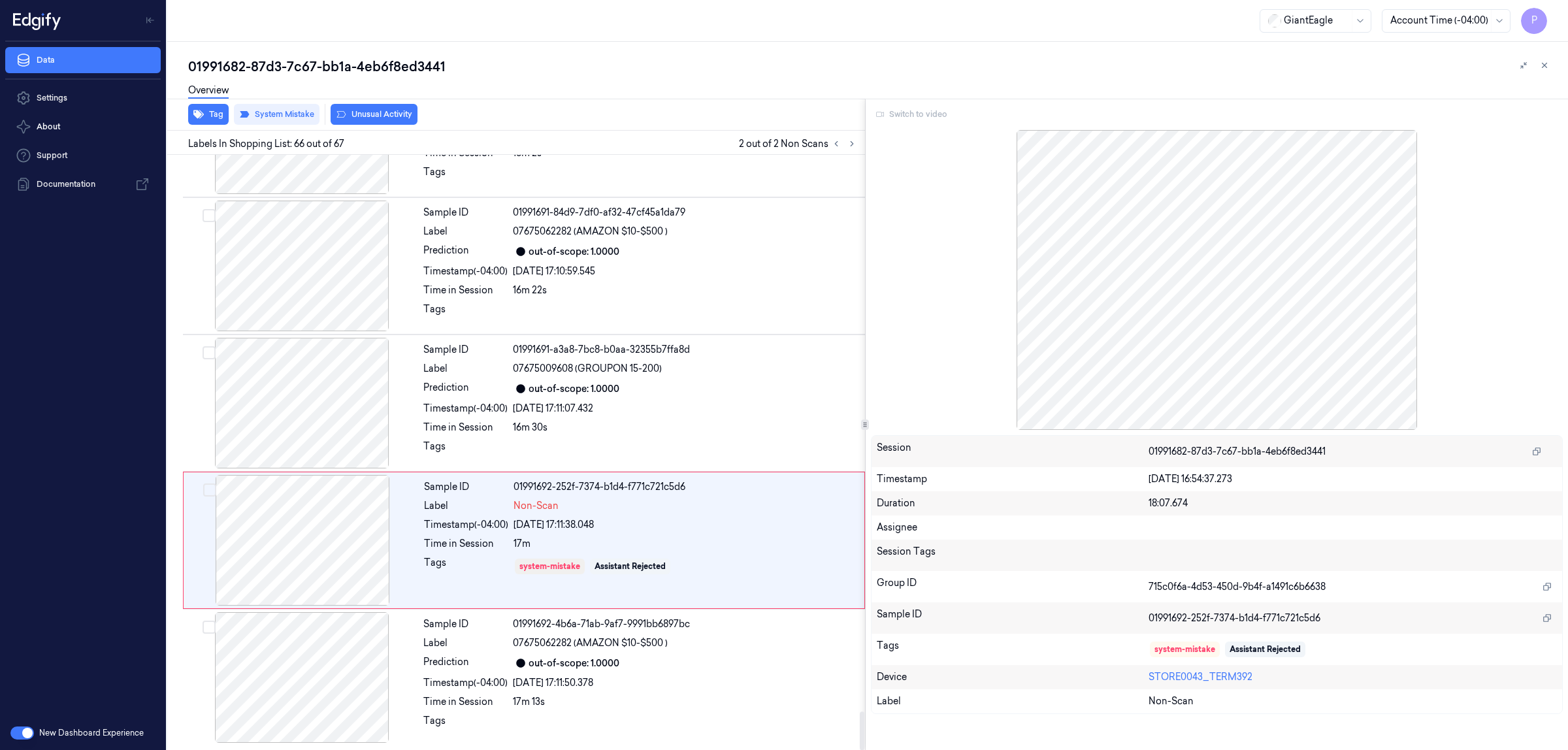
click at [749, 40] on div "GiantEagle Account Time (-04:00) P" at bounding box center [868, 21] width 1401 height 41
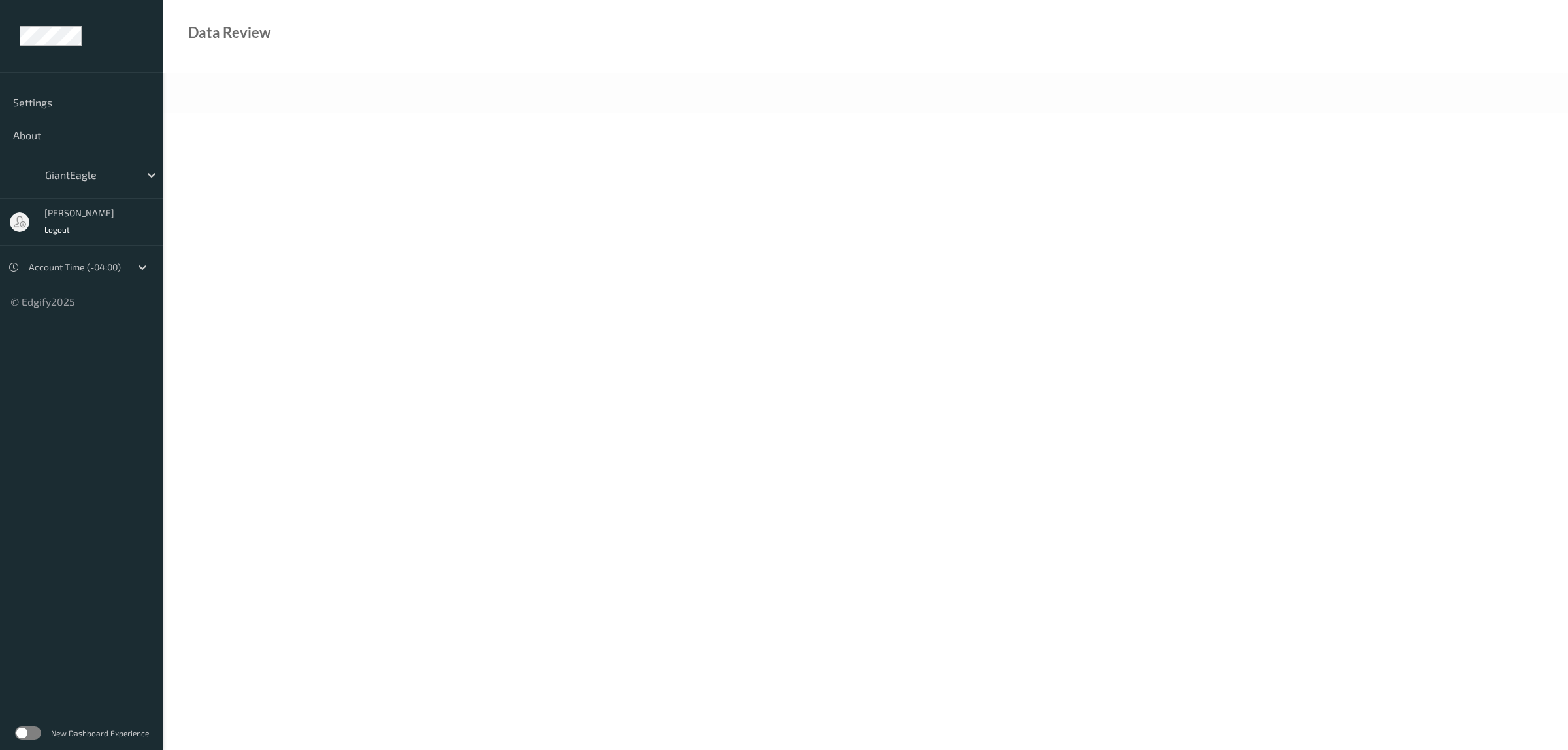
click at [37, 732] on label at bounding box center [27, 734] width 26 height 13
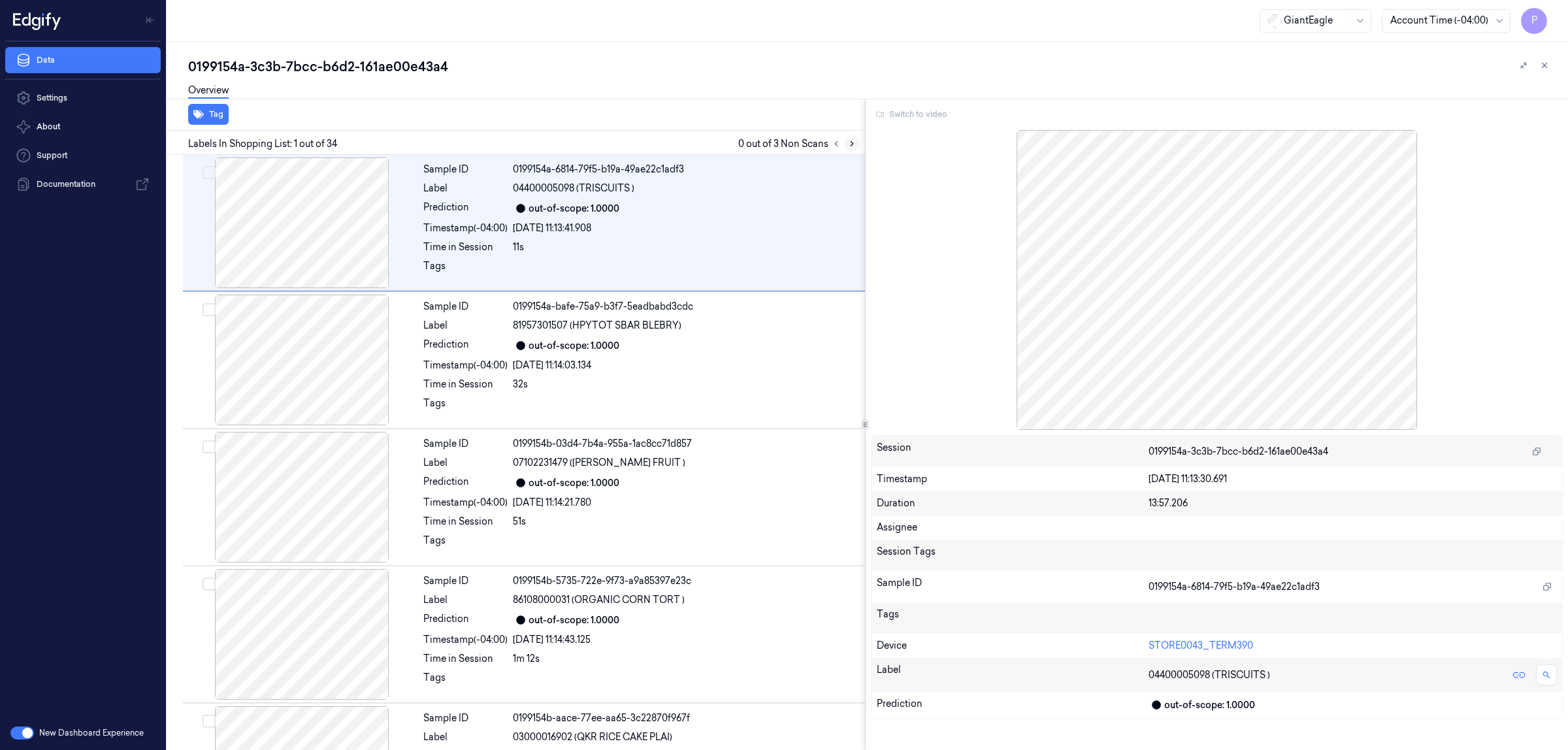
click at [851, 142] on icon at bounding box center [852, 144] width 3 height 4
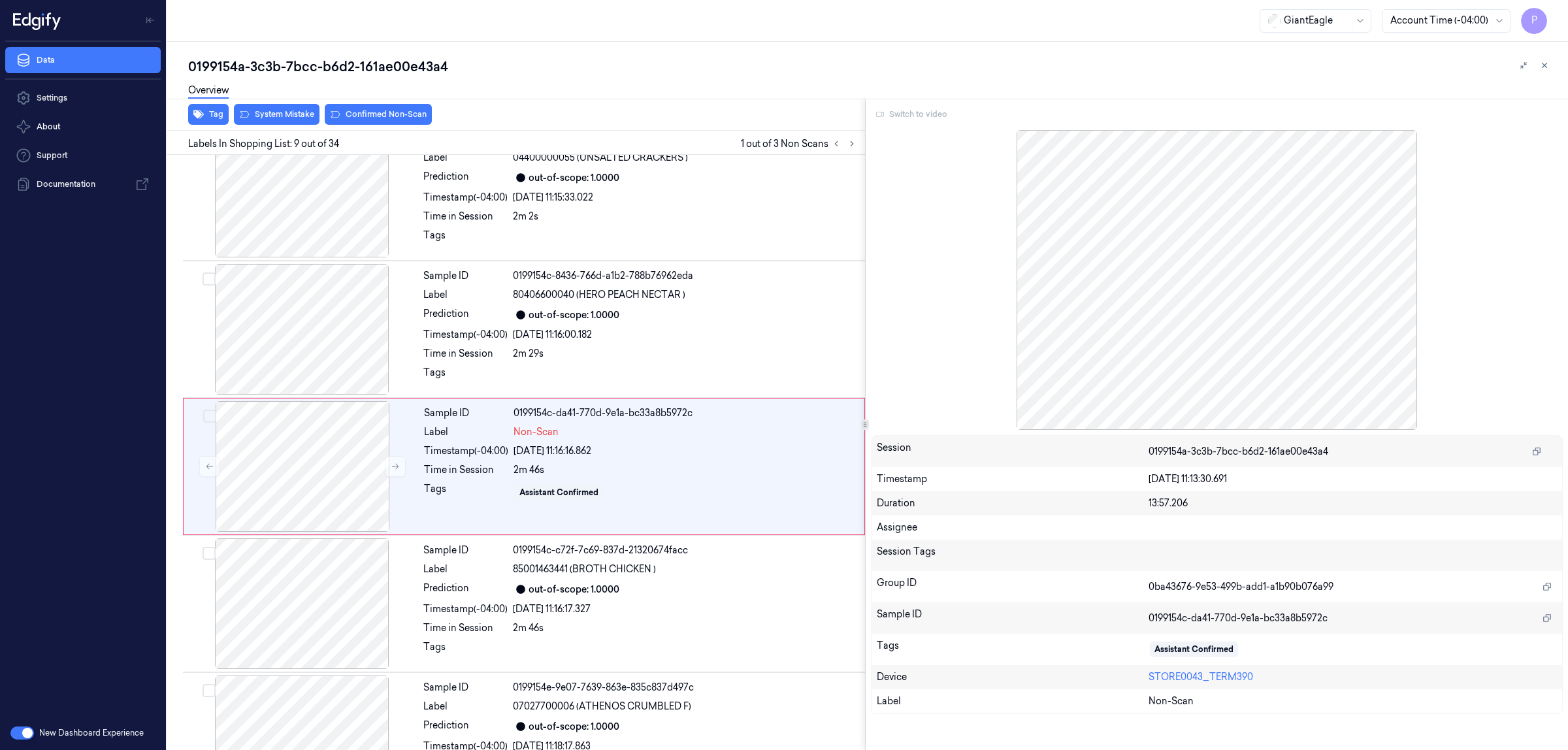
scroll to position [870, 0]
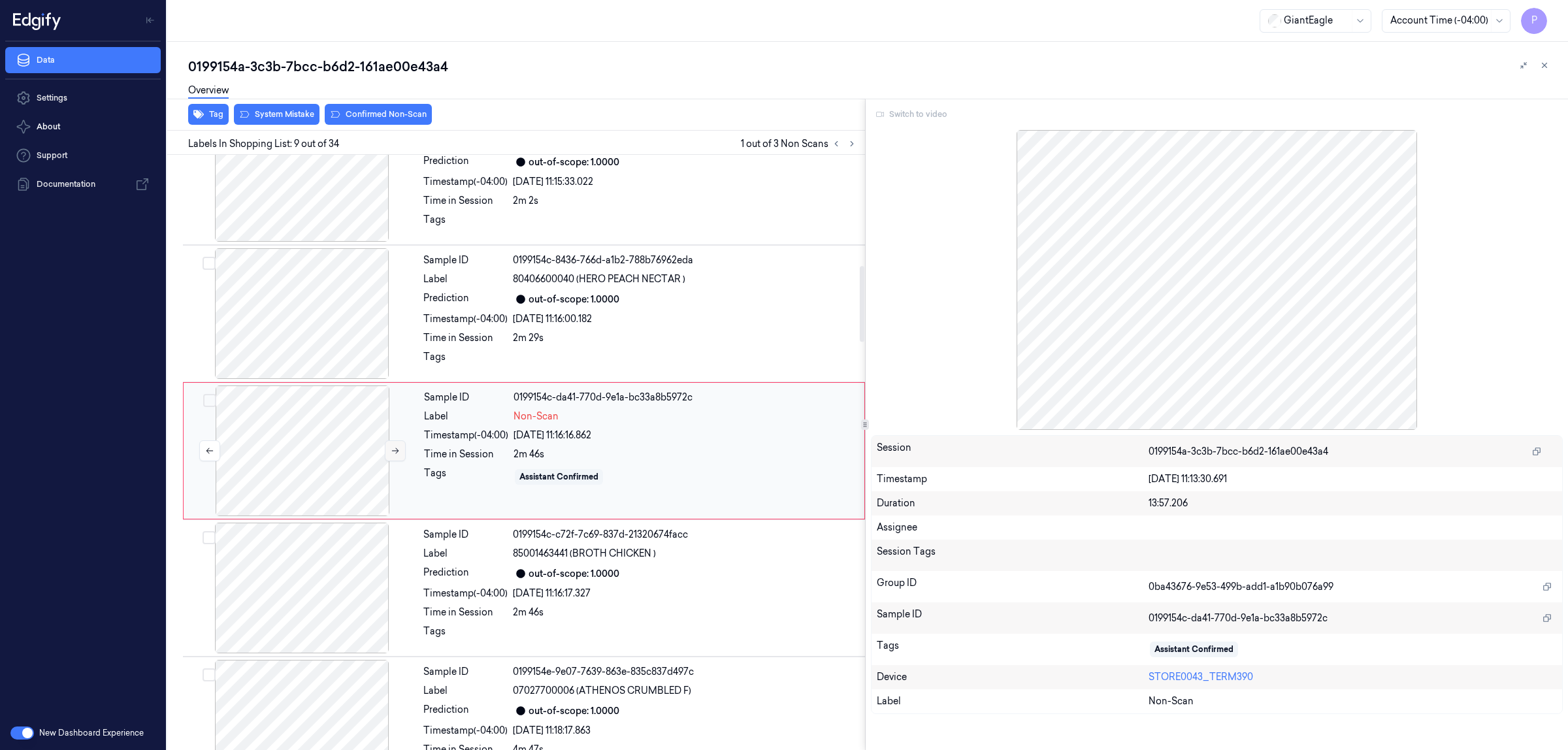
click at [402, 455] on button at bounding box center [395, 451] width 21 height 21
click at [396, 452] on icon at bounding box center [395, 451] width 9 height 9
click at [212, 451] on icon at bounding box center [210, 451] width 9 height 9
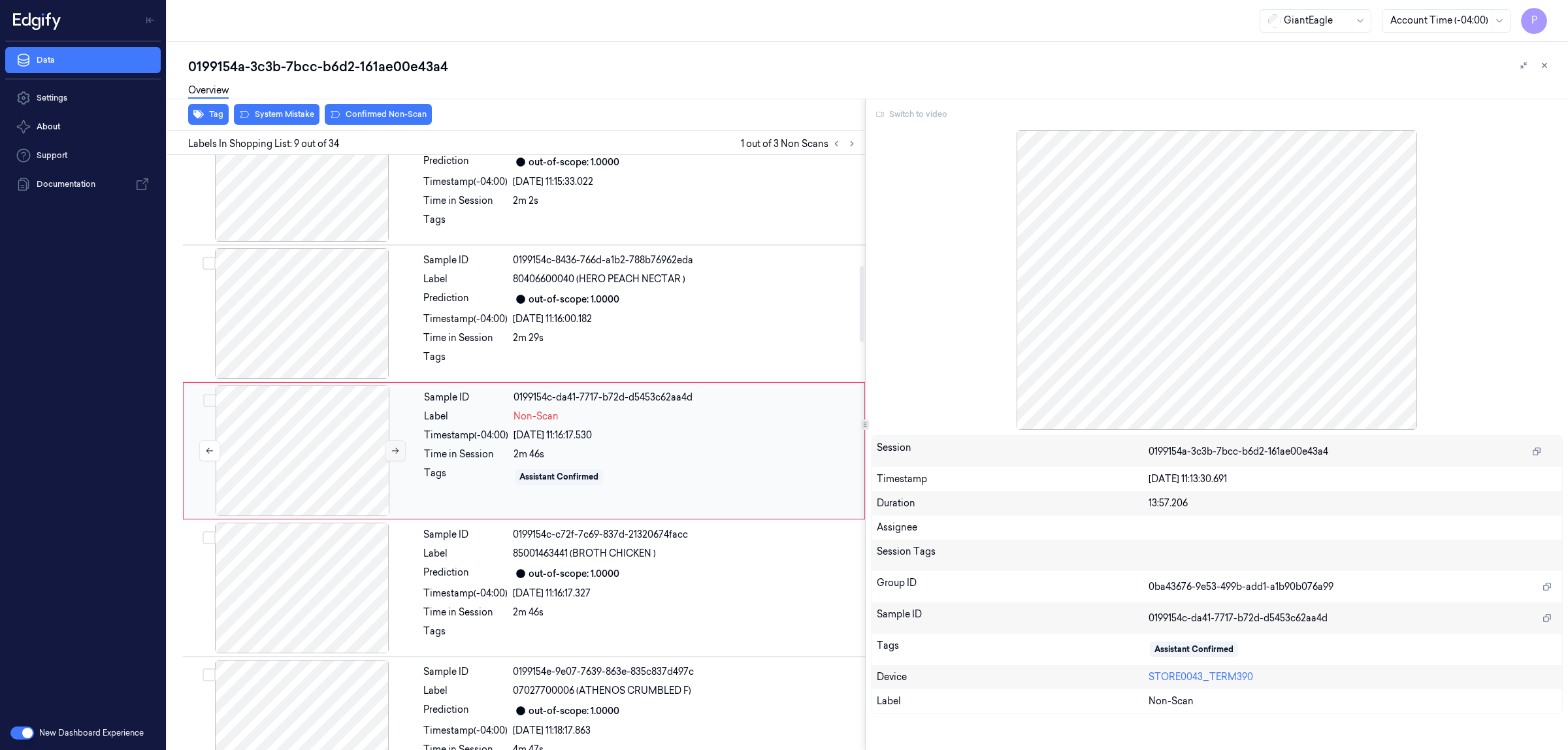
click at [392, 454] on icon at bounding box center [395, 451] width 9 height 9
click at [318, 423] on div at bounding box center [303, 451] width 232 height 131
click at [851, 144] on icon at bounding box center [852, 144] width 9 height 9
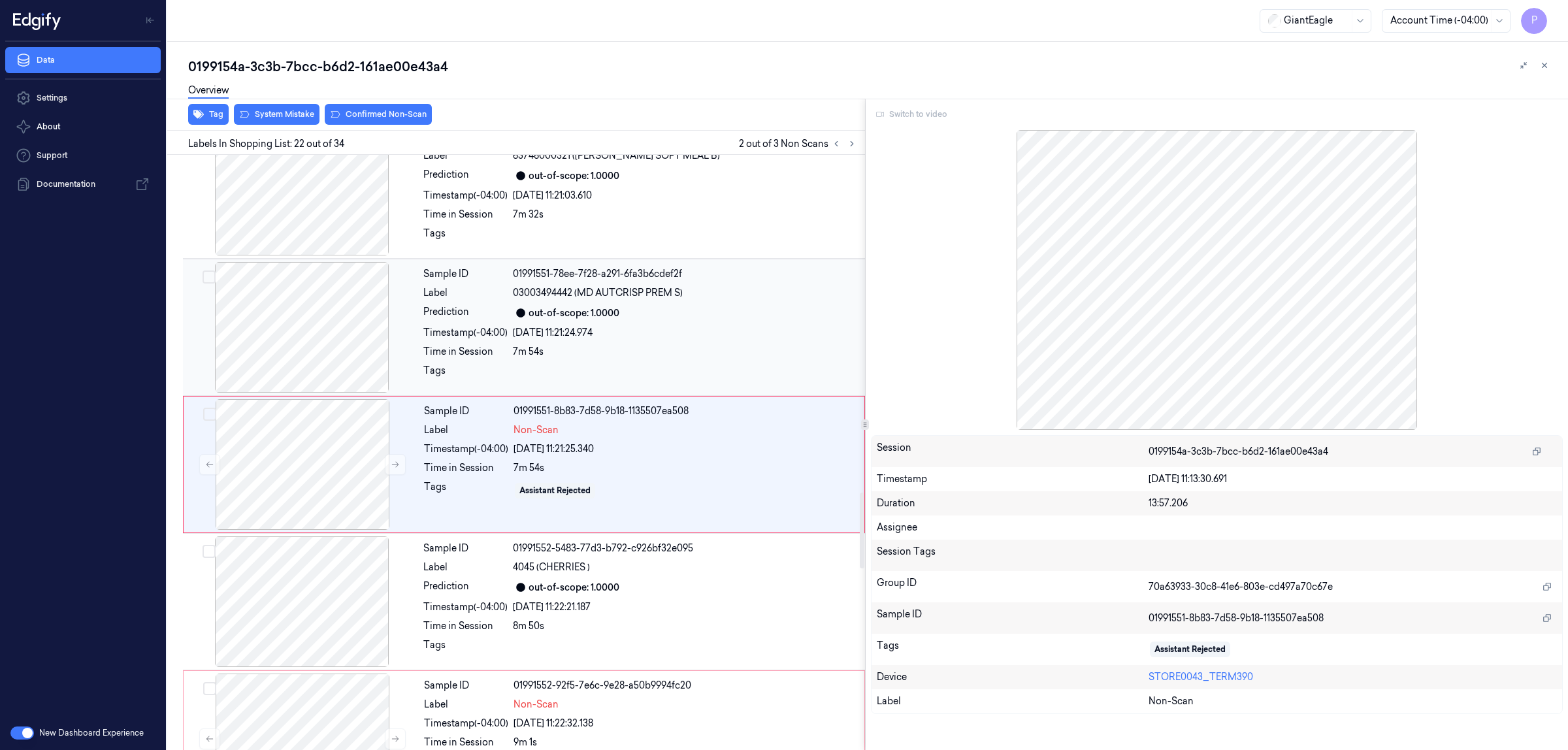
scroll to position [2658, 0]
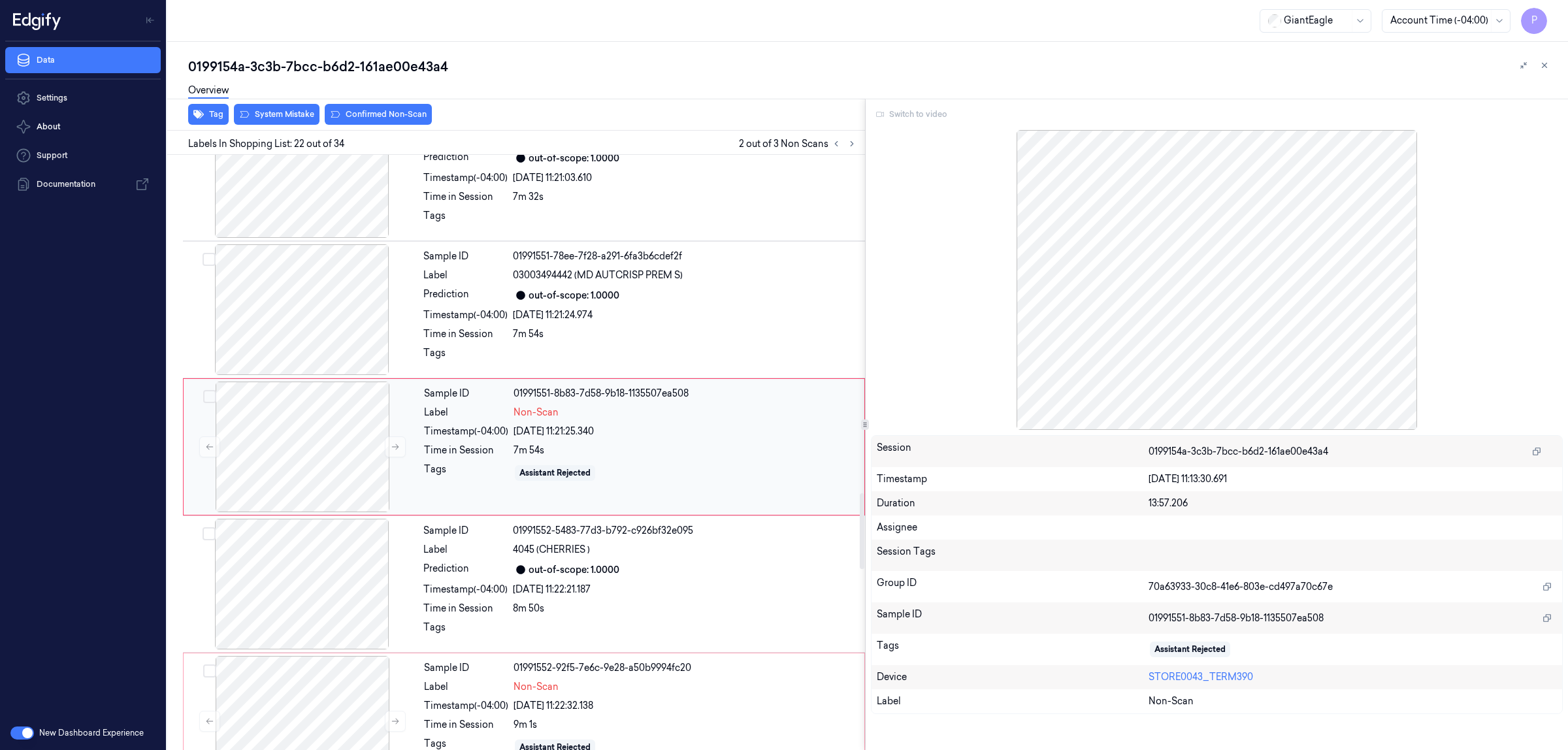
click at [485, 446] on div "Sample ID 01991551-8b83-7d58-9b18-1135507ea508 Label Non-Scan Timestamp (-04:00…" at bounding box center [640, 446] width 443 height 131
click at [621, 282] on span "03003494442 (MD AUTCRISP PREM S)" at bounding box center [597, 275] width 170 height 14
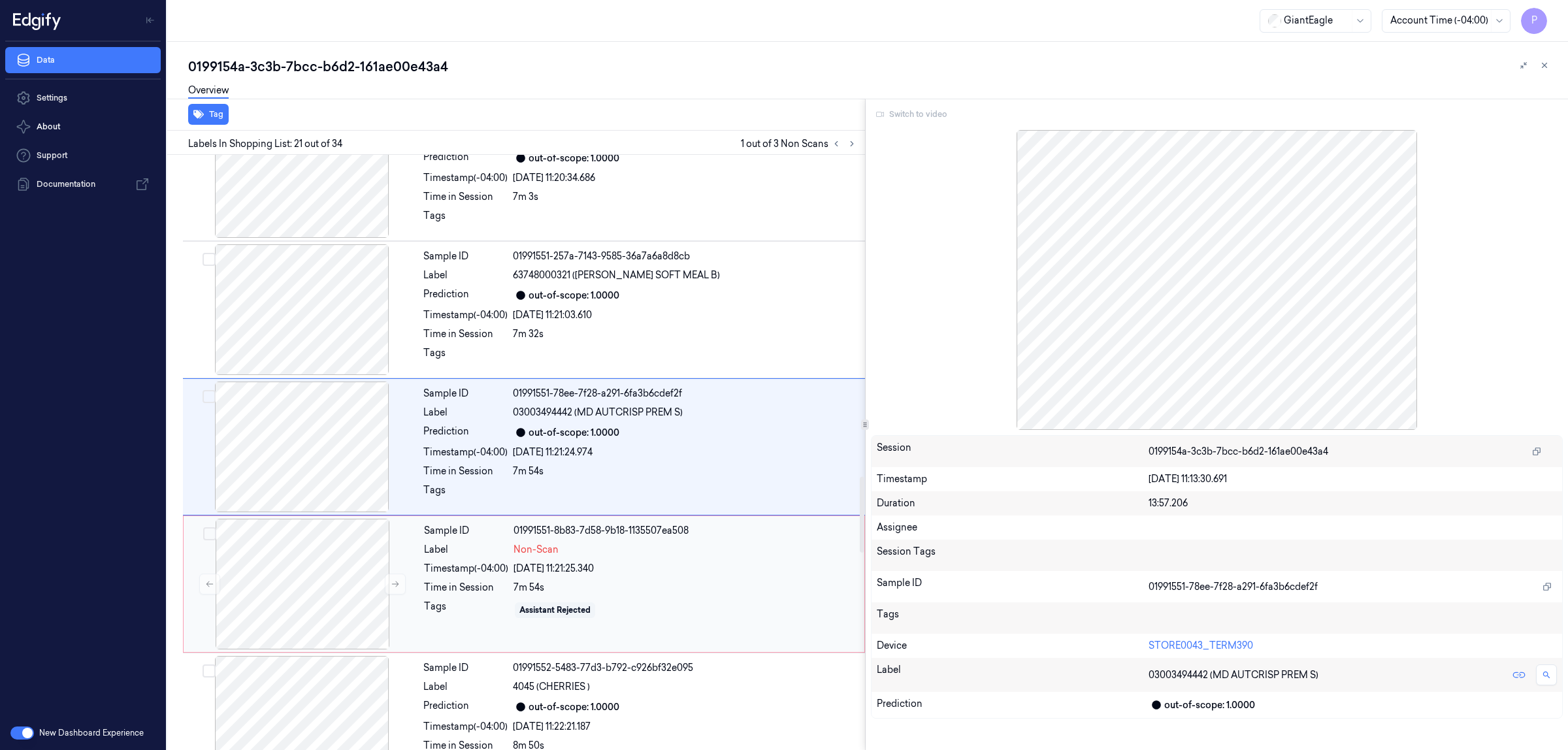
scroll to position [2629, 0]
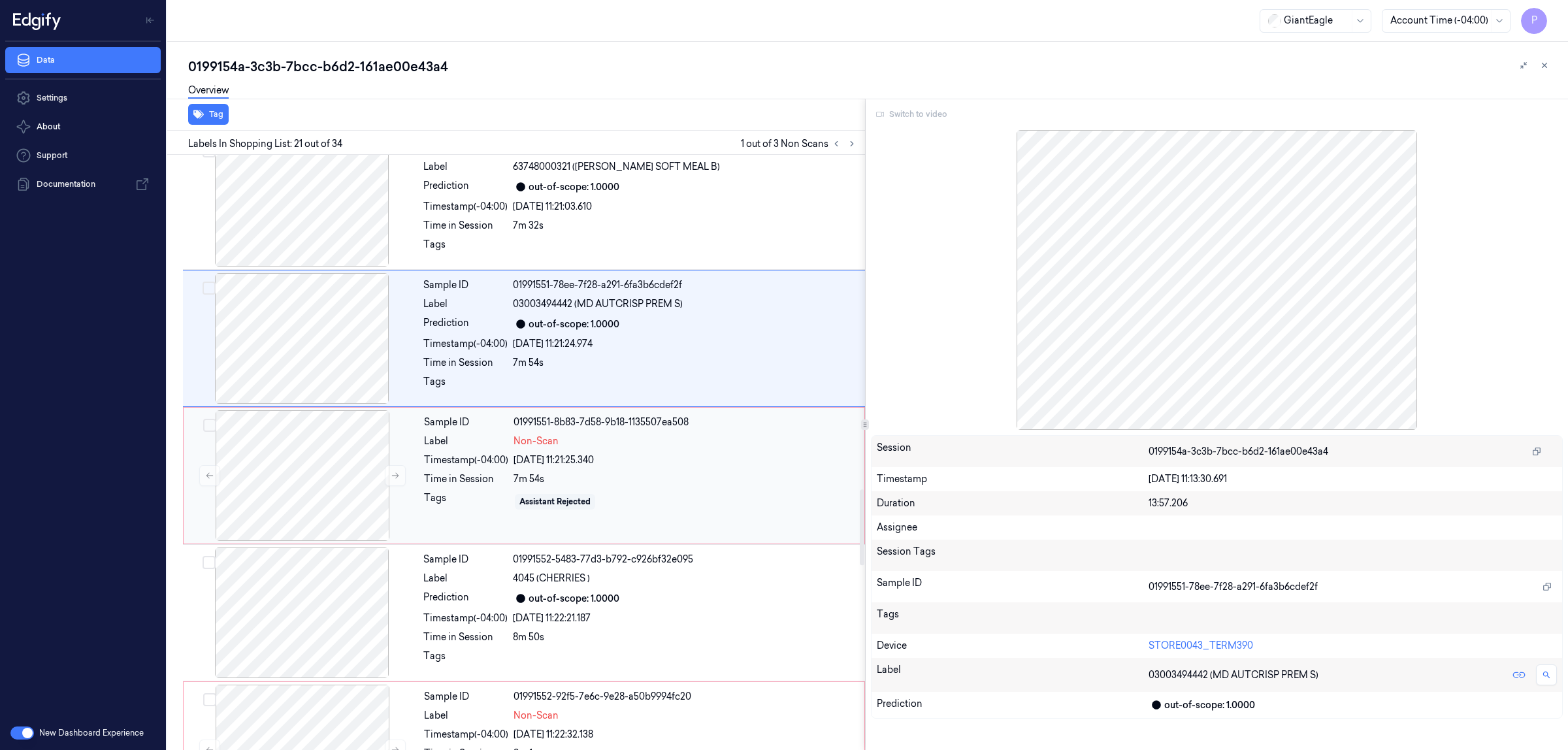
click at [492, 448] on div "Label" at bounding box center [466, 441] width 84 height 14
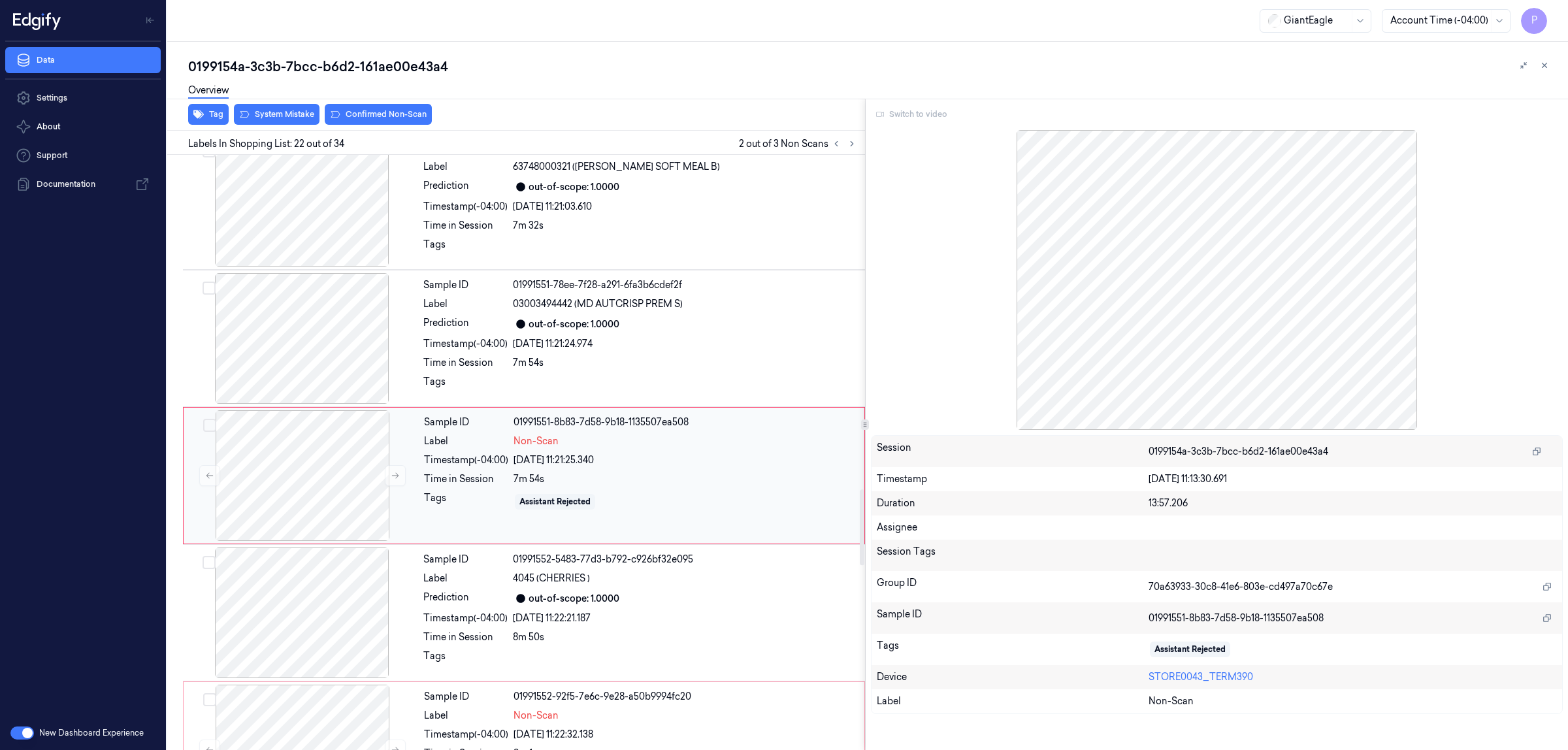
scroll to position [2658, 0]
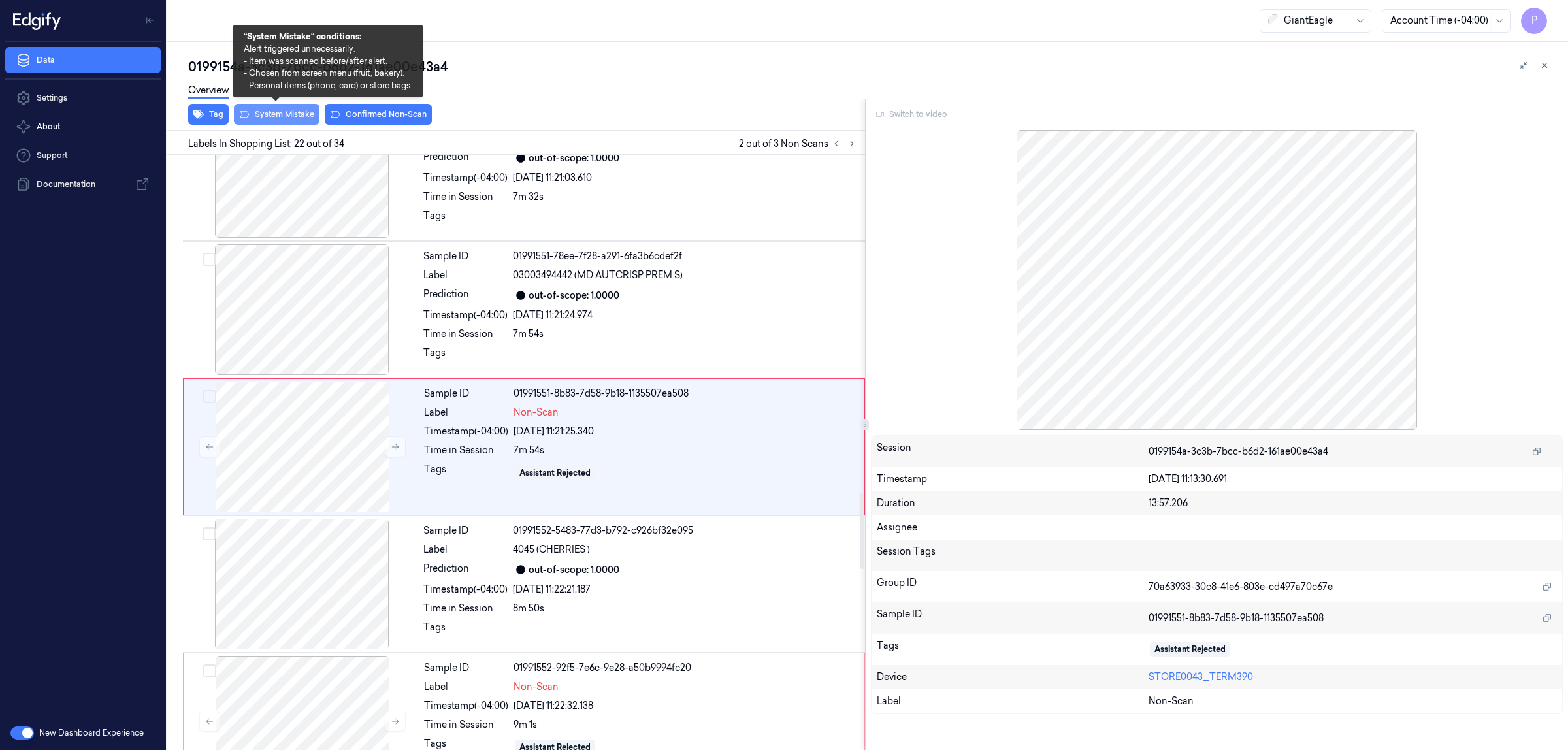
click at [289, 110] on button "System Mistake" at bounding box center [277, 114] width 86 height 21
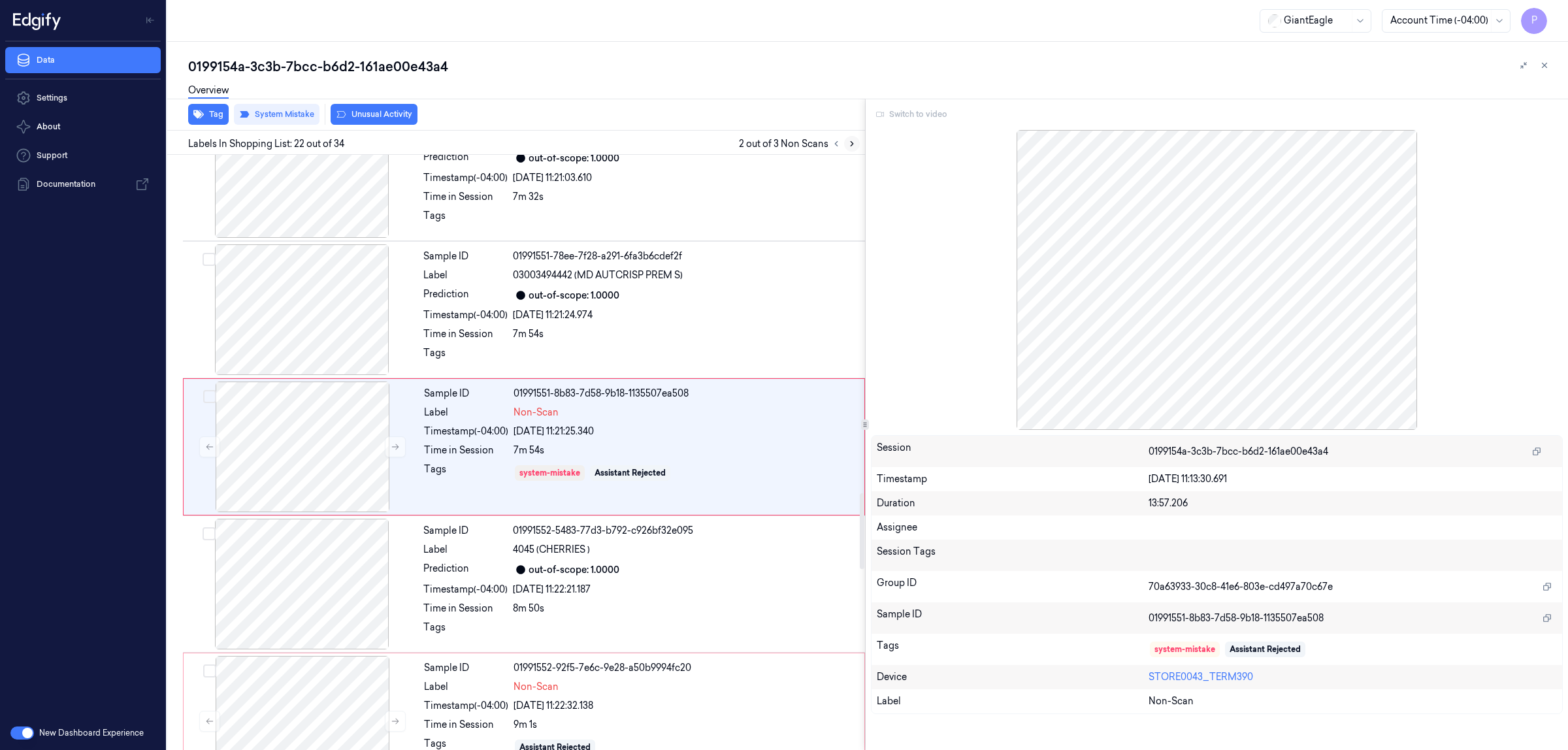
click at [850, 142] on icon at bounding box center [852, 144] width 9 height 9
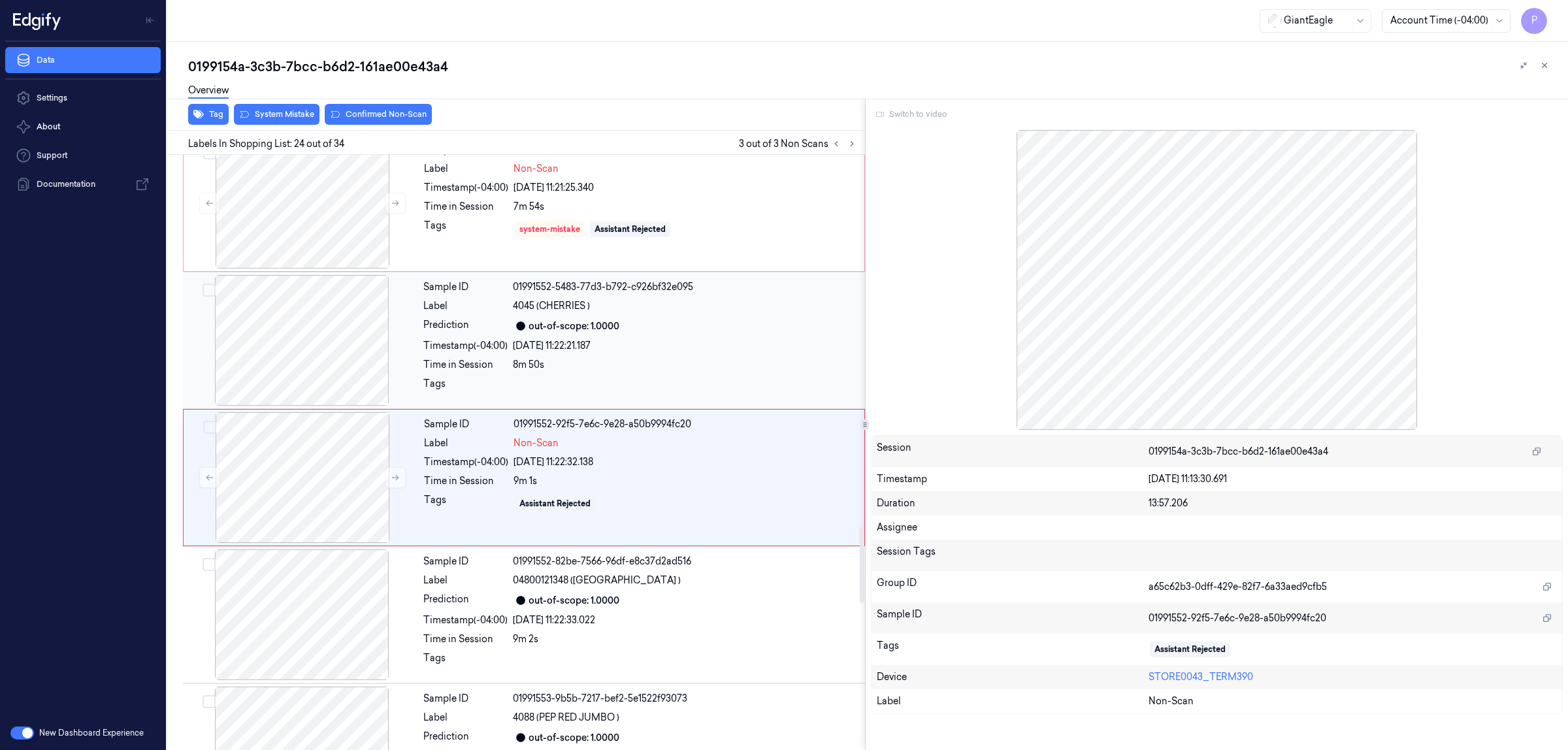
scroll to position [2933, 0]
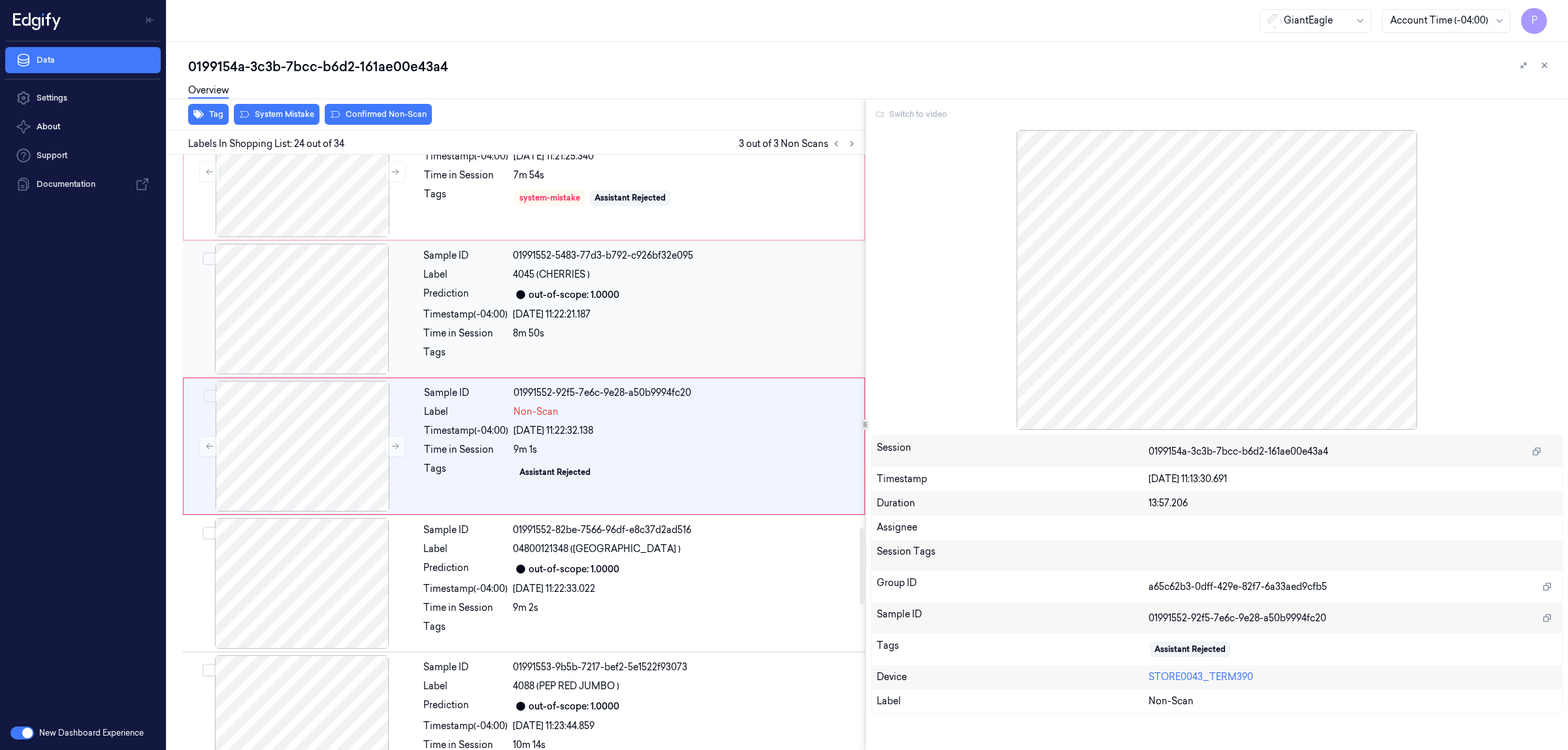
click at [675, 298] on div "out-of-scope: 1.0000" at bounding box center [685, 294] width 344 height 16
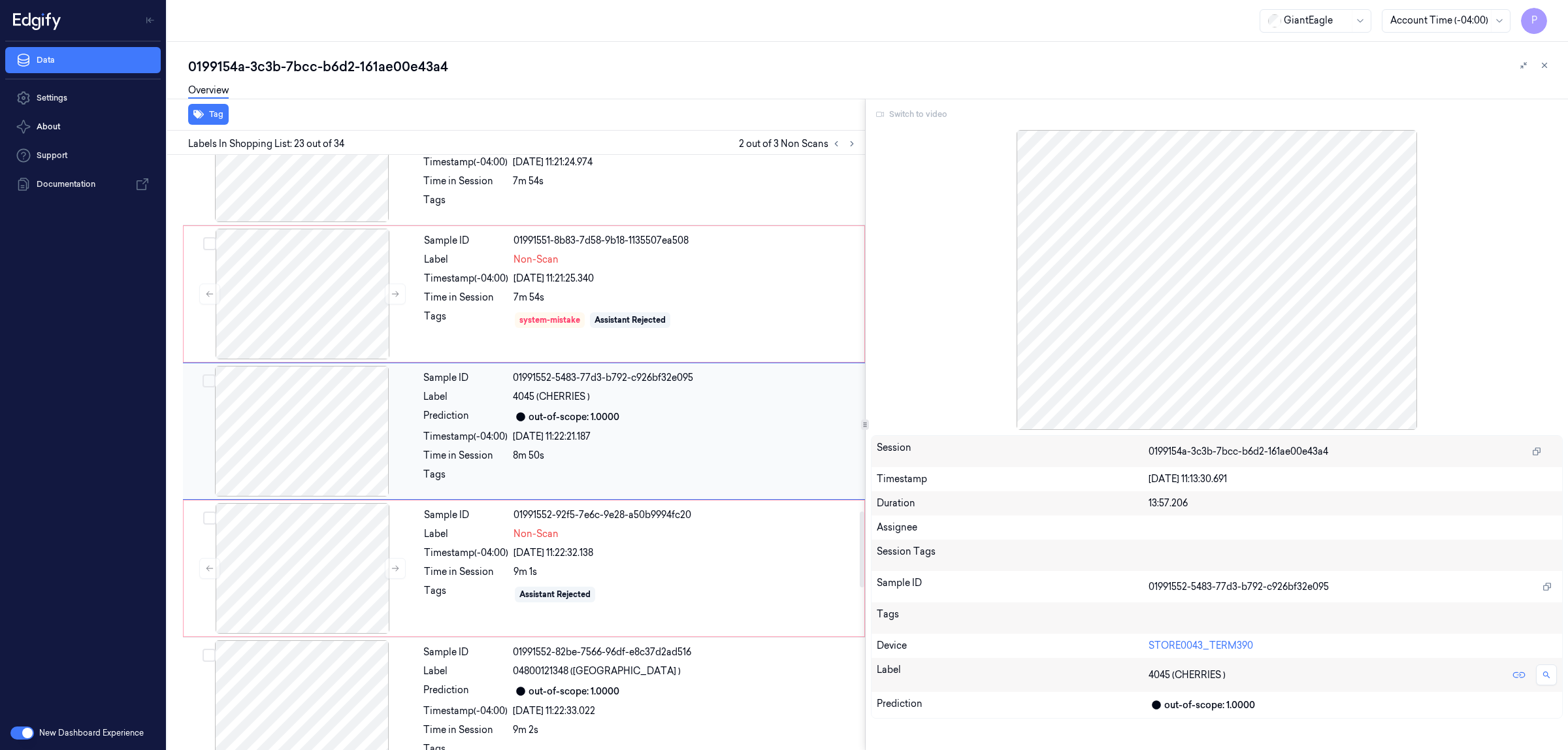
scroll to position [2796, 0]
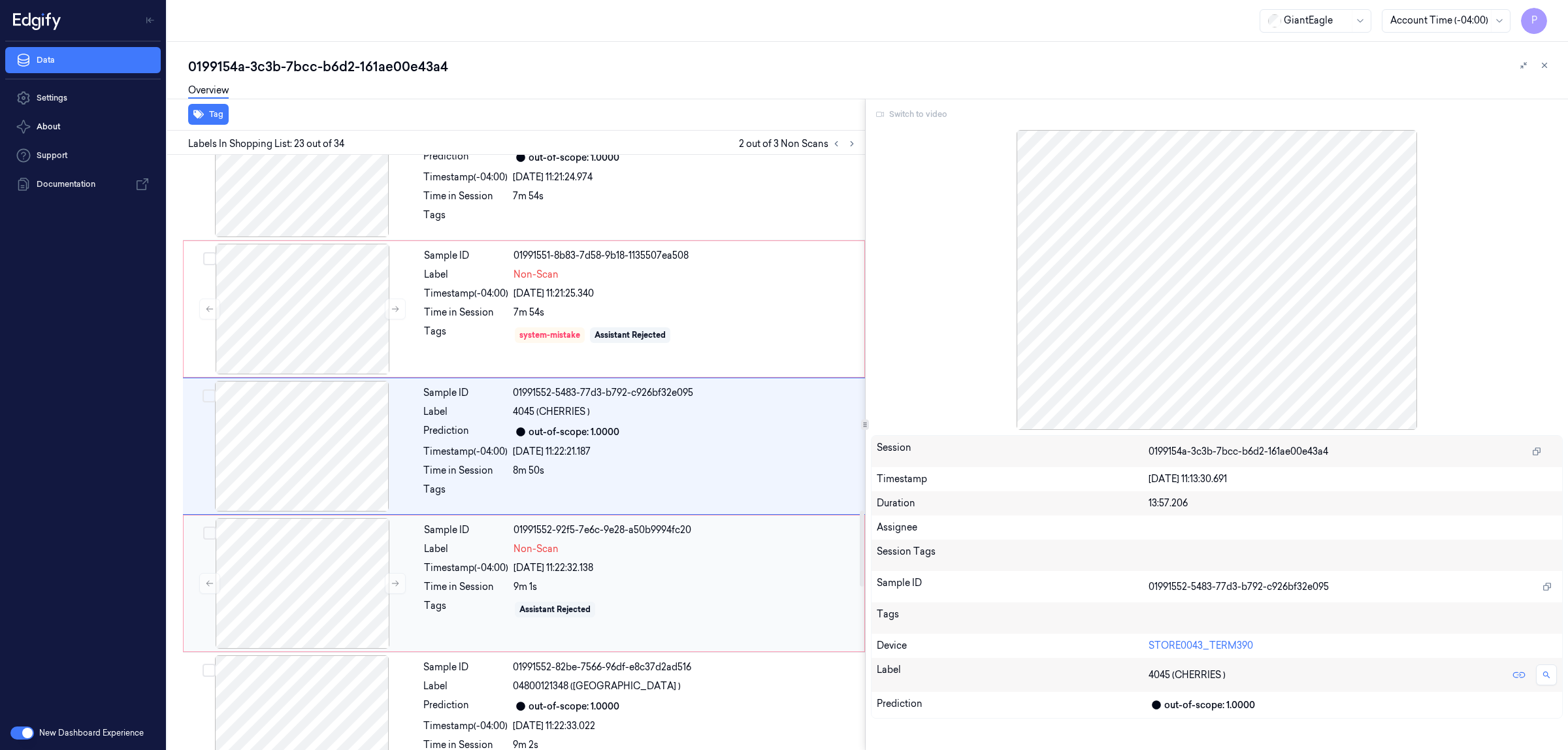
click at [711, 566] on div "Sample ID 01991552-92f5-7e6c-9e28-a50b9994fc20 Label Non-Scan Timestamp (-04:00…" at bounding box center [640, 583] width 443 height 131
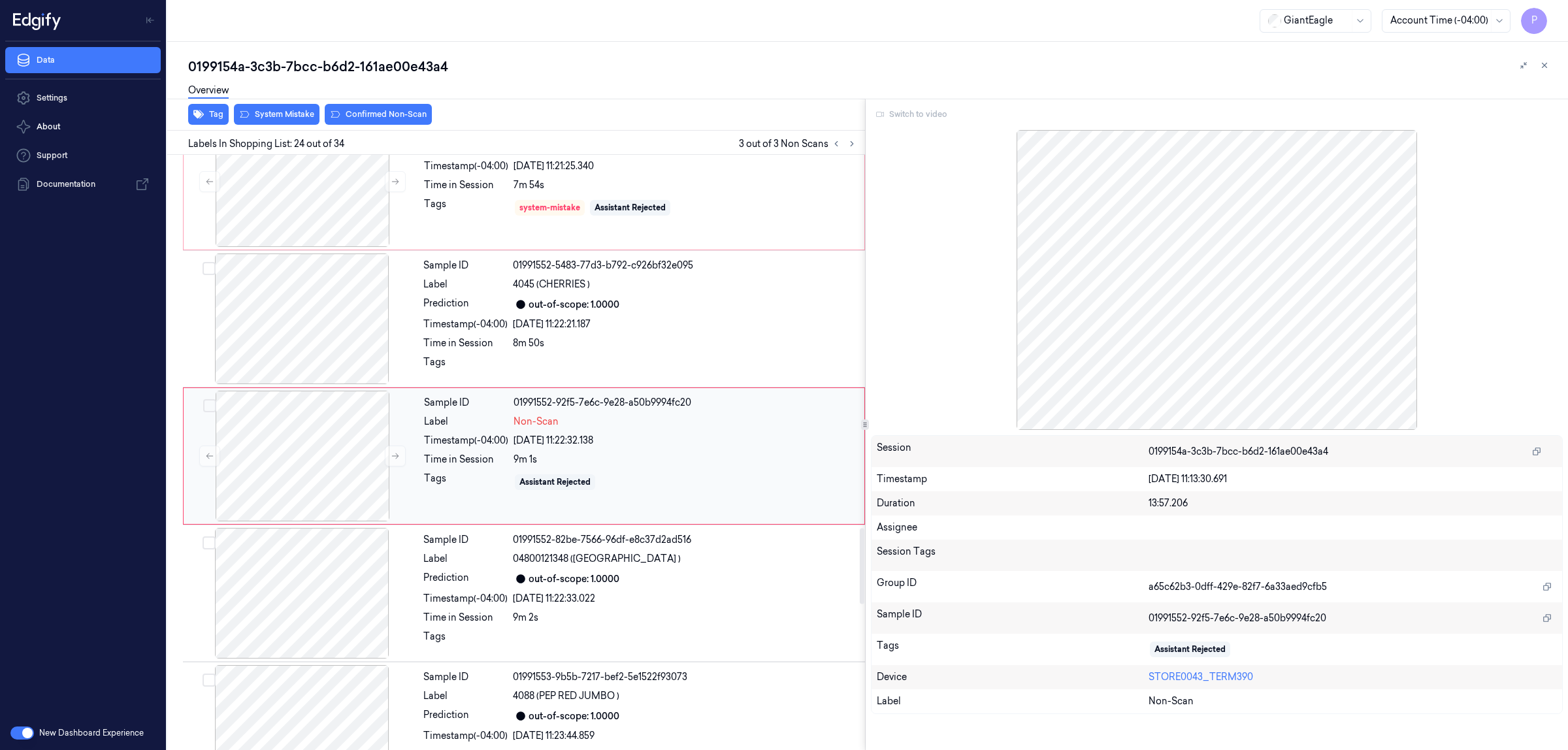
scroll to position [2933, 0]
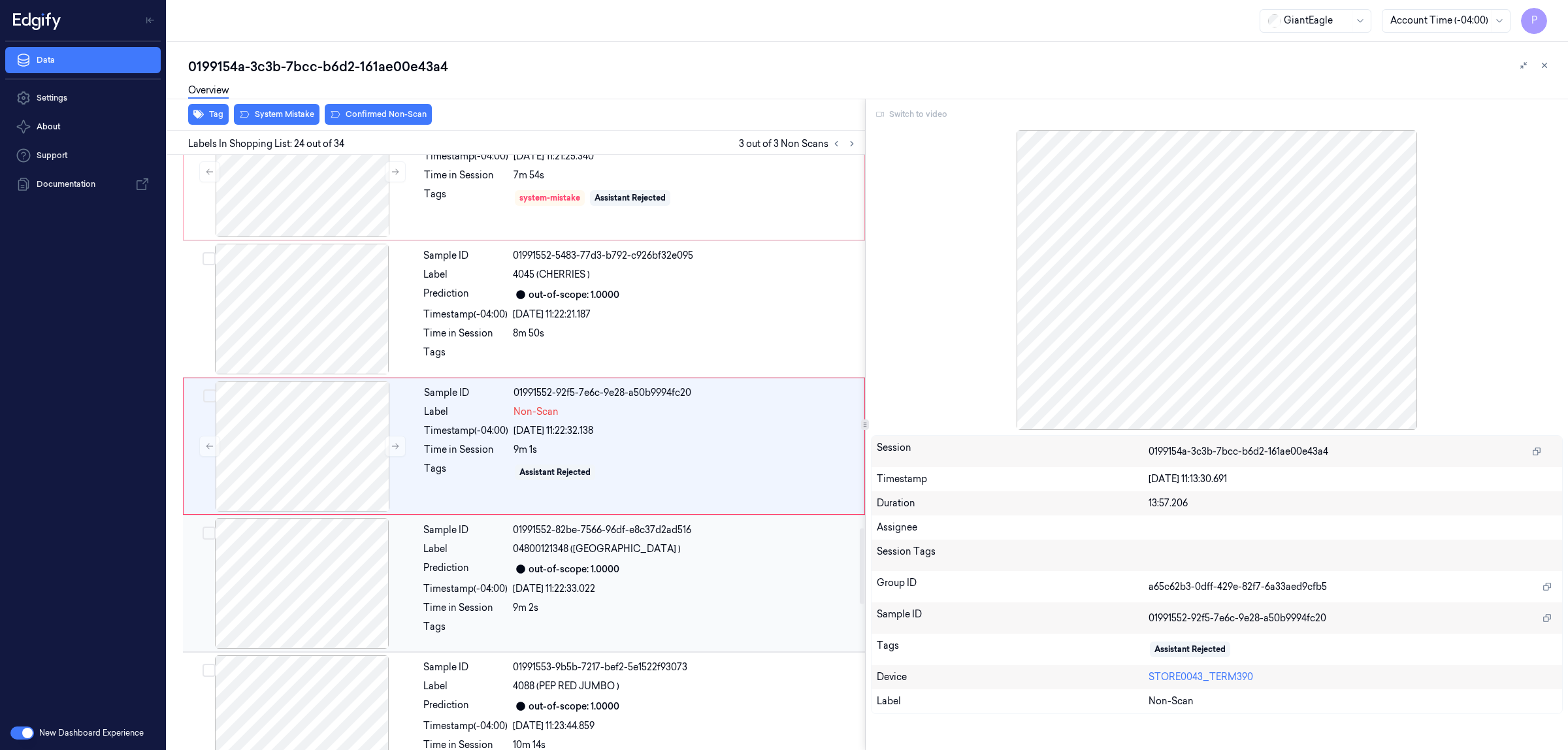
click at [666, 577] on div "out-of-scope: 1.0000" at bounding box center [685, 569] width 344 height 16
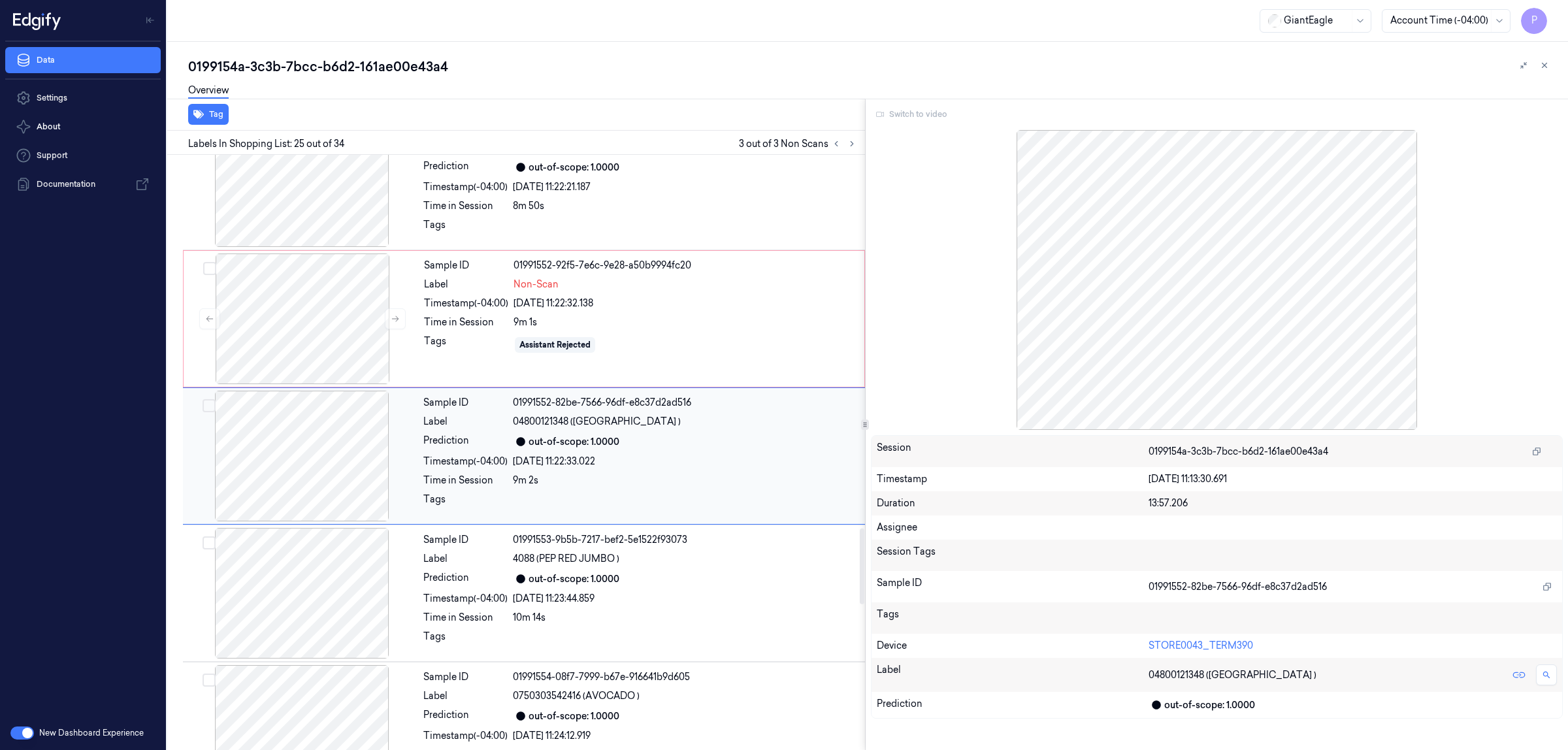
scroll to position [3070, 0]
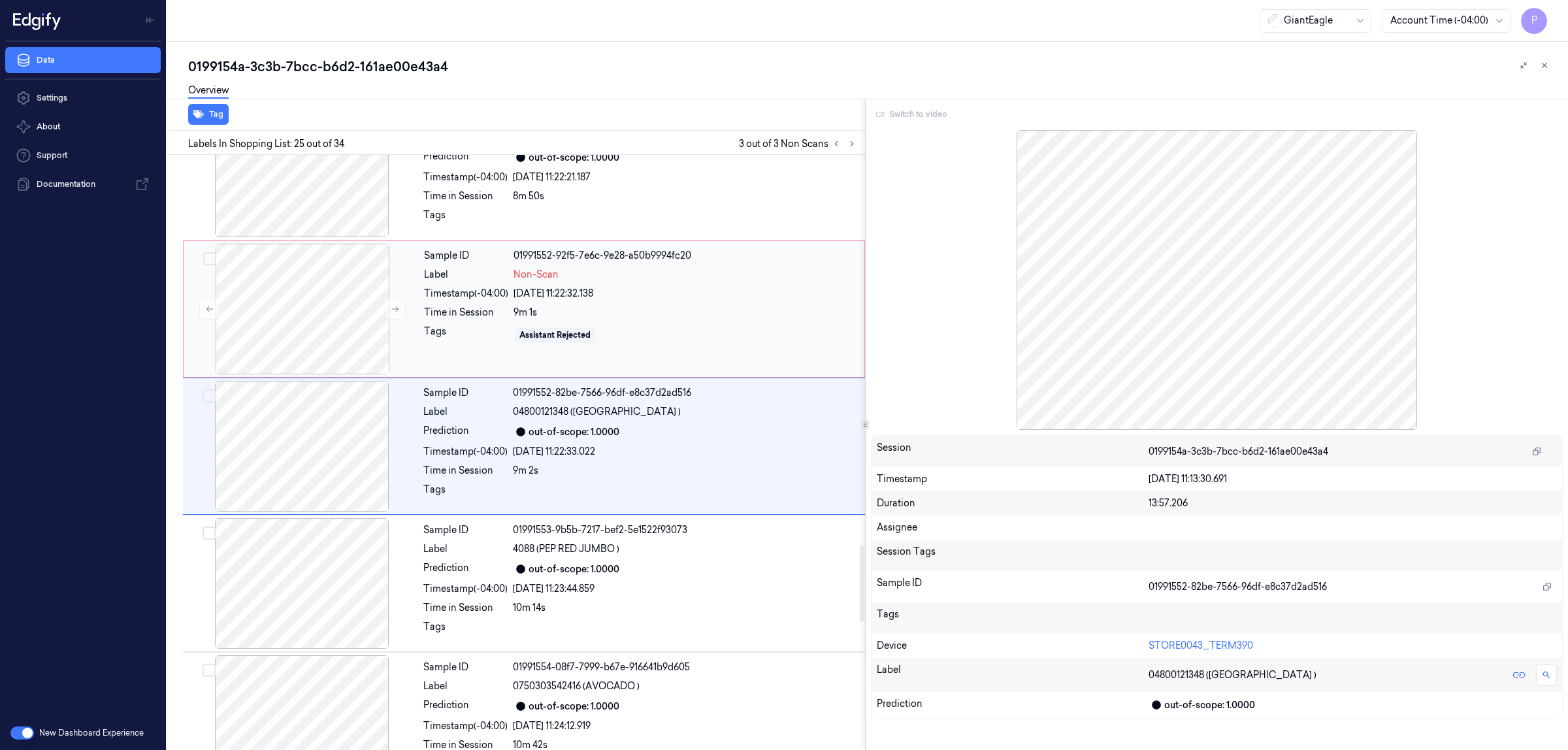
click at [642, 311] on div "Sample ID 01991552-92f5-7e6c-9e28-a50b9994fc20 Label Non-Scan Timestamp (-04:00…" at bounding box center [640, 309] width 443 height 131
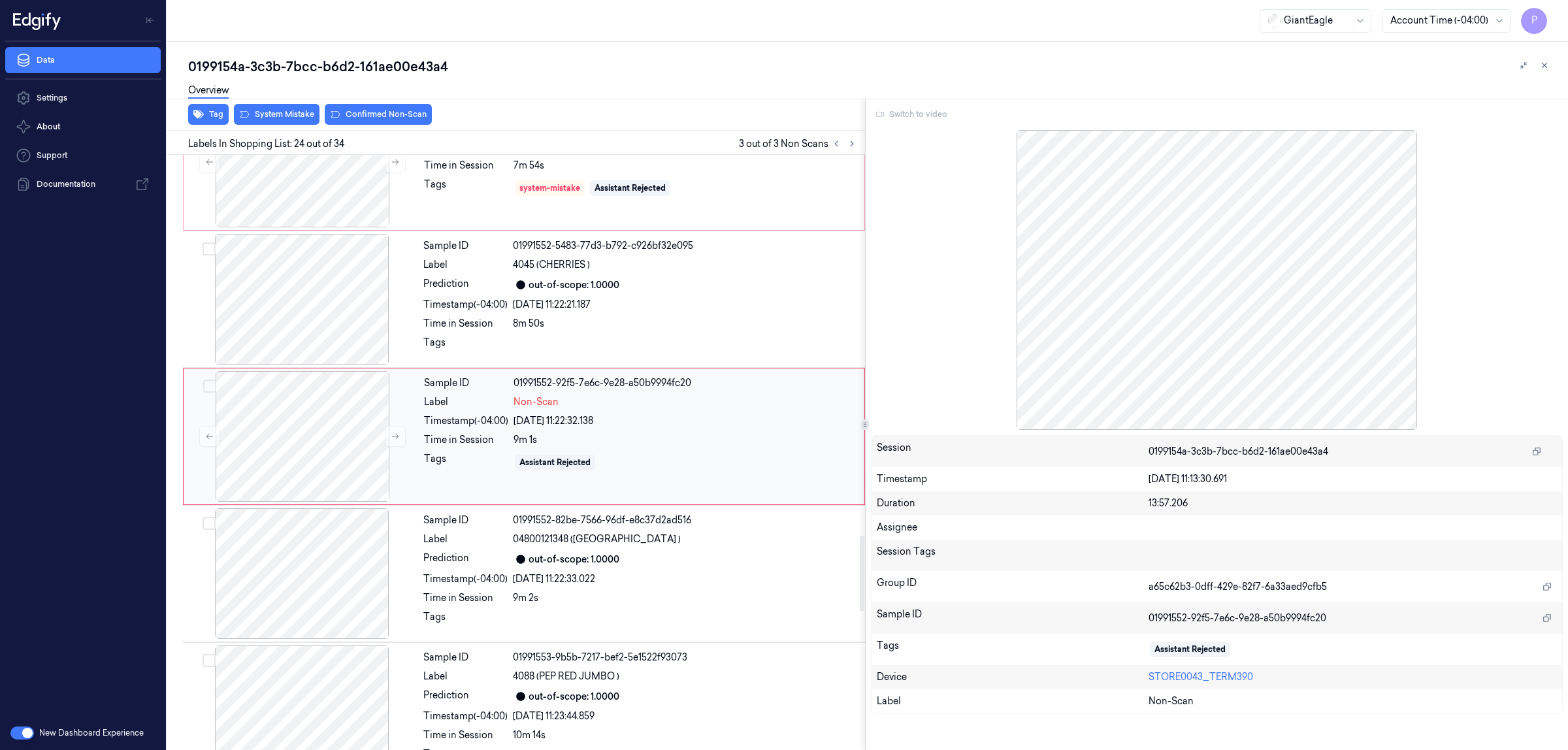
scroll to position [2933, 0]
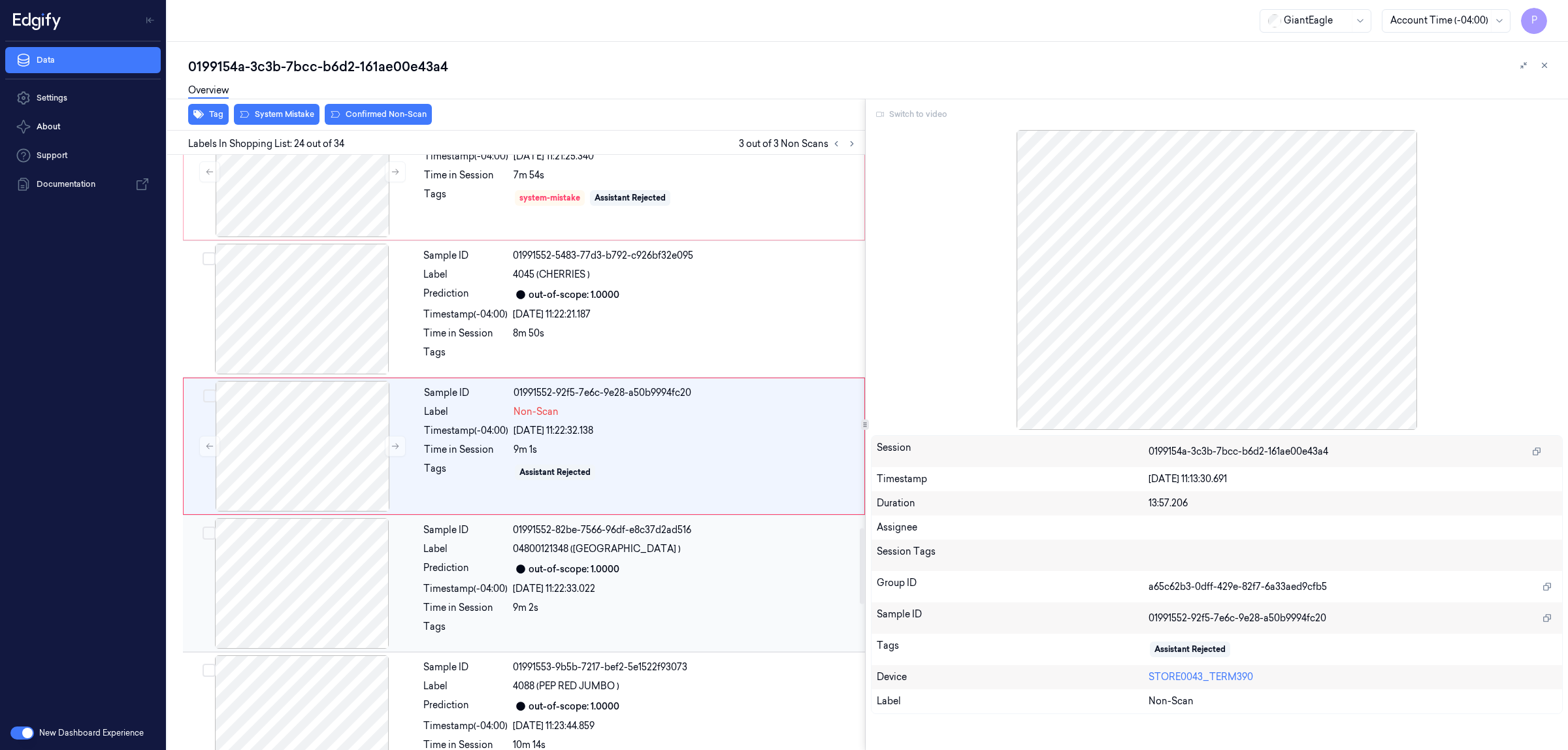
click at [612, 538] on div "01991552-82be-7566-96df-e8c37d2ad516" at bounding box center [685, 530] width 344 height 14
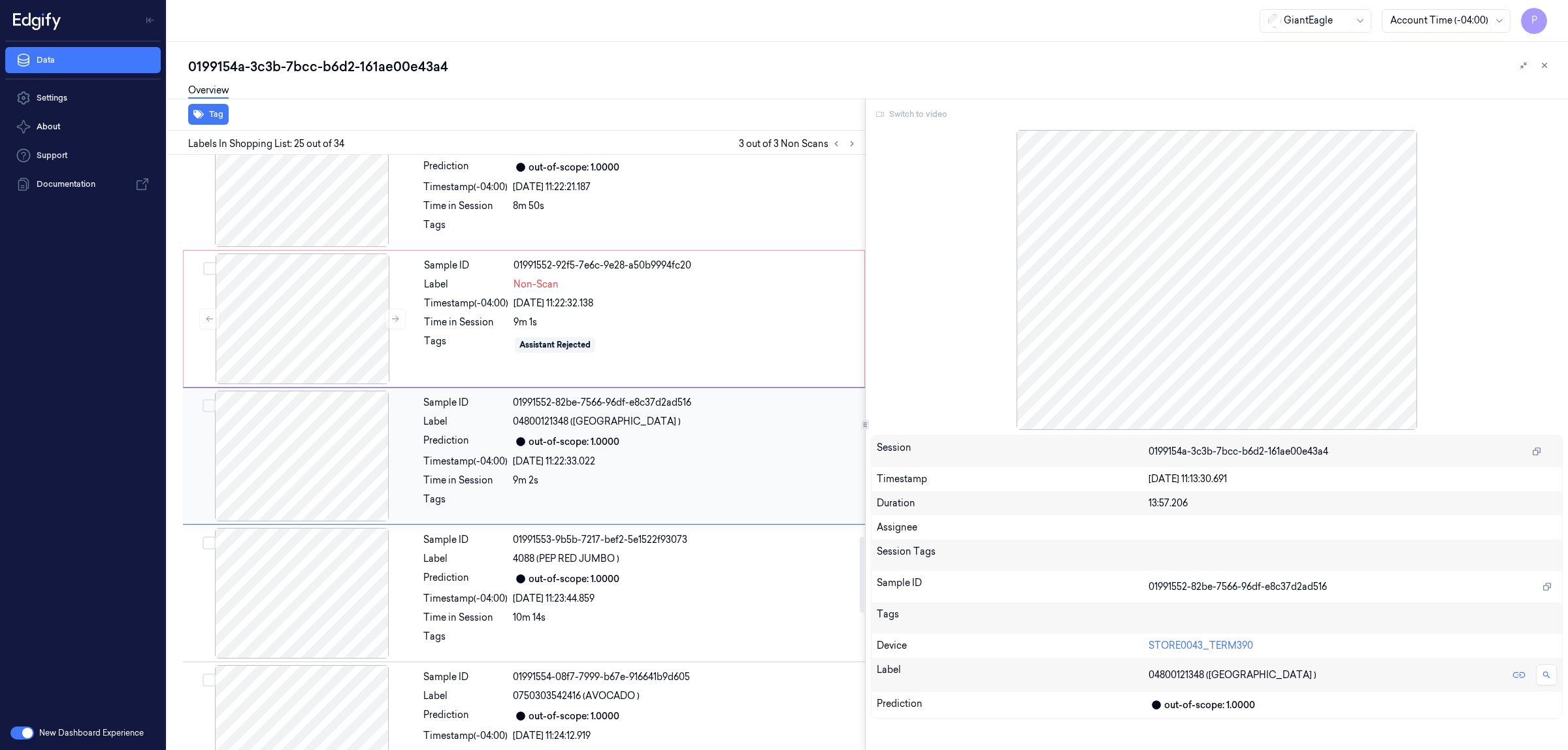
scroll to position [3070, 0]
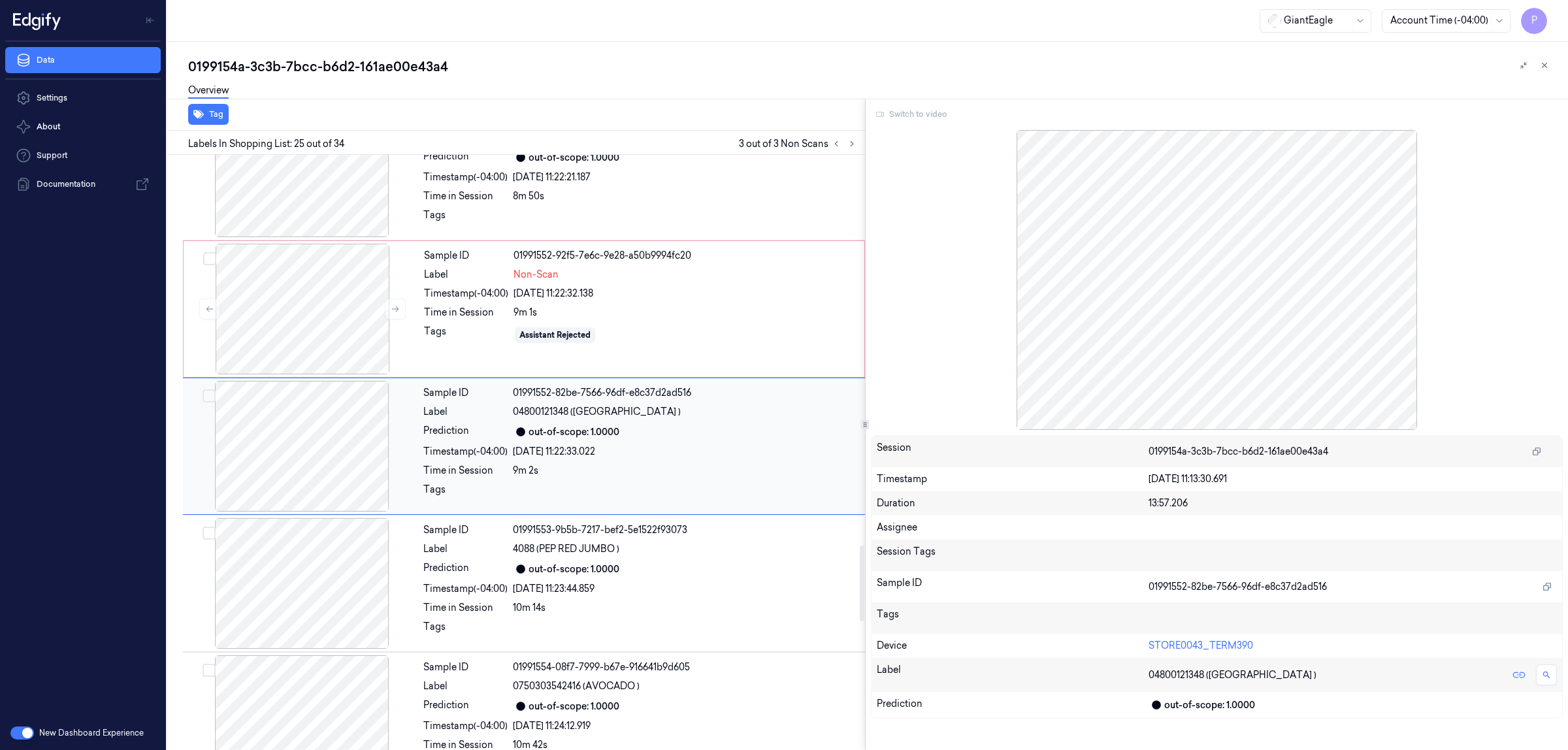
click at [665, 440] on div "out-of-scope: 1.0000" at bounding box center [685, 432] width 344 height 16
click at [665, 311] on div "Sample ID 01991552-92f5-7e6c-9e28-a50b9994fc20 Label Non-Scan Timestamp (-04:00…" at bounding box center [640, 309] width 443 height 131
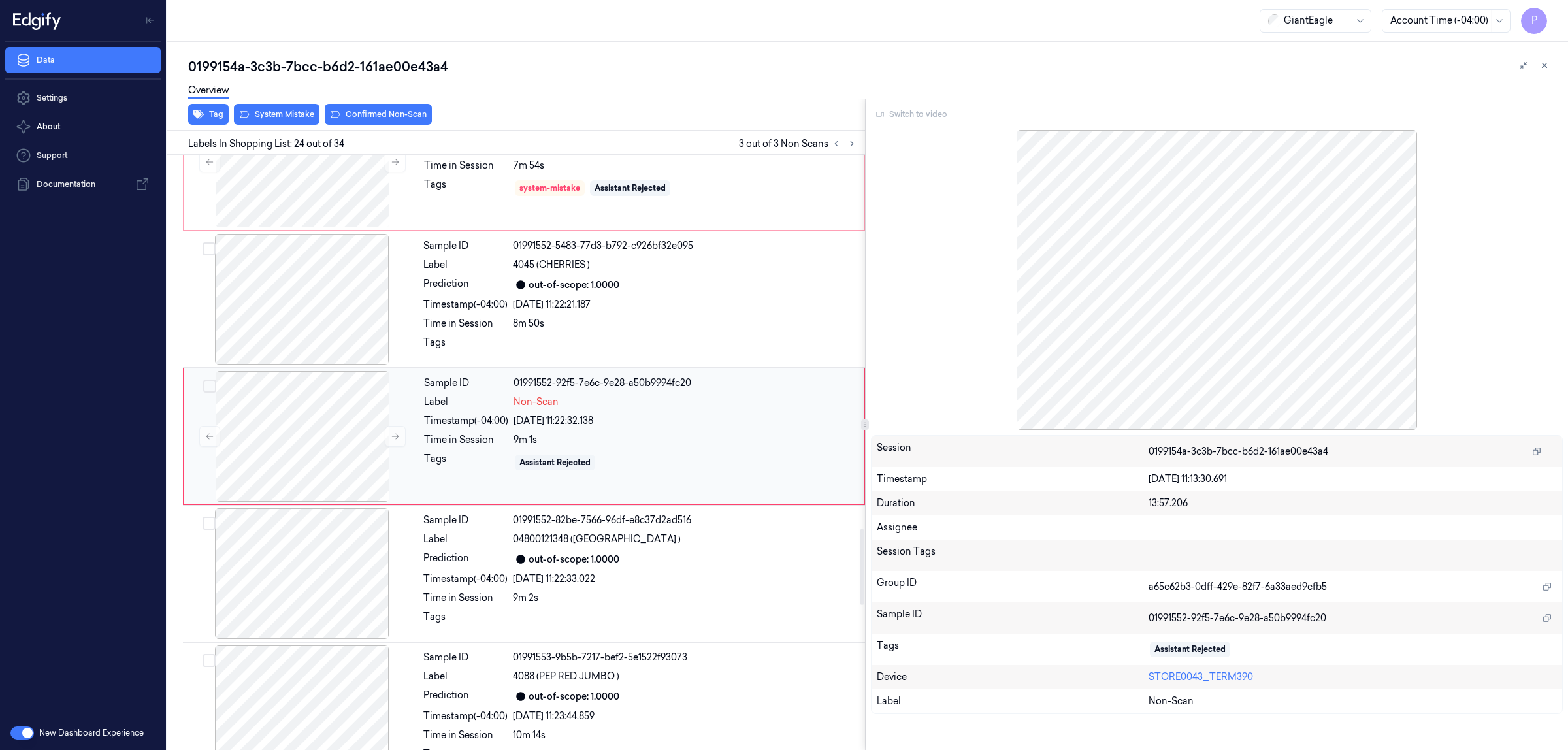
scroll to position [2933, 0]
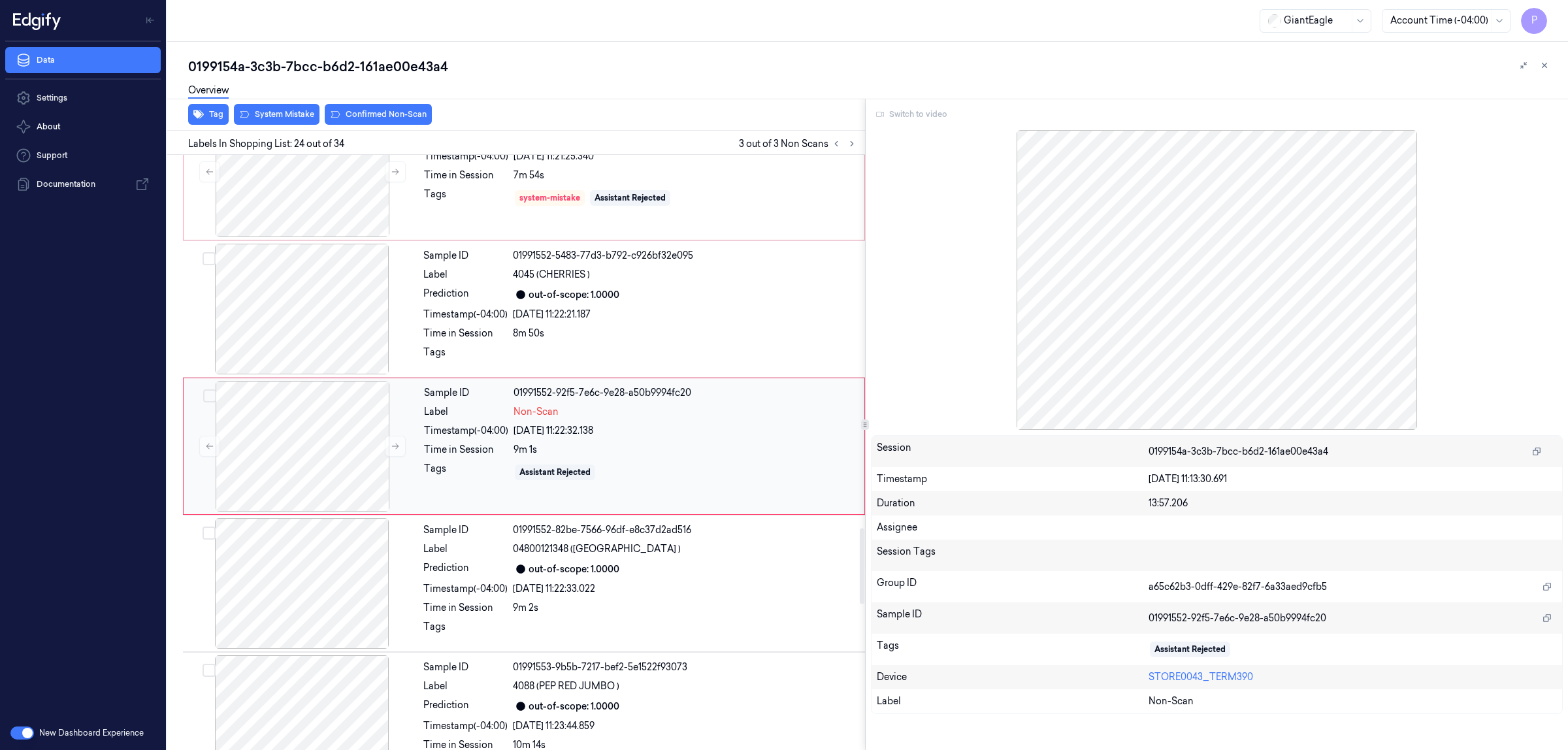
click at [654, 426] on div "Sample ID 01991552-92f5-7e6c-9e28-a50b9994fc20 Label Non-Scan Timestamp (-04:00…" at bounding box center [640, 446] width 443 height 131
click at [837, 144] on icon at bounding box center [837, 144] width 9 height 9
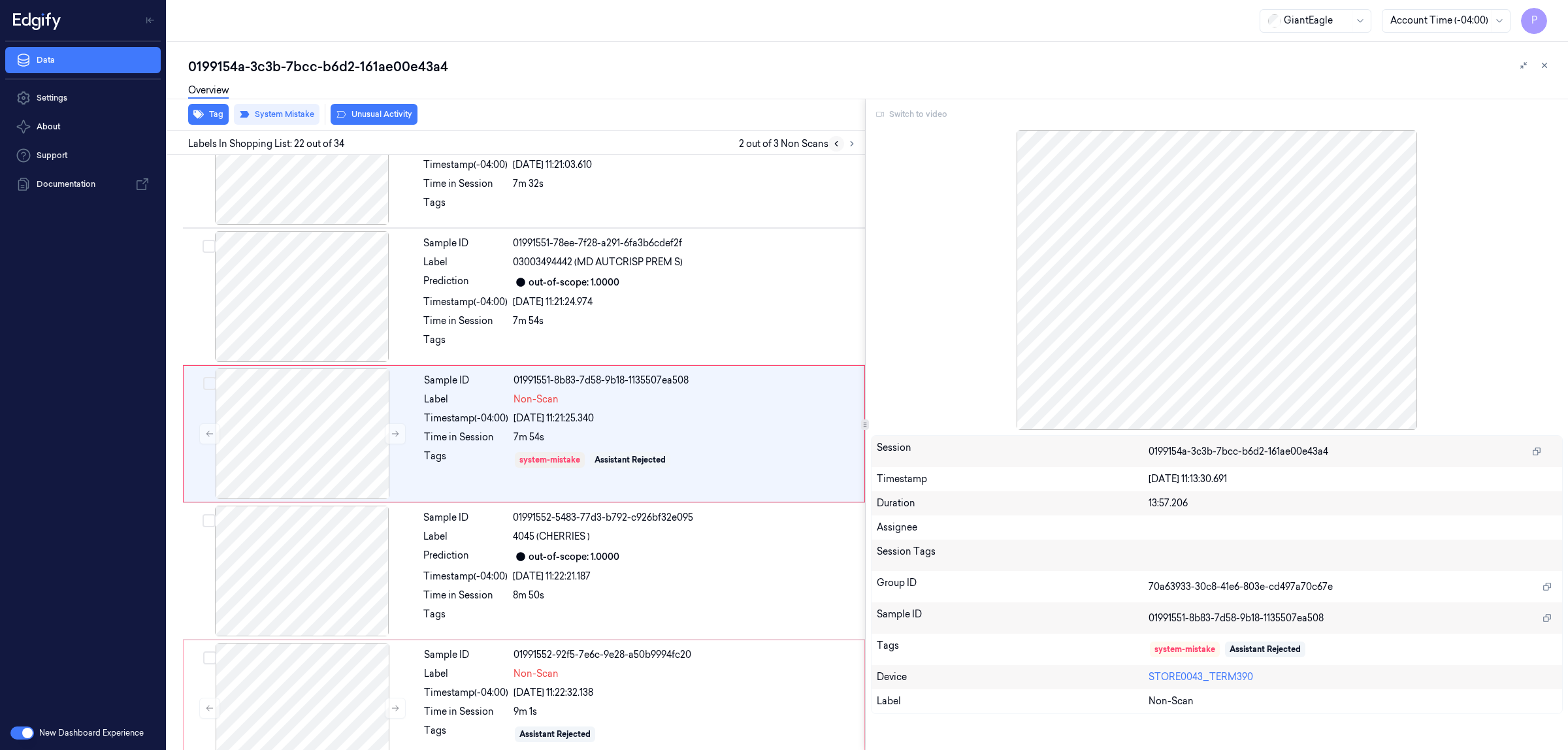
scroll to position [2658, 0]
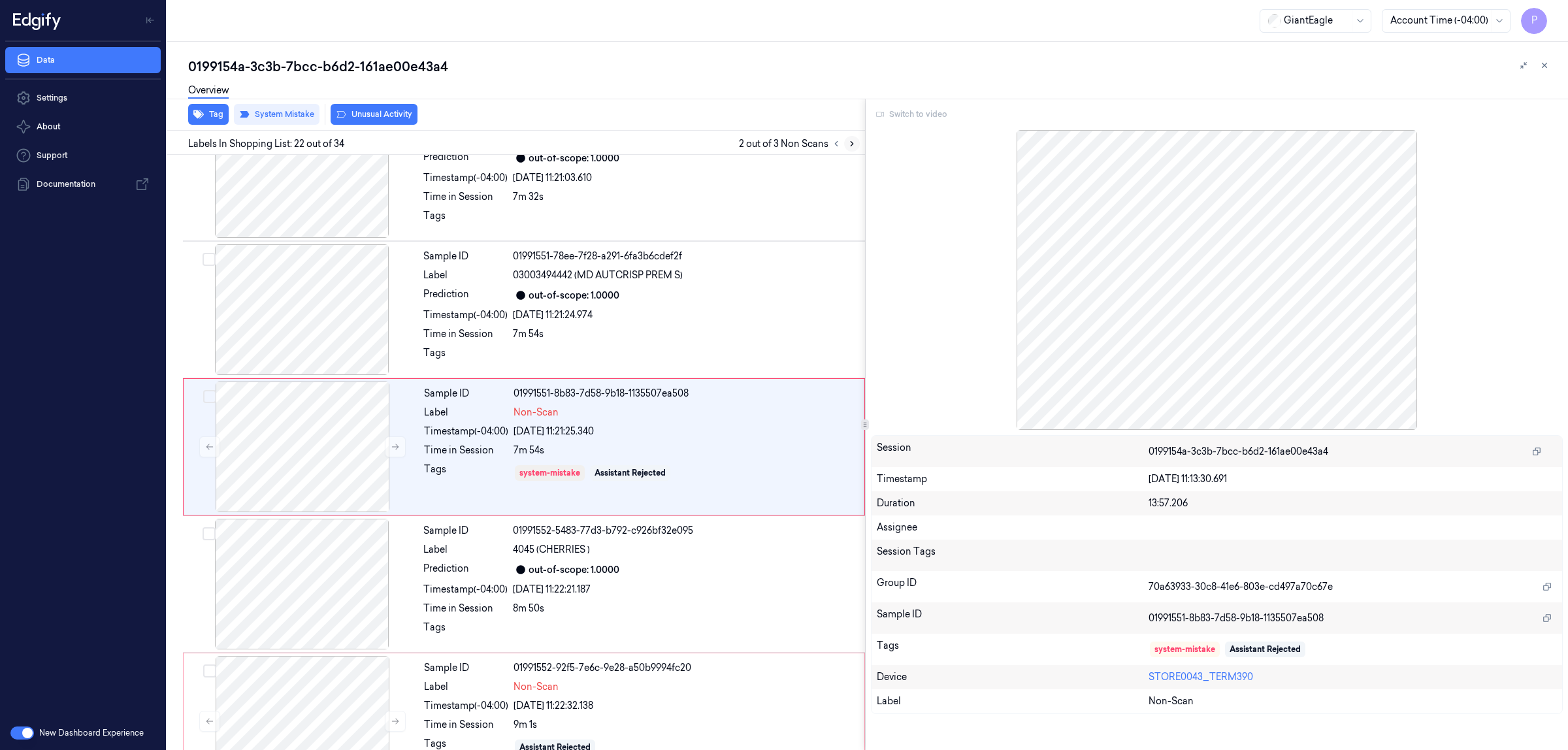
click at [848, 144] on icon at bounding box center [852, 144] width 9 height 9
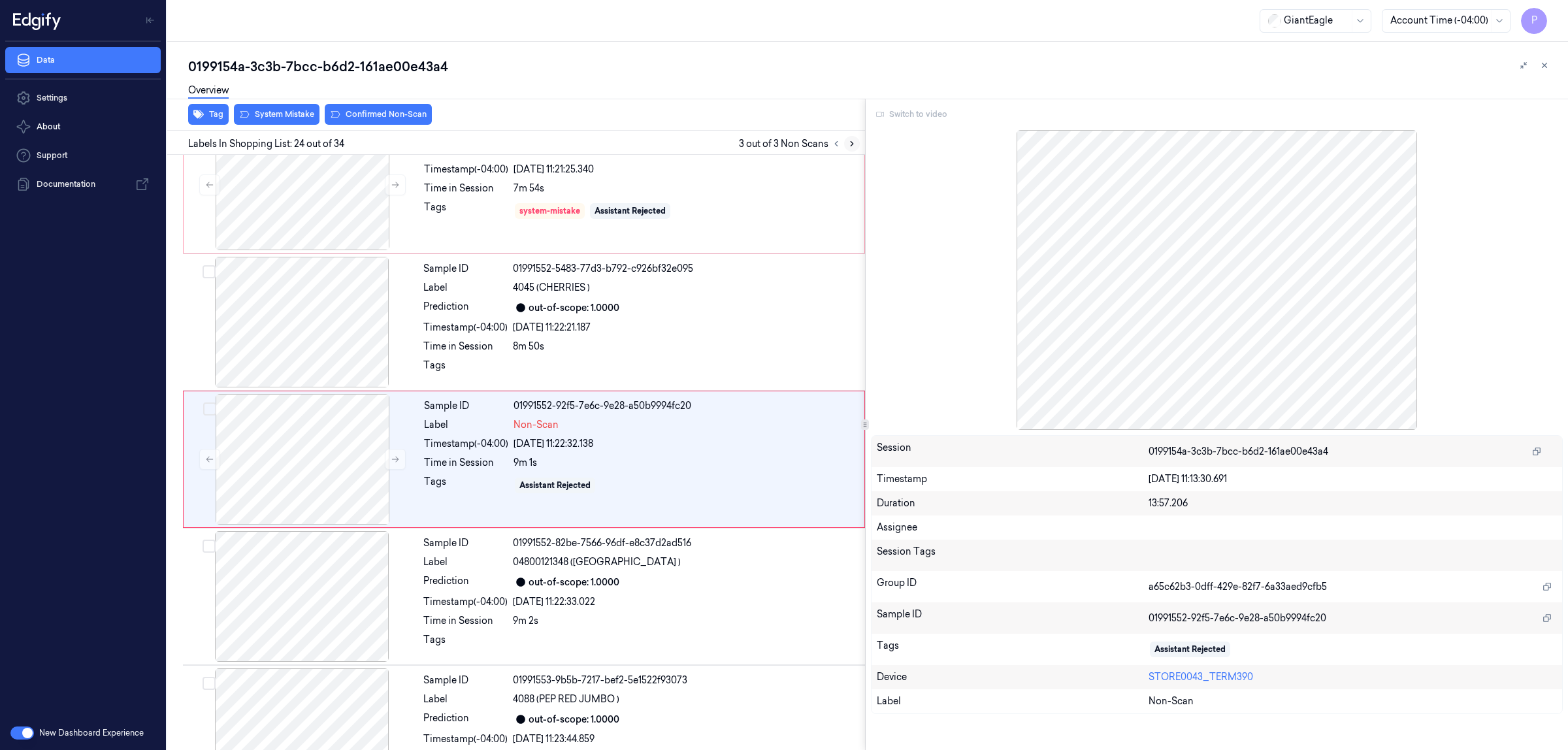
scroll to position [2933, 0]
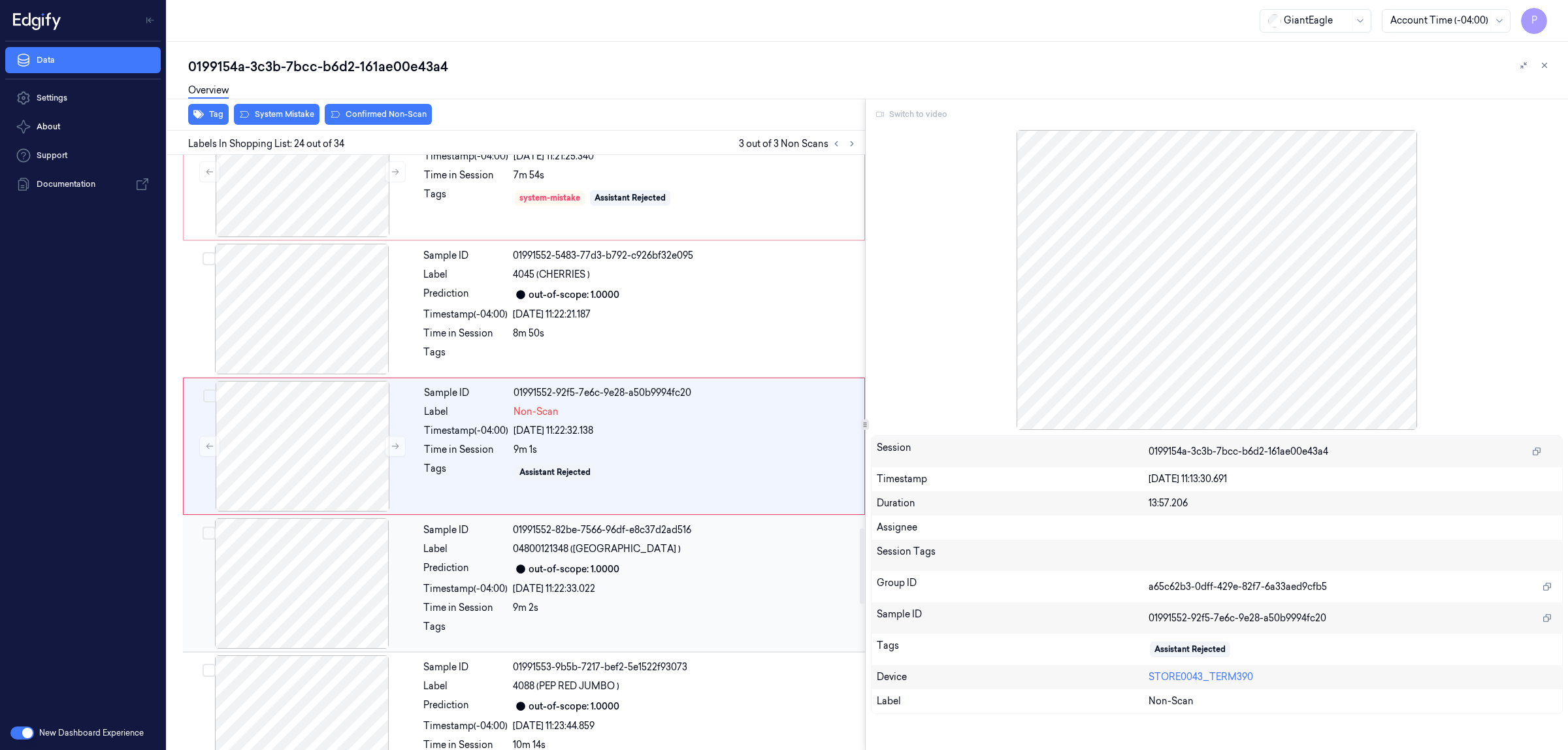
click at [643, 575] on div "out-of-scope: 1.0000" at bounding box center [685, 569] width 344 height 16
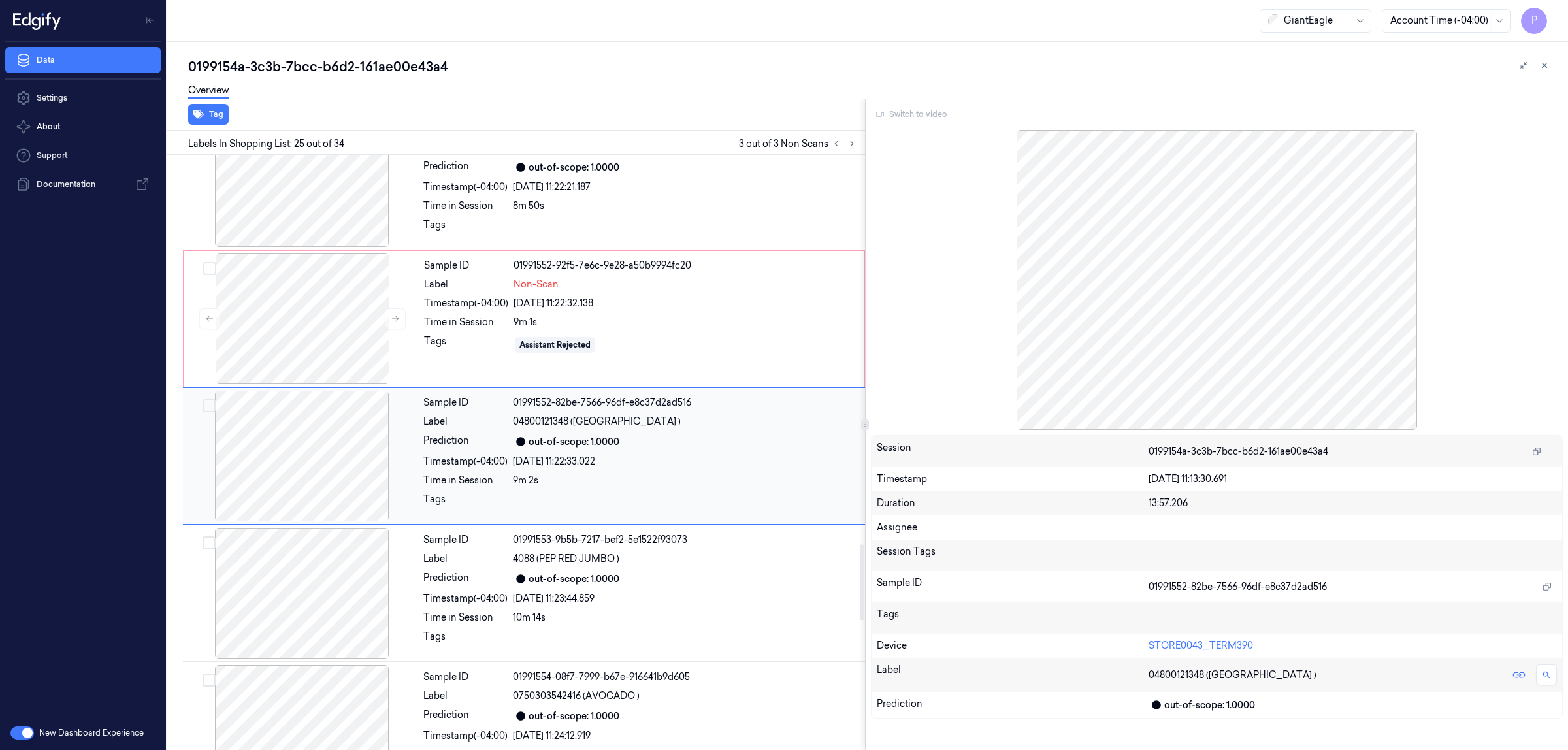
scroll to position [3070, 0]
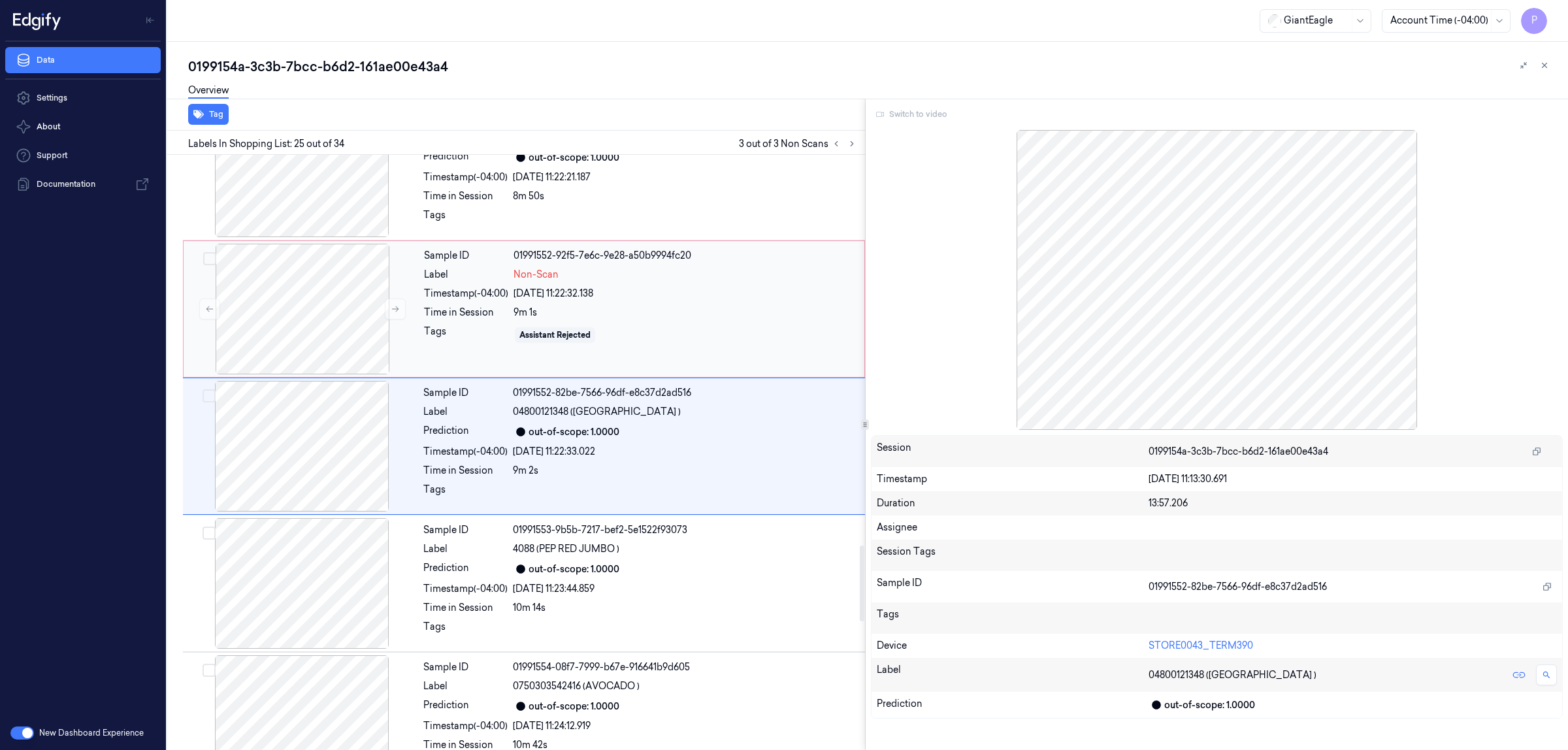
click at [670, 317] on div "9m 1s" at bounding box center [685, 312] width 343 height 14
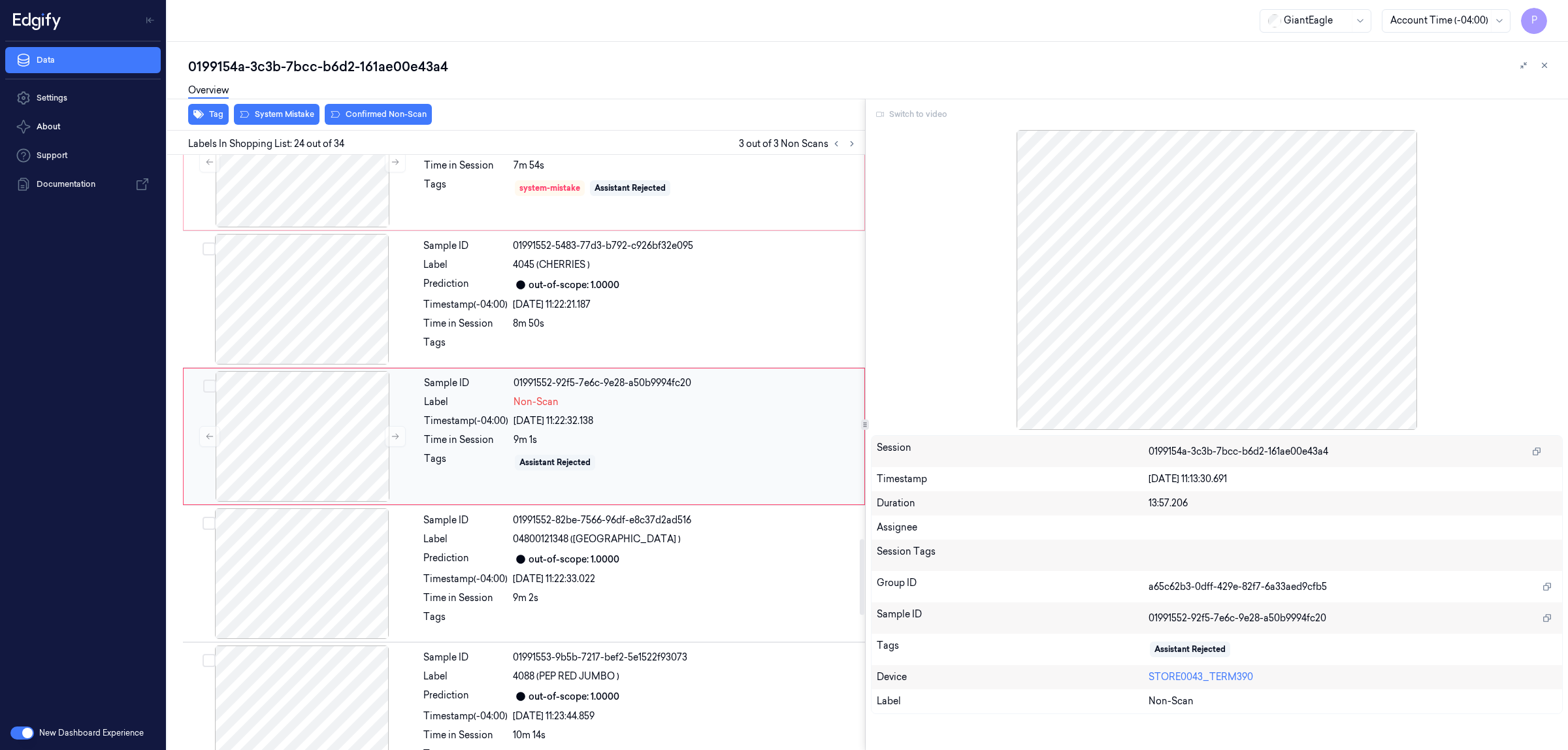
scroll to position [2933, 0]
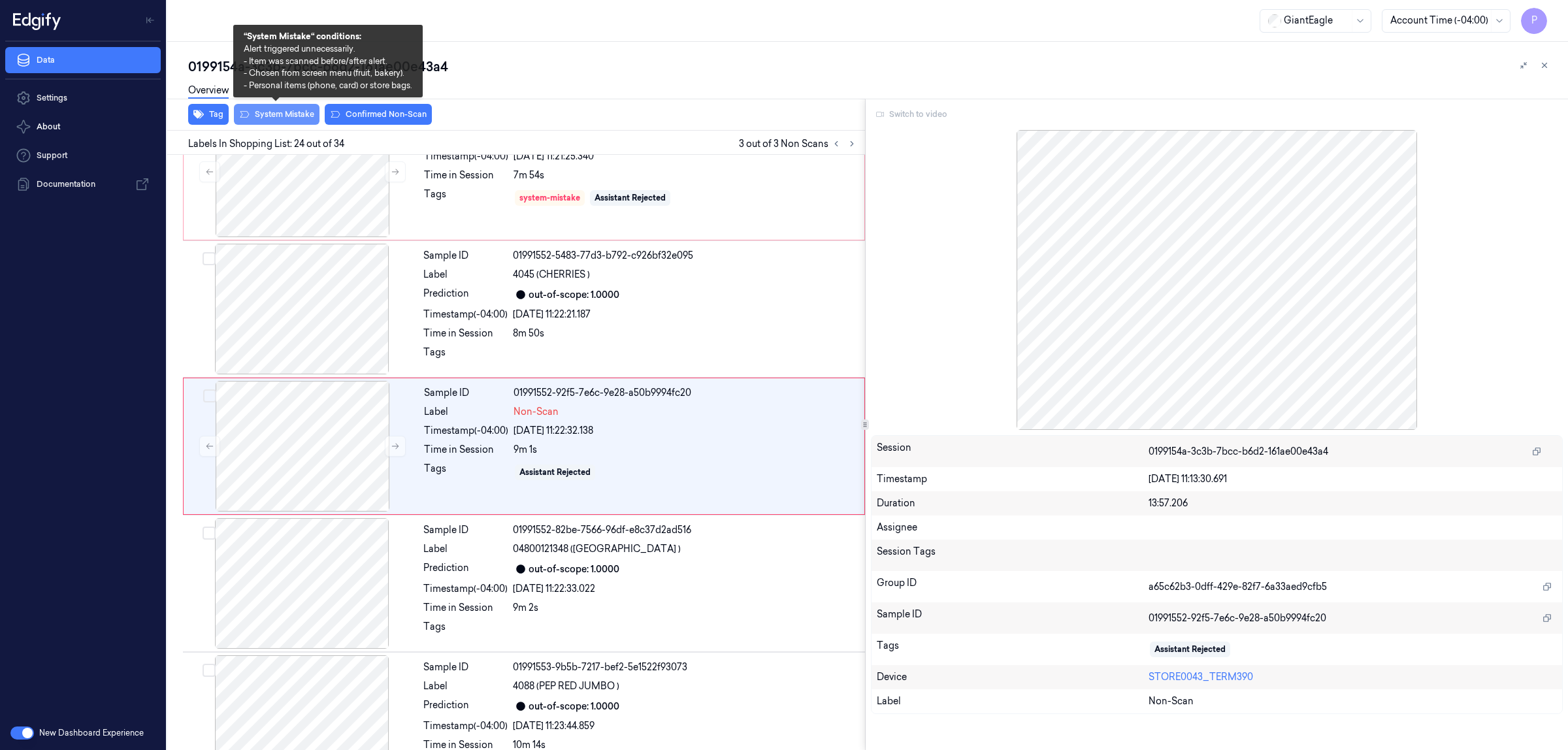
click at [286, 116] on button "System Mistake" at bounding box center [277, 114] width 86 height 21
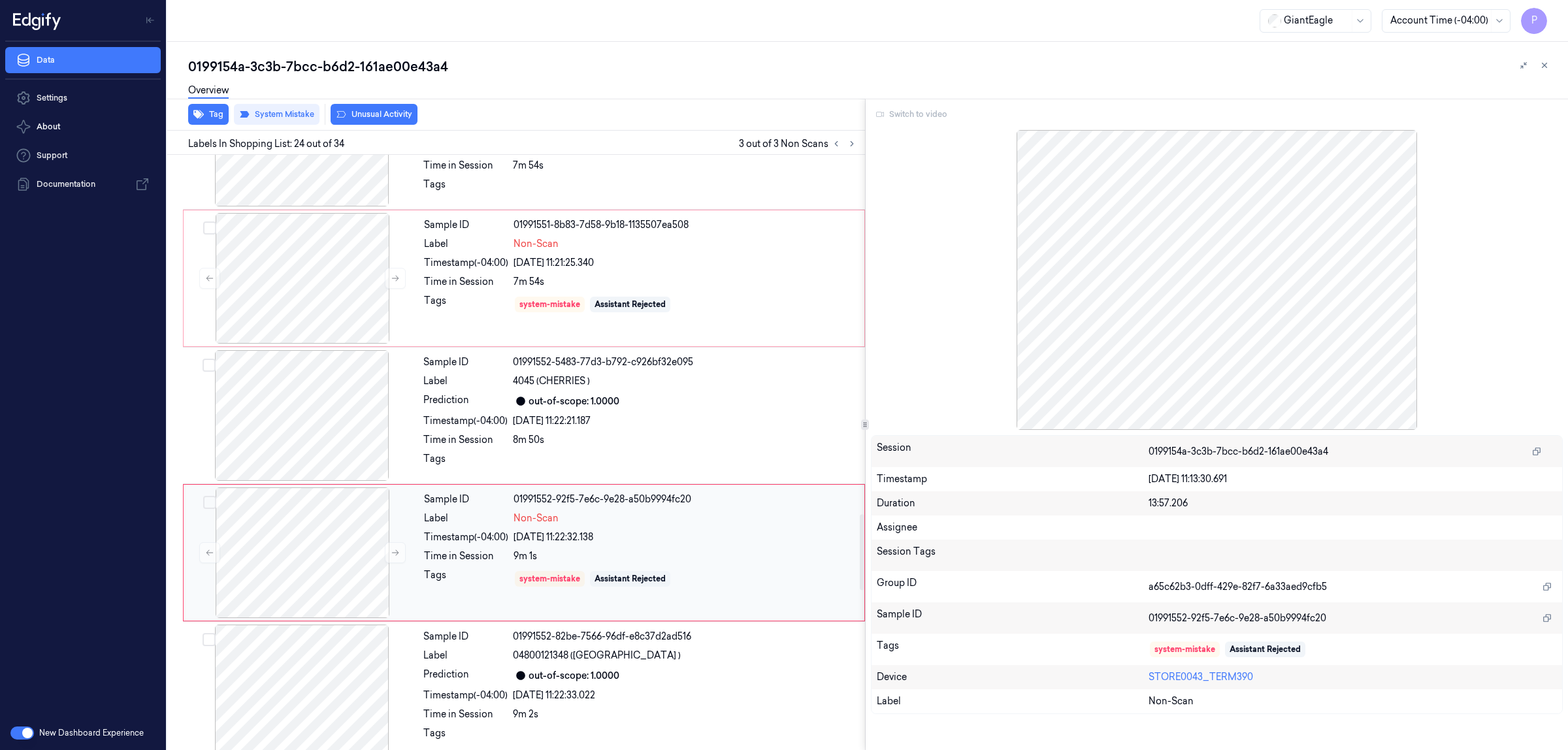
scroll to position [2825, 0]
click at [832, 139] on icon at bounding box center [837, 144] width 9 height 9
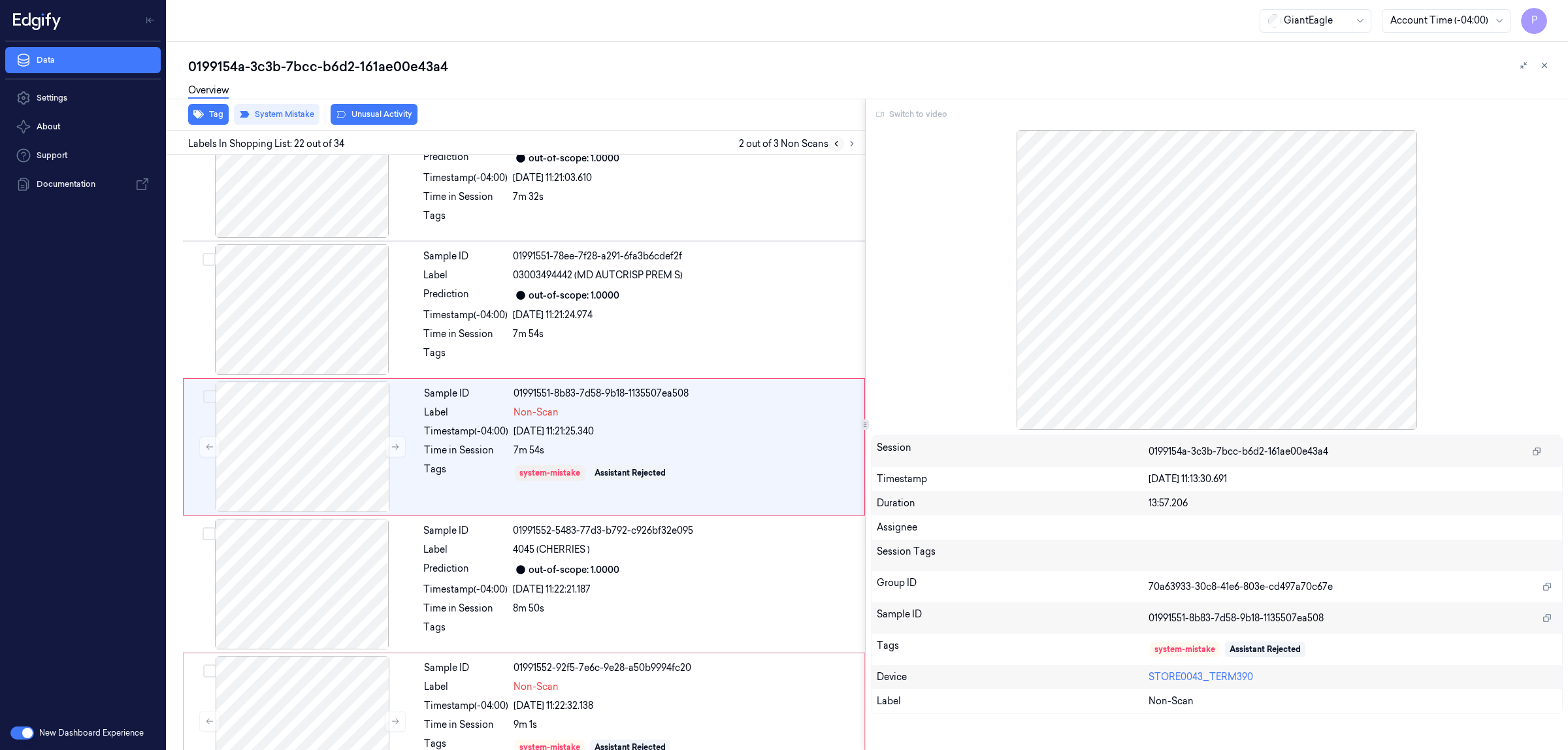
click at [832, 139] on icon at bounding box center [837, 144] width 9 height 9
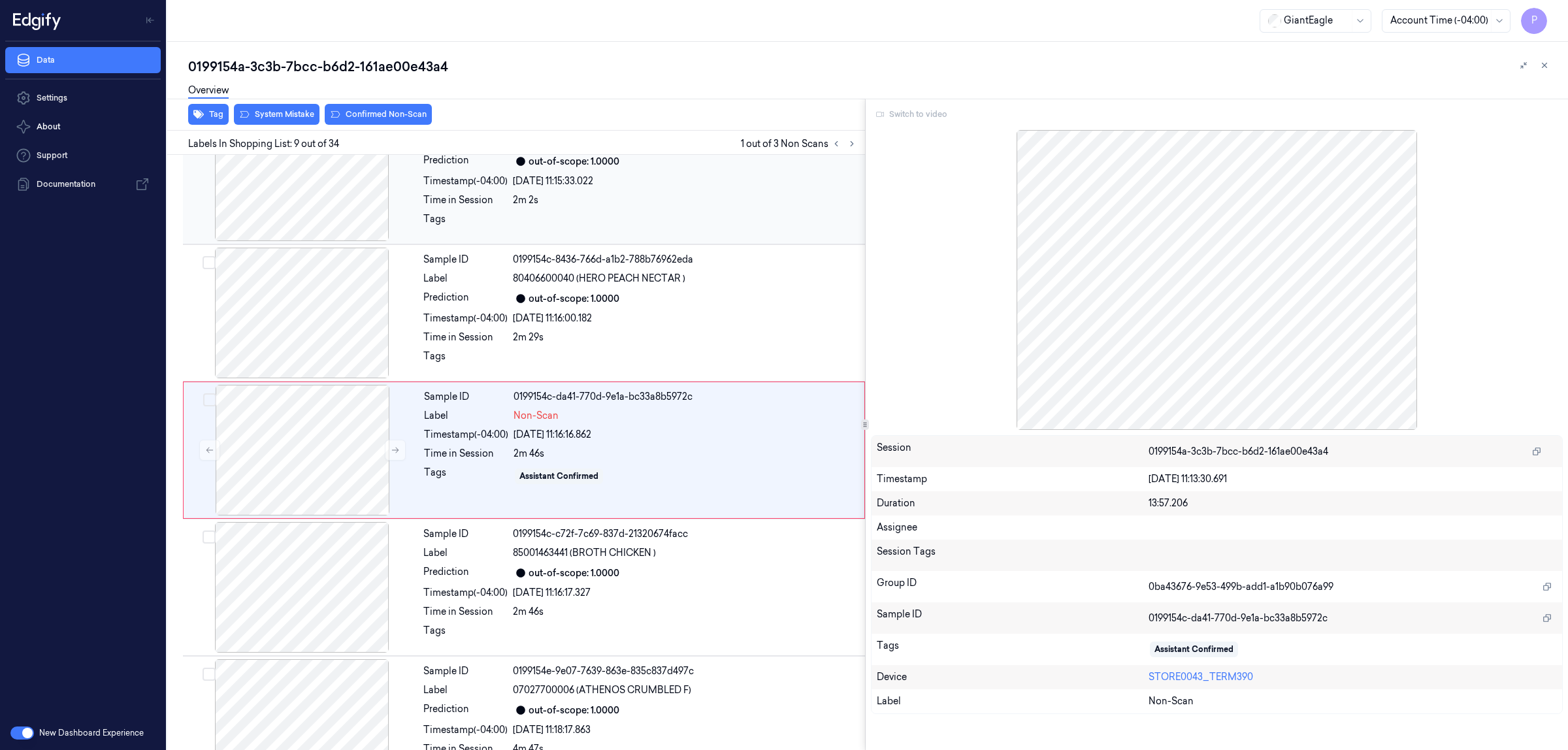
scroll to position [870, 0]
click at [589, 282] on span "80406600040 (HERO PEACH NECTAR )" at bounding box center [599, 279] width 172 height 14
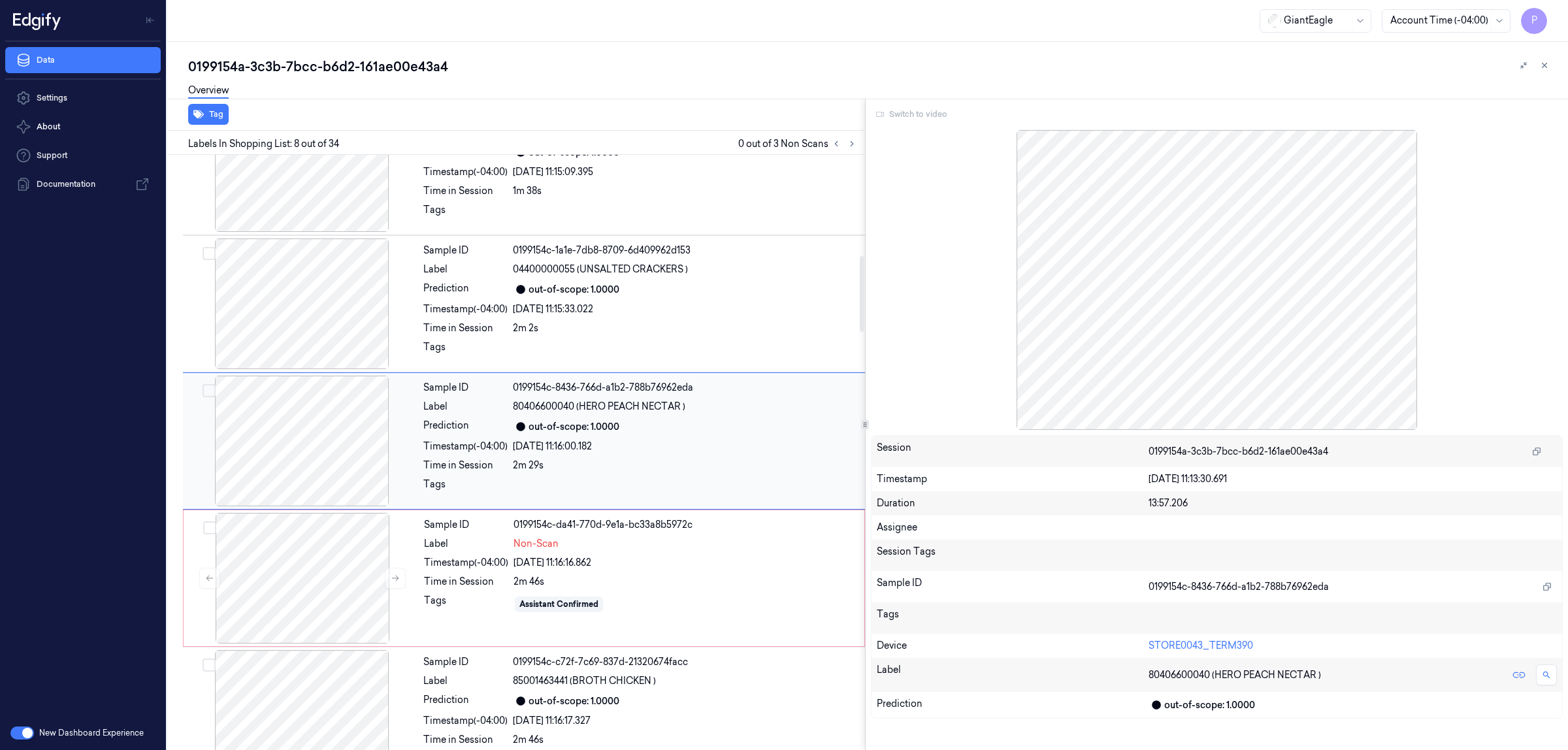
scroll to position [732, 0]
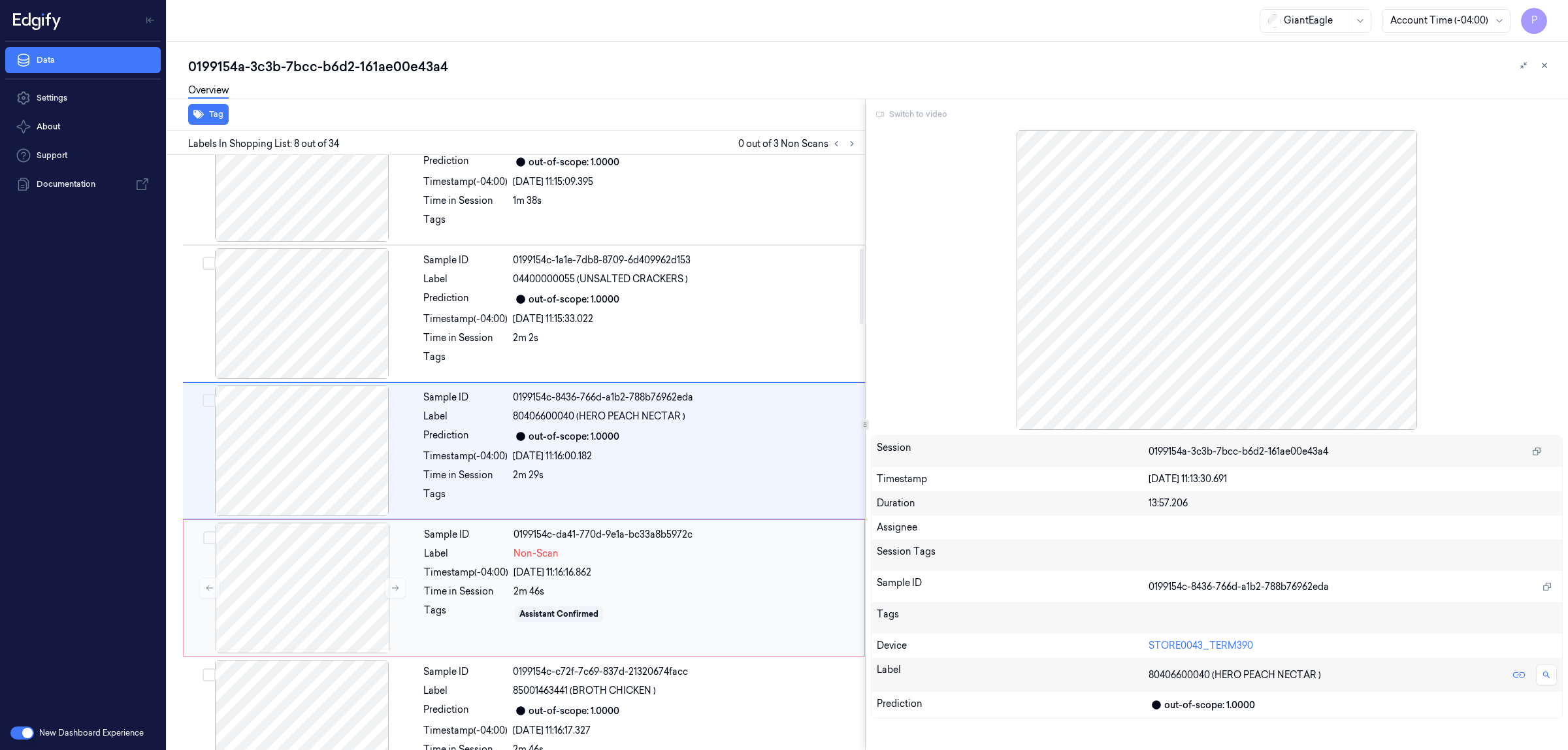
click at [624, 560] on div "Non-Scan" at bounding box center [685, 554] width 343 height 14
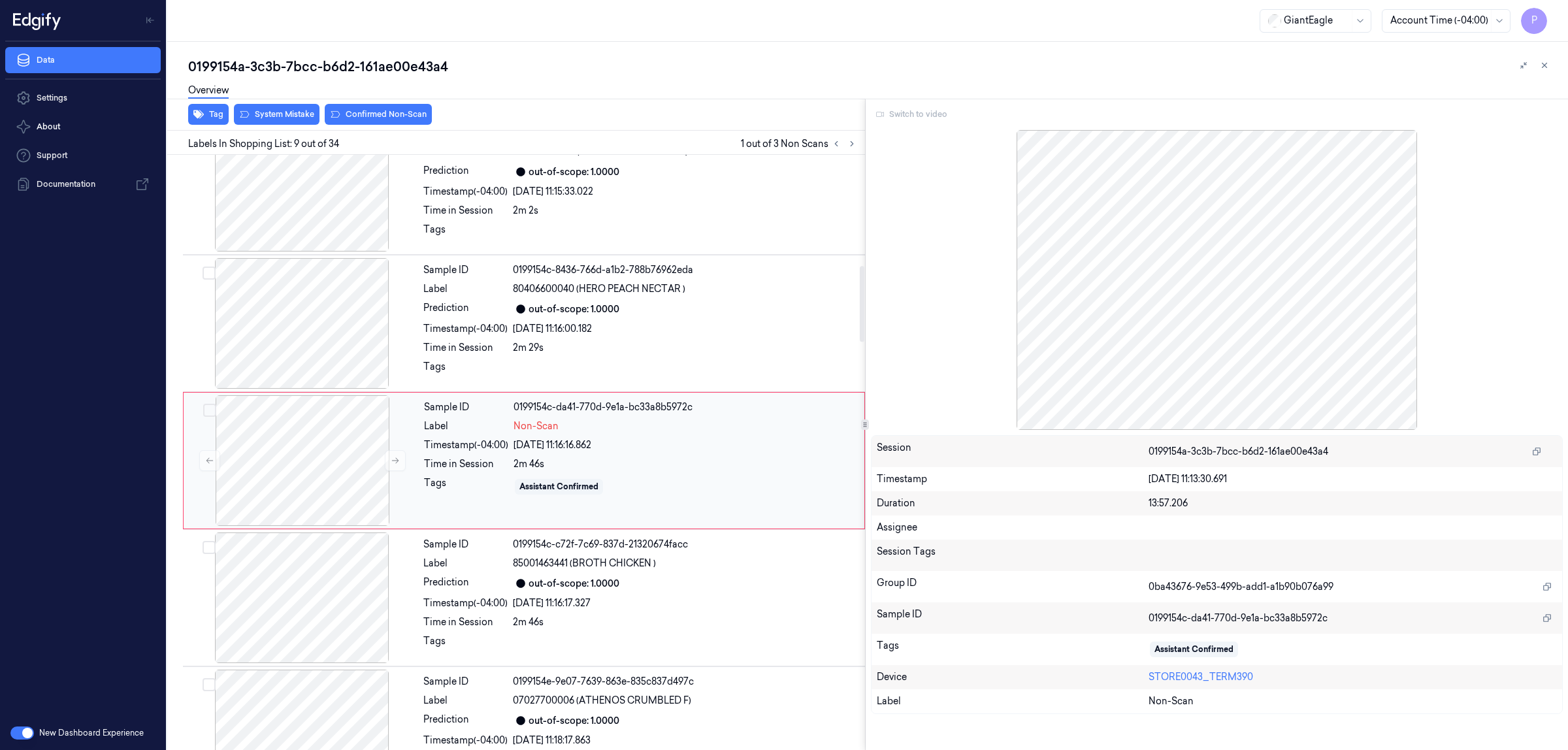
scroll to position [870, 0]
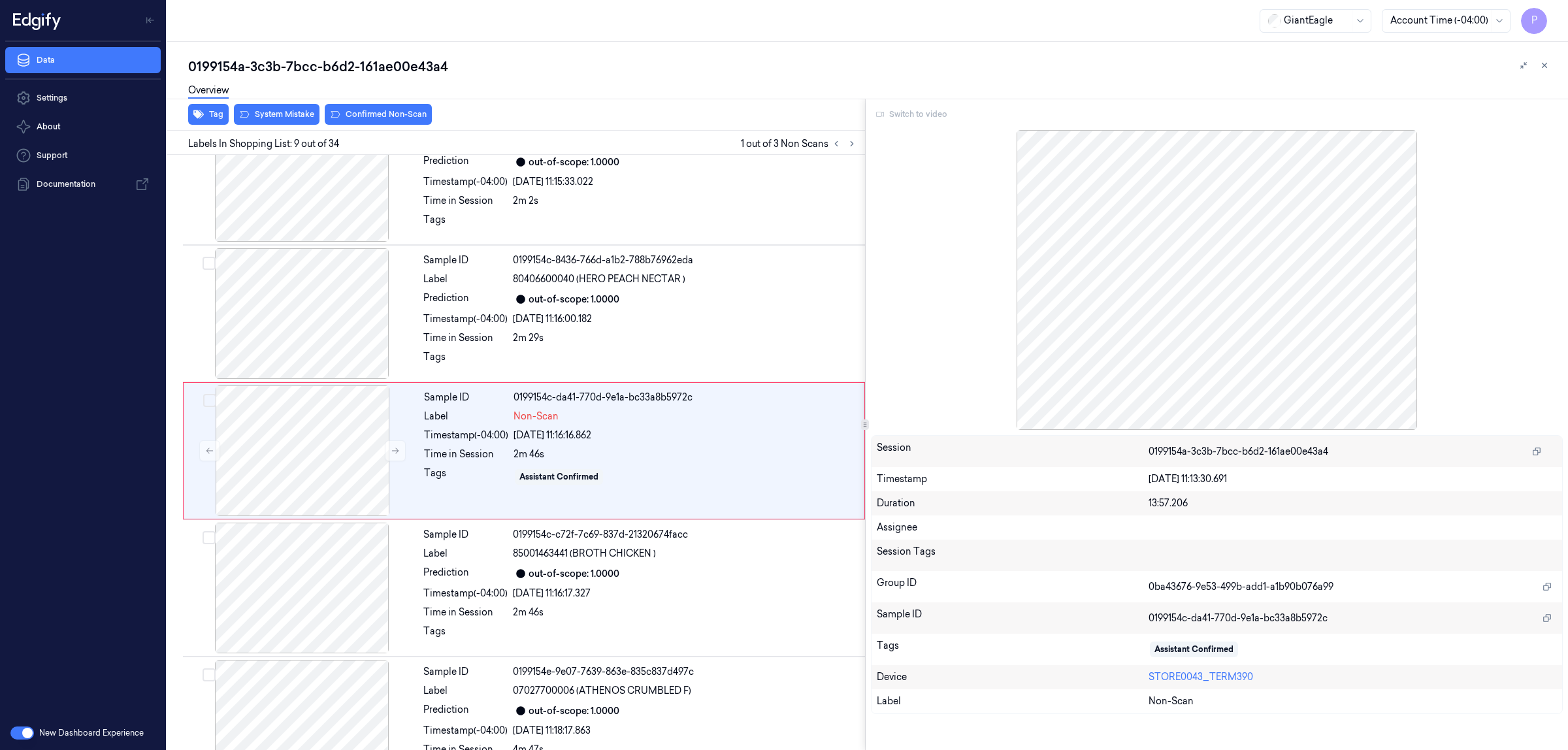
drag, startPoint x: 1295, startPoint y: 321, endPoint x: 987, endPoint y: 304, distance: 308.5
click at [987, 304] on div at bounding box center [1218, 280] width 693 height 300
click at [395, 452] on icon at bounding box center [395, 451] width 9 height 9
click at [560, 557] on span "85001463441 (BROTH CHICKEN )" at bounding box center [584, 554] width 143 height 14
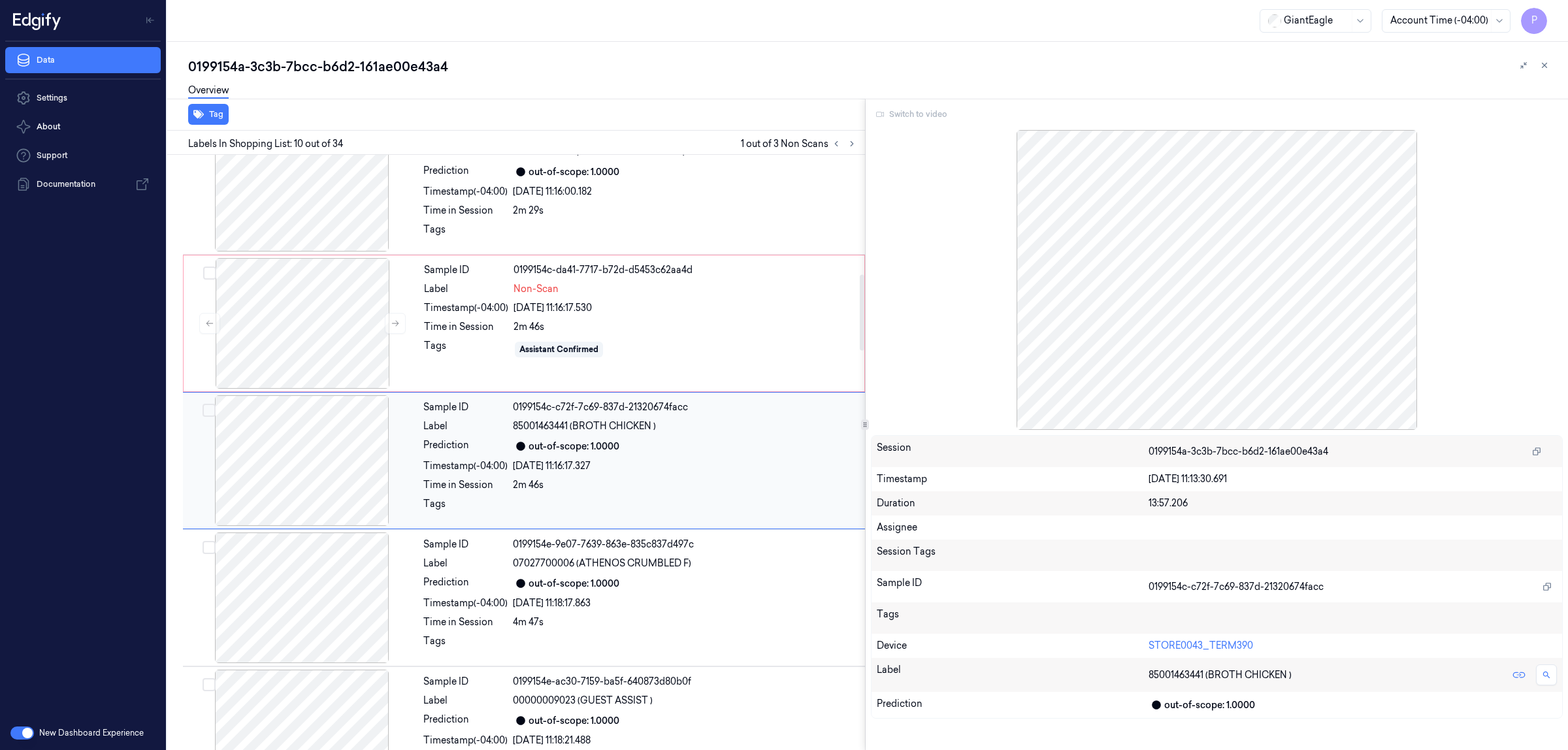
scroll to position [1008, 0]
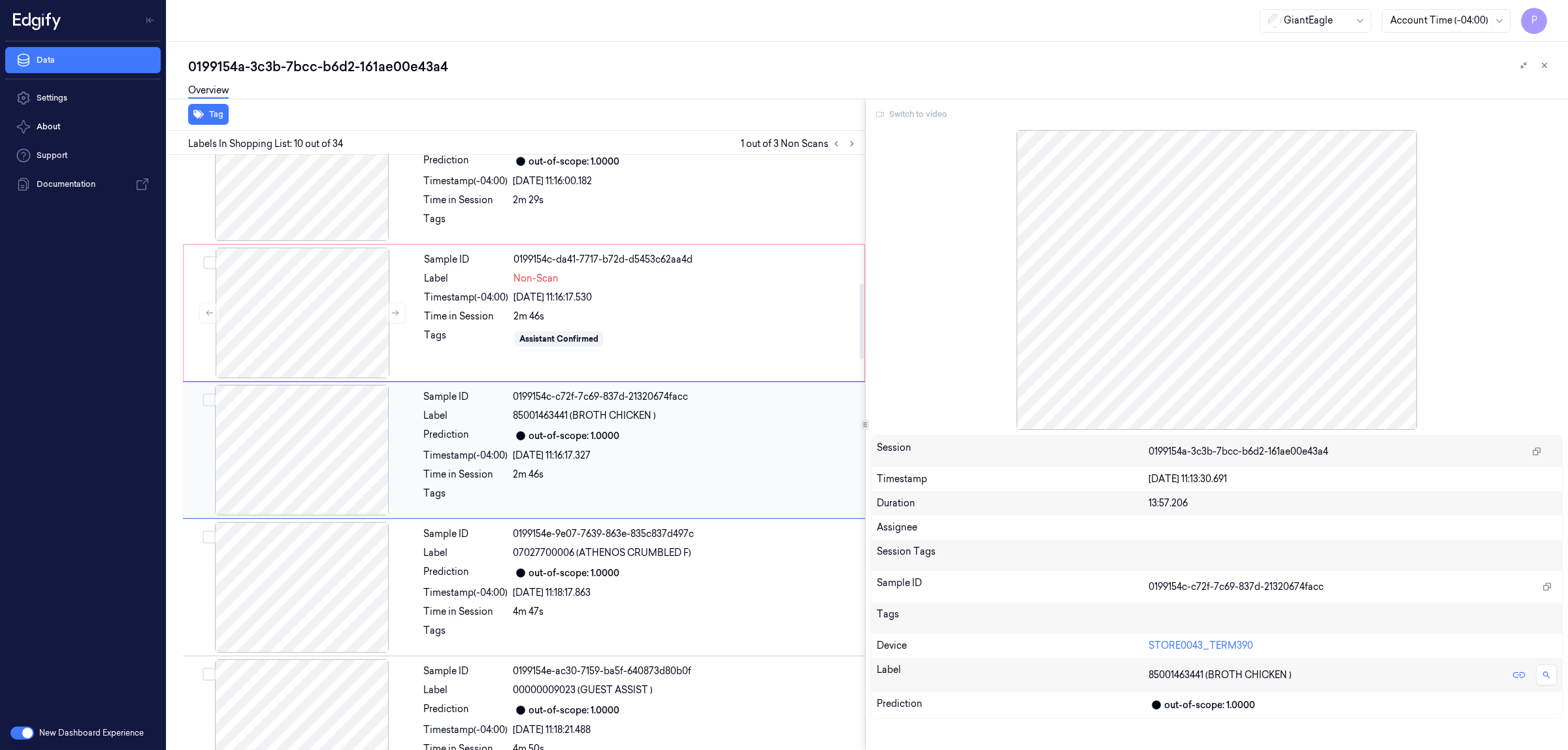
click at [727, 436] on div "out-of-scope: 1.0000" at bounding box center [685, 435] width 344 height 16
click at [708, 317] on div "2m 46s" at bounding box center [685, 316] width 343 height 14
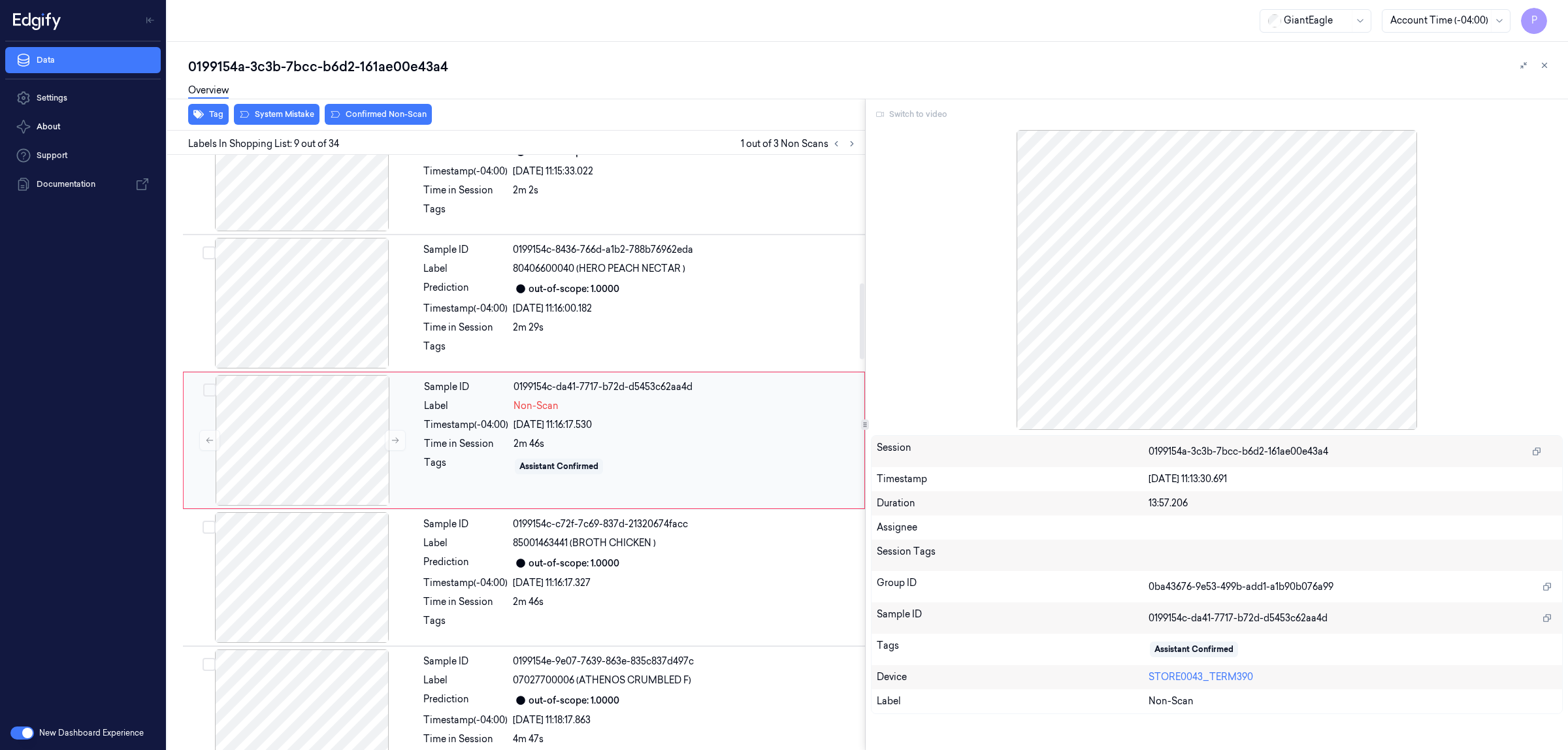
scroll to position [870, 0]
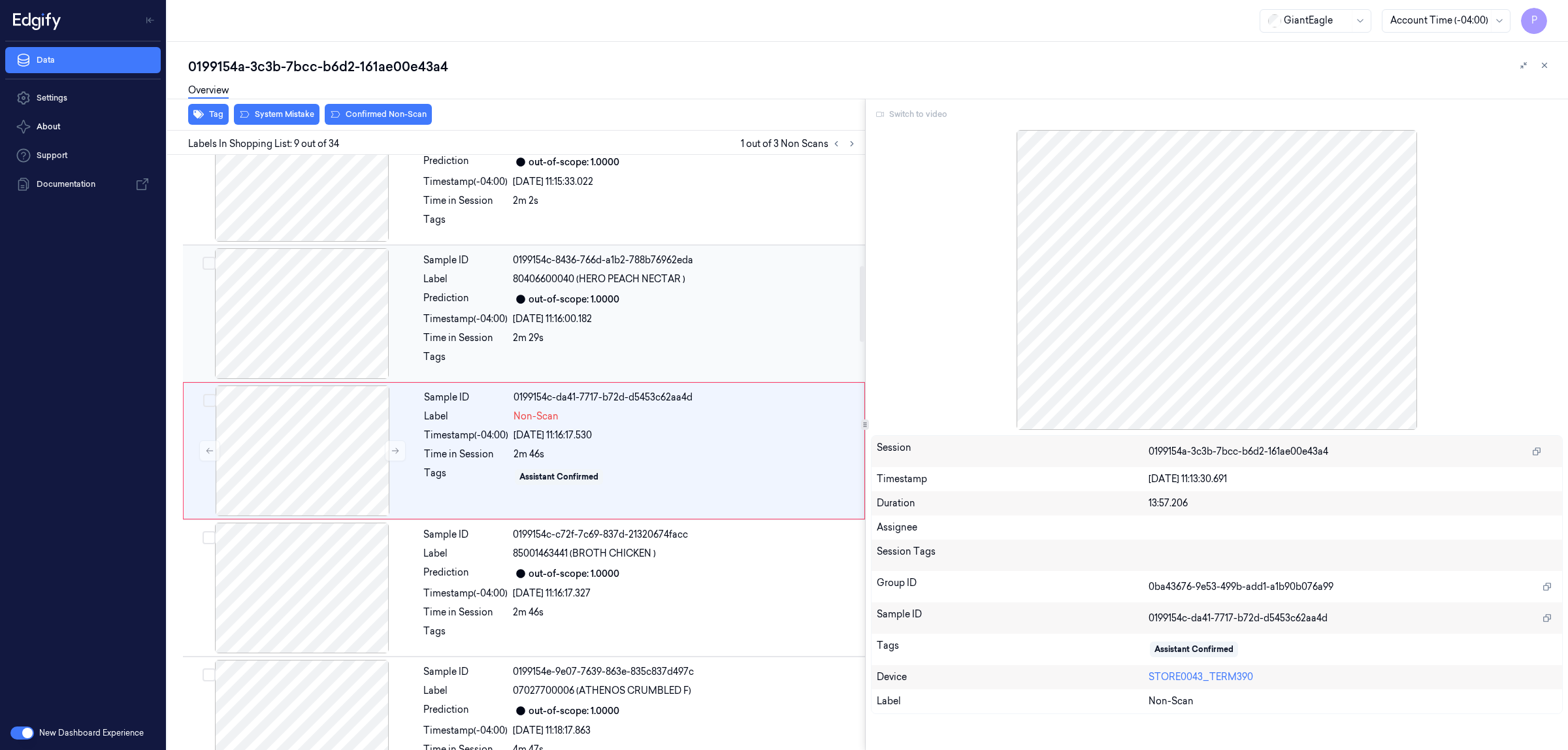
click at [706, 292] on div "Sample ID 0199154c-8436-766d-a1b2-788b76962eda Label 80406600040 (HERO PEACH NE…" at bounding box center [640, 313] width 444 height 131
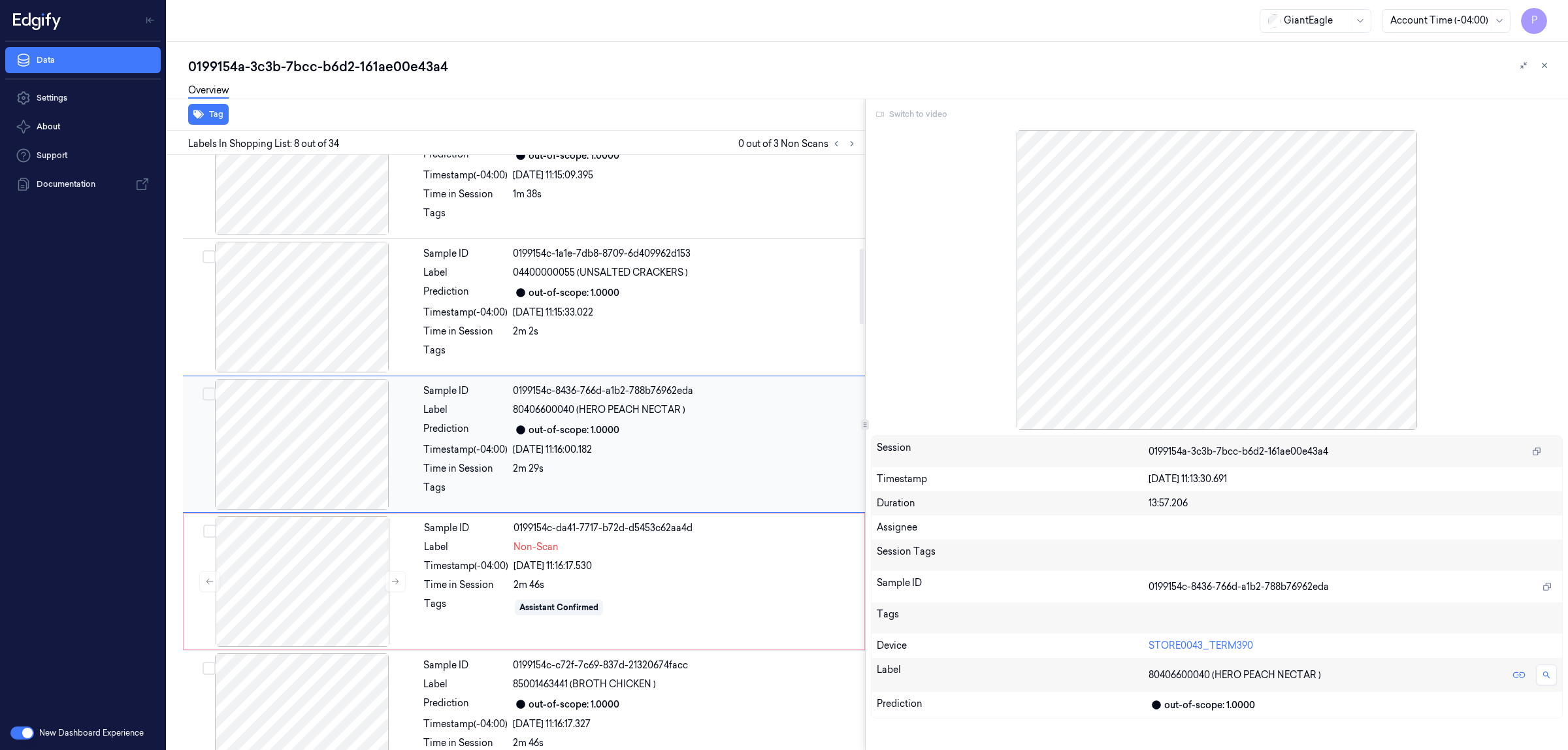
scroll to position [732, 0]
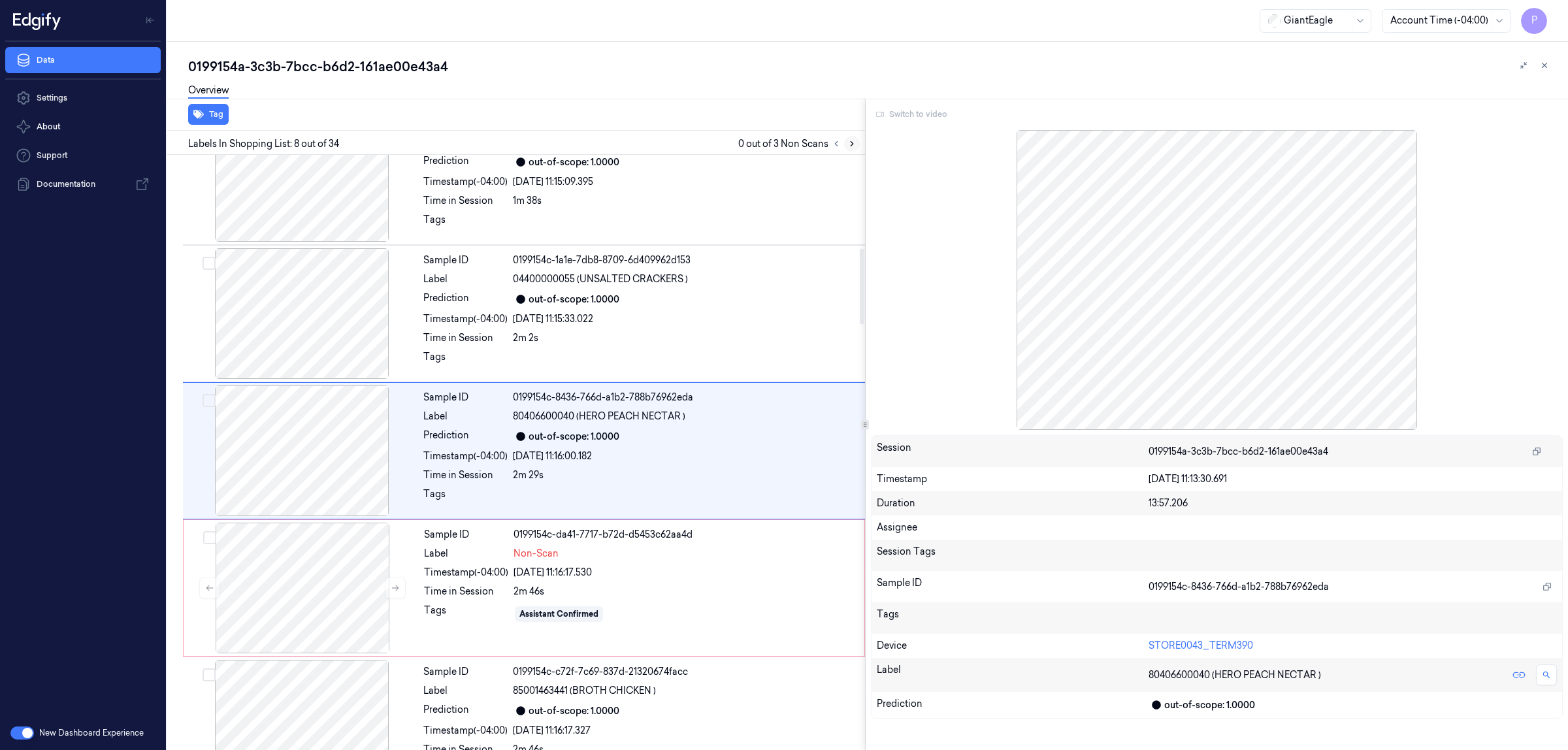
click at [851, 144] on icon at bounding box center [852, 144] width 9 height 9
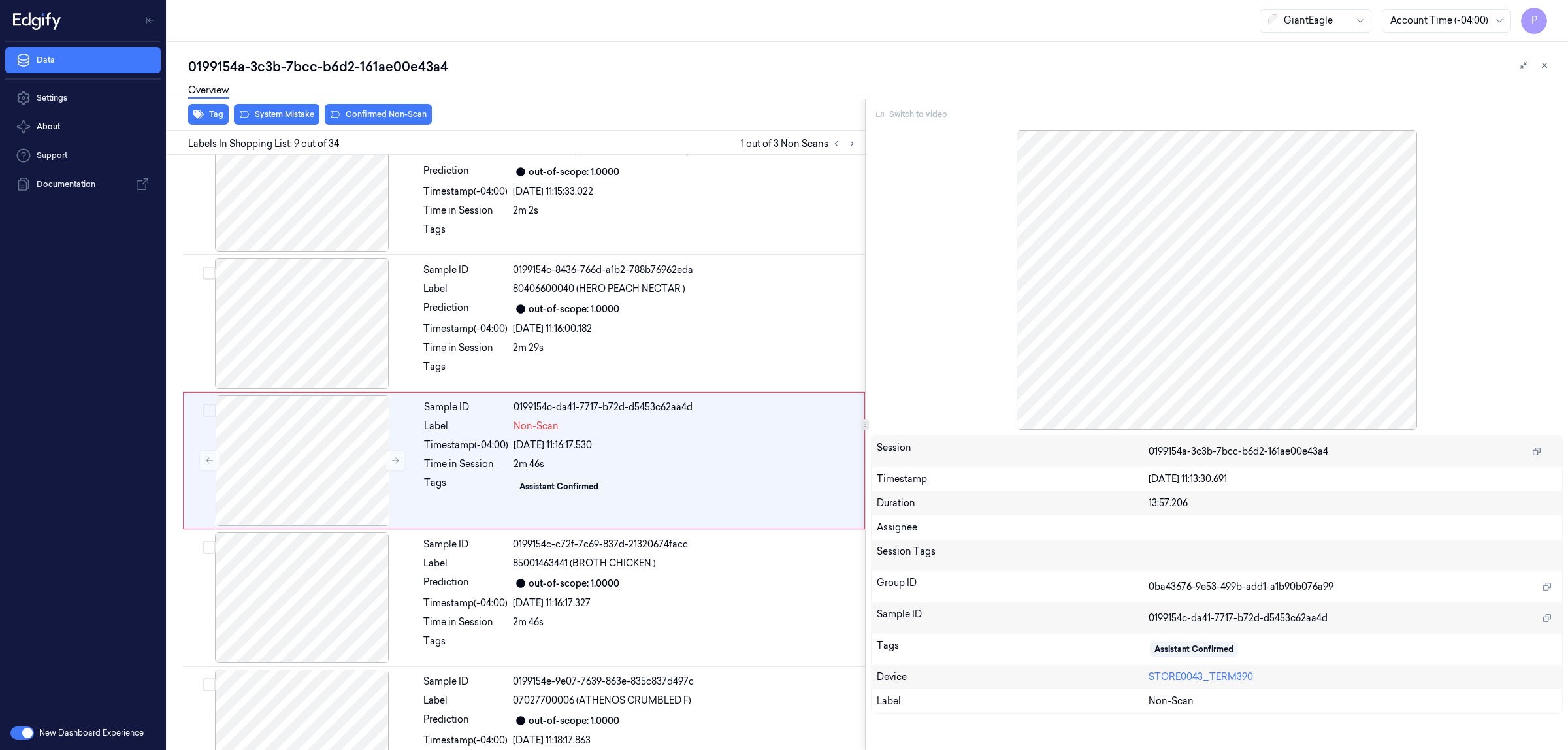
scroll to position [870, 0]
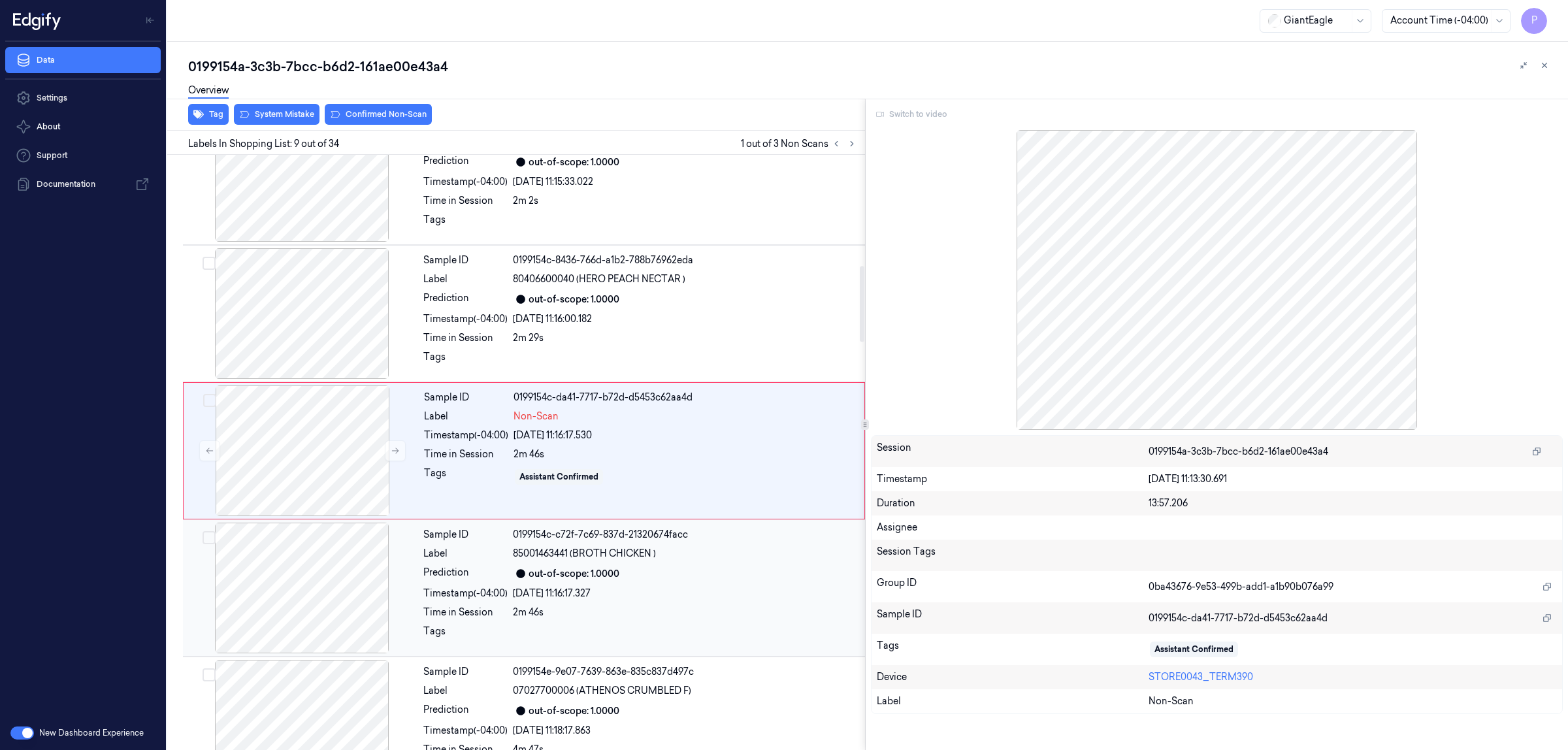
click at [712, 592] on div "04/09/2025 11:16:17.327" at bounding box center [685, 594] width 344 height 14
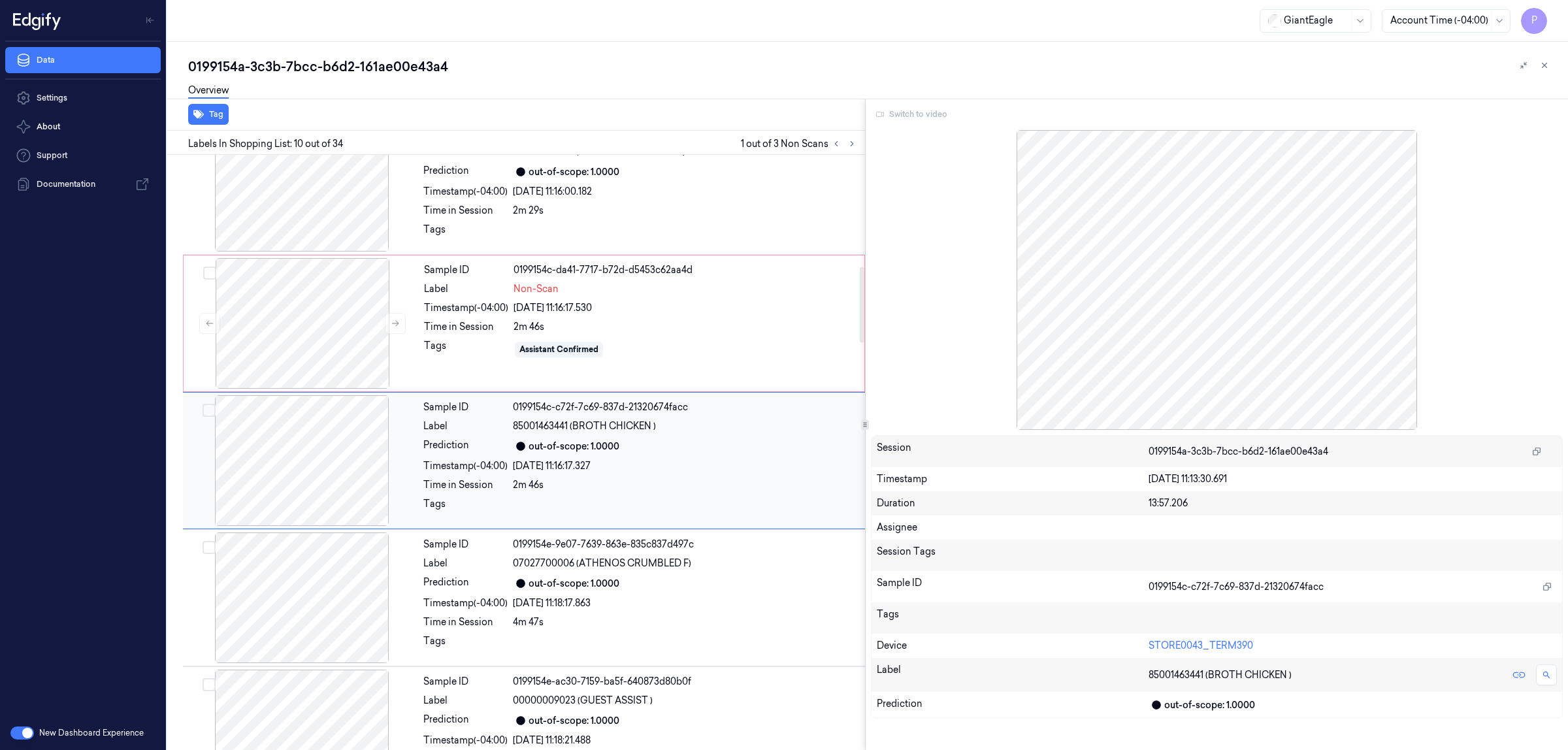
scroll to position [1008, 0]
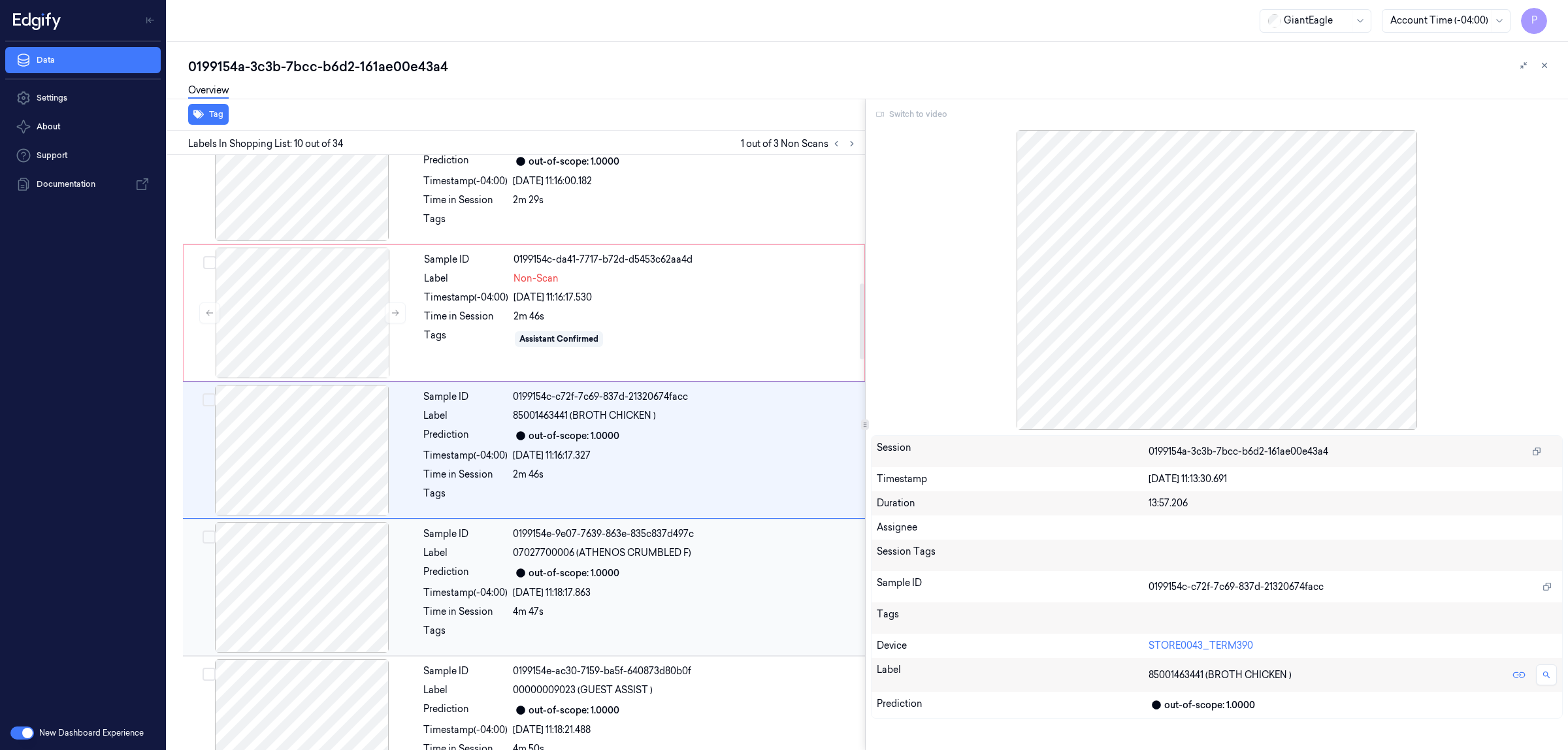
click at [657, 586] on div "Sample ID 0199154e-9e07-7639-863e-835c837d497c Label 07027700006 (ATHENOS CRUMB…" at bounding box center [640, 587] width 444 height 131
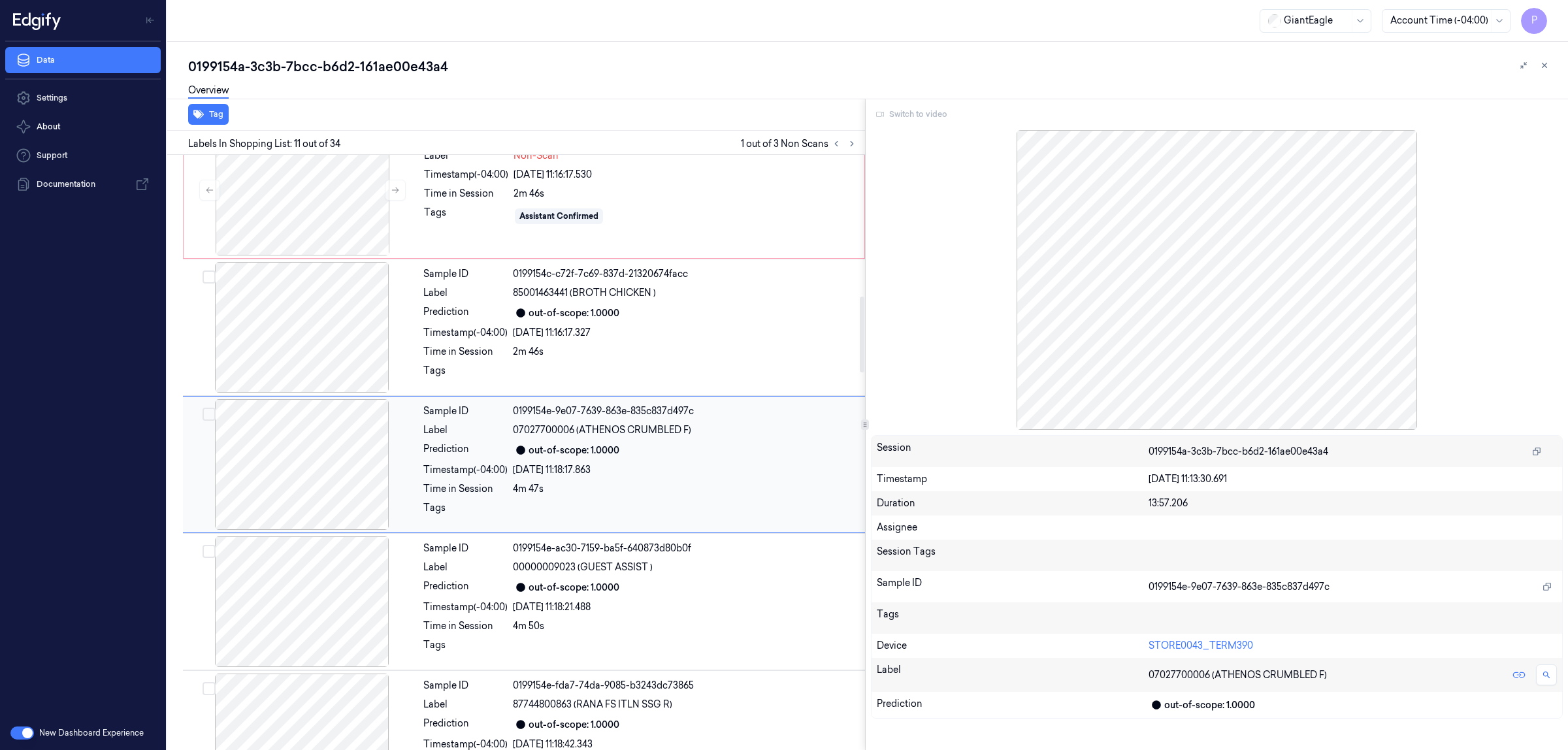
scroll to position [1145, 0]
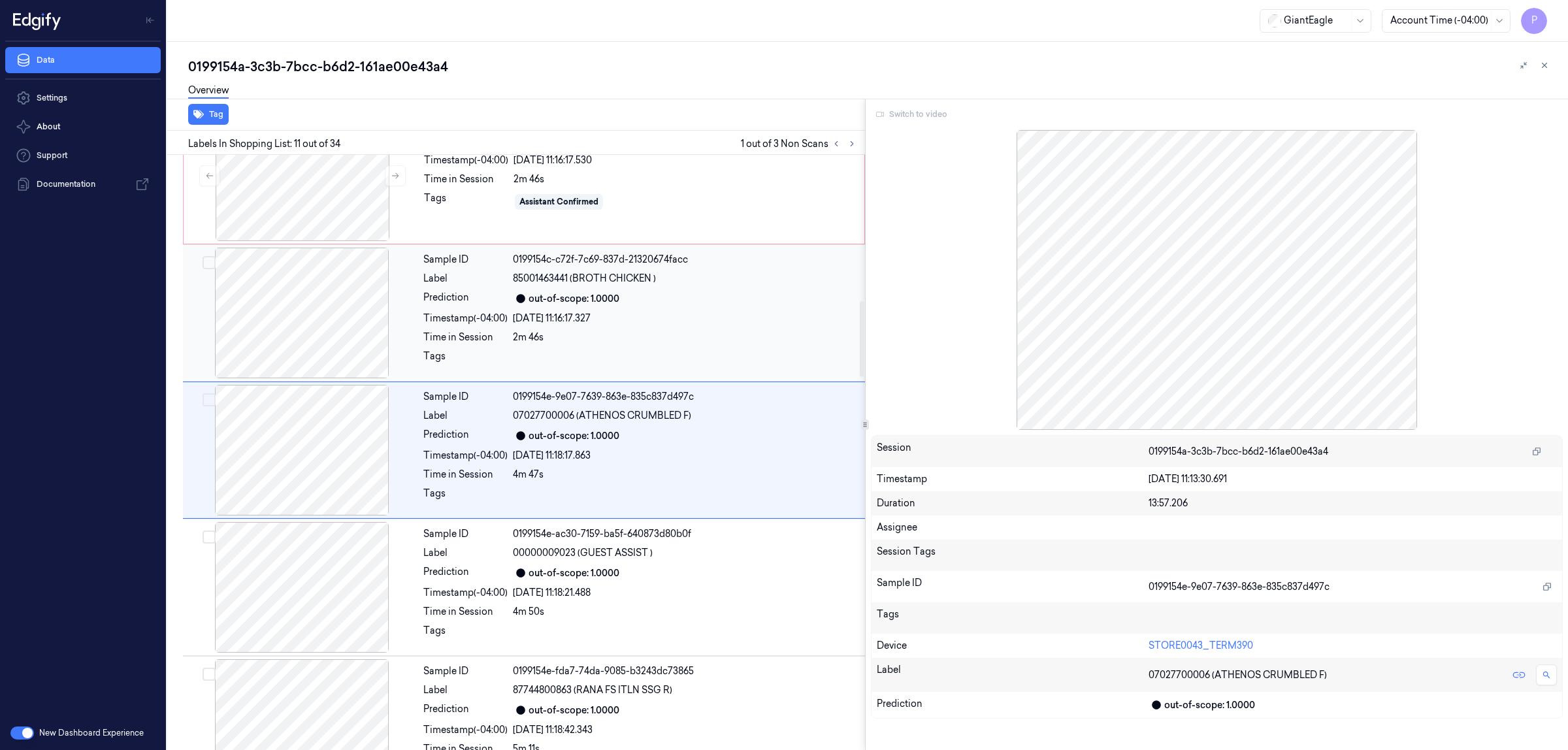
click at [624, 324] on div "04/09/2025 11:16:17.327" at bounding box center [685, 318] width 344 height 14
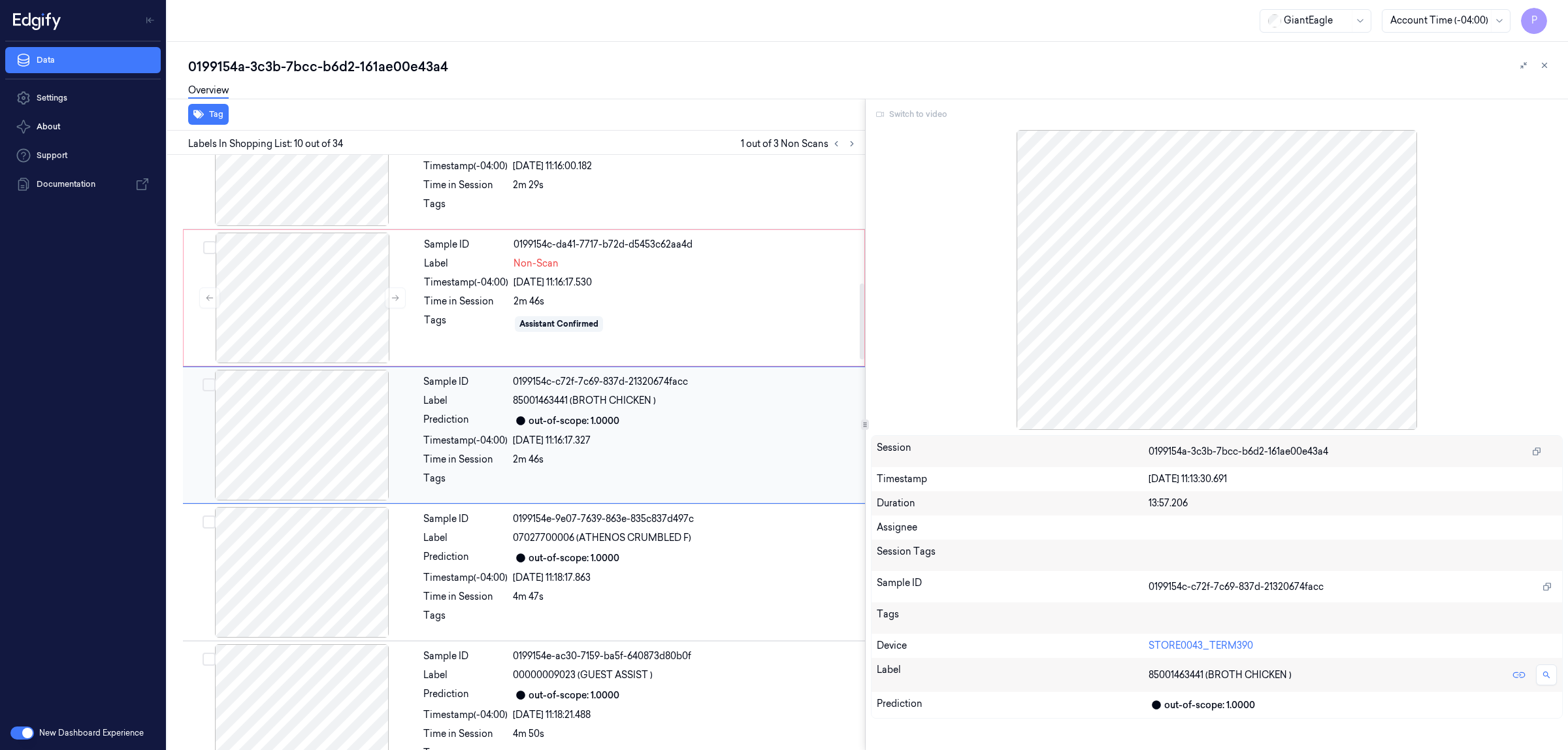
scroll to position [1008, 0]
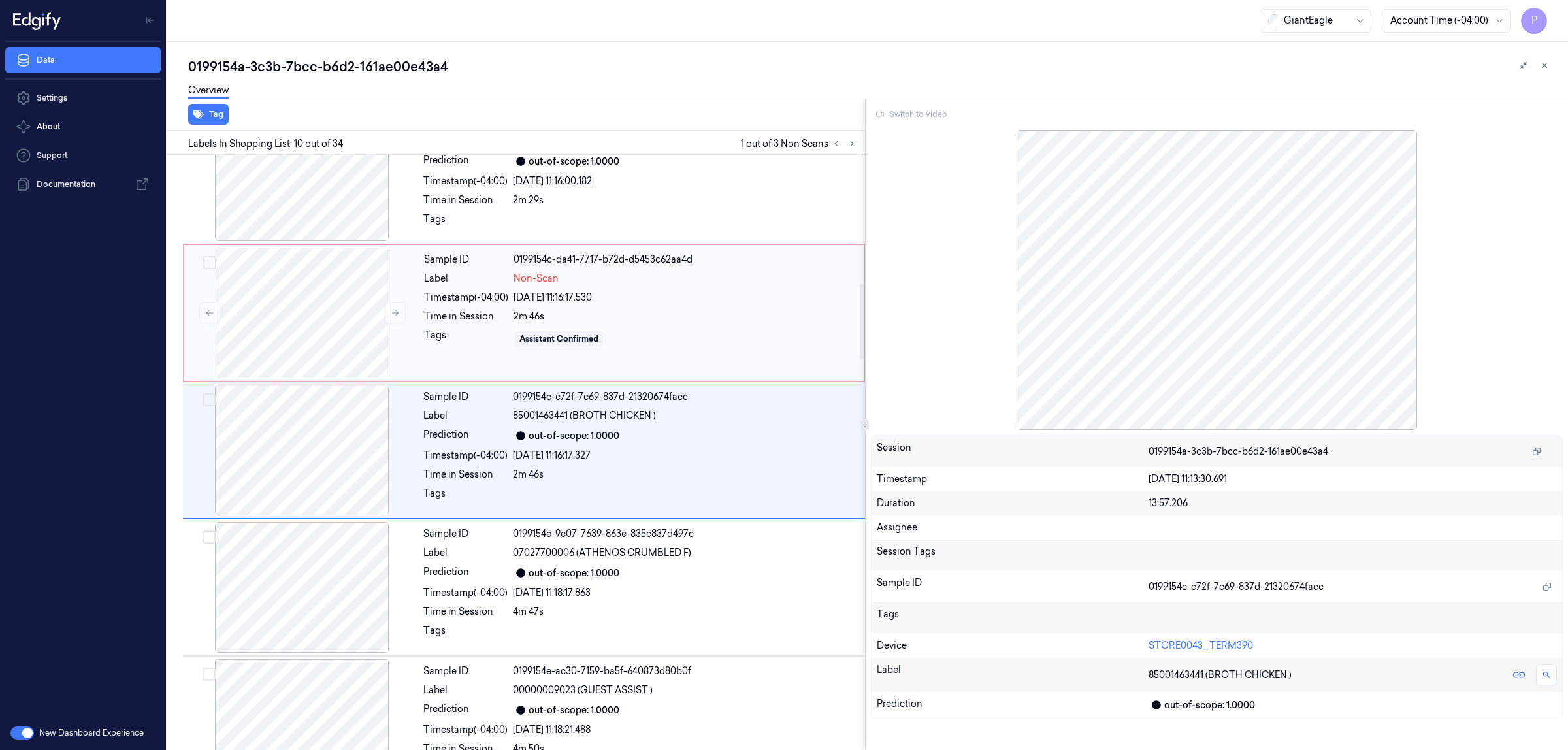
click at [714, 309] on div "Sample ID 0199154c-da41-7717-b72d-d5453c62aa4d Label Non-Scan Timestamp (-04:00…" at bounding box center [640, 313] width 443 height 131
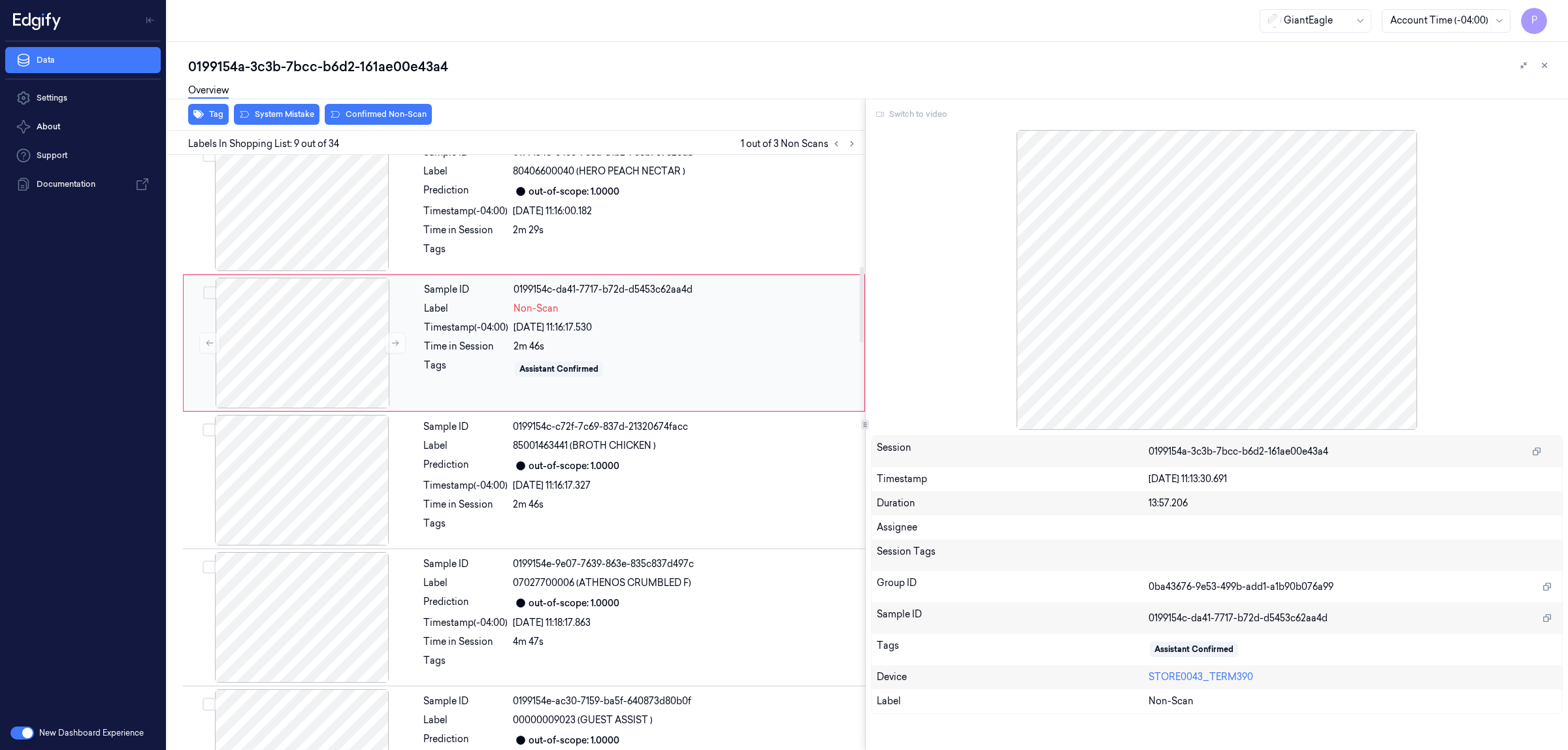
scroll to position [978, 0]
click at [623, 446] on span "85001463441 (BROTH CHICKEN )" at bounding box center [584, 445] width 143 height 14
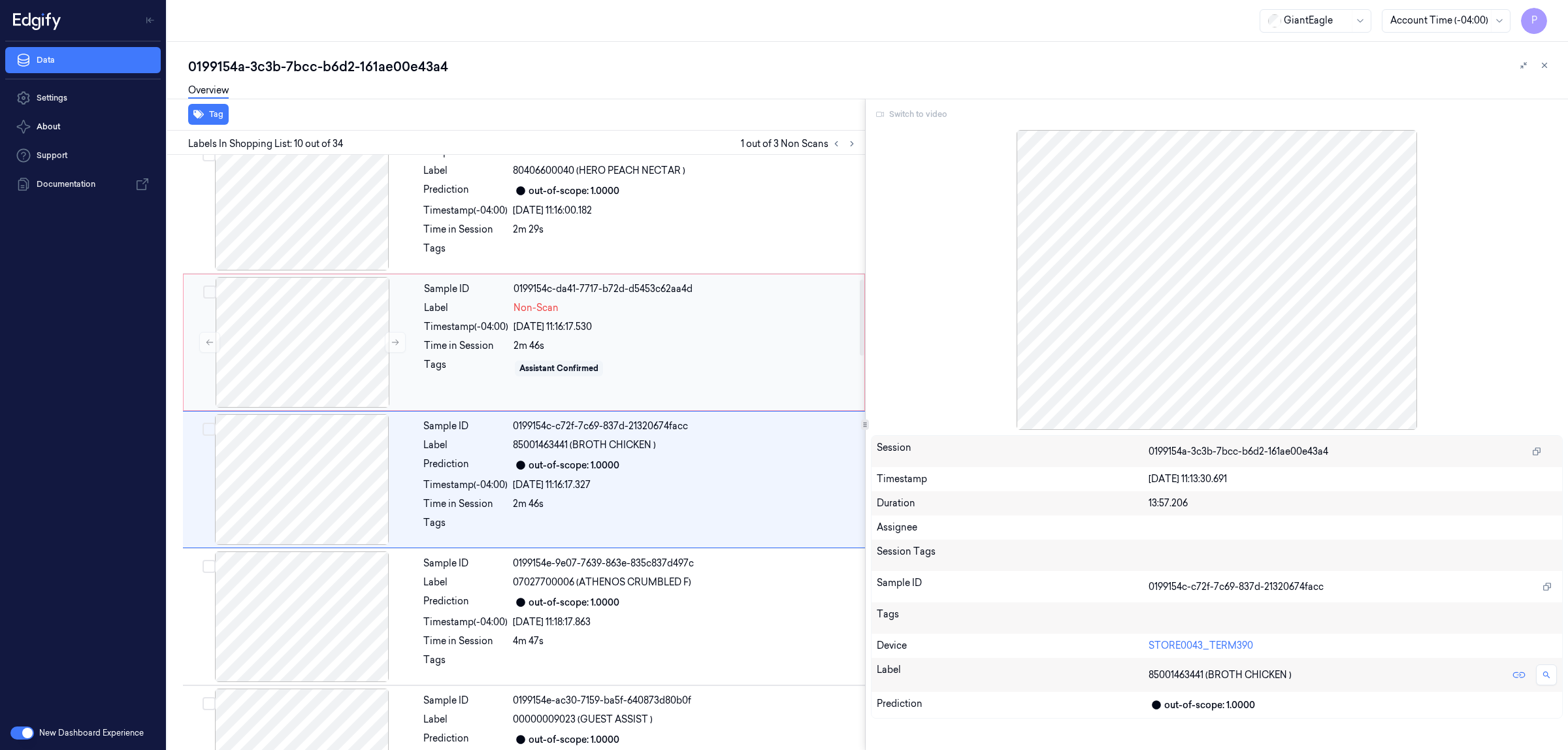
scroll to position [1008, 0]
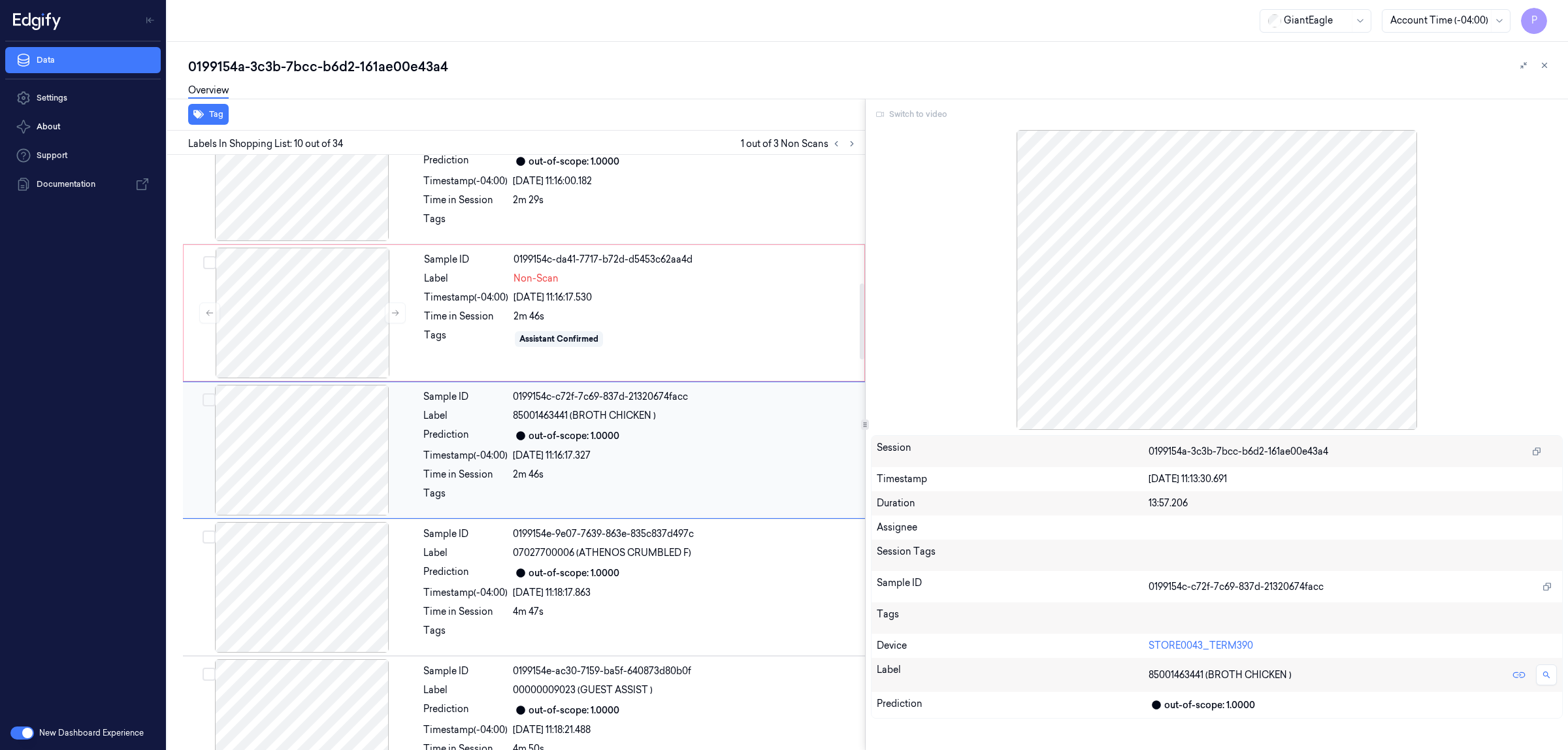
click at [627, 449] on div "Sample ID 0199154c-c72f-7c69-837d-21320674facc Label 85001463441 (BROTH CHICKEN…" at bounding box center [640, 450] width 444 height 131
click at [697, 332] on div "Assistant Confirmed" at bounding box center [685, 339] width 343 height 21
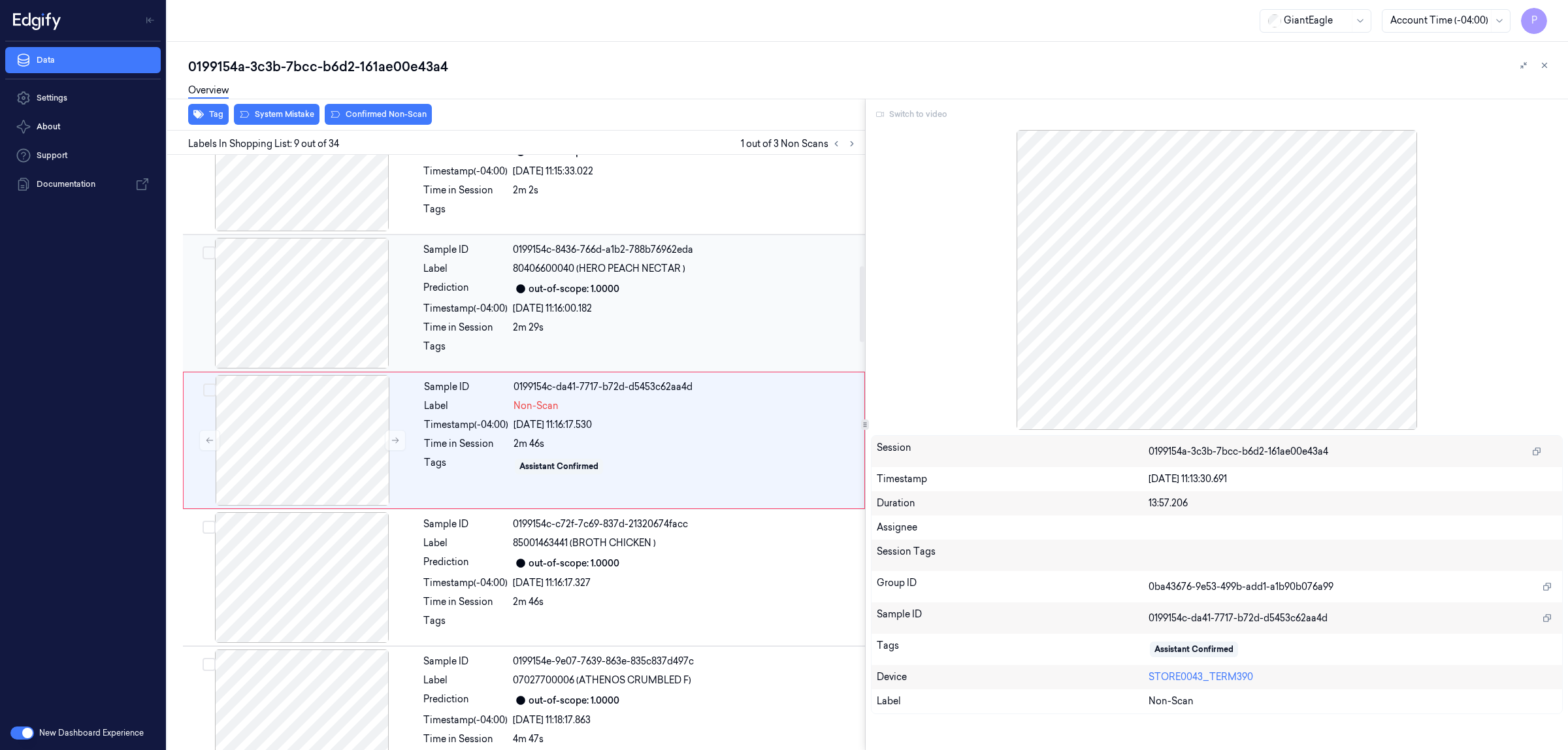
scroll to position [870, 0]
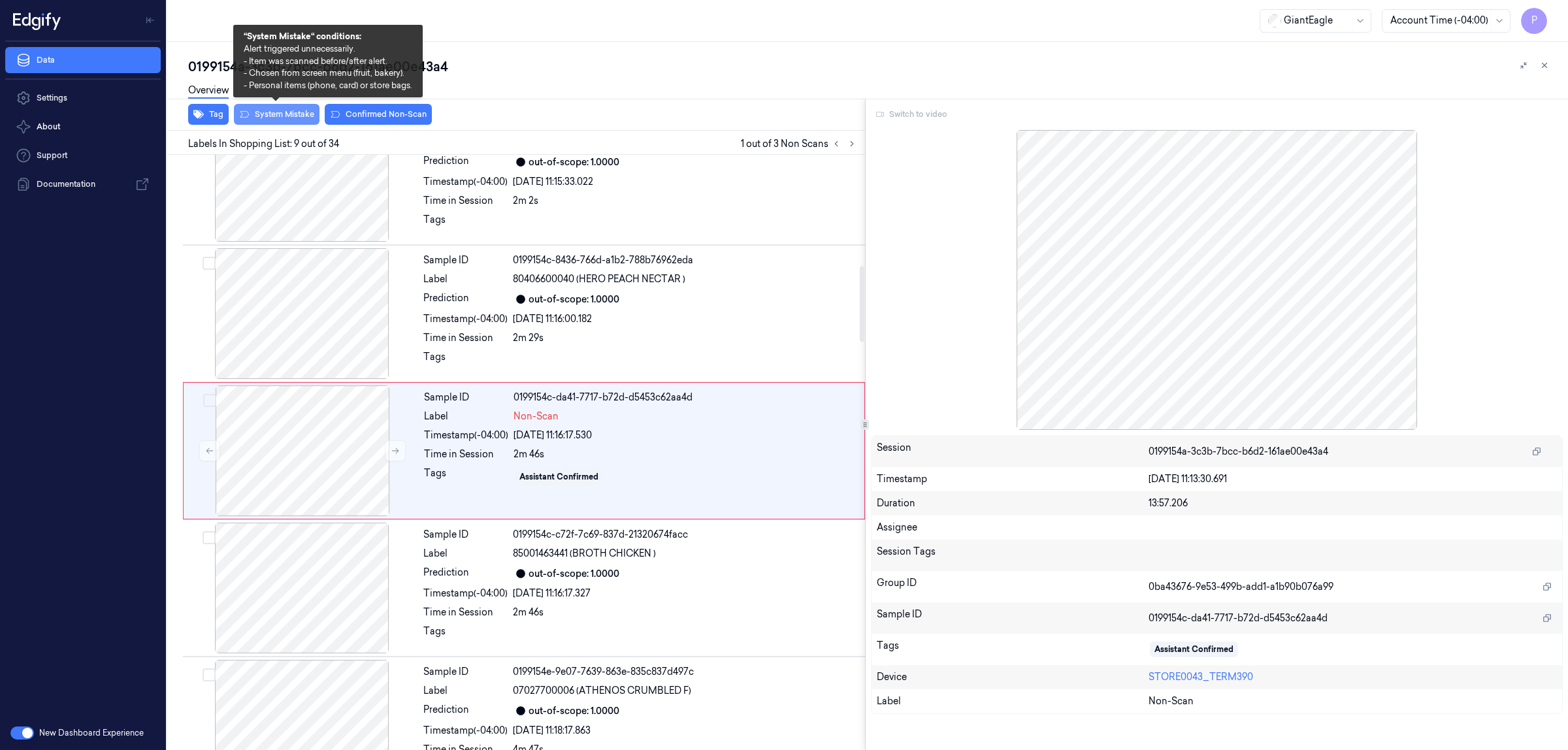
click at [309, 120] on button "System Mistake" at bounding box center [277, 114] width 86 height 21
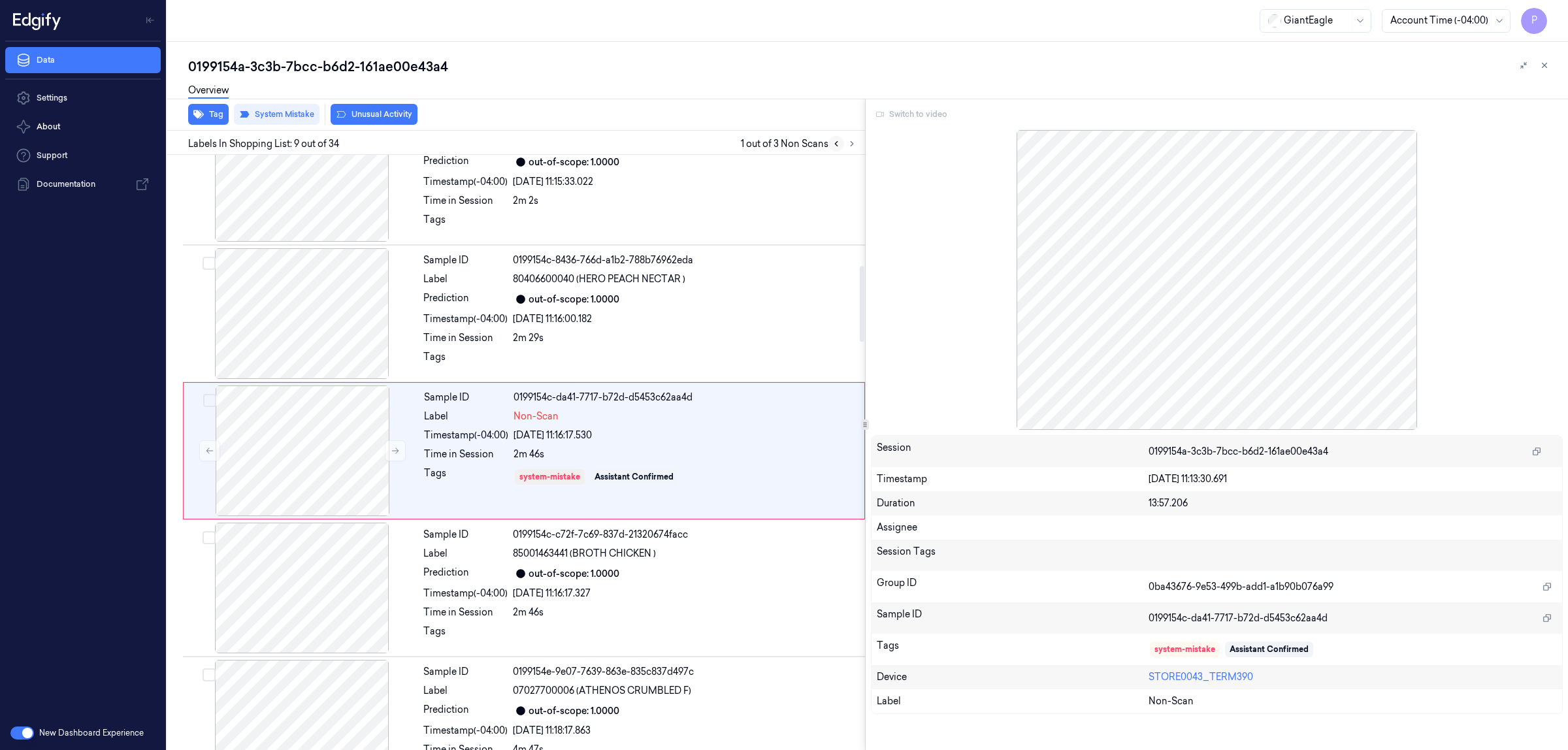
click at [837, 147] on icon at bounding box center [837, 144] width 9 height 9
click at [397, 454] on icon at bounding box center [395, 451] width 9 height 9
click at [851, 141] on icon at bounding box center [852, 144] width 9 height 9
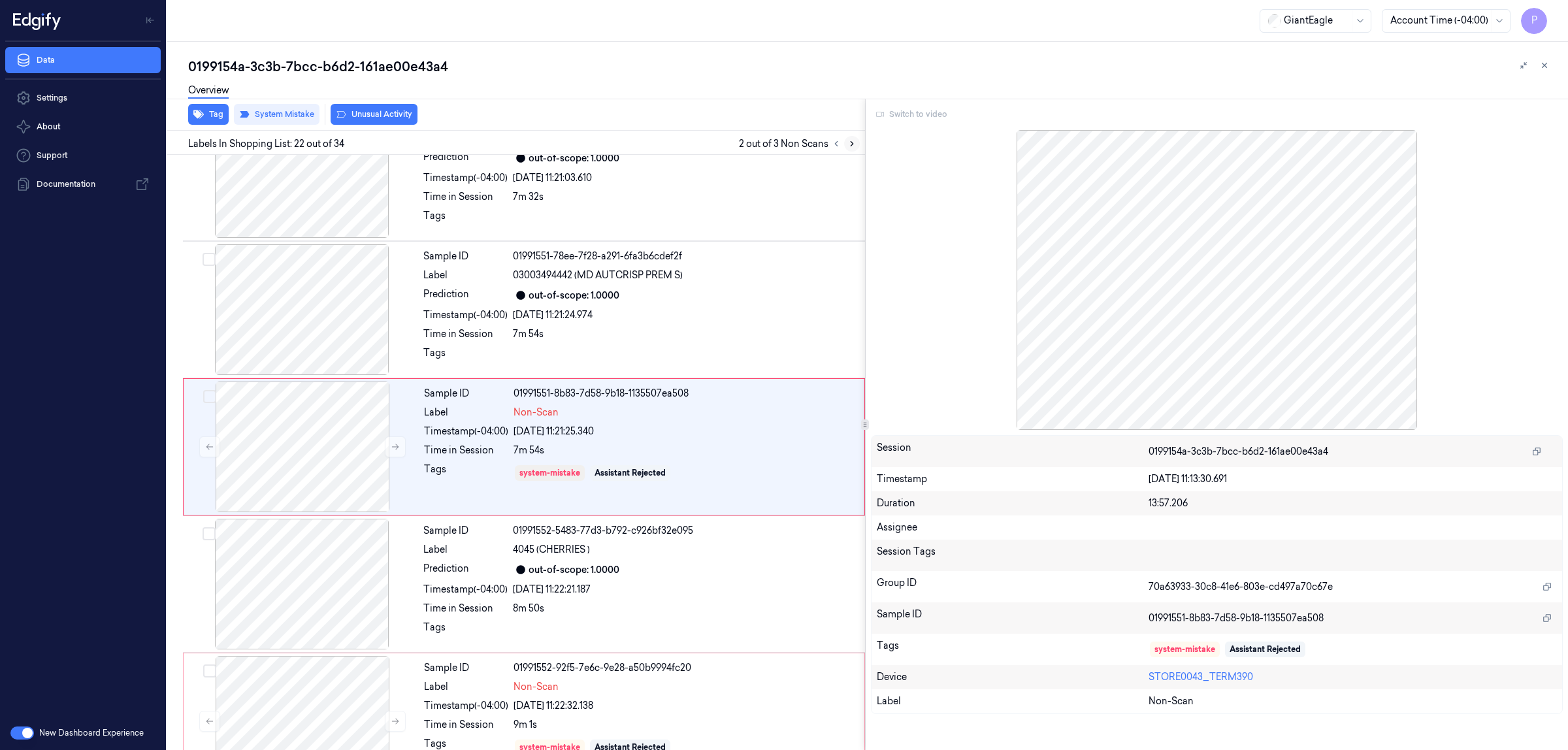
click at [851, 141] on icon at bounding box center [852, 144] width 9 height 9
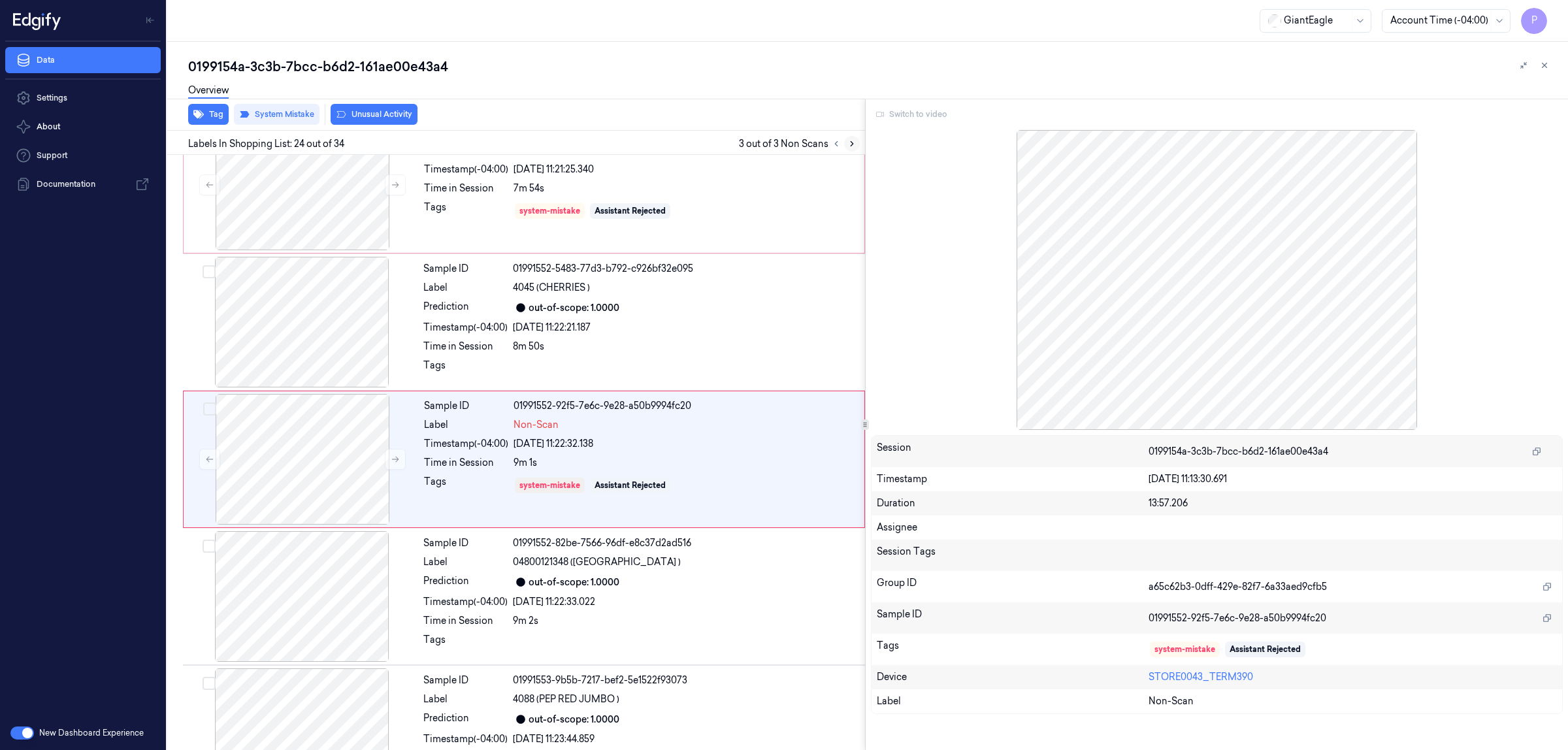
scroll to position [2933, 0]
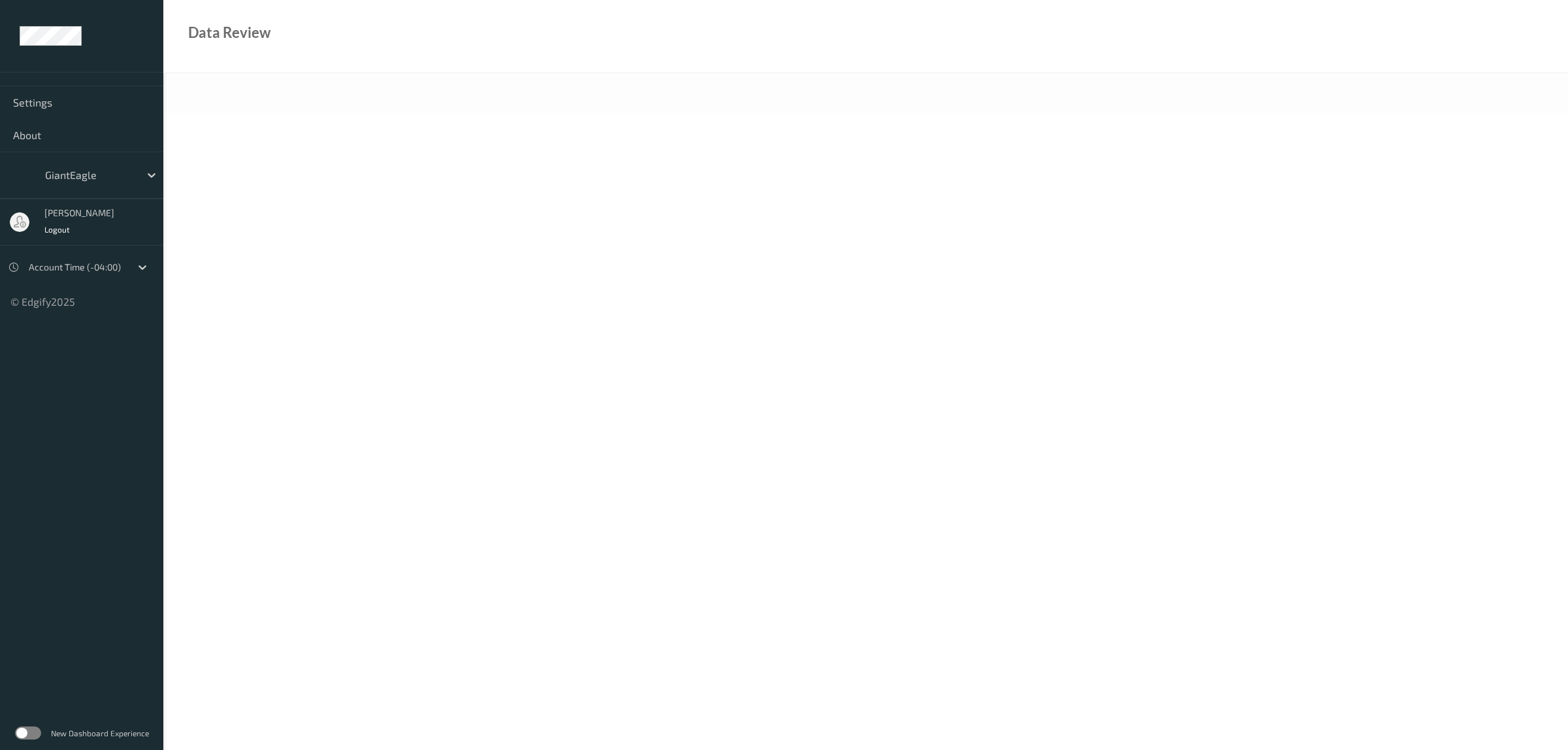
click at [37, 731] on label at bounding box center [27, 734] width 26 height 13
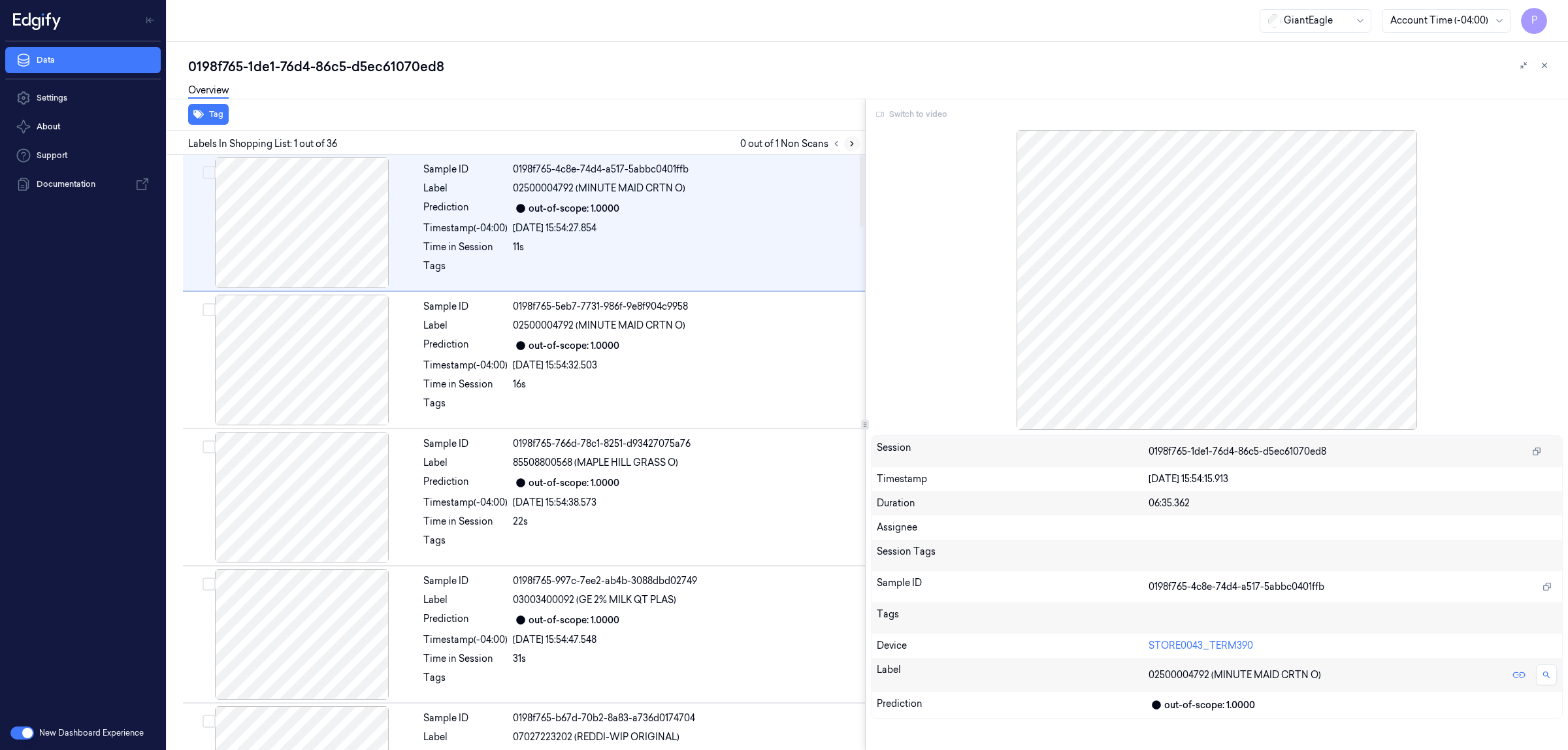
click at [851, 142] on icon at bounding box center [852, 144] width 9 height 9
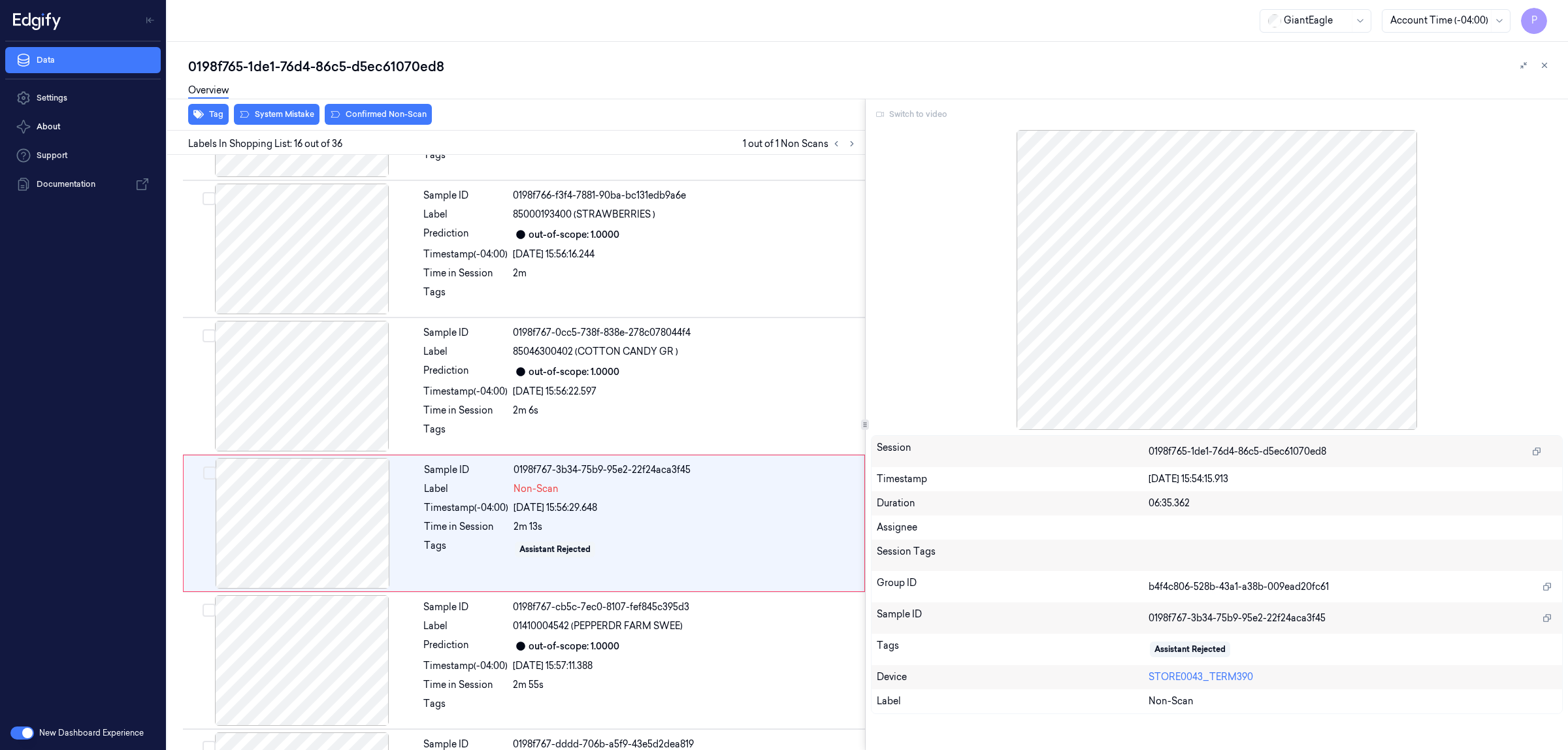
scroll to position [1833, 0]
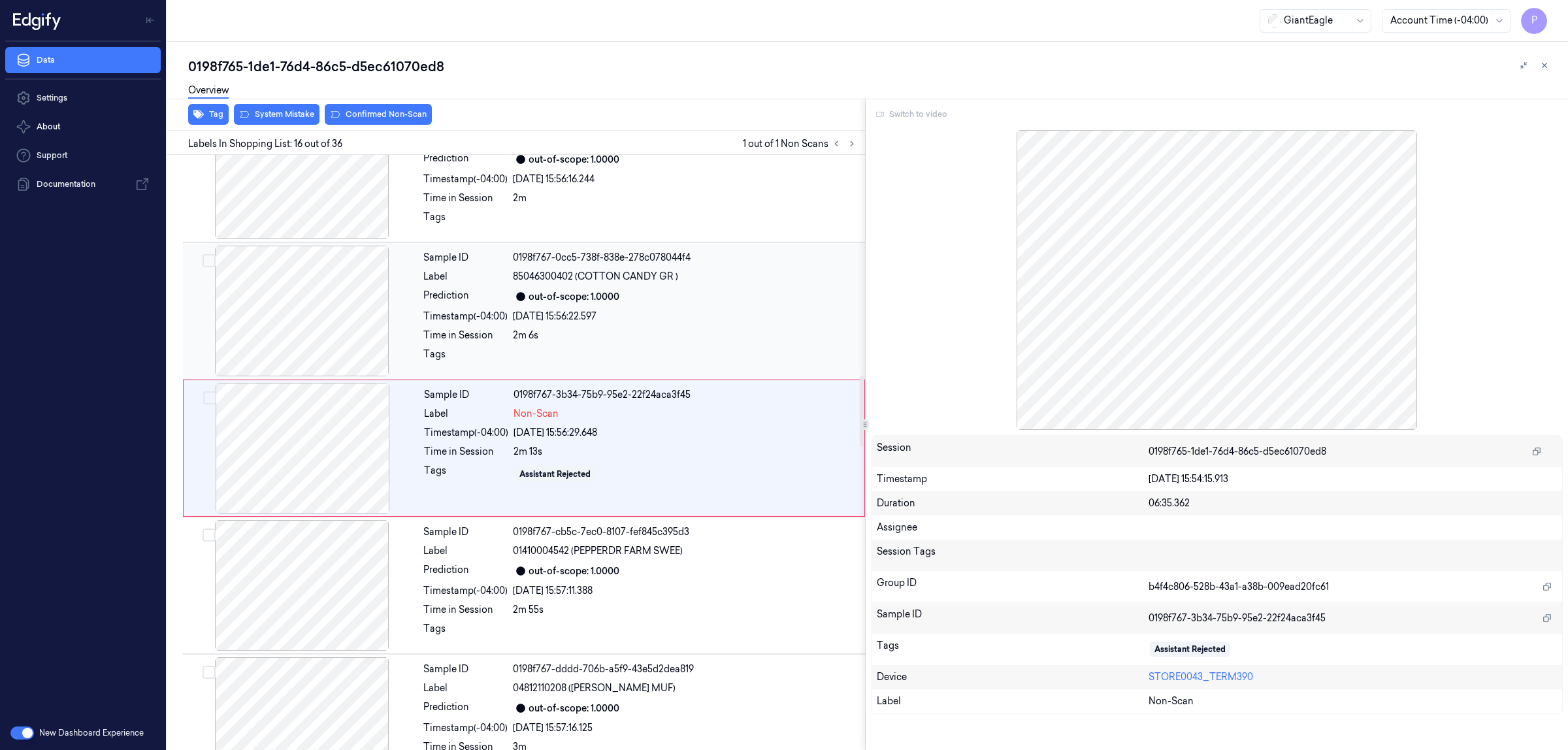
click at [705, 315] on div "[DATE] 15:56:22.597" at bounding box center [685, 316] width 344 height 14
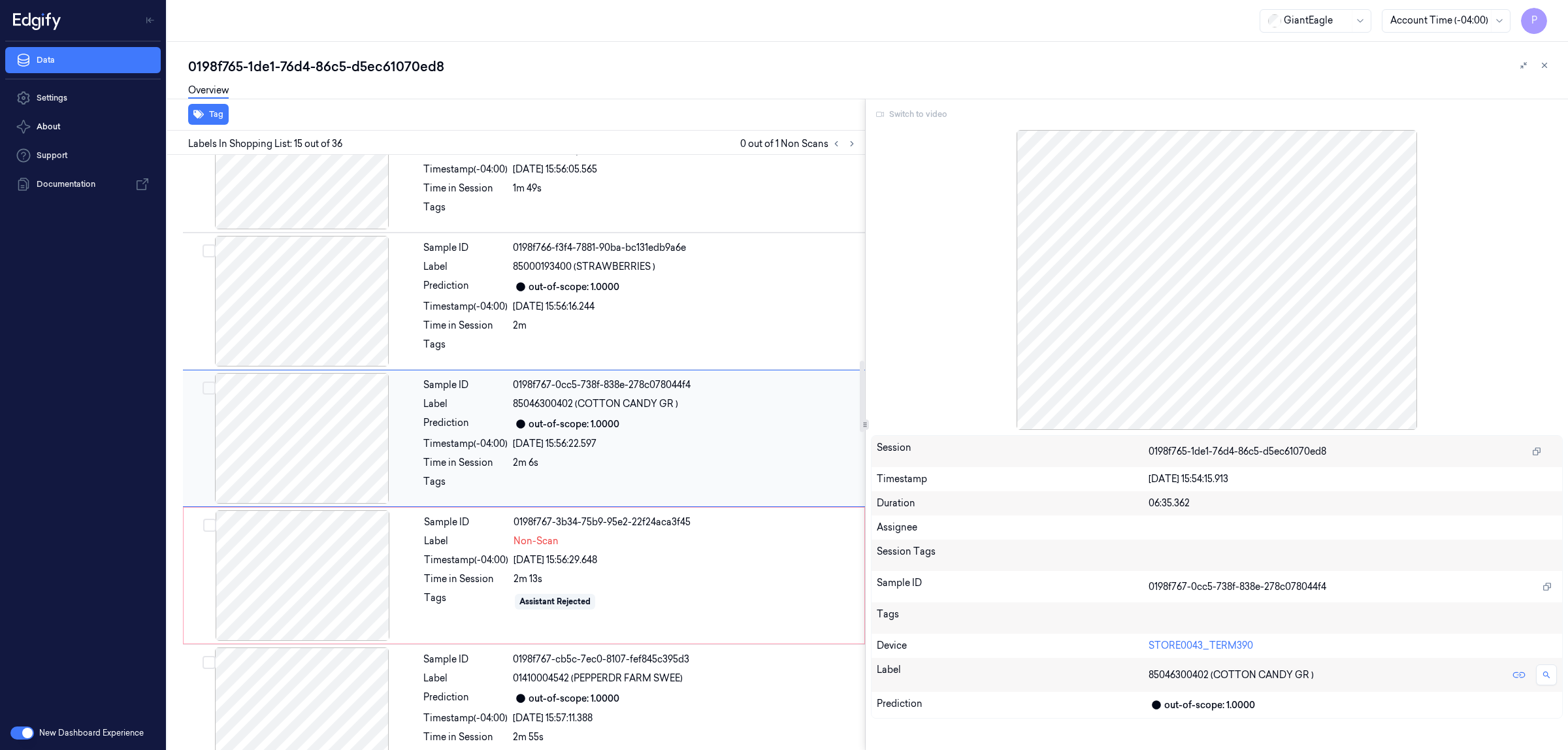
scroll to position [1696, 0]
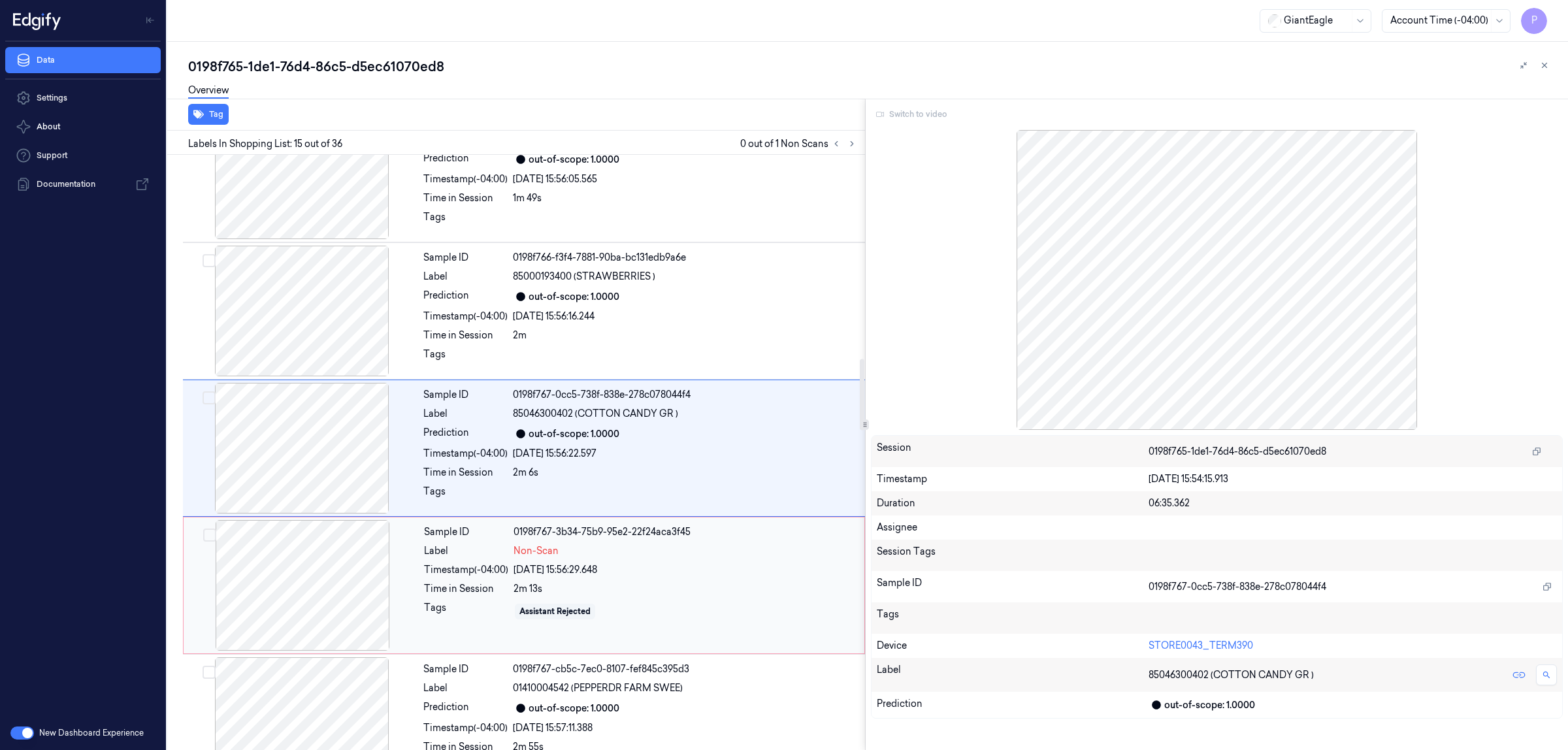
click at [694, 572] on div "[DATE] 15:56:29.648" at bounding box center [685, 570] width 343 height 14
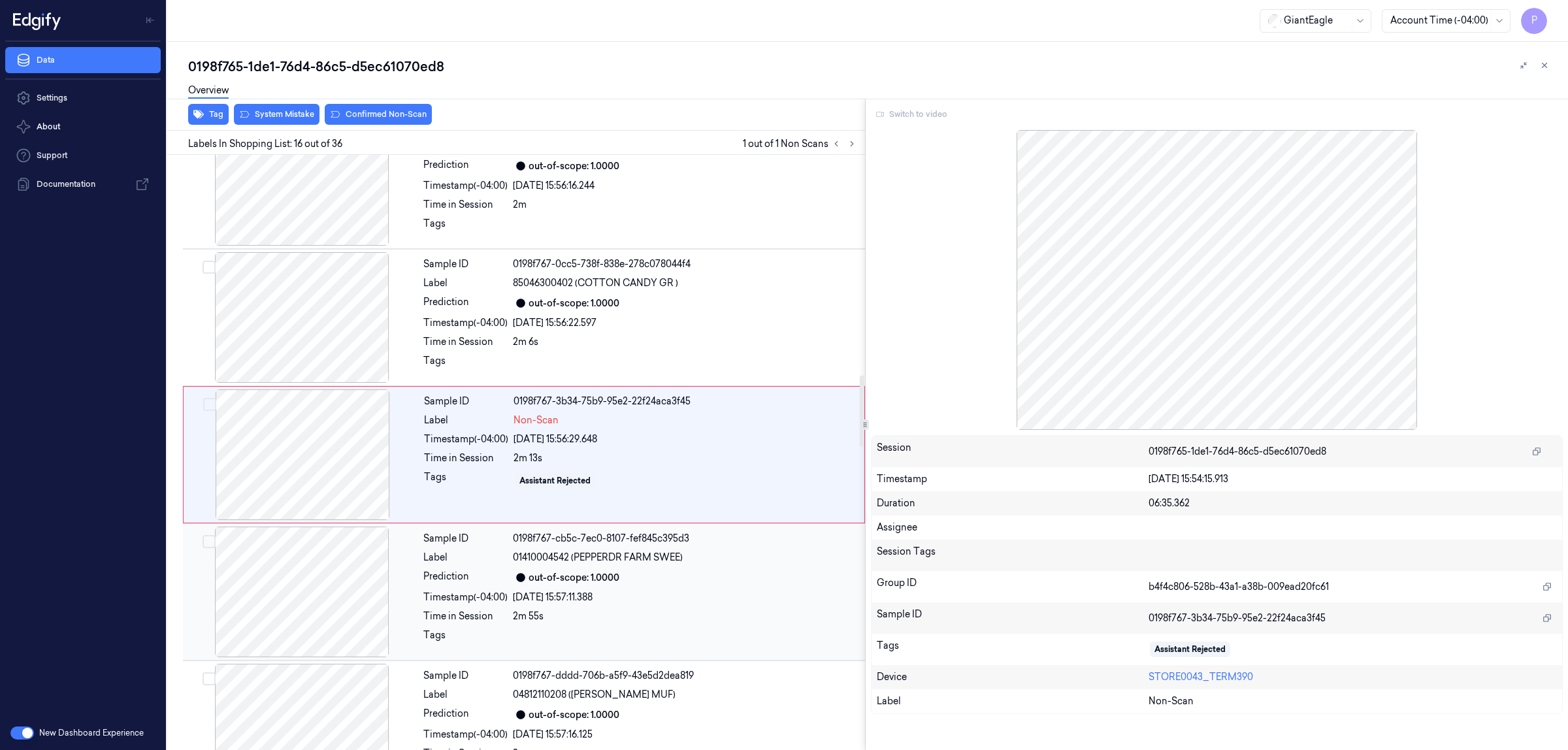
scroll to position [1833, 0]
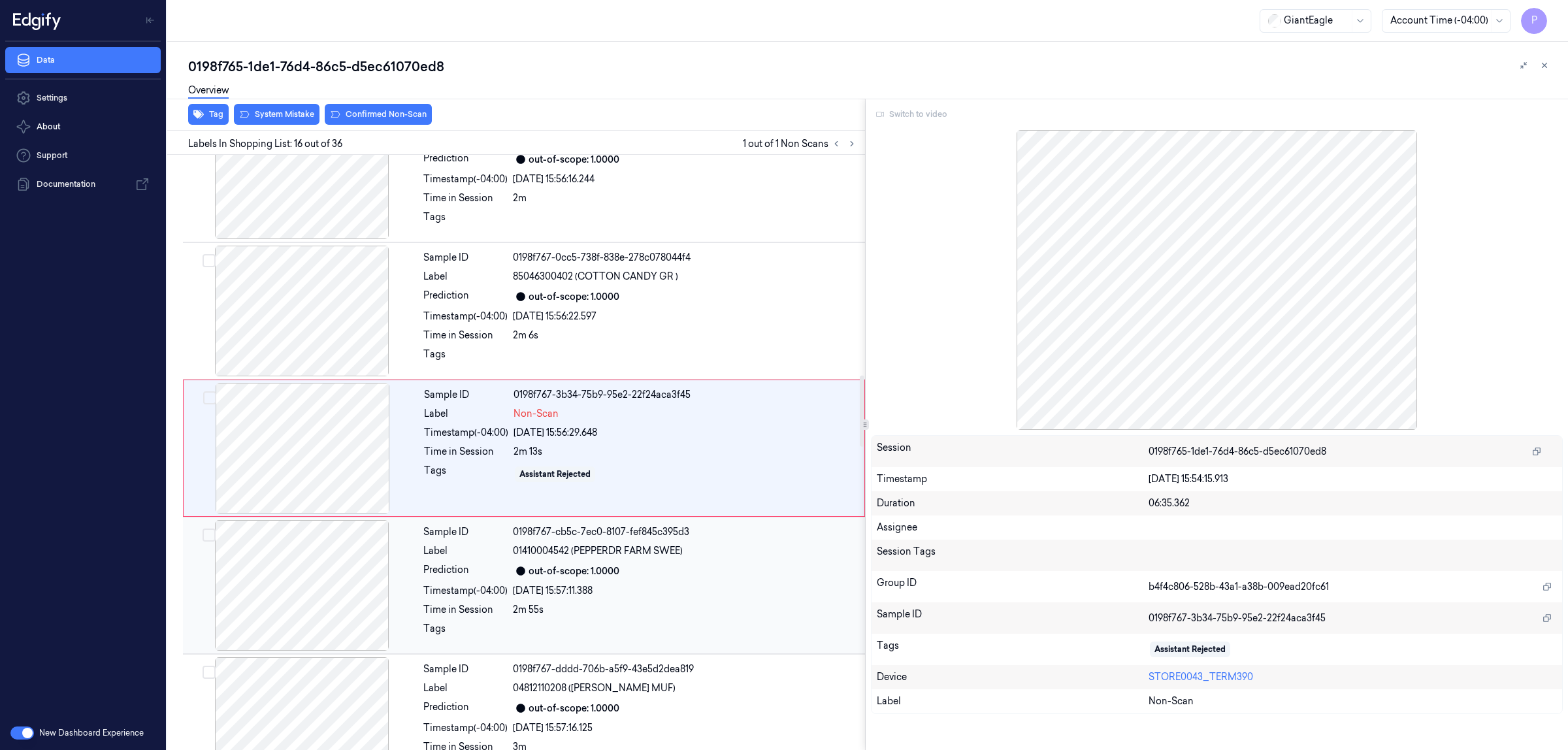
click at [706, 576] on div "out-of-scope: 1.0000" at bounding box center [685, 571] width 344 height 16
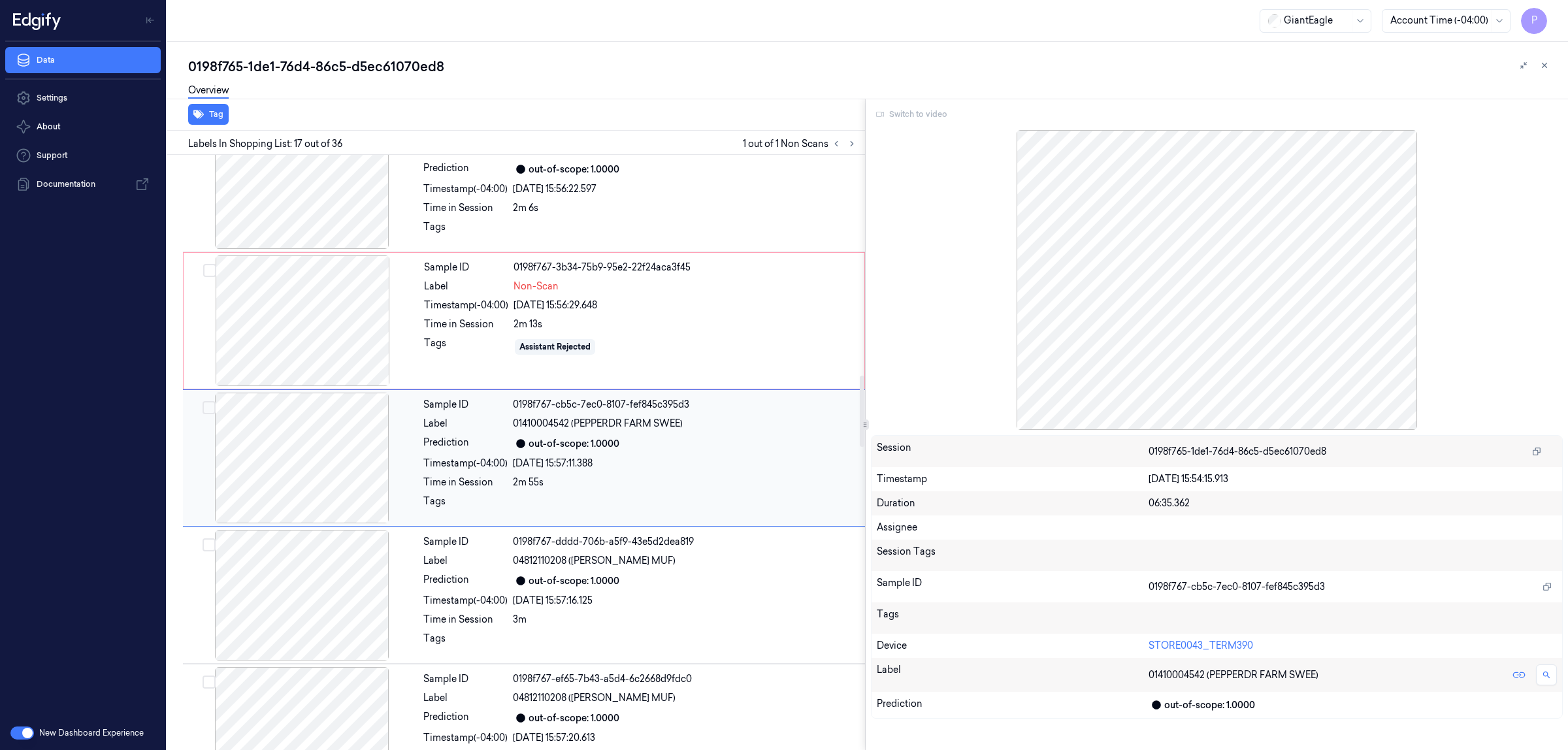
scroll to position [1970, 0]
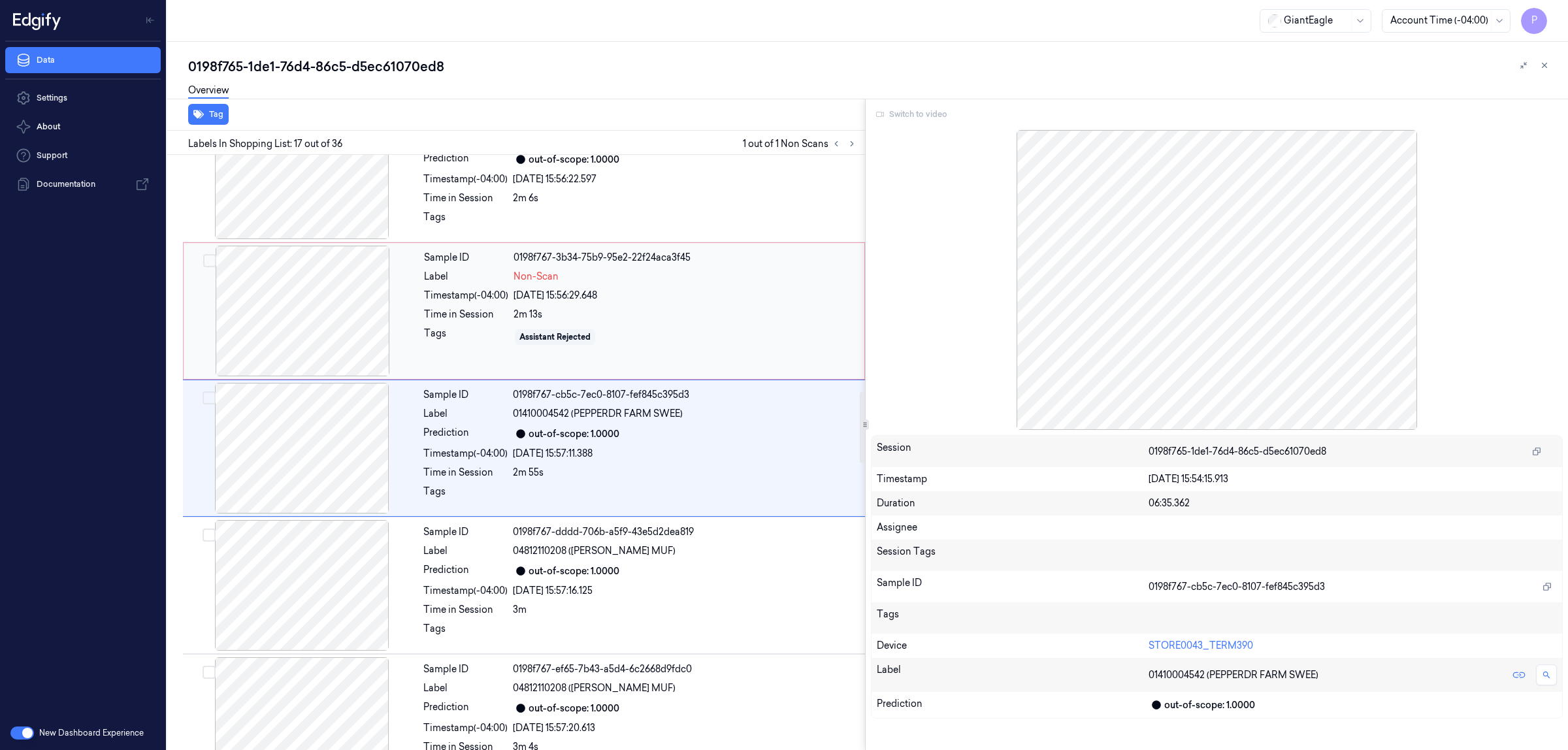
click at [719, 353] on div "Sample ID 0198f767-3b34-75b9-95e2-22f24aca3f45 Label Non-Scan Timestamp (-04:00…" at bounding box center [640, 311] width 443 height 131
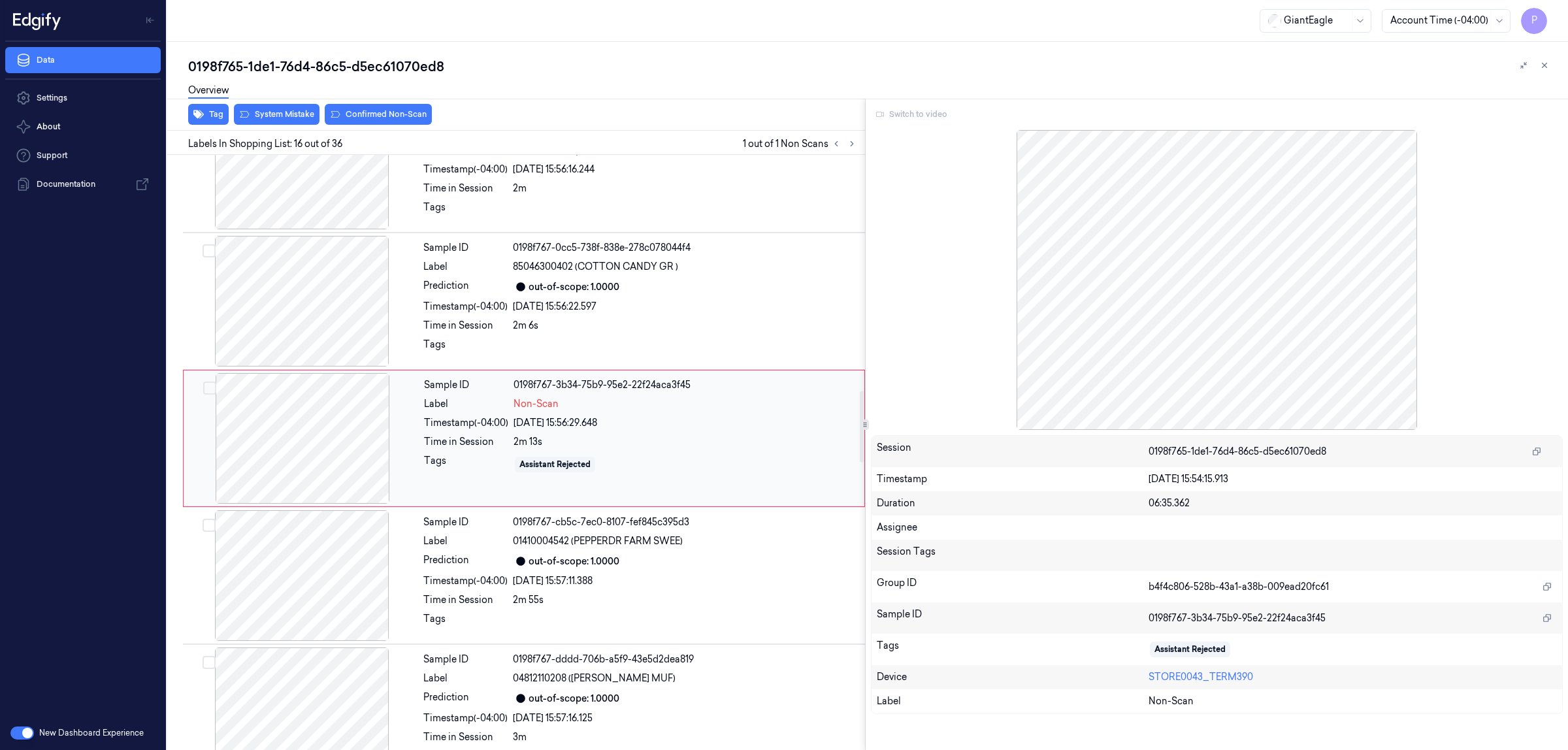
scroll to position [1833, 0]
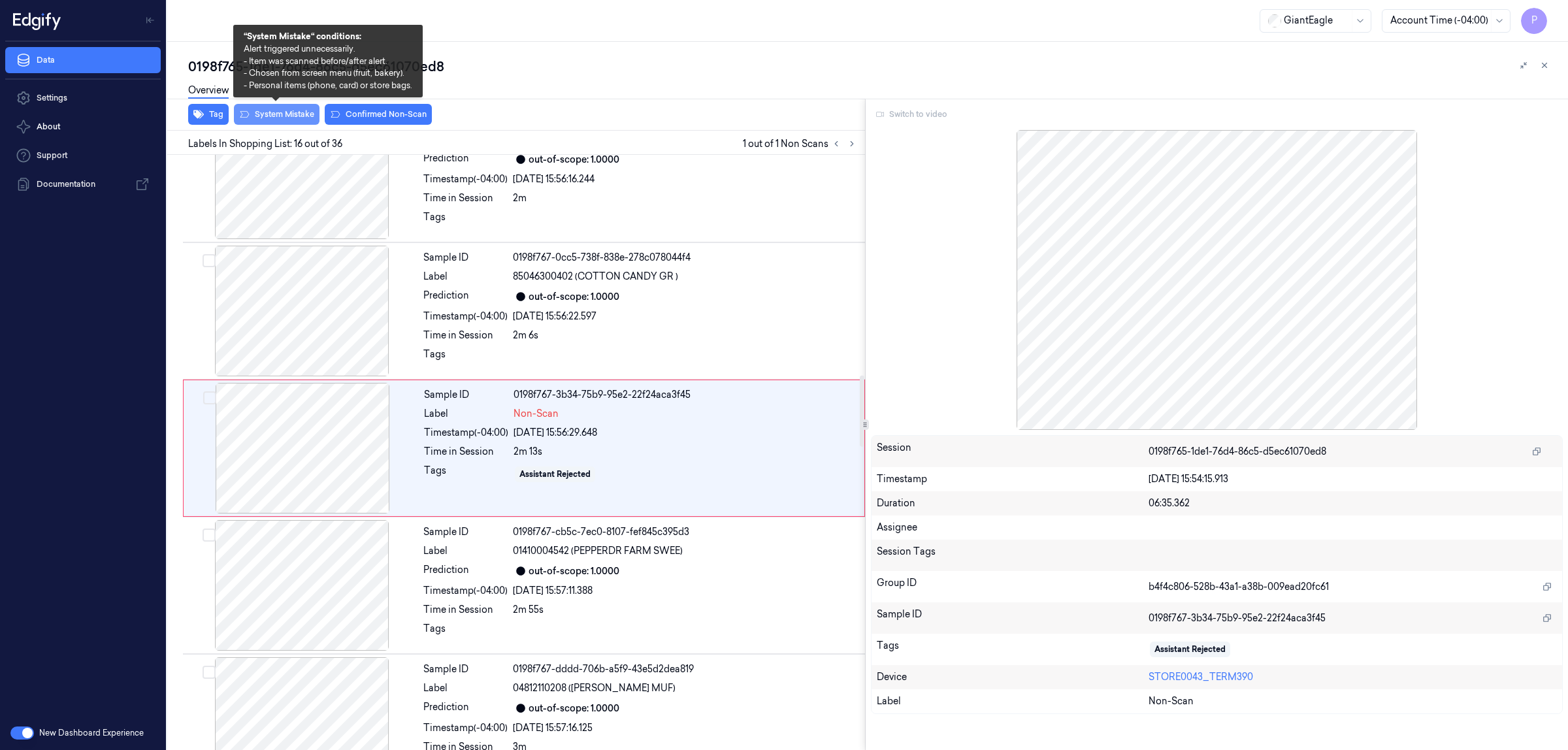
click at [301, 111] on button "System Mistake" at bounding box center [277, 114] width 86 height 21
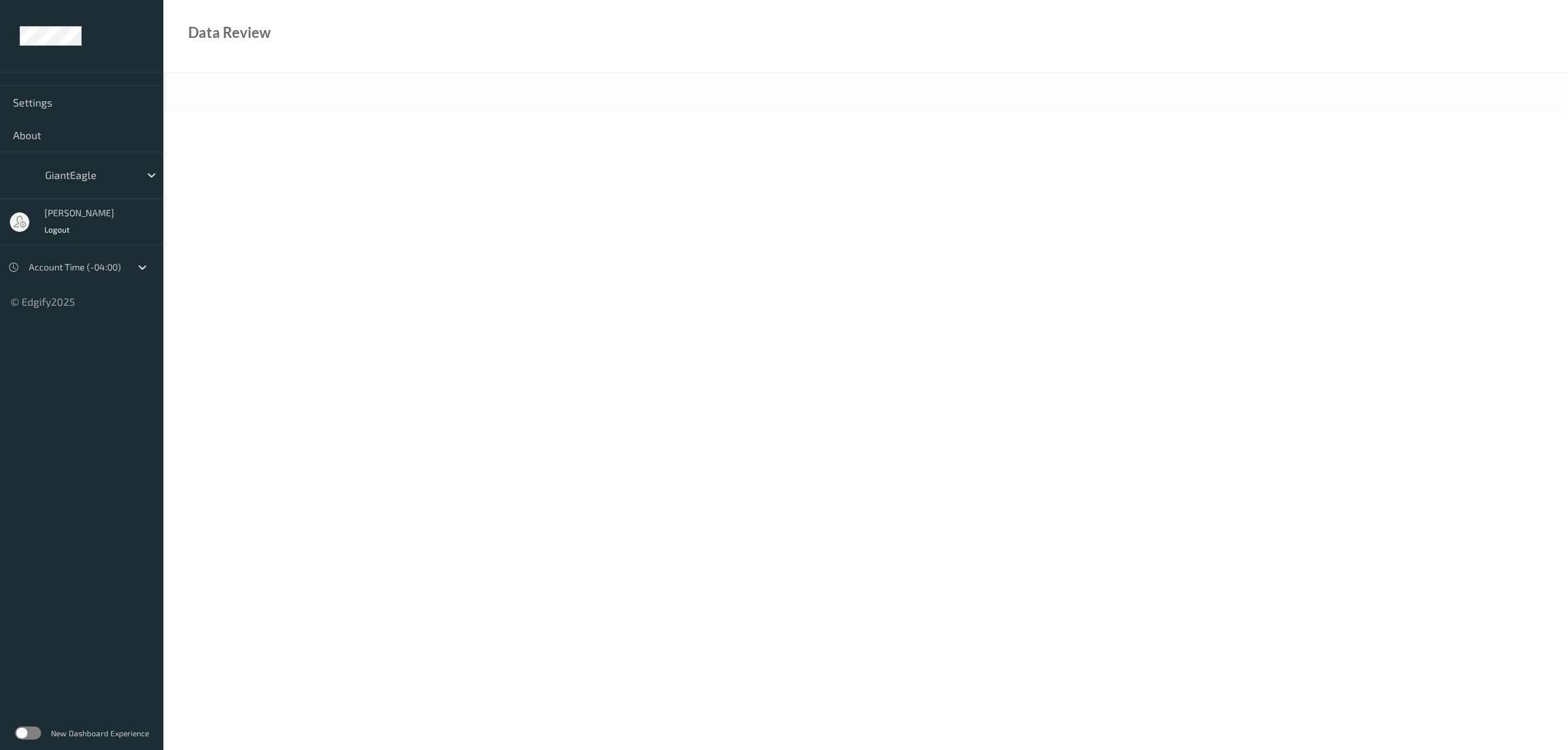
click at [30, 731] on label at bounding box center [27, 734] width 26 height 13
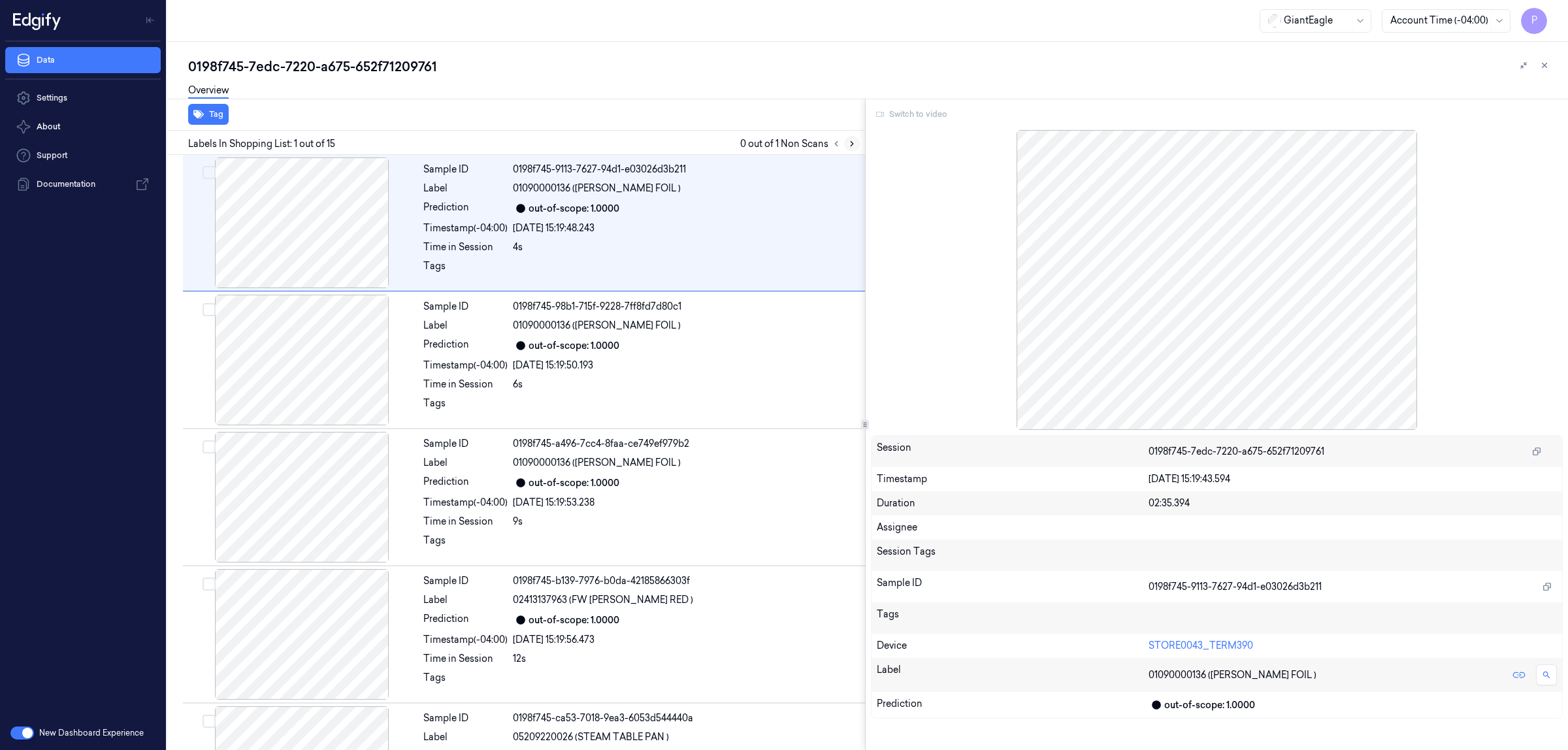
click at [850, 142] on icon at bounding box center [852, 144] width 9 height 9
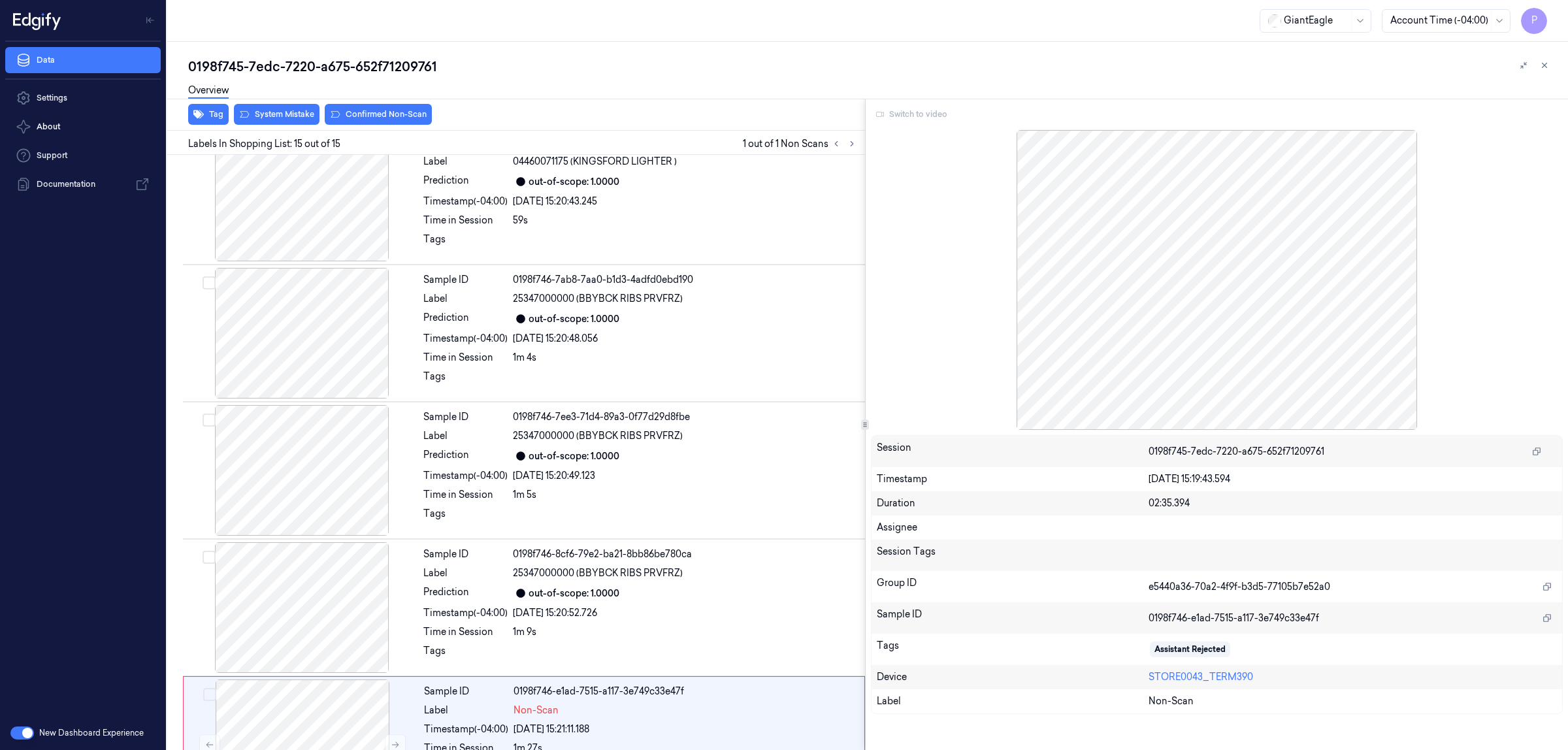
scroll to position [1470, 0]
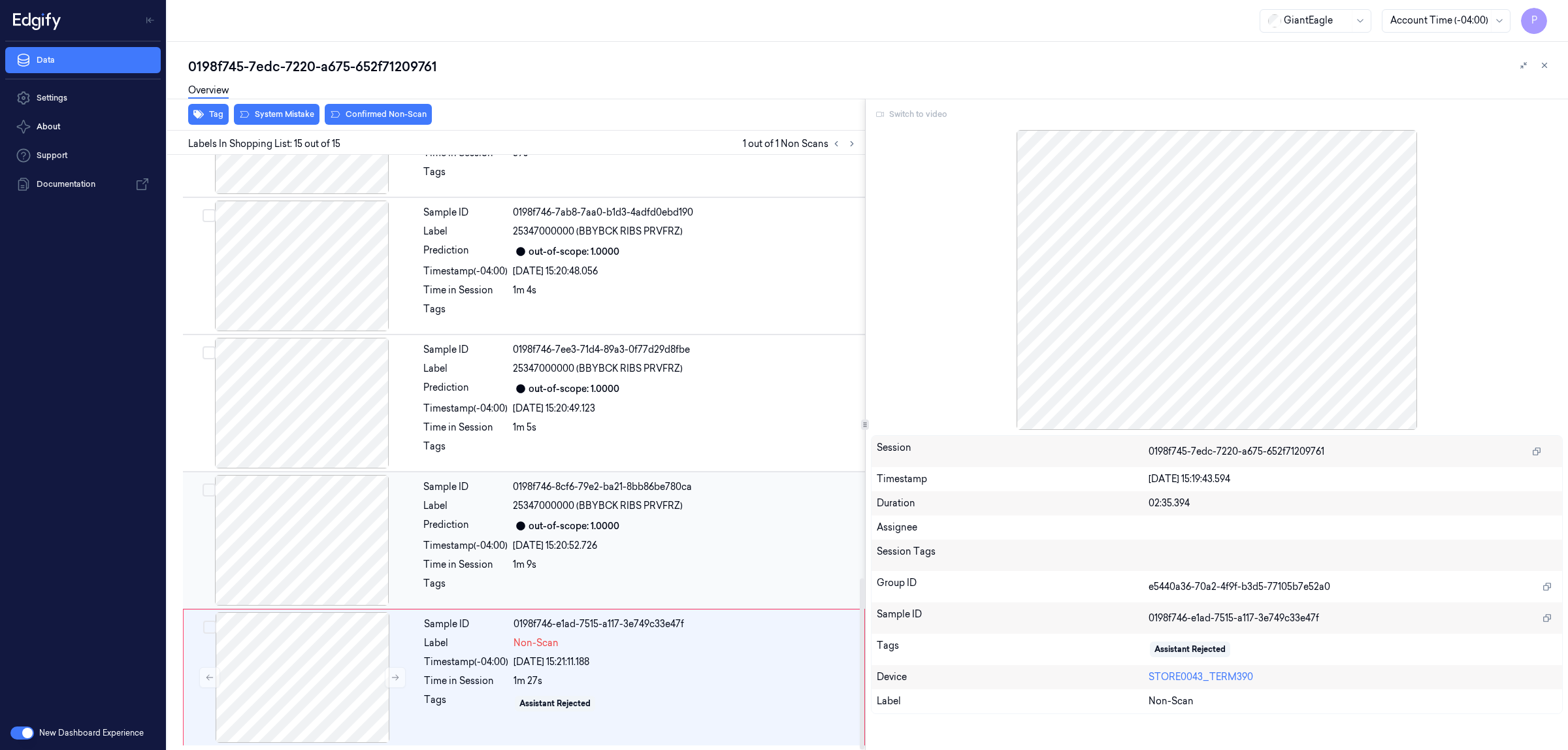
click at [716, 520] on div "out-of-scope: 1.0000" at bounding box center [685, 526] width 344 height 16
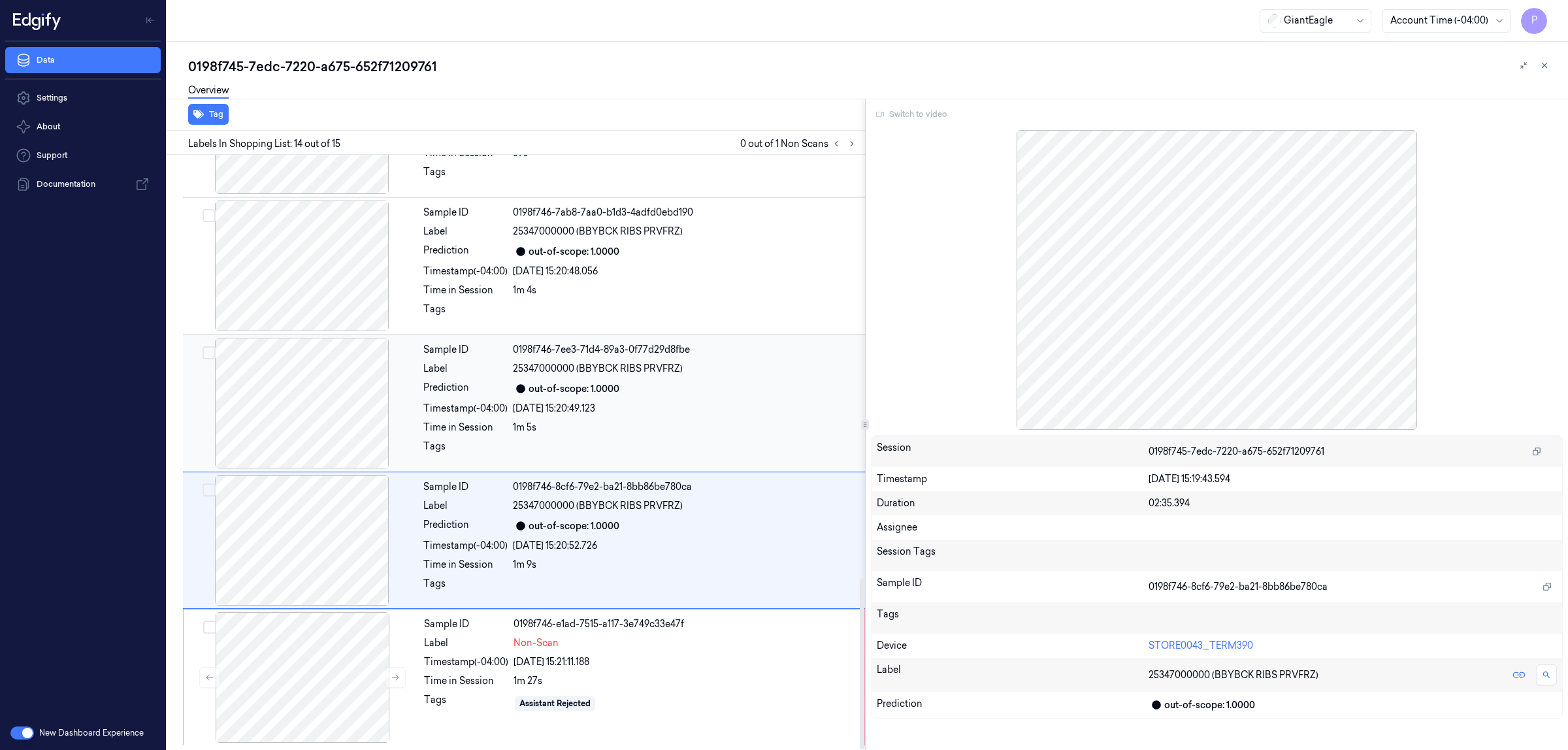
click at [717, 406] on div "[DATE] 15:20:49.123" at bounding box center [685, 409] width 344 height 14
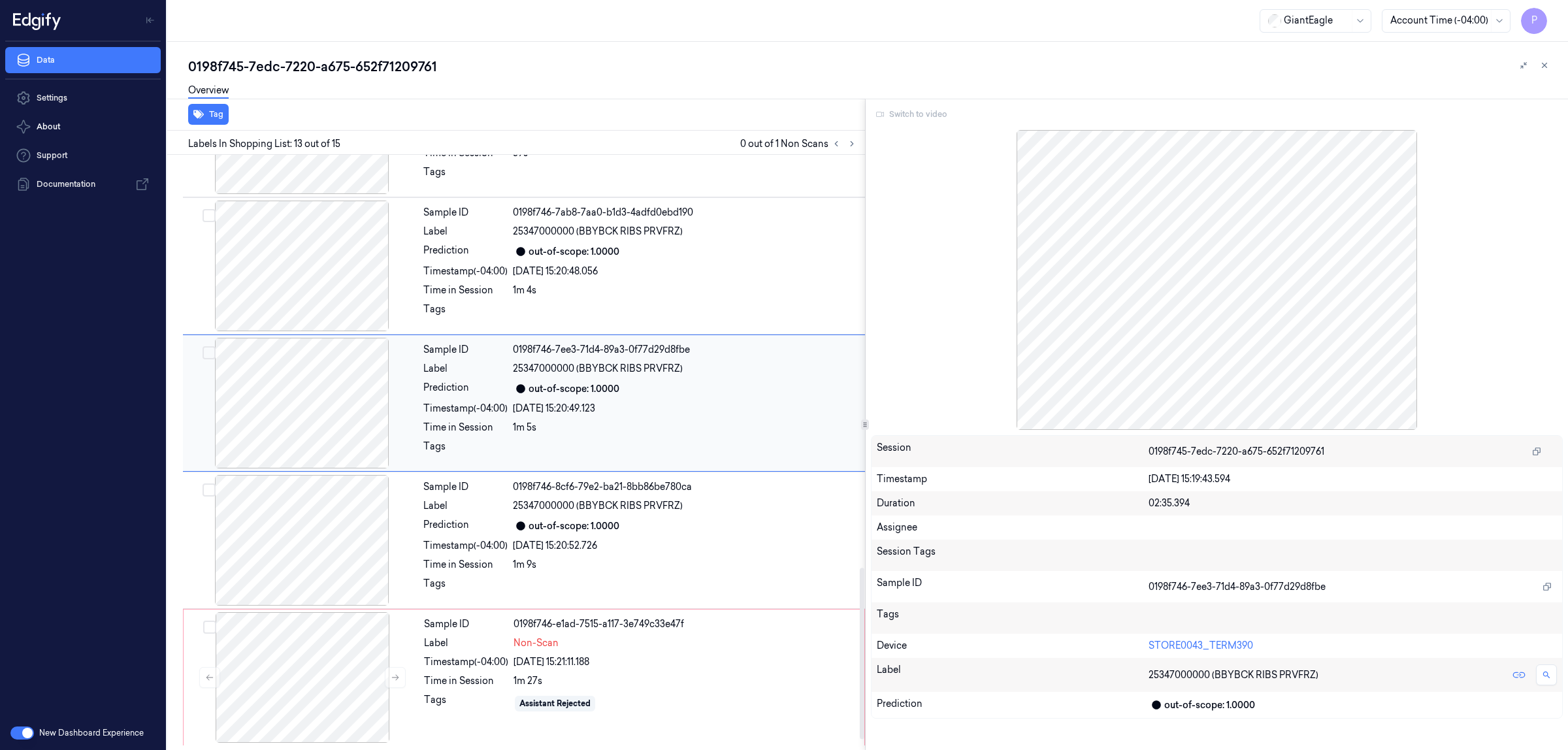
scroll to position [1420, 0]
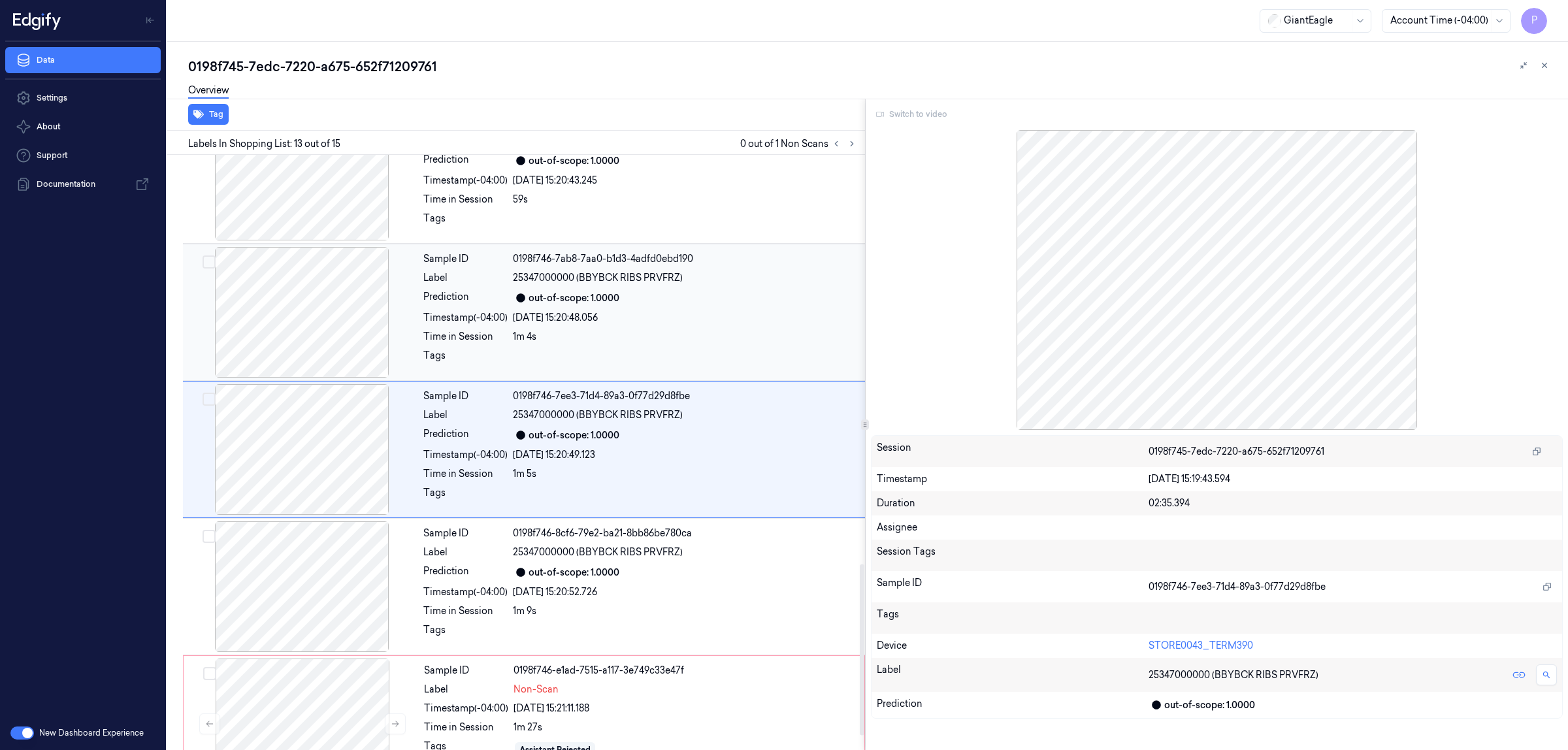
click at [727, 306] on div "out-of-scope: 1.0000" at bounding box center [685, 298] width 344 height 16
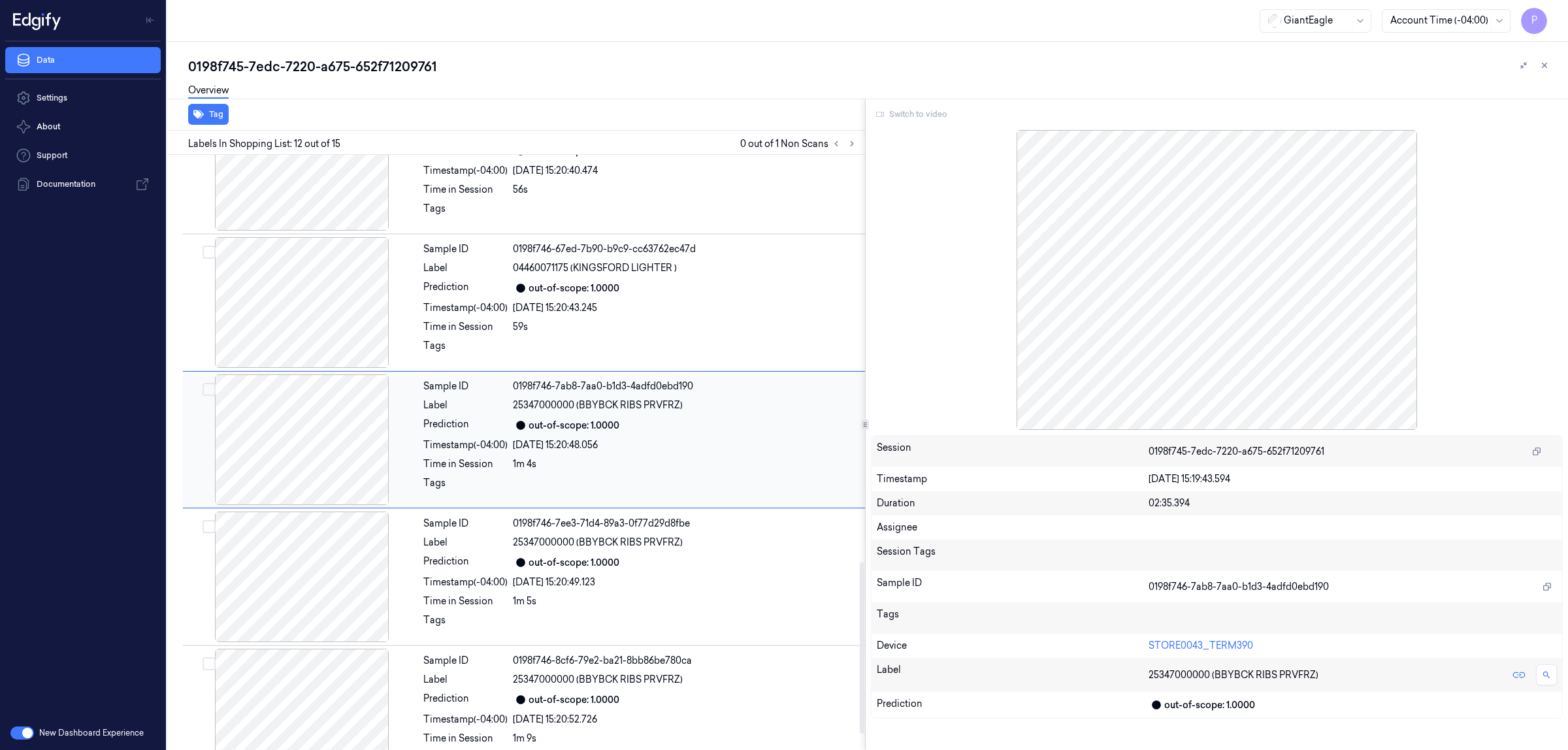
scroll to position [1282, 0]
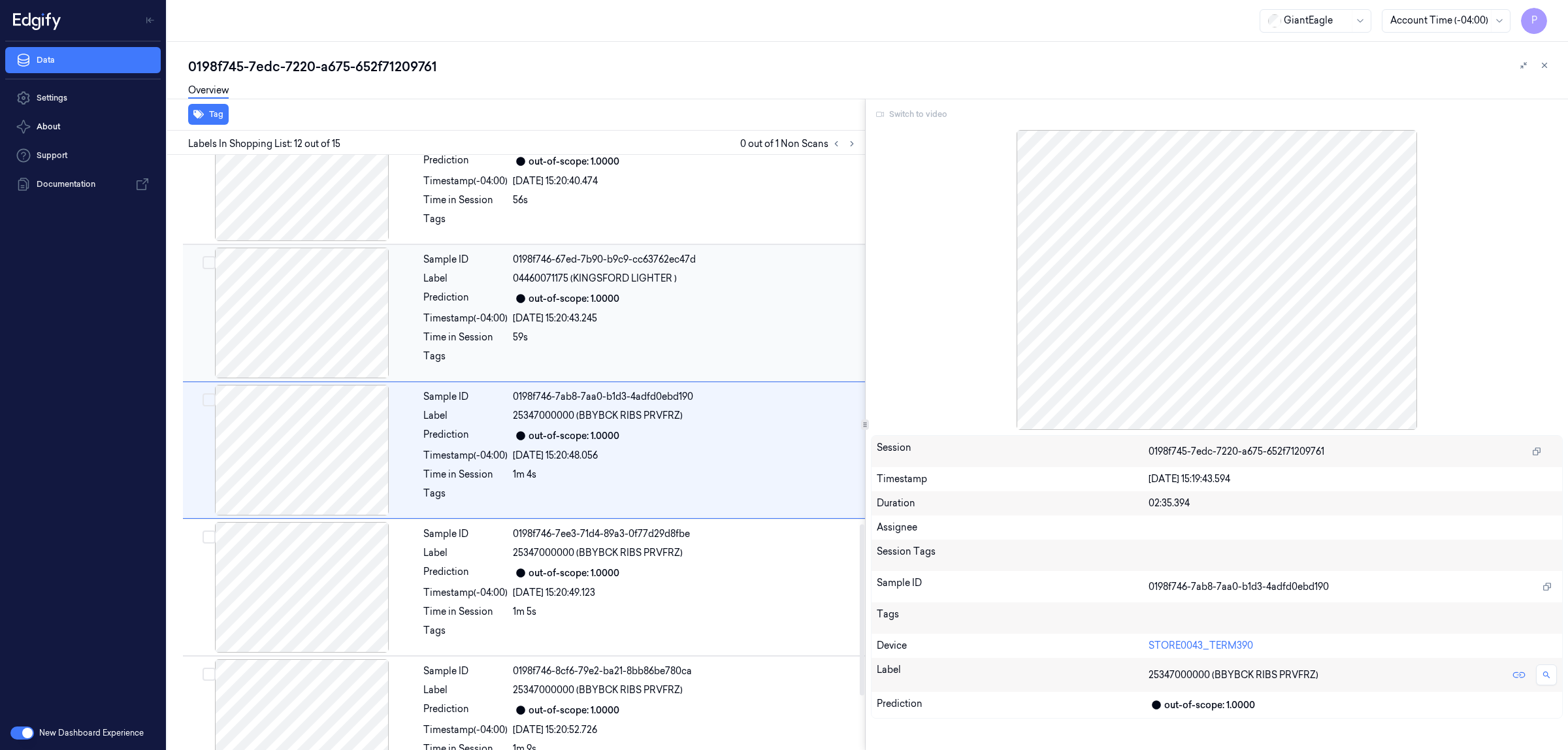
click at [729, 301] on div "out-of-scope: 1.0000" at bounding box center [685, 298] width 344 height 16
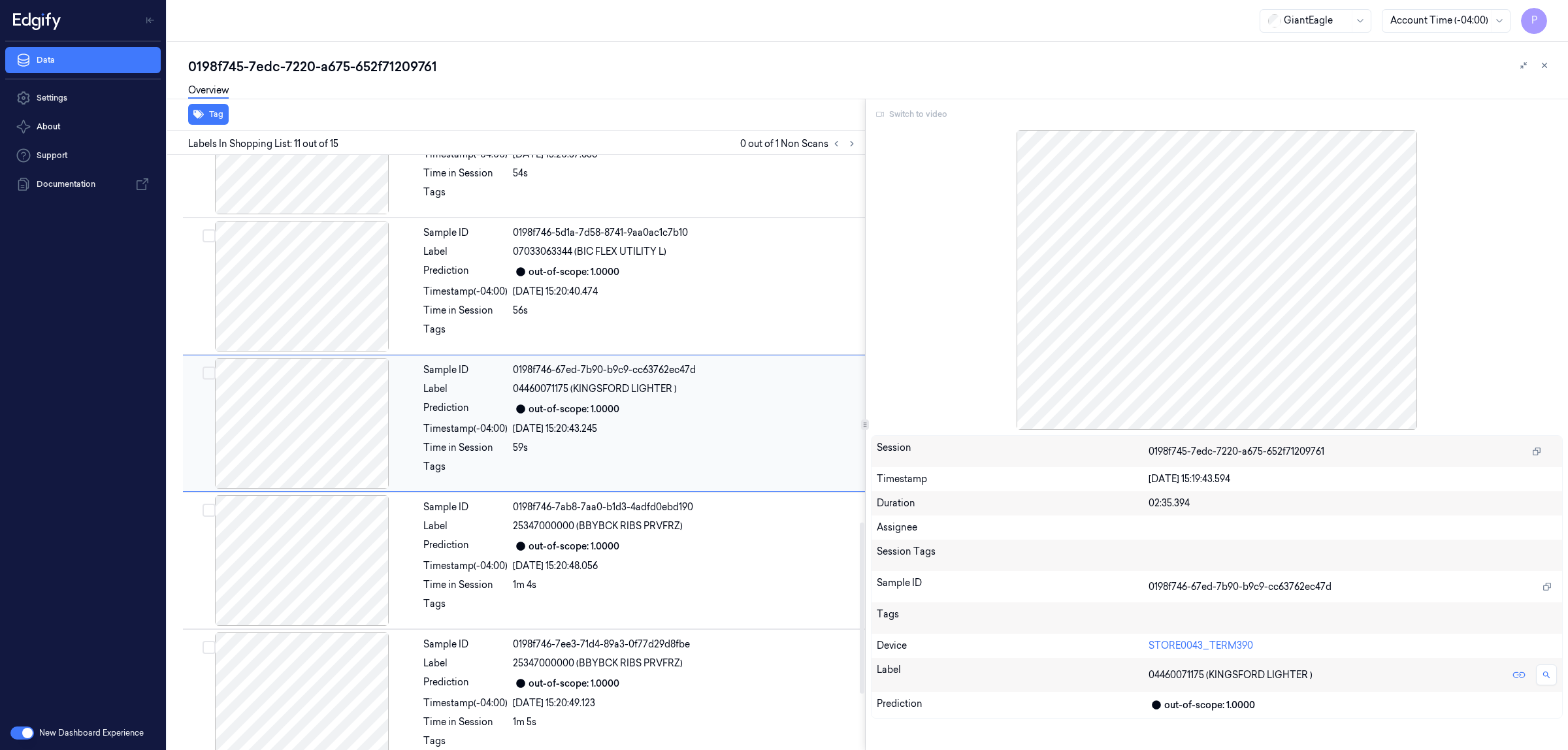
scroll to position [1145, 0]
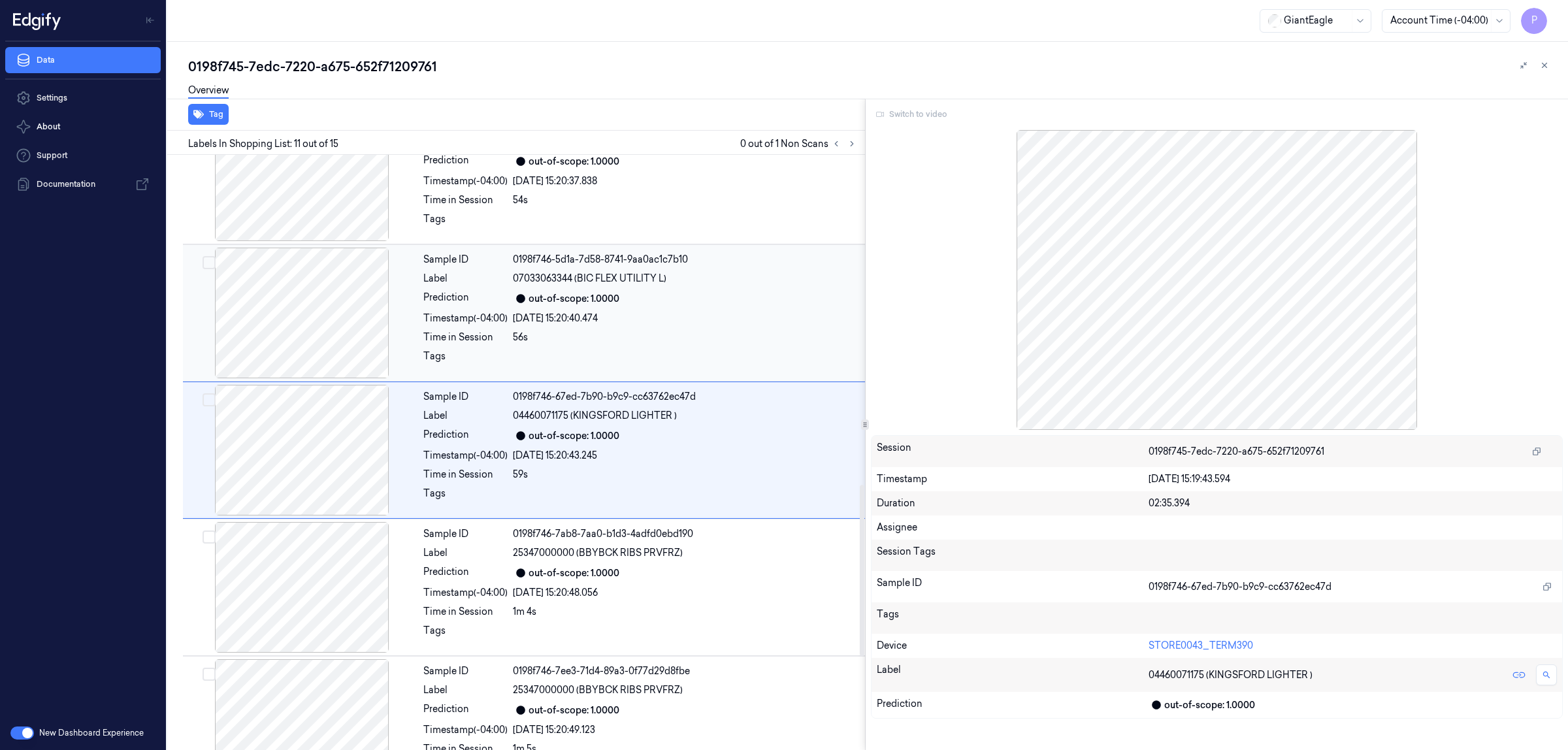
click at [701, 321] on div "[DATE] 15:20:40.474" at bounding box center [685, 318] width 344 height 14
click at [701, 321] on div "[DATE] 15:20:37.838" at bounding box center [685, 318] width 344 height 14
click at [703, 307] on div "out-of-scope: 1.0000" at bounding box center [685, 299] width 344 height 16
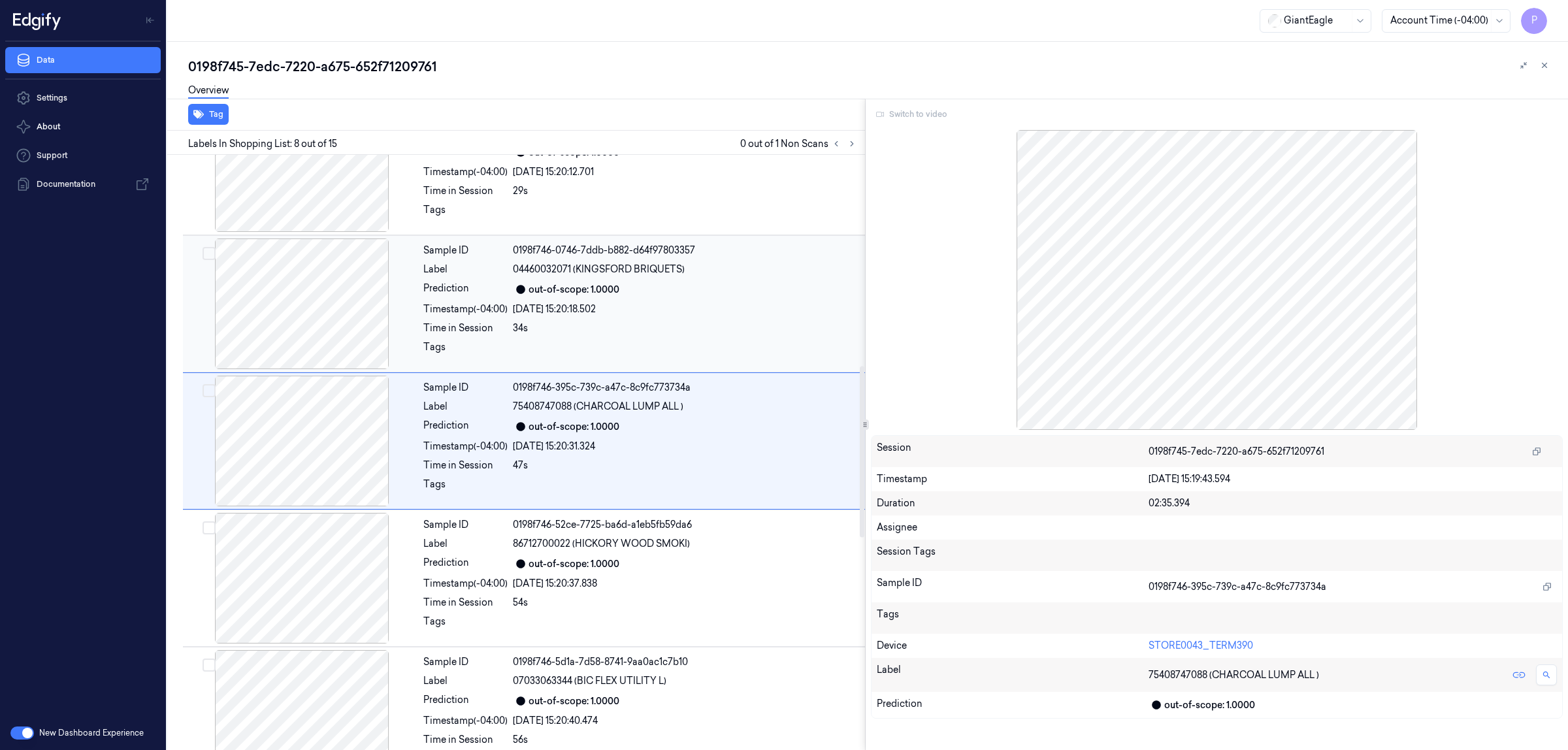
scroll to position [732, 0]
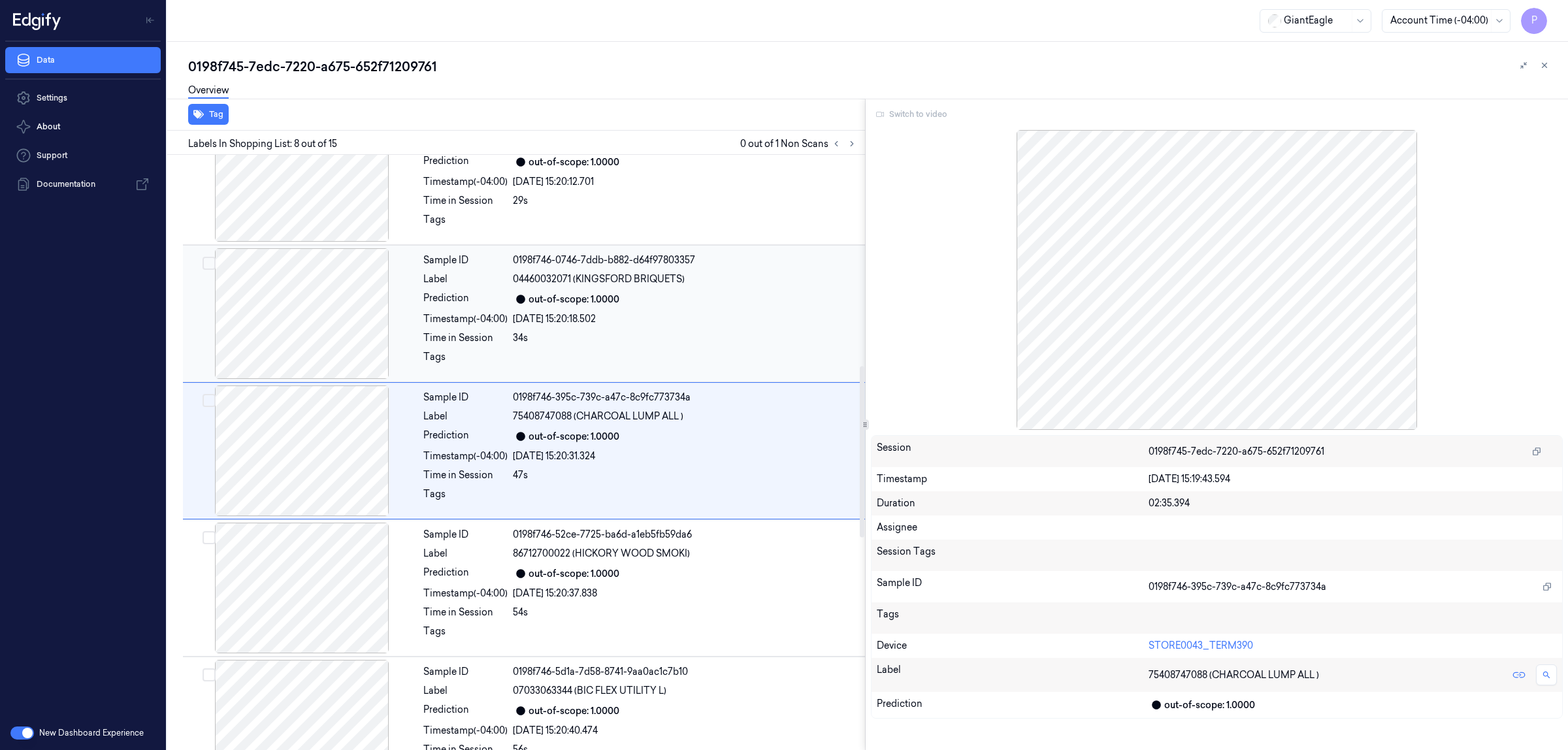
click at [707, 283] on div "04460032071 (KINGSFORD BRIQUETS)" at bounding box center [685, 279] width 344 height 14
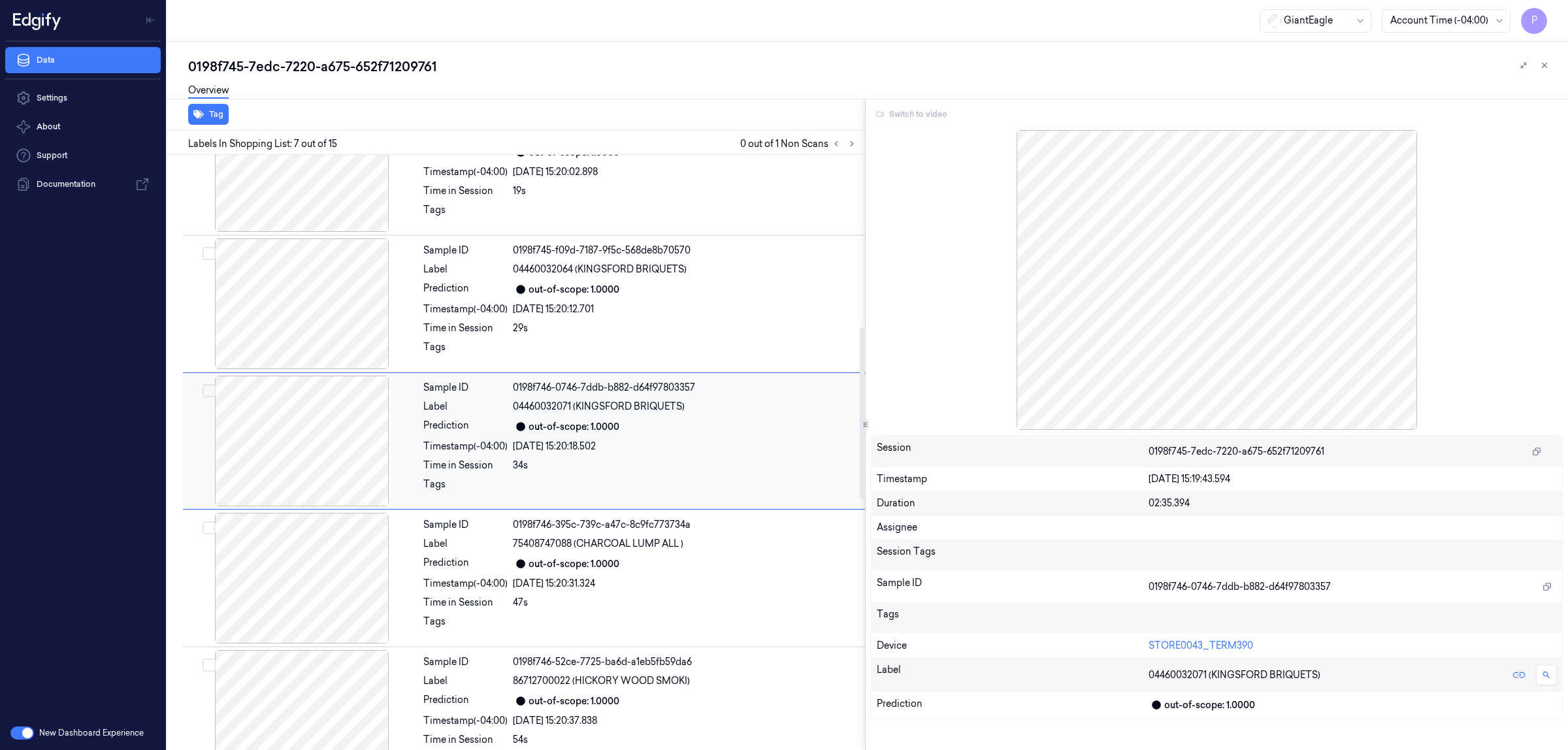
scroll to position [595, 0]
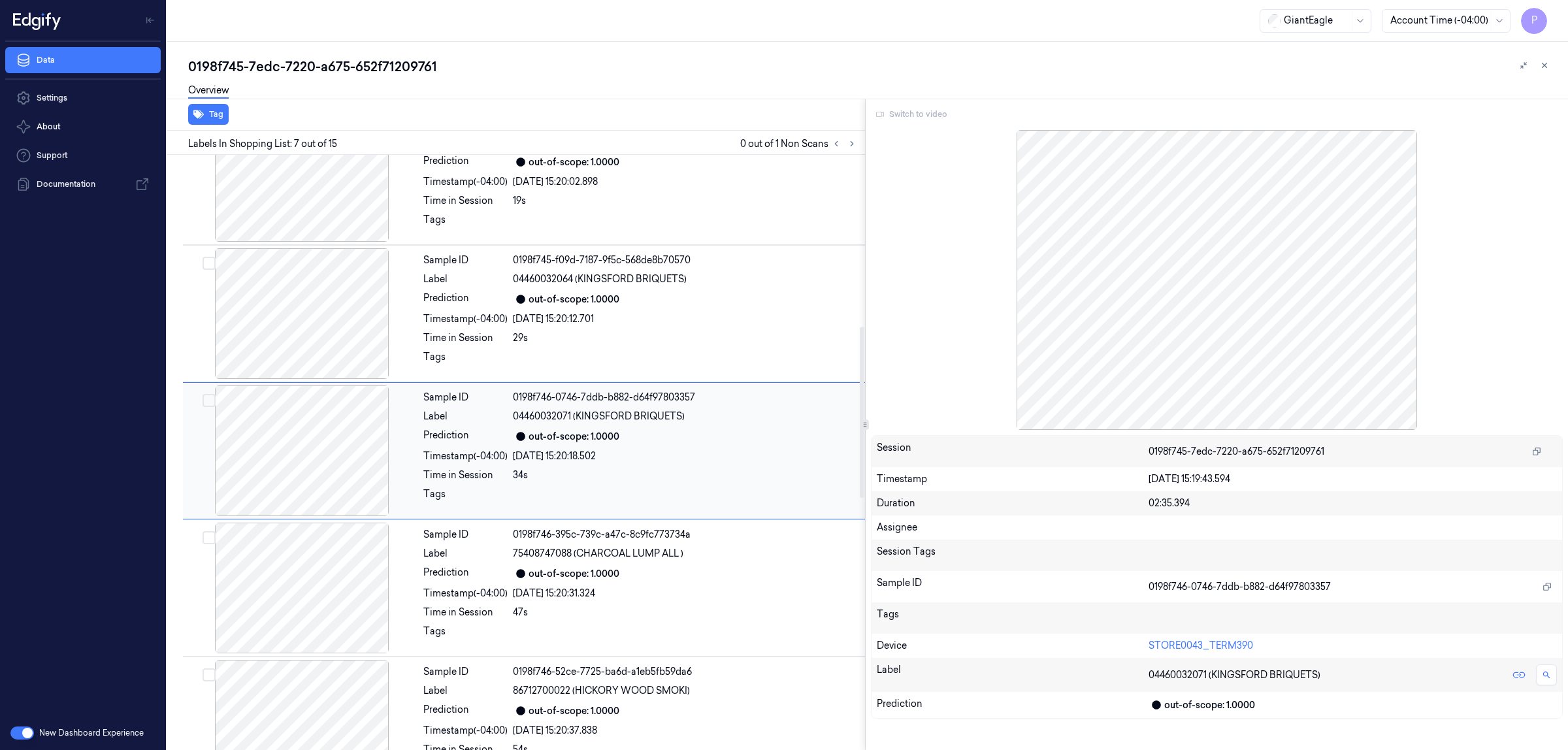
click at [707, 283] on div "04460032064 (KINGSFORD BRIQUETS)" at bounding box center [685, 279] width 344 height 14
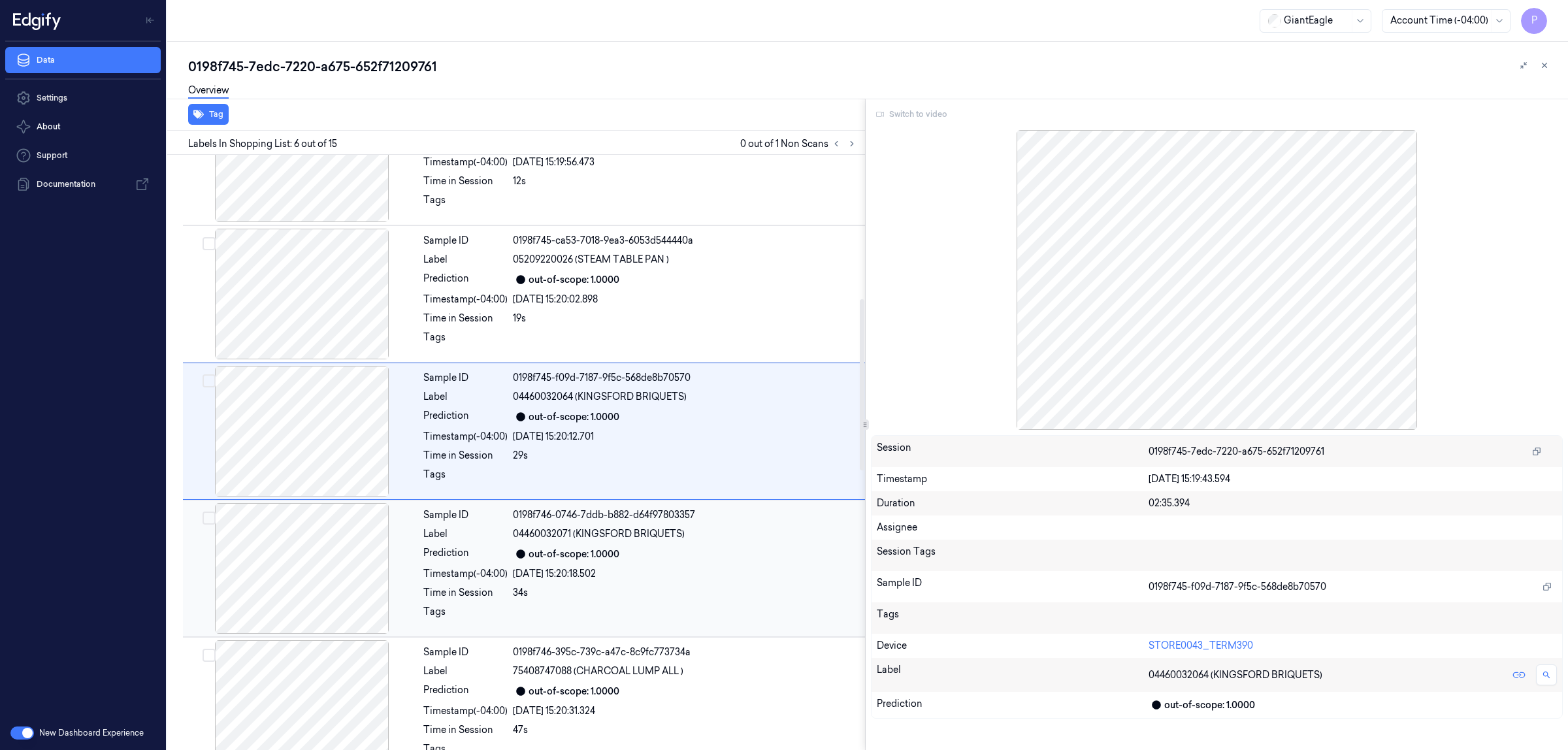
scroll to position [458, 0]
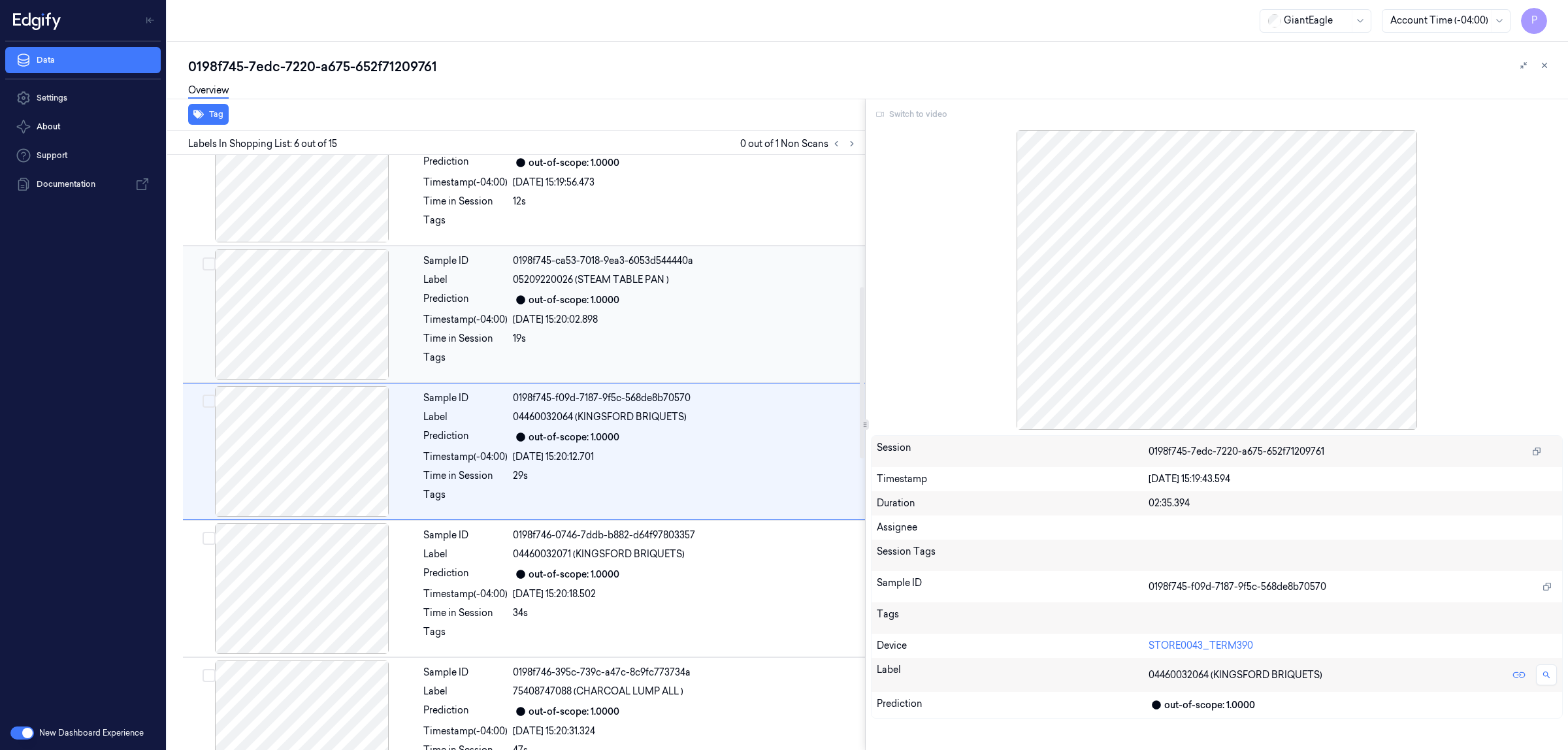
click at [694, 286] on div "05209220026 (STEAM TABLE PAN )" at bounding box center [685, 280] width 344 height 14
click at [694, 286] on div "02413137963 (FW [PERSON_NAME] RED )" at bounding box center [685, 280] width 344 height 14
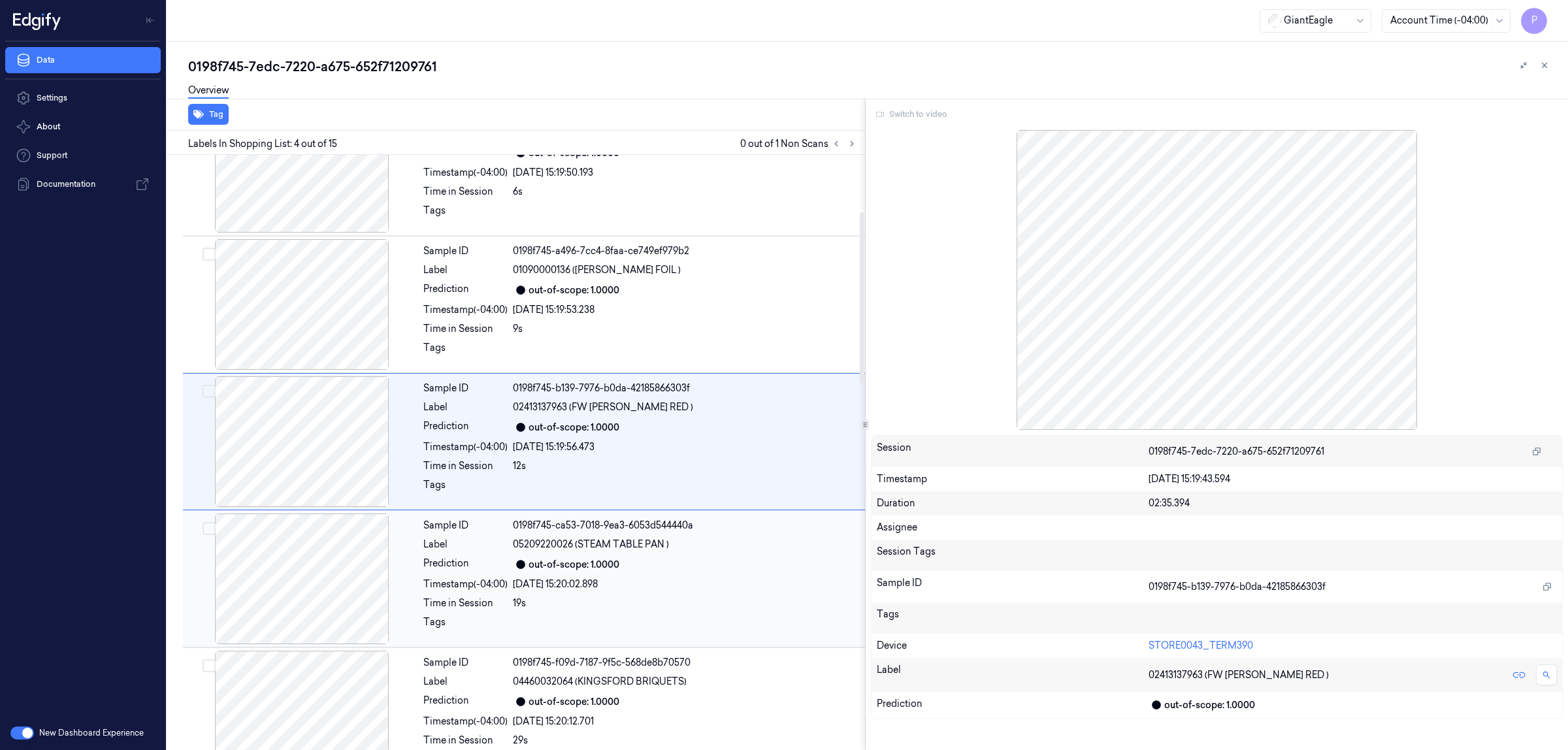
scroll to position [181, 0]
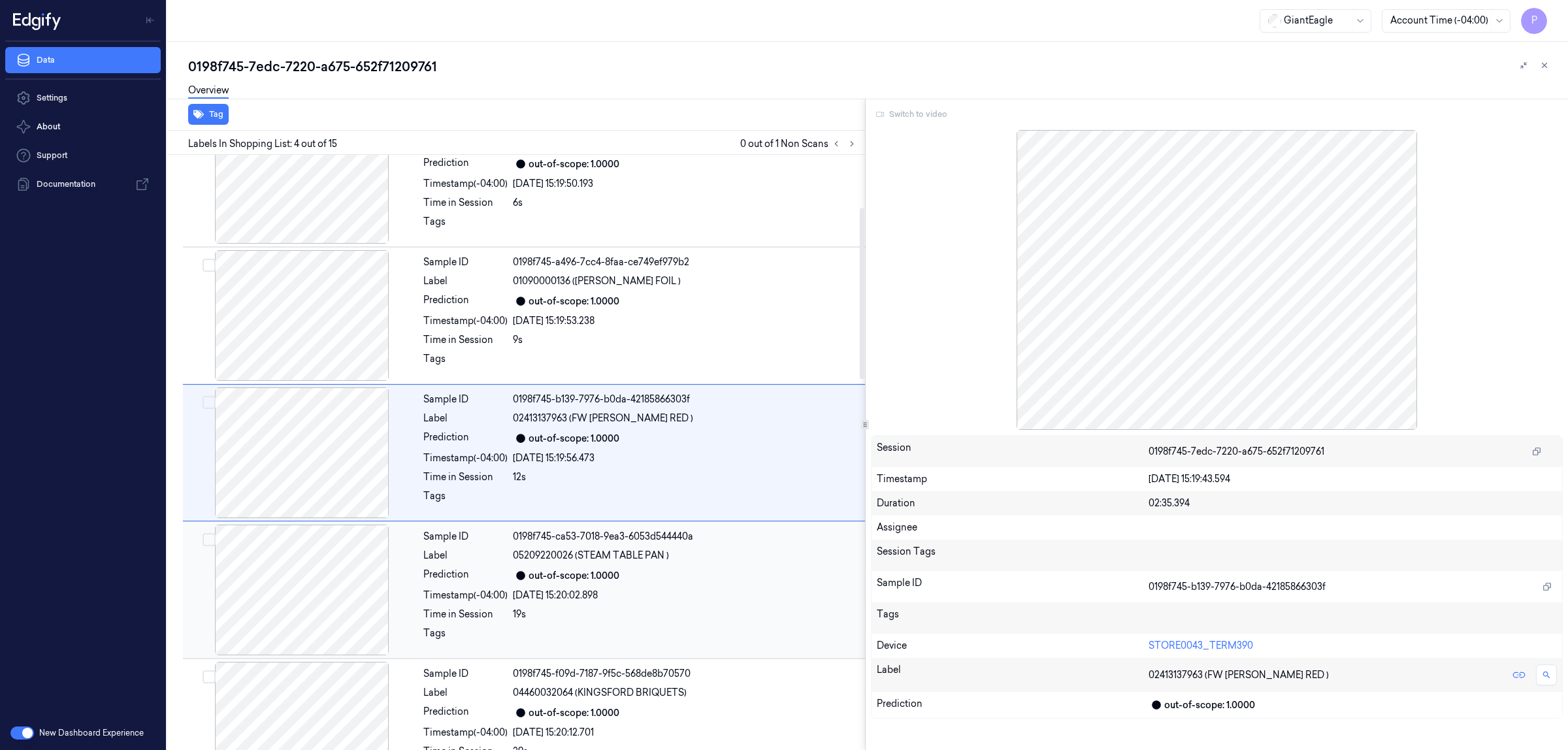
click at [694, 286] on div "01090000136 ([PERSON_NAME] FOIL )" at bounding box center [685, 281] width 344 height 14
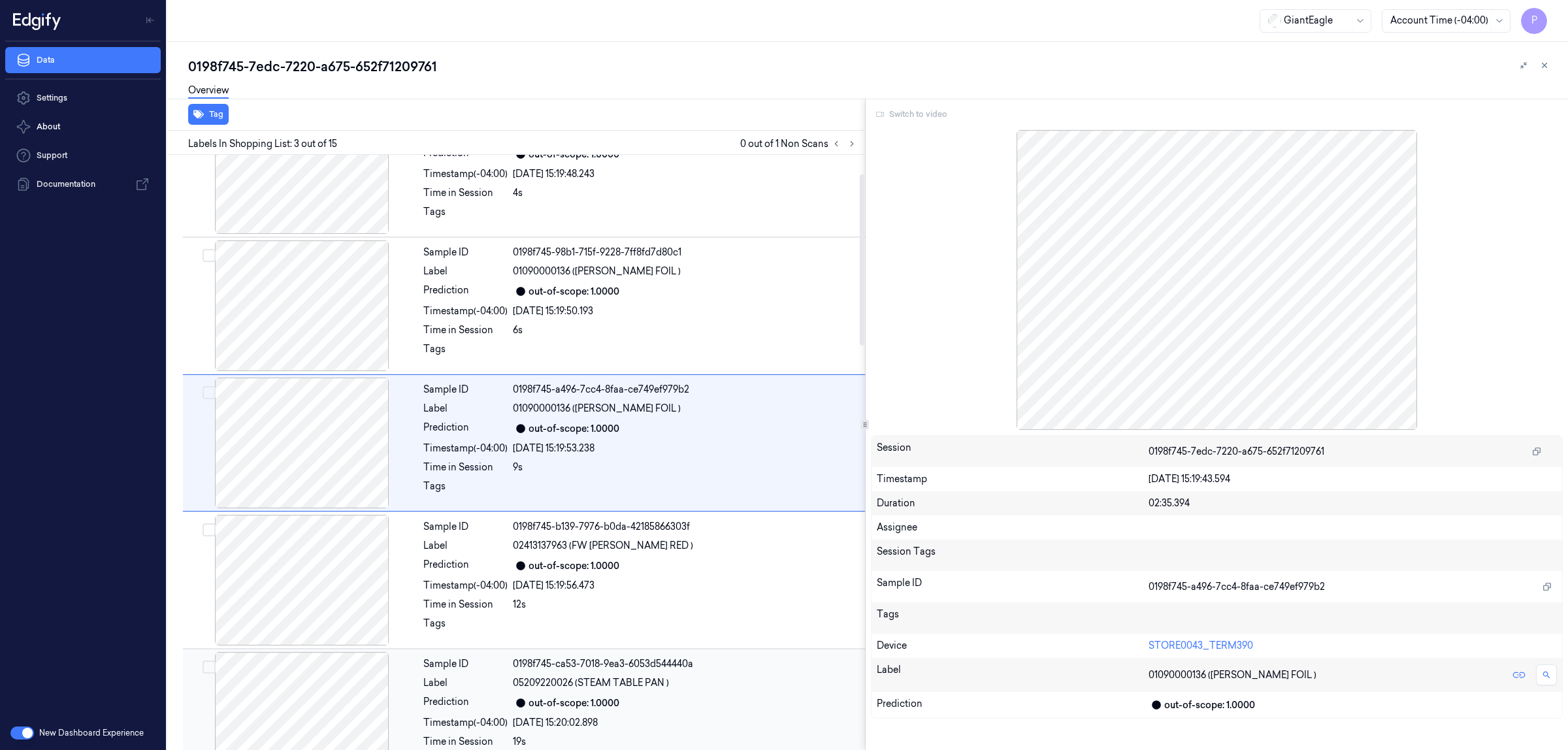
scroll to position [44, 0]
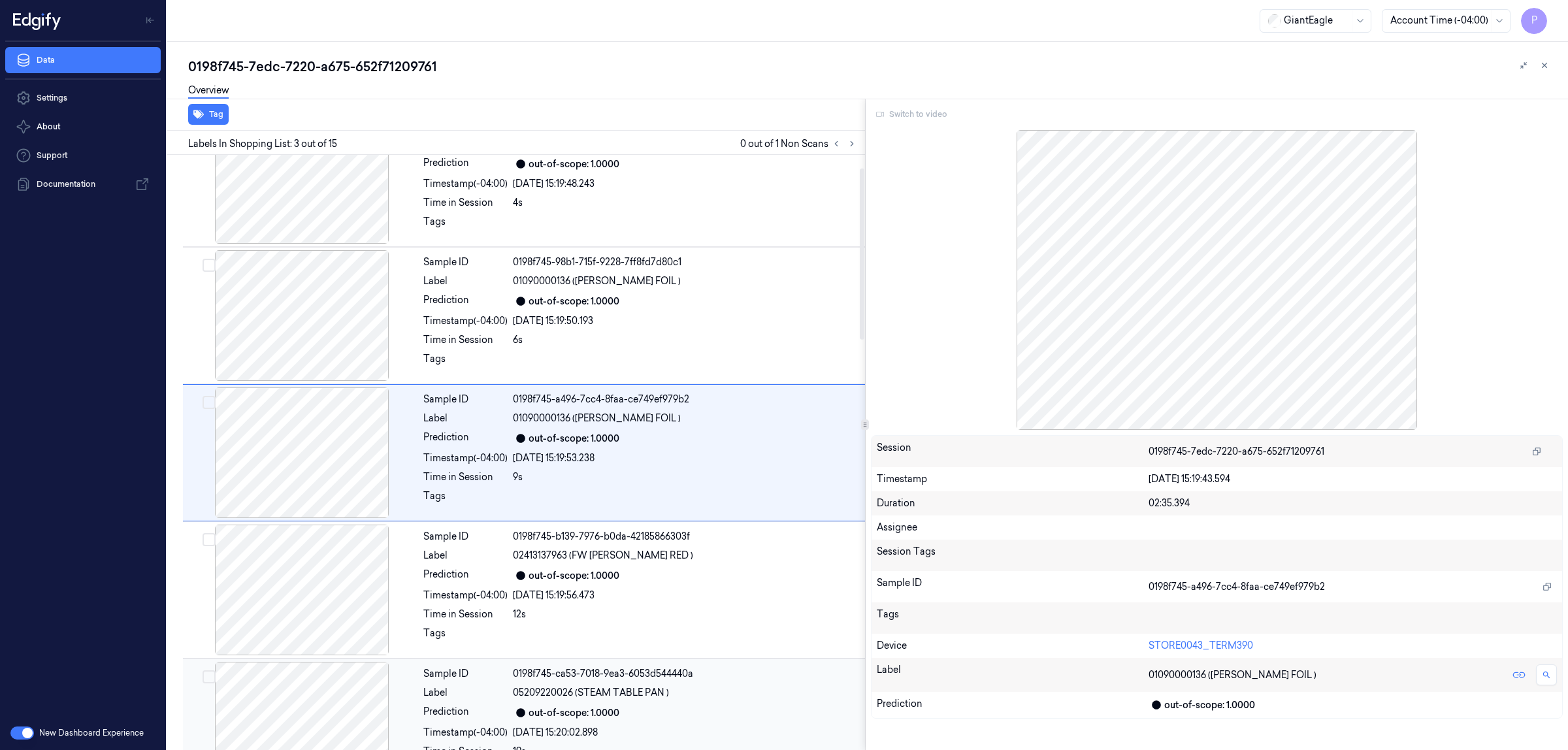
click at [694, 286] on div "01090000136 ([PERSON_NAME] FOIL )" at bounding box center [685, 281] width 344 height 14
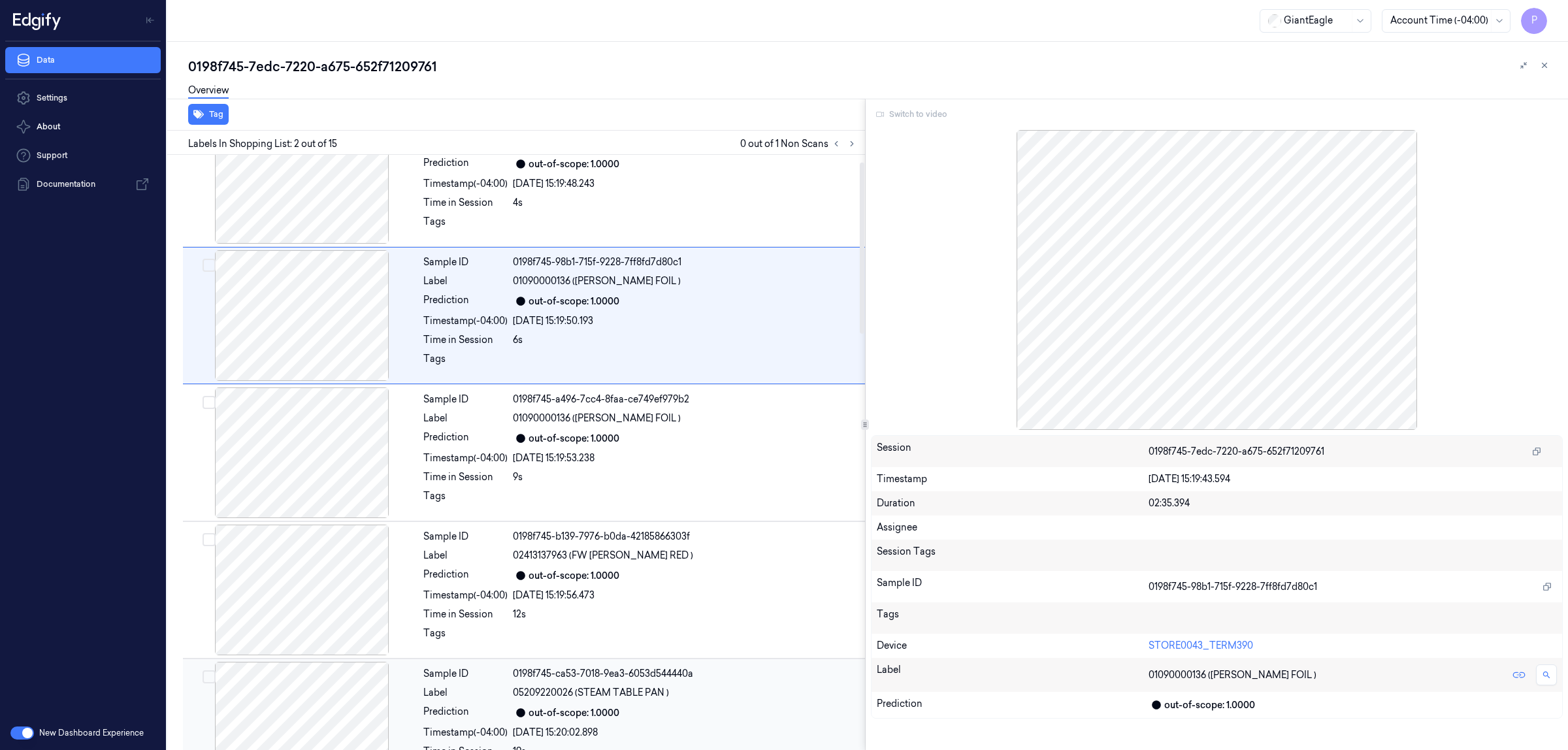
scroll to position [0, 0]
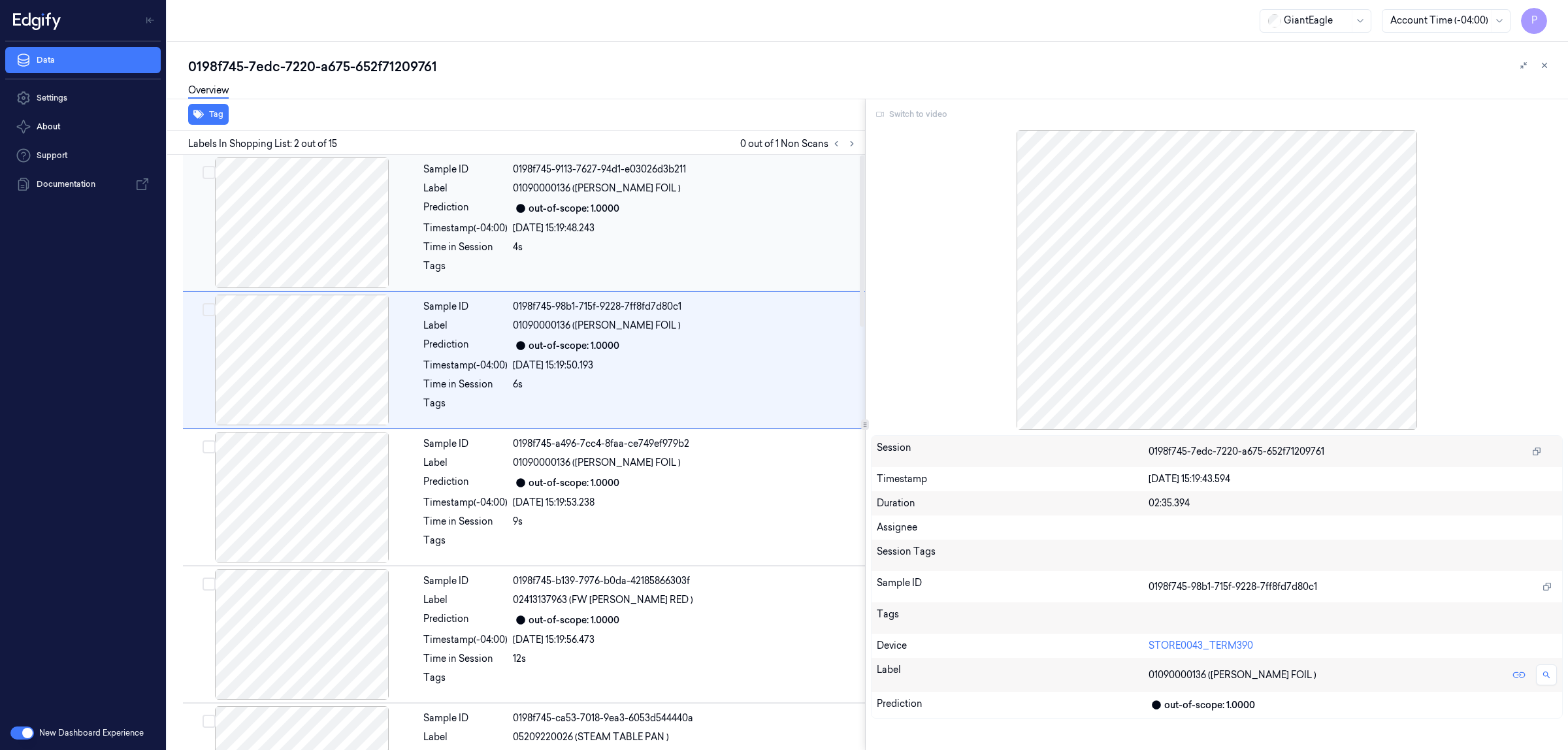
click at [705, 258] on div "Sample ID 0198f745-9113-7627-94d1-e03026d3b211 Label 01090000136 ([PERSON_NAME]…" at bounding box center [640, 223] width 444 height 131
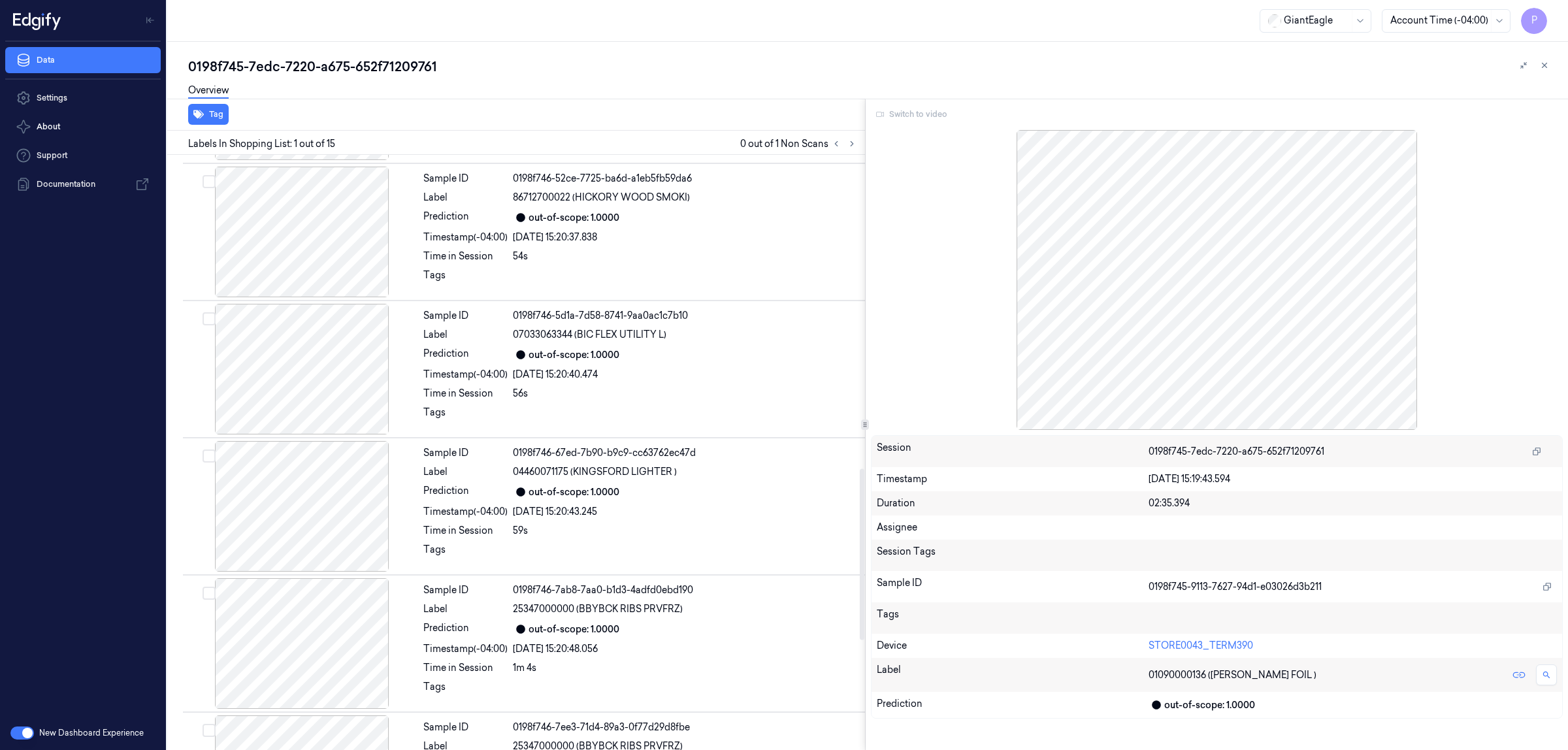
scroll to position [1470, 0]
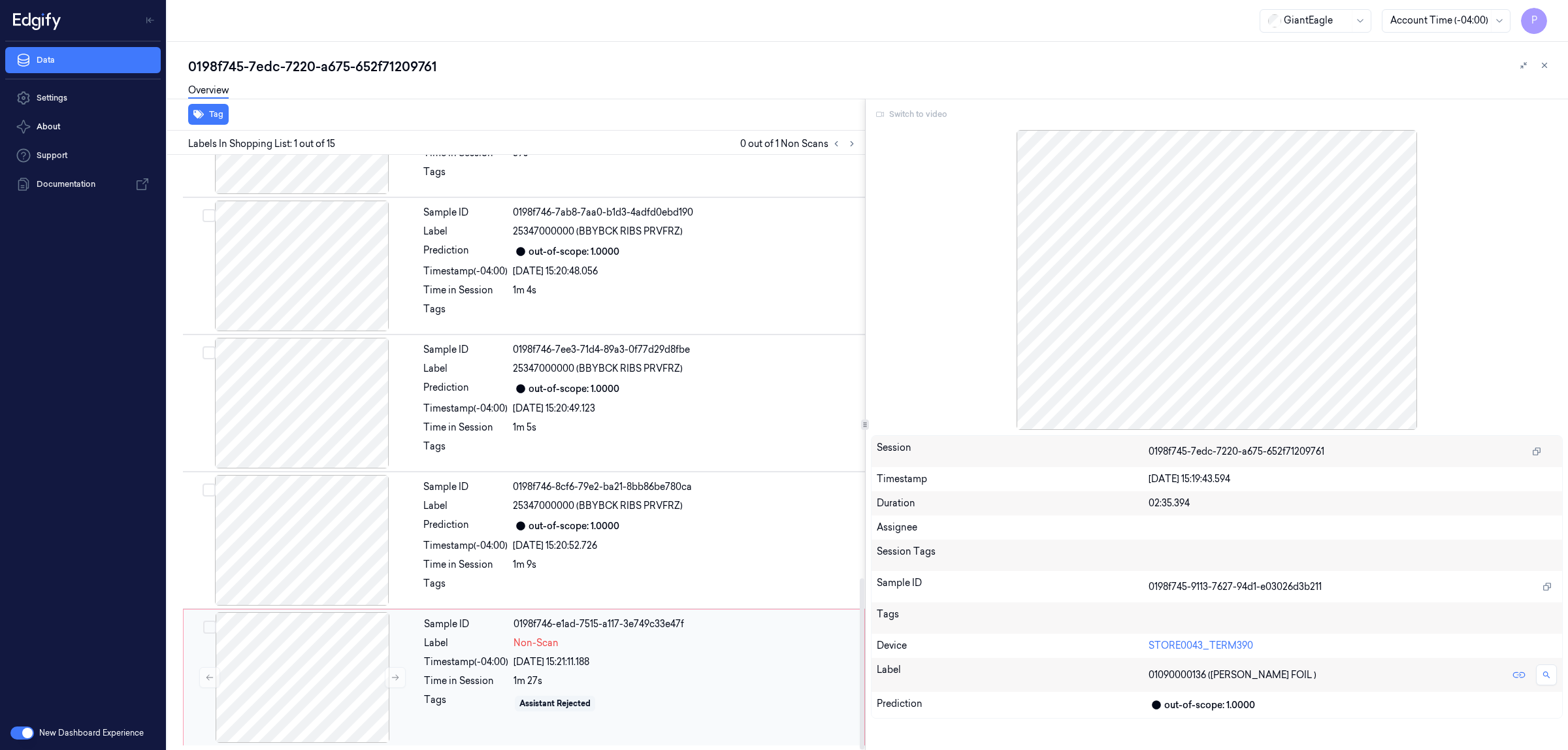
click at [667, 643] on div "Non-Scan" at bounding box center [685, 643] width 343 height 14
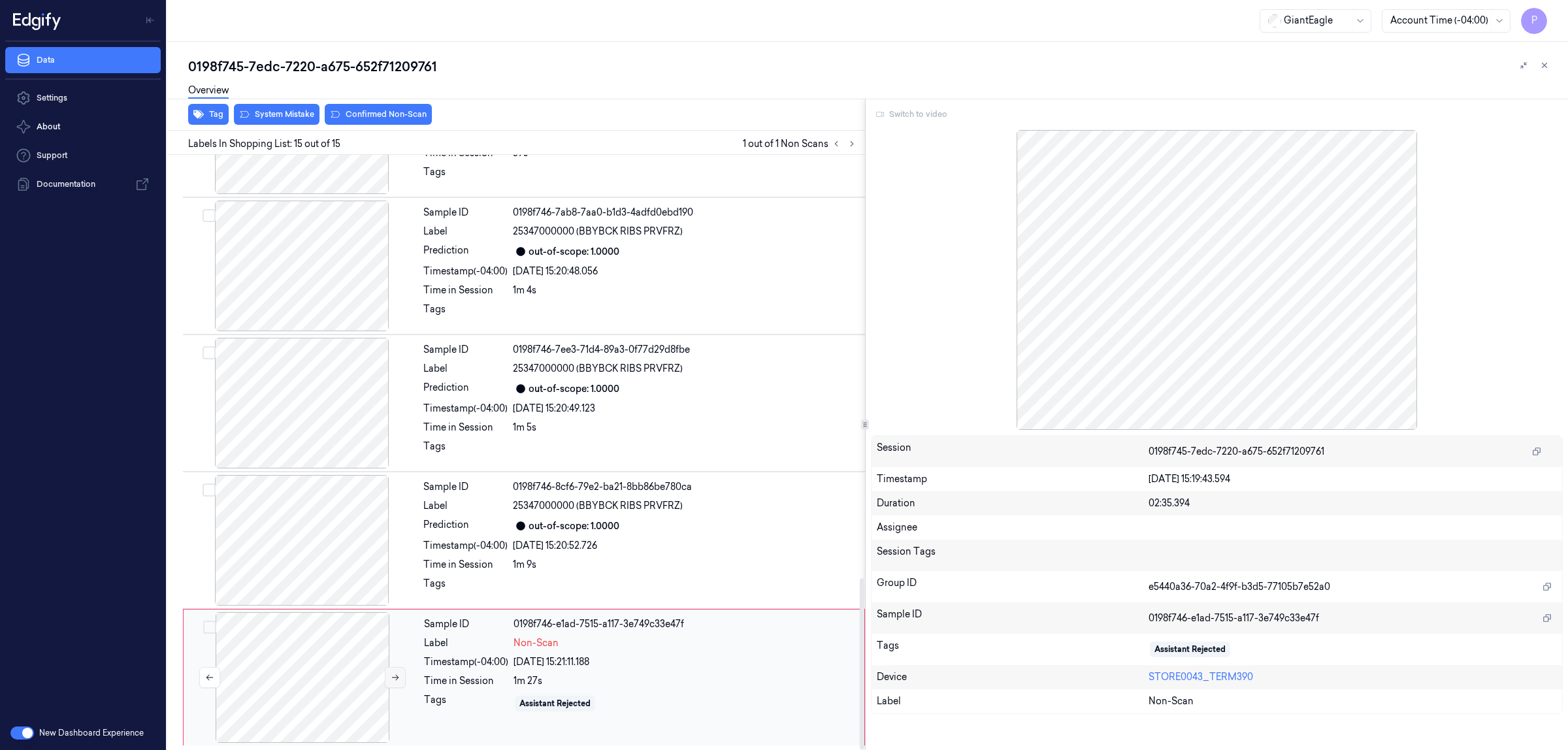
click at [398, 681] on icon at bounding box center [395, 677] width 9 height 9
click at [398, 680] on icon at bounding box center [395, 677] width 9 height 9
click at [1547, 66] on icon at bounding box center [1544, 65] width 9 height 9
